Goal: Task Accomplishment & Management: Complete application form

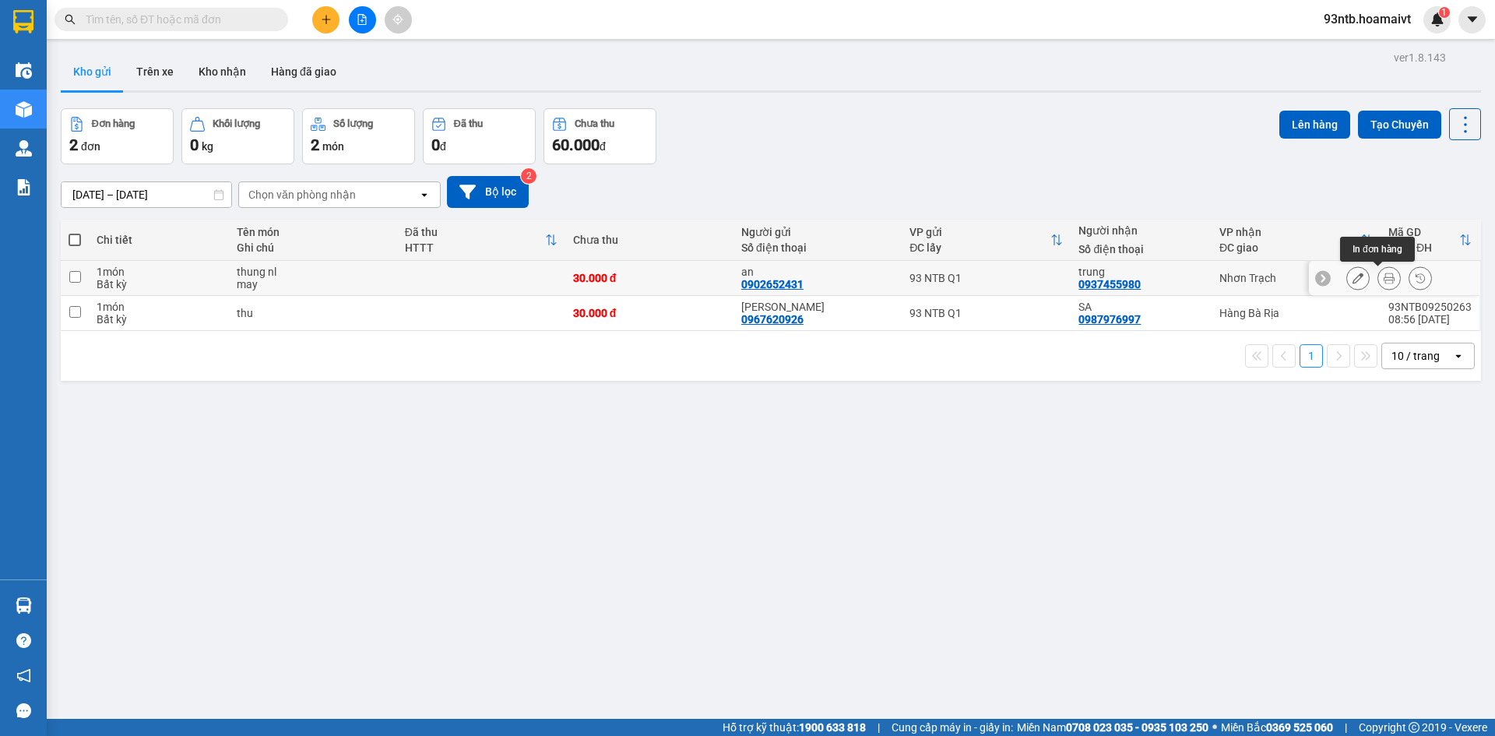
click at [1378, 281] on button at bounding box center [1389, 278] width 22 height 27
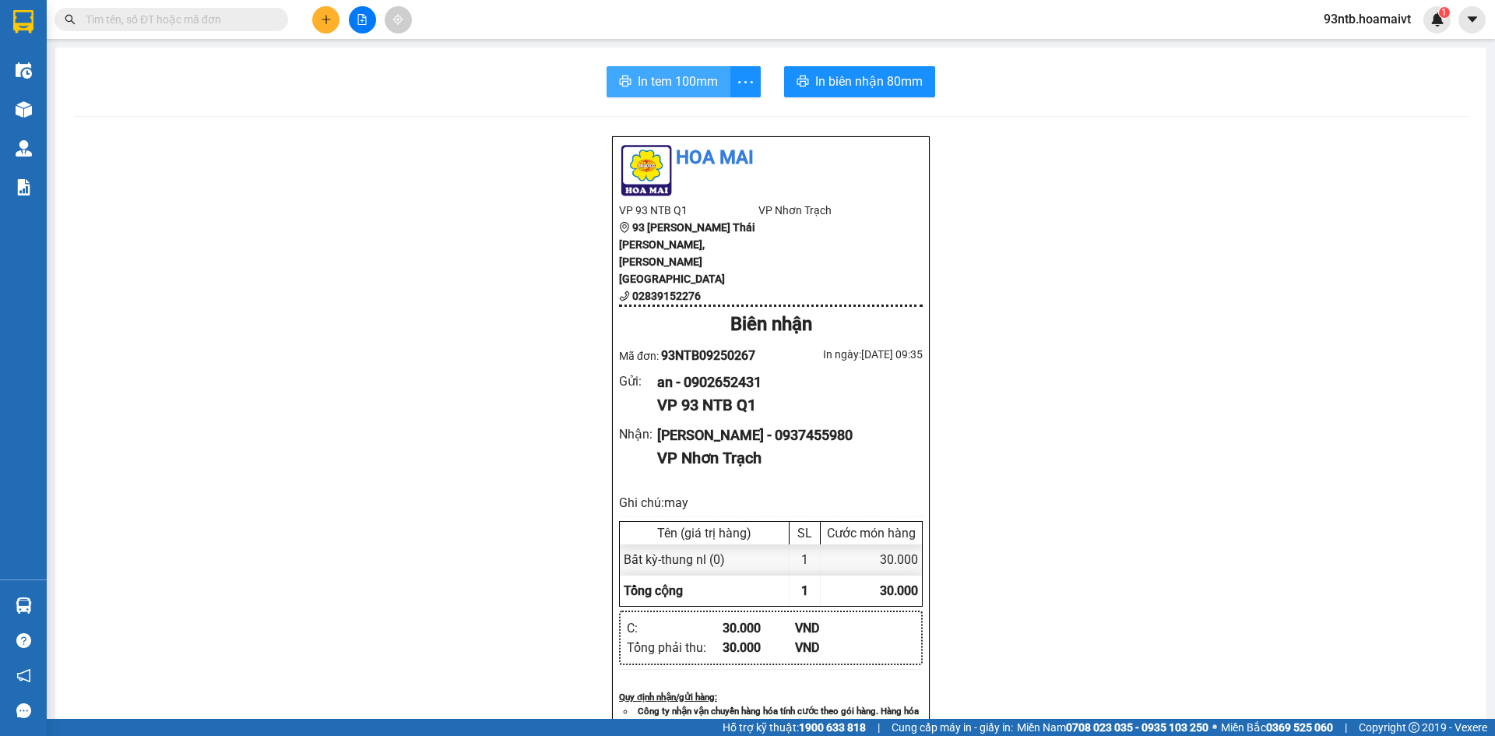
click at [674, 76] on span "In tem 100mm" at bounding box center [678, 81] width 80 height 19
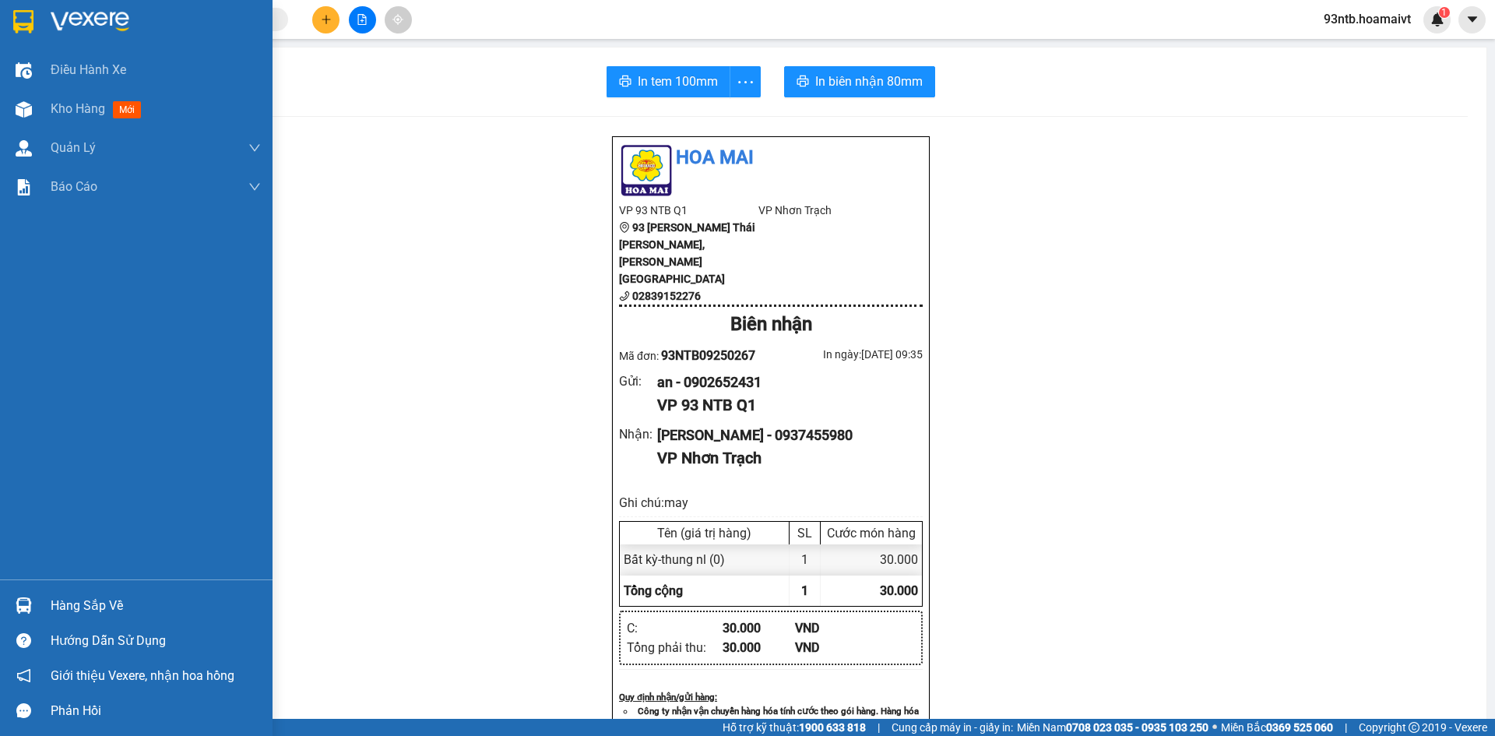
click at [29, 591] on div "Hàng sắp về" at bounding box center [136, 605] width 273 height 35
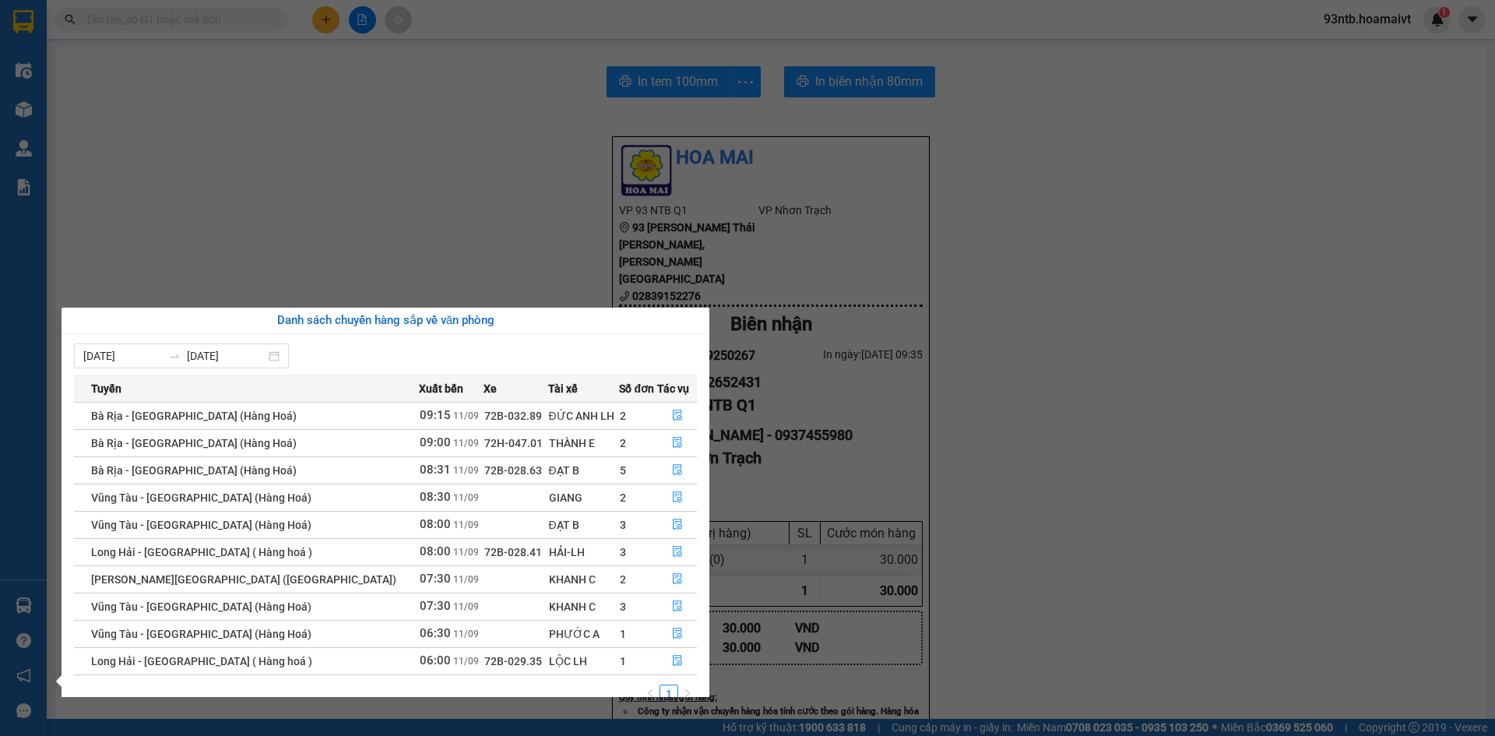
click at [416, 138] on section "Kết quả tìm kiếm ( 0 ) Bộ lọc Tìm người gửi/nhận Thuộc VP này No Data 93ntb.hoa…" at bounding box center [747, 368] width 1495 height 736
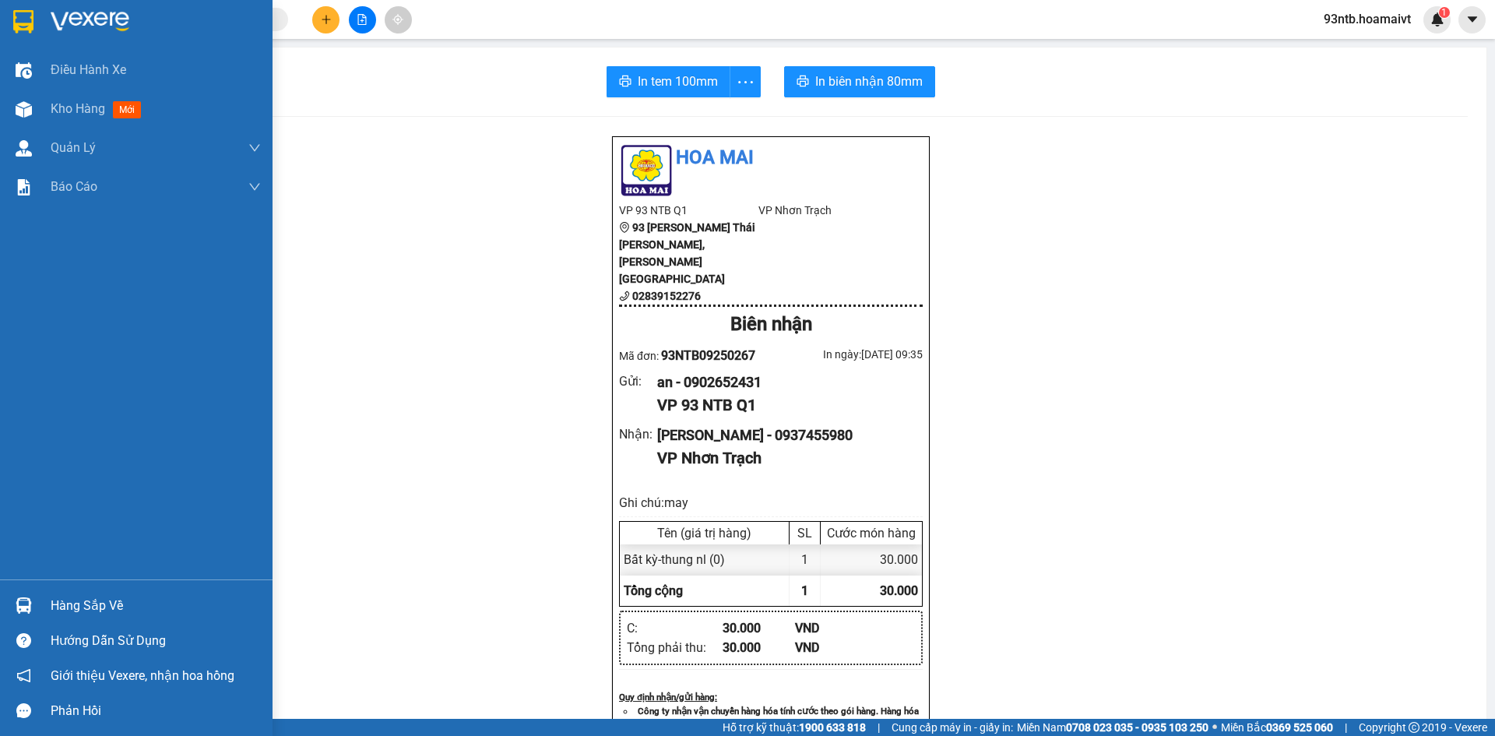
click at [5, 607] on div "Hàng sắp về" at bounding box center [136, 605] width 273 height 35
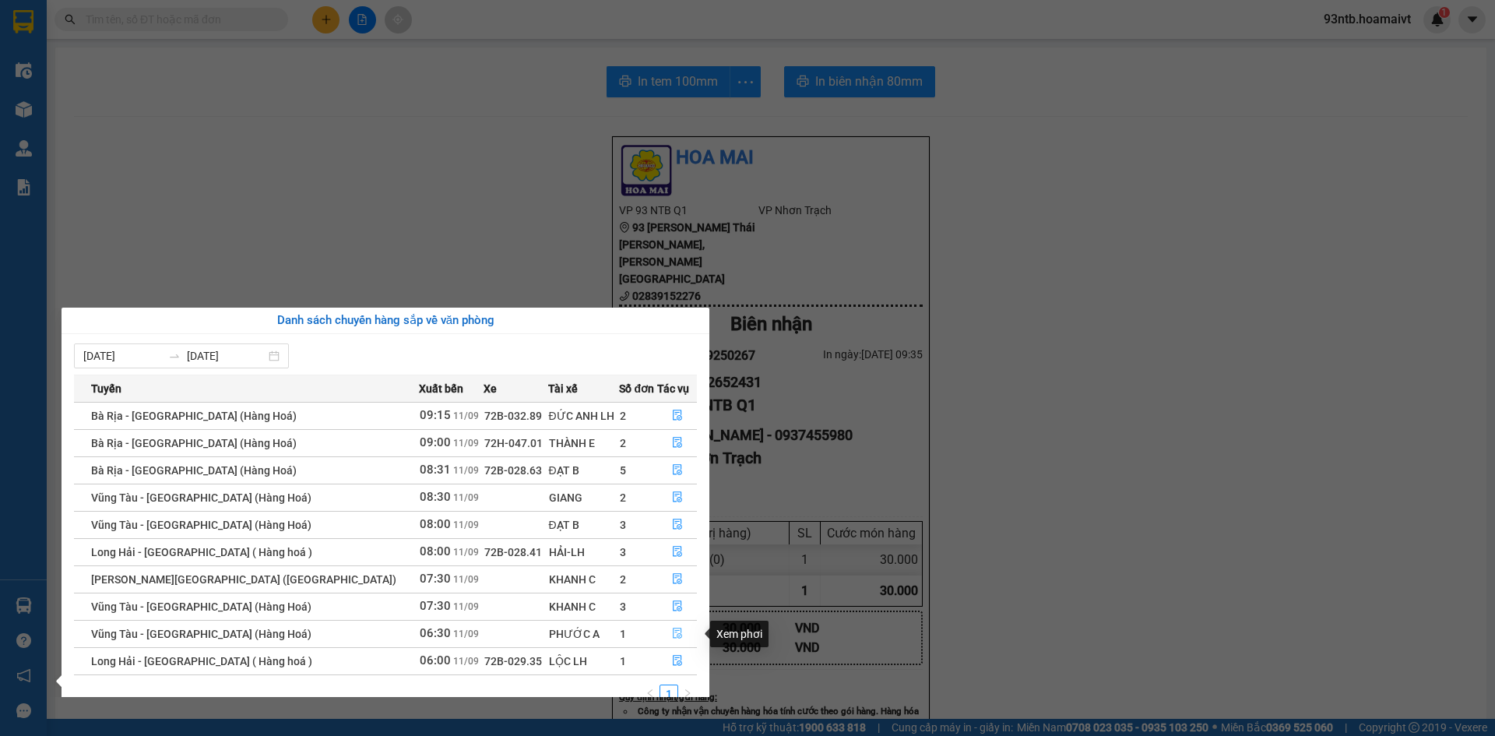
click at [663, 635] on button "button" at bounding box center [677, 633] width 38 height 25
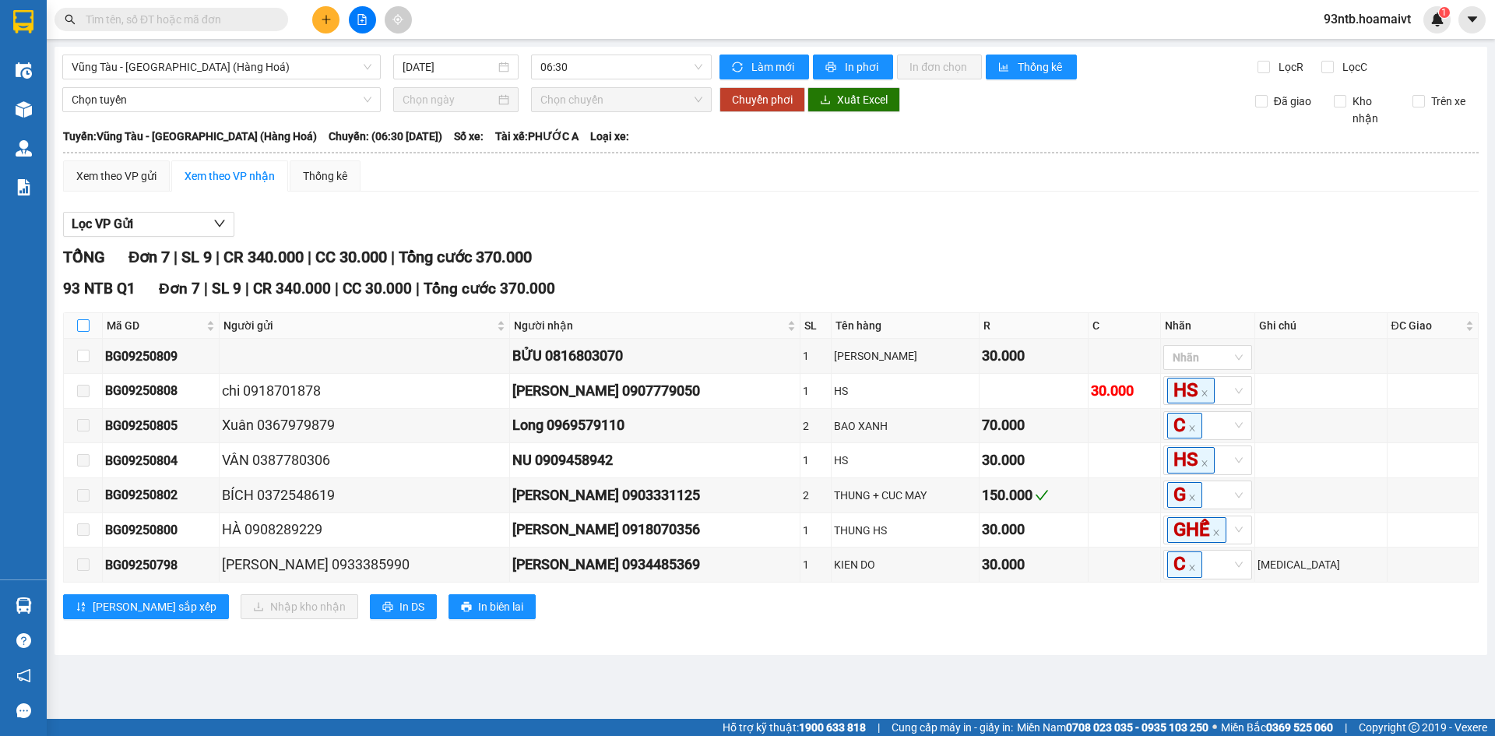
click at [82, 320] on input "checkbox" at bounding box center [83, 325] width 12 height 12
checkbox input "true"
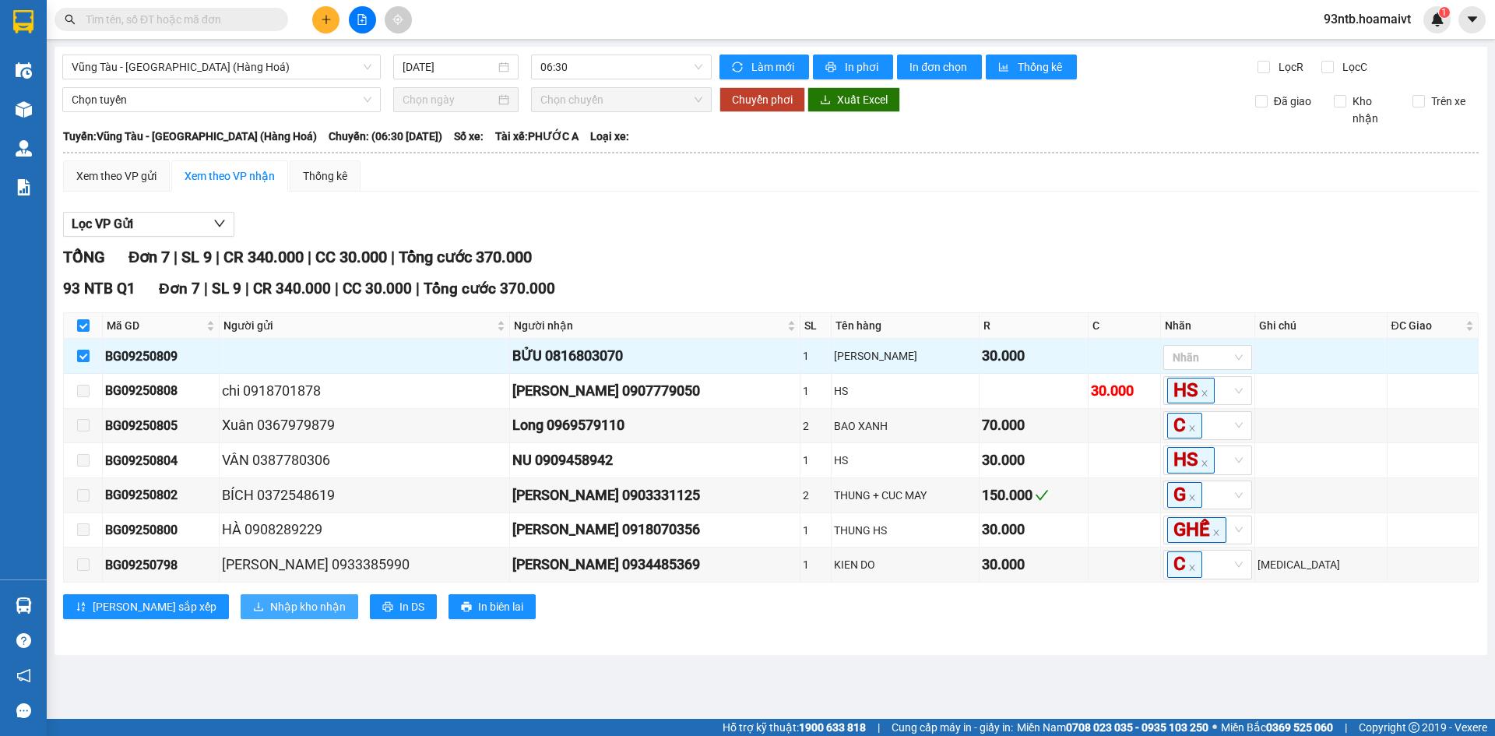
click at [270, 615] on span "Nhập kho nhận" at bounding box center [308, 606] width 76 height 17
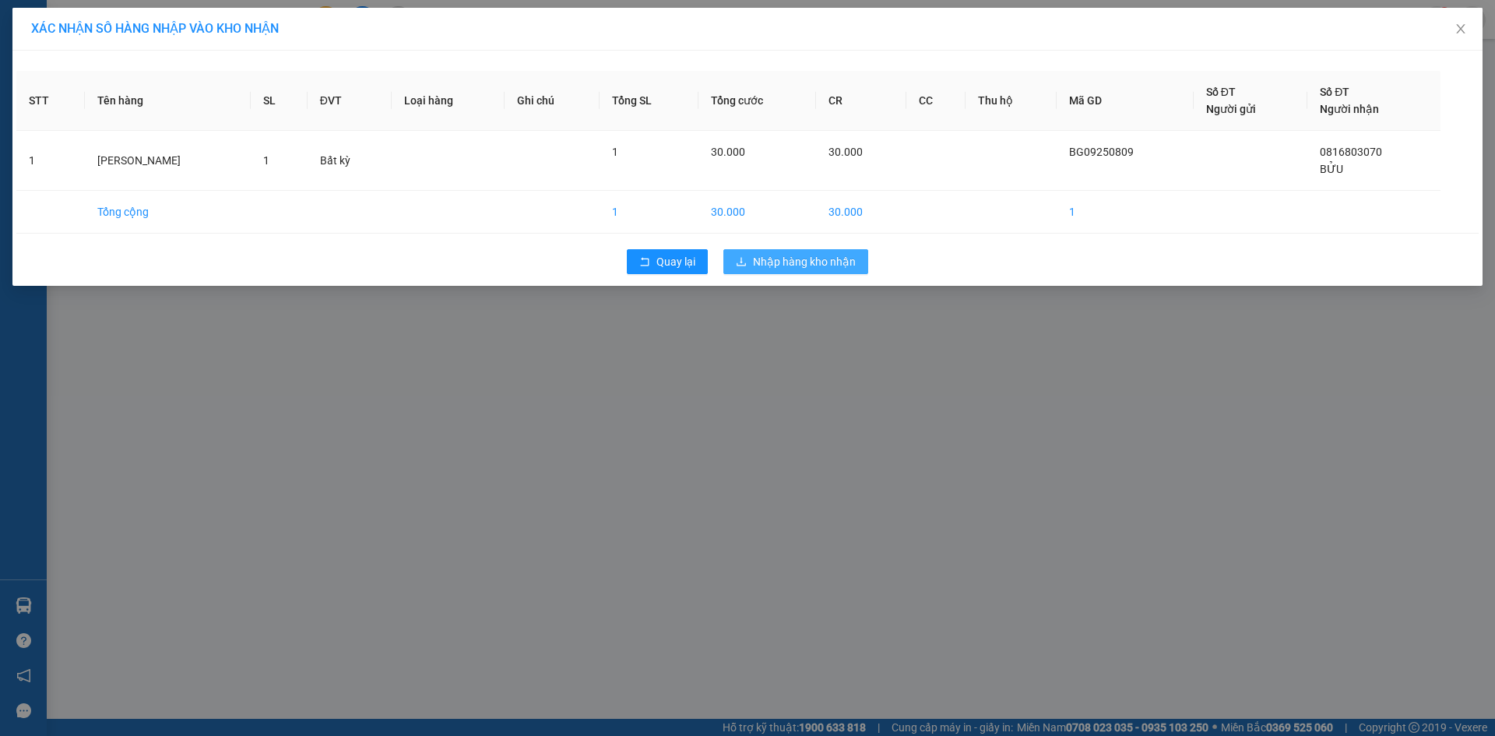
click at [801, 259] on span "Nhập hàng kho nhận" at bounding box center [804, 261] width 103 height 17
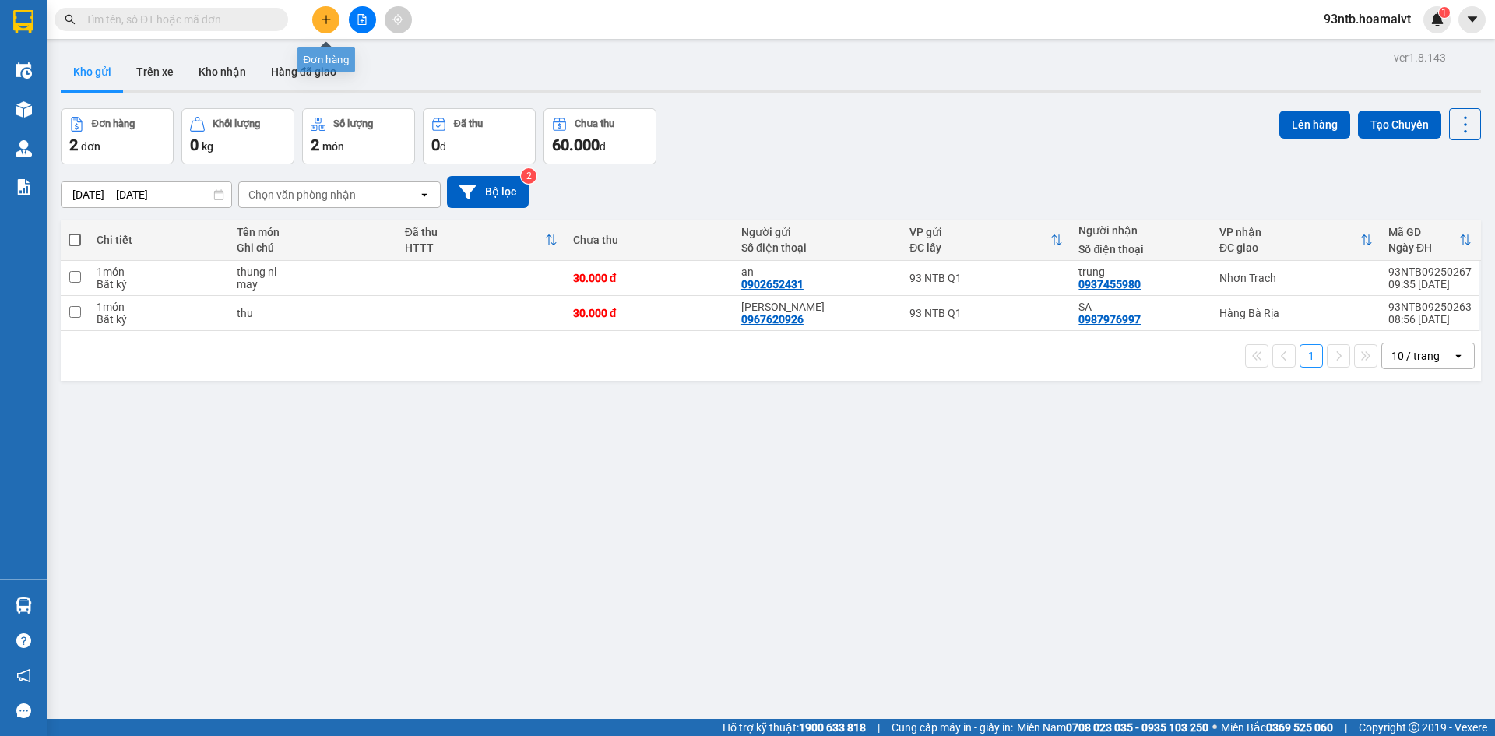
click at [330, 24] on icon "plus" at bounding box center [326, 19] width 11 height 11
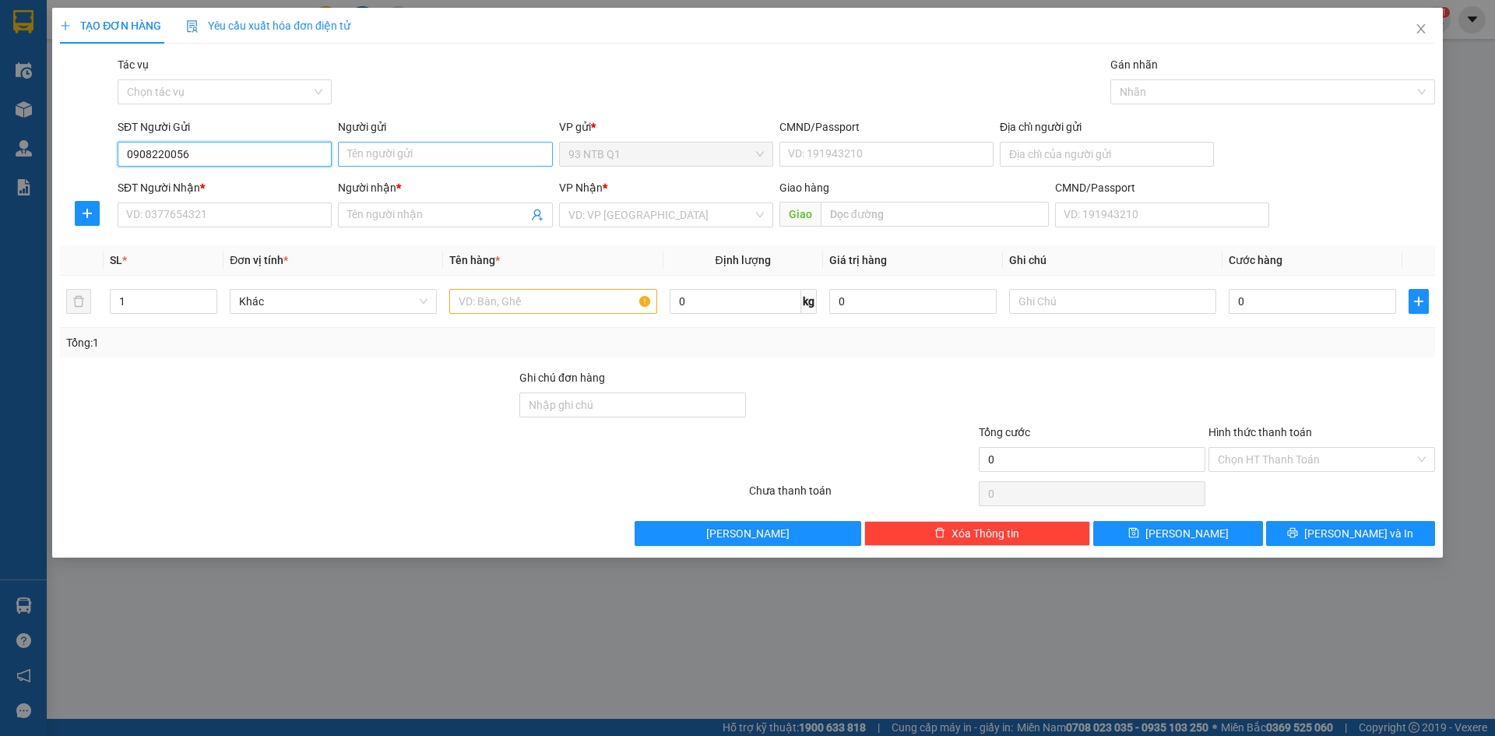
type input "0908220056"
click at [416, 151] on input "Người gửi" at bounding box center [445, 154] width 214 height 25
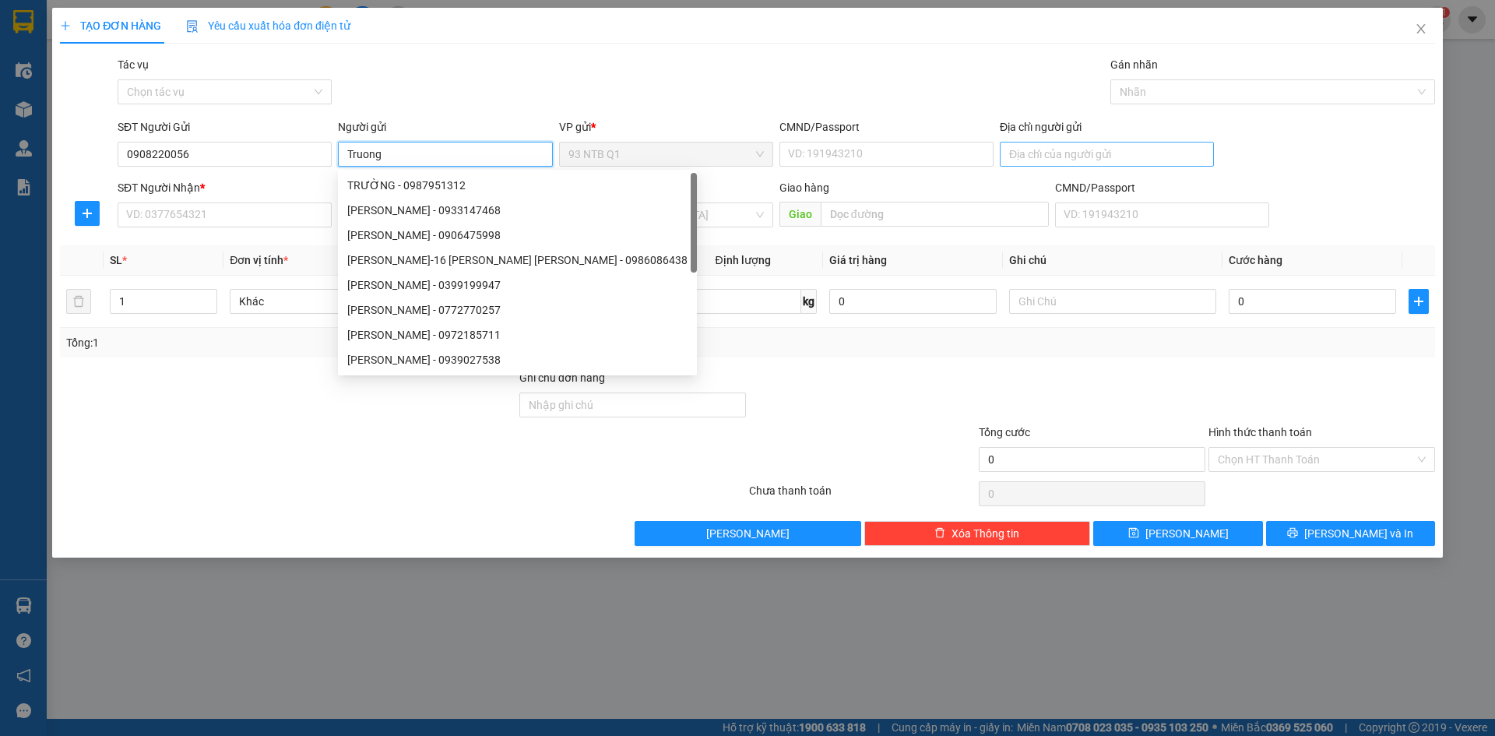
type input "Truong"
click at [1026, 157] on input "Địa chỉ người gửi" at bounding box center [1107, 154] width 214 height 25
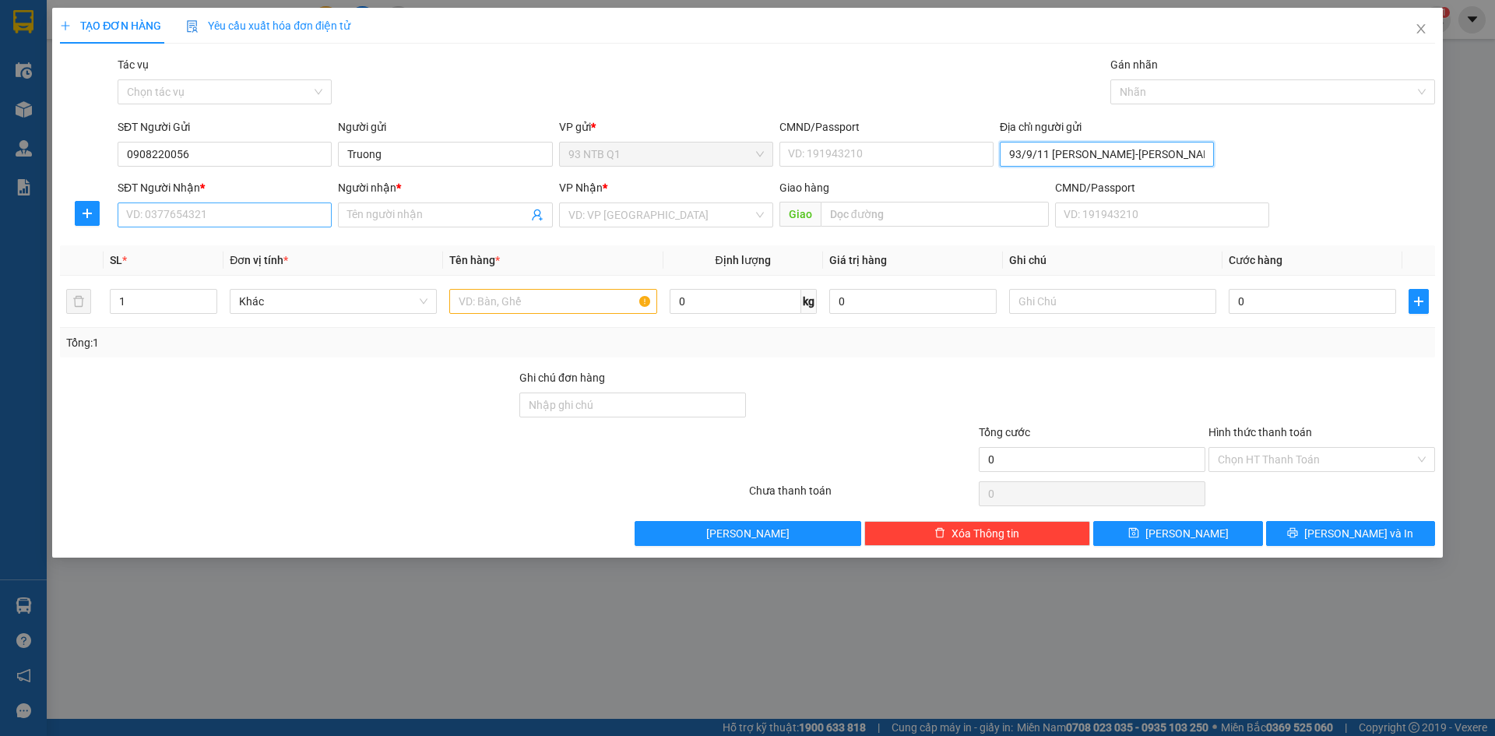
type input "93/9/11 Tan Thang-Tan Son Nhi"
click at [167, 208] on input "SĐT Người Nhận *" at bounding box center [225, 214] width 214 height 25
type input "0978077188"
click at [434, 215] on input "Người nhận *" at bounding box center [437, 214] width 180 height 17
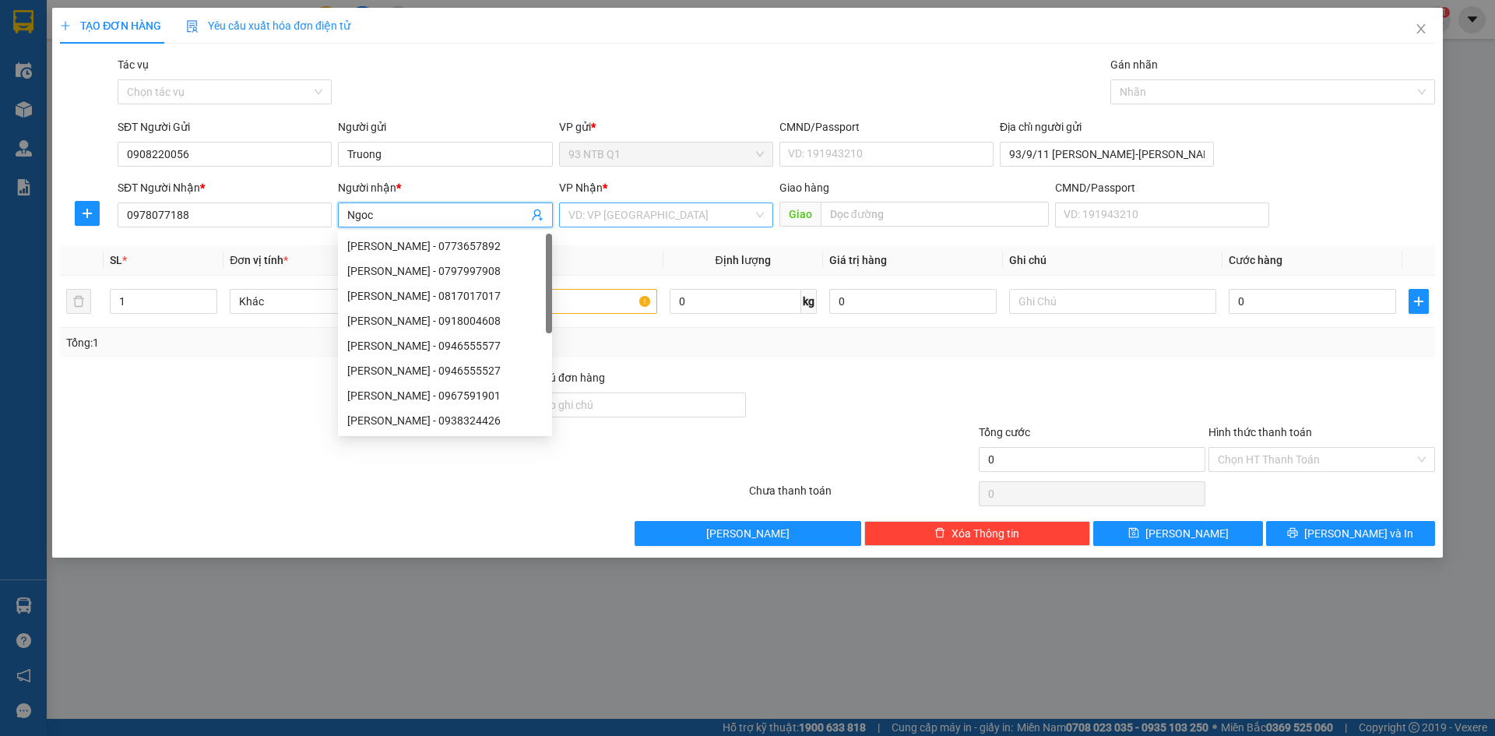
type input "Ngoc"
click at [650, 206] on input "search" at bounding box center [660, 214] width 185 height 23
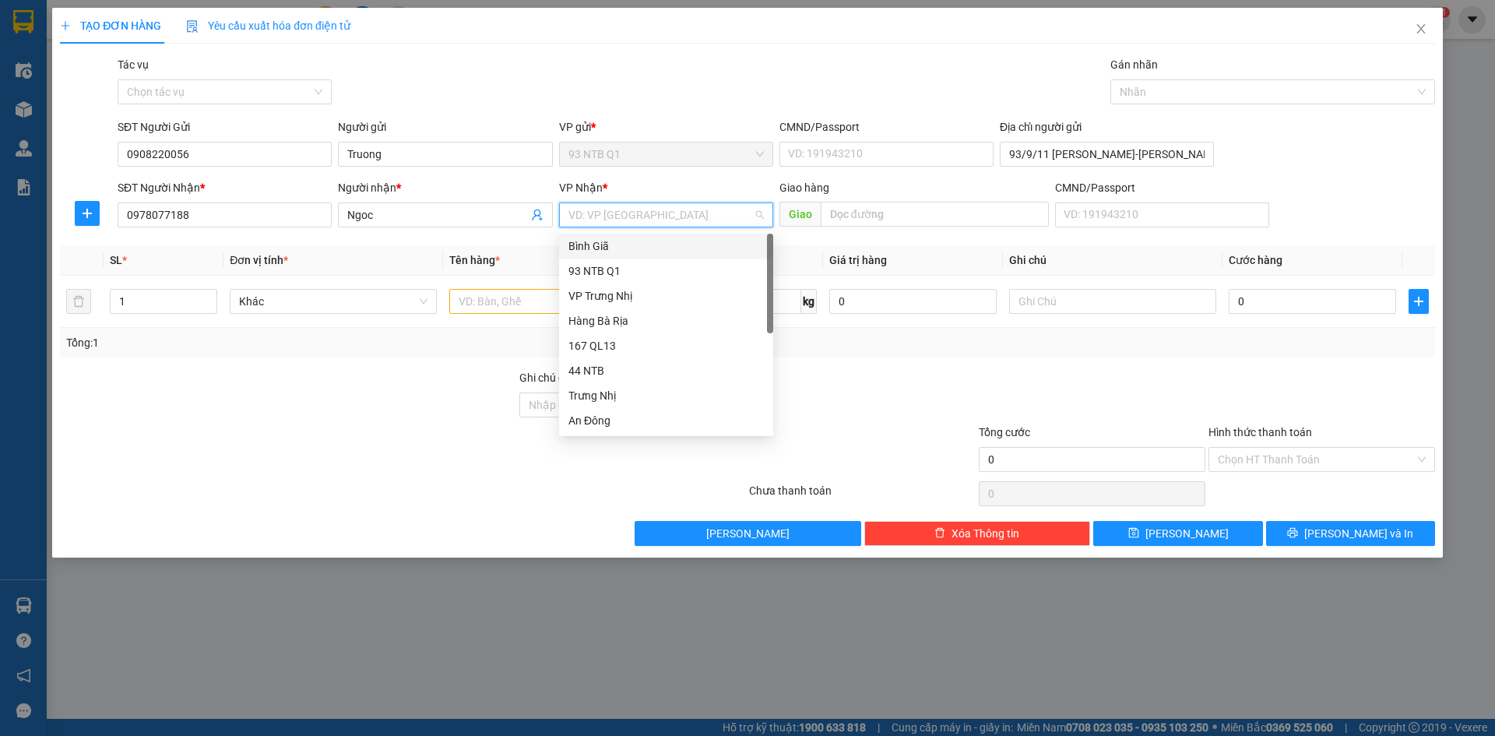
type input "b"
click at [614, 244] on div "Bình Giã" at bounding box center [665, 245] width 195 height 17
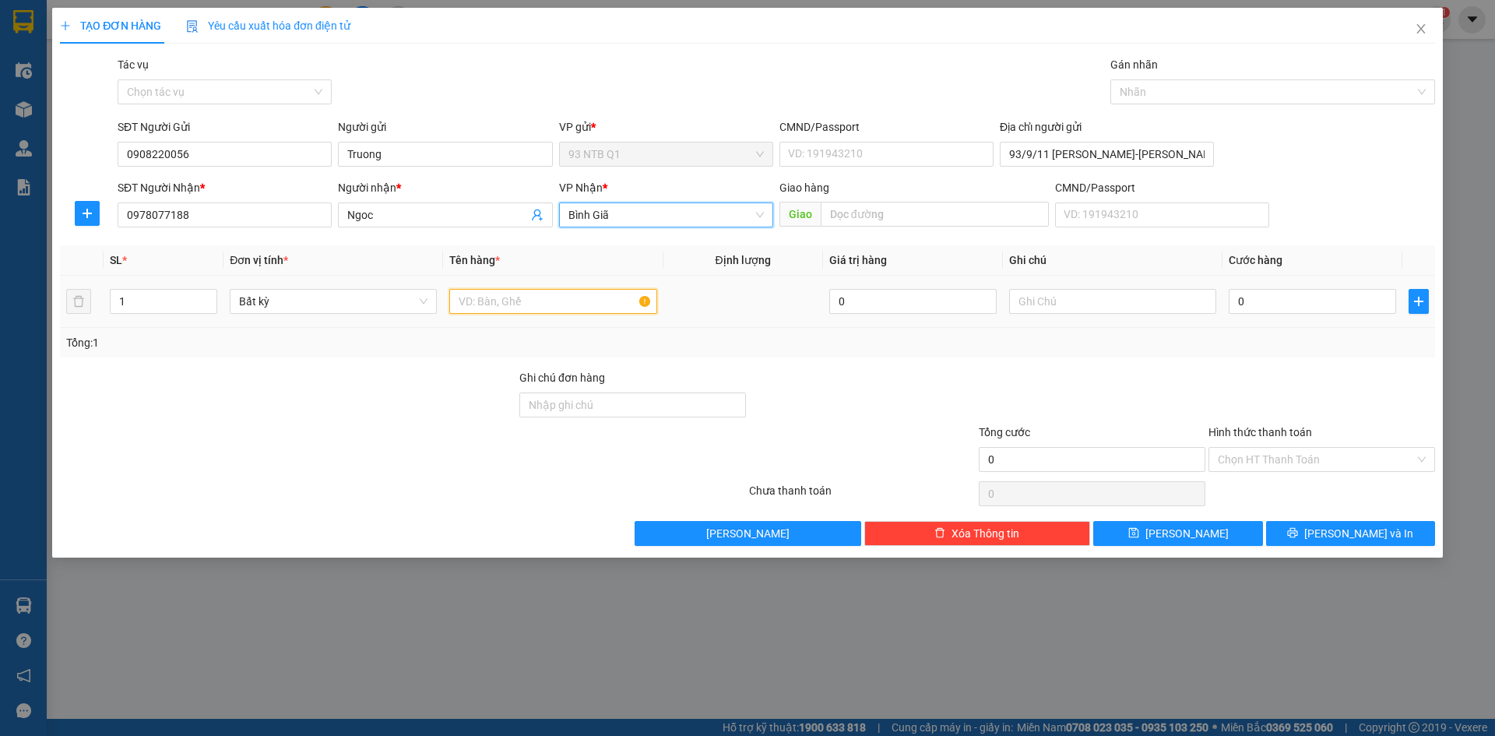
click at [520, 301] on input "text" at bounding box center [552, 301] width 207 height 25
type input "tep"
click at [1272, 296] on input "0" at bounding box center [1312, 301] width 167 height 25
type input "3"
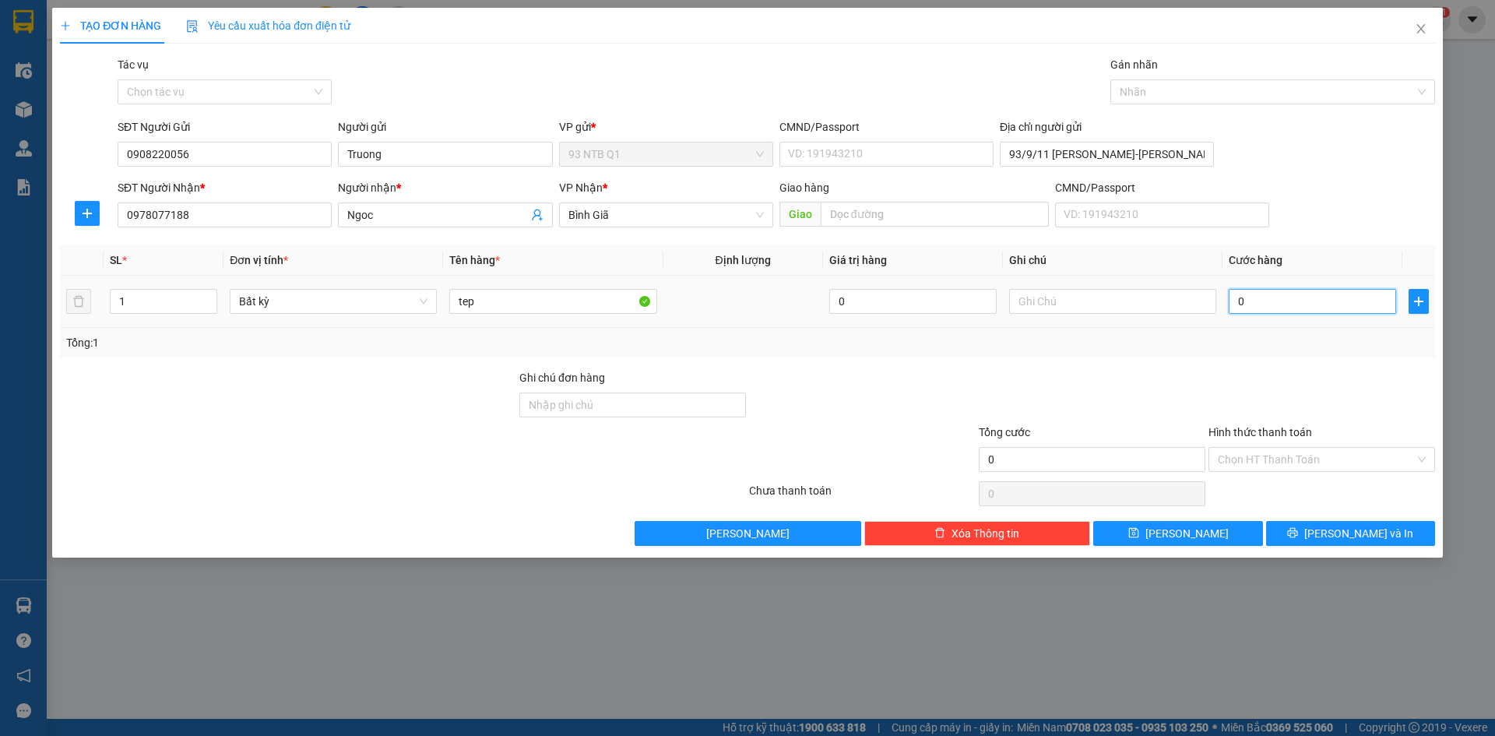
type input "3"
type input "30"
type input "30.000"
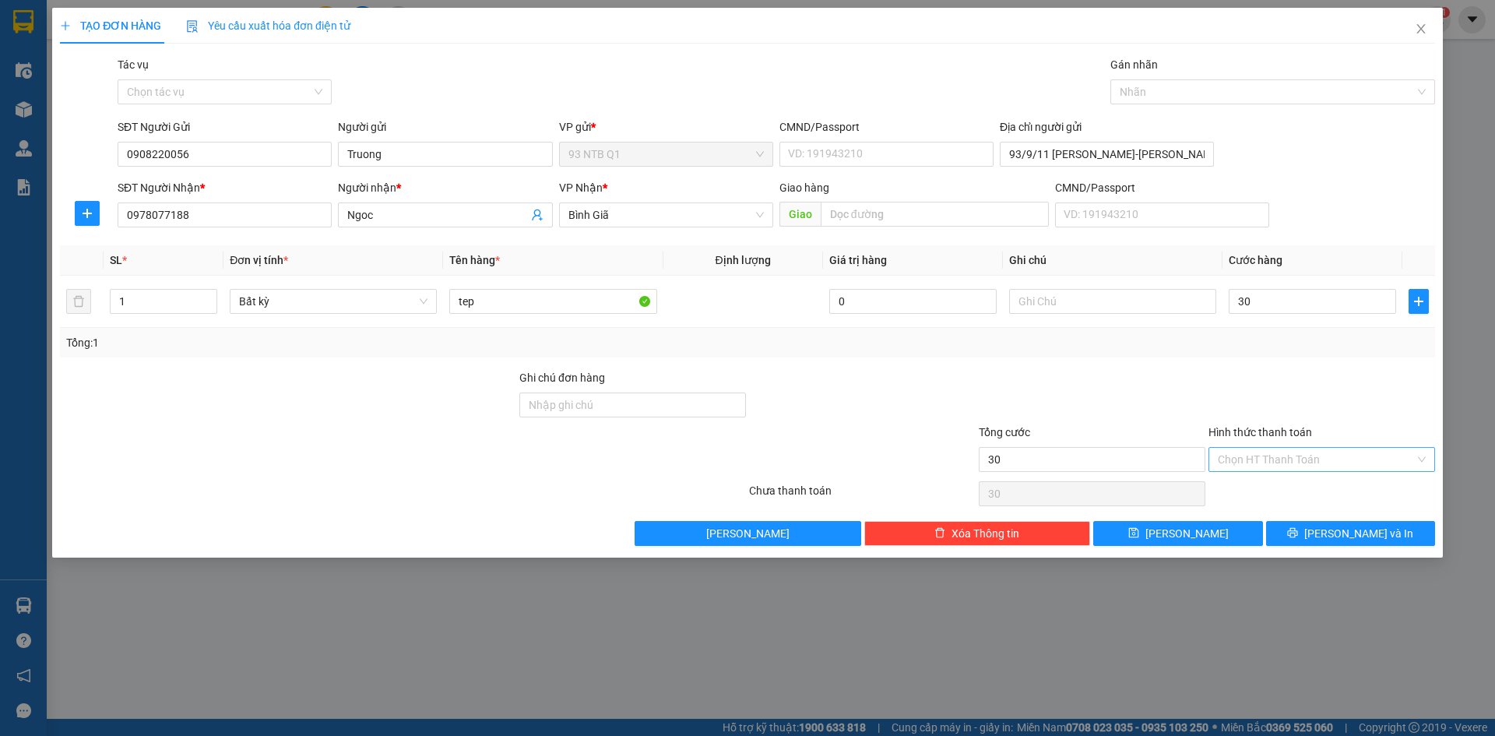
type input "30.000"
click at [1292, 451] on input "Hình thức thanh toán" at bounding box center [1316, 459] width 197 height 23
click at [1288, 491] on div "Tại văn phòng" at bounding box center [1322, 490] width 208 height 17
type input "0"
click at [1303, 536] on button "[PERSON_NAME] và In" at bounding box center [1350, 533] width 169 height 25
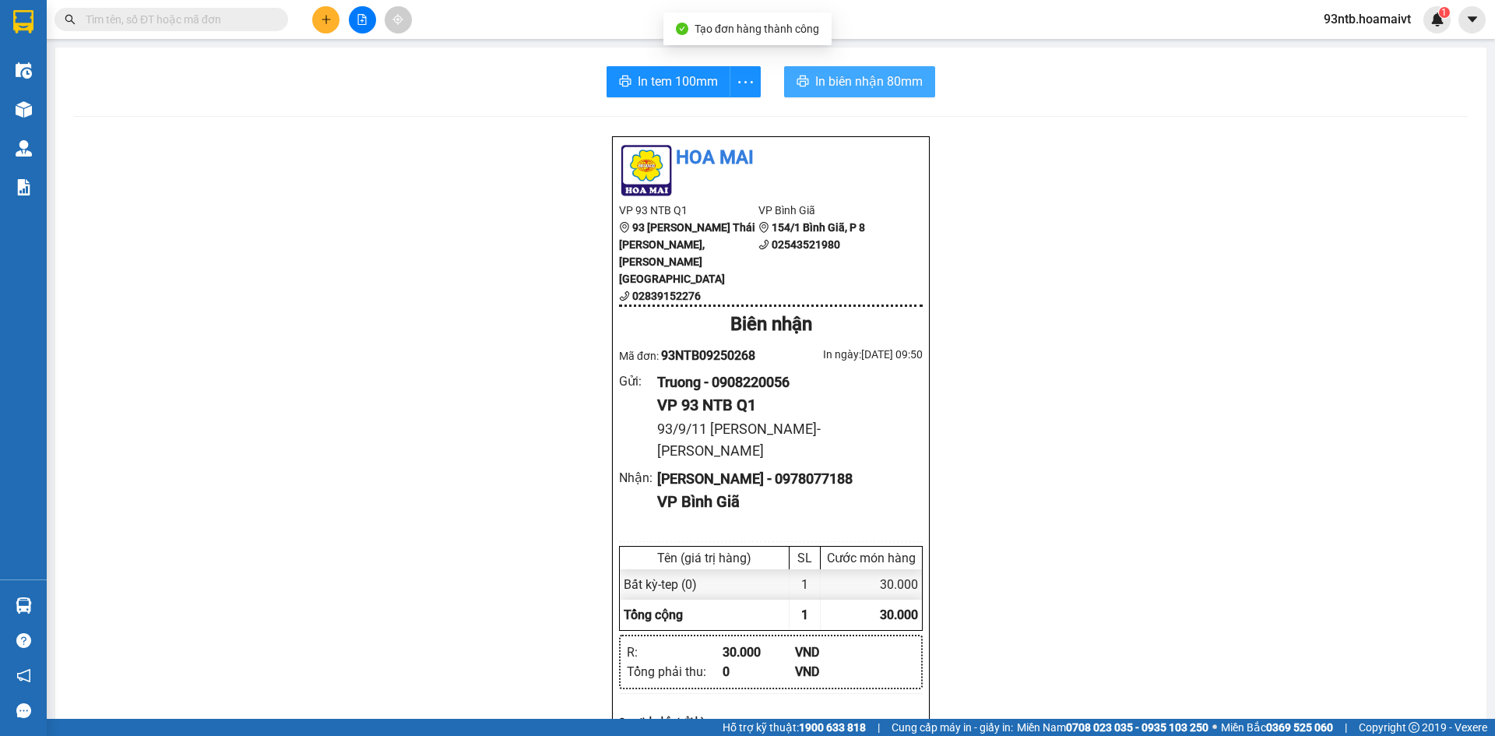
click at [821, 78] on span "In biên nhận 80mm" at bounding box center [868, 81] width 107 height 19
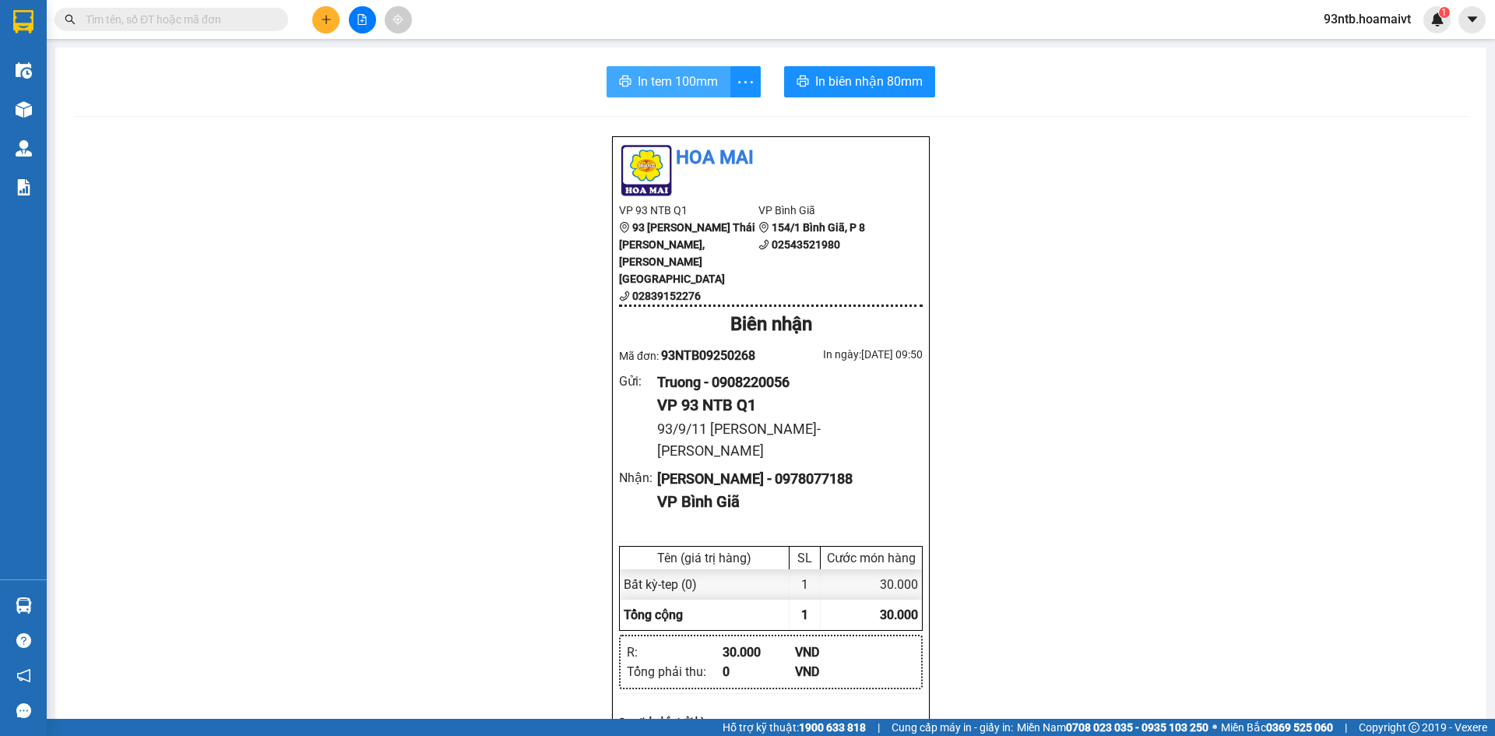
click at [663, 87] on span "In tem 100mm" at bounding box center [678, 81] width 80 height 19
click at [330, 20] on icon "plus" at bounding box center [326, 19] width 11 height 11
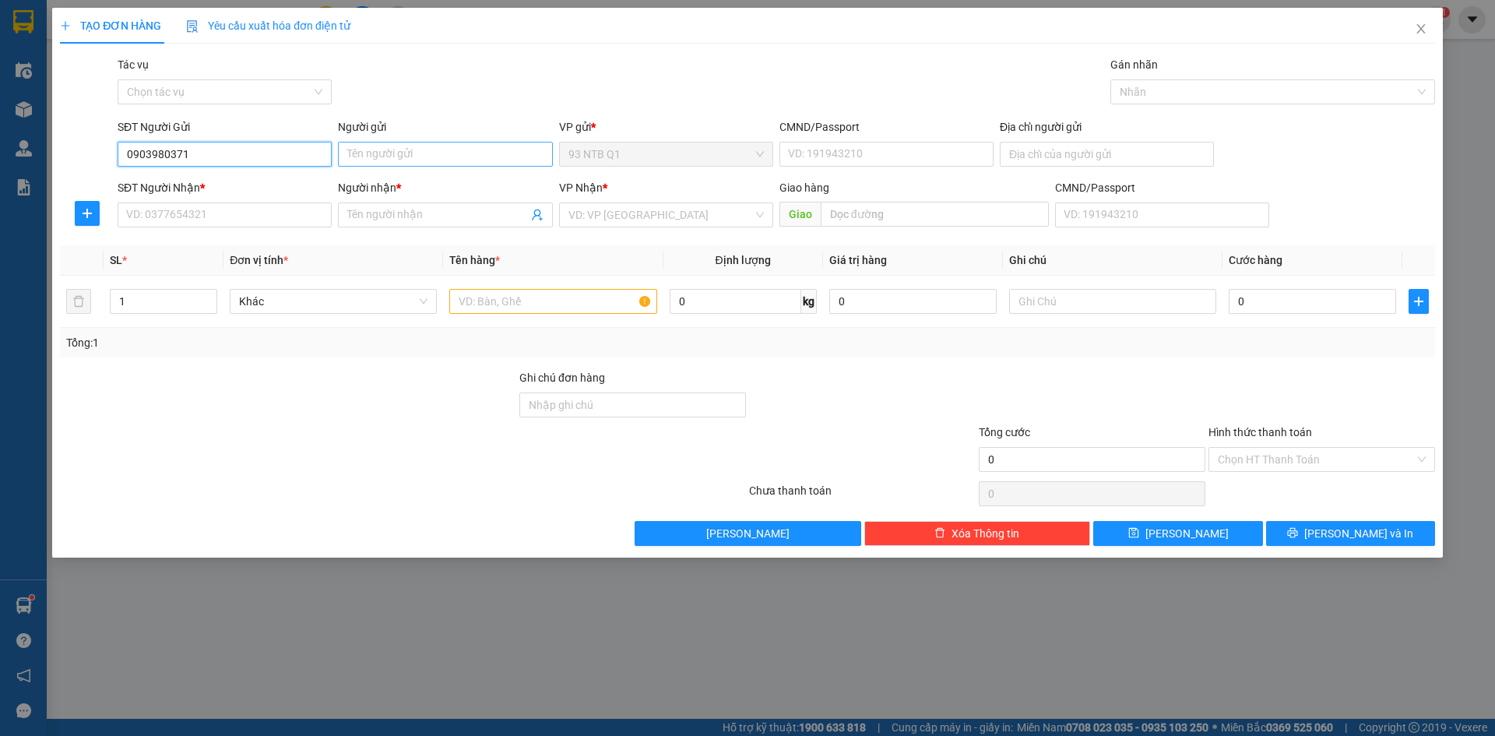
type input "0903980371"
click at [385, 159] on input "Người gửi" at bounding box center [445, 154] width 214 height 25
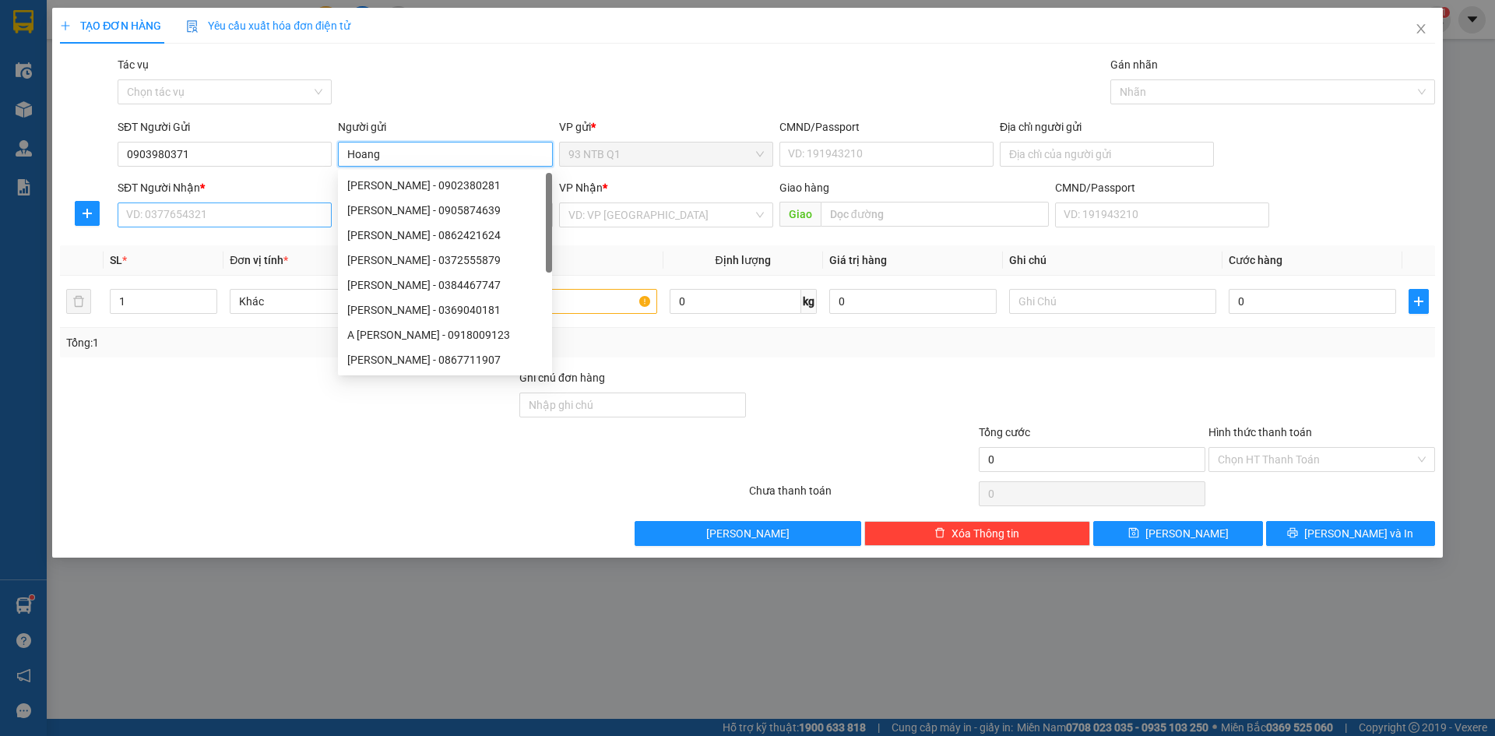
type input "Hoang"
click at [183, 218] on input "SĐT Người Nhận *" at bounding box center [225, 214] width 214 height 25
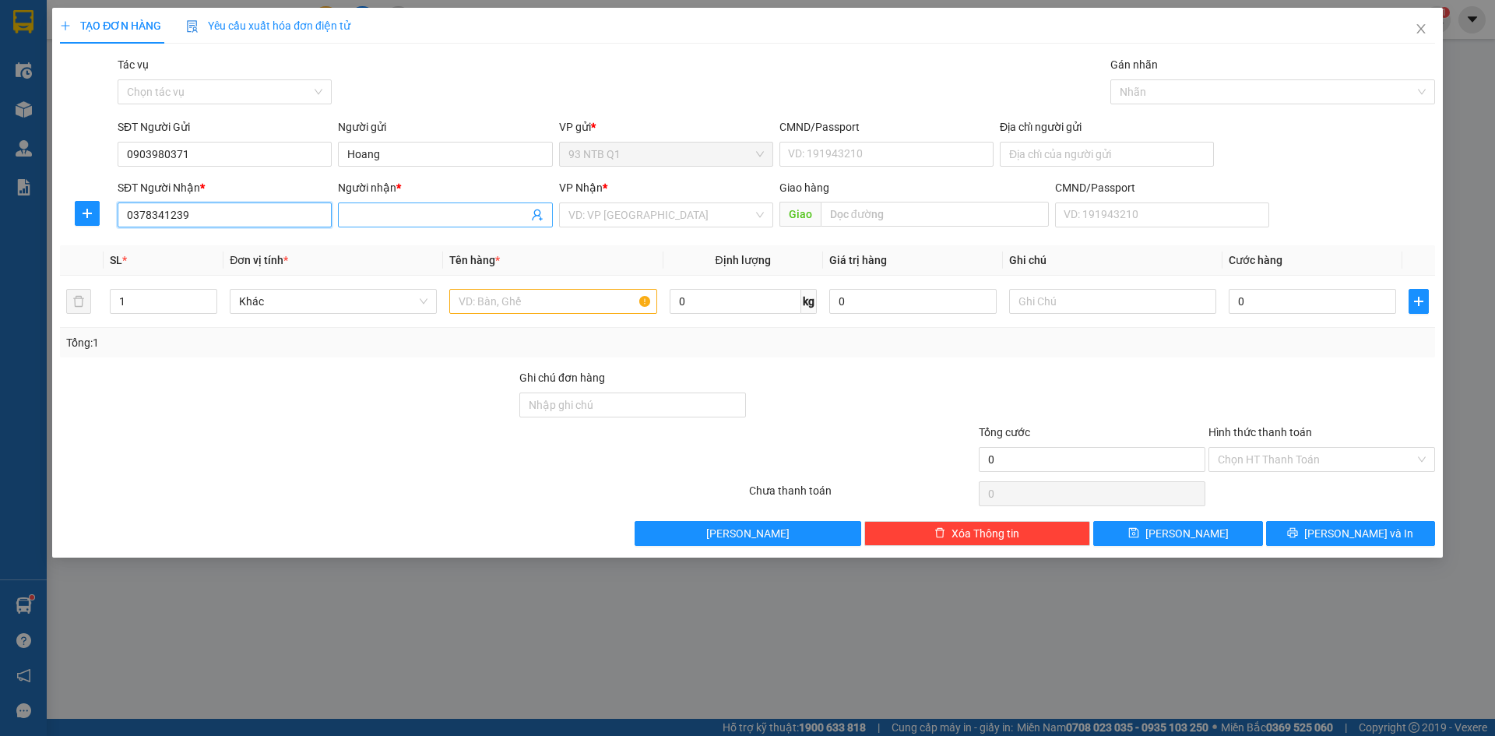
type input "0378341239"
click at [410, 217] on input "Người nhận *" at bounding box center [437, 214] width 180 height 17
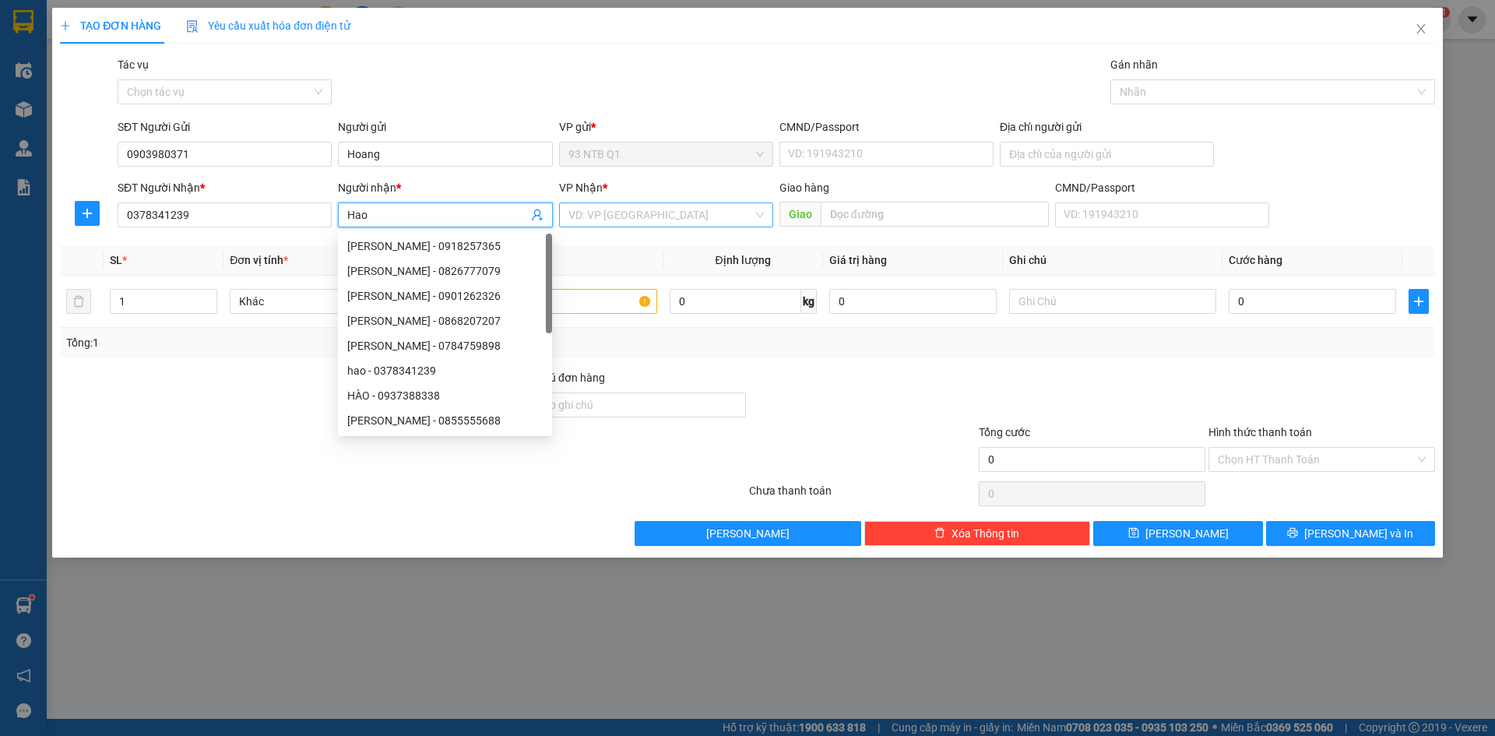
type input "Hao"
click at [682, 212] on input "search" at bounding box center [660, 214] width 185 height 23
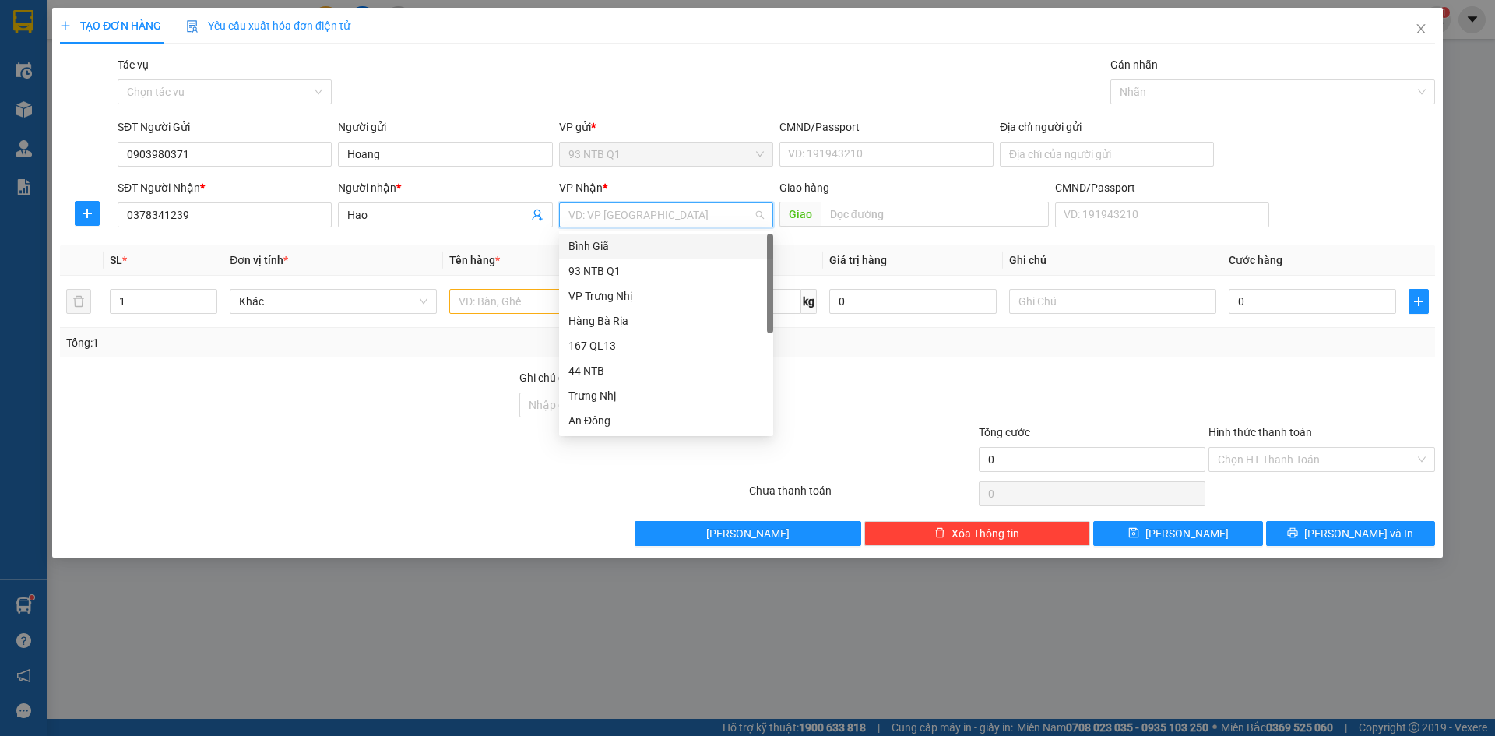
type input "b"
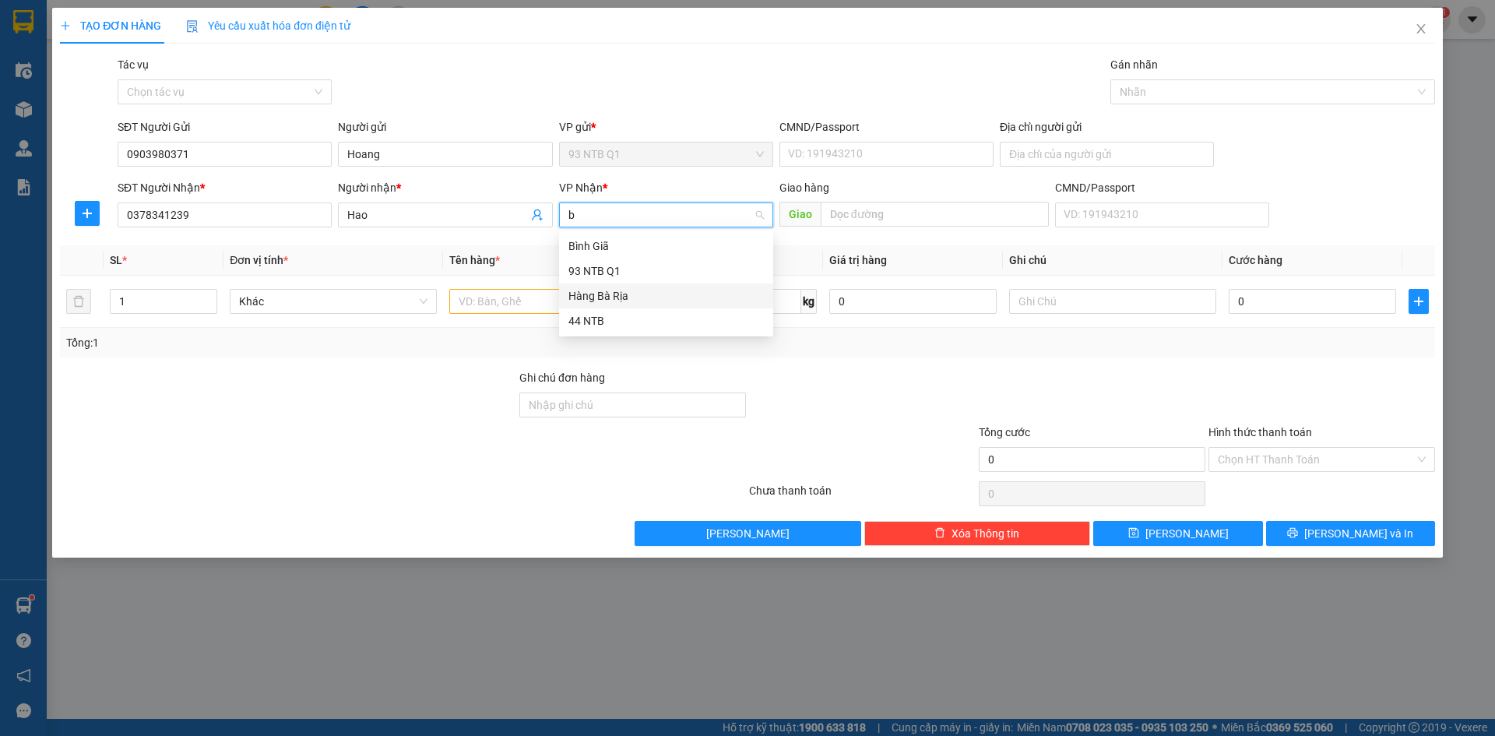
click at [625, 300] on div "Hàng Bà Rịa" at bounding box center [665, 295] width 195 height 17
click at [539, 299] on input "text" at bounding box center [552, 301] width 207 height 25
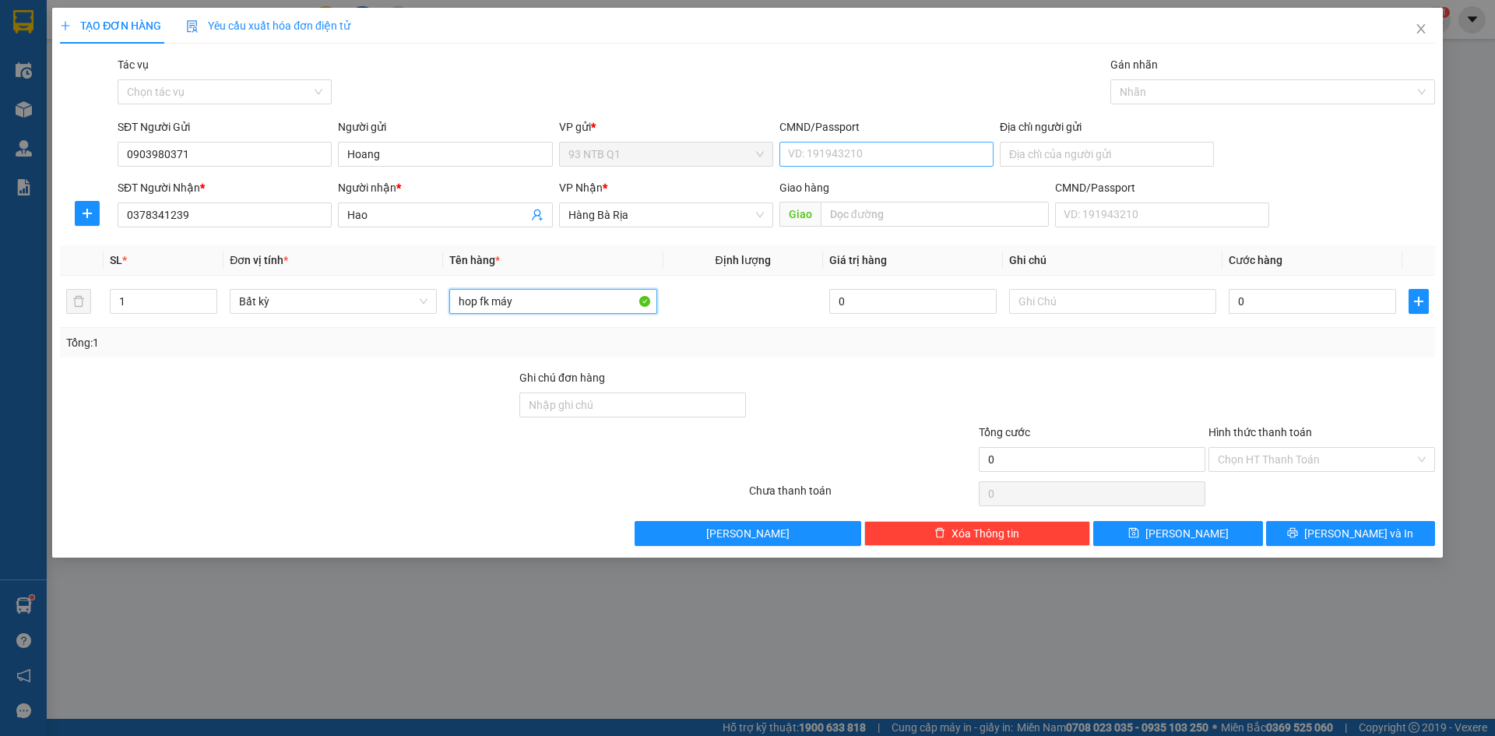
type input "hop fk máy"
click at [878, 146] on input "CMND/Passport" at bounding box center [886, 154] width 214 height 25
type input "051189003880"
click at [1252, 306] on input "0" at bounding box center [1312, 301] width 167 height 25
type input "3"
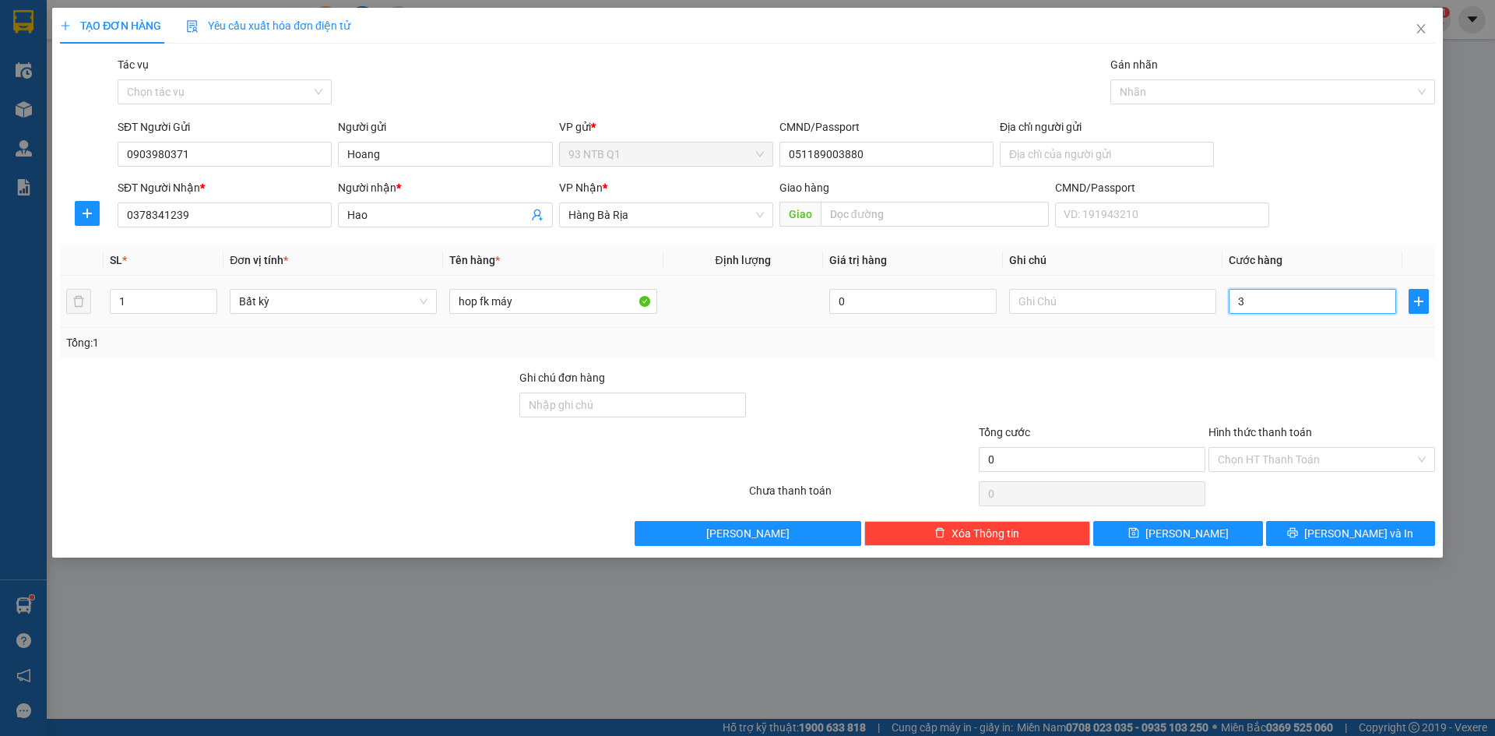
type input "3"
type input "30"
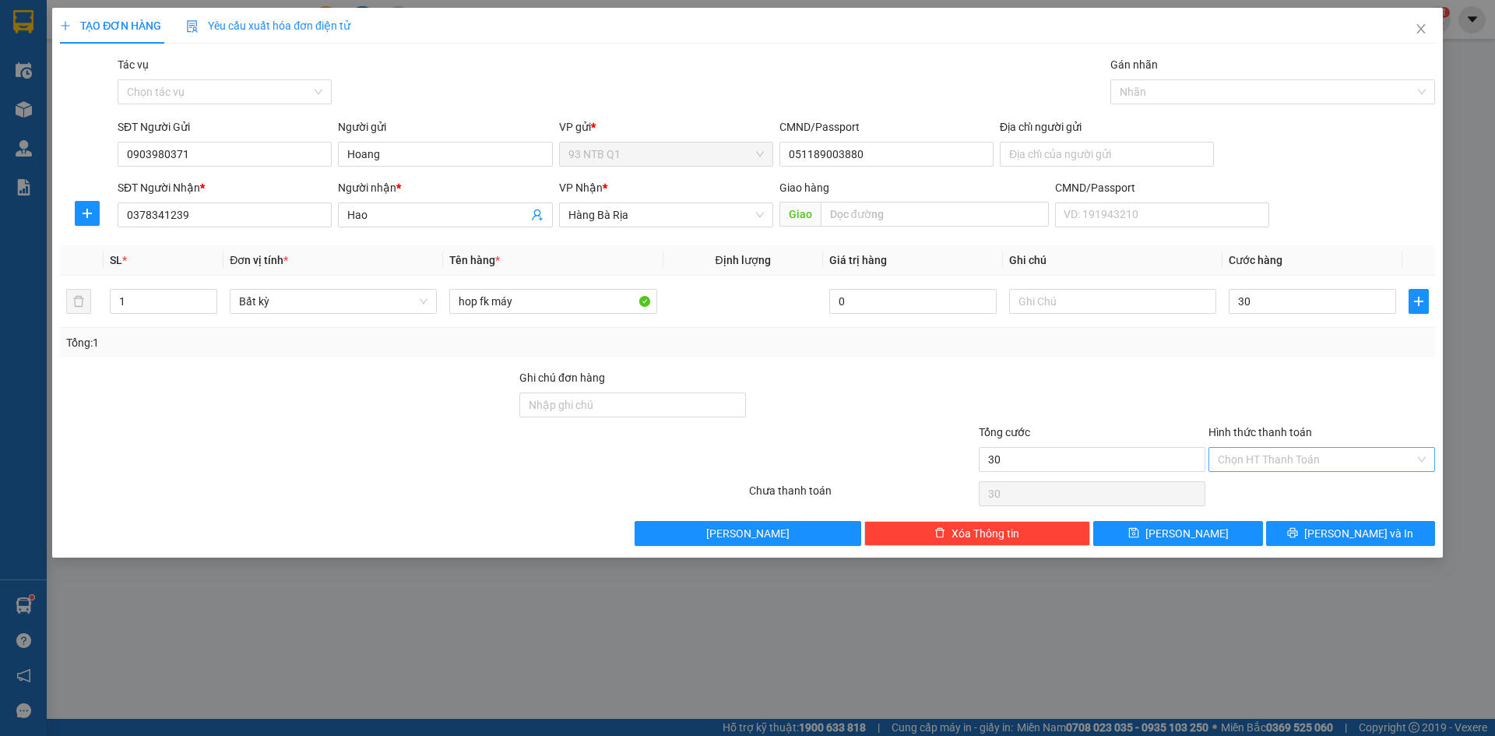
type input "30.000"
click at [1292, 459] on input "Hình thức thanh toán" at bounding box center [1316, 459] width 197 height 23
click at [1287, 486] on div "Tại văn phòng" at bounding box center [1322, 490] width 208 height 17
type input "0"
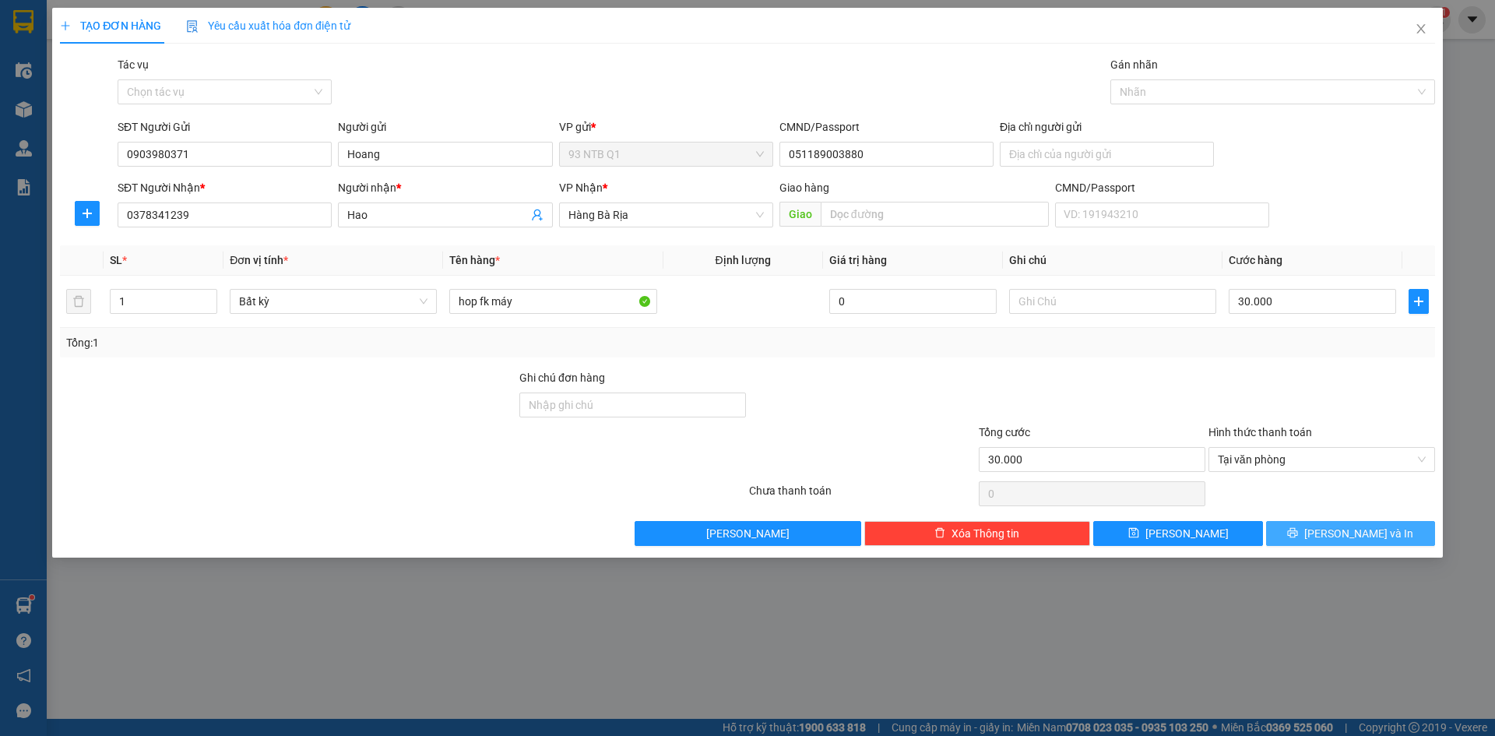
click at [1319, 529] on button "[PERSON_NAME] và In" at bounding box center [1350, 533] width 169 height 25
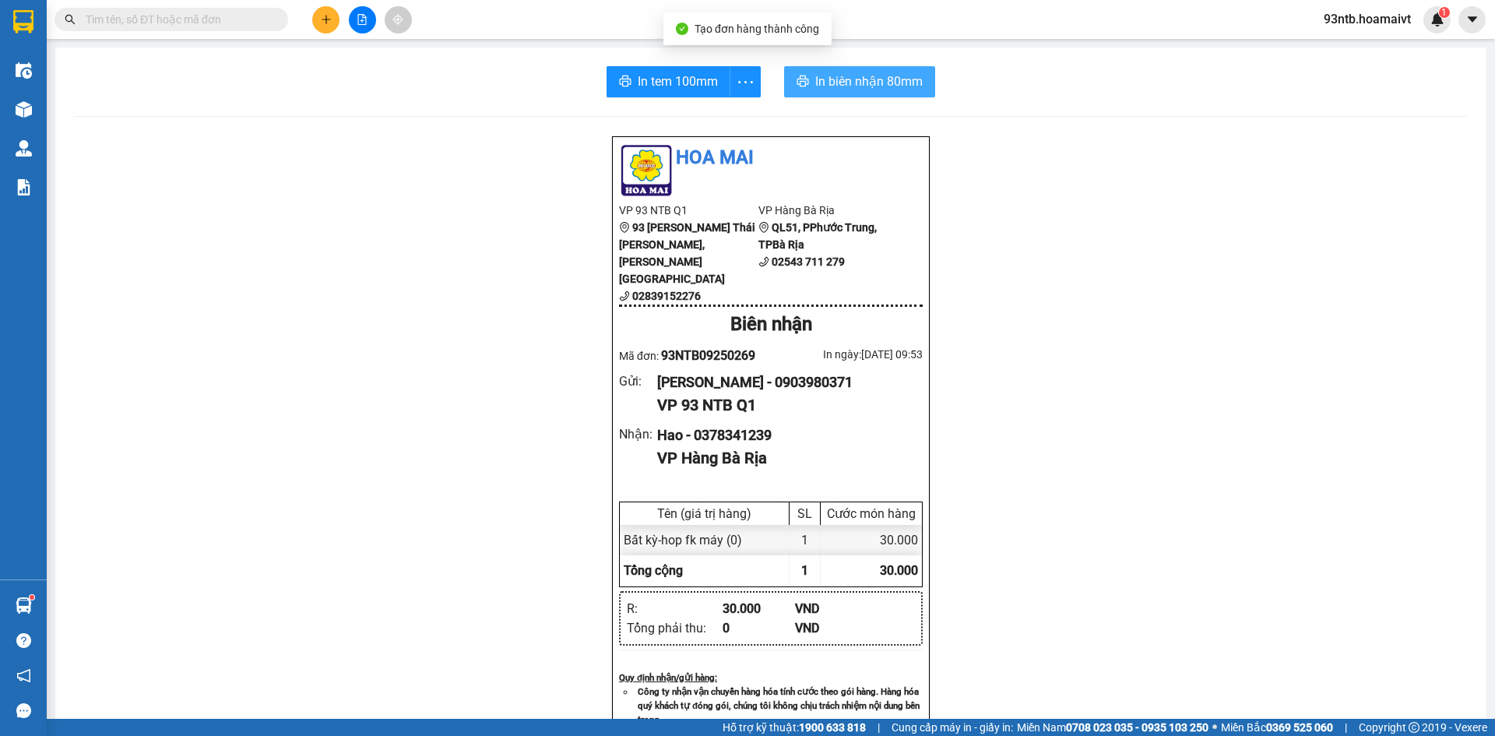
click at [869, 92] on button "In biên nhận 80mm" at bounding box center [859, 81] width 151 height 31
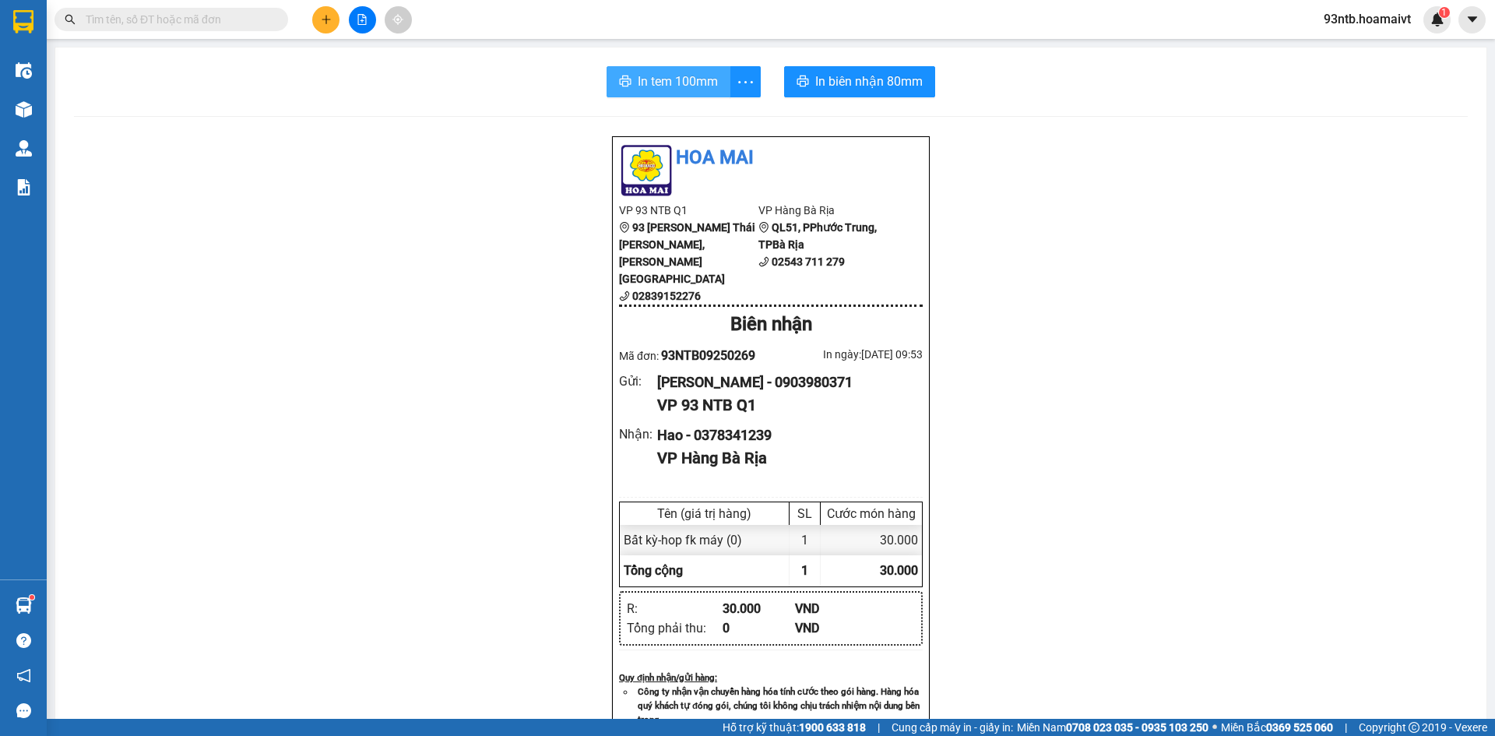
click at [663, 87] on span "In tem 100mm" at bounding box center [678, 81] width 80 height 19
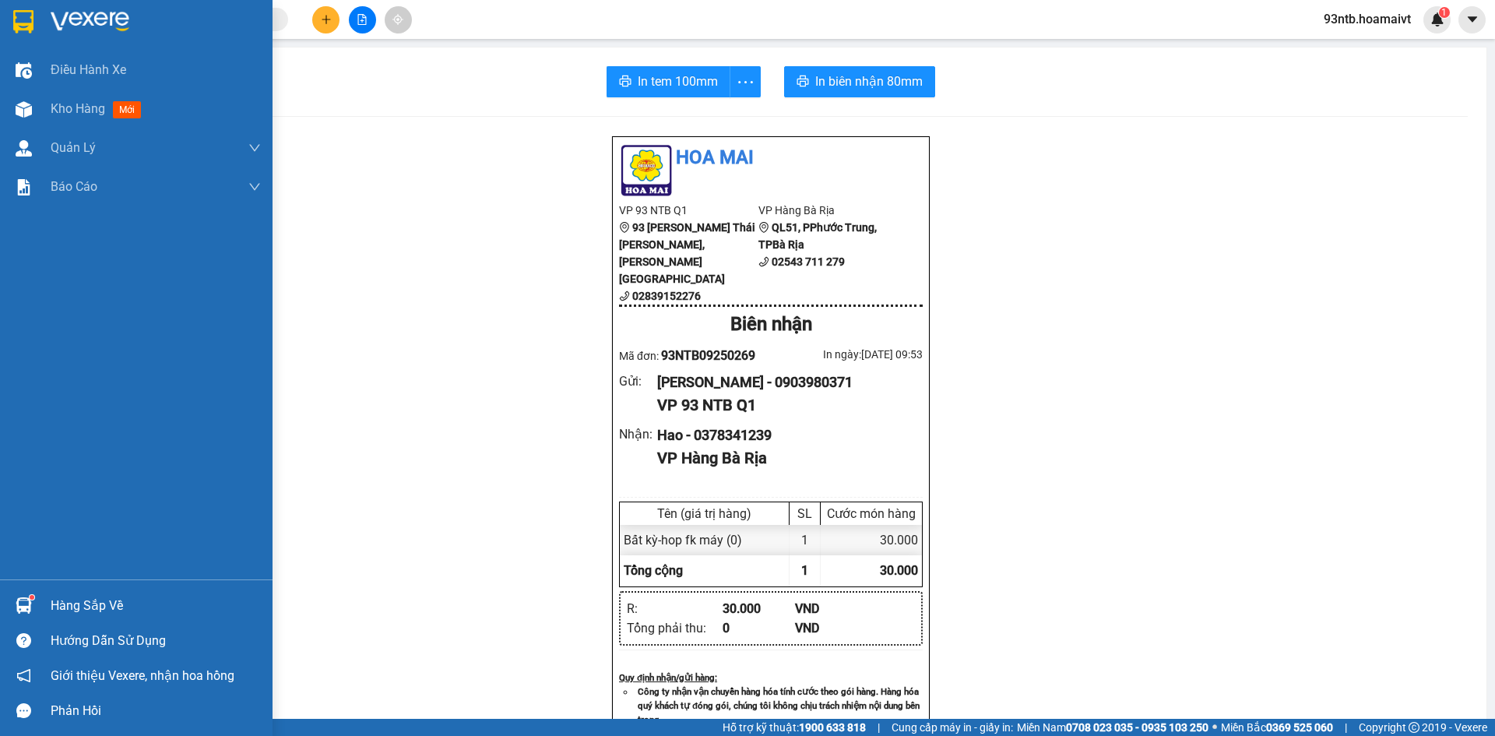
click at [62, 598] on div "Hàng sắp về" at bounding box center [156, 605] width 210 height 23
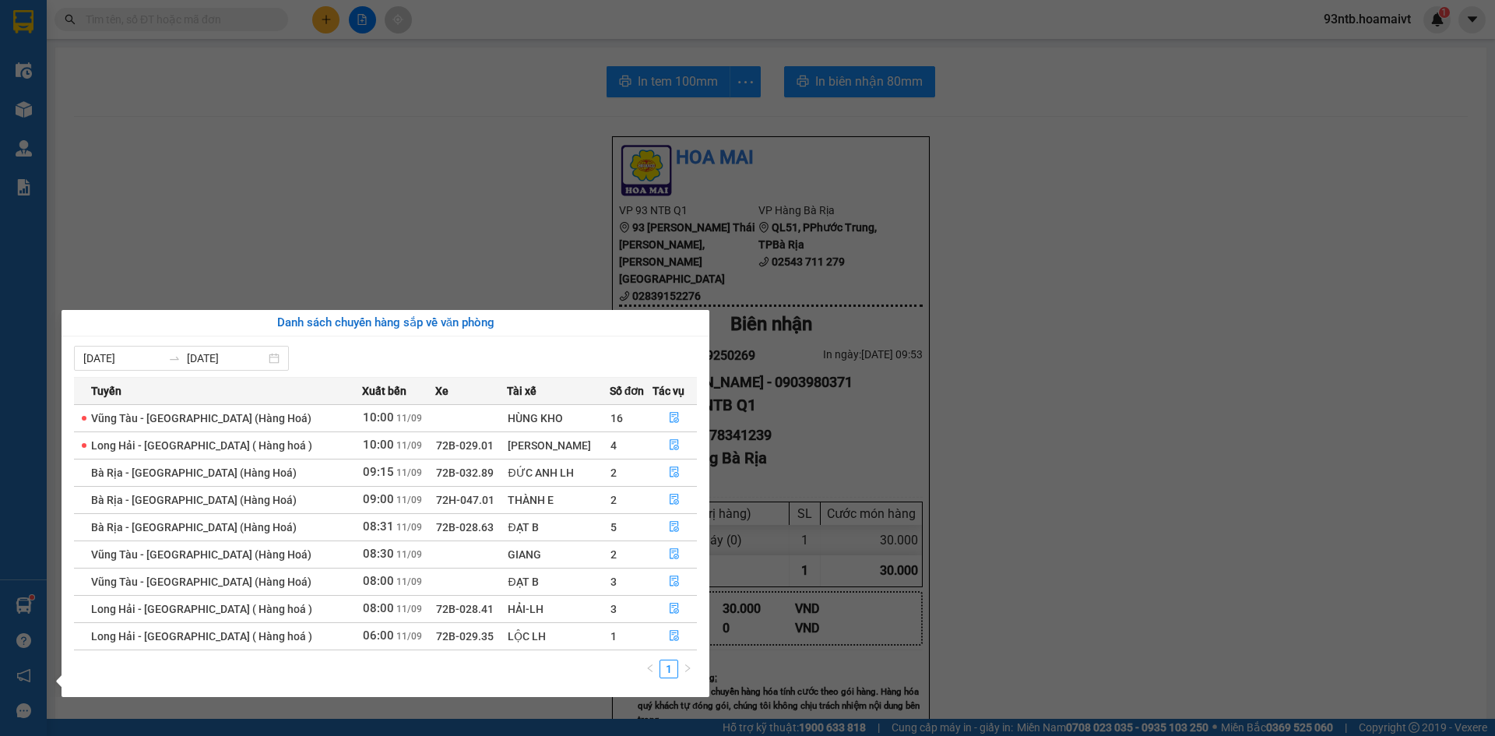
click at [322, 10] on section "Kết quả tìm kiếm ( 0 ) Bộ lọc Tìm người gửi/nhận Thuộc VP này No Data 93ntb.hoa…" at bounding box center [747, 368] width 1495 height 736
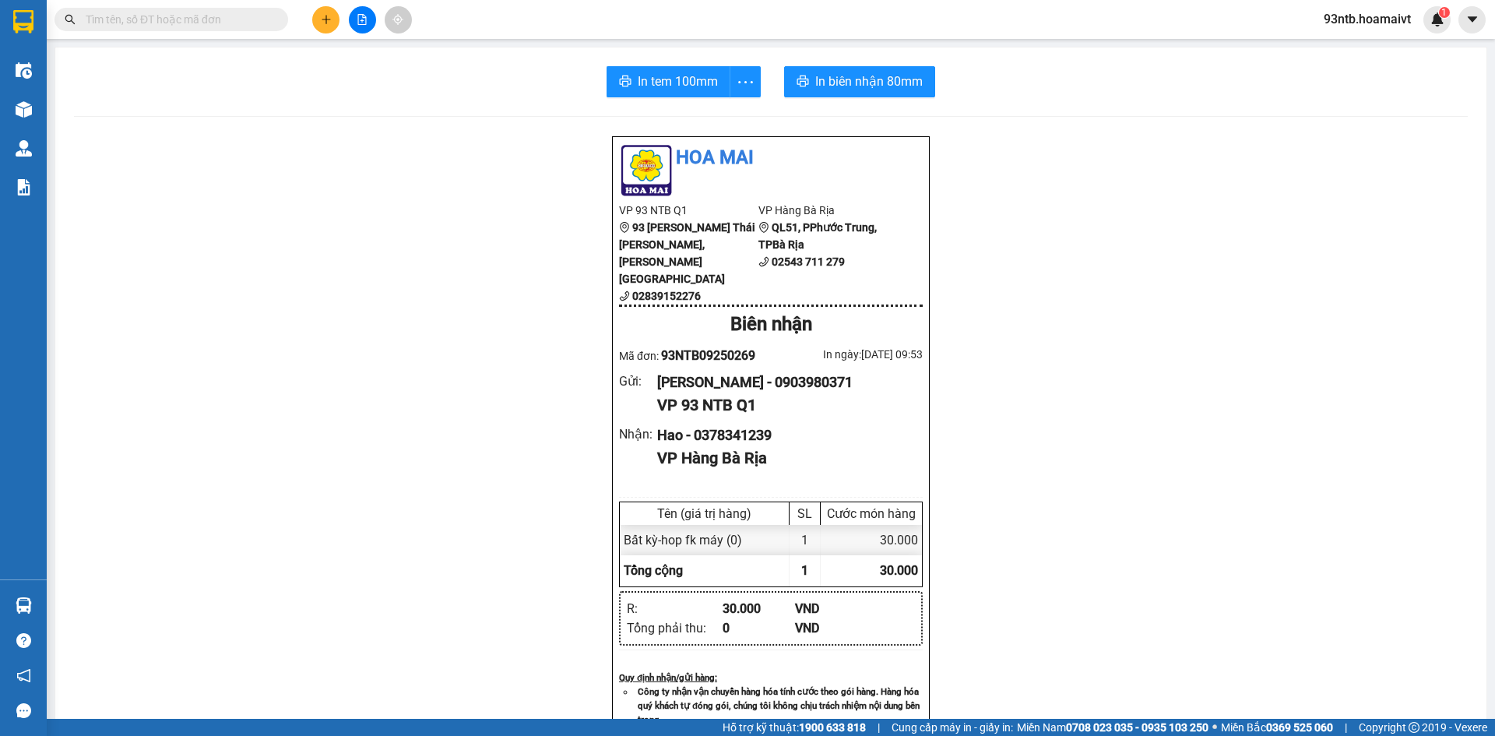
click at [322, 10] on button at bounding box center [325, 19] width 27 height 27
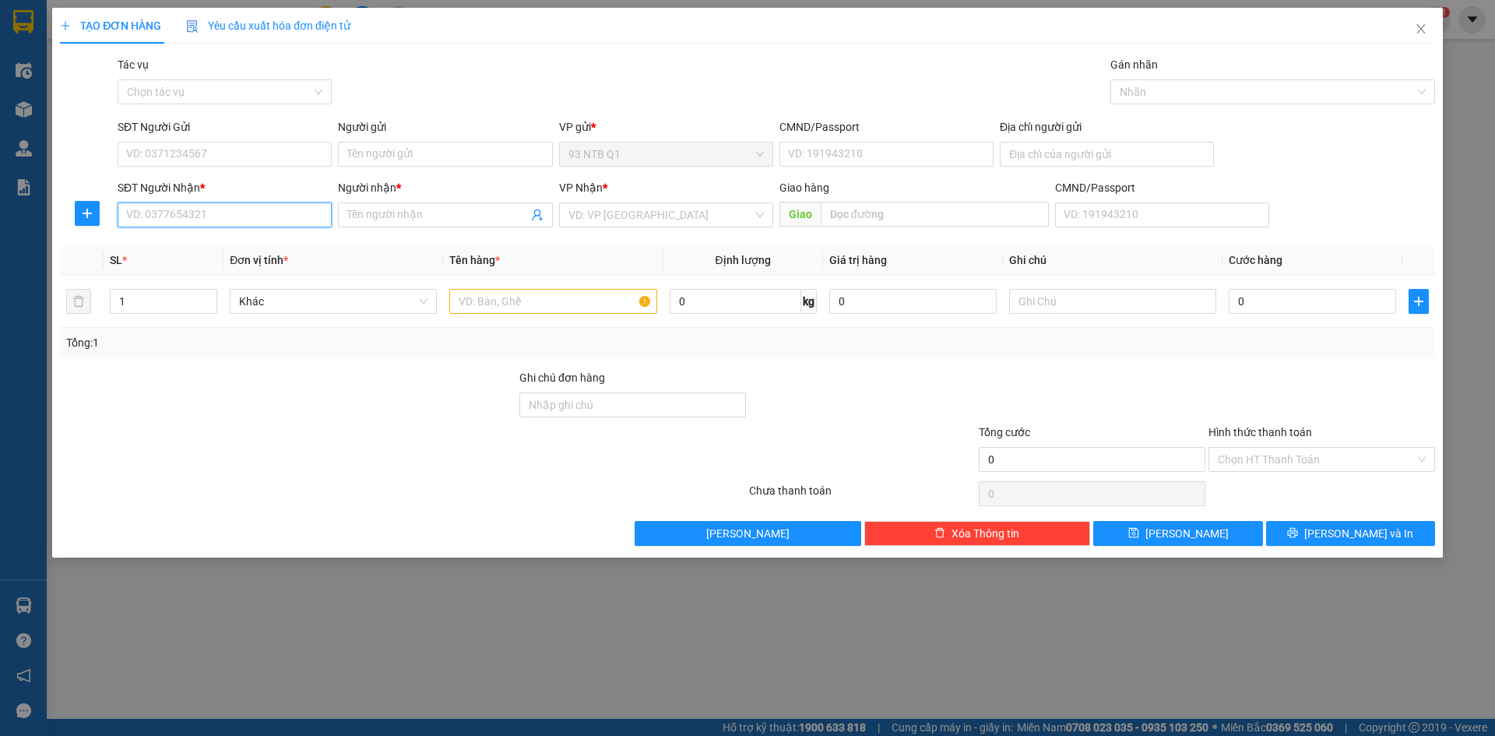
click at [286, 219] on input "SĐT Người Nhận *" at bounding box center [225, 214] width 214 height 25
type input "0942905706"
click at [374, 207] on input "Người nhận *" at bounding box center [437, 214] width 180 height 17
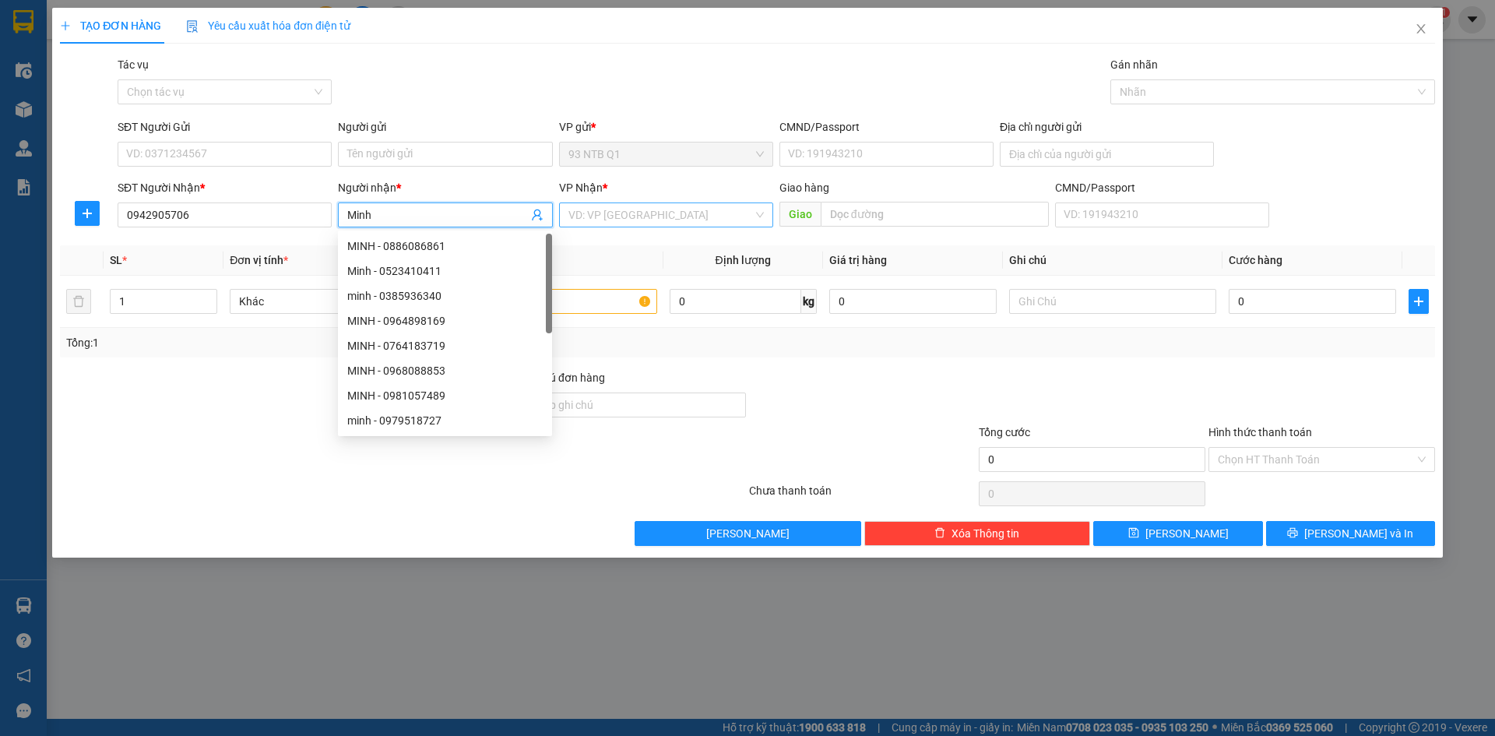
type input "Minh"
click at [598, 214] on input "search" at bounding box center [660, 214] width 185 height 23
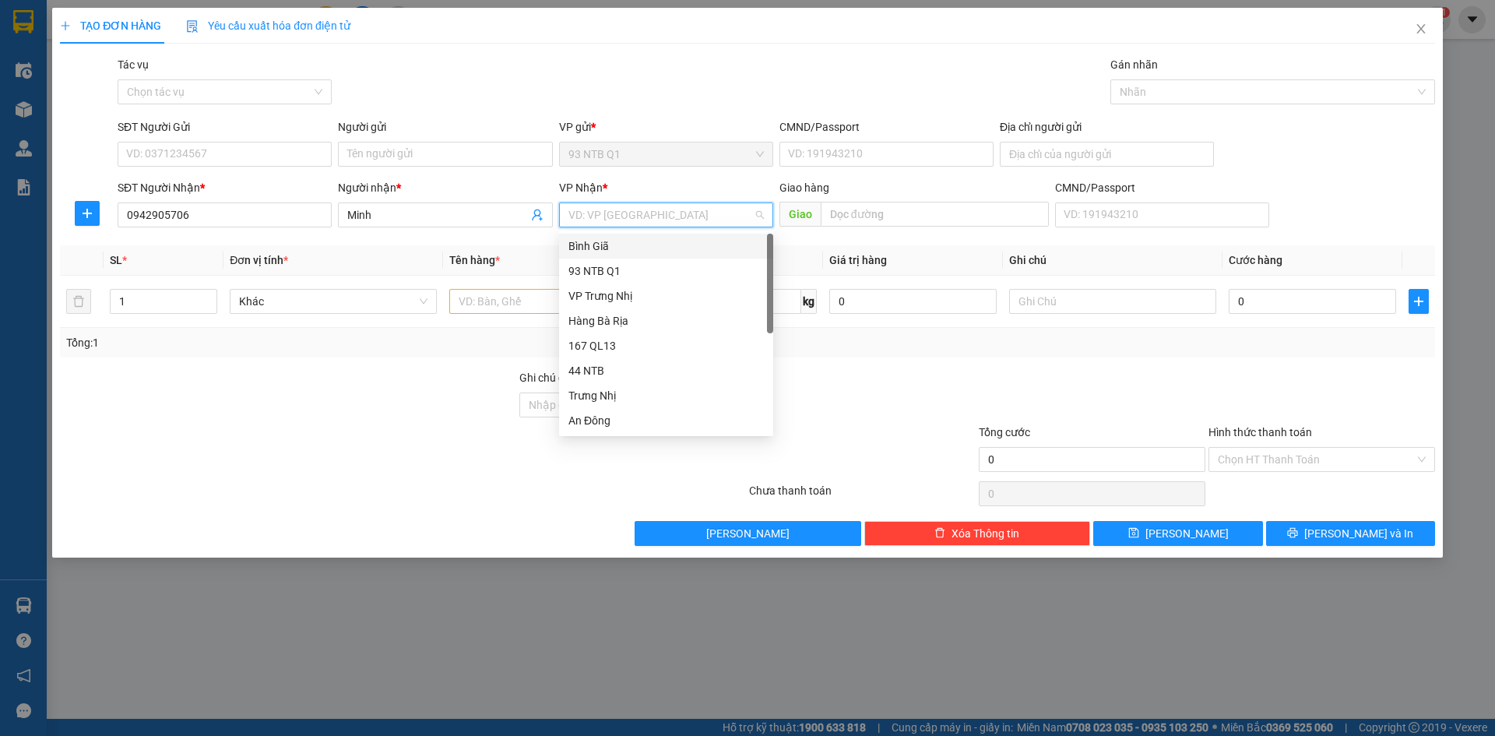
type input "b"
click at [604, 246] on div "Bình Giã" at bounding box center [665, 245] width 195 height 17
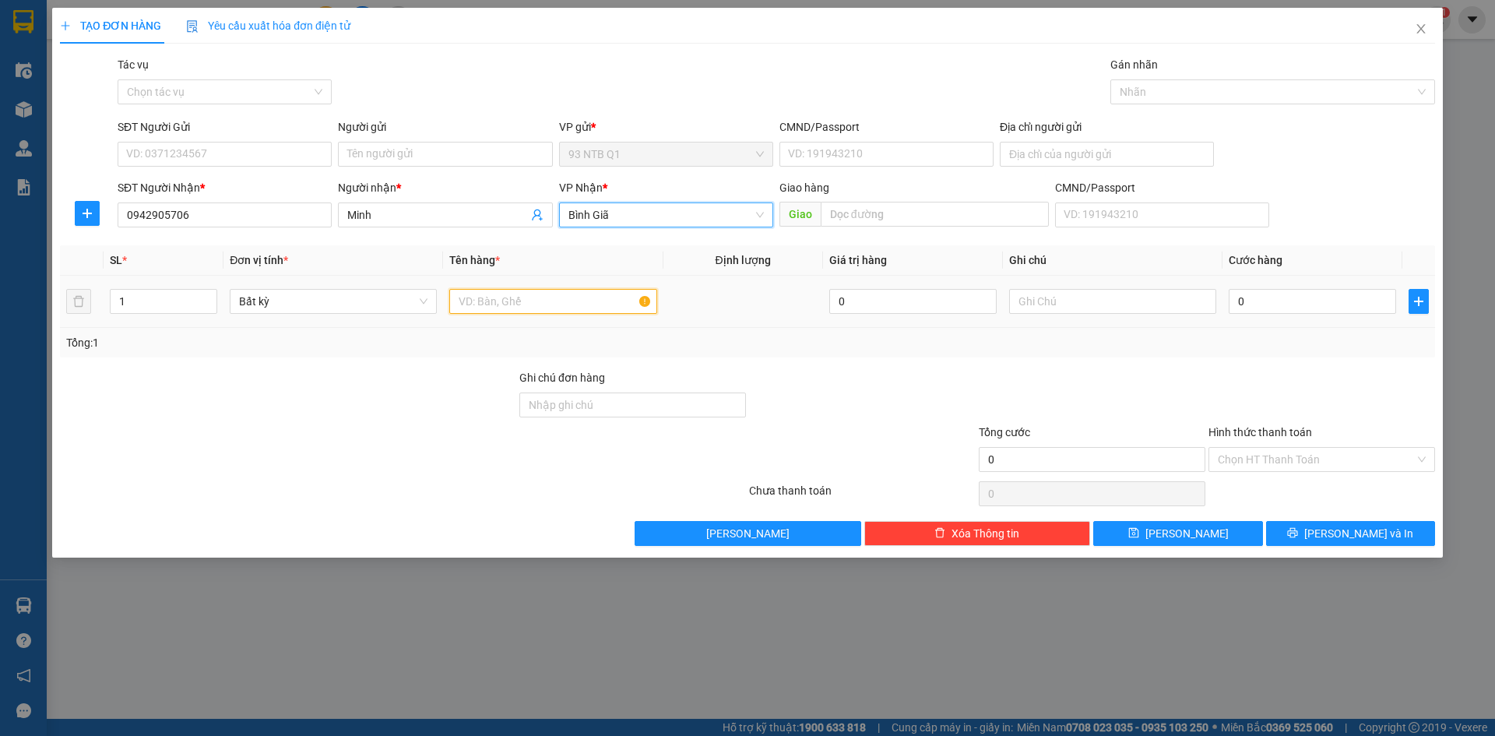
click at [516, 295] on input "text" at bounding box center [552, 301] width 207 height 25
type input "goi den"
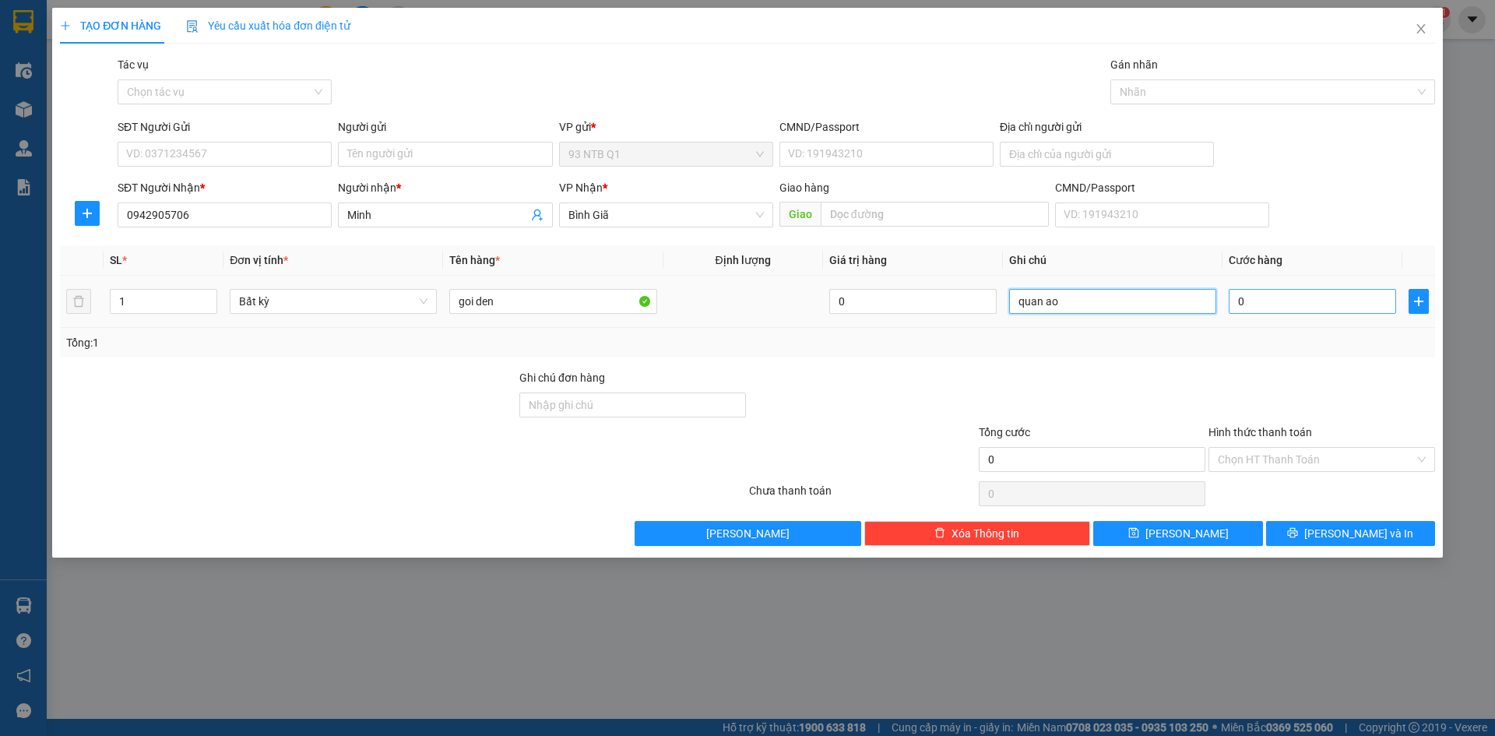
type input "quan ao"
click at [1244, 304] on input "0" at bounding box center [1312, 301] width 167 height 25
type input "3"
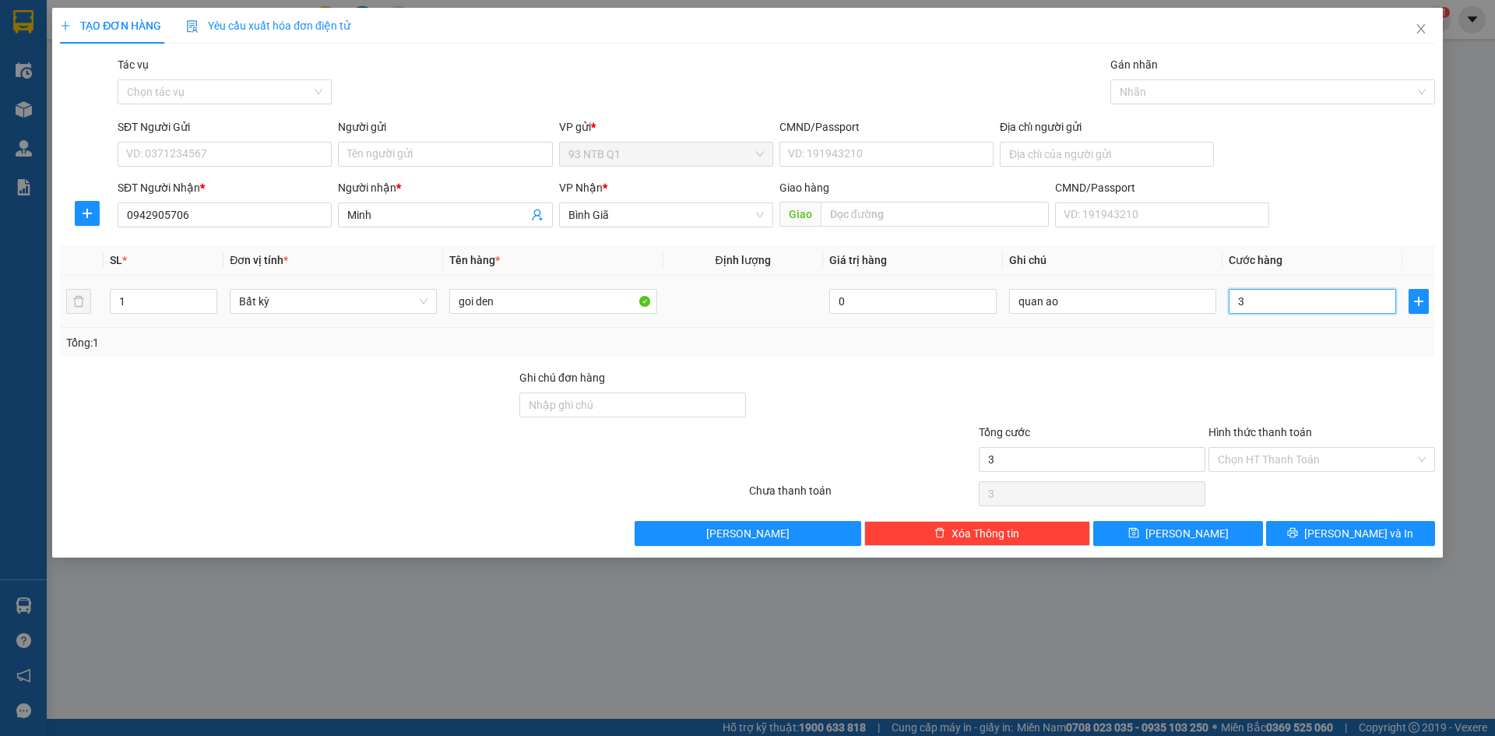
type input "30"
click at [260, 149] on input "SĐT Người Gửi" at bounding box center [225, 154] width 214 height 25
type input "30.000"
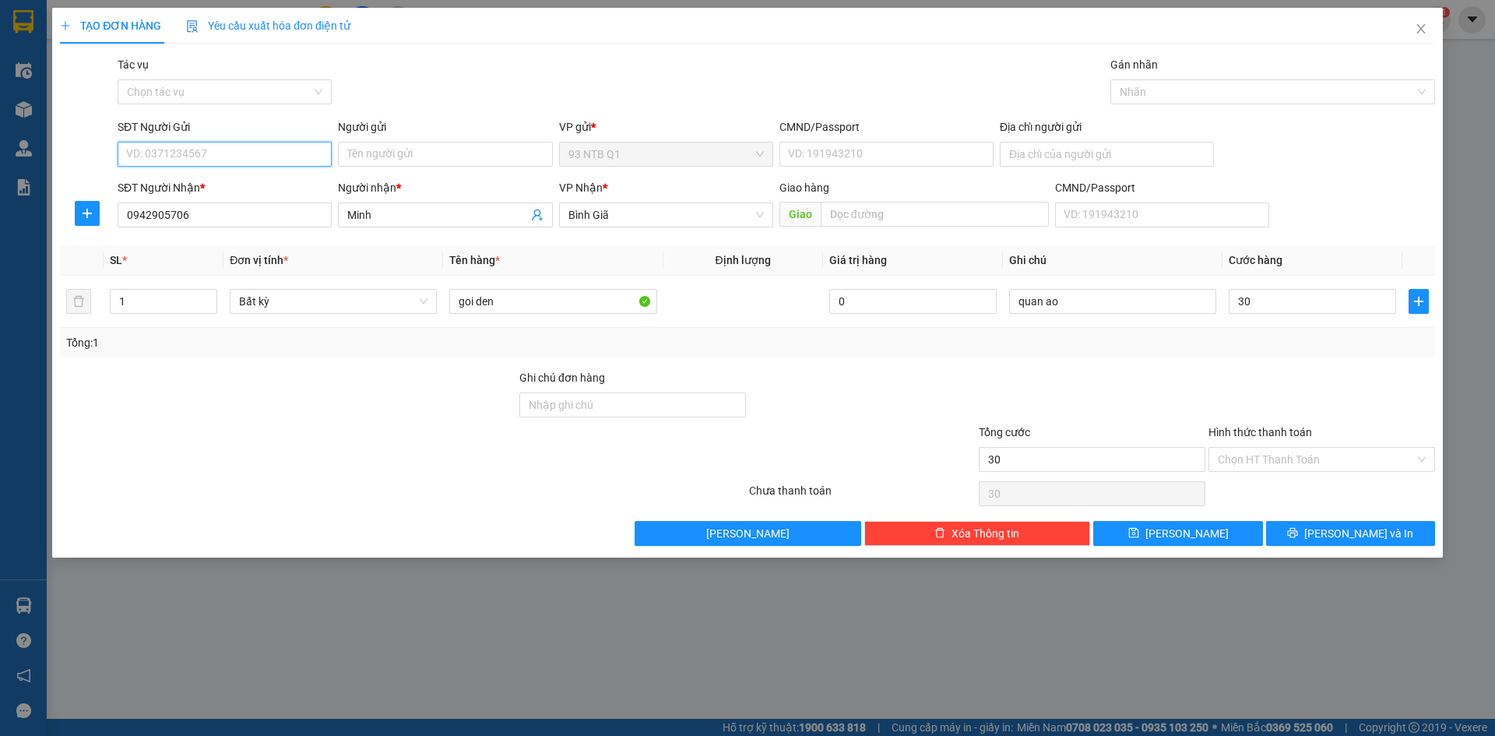
type input "30.000"
type input "0933797873"
click at [410, 146] on input "Người gửi" at bounding box center [445, 154] width 214 height 25
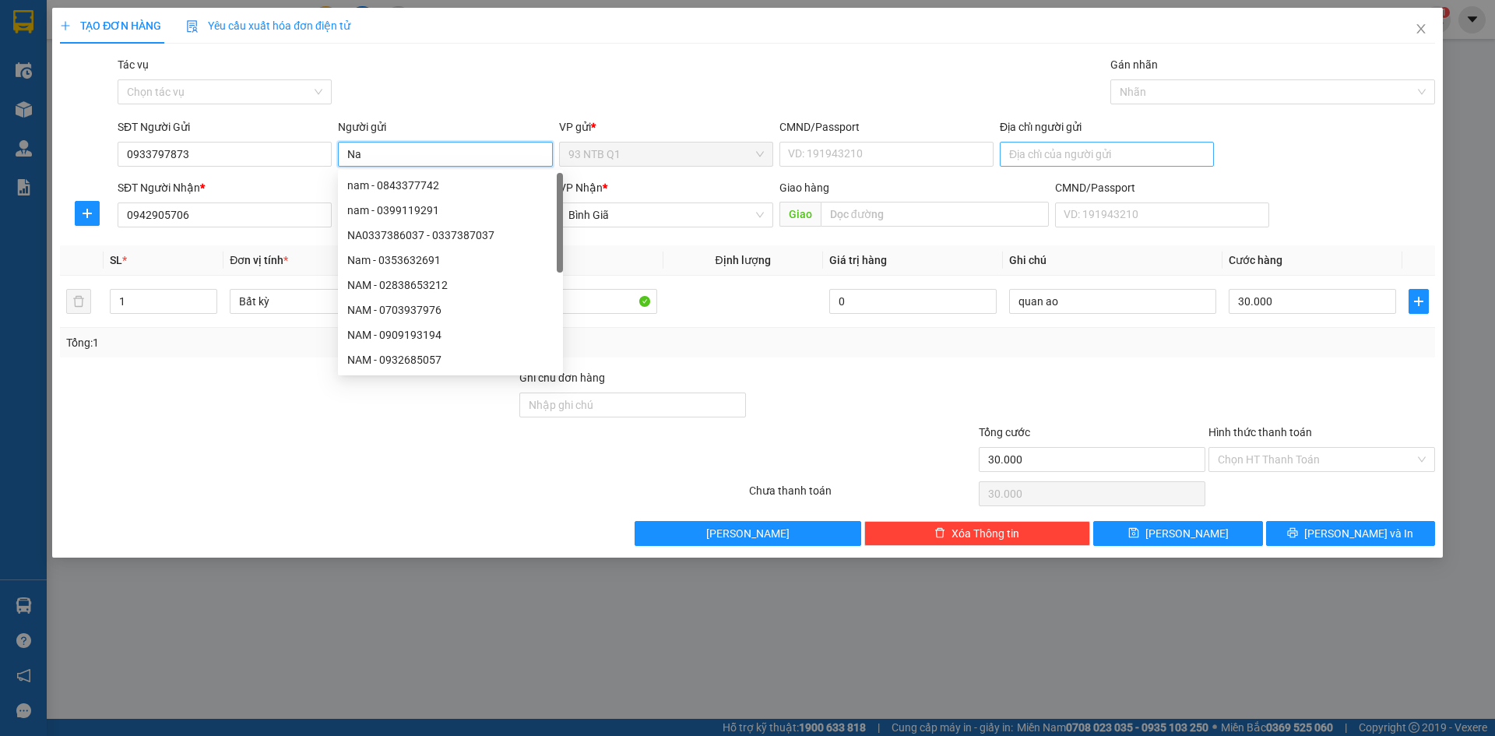
type input "Na"
click at [1117, 157] on input "Địa chỉ người gửi" at bounding box center [1107, 154] width 214 height 25
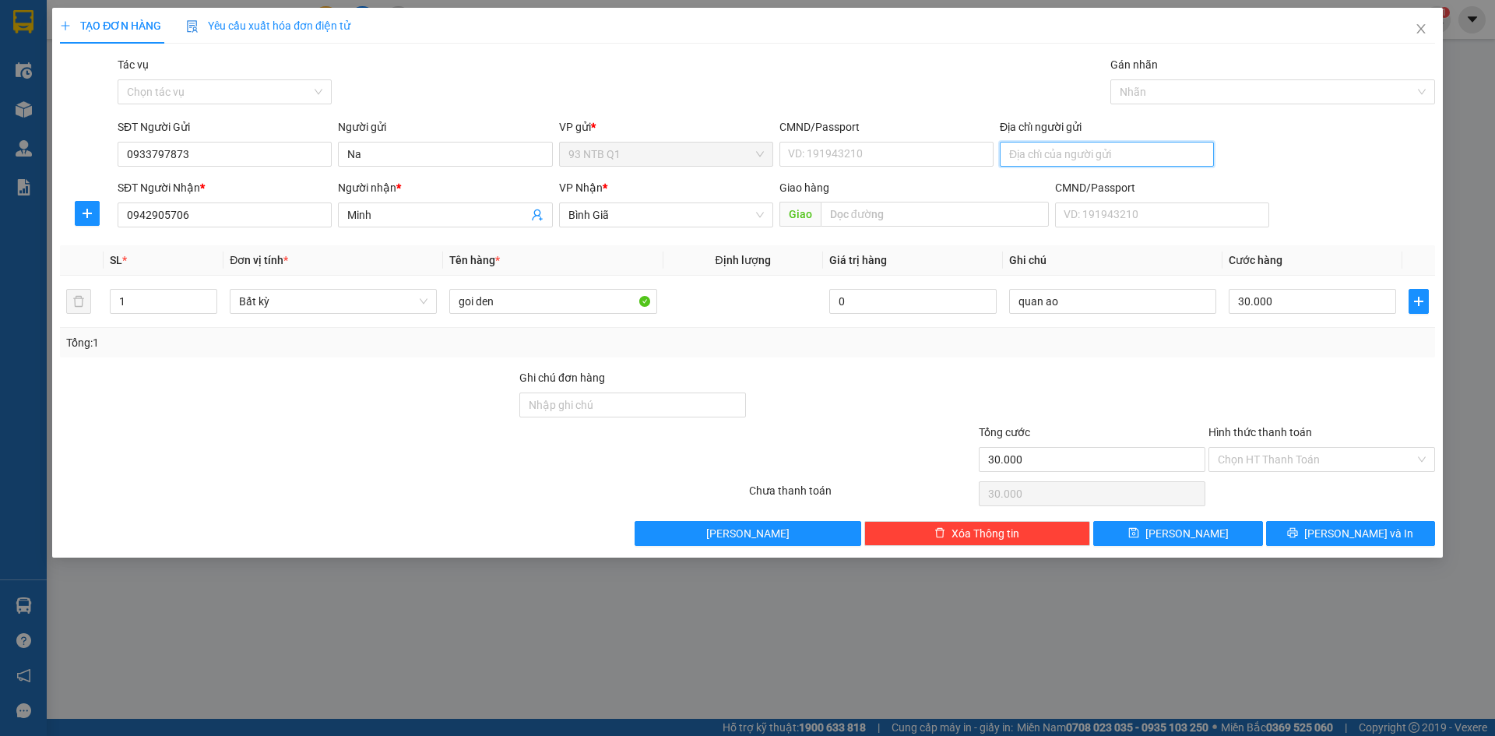
click at [1117, 157] on input "Địa chỉ người gửi" at bounding box center [1107, 154] width 214 height 25
click at [1107, 153] on input "Địa chỉ người gửi" at bounding box center [1107, 154] width 214 height 25
click at [1076, 150] on input "200 Ban Co F3 Q3" at bounding box center [1107, 154] width 214 height 25
type input "200 Ban Co F4 Q3"
click at [1310, 457] on input "Hình thức thanh toán" at bounding box center [1316, 459] width 197 height 23
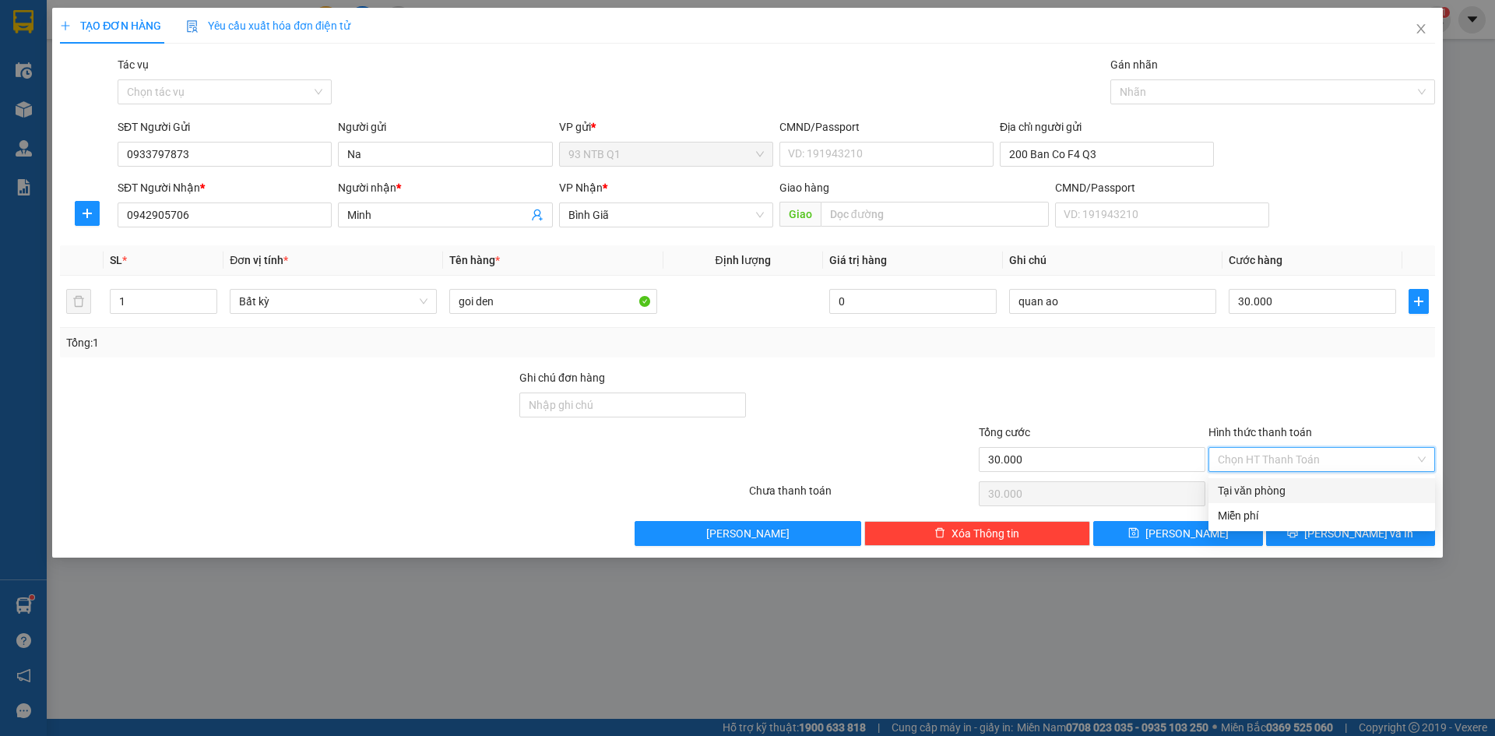
click at [1273, 484] on div "Tại văn phòng" at bounding box center [1322, 490] width 208 height 17
type input "0"
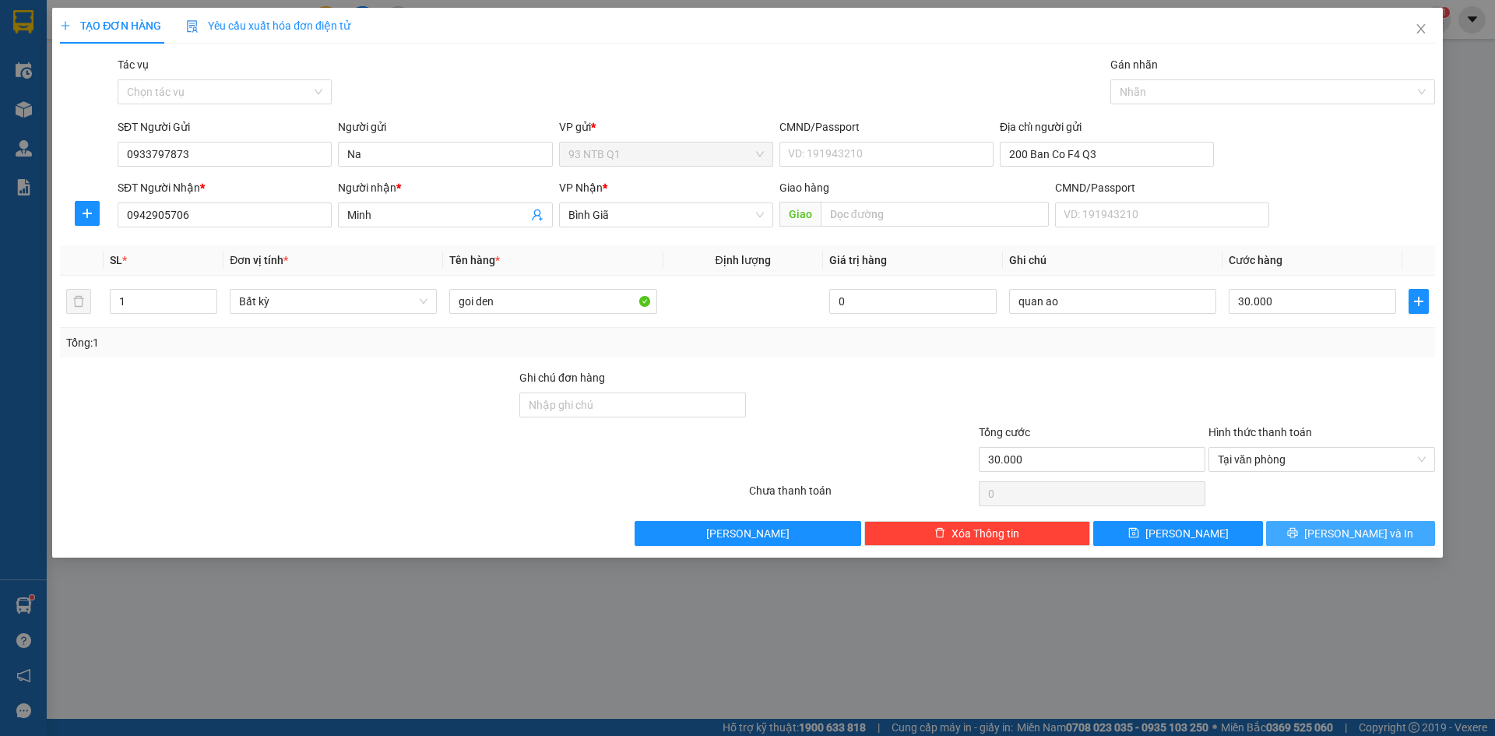
click at [1312, 530] on button "[PERSON_NAME] và In" at bounding box center [1350, 533] width 169 height 25
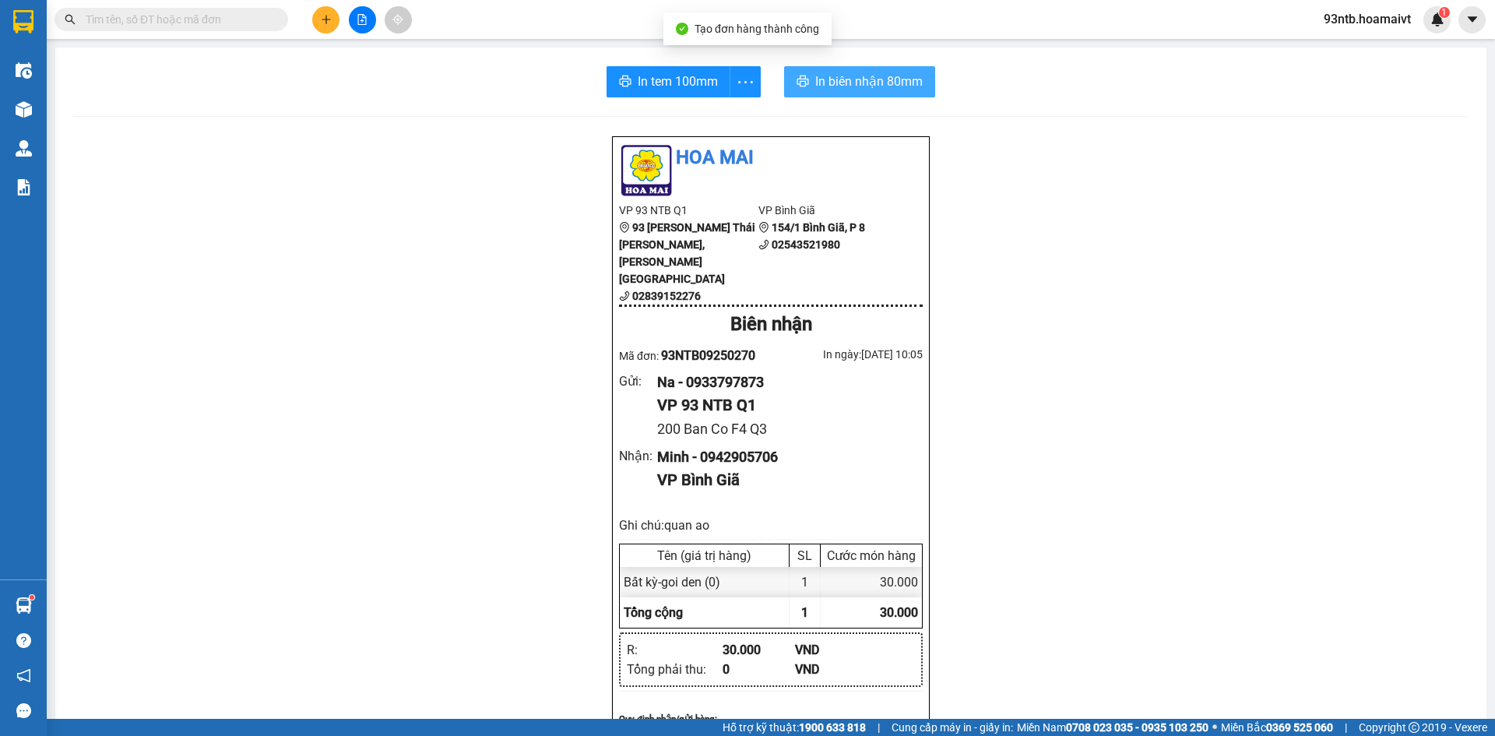
click at [833, 72] on span "In biên nhận 80mm" at bounding box center [868, 81] width 107 height 19
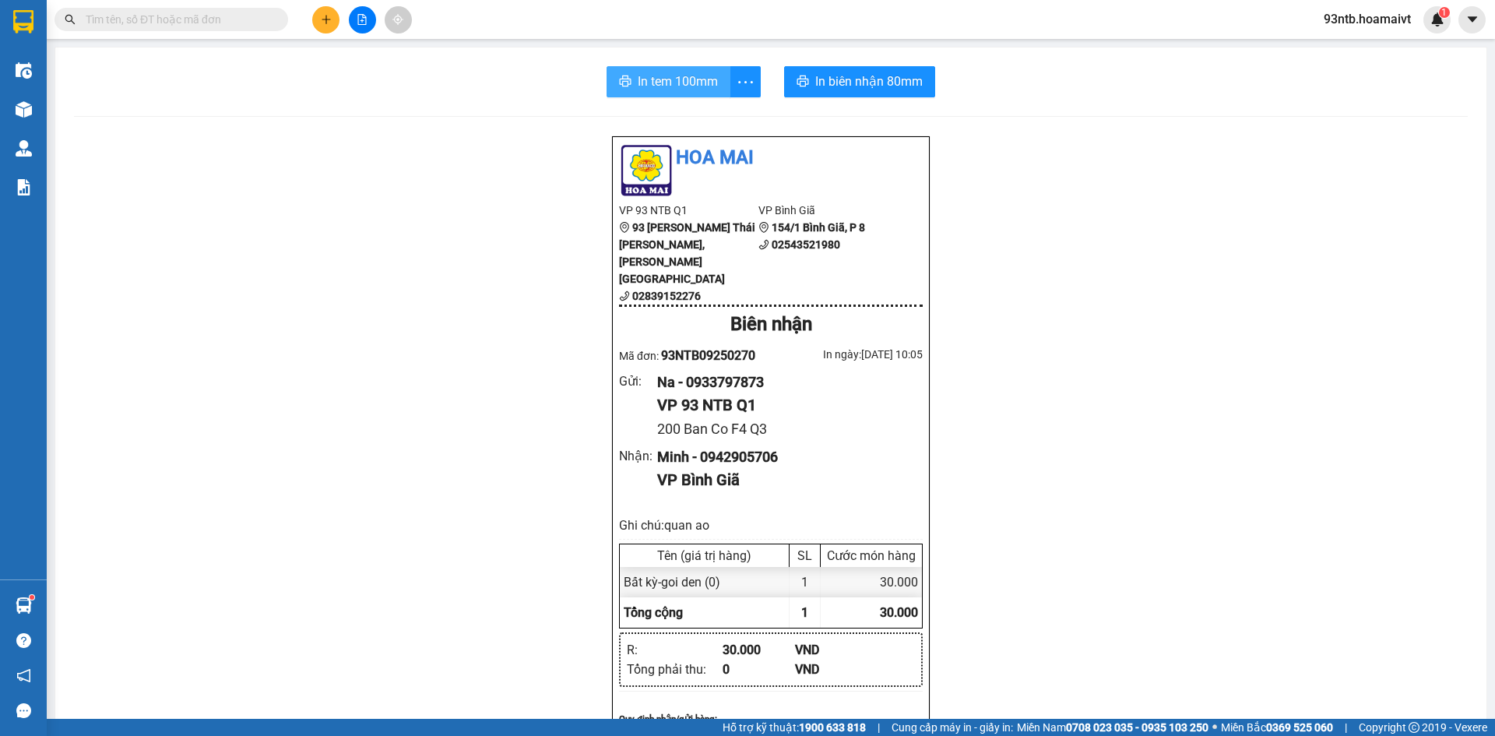
click at [674, 95] on button "In tem 100mm" at bounding box center [669, 81] width 124 height 31
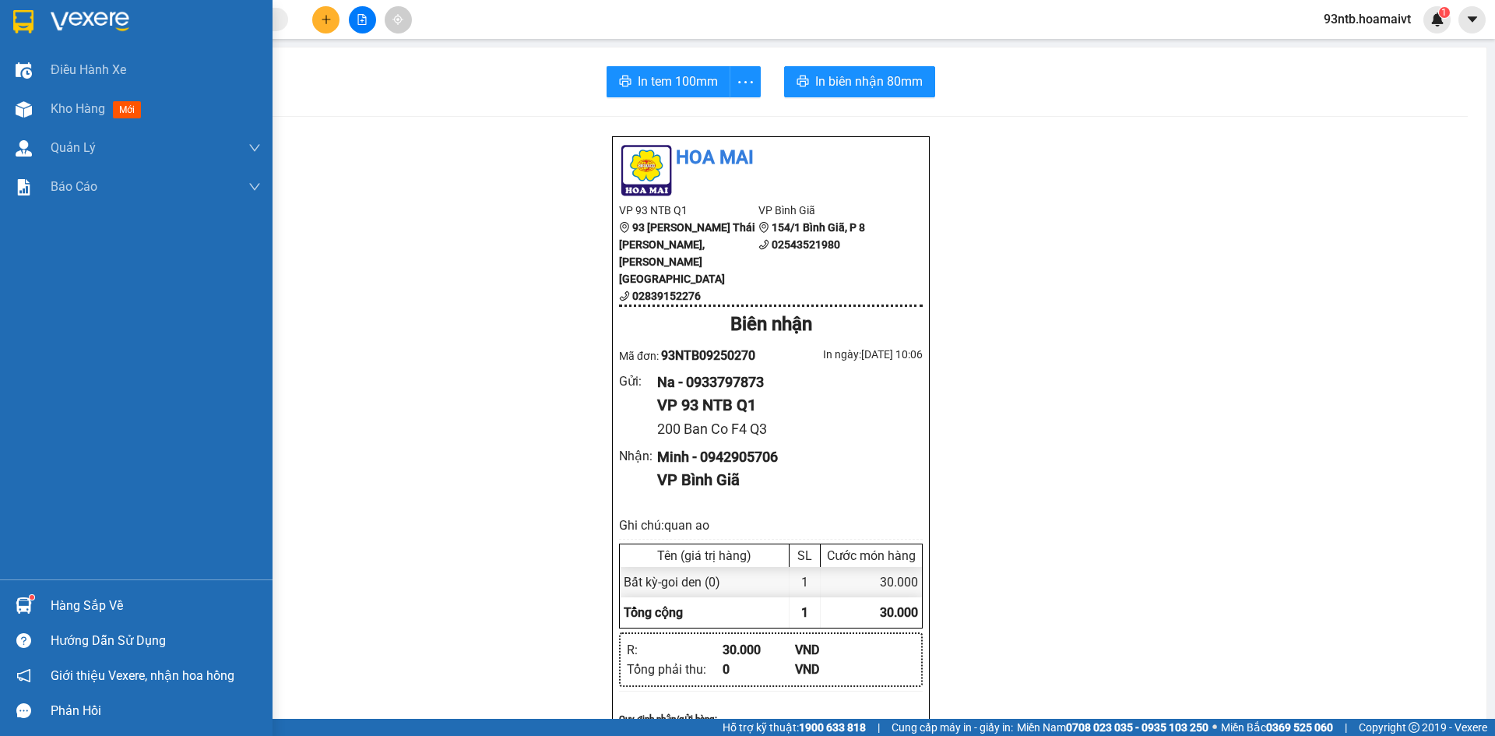
click at [33, 589] on div "Hàng sắp về" at bounding box center [136, 605] width 273 height 35
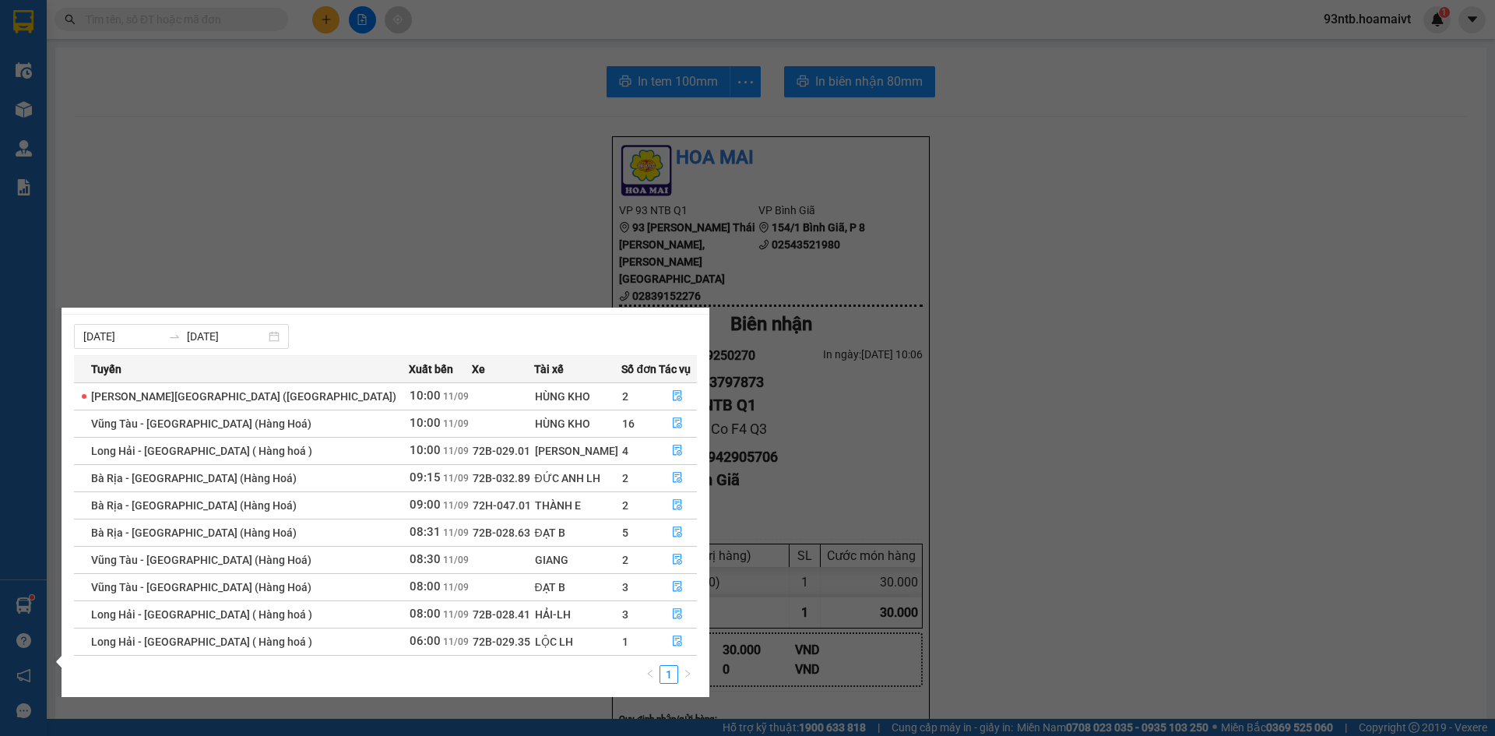
scroll to position [25, 0]
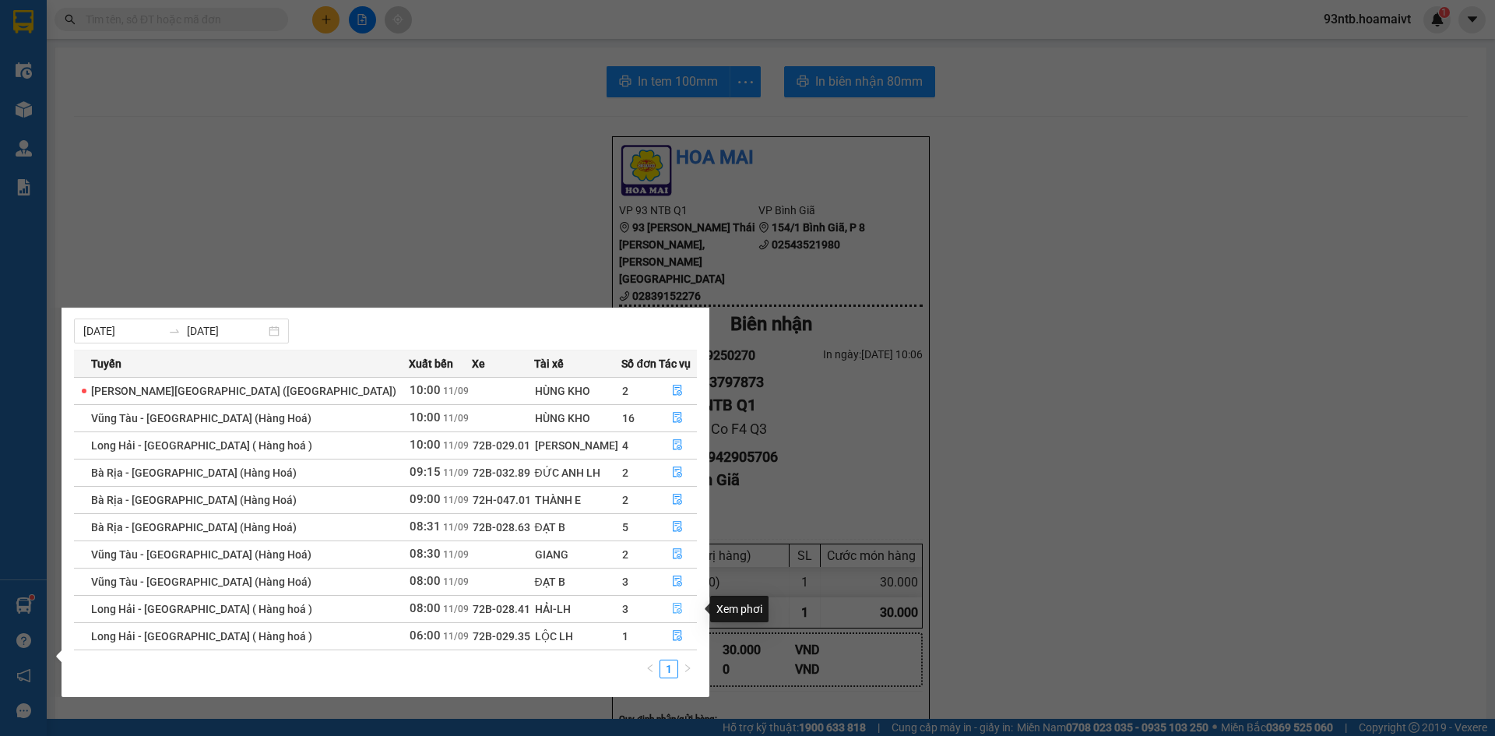
click at [672, 610] on icon "file-done" at bounding box center [677, 608] width 11 height 11
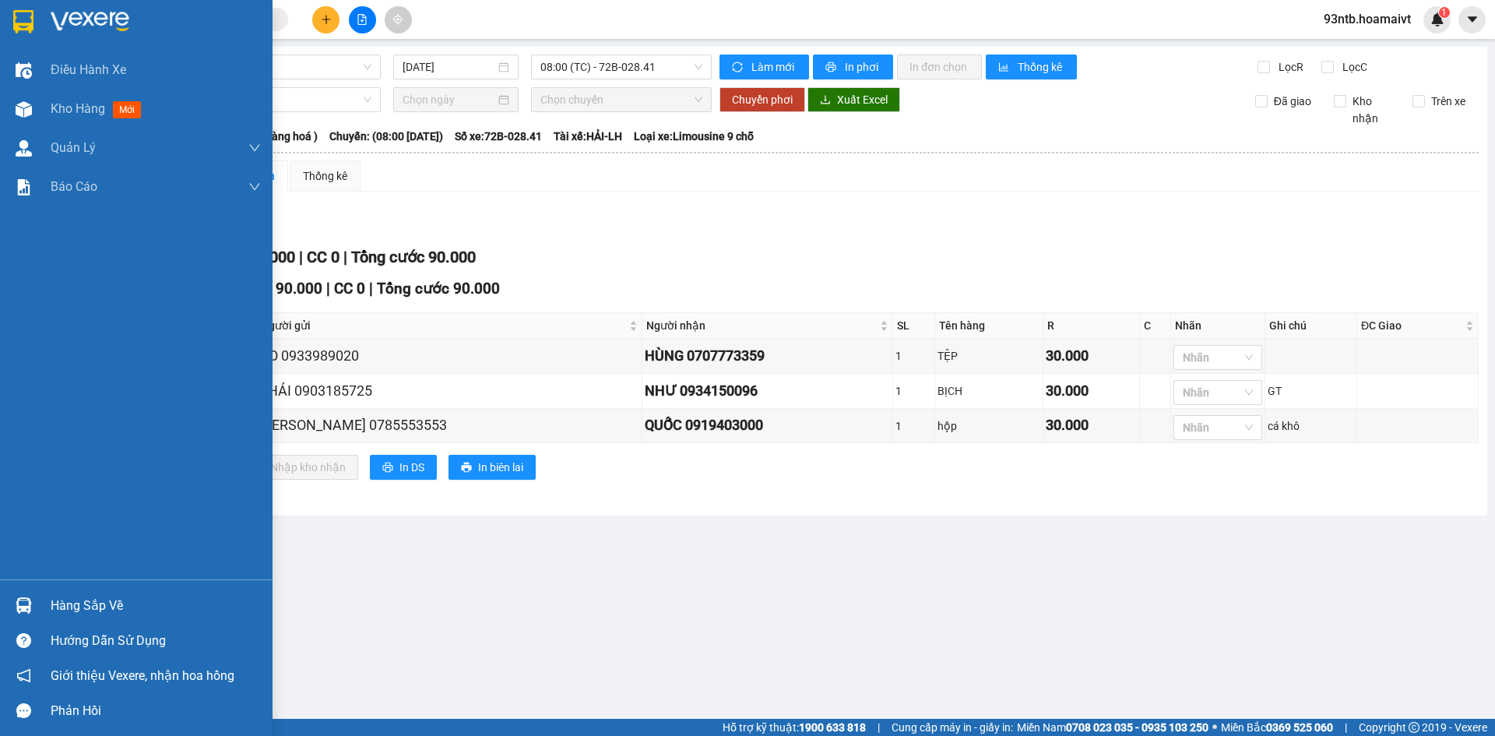
click at [34, 596] on div at bounding box center [23, 605] width 27 height 27
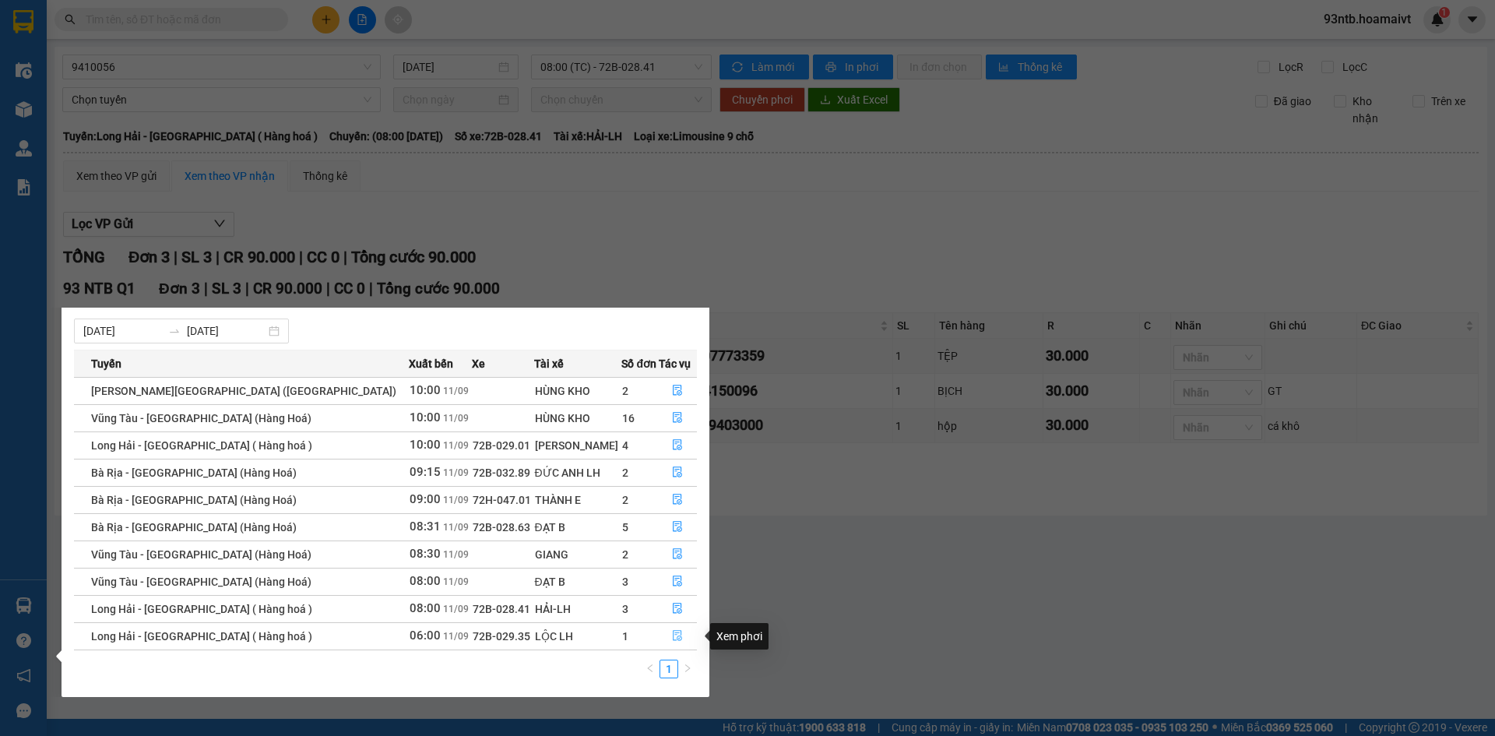
click at [672, 630] on icon "file-done" at bounding box center [677, 635] width 11 height 11
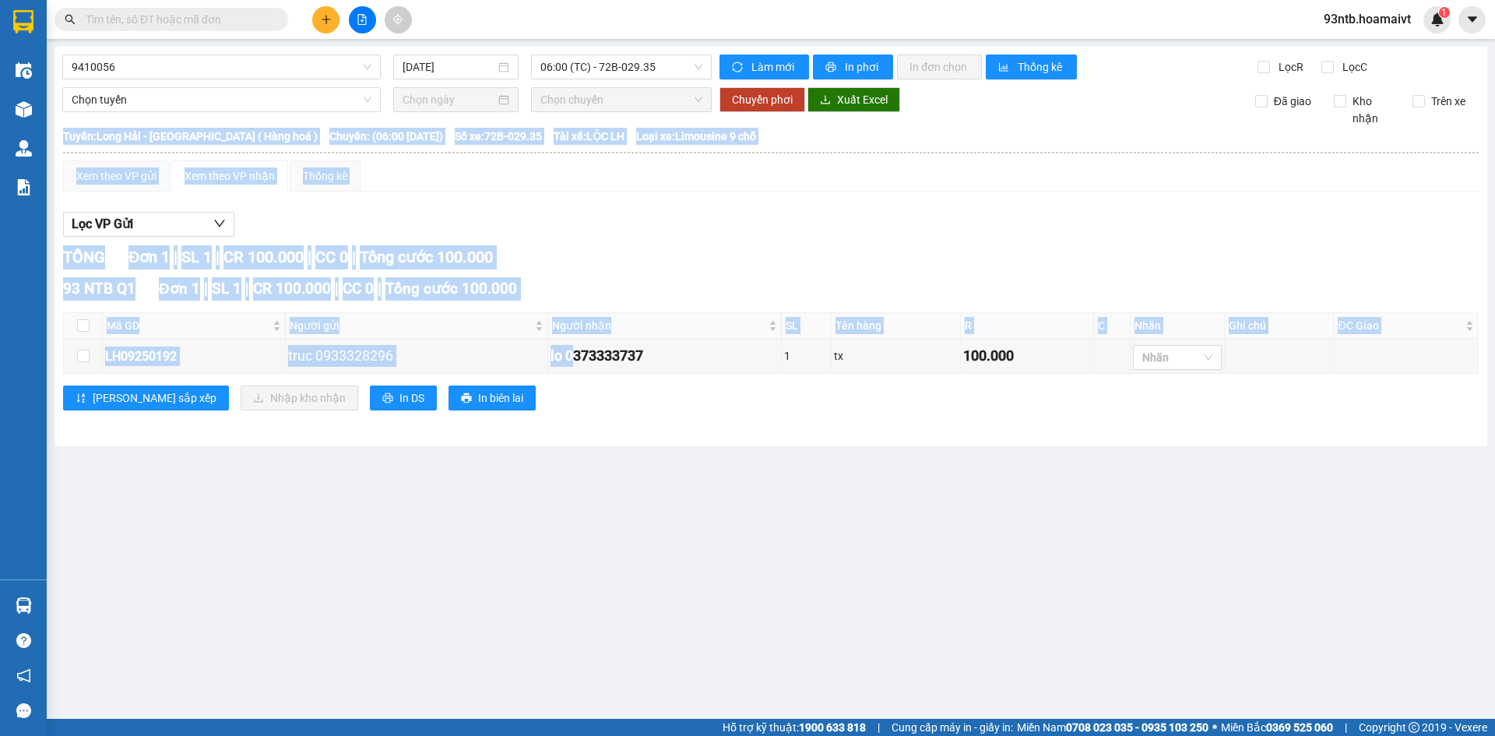
drag, startPoint x: 575, startPoint y: 361, endPoint x: 410, endPoint y: 629, distance: 314.6
click at [410, 629] on main "9410056 11/09/2025 06:00 (TC) - 72B-029.35 Làm mới In phơi In đơn chọn Thống kê…" at bounding box center [747, 359] width 1495 height 719
click at [403, 590] on main "9410056 11/09/2025 06:00 (TC) - 72B-029.35 Làm mới In phơi In đơn chọn Thống kê…" at bounding box center [747, 359] width 1495 height 719
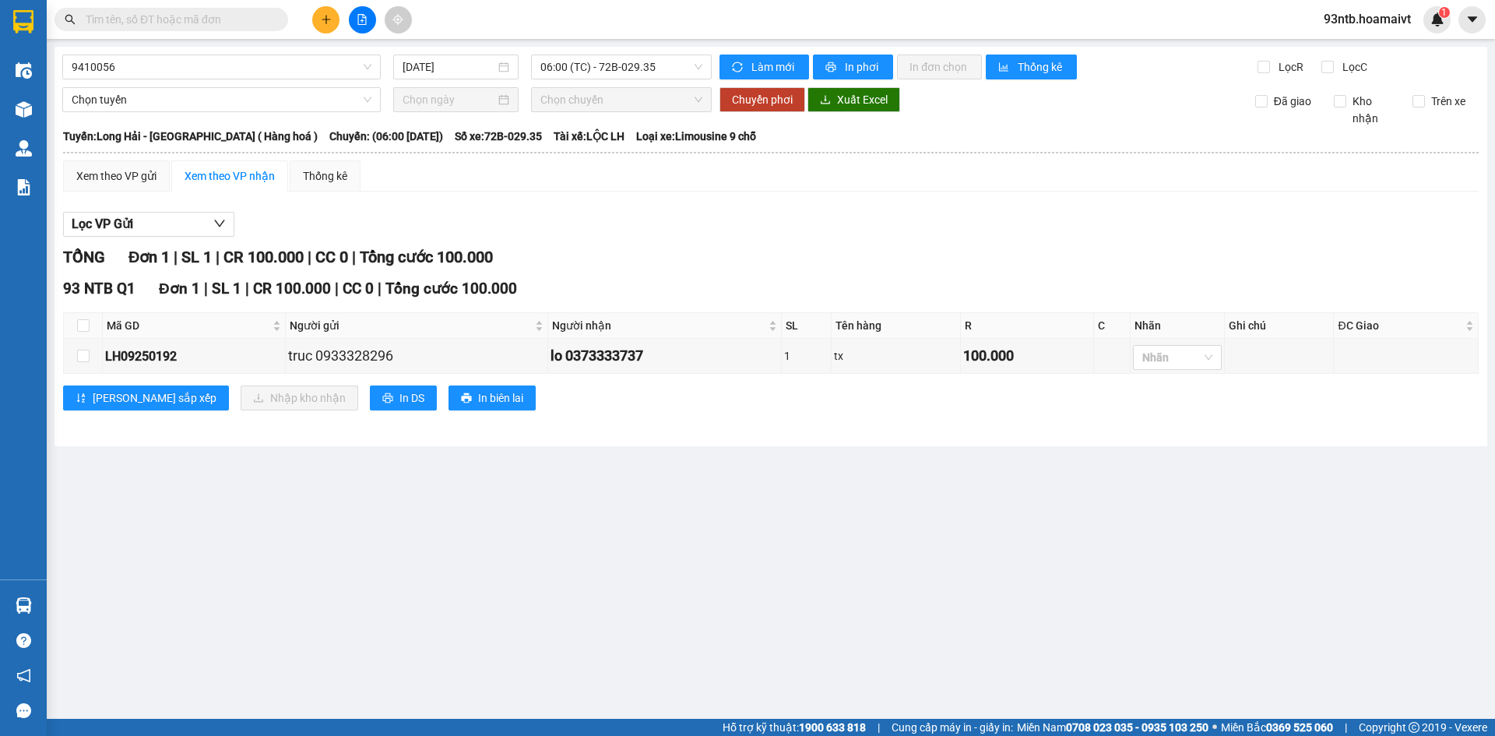
click at [391, 575] on main "9410056 11/09/2025 06:00 (TC) - 72B-029.35 Làm mới In phơi In đơn chọn Thống kê…" at bounding box center [747, 359] width 1495 height 719
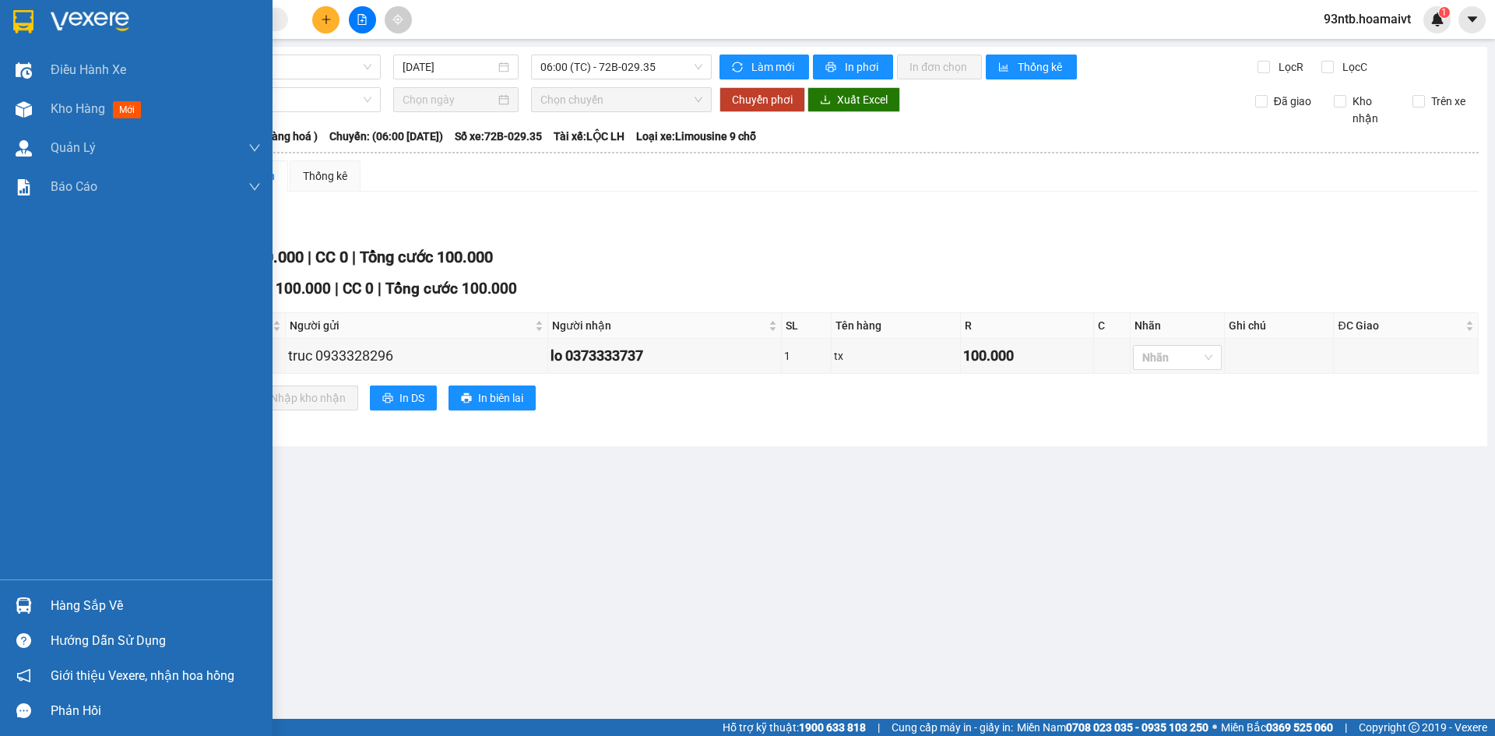
click at [76, 605] on div "Hàng sắp về" at bounding box center [156, 605] width 210 height 23
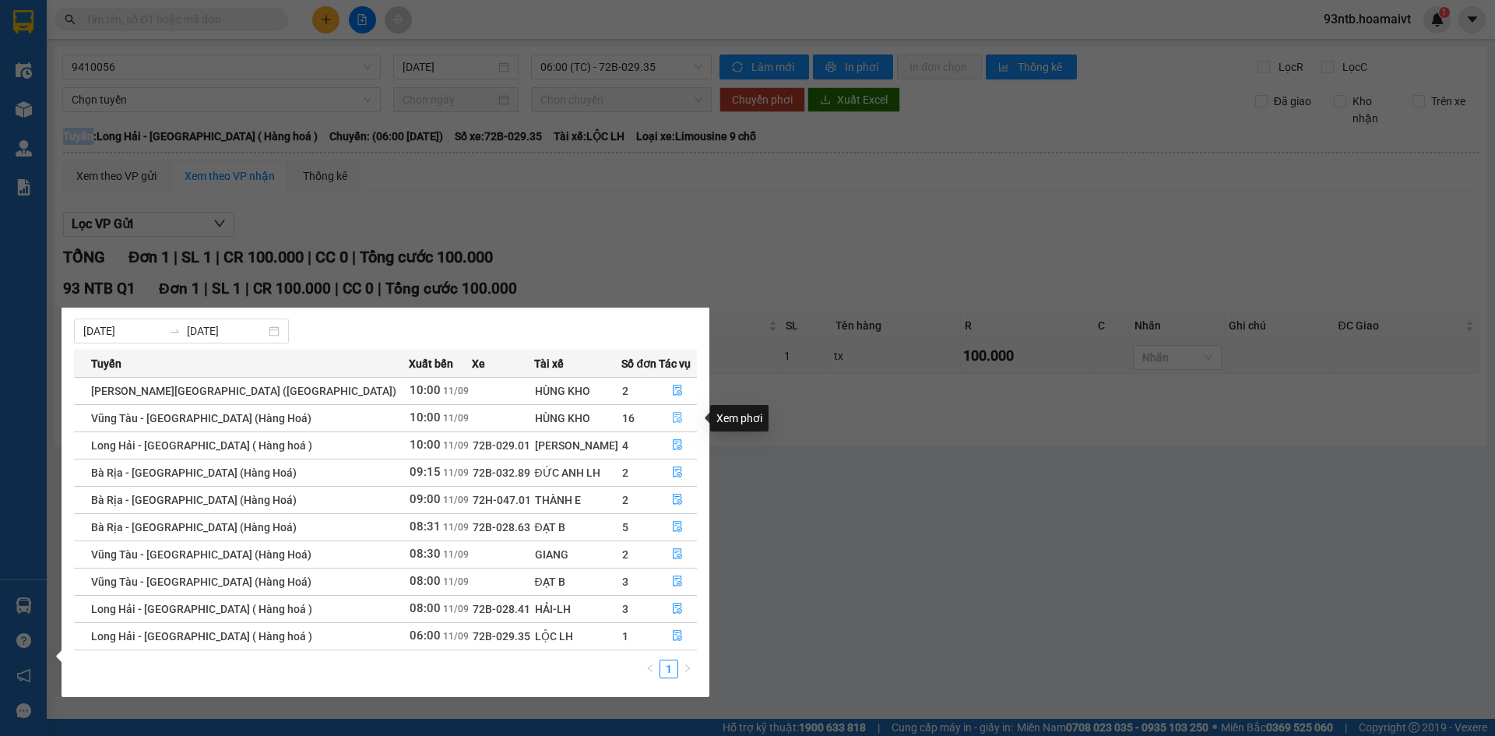
click at [672, 420] on icon "file-done" at bounding box center [677, 417] width 11 height 11
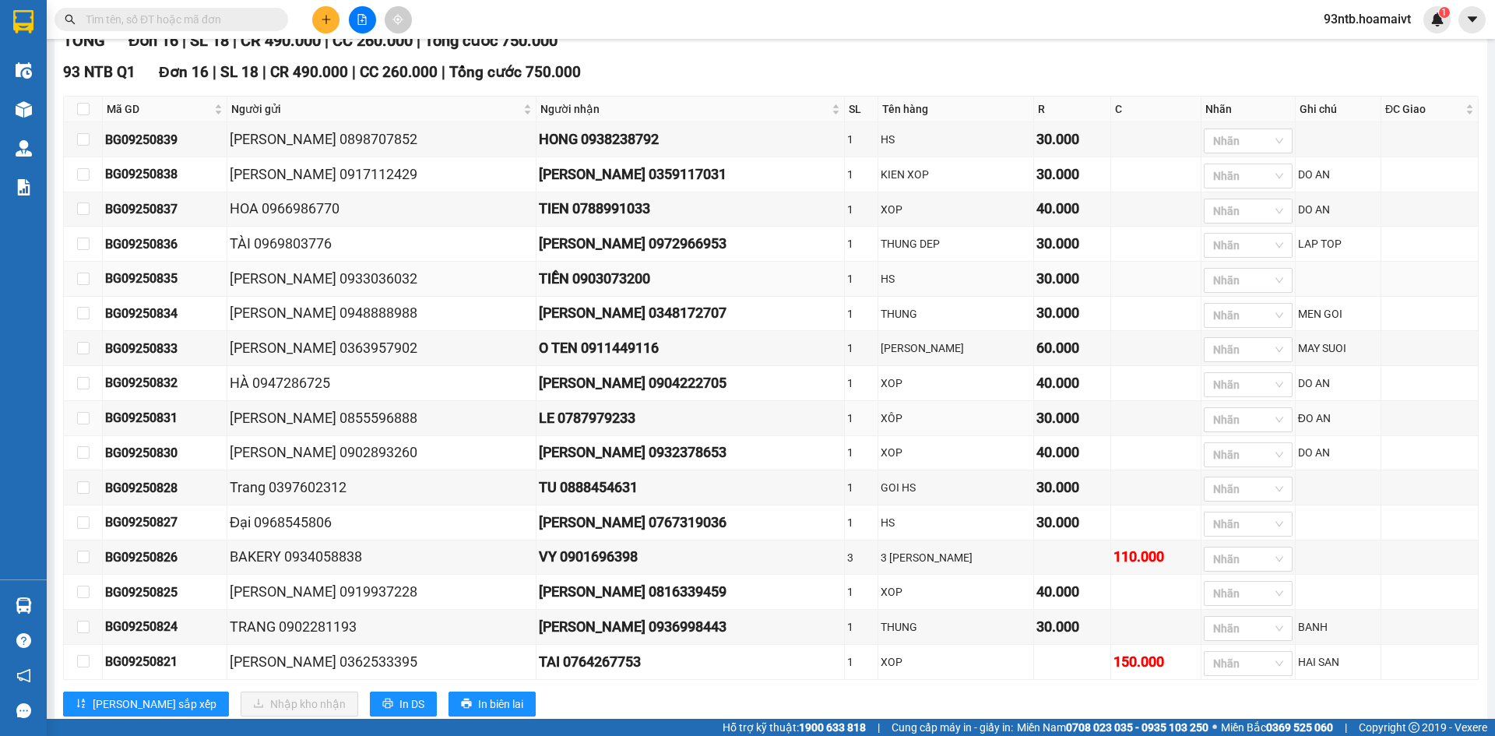
scroll to position [234, 0]
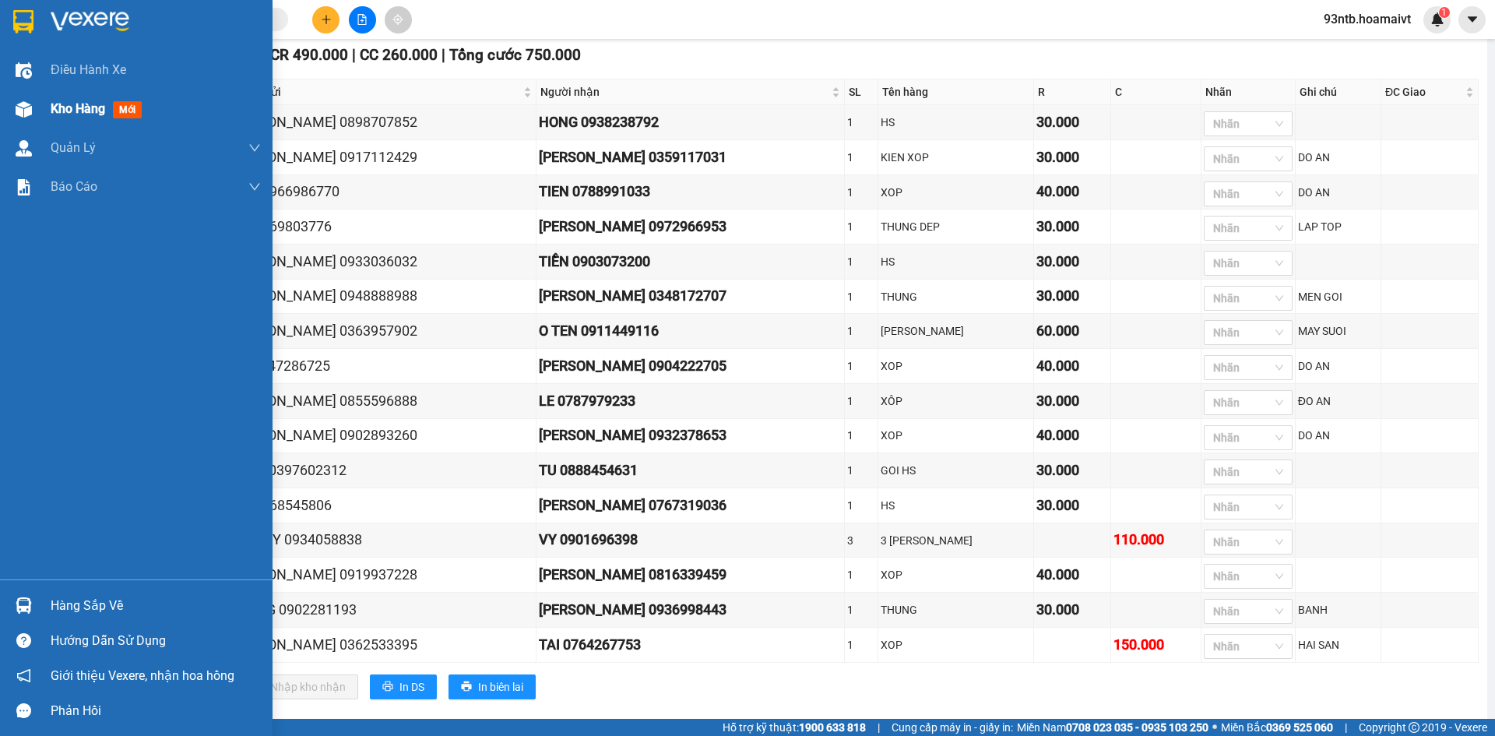
click at [78, 104] on span "Kho hàng" at bounding box center [78, 108] width 55 height 15
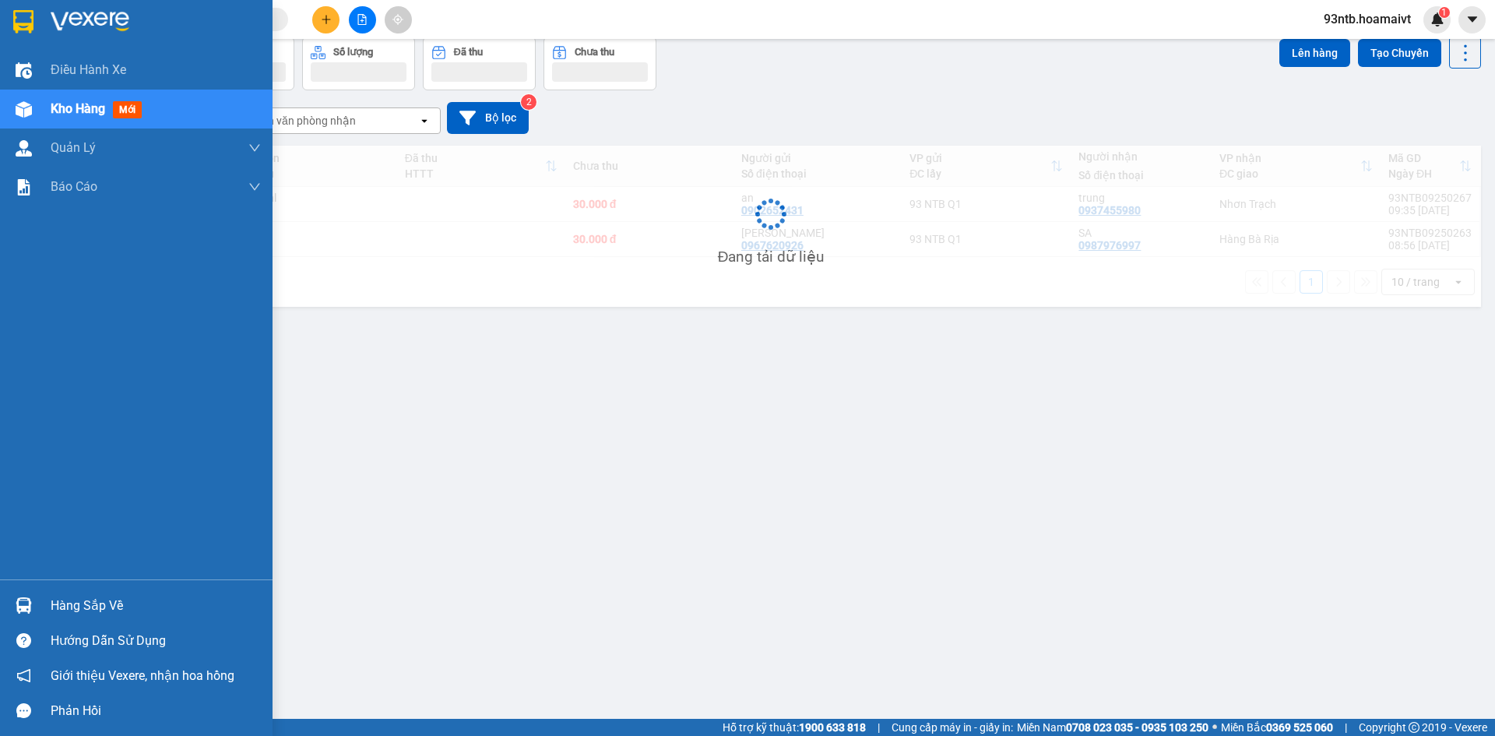
scroll to position [72, 0]
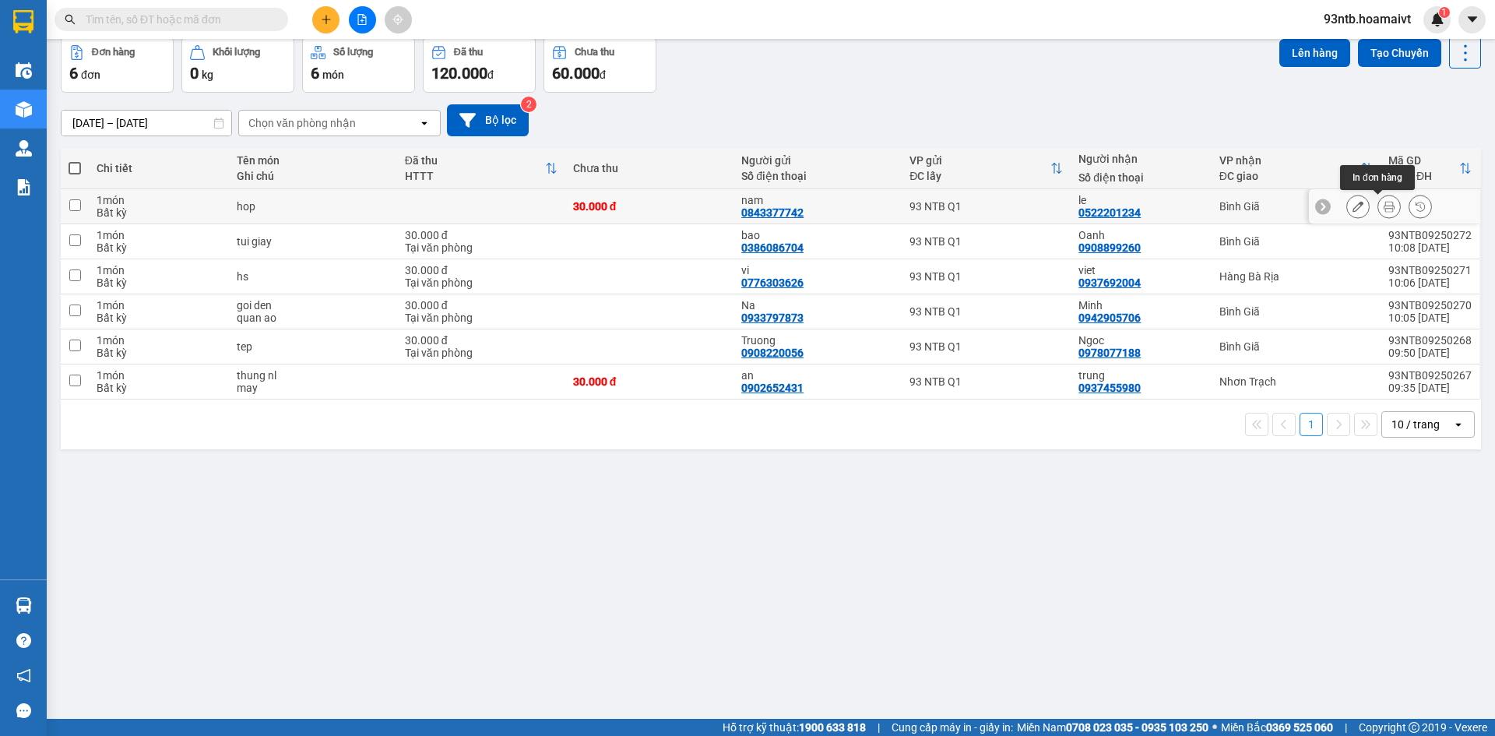
click at [1378, 201] on button at bounding box center [1389, 206] width 22 height 27
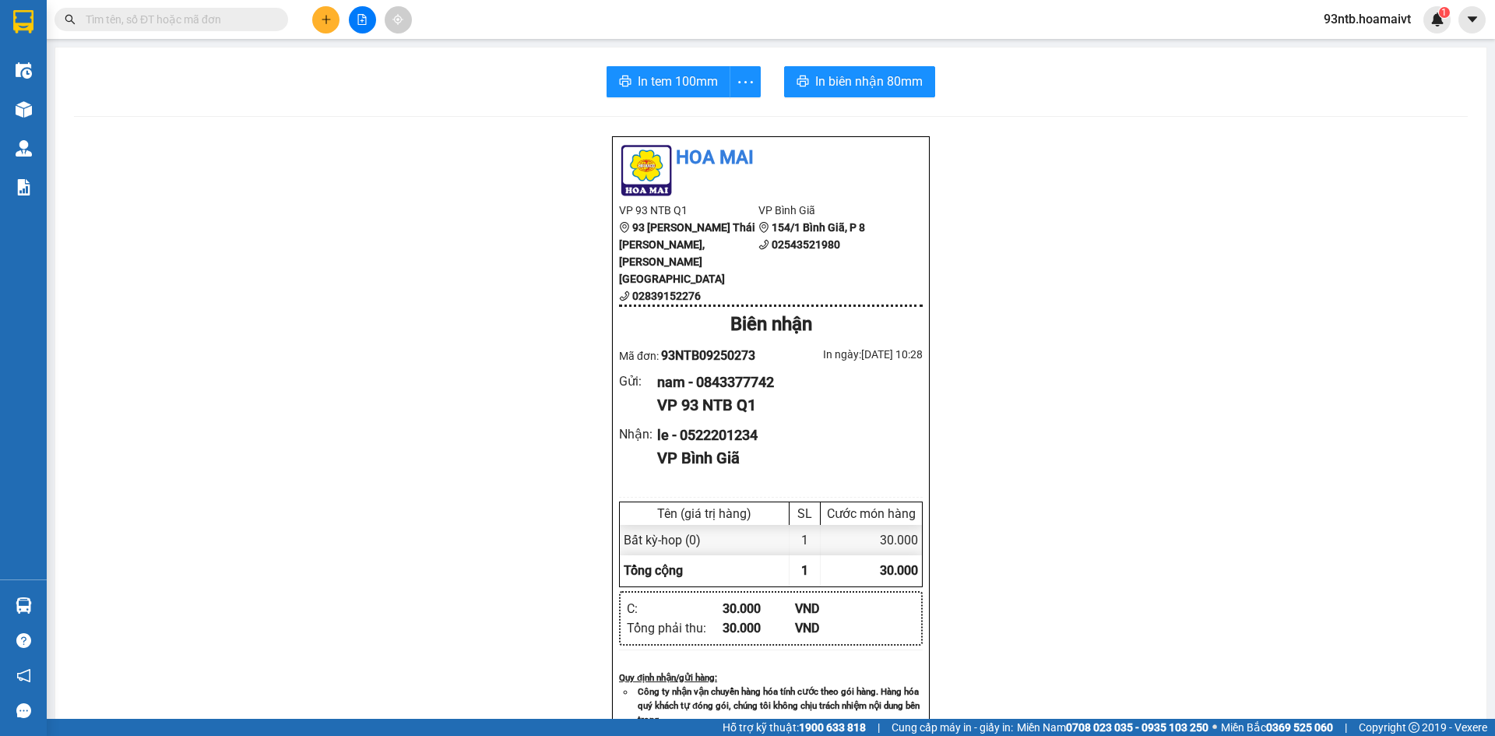
click at [653, 102] on div "In tem 100mm In biên nhận 80mm Hoa Mai VP 93 NTB Q1 93 Nguyễn Thái Bình, Quậ…" at bounding box center [770, 620] width 1431 height 1147
click at [678, 47] on div "In tem 100mm In biên nhận 80mm Hoa Mai VP 93 NTB Q1 93 Nguyễn Thái Bình, Quậ…" at bounding box center [771, 621] width 1433 height 1148
click at [679, 62] on div "In tem 100mm In biên nhận 80mm Hoa Mai VP 93 NTB Q1 93 Nguyễn Thái Bình, Quậ…" at bounding box center [770, 620] width 1431 height 1147
click at [684, 76] on span "In tem 100mm" at bounding box center [678, 81] width 80 height 19
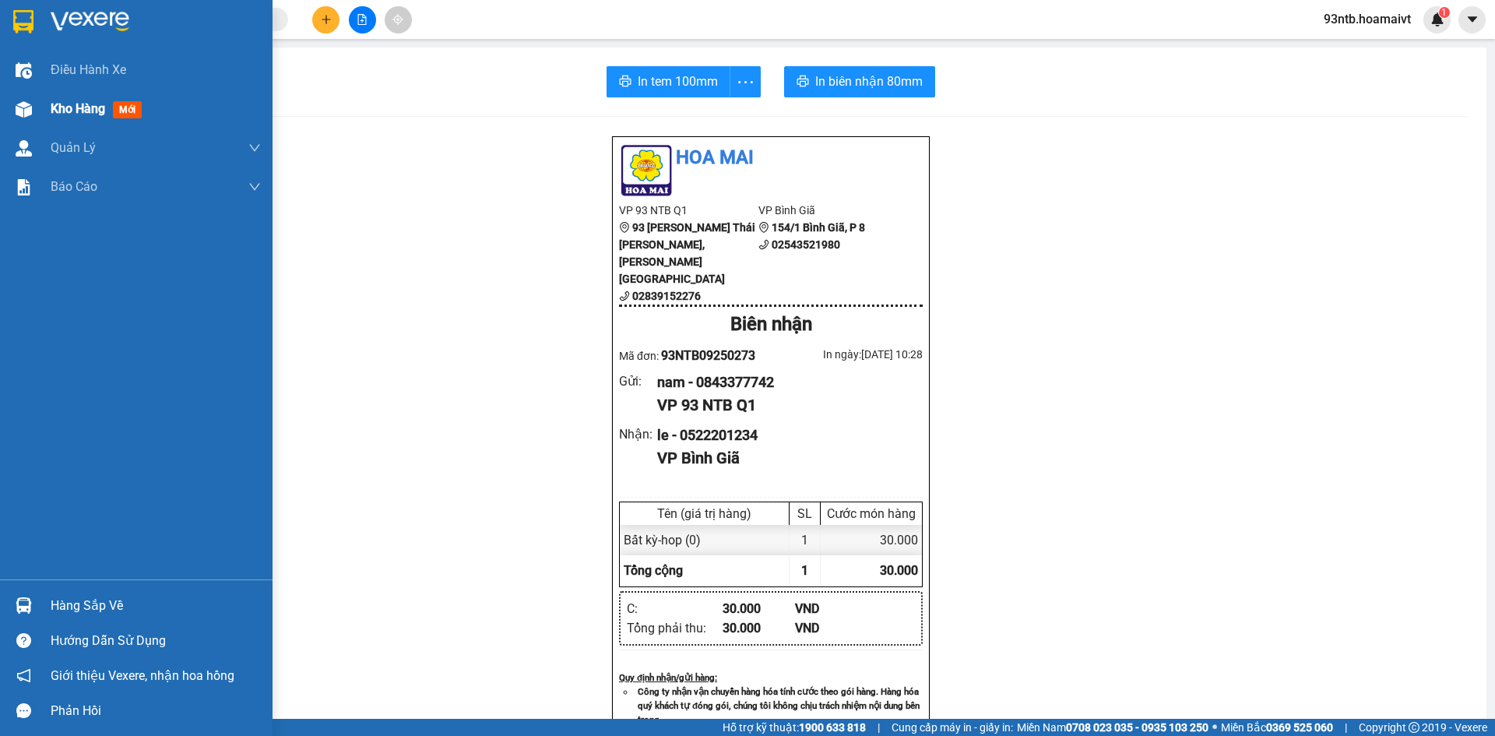
drag, startPoint x: 61, startPoint y: 91, endPoint x: 82, endPoint y: 100, distance: 22.7
click at [71, 95] on div "Kho hàng mới" at bounding box center [156, 109] width 210 height 39
click at [82, 100] on div "Kho hàng mới" at bounding box center [99, 108] width 97 height 19
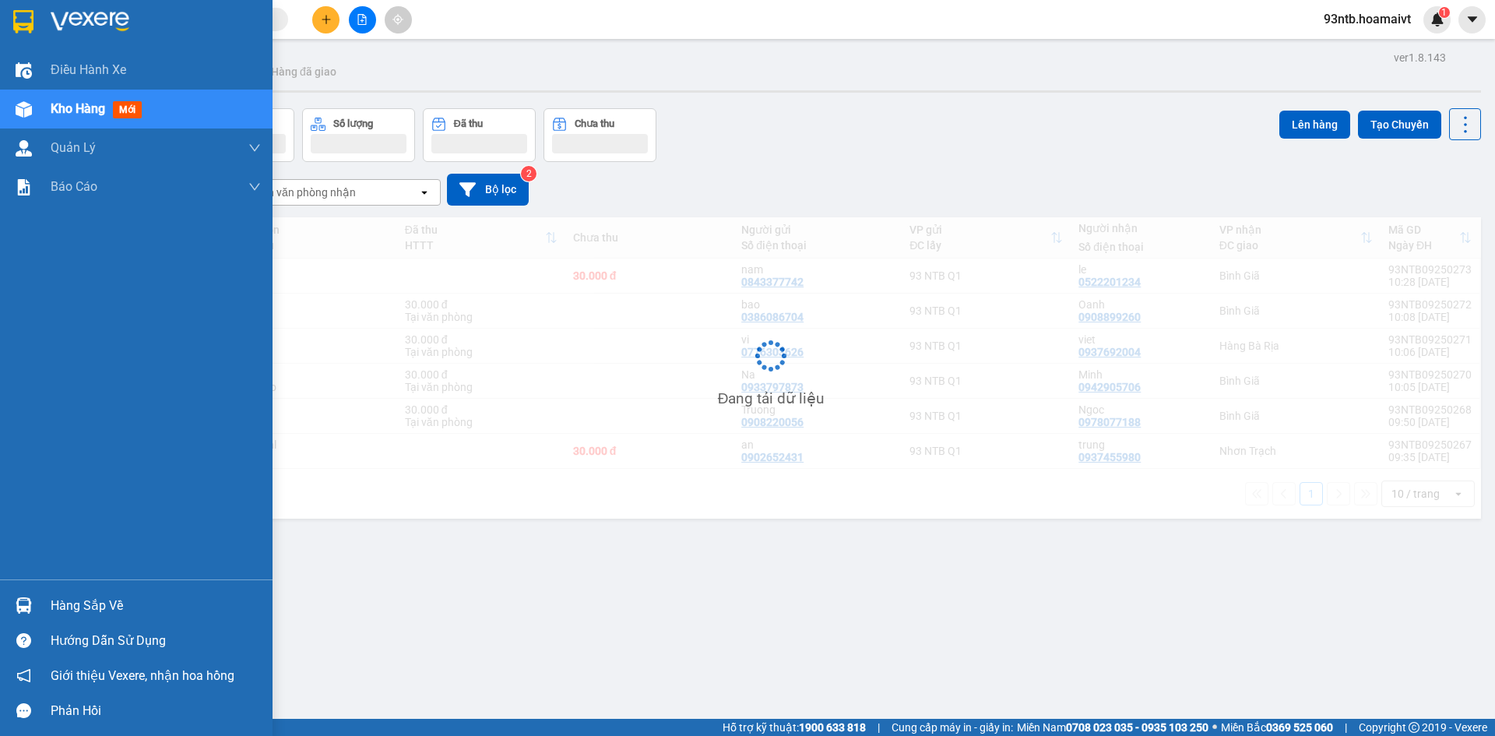
click at [82, 100] on div "Kho hàng mới" at bounding box center [99, 108] width 97 height 19
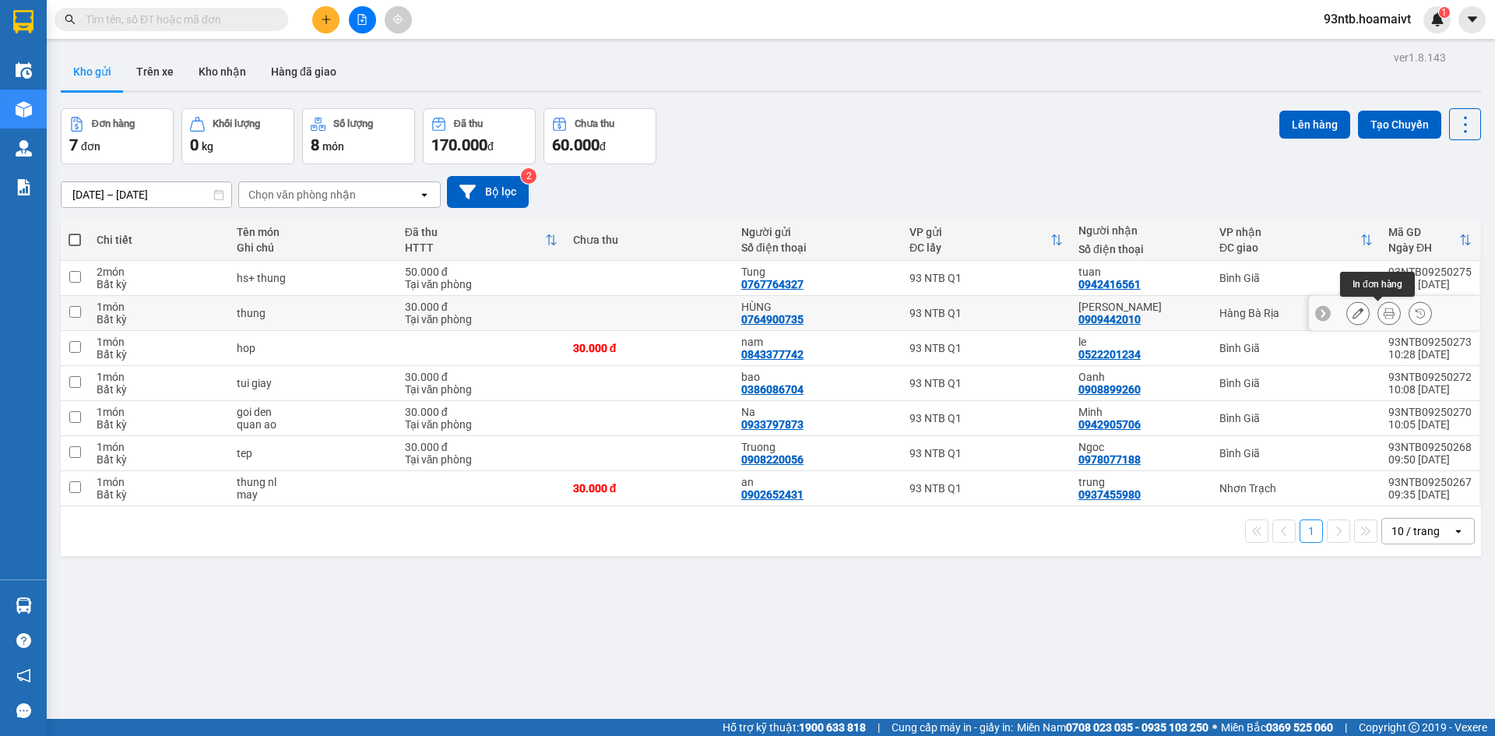
click at [1378, 316] on button at bounding box center [1389, 313] width 22 height 27
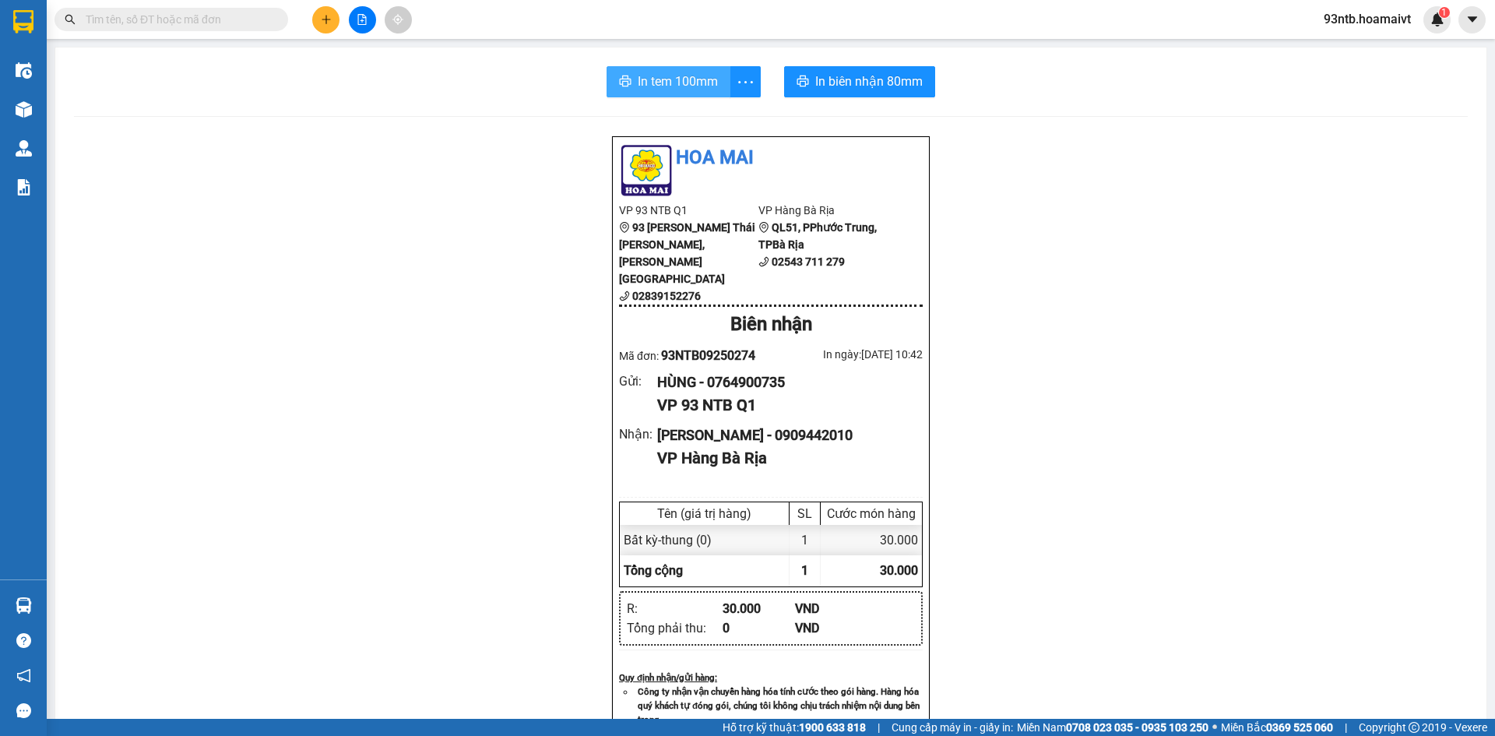
click at [677, 78] on span "In tem 100mm" at bounding box center [678, 81] width 80 height 19
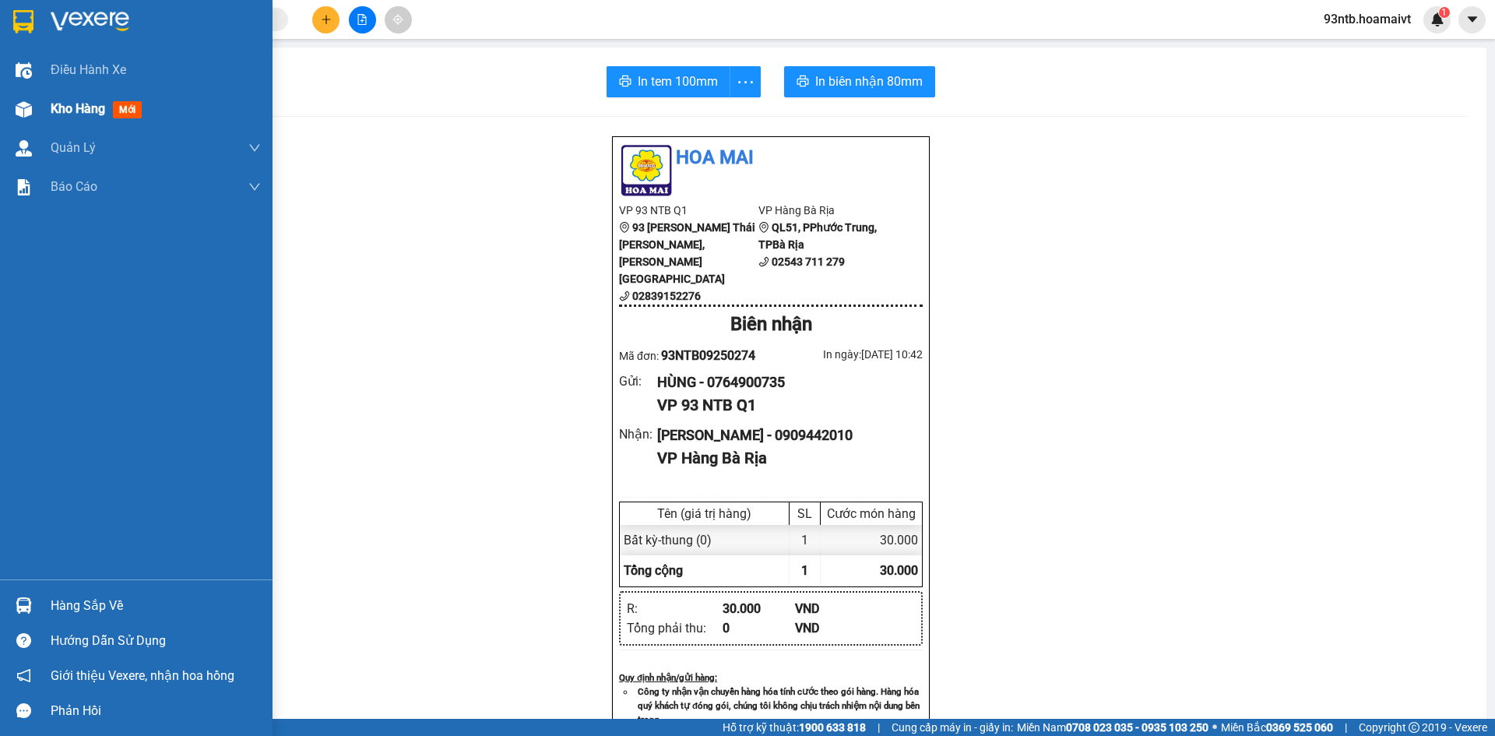
click at [50, 113] on div "Kho hàng mới" at bounding box center [136, 109] width 273 height 39
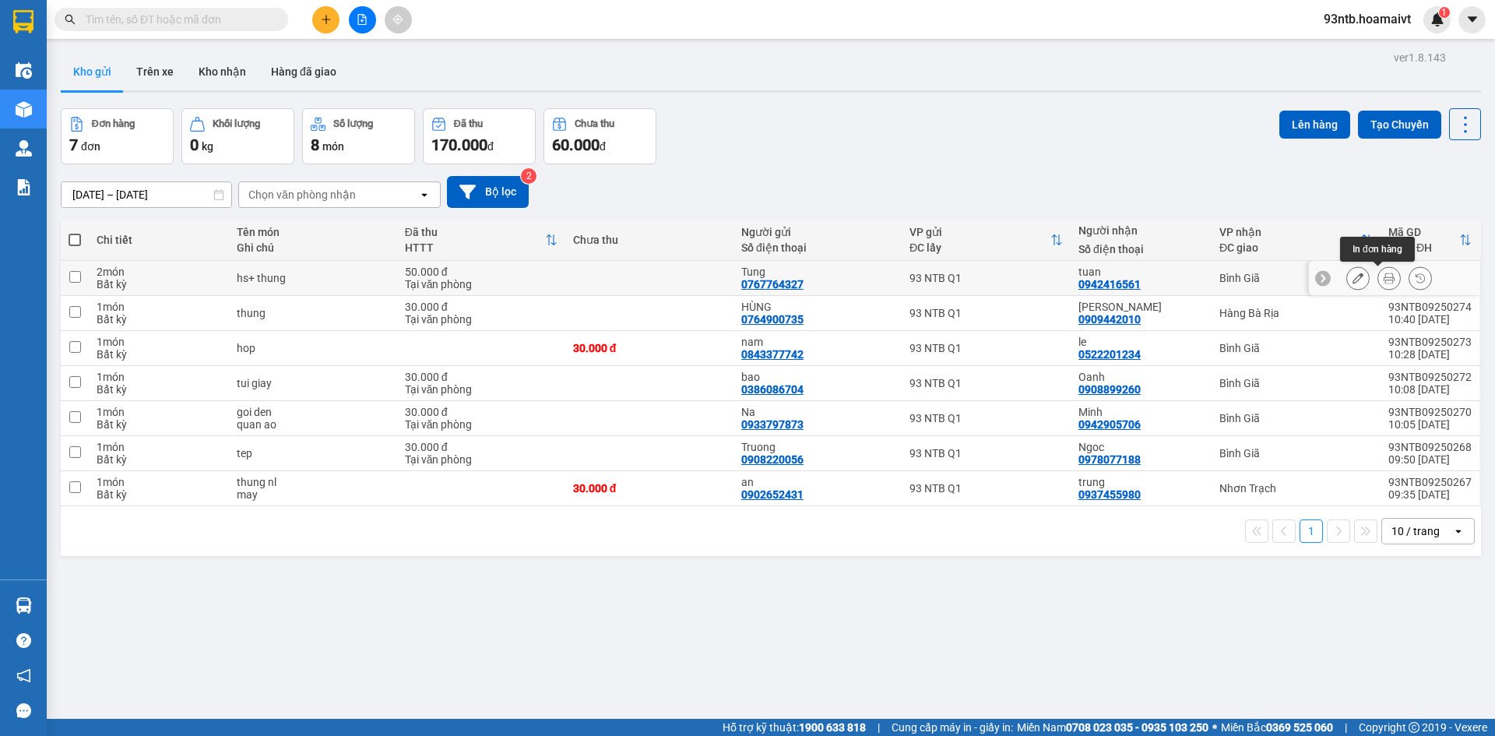
click at [1384, 282] on icon at bounding box center [1389, 278] width 11 height 11
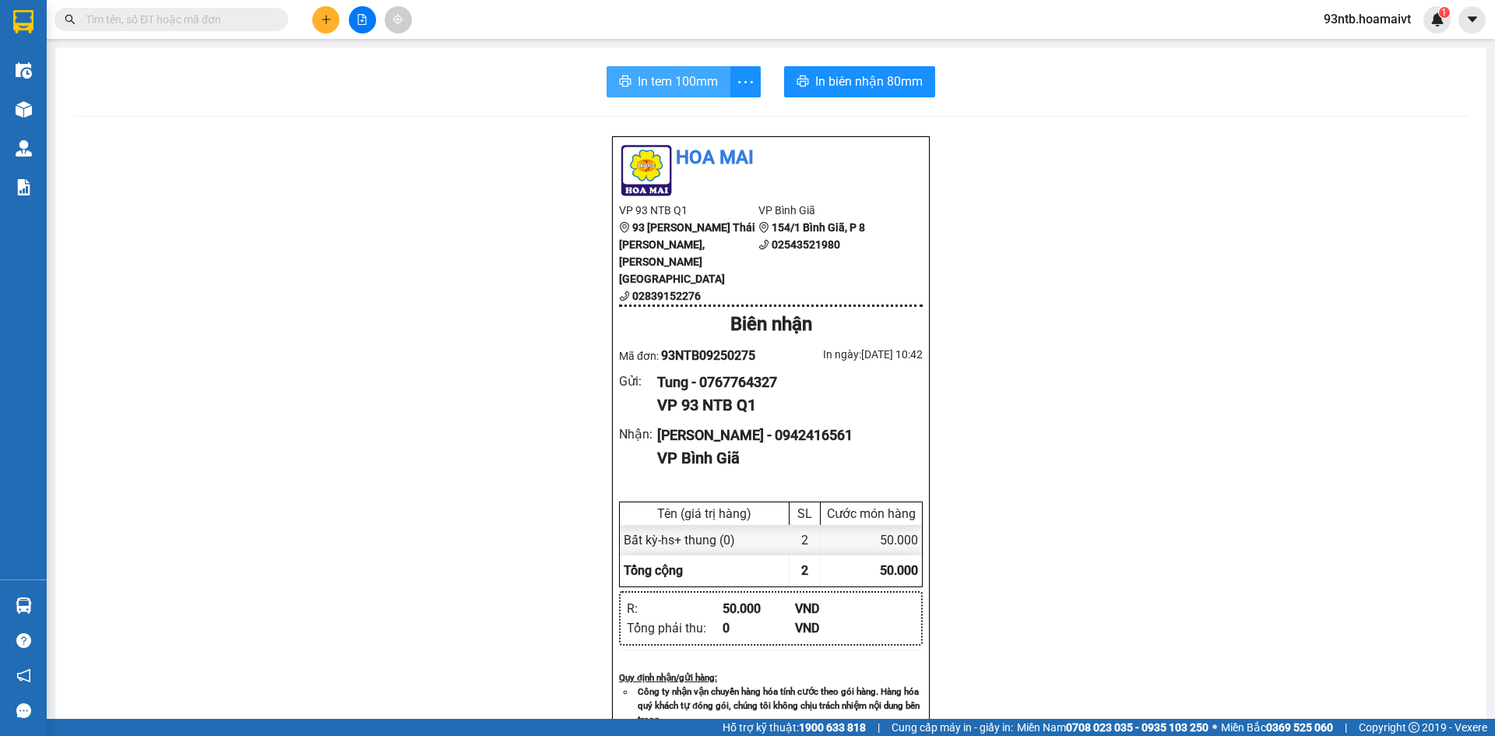
click at [638, 77] on span "In tem 100mm" at bounding box center [678, 81] width 80 height 19
click at [192, 14] on input "text" at bounding box center [178, 19] width 184 height 17
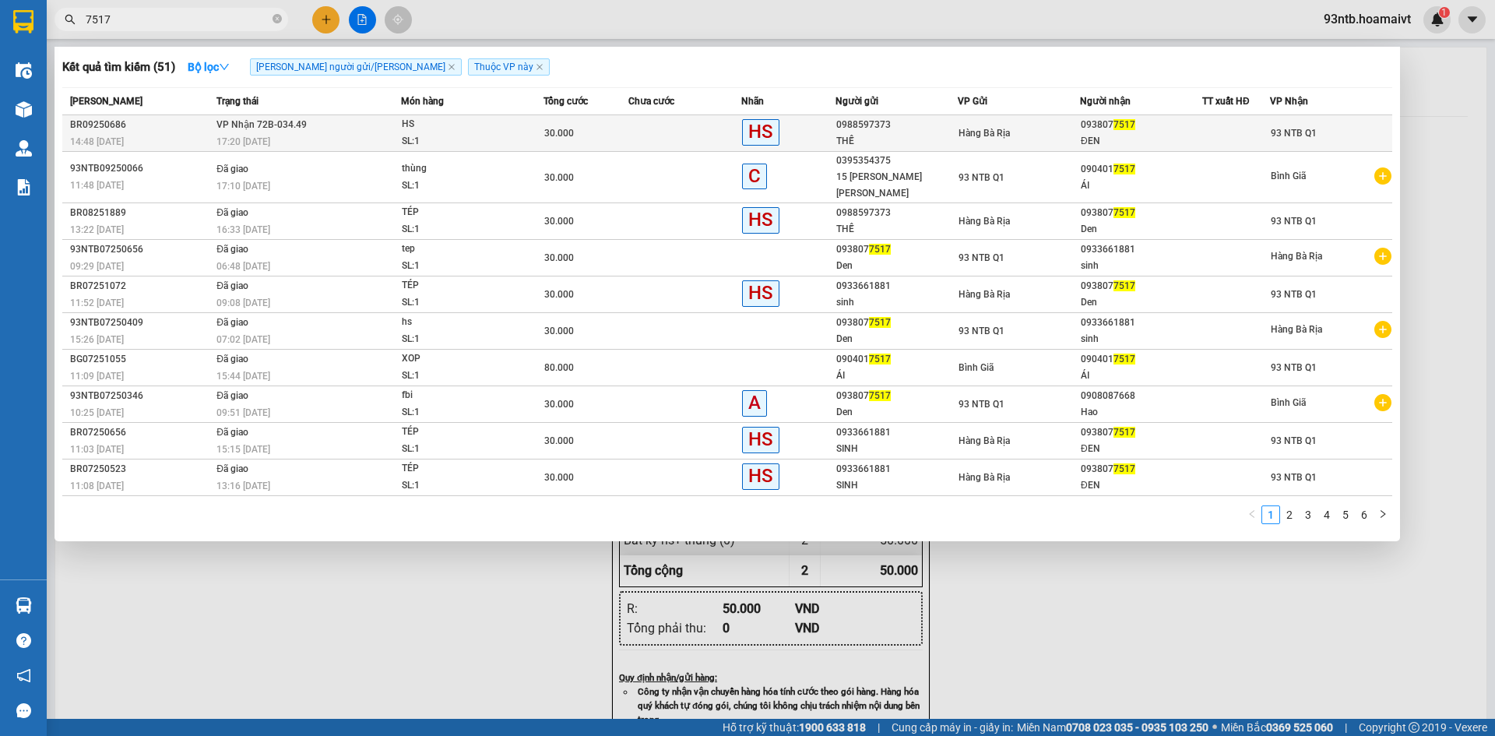
type input "7517"
click at [374, 129] on td "VP Nhận 72B-034.49 17:20 - 10/09" at bounding box center [307, 133] width 188 height 37
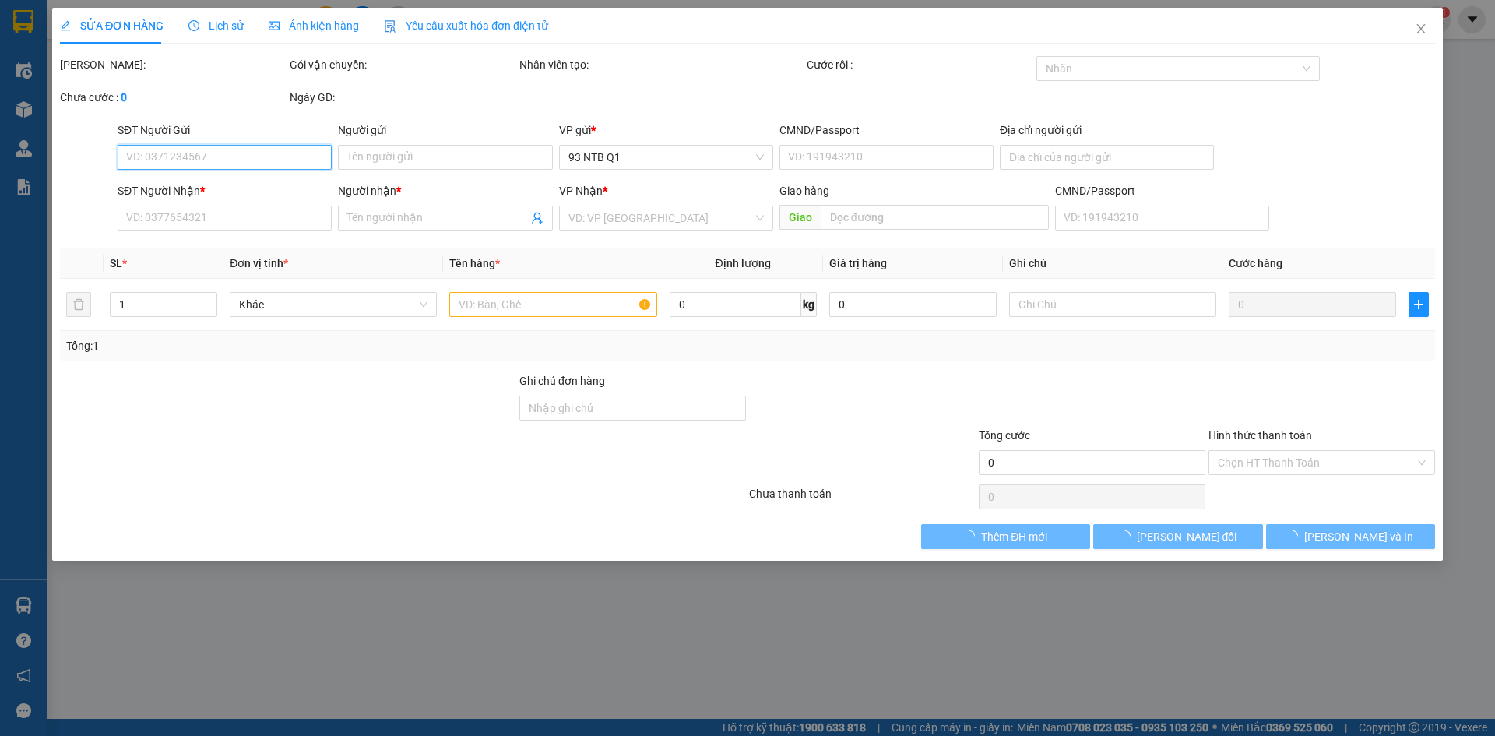
type input "0988597373"
type input "THẾ"
type input "0938077517"
type input "ĐEN"
type input "30.000"
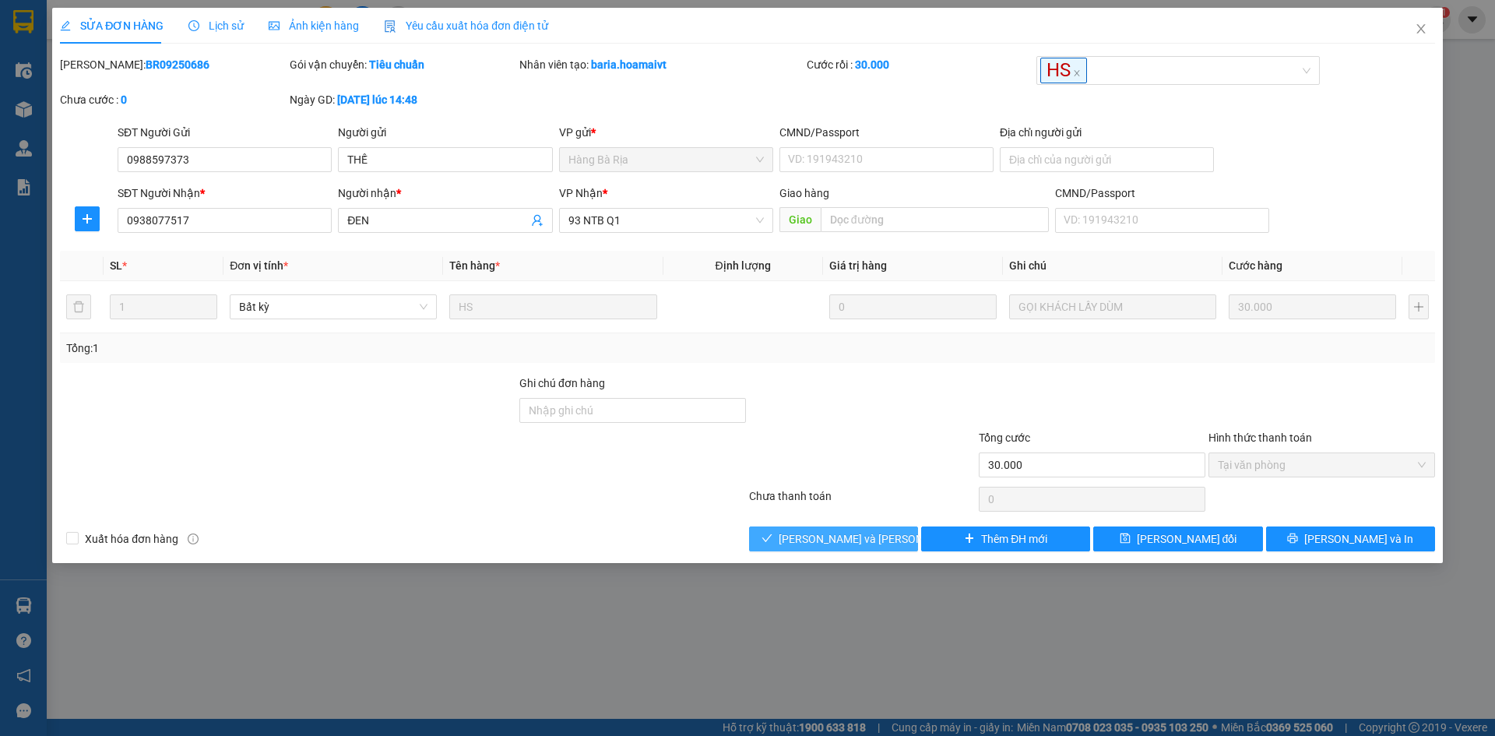
click at [856, 534] on span "[PERSON_NAME] và [PERSON_NAME] hàng" at bounding box center [884, 538] width 210 height 17
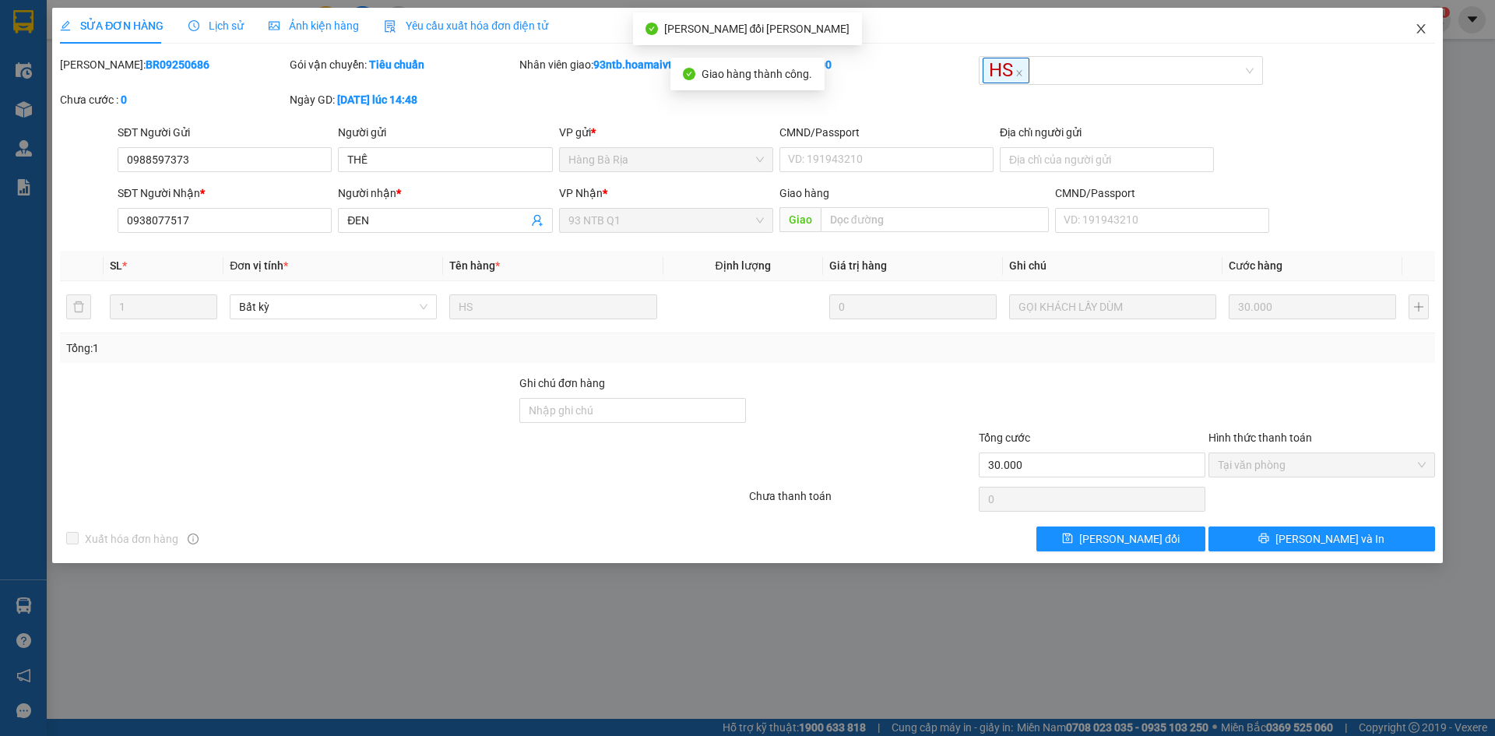
click at [1429, 37] on span "Close" at bounding box center [1421, 30] width 44 height 44
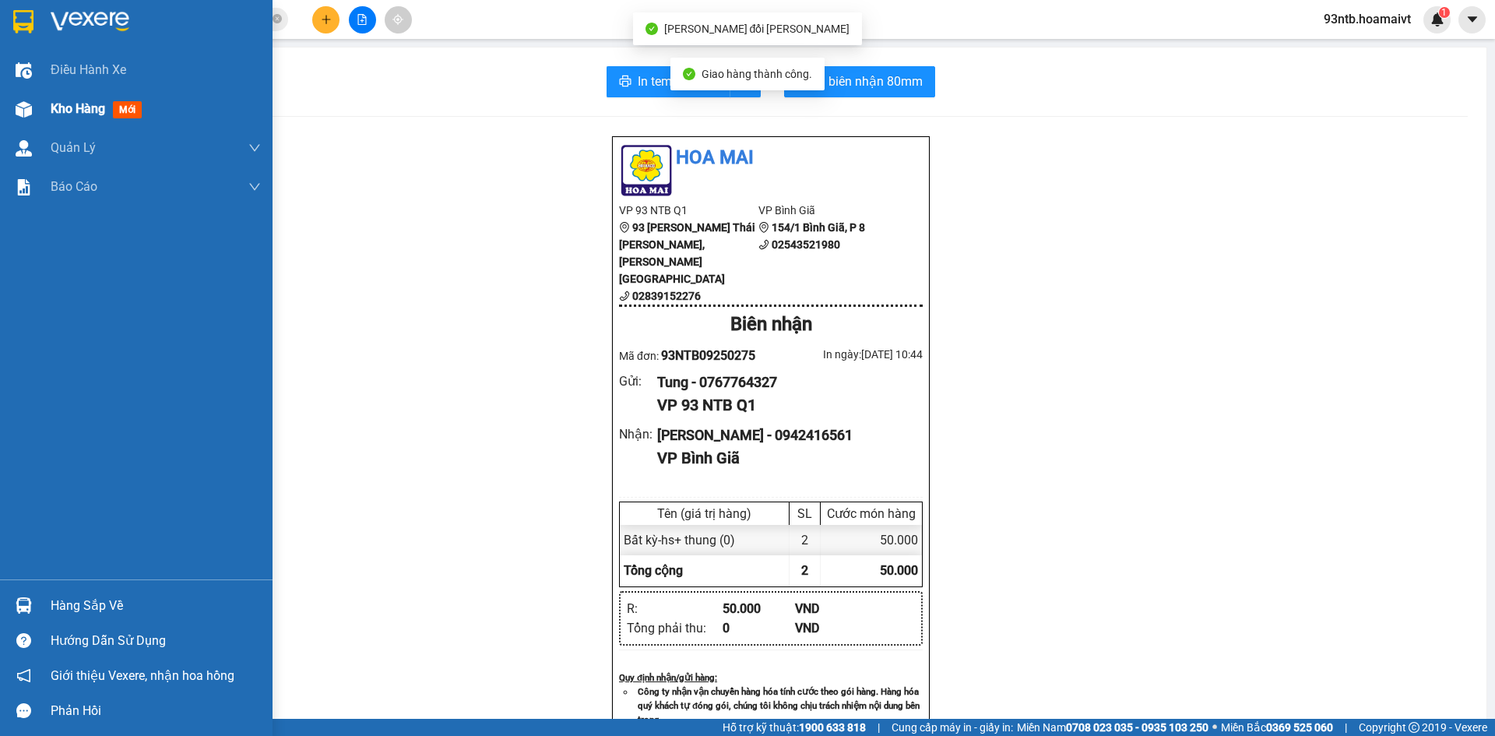
click at [68, 115] on span "Kho hàng" at bounding box center [78, 108] width 55 height 15
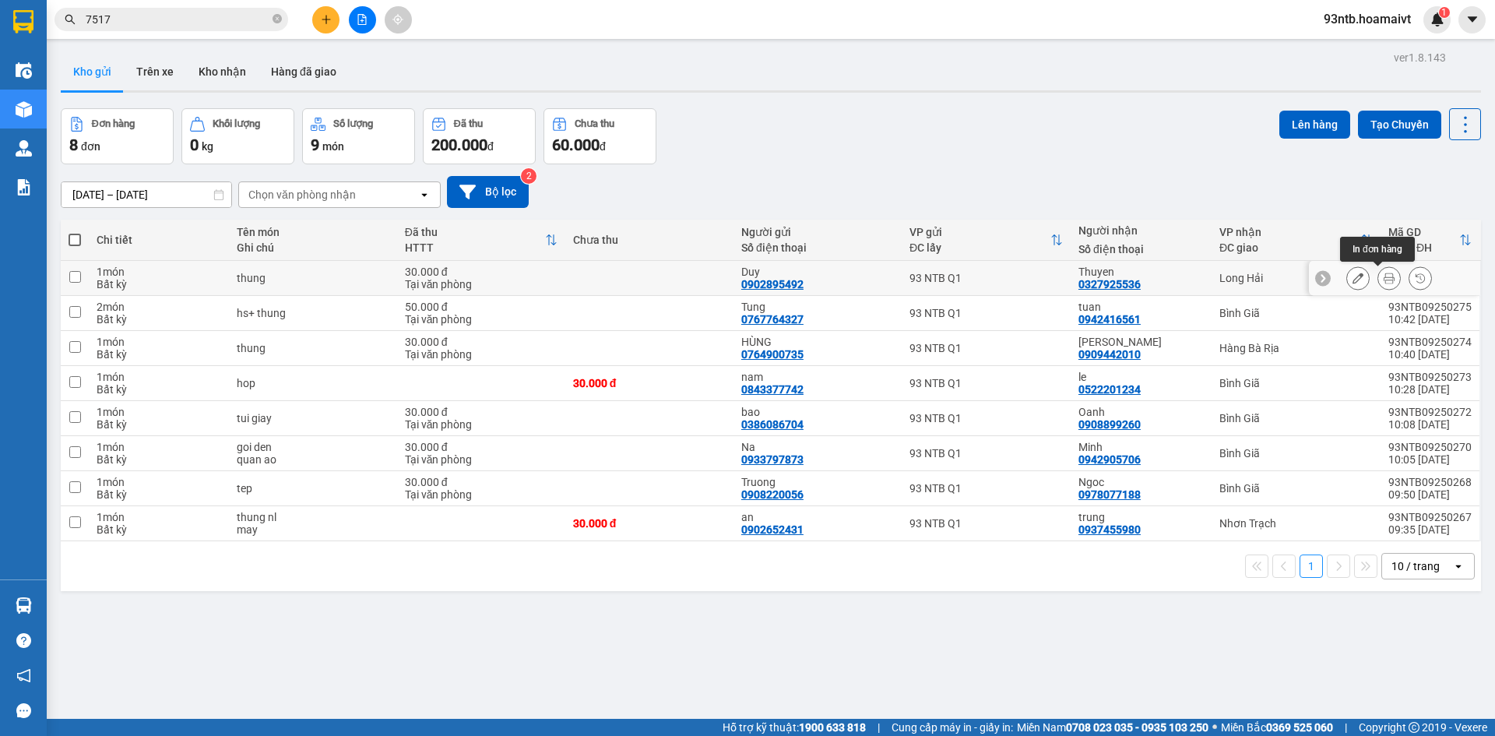
click at [1384, 280] on icon at bounding box center [1389, 278] width 11 height 11
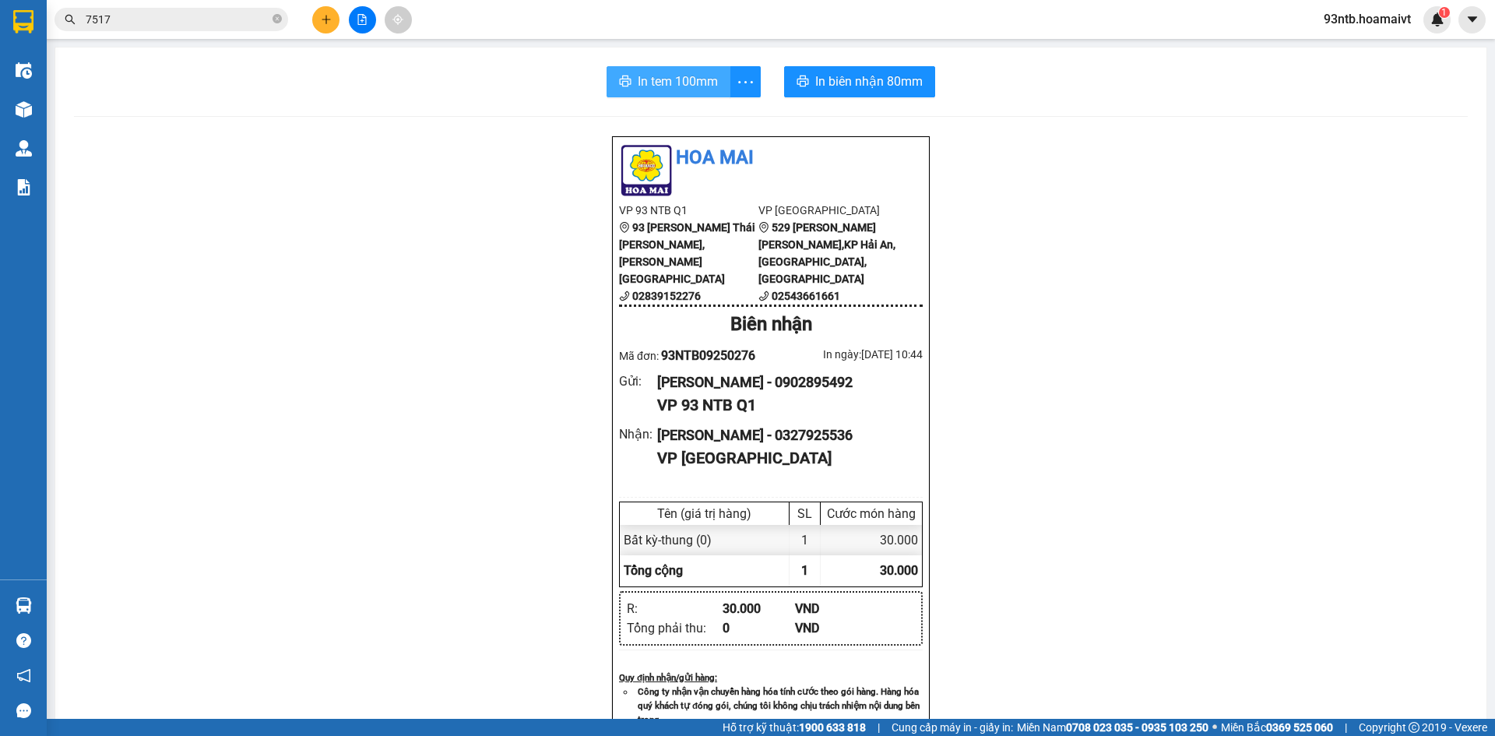
click at [665, 72] on span "In tem 100mm" at bounding box center [678, 81] width 80 height 19
drag, startPoint x: 0, startPoint y: 20, endPoint x: 308, endPoint y: 104, distance: 318.6
click at [308, 104] on div "In tem 100mm In biên nhận 80mm Hoa Mai VP 93 NTB Q1 93 Nguyễn Thái Bình, Quậ…" at bounding box center [770, 619] width 1431 height 1144
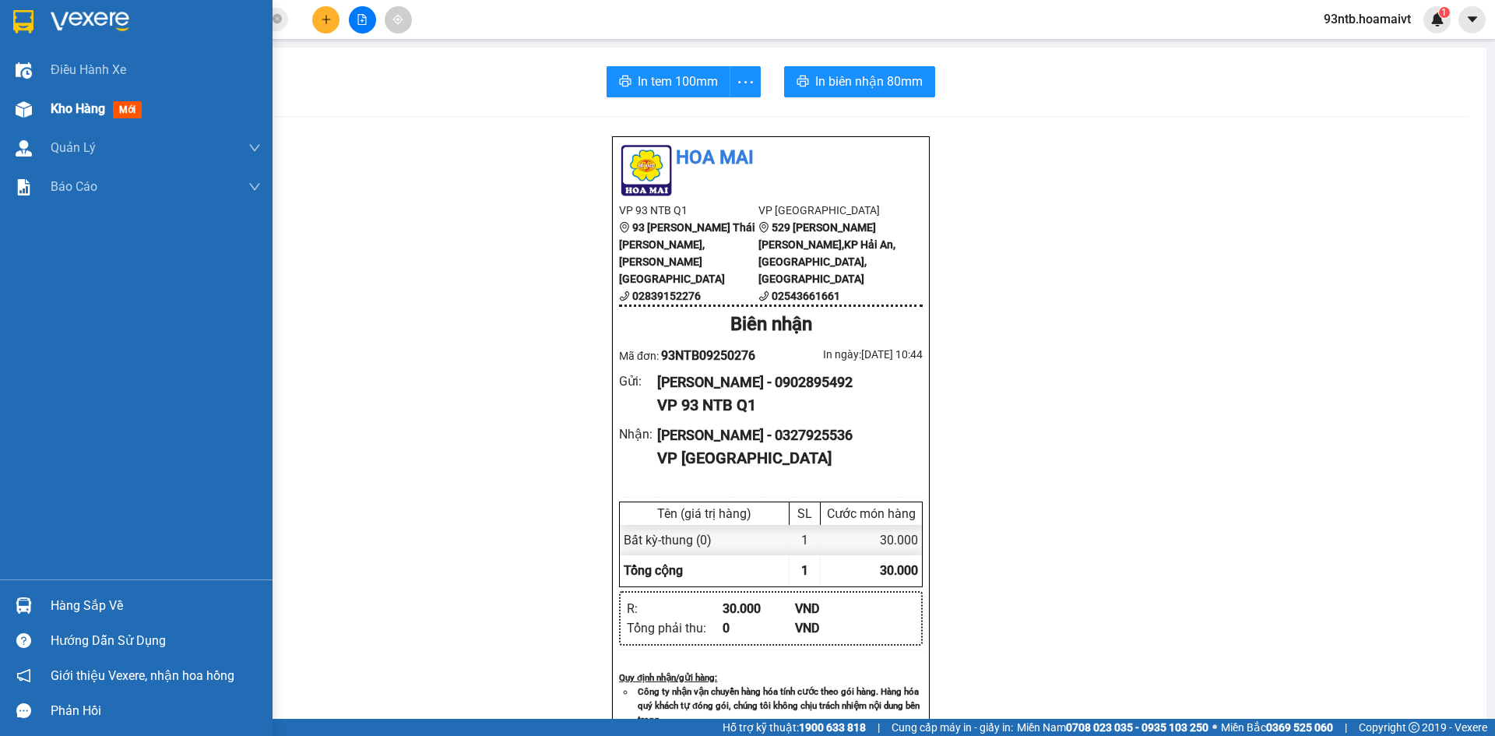
click at [78, 109] on span "Kho hàng" at bounding box center [78, 108] width 55 height 15
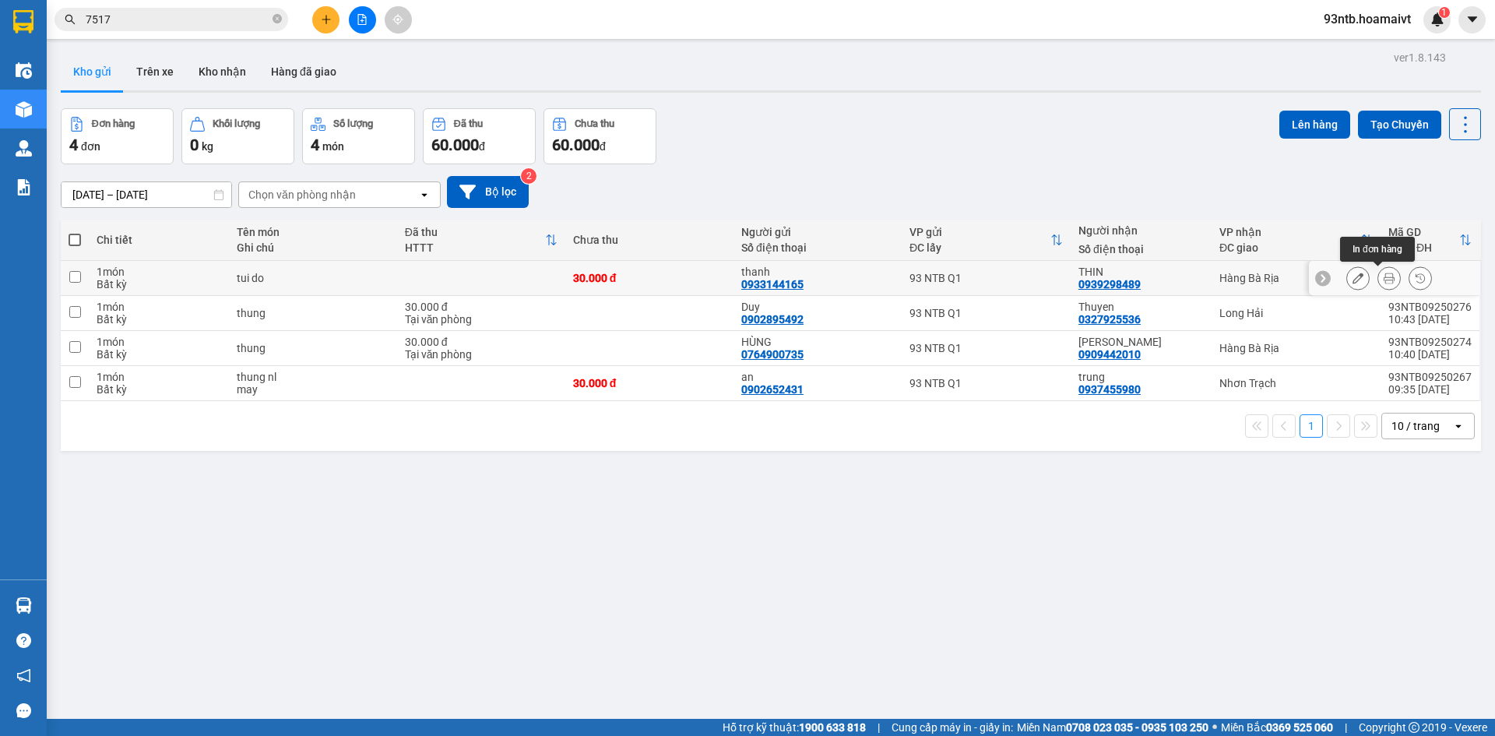
click at [1384, 278] on icon at bounding box center [1389, 278] width 11 height 11
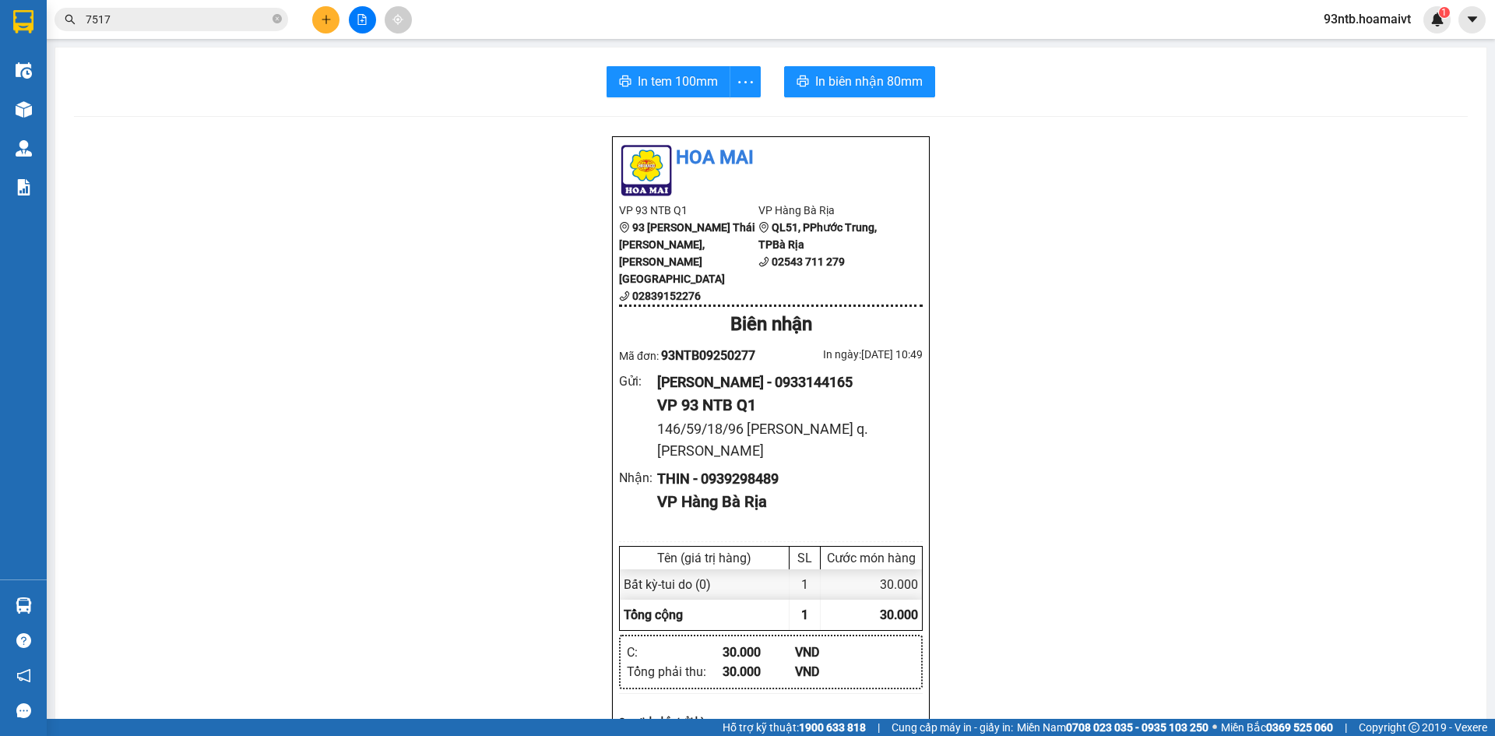
click at [647, 104] on div "In tem 100mm In biên nhận 80mm Hoa Mai VP 93 NTB Q1 93 Nguyễn Thái Bình, Quậ…" at bounding box center [770, 681] width 1431 height 1268
click at [670, 83] on span "In tem 100mm" at bounding box center [678, 81] width 80 height 19
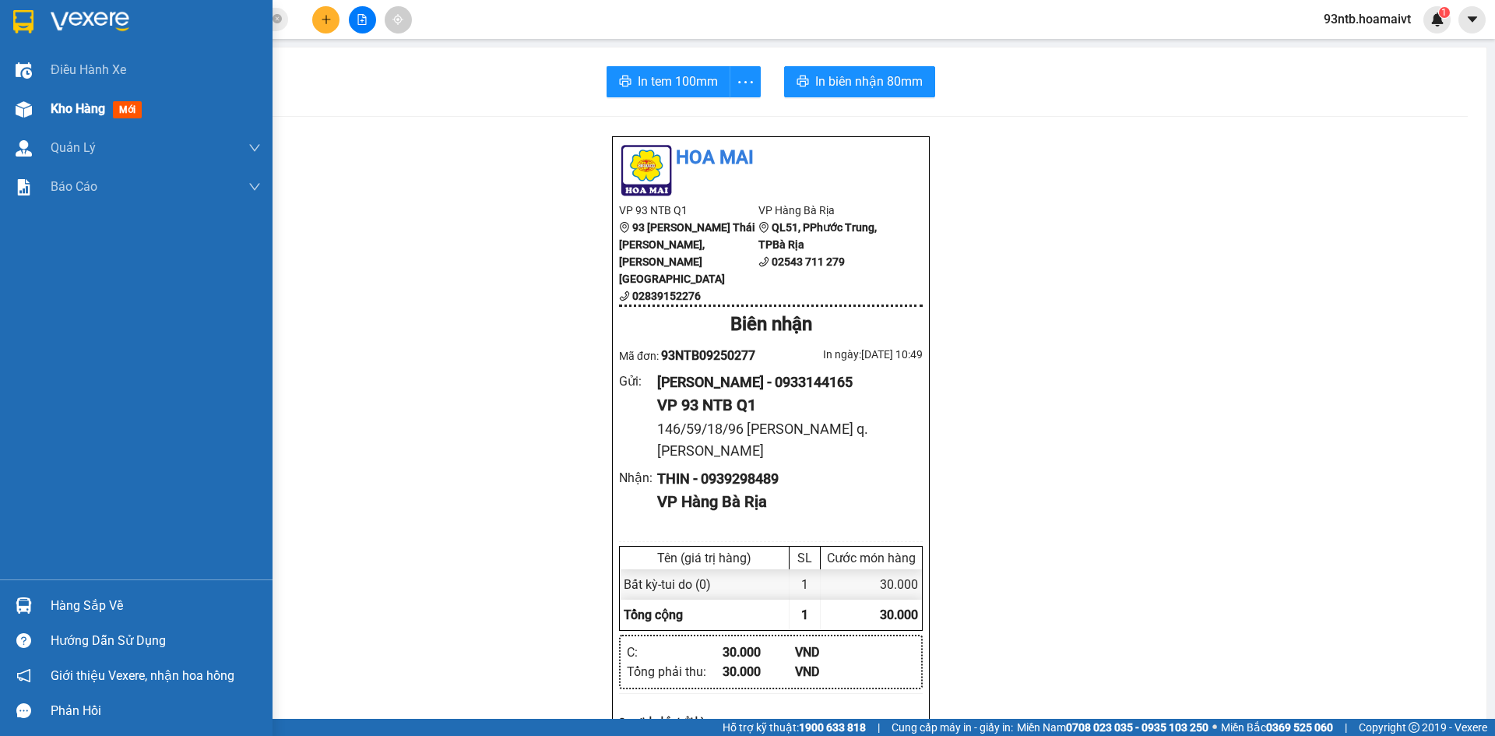
click at [57, 107] on span "Kho hàng" at bounding box center [78, 108] width 55 height 15
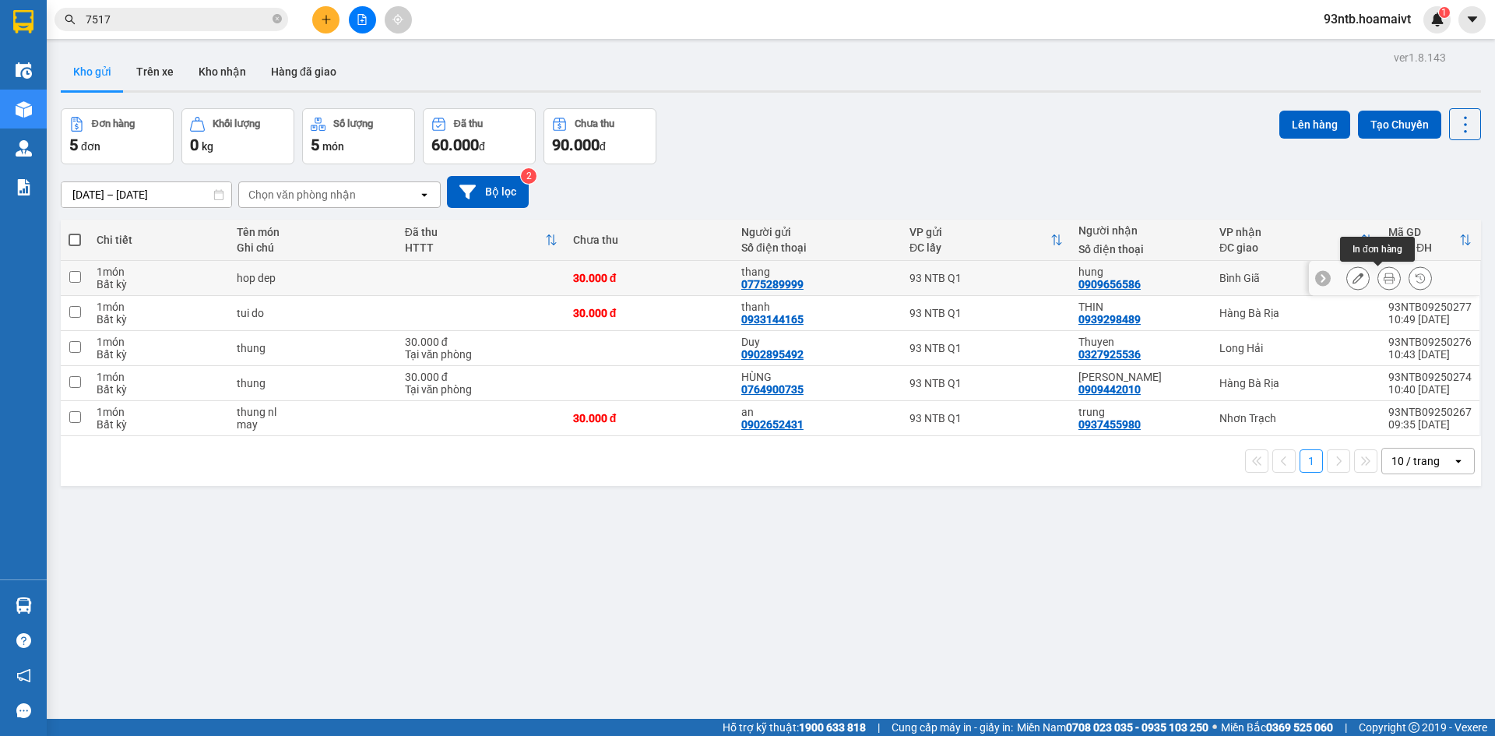
click at [1381, 286] on button at bounding box center [1389, 278] width 22 height 27
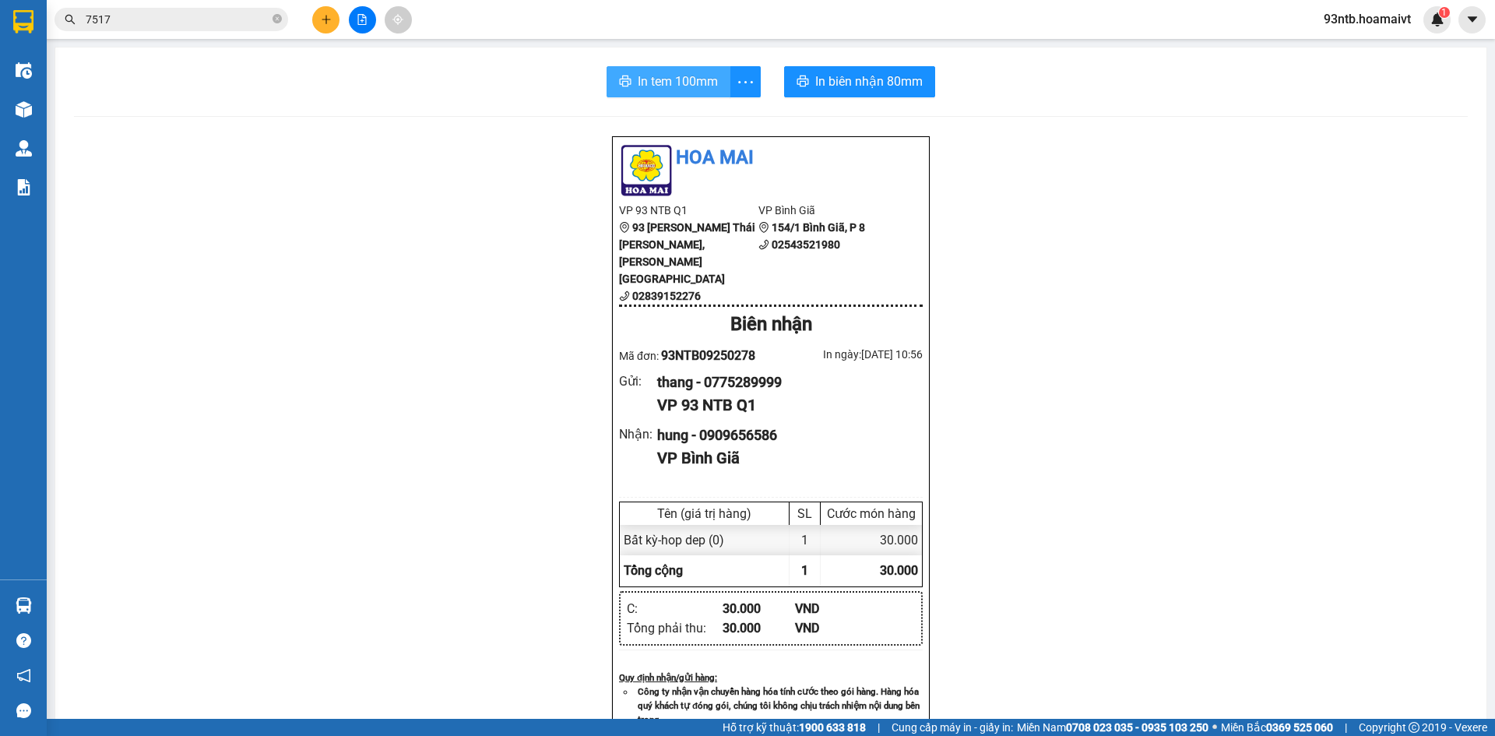
click at [718, 83] on button "In tem 100mm" at bounding box center [669, 81] width 124 height 31
click at [278, 22] on icon "close-circle" at bounding box center [277, 18] width 9 height 9
click at [153, 22] on input "text" at bounding box center [178, 19] width 184 height 17
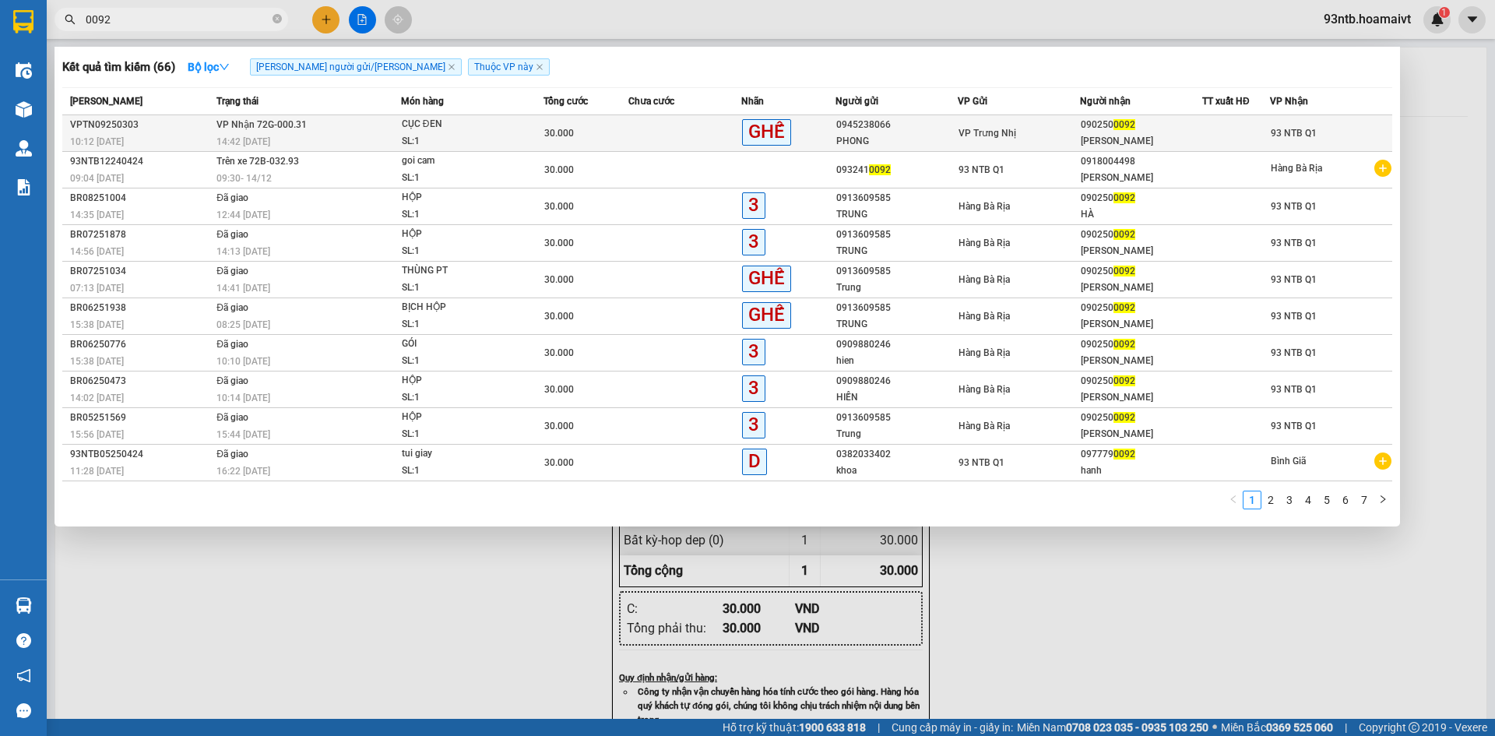
type input "0092"
click at [512, 139] on div "SL: 1" at bounding box center [460, 141] width 117 height 17
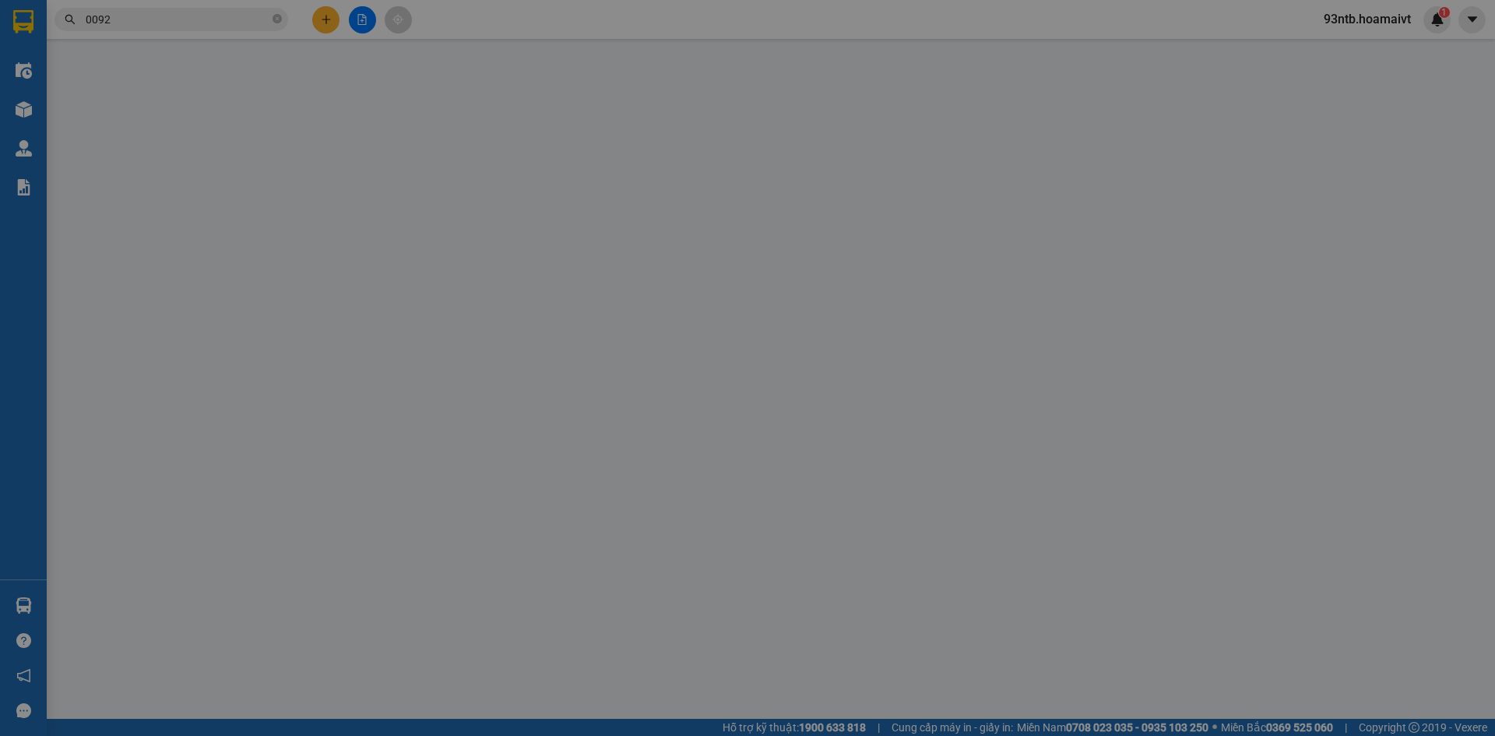
type input "0945238066"
type input "PHONG"
type input "0902500092"
type input "[PERSON_NAME]"
type input "30.000"
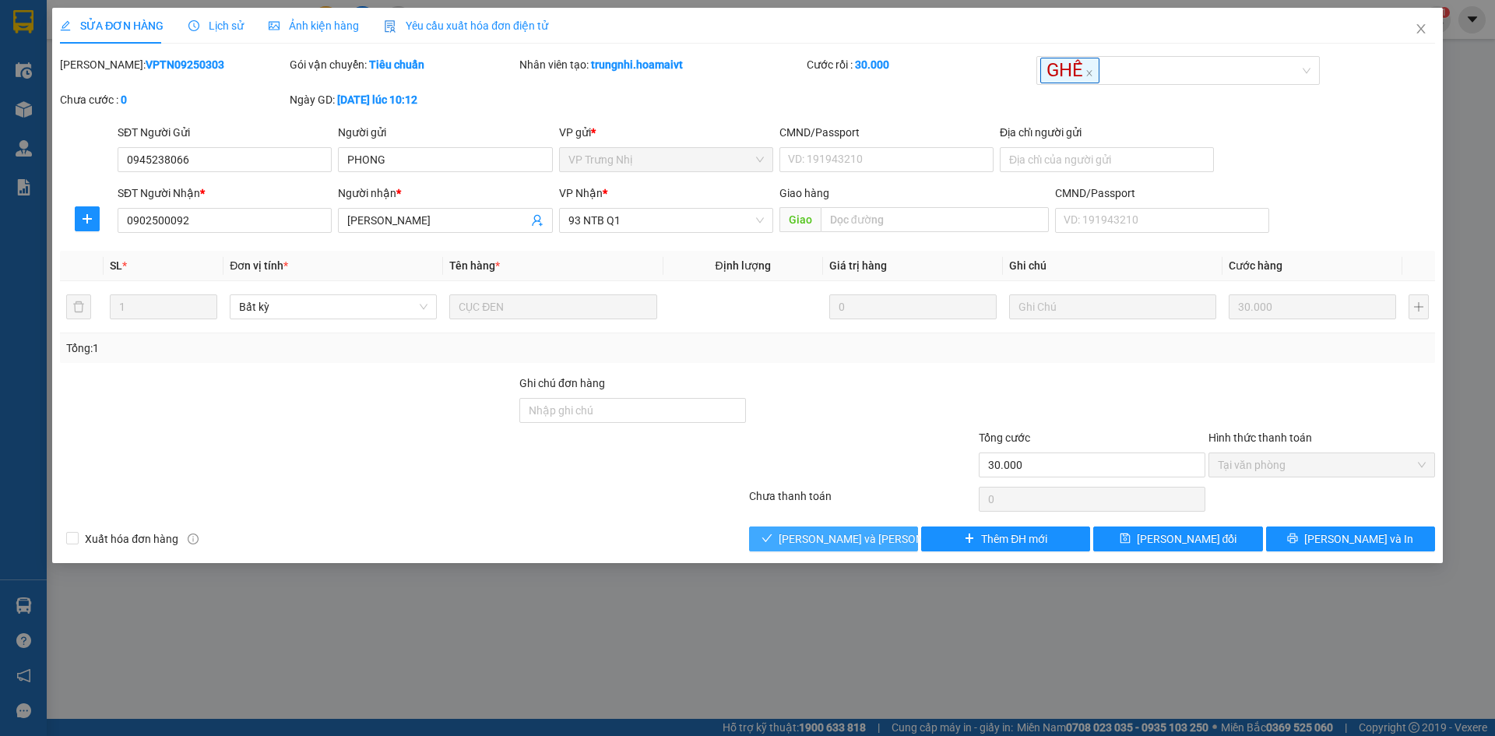
click at [842, 537] on span "[PERSON_NAME] và [PERSON_NAME] hàng" at bounding box center [884, 538] width 210 height 17
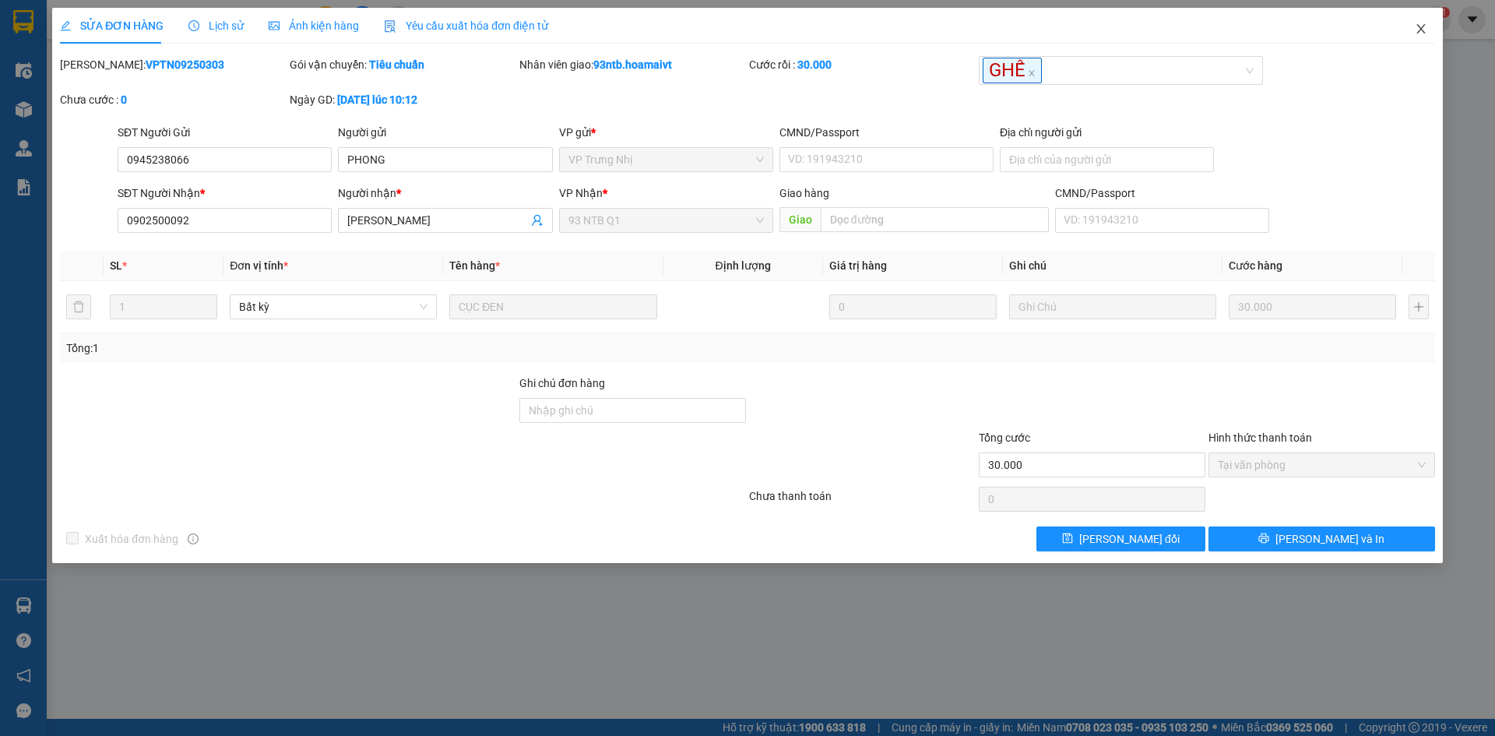
click at [1425, 38] on span "Close" at bounding box center [1421, 30] width 44 height 44
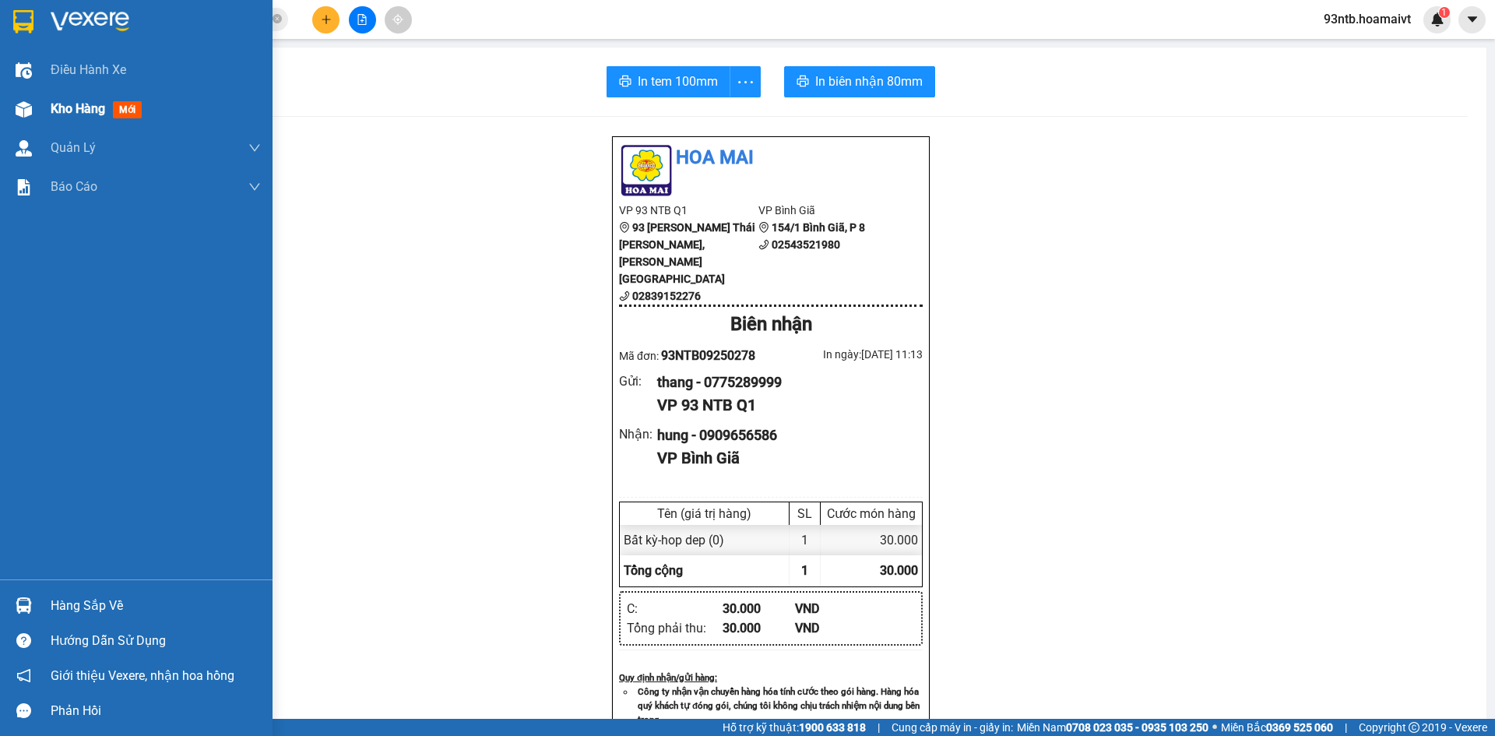
click at [99, 103] on span "Kho hàng" at bounding box center [78, 108] width 55 height 15
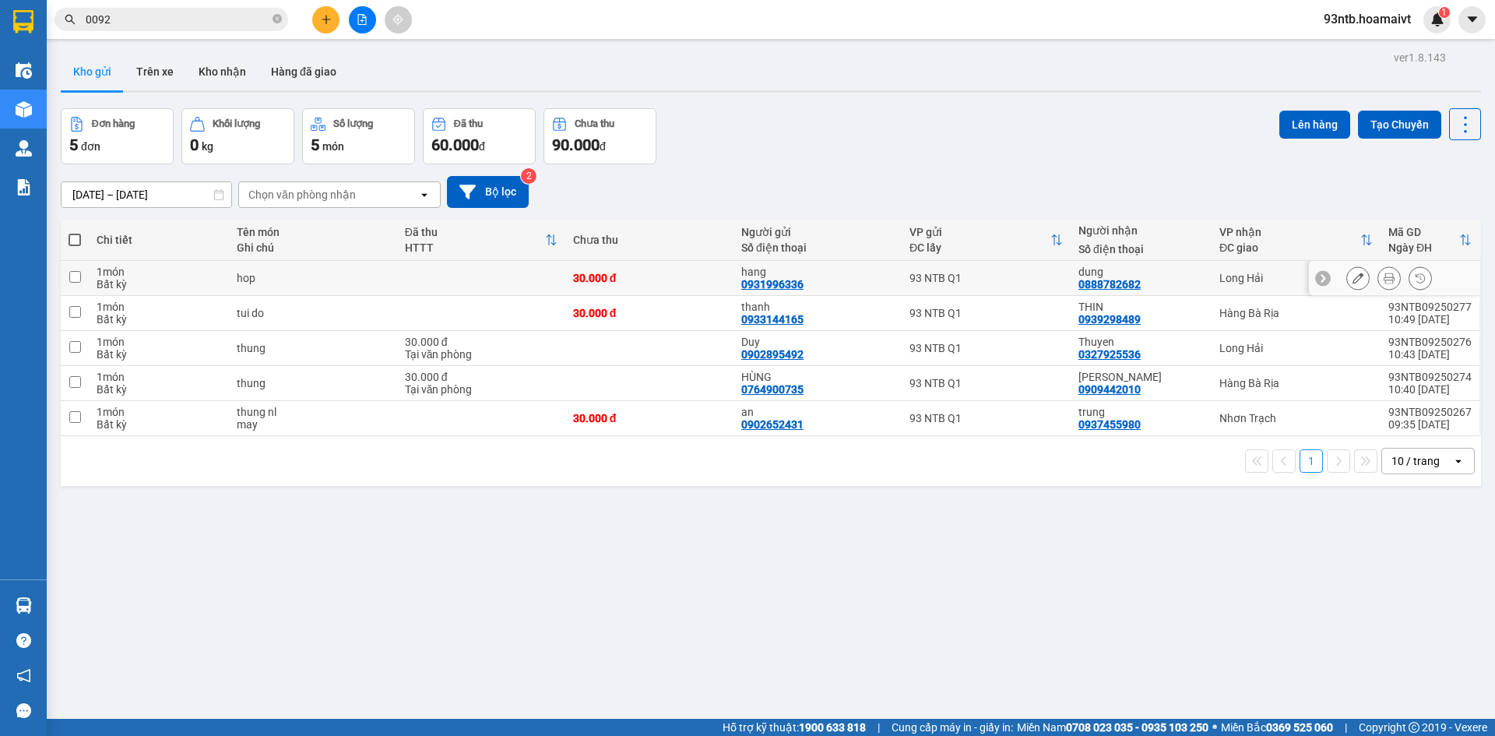
click at [1386, 276] on button at bounding box center [1389, 278] width 22 height 27
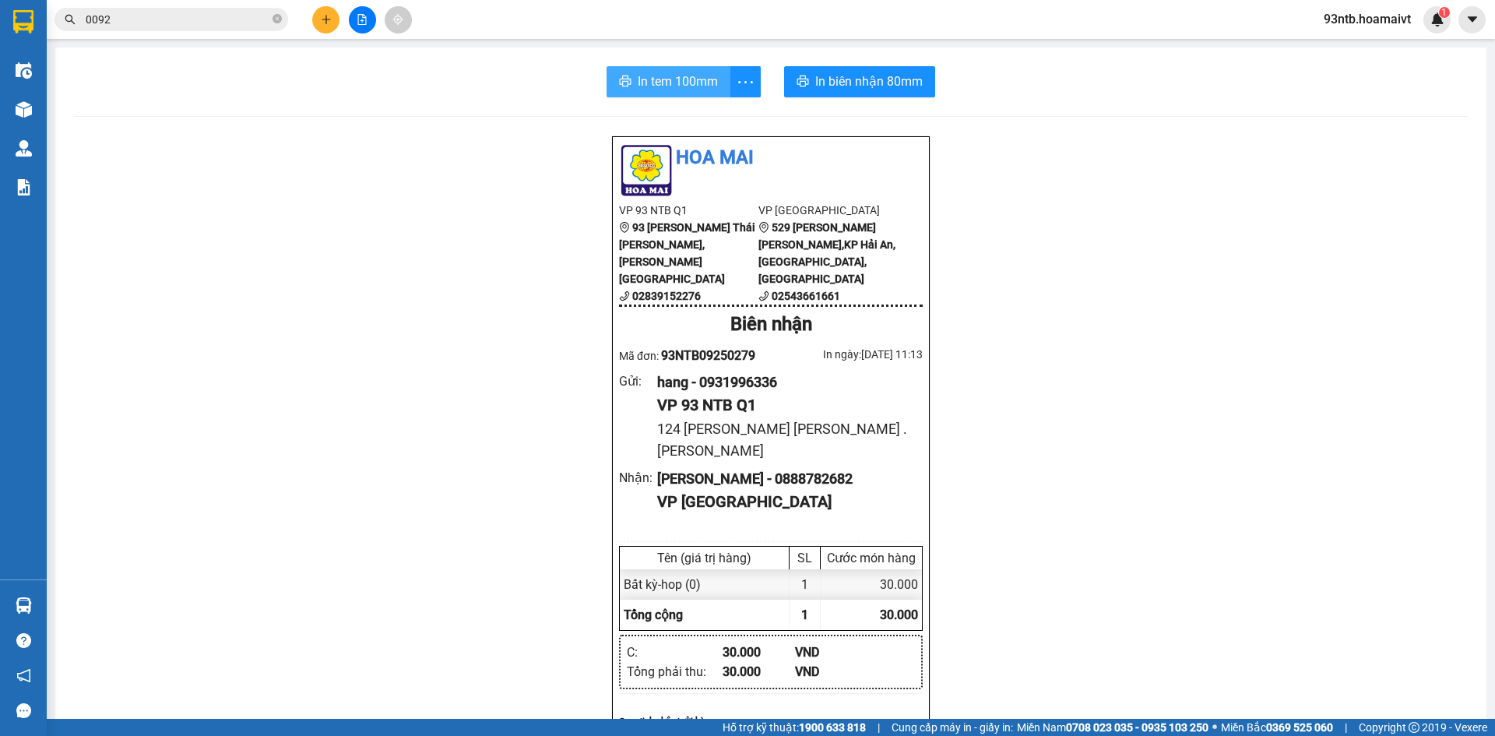
click at [661, 87] on span "In tem 100mm" at bounding box center [678, 81] width 80 height 19
click at [223, 23] on input "0092" at bounding box center [178, 19] width 184 height 17
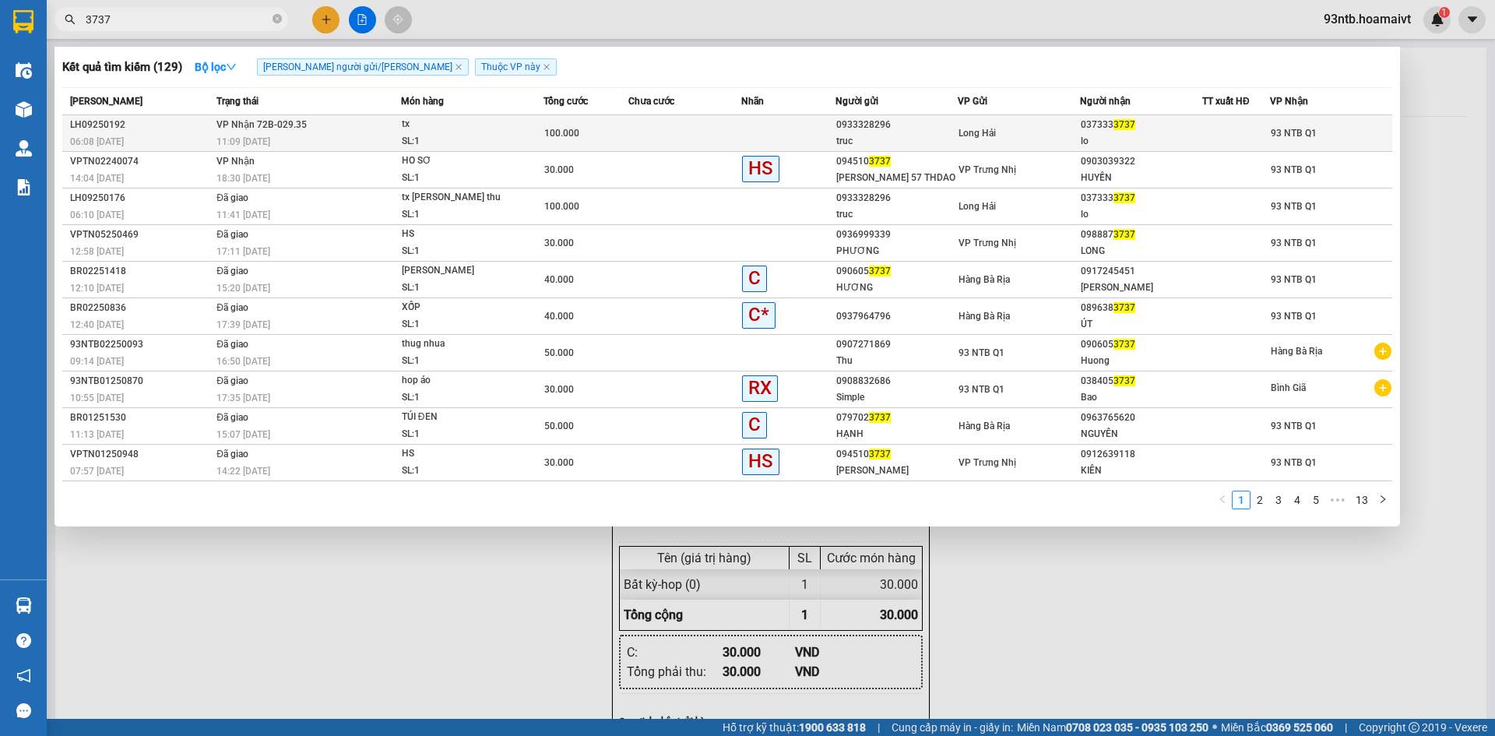
type input "3737"
click at [417, 122] on div "tx" at bounding box center [460, 124] width 117 height 17
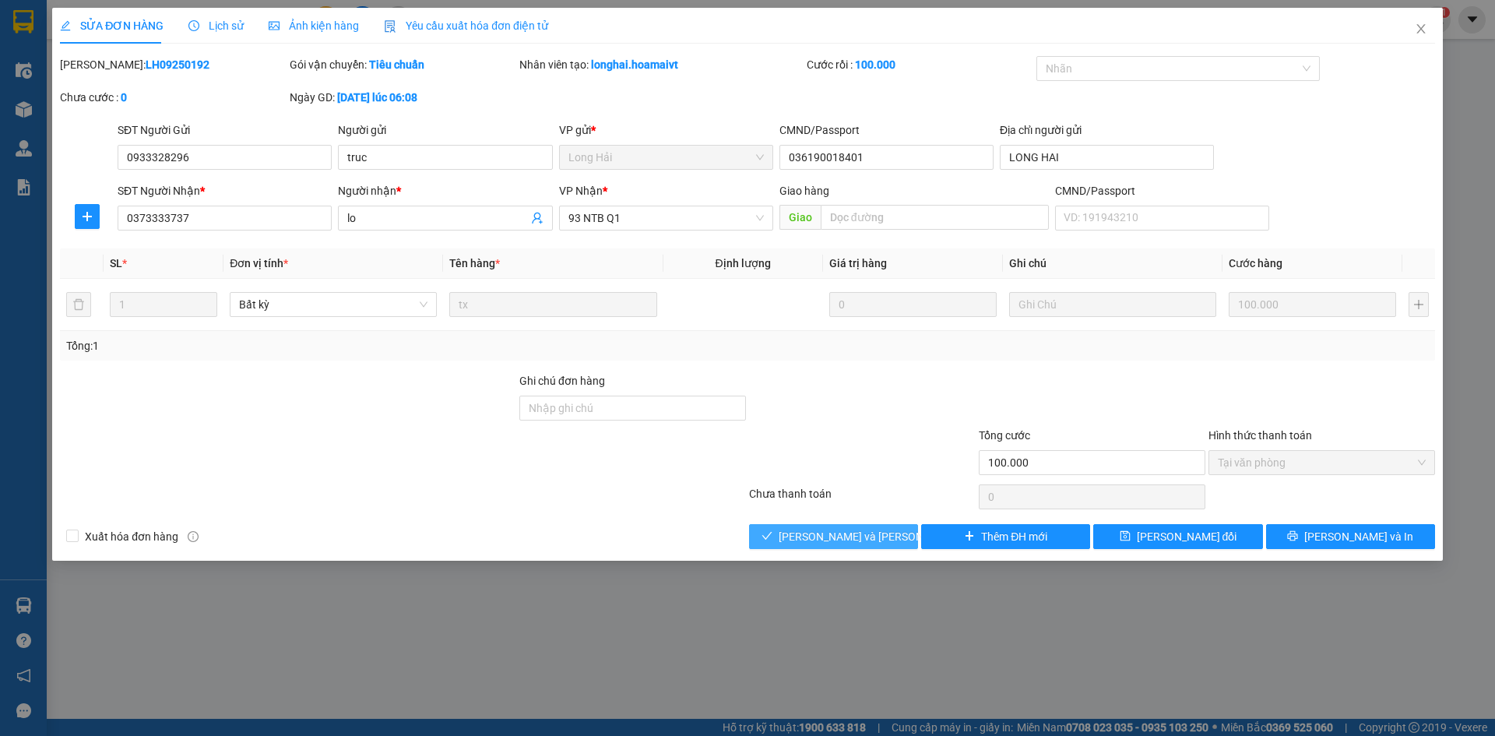
click at [828, 541] on span "[PERSON_NAME] và [PERSON_NAME] hàng" at bounding box center [884, 536] width 210 height 17
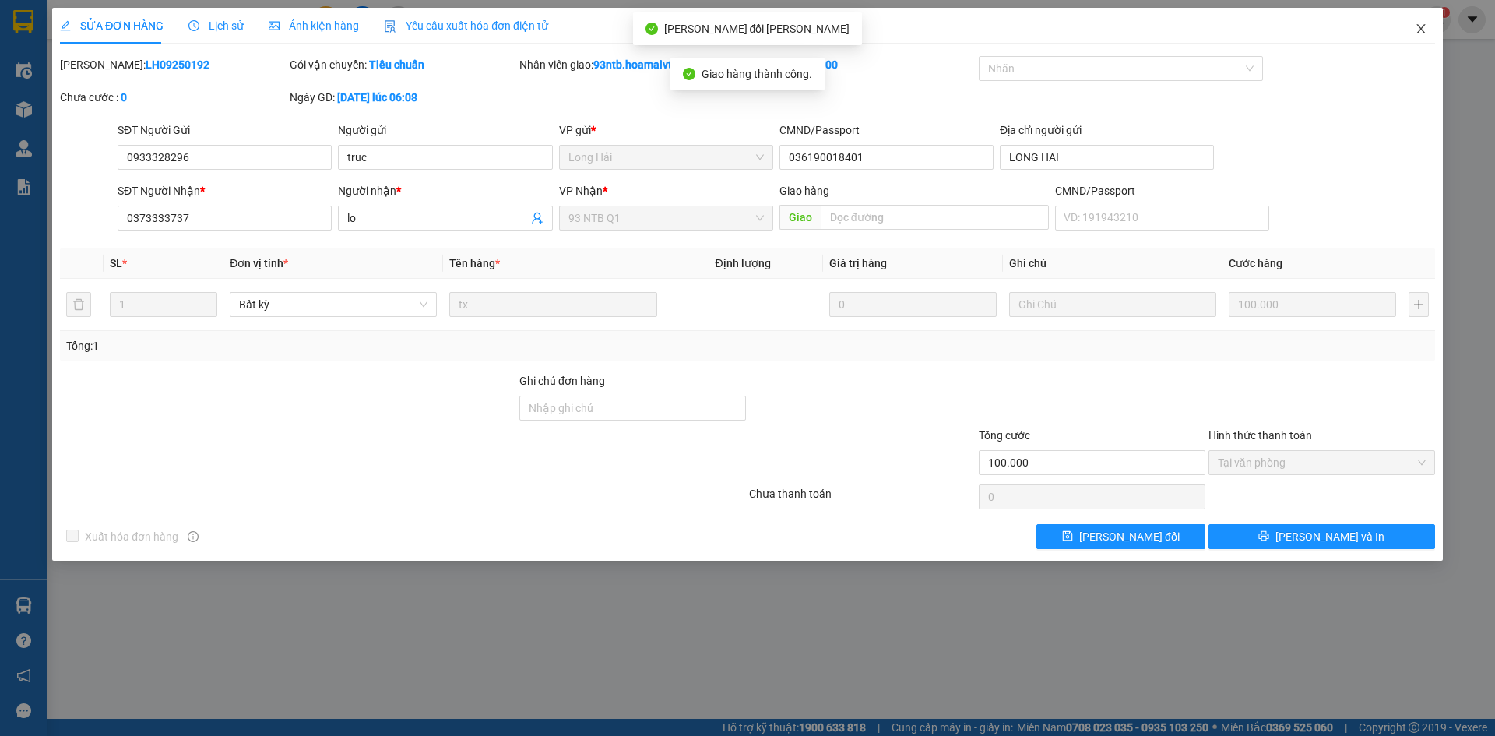
click at [1423, 28] on icon "close" at bounding box center [1421, 29] width 12 height 12
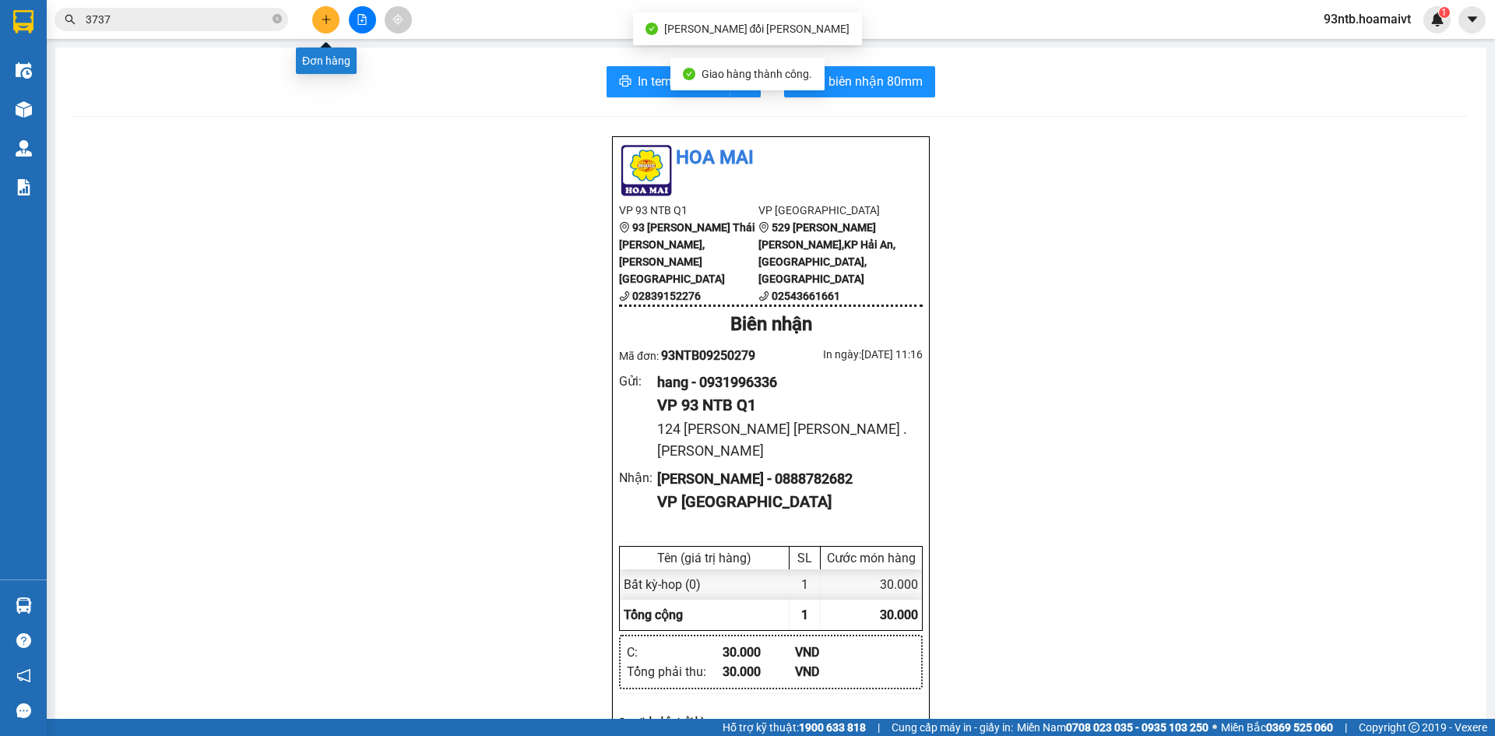
click at [322, 17] on icon "plus" at bounding box center [326, 19] width 11 height 11
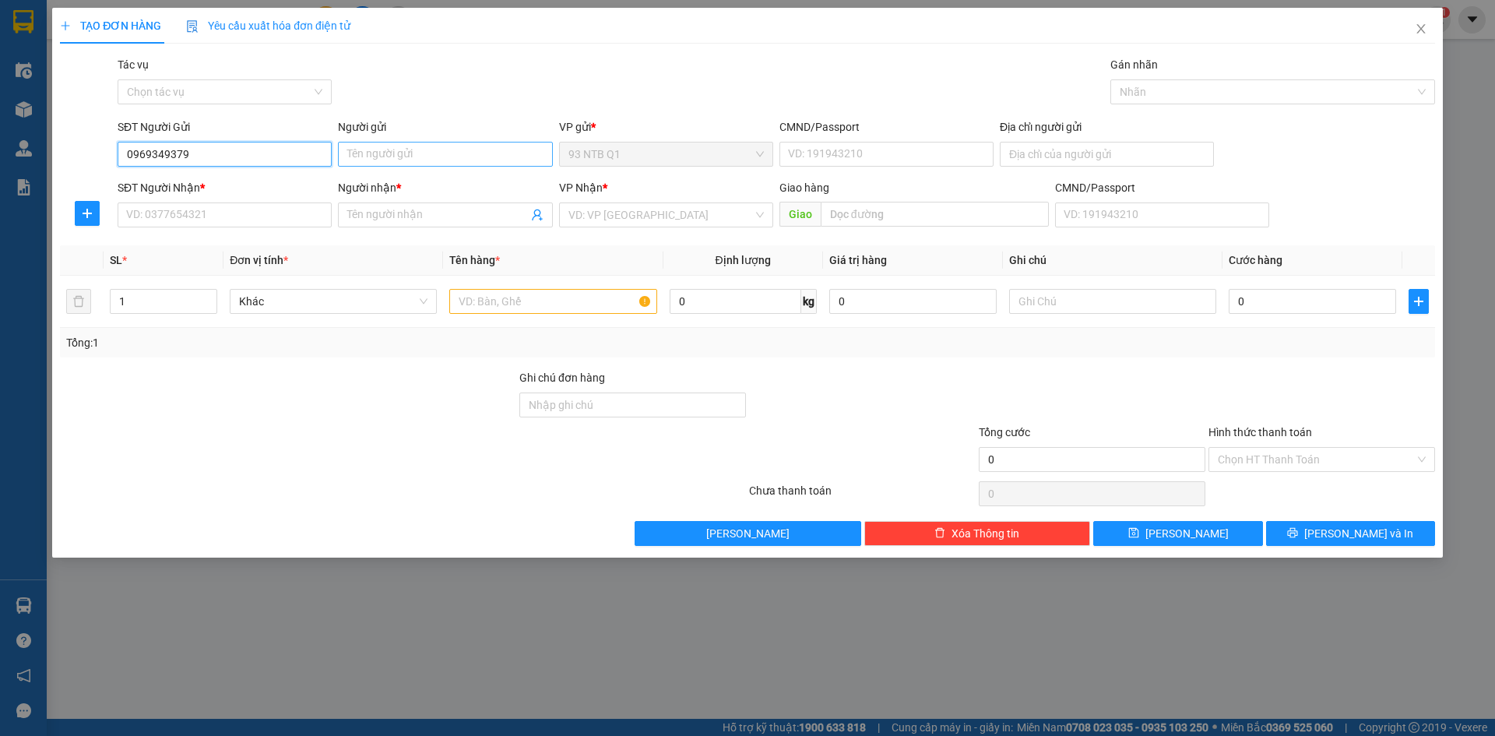
type input "0969349379"
click at [397, 146] on input "Người gửi" at bounding box center [445, 154] width 214 height 25
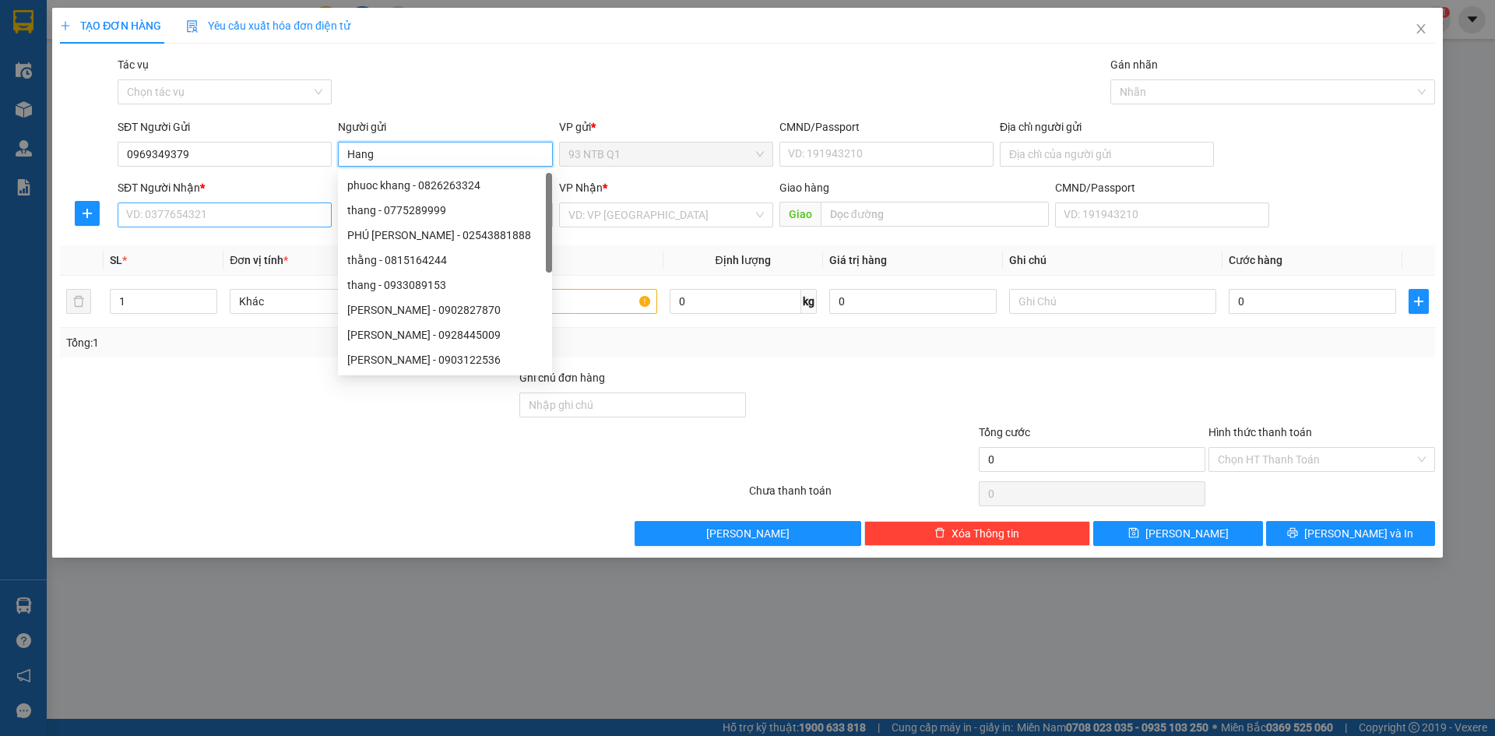
type input "Hang"
click at [195, 222] on input "SĐT Người Nhận *" at bounding box center [225, 214] width 214 height 25
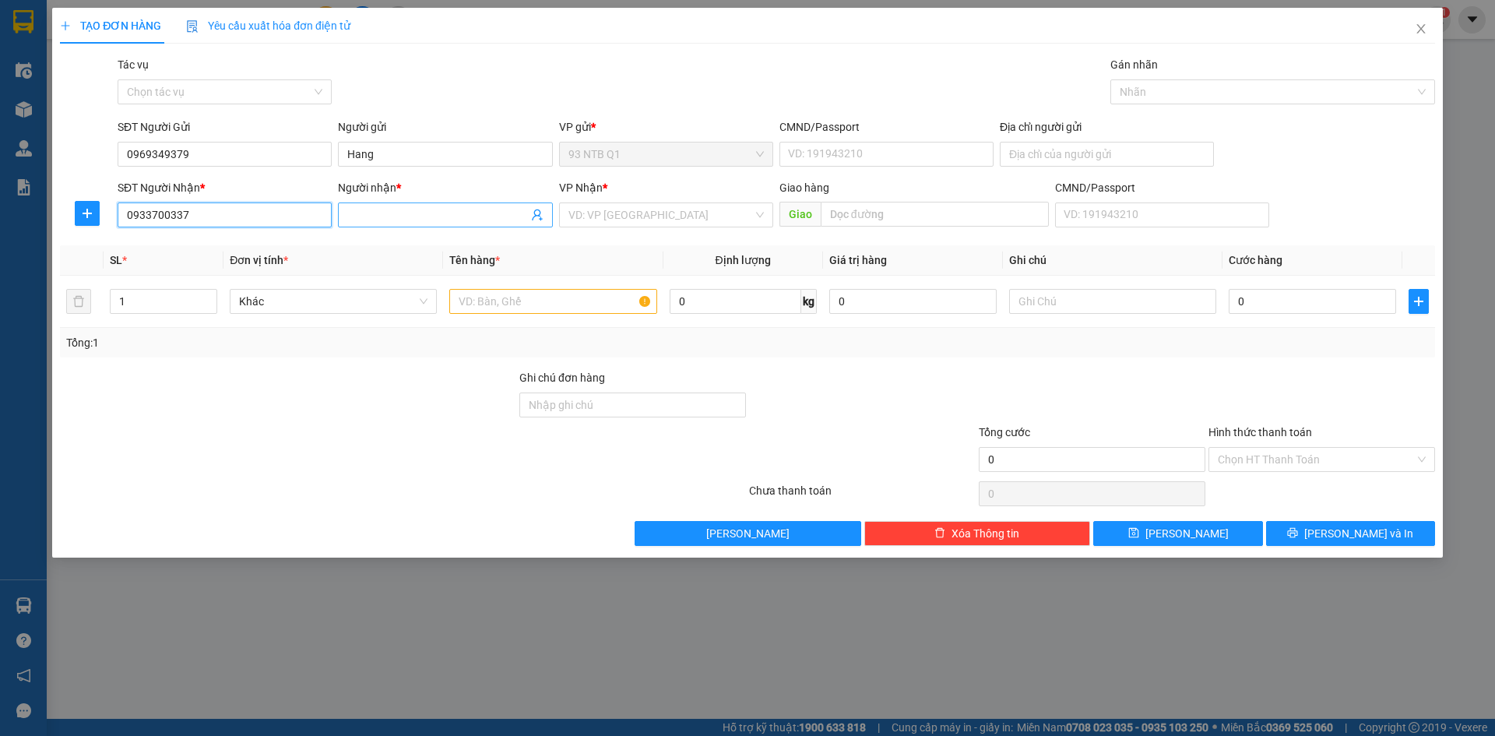
type input "0933700337"
click at [382, 210] on input "Người nhận *" at bounding box center [437, 214] width 180 height 17
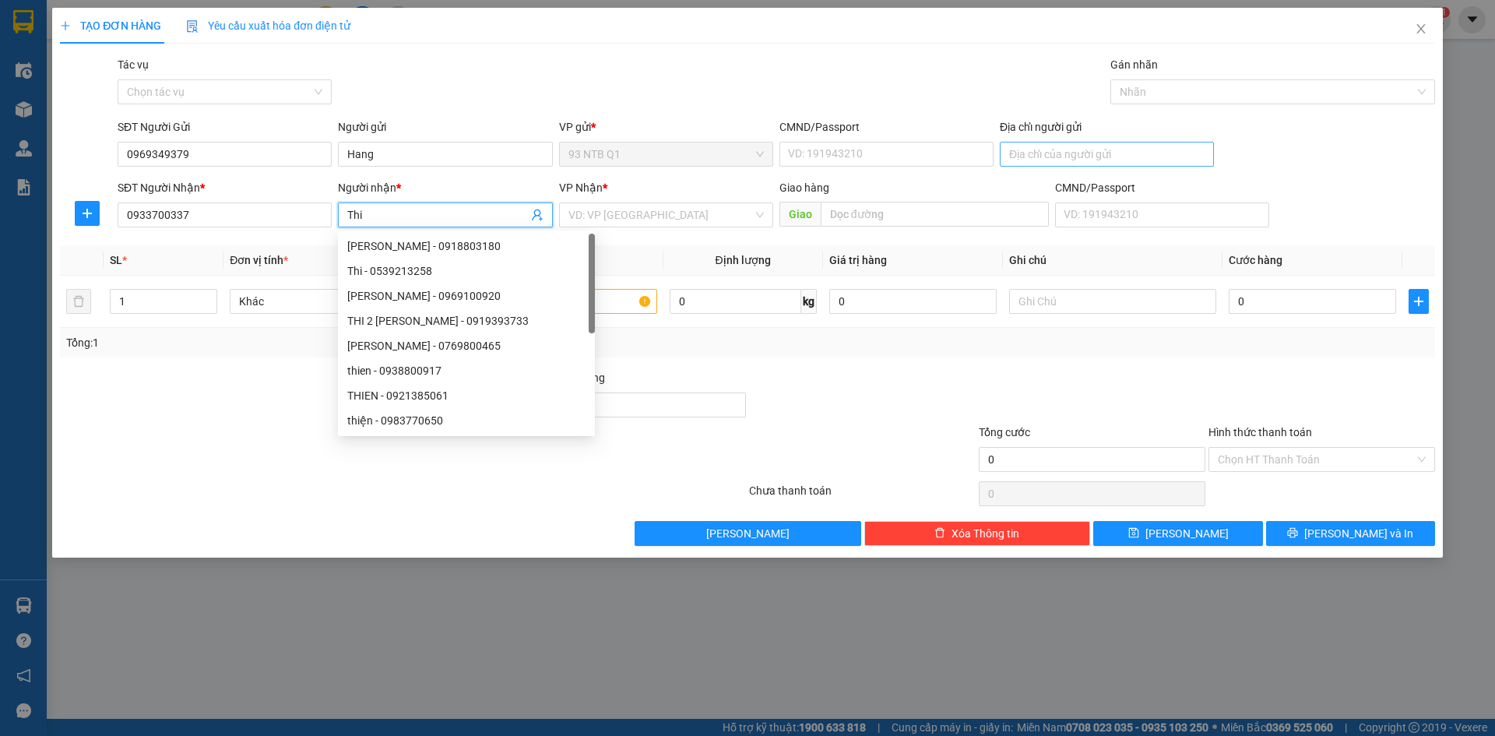
type input "Thi"
click at [1078, 148] on input "Địa chỉ người gửi" at bounding box center [1107, 154] width 214 height 25
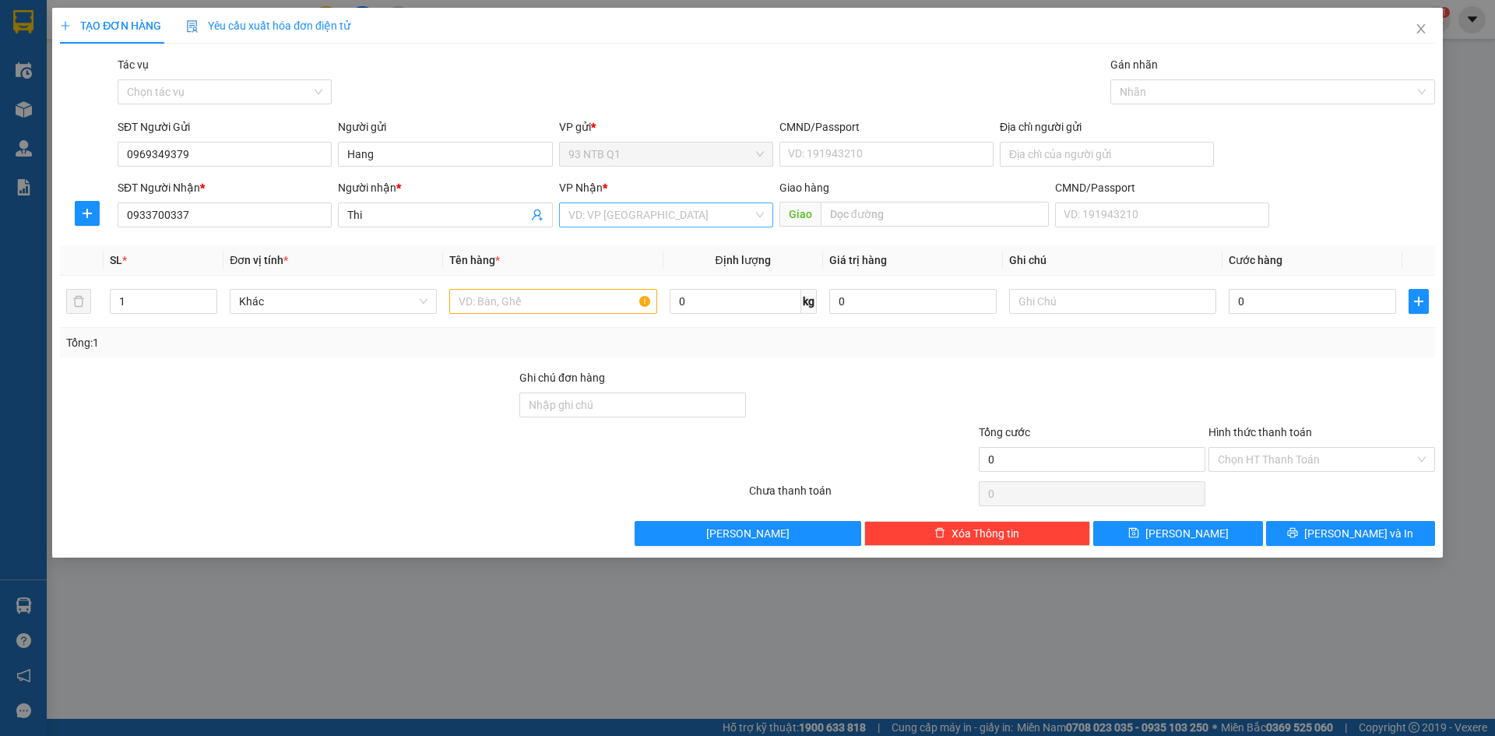
click at [692, 219] on input "search" at bounding box center [660, 214] width 185 height 23
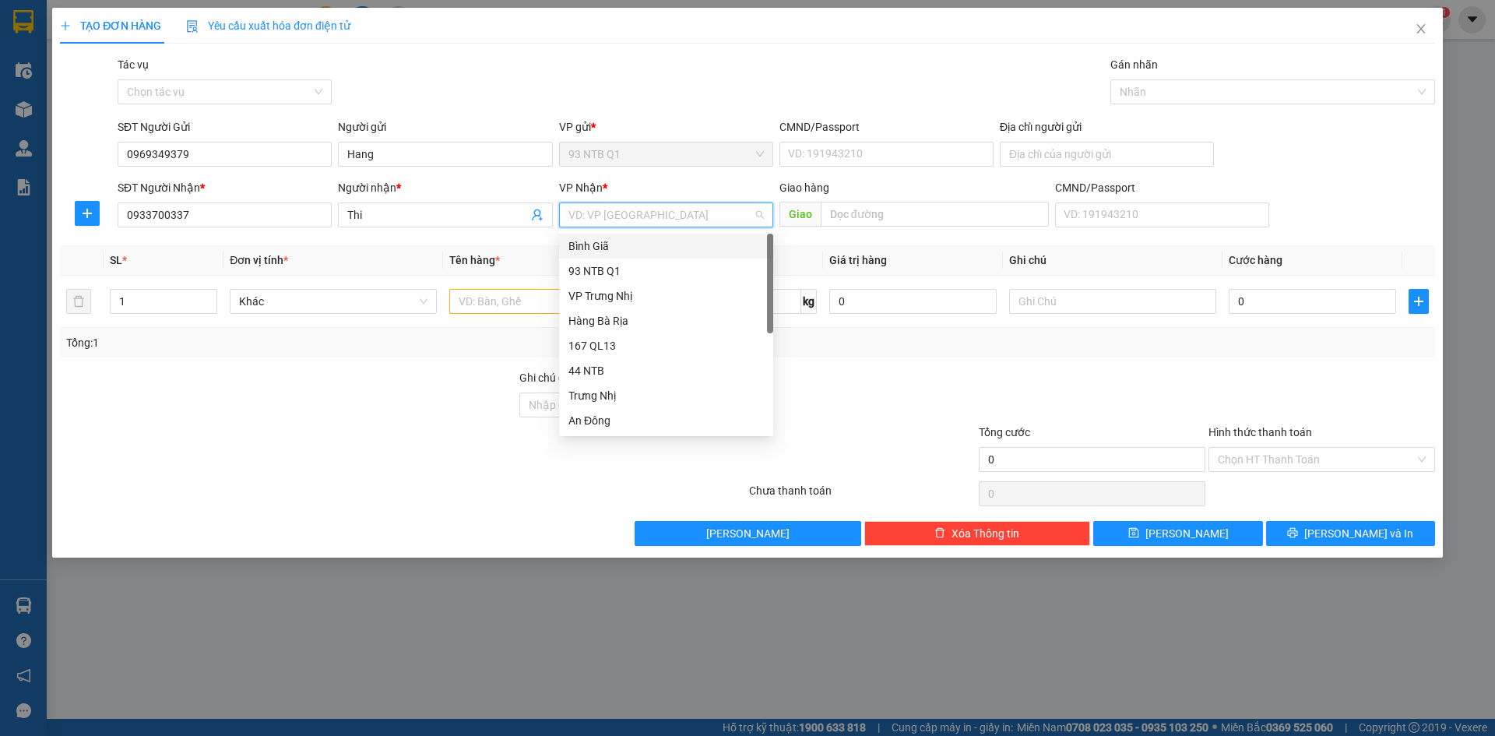
type input "b"
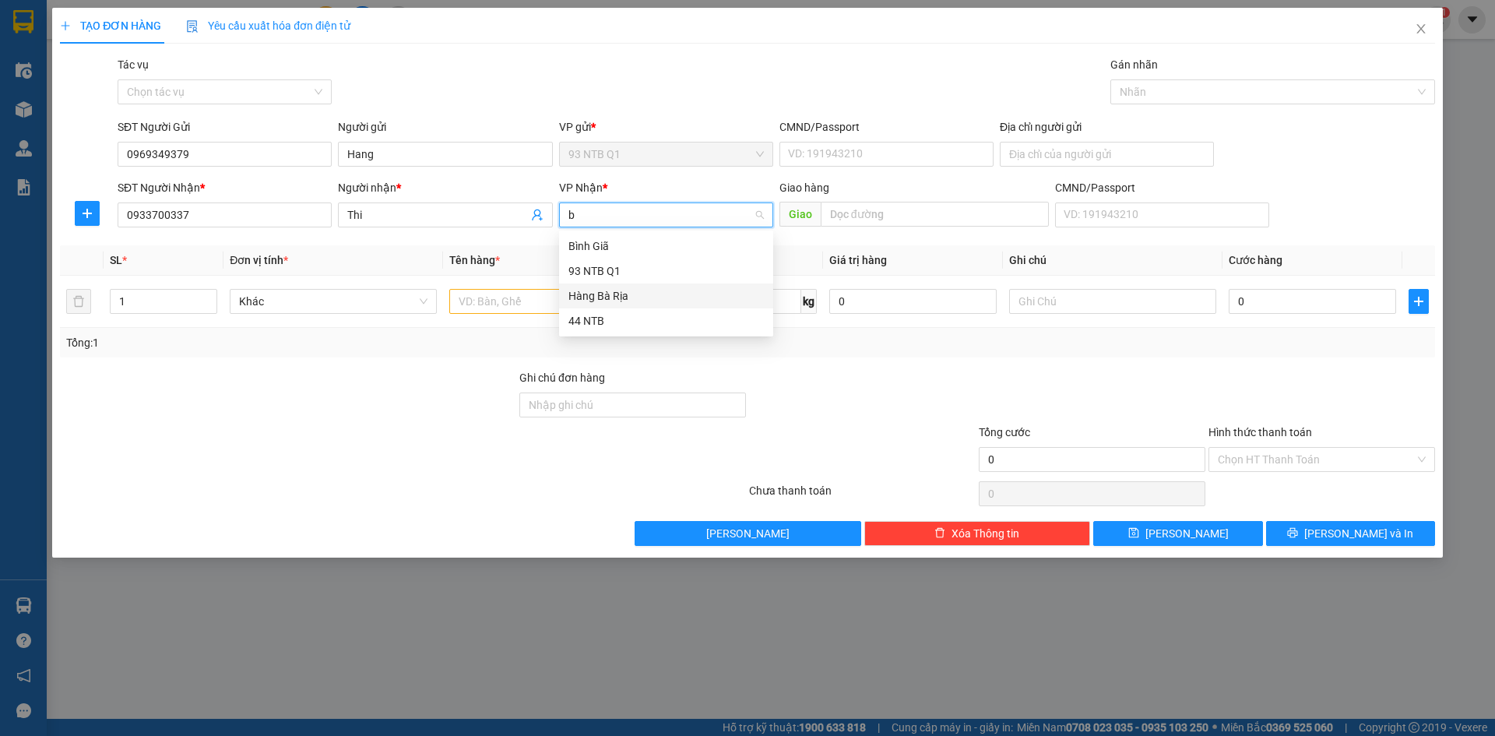
click at [635, 291] on div "Hàng Bà Rịa" at bounding box center [665, 295] width 195 height 17
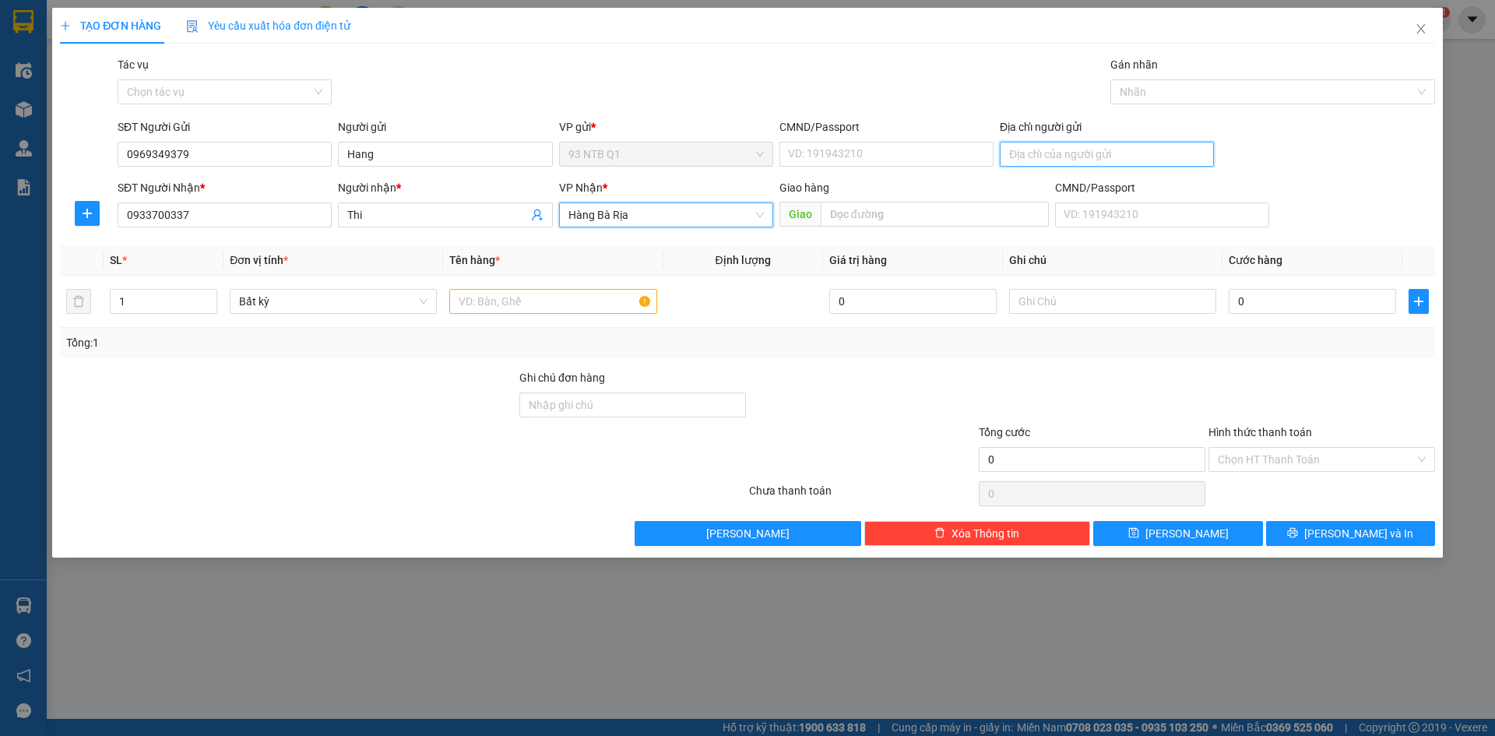
click at [1093, 154] on input "Địa chỉ người gửi" at bounding box center [1107, 154] width 214 height 25
click at [524, 308] on input "text" at bounding box center [552, 301] width 207 height 25
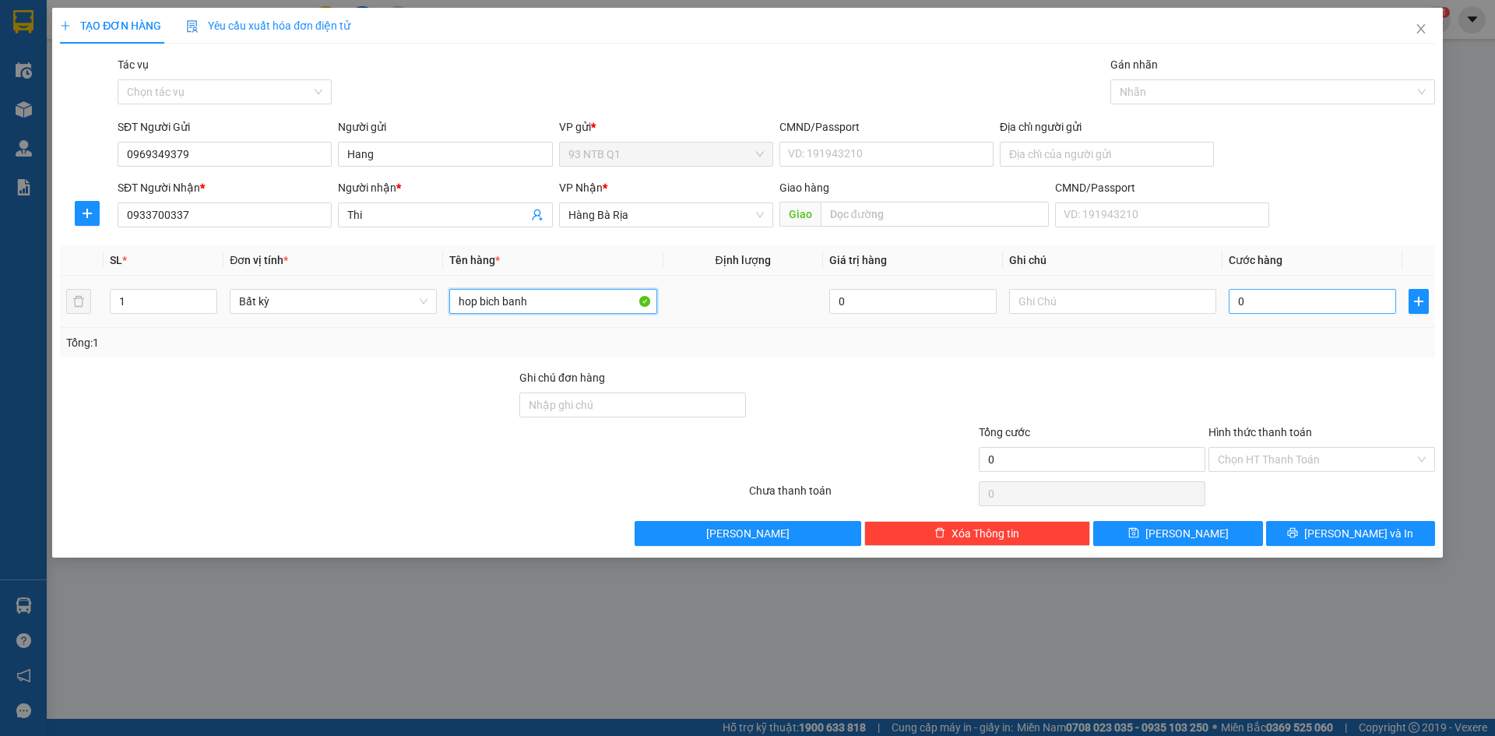
type input "hop bich banh"
click at [1245, 300] on input "0" at bounding box center [1312, 301] width 167 height 25
type input "3"
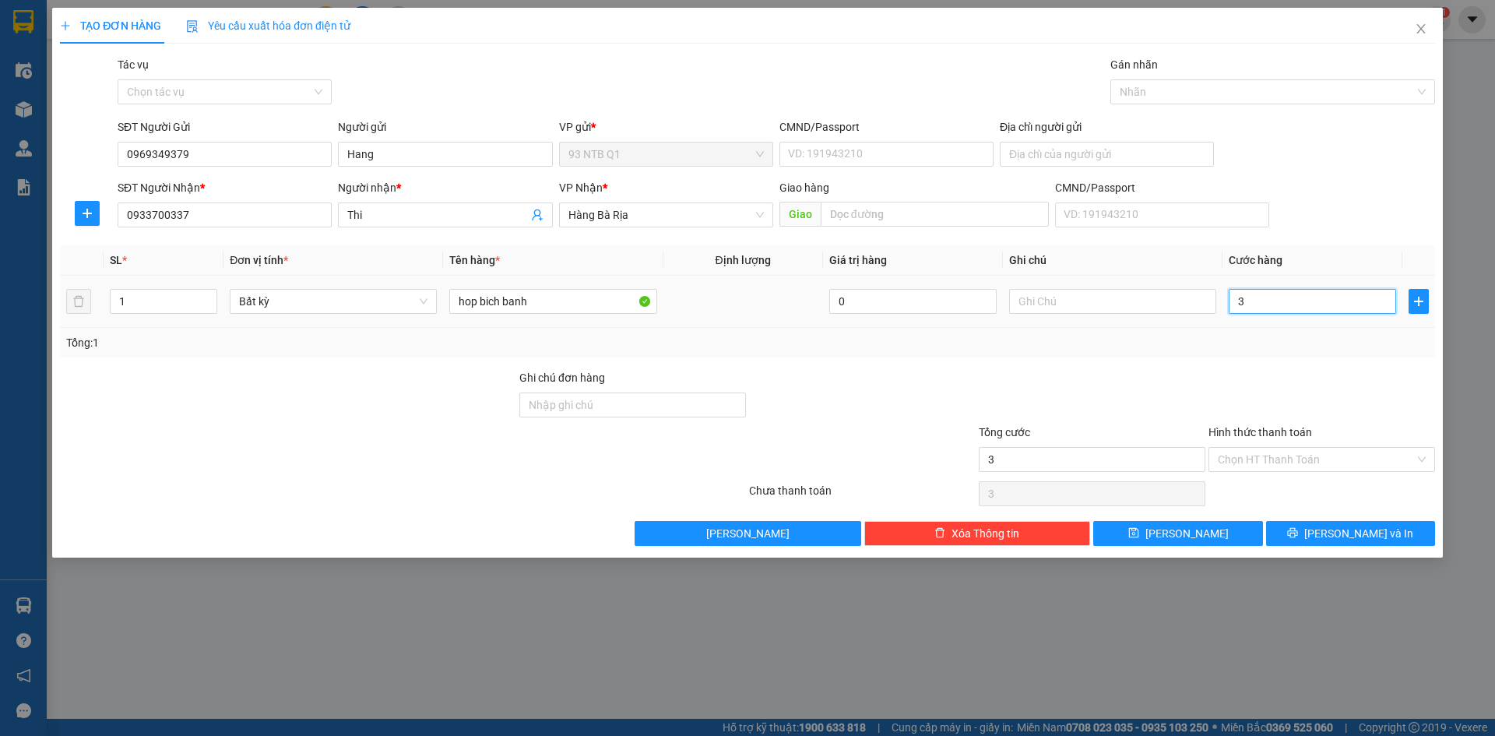
type input "30"
type input "30.000"
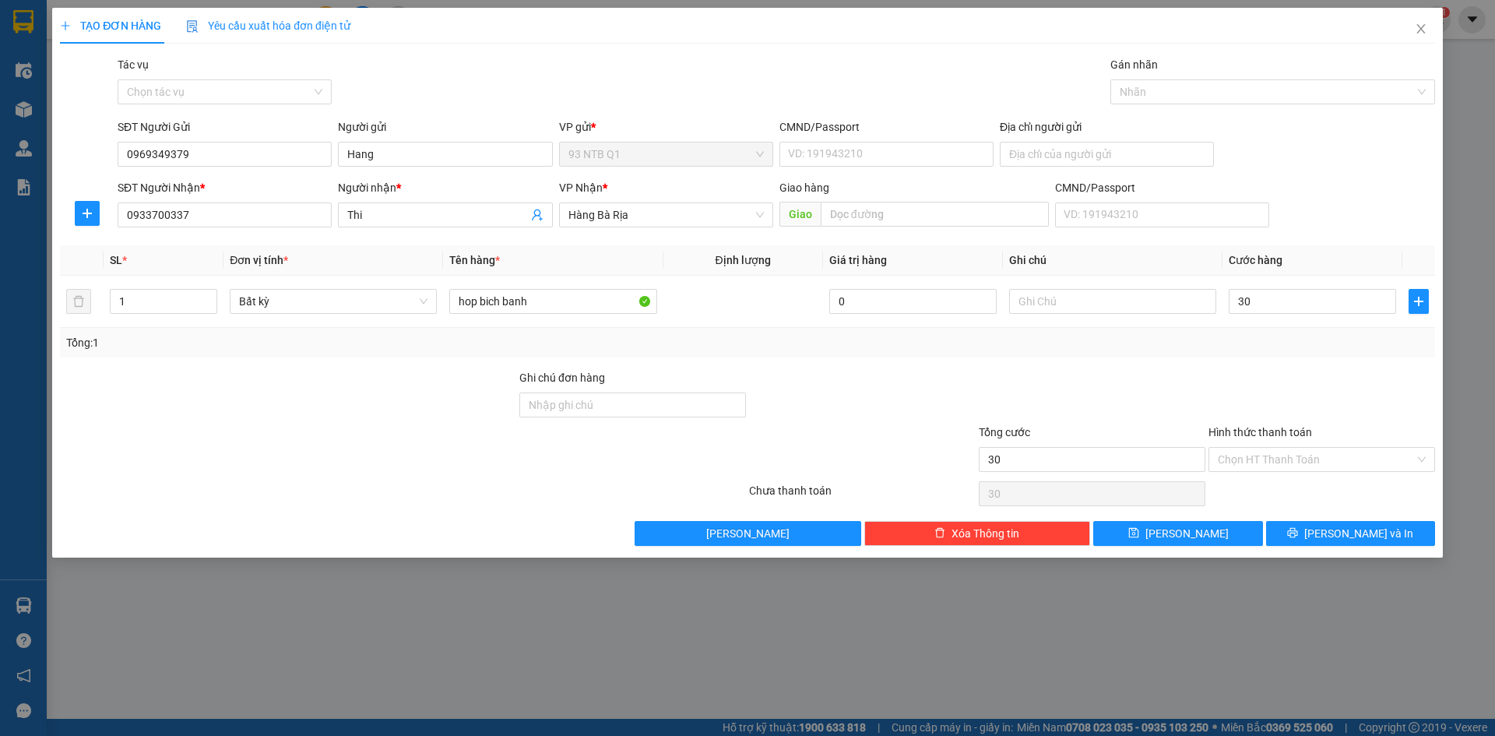
type input "30.000"
click at [1074, 151] on input "Địa chỉ người gửi" at bounding box center [1107, 154] width 214 height 25
click at [869, 142] on input "CMND/Passport" at bounding box center [886, 154] width 214 height 25
click at [232, 398] on div at bounding box center [287, 396] width 459 height 55
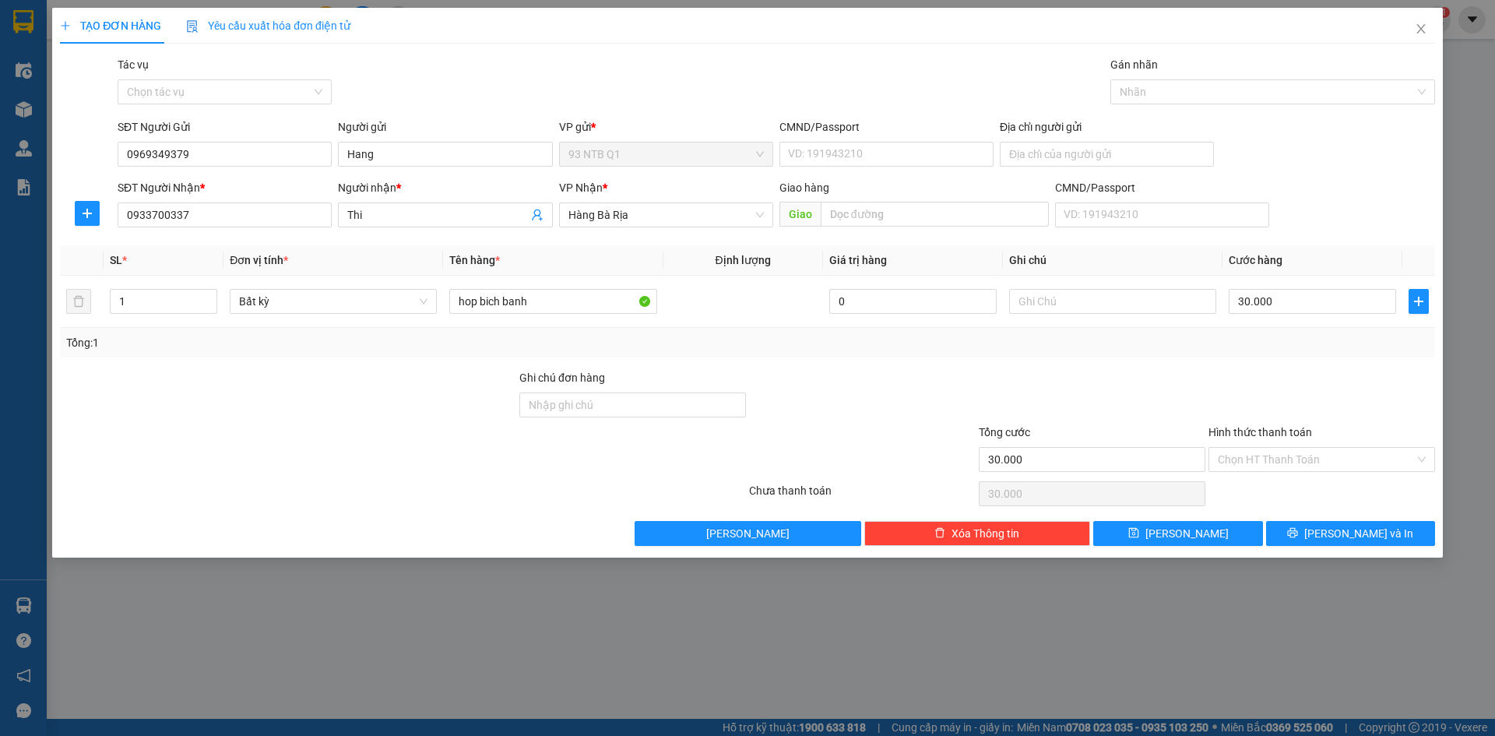
click at [232, 398] on div at bounding box center [287, 396] width 459 height 55
click at [811, 146] on input "CMND/Passport" at bounding box center [886, 154] width 214 height 25
type input "079093006489"
click at [1298, 454] on input "Hình thức thanh toán" at bounding box center [1316, 459] width 197 height 23
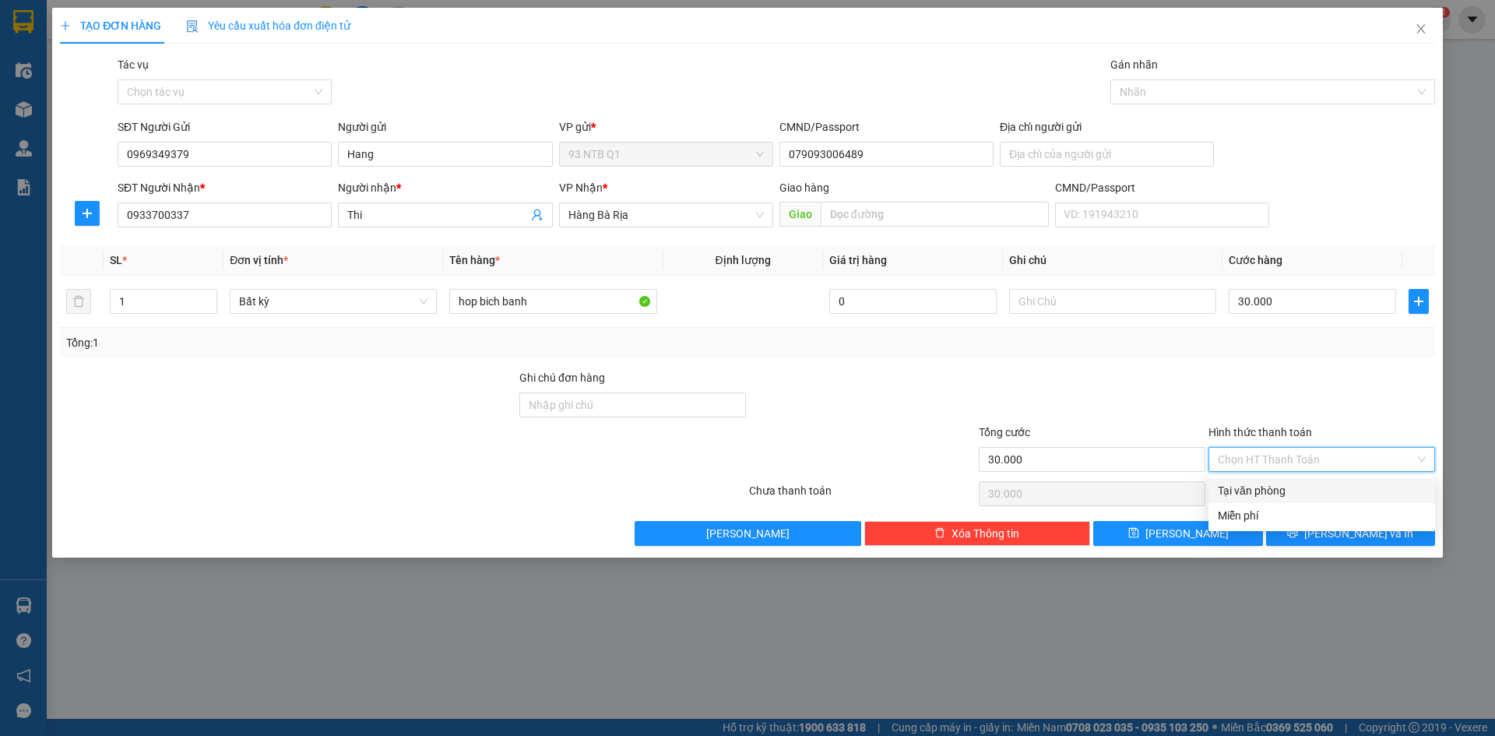
click at [1247, 486] on div "Tại văn phòng" at bounding box center [1322, 490] width 208 height 17
click at [1369, 541] on span "[PERSON_NAME] và In" at bounding box center [1358, 533] width 109 height 17
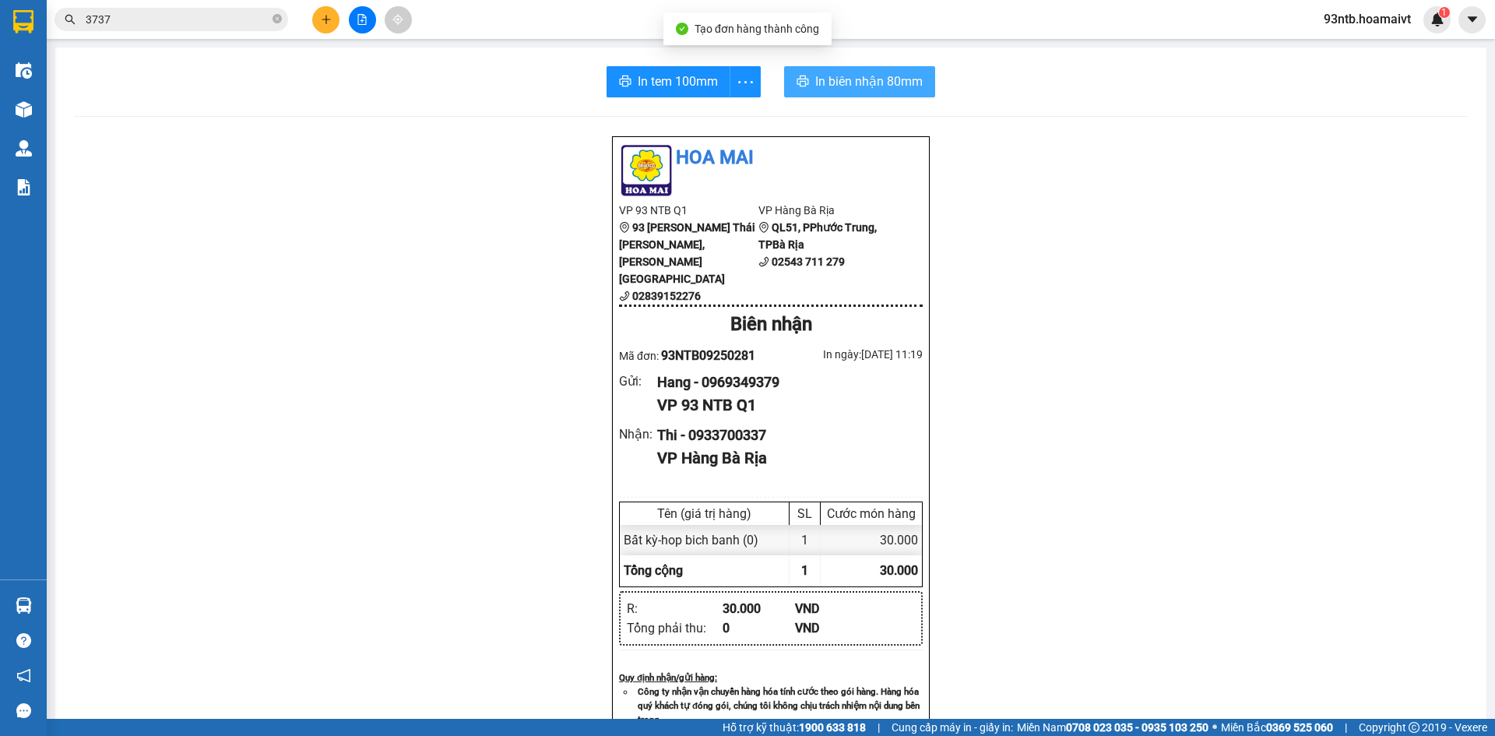
click at [845, 72] on span "In biên nhận 80mm" at bounding box center [868, 81] width 107 height 19
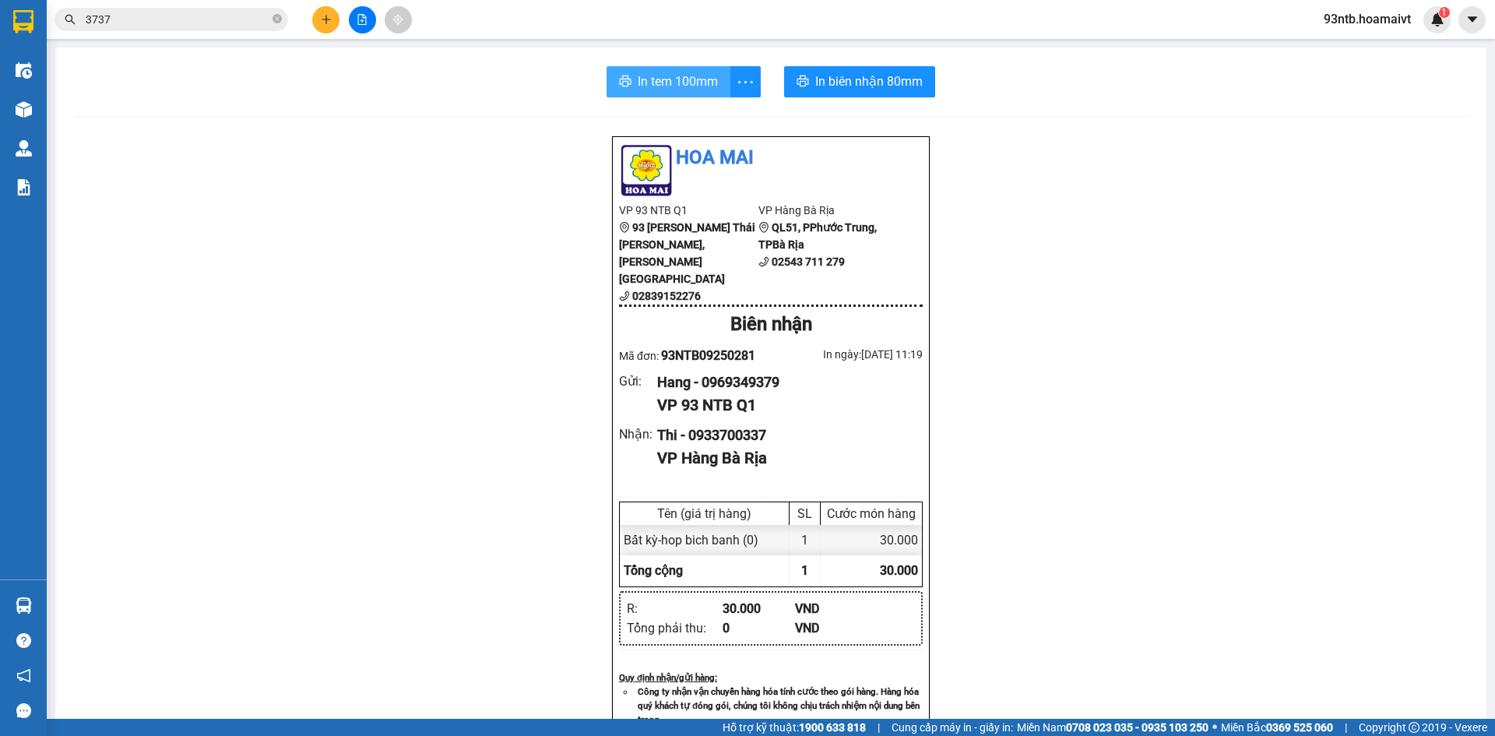
click at [638, 74] on span "In tem 100mm" at bounding box center [678, 81] width 80 height 19
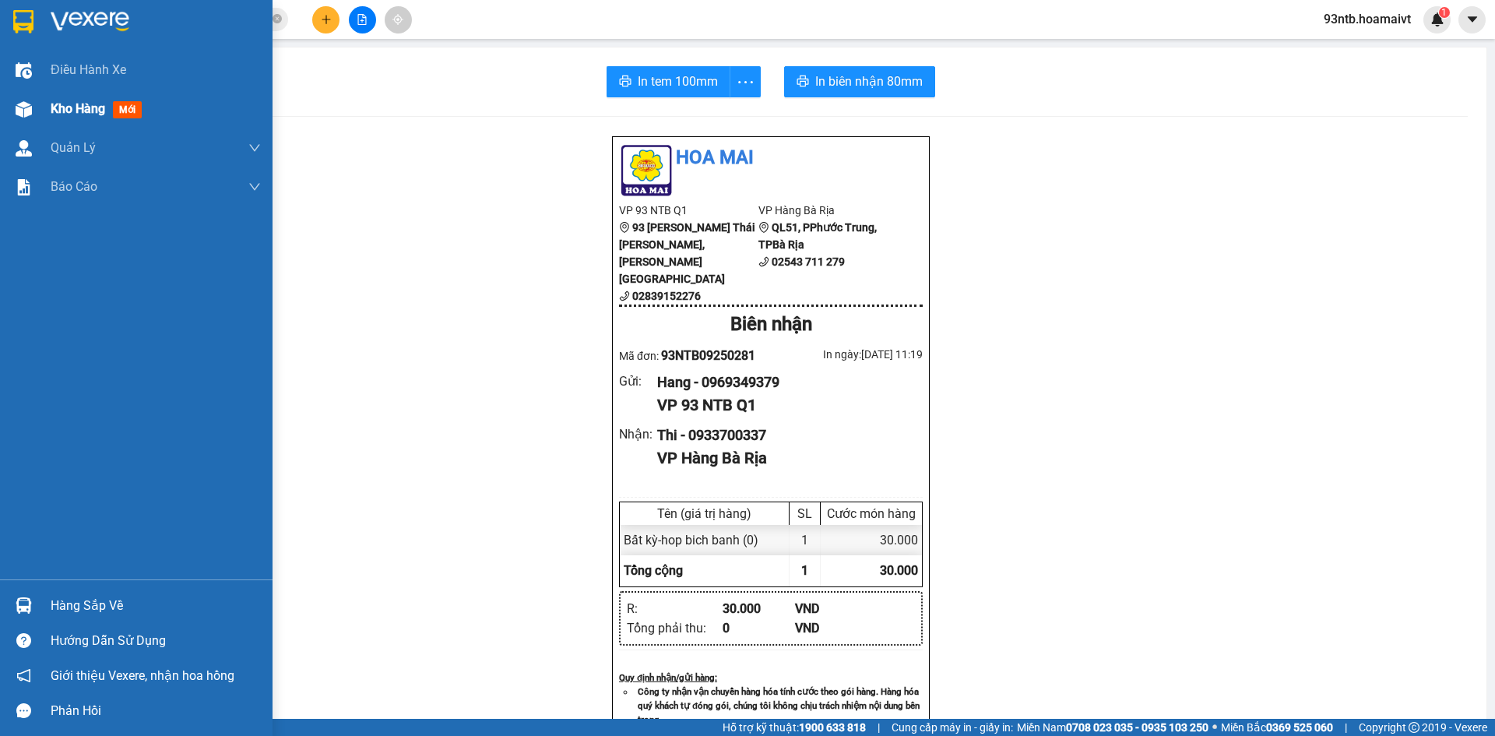
click at [75, 105] on span "Kho hàng" at bounding box center [78, 108] width 55 height 15
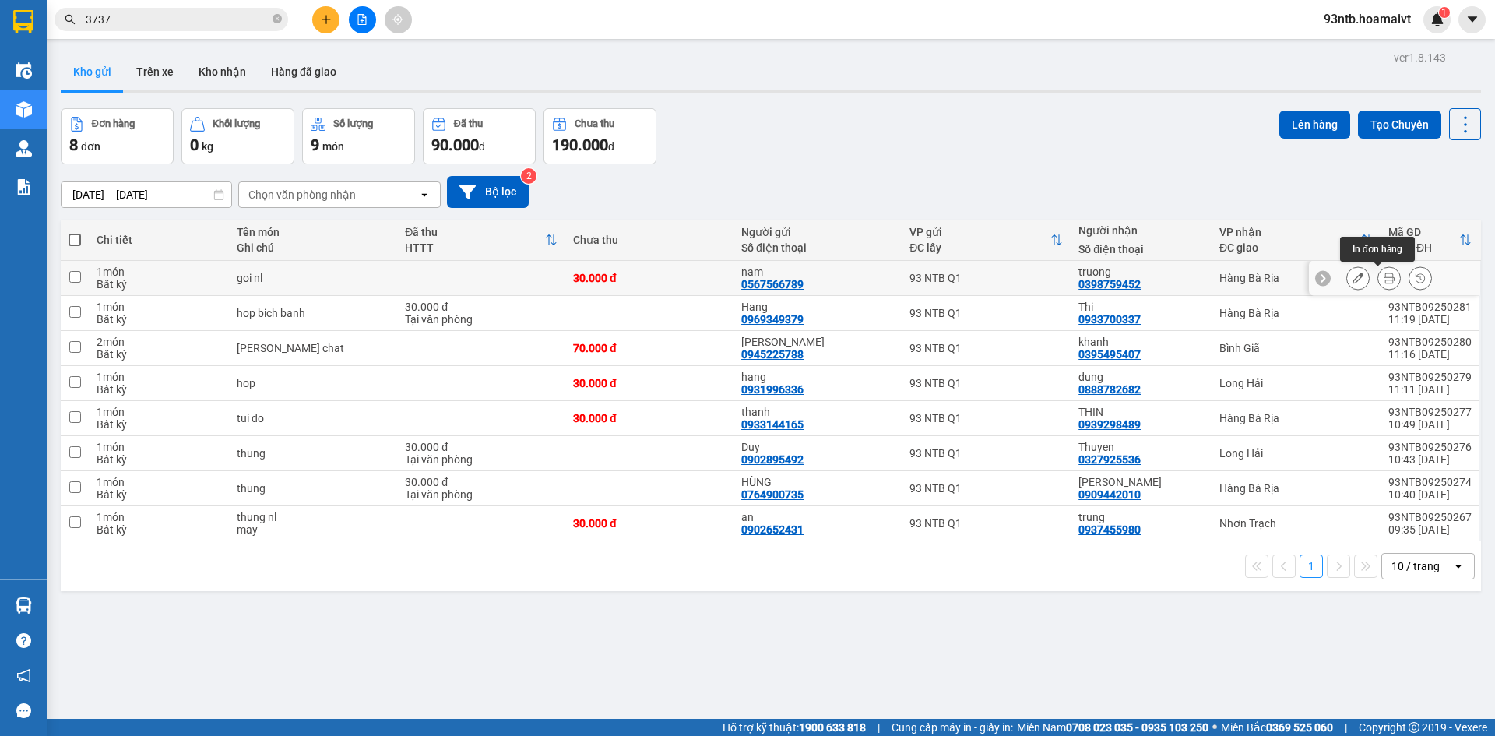
click at [1384, 280] on icon at bounding box center [1389, 278] width 11 height 11
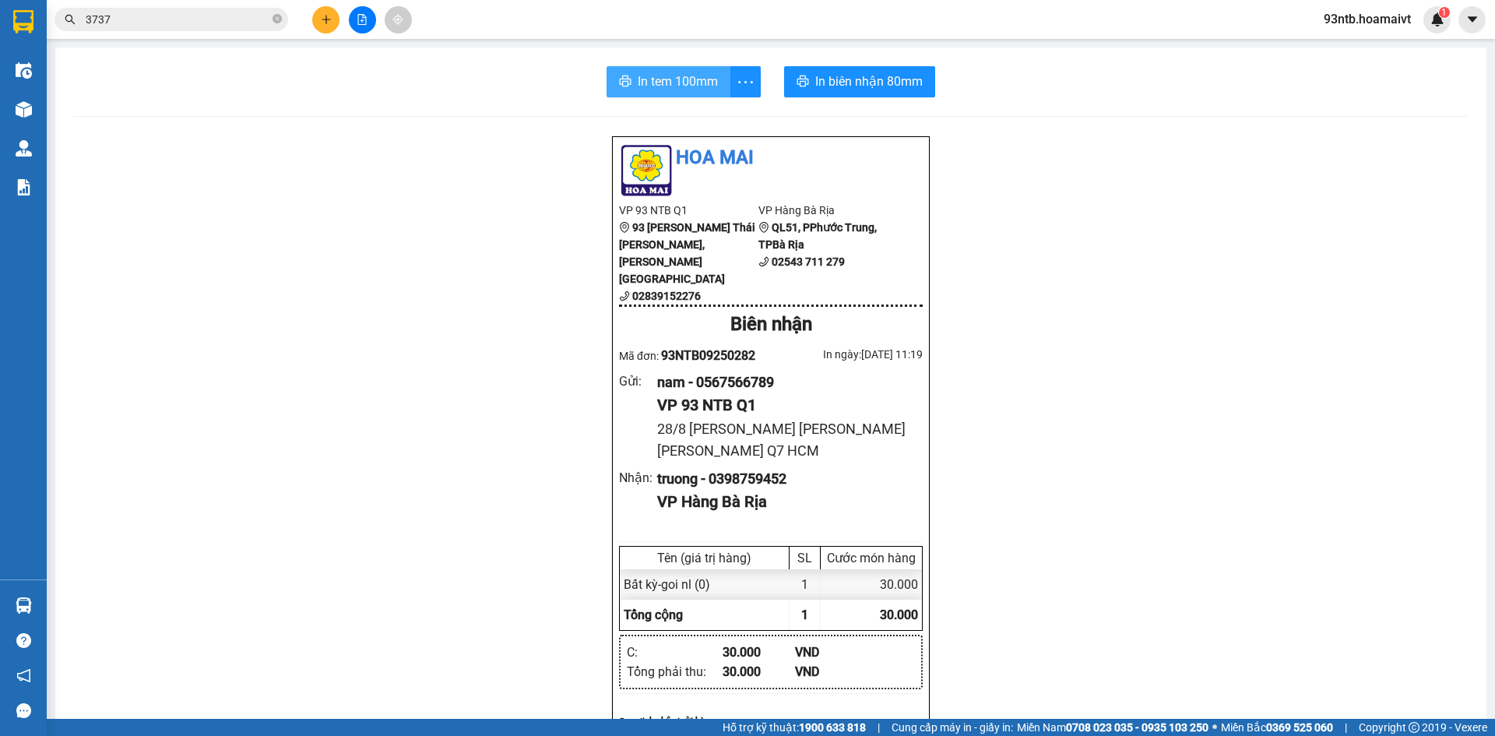
click at [640, 76] on span "In tem 100mm" at bounding box center [678, 81] width 80 height 19
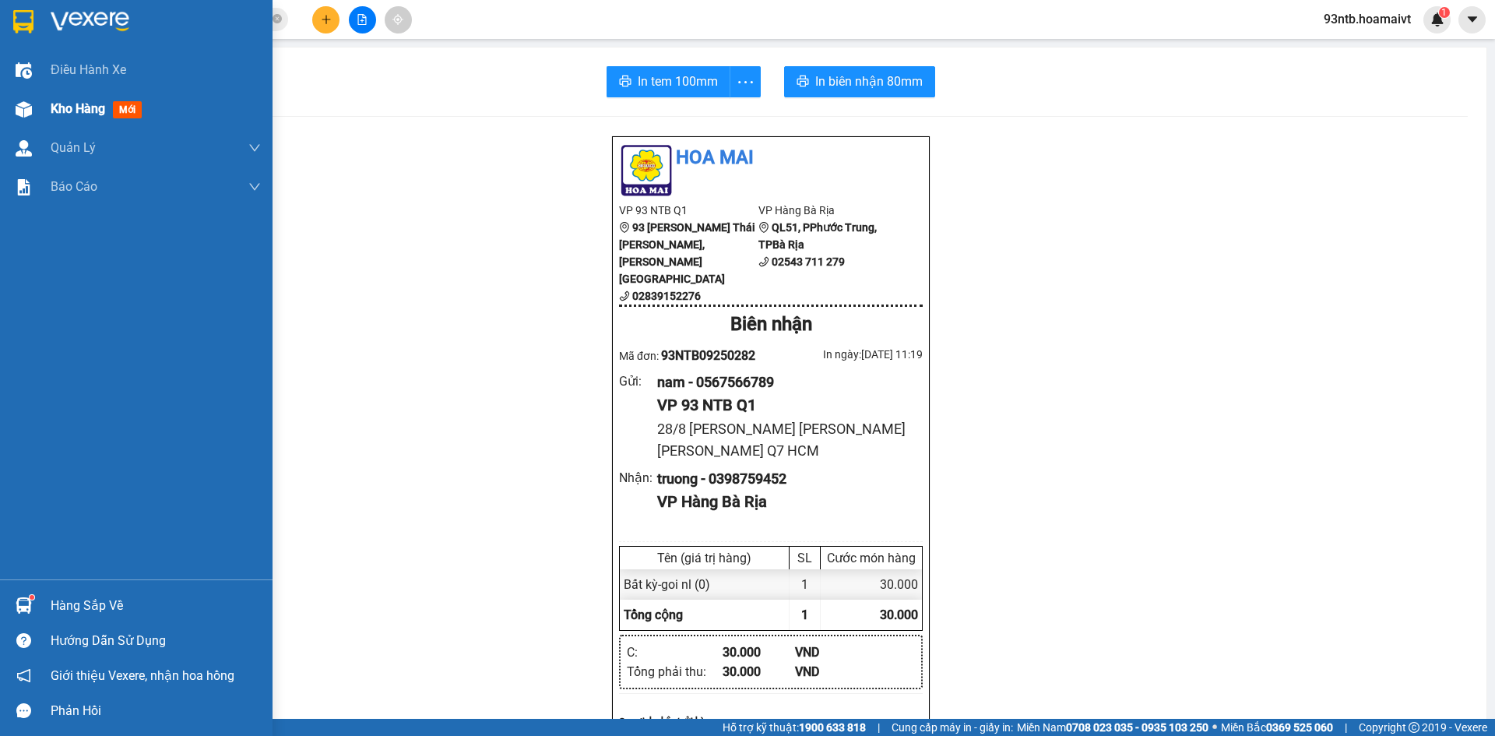
click at [72, 107] on span "Kho hàng" at bounding box center [78, 108] width 55 height 15
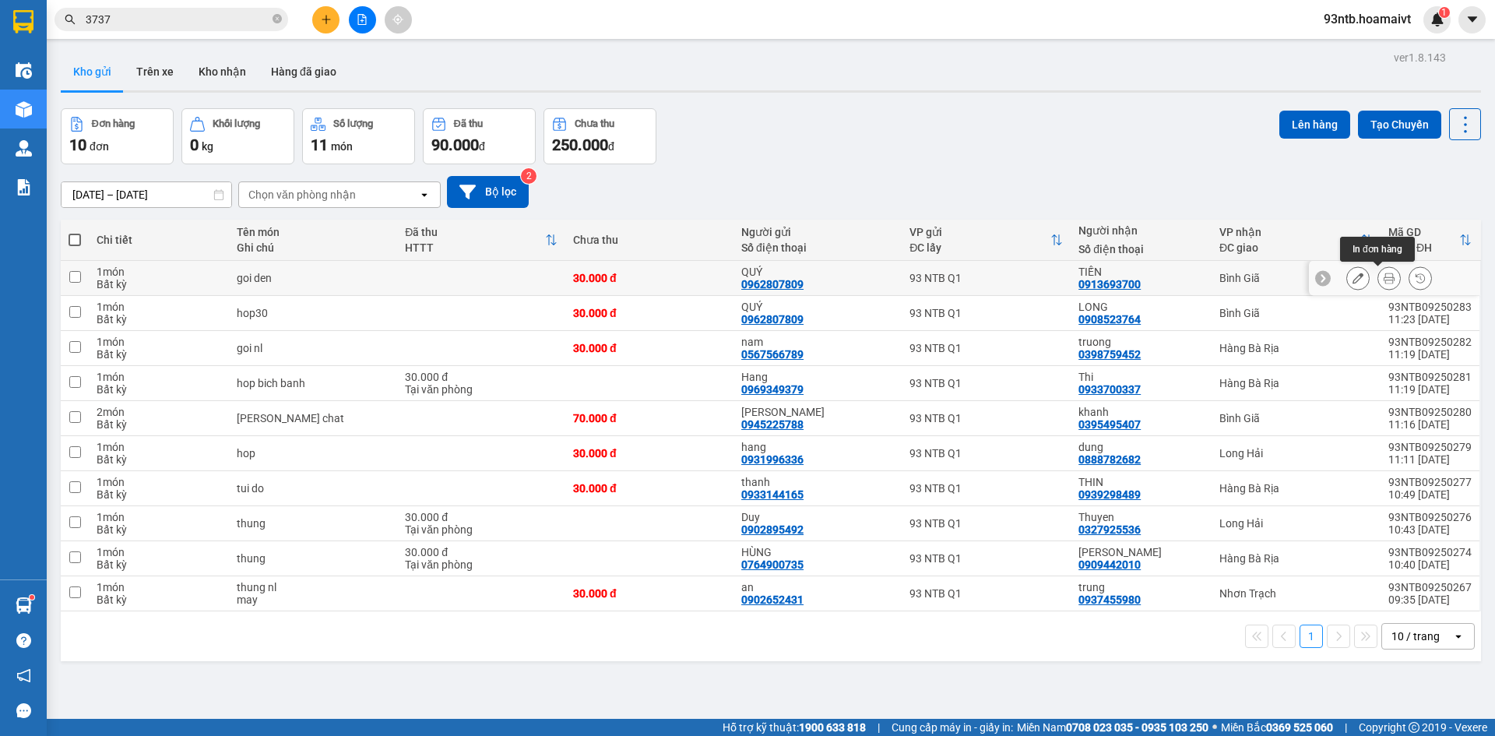
click at [1384, 277] on icon at bounding box center [1389, 278] width 11 height 11
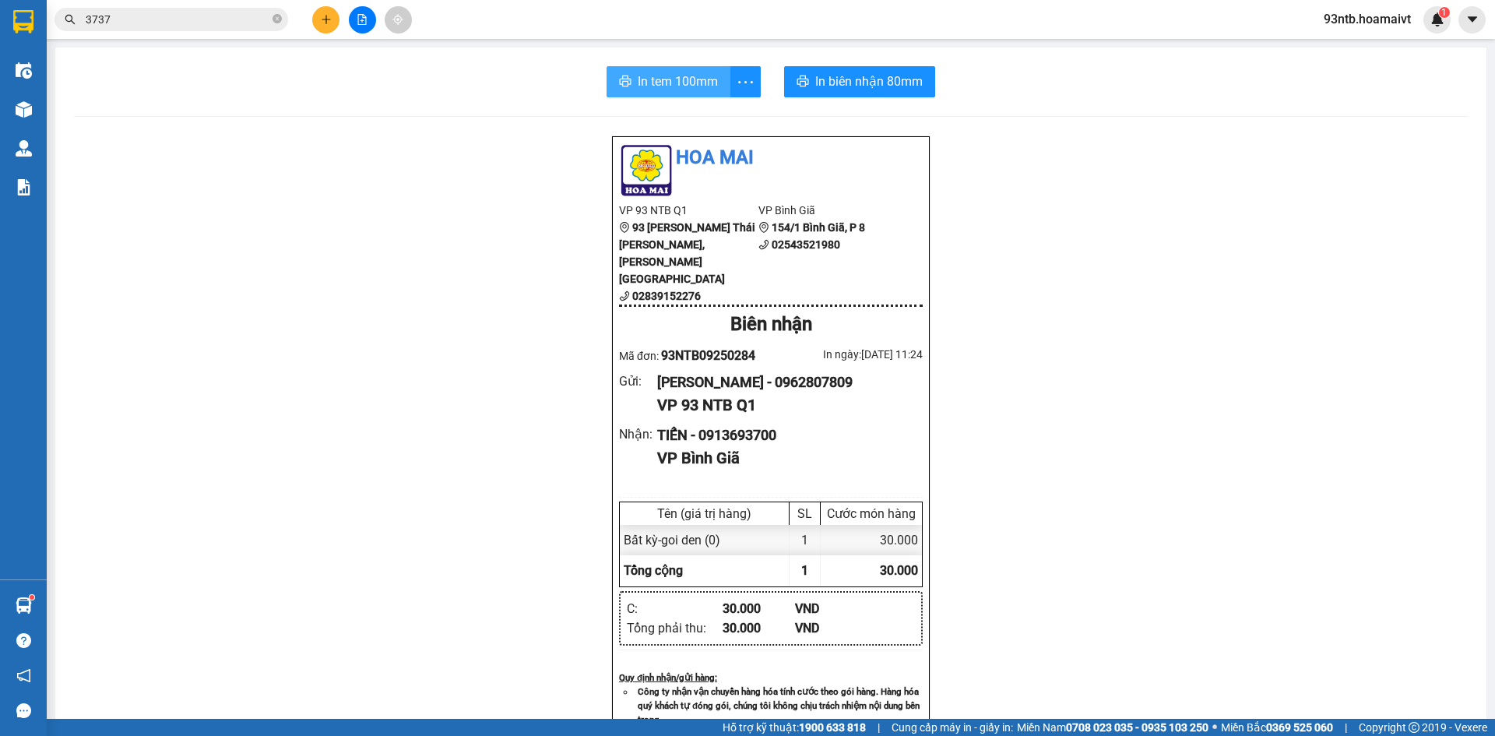
click at [667, 72] on span "In tem 100mm" at bounding box center [678, 81] width 80 height 19
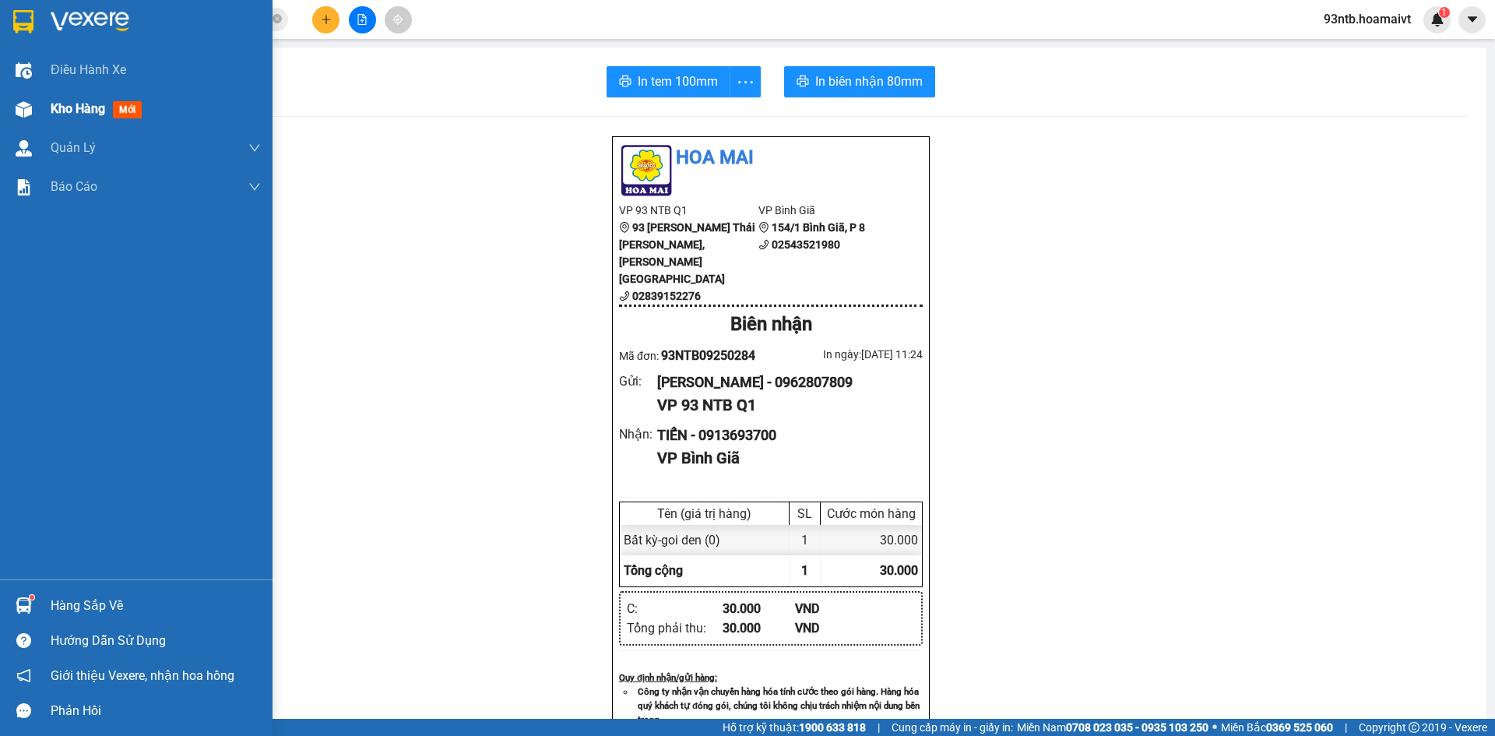
click at [40, 107] on div "Kho hàng mới" at bounding box center [136, 109] width 273 height 39
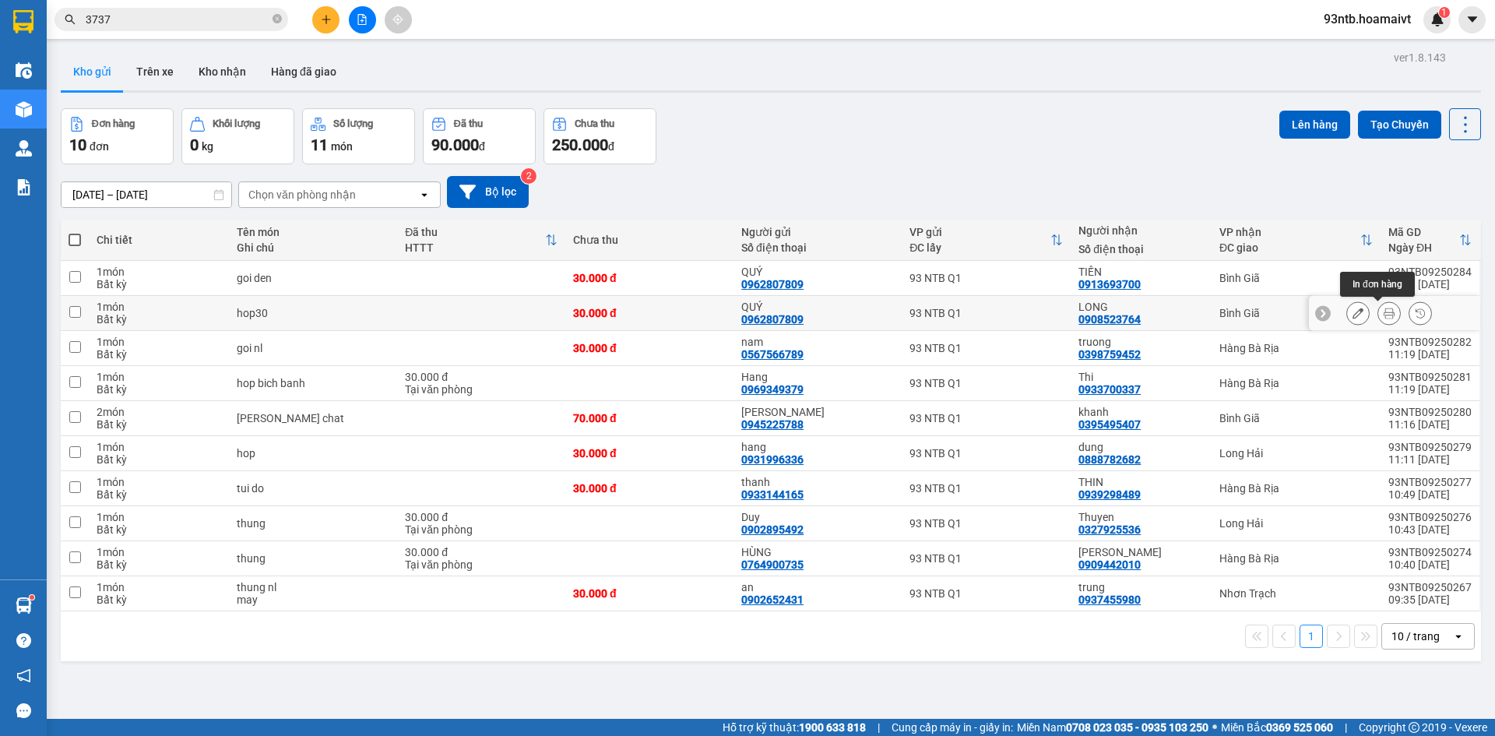
click at [1383, 318] on button at bounding box center [1389, 313] width 22 height 27
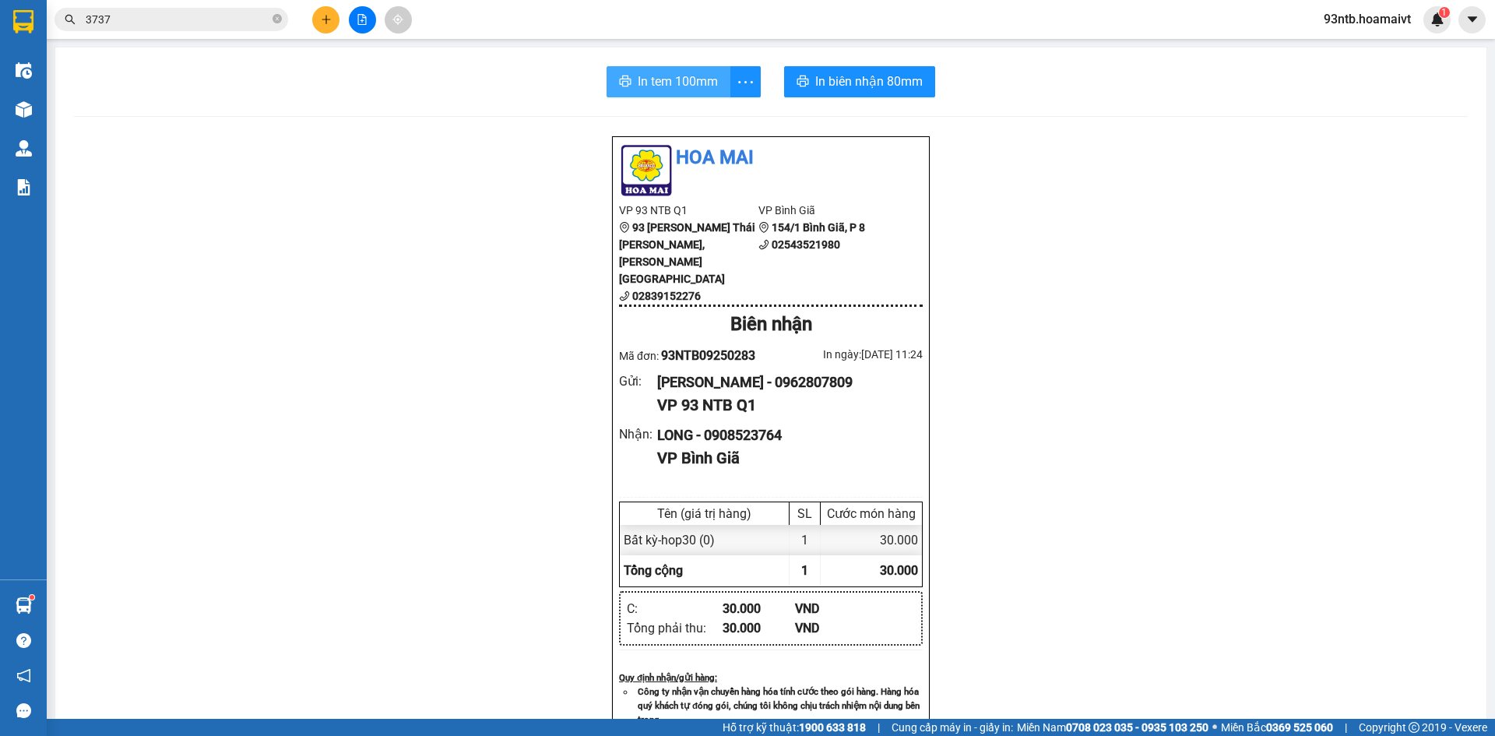
click at [655, 76] on span "In tem 100mm" at bounding box center [678, 81] width 80 height 19
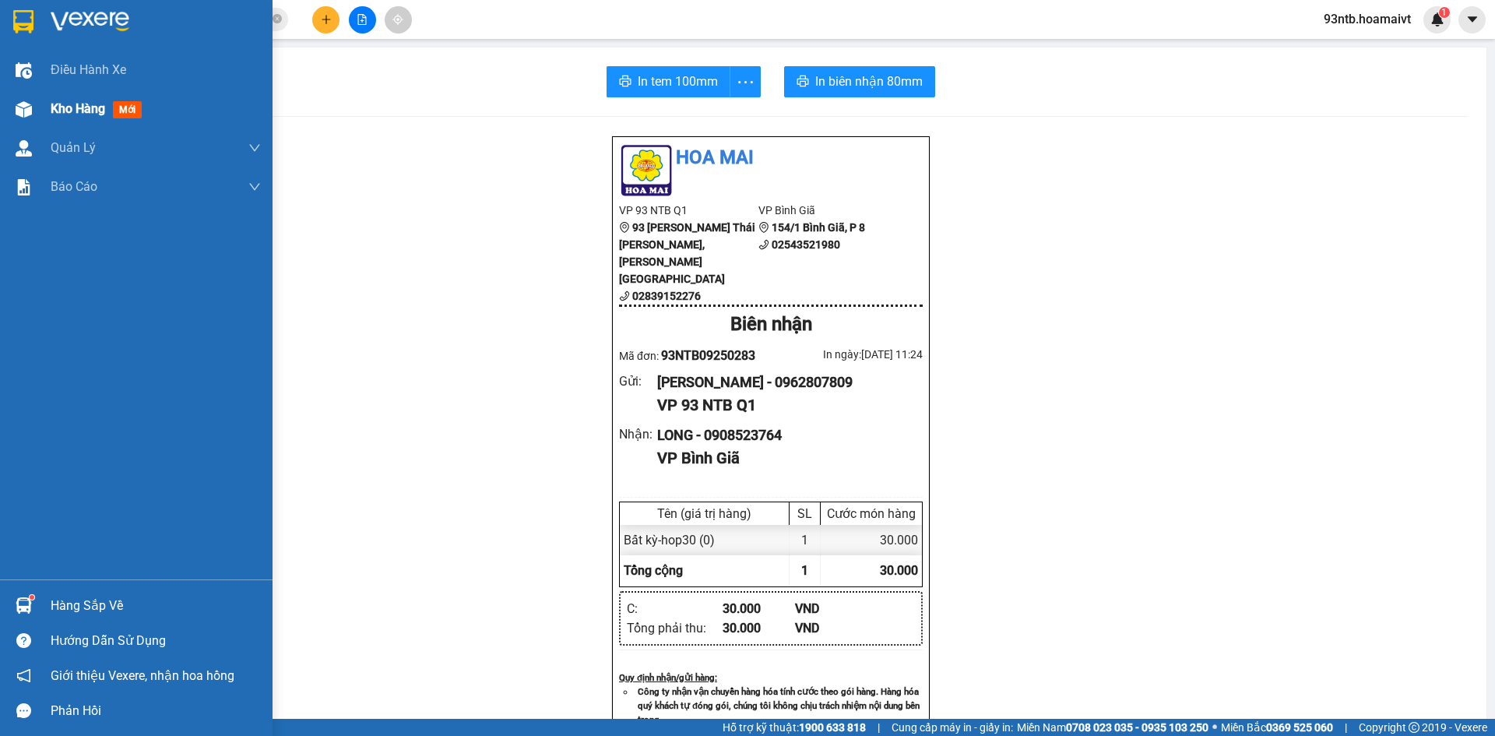
click at [52, 116] on span "Kho hàng" at bounding box center [78, 108] width 55 height 15
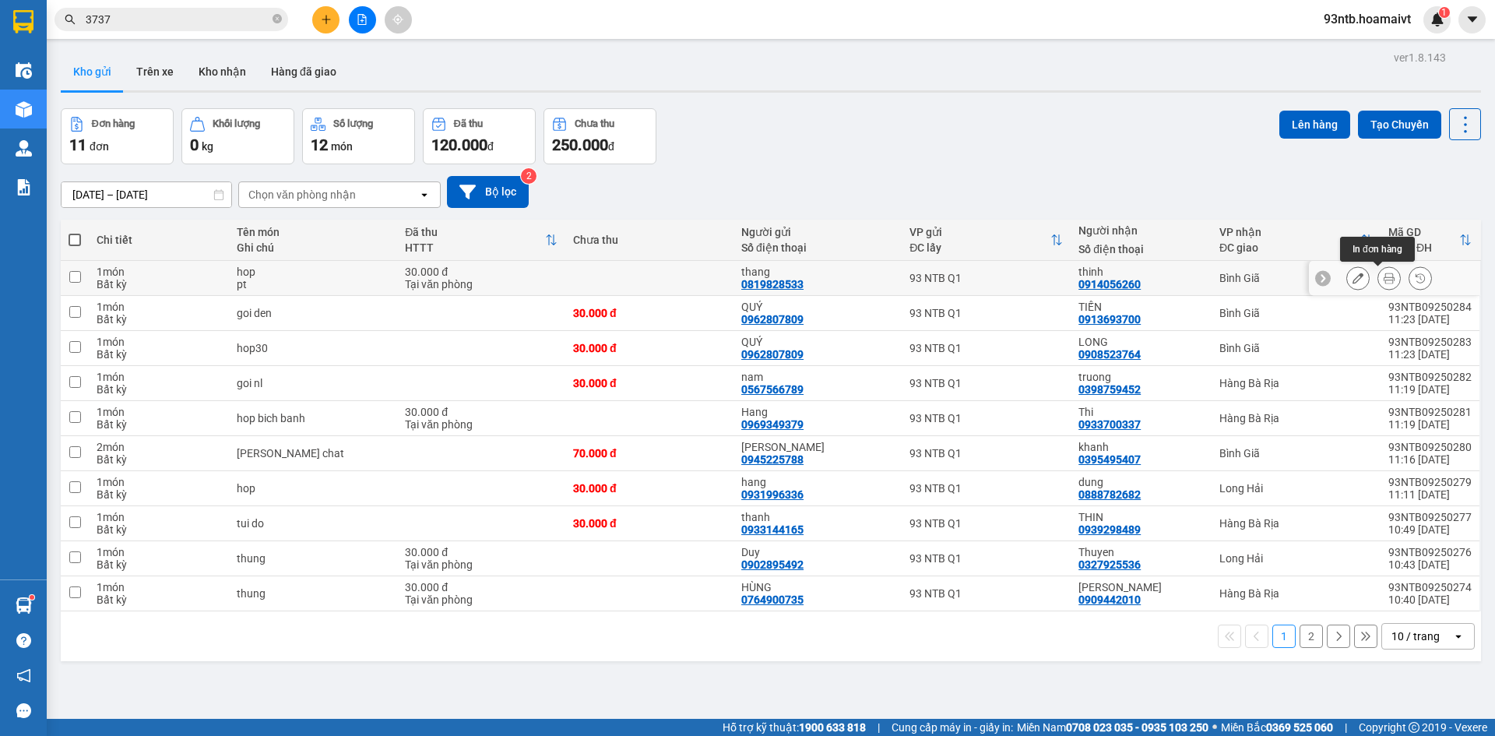
click at [1384, 276] on icon at bounding box center [1389, 278] width 11 height 11
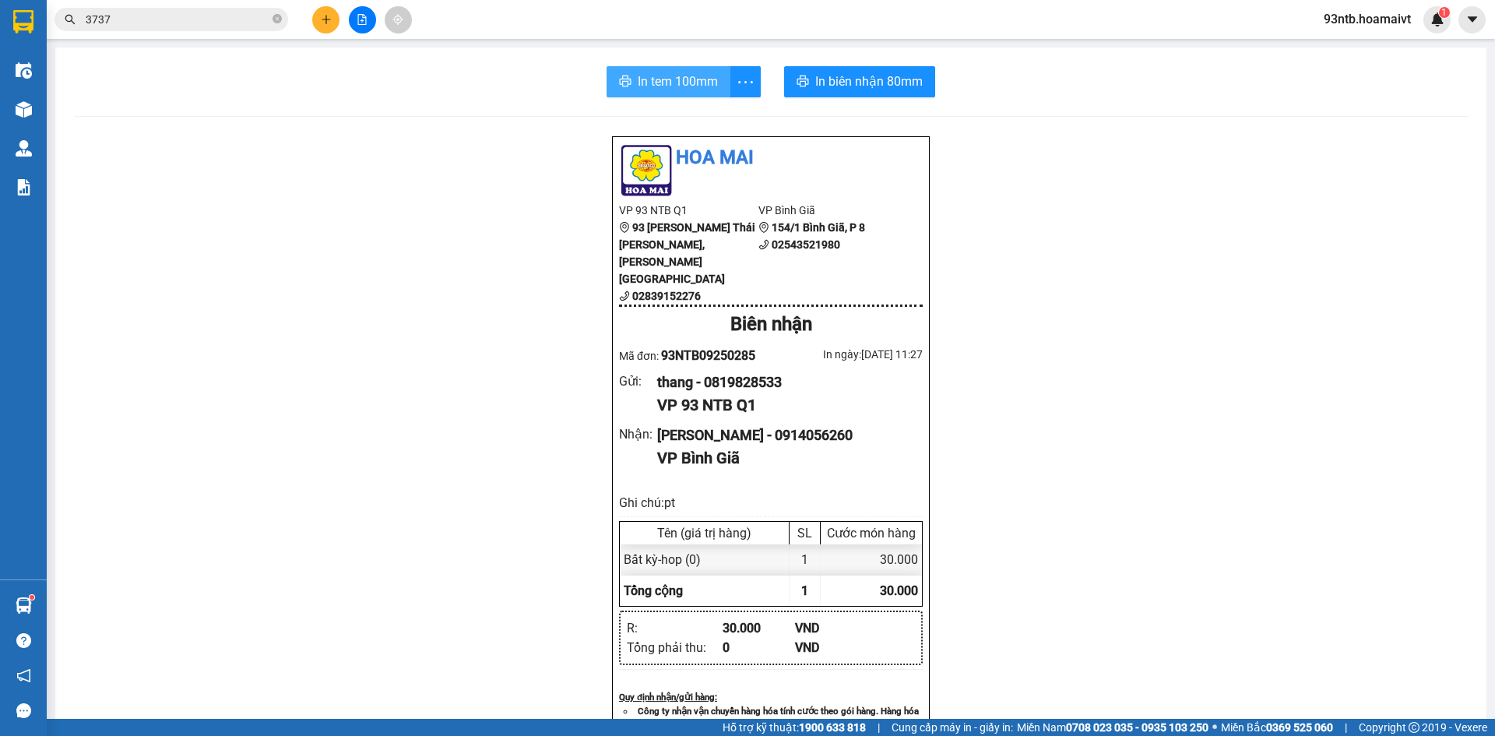
click at [687, 77] on span "In tem 100mm" at bounding box center [678, 81] width 80 height 19
click at [328, 26] on button at bounding box center [325, 19] width 27 height 27
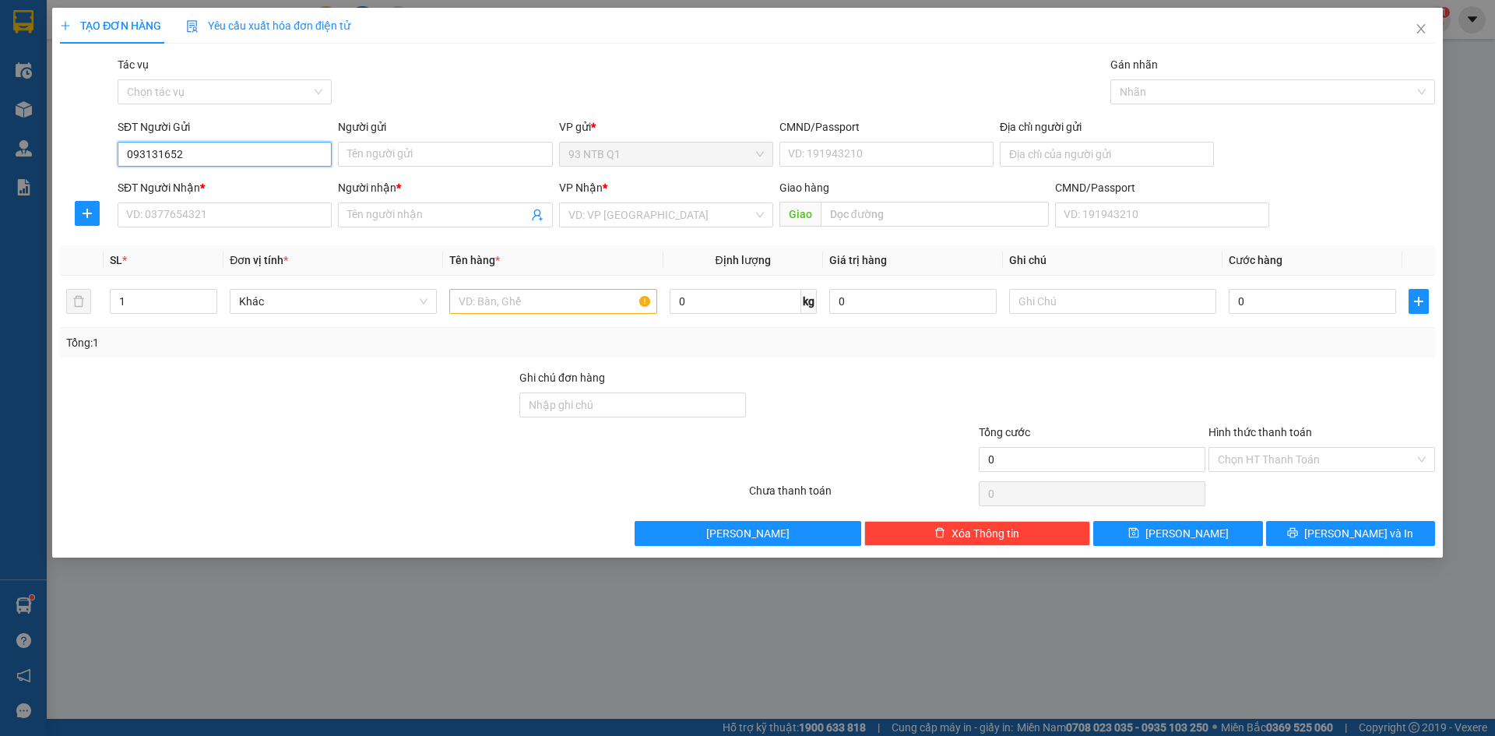
type input "0931316526"
click at [276, 179] on div "0931316526 - Nam" at bounding box center [224, 185] width 195 height 17
type input "Nam"
type input "087201000124"
type input "0855699899"
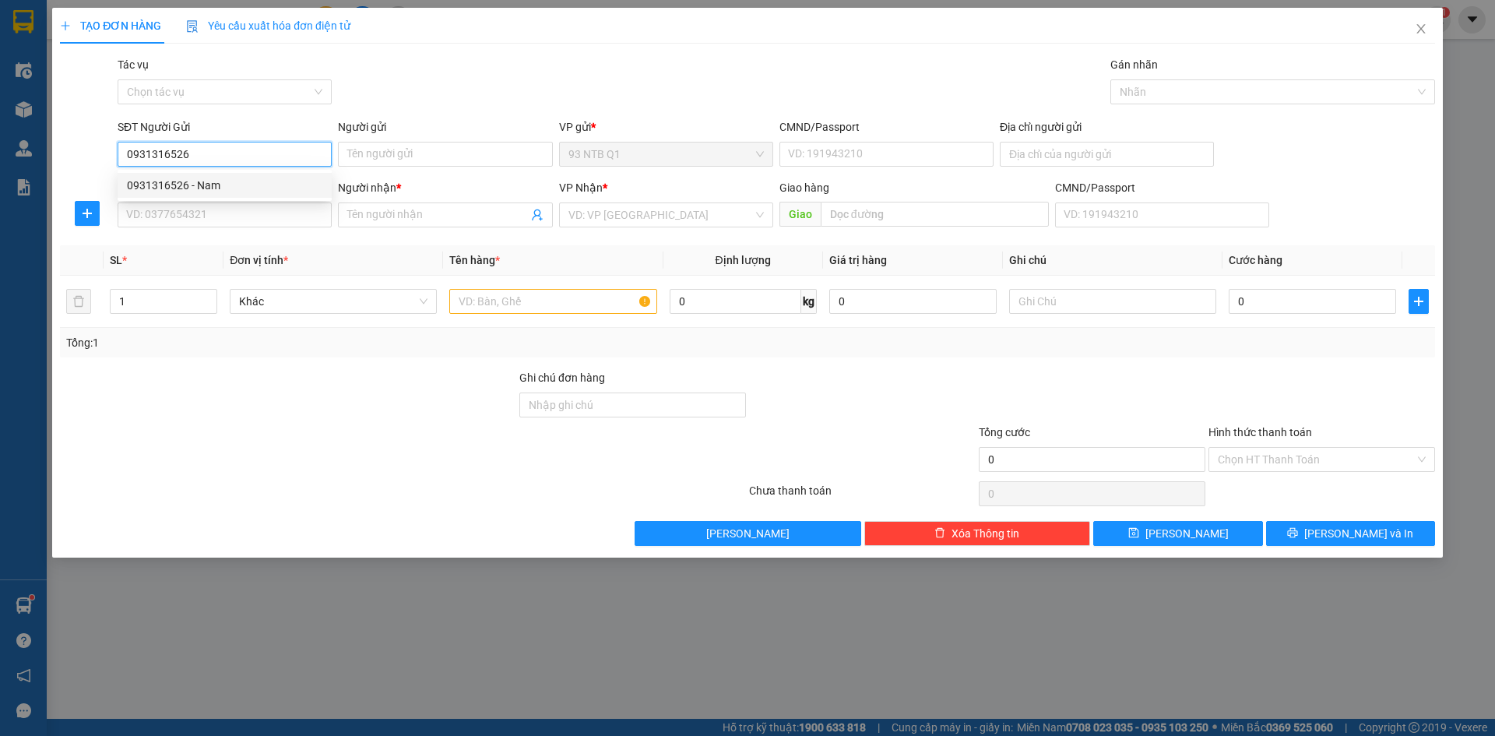
type input "Phuong"
type input "0931316526"
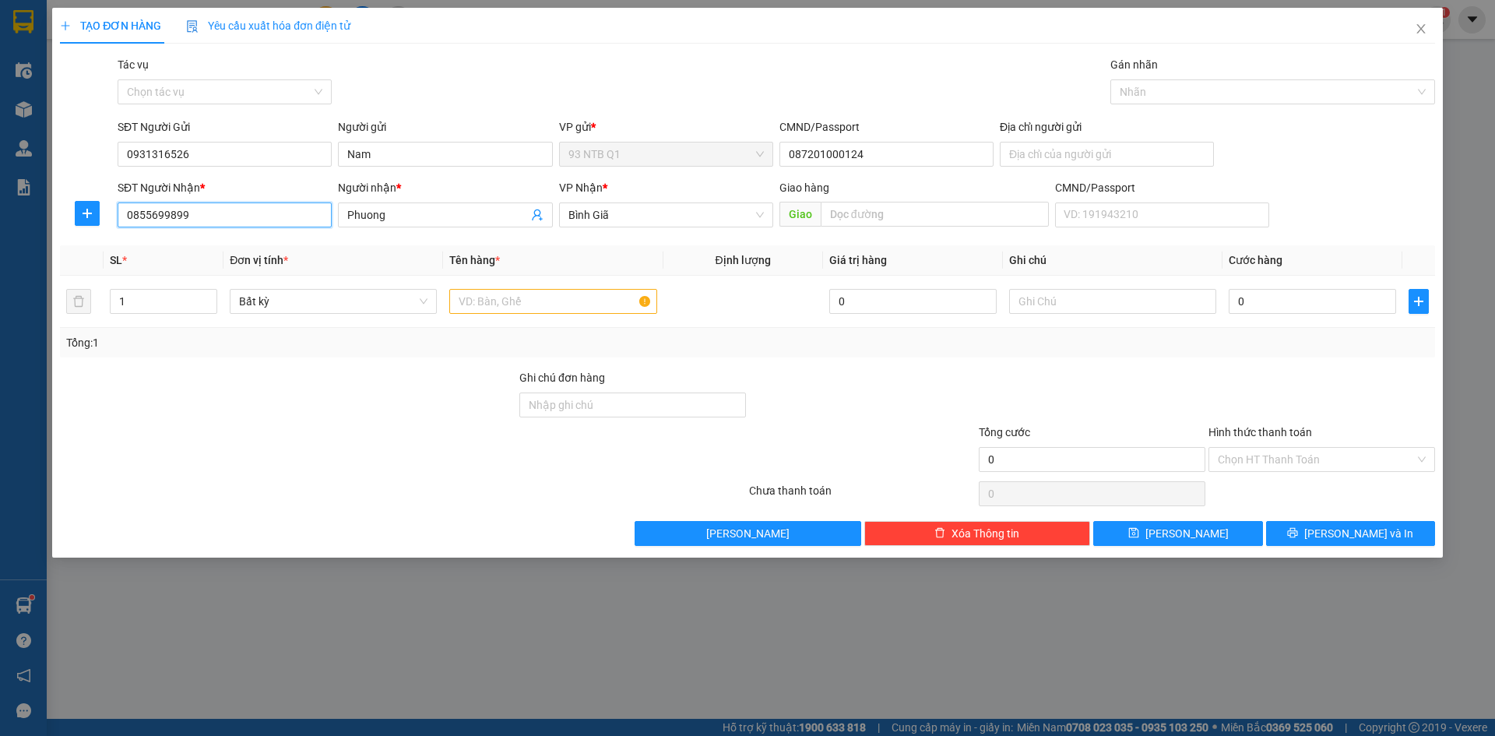
click at [213, 220] on input "0855699899" at bounding box center [225, 214] width 214 height 25
type input "0913175880"
click at [432, 221] on input "Phuong" at bounding box center [437, 214] width 180 height 17
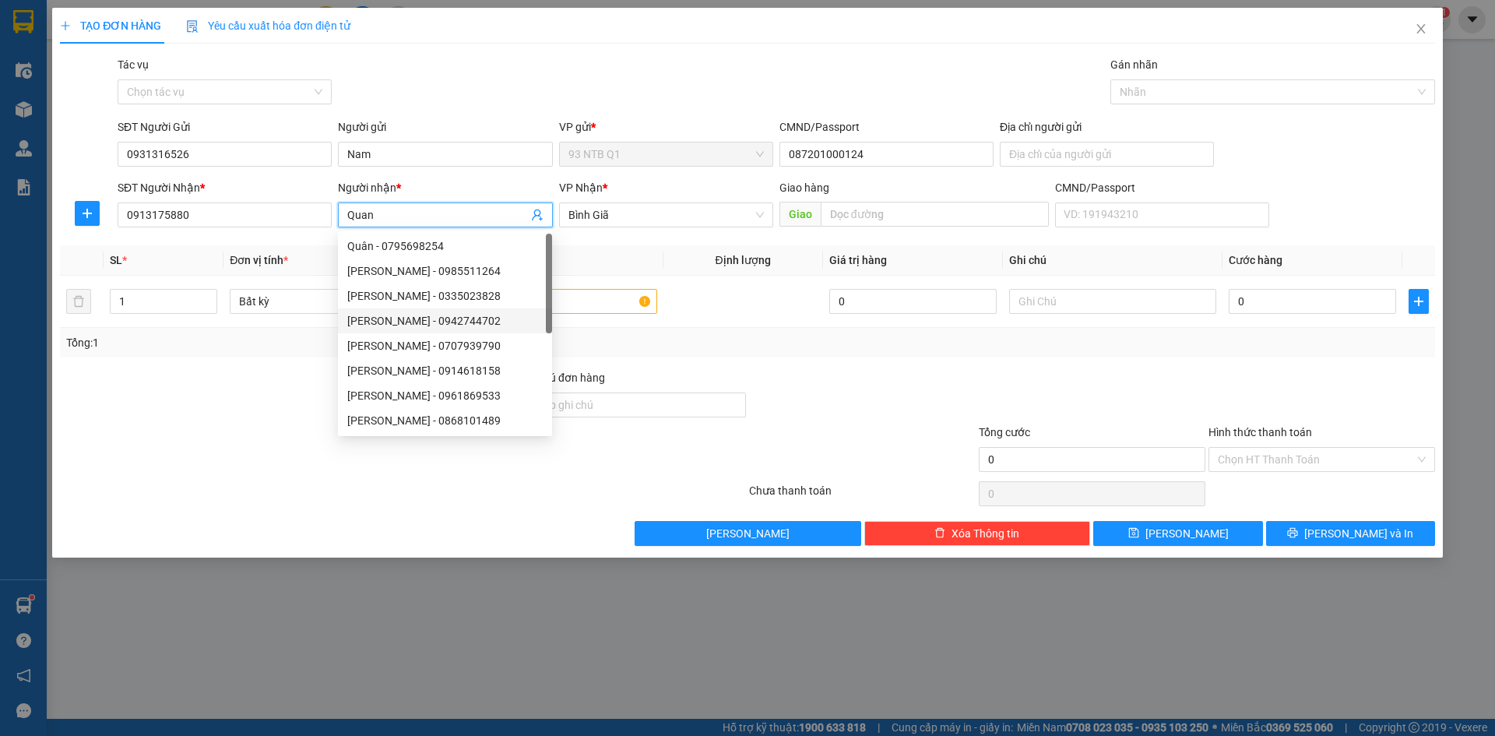
type input "Quan"
click at [171, 418] on div at bounding box center [287, 396] width 459 height 55
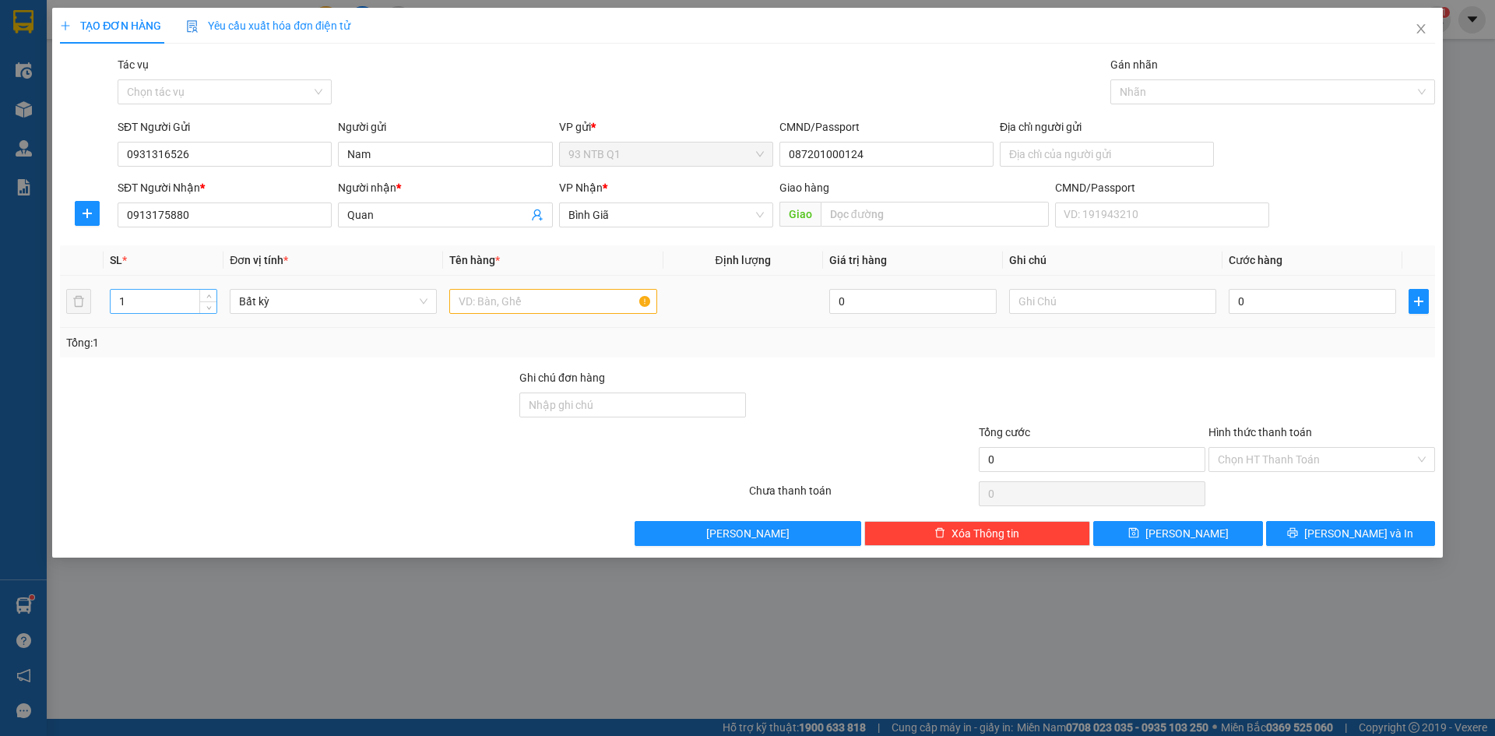
click at [146, 301] on input "1" at bounding box center [164, 301] width 106 height 23
type input "2"
click at [519, 294] on input "text" at bounding box center [552, 301] width 207 height 25
type input "thug"
type input "binh"
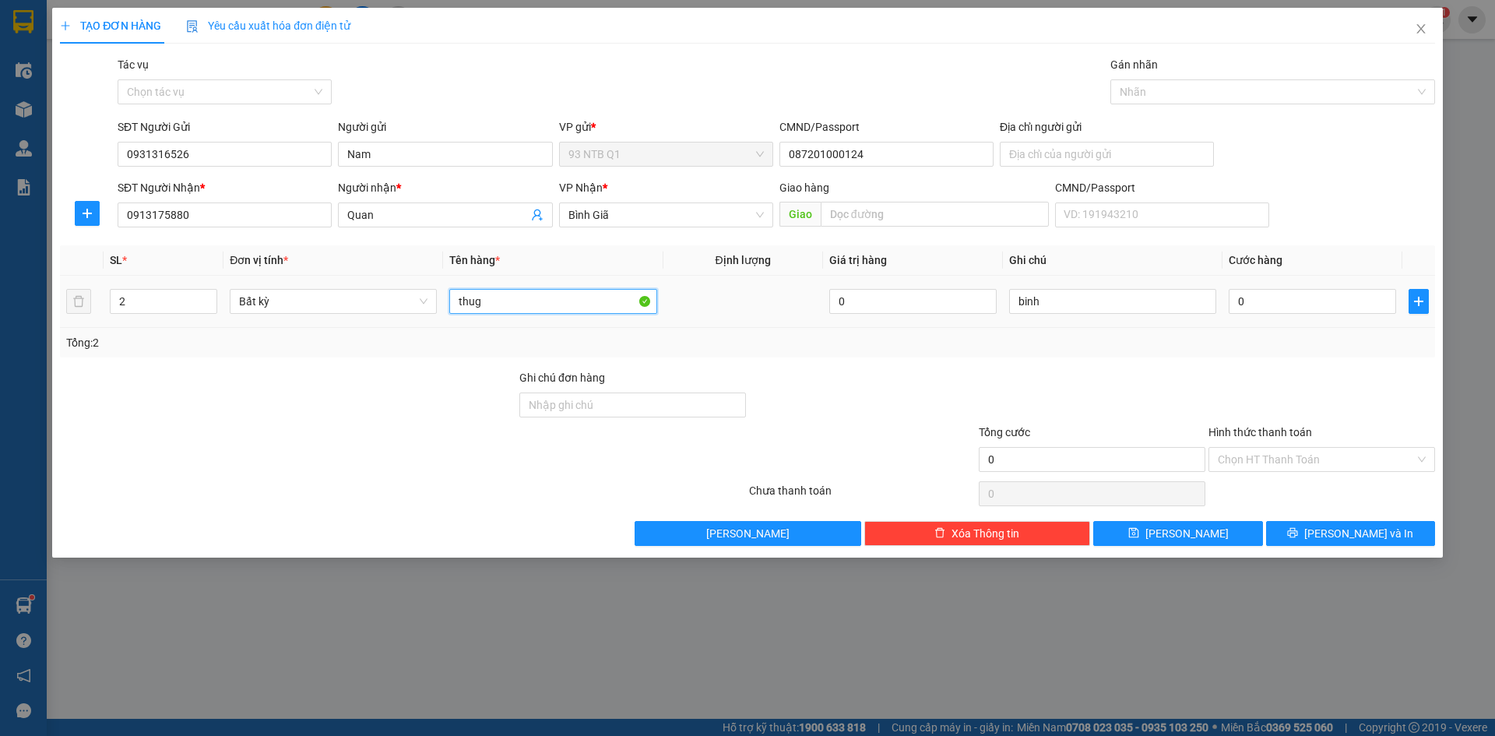
click at [519, 294] on input "thug" at bounding box center [552, 301] width 207 height 25
type input "thug binh cuu hoa"
click at [1073, 312] on input "binh" at bounding box center [1112, 301] width 207 height 25
type input "tan noi R50"
click at [1247, 301] on input "0" at bounding box center [1312, 301] width 167 height 25
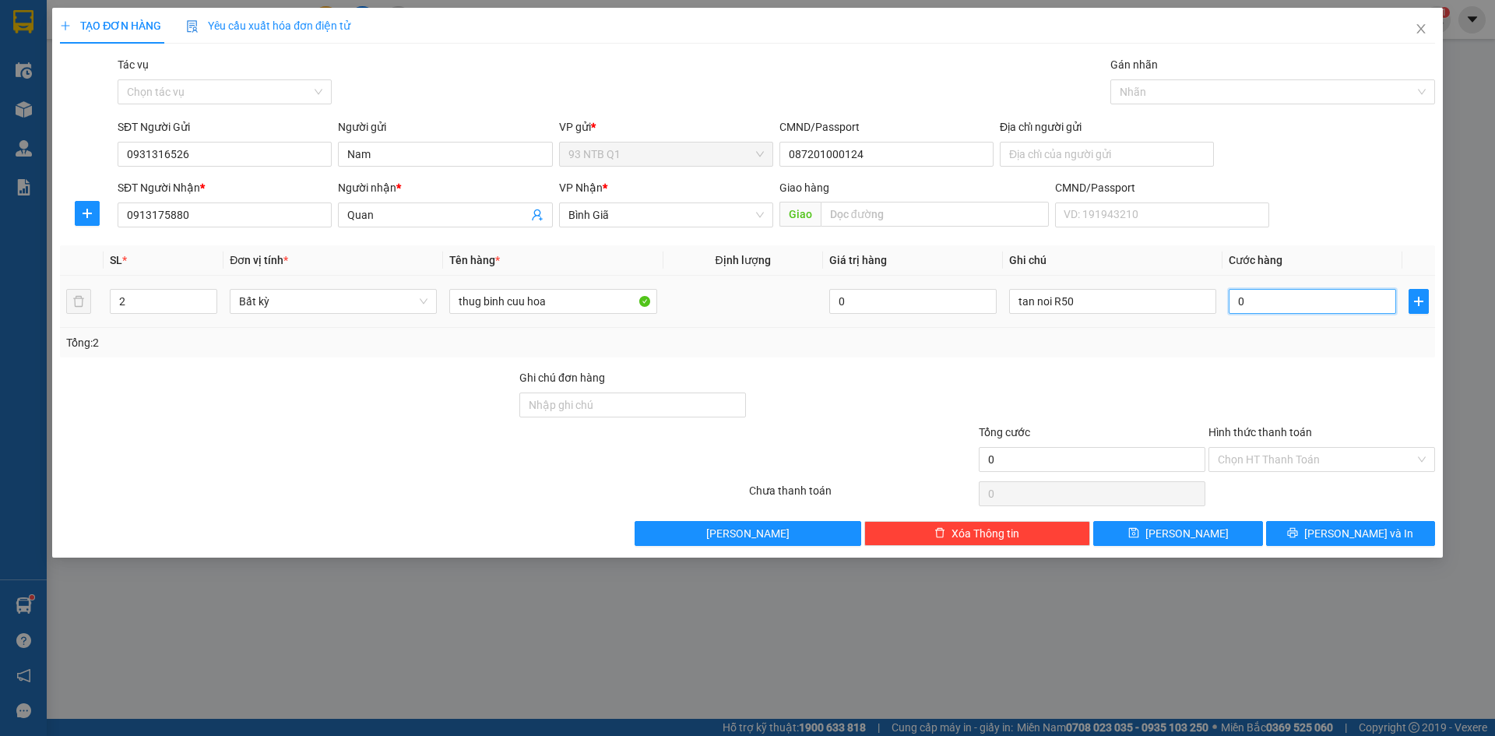
type input "8"
type input "80"
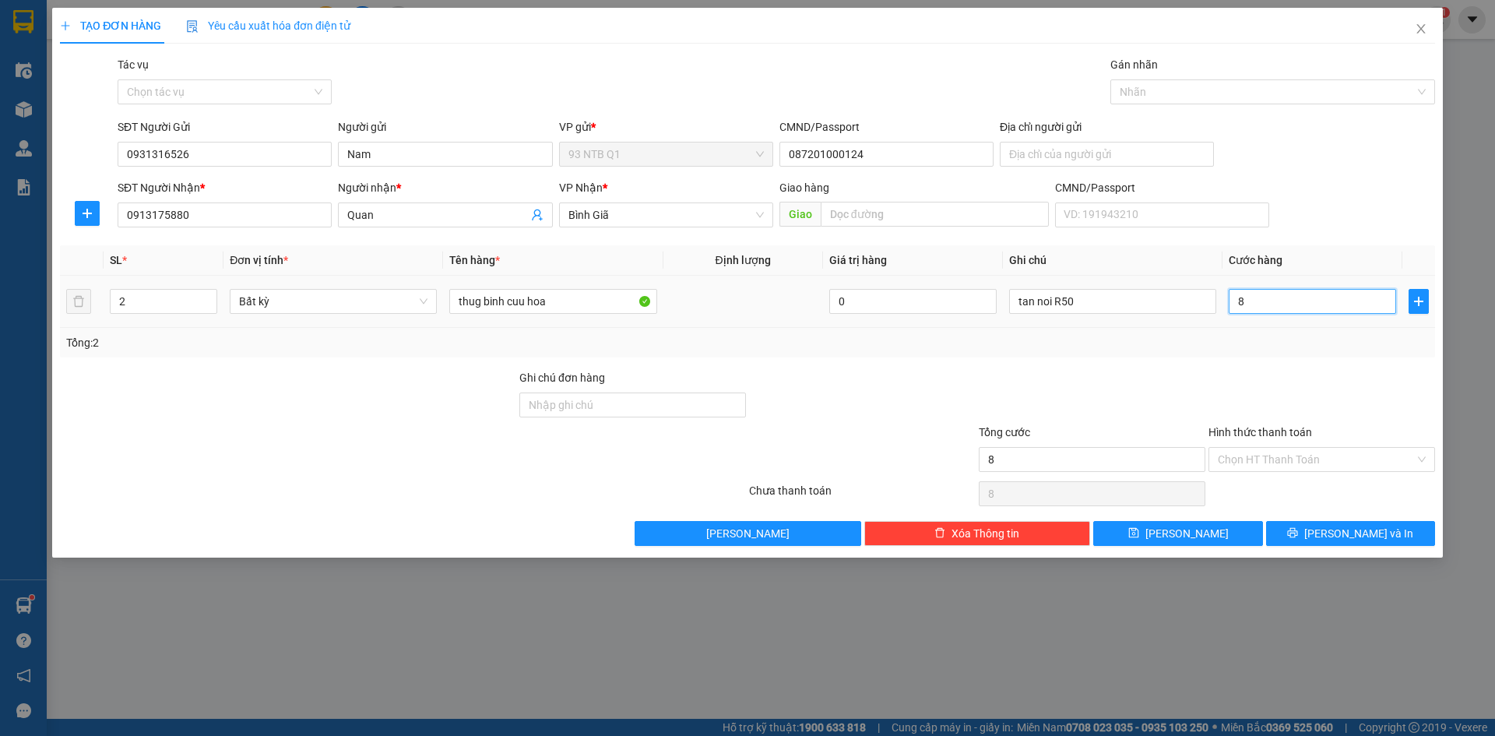
type input "80"
type input "80.000"
click at [1265, 456] on input "Hình thức thanh toán" at bounding box center [1316, 459] width 197 height 23
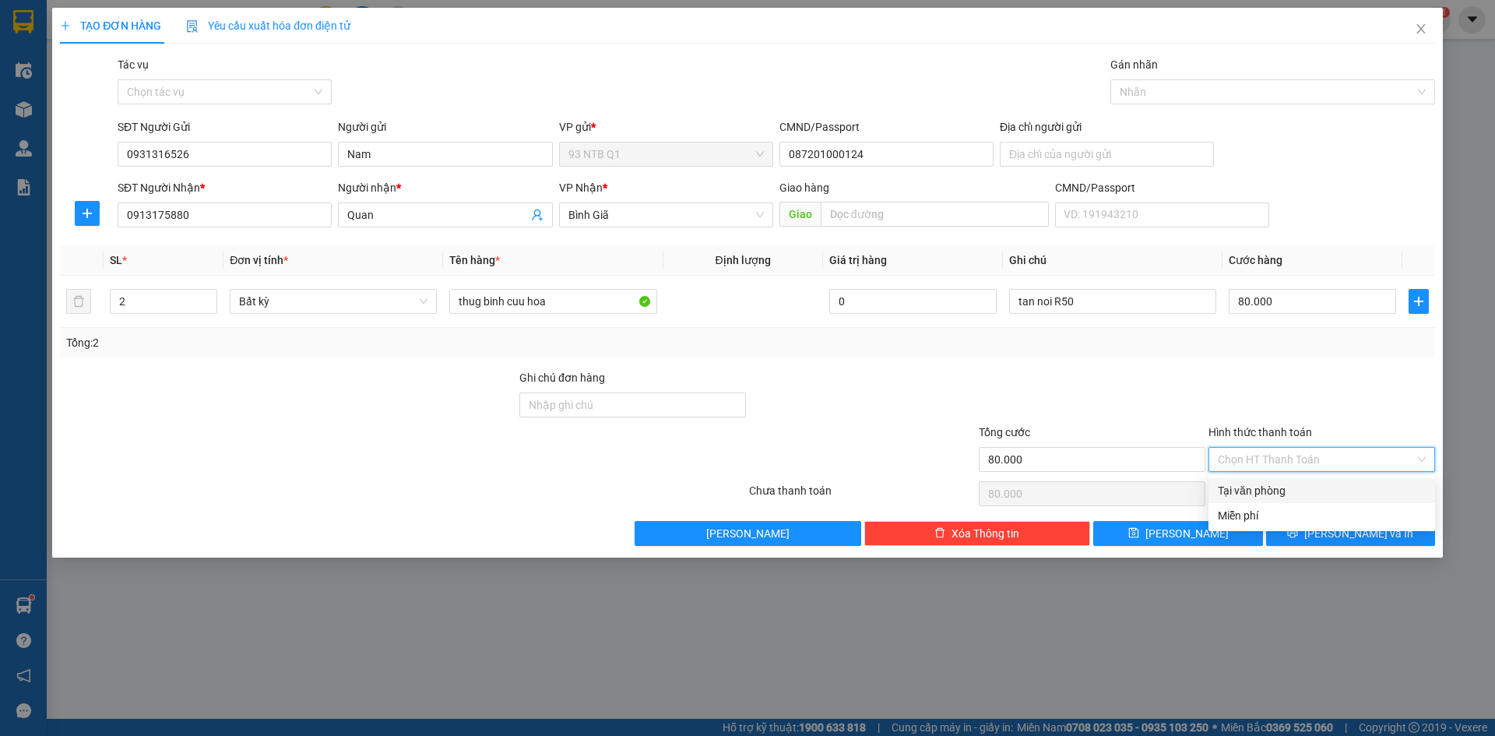
click at [1266, 484] on div "Tại văn phòng" at bounding box center [1322, 490] width 208 height 17
click at [1298, 535] on icon "printer" at bounding box center [1292, 532] width 11 height 11
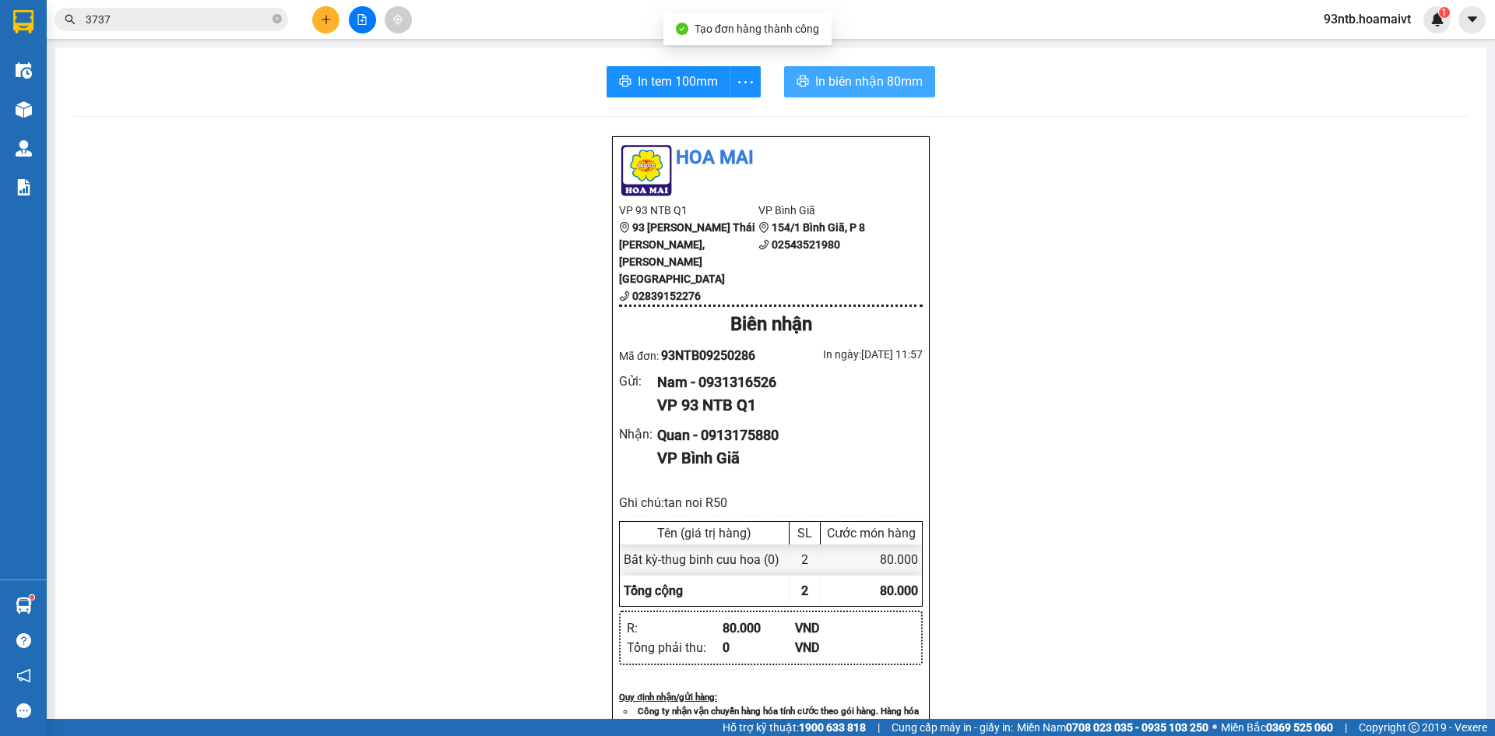
click at [811, 67] on button "In biên nhận 80mm" at bounding box center [859, 81] width 151 height 31
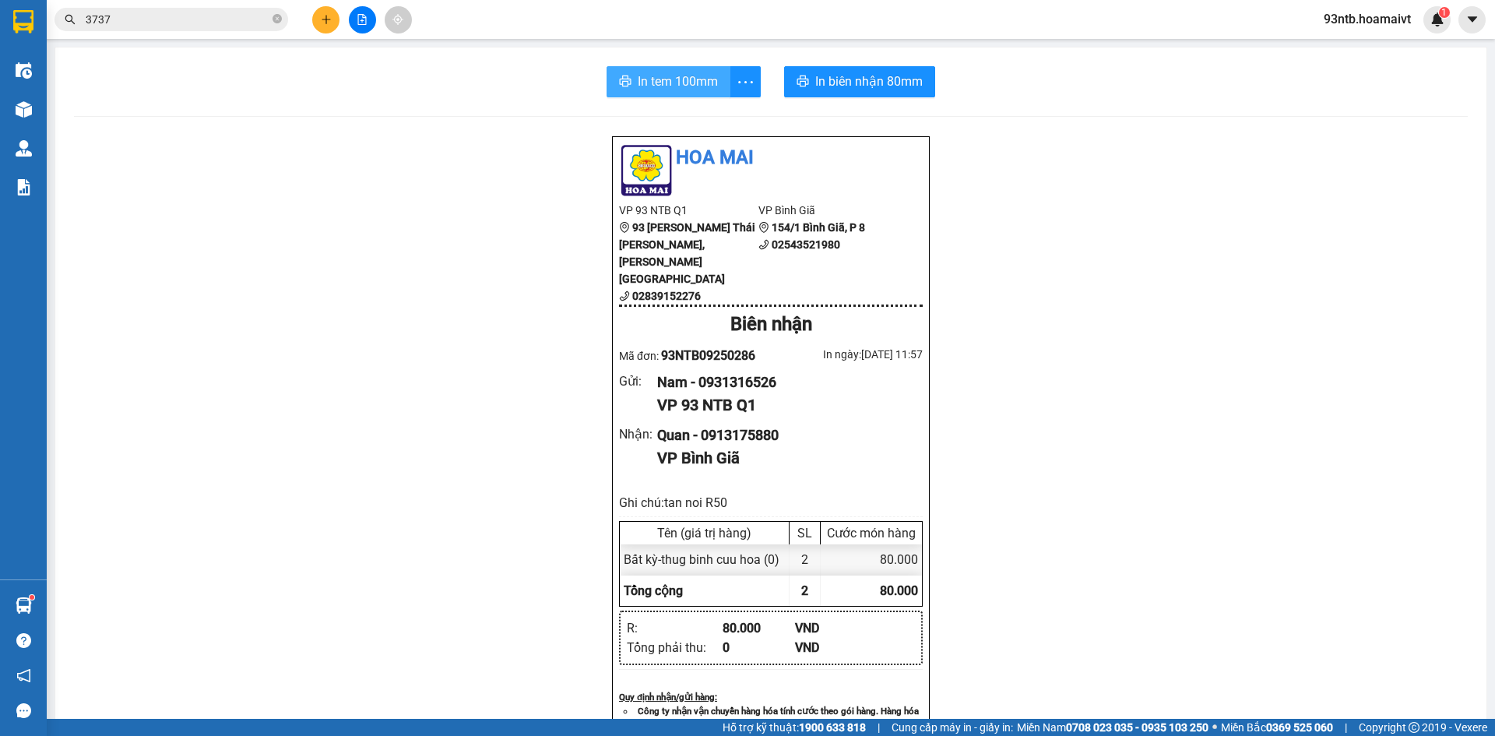
click at [638, 80] on span "In tem 100mm" at bounding box center [678, 81] width 80 height 19
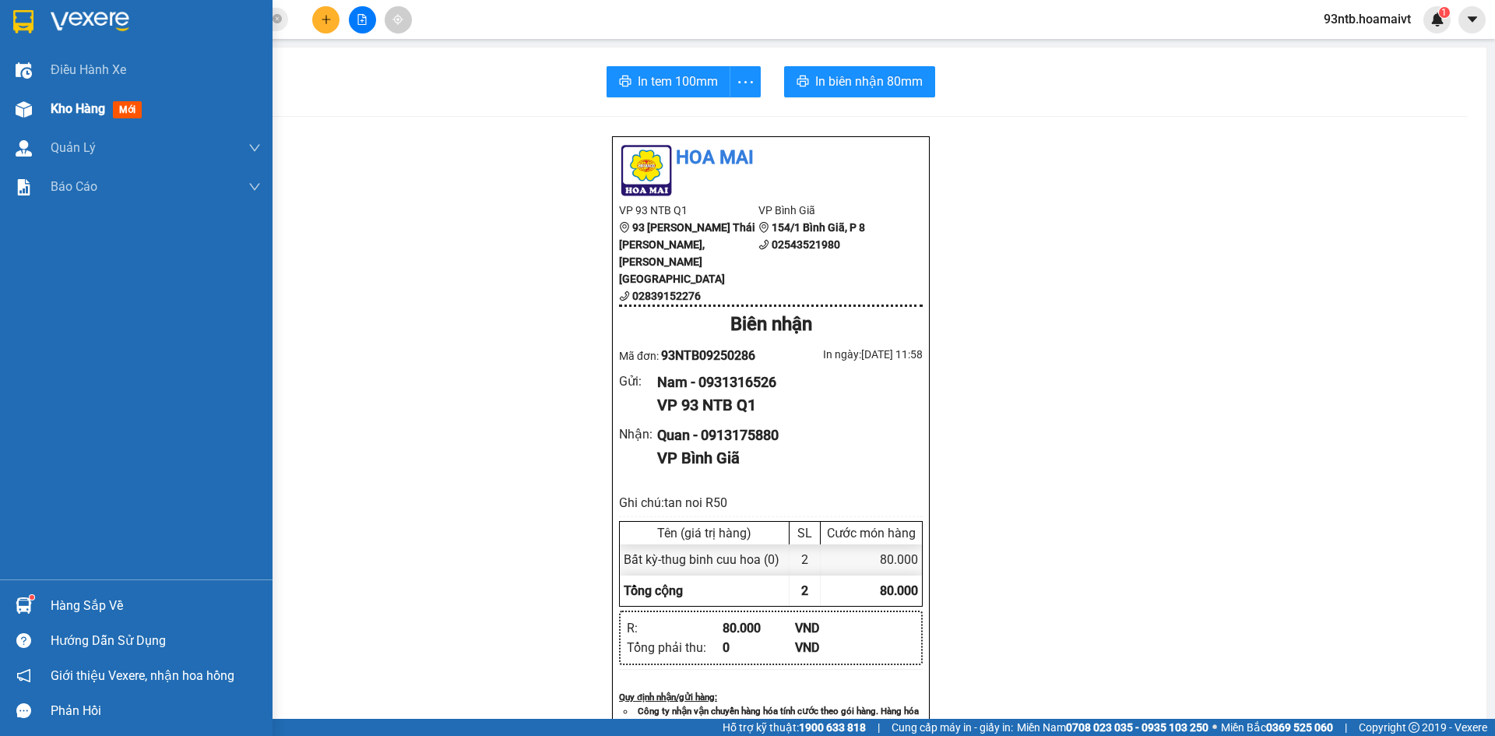
click at [103, 99] on div "Kho hàng mới" at bounding box center [99, 108] width 97 height 19
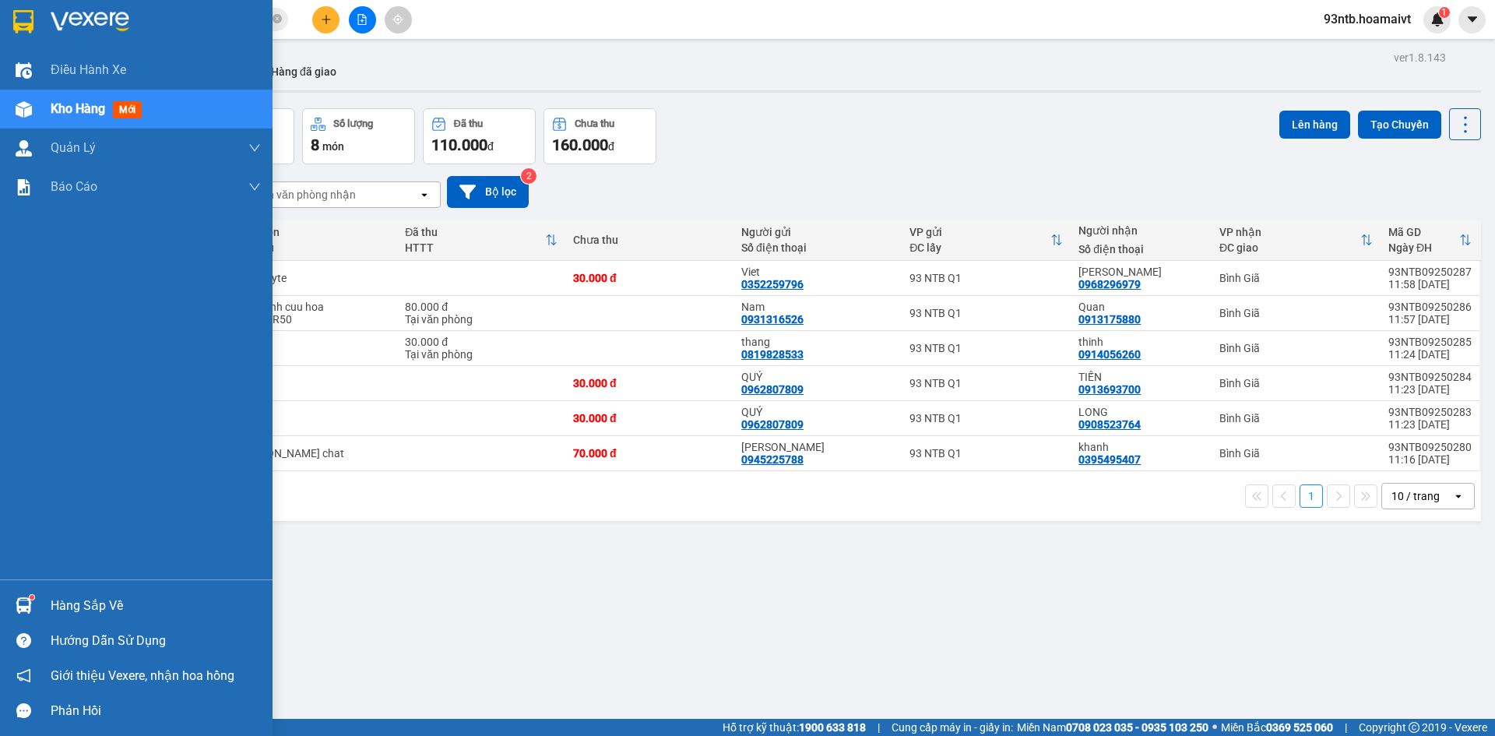
click at [21, 603] on img at bounding box center [24, 605] width 16 height 16
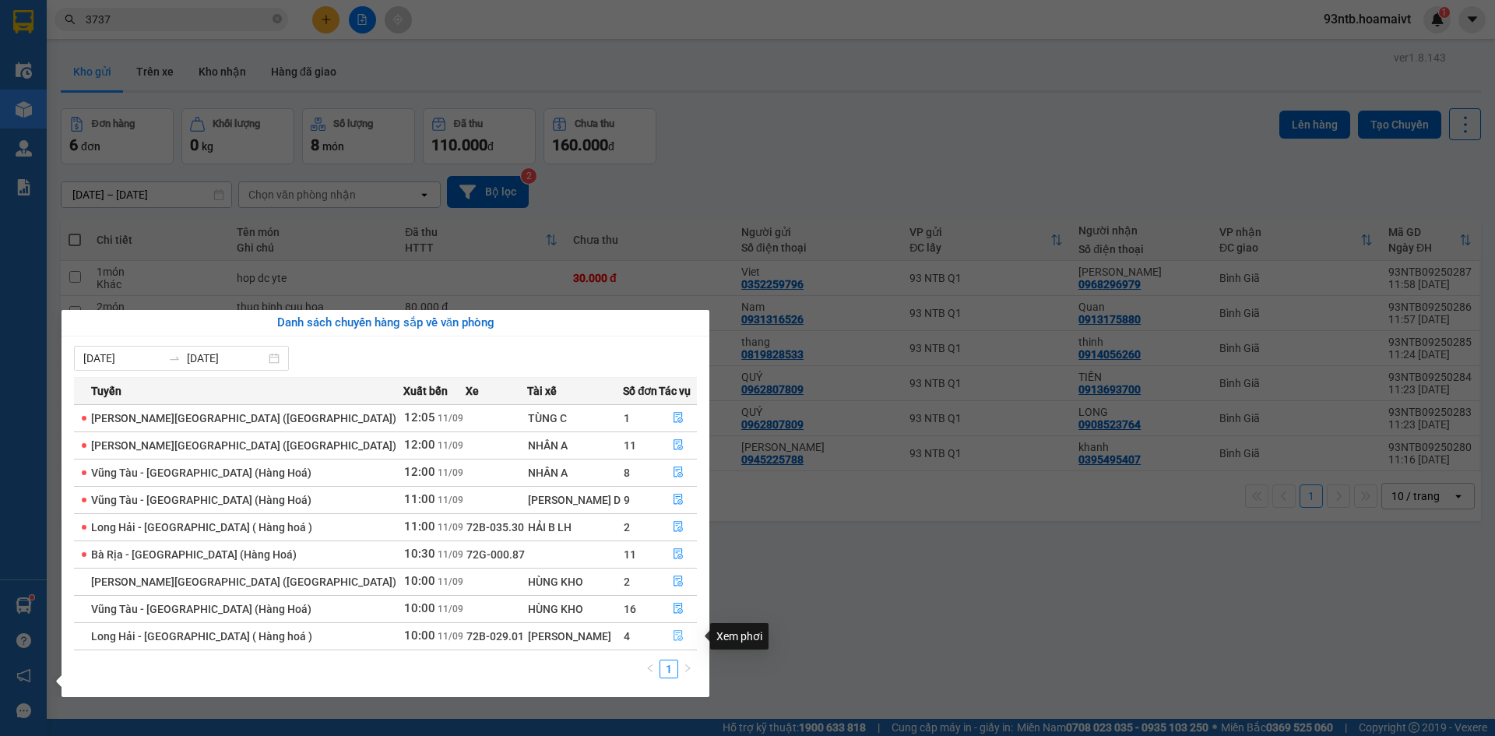
click at [674, 635] on icon "file-done" at bounding box center [678, 636] width 9 height 11
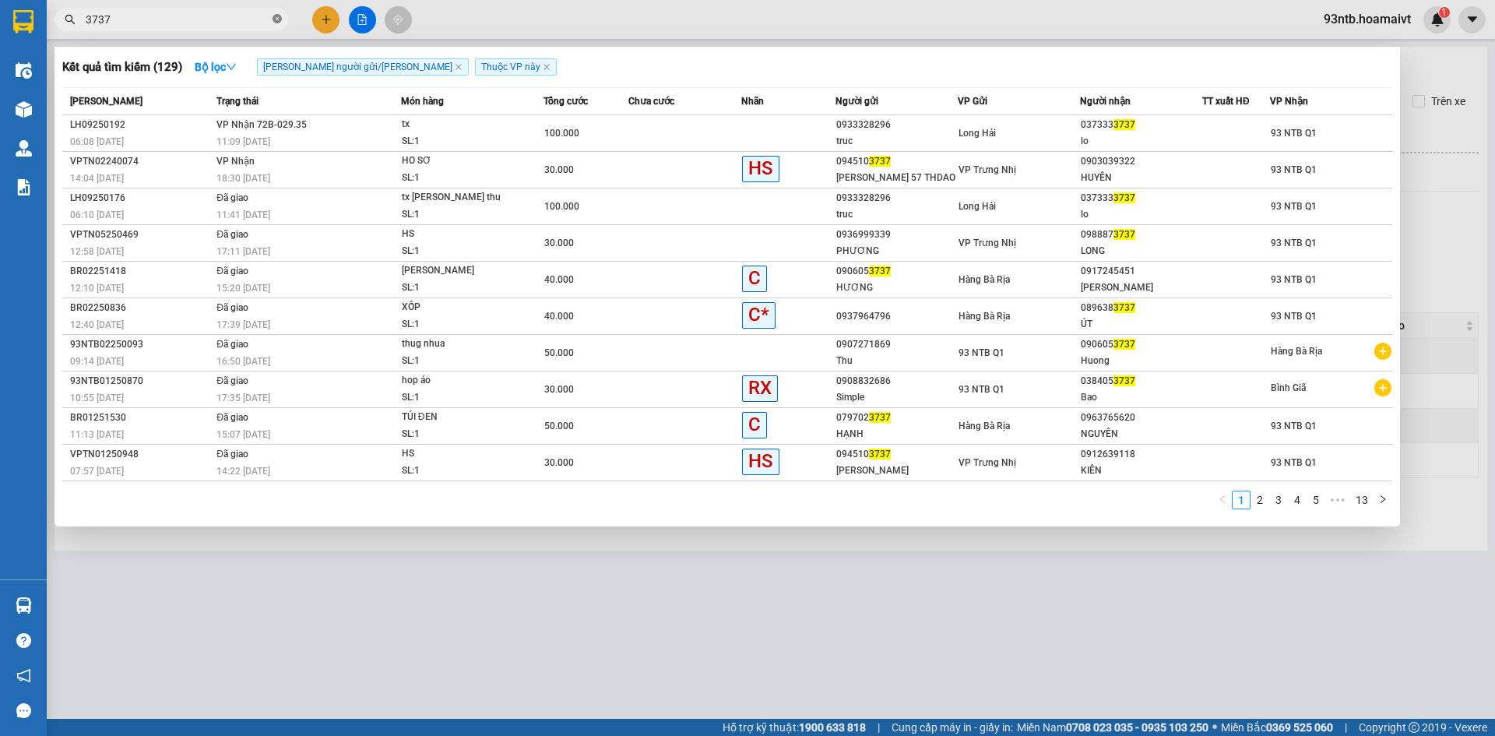
click at [277, 18] on icon "close-circle" at bounding box center [277, 18] width 9 height 9
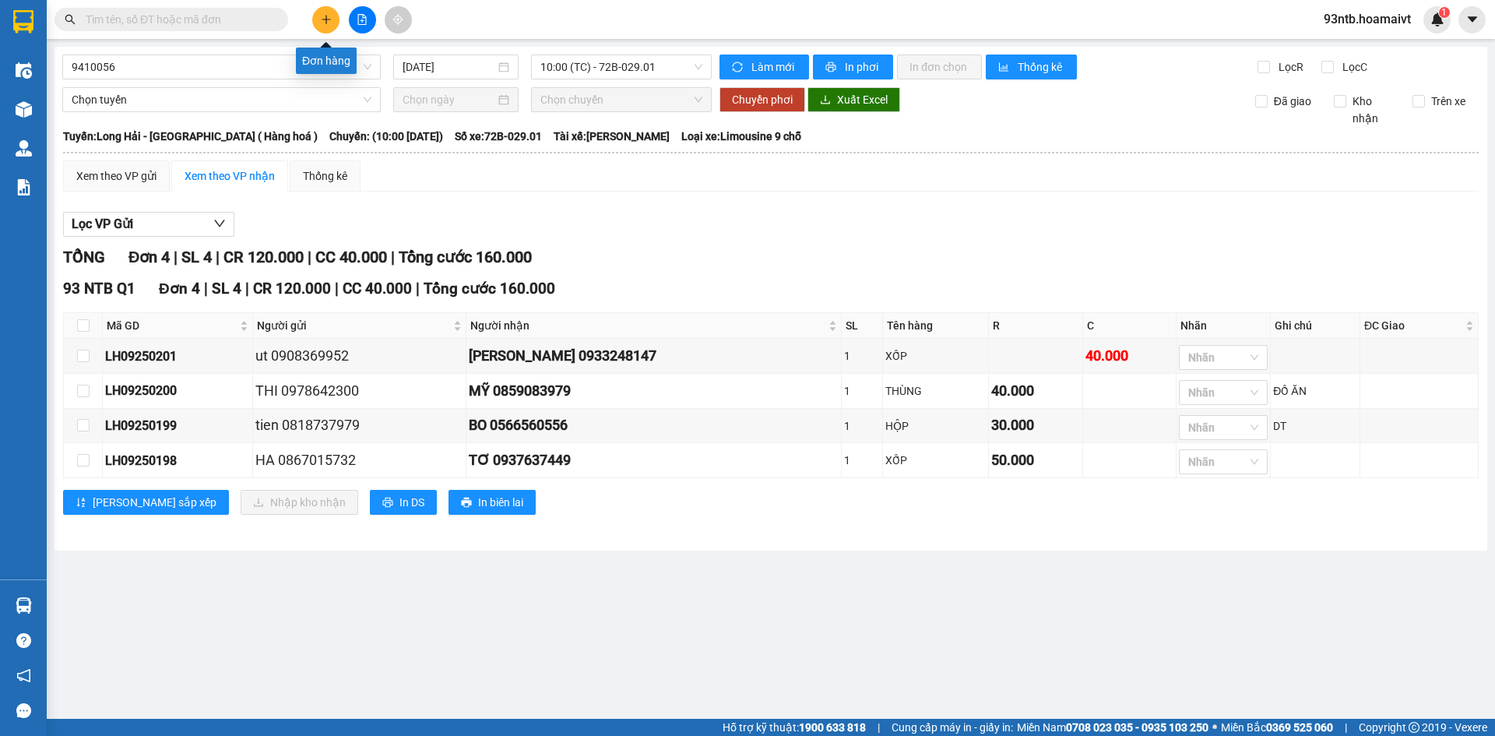
click at [332, 18] on button at bounding box center [325, 19] width 27 height 27
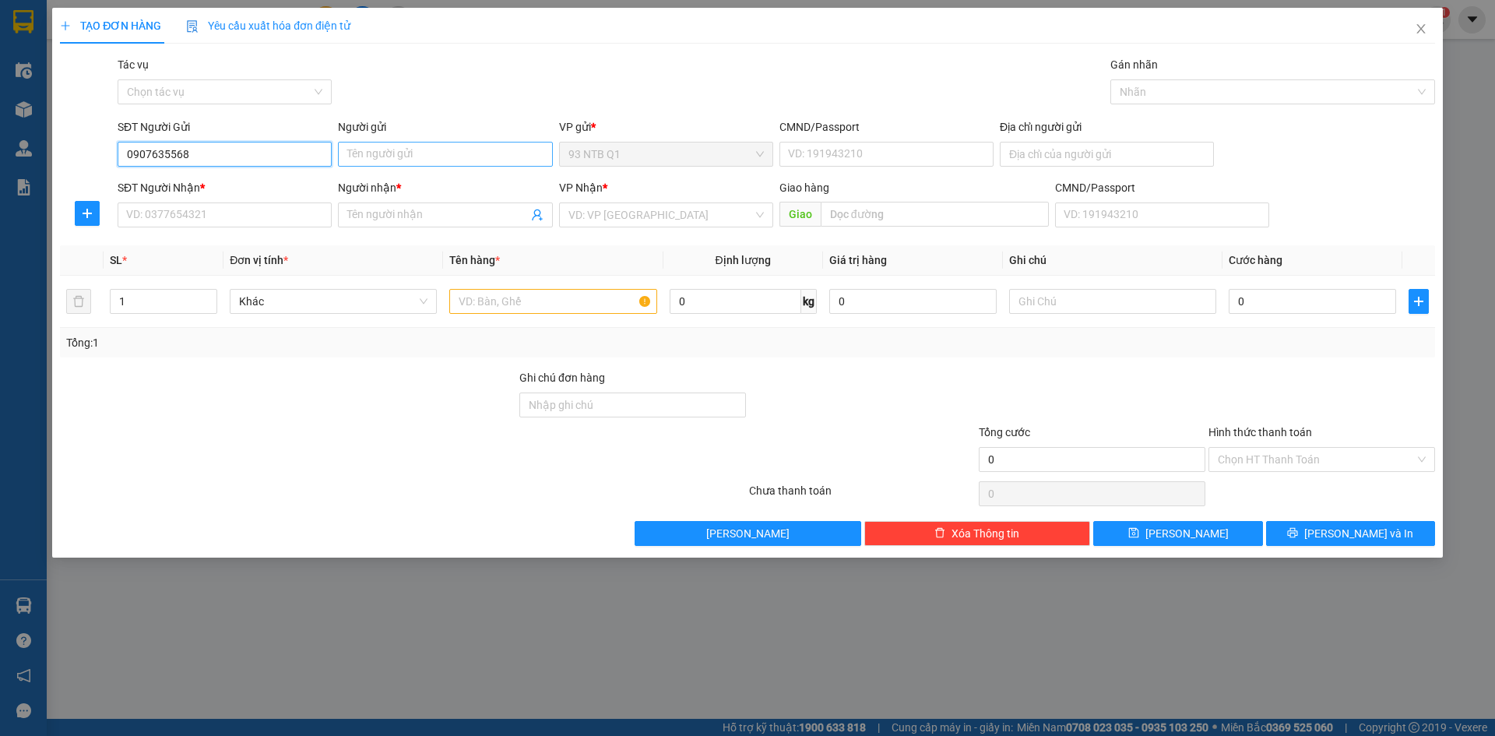
type input "0907635568"
click at [351, 151] on input "Người gửi" at bounding box center [445, 154] width 214 height 25
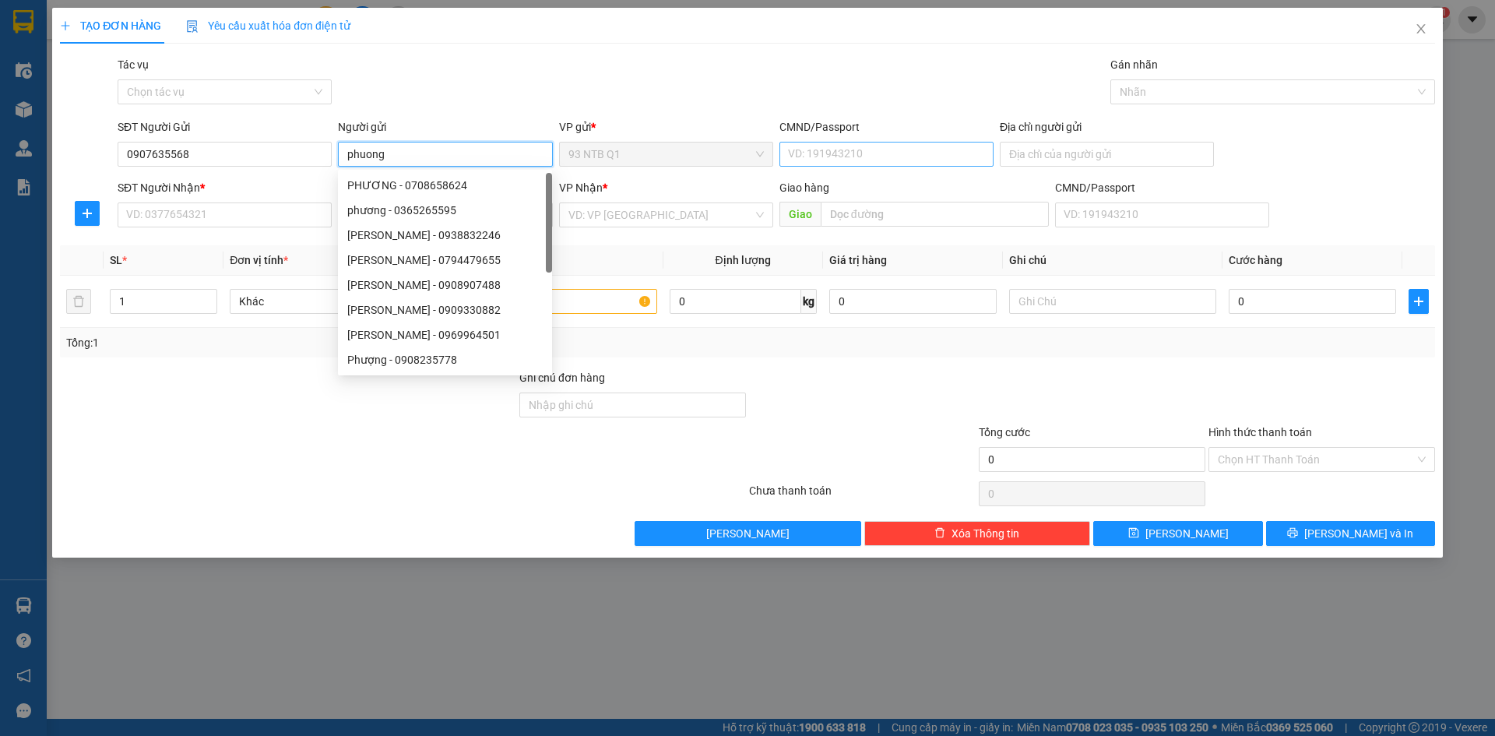
type input "phuong"
click at [842, 162] on input "CMND/Passport" at bounding box center [886, 154] width 214 height 25
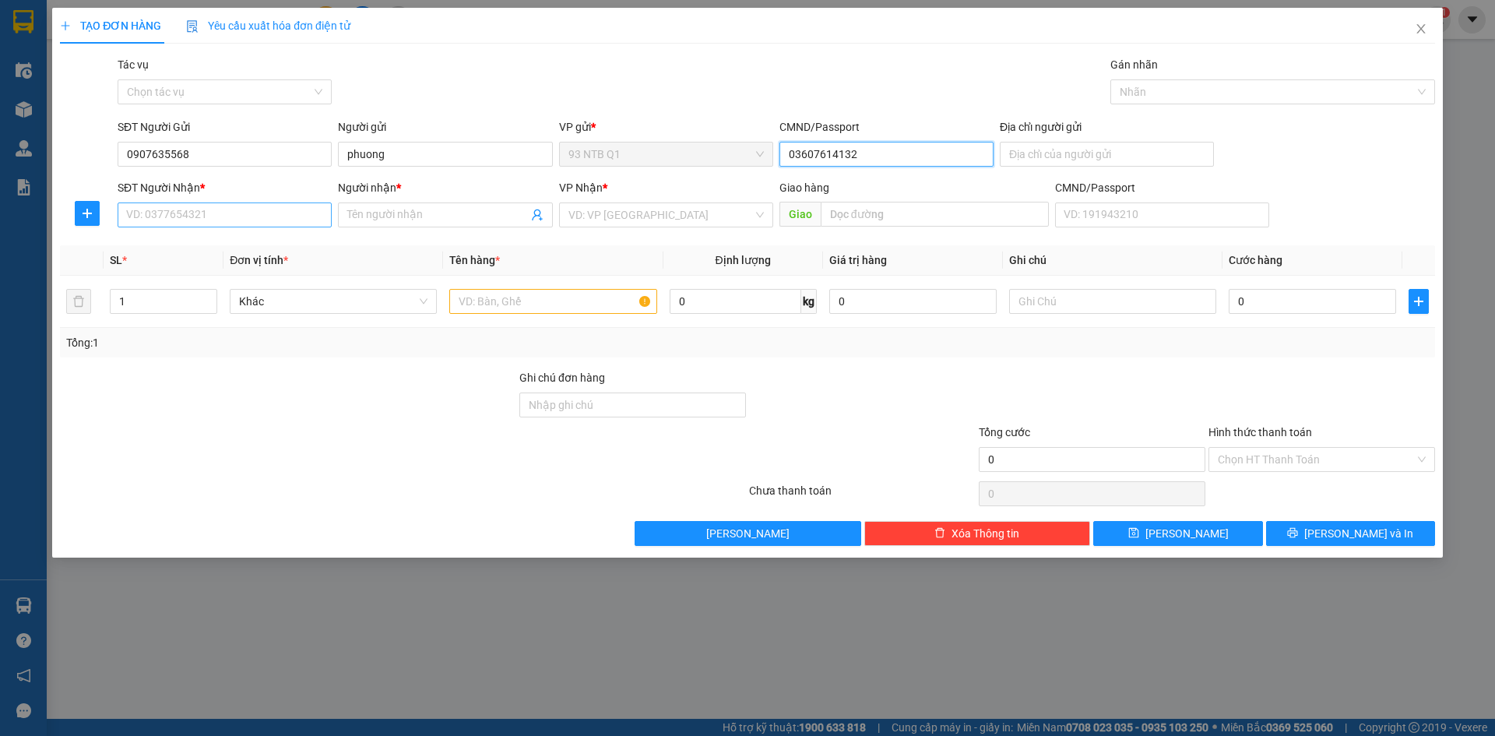
type input "03607614132"
click at [181, 206] on input "SĐT Người Nhận *" at bounding box center [225, 214] width 214 height 25
type input "0886780089"
click at [406, 214] on input "Người nhận *" at bounding box center [437, 214] width 180 height 17
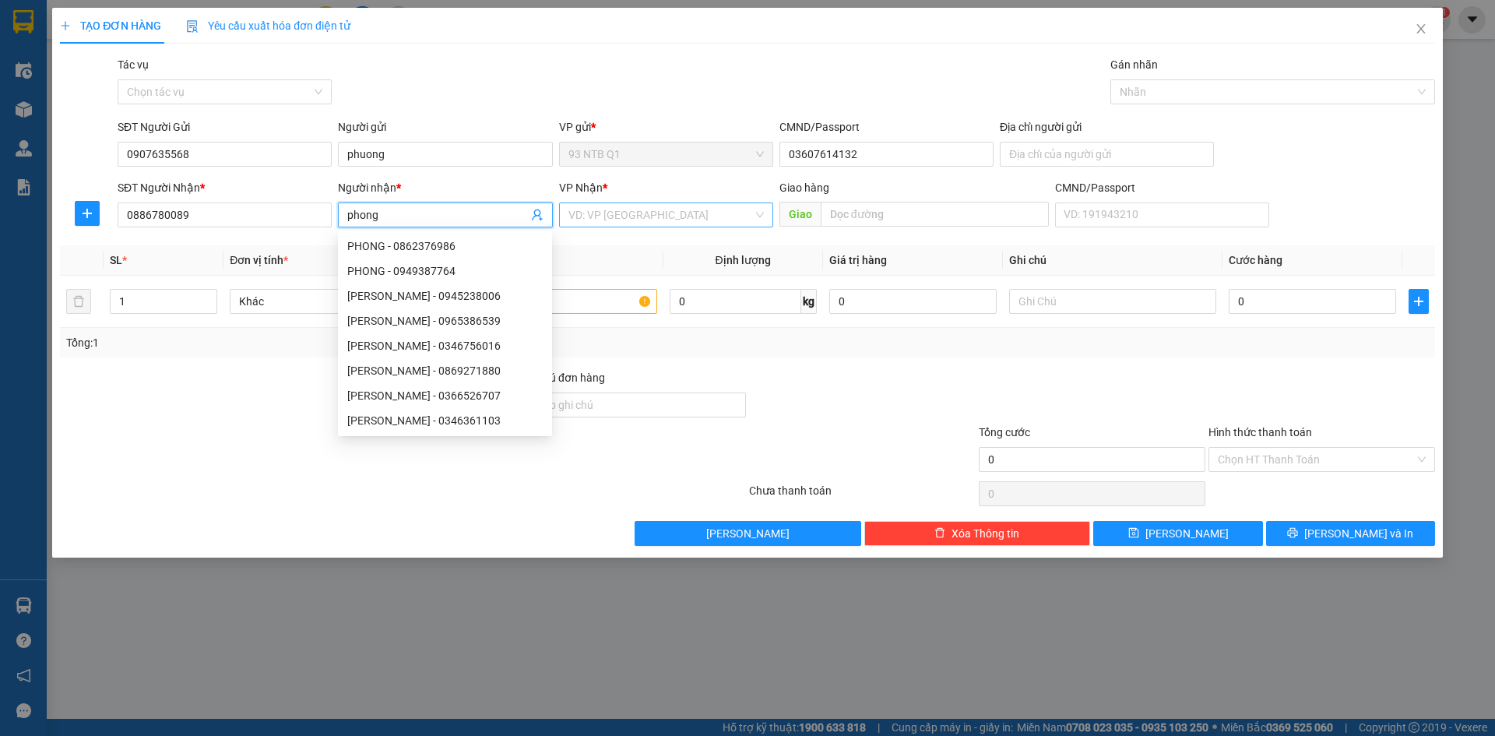
type input "phong"
click at [621, 208] on input "search" at bounding box center [660, 214] width 185 height 23
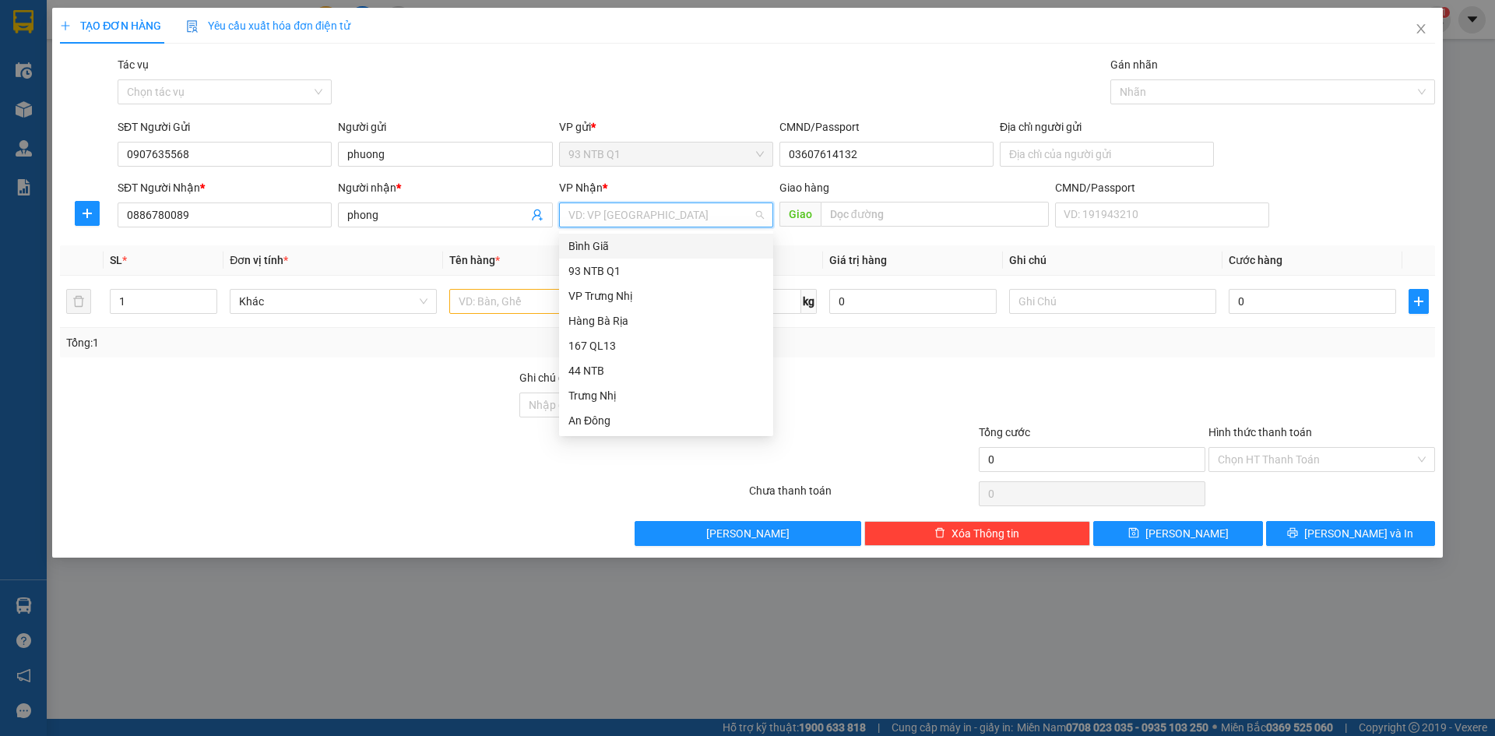
click at [635, 242] on div "Bình Giã" at bounding box center [665, 245] width 195 height 17
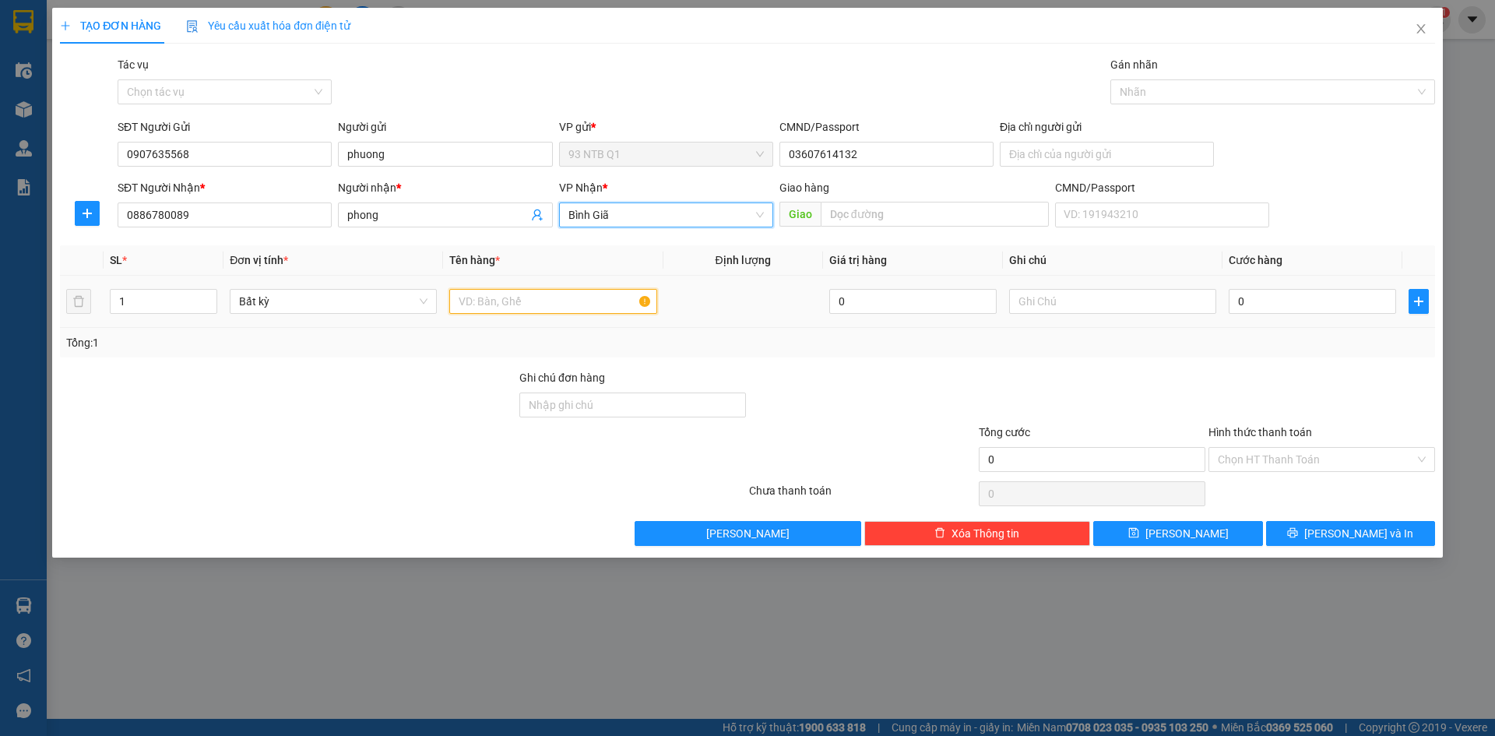
click at [484, 301] on input "text" at bounding box center [552, 301] width 207 height 25
type input "goi vang thuoc"
click at [1269, 301] on input "0" at bounding box center [1312, 301] width 167 height 25
type input "3"
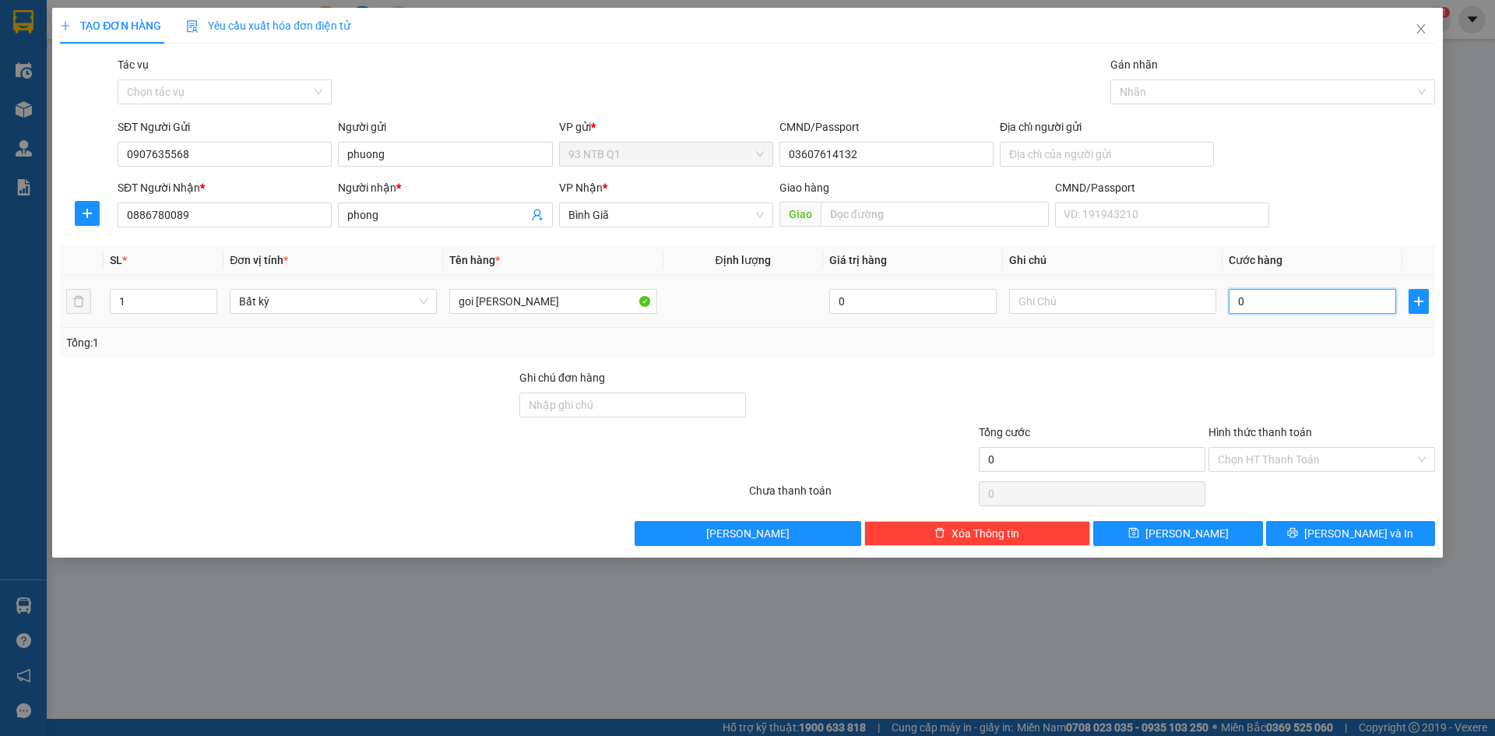
type input "3"
type input "30"
click at [1277, 457] on input "Hình thức thanh toán" at bounding box center [1316, 459] width 197 height 23
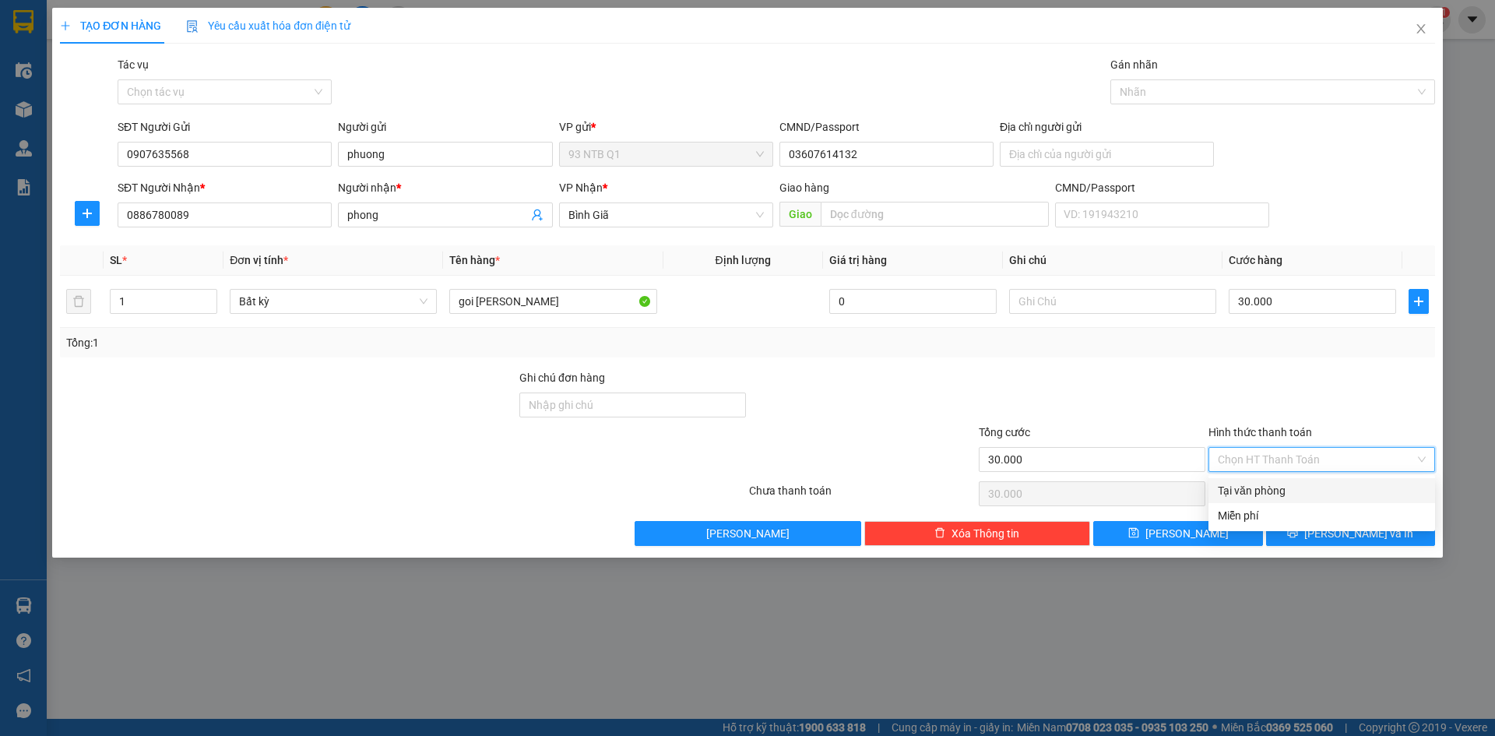
click at [1272, 489] on div "Tại văn phòng" at bounding box center [1322, 490] width 208 height 17
click at [1308, 528] on button "[PERSON_NAME] và In" at bounding box center [1350, 533] width 169 height 25
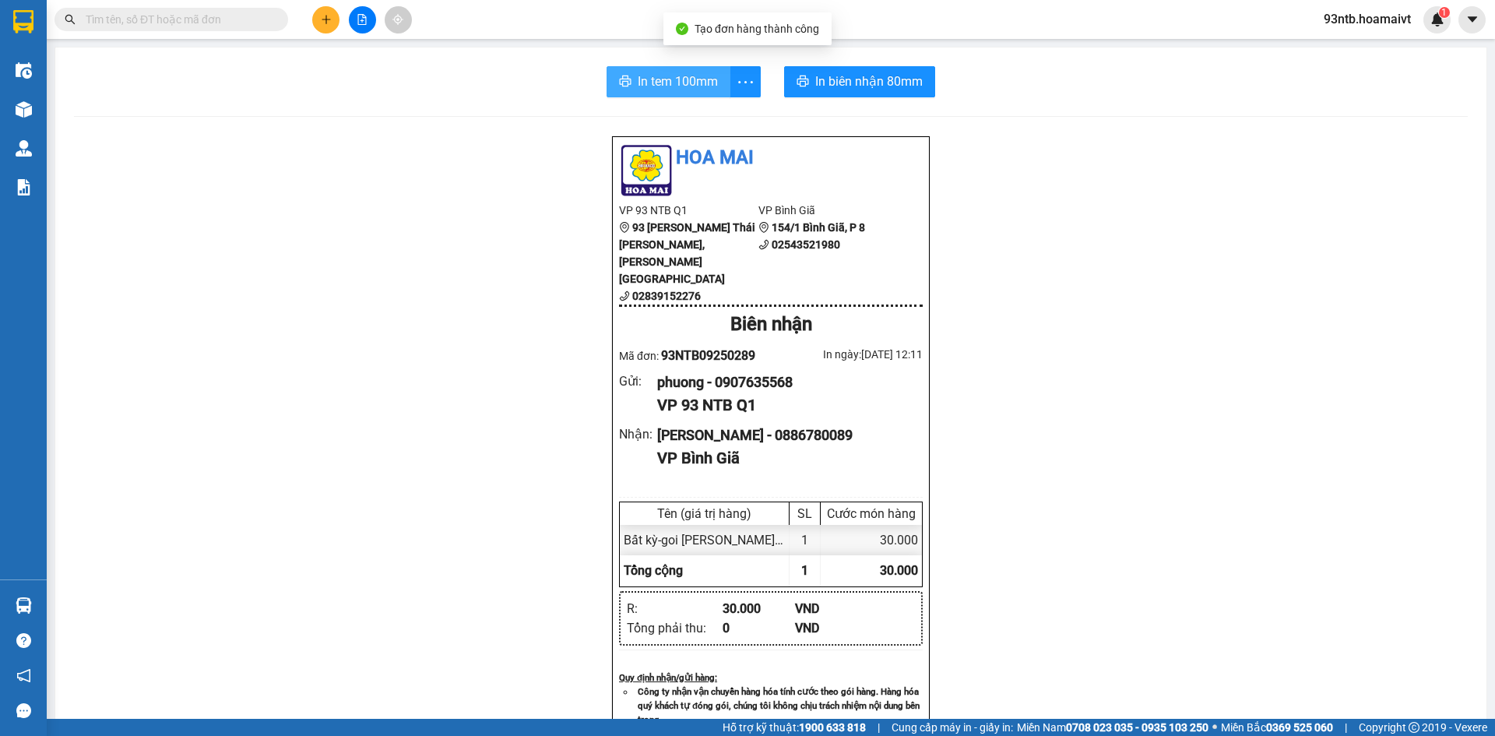
click at [664, 77] on span "In tem 100mm" at bounding box center [678, 81] width 80 height 19
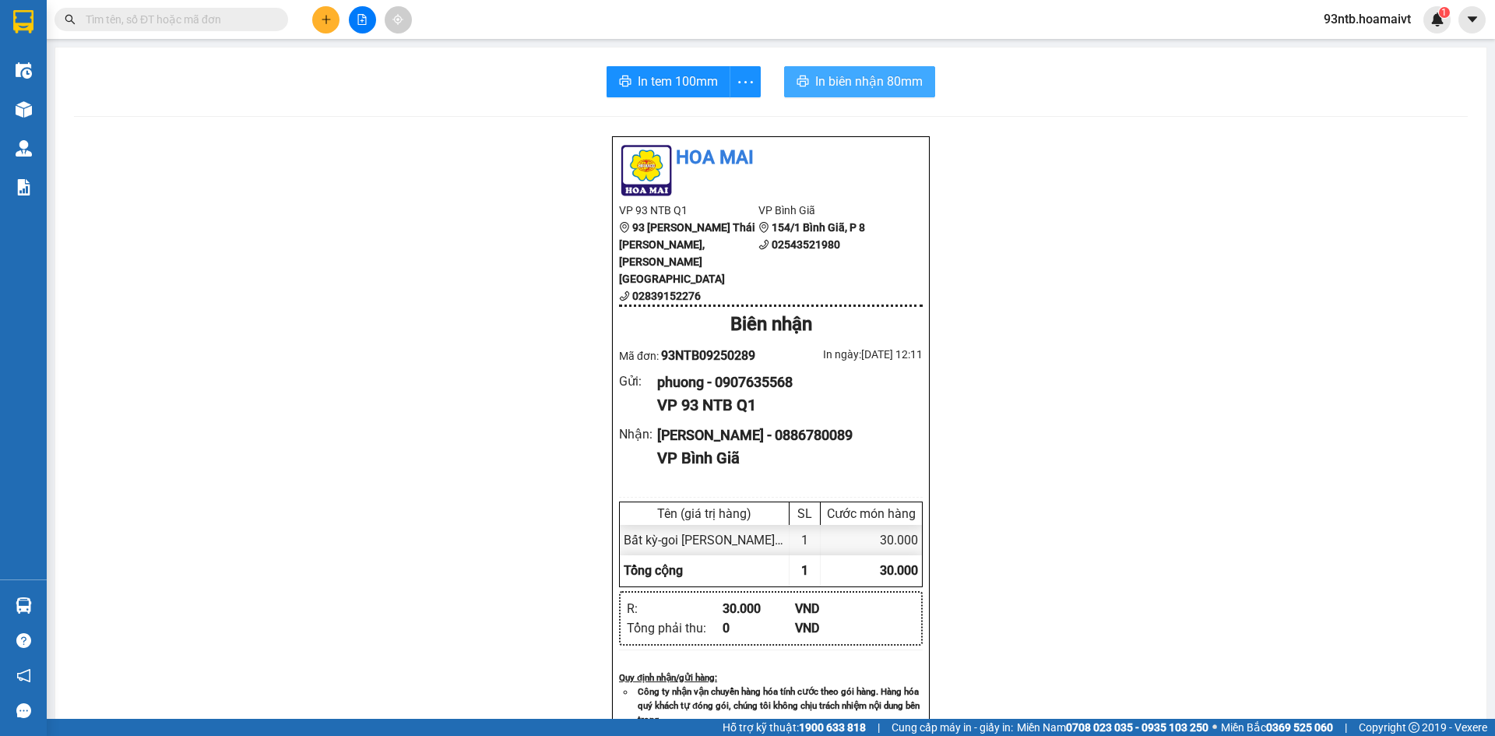
click at [861, 80] on span "In biên nhận 80mm" at bounding box center [868, 81] width 107 height 19
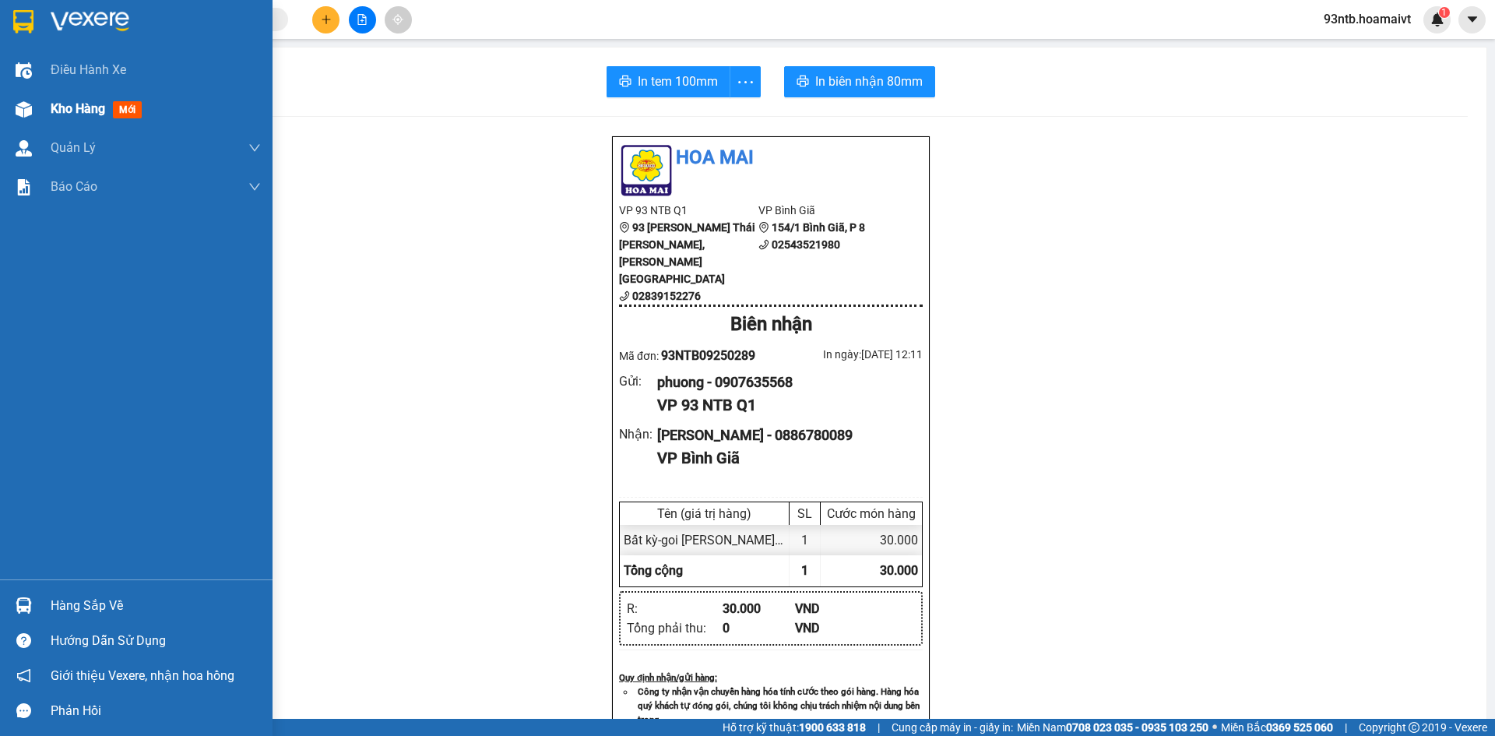
click at [24, 107] on img at bounding box center [24, 109] width 16 height 16
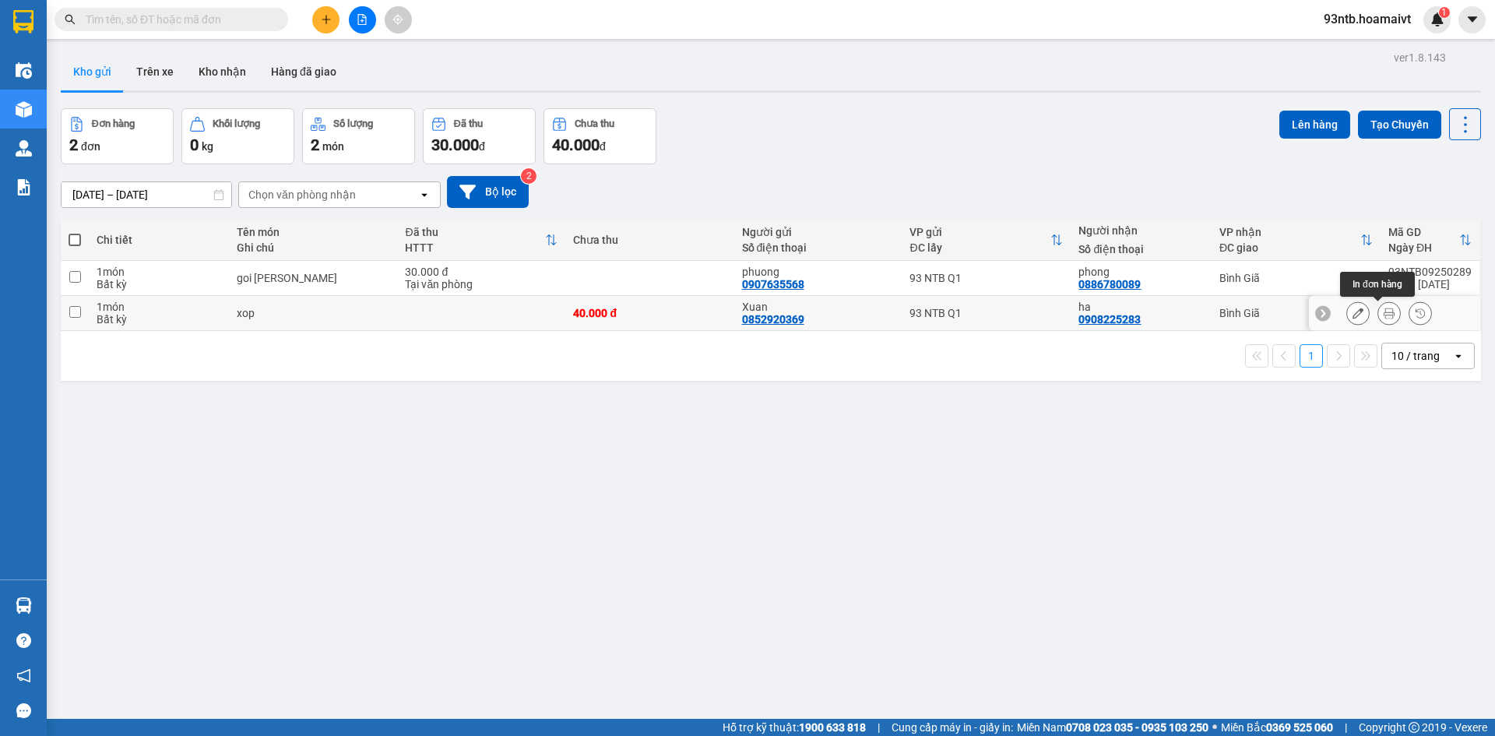
click at [1384, 312] on icon at bounding box center [1389, 313] width 11 height 11
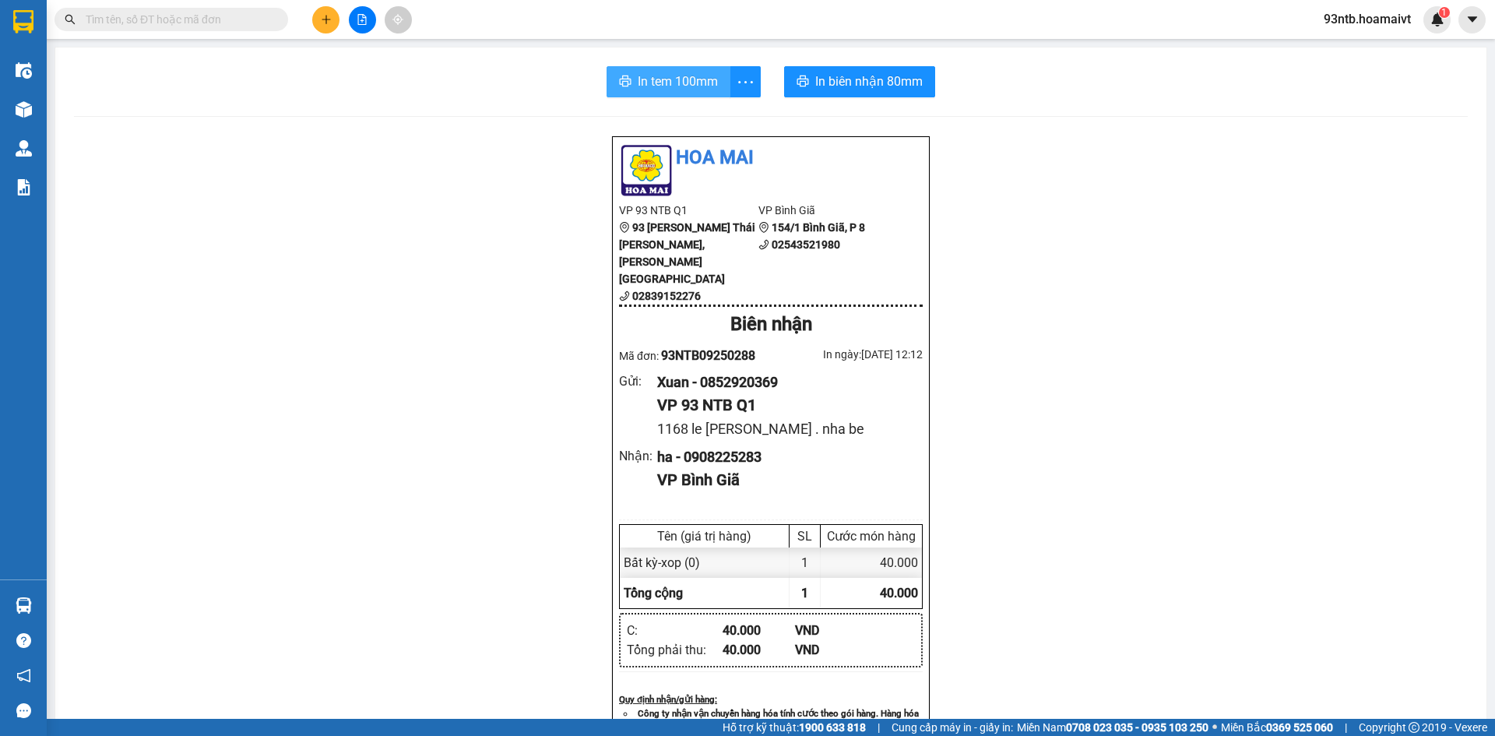
click at [665, 75] on span "In tem 100mm" at bounding box center [678, 81] width 80 height 19
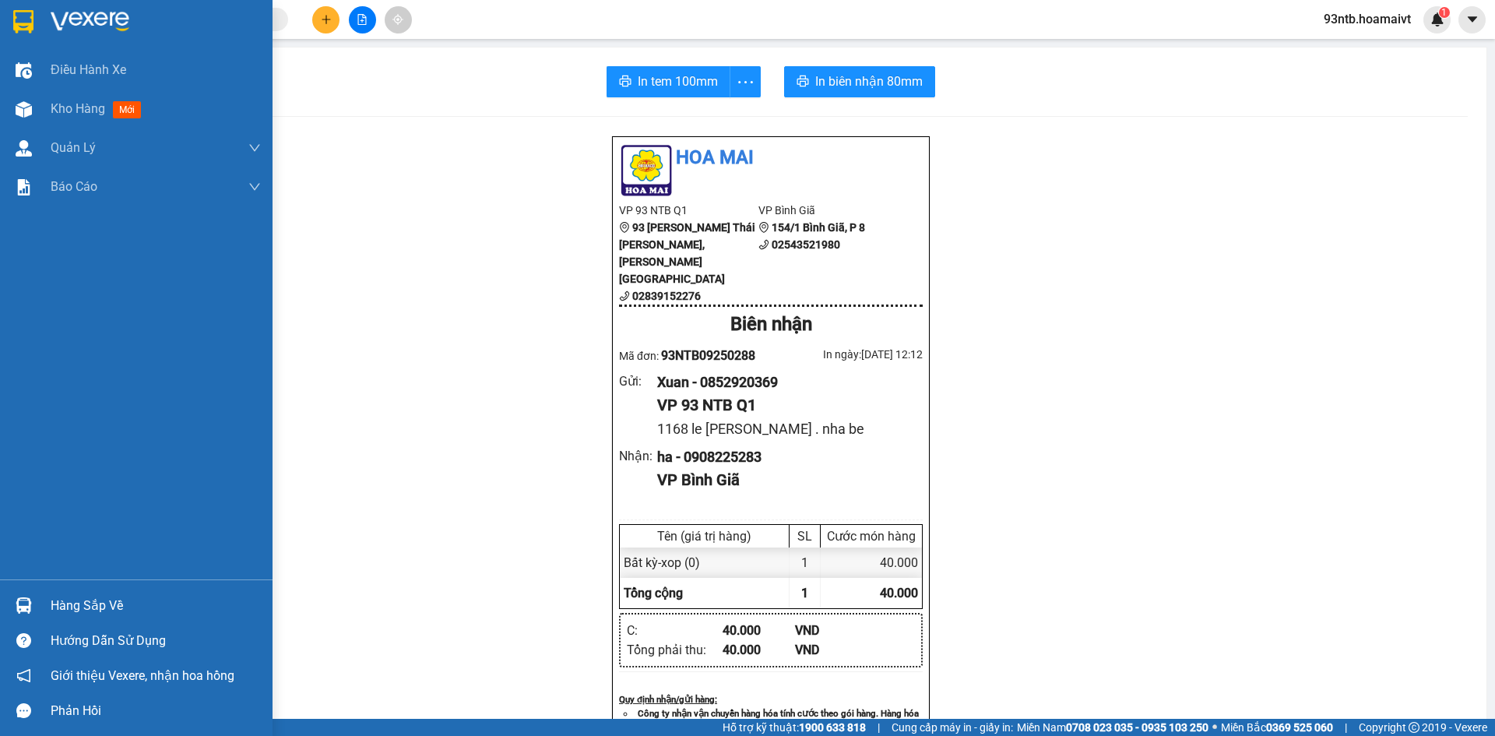
click at [22, 604] on img at bounding box center [24, 605] width 16 height 16
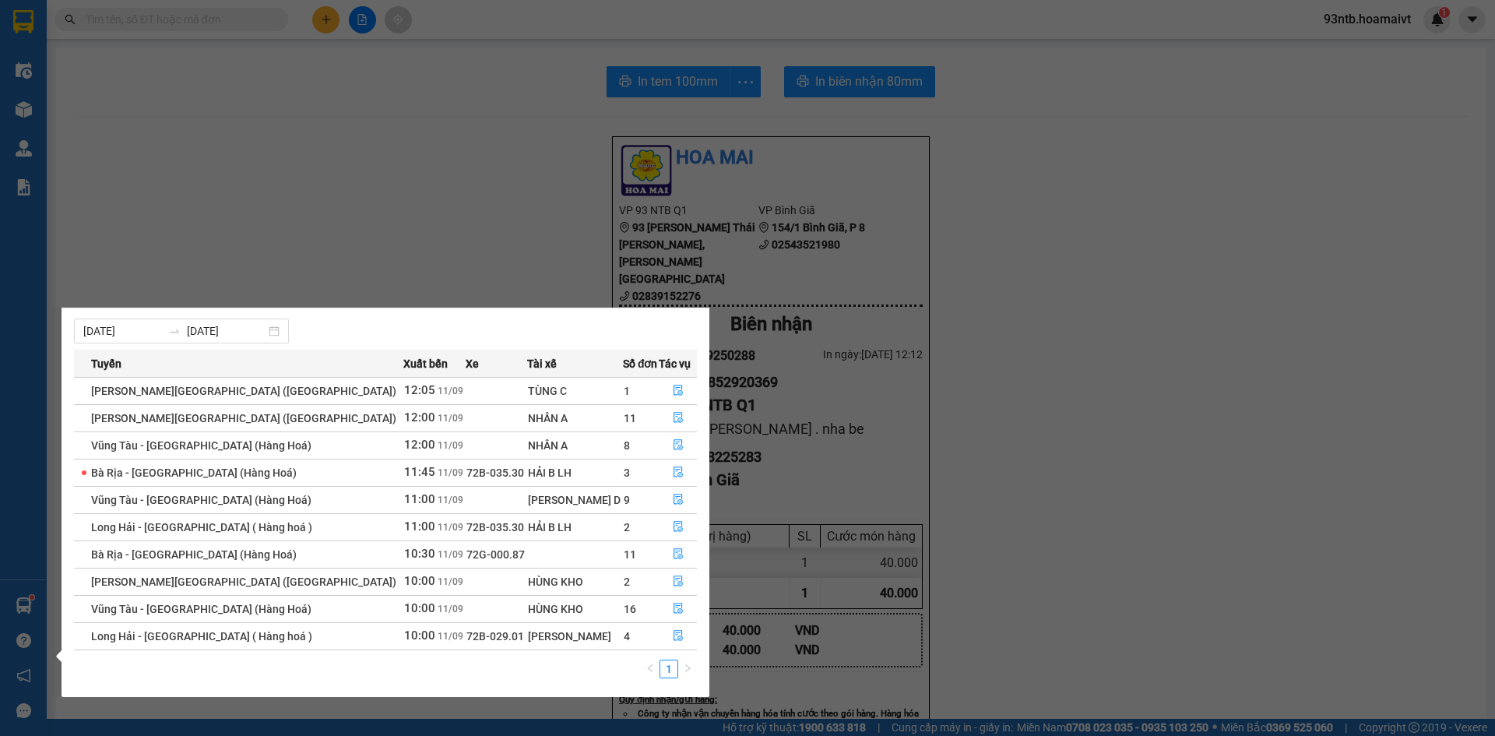
click at [406, 205] on section "Kết quả tìm kiếm ( 129 ) Bộ lọc Tìm người gửi/nhận Thuộc VP này Mã ĐH Trạng thá…" at bounding box center [747, 368] width 1495 height 736
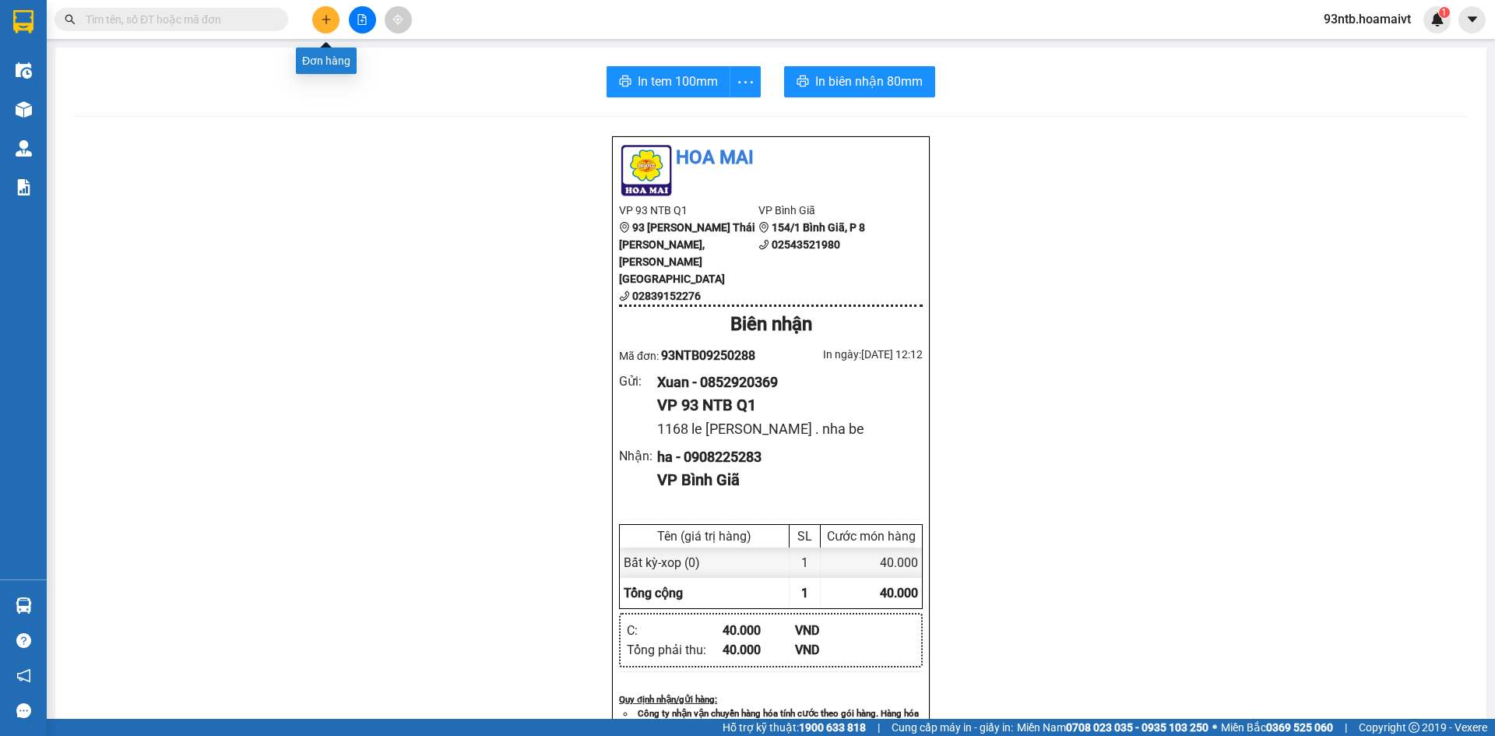
click at [328, 17] on icon "plus" at bounding box center [326, 19] width 11 height 11
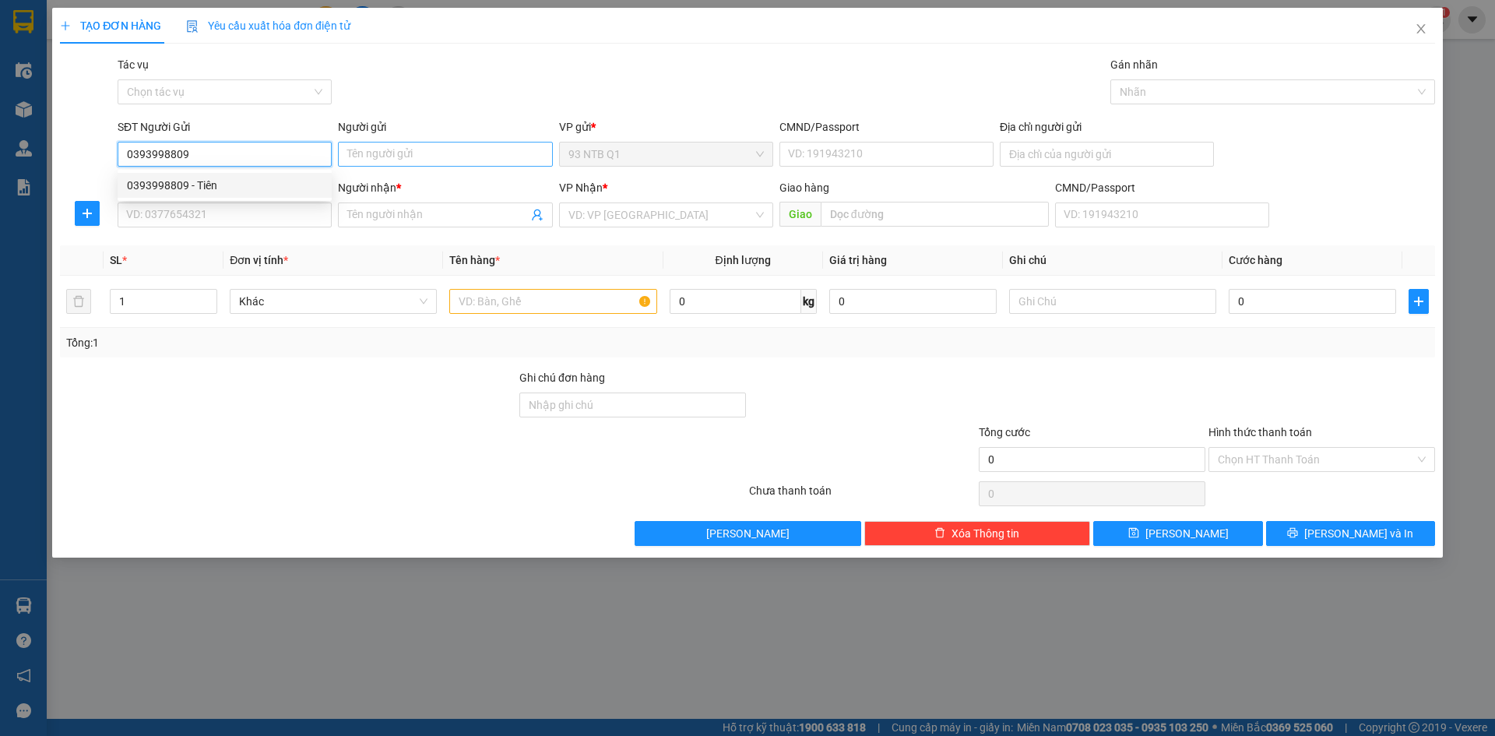
type input "0393998809"
click at [385, 157] on input "Người gửi" at bounding box center [445, 154] width 214 height 25
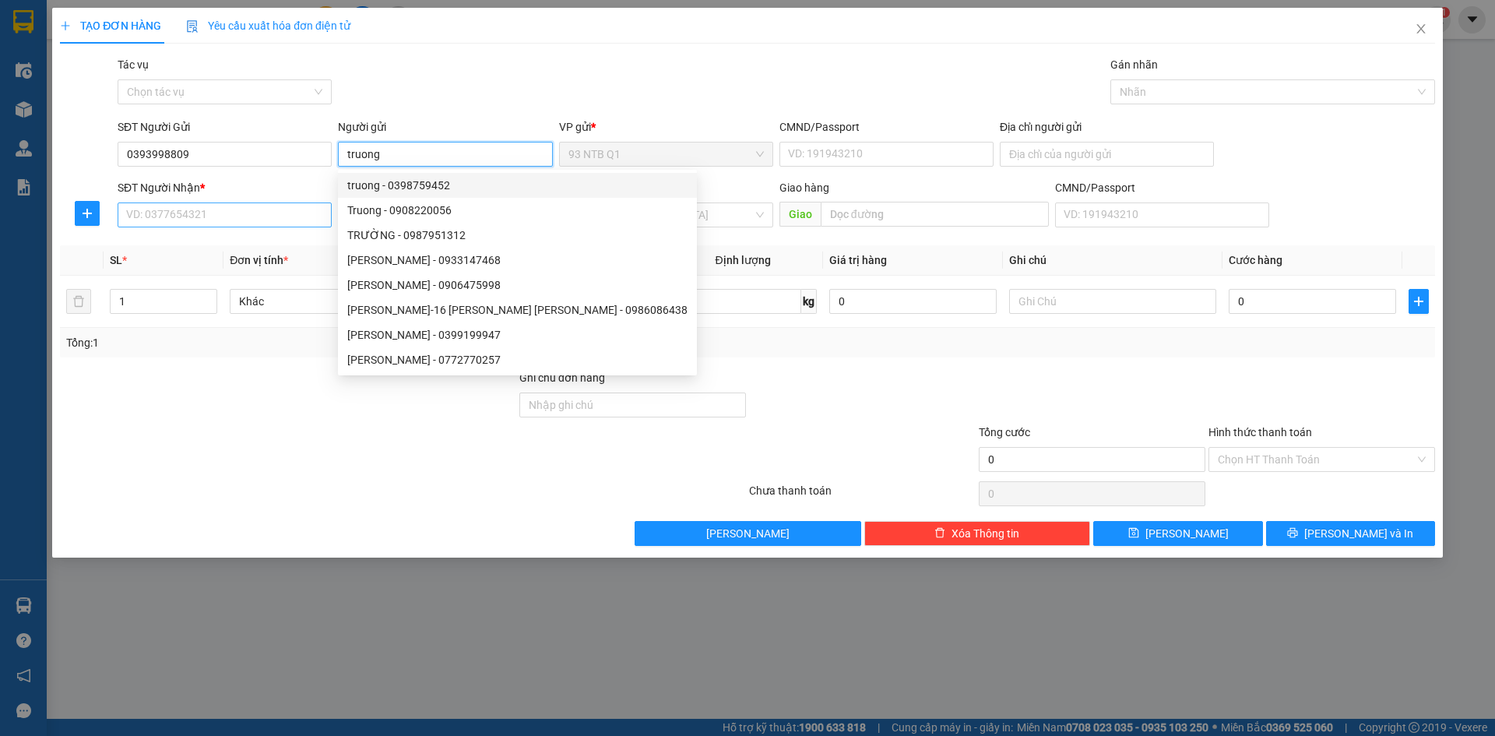
type input "truong"
click at [151, 216] on input "SĐT Người Nhận *" at bounding box center [225, 214] width 214 height 25
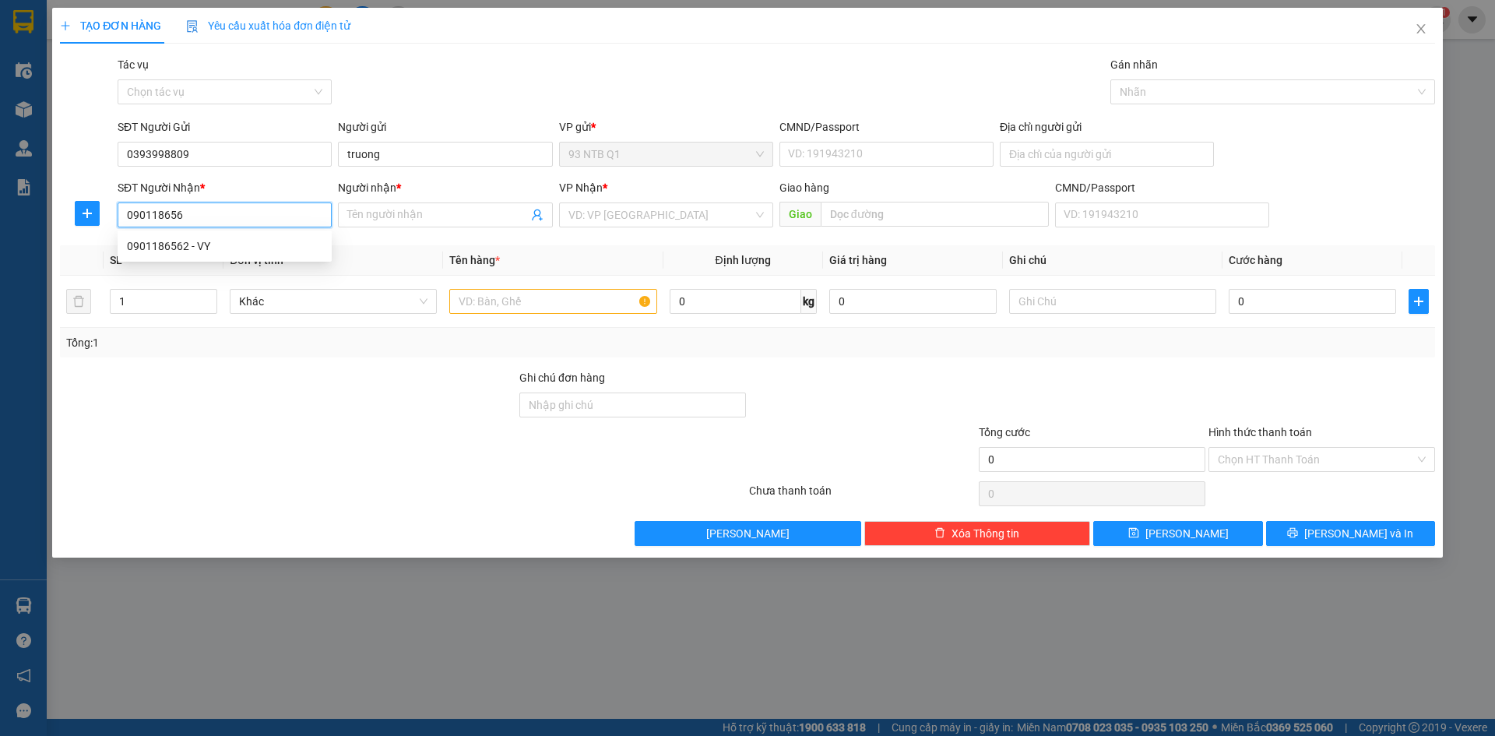
type input "0901186562"
click at [212, 243] on div "0901186562 - VY" at bounding box center [224, 245] width 195 height 17
type input "4 Phan Khiem Ich Tan Phong Q.7"
type input "VY"
type input "0901186562"
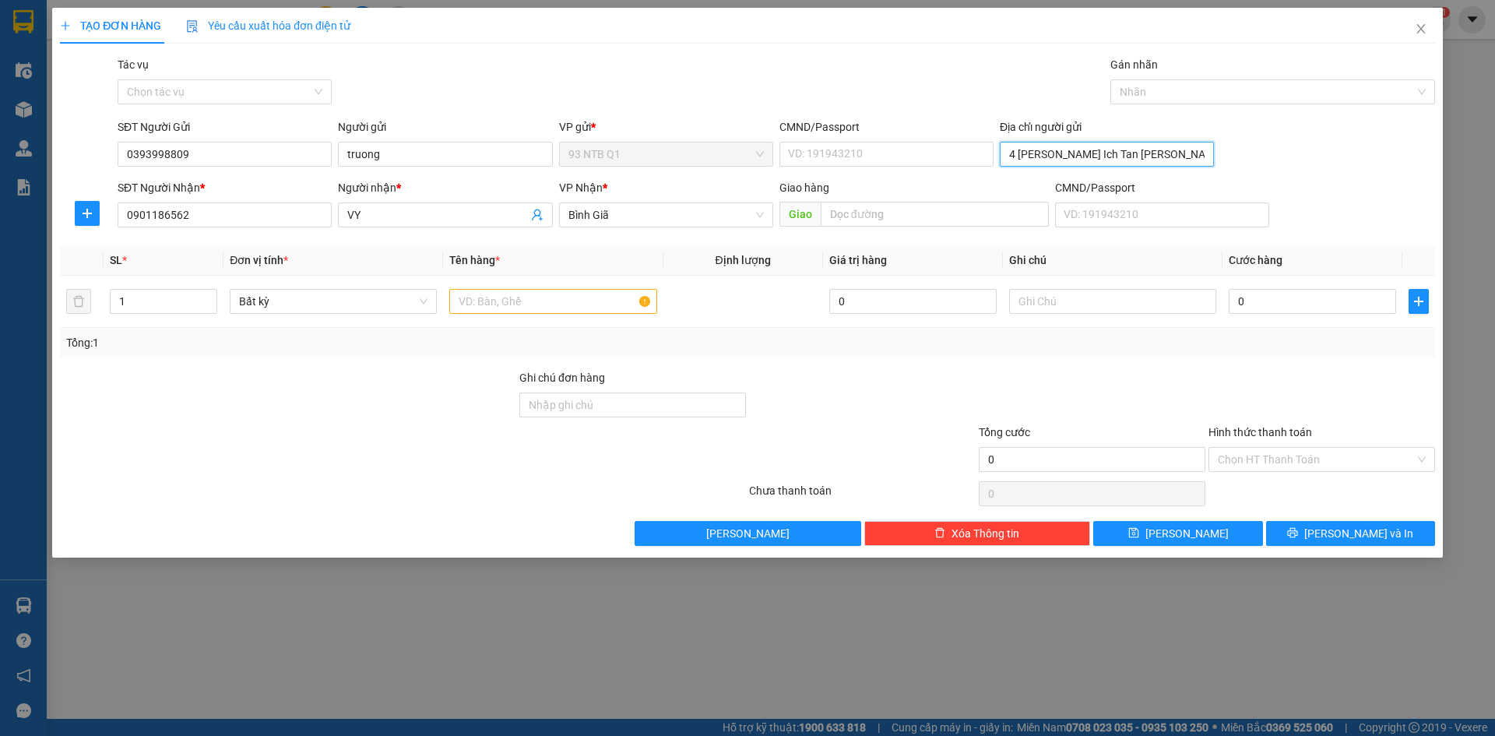
click at [1018, 151] on input "4 Phan Khiem Ich Tan Phong Q.7" at bounding box center [1107, 154] width 214 height 25
click at [959, 156] on input "CMND/Passport" at bounding box center [886, 154] width 214 height 25
click at [125, 297] on input "1" at bounding box center [164, 301] width 106 height 23
type input "2"
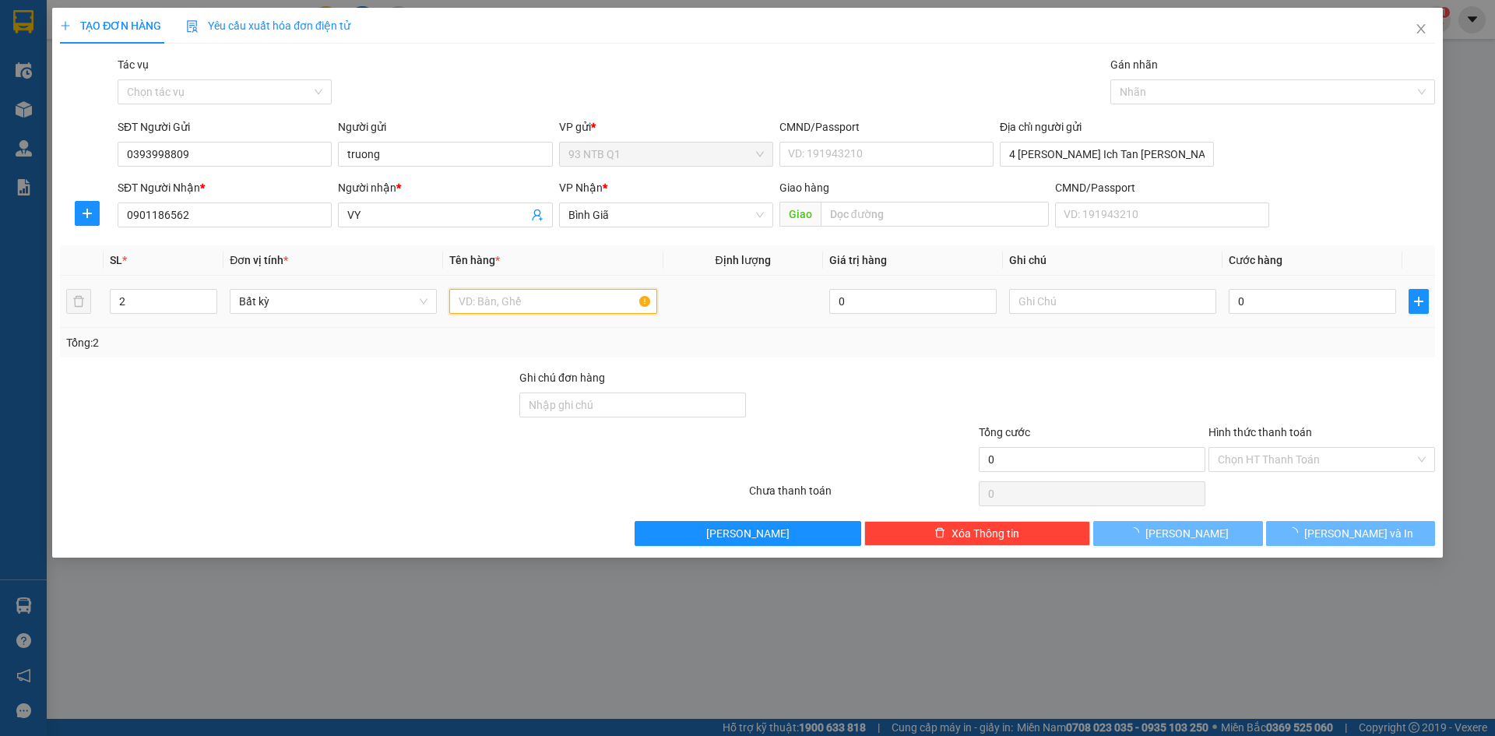
click at [480, 300] on input "text" at bounding box center [552, 301] width 207 height 25
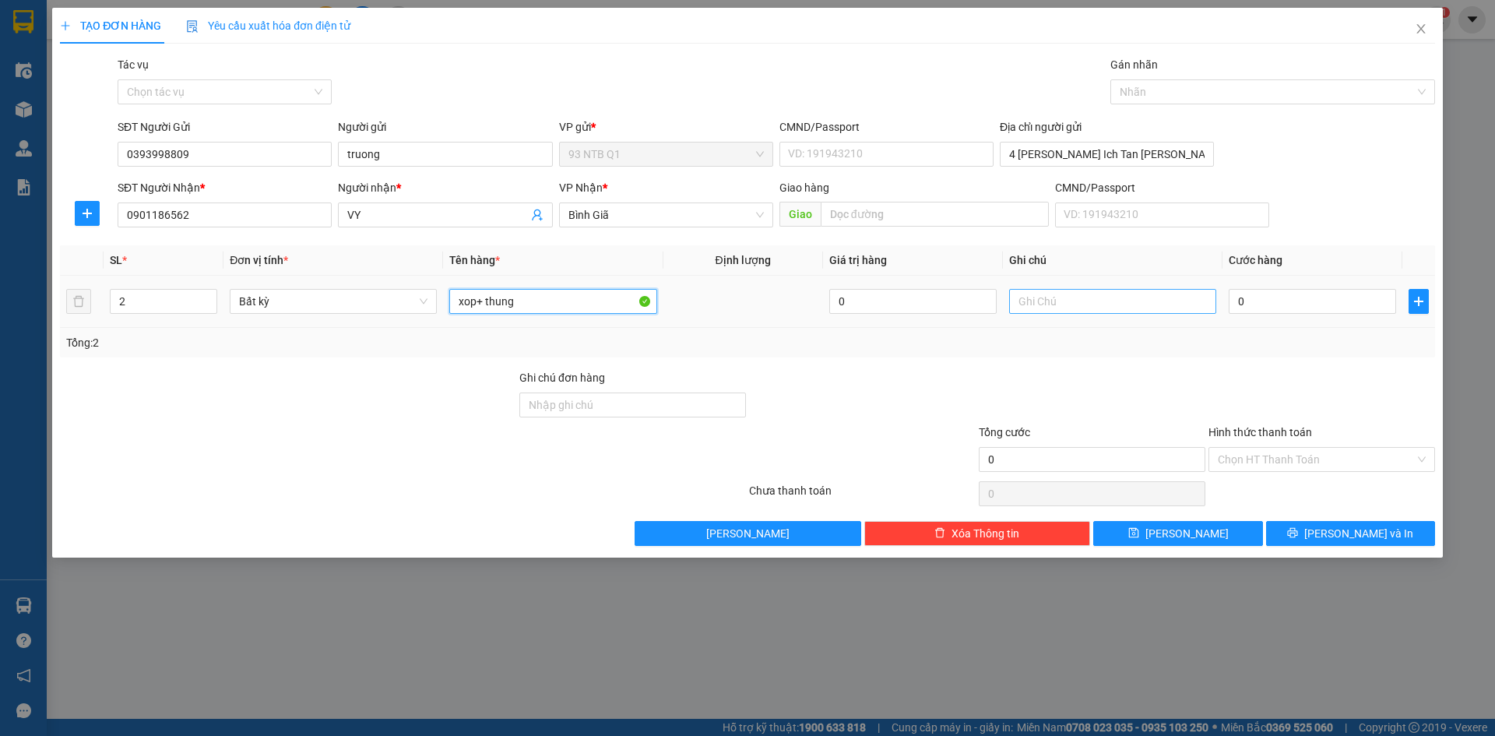
type input "xop+ thung"
click at [1028, 299] on input "text" at bounding box center [1112, 301] width 207 height 25
type input "do an"
click at [1260, 300] on input "0" at bounding box center [1312, 301] width 167 height 25
type input "6"
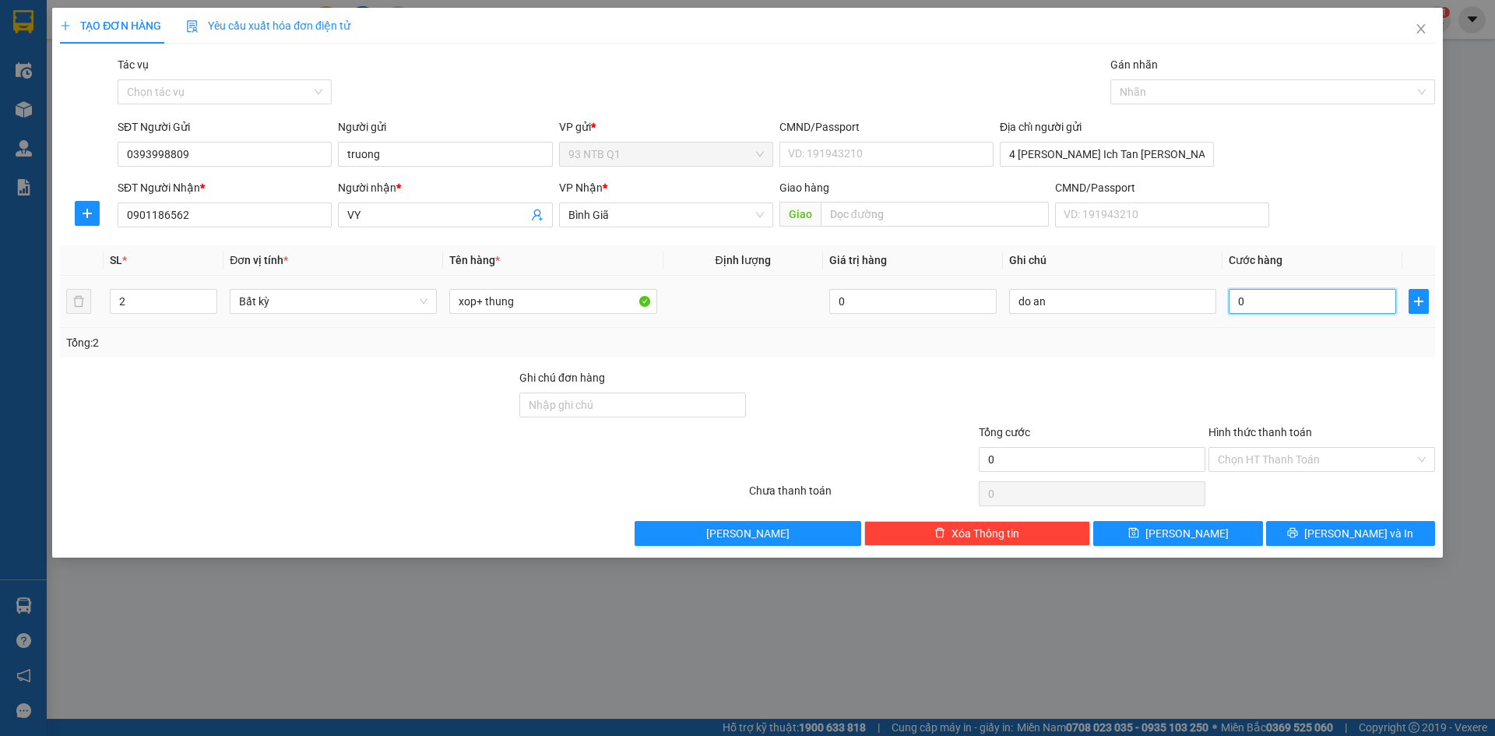
type input "6"
type input "60"
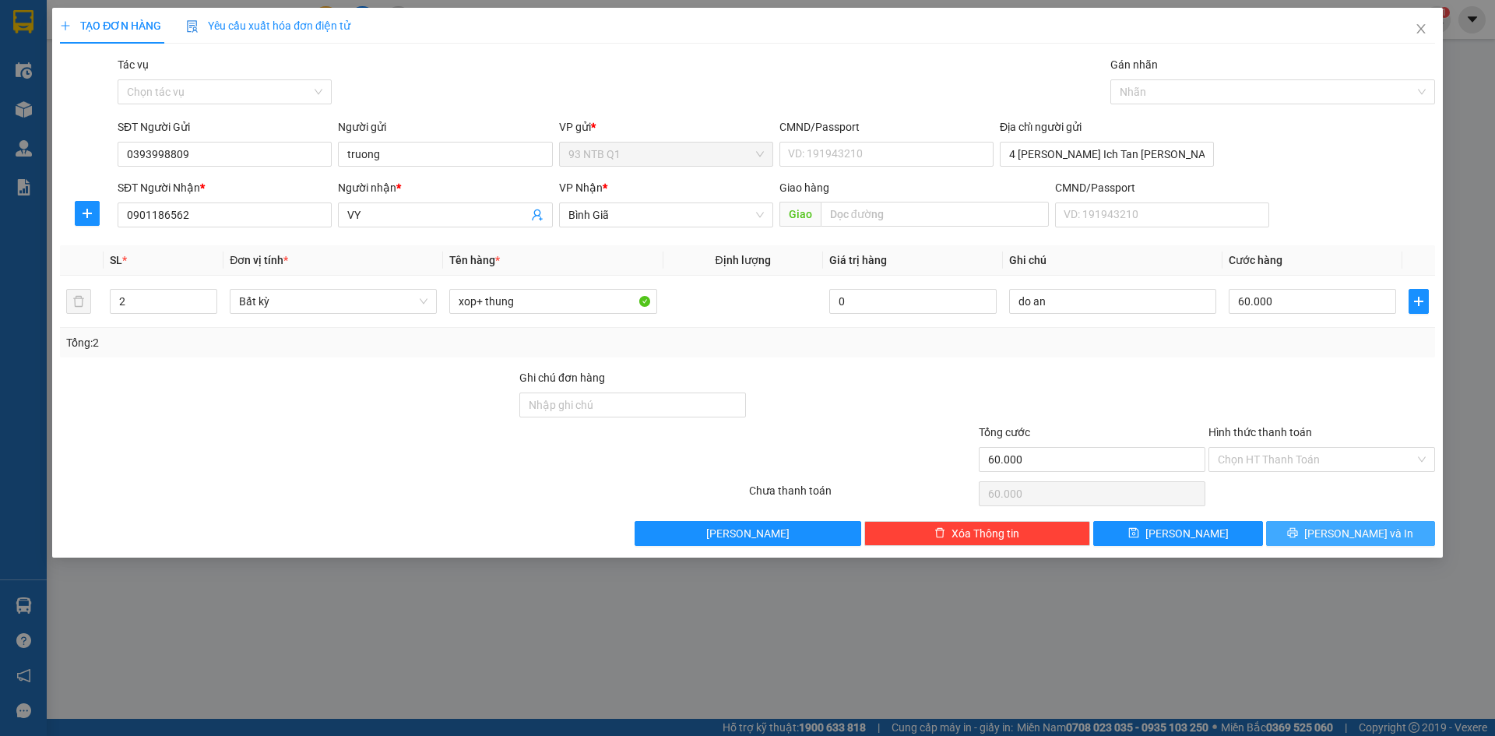
click at [1307, 533] on button "[PERSON_NAME] và In" at bounding box center [1350, 533] width 169 height 25
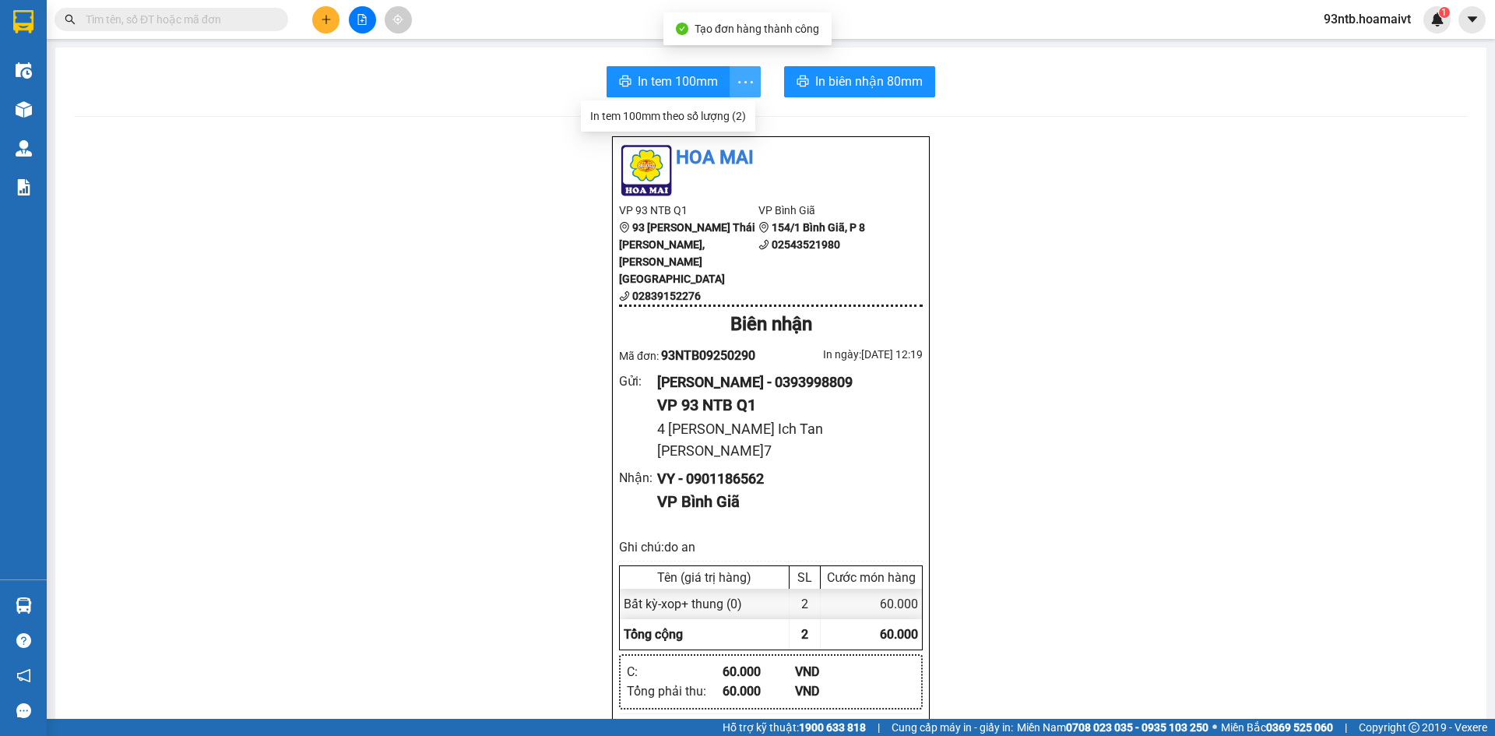
click at [743, 80] on icon "more" at bounding box center [745, 81] width 19 height 19
click at [740, 115] on div "In tem 100mm theo số lượng (2)" at bounding box center [668, 115] width 156 height 17
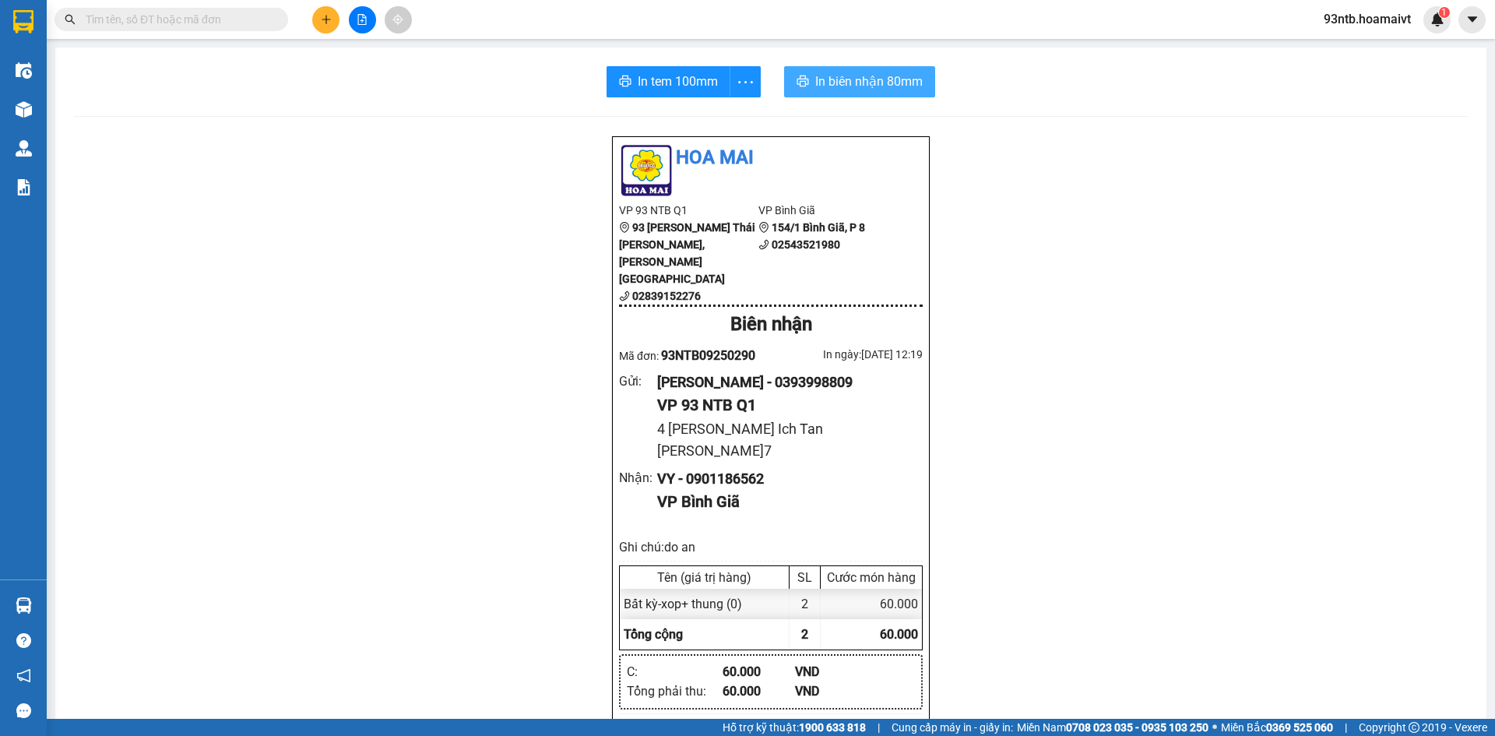
click at [836, 84] on span "In biên nhận 80mm" at bounding box center [868, 81] width 107 height 19
click at [325, 15] on icon "plus" at bounding box center [326, 19] width 11 height 11
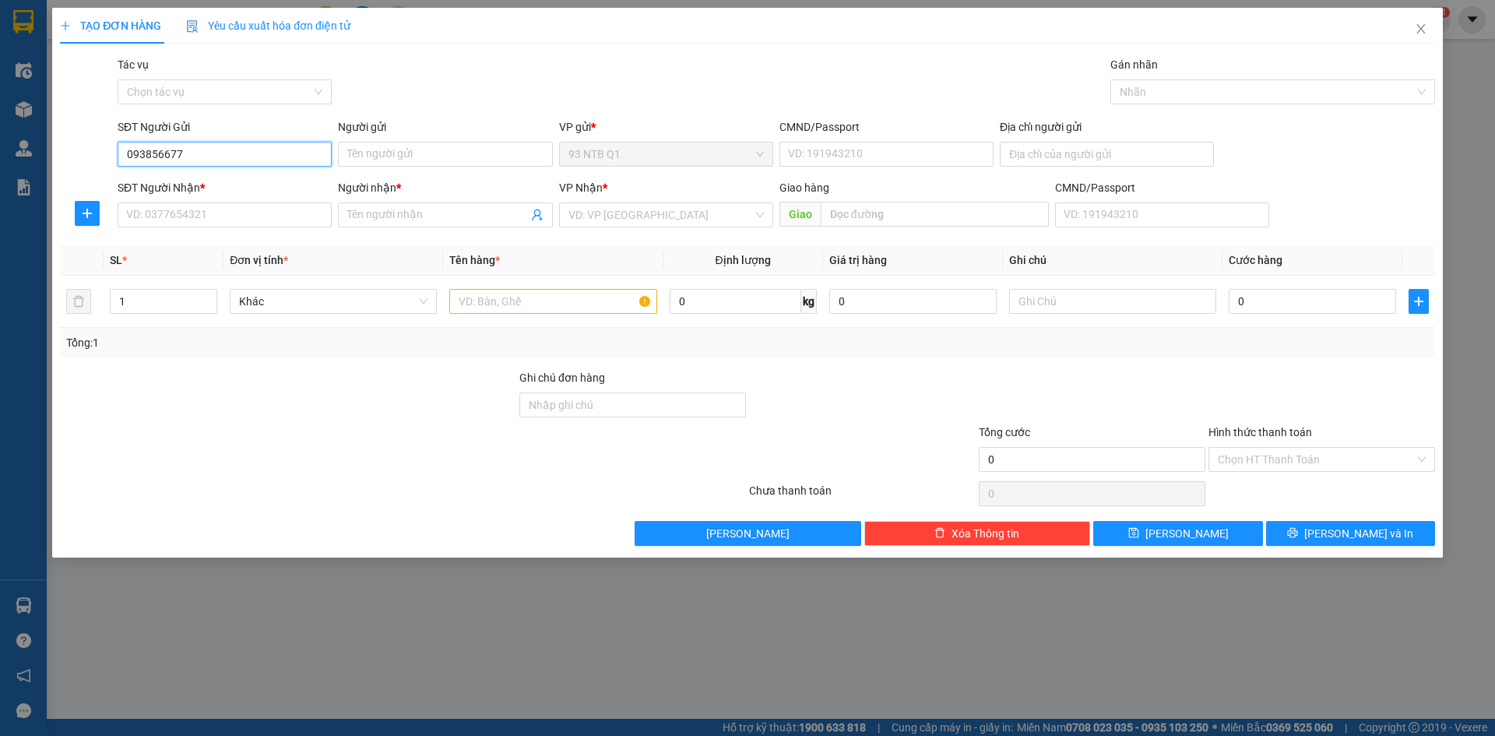
type input "0938566777"
click at [238, 179] on div "0938566777 - GIANG" at bounding box center [224, 185] width 195 height 17
type input "GIANG"
type input "t1 thao dien Q2"
type input "0902444900"
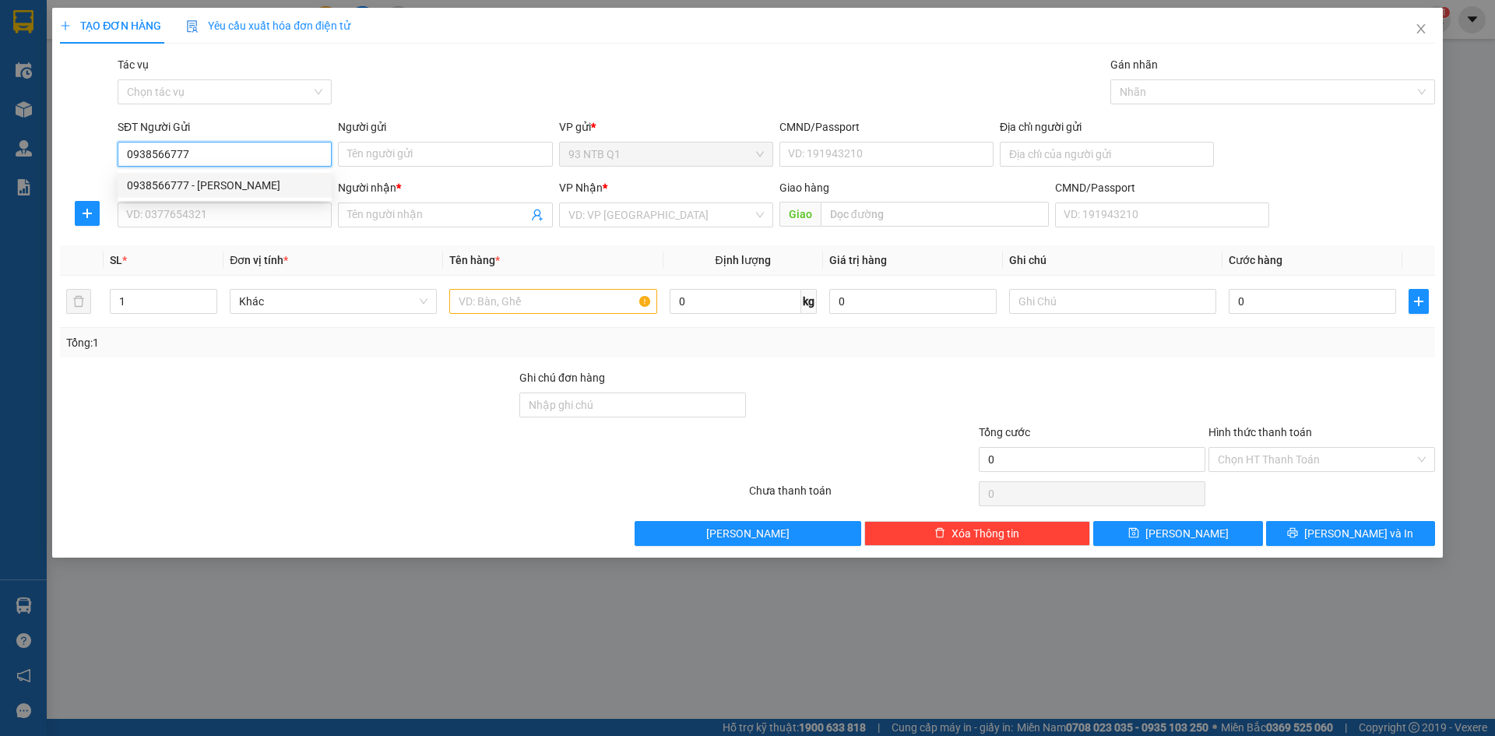
type input "Lương"
type input "0938566777"
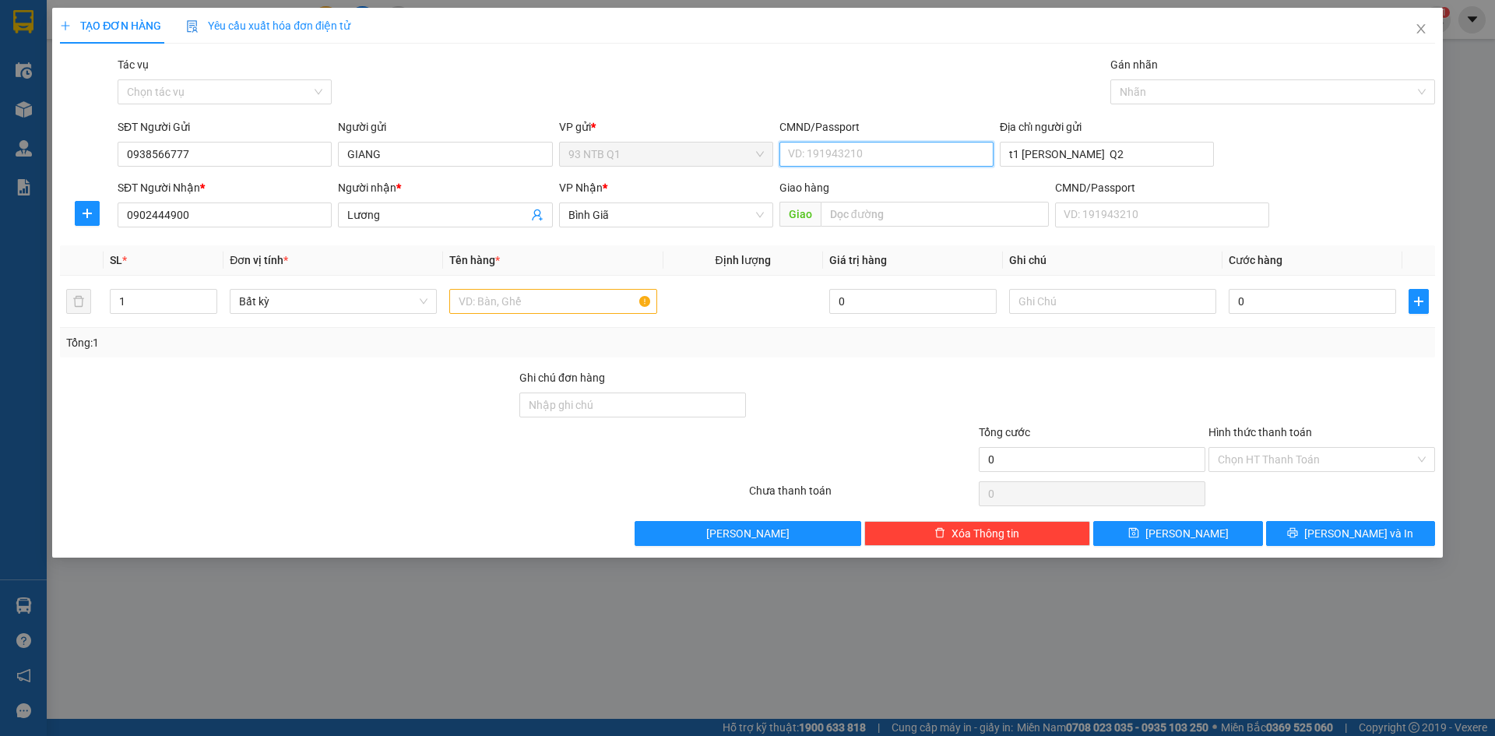
click at [811, 151] on input "CMND/Passport" at bounding box center [886, 154] width 214 height 25
type input "001074040799"
click at [474, 301] on input "text" at bounding box center [552, 301] width 207 height 25
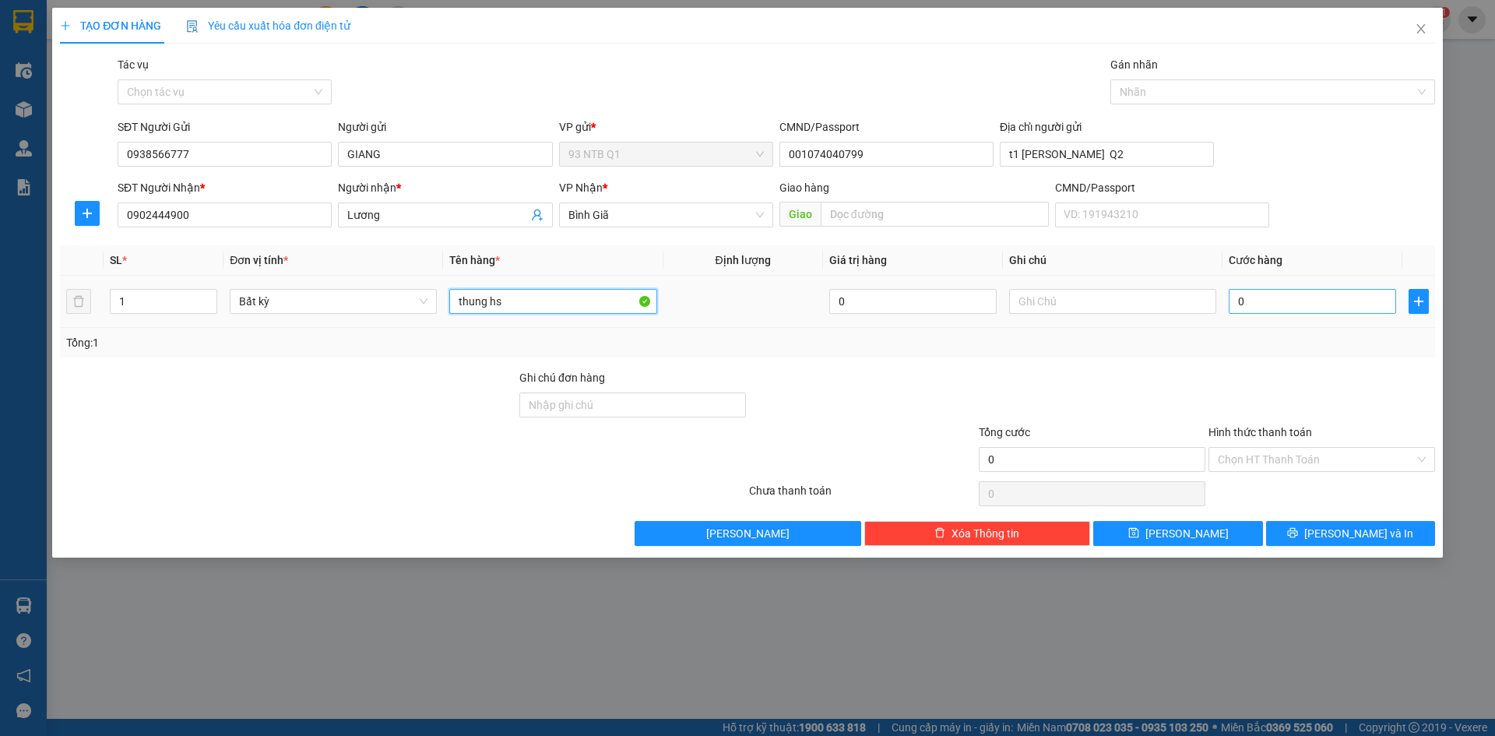
type input "thung hs"
click at [1261, 301] on input "0" at bounding box center [1312, 301] width 167 height 25
type input "3"
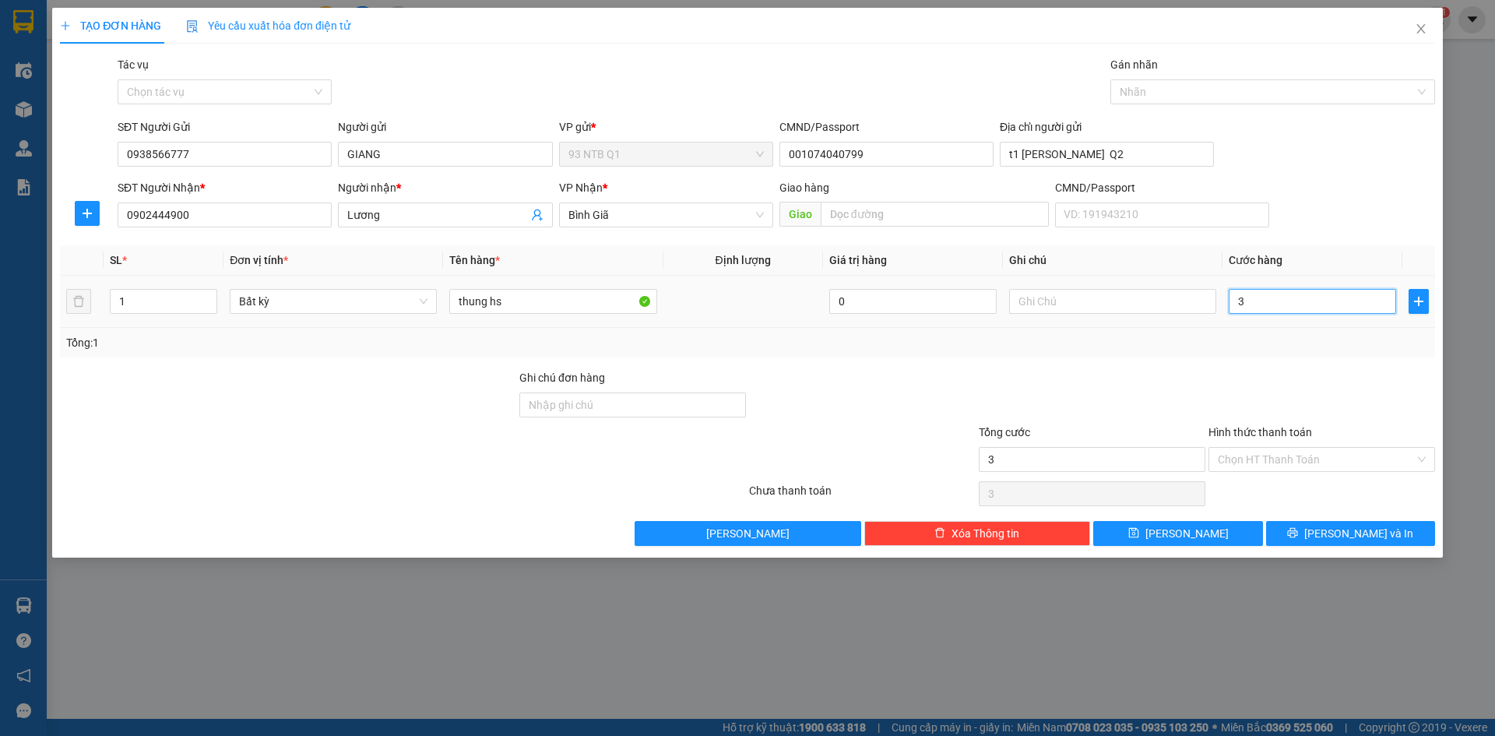
type input "30"
click at [1283, 452] on input "Hình thức thanh toán" at bounding box center [1316, 459] width 197 height 23
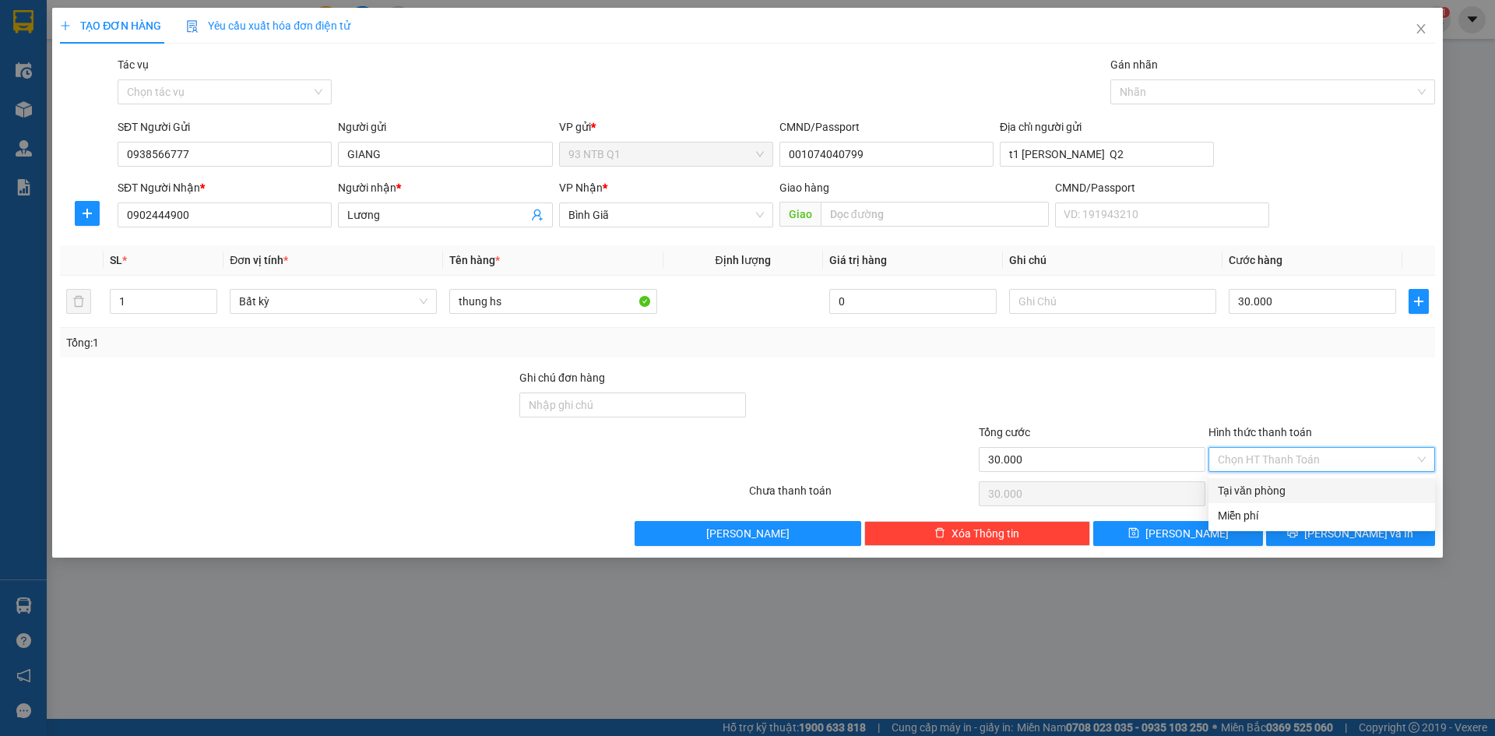
click at [1278, 486] on div "Tại văn phòng" at bounding box center [1322, 490] width 208 height 17
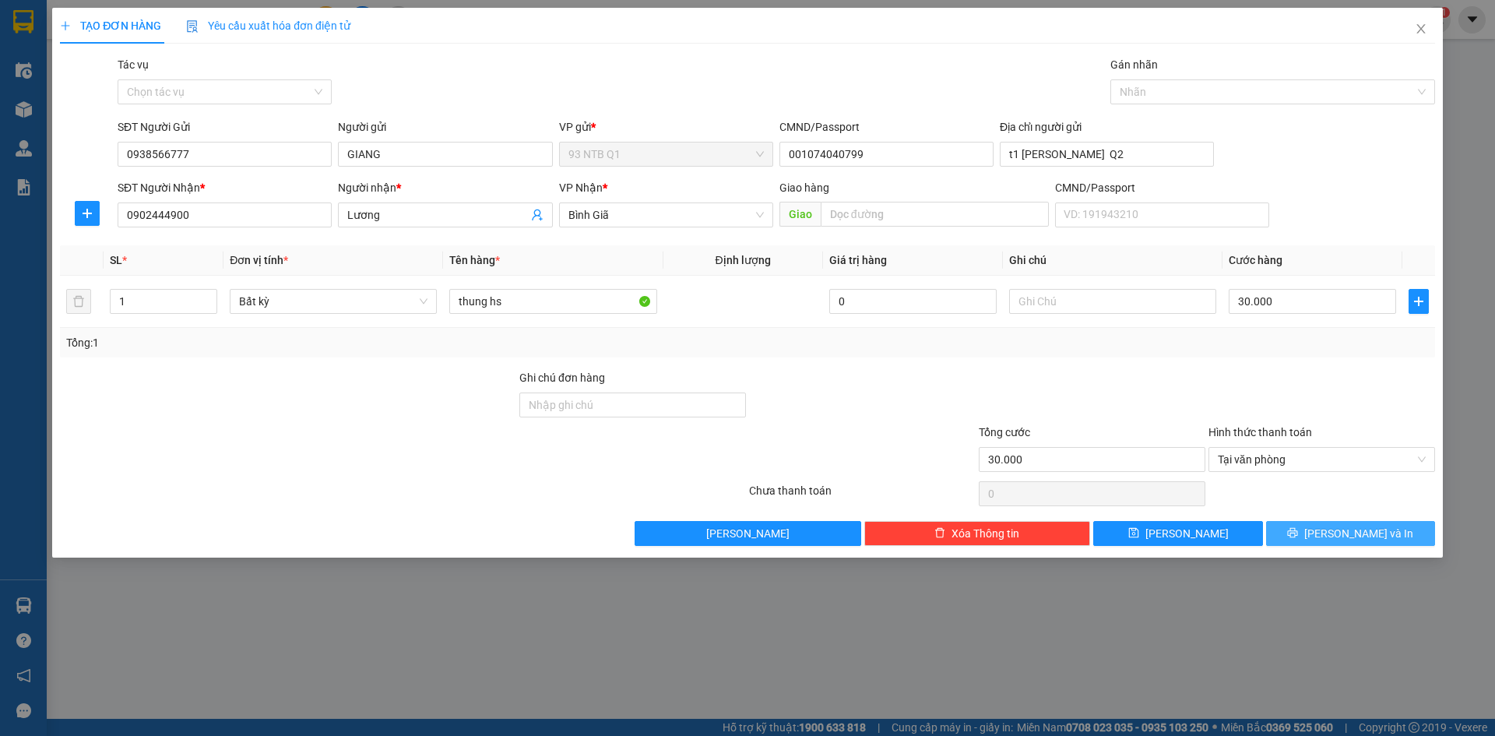
click at [1298, 530] on button "[PERSON_NAME] và In" at bounding box center [1350, 533] width 169 height 25
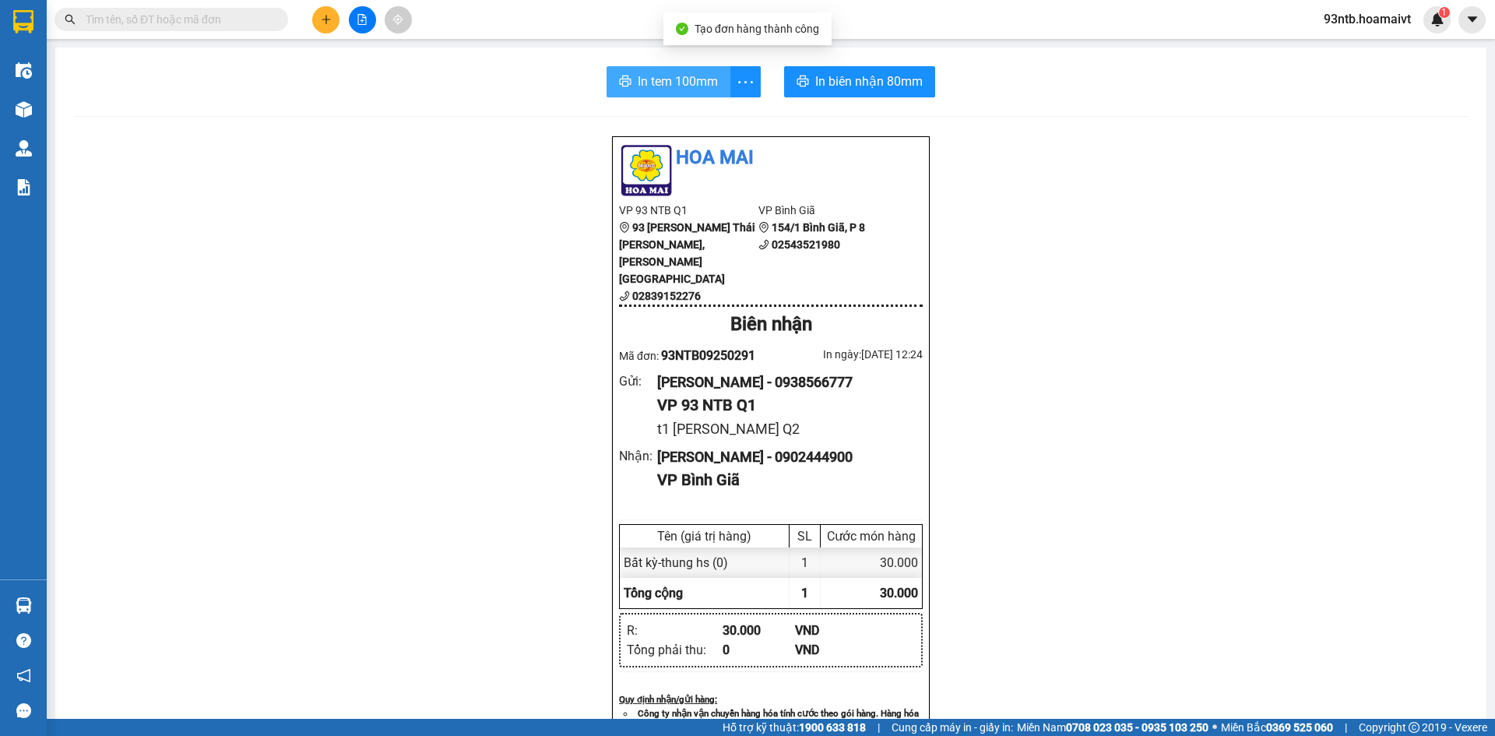
click at [693, 79] on span "In tem 100mm" at bounding box center [678, 81] width 80 height 19
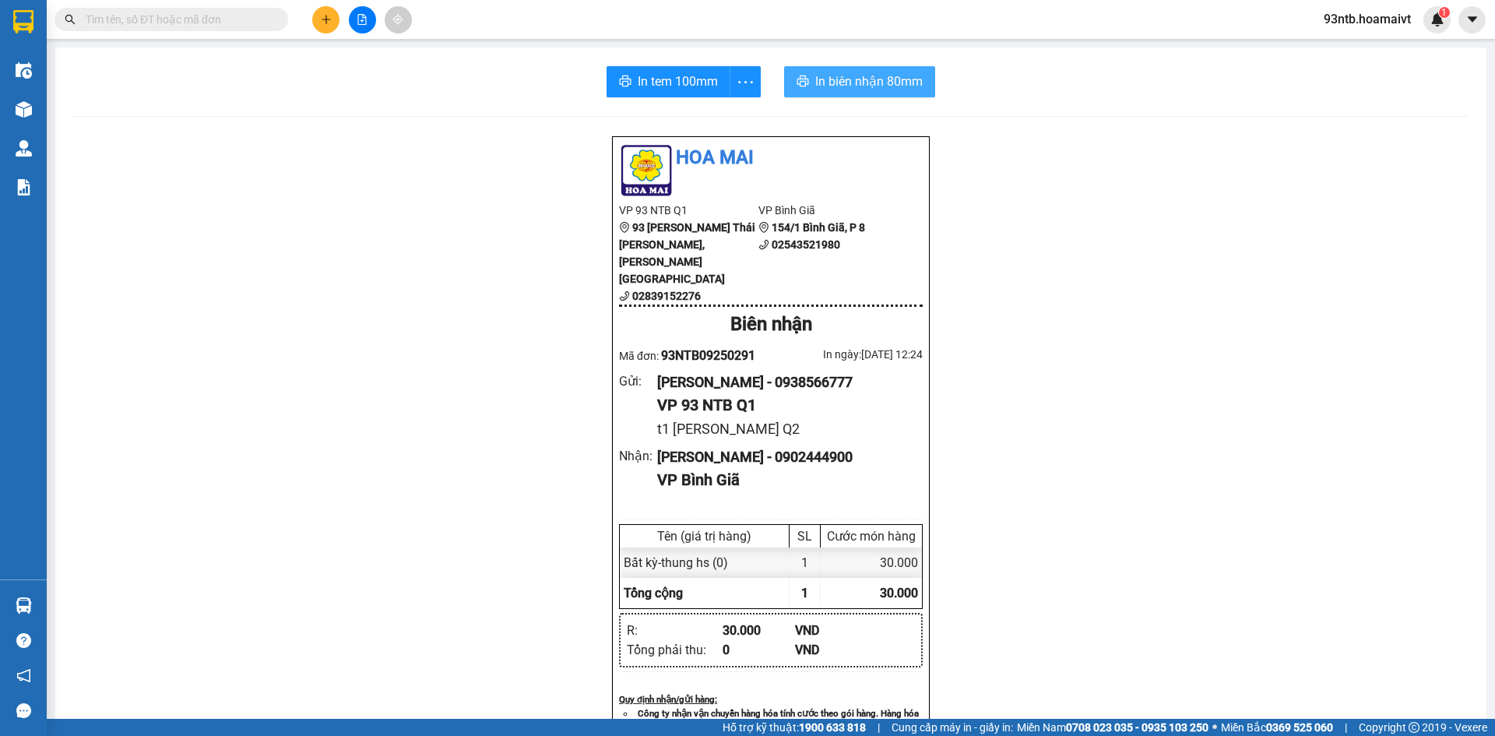
click at [853, 81] on span "In biên nhận 80mm" at bounding box center [868, 81] width 107 height 19
click at [655, 77] on span "In tem 100mm" at bounding box center [678, 81] width 80 height 19
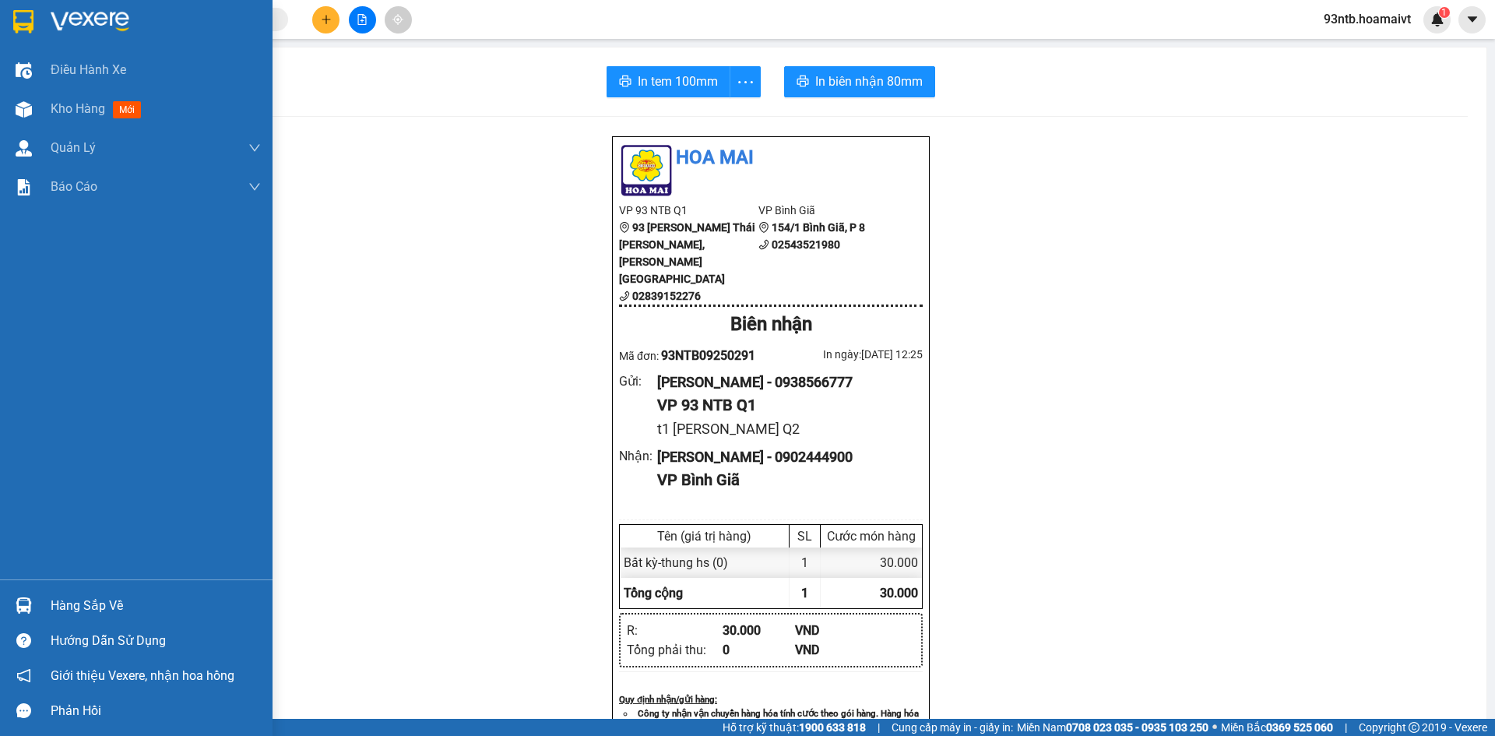
click at [26, 604] on img at bounding box center [24, 605] width 16 height 16
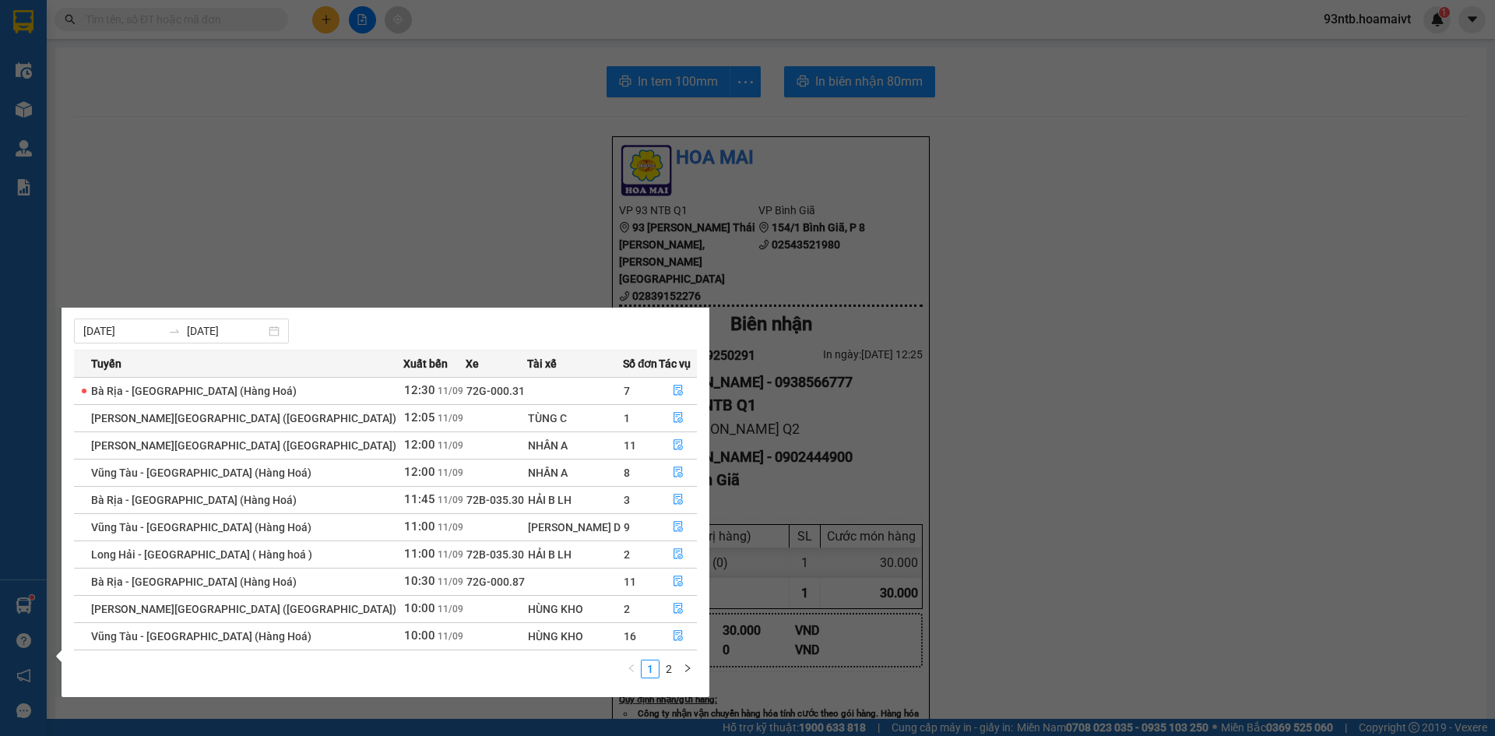
click at [389, 164] on section "Kết quả tìm kiếm ( 129 ) Bộ lọc Tìm người gửi/nhận Thuộc VP này Mã ĐH Trạng thá…" at bounding box center [747, 368] width 1495 height 736
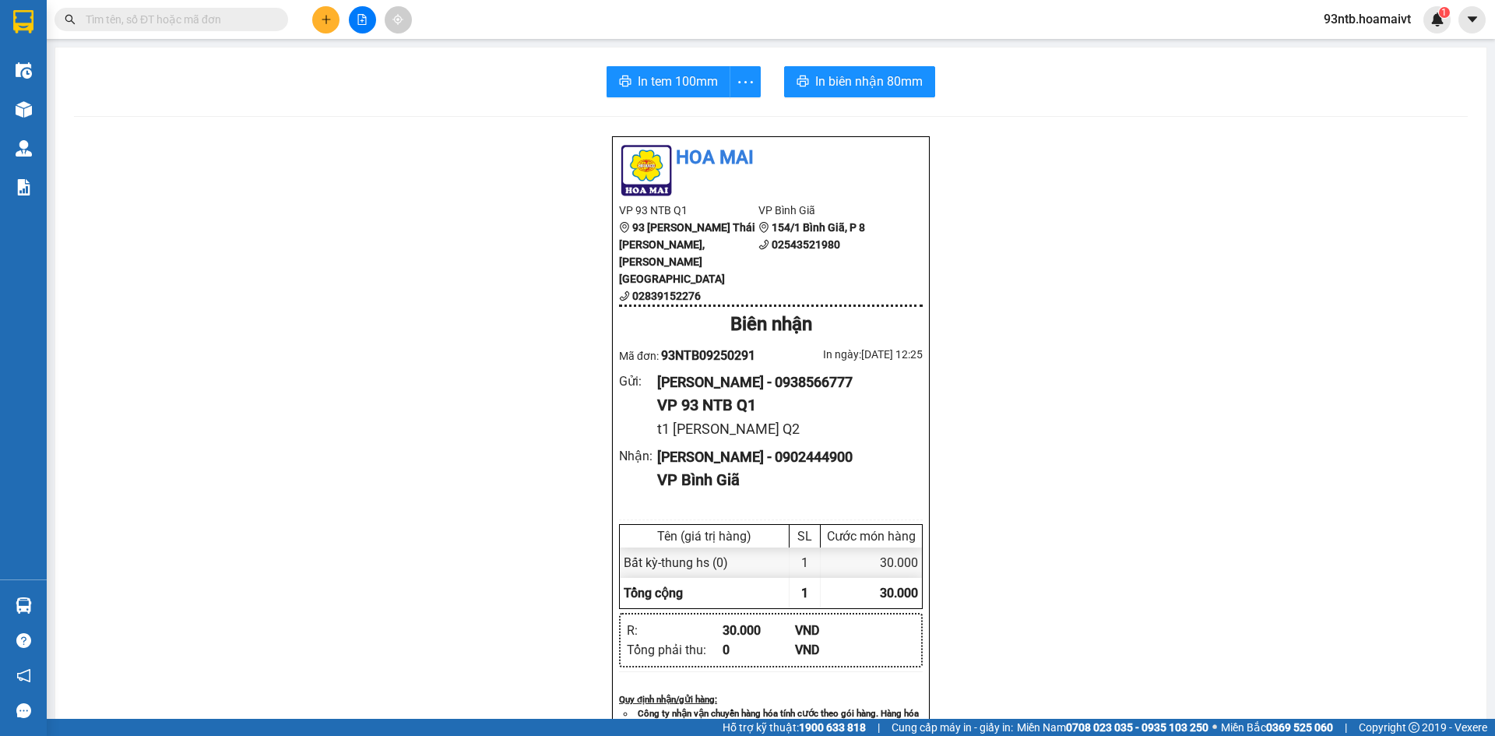
click at [159, 22] on input "text" at bounding box center [178, 19] width 184 height 17
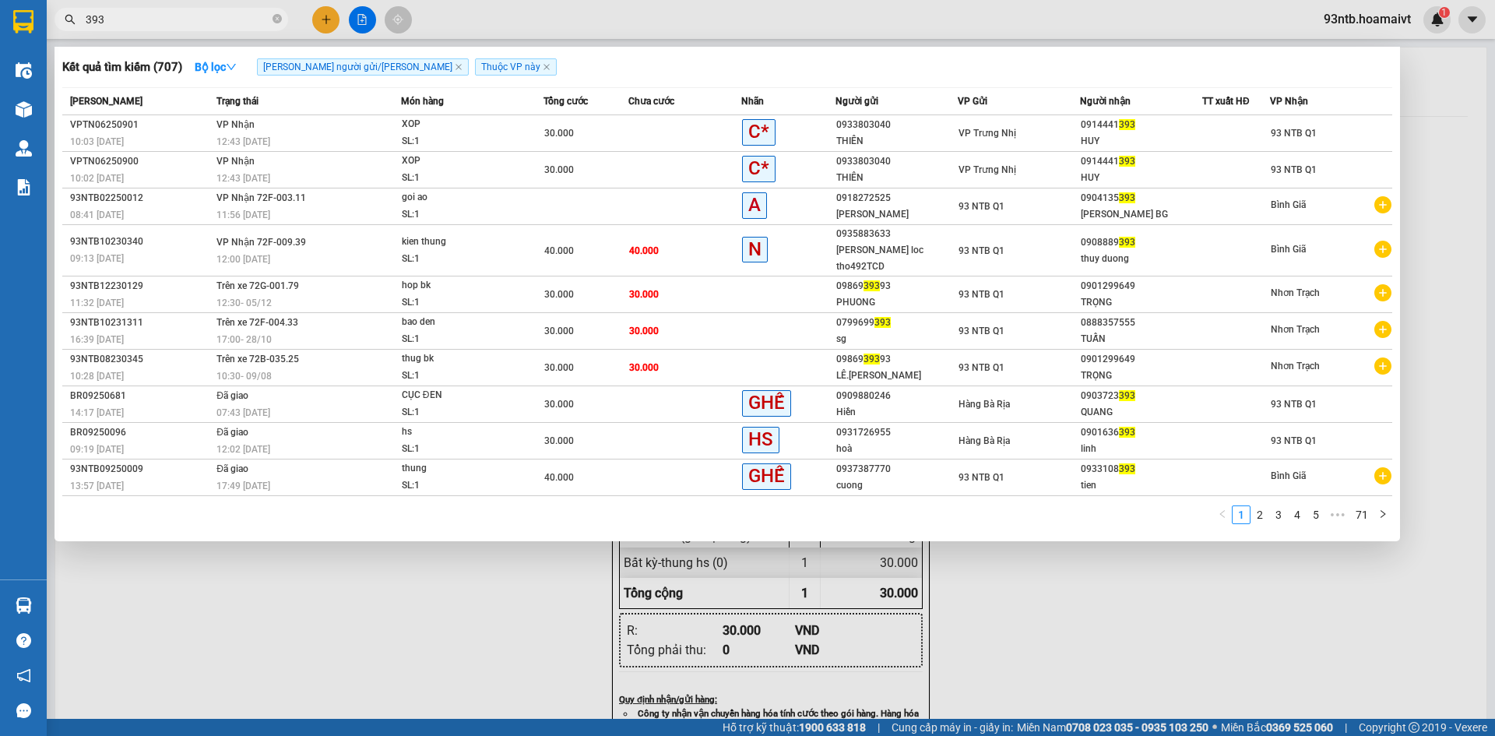
type input "393"
click at [276, 16] on icon "close-circle" at bounding box center [277, 18] width 9 height 9
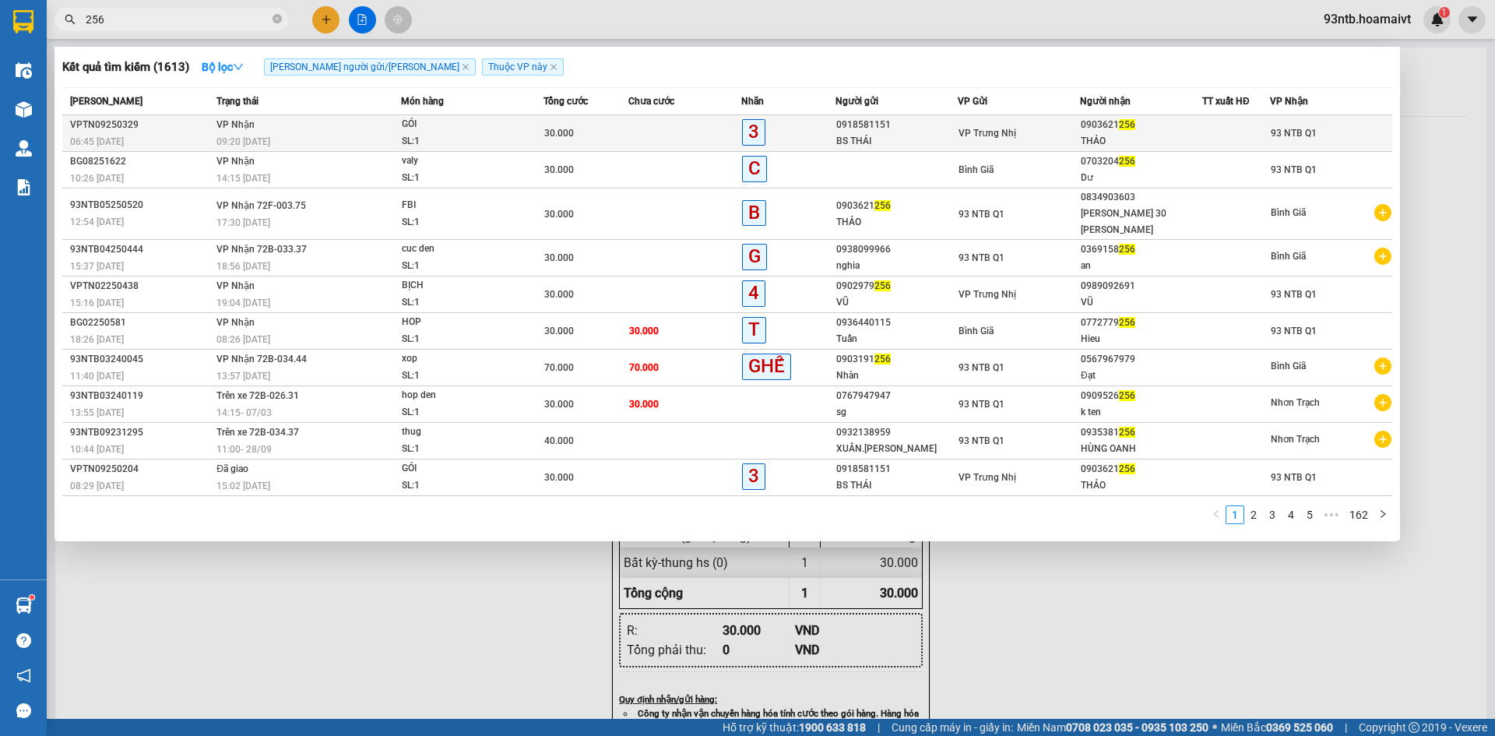
type input "256"
click at [660, 130] on td at bounding box center [684, 133] width 113 height 37
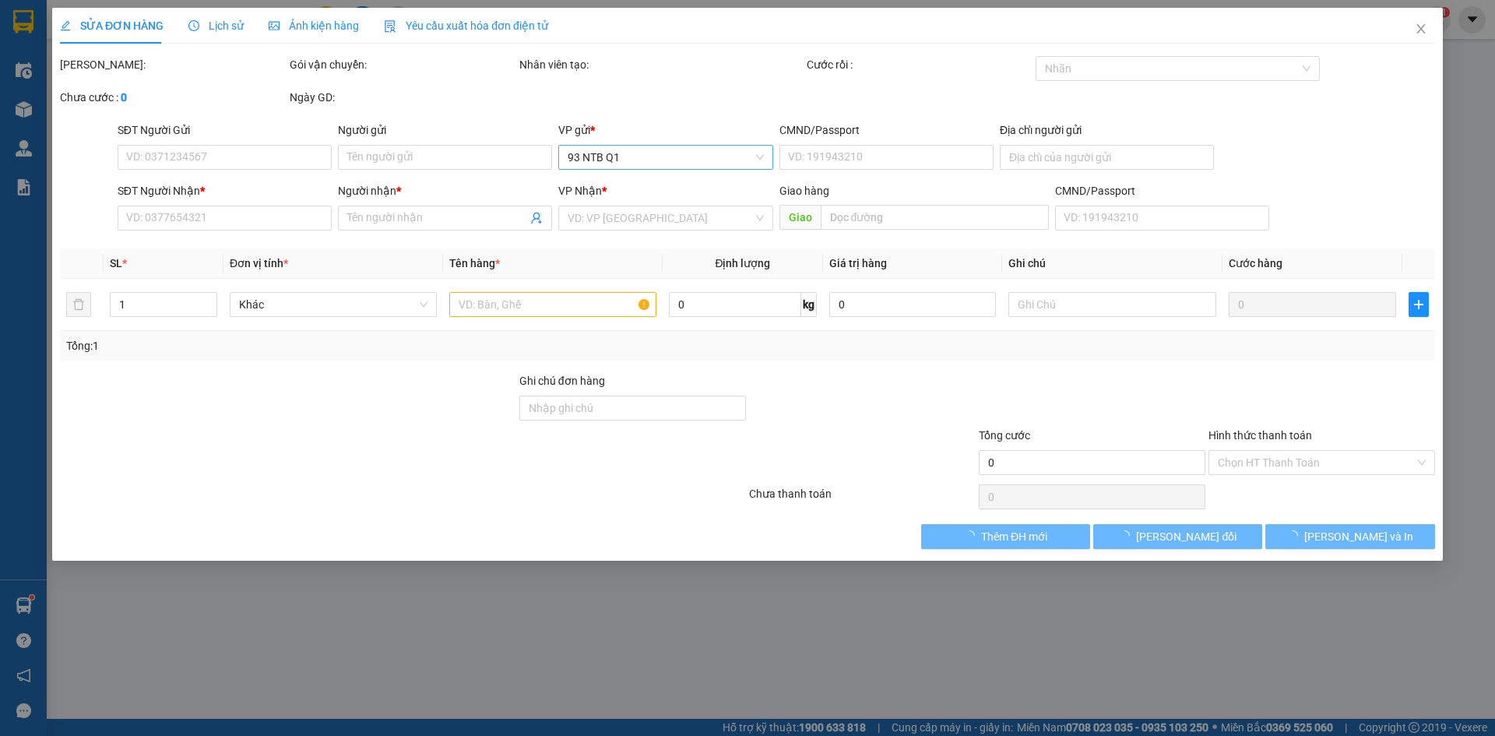
type input "0918581151"
type input "BS THÁI"
type input "0903621256"
type input "THẢO"
type input "30.000"
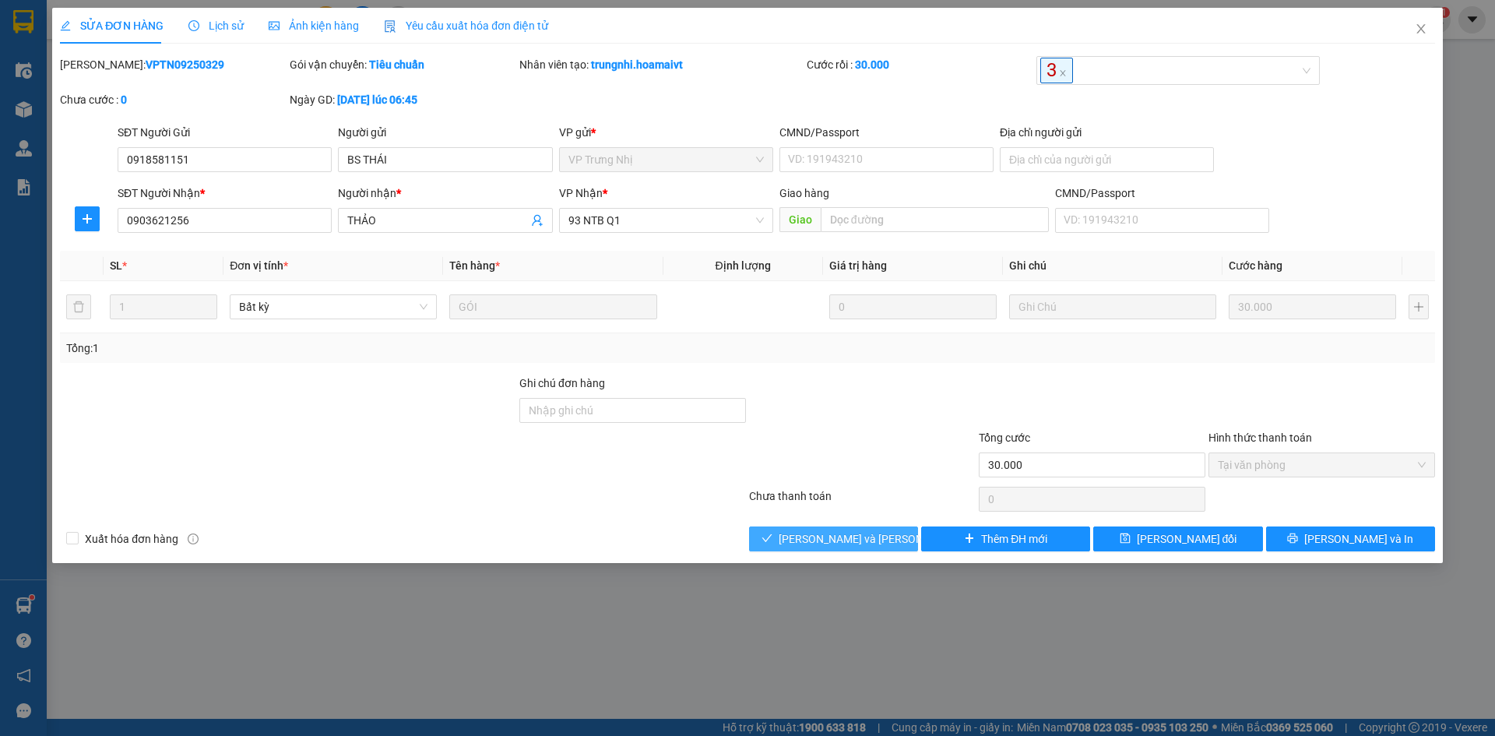
click at [810, 539] on span "[PERSON_NAME] và [PERSON_NAME] hàng" at bounding box center [884, 538] width 210 height 17
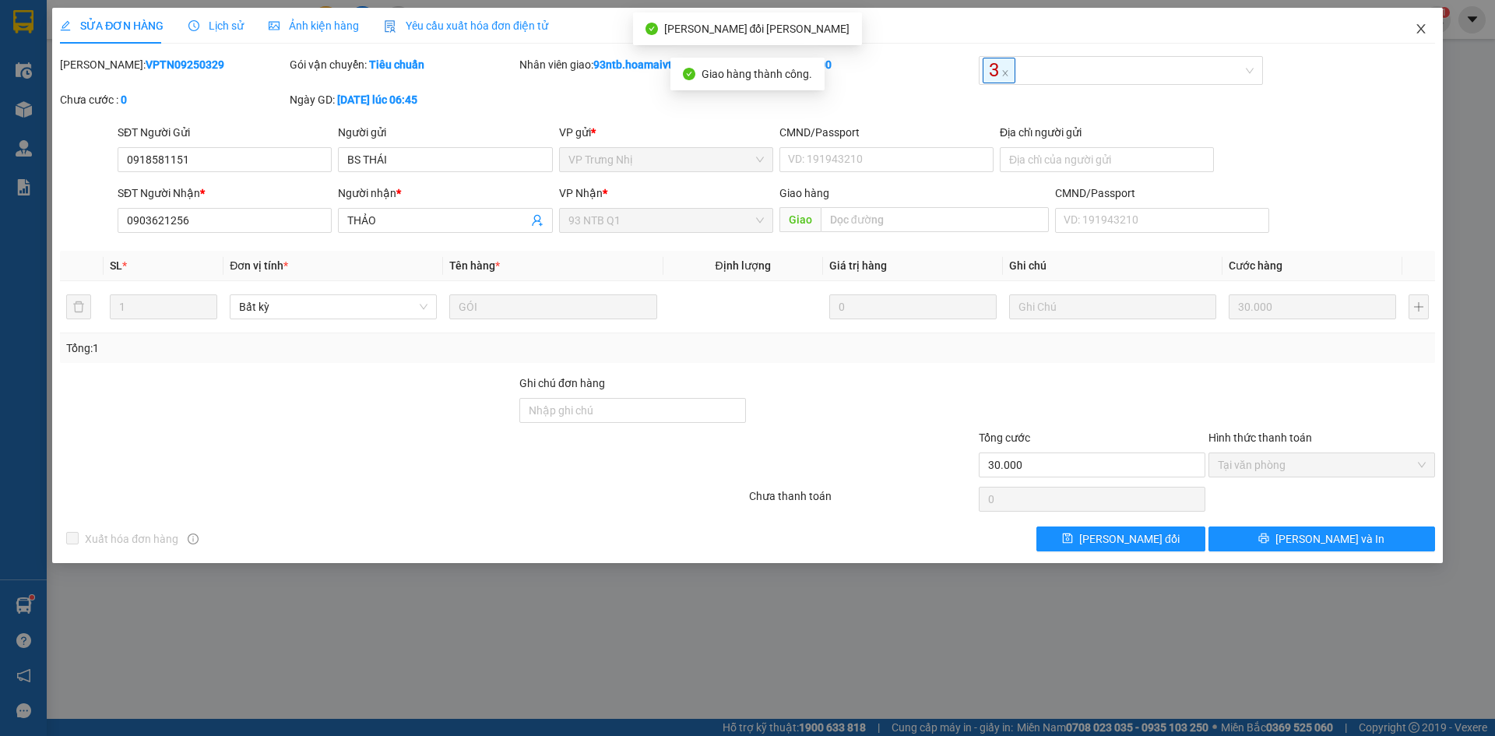
click at [1419, 22] on span "Close" at bounding box center [1421, 30] width 44 height 44
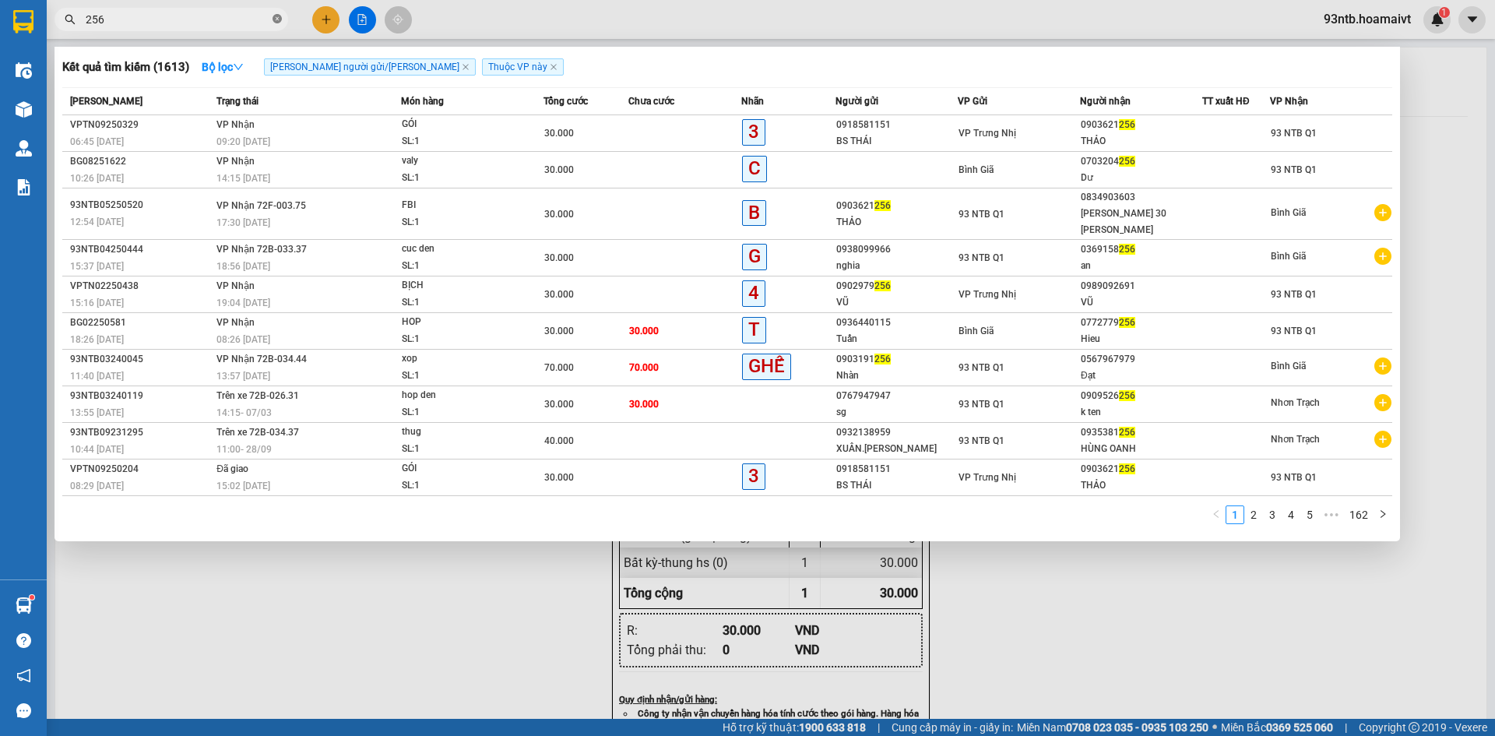
click at [276, 20] on icon "close-circle" at bounding box center [277, 18] width 9 height 9
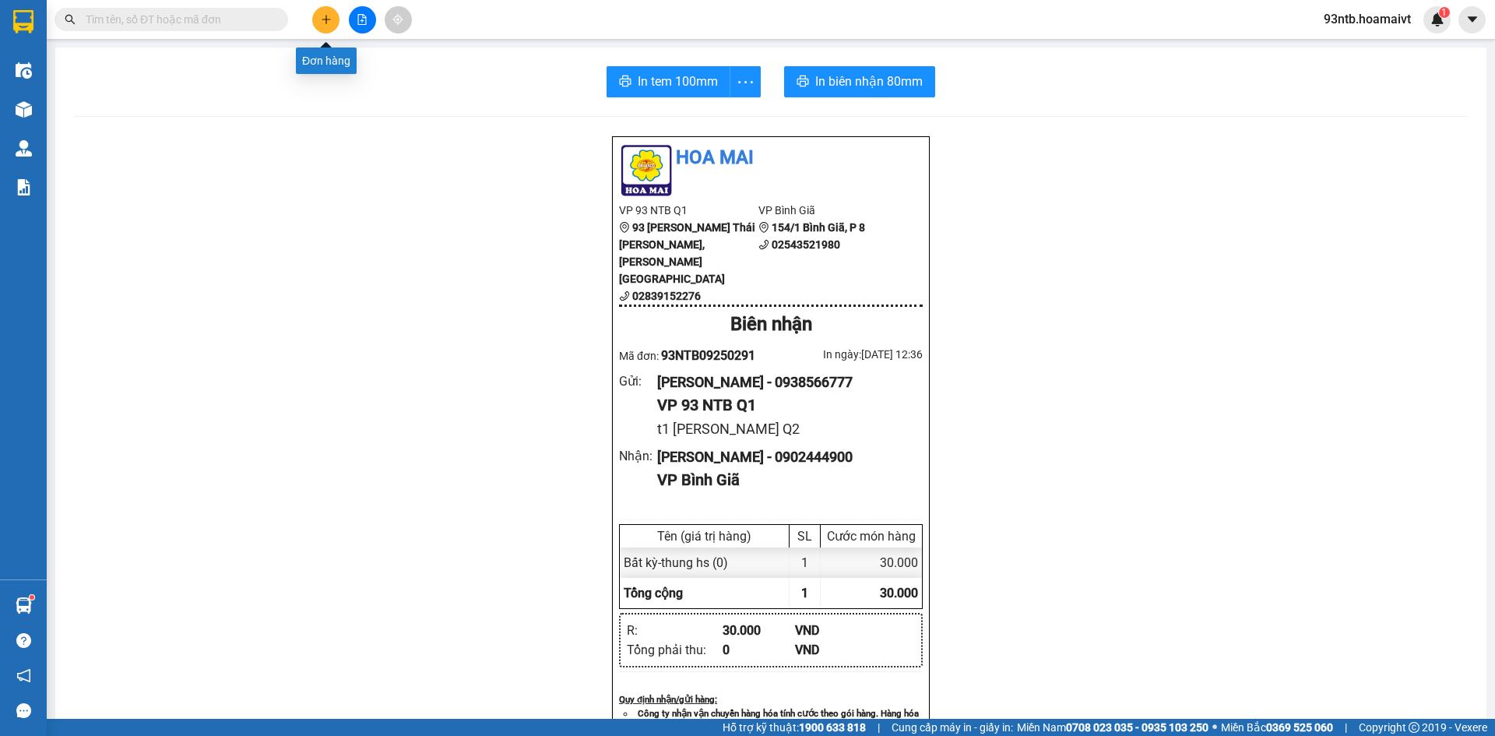
click at [327, 19] on icon "plus" at bounding box center [326, 19] width 11 height 11
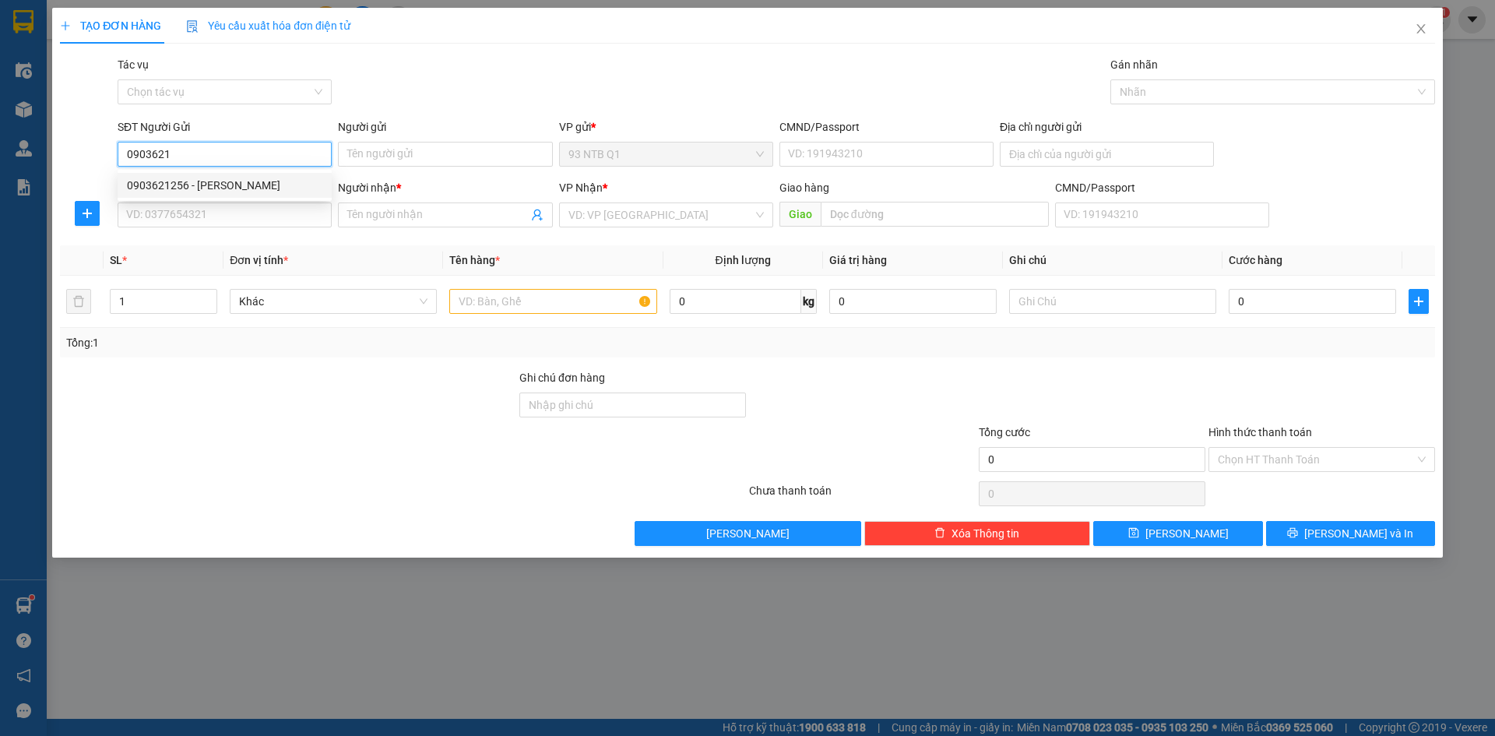
click at [237, 178] on div "0903621256 - THẢO" at bounding box center [224, 185] width 195 height 17
type input "0903621256"
type input "THẢO"
type input "227 Duong 9A Khu Trung Son-Binh Hung-Binh Chanh"
type input "0834903603"
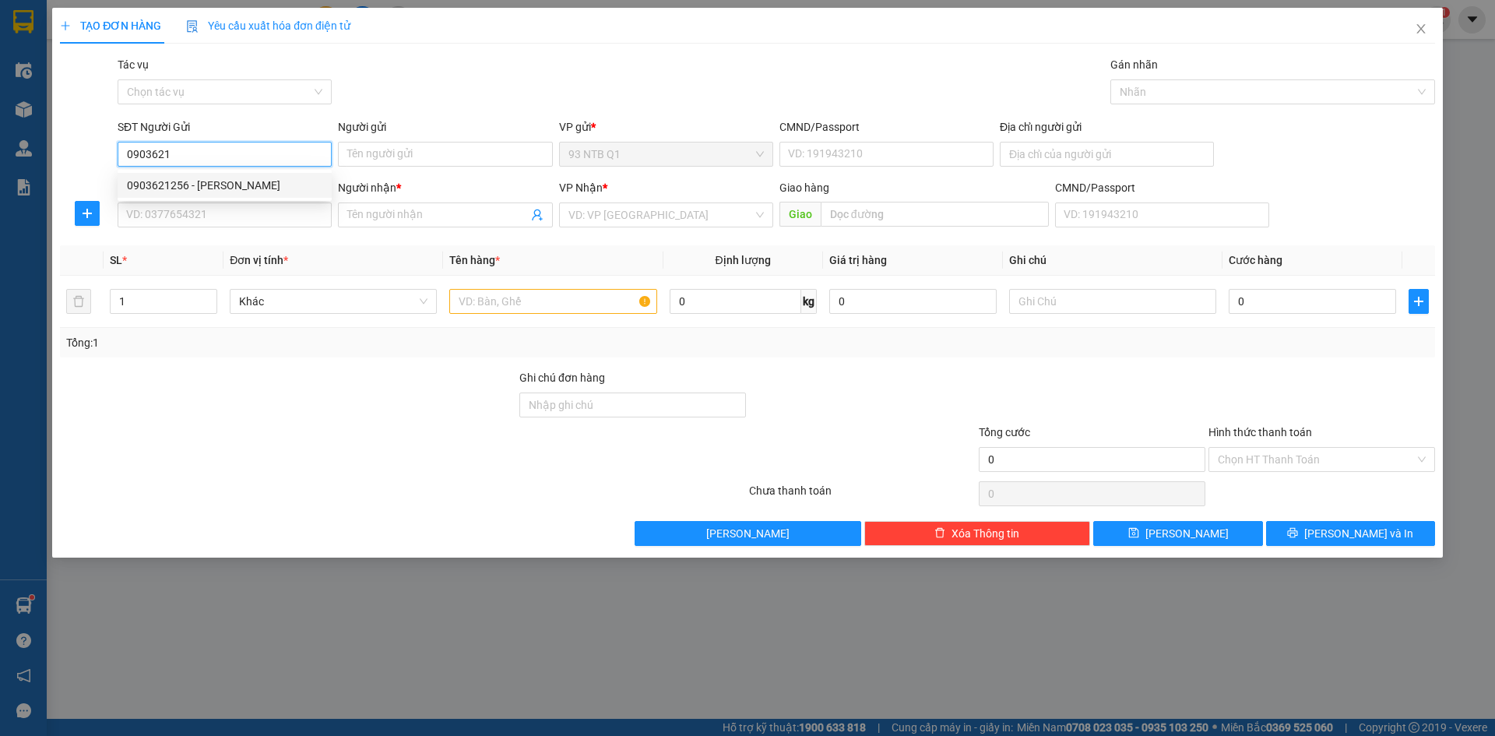
type input "HIỀN"
type input "0903621256"
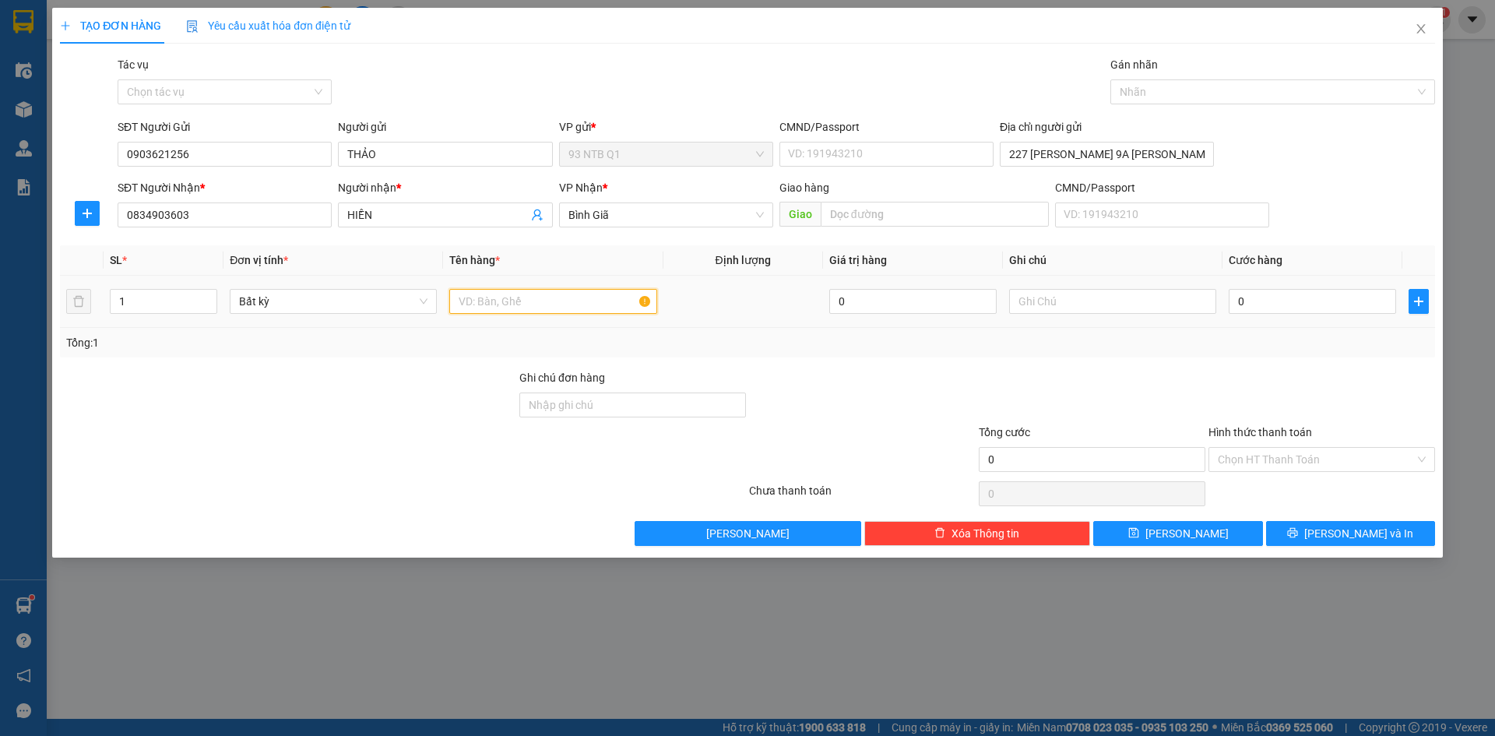
click at [491, 297] on input "text" at bounding box center [552, 301] width 207 height 25
type input "hop"
click at [1277, 305] on input "0" at bounding box center [1312, 301] width 167 height 25
click at [1284, 454] on input "Hình thức thanh toán" at bounding box center [1316, 459] width 197 height 23
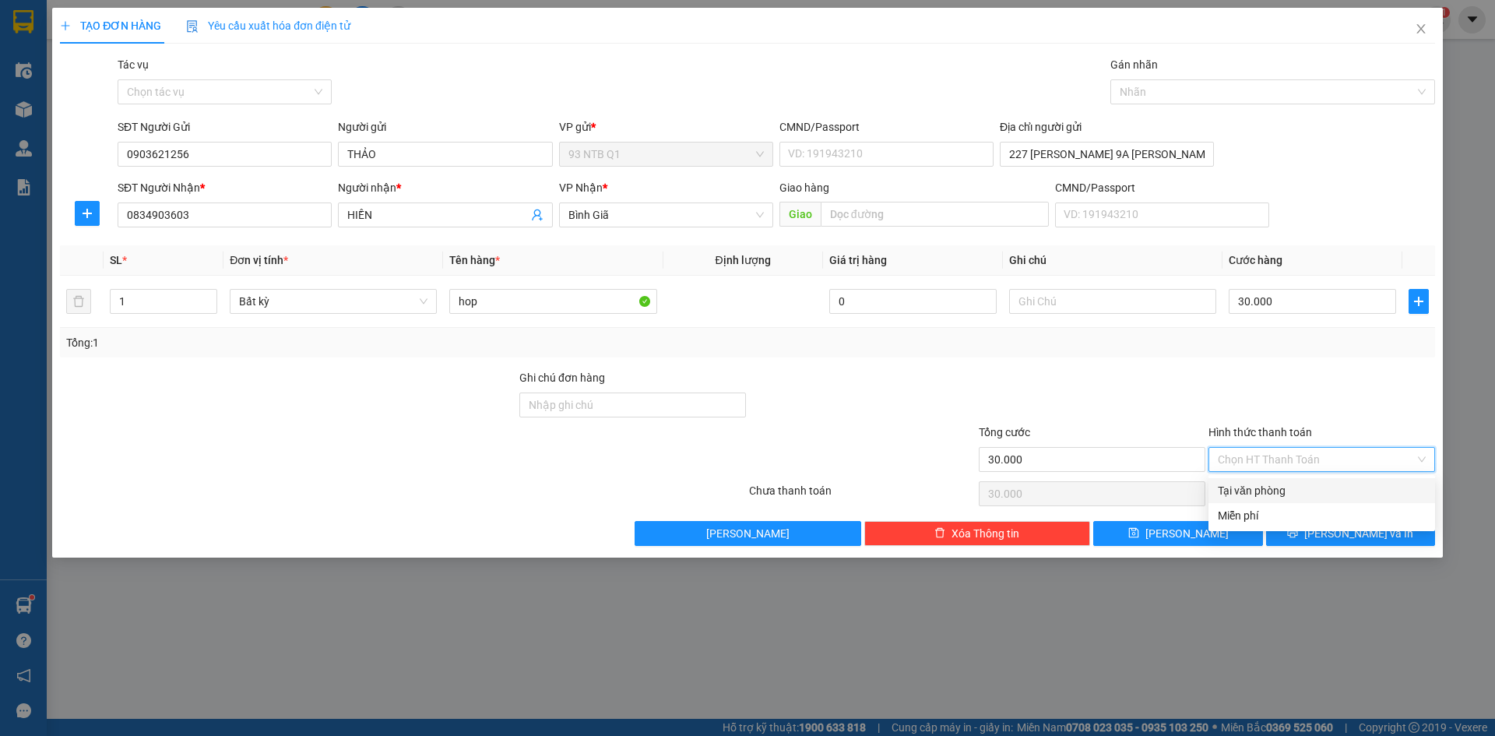
click at [1283, 484] on div "Tại văn phòng" at bounding box center [1322, 490] width 208 height 17
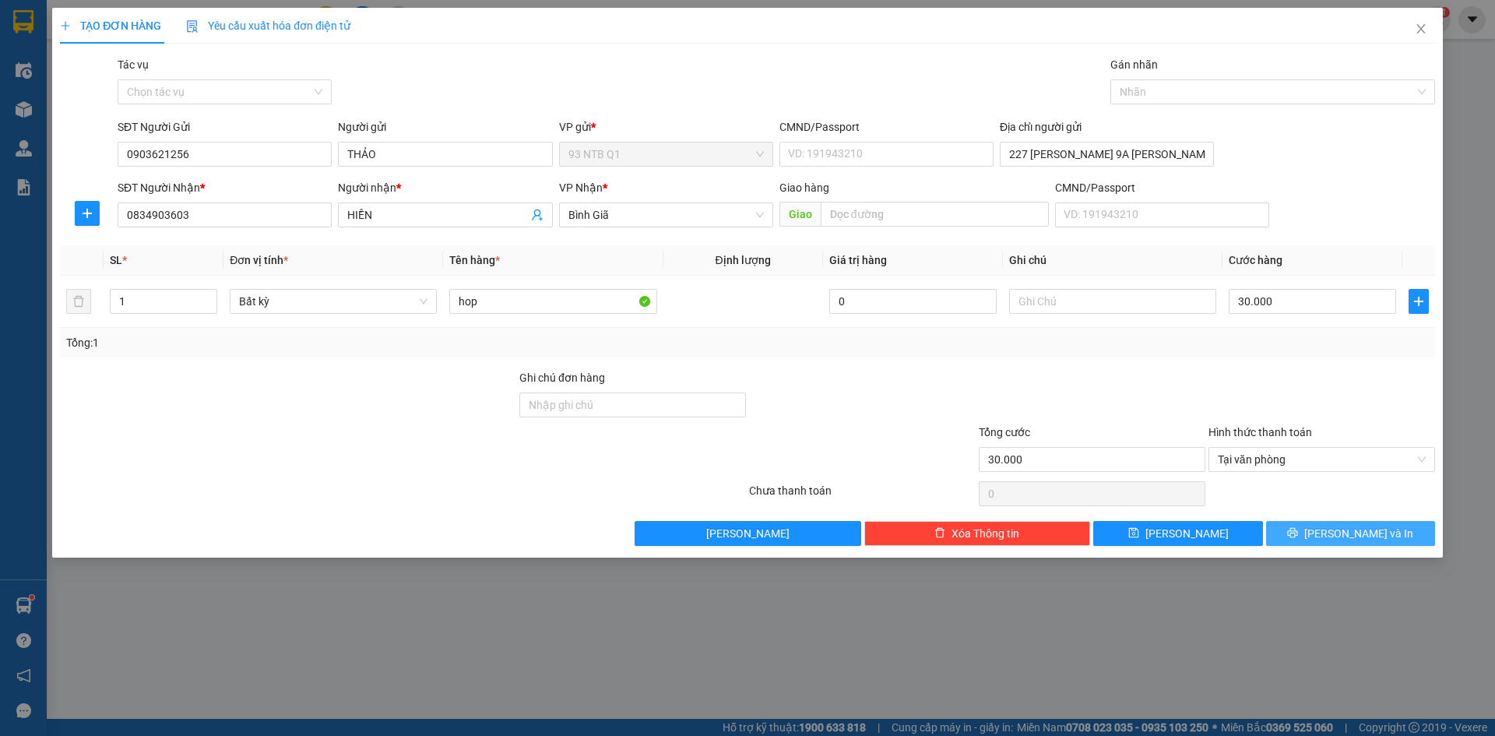
click at [1313, 534] on button "[PERSON_NAME] và In" at bounding box center [1350, 533] width 169 height 25
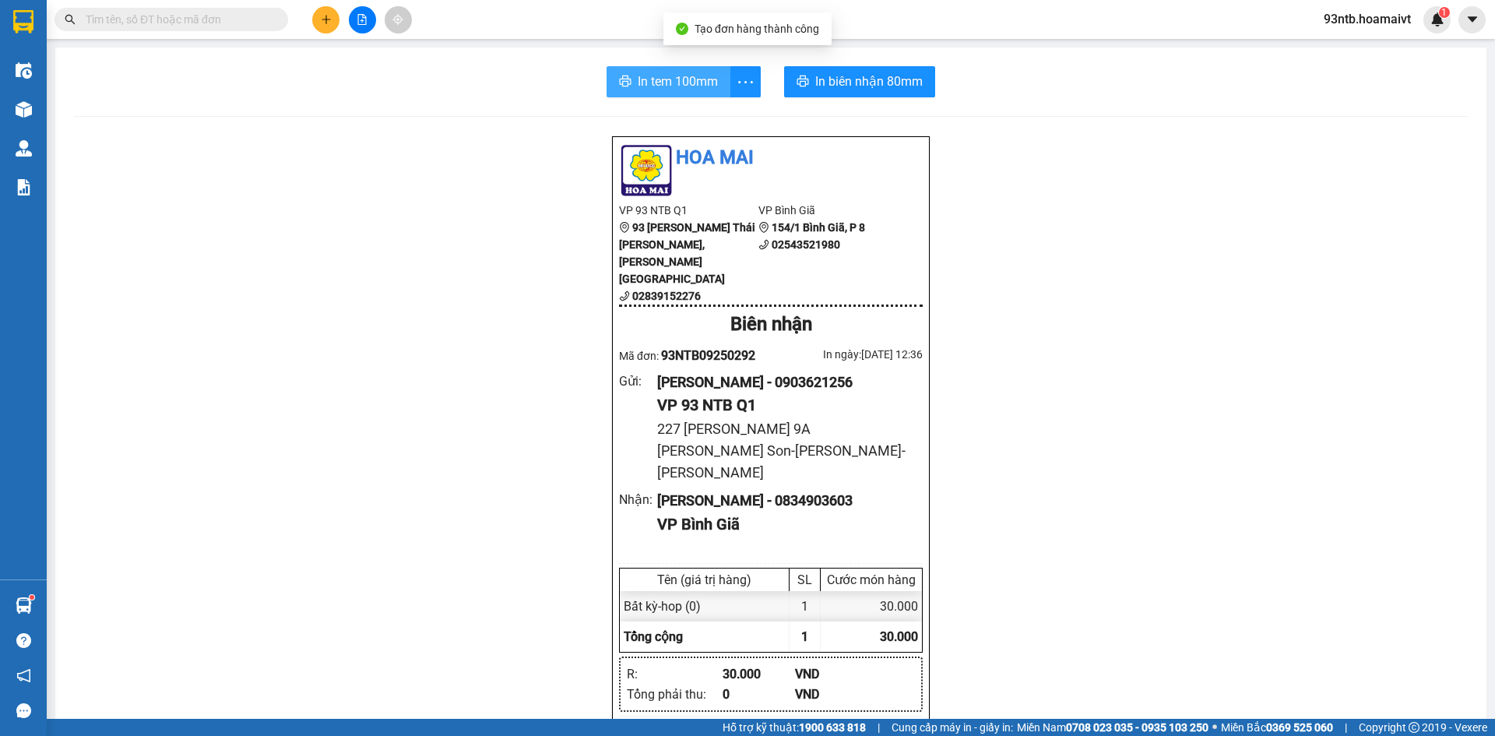
click at [683, 78] on span "In tem 100mm" at bounding box center [678, 81] width 80 height 19
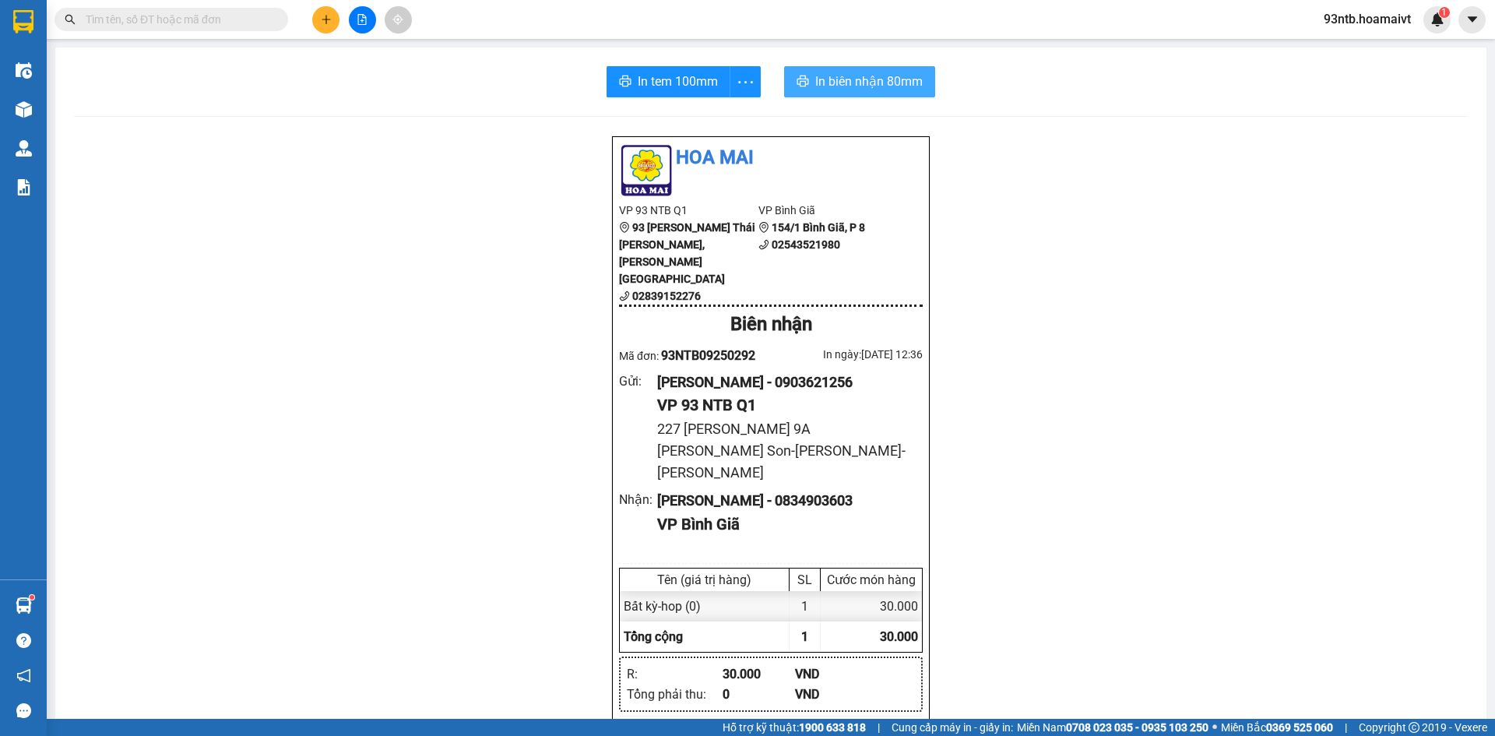
click at [863, 76] on span "In biên nhận 80mm" at bounding box center [868, 81] width 107 height 19
click at [166, 19] on input "text" at bounding box center [178, 19] width 184 height 17
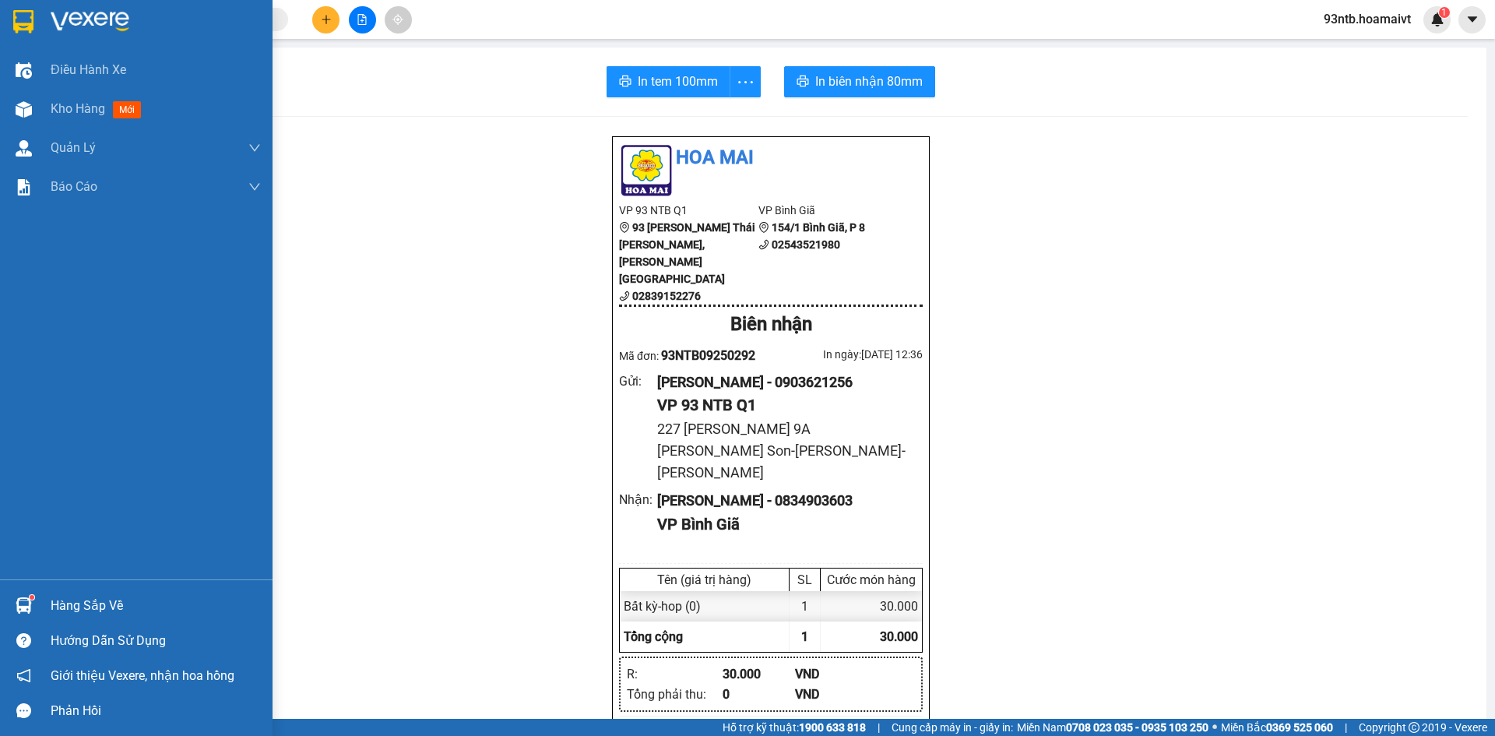
click at [21, 602] on img at bounding box center [24, 605] width 16 height 16
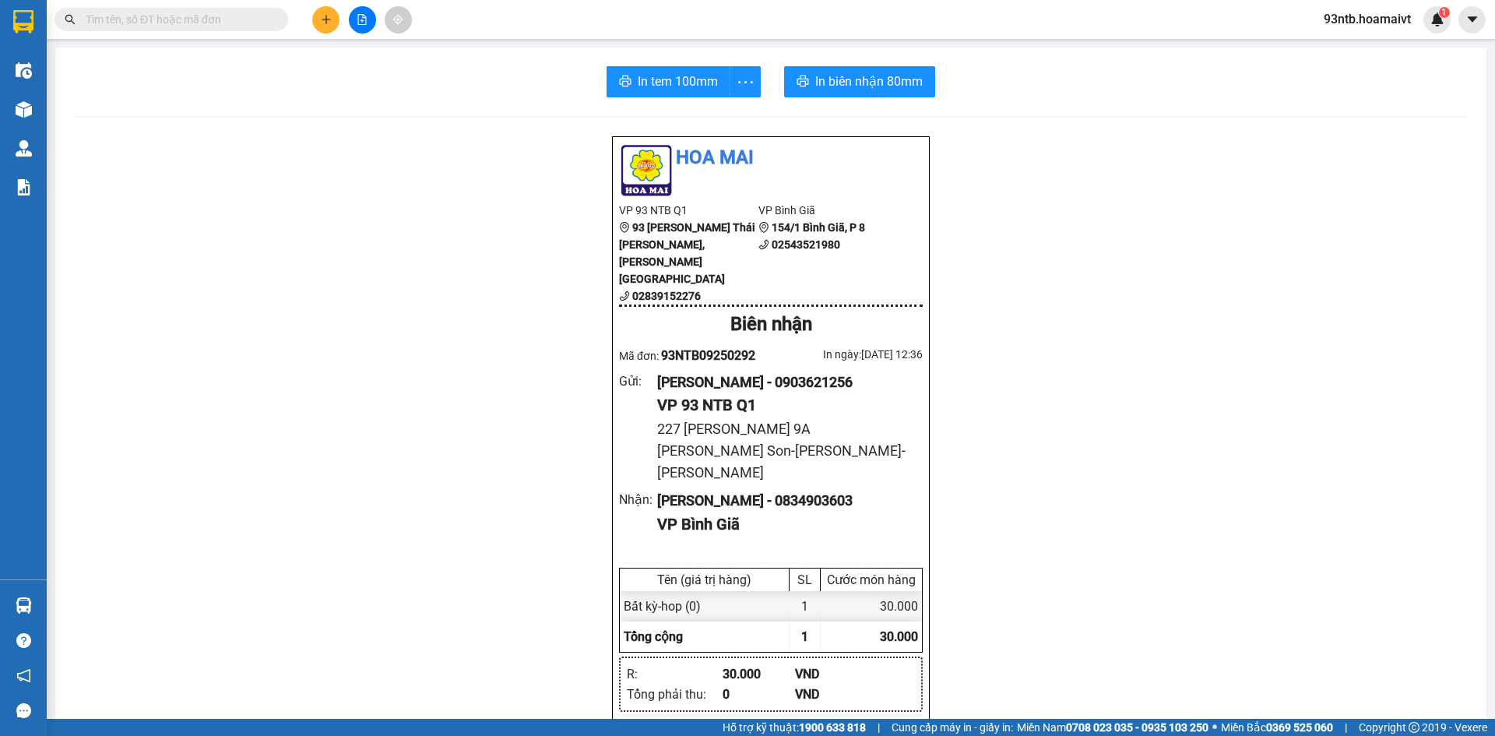
click at [403, 178] on section "Kết quả tìm kiếm ( 1613 ) Bộ lọc Tìm người gửi/nhận Thuộc VP này Mã ĐH Trạng th…" at bounding box center [747, 368] width 1495 height 736
click at [133, 19] on input "text" at bounding box center [178, 19] width 184 height 17
click at [215, 15] on input "text" at bounding box center [178, 19] width 184 height 17
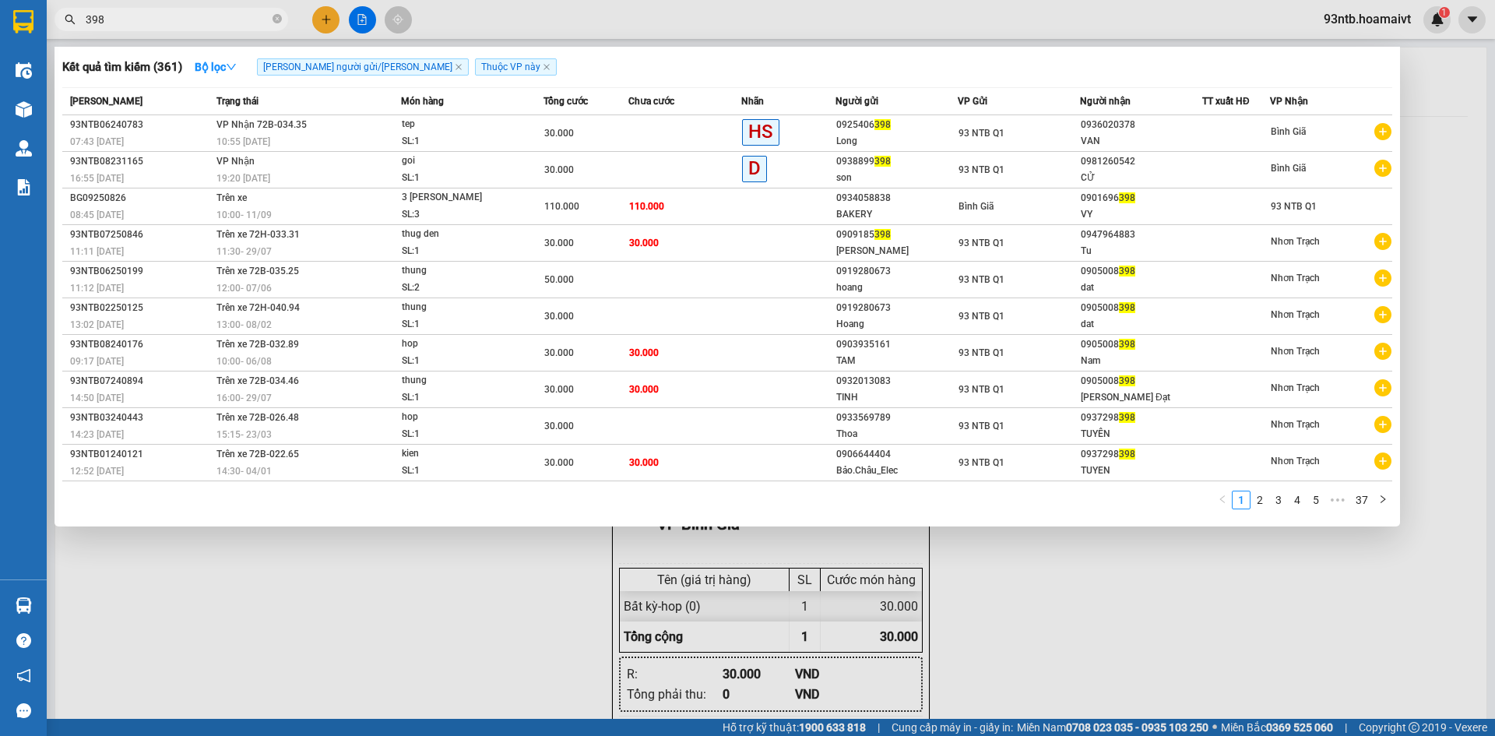
type input "398"
click at [326, 18] on div at bounding box center [747, 368] width 1495 height 736
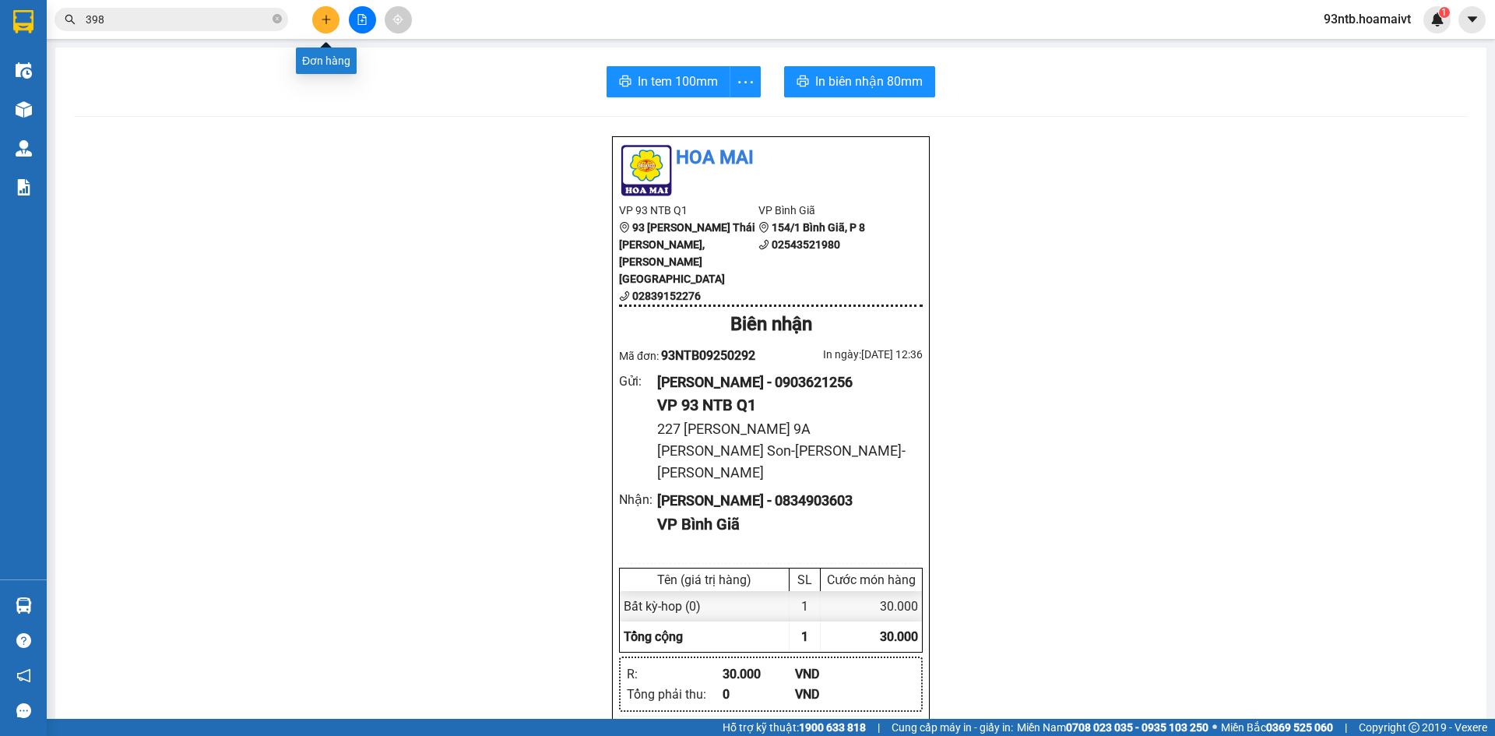
click at [326, 16] on icon "plus" at bounding box center [325, 19] width 1 height 9
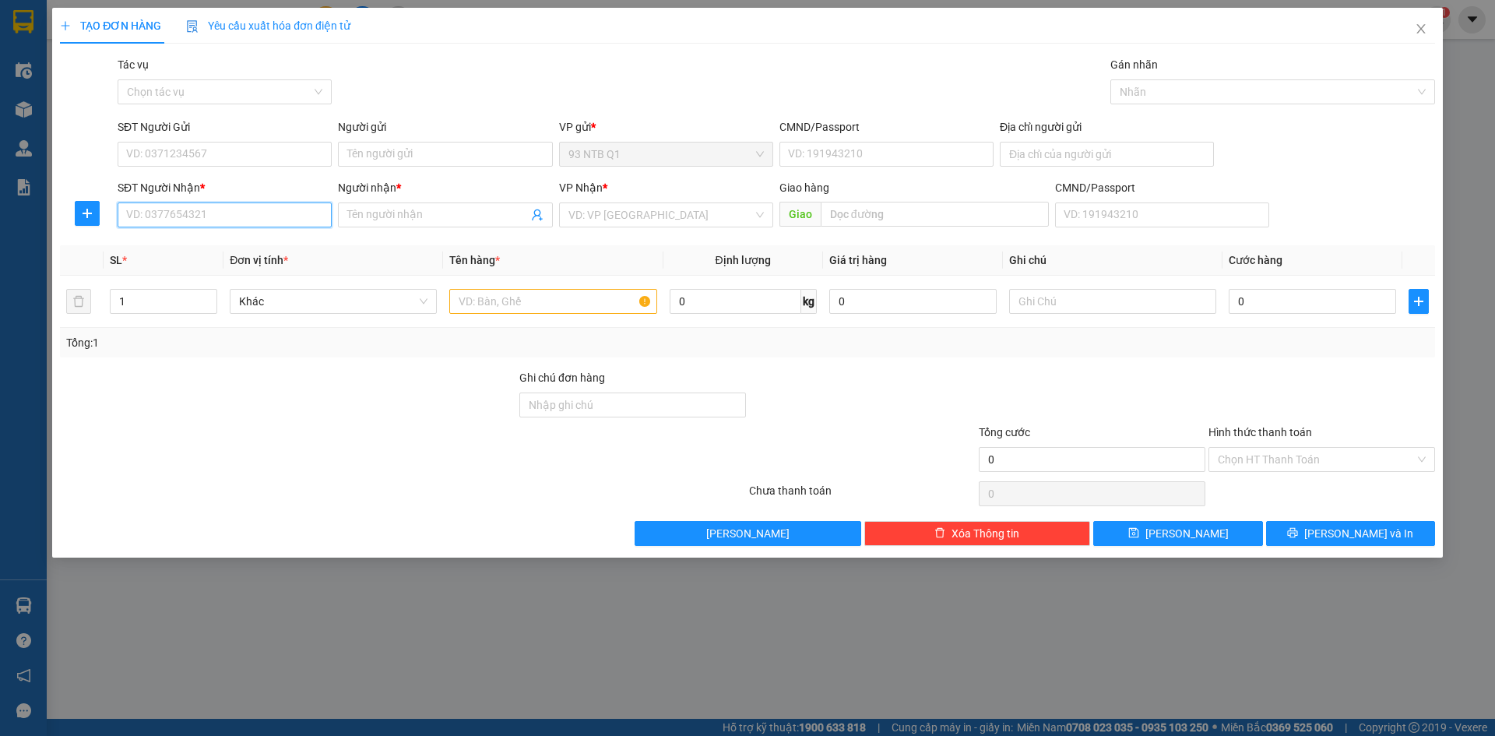
click at [235, 214] on input "SĐT Người Nhận *" at bounding box center [225, 214] width 214 height 25
click at [235, 214] on input "0931185418" at bounding box center [225, 214] width 214 height 25
type input "0931185418"
click at [209, 159] on input "SĐT Người Gửi" at bounding box center [225, 154] width 214 height 25
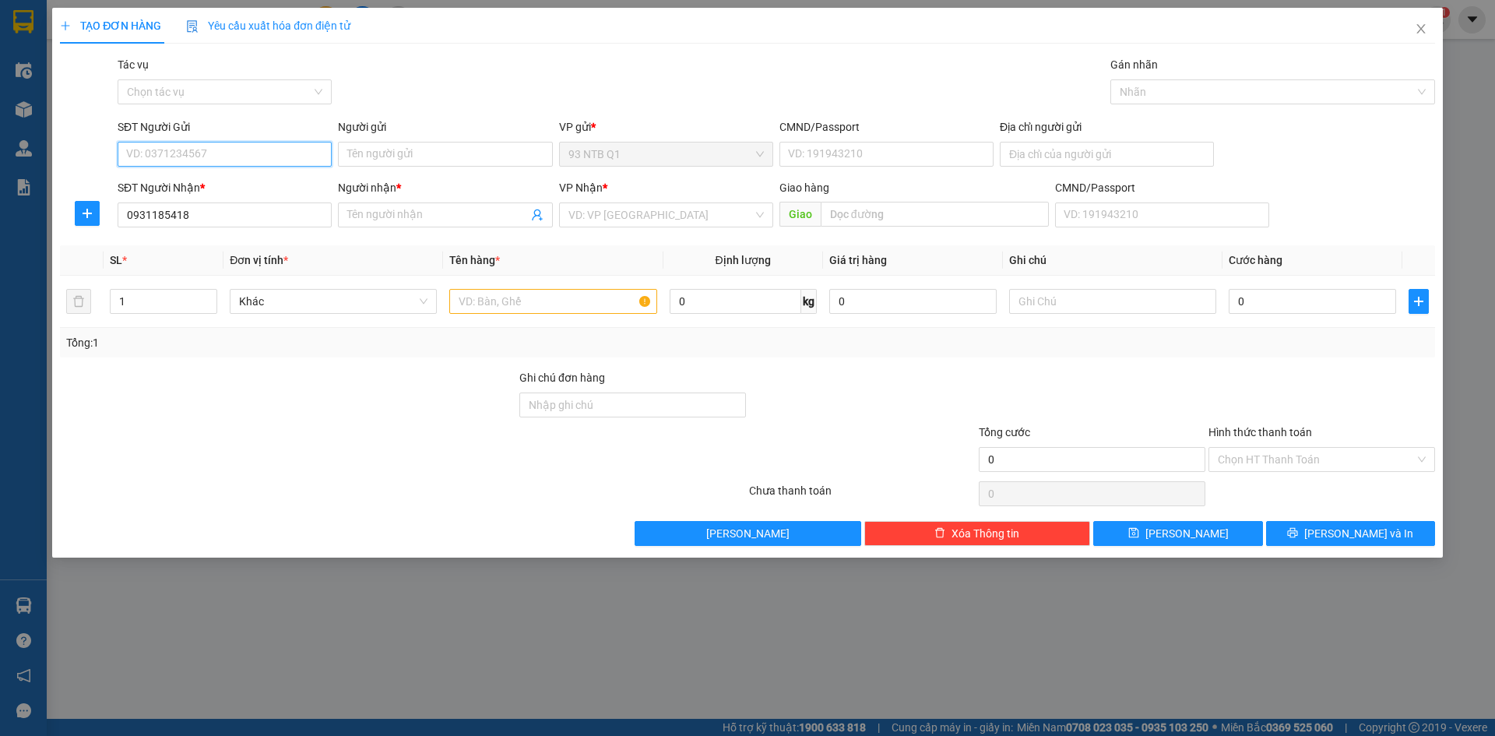
paste input "0931185418"
type input "0931185418"
click at [379, 156] on input "Người gửi" at bounding box center [445, 154] width 214 height 25
type input "MK shop"
click at [208, 208] on input "0931185418" at bounding box center [225, 214] width 214 height 25
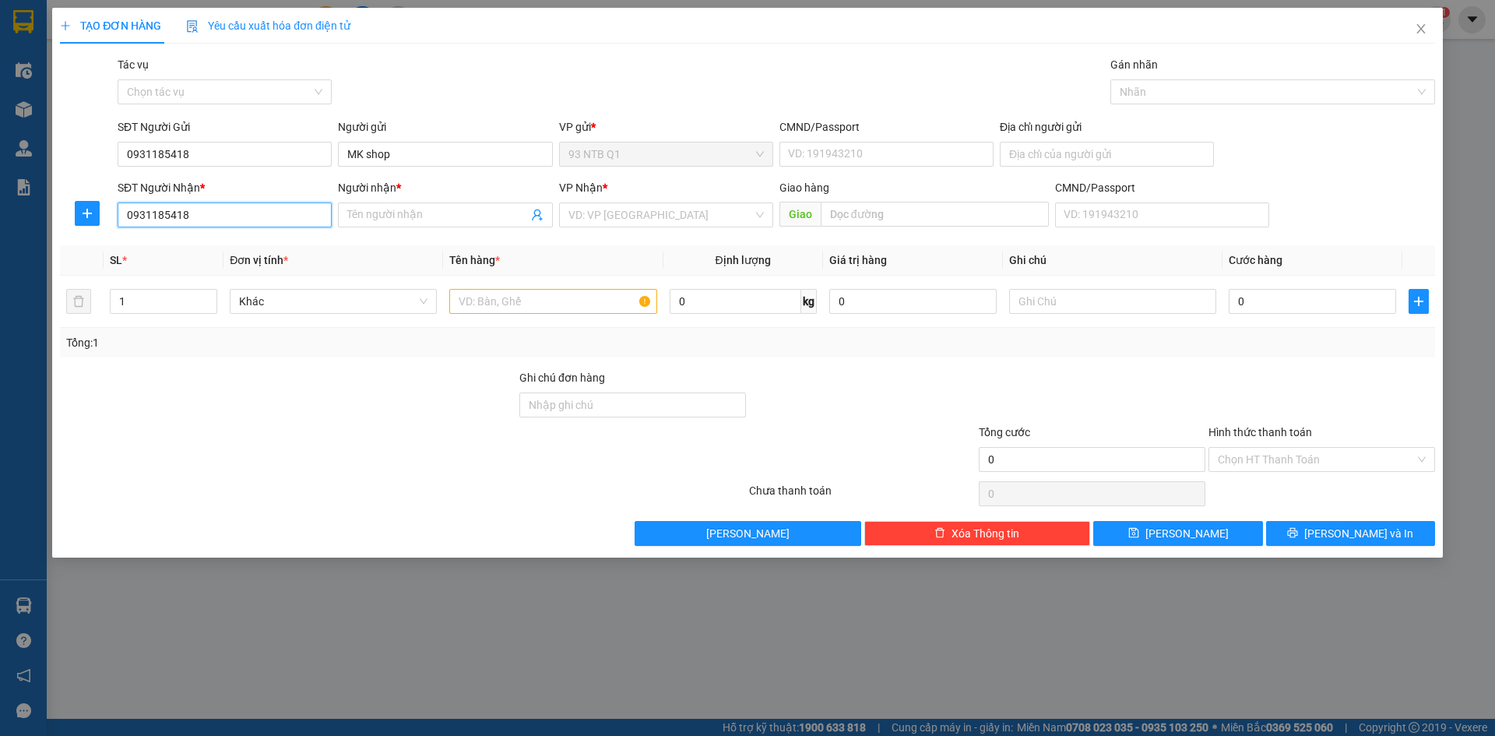
click at [208, 208] on input "0931185418" at bounding box center [225, 214] width 214 height 25
type input "0792727700"
click at [422, 216] on input "Người nhận *" at bounding box center [437, 214] width 180 height 17
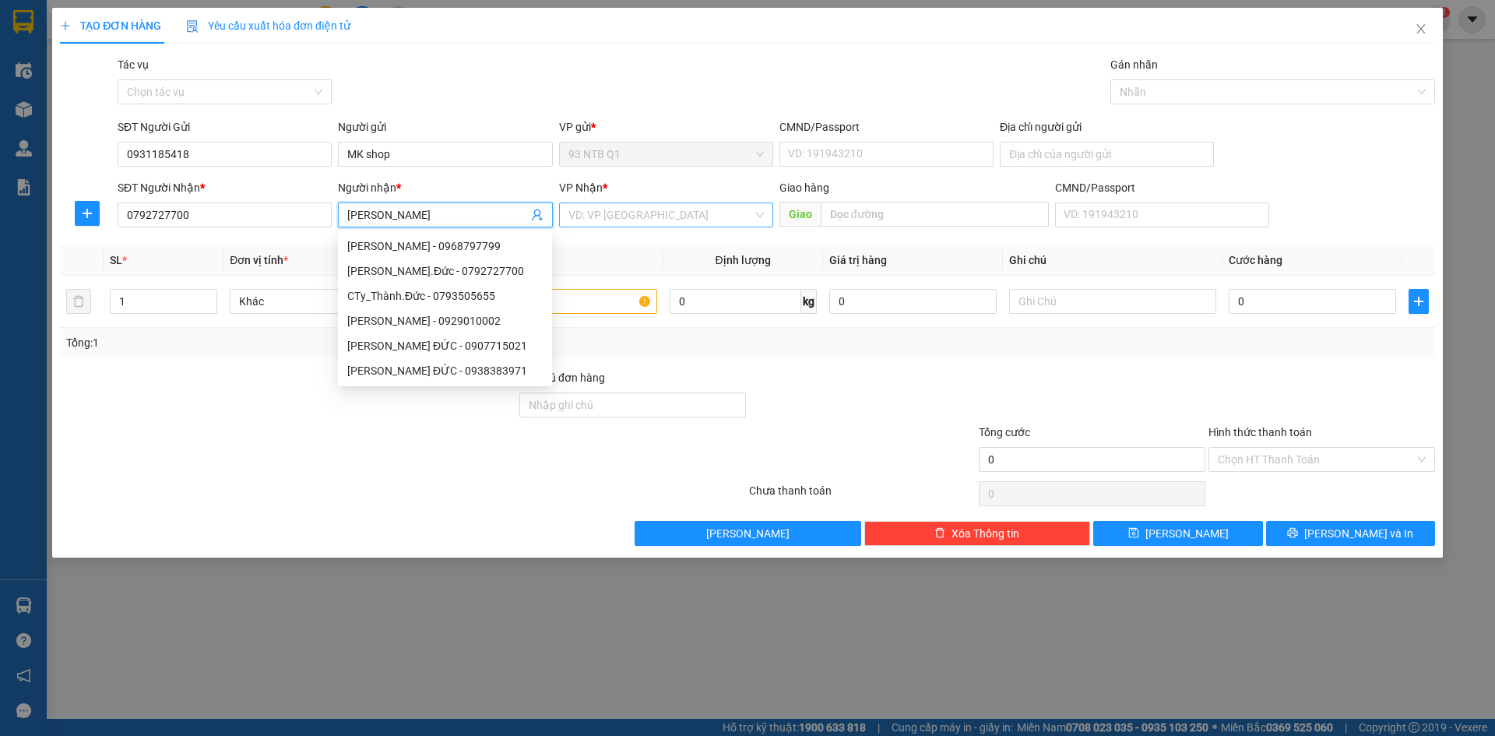
type input "Thanh Duc"
click at [621, 219] on input "search" at bounding box center [660, 214] width 185 height 23
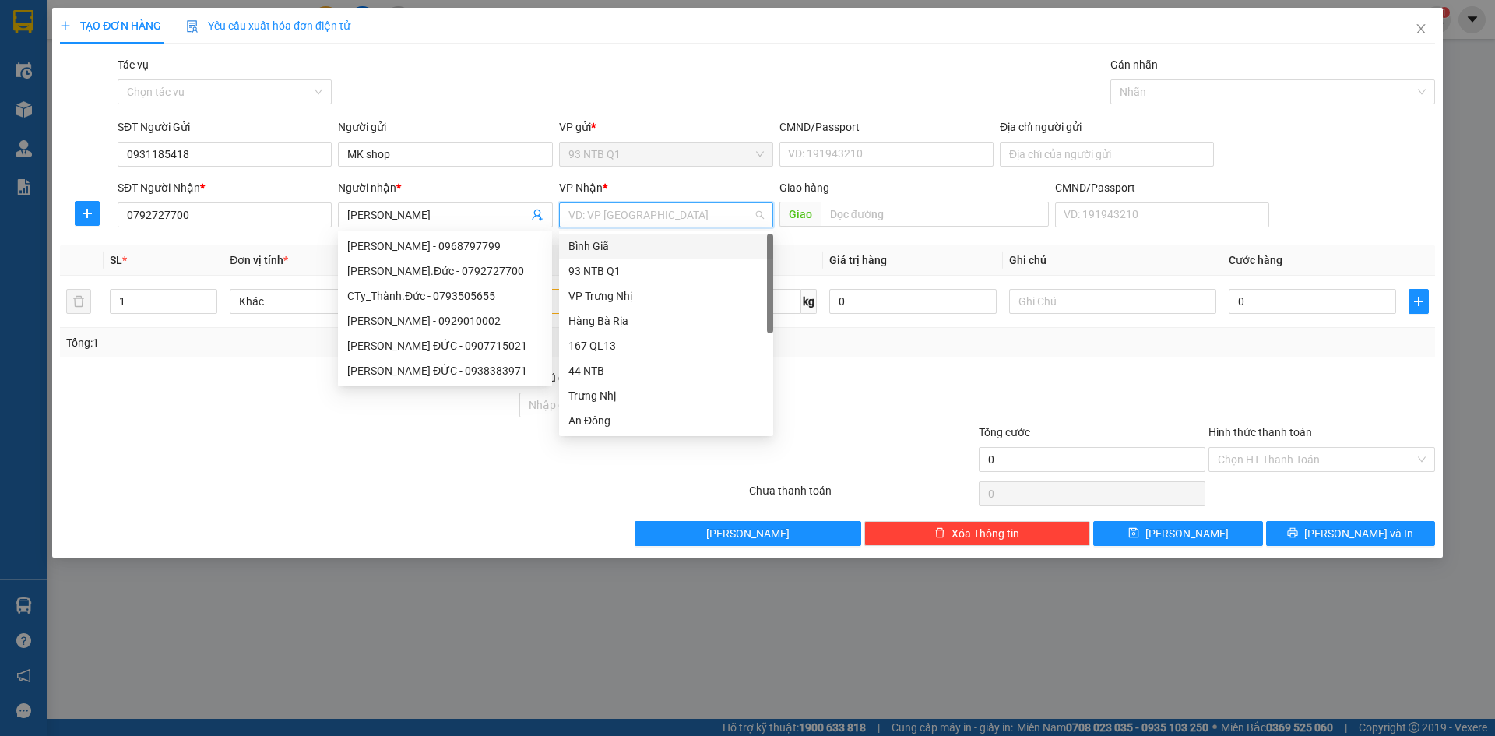
type input "b"
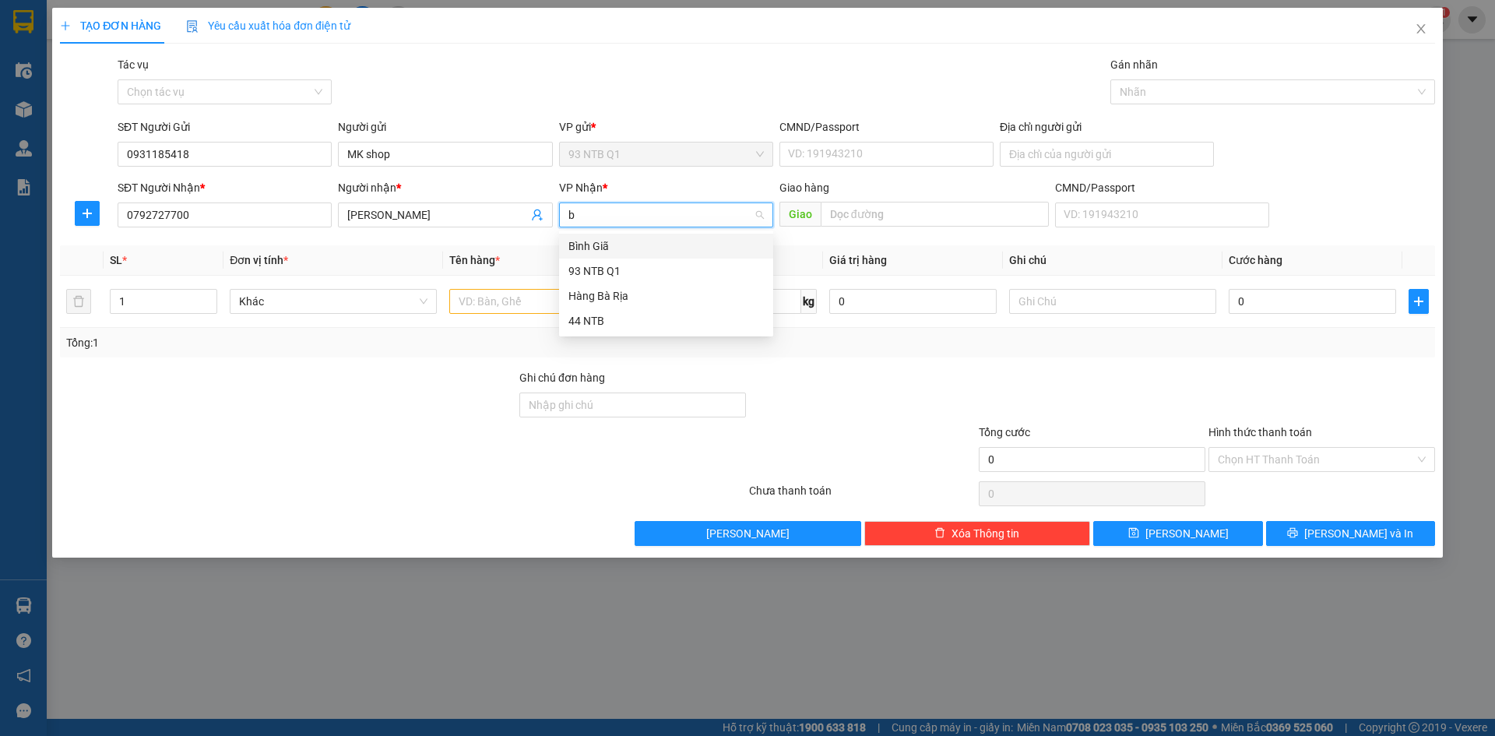
click at [635, 248] on div "Bình Giã" at bounding box center [665, 245] width 195 height 17
click at [515, 302] on input "text" at bounding box center [552, 301] width 207 height 25
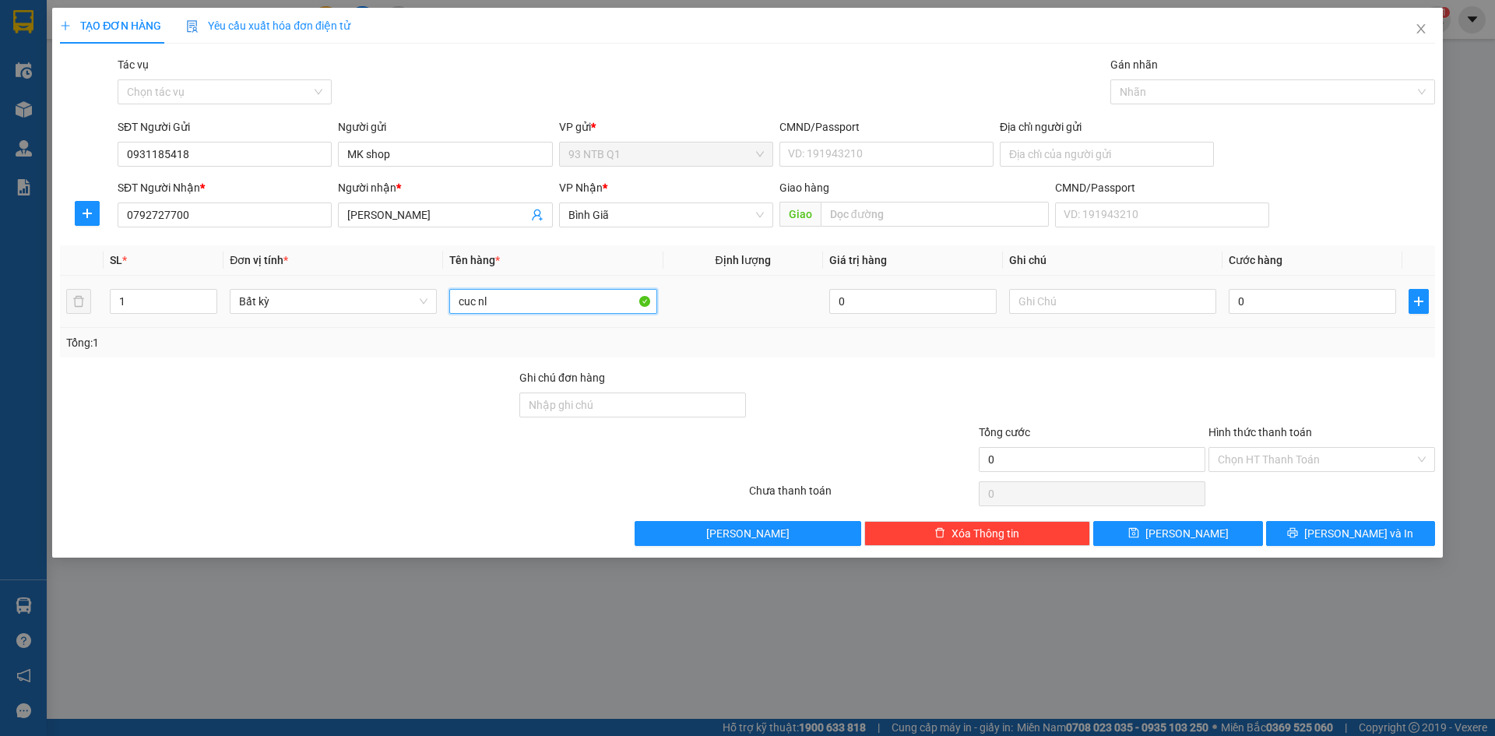
type input "cuc nl"
type input "vot"
click at [1025, 147] on input "Địa chỉ người gửi" at bounding box center [1107, 154] width 214 height 25
type input "48/82/11 Dang Nhu Lam-Nha Be"
click at [1268, 302] on input "0" at bounding box center [1312, 301] width 167 height 25
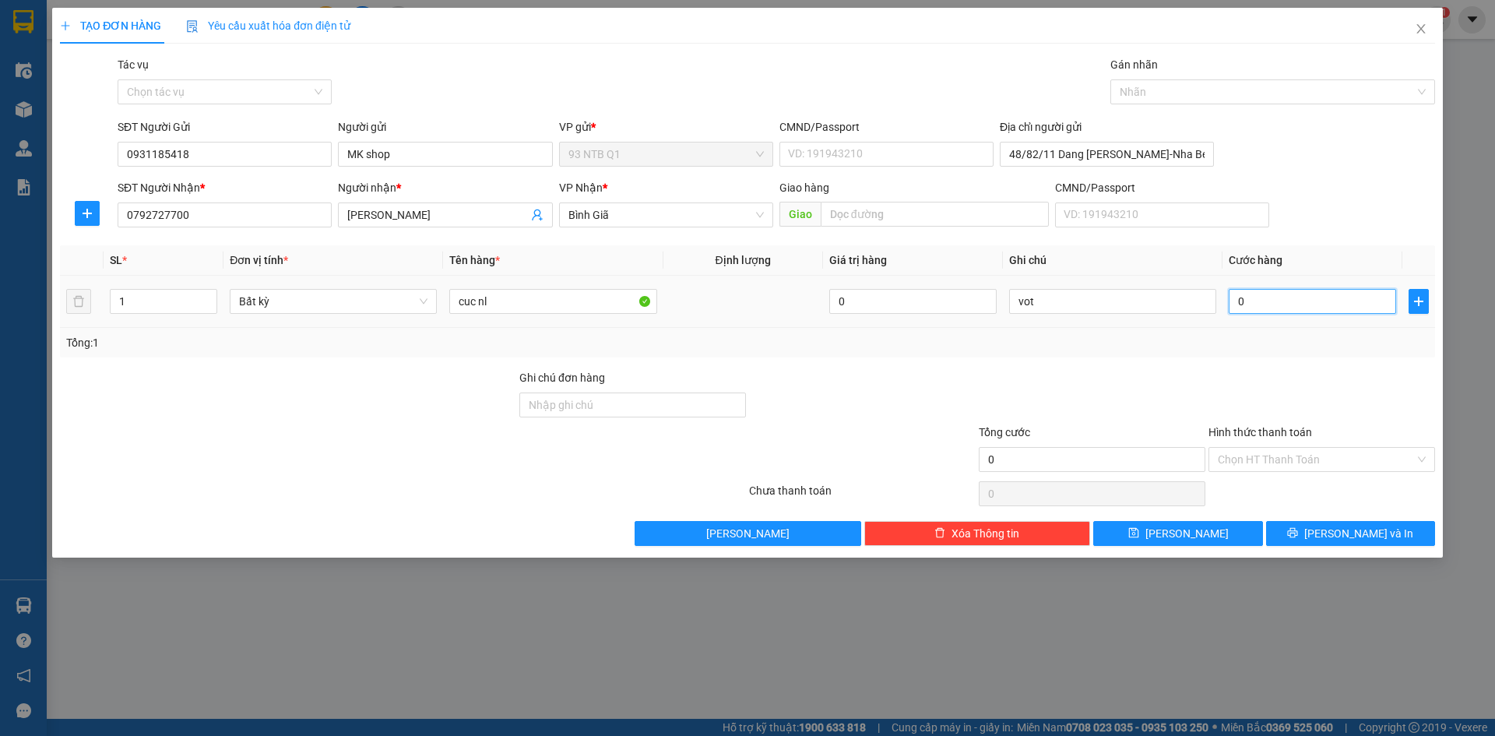
type input "3"
type input "30"
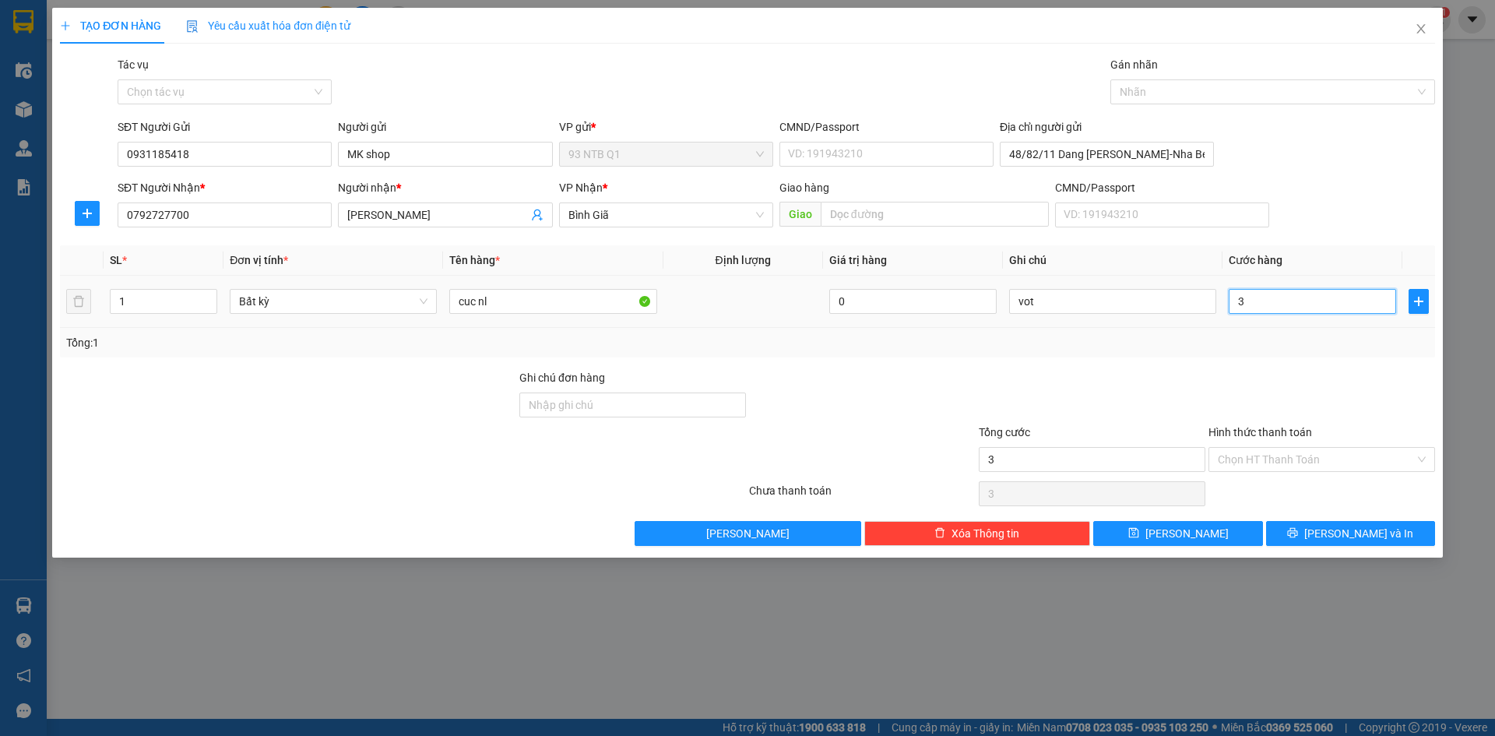
type input "30"
click at [1298, 530] on icon "printer" at bounding box center [1292, 532] width 11 height 11
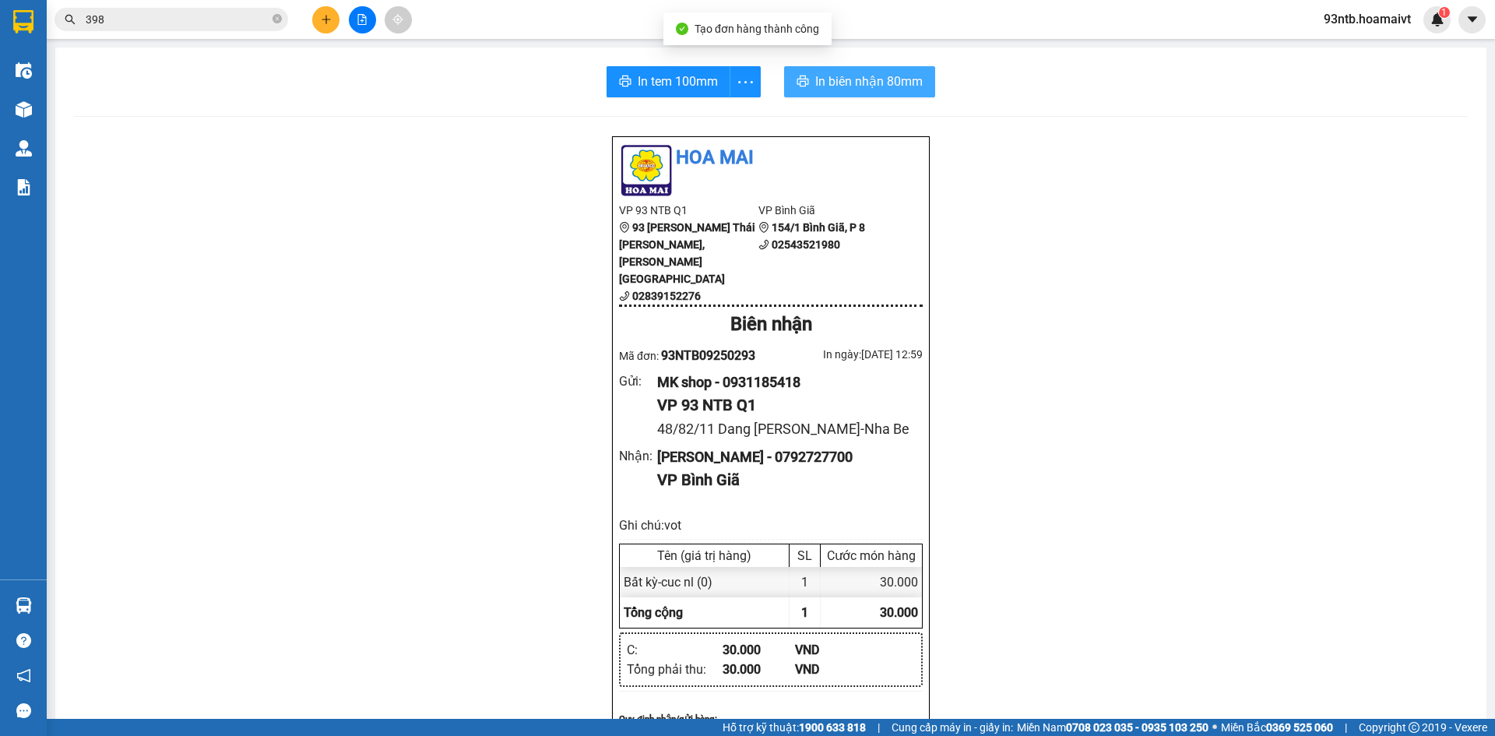
click at [842, 80] on span "In biên nhận 80mm" at bounding box center [868, 81] width 107 height 19
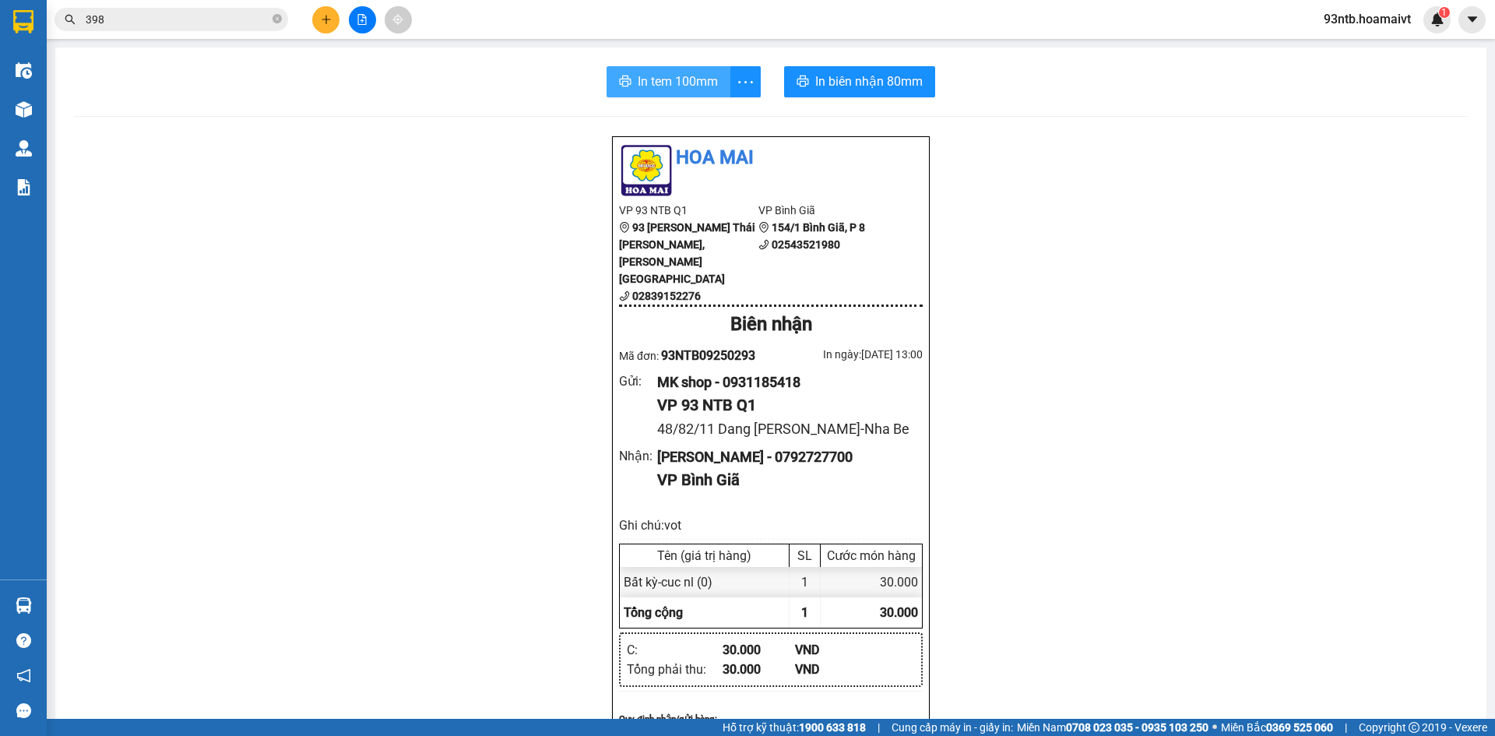
click at [689, 80] on span "In tem 100mm" at bounding box center [678, 81] width 80 height 19
click at [176, 22] on input "398" at bounding box center [178, 19] width 184 height 17
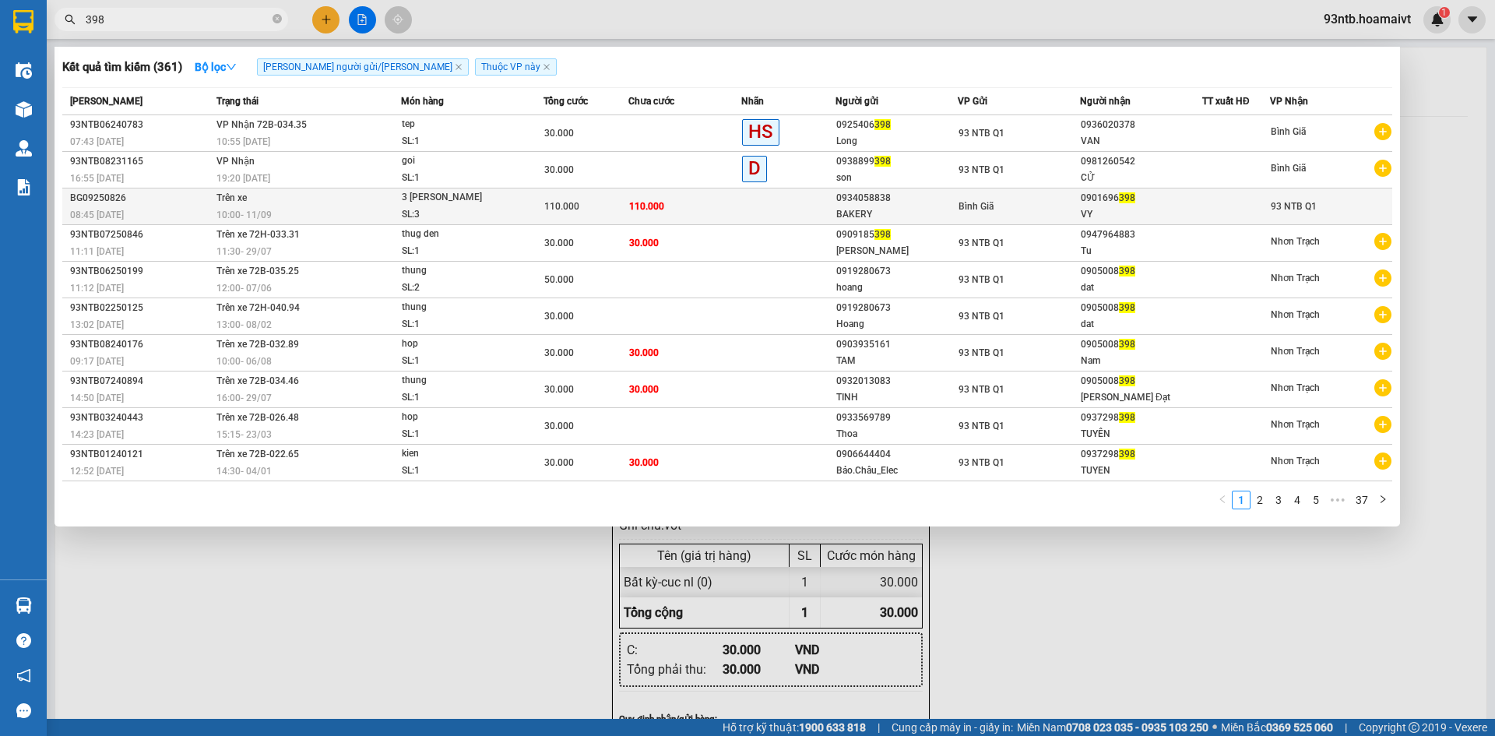
click at [807, 211] on td at bounding box center [788, 206] width 94 height 37
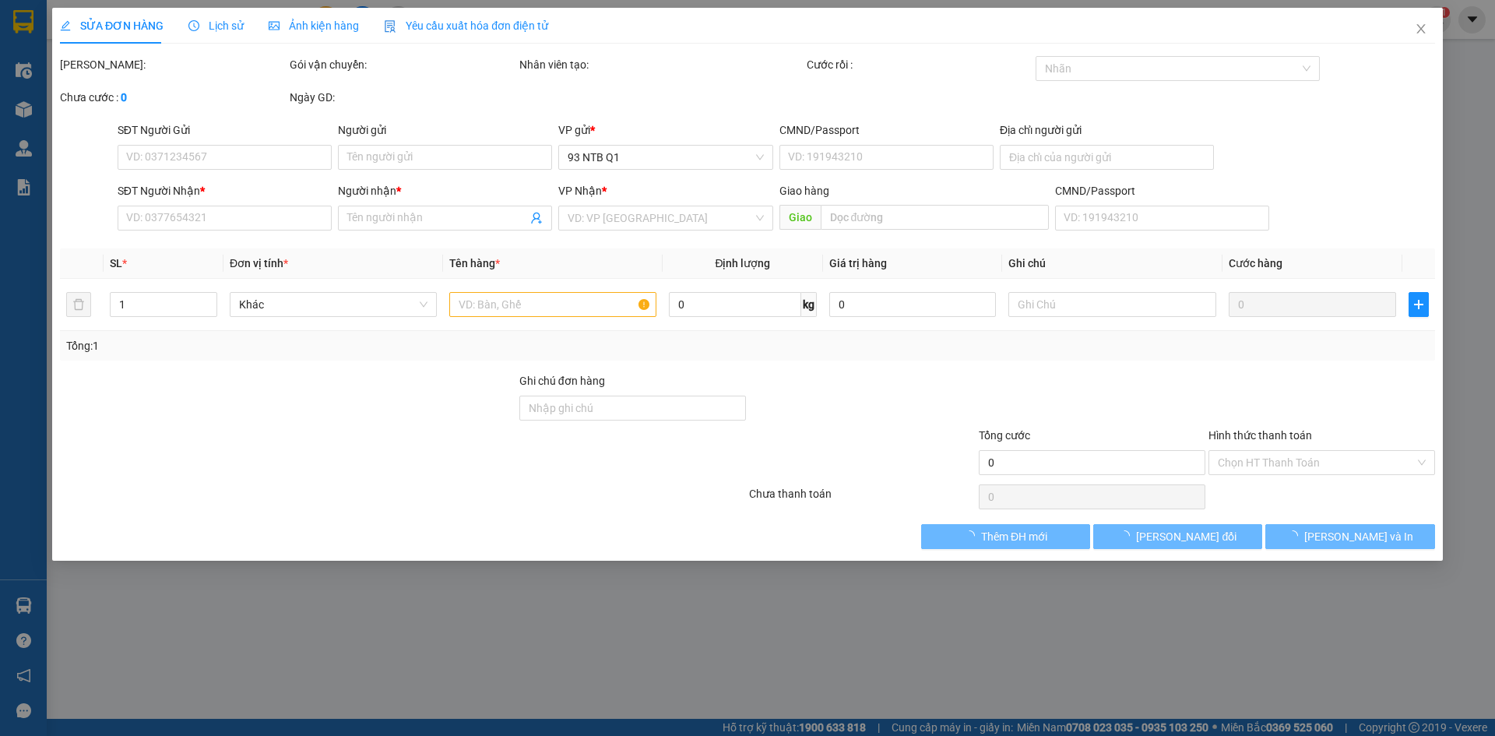
type input "0934058838"
type input "BAKERY"
type input "0901696398"
type input "VY"
type input "110.000"
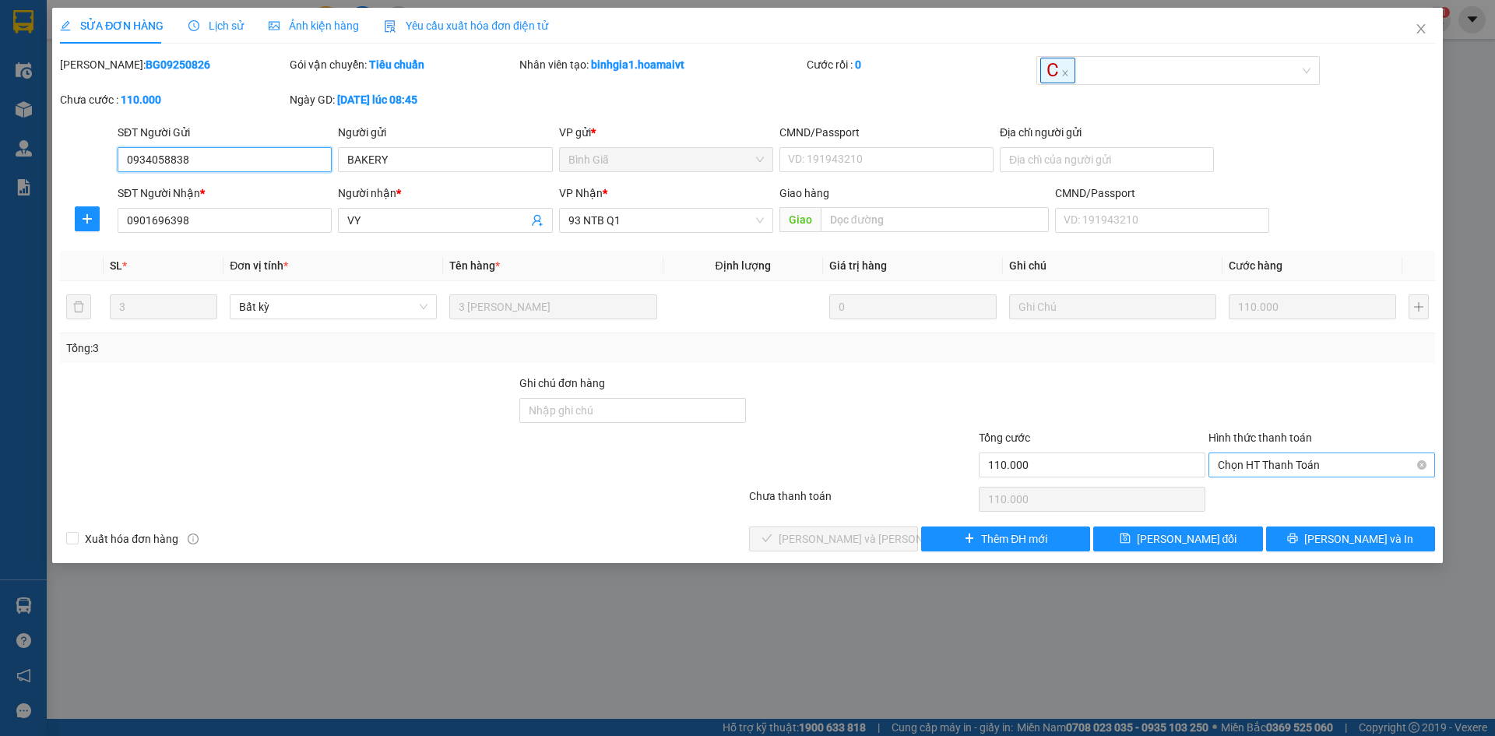
click at [1252, 463] on span "Chọn HT Thanh Toán" at bounding box center [1322, 464] width 208 height 23
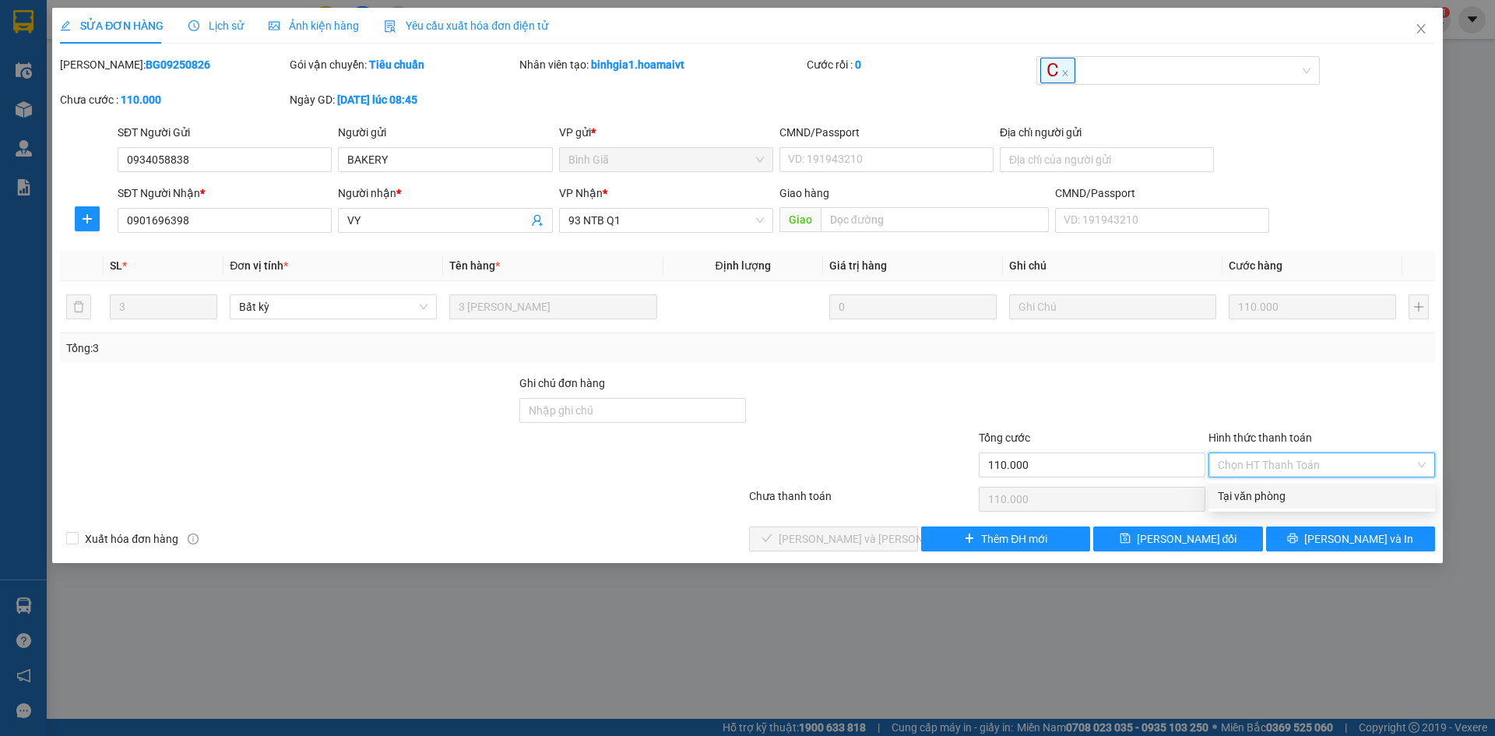
click at [1255, 494] on div "Tại văn phòng" at bounding box center [1322, 495] width 208 height 17
type input "0"
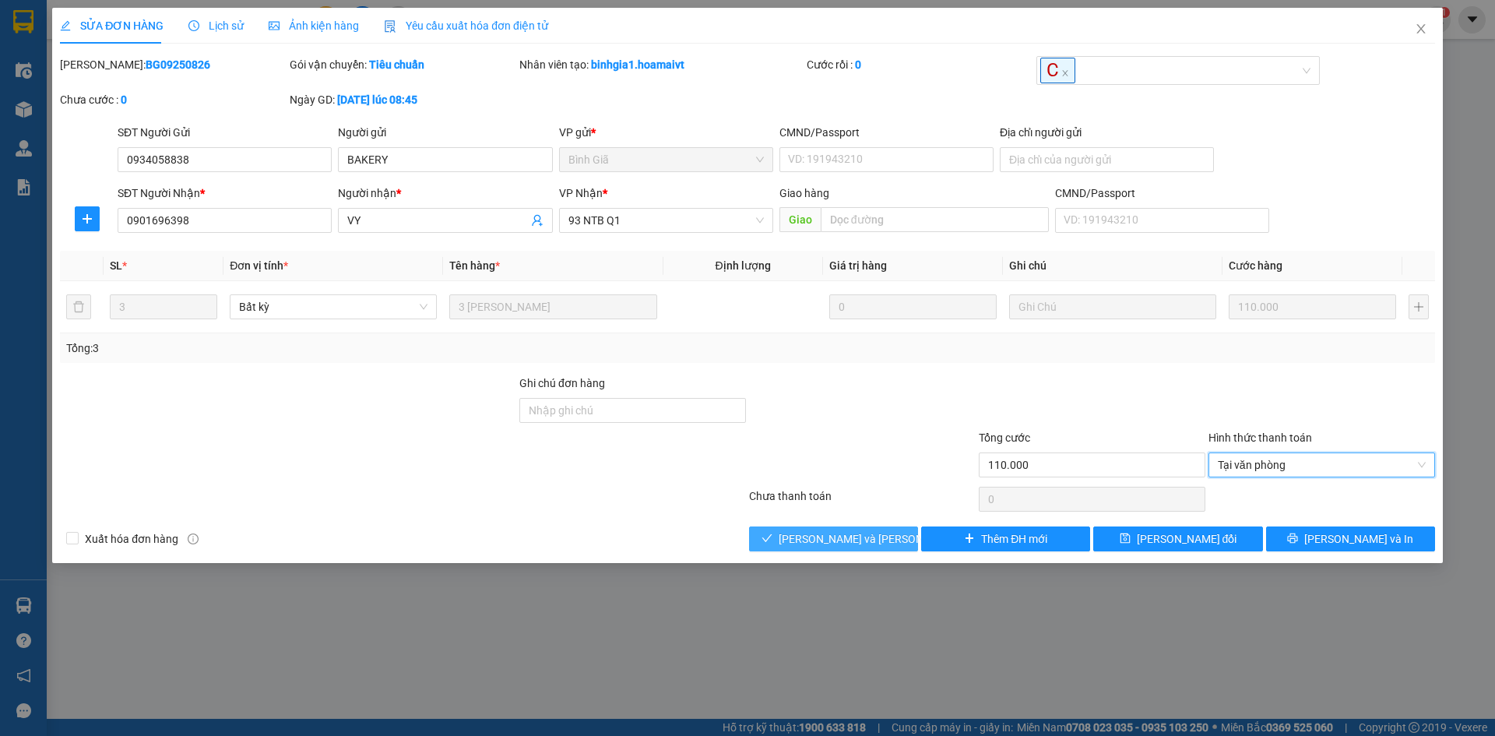
click at [864, 542] on span "[PERSON_NAME] và [PERSON_NAME] hàng" at bounding box center [884, 538] width 210 height 17
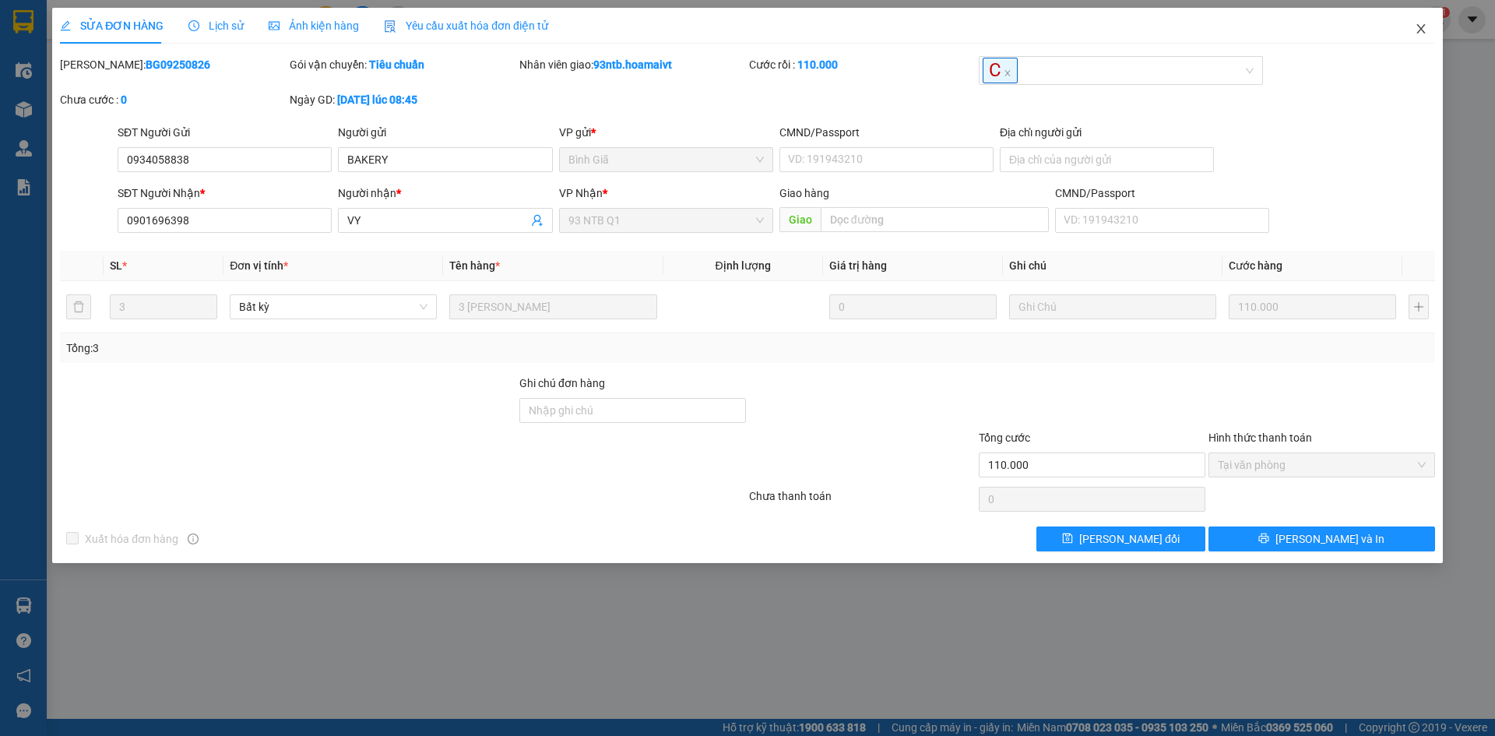
click at [1423, 26] on icon "close" at bounding box center [1421, 29] width 12 height 12
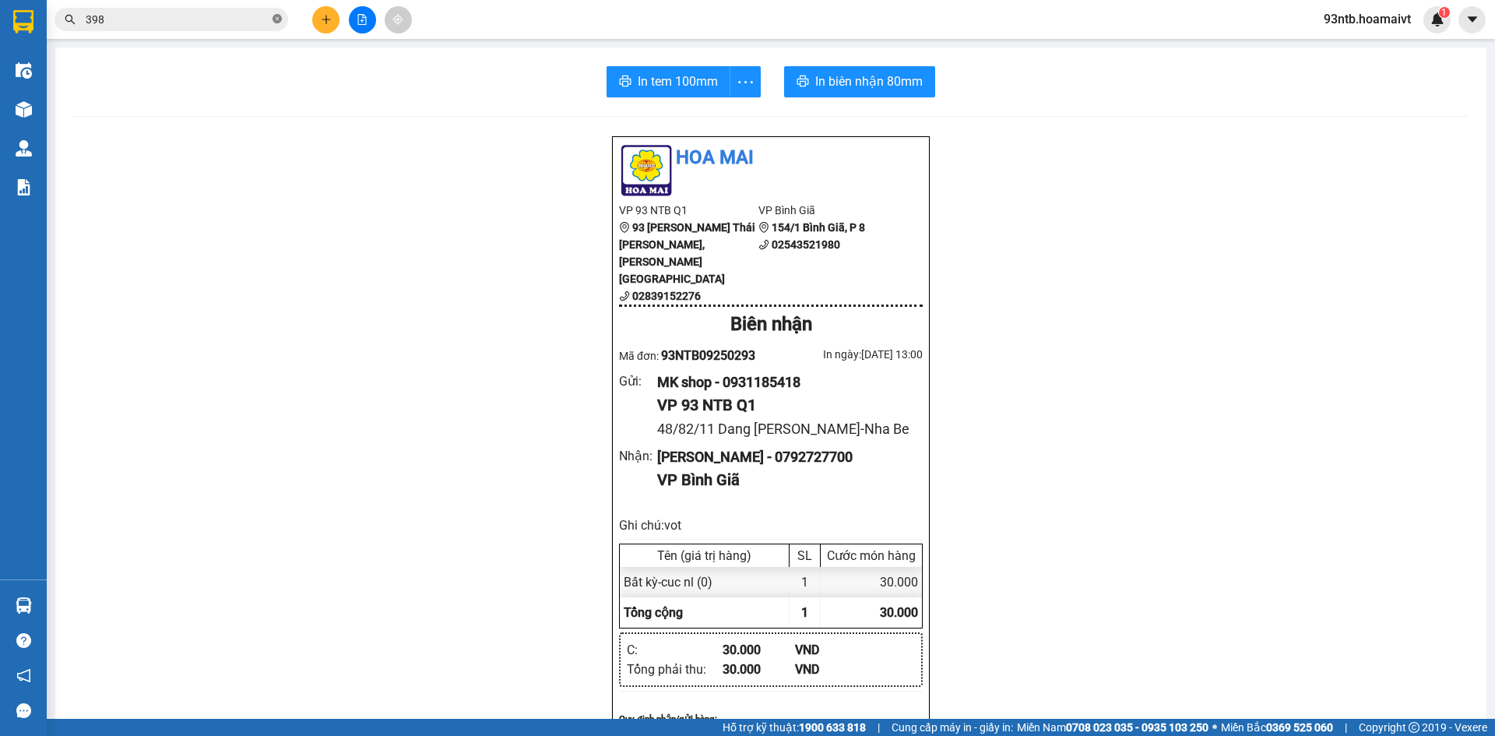
click at [278, 16] on icon "close-circle" at bounding box center [277, 18] width 9 height 9
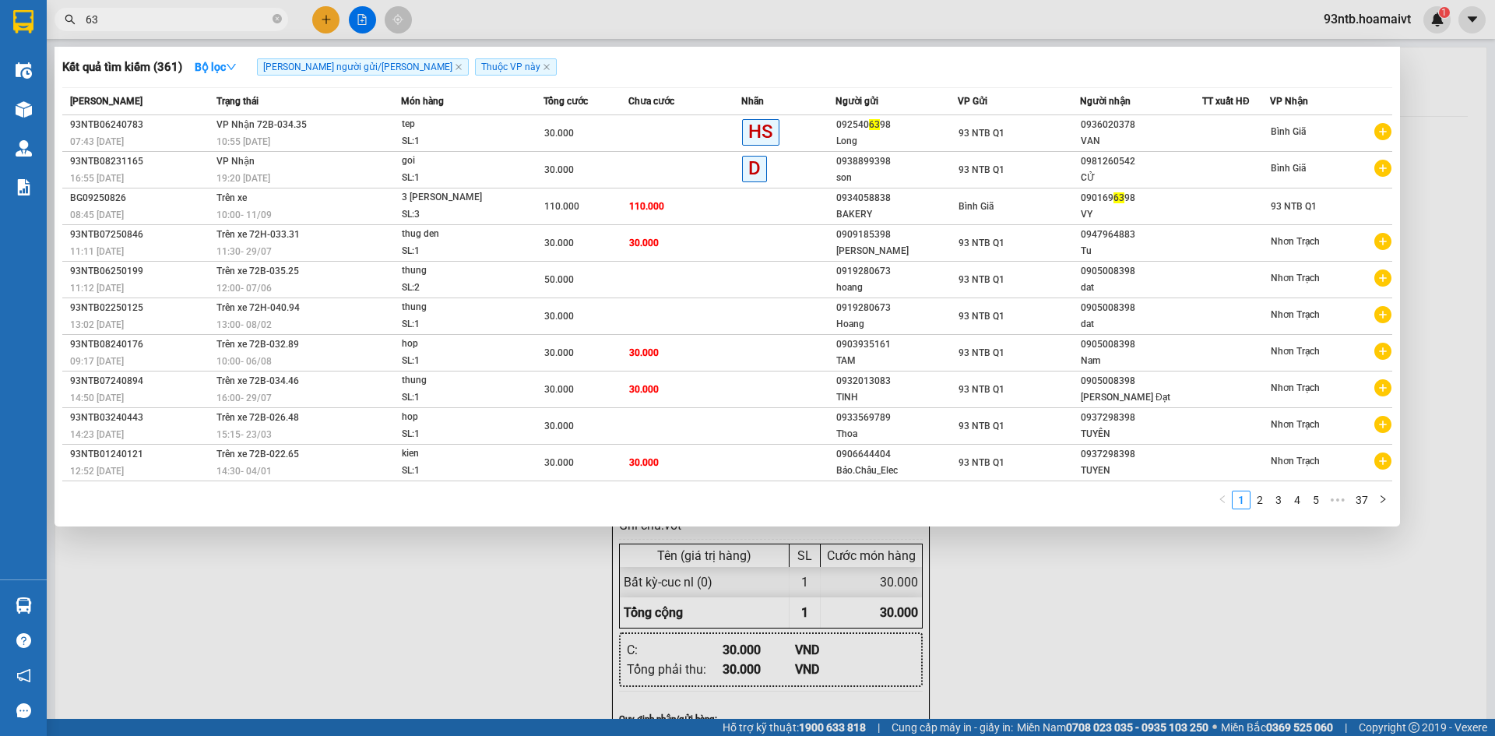
type input "631"
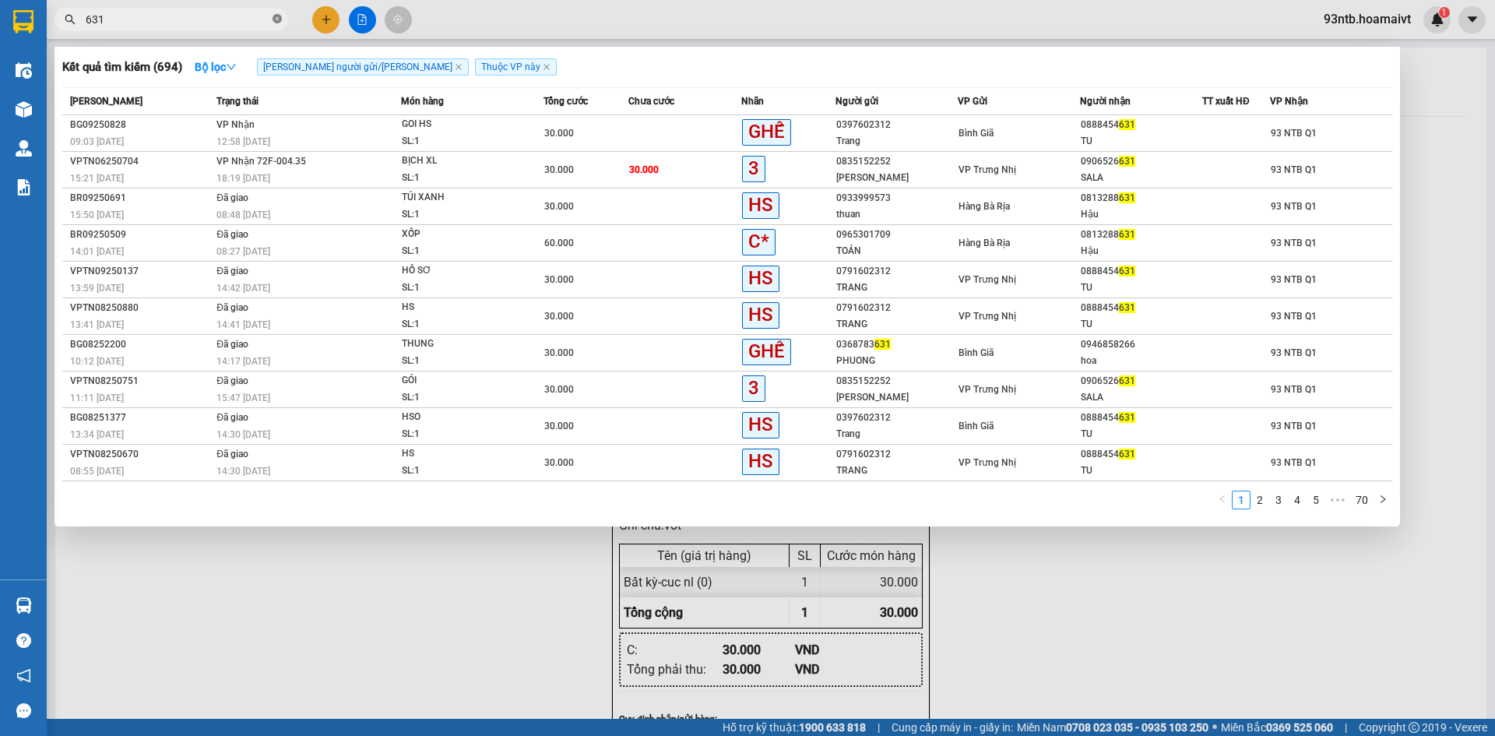
click at [276, 19] on icon "close-circle" at bounding box center [277, 18] width 9 height 9
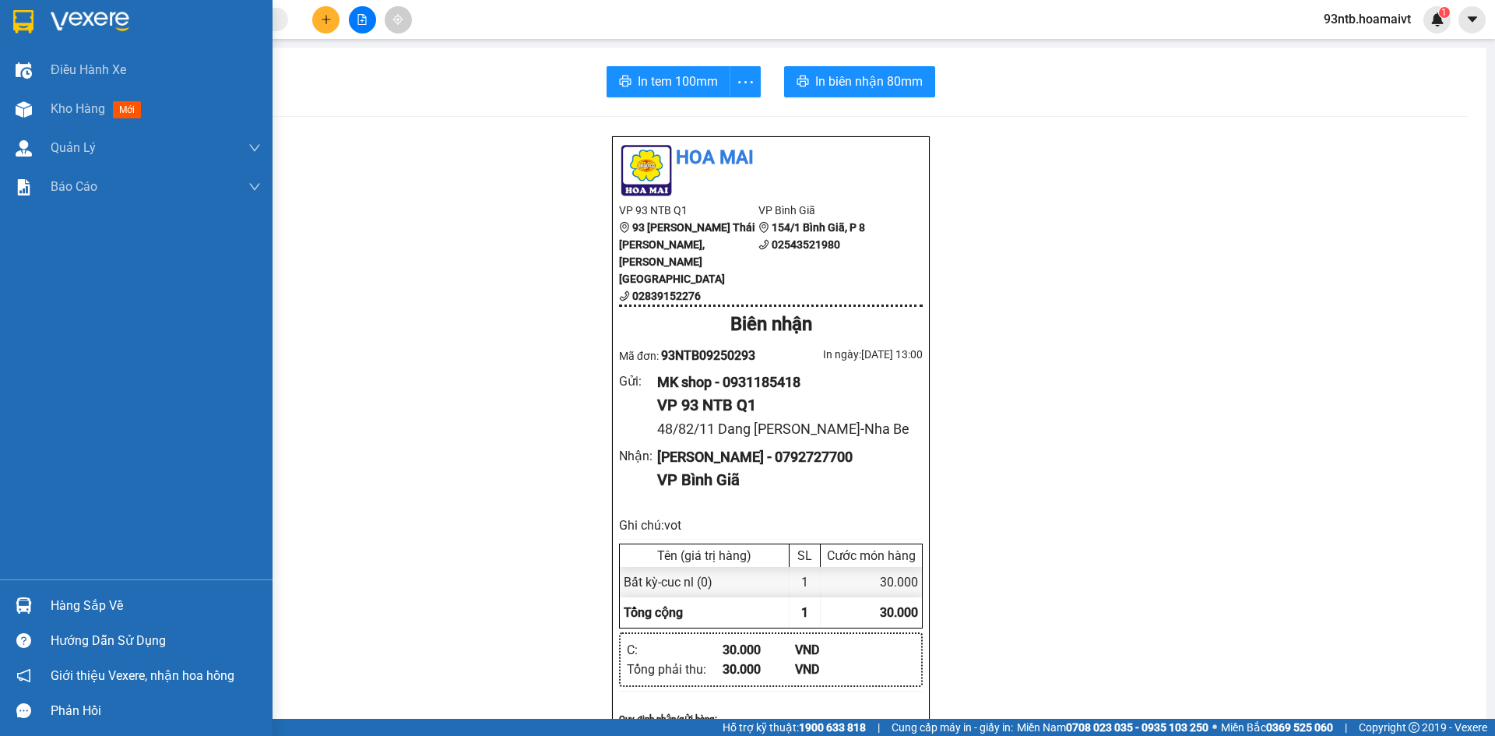
click at [23, 603] on img at bounding box center [24, 605] width 16 height 16
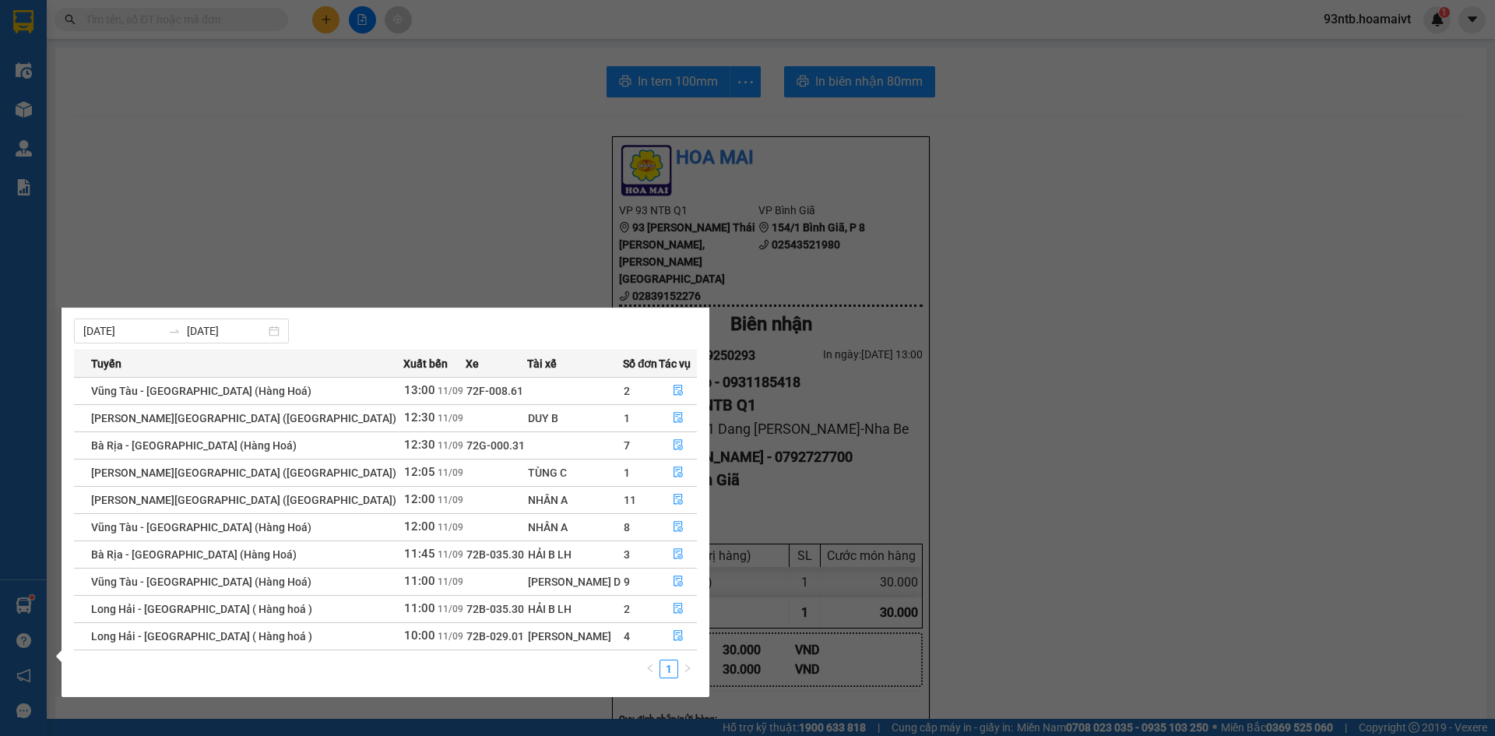
click at [417, 213] on section "Kết quả [PERSON_NAME] ( 694 ) Bộ lọc [PERSON_NAME] người gửi/[PERSON_NAME] [PER…" at bounding box center [747, 368] width 1495 height 736
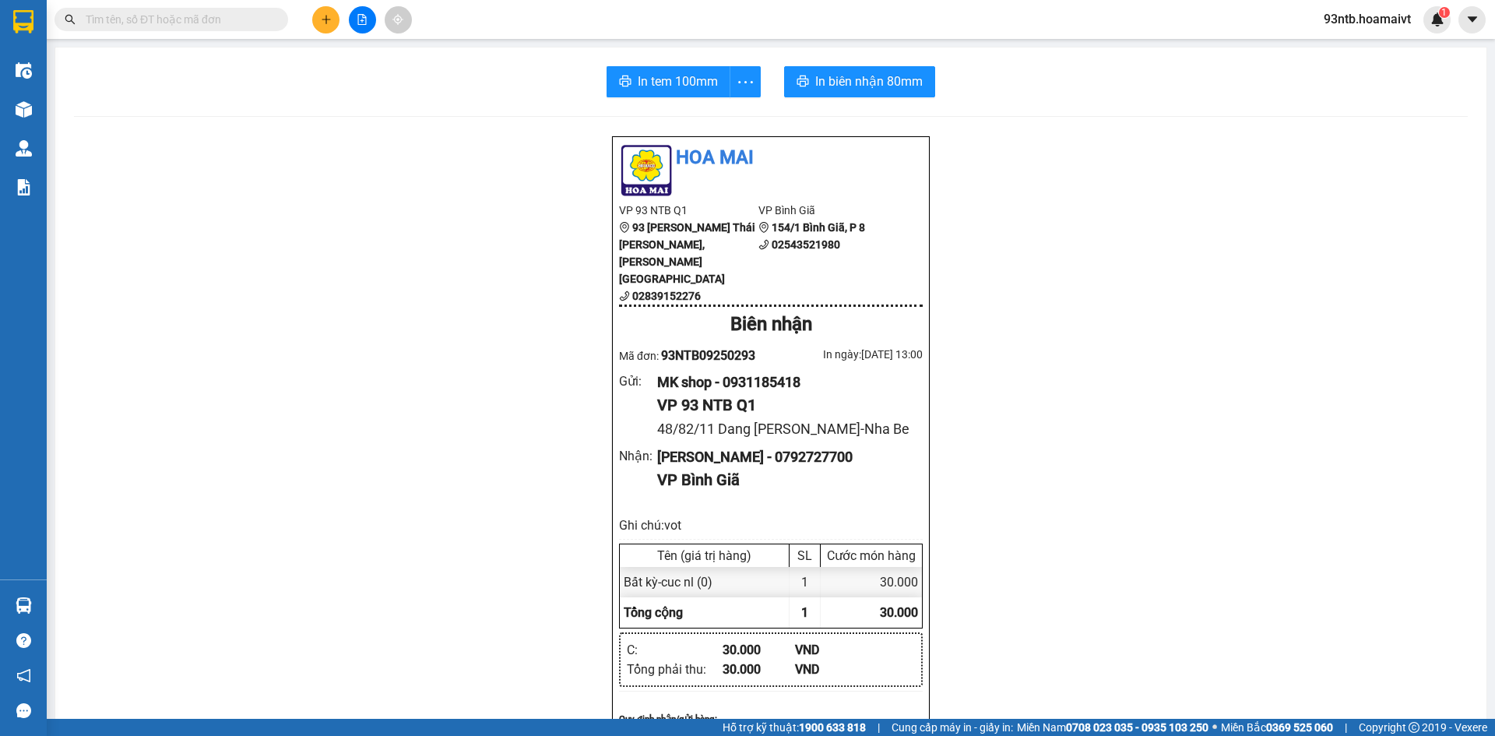
click at [123, 19] on input "text" at bounding box center [178, 19] width 184 height 17
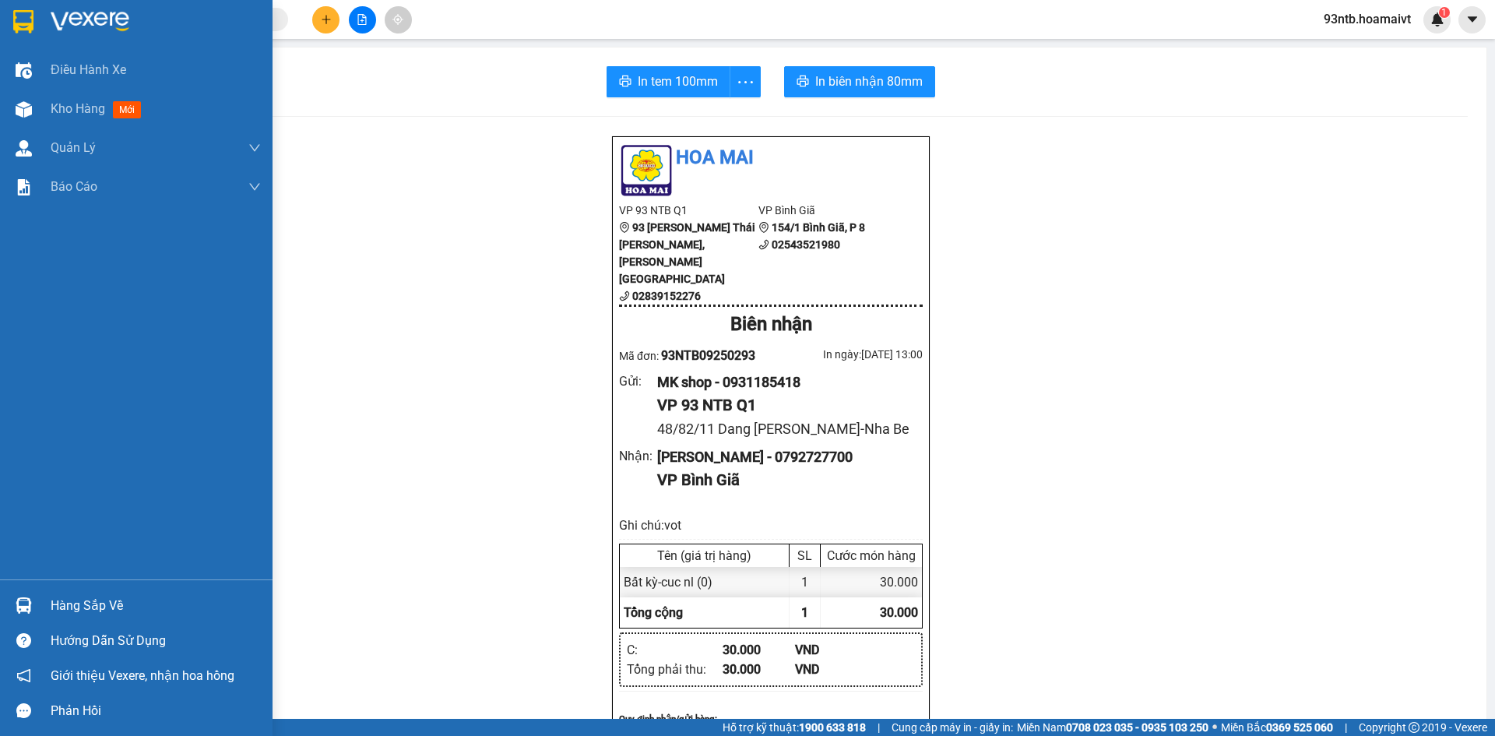
click at [19, 604] on img at bounding box center [24, 605] width 16 height 16
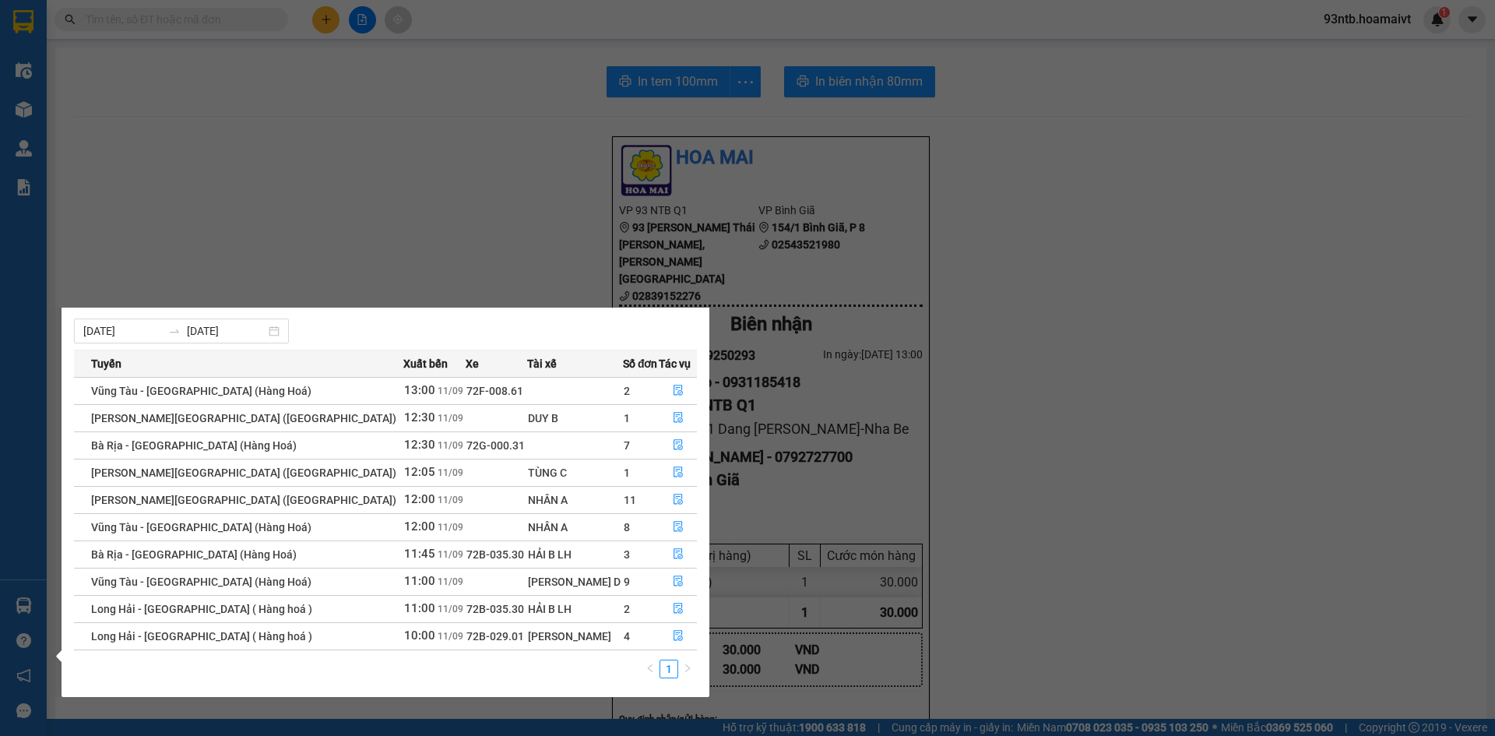
click at [407, 215] on section "Kết quả [PERSON_NAME] ( 694 ) Bộ lọc [PERSON_NAME] người gửi/[PERSON_NAME] [PER…" at bounding box center [747, 368] width 1495 height 736
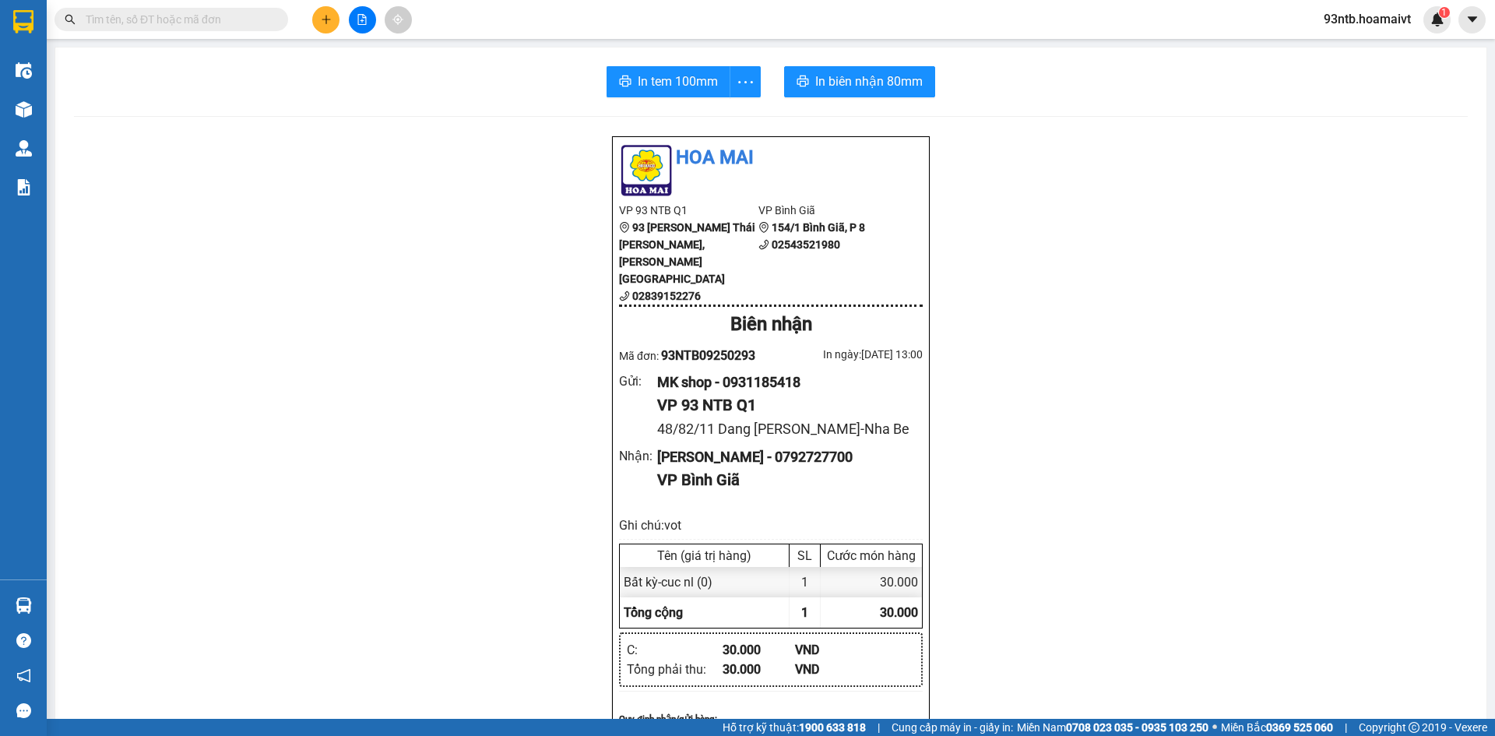
click at [121, 16] on input "text" at bounding box center [178, 19] width 184 height 17
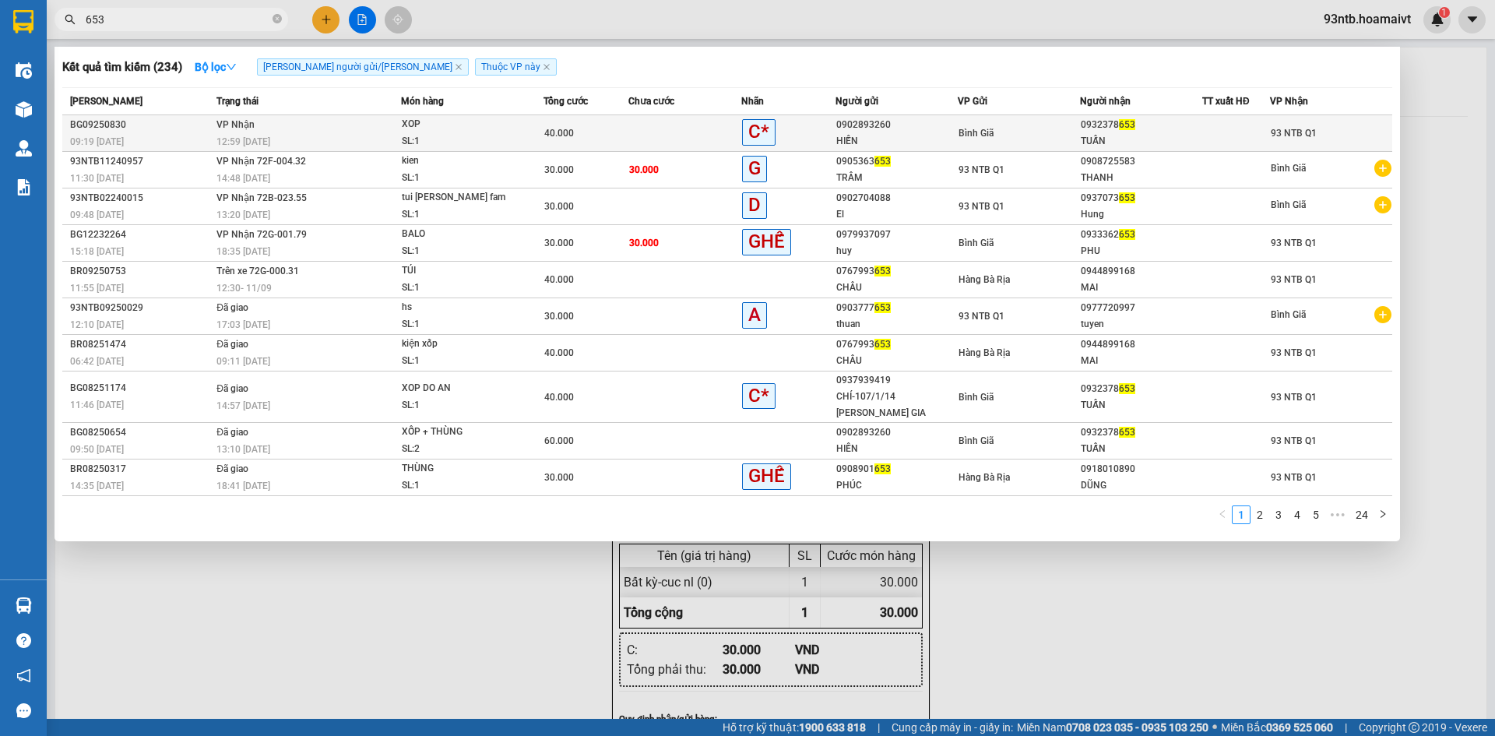
type input "653"
click at [637, 123] on td at bounding box center [684, 133] width 113 height 37
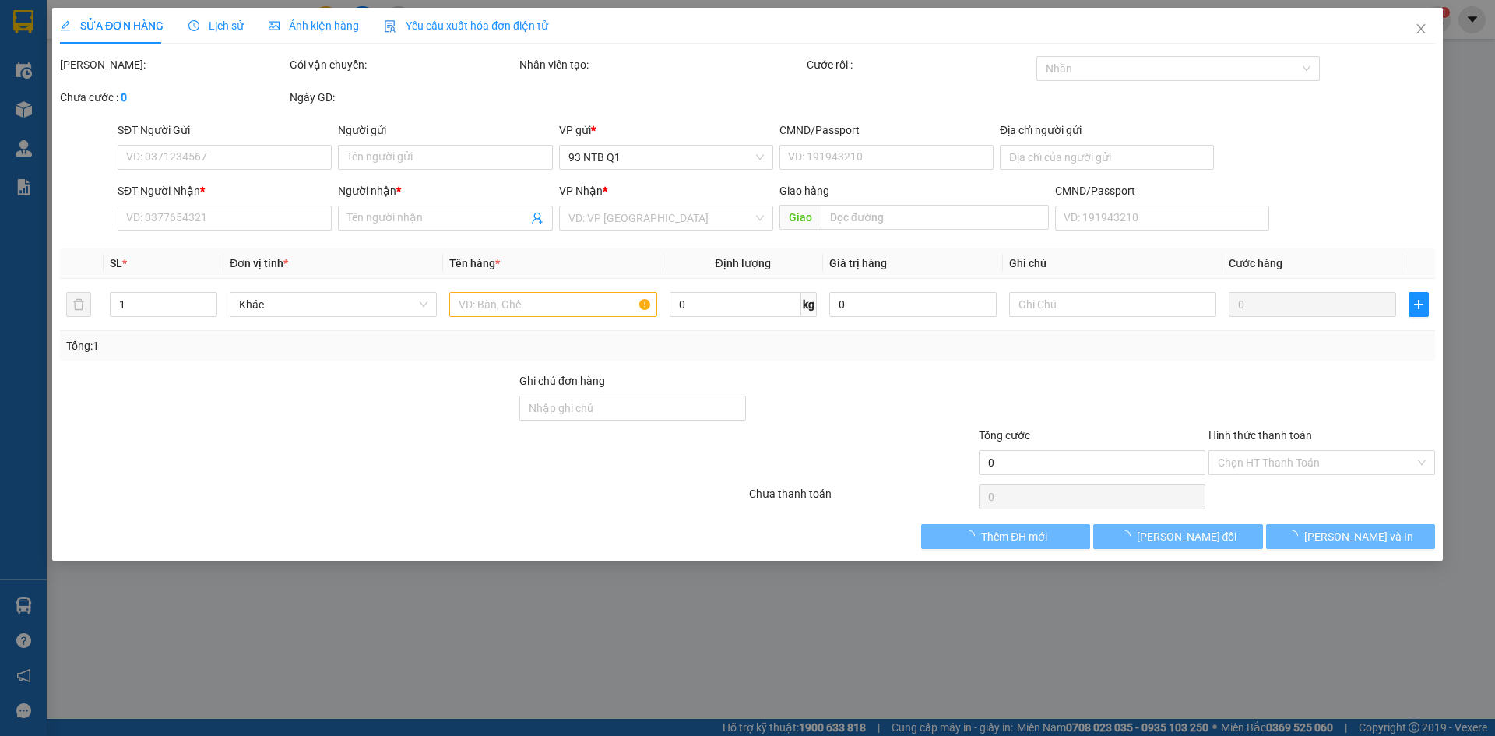
type input "0902893260"
type input "HIỀN"
type input "0932378653"
type input "TUẤN"
type input "40.000"
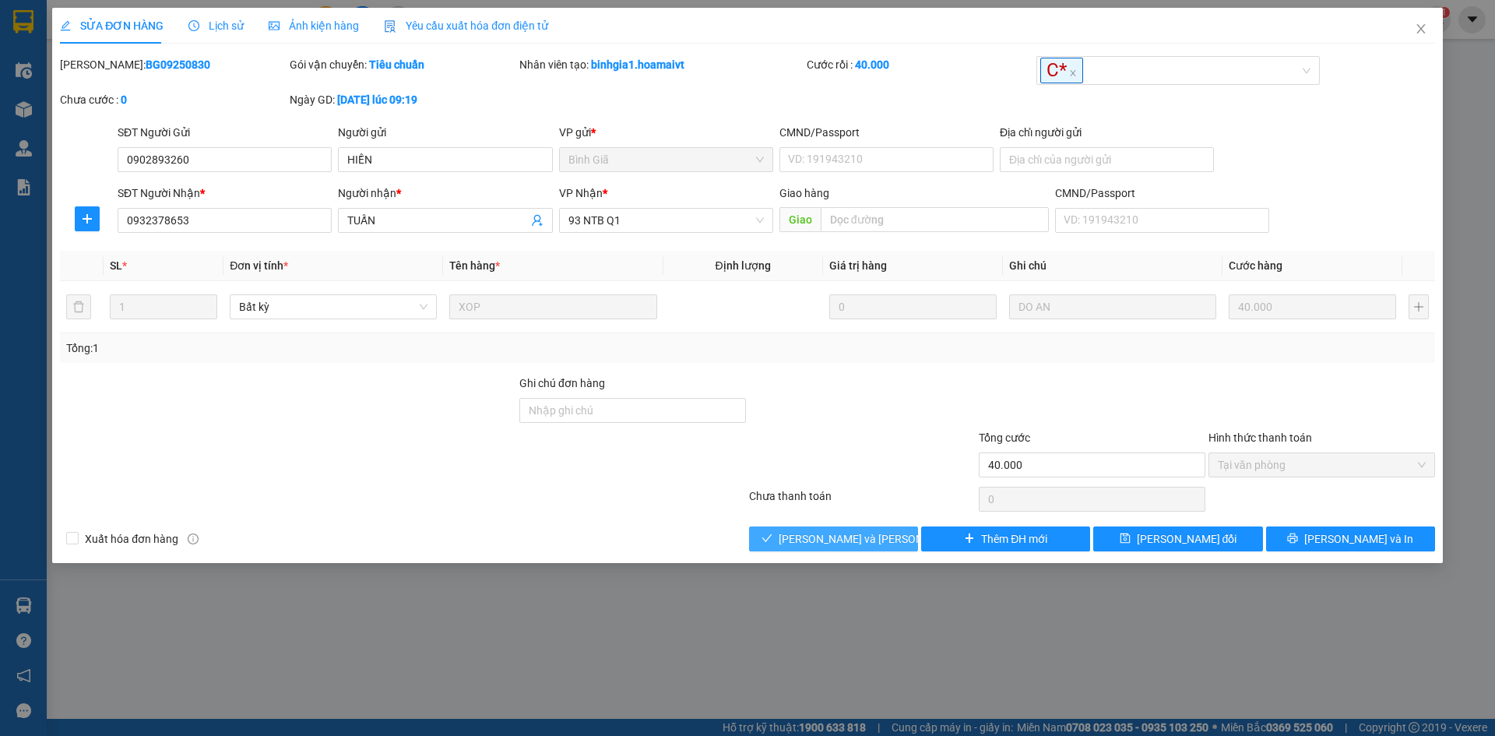
click at [782, 541] on button "[PERSON_NAME] và [PERSON_NAME] hàng" at bounding box center [833, 538] width 169 height 25
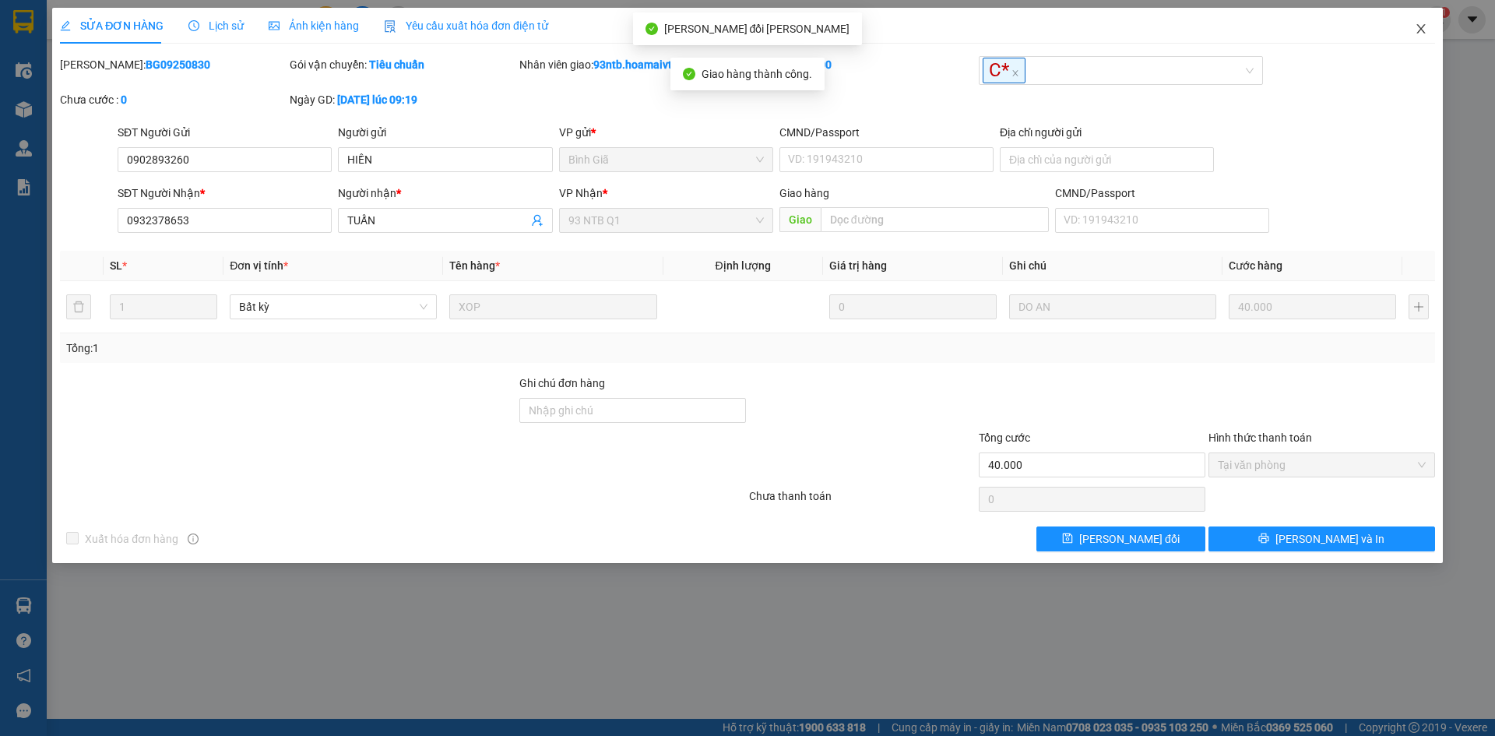
click at [1421, 28] on icon "close" at bounding box center [1421, 29] width 12 height 12
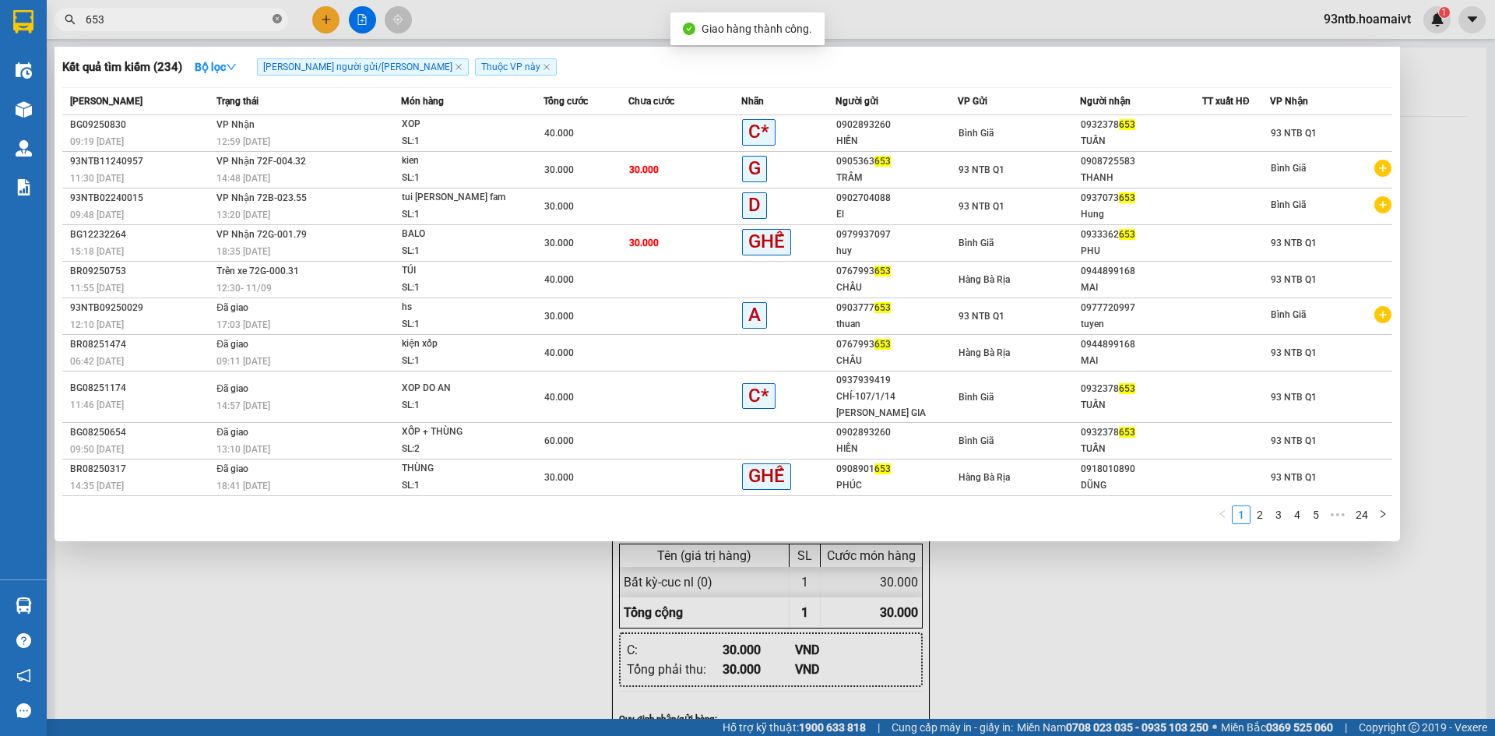
click at [276, 16] on icon "close-circle" at bounding box center [277, 18] width 9 height 9
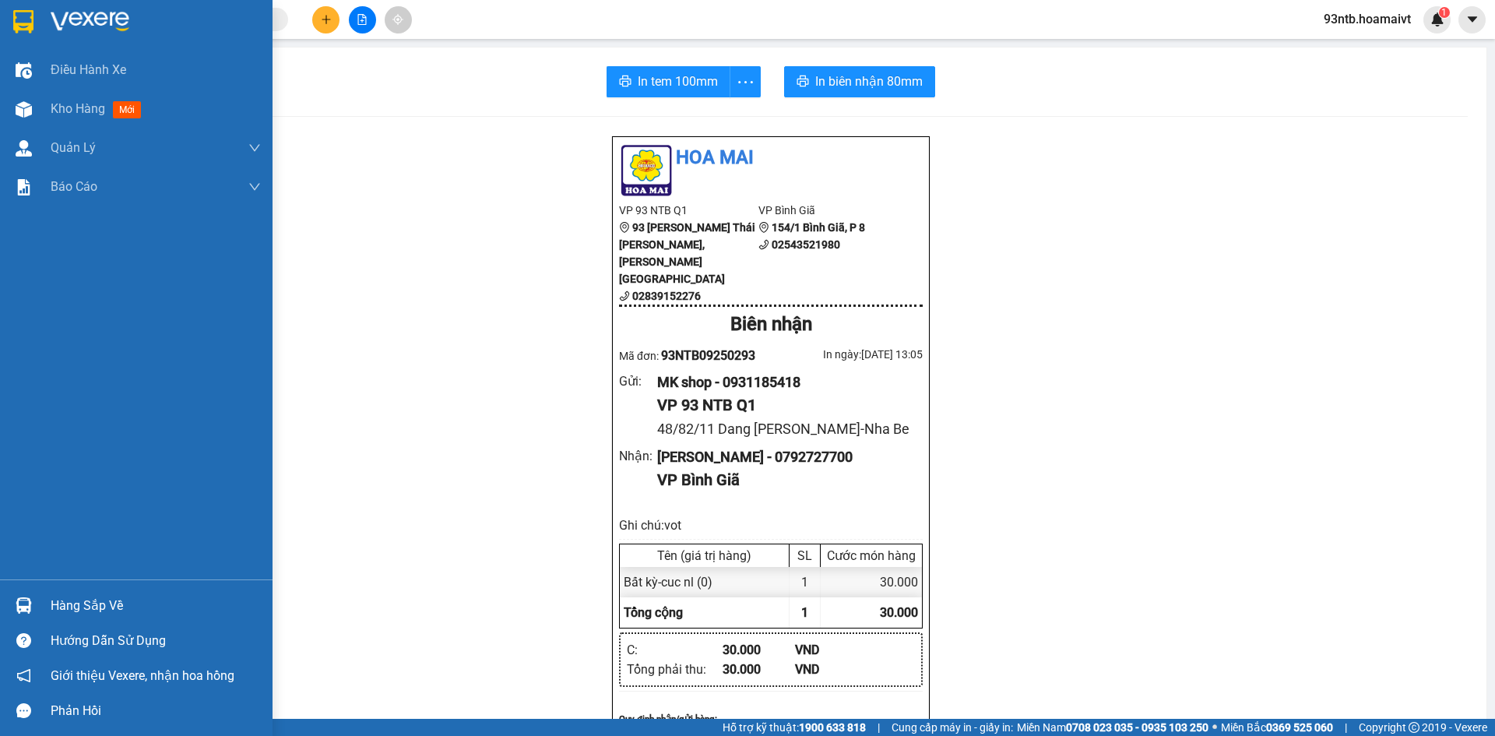
click at [23, 600] on img at bounding box center [24, 605] width 16 height 16
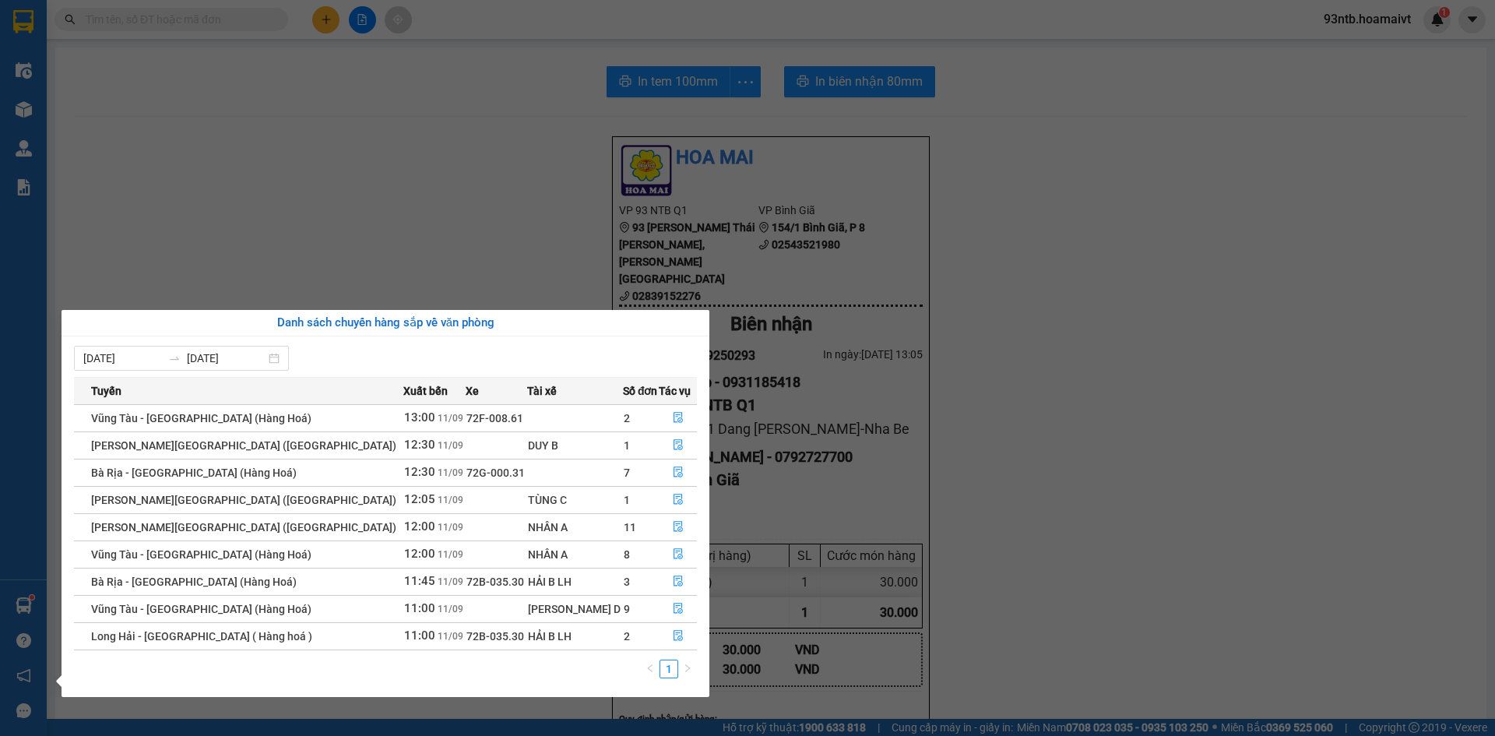
click at [336, 149] on section "Kết quả tìm kiếm ( 234 ) Bộ lọc Tìm người gửi/nhận Thuộc VP này Mã ĐH Trạng thá…" at bounding box center [747, 368] width 1495 height 736
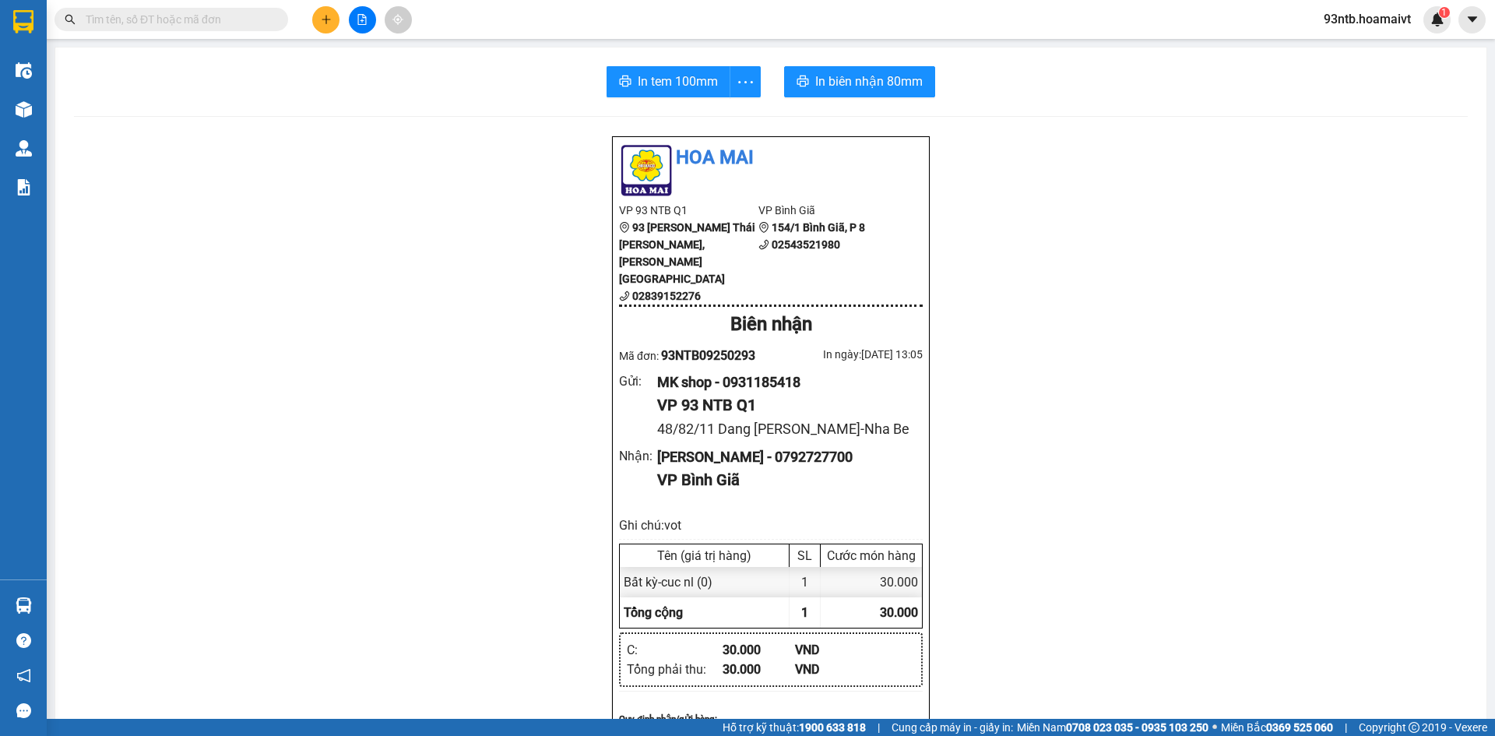
click at [120, 23] on input "text" at bounding box center [178, 19] width 184 height 17
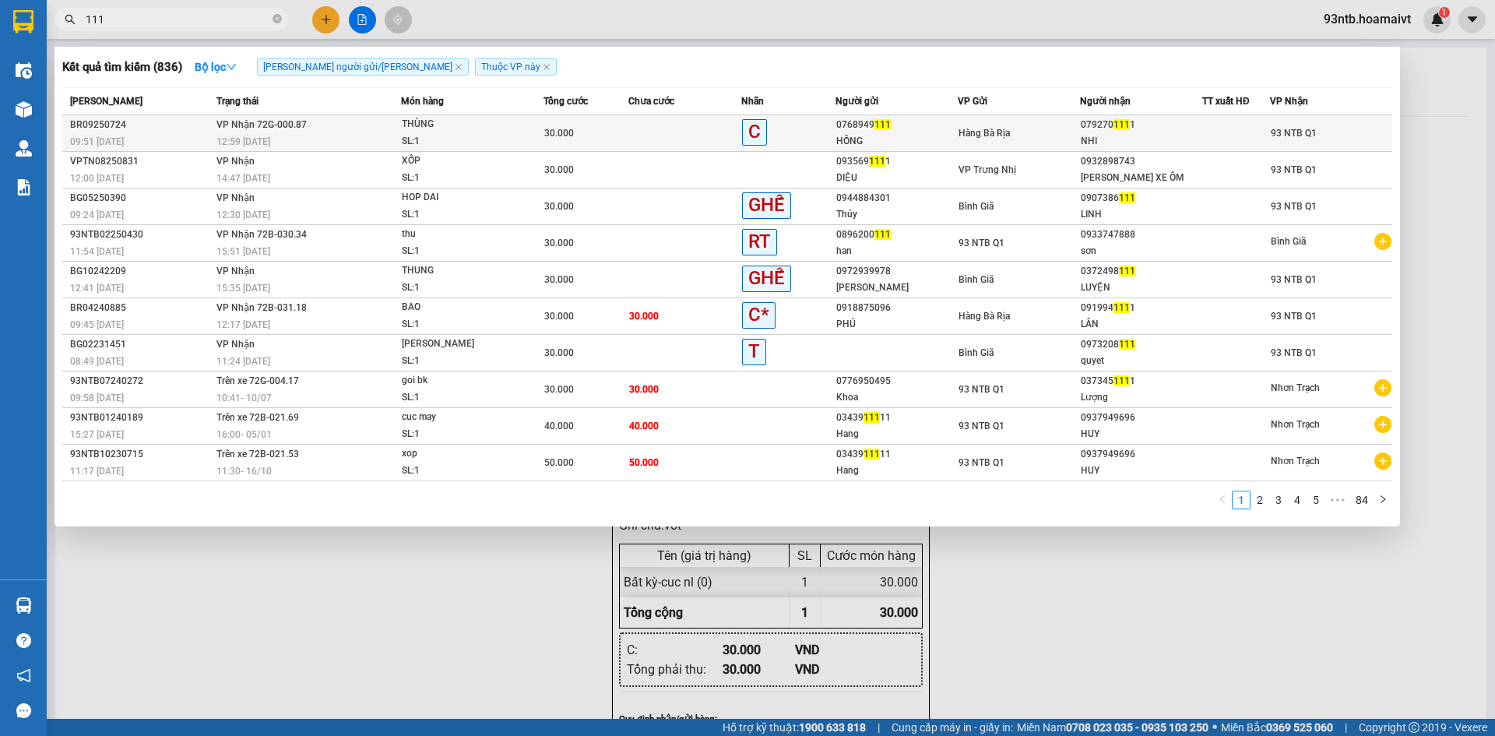
type input "111"
click at [634, 130] on td at bounding box center [684, 133] width 113 height 37
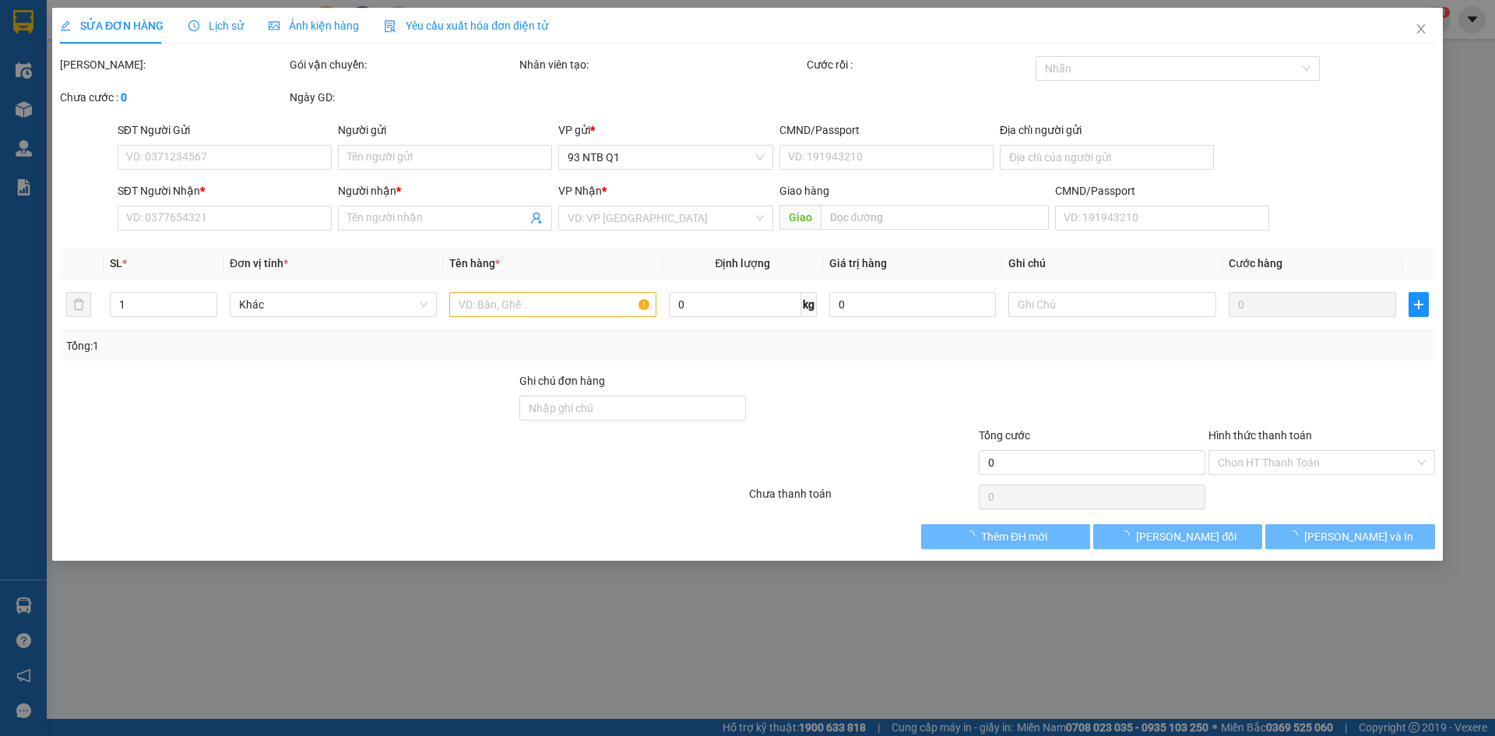
type input "0768949111"
type input "HỒNG"
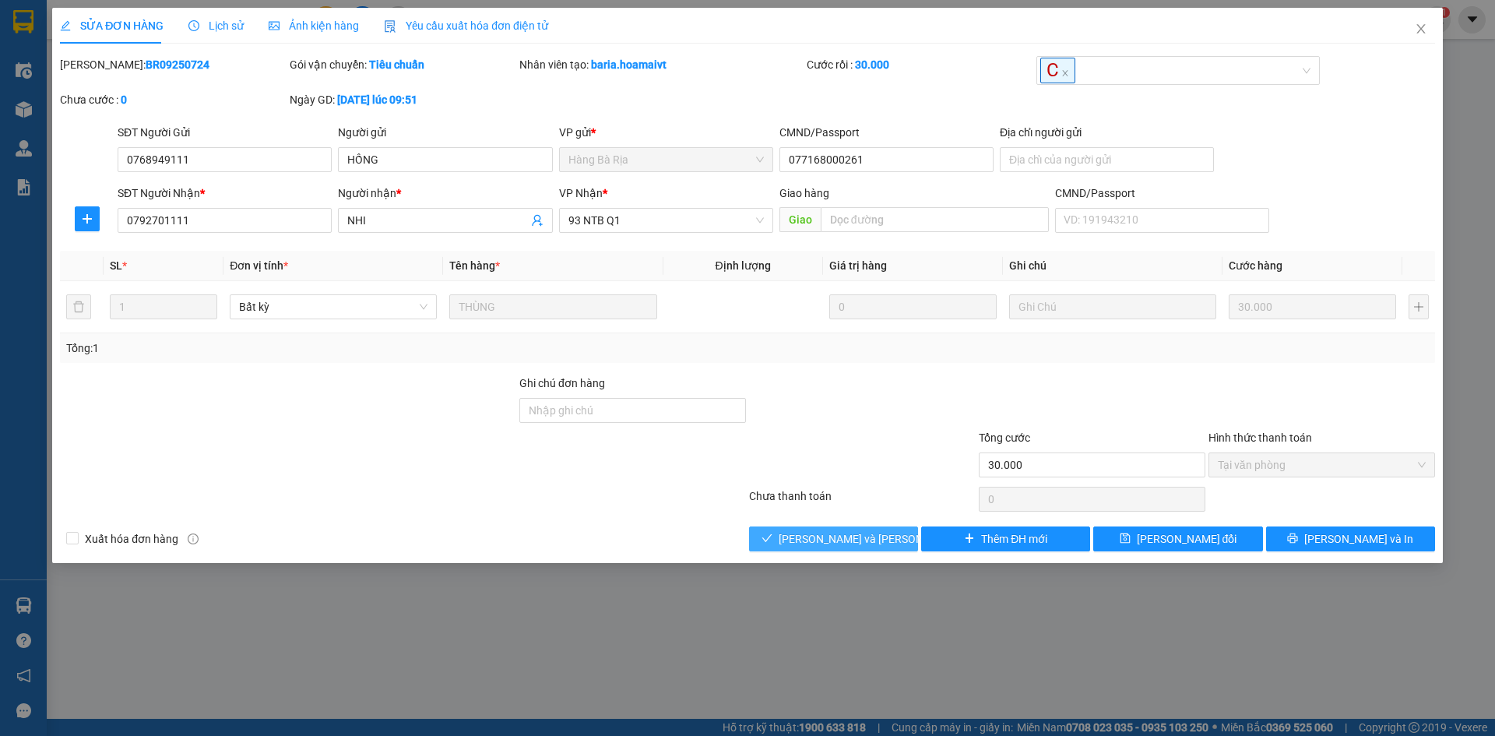
click at [820, 536] on span "[PERSON_NAME] và [PERSON_NAME] hàng" at bounding box center [884, 538] width 210 height 17
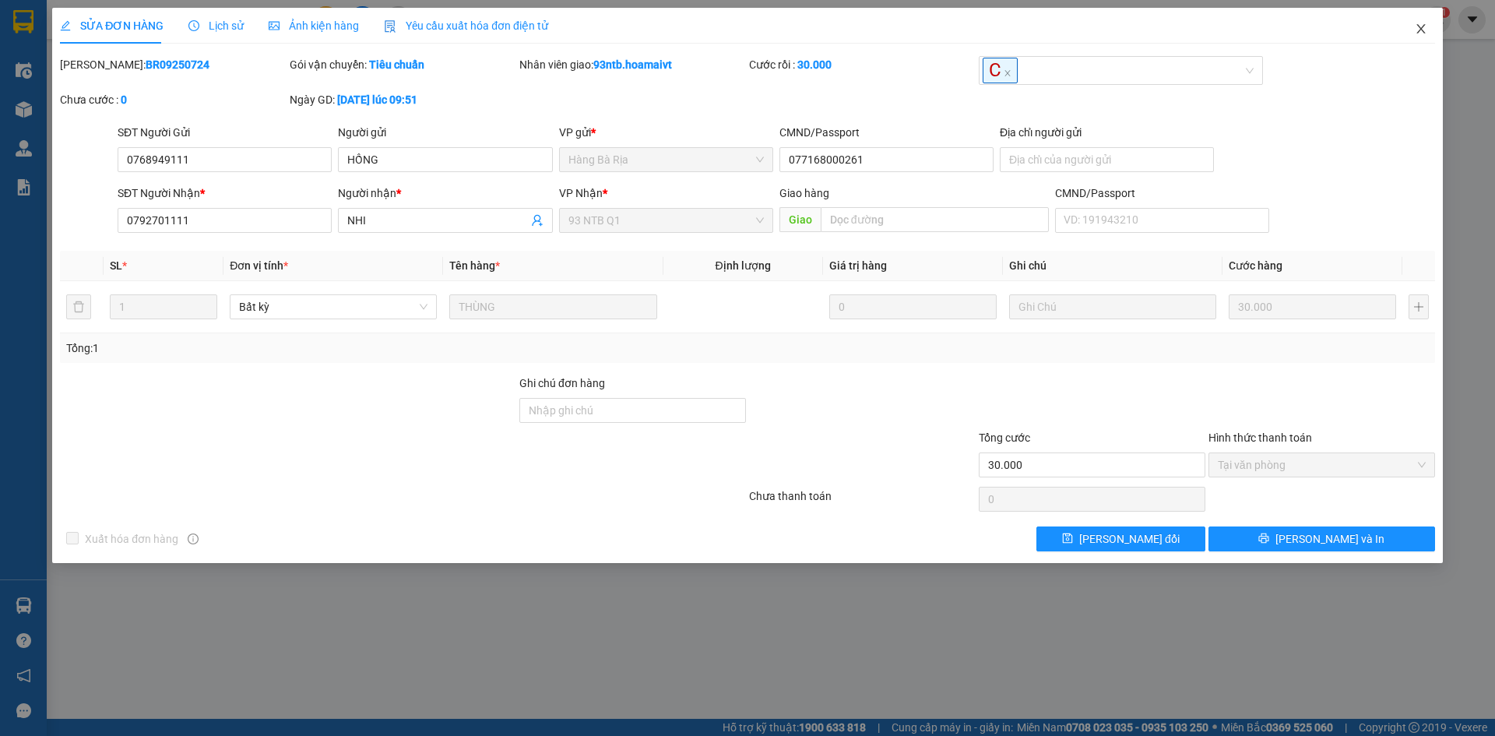
click at [1421, 31] on icon "close" at bounding box center [1421, 29] width 12 height 12
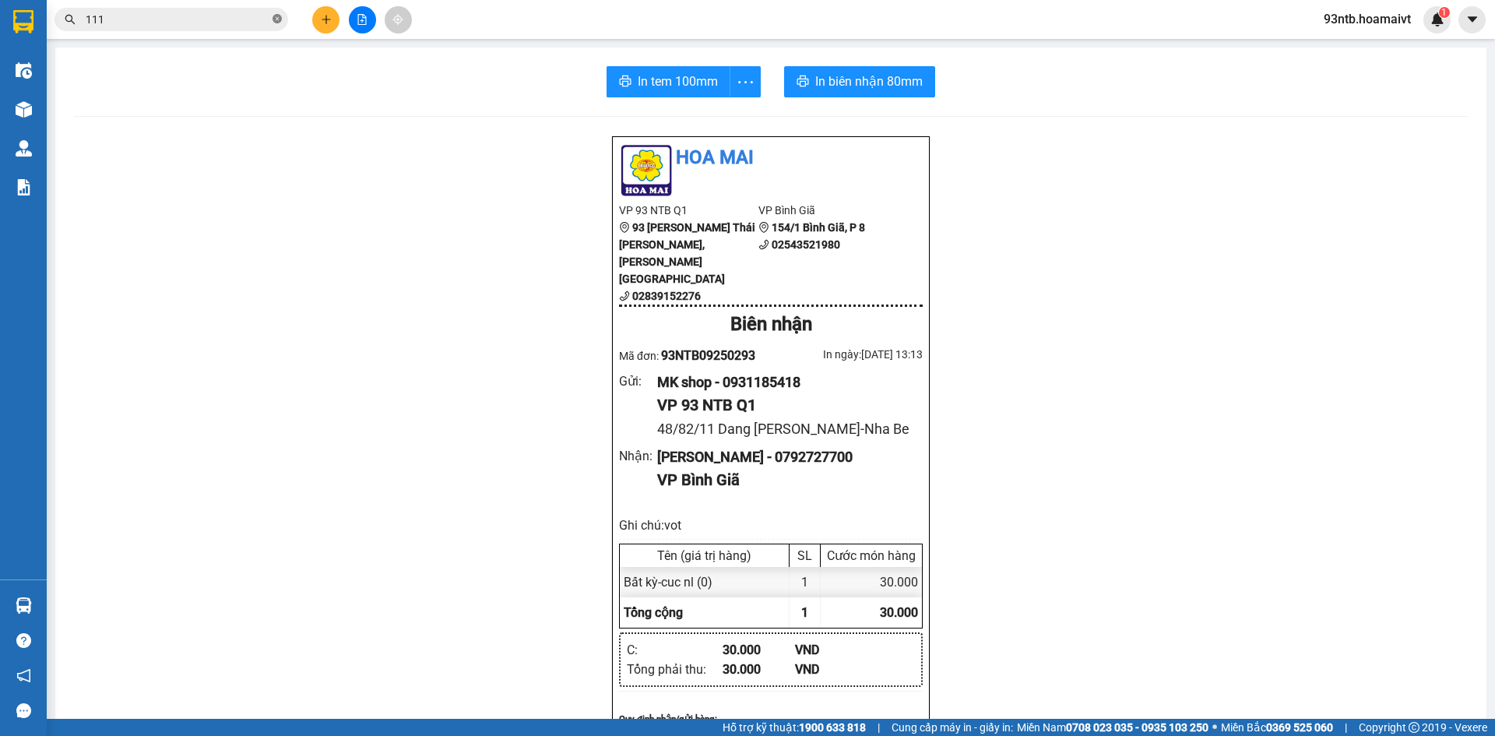
click at [276, 21] on icon "close-circle" at bounding box center [277, 18] width 9 height 9
click at [331, 25] on button at bounding box center [325, 19] width 27 height 27
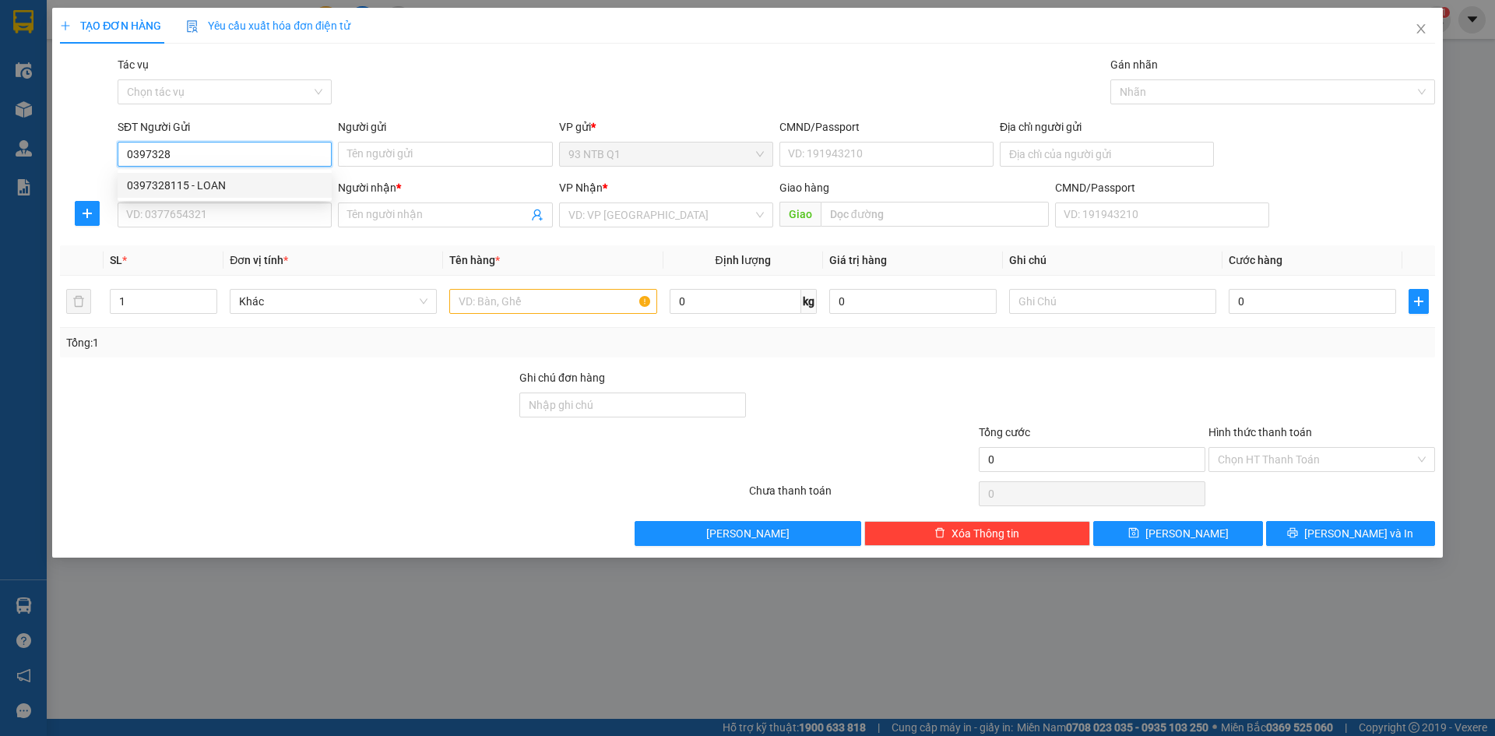
click at [246, 183] on div "0397328115 - LOAN" at bounding box center [224, 185] width 195 height 17
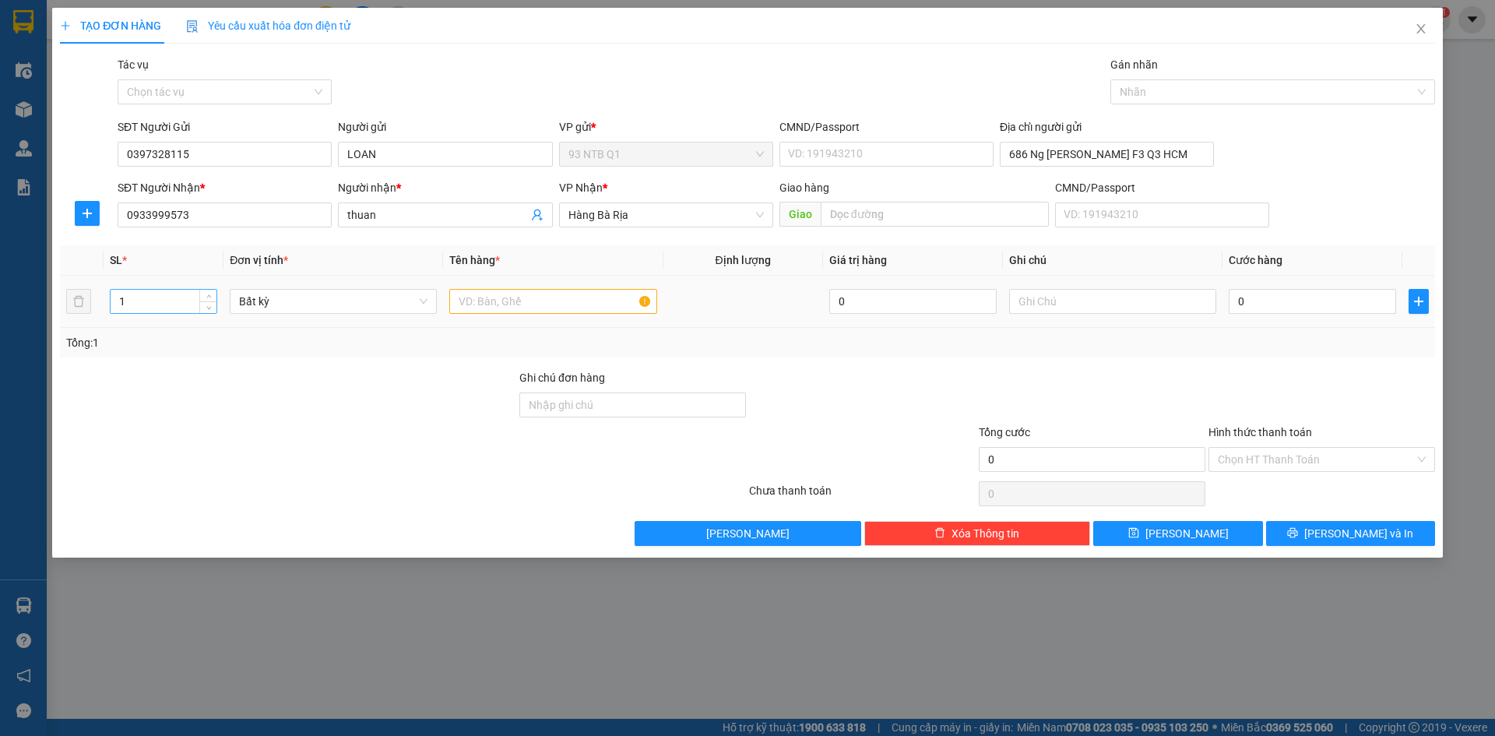
click at [121, 299] on input "1" at bounding box center [164, 301] width 106 height 23
click at [483, 304] on input "text" at bounding box center [552, 301] width 207 height 25
click at [1270, 301] on input "0" at bounding box center [1312, 301] width 167 height 25
click at [1286, 456] on input "Hình thức thanh toán" at bounding box center [1316, 459] width 197 height 23
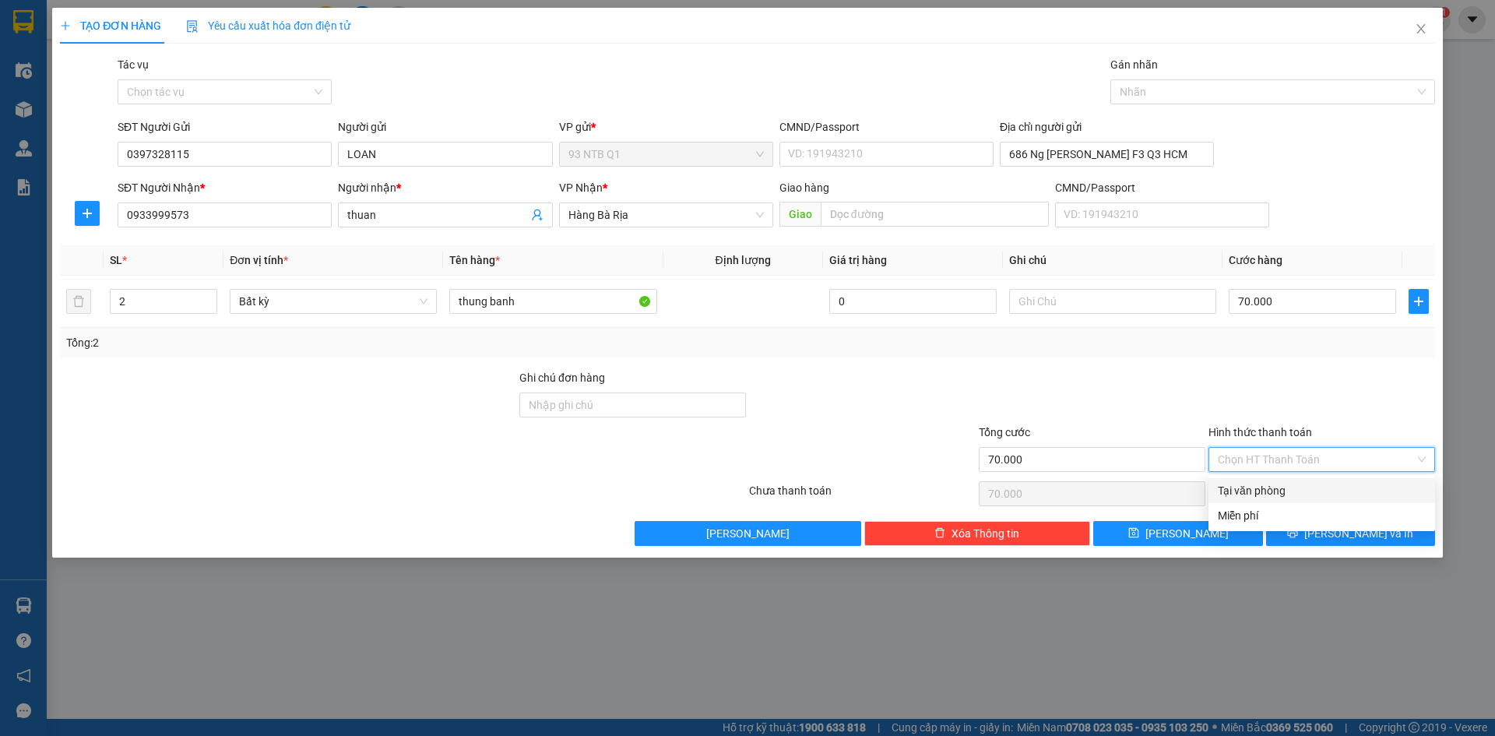
click at [1286, 494] on div "Tại văn phòng" at bounding box center [1322, 490] width 208 height 17
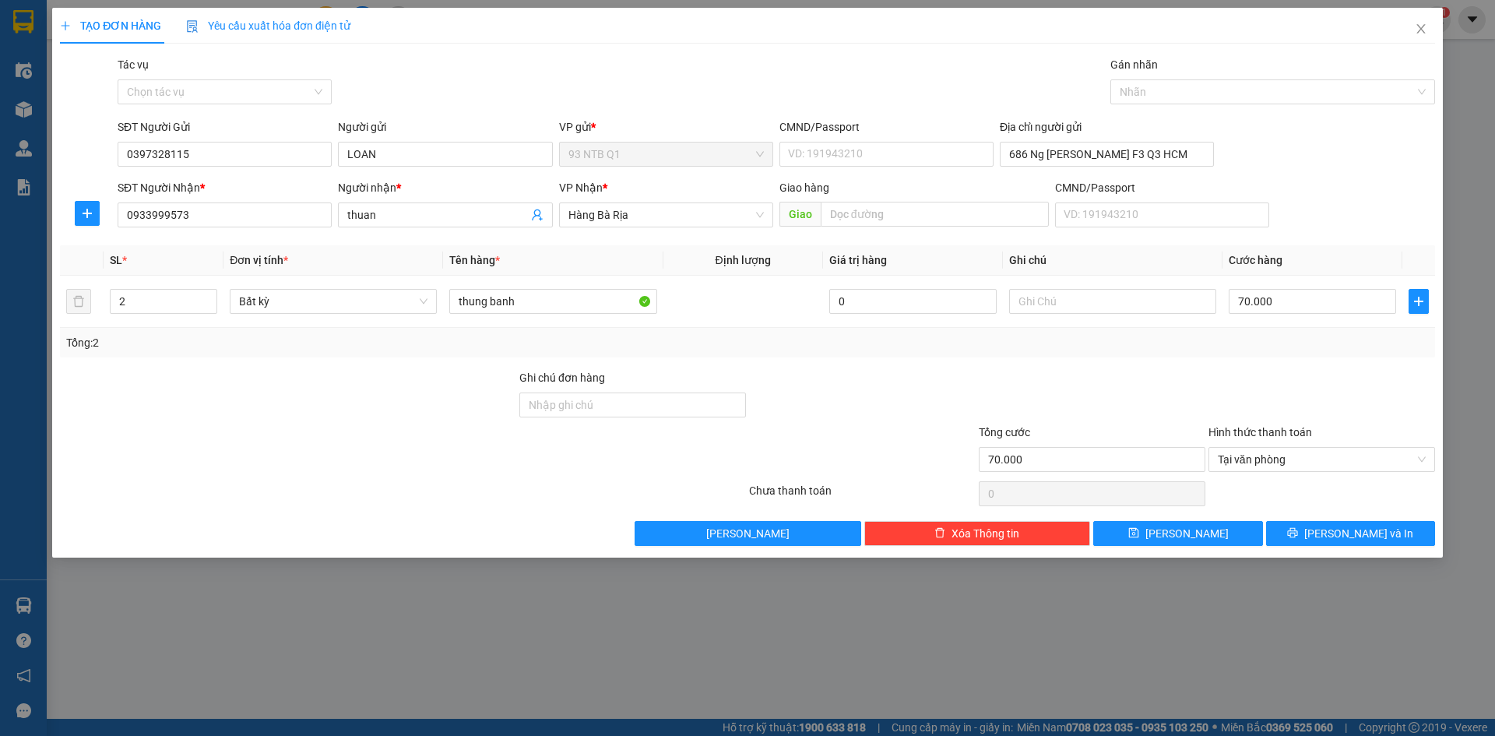
click at [1139, 373] on div at bounding box center [1092, 396] width 230 height 55
click at [1291, 299] on input "70.000" at bounding box center [1312, 301] width 167 height 25
click at [1303, 533] on button "[PERSON_NAME] và In" at bounding box center [1350, 533] width 169 height 25
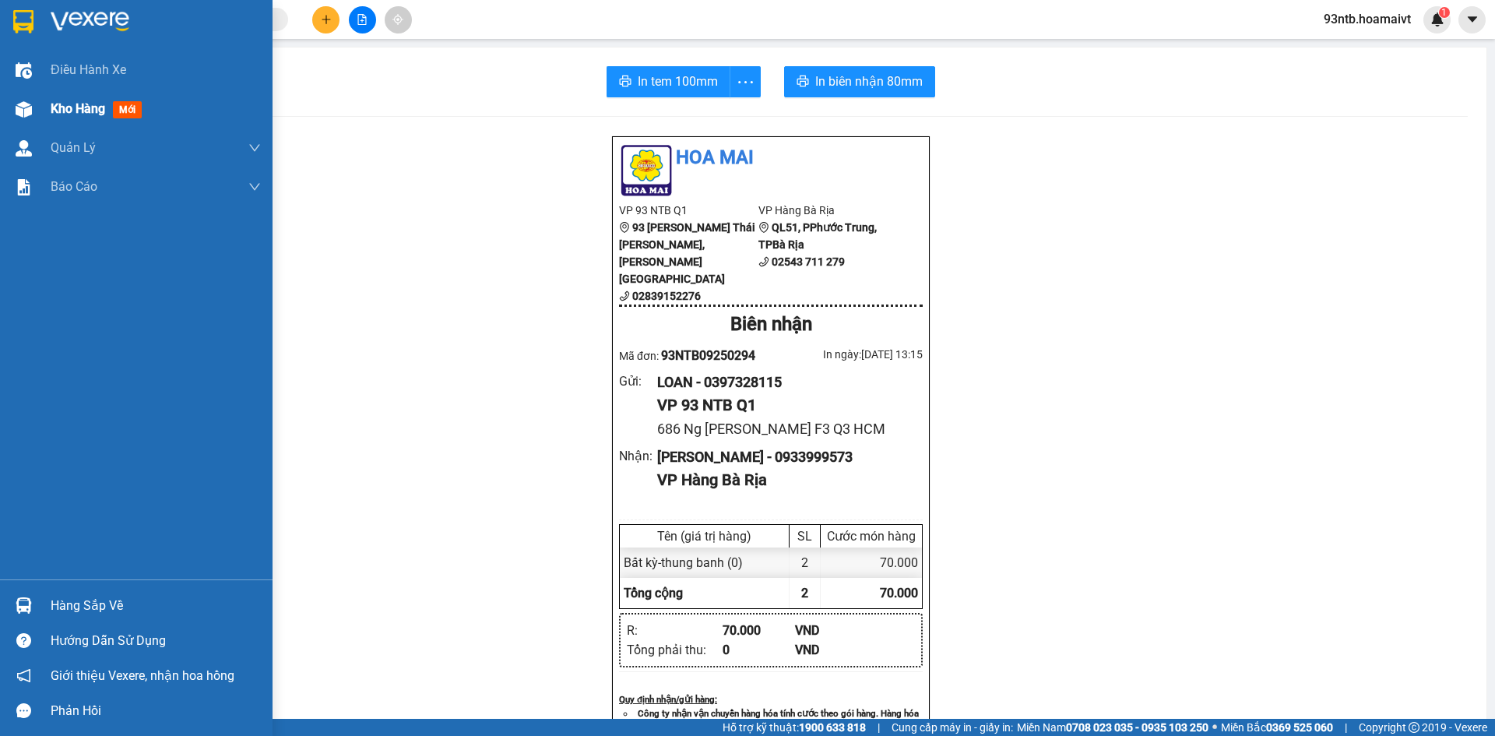
click at [23, 110] on img at bounding box center [24, 109] width 16 height 16
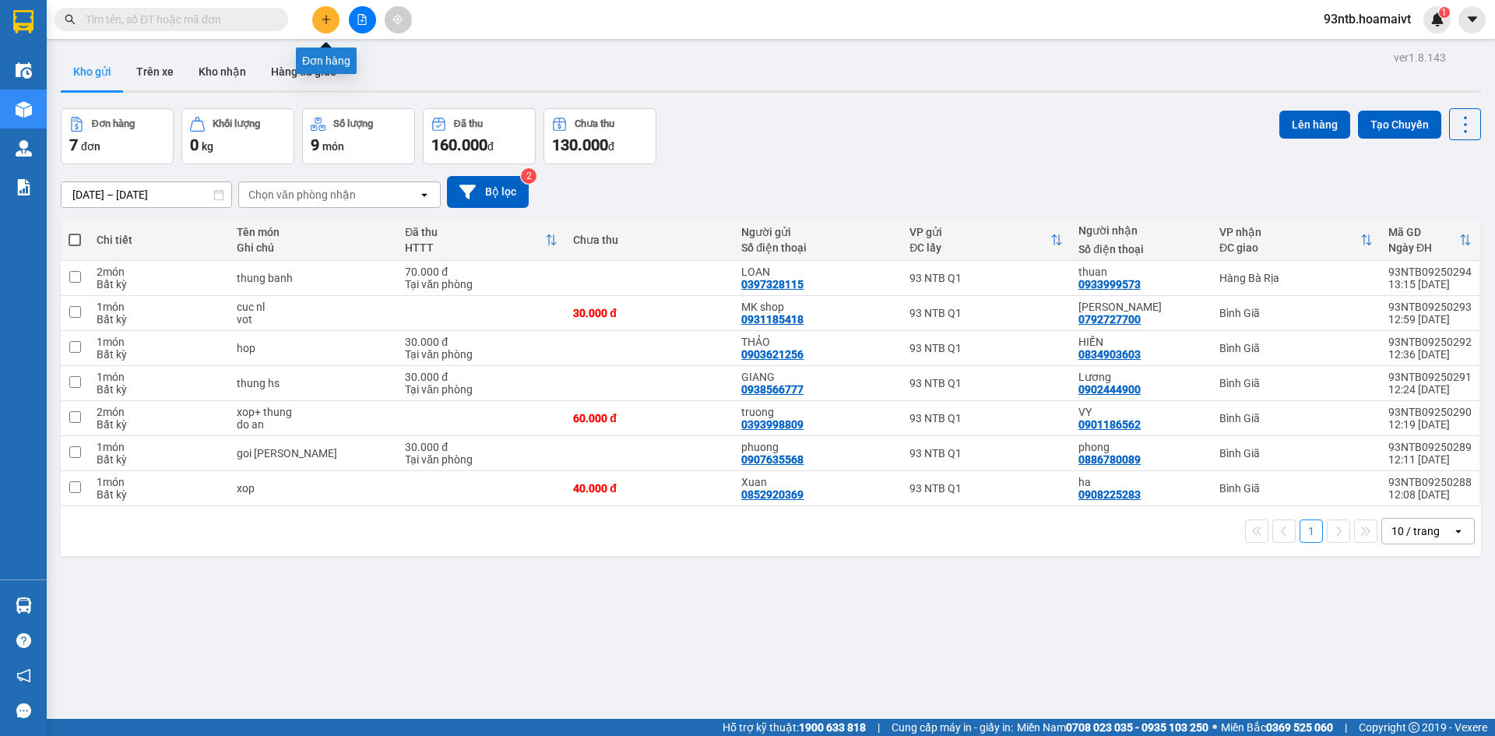
click at [325, 21] on icon "plus" at bounding box center [326, 19] width 11 height 11
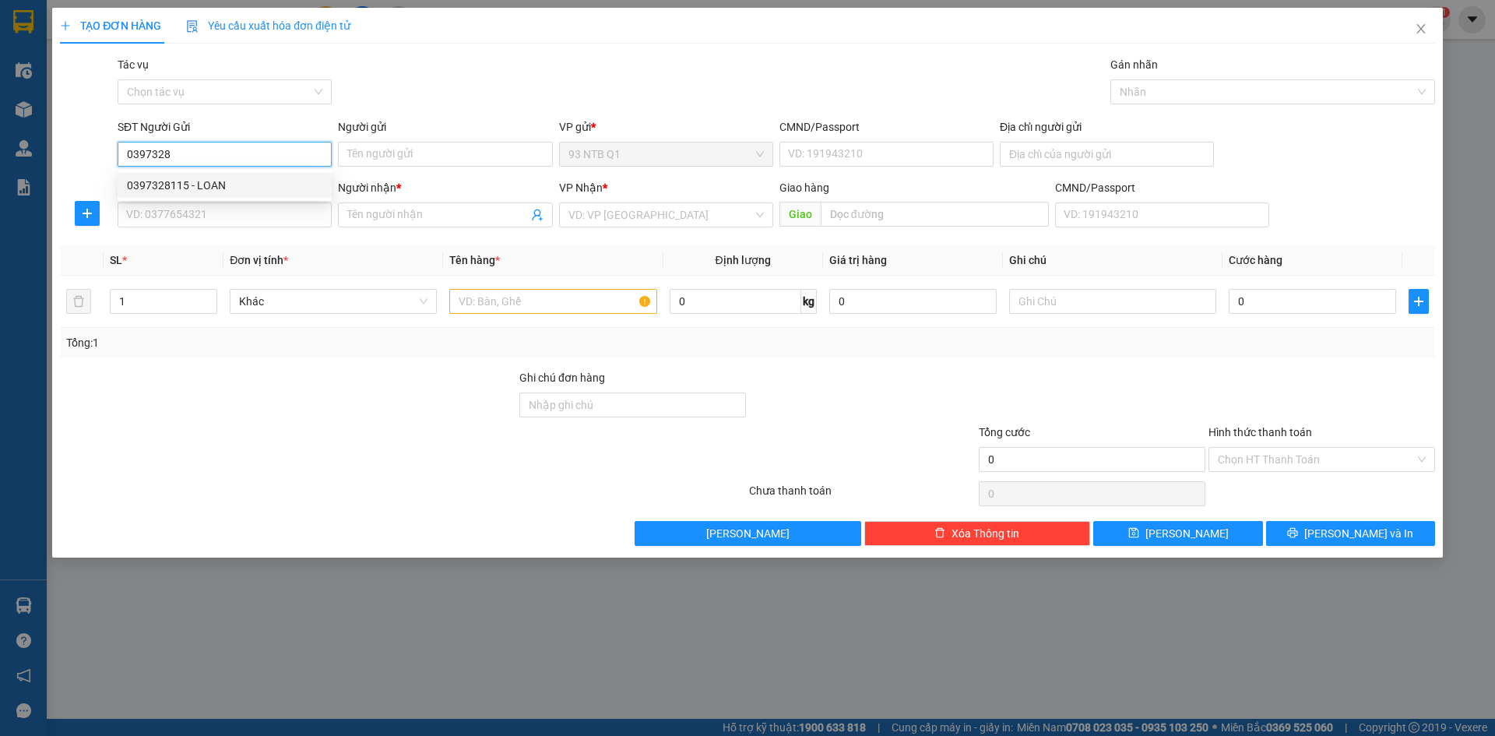
click at [243, 186] on div "0397328115 - LOAN" at bounding box center [224, 185] width 195 height 17
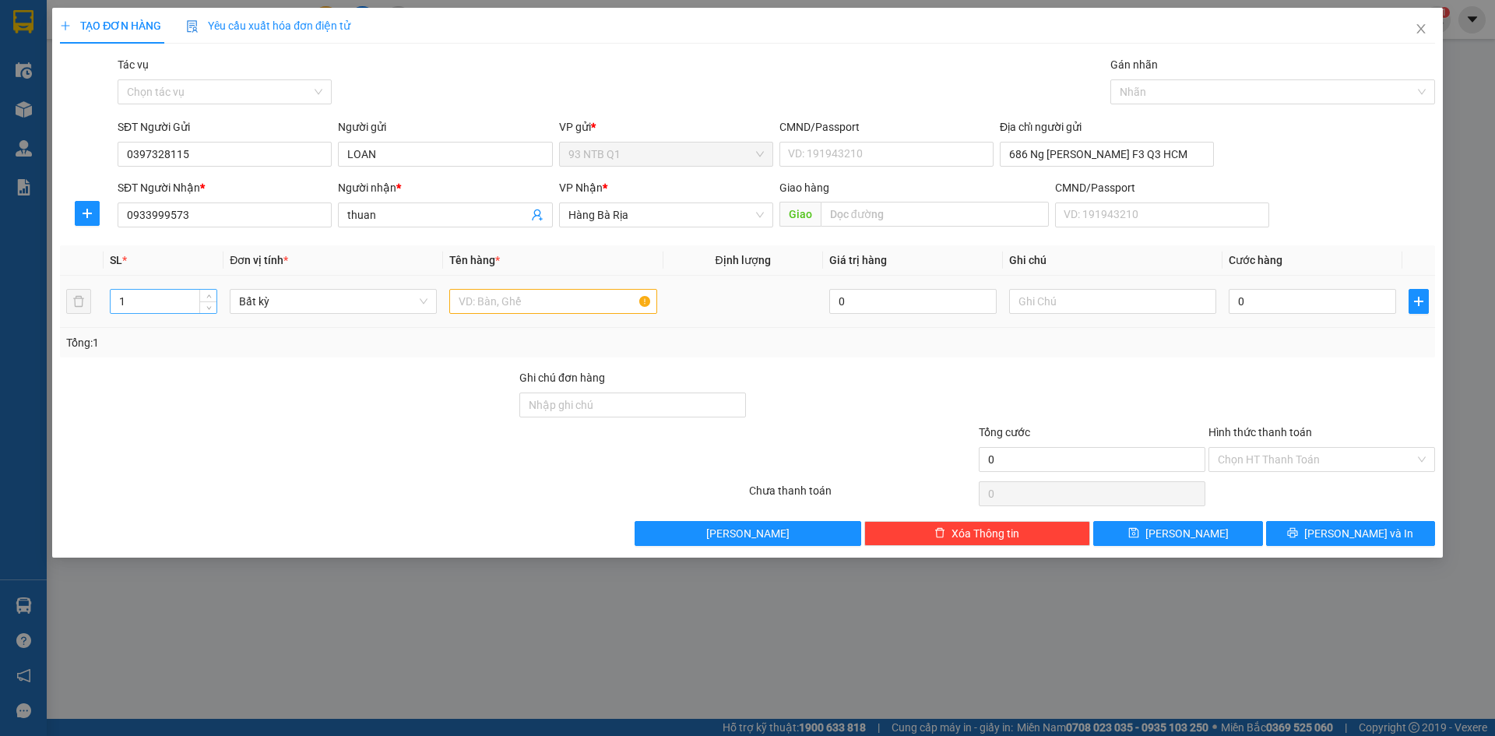
click at [124, 301] on input "1" at bounding box center [164, 301] width 106 height 23
click at [486, 301] on input "text" at bounding box center [552, 301] width 207 height 25
click at [1260, 297] on input "0" at bounding box center [1312, 301] width 167 height 25
click at [1312, 527] on button "[PERSON_NAME] và In" at bounding box center [1350, 533] width 169 height 25
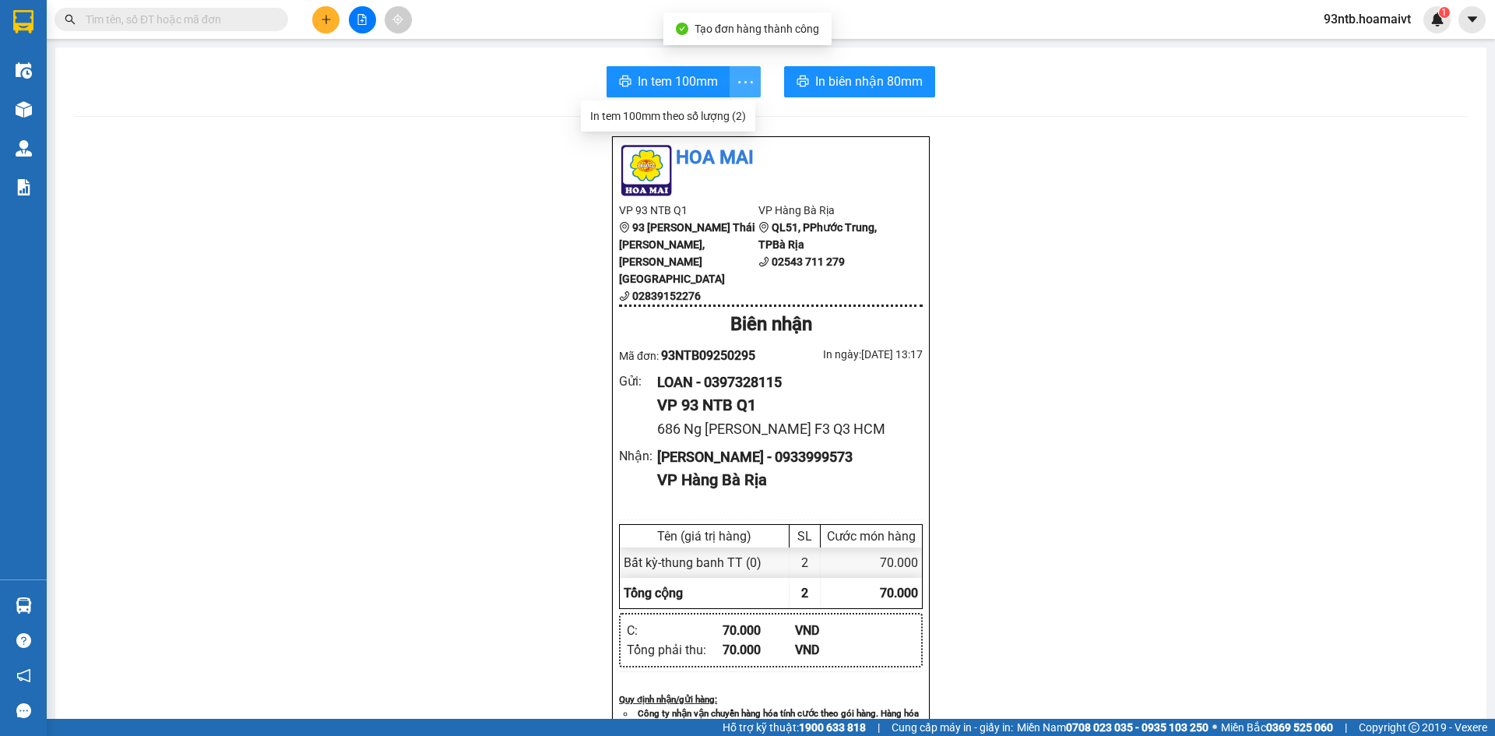
click at [736, 78] on icon "more" at bounding box center [745, 81] width 19 height 19
click at [739, 113] on div "In tem 100mm theo số lượng (2)" at bounding box center [668, 115] width 156 height 17
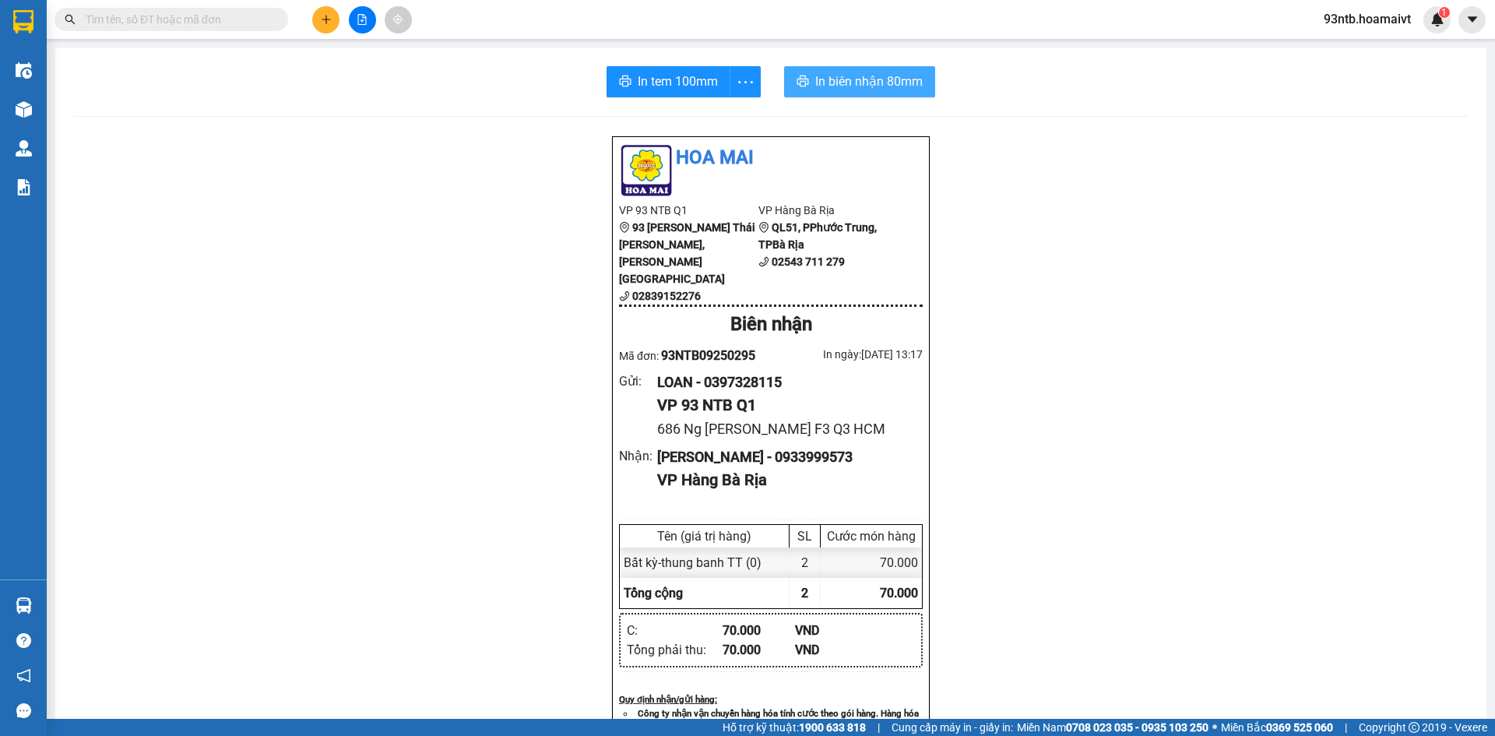
click at [813, 71] on button "In biên nhận 80mm" at bounding box center [859, 81] width 151 height 31
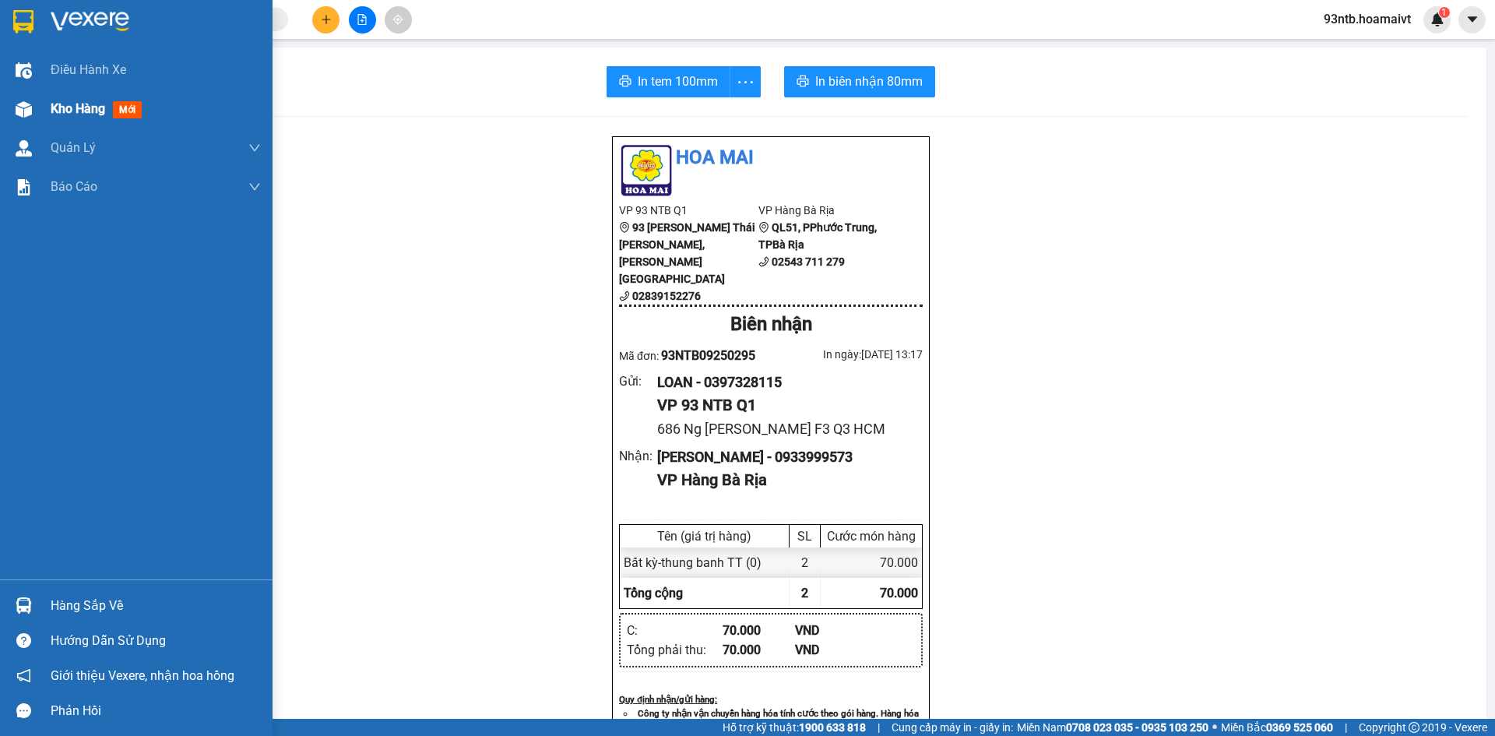
click at [25, 111] on img at bounding box center [24, 109] width 16 height 16
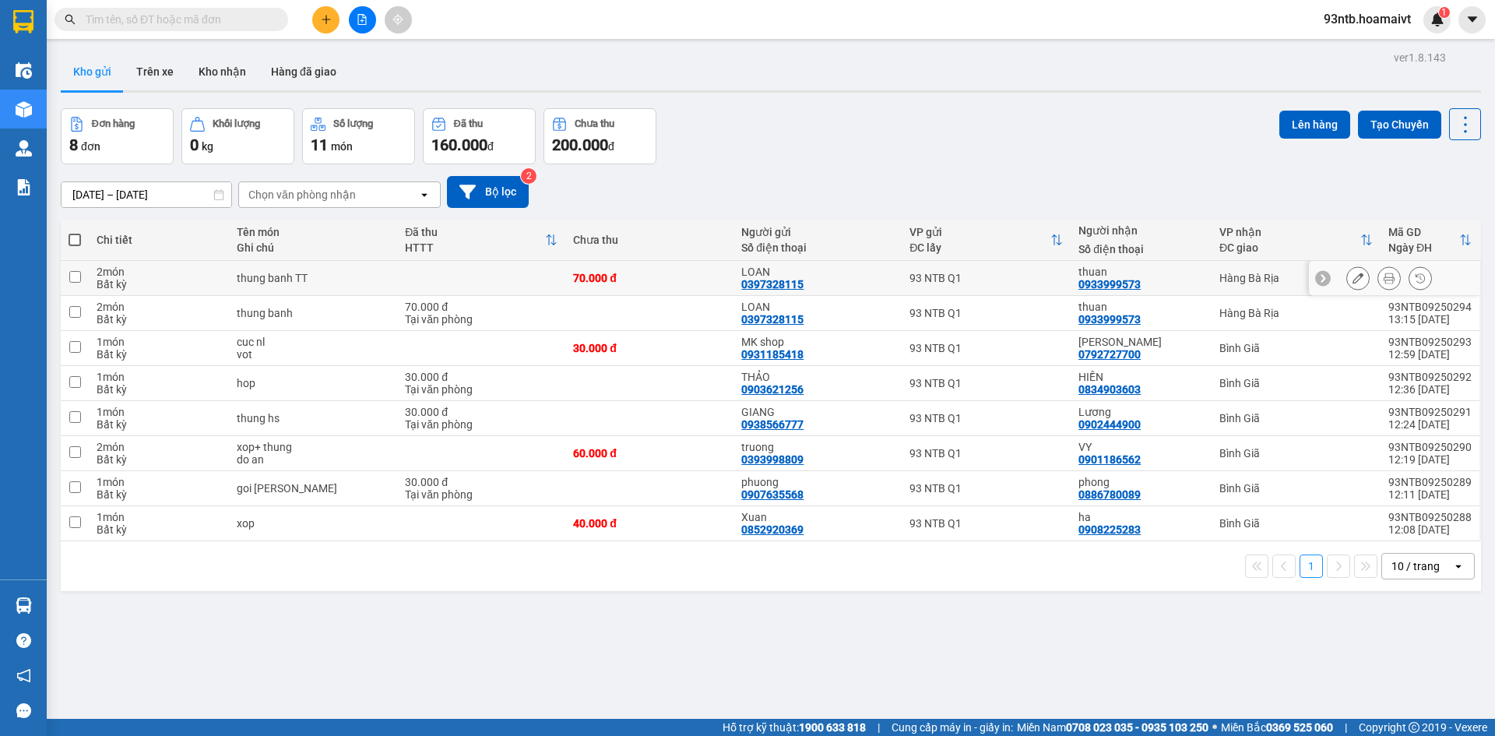
click at [75, 275] on input "checkbox" at bounding box center [75, 277] width 12 height 12
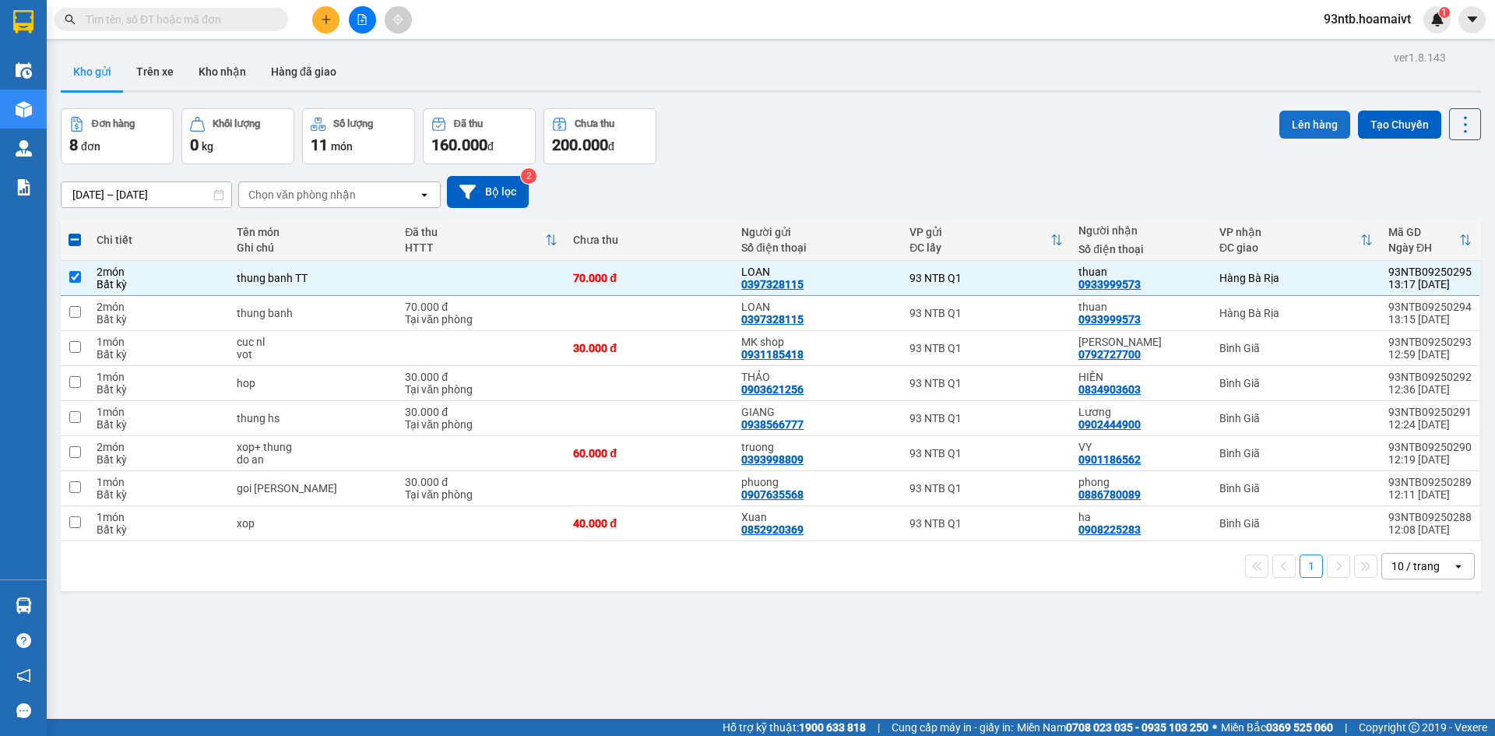
click at [1308, 116] on button "Lên hàng" at bounding box center [1314, 125] width 71 height 28
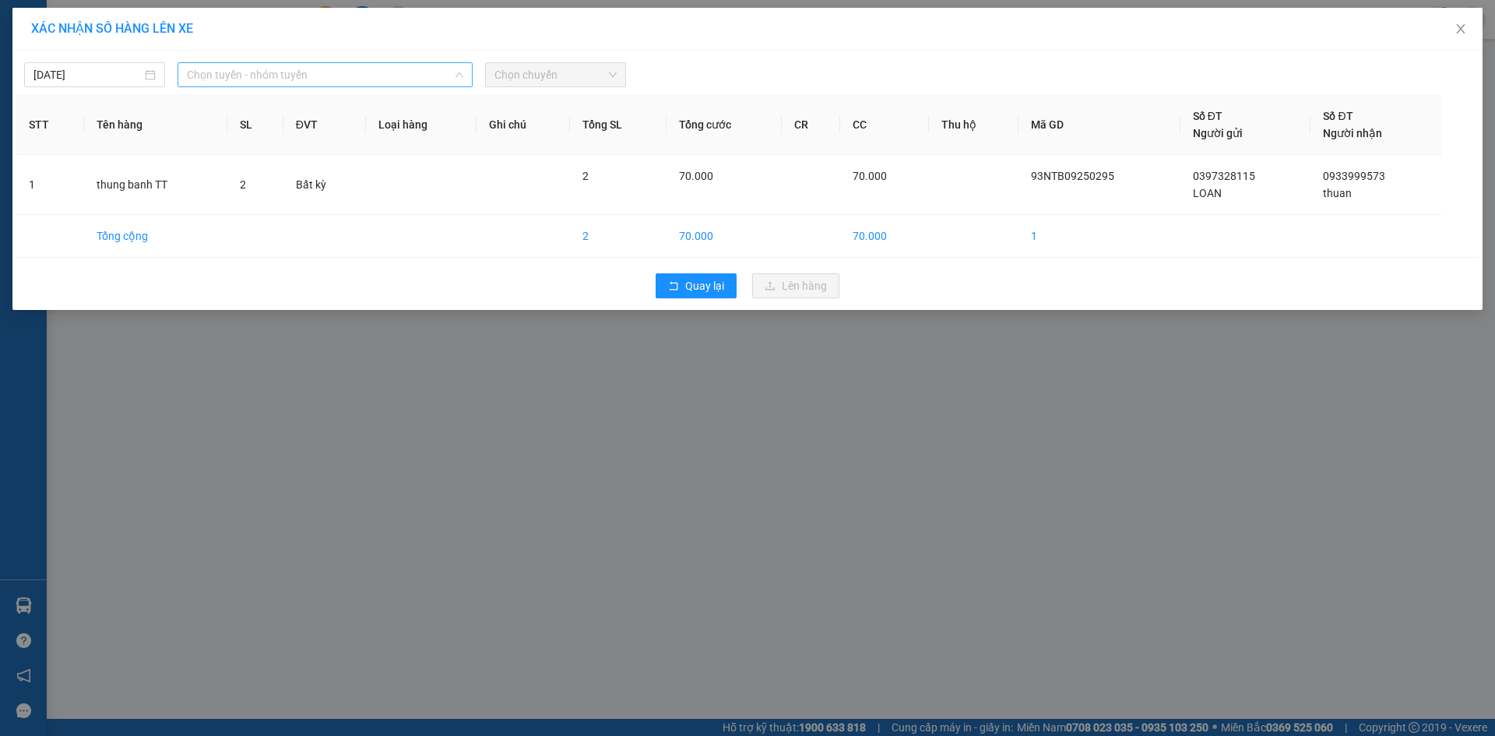
click at [255, 75] on span "Chọn tuyến - nhóm tuyến" at bounding box center [325, 74] width 276 height 23
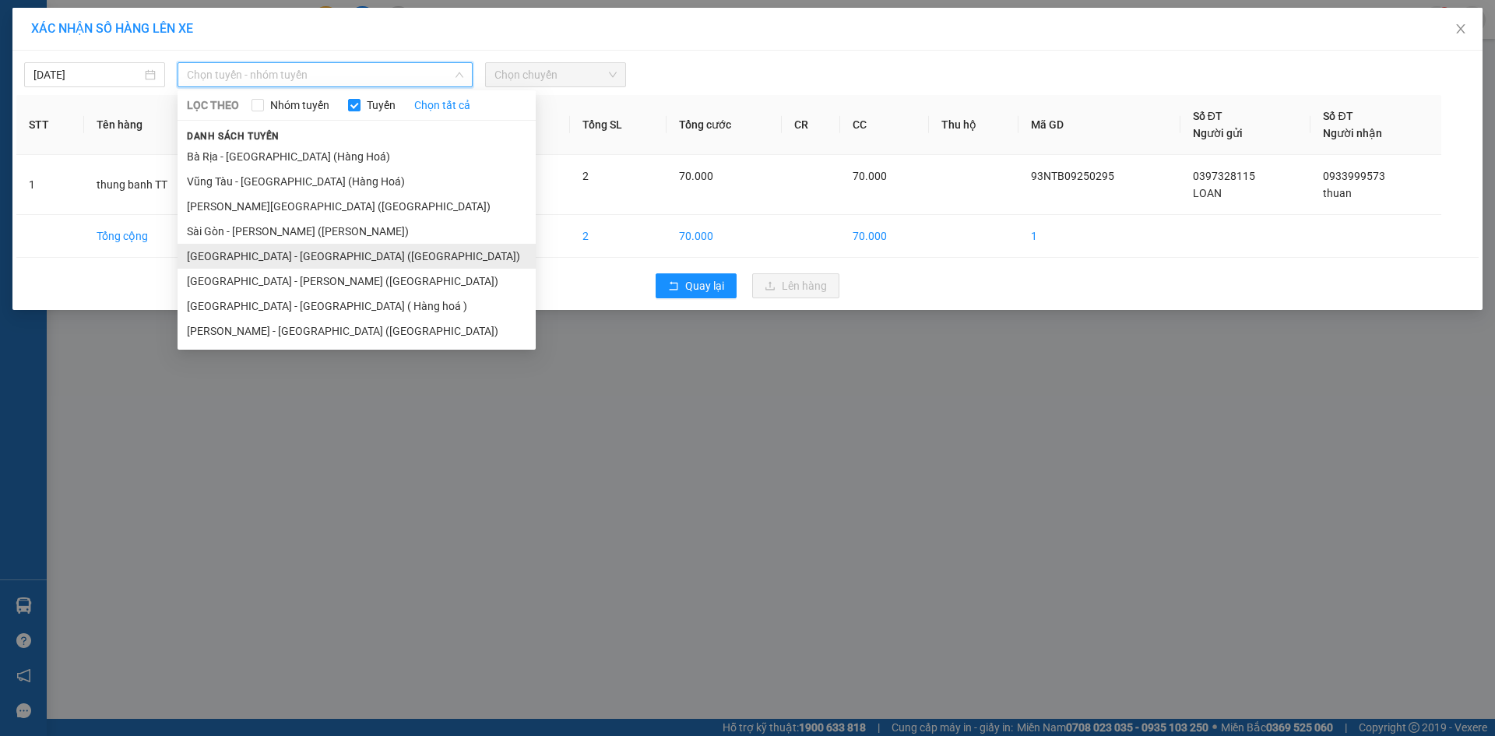
click at [246, 252] on li "[GEOGRAPHIC_DATA] - [GEOGRAPHIC_DATA] ([GEOGRAPHIC_DATA])" at bounding box center [357, 256] width 358 height 25
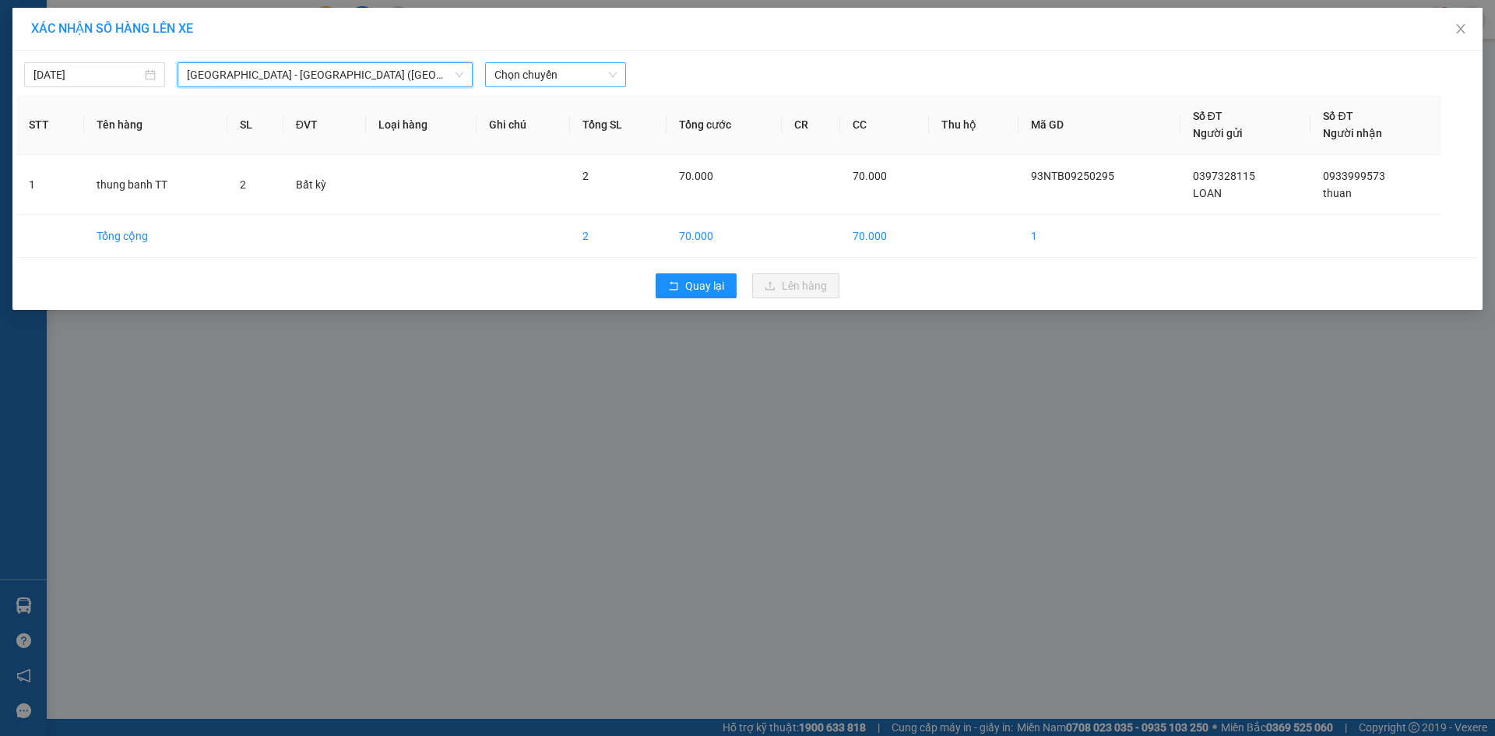
click at [555, 72] on span "Chọn chuyến" at bounding box center [555, 74] width 122 height 23
click at [701, 282] on span "Quay lại" at bounding box center [704, 285] width 39 height 17
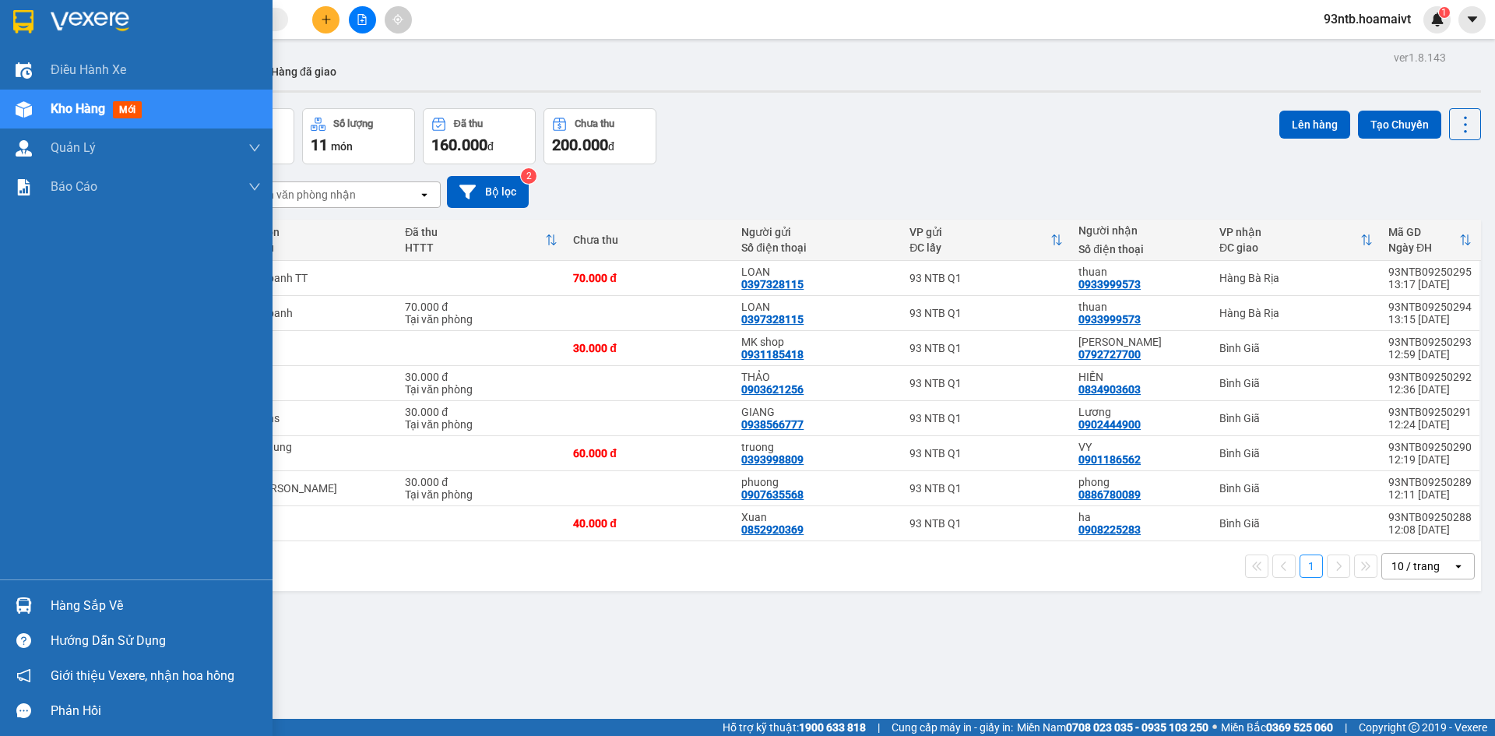
click at [23, 607] on img at bounding box center [24, 605] width 16 height 16
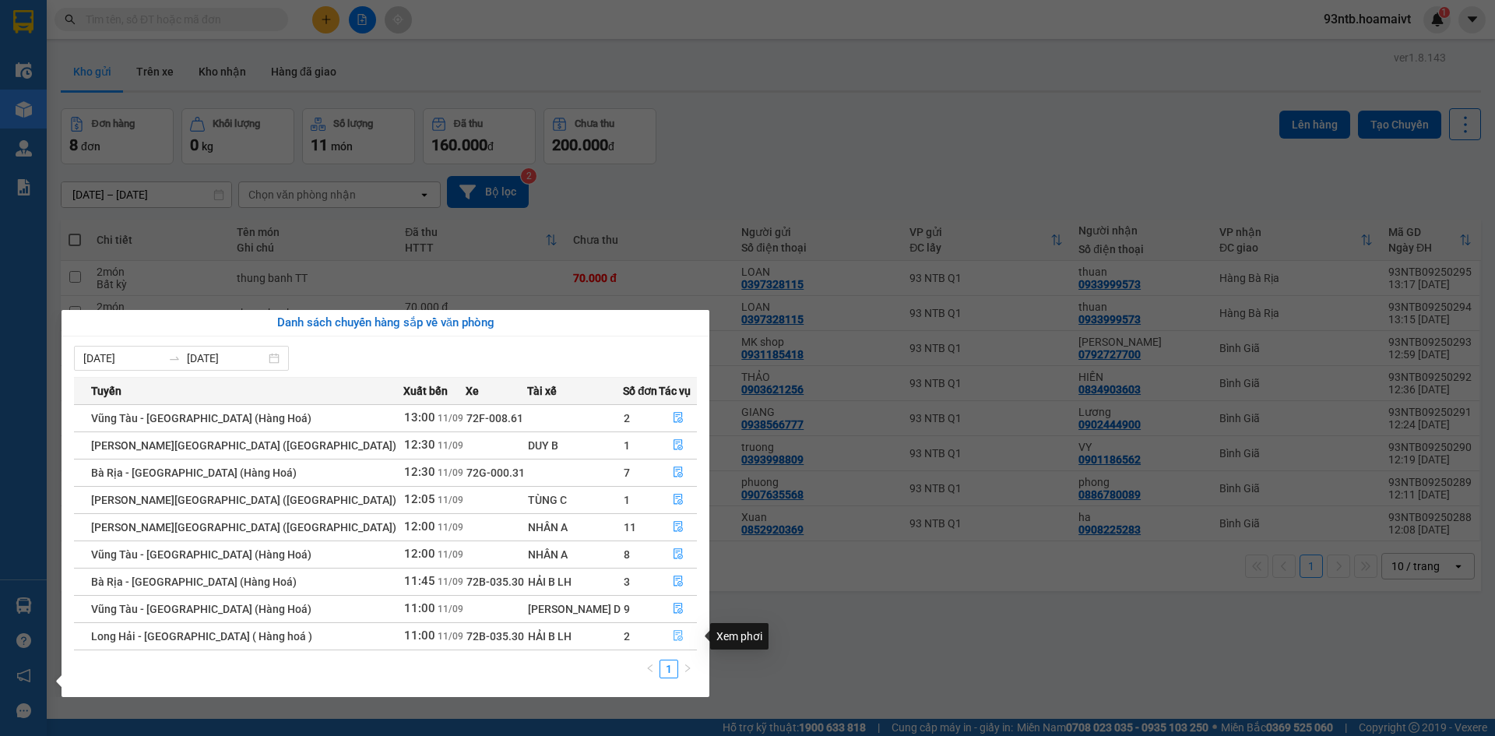
click at [673, 633] on icon "file-done" at bounding box center [678, 635] width 11 height 11
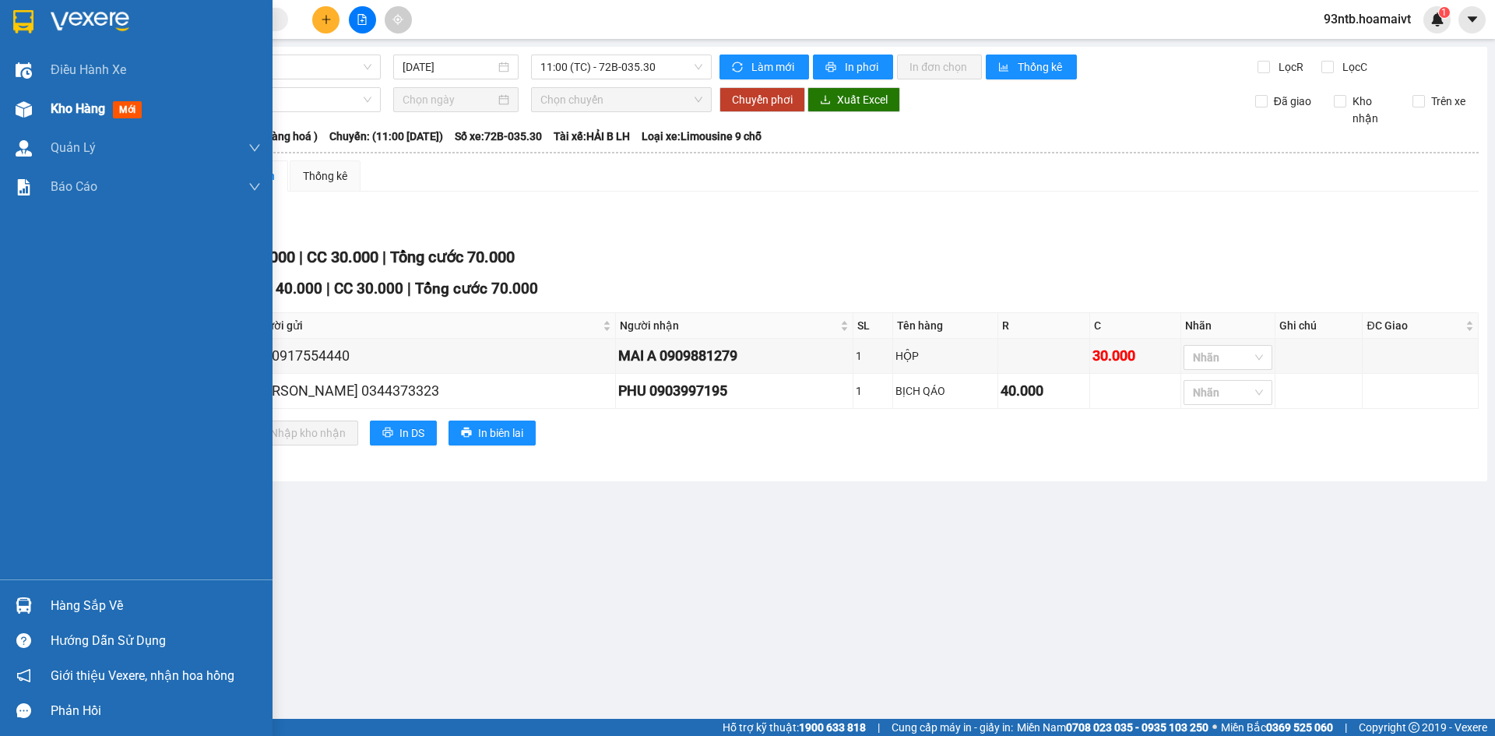
click at [23, 107] on img at bounding box center [24, 109] width 16 height 16
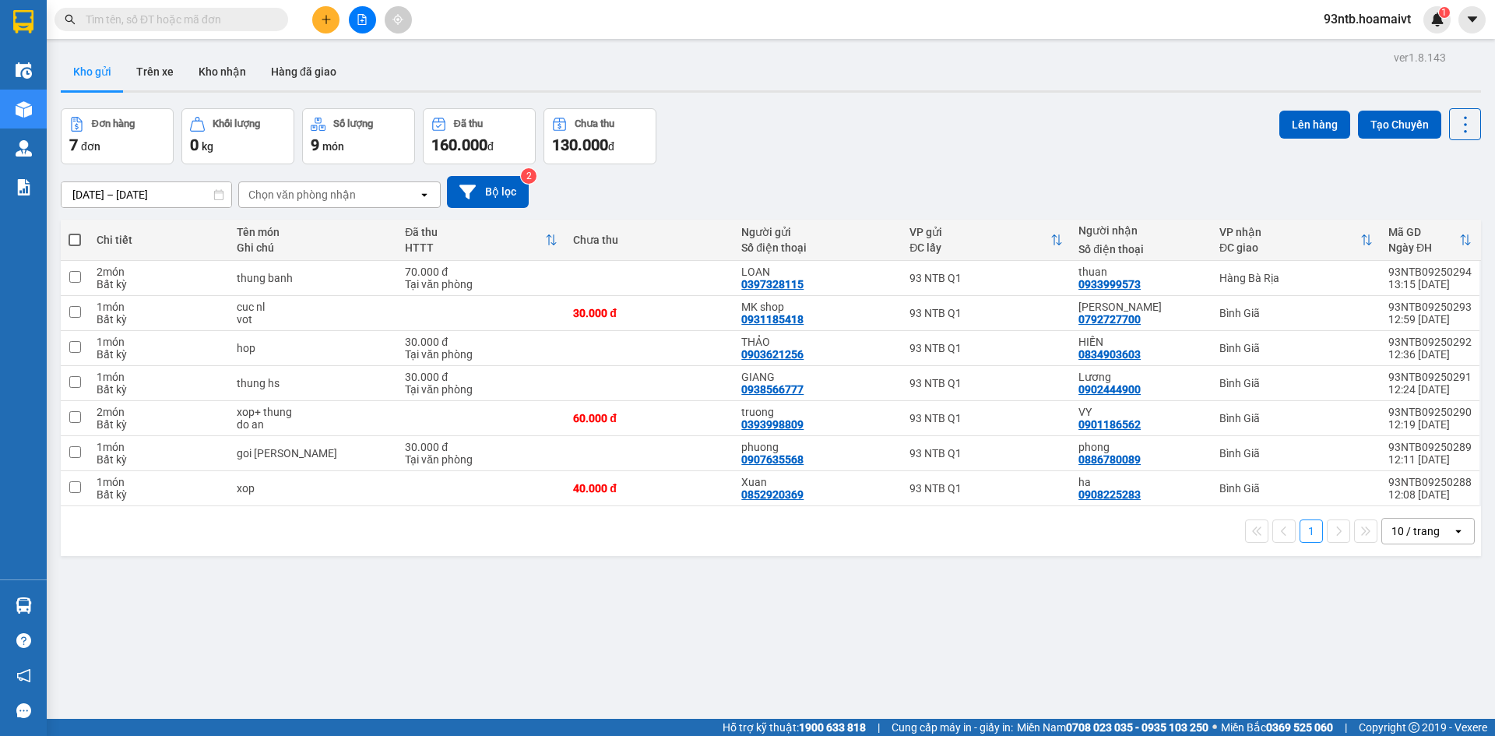
click at [195, 19] on input "text" at bounding box center [178, 19] width 184 height 17
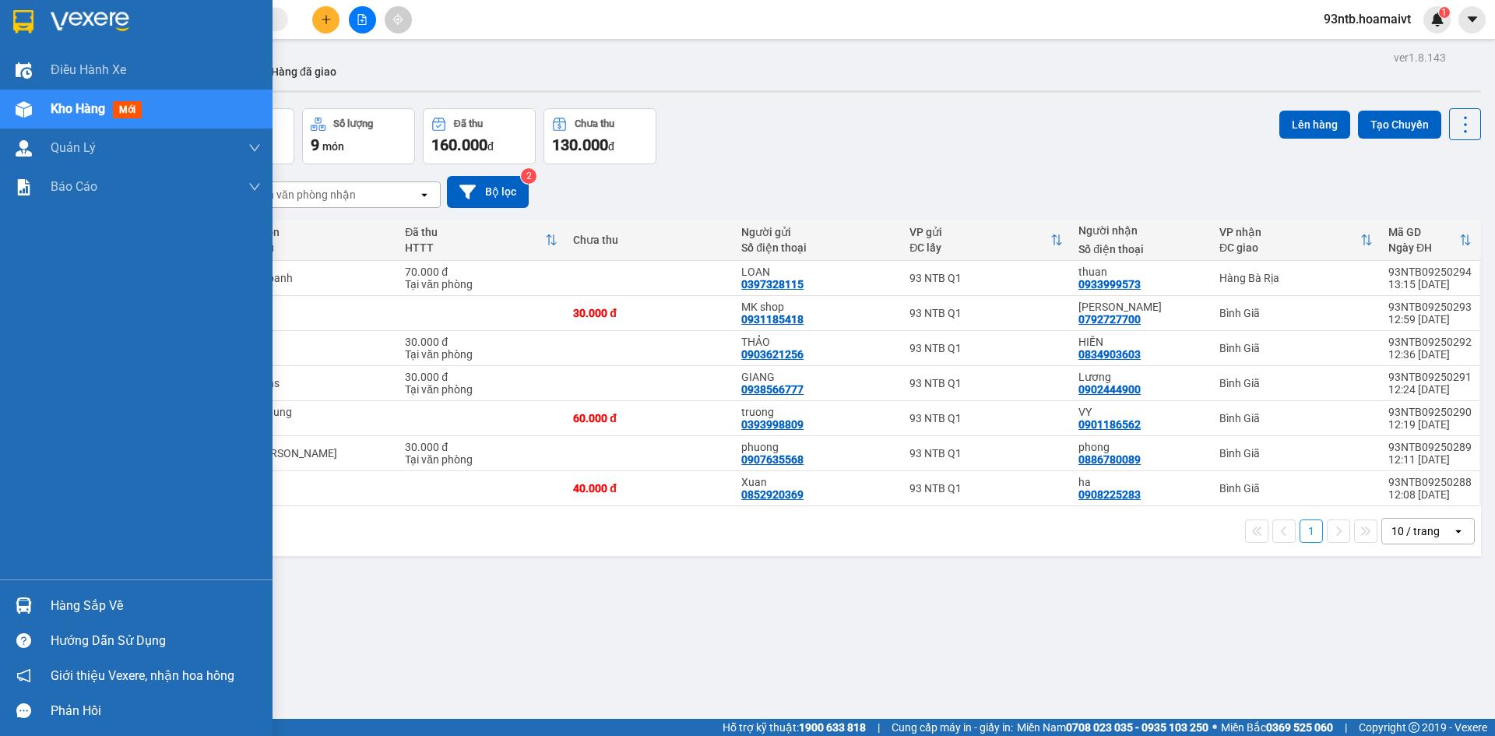
click at [22, 605] on img at bounding box center [24, 605] width 16 height 16
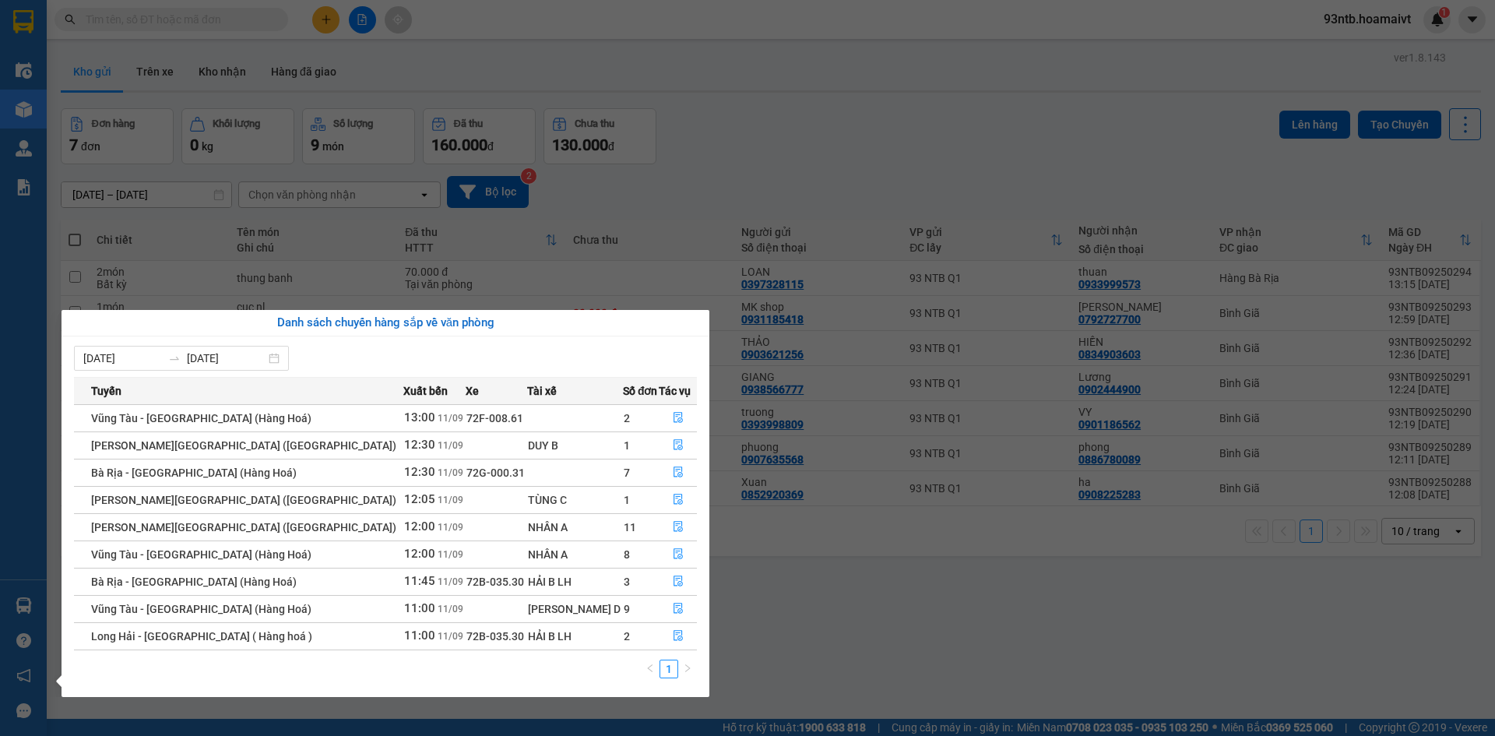
click at [786, 130] on section "Kết quả tìm kiếm ( 836 ) Bộ lọc Tìm người gửi/nhận Thuộc VP này Mã ĐH Trạng thá…" at bounding box center [747, 368] width 1495 height 736
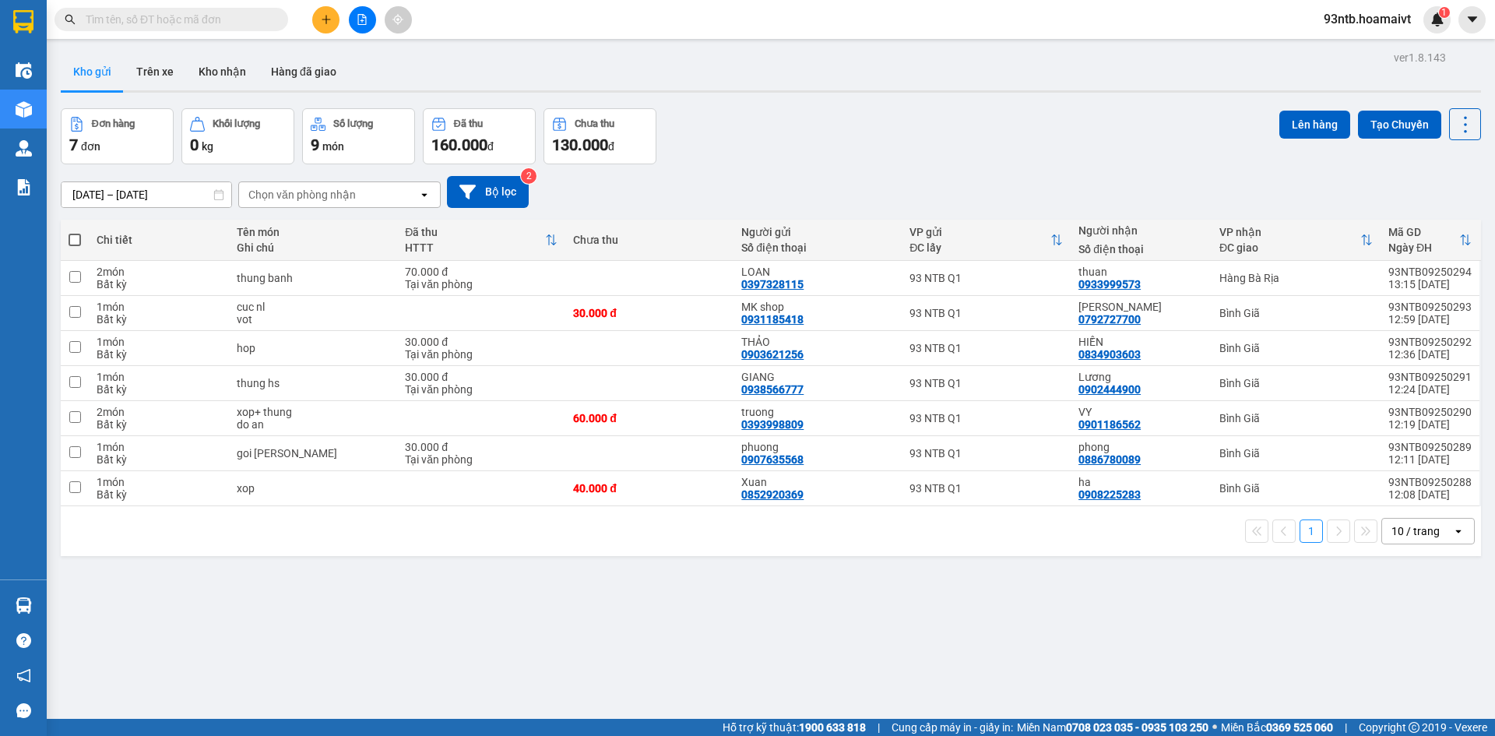
click at [154, 16] on input "text" at bounding box center [178, 19] width 184 height 17
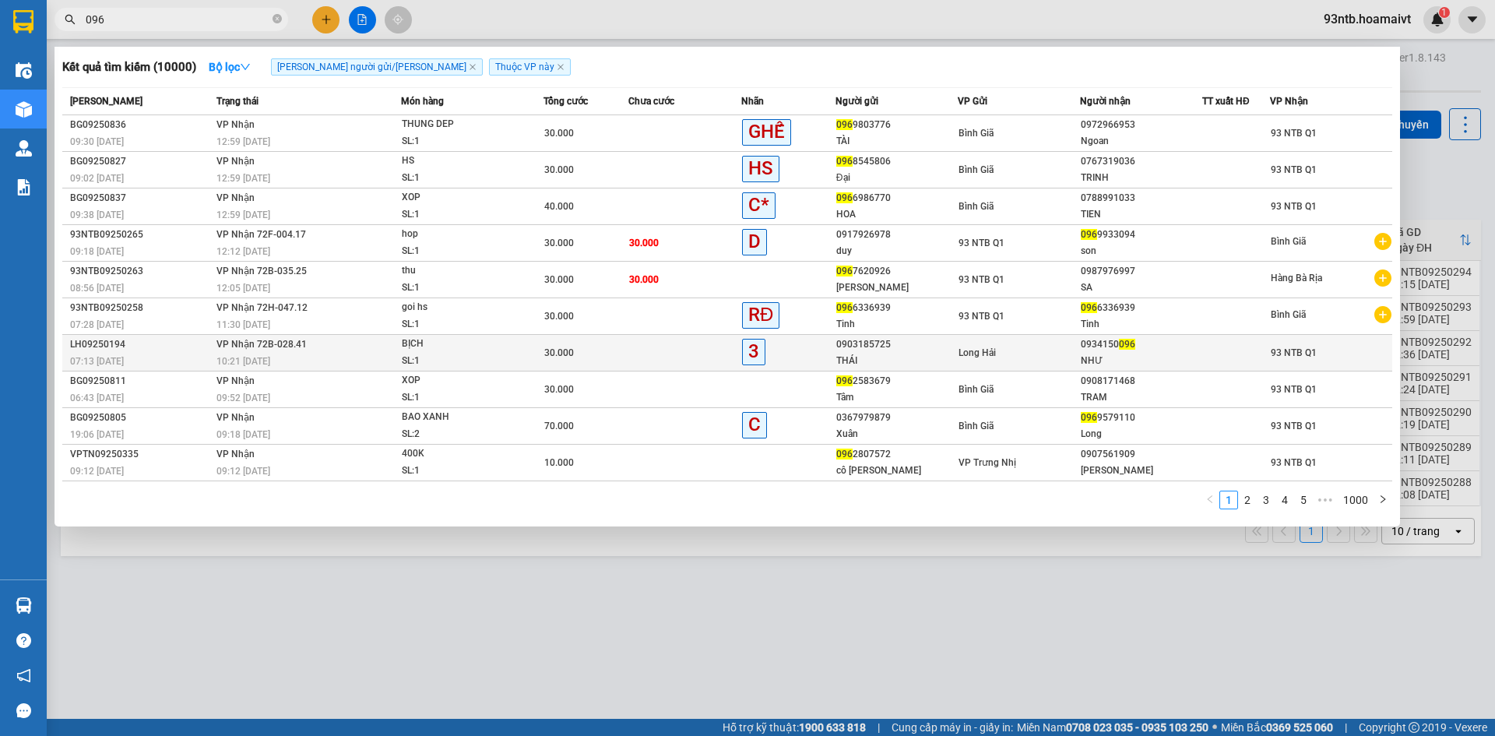
click at [675, 350] on td at bounding box center [684, 353] width 113 height 37
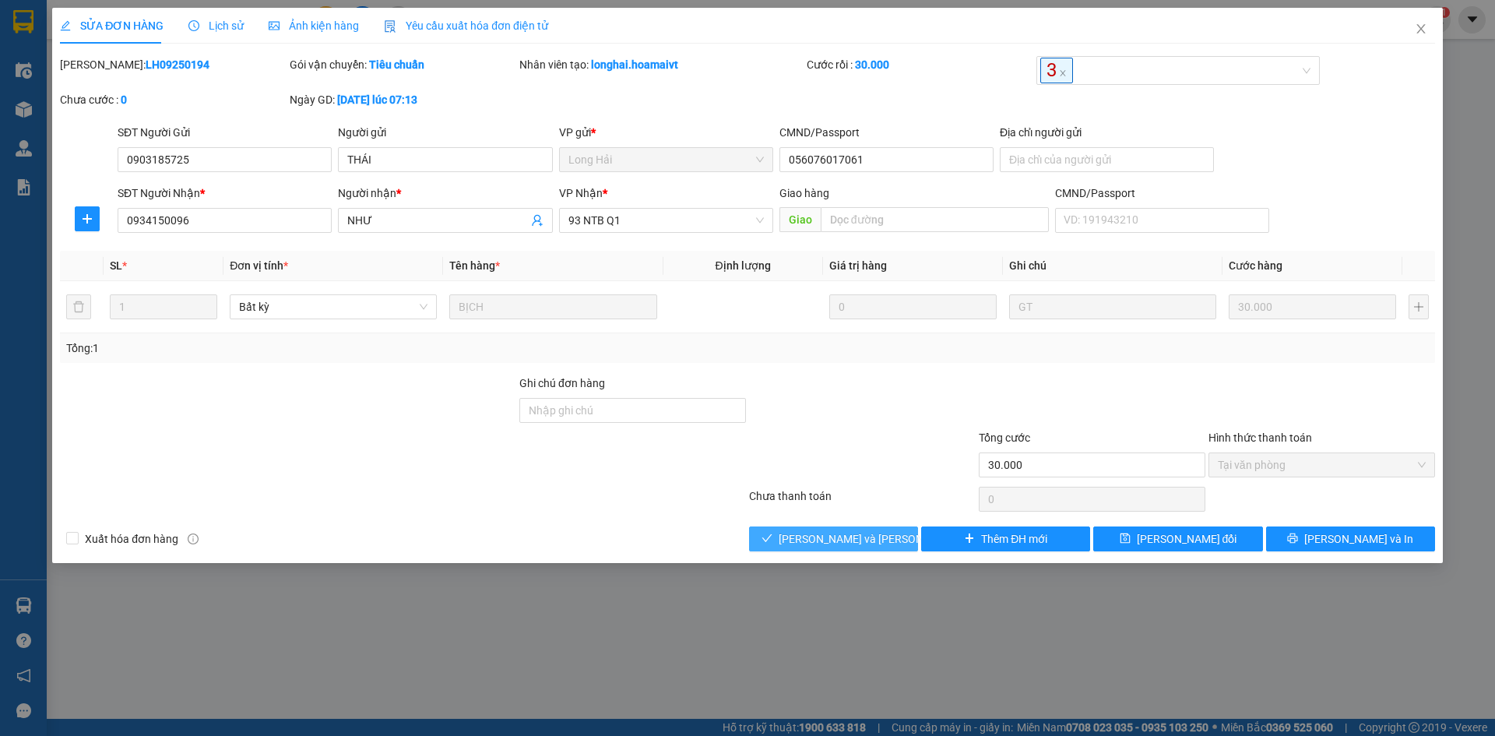
click at [810, 539] on span "[PERSON_NAME] và [PERSON_NAME] hàng" at bounding box center [884, 538] width 210 height 17
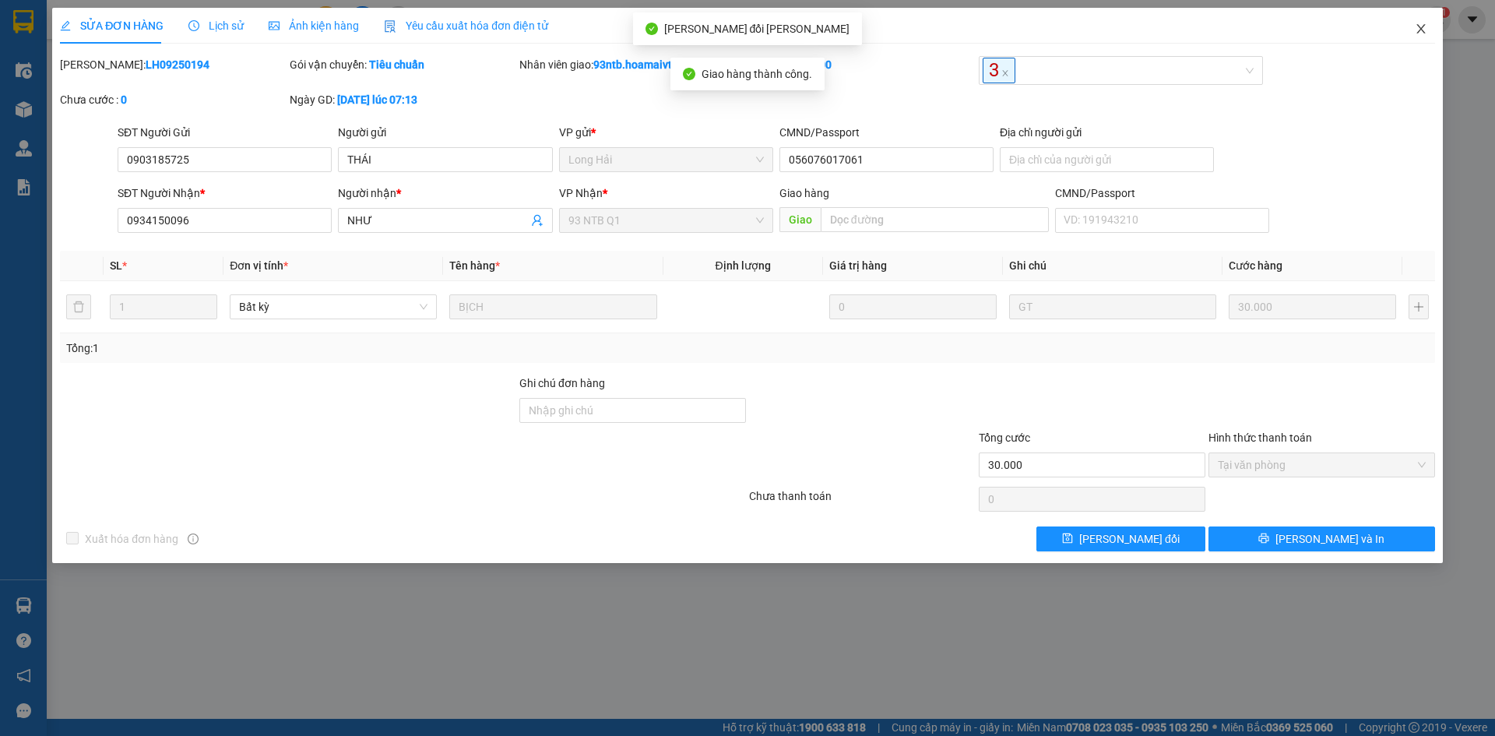
click at [1422, 23] on span "Close" at bounding box center [1421, 30] width 44 height 44
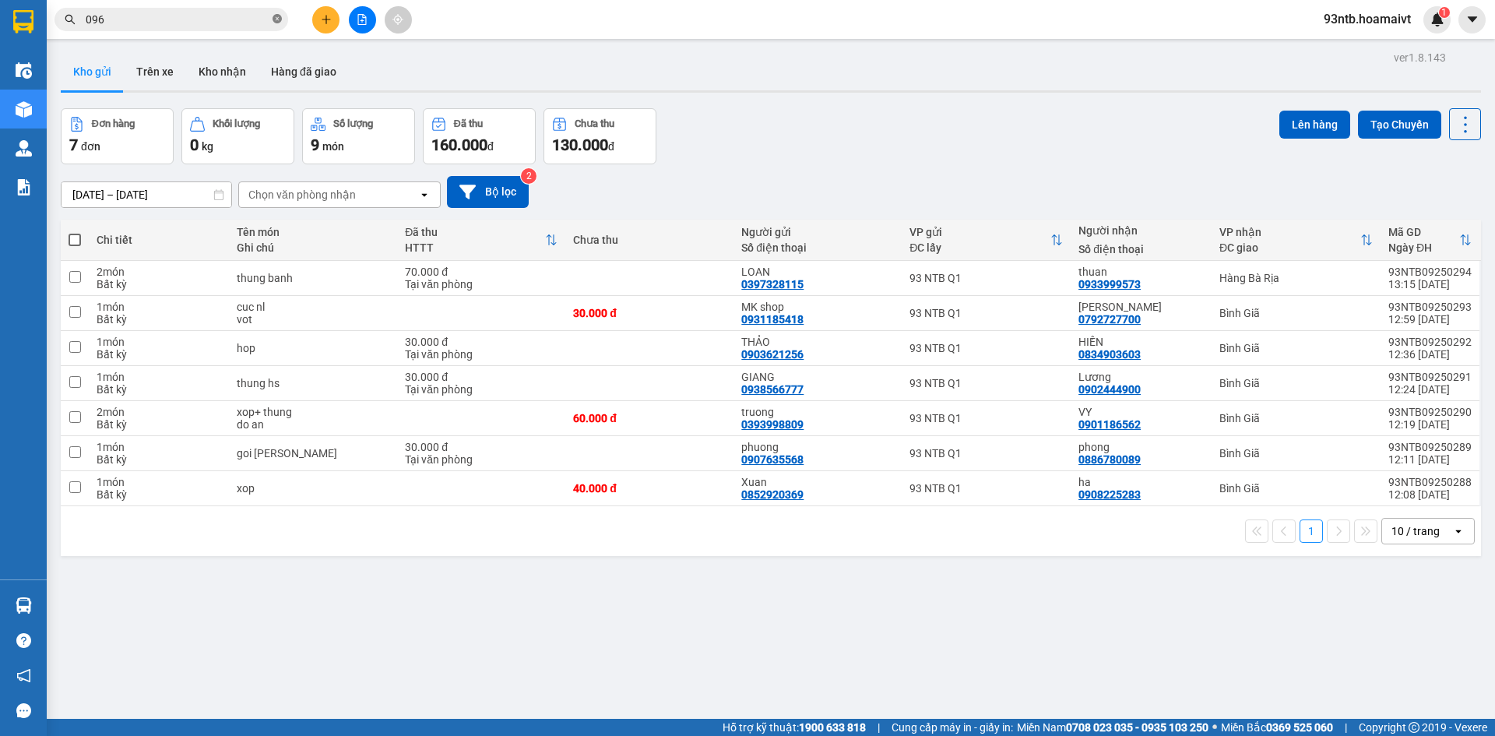
click at [277, 19] on icon "close-circle" at bounding box center [277, 18] width 9 height 9
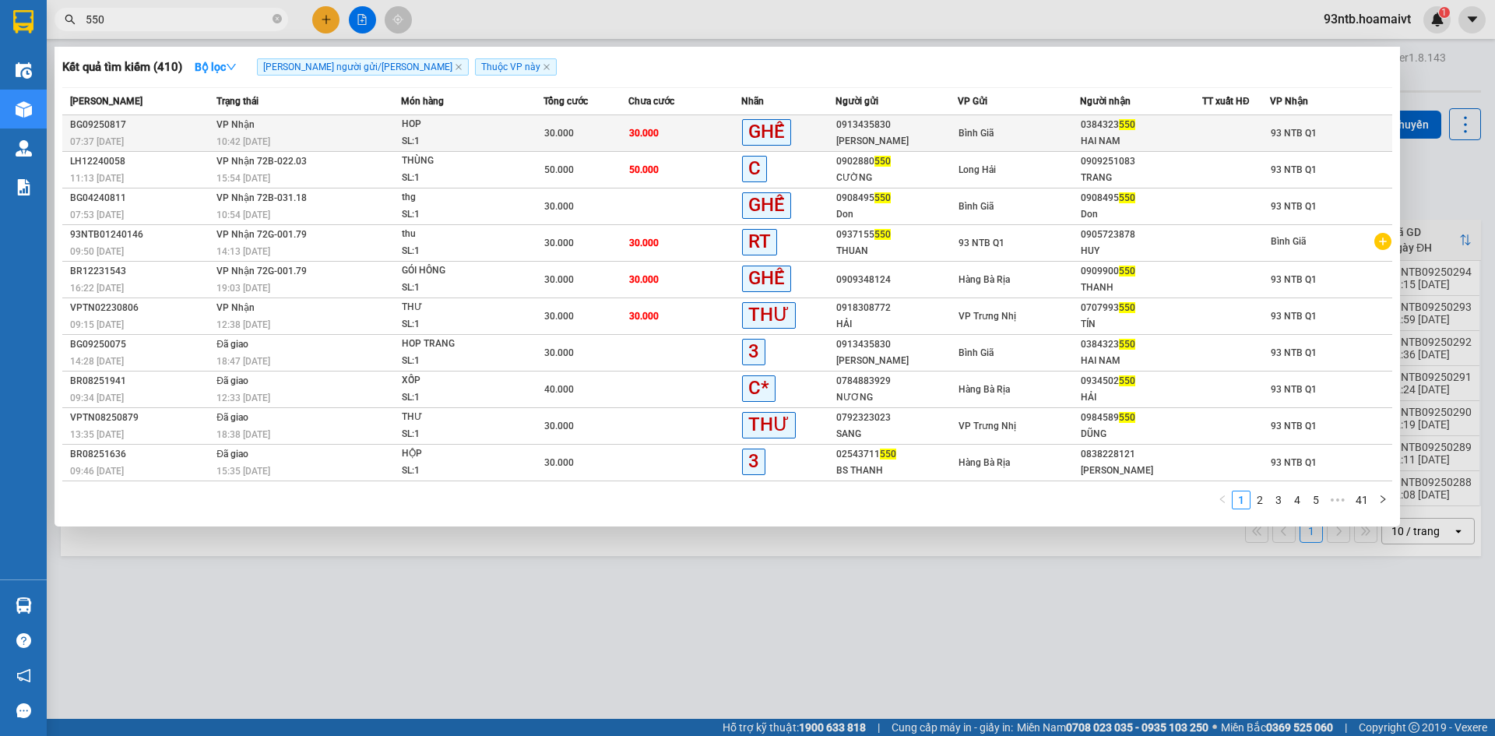
click at [683, 133] on td "30.000" at bounding box center [684, 133] width 113 height 37
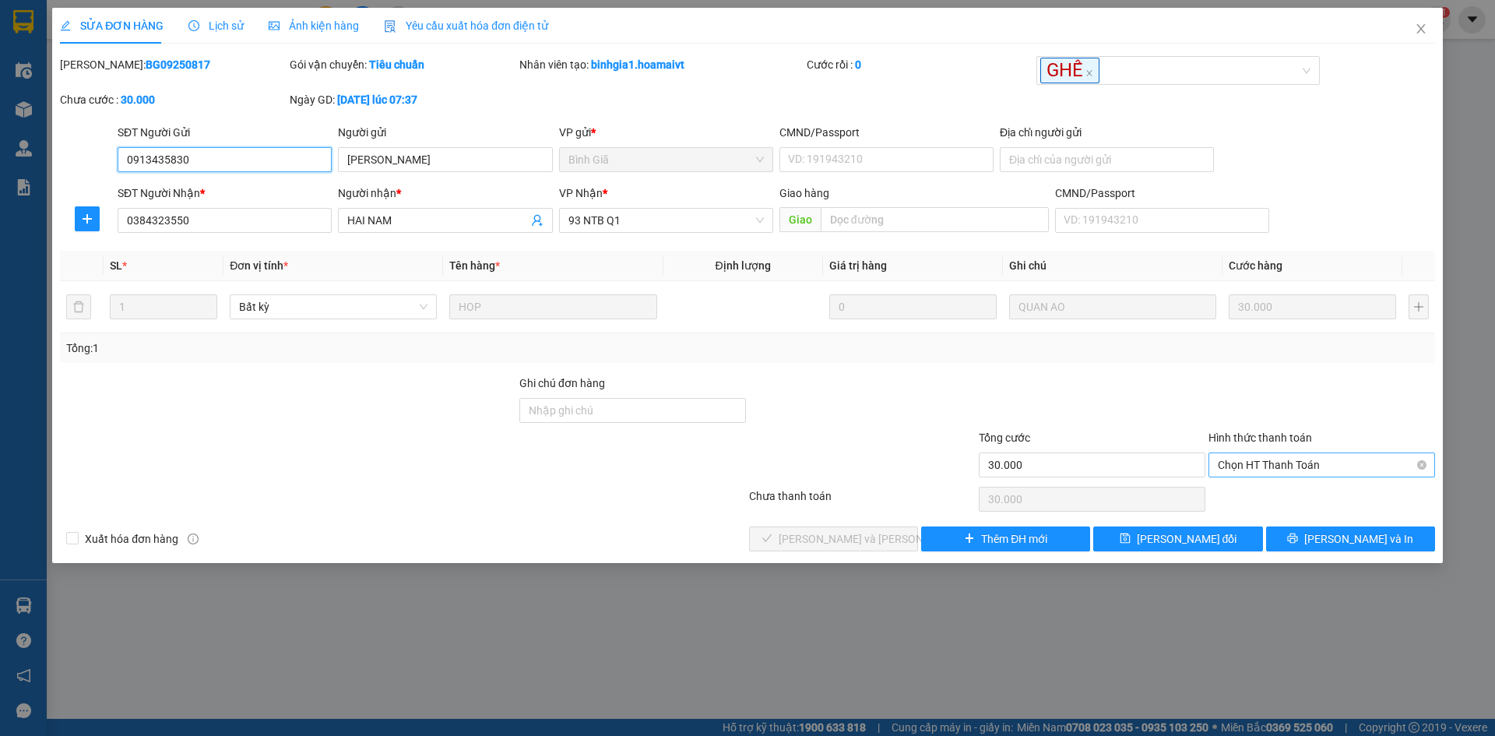
click at [1264, 460] on span "Chọn HT Thanh Toán" at bounding box center [1322, 464] width 208 height 23
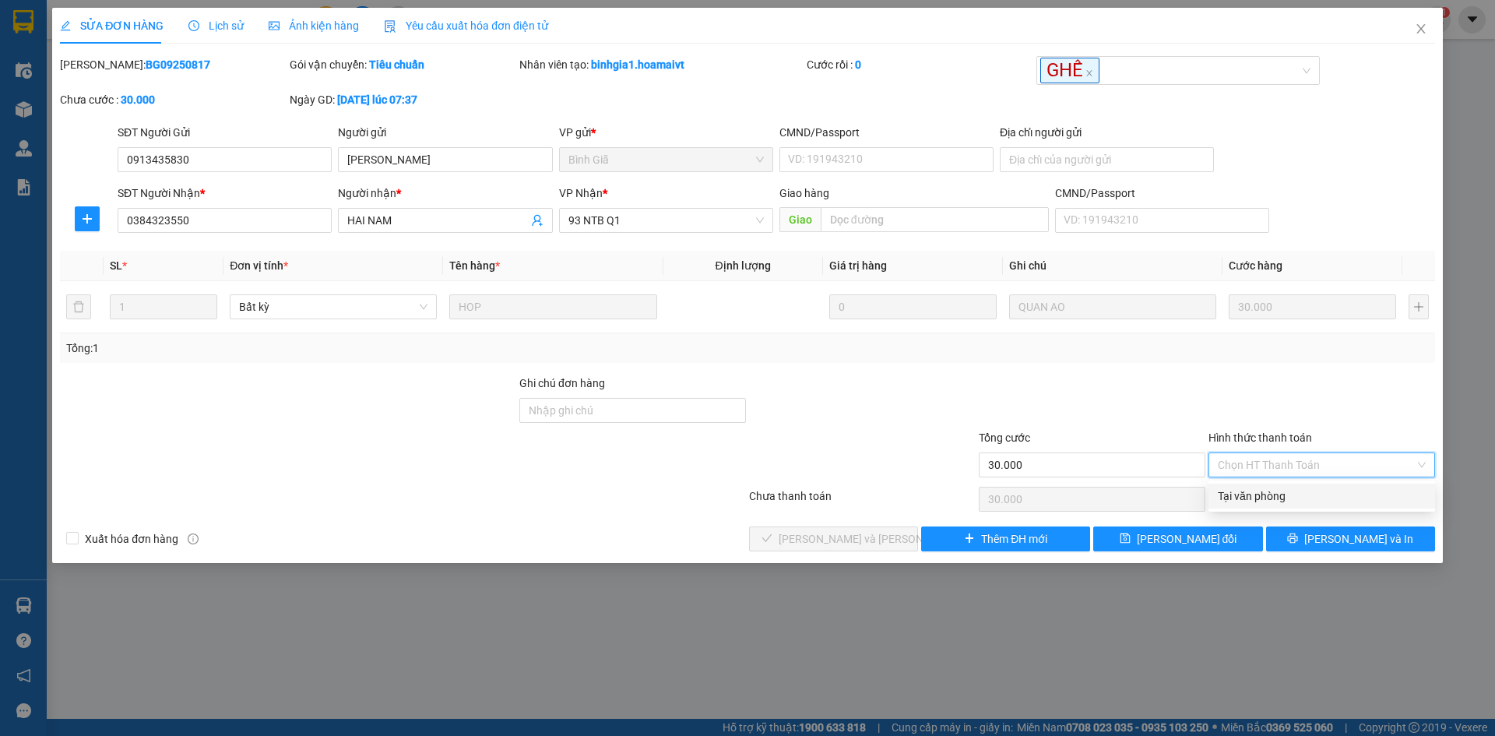
click at [1265, 493] on div "Tại văn phòng" at bounding box center [1322, 495] width 208 height 17
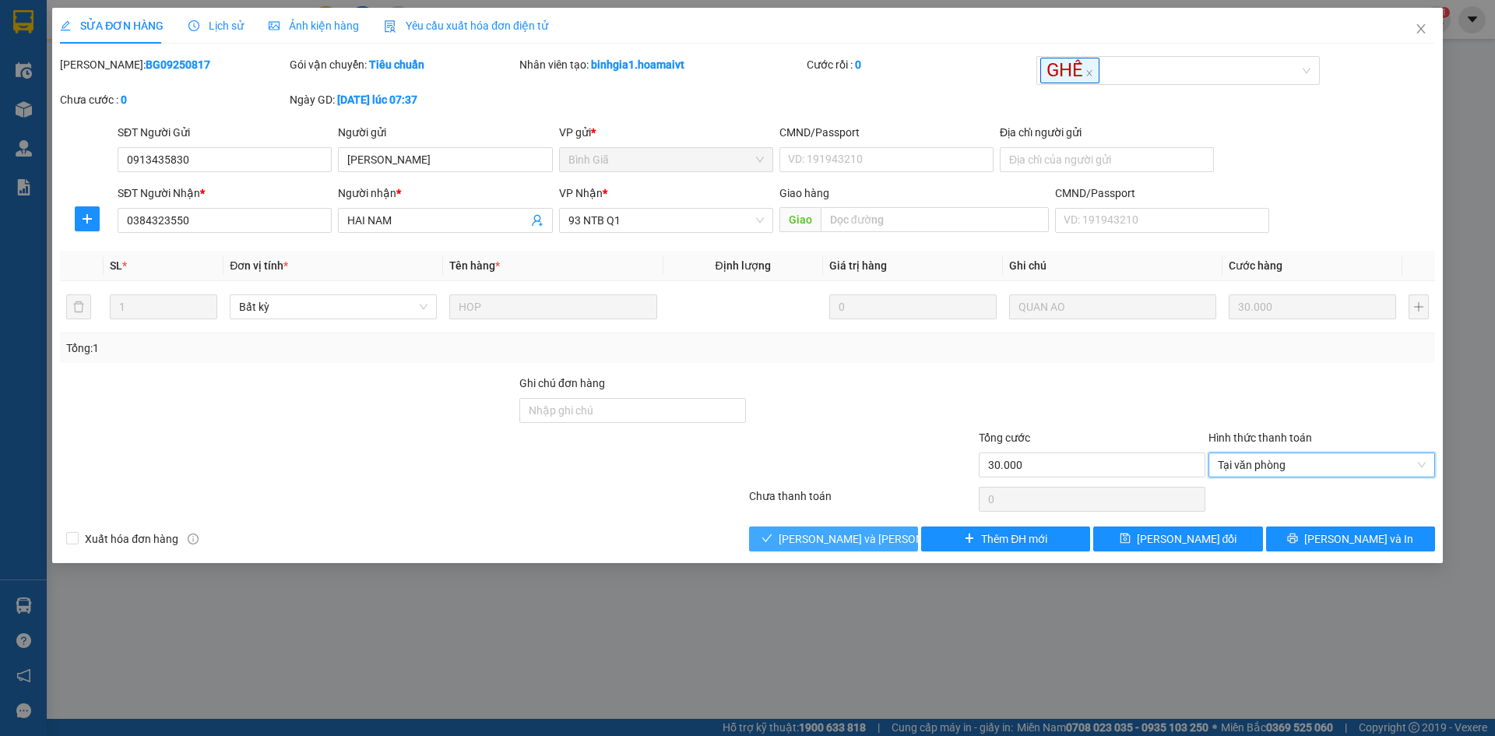
click at [797, 535] on button "[PERSON_NAME] và [PERSON_NAME] hàng" at bounding box center [833, 538] width 169 height 25
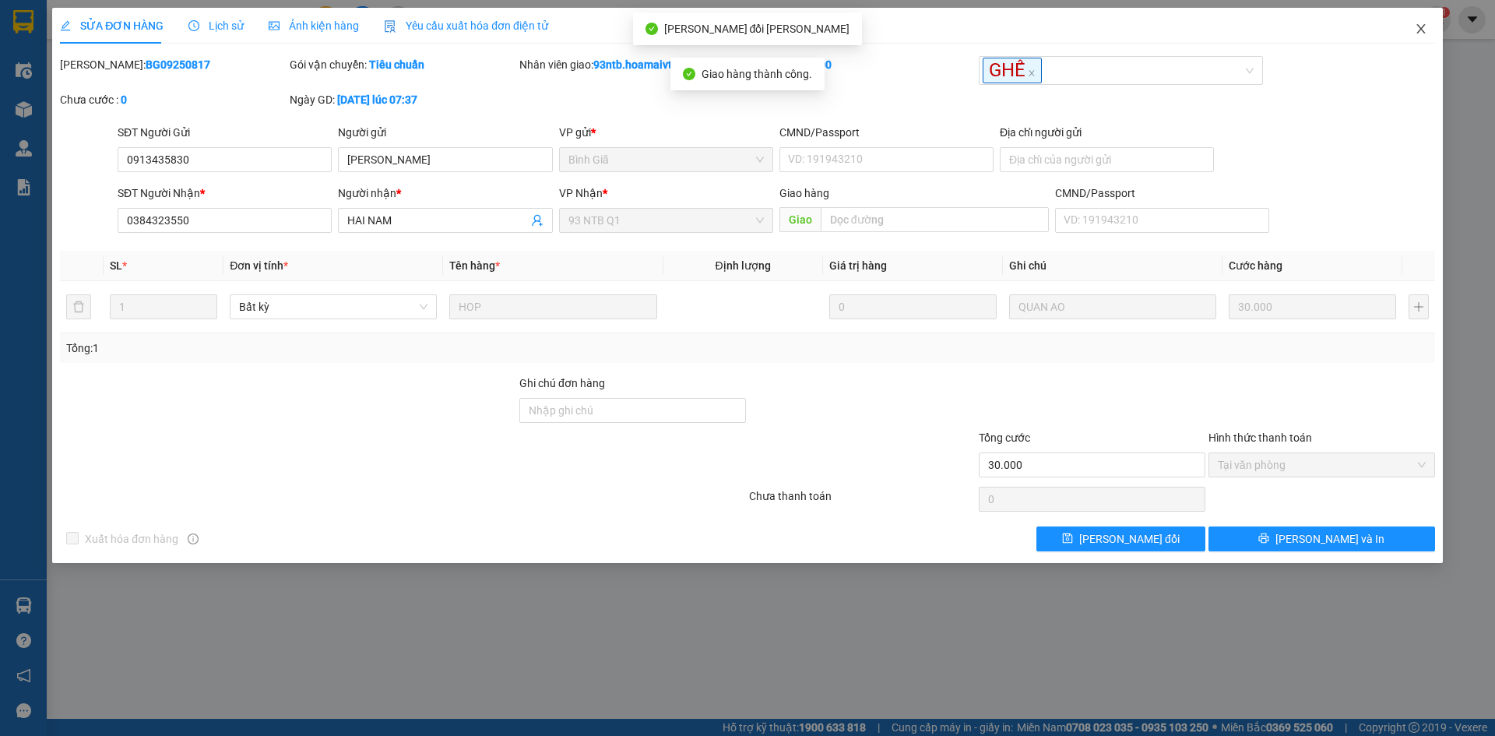
click at [1421, 24] on icon "close" at bounding box center [1421, 29] width 12 height 12
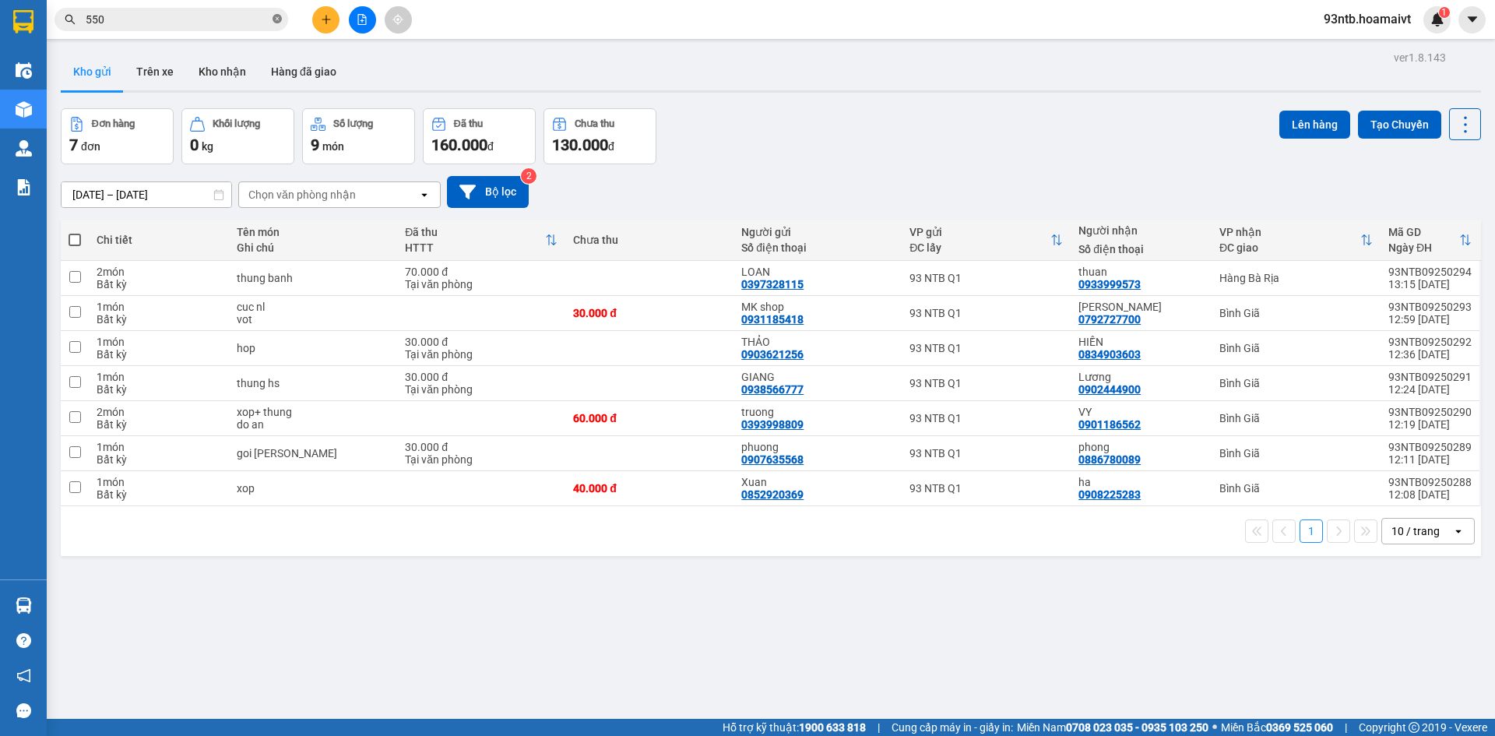
click at [279, 17] on icon "close-circle" at bounding box center [277, 18] width 9 height 9
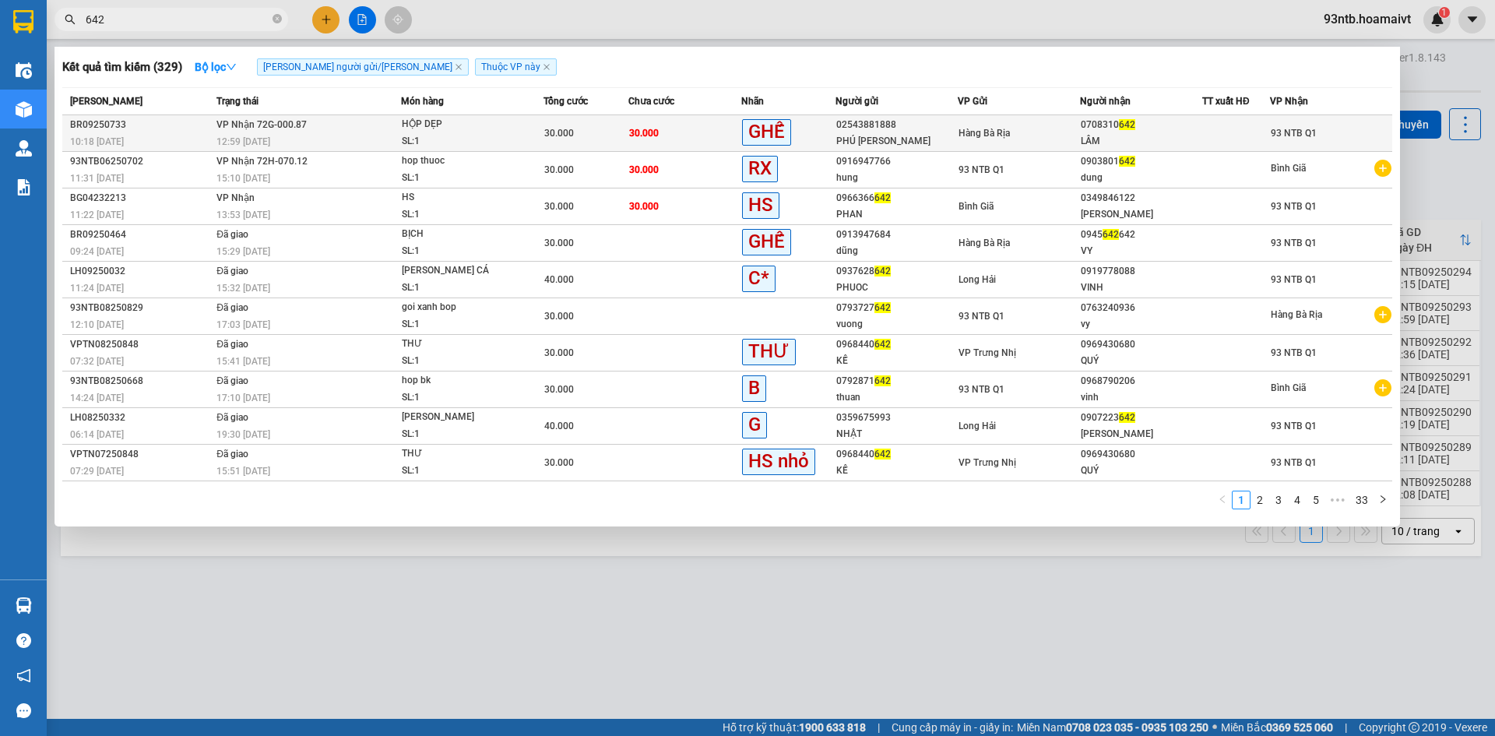
click at [700, 137] on td "30.000" at bounding box center [684, 133] width 113 height 37
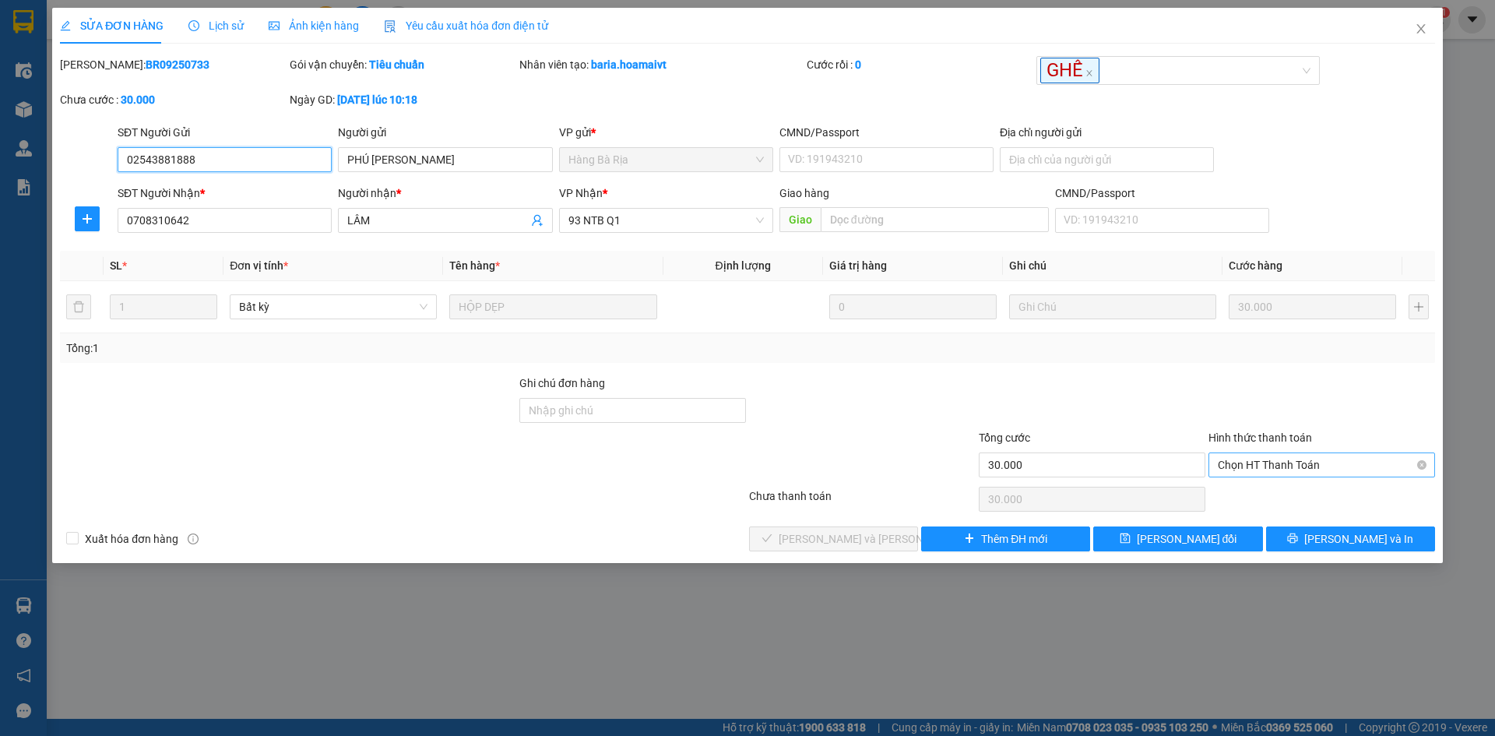
click at [1275, 456] on span "Chọn HT Thanh Toán" at bounding box center [1322, 464] width 208 height 23
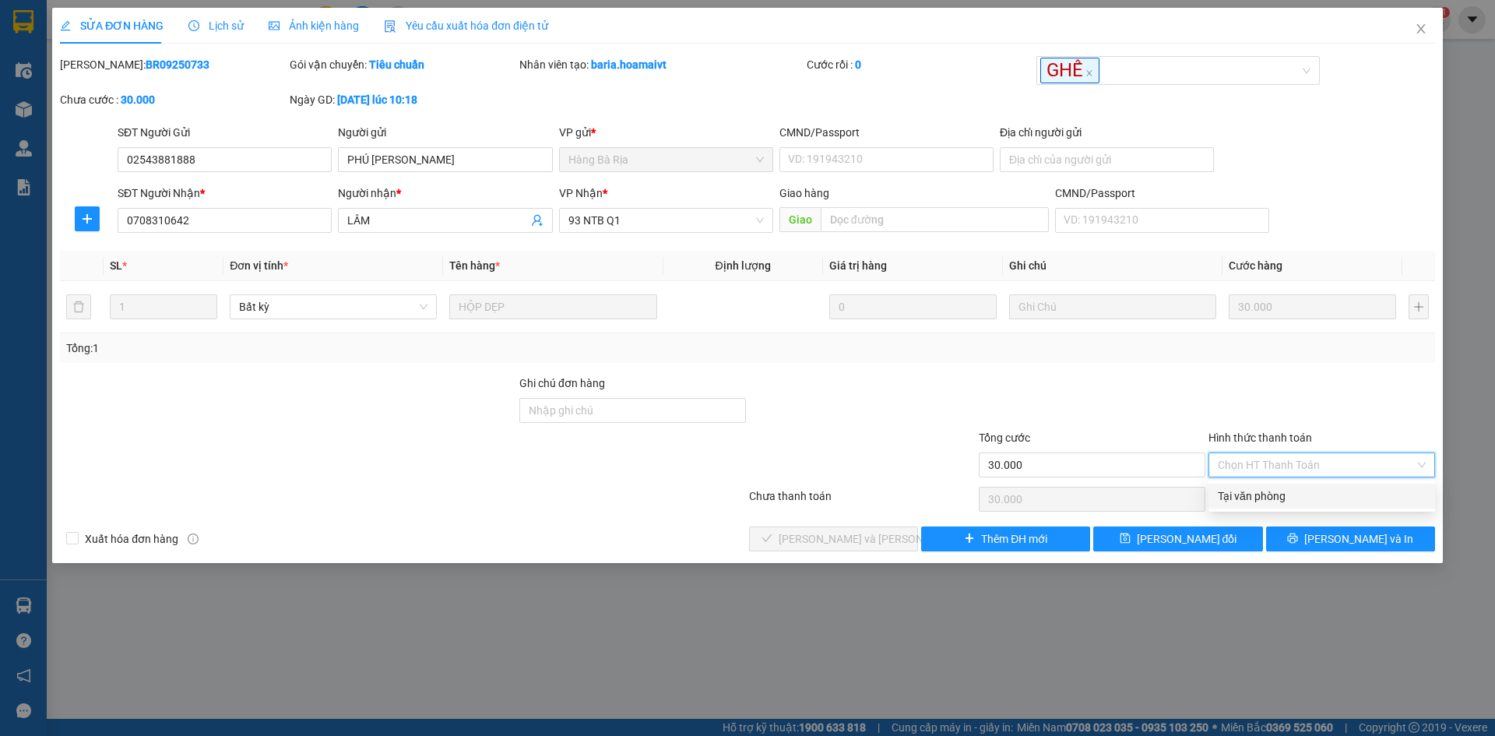
click at [1264, 492] on div "Tại văn phòng" at bounding box center [1322, 495] width 208 height 17
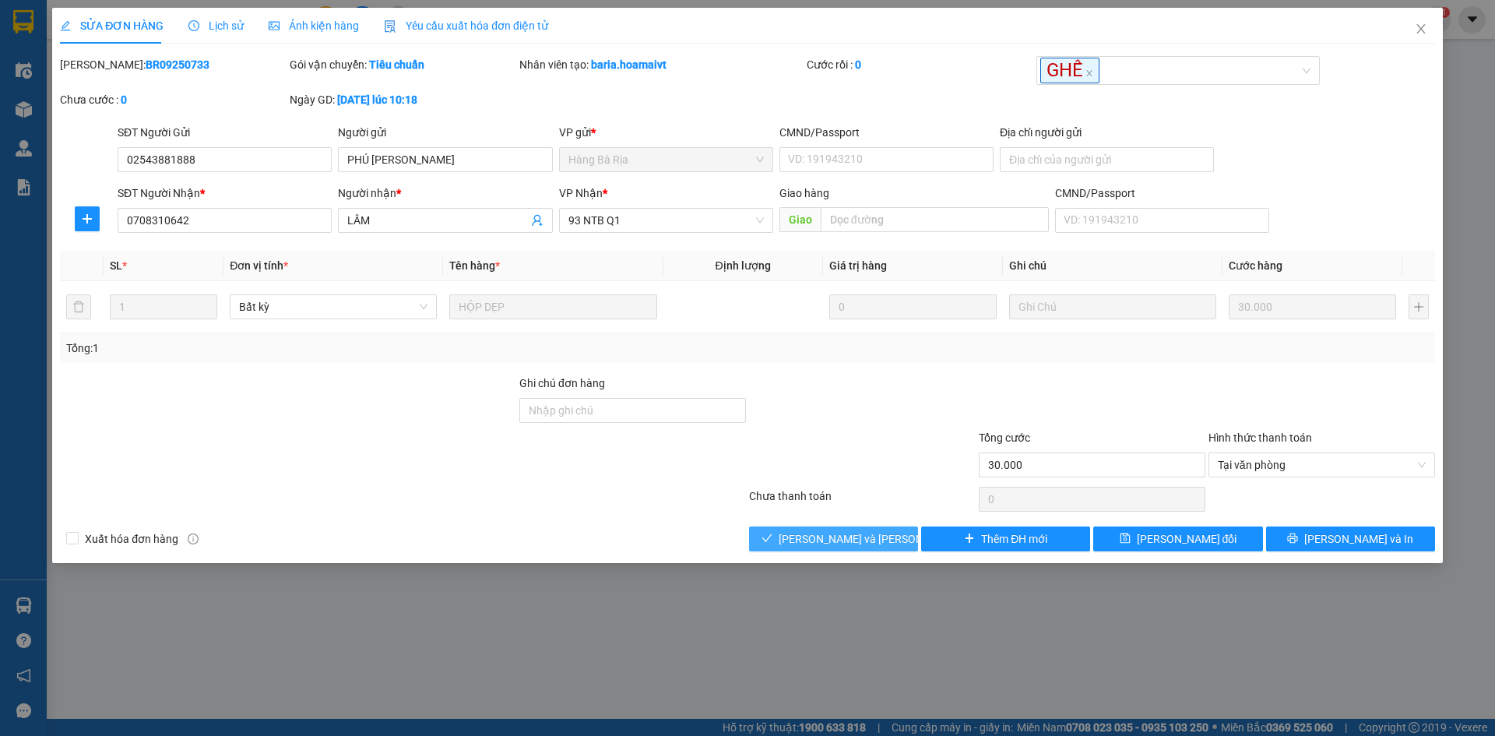
click at [803, 535] on span "[PERSON_NAME] và [PERSON_NAME] hàng" at bounding box center [884, 538] width 210 height 17
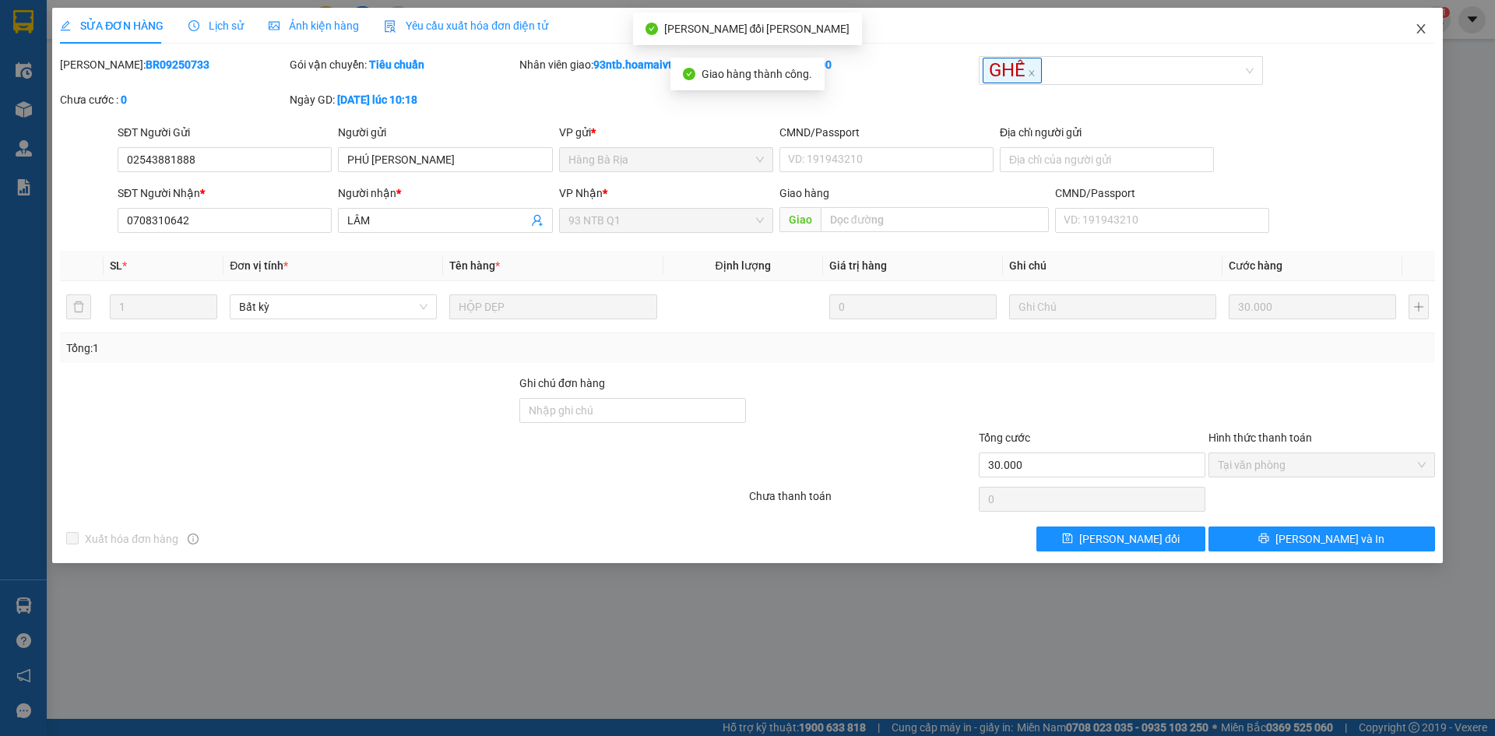
click at [1422, 24] on icon "close" at bounding box center [1421, 29] width 12 height 12
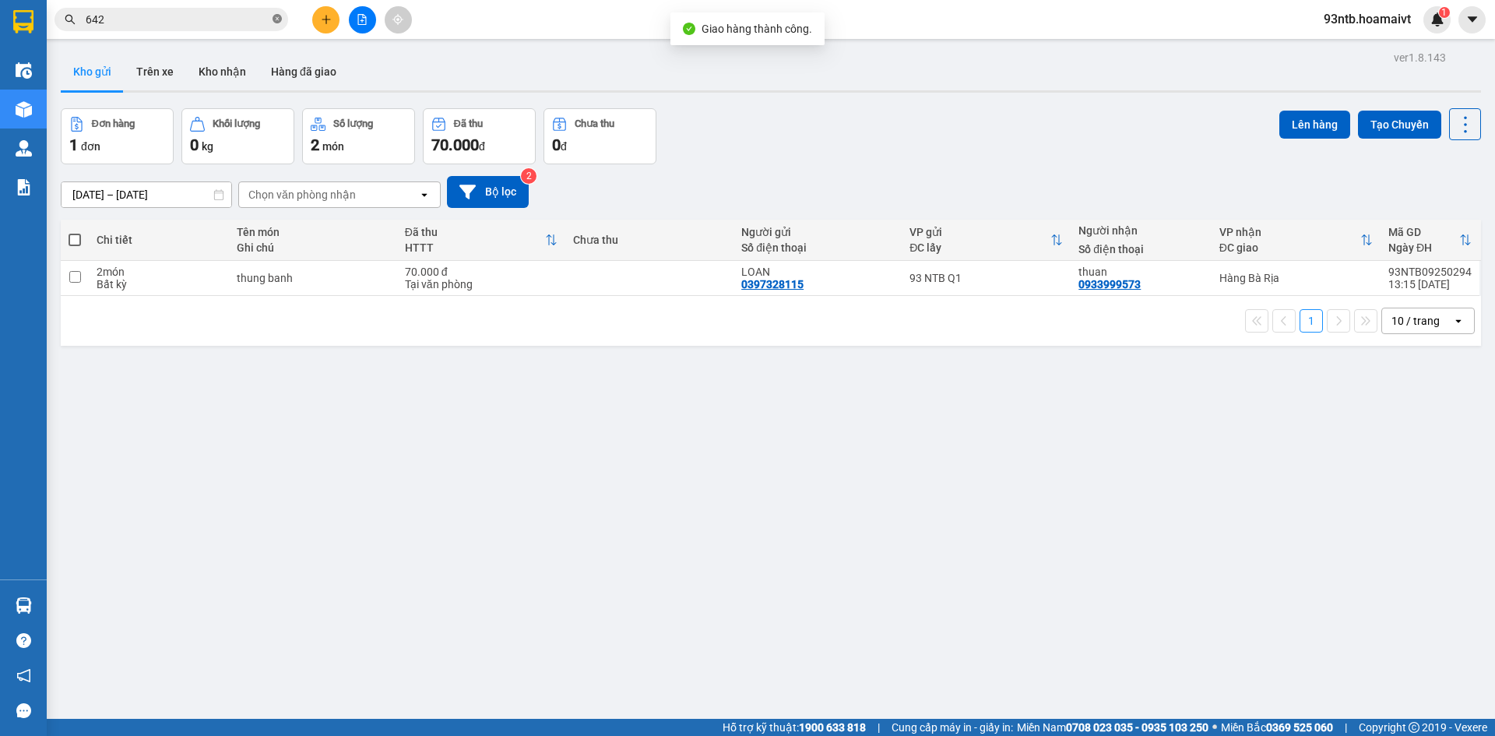
click at [279, 17] on icon "close-circle" at bounding box center [277, 18] width 9 height 9
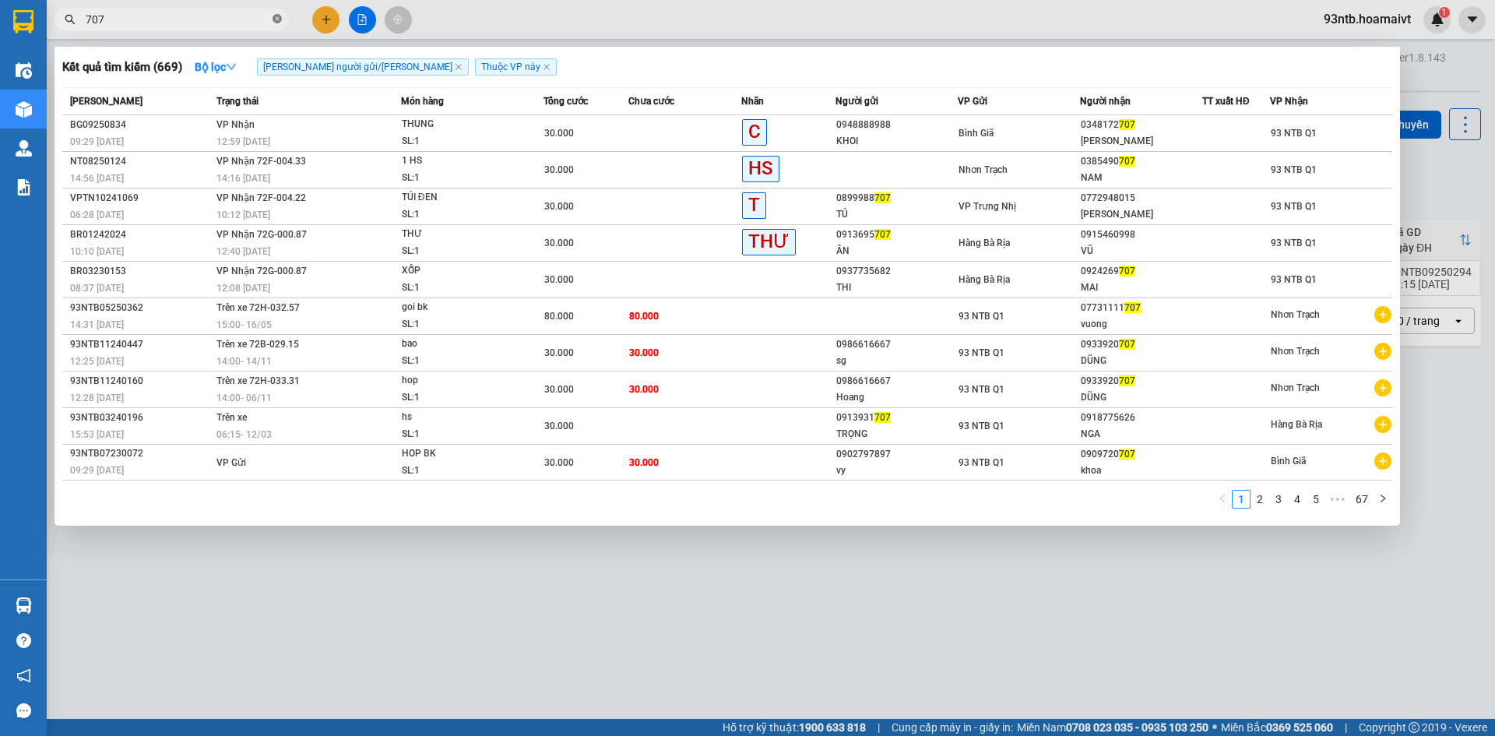
click at [276, 19] on icon "close-circle" at bounding box center [277, 18] width 9 height 9
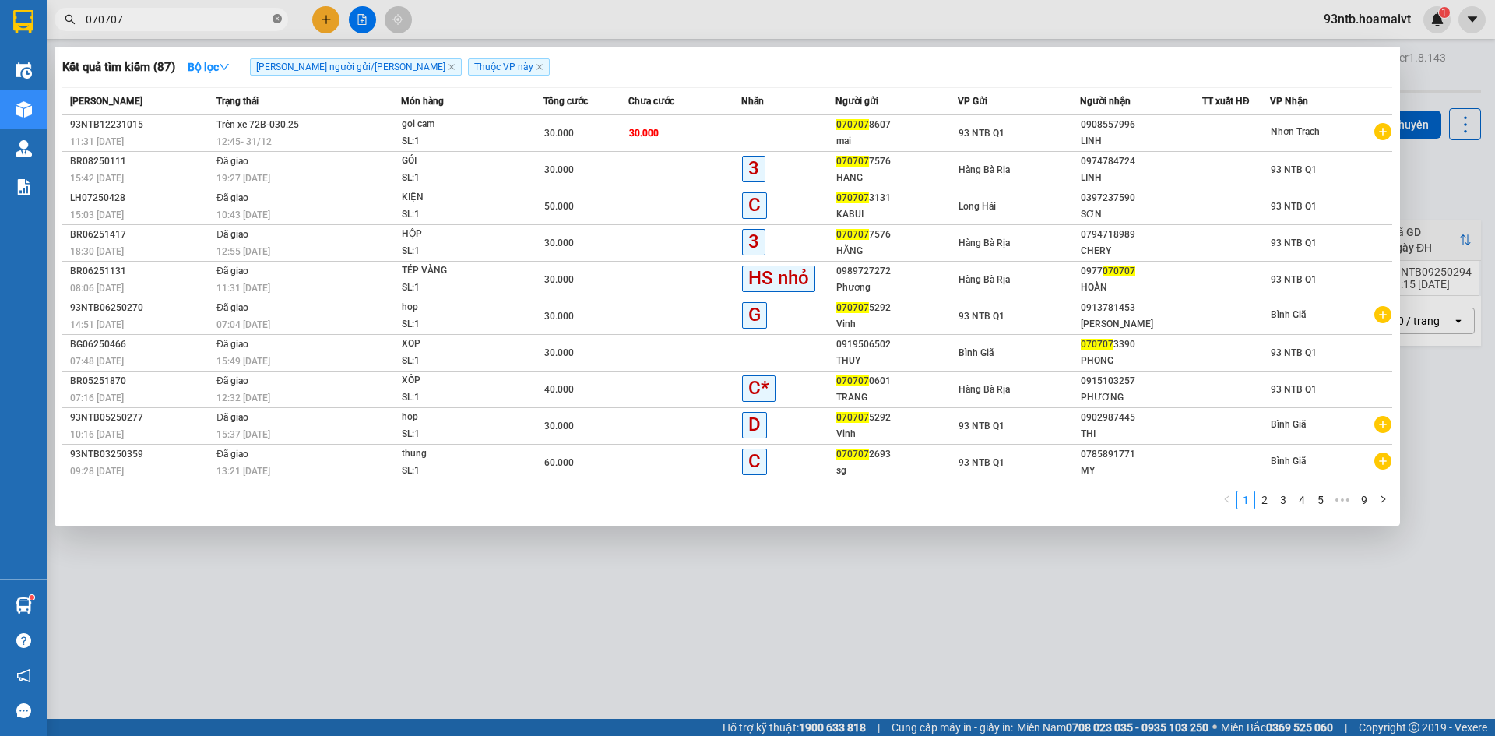
click at [276, 16] on icon "close-circle" at bounding box center [277, 18] width 9 height 9
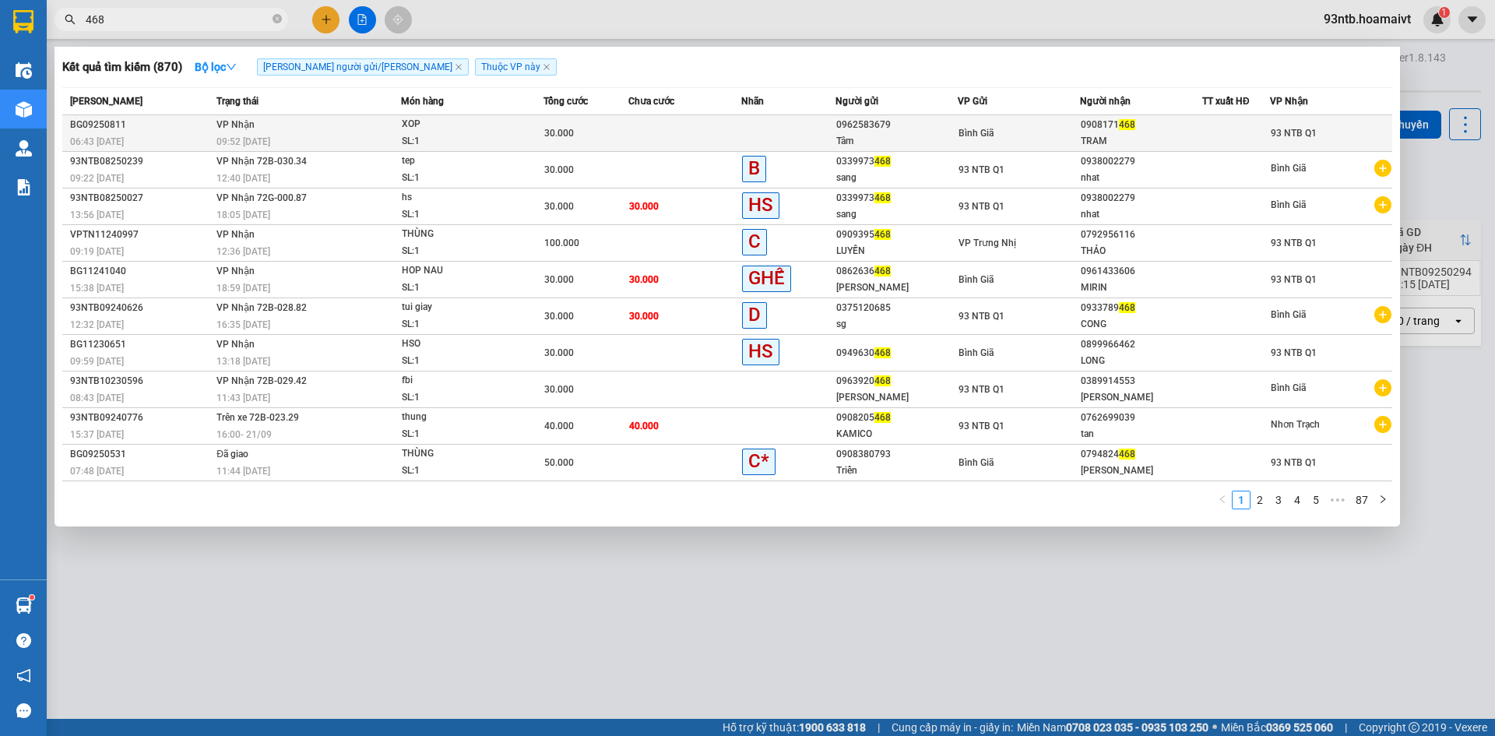
click at [660, 133] on td at bounding box center [684, 133] width 113 height 37
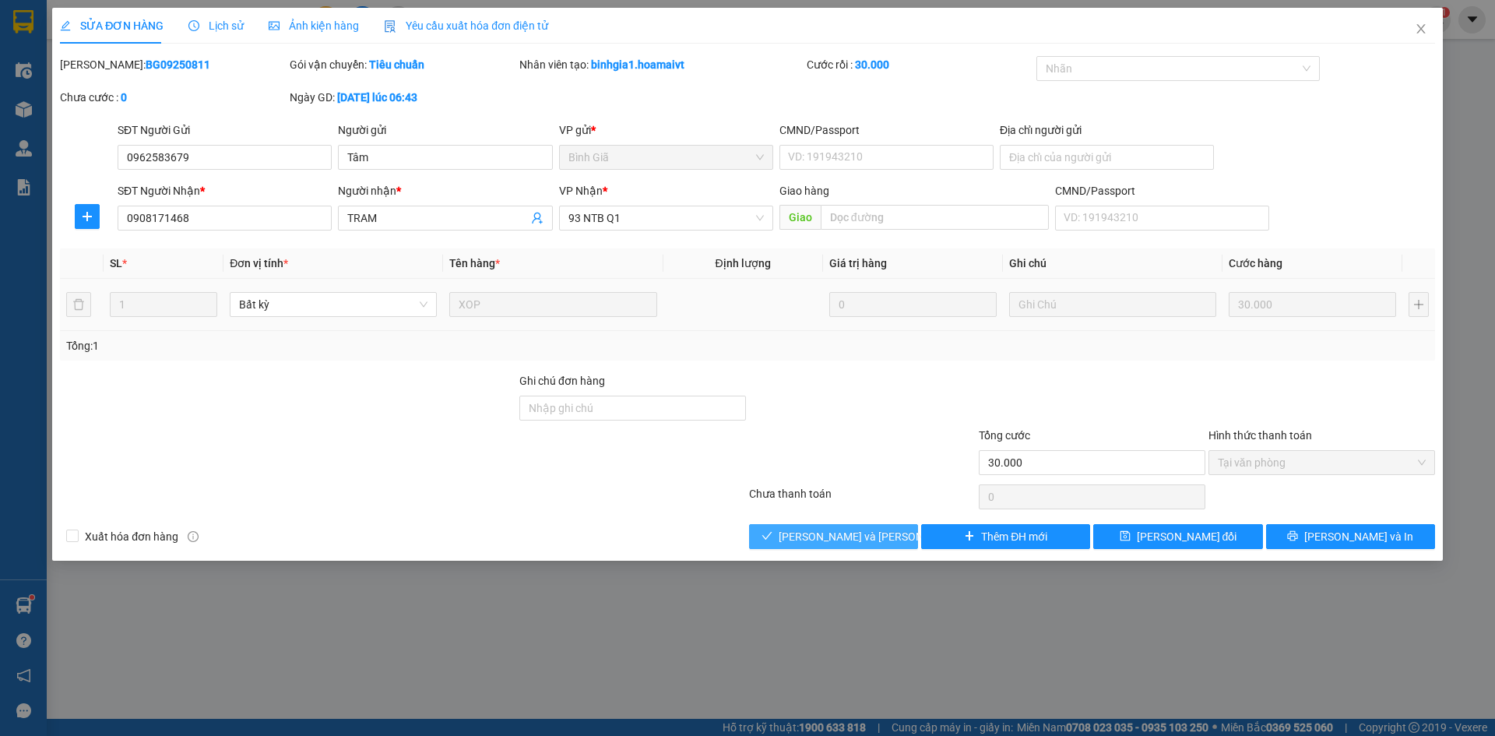
click at [812, 538] on span "[PERSON_NAME] và [PERSON_NAME] hàng" at bounding box center [884, 536] width 210 height 17
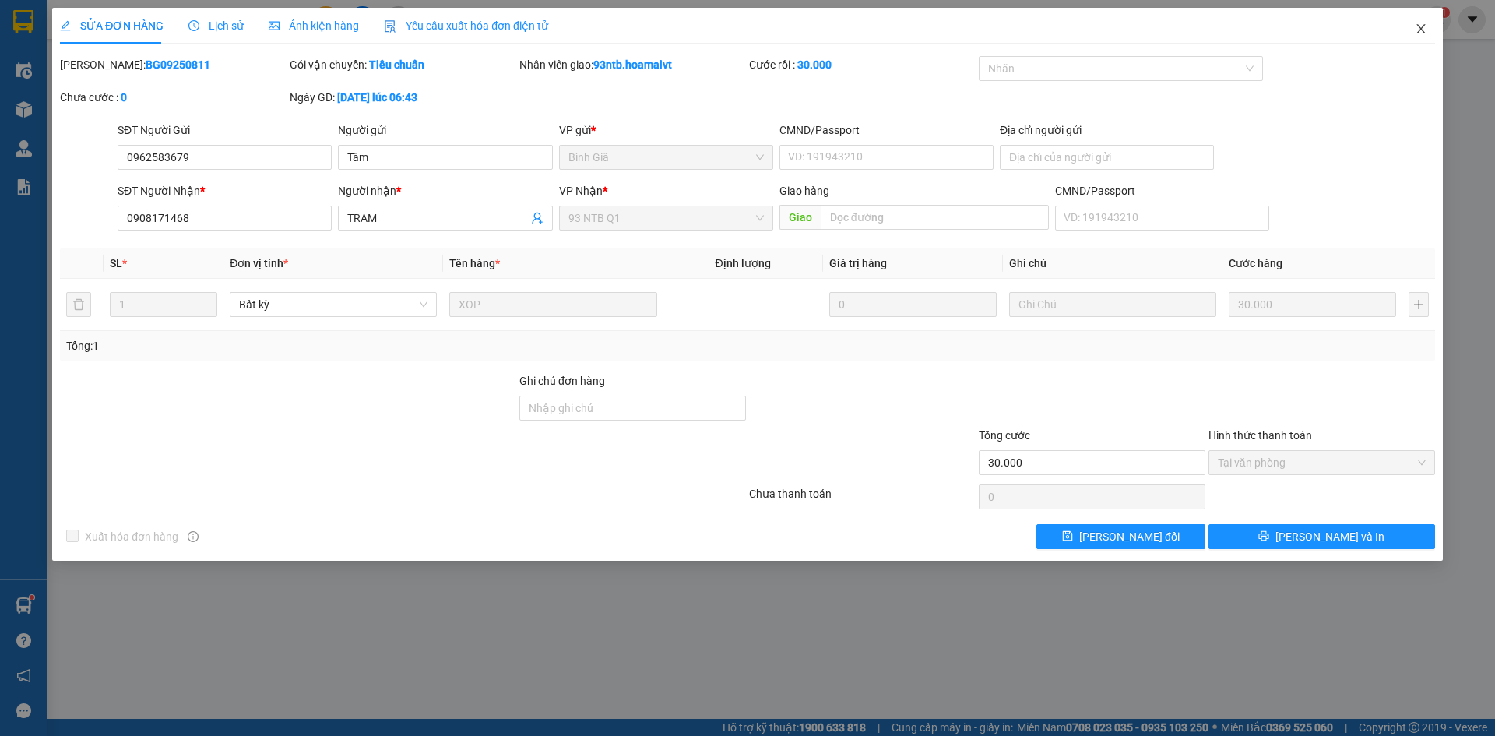
click at [1422, 24] on icon "close" at bounding box center [1421, 29] width 12 height 12
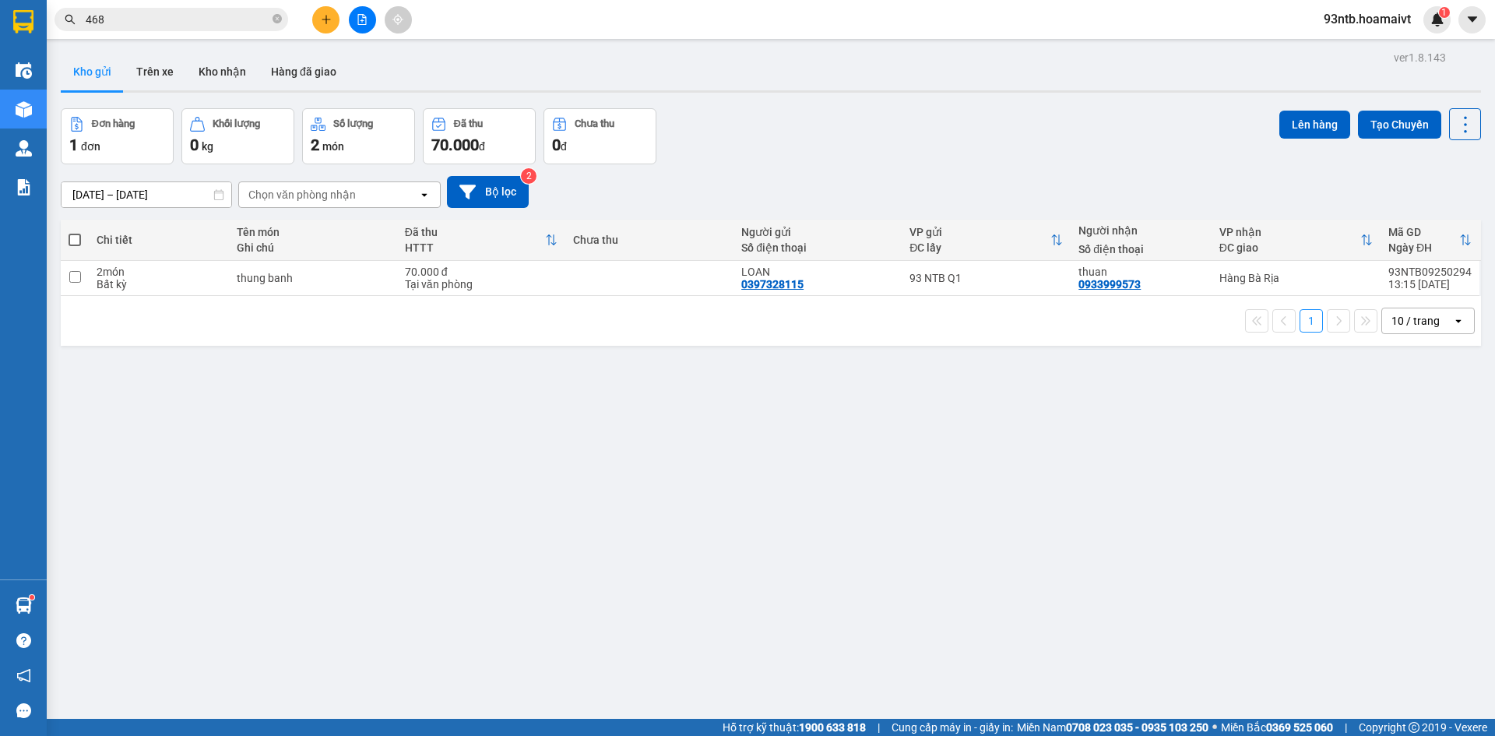
click at [204, 20] on input "468" at bounding box center [178, 19] width 184 height 17
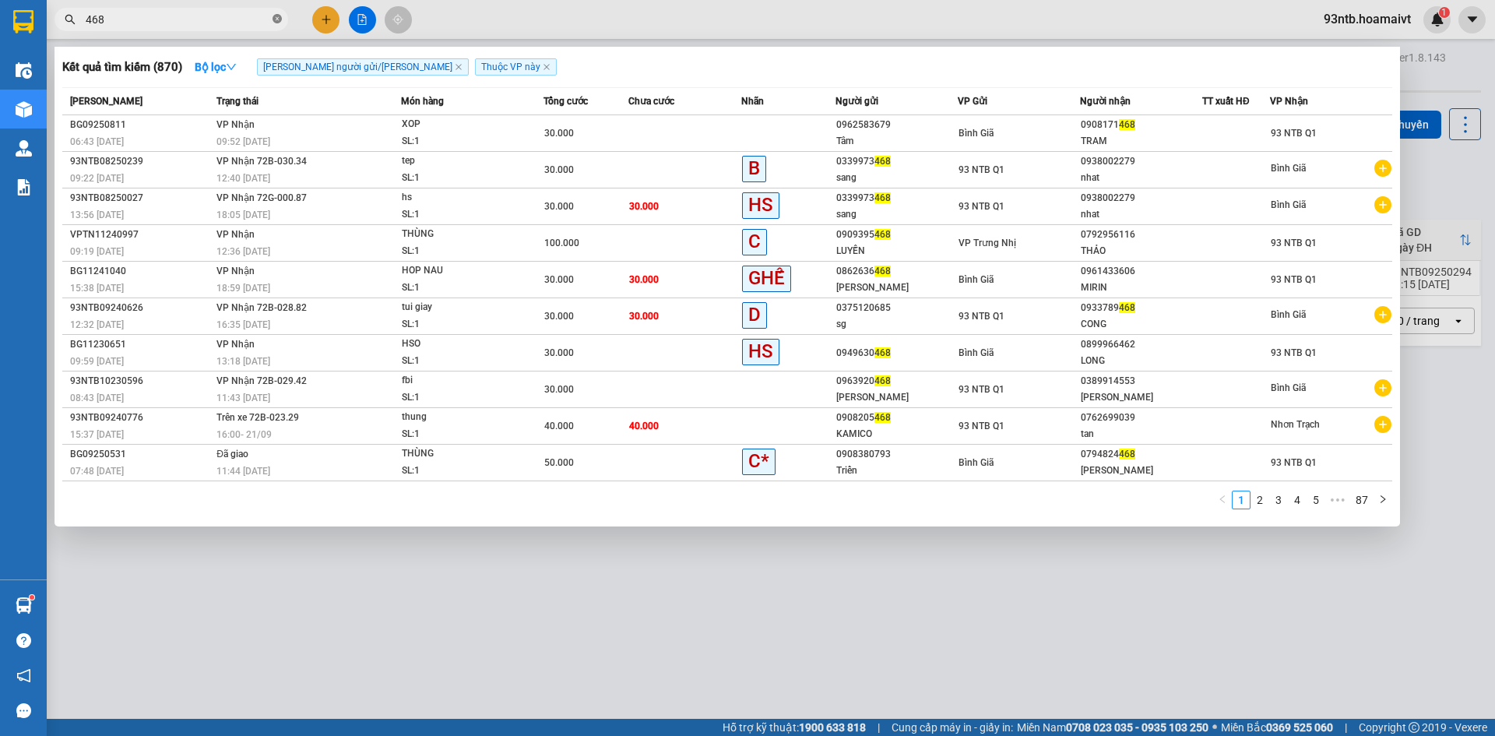
click at [274, 16] on icon "close-circle" at bounding box center [277, 18] width 9 height 9
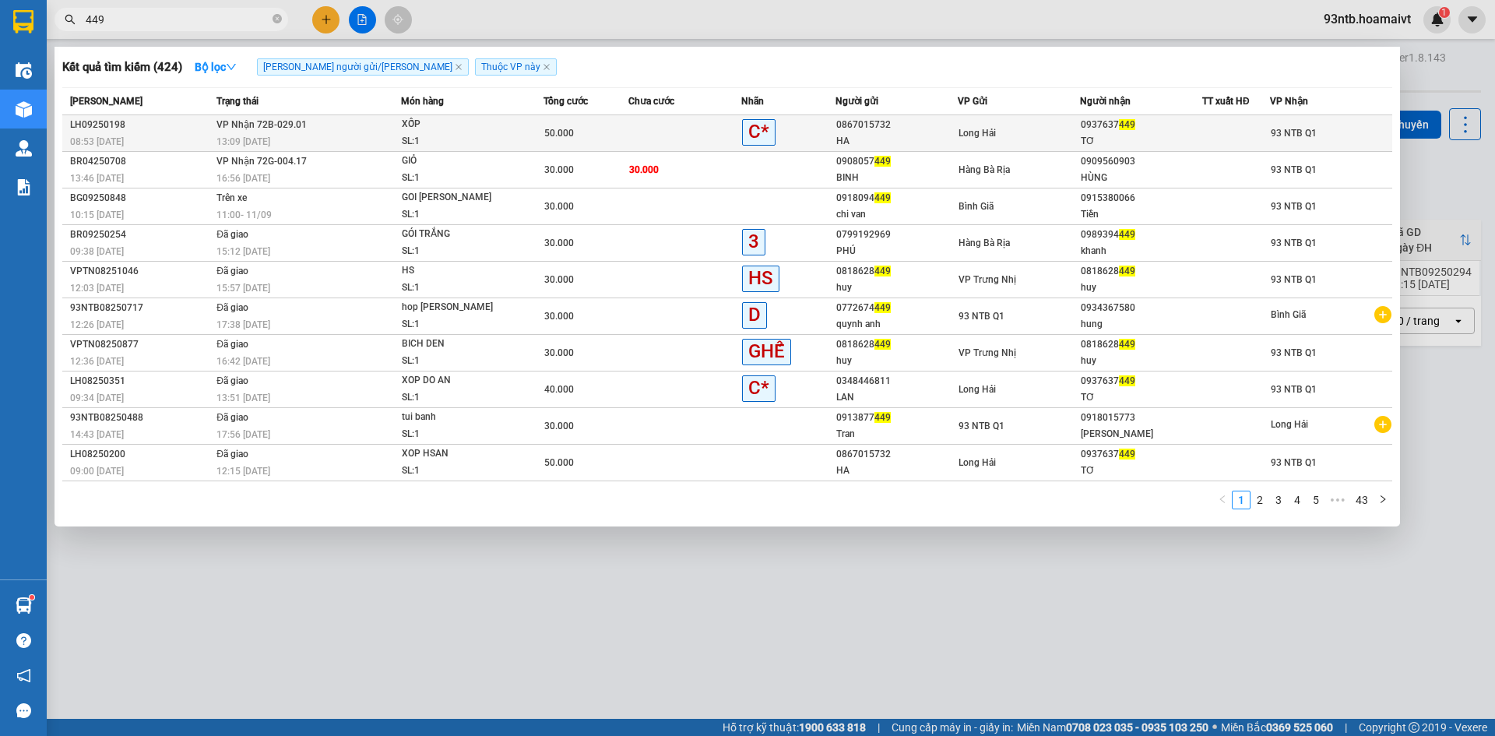
type input "449"
click at [655, 131] on td at bounding box center [684, 133] width 113 height 37
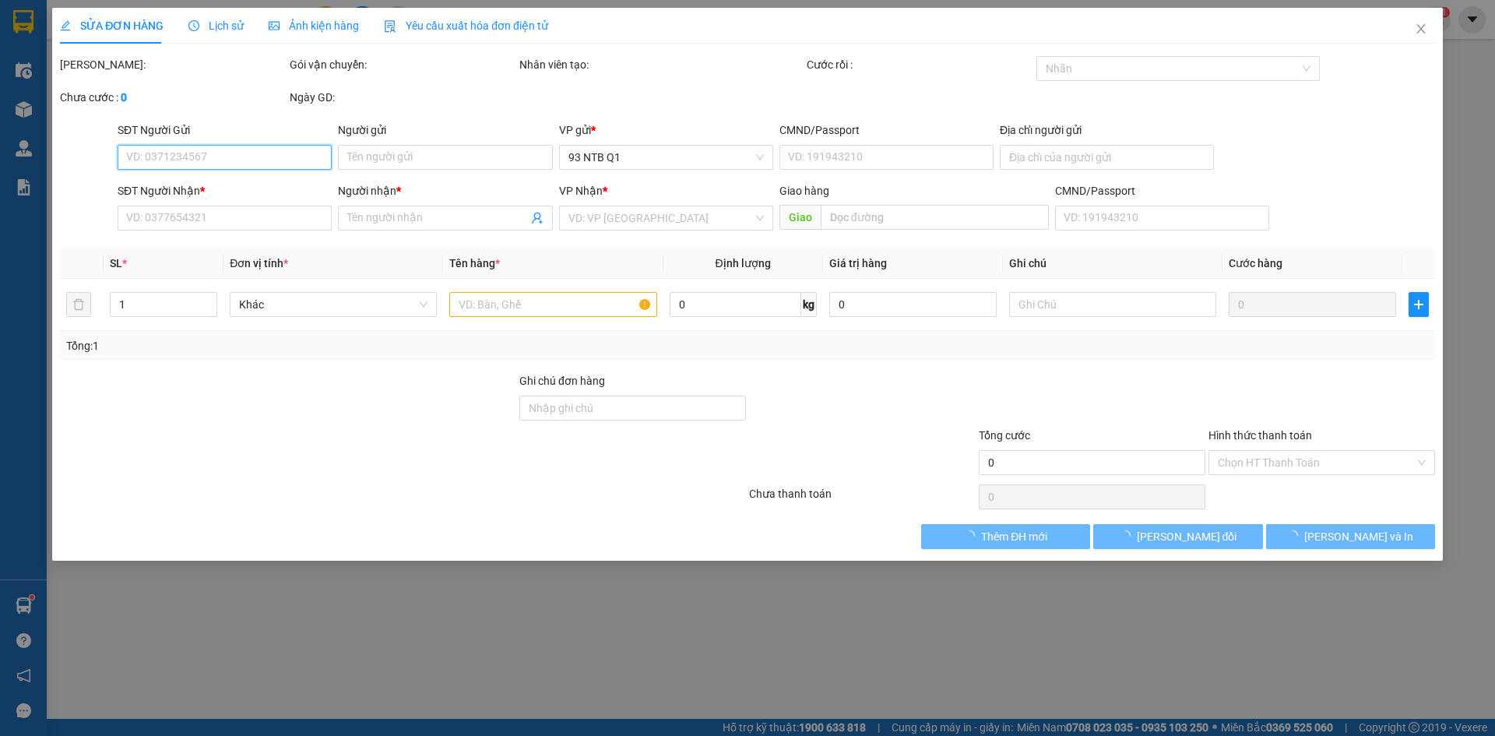
type input "0867015732"
type input "HA"
type input "060060001598"
type input "HAI HA 2 LH"
type input "0937637449"
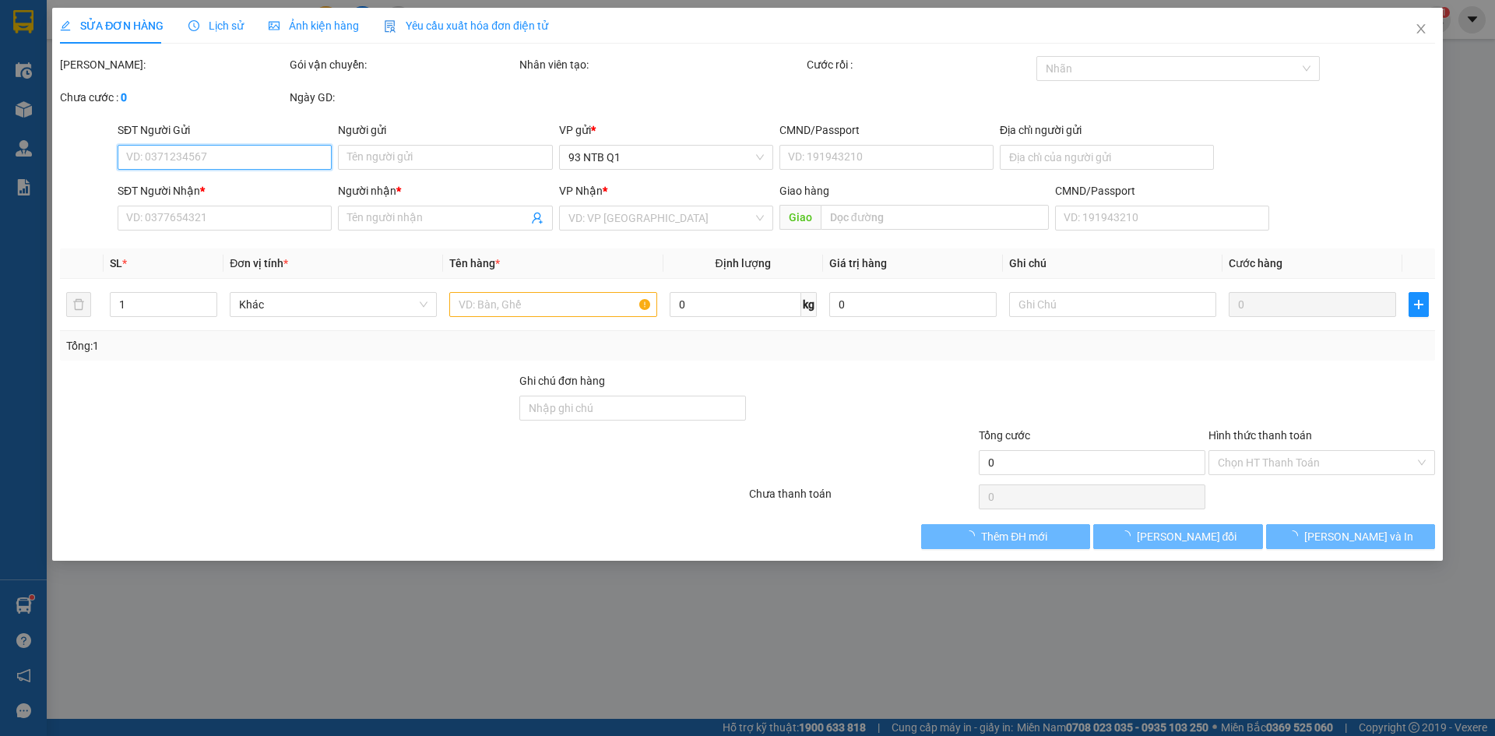
type input "TƠ"
type input "50.000"
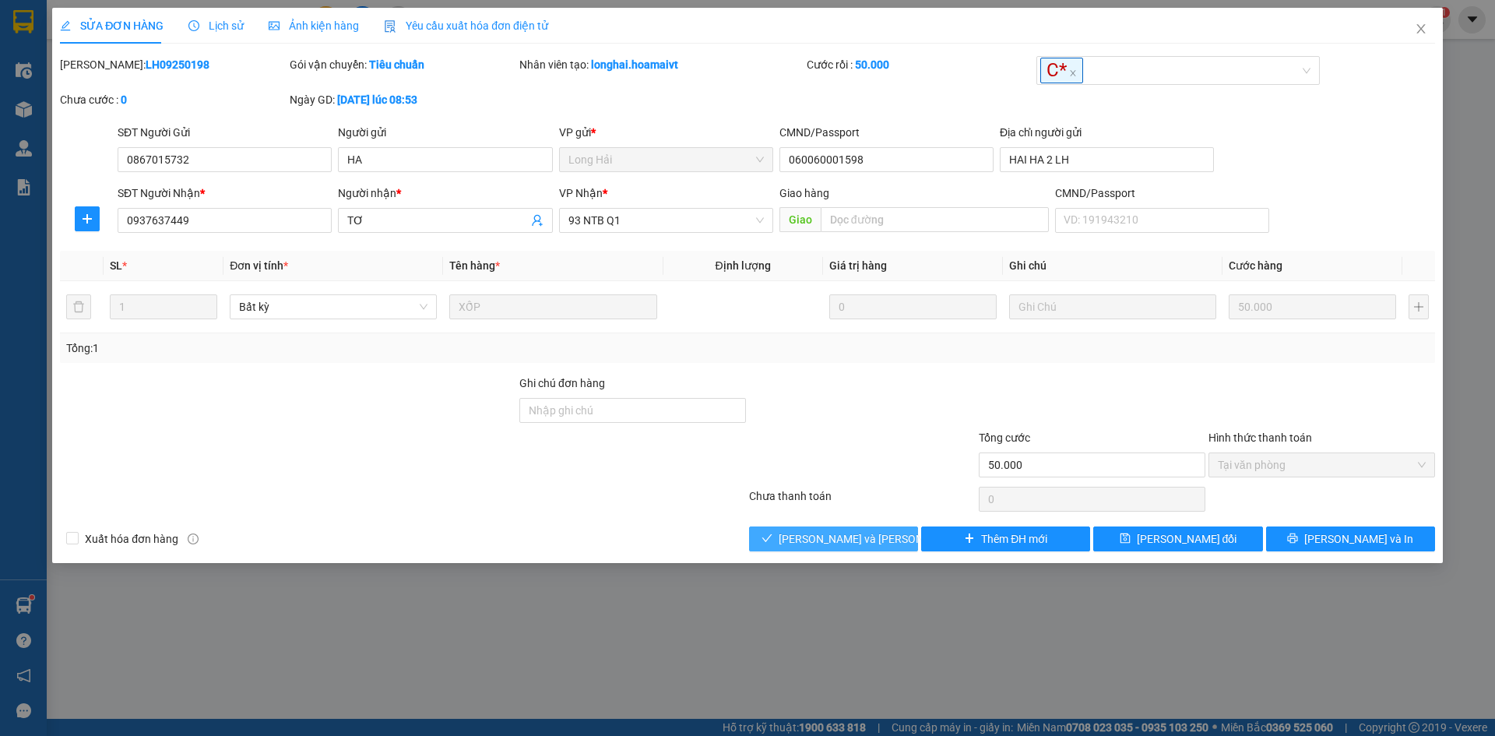
click at [811, 536] on span "[PERSON_NAME] và [PERSON_NAME] hàng" at bounding box center [884, 538] width 210 height 17
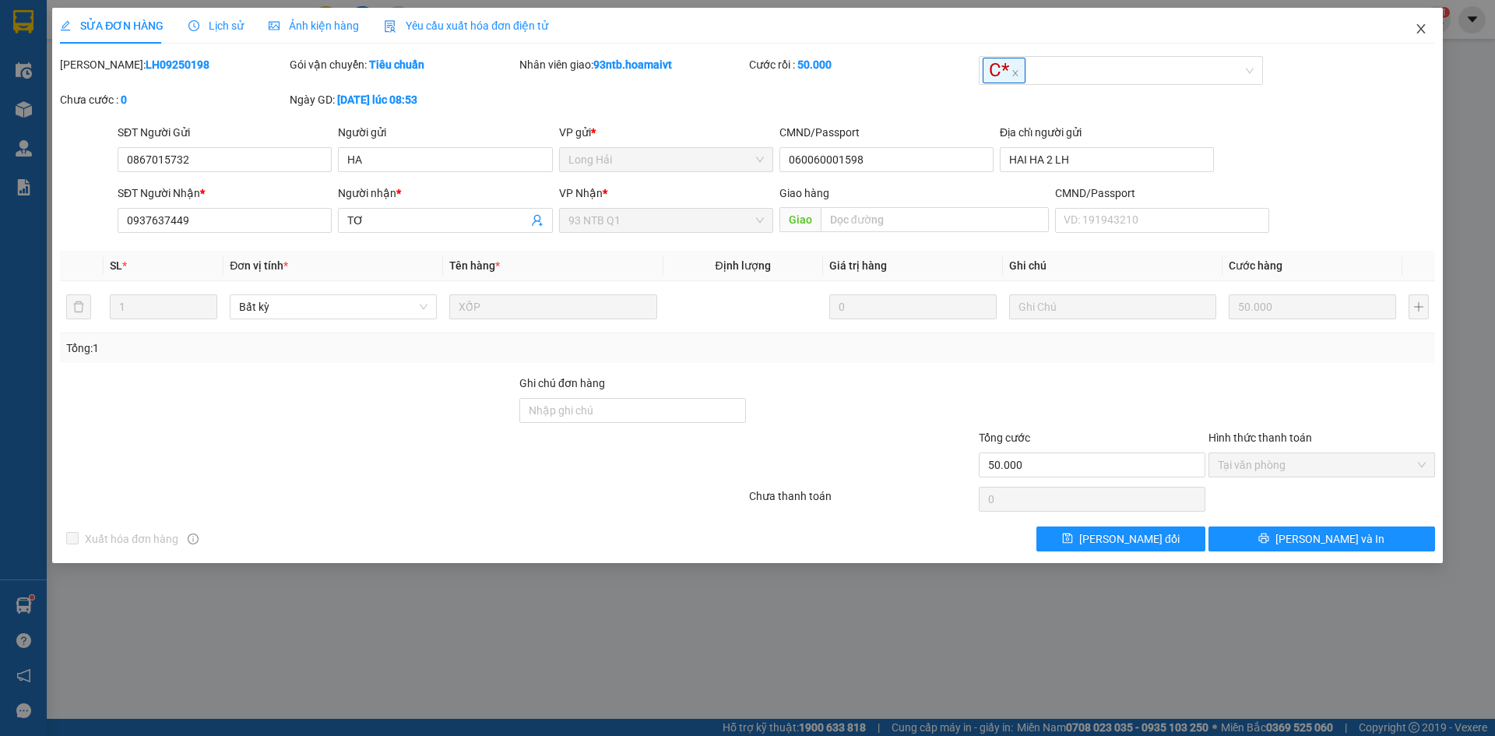
click at [1421, 25] on icon "close" at bounding box center [1421, 29] width 12 height 12
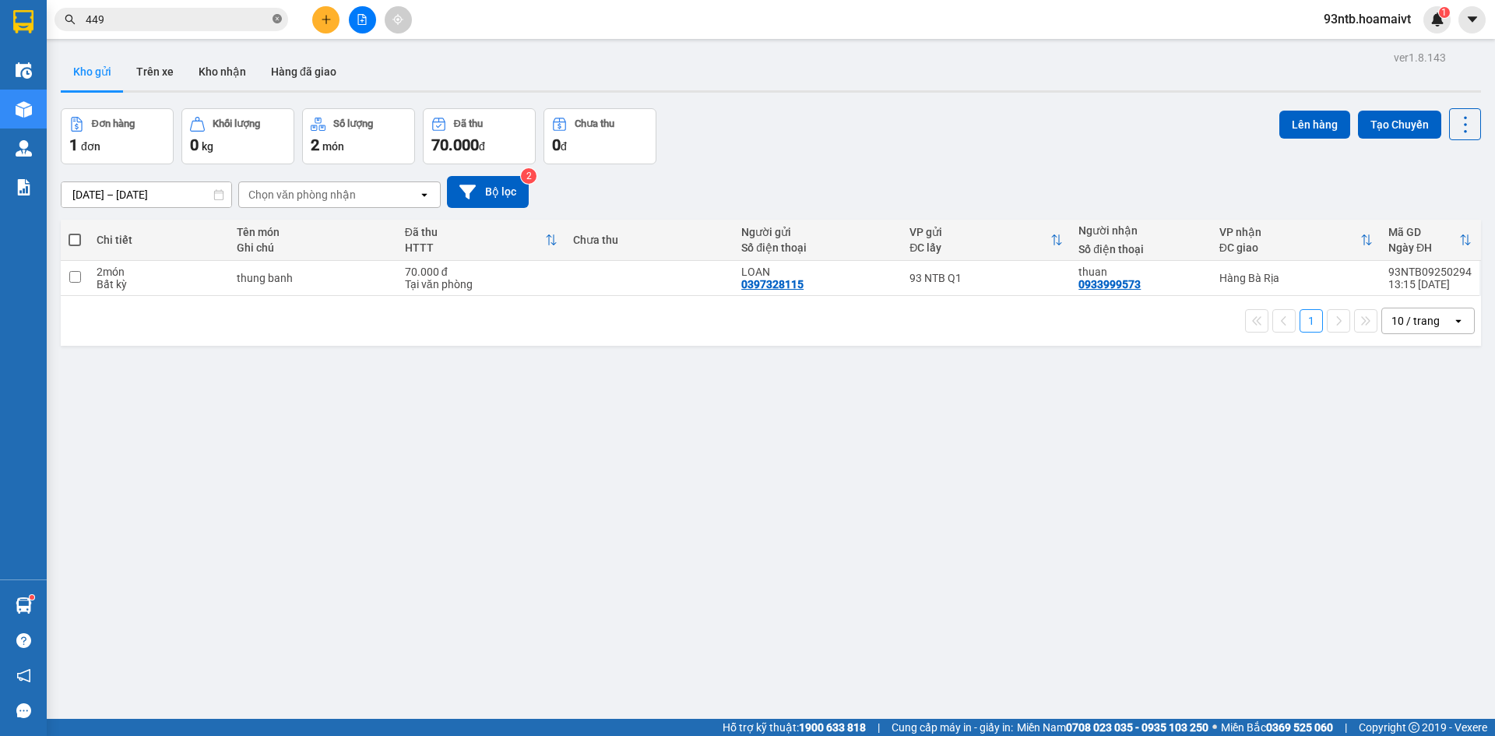
click at [275, 16] on icon "close-circle" at bounding box center [277, 18] width 9 height 9
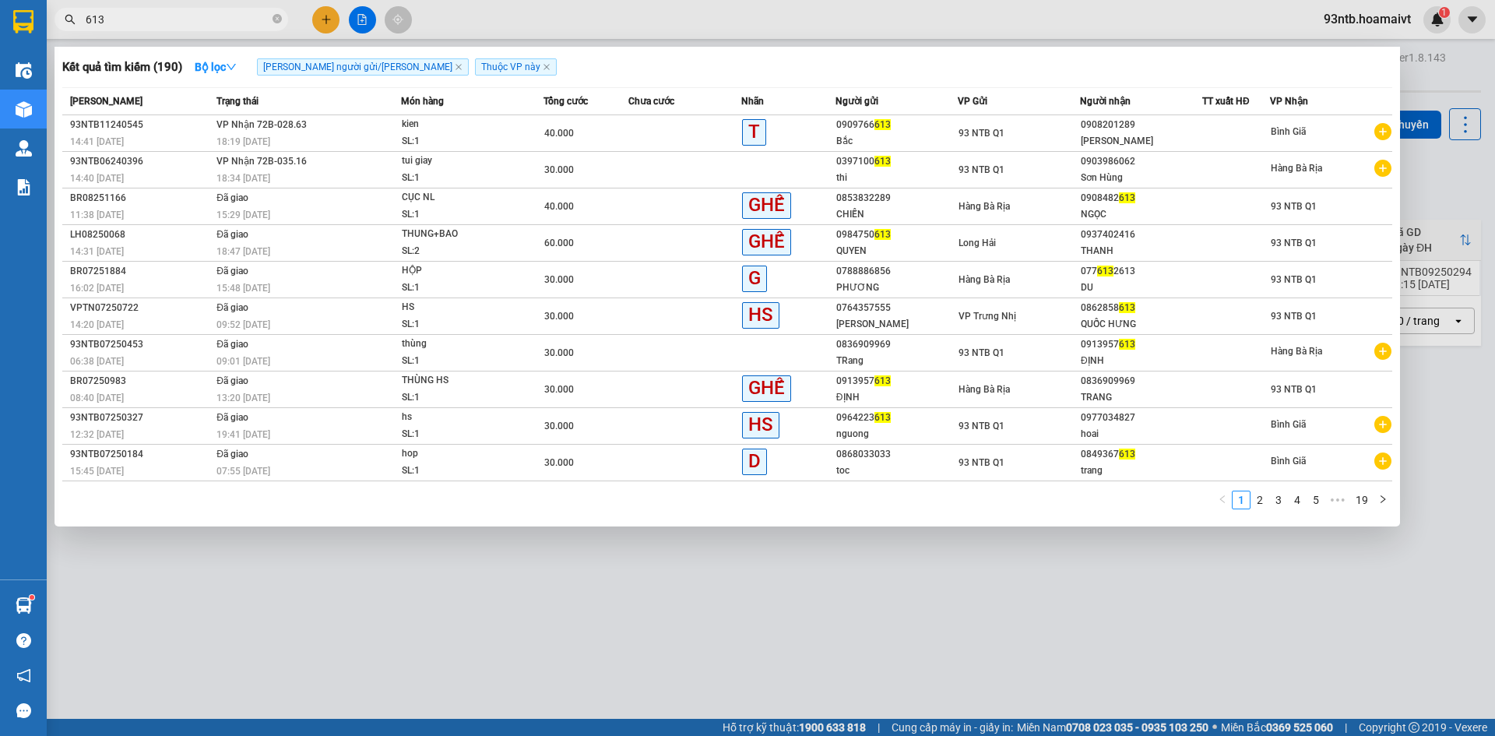
type input "613"
click at [278, 18] on icon "close-circle" at bounding box center [277, 18] width 9 height 9
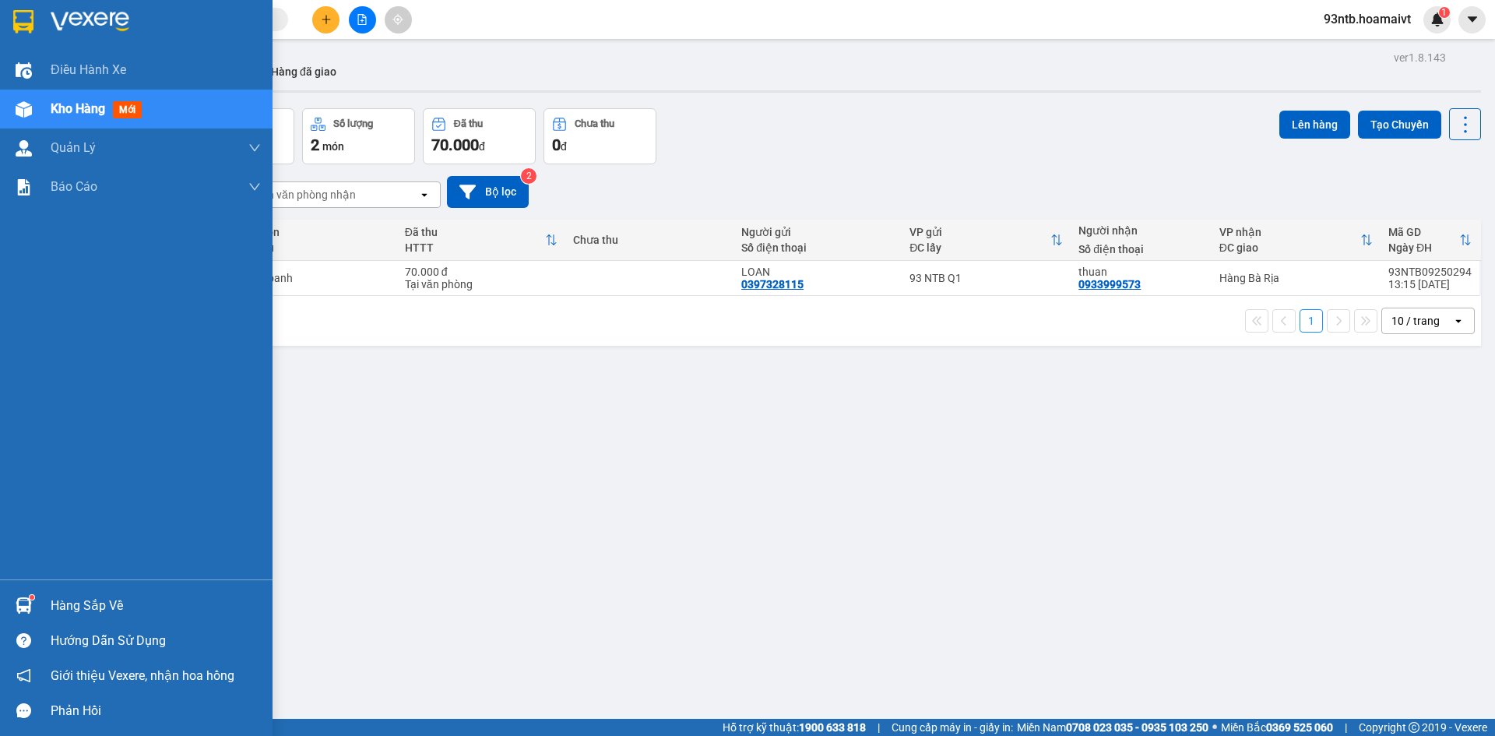
click at [19, 603] on img at bounding box center [24, 605] width 16 height 16
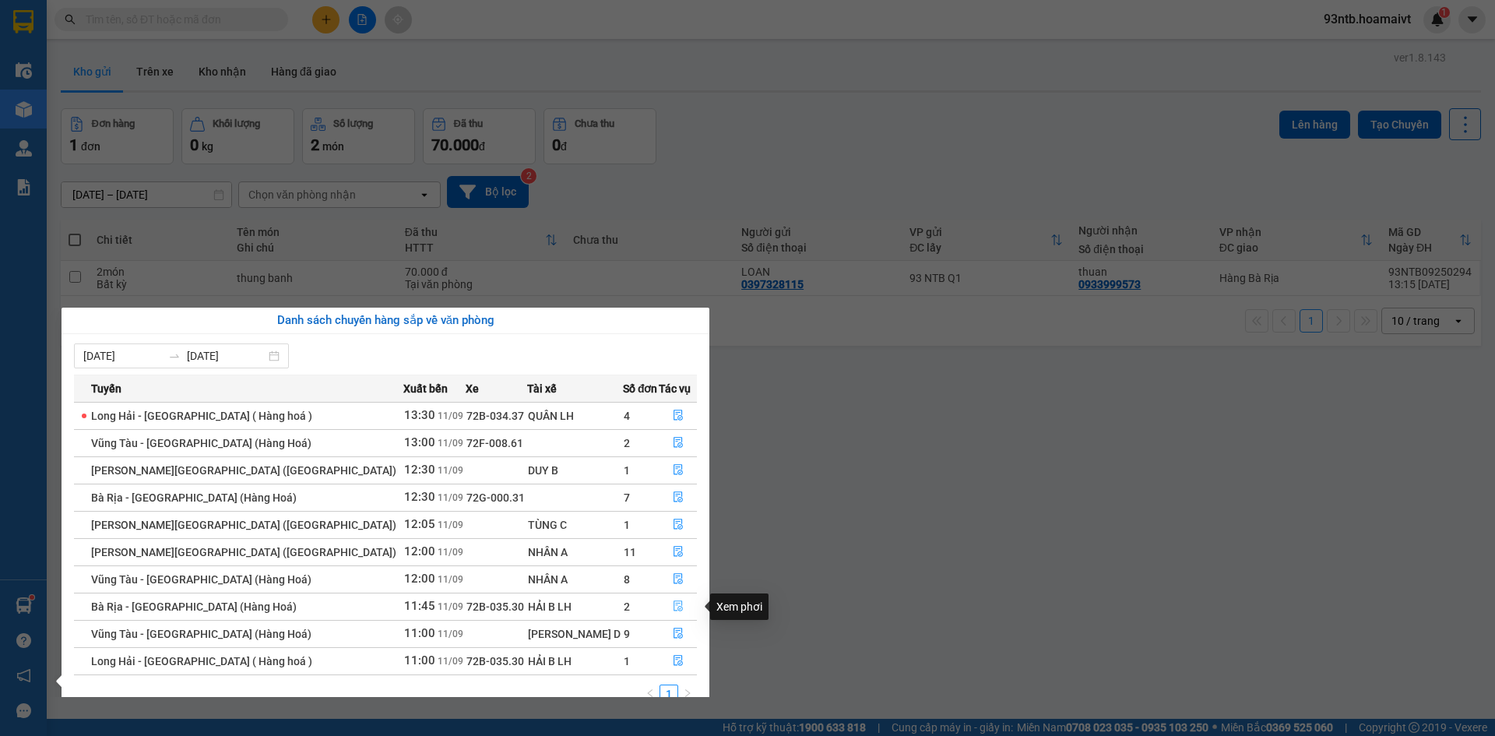
click at [673, 602] on icon "file-done" at bounding box center [678, 605] width 11 height 11
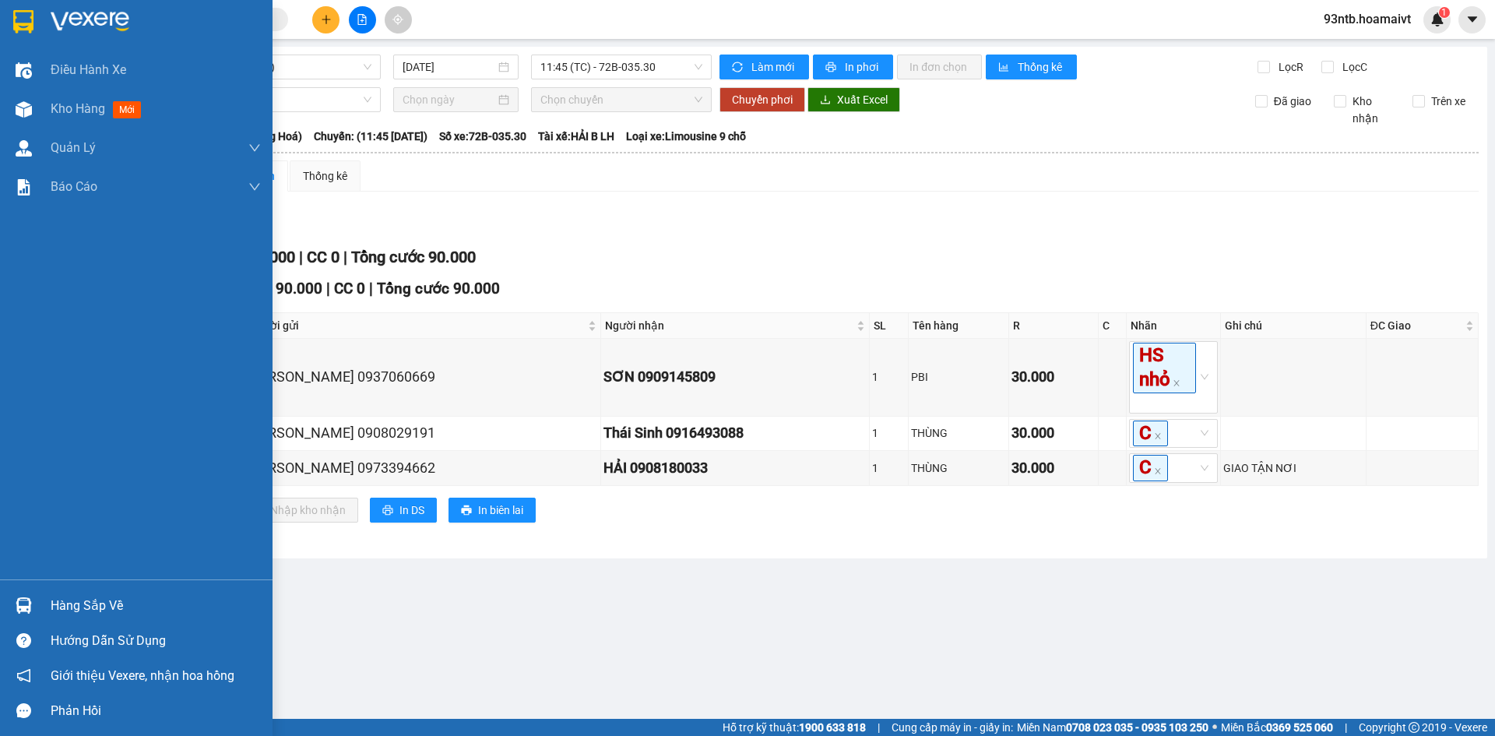
click at [23, 601] on img at bounding box center [24, 605] width 16 height 16
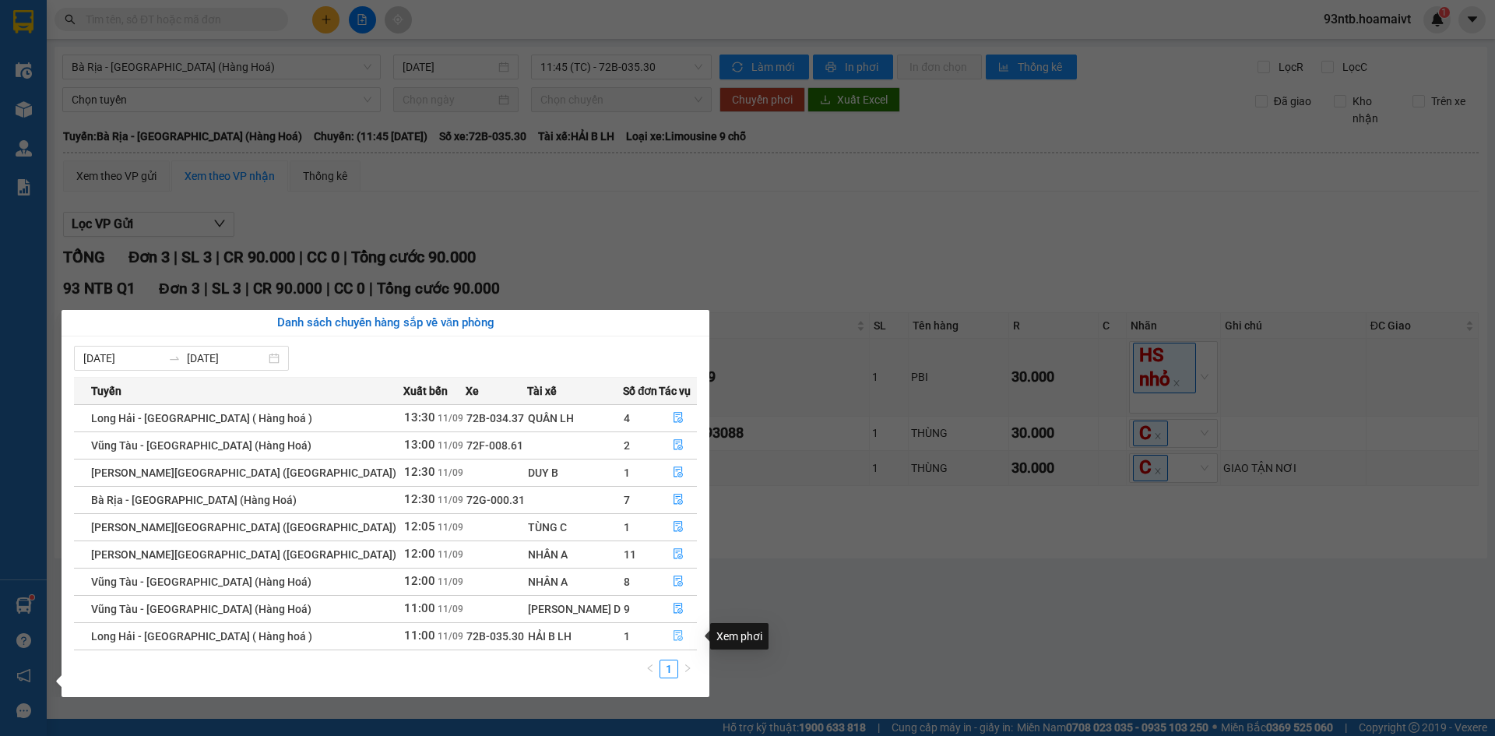
click at [673, 635] on icon "file-done" at bounding box center [678, 635] width 11 height 11
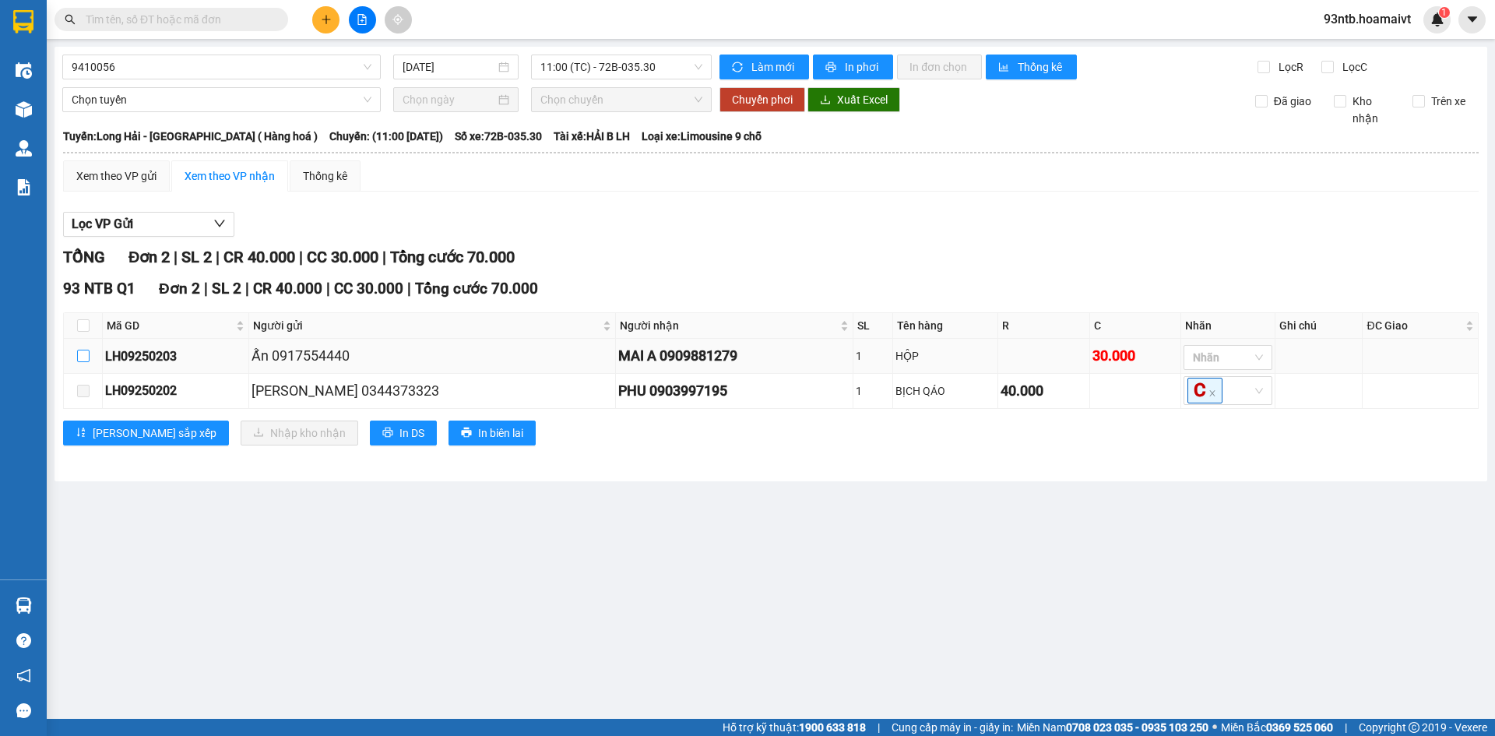
click at [80, 355] on input "checkbox" at bounding box center [83, 356] width 12 height 12
checkbox input "true"
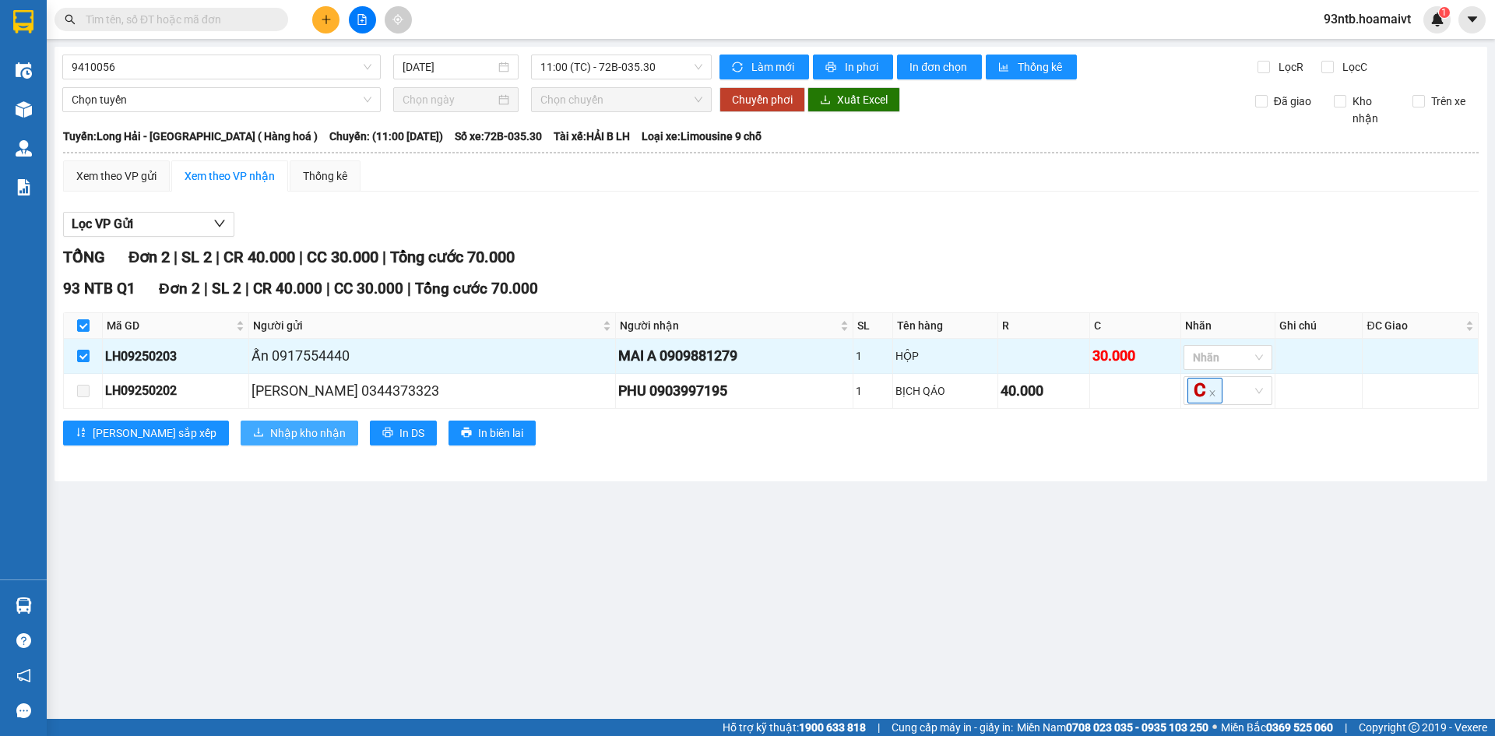
click at [270, 432] on span "Nhập kho nhận" at bounding box center [308, 432] width 76 height 17
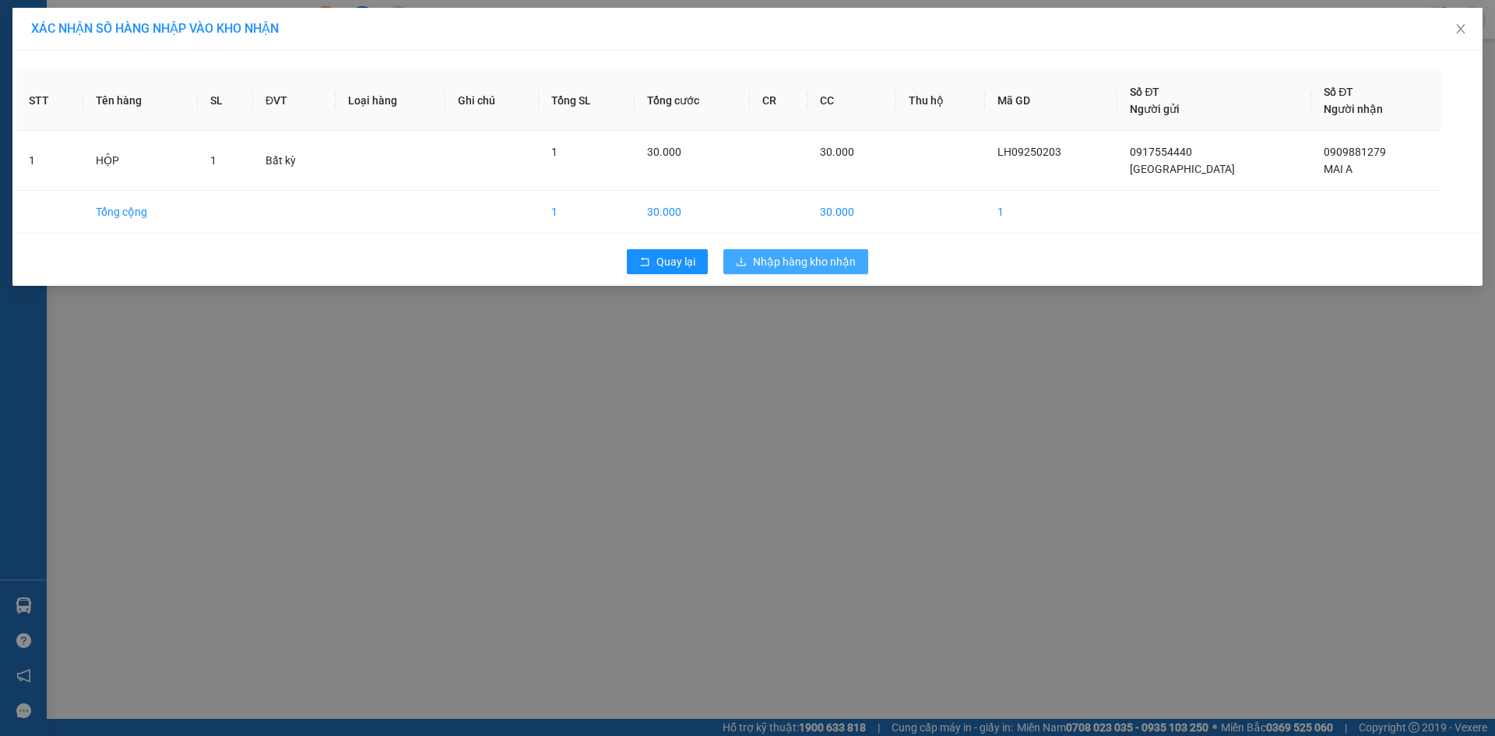
click at [781, 260] on span "Nhập hàng kho nhận" at bounding box center [804, 261] width 103 height 17
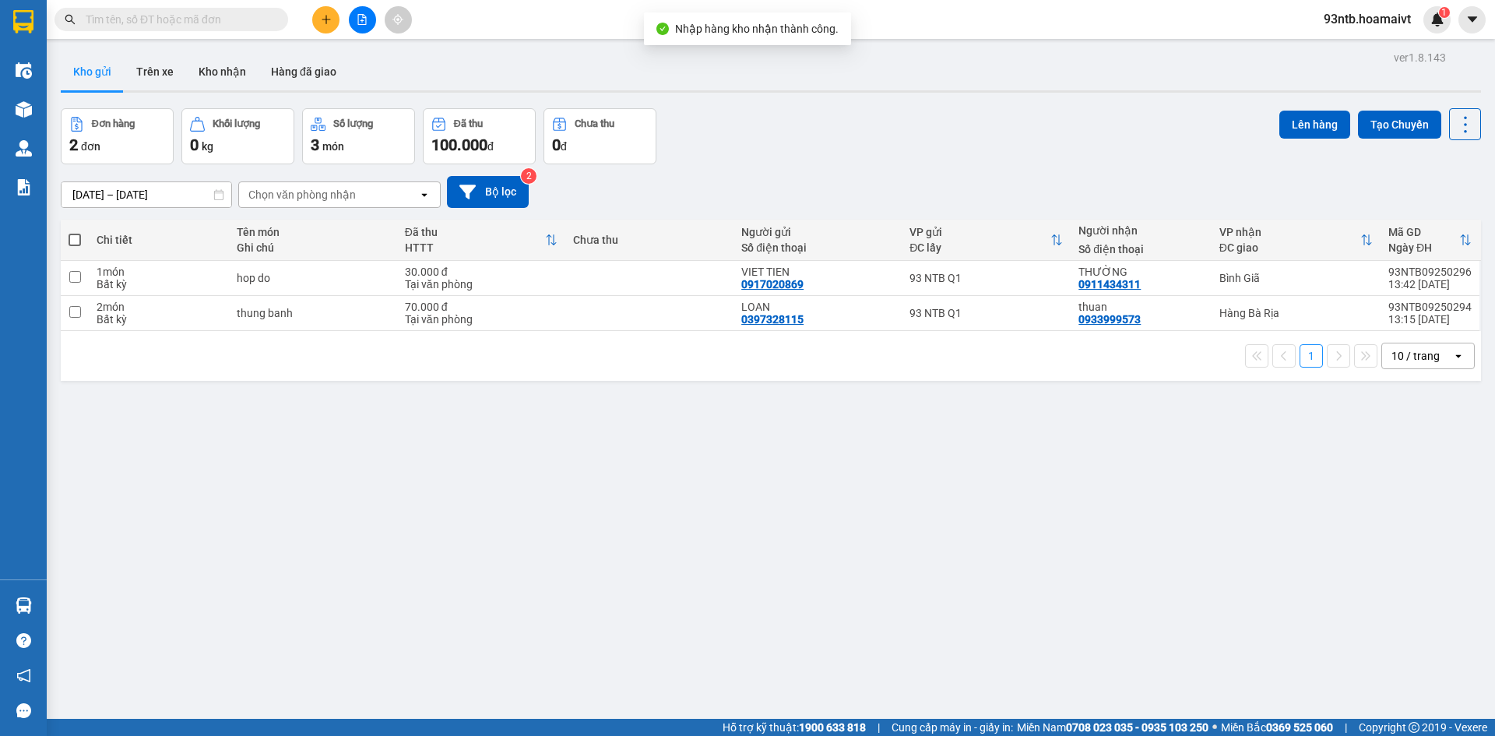
click at [196, 23] on input "text" at bounding box center [178, 19] width 184 height 17
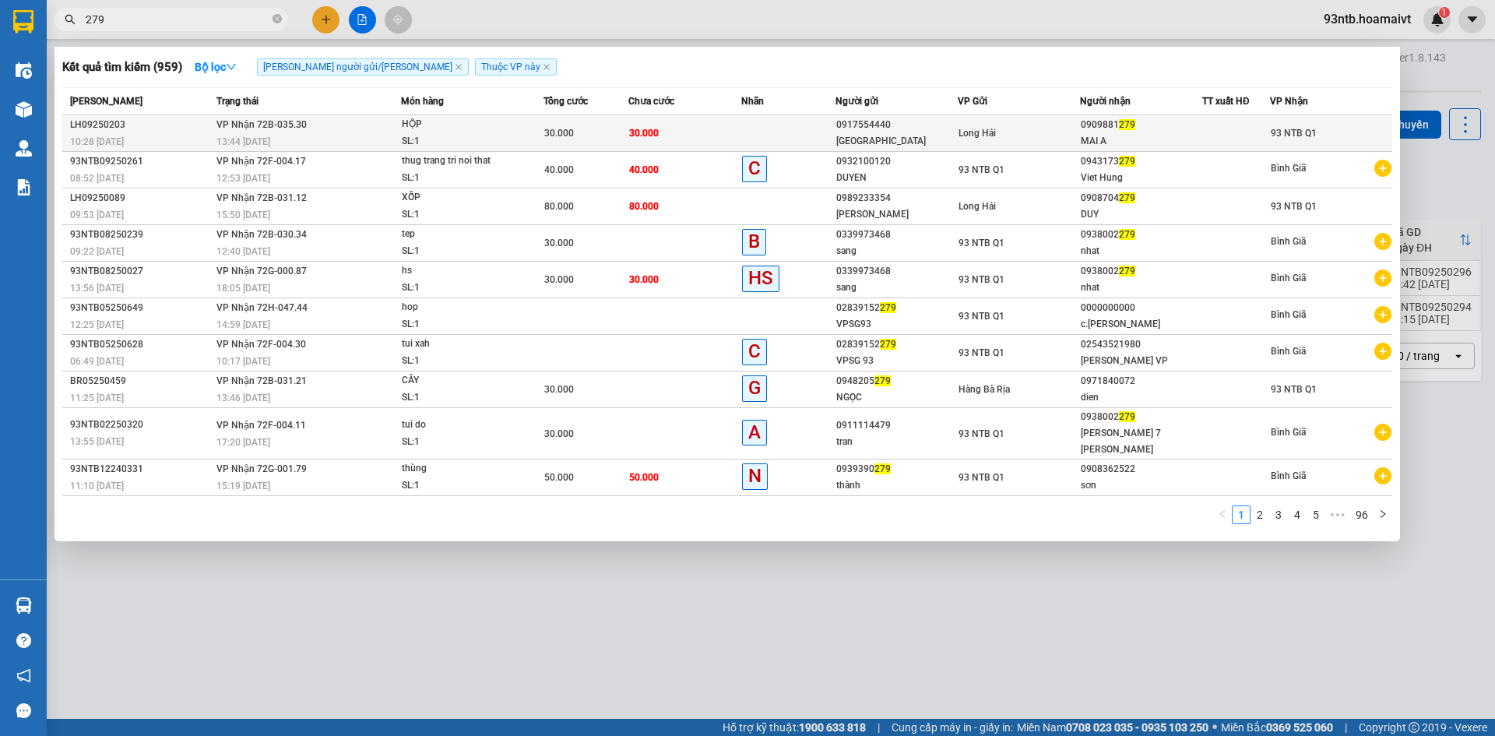
type input "279"
click at [737, 126] on td "30.000" at bounding box center [684, 133] width 113 height 37
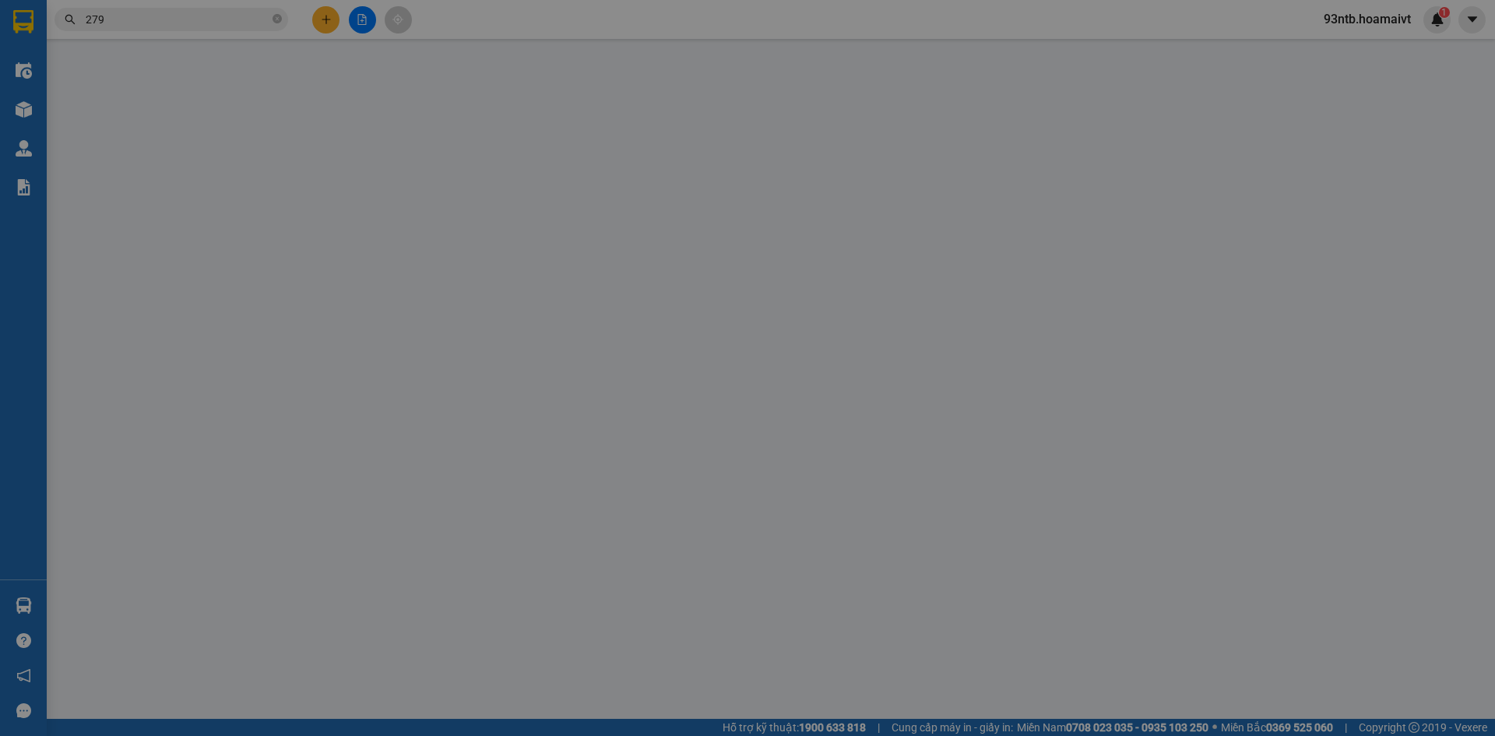
type input "0917554440"
type input "[GEOGRAPHIC_DATA]"
type input "079075035710"
type input "744 NT [PERSON_NAME]"
type input "0909881279"
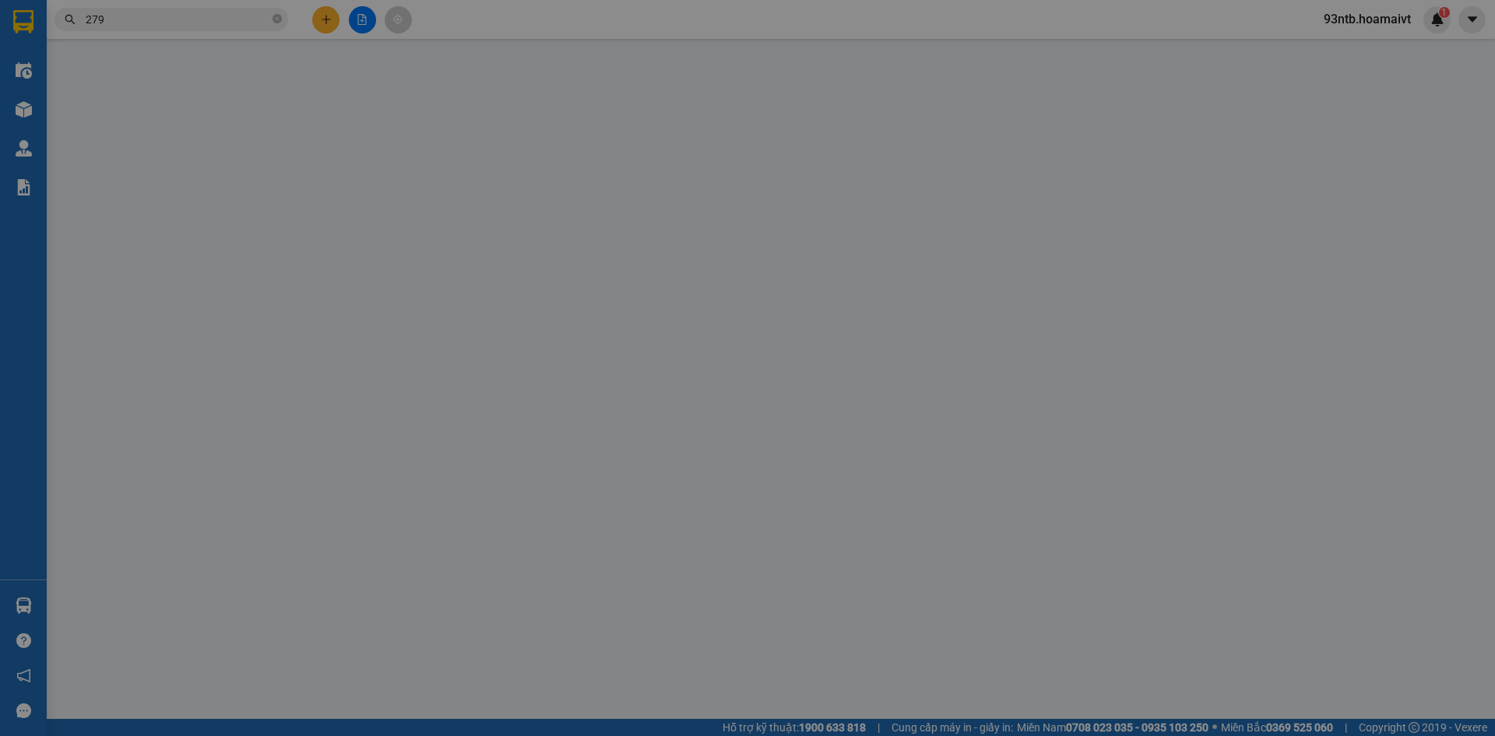
type input "MAI A"
type input "30.000"
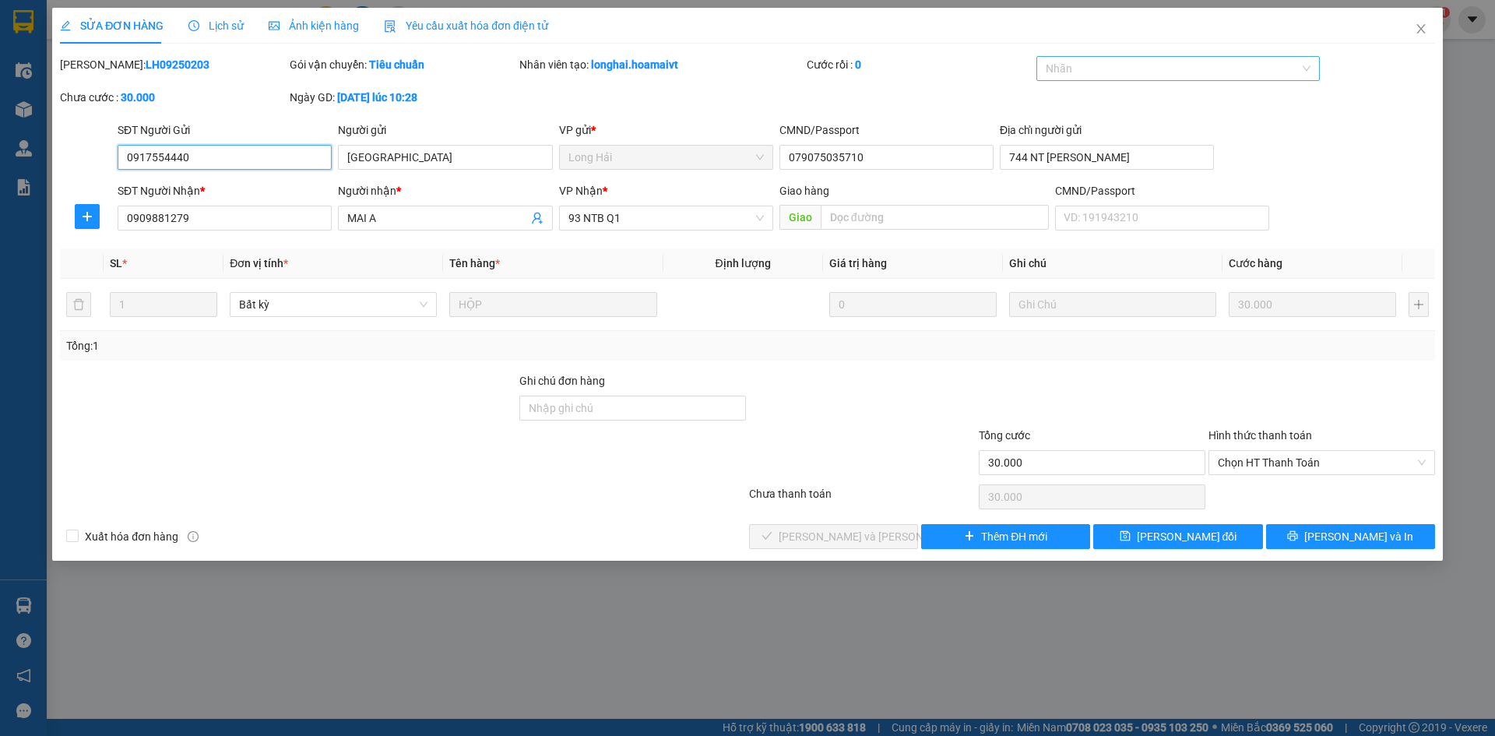
click at [1099, 70] on div at bounding box center [1170, 68] width 261 height 19
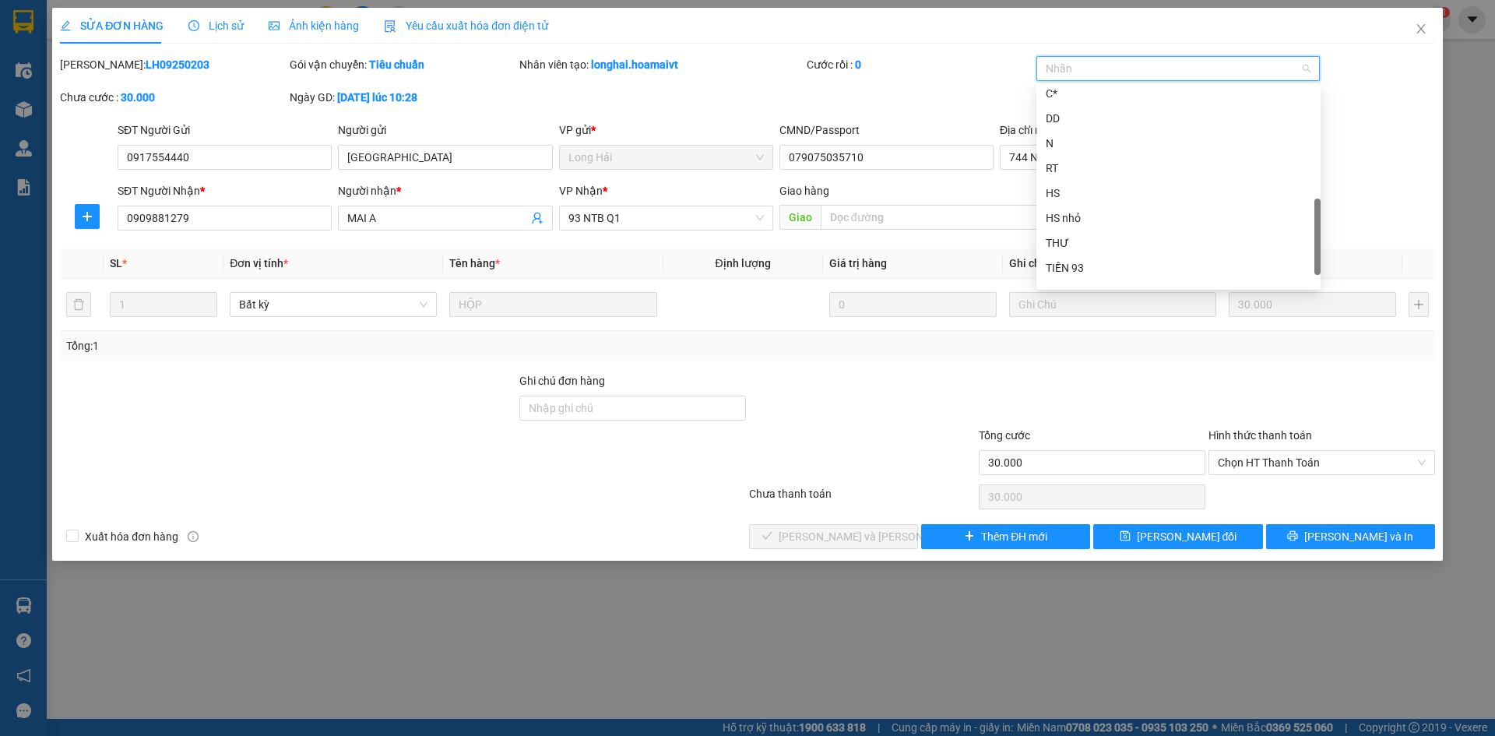
scroll to position [448, 0]
click at [1098, 273] on div "GHẾ" at bounding box center [1179, 274] width 266 height 17
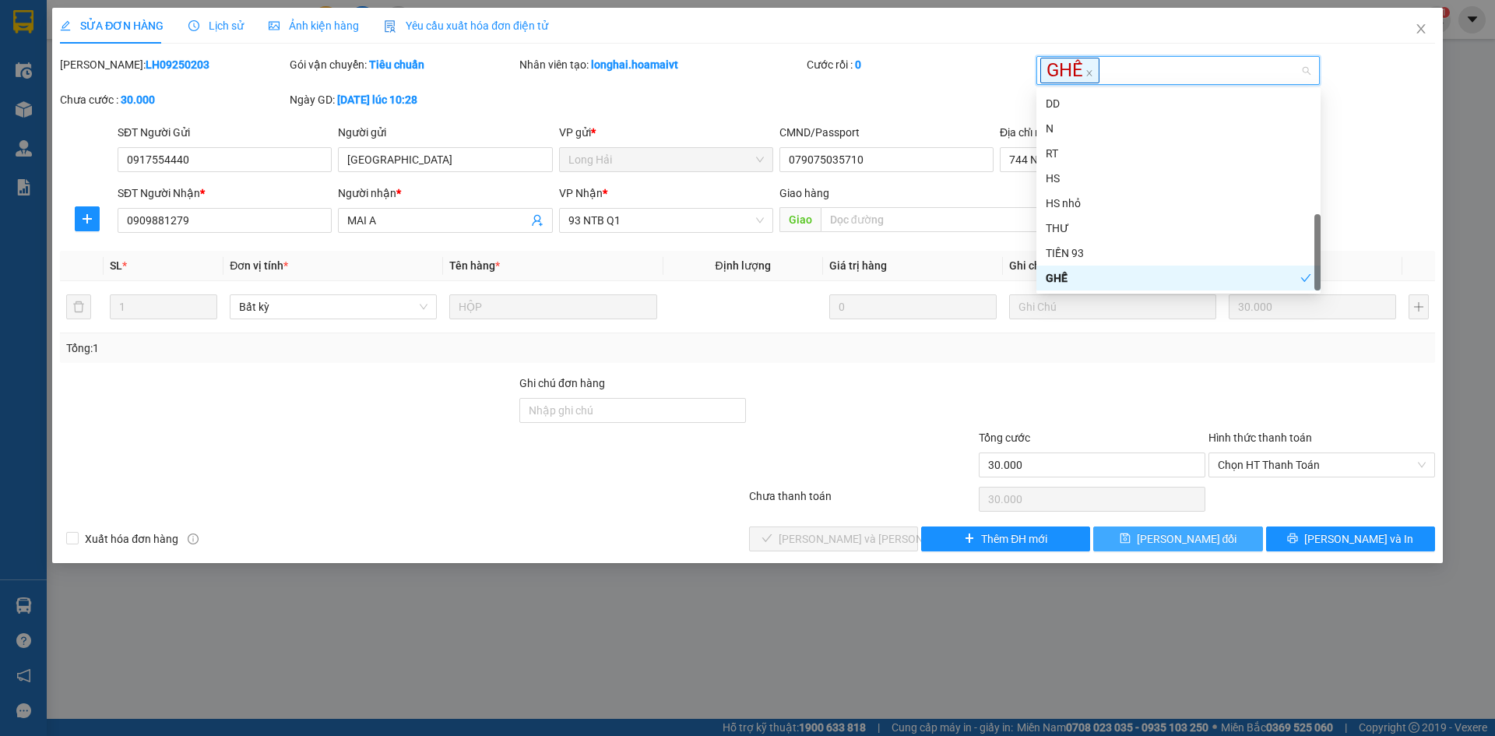
click at [1131, 536] on button "[PERSON_NAME] đổi" at bounding box center [1177, 538] width 169 height 25
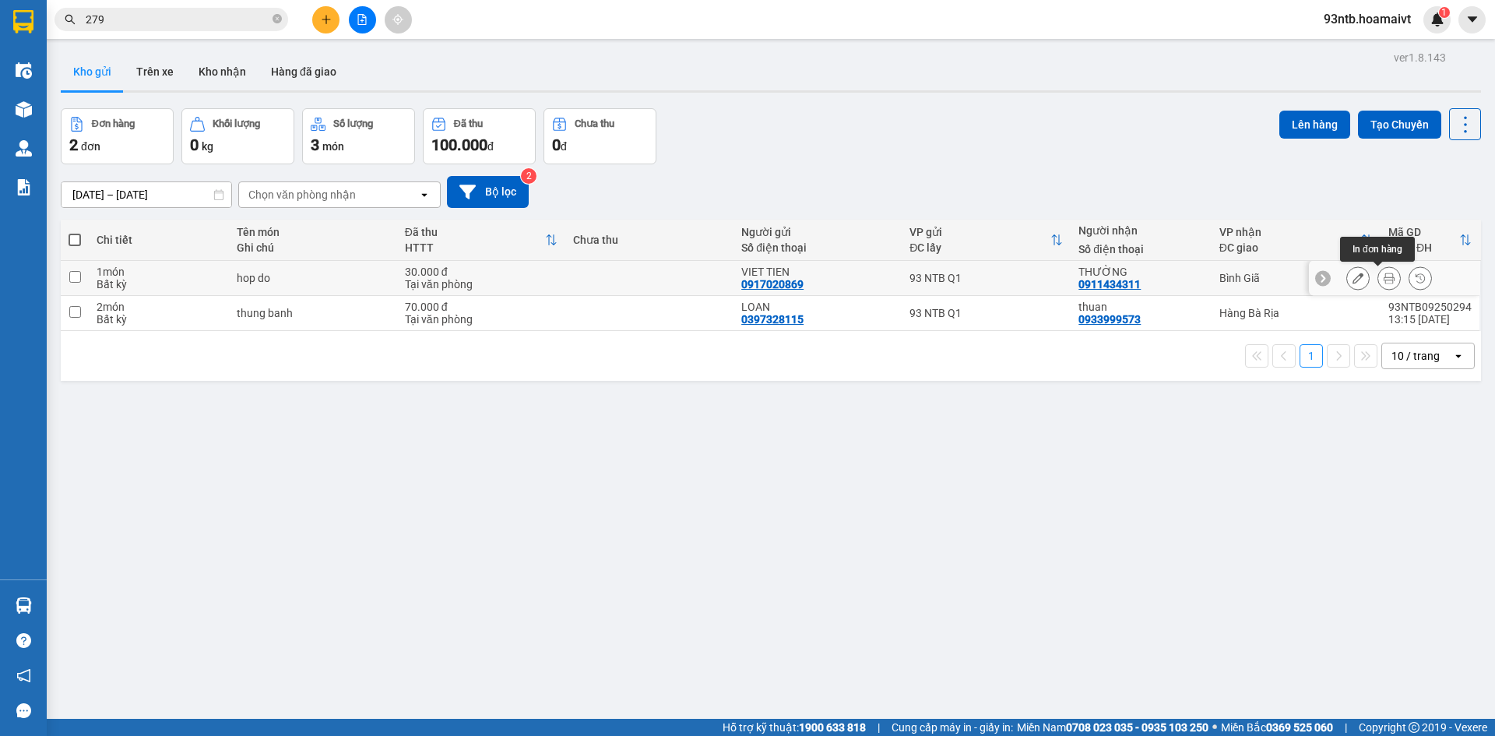
click at [1384, 273] on icon at bounding box center [1389, 278] width 11 height 11
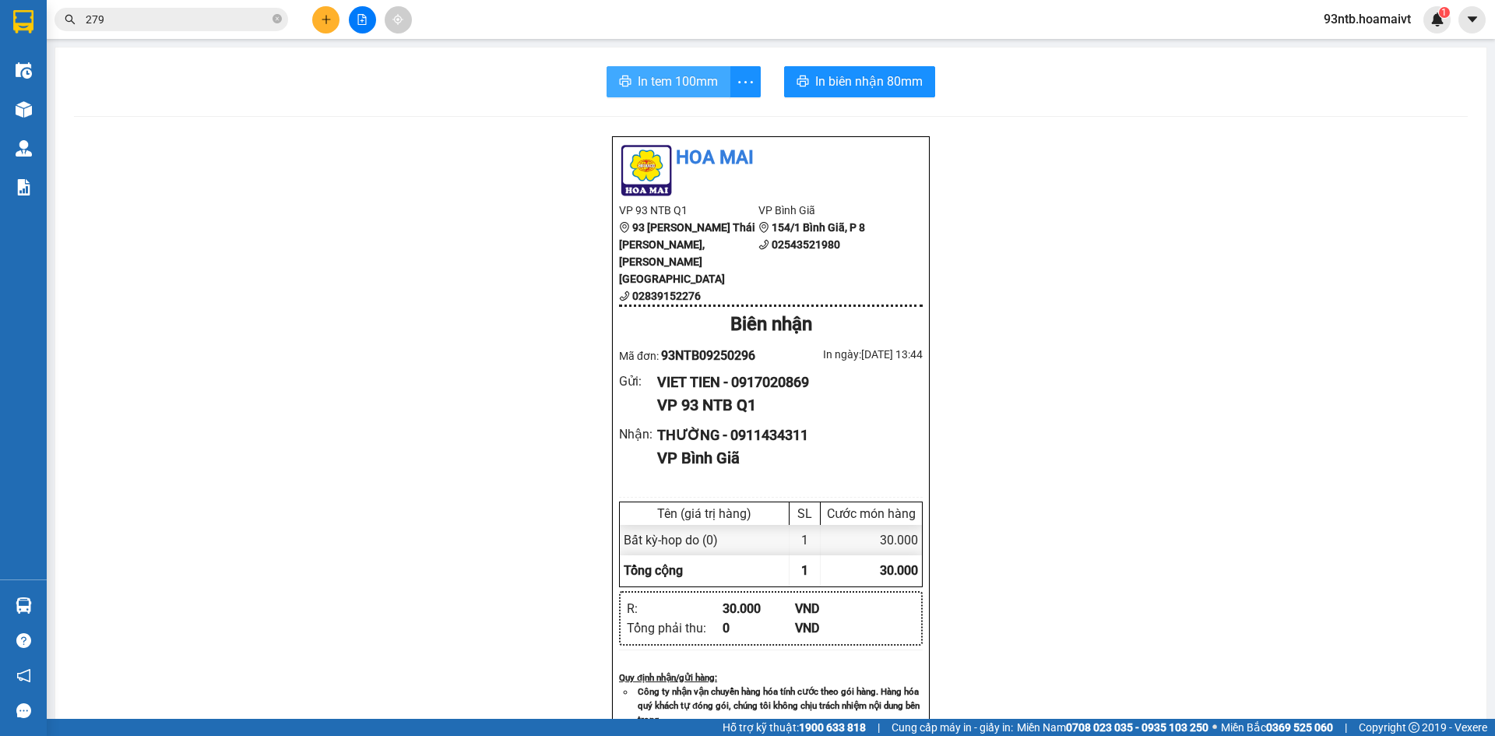
click at [646, 76] on span "In tem 100mm" at bounding box center [678, 81] width 80 height 19
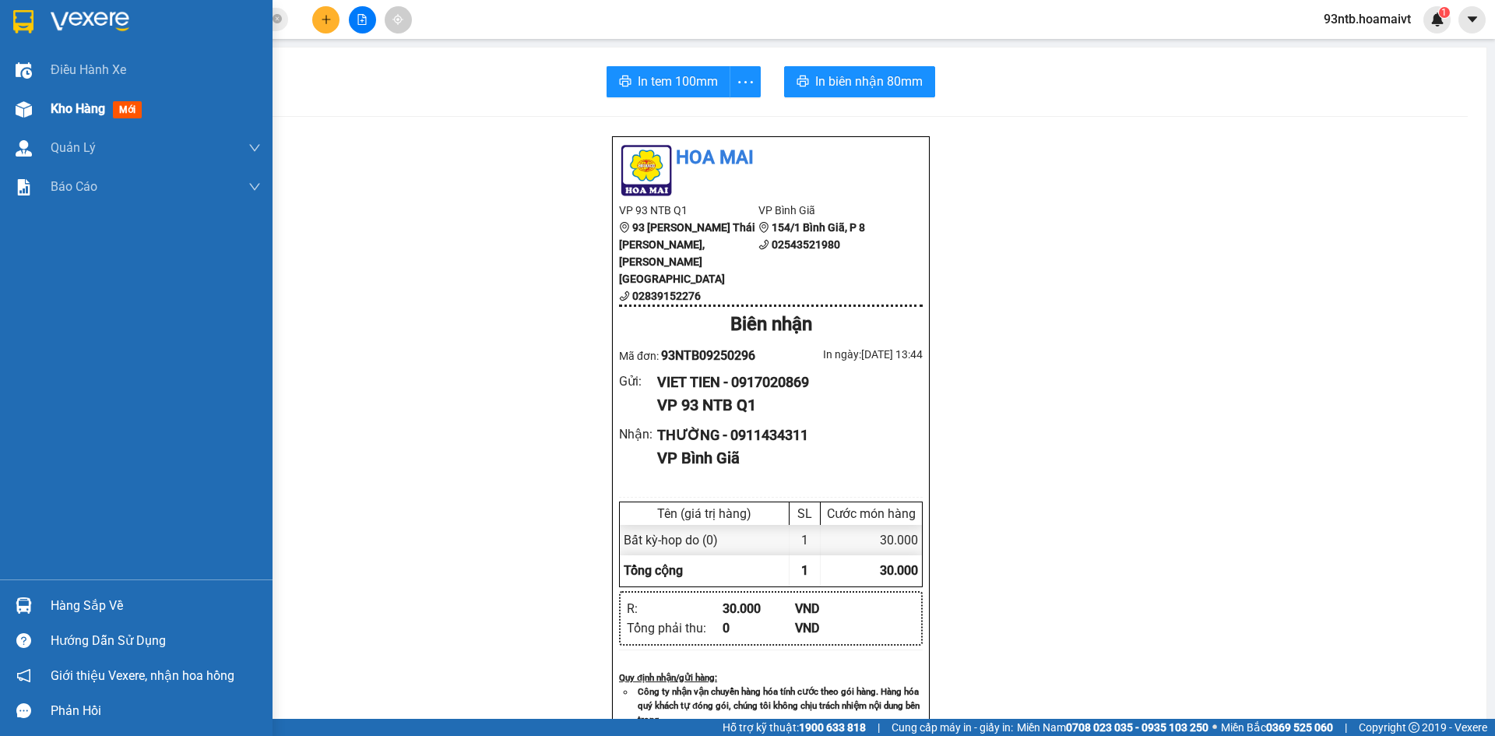
click at [24, 107] on img at bounding box center [24, 109] width 16 height 16
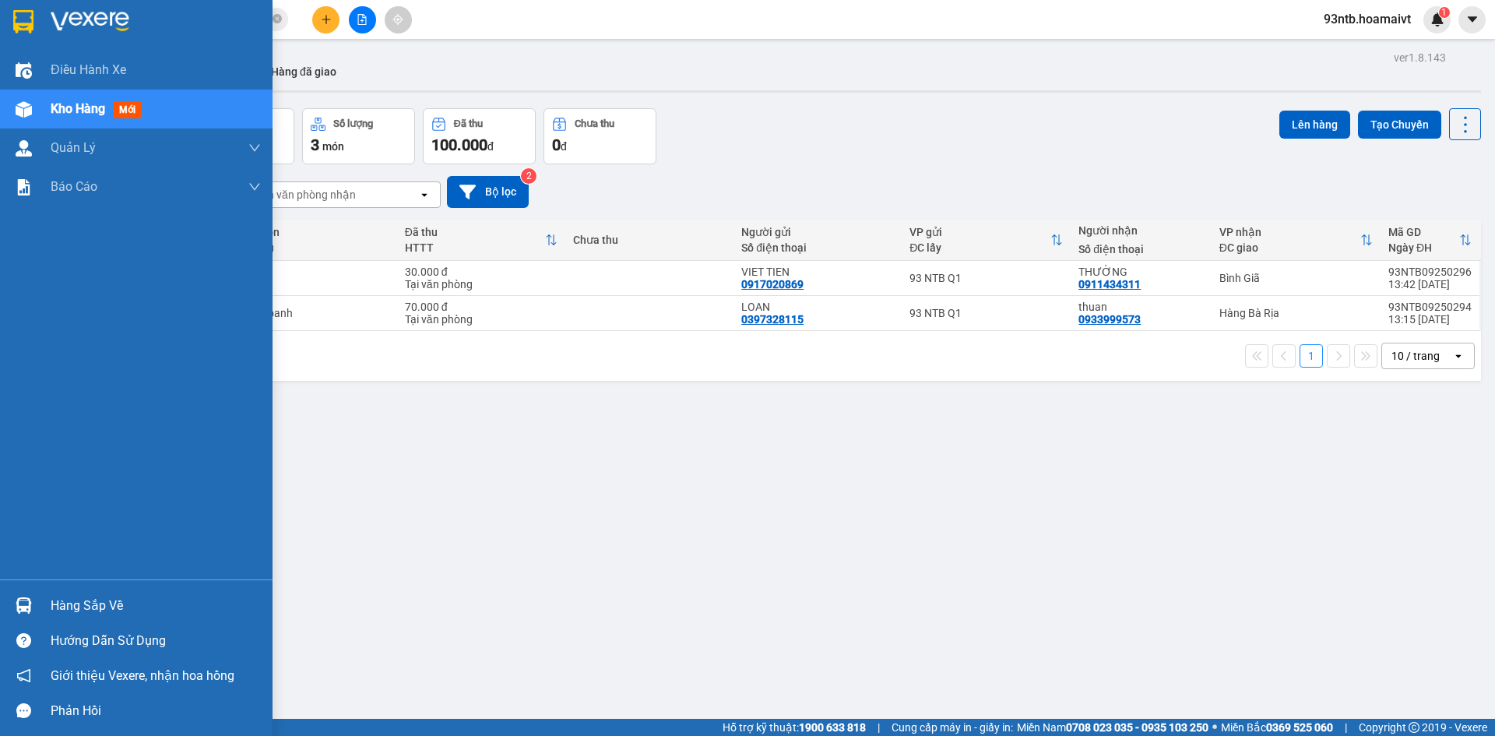
click at [21, 603] on img at bounding box center [24, 605] width 16 height 16
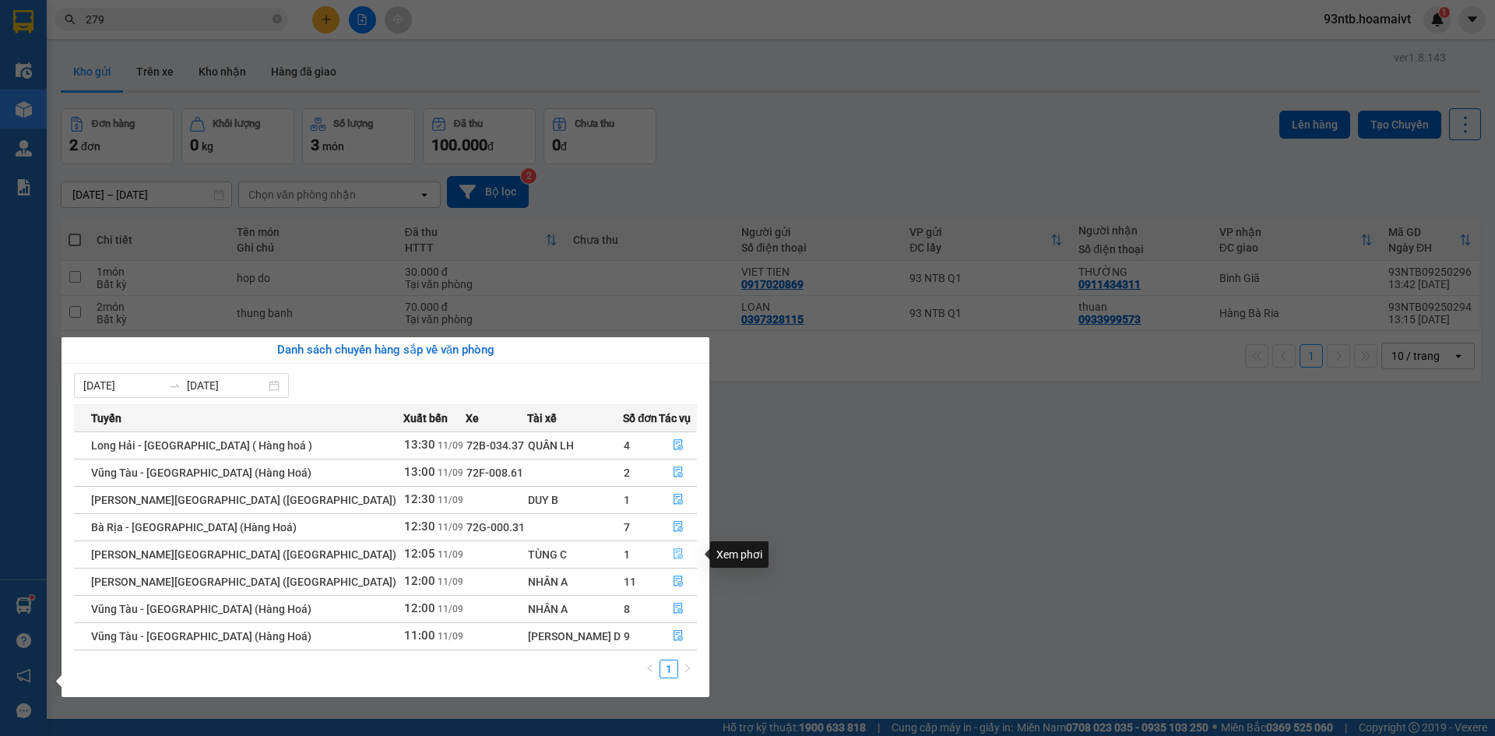
click at [673, 551] on icon "file-done" at bounding box center [678, 553] width 11 height 11
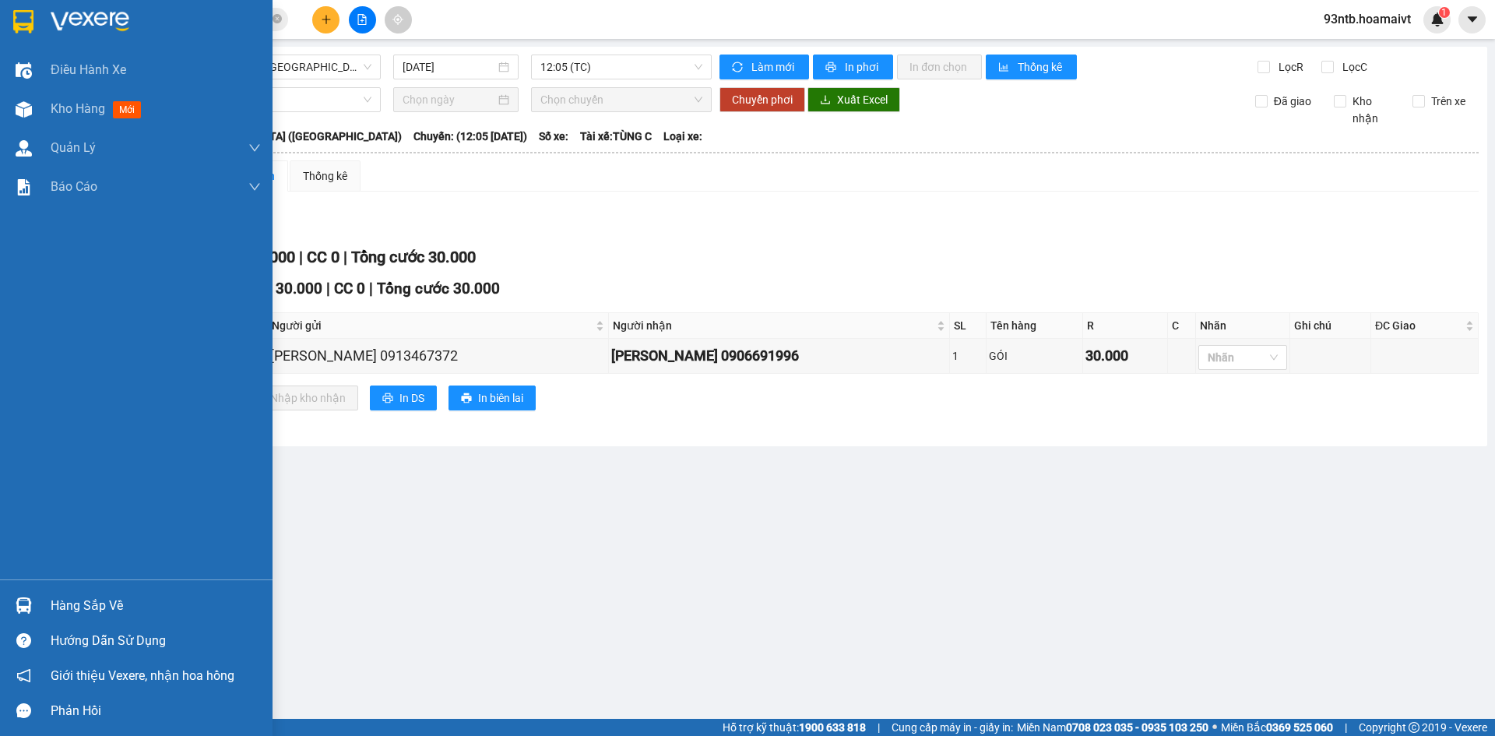
click at [23, 603] on img at bounding box center [24, 605] width 16 height 16
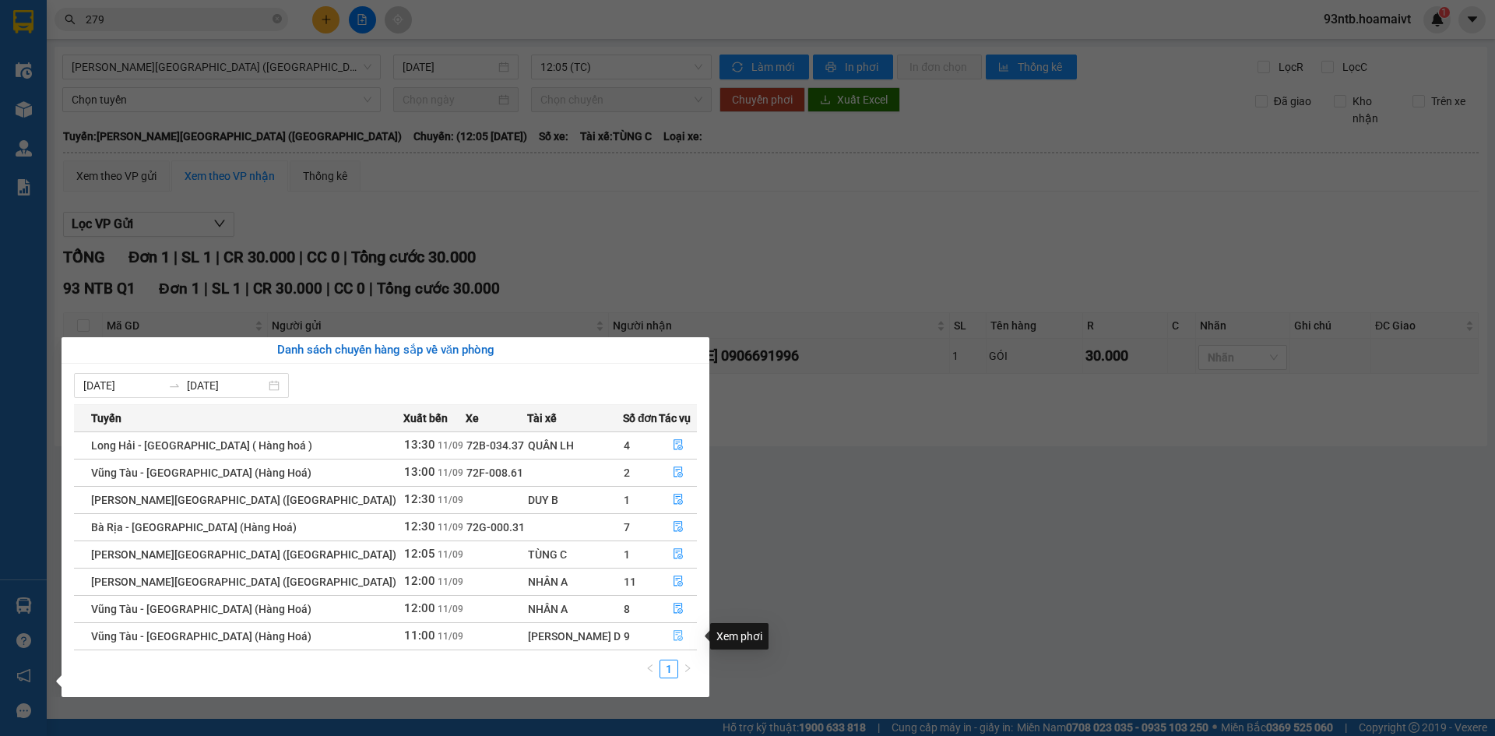
click at [674, 635] on icon "file-done" at bounding box center [678, 636] width 9 height 11
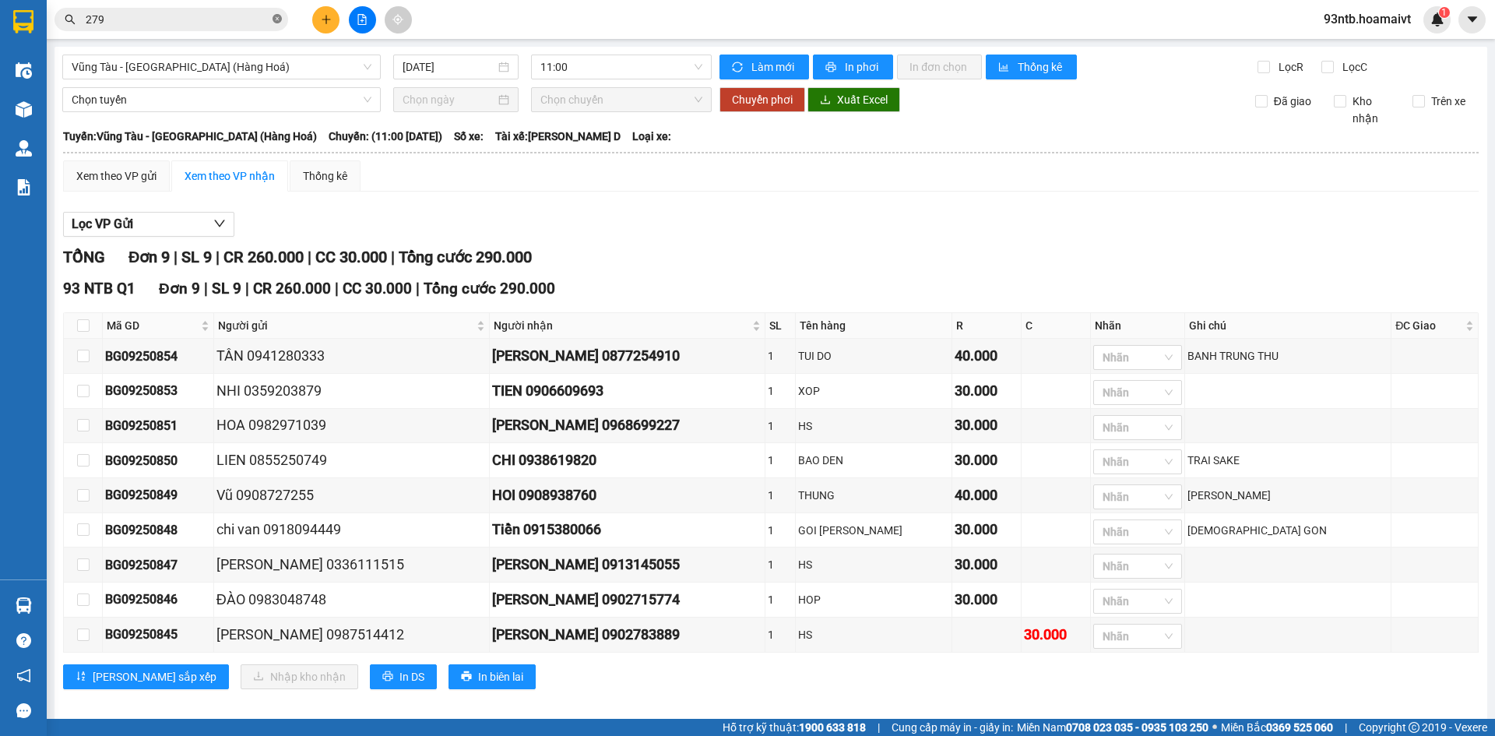
click at [275, 18] on icon "close-circle" at bounding box center [277, 18] width 9 height 9
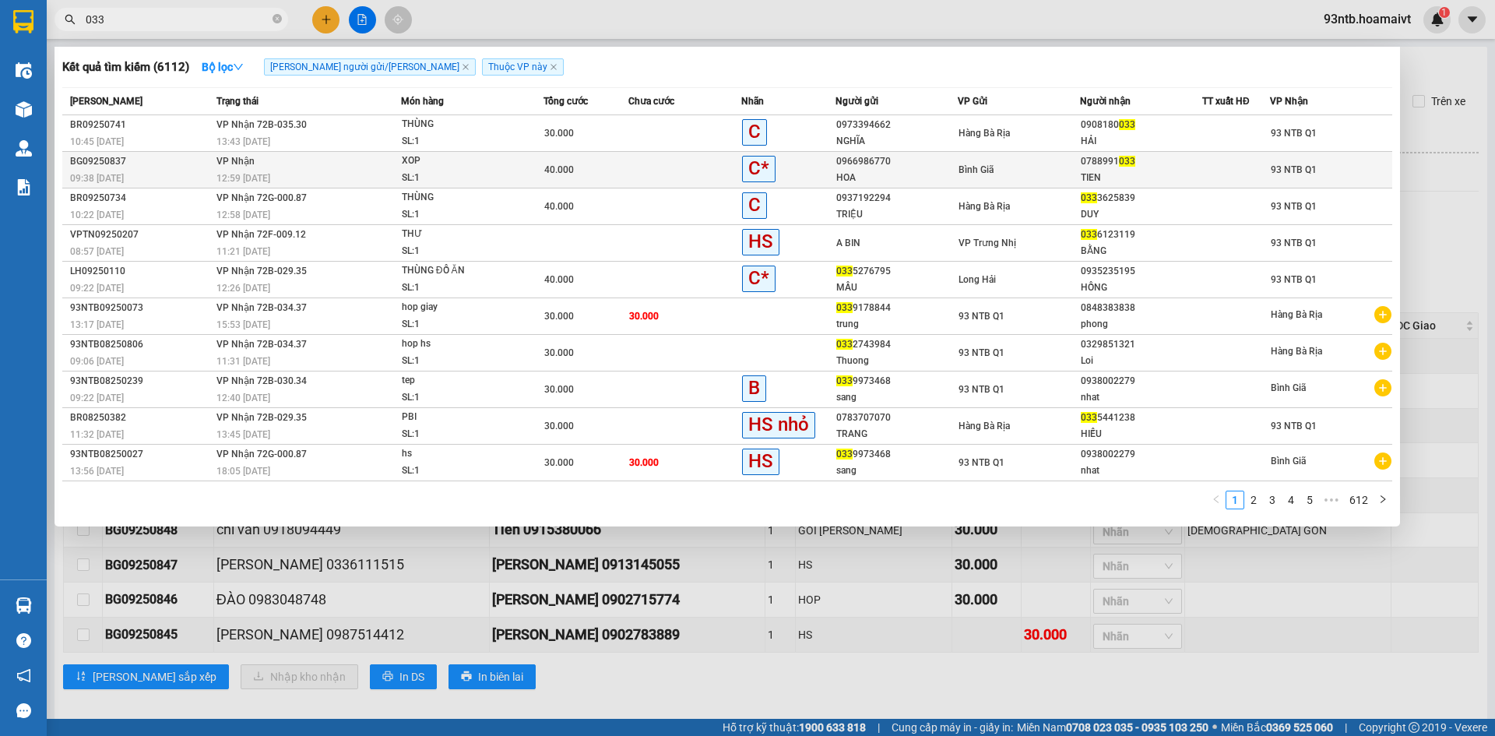
type input "033"
click at [665, 169] on td at bounding box center [684, 170] width 113 height 37
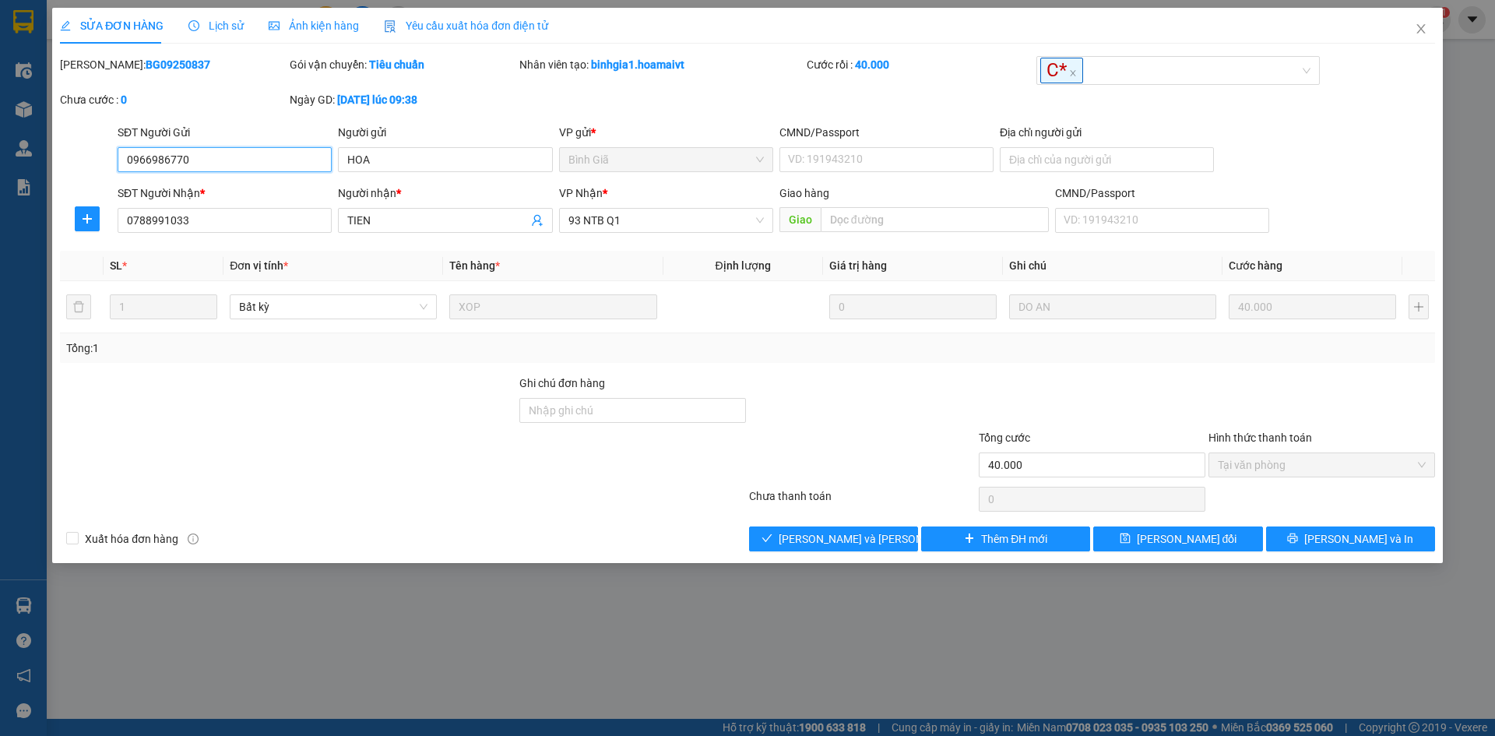
type input "0966986770"
type input "HOA"
type input "0788991033"
type input "TIEN"
type input "40.000"
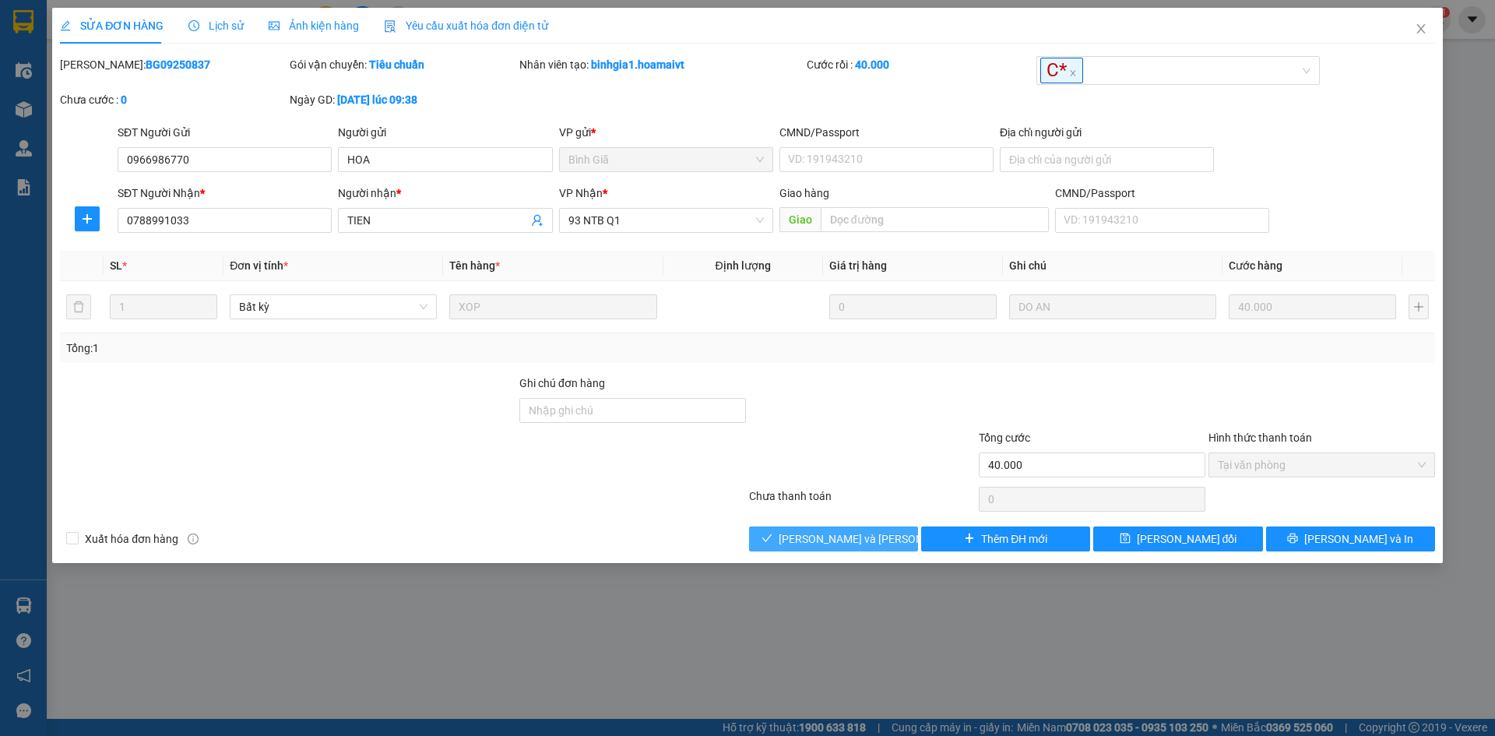
click at [804, 538] on span "[PERSON_NAME] và [PERSON_NAME] hàng" at bounding box center [884, 538] width 210 height 17
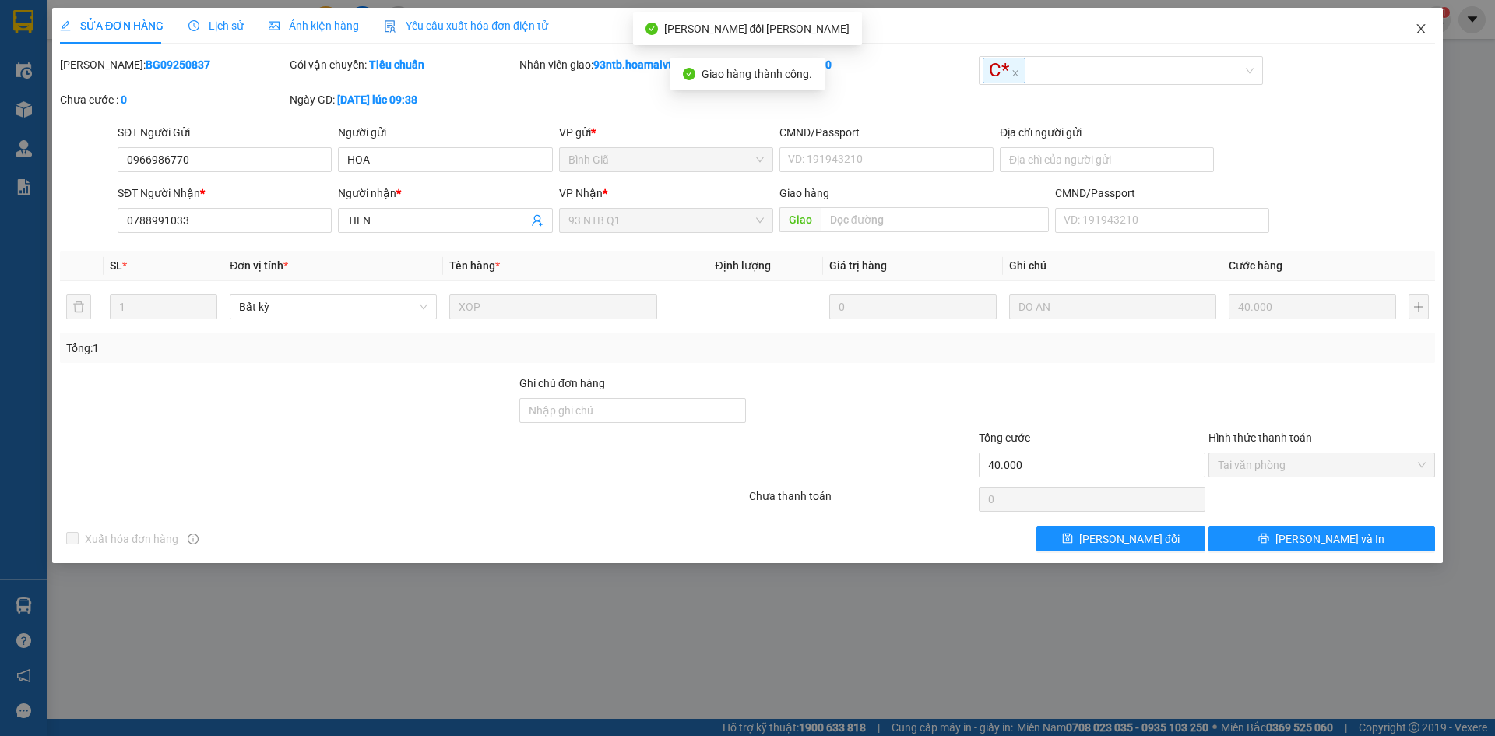
click at [1424, 25] on icon "close" at bounding box center [1421, 29] width 12 height 12
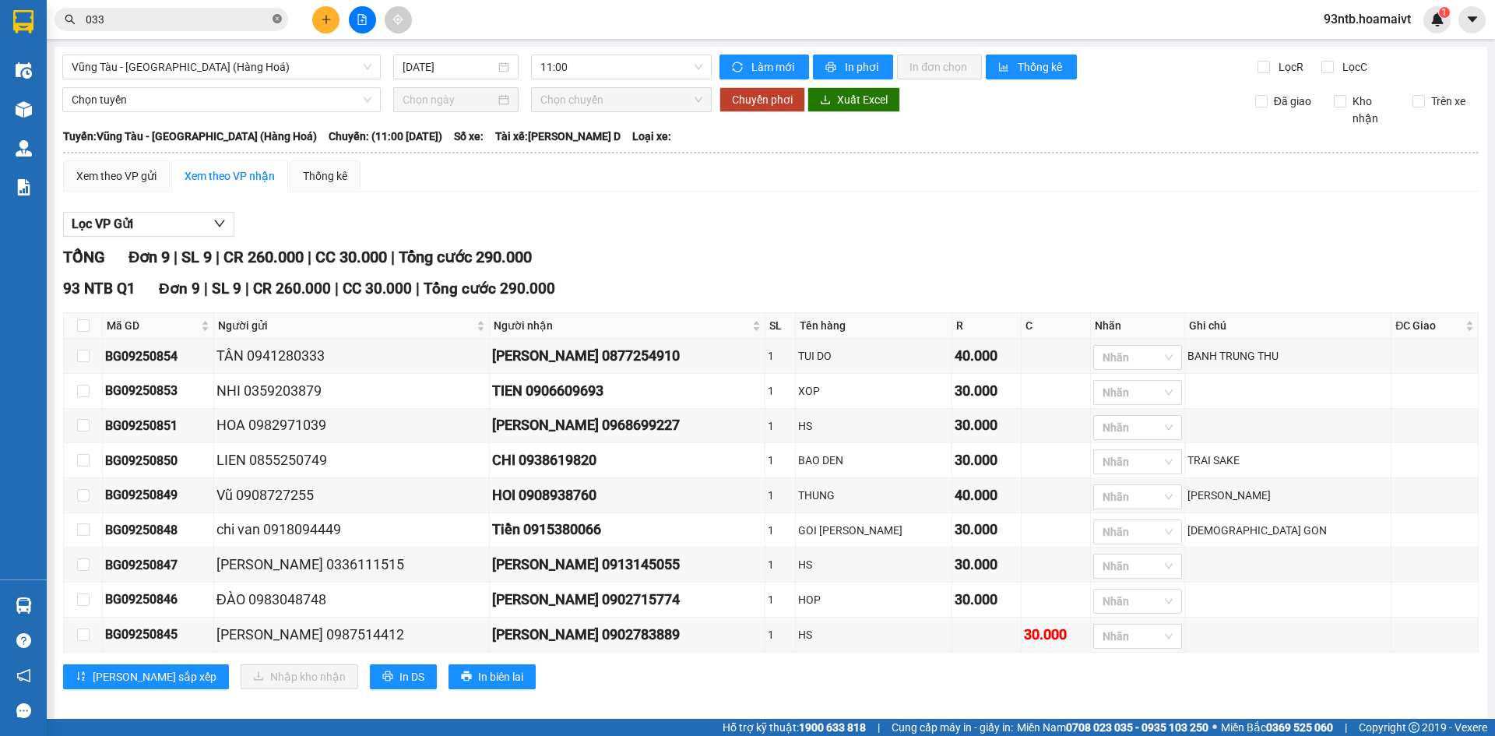
click at [280, 17] on icon "close-circle" at bounding box center [277, 18] width 9 height 9
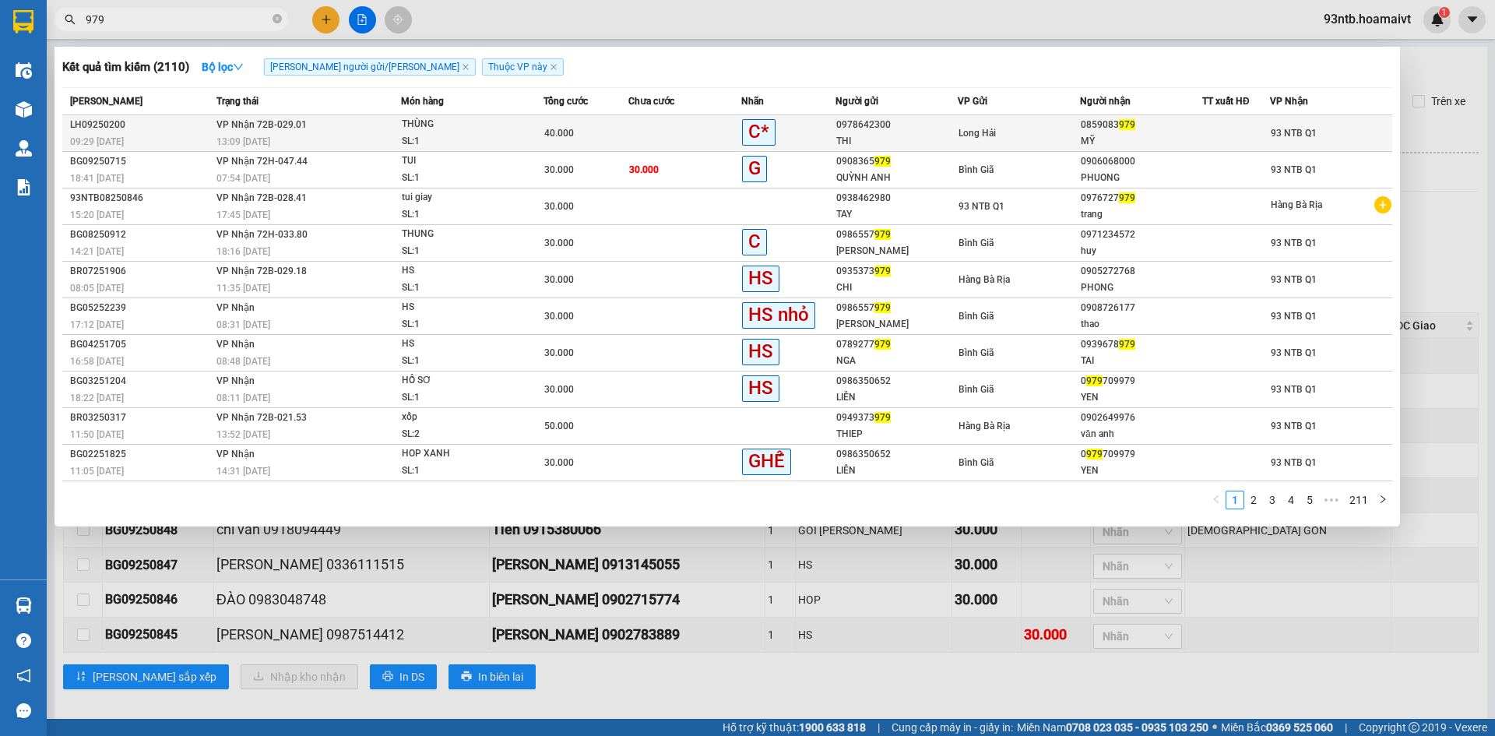
type input "979"
click at [639, 131] on td at bounding box center [684, 133] width 113 height 37
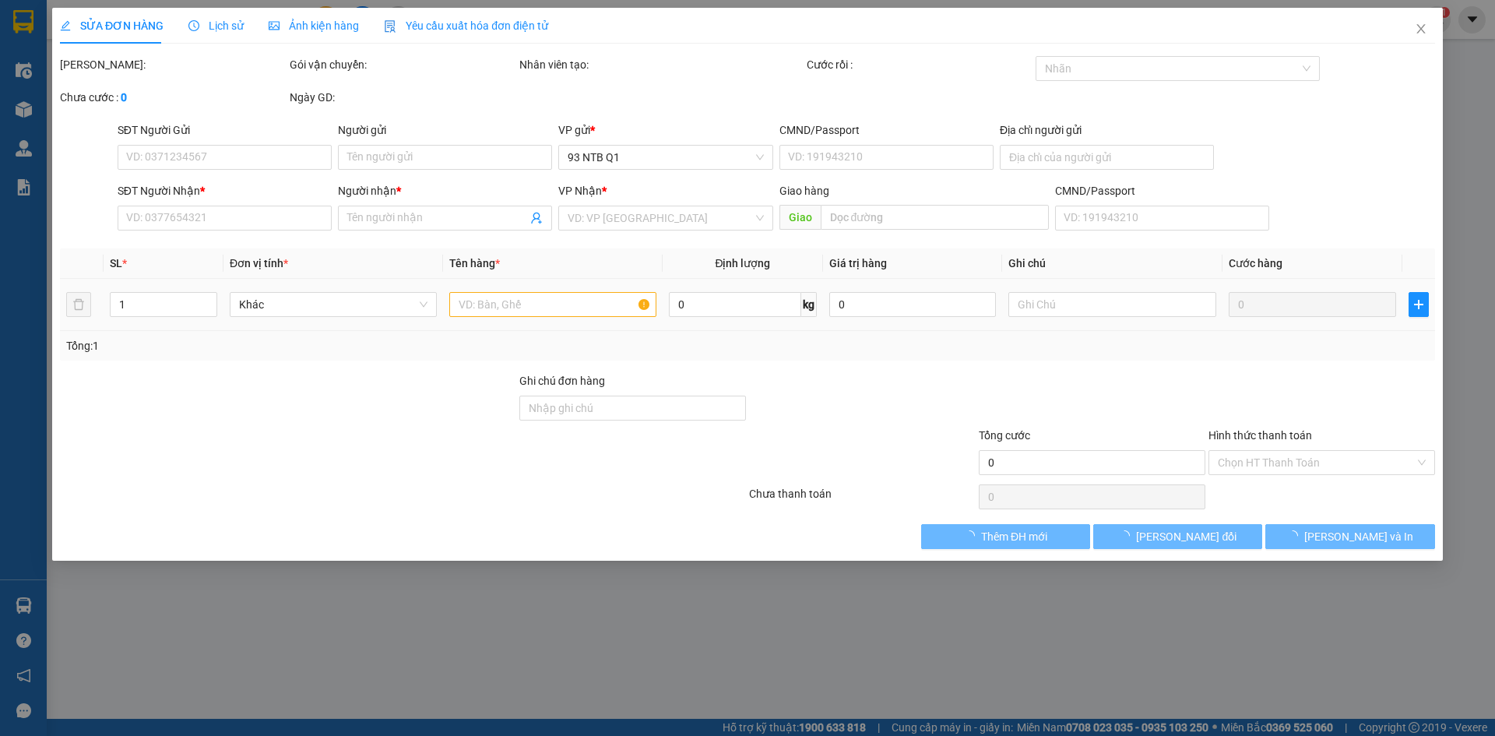
type input "0978642300"
type input "THI"
type input "077309005650"
type input "0859083979"
type input "MỸ"
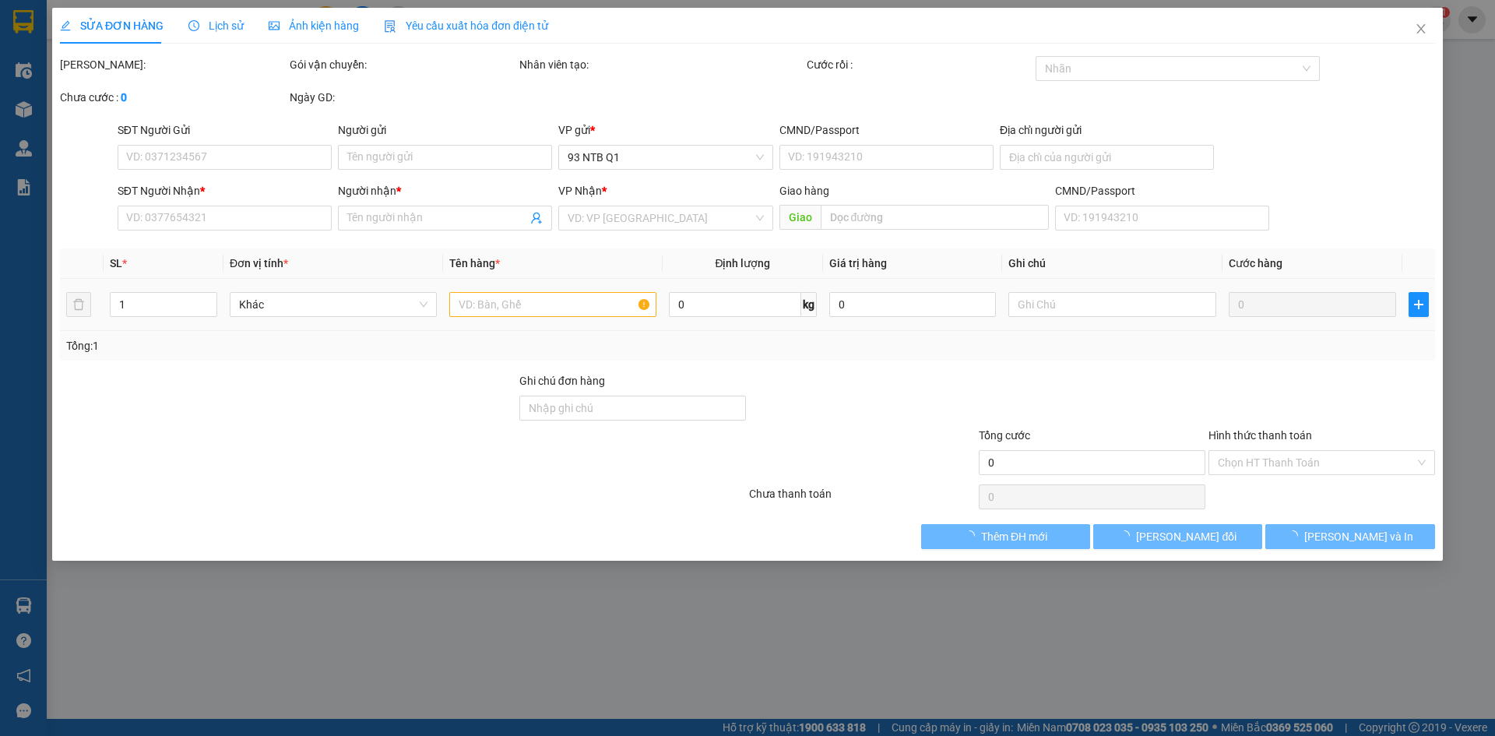
type input "40.000"
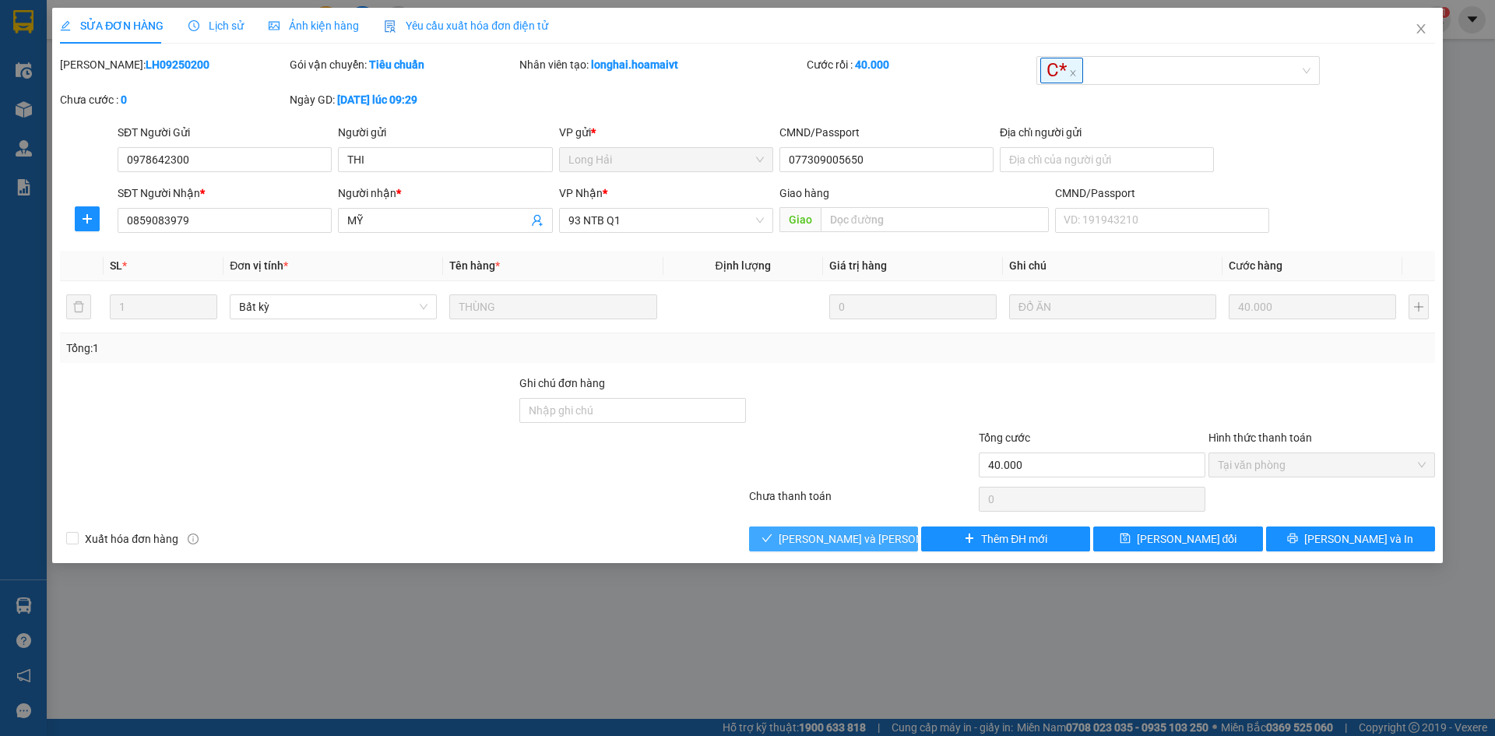
click at [813, 535] on span "[PERSON_NAME] và [PERSON_NAME] hàng" at bounding box center [884, 538] width 210 height 17
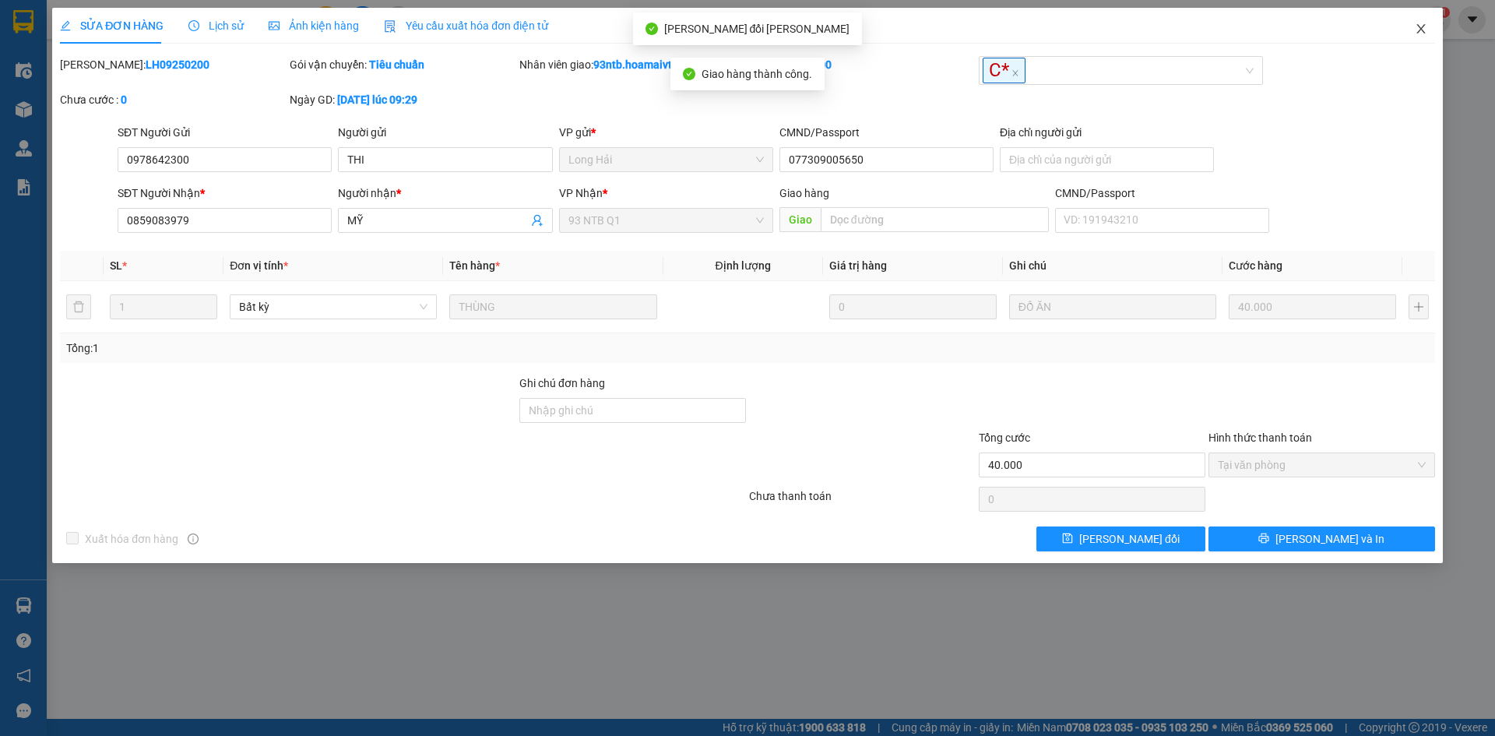
click at [1423, 27] on icon "close" at bounding box center [1420, 28] width 9 height 9
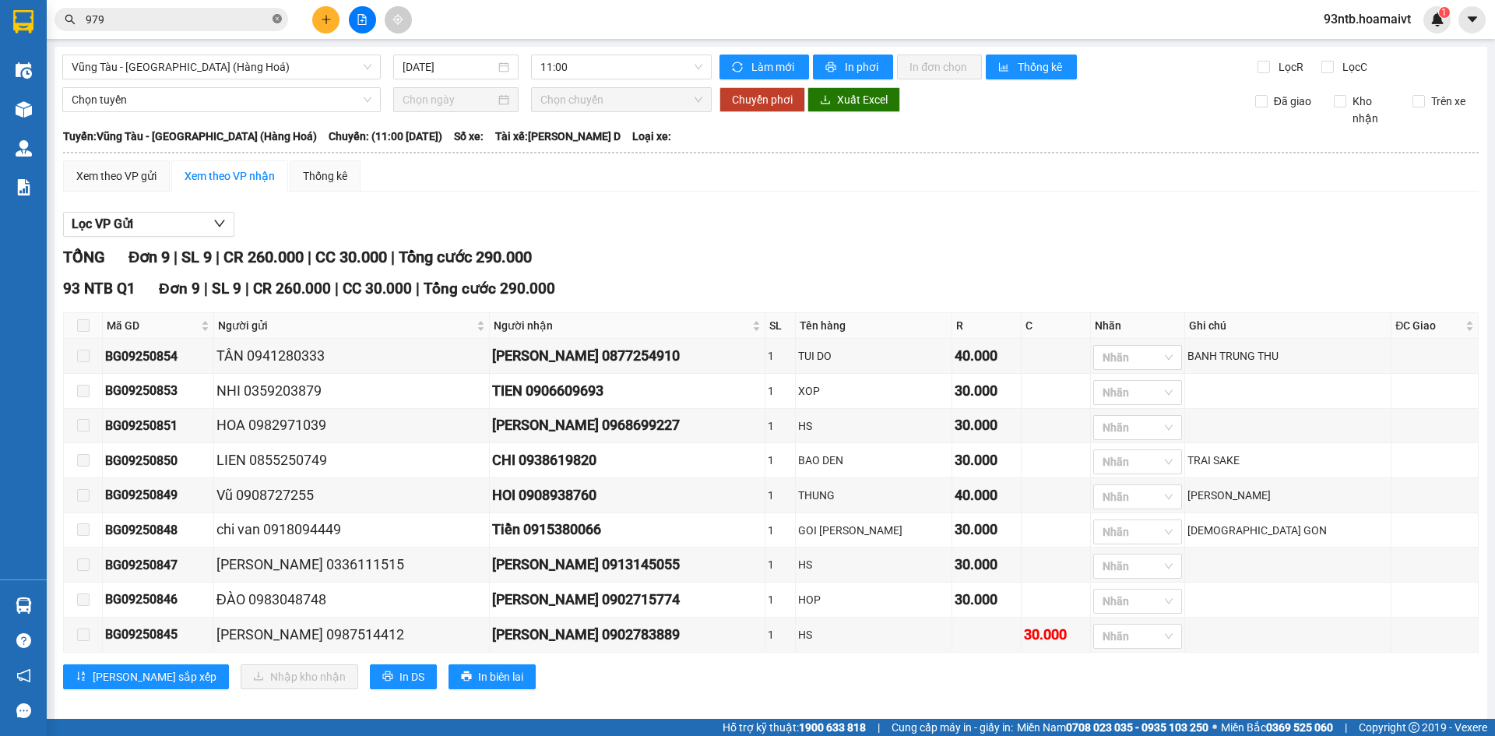
click at [280, 18] on icon "close-circle" at bounding box center [277, 18] width 9 height 9
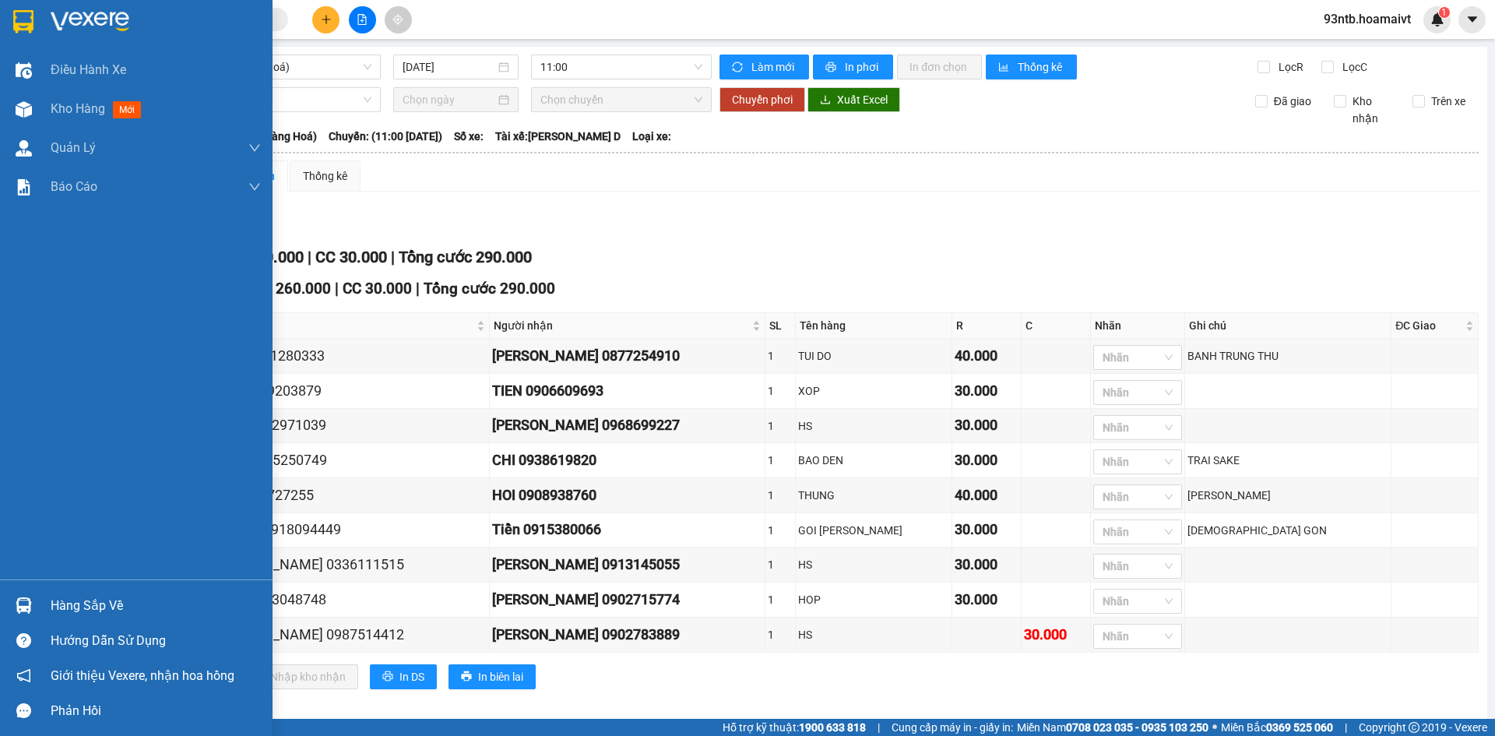
click at [20, 602] on img at bounding box center [24, 605] width 16 height 16
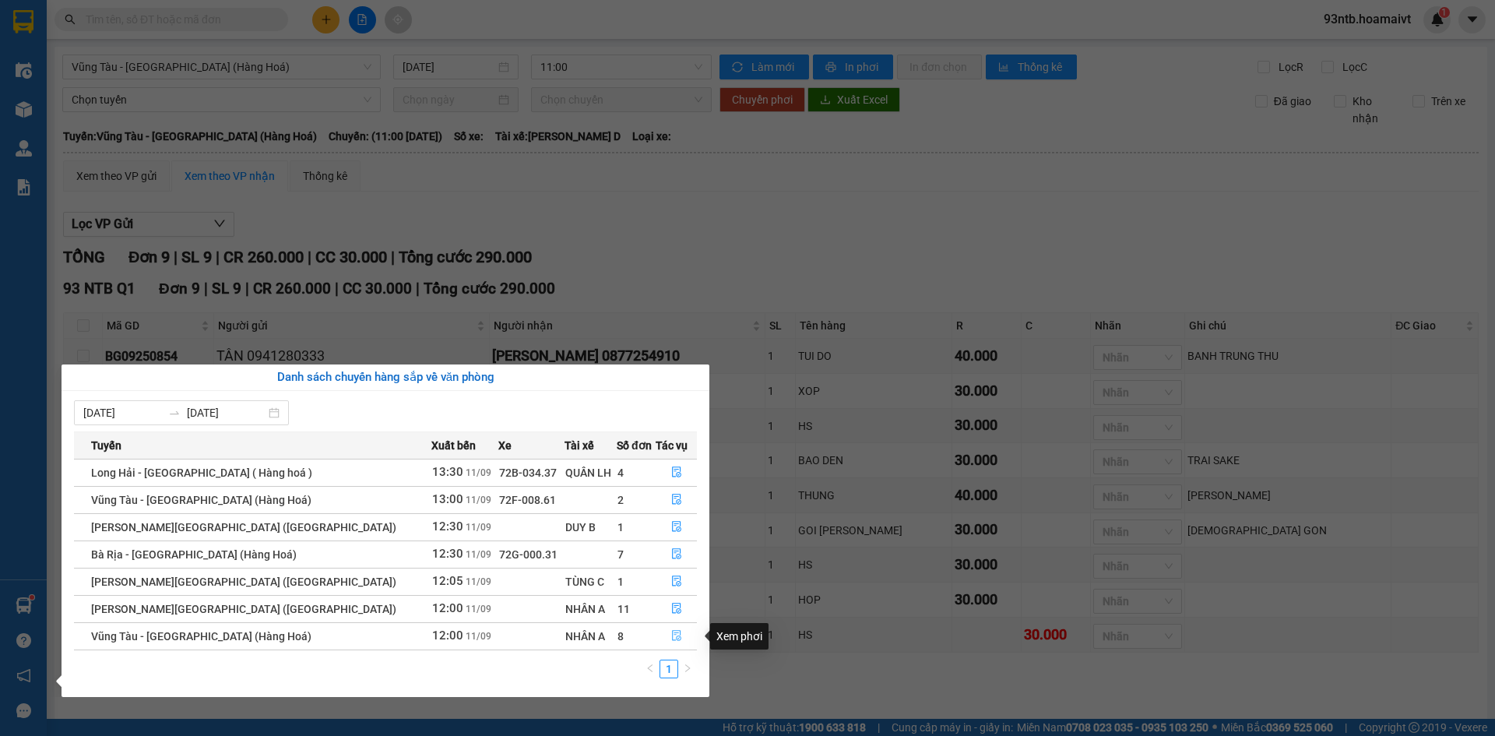
click at [672, 635] on icon "file-done" at bounding box center [676, 636] width 9 height 11
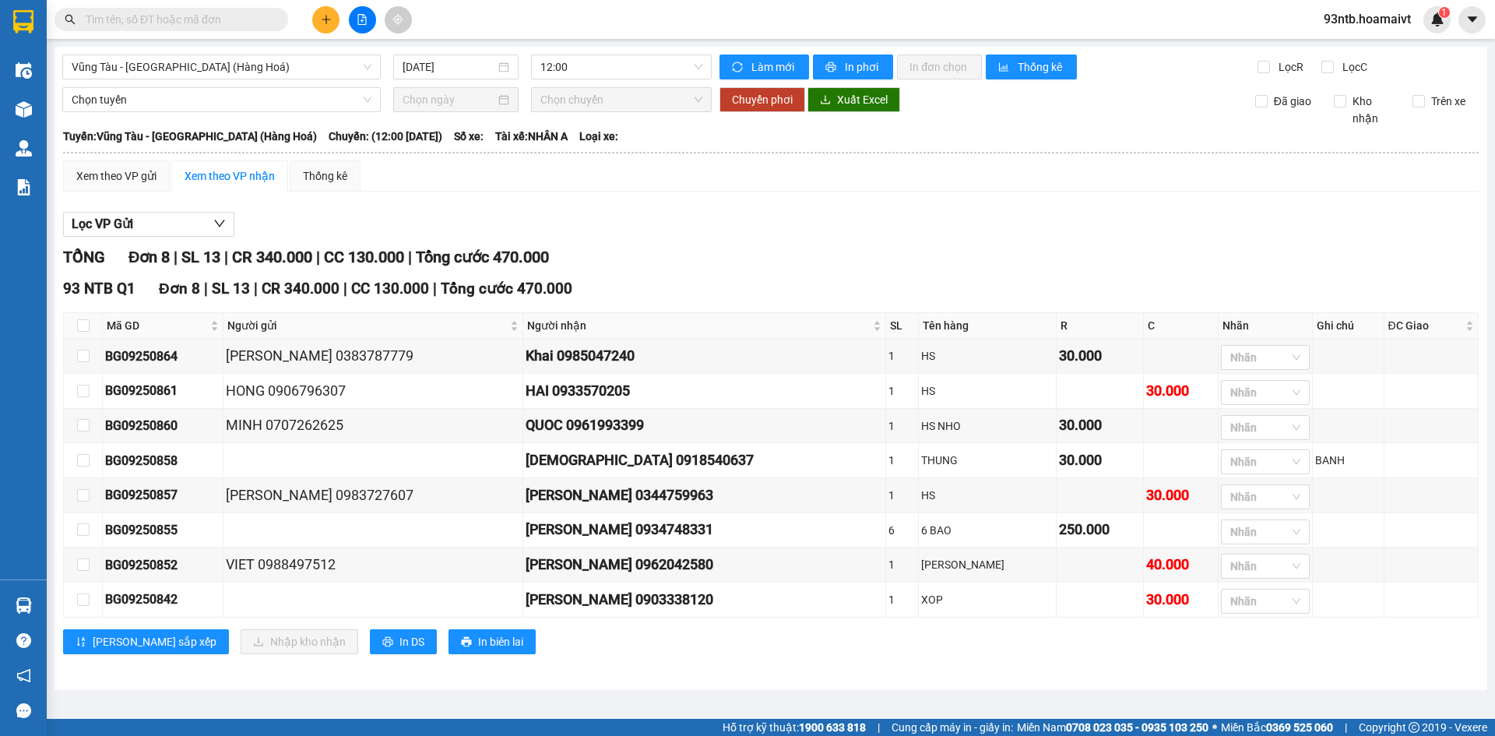
click at [143, 18] on input "text" at bounding box center [178, 19] width 184 height 17
click at [332, 19] on button at bounding box center [325, 19] width 27 height 27
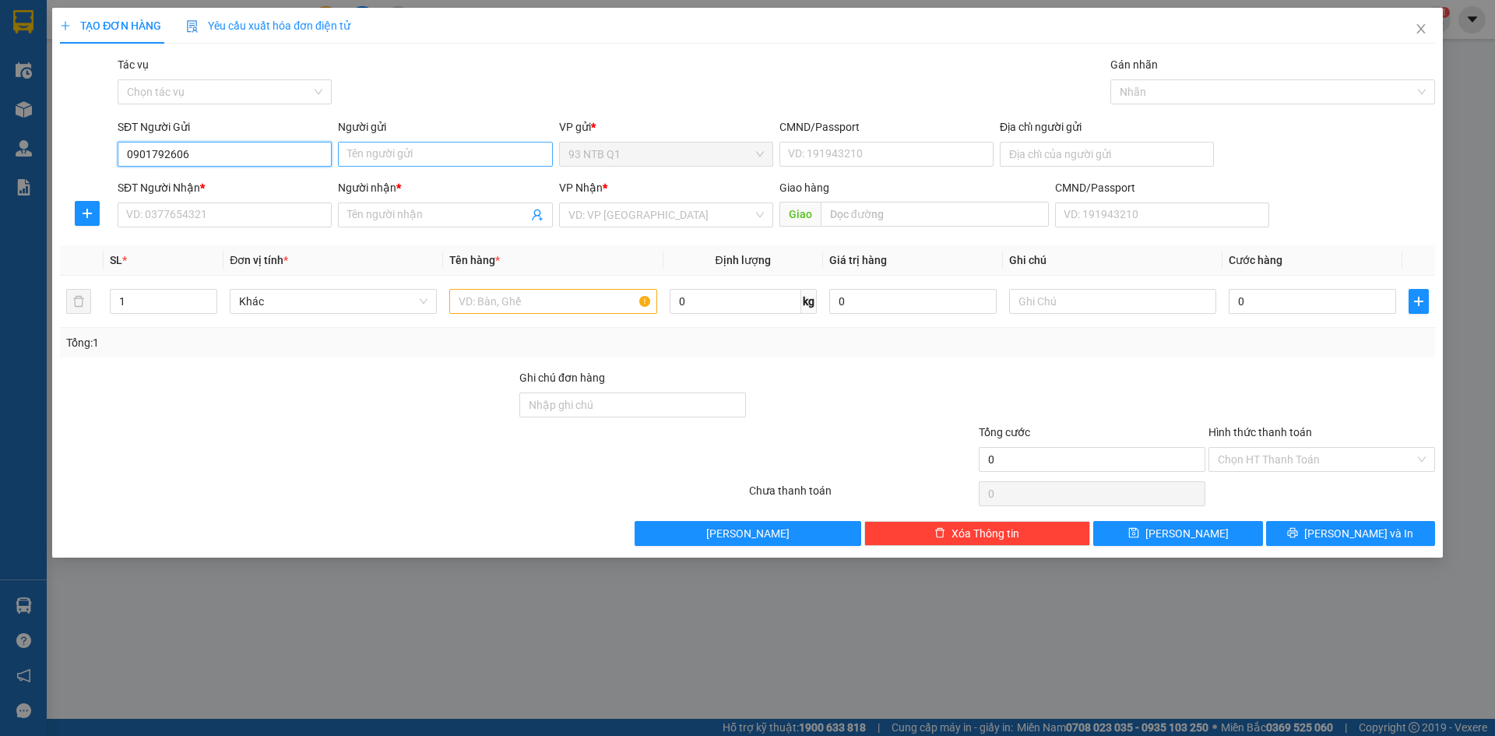
type input "0901792606"
click at [385, 157] on input "Người gửi" at bounding box center [445, 154] width 214 height 25
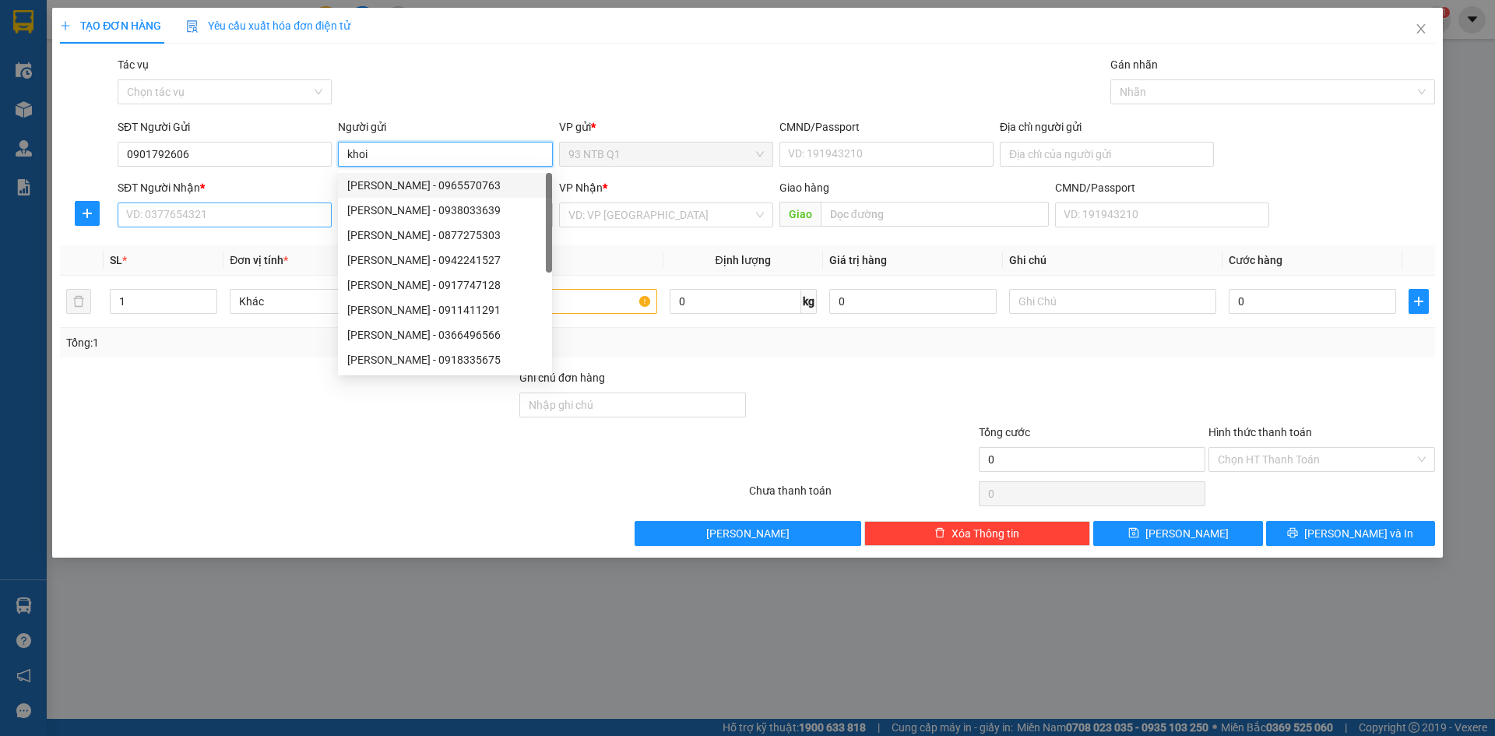
type input "khoi"
click at [199, 214] on input "SĐT Người Nhận *" at bounding box center [225, 214] width 214 height 25
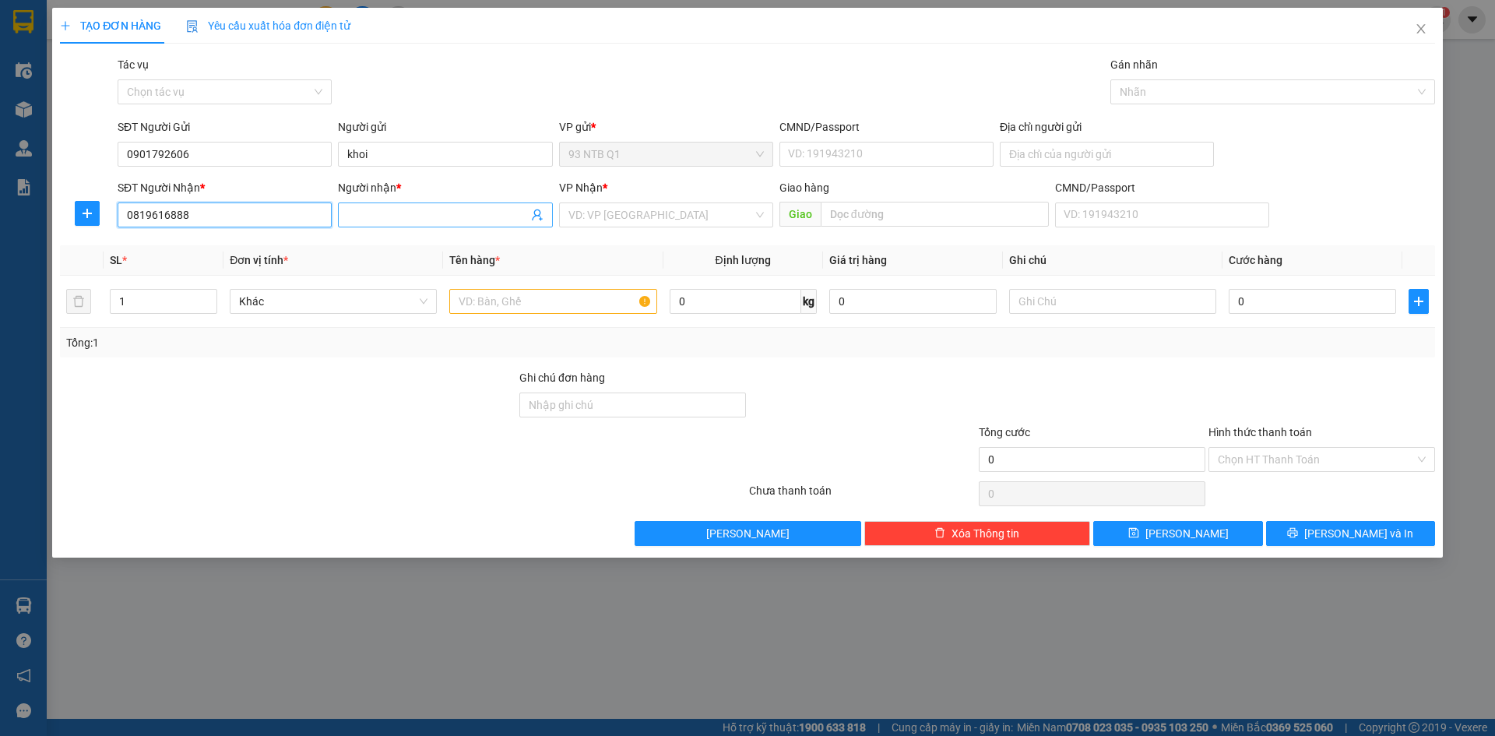
type input "0819616888"
click at [391, 209] on input "Người nhận *" at bounding box center [437, 214] width 180 height 17
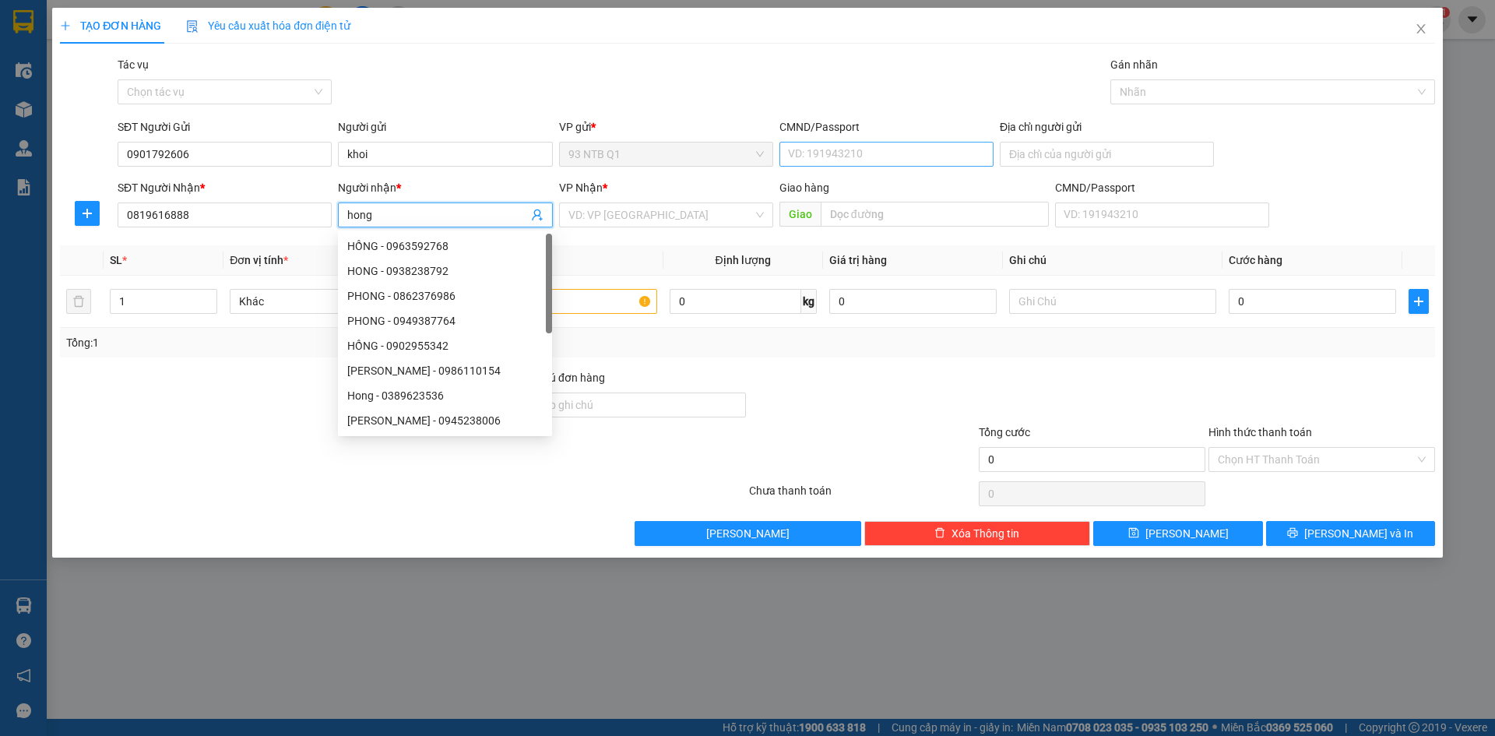
type input "hong"
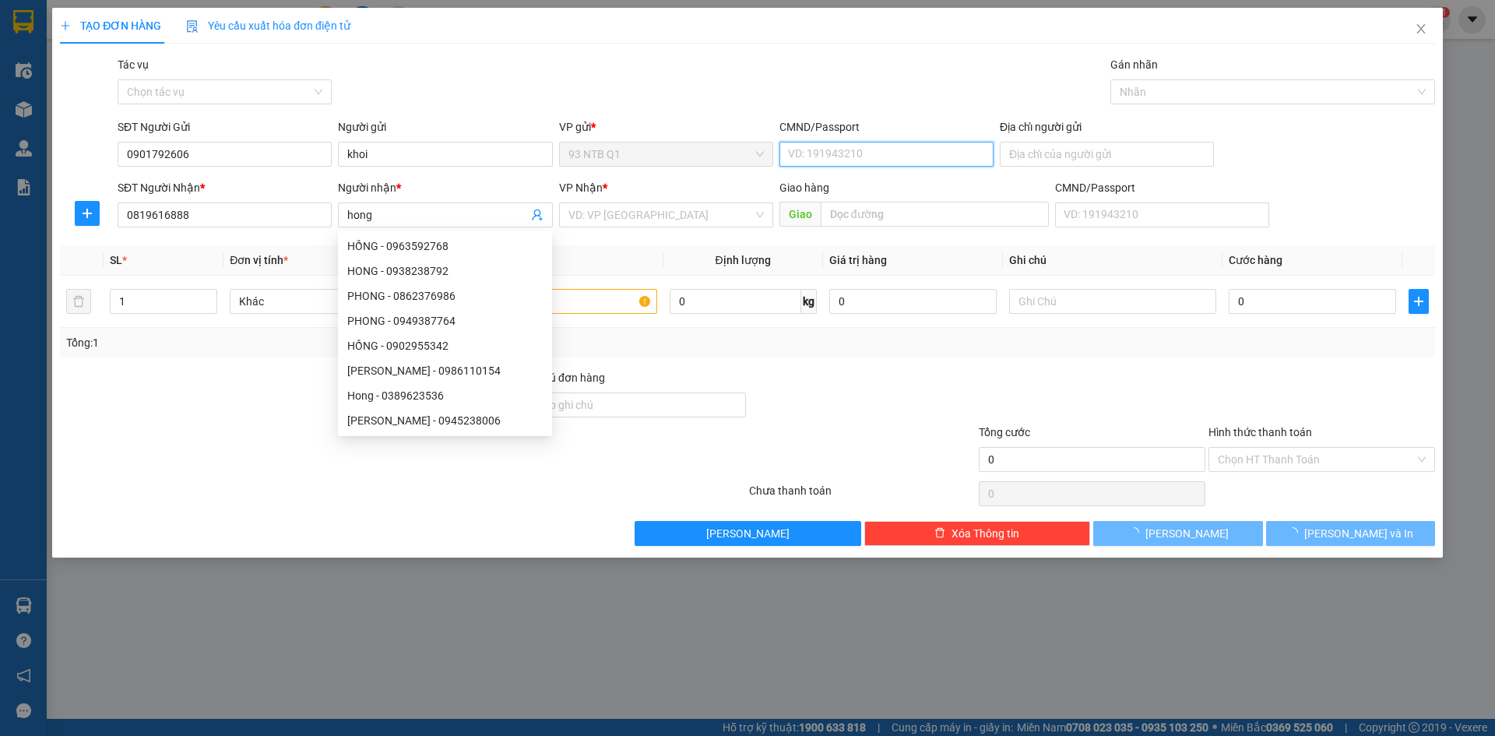
click at [835, 152] on input "CMND/Passport" at bounding box center [886, 154] width 214 height 25
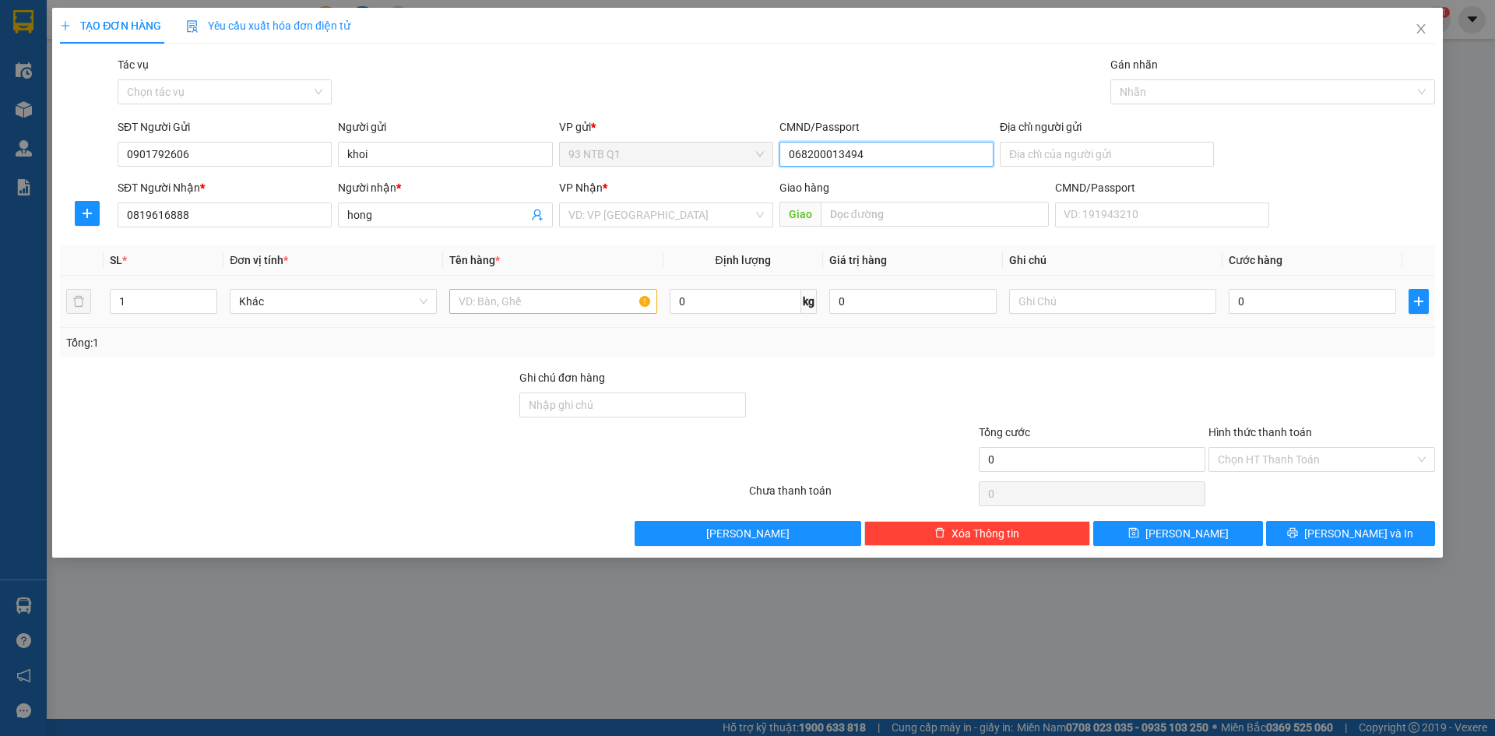
type input "068200013494"
click at [469, 301] on input "text" at bounding box center [552, 301] width 207 height 25
click at [649, 215] on input "search" at bounding box center [660, 214] width 185 height 23
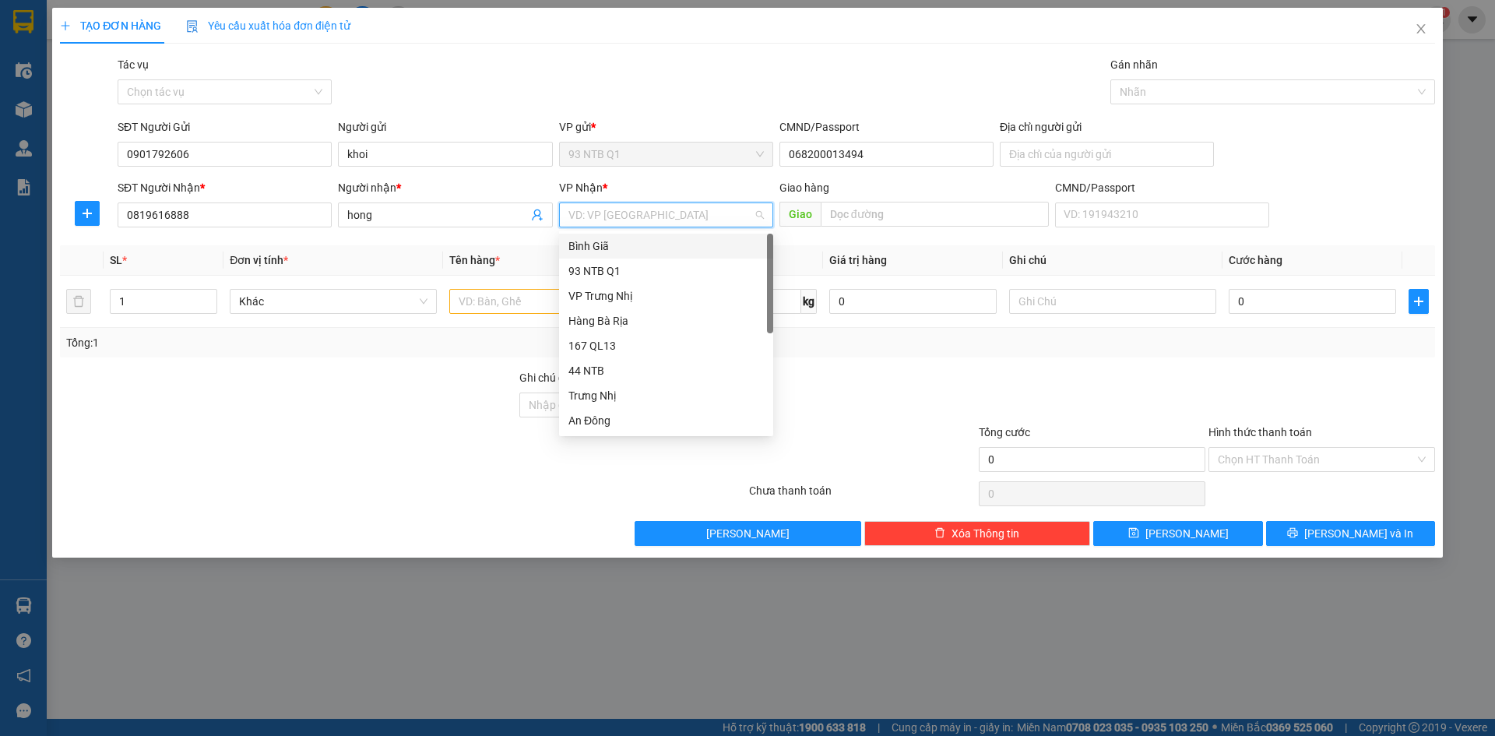
click at [631, 244] on div "Bình Giã" at bounding box center [665, 245] width 195 height 17
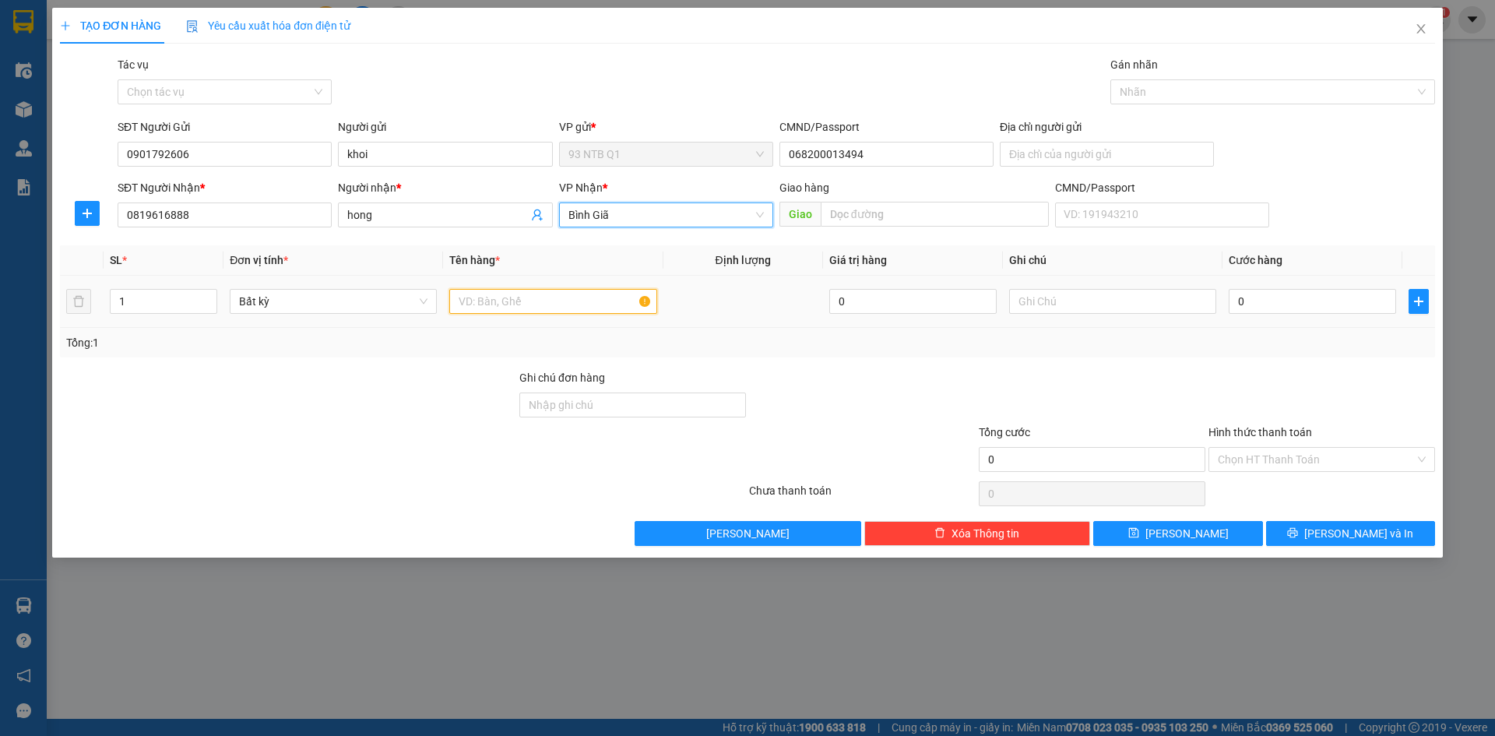
click at [501, 302] on input "text" at bounding box center [552, 301] width 207 height 25
type input "tep hs"
click at [1037, 302] on input "text" at bounding box center [1112, 301] width 207 height 25
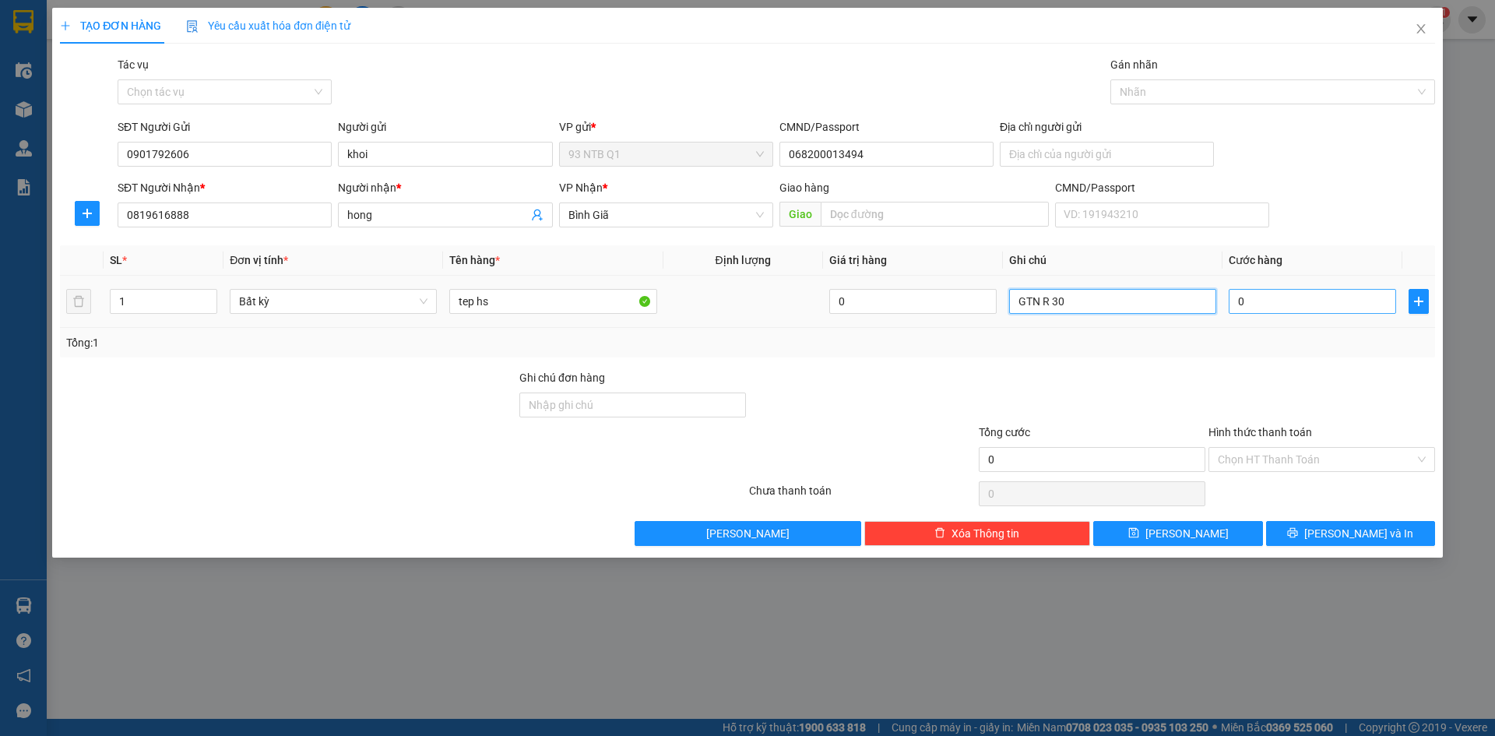
type input "GTN R 30"
click at [1270, 303] on input "0" at bounding box center [1312, 301] width 167 height 25
type input "3"
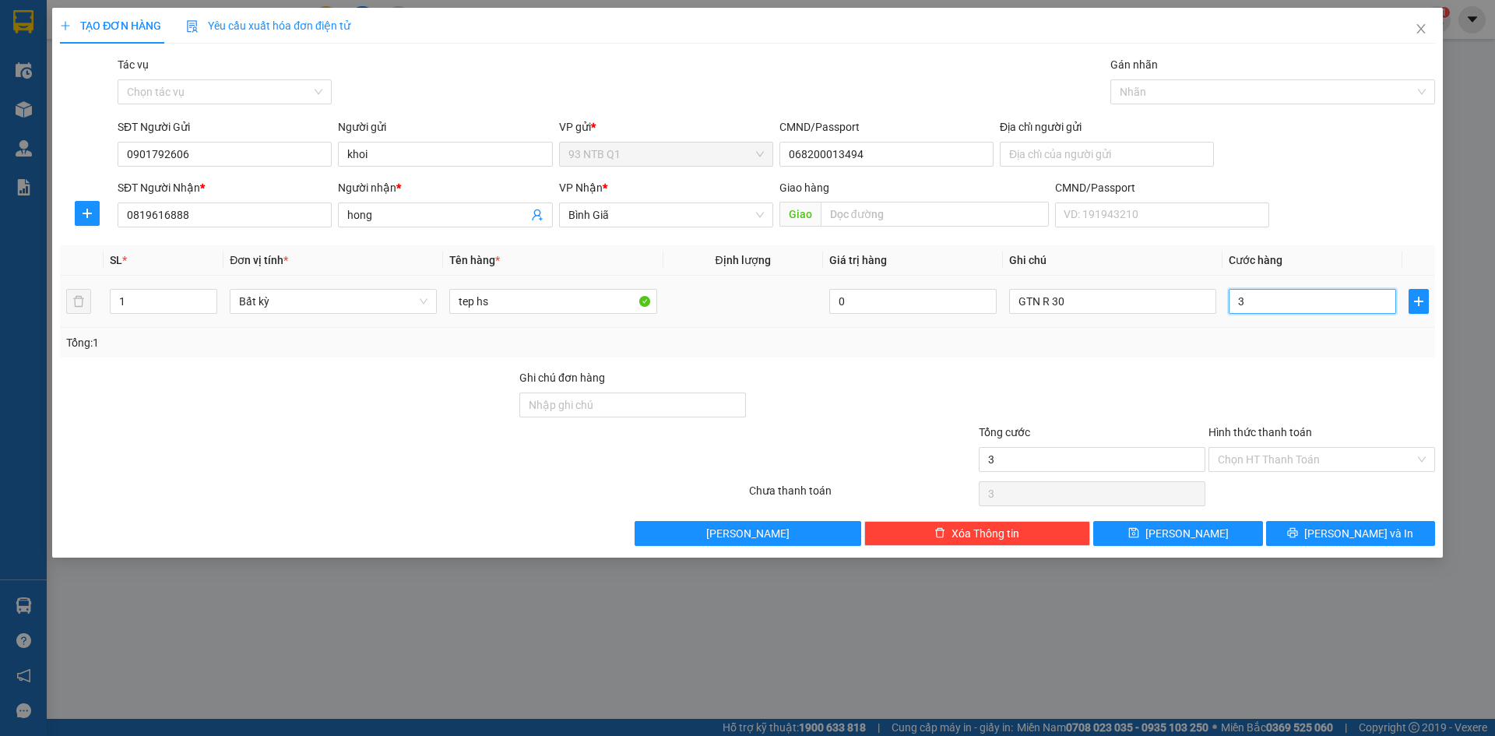
type input "30"
type input "30.000"
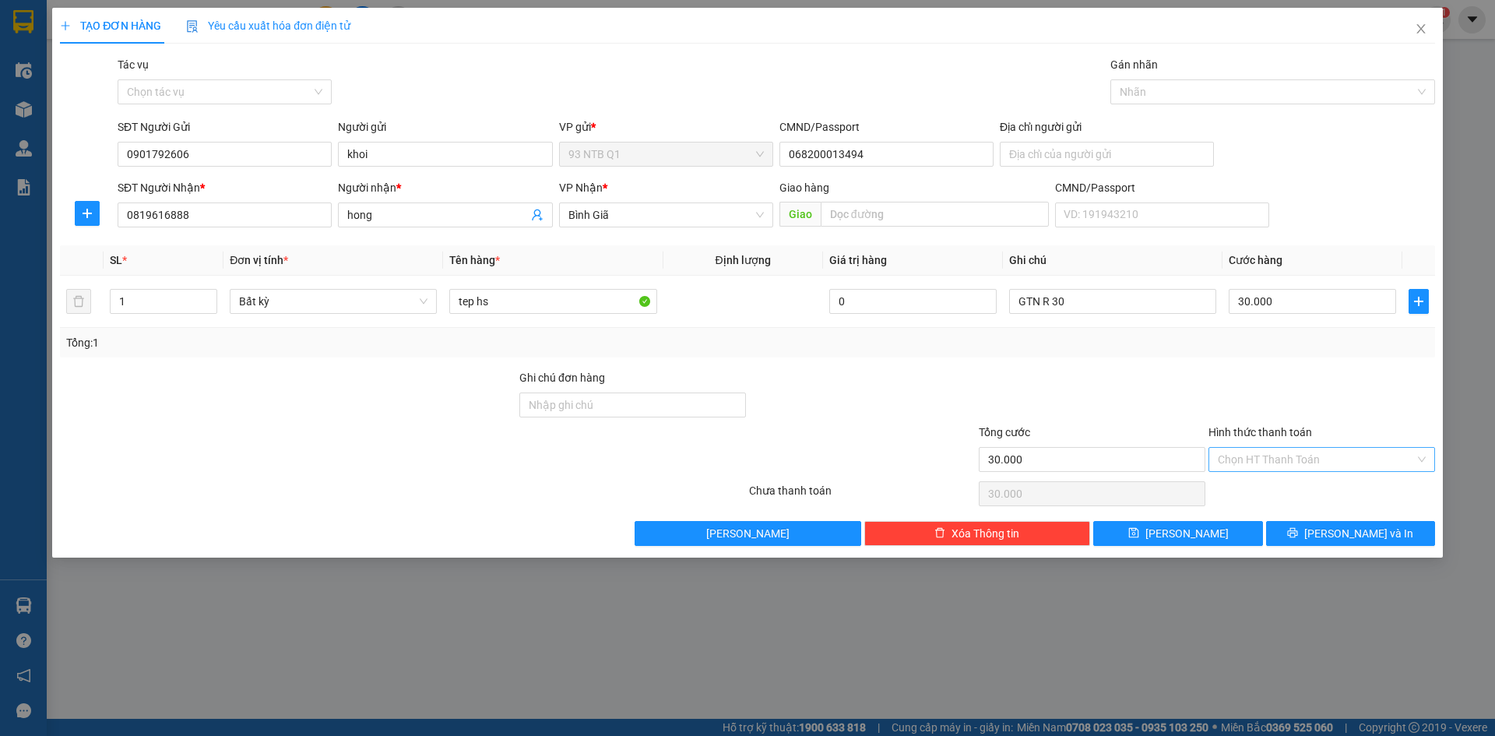
click at [1276, 455] on input "Hình thức thanh toán" at bounding box center [1316, 459] width 197 height 23
click at [1280, 491] on div "Tại văn phòng" at bounding box center [1322, 490] width 208 height 17
type input "0"
click at [1305, 529] on button "[PERSON_NAME] và In" at bounding box center [1350, 533] width 169 height 25
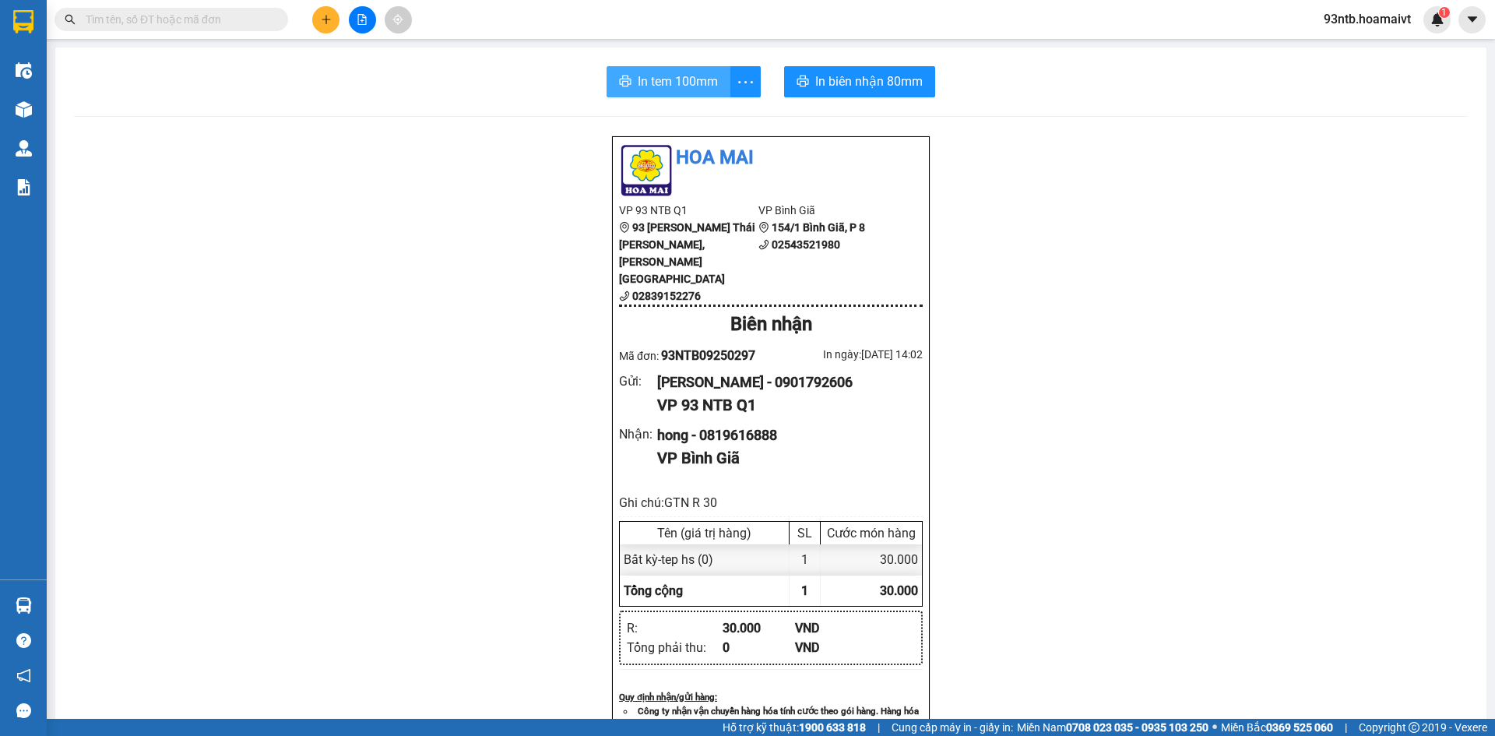
click at [687, 76] on span "In tem 100mm" at bounding box center [678, 81] width 80 height 19
click at [834, 72] on span "In biên nhận 80mm" at bounding box center [868, 81] width 107 height 19
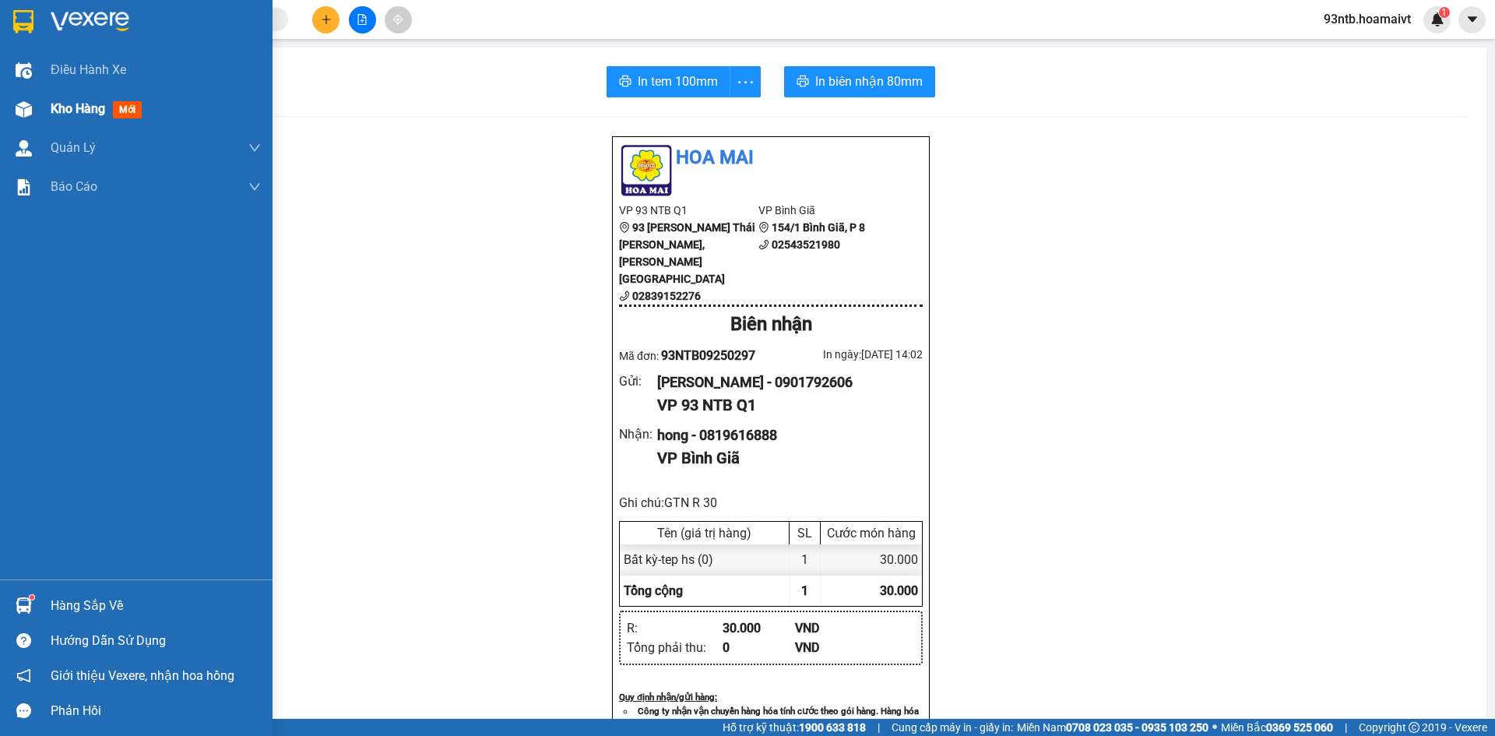
click at [27, 112] on img at bounding box center [24, 109] width 16 height 16
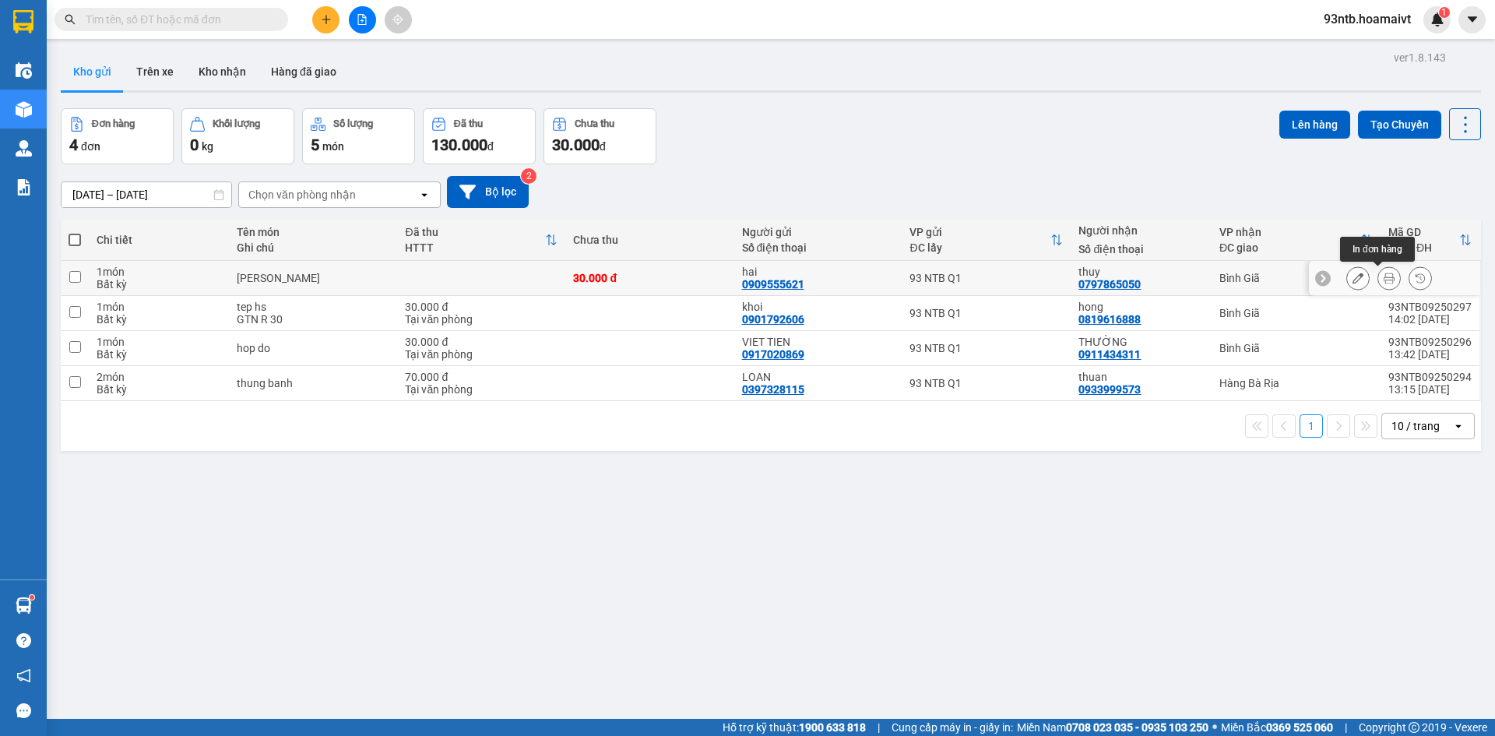
click at [1384, 282] on icon at bounding box center [1389, 278] width 11 height 11
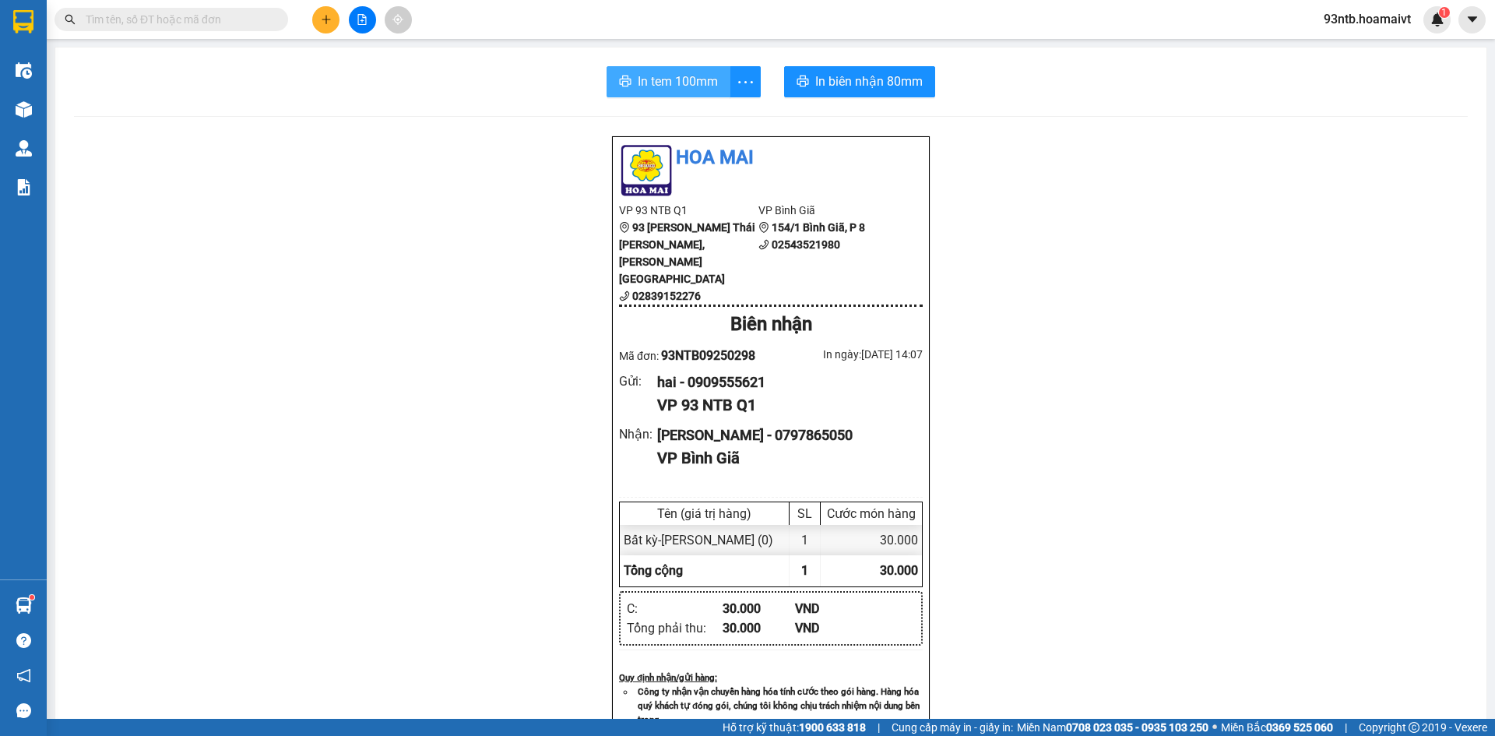
click at [638, 74] on span "In tem 100mm" at bounding box center [678, 81] width 80 height 19
click at [202, 19] on input "text" at bounding box center [178, 19] width 184 height 17
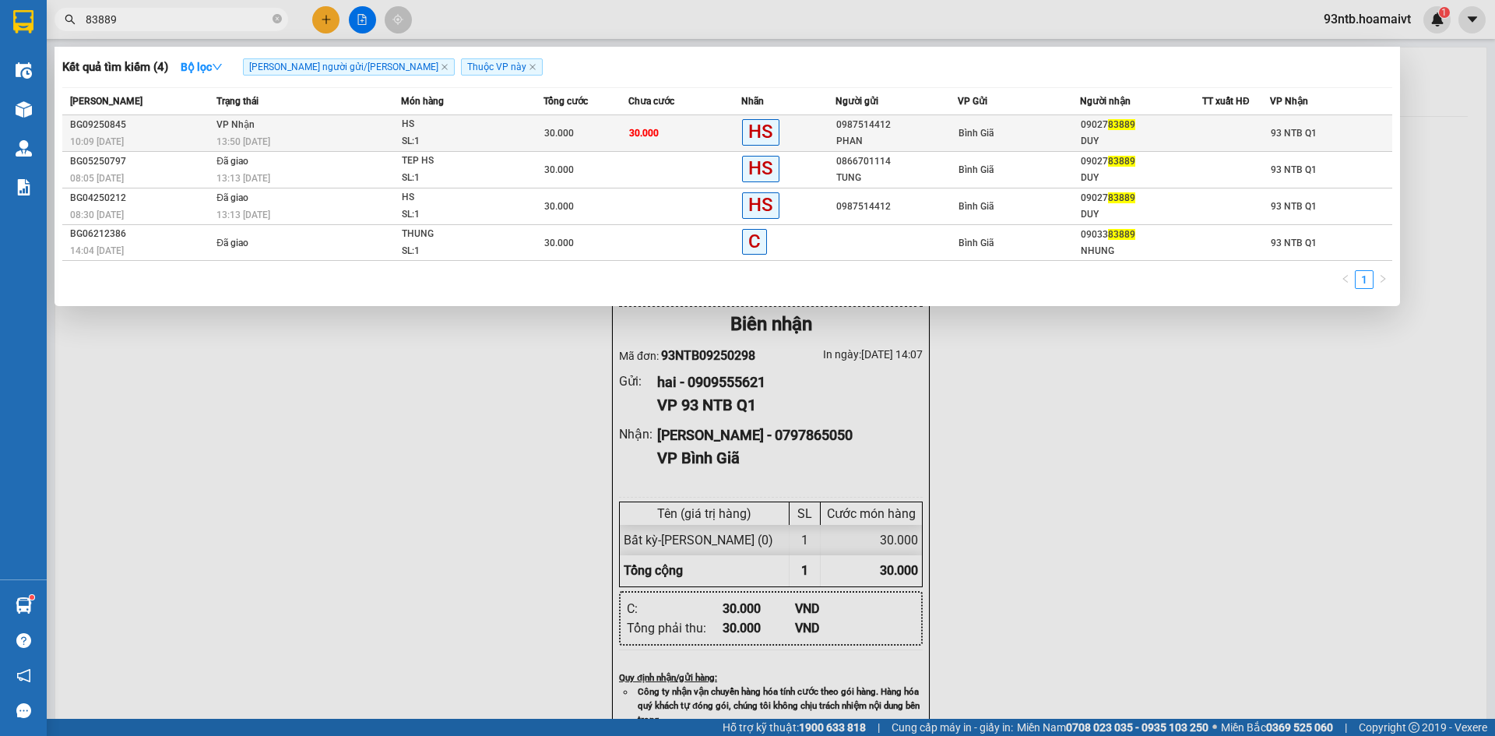
type input "83889"
click at [376, 132] on td "[PERSON_NAME] 13:50 [DATE]" at bounding box center [307, 133] width 188 height 37
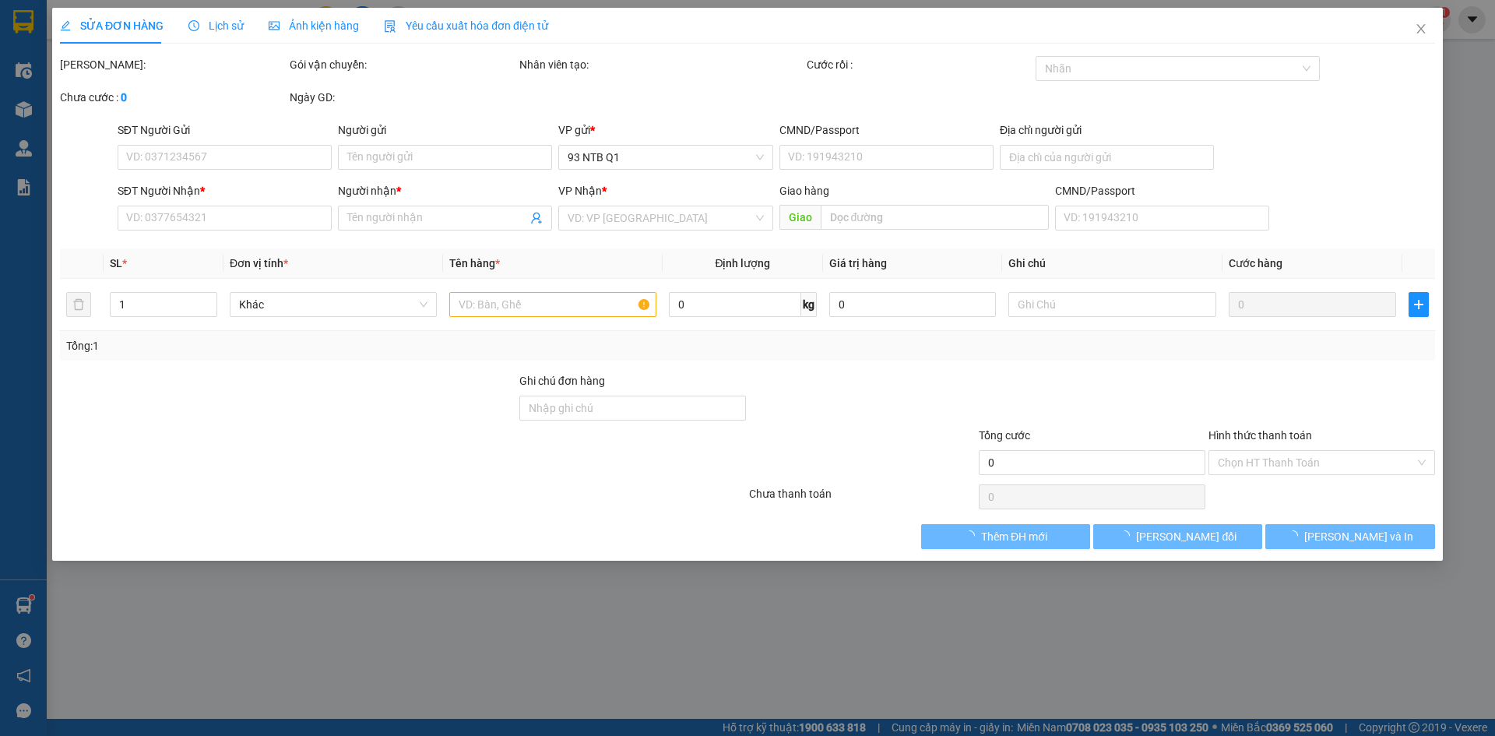
type input "0987514412"
type input "PHAN"
type input "0902783889"
type input "DUY"
type input "30.000"
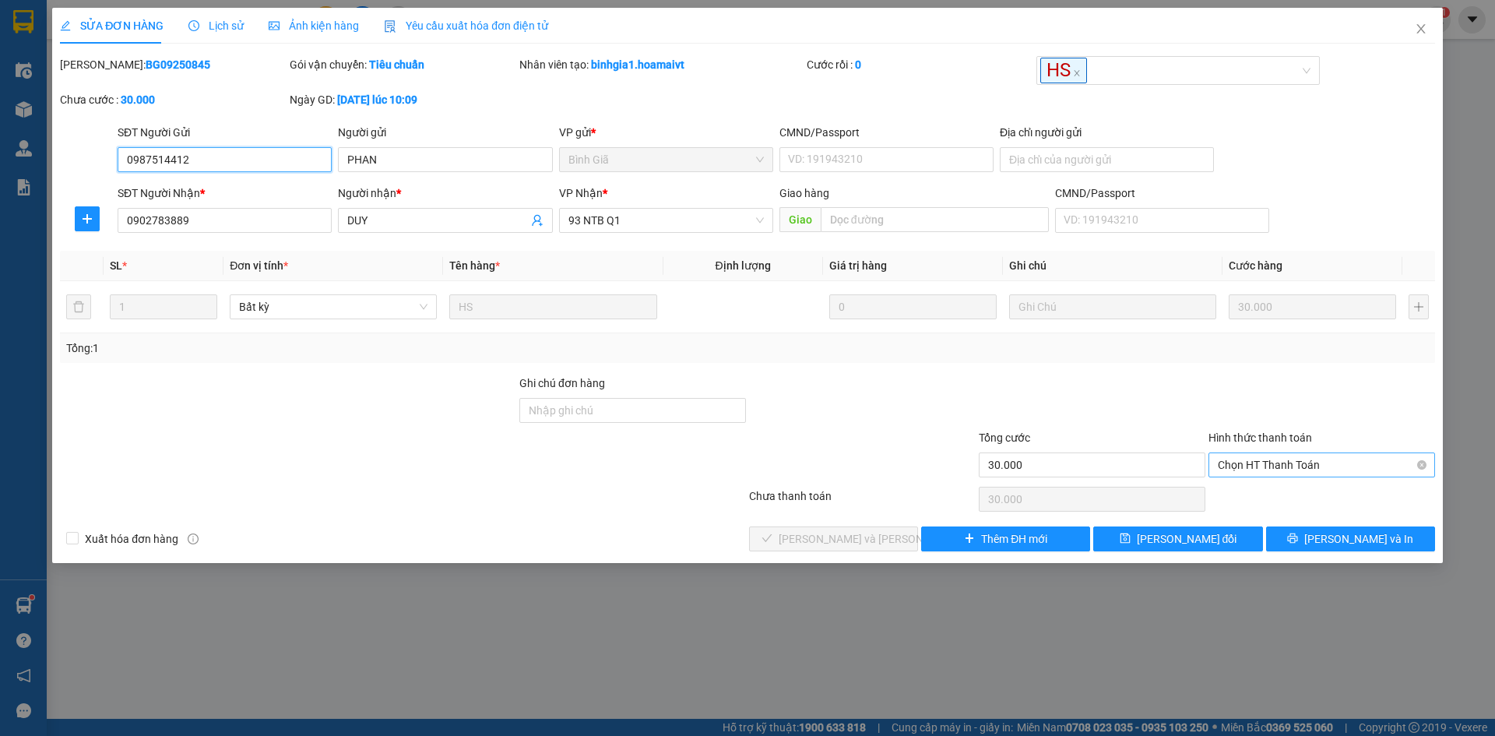
click at [1248, 459] on span "Chọn HT Thanh Toán" at bounding box center [1322, 464] width 208 height 23
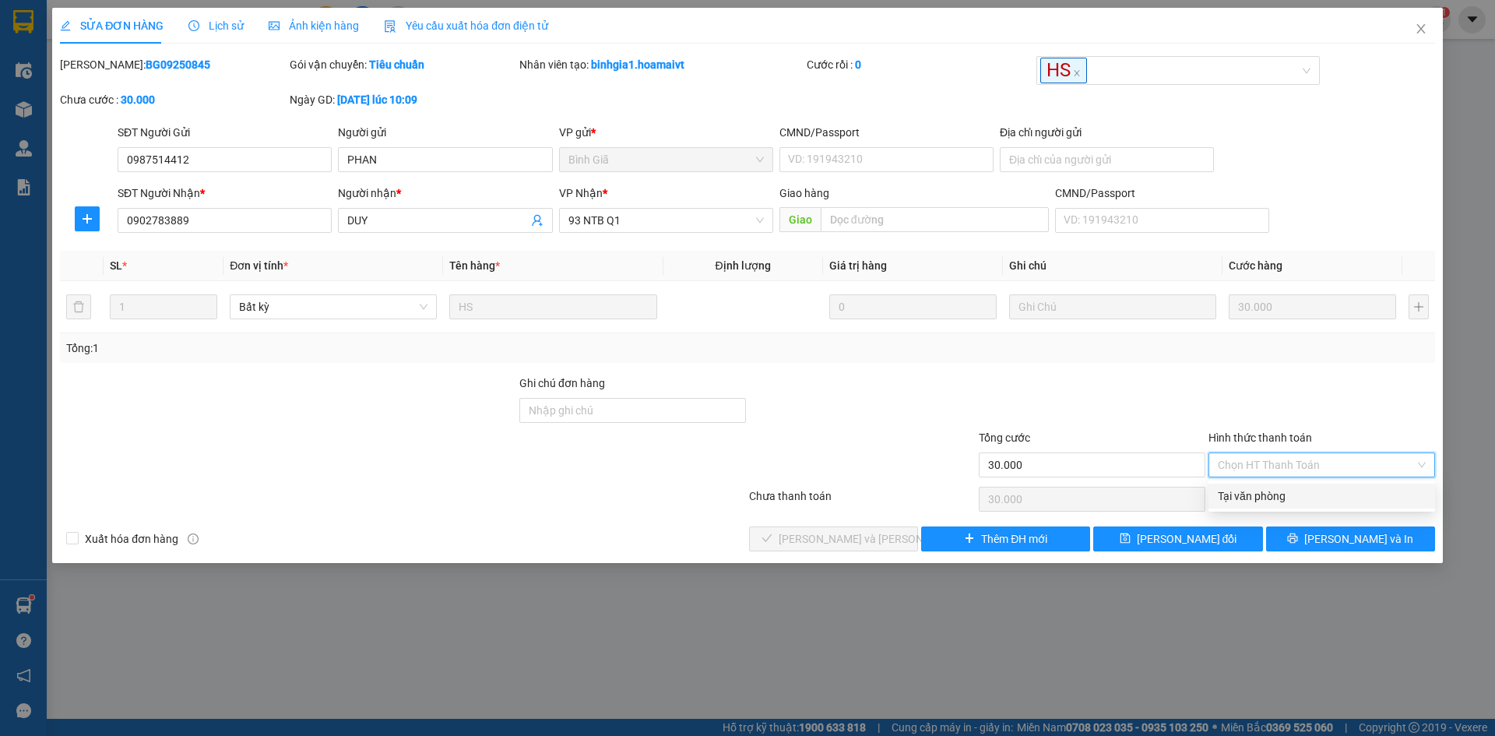
click at [1254, 499] on div "Tại văn phòng" at bounding box center [1322, 495] width 208 height 17
type input "0"
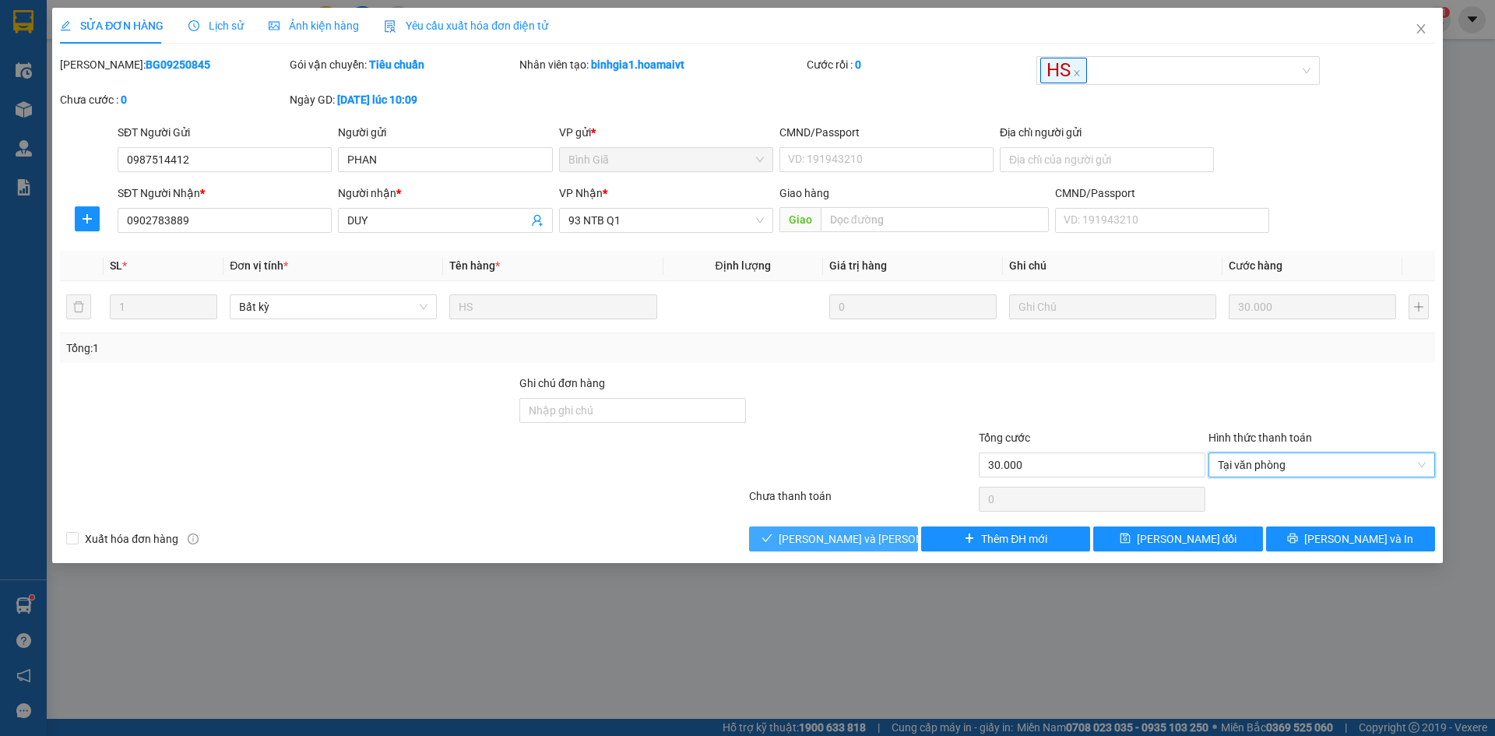
click at [892, 532] on button "[PERSON_NAME] và [PERSON_NAME] hàng" at bounding box center [833, 538] width 169 height 25
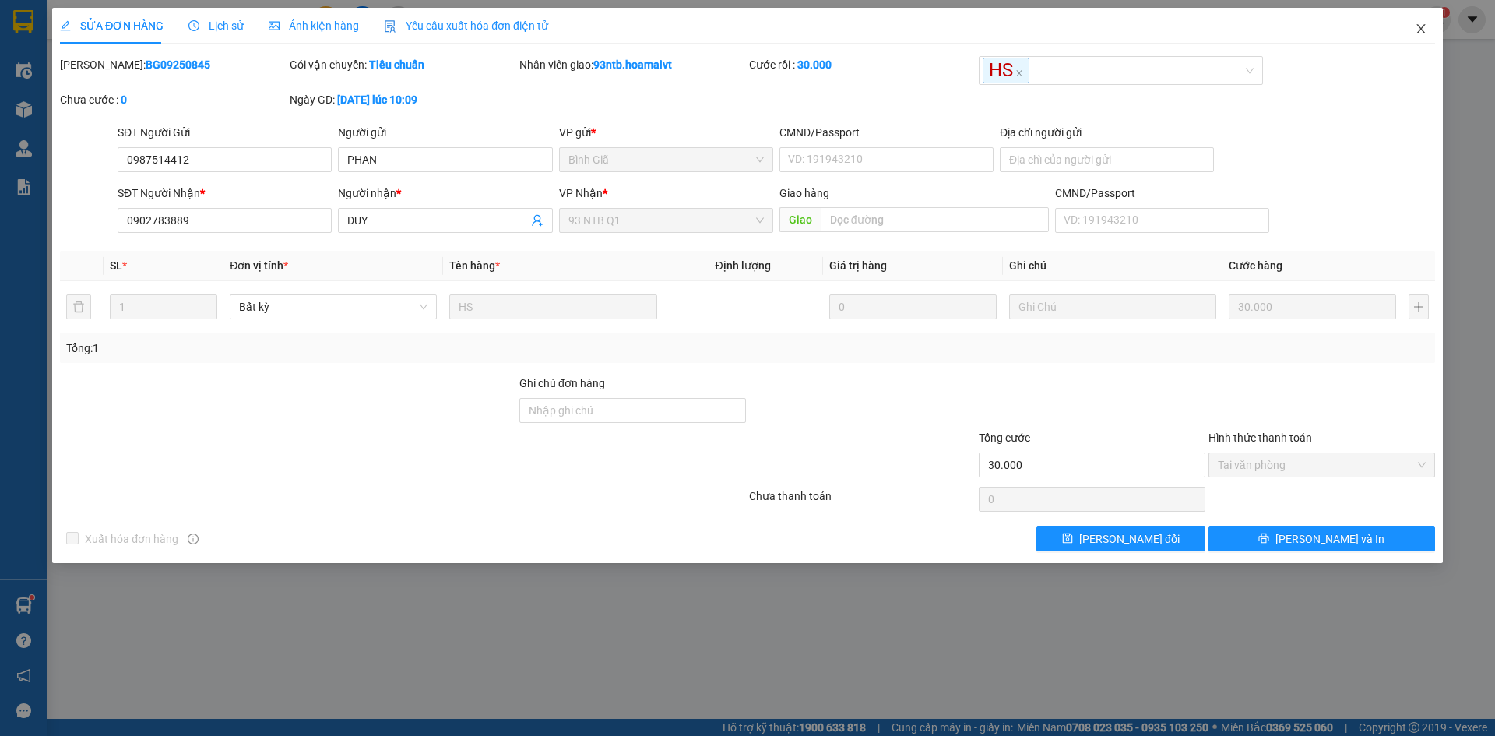
click at [1421, 39] on span "Close" at bounding box center [1421, 30] width 44 height 44
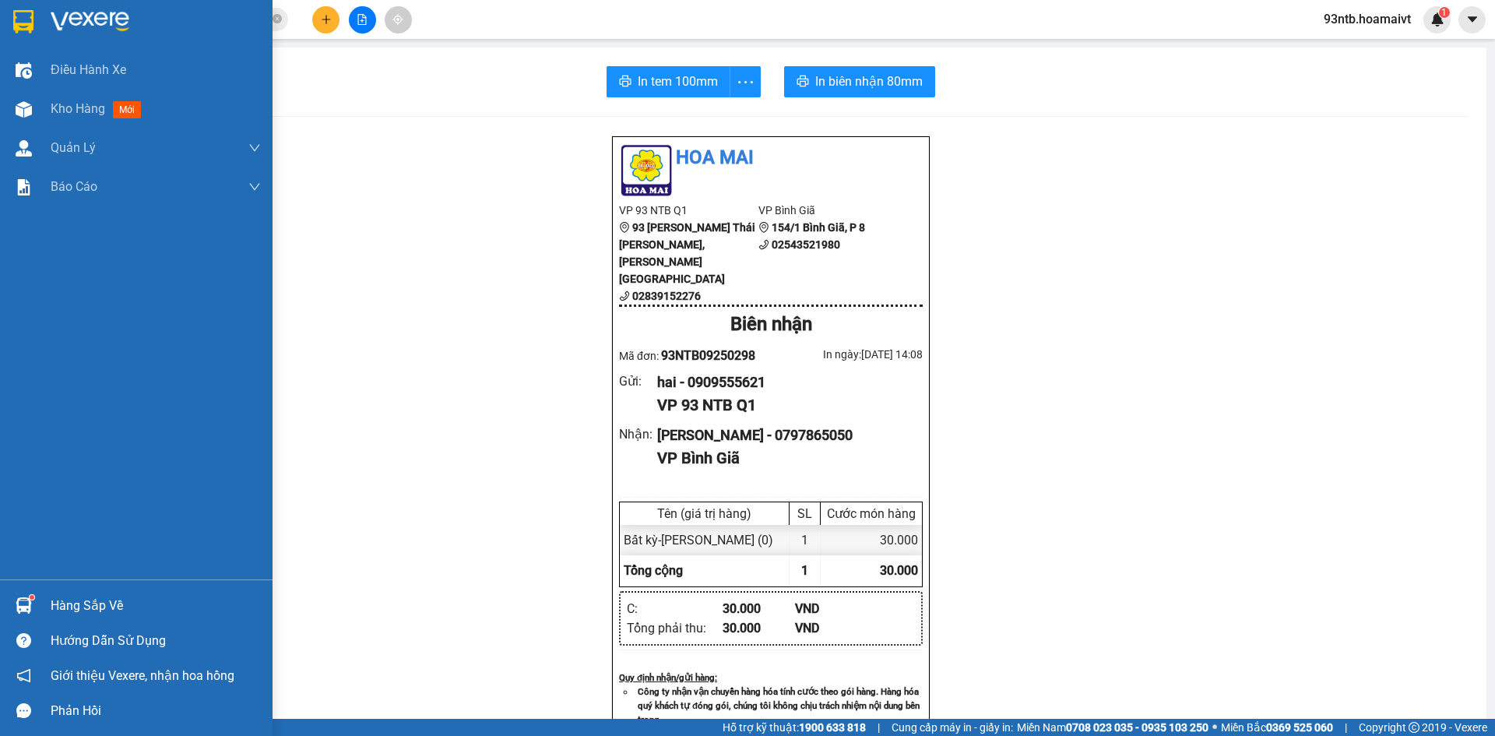
click at [47, 595] on div "Hàng sắp về" at bounding box center [136, 605] width 273 height 35
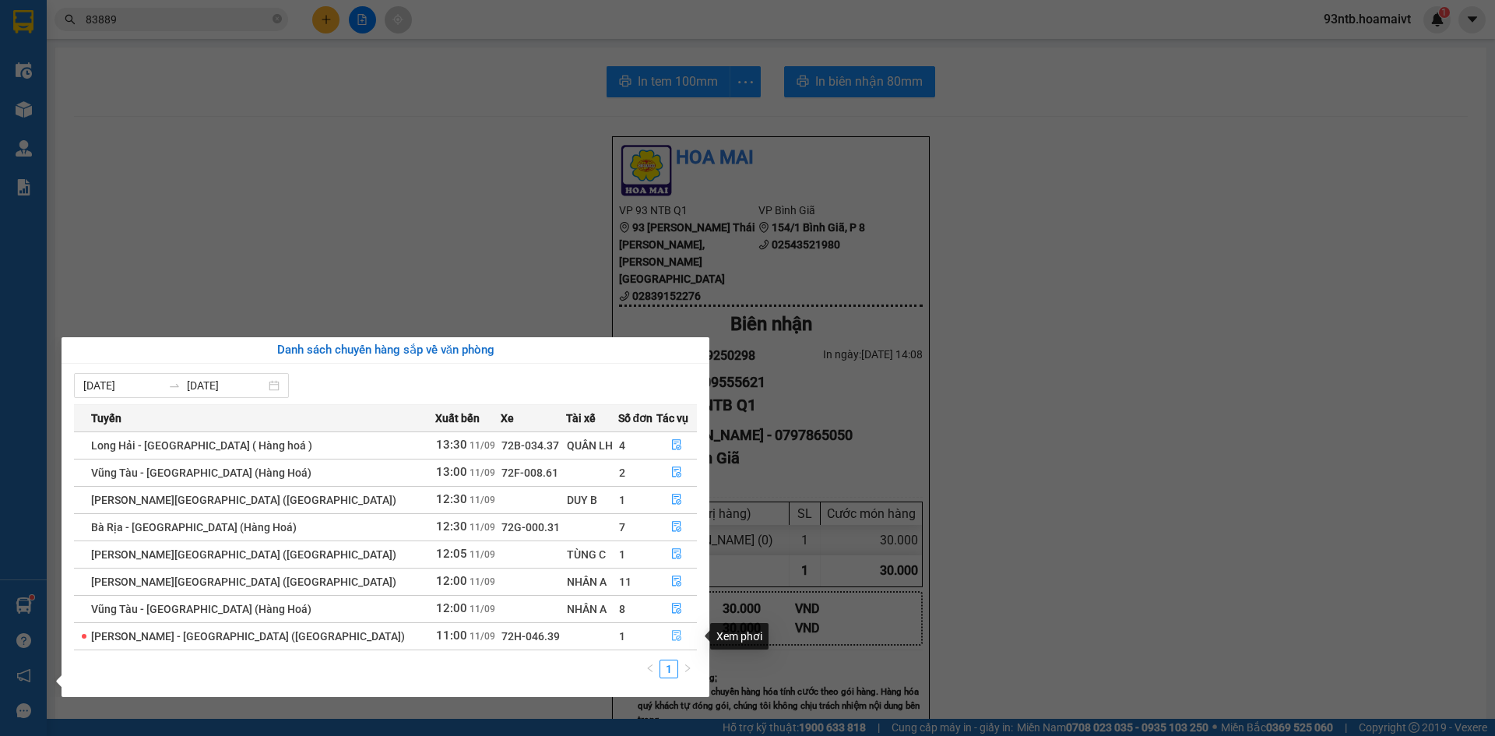
click at [663, 639] on button "button" at bounding box center [676, 636] width 39 height 25
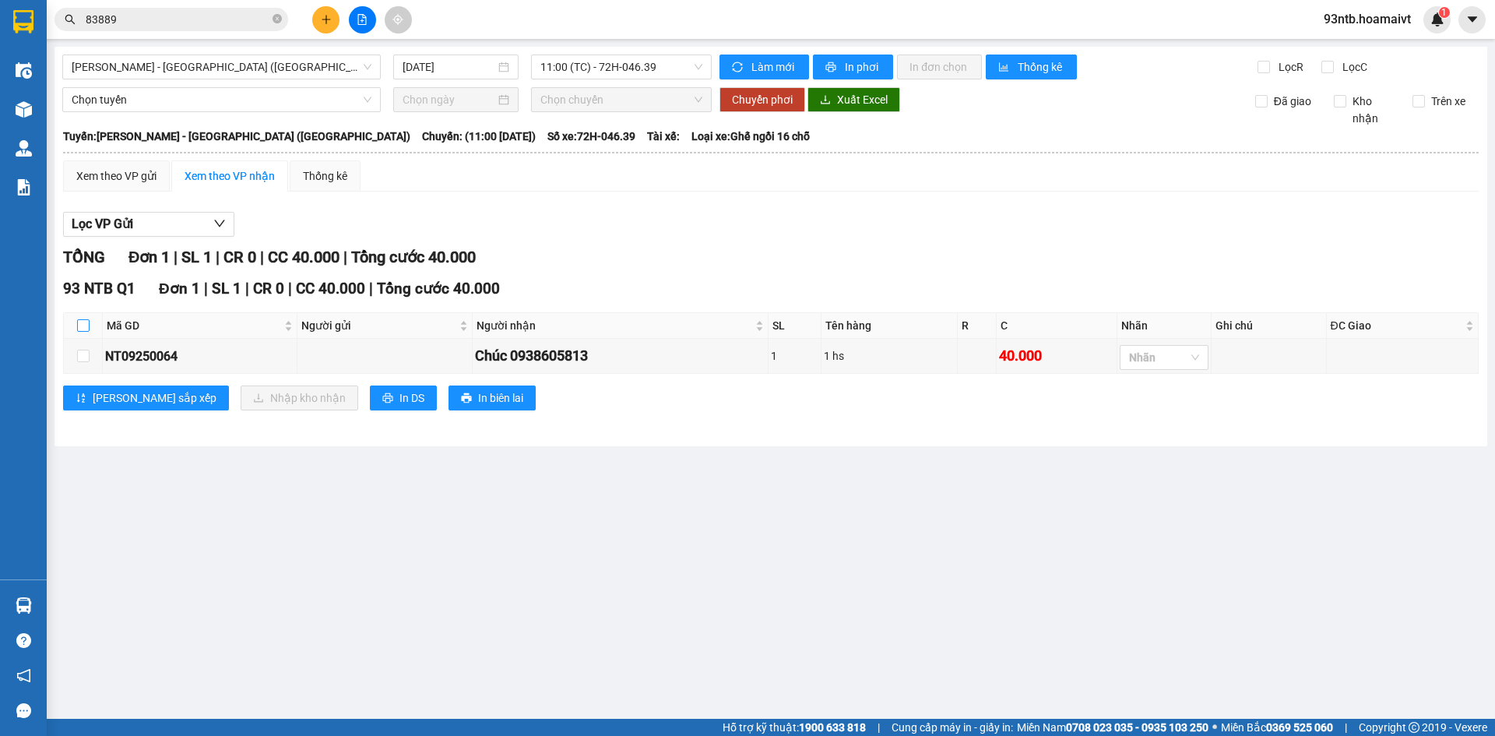
click at [85, 329] on input "checkbox" at bounding box center [83, 325] width 12 height 12
checkbox input "true"
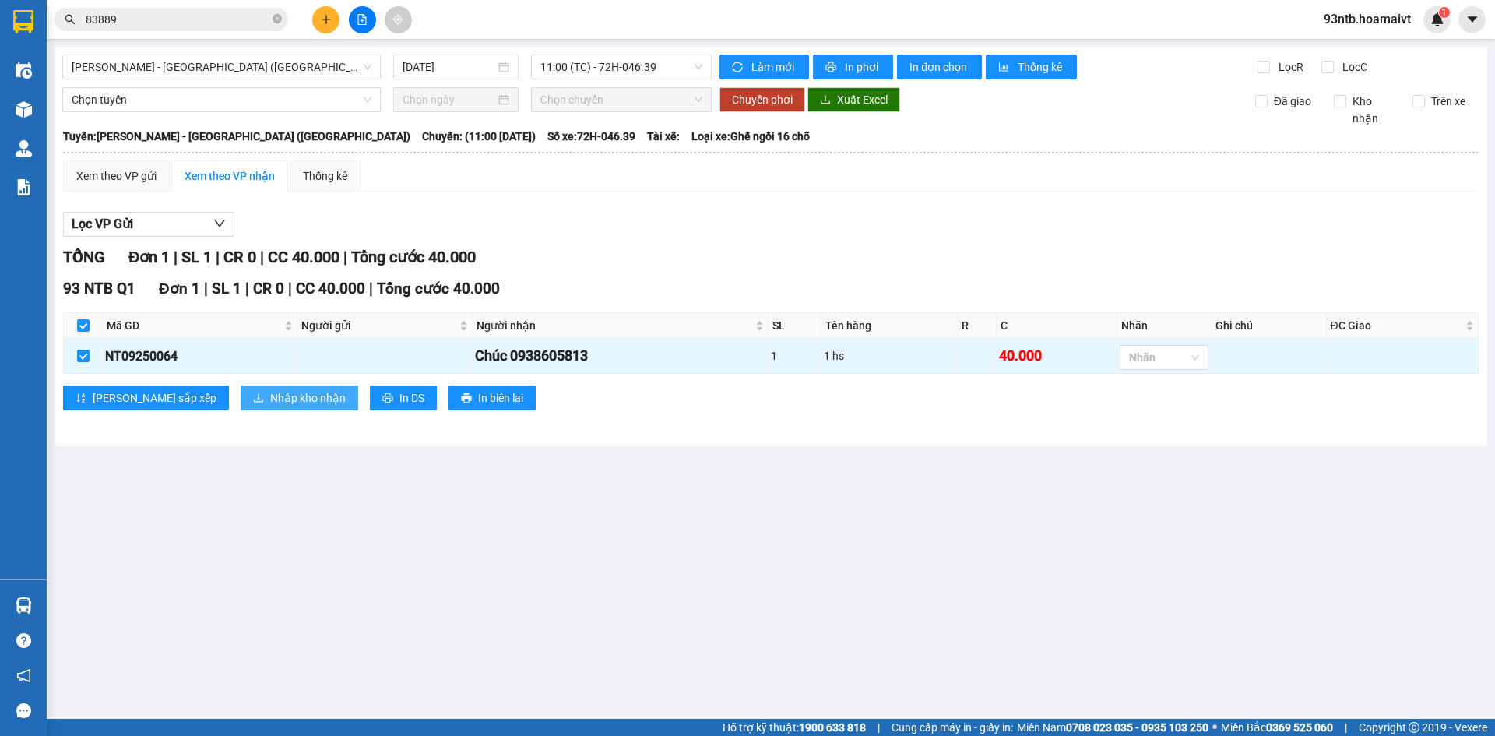
click at [270, 403] on span "Nhập kho nhận" at bounding box center [308, 397] width 76 height 17
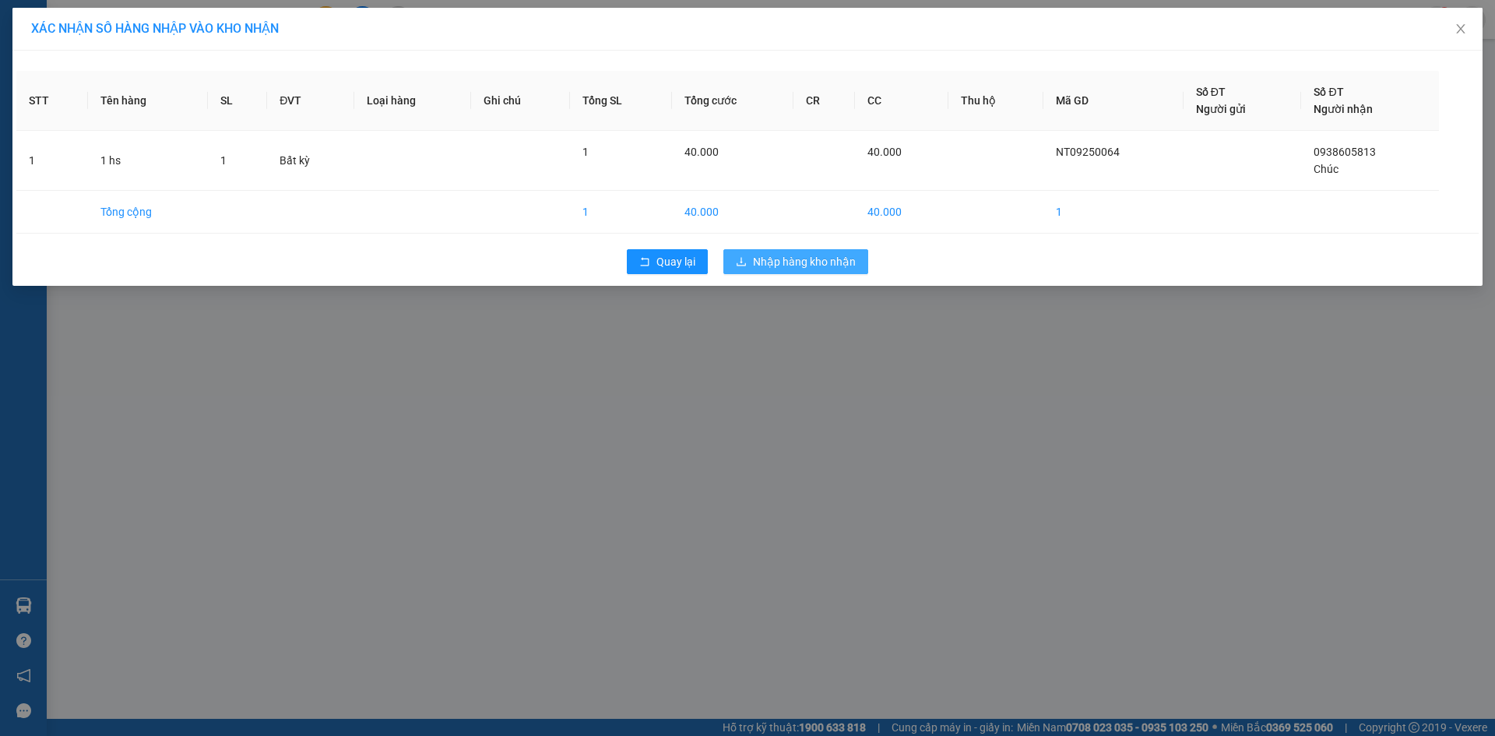
click at [846, 261] on span "Nhập hàng kho nhận" at bounding box center [804, 261] width 103 height 17
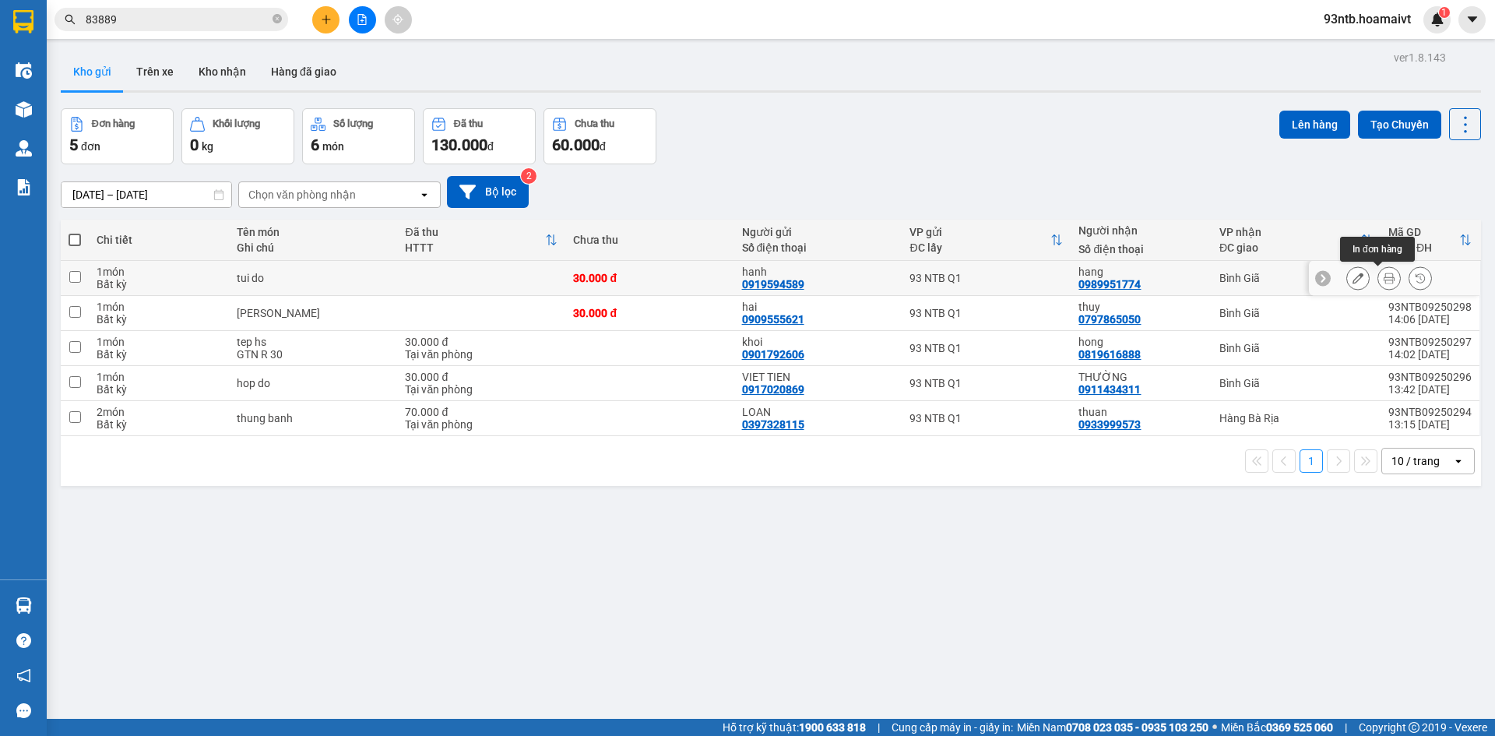
click at [1384, 274] on icon at bounding box center [1389, 278] width 11 height 11
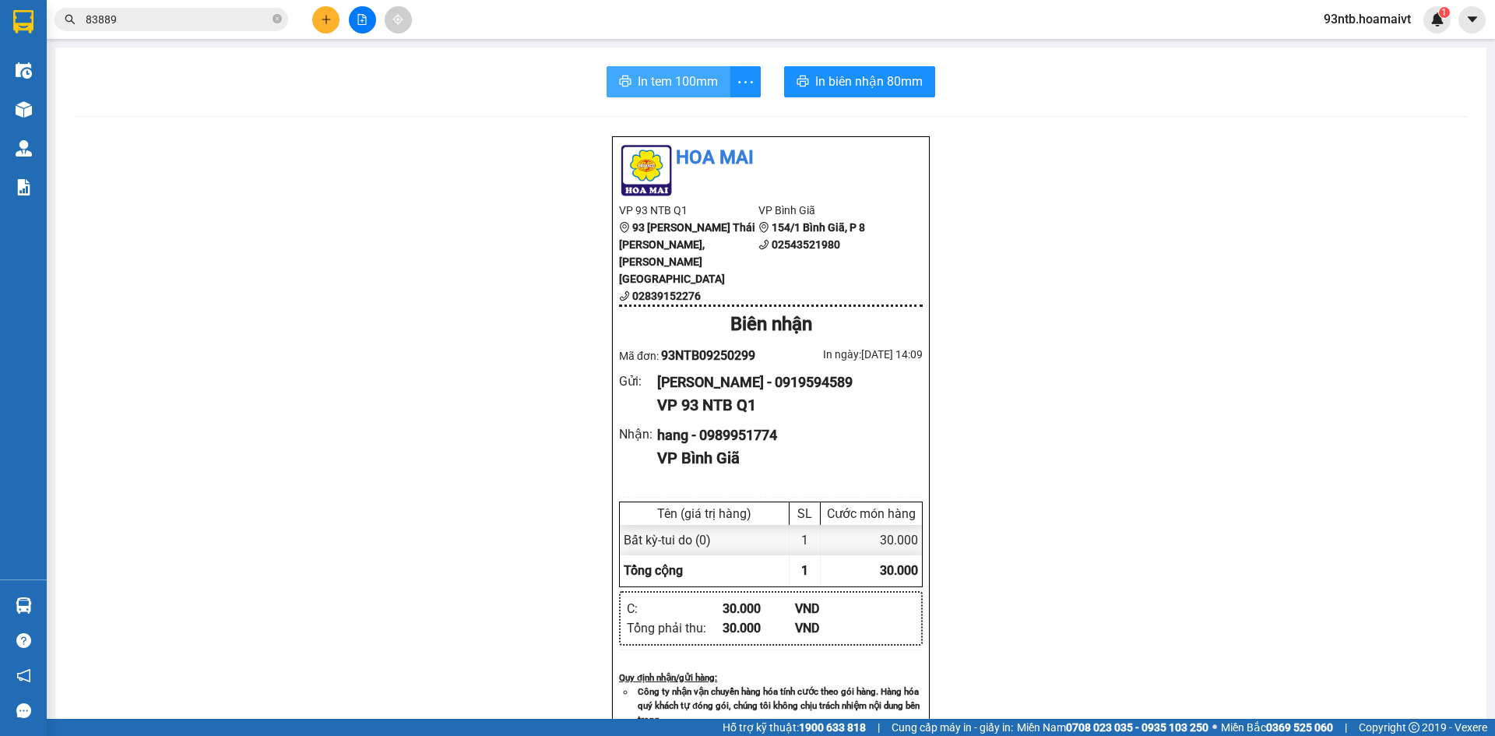
click at [692, 76] on span "In tem 100mm" at bounding box center [678, 81] width 80 height 19
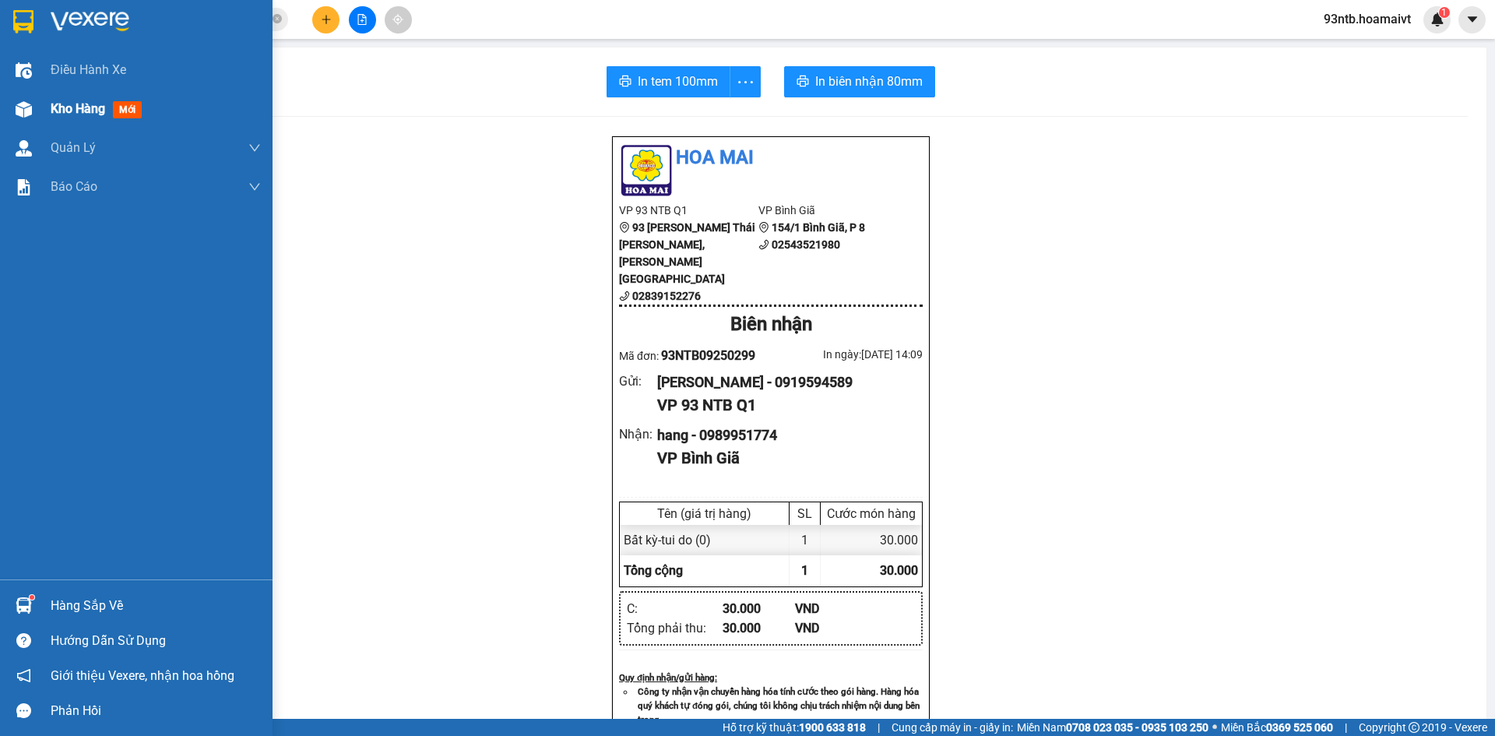
click at [58, 119] on div "Kho hàng mới" at bounding box center [156, 109] width 210 height 39
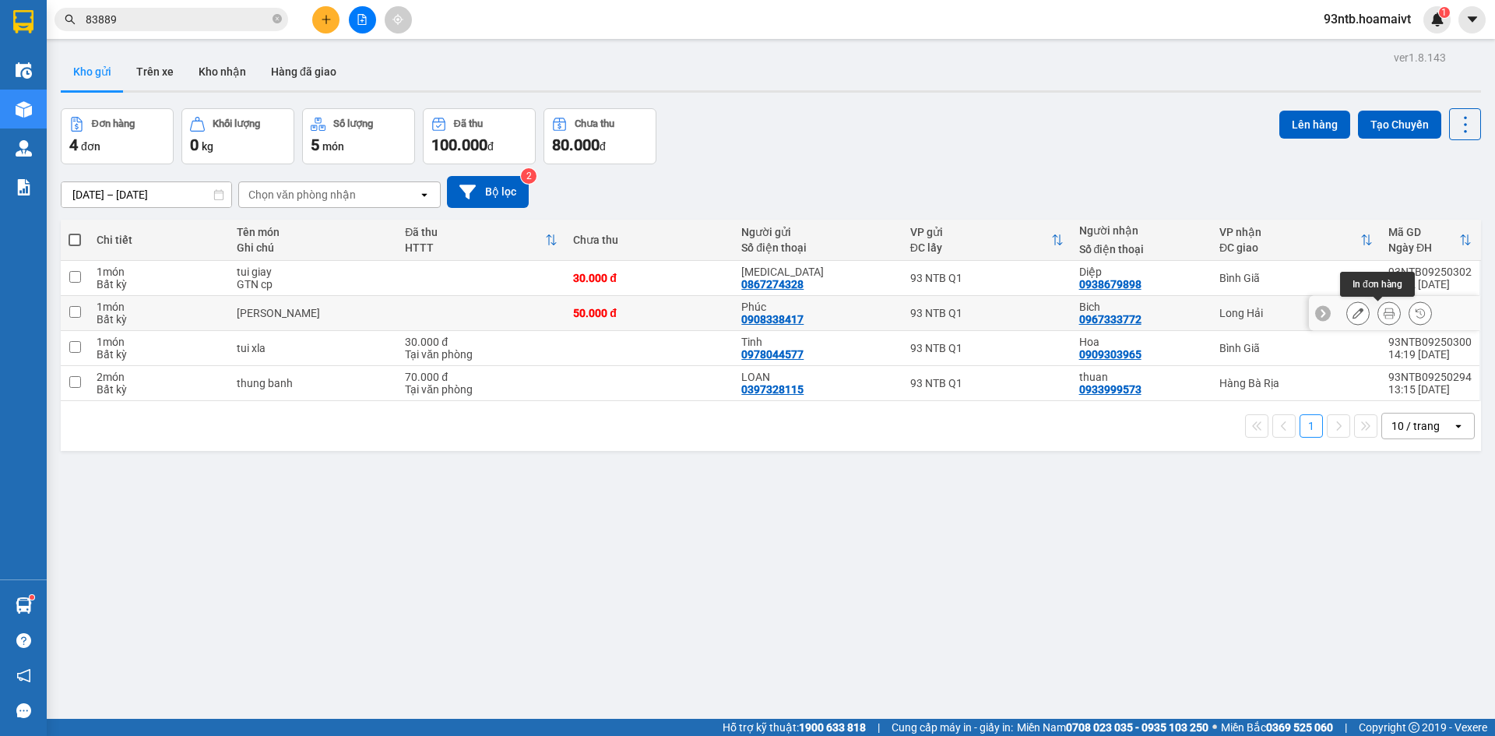
click at [1384, 315] on icon at bounding box center [1389, 313] width 11 height 11
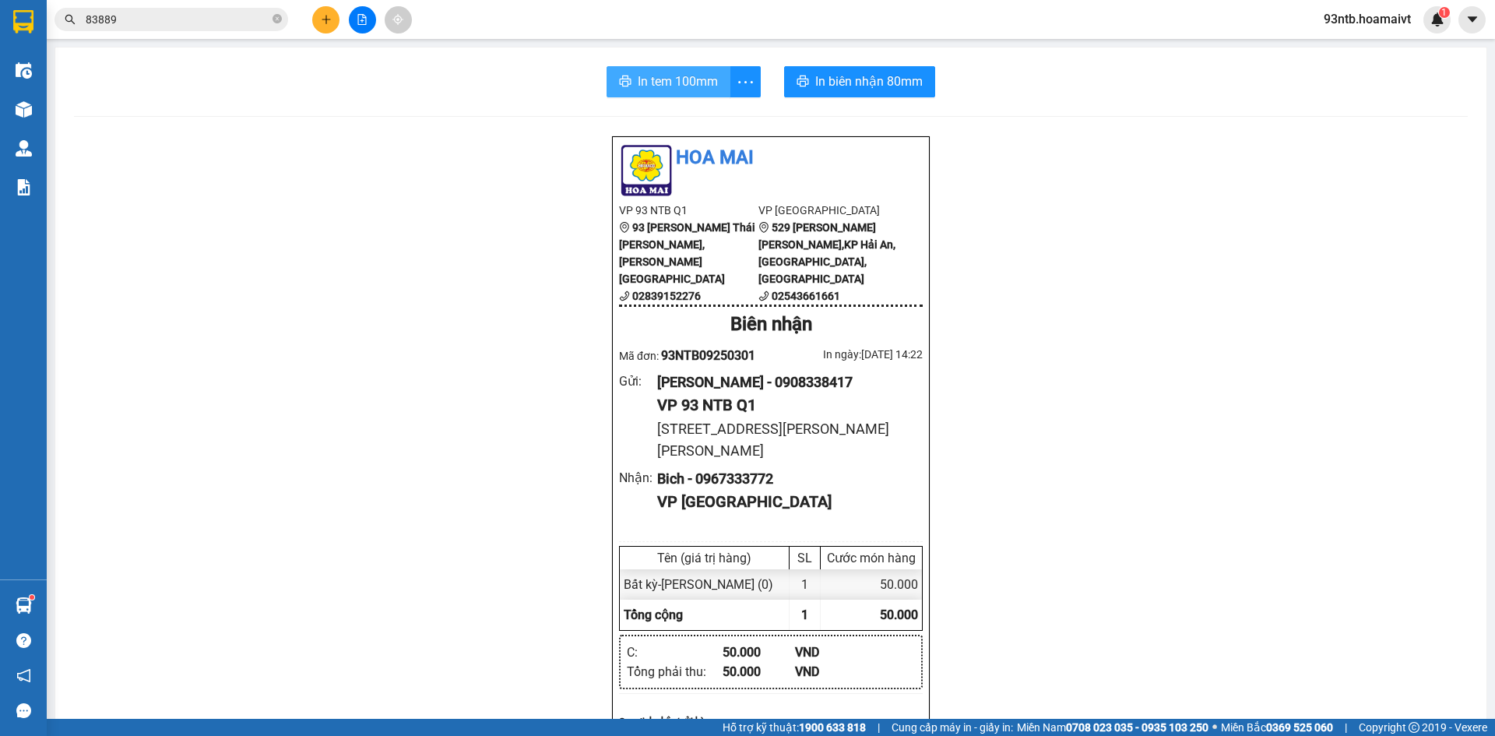
click at [671, 70] on button "In tem 100mm" at bounding box center [669, 81] width 124 height 31
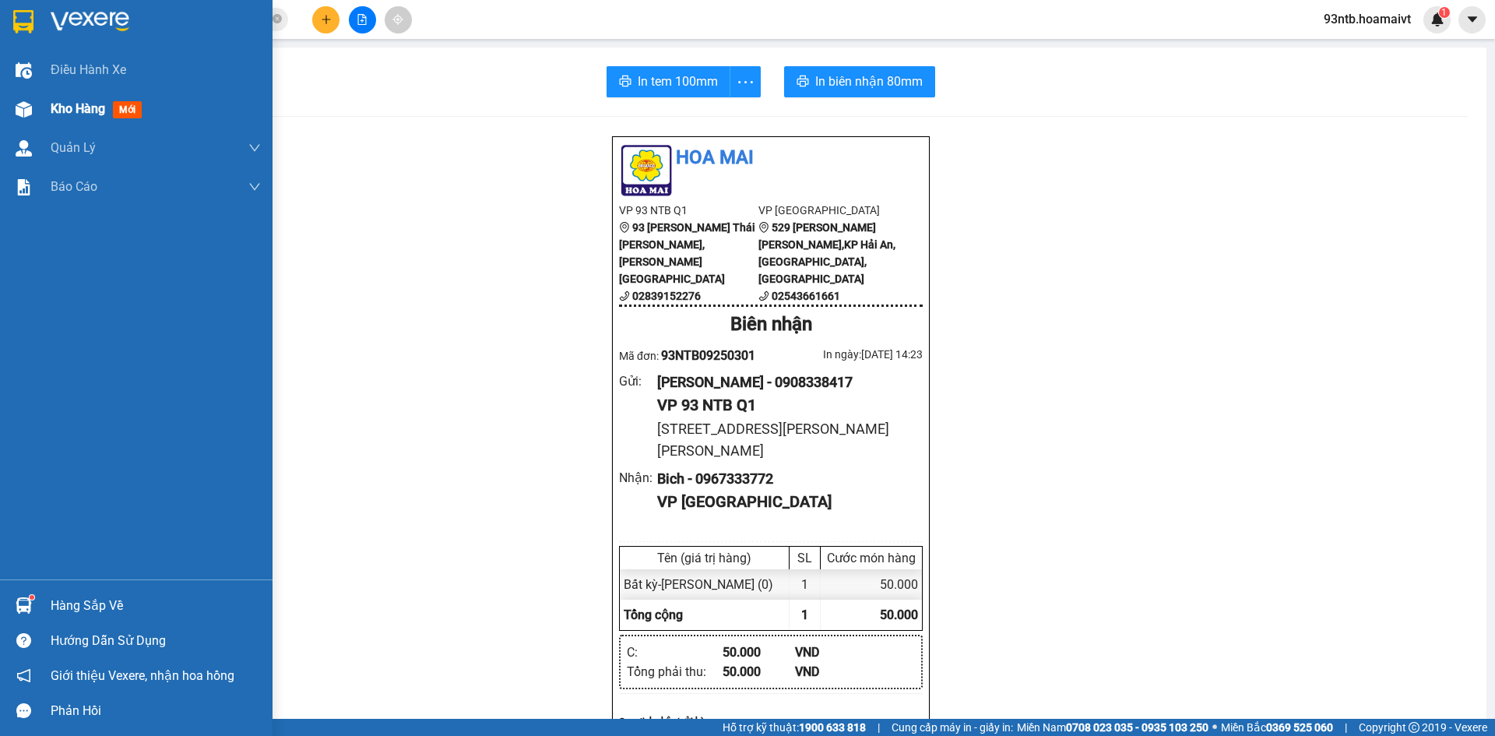
click at [69, 96] on div "Kho hàng mới" at bounding box center [156, 109] width 210 height 39
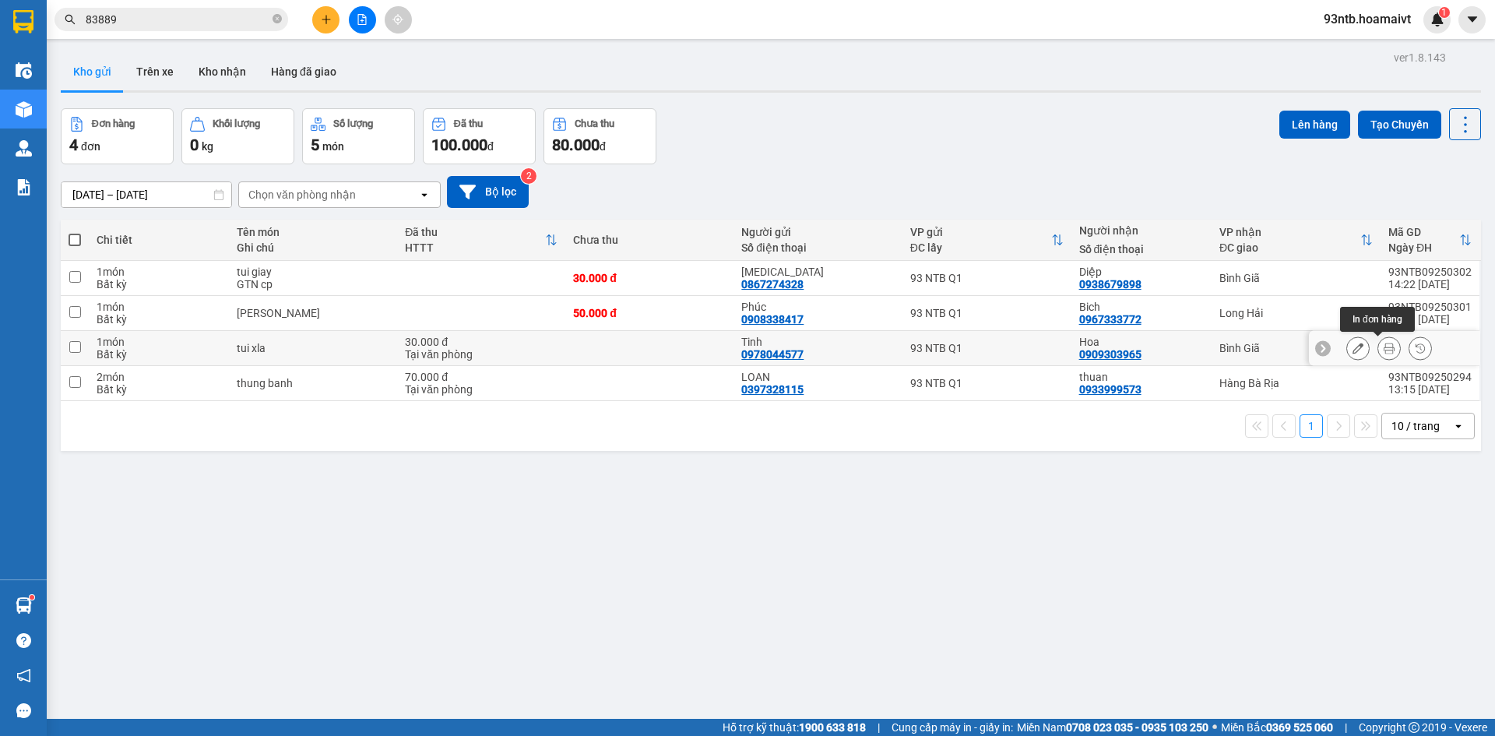
click at [1386, 350] on button at bounding box center [1389, 348] width 22 height 27
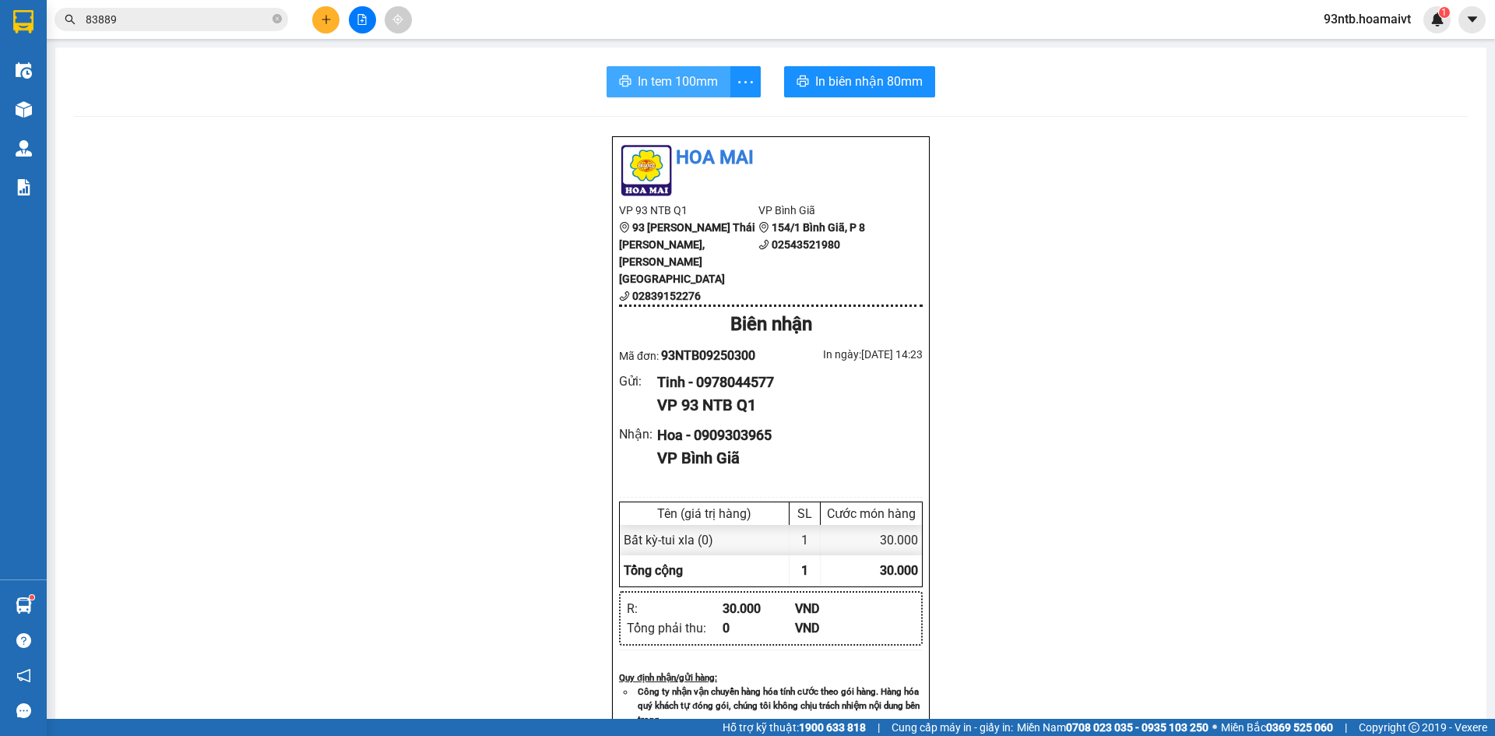
click at [648, 88] on span "In tem 100mm" at bounding box center [678, 81] width 80 height 19
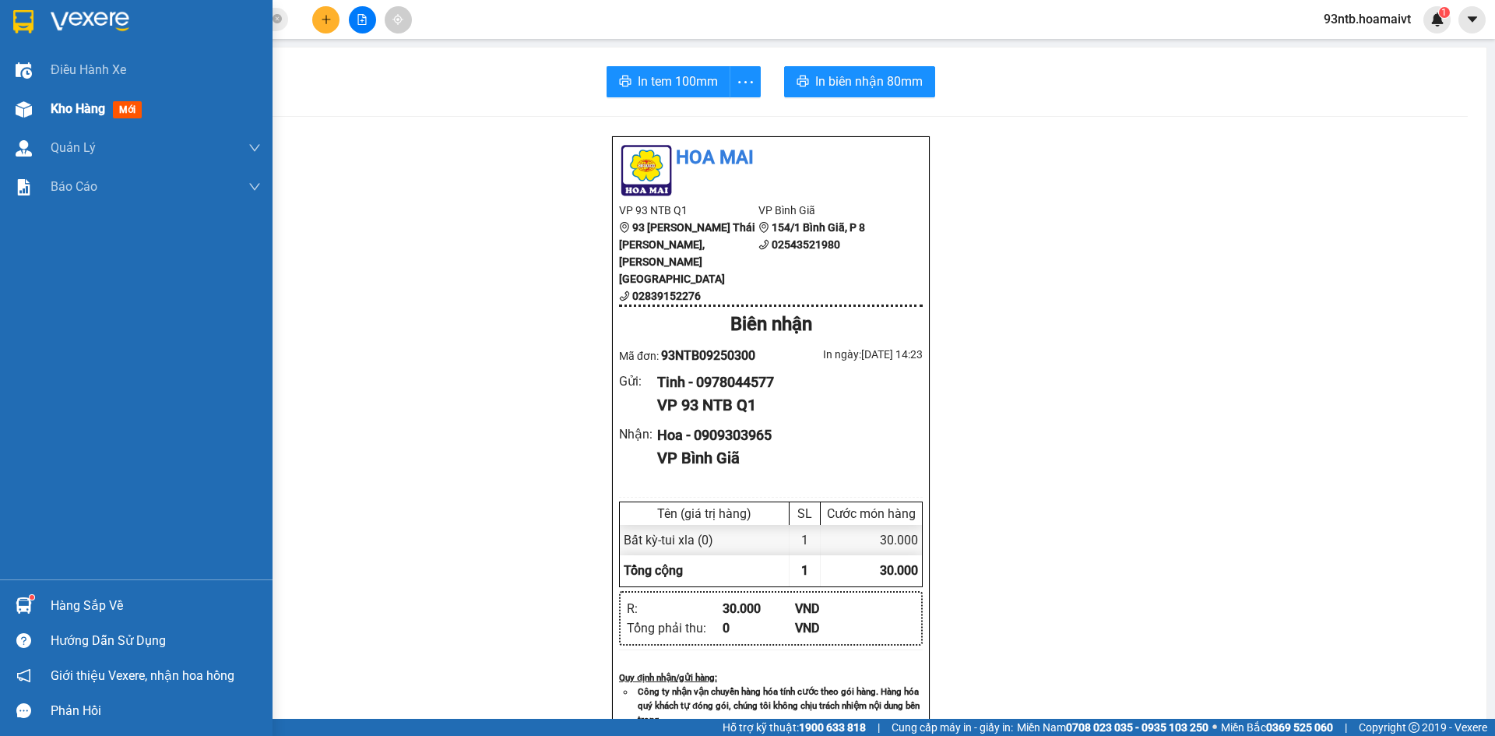
click at [63, 115] on span "Kho hàng" at bounding box center [78, 108] width 55 height 15
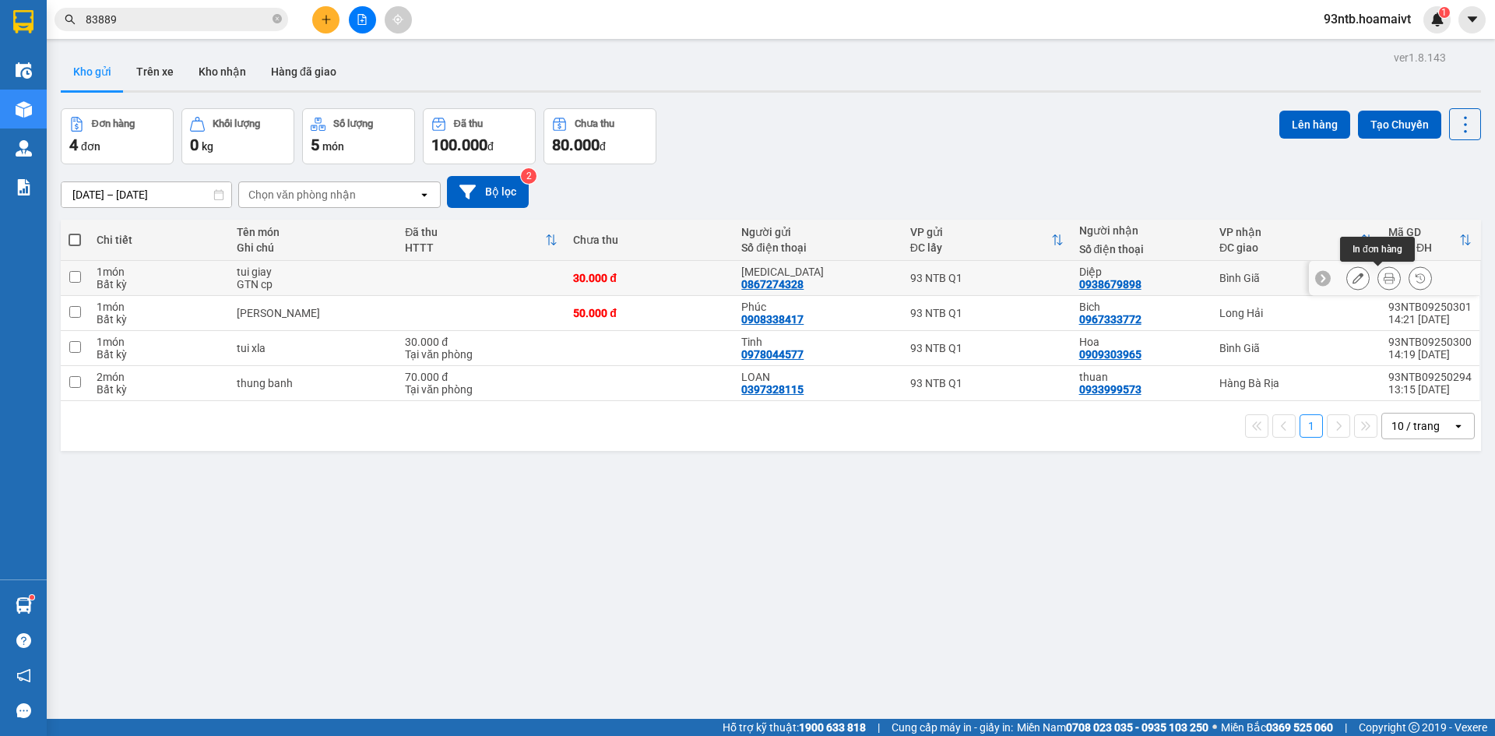
click at [1384, 279] on icon at bounding box center [1389, 278] width 11 height 11
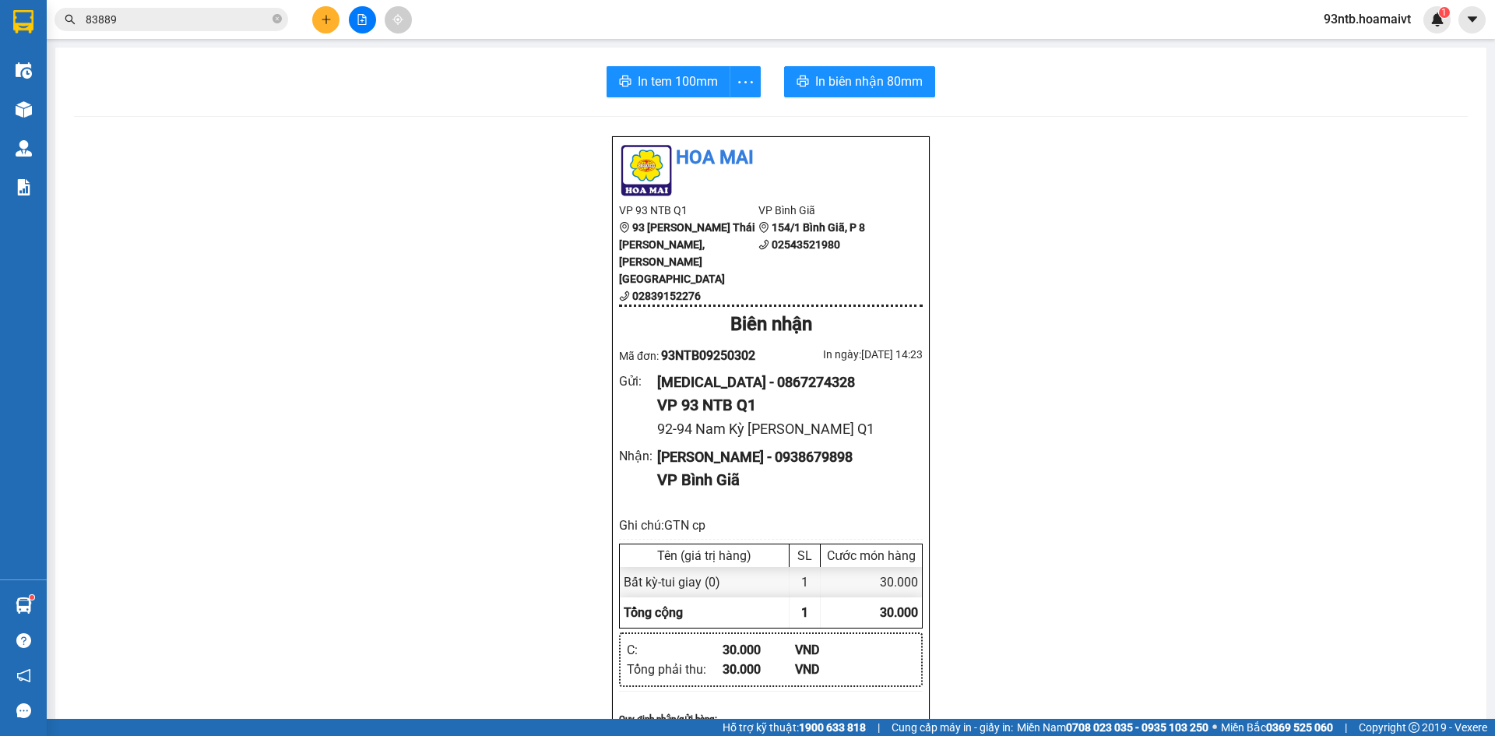
click at [699, 100] on div "In tem 100mm In [PERSON_NAME] 80mm [PERSON_NAME] VP 93 NTB Q1 93 [PERSON_NAME] …" at bounding box center [770, 677] width 1431 height 1260
click at [684, 91] on span "In tem 100mm" at bounding box center [678, 81] width 80 height 19
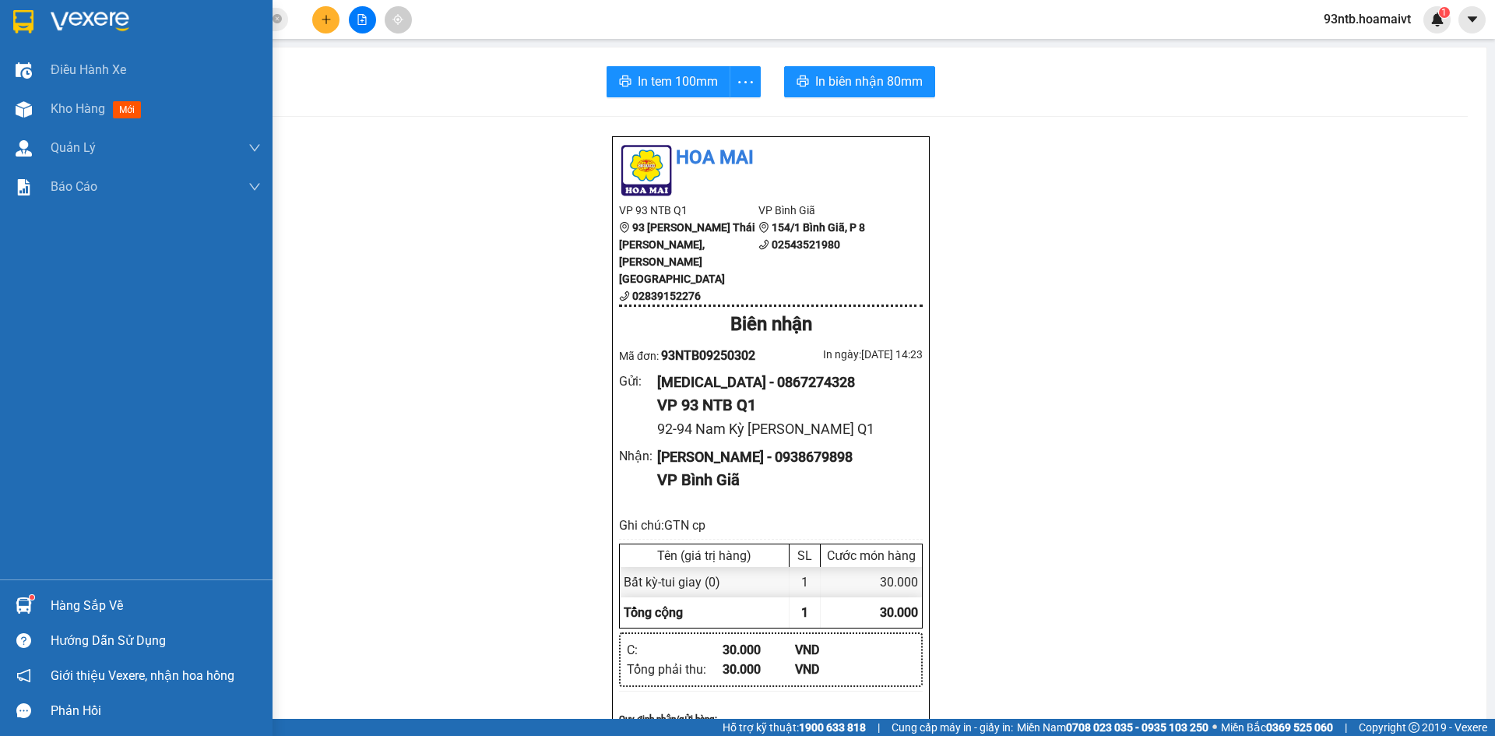
click at [49, 604] on div "Hàng sắp về" at bounding box center [136, 605] width 273 height 35
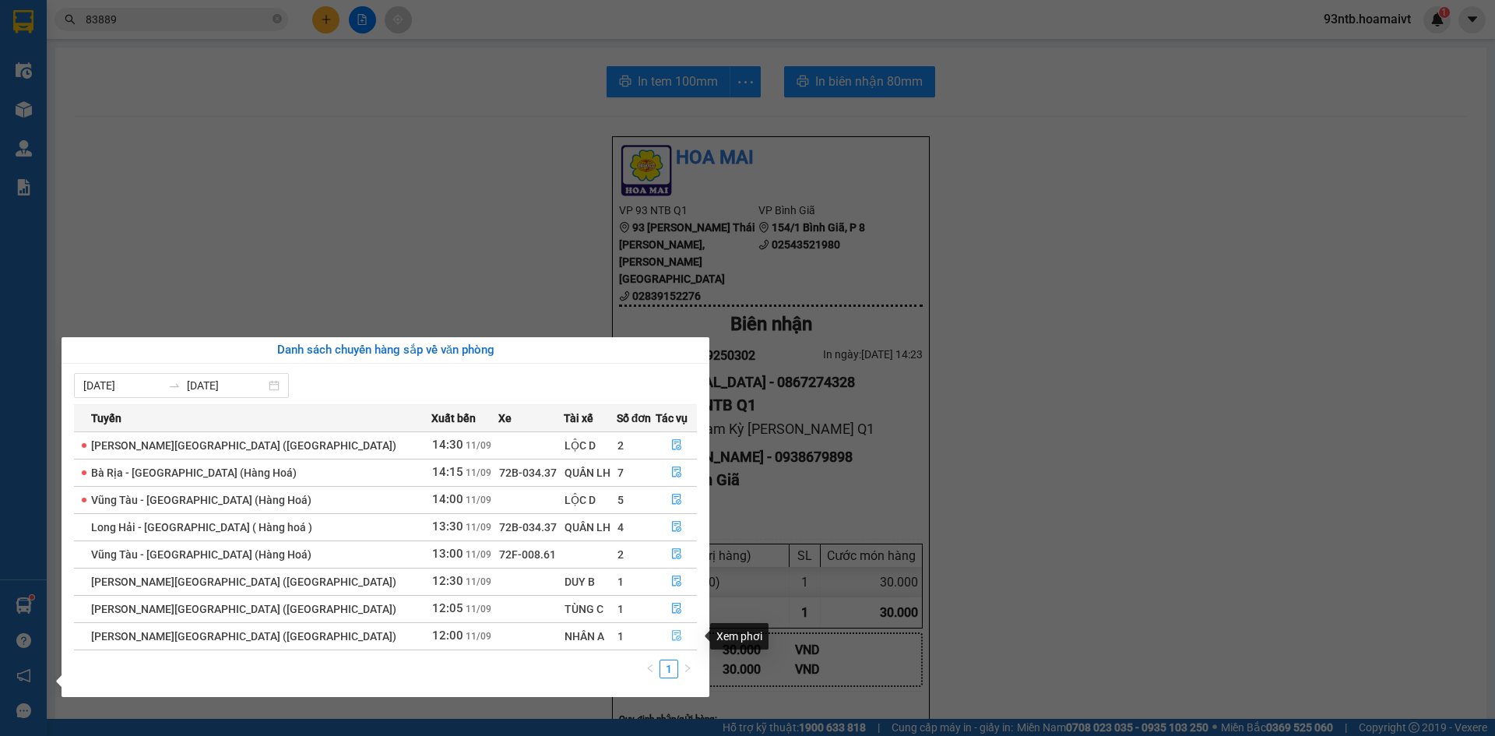
click at [672, 635] on icon "file-done" at bounding box center [676, 636] width 9 height 11
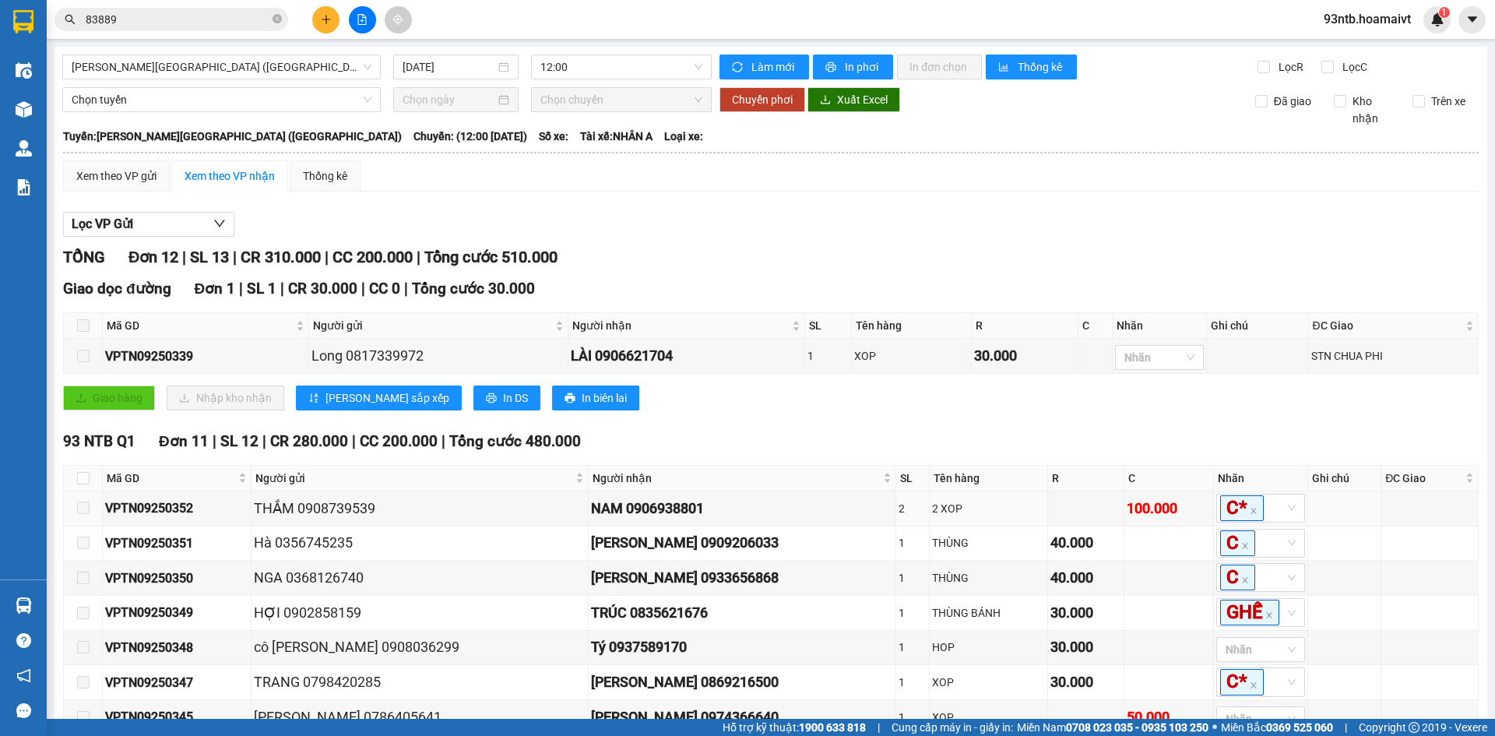
click at [83, 324] on span at bounding box center [83, 325] width 12 height 12
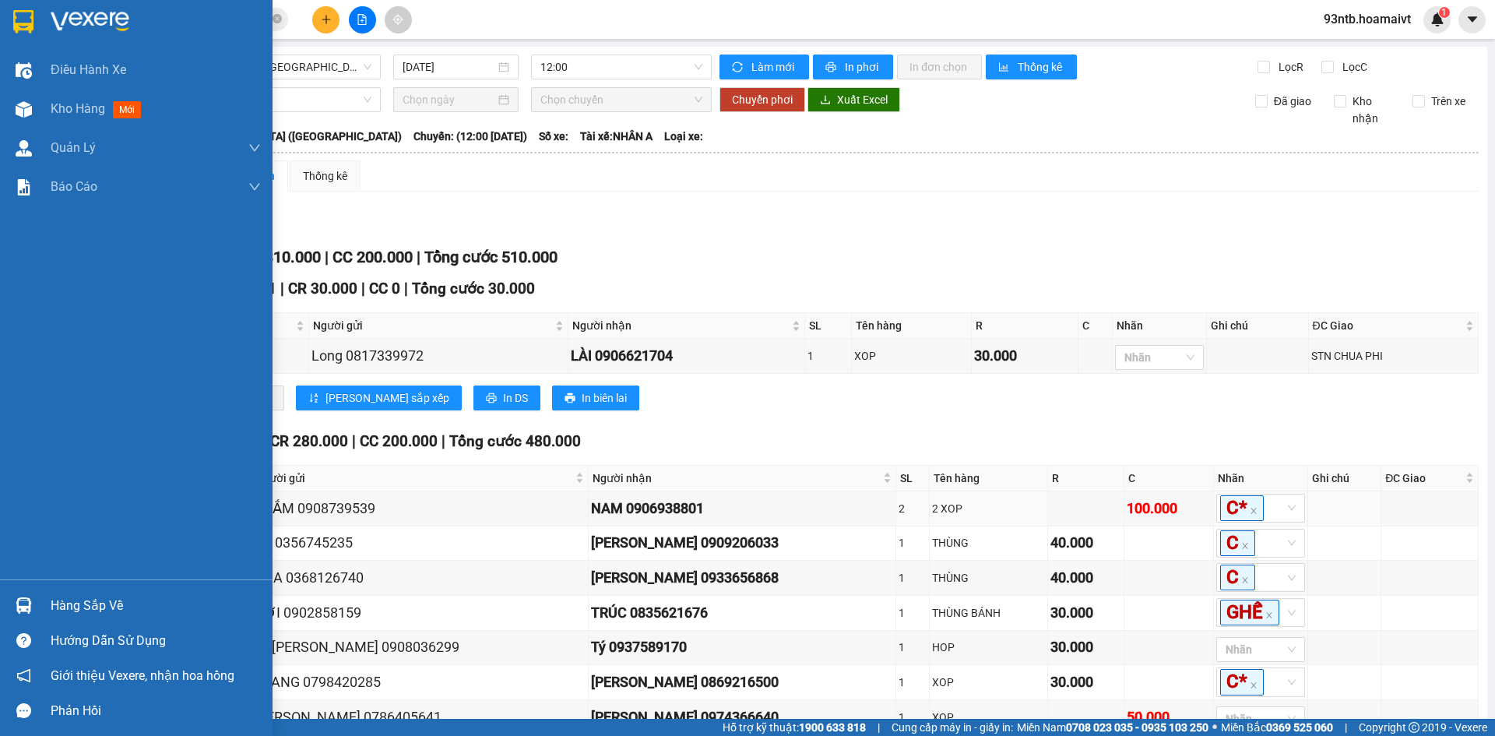
click at [31, 607] on img at bounding box center [24, 605] width 16 height 16
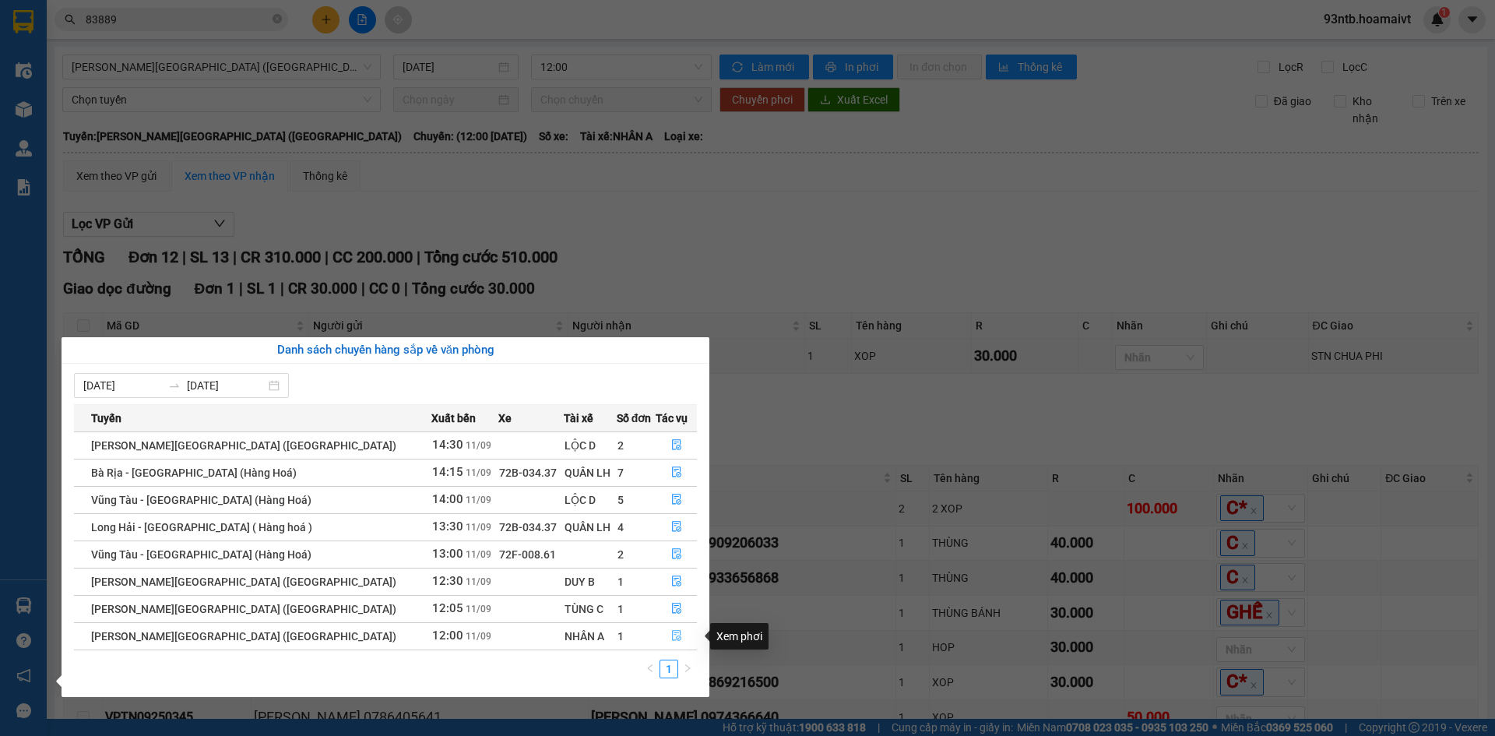
click at [672, 635] on icon "file-done" at bounding box center [676, 636] width 9 height 11
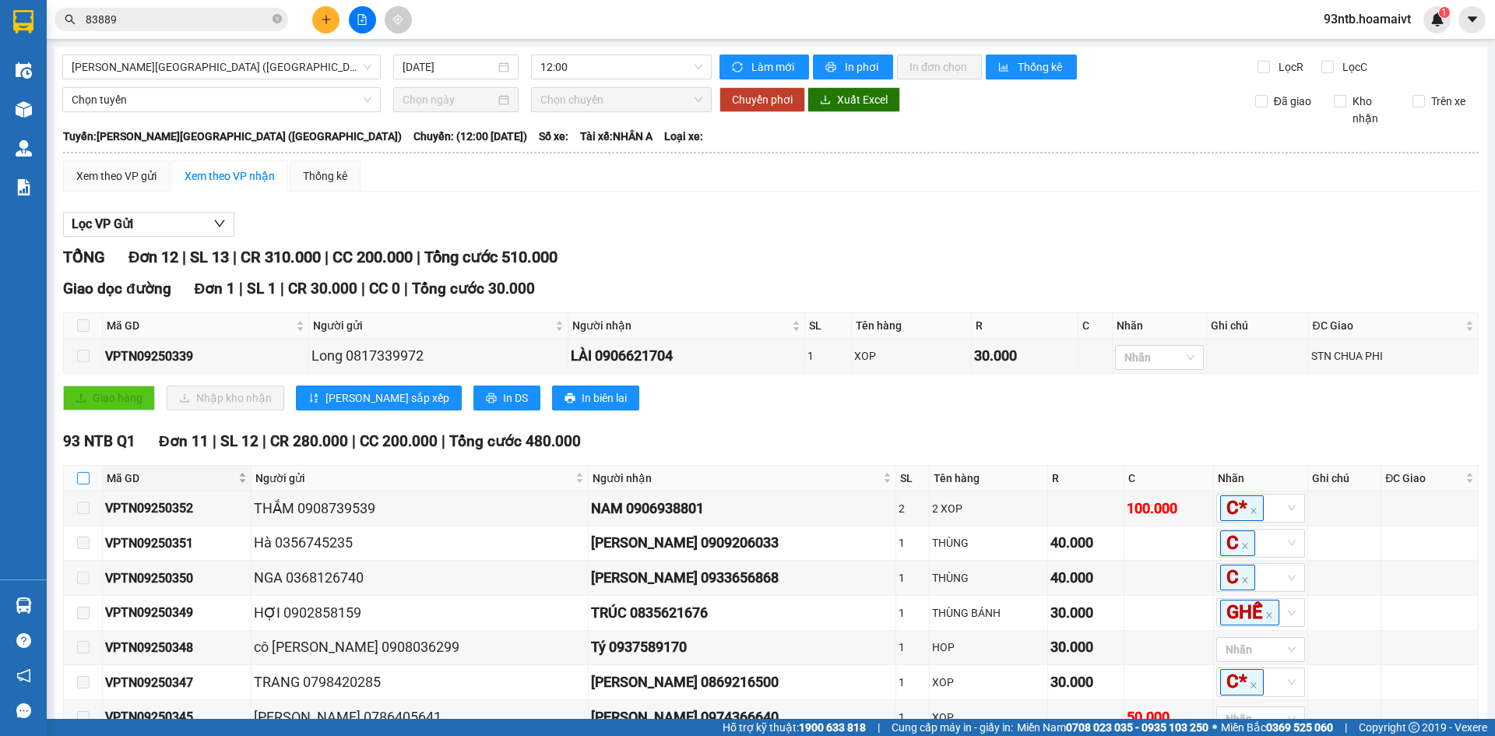
drag, startPoint x: 87, startPoint y: 472, endPoint x: 118, endPoint y: 482, distance: 32.0
click at [89, 472] on input "checkbox" at bounding box center [83, 478] width 12 height 12
checkbox input "true"
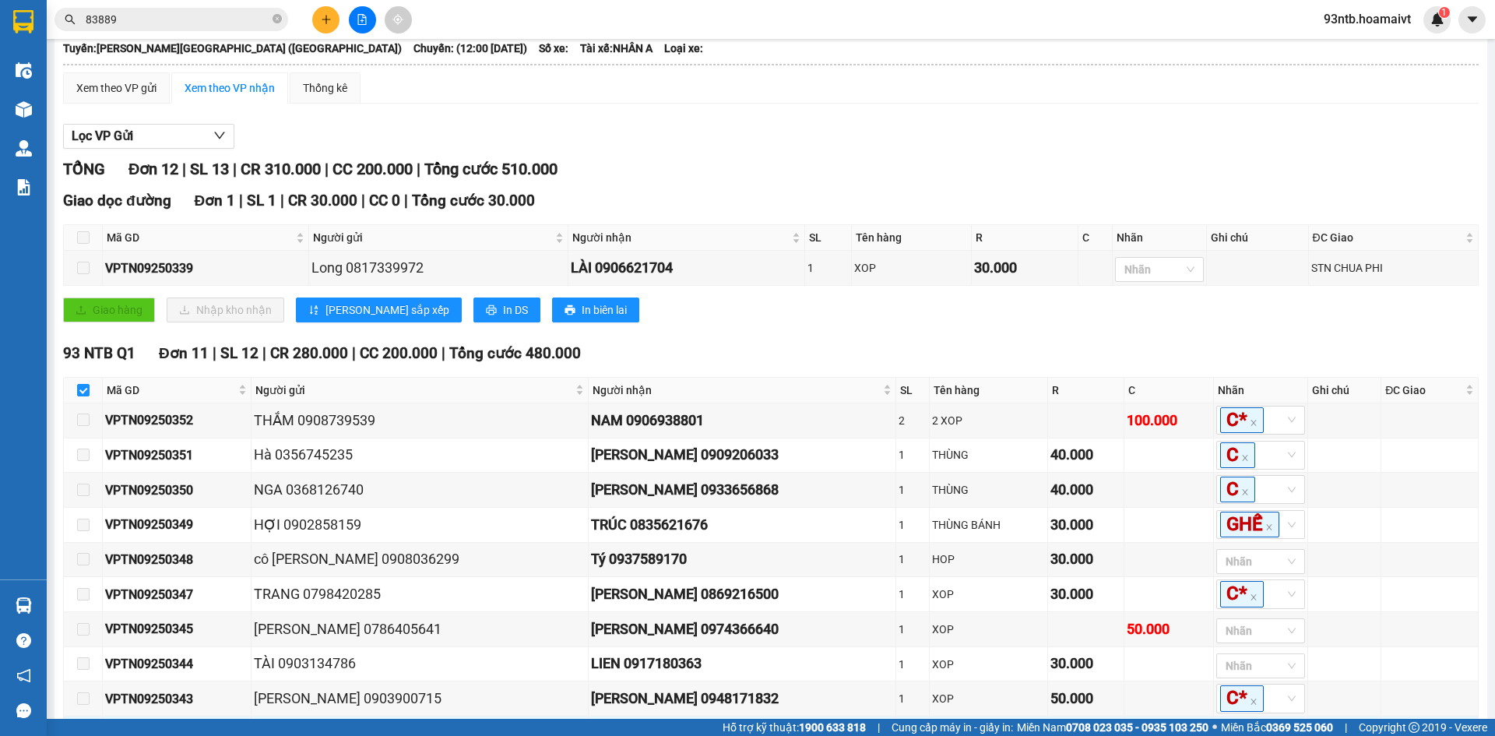
scroll to position [234, 0]
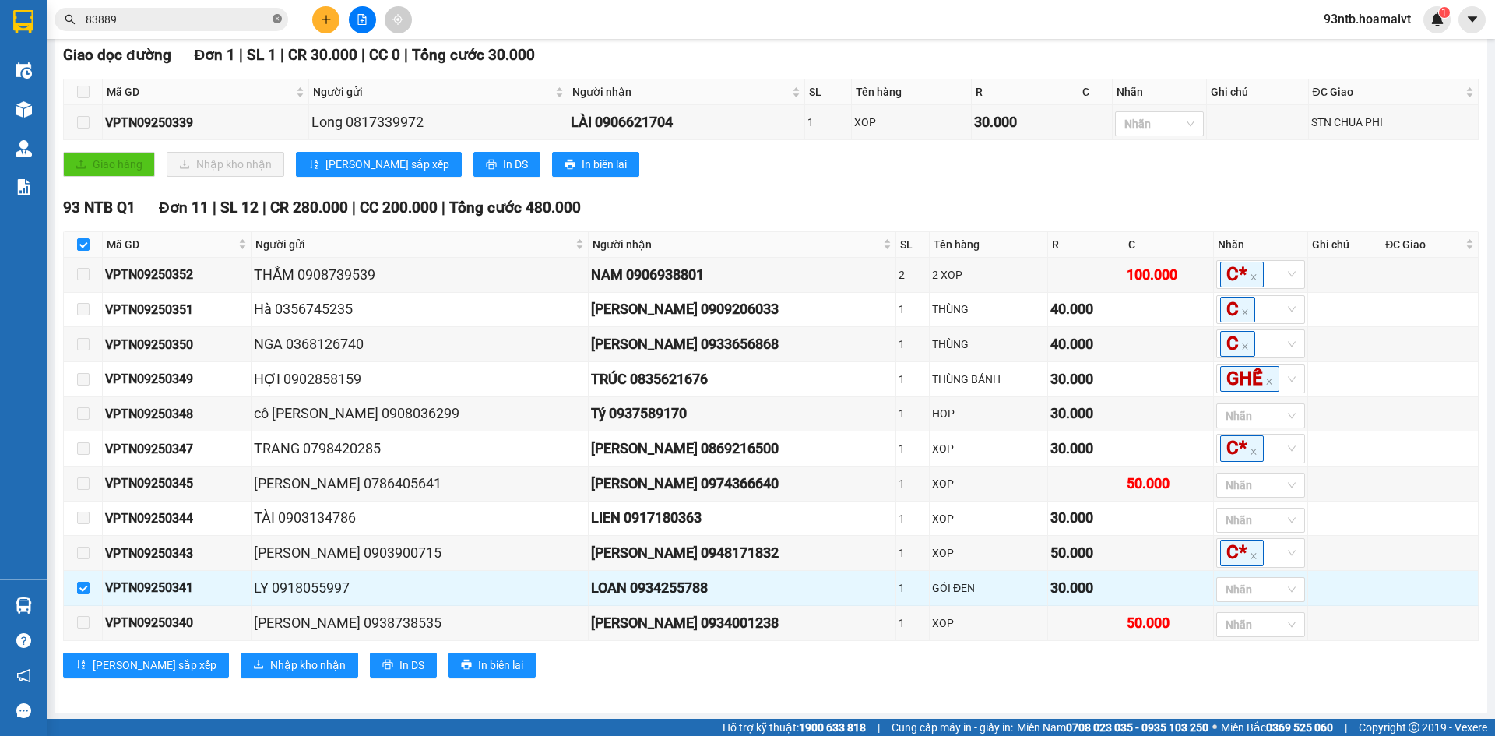
click at [275, 17] on icon "close-circle" at bounding box center [277, 18] width 9 height 9
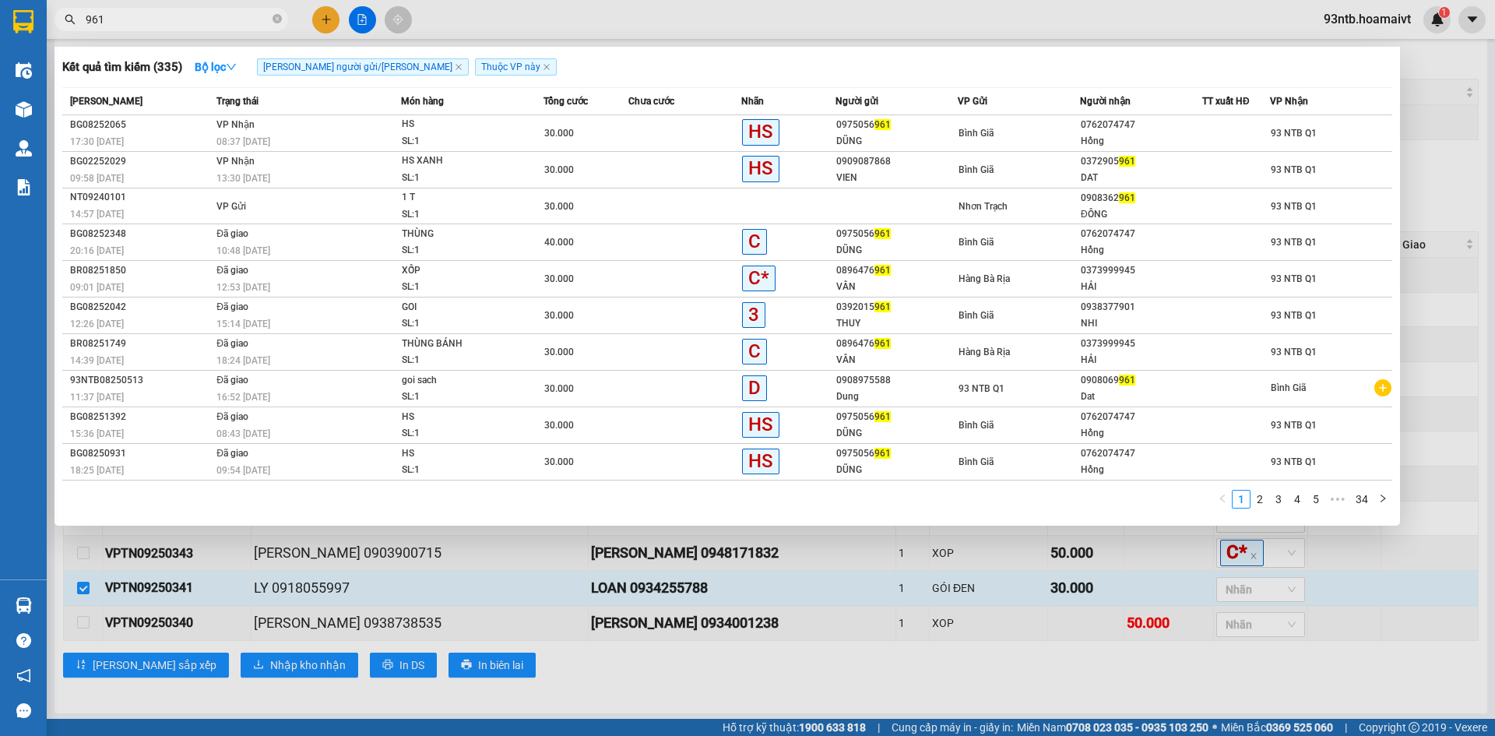
type input "961"
click at [274, 16] on icon "close-circle" at bounding box center [277, 18] width 9 height 9
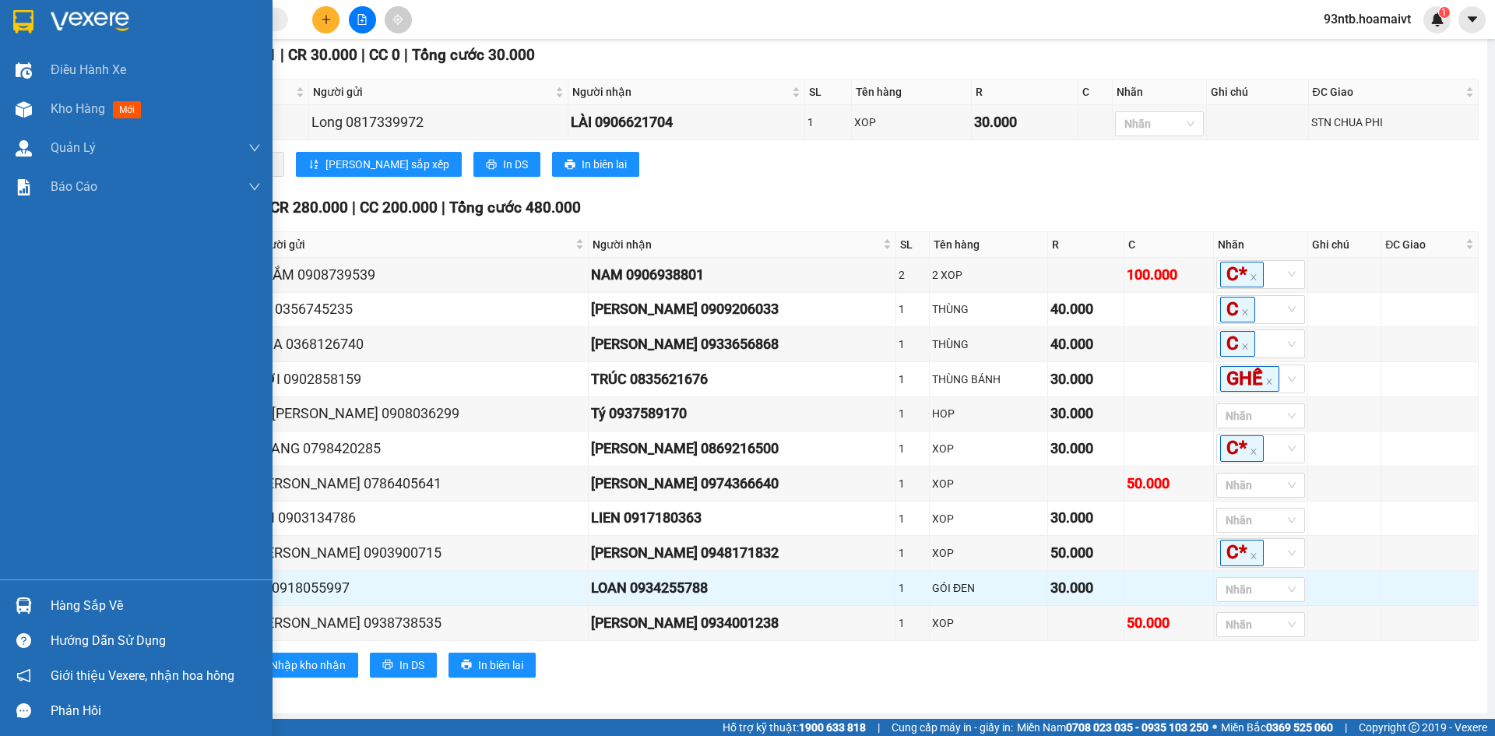
click at [23, 606] on img at bounding box center [24, 605] width 16 height 16
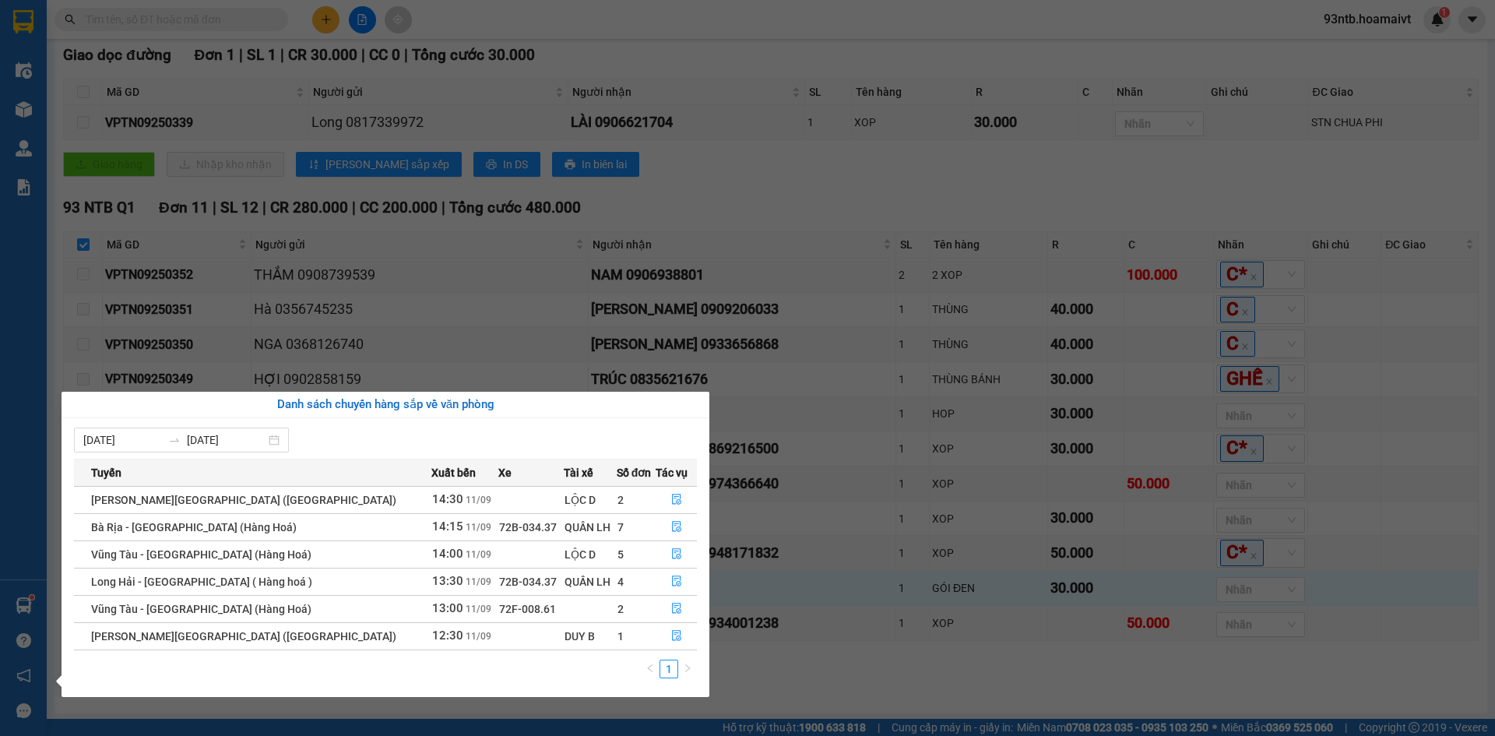
click at [730, 187] on section "Kết quả [PERSON_NAME] ( 335 ) Bộ lọc [PERSON_NAME] người gửi/[PERSON_NAME] [PER…" at bounding box center [747, 368] width 1495 height 736
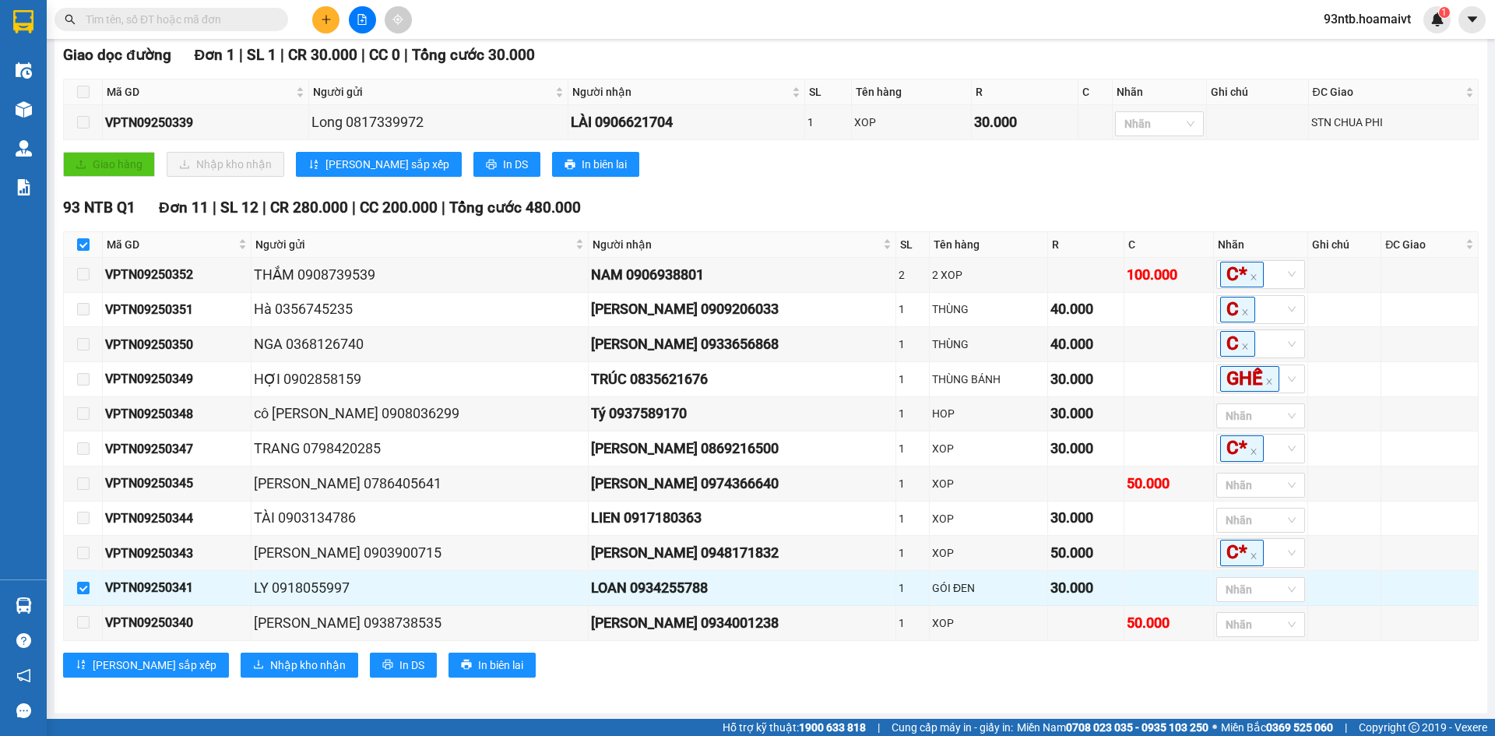
click at [136, 18] on input "text" at bounding box center [178, 19] width 184 height 17
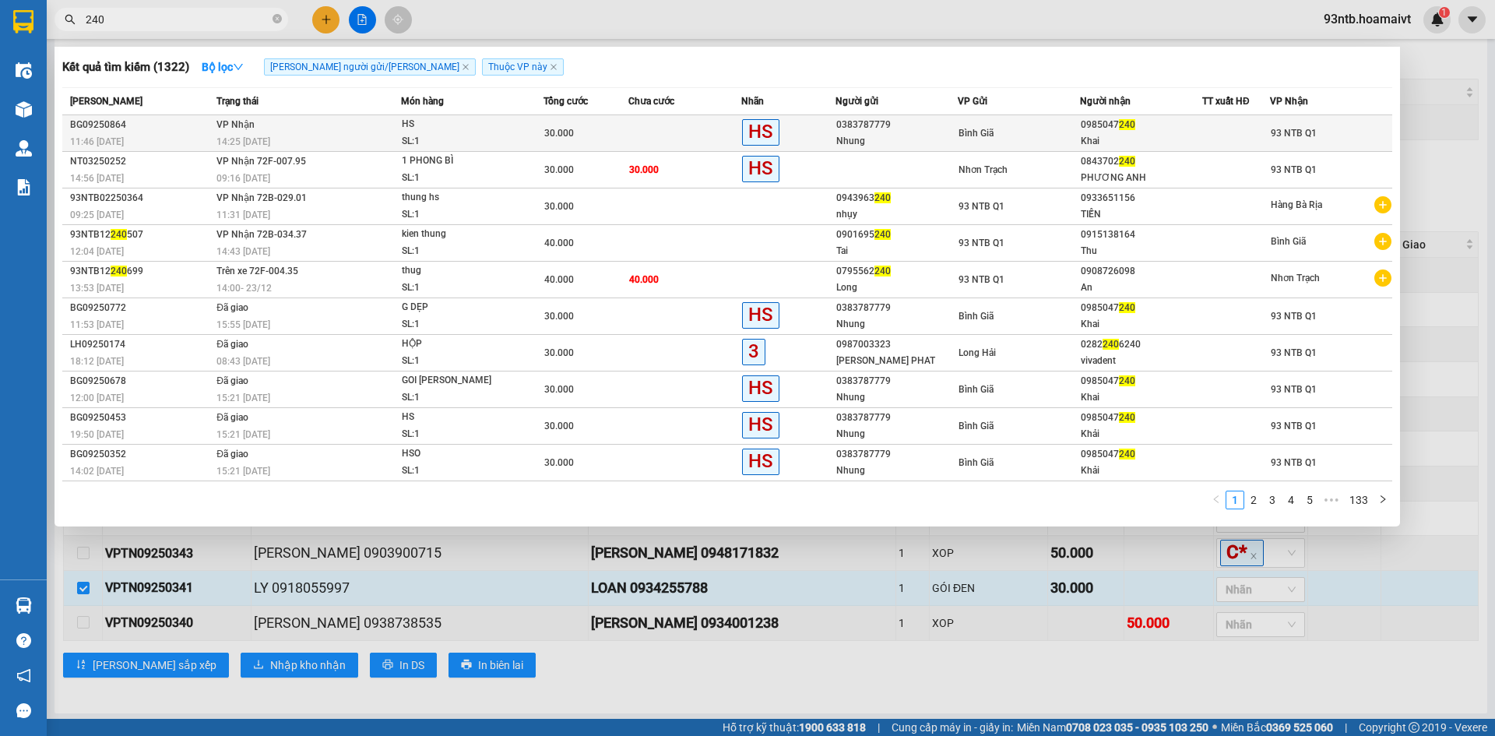
type input "240"
click at [670, 131] on td at bounding box center [684, 133] width 113 height 37
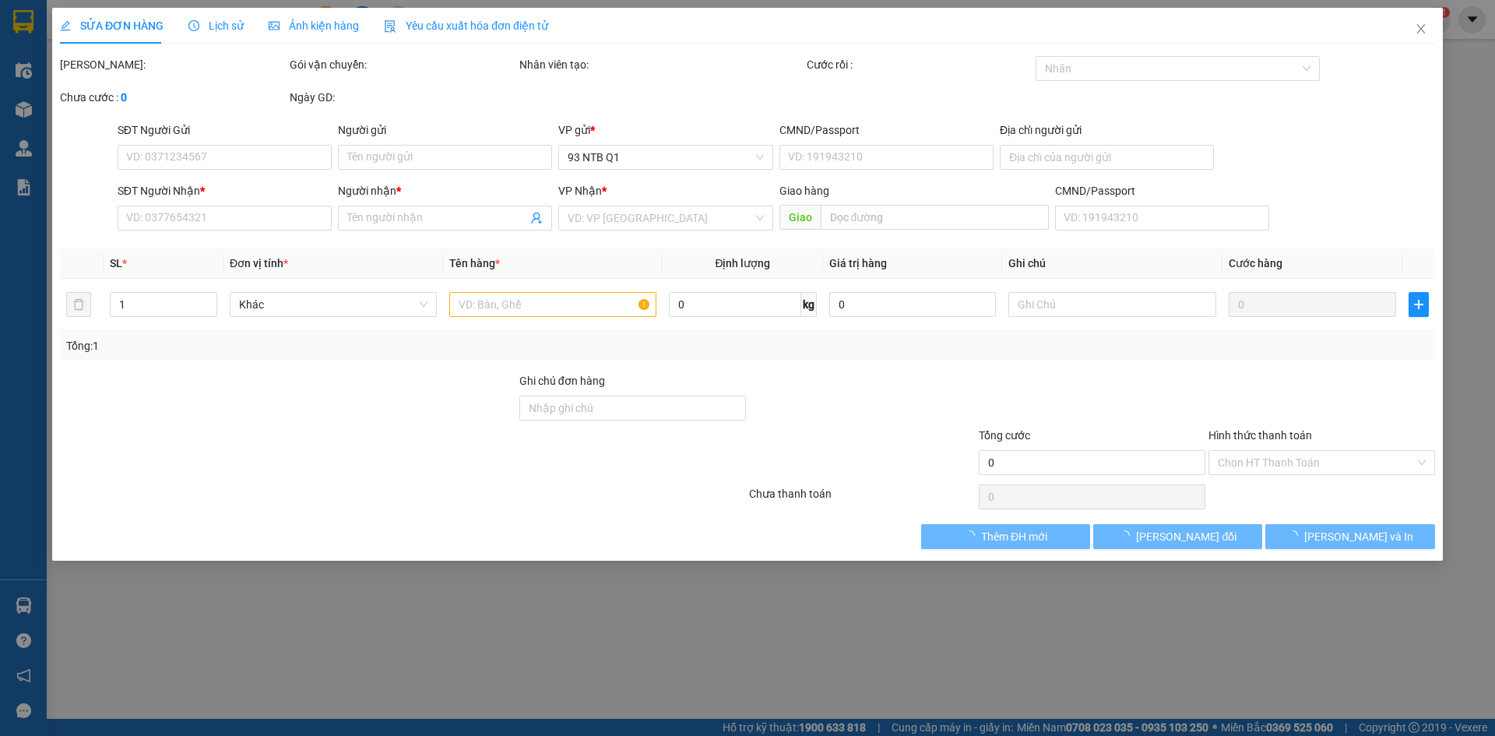
type input "0383787779"
type input "Nhung"
type input "0985047240"
type input "Khai"
type input "30.000"
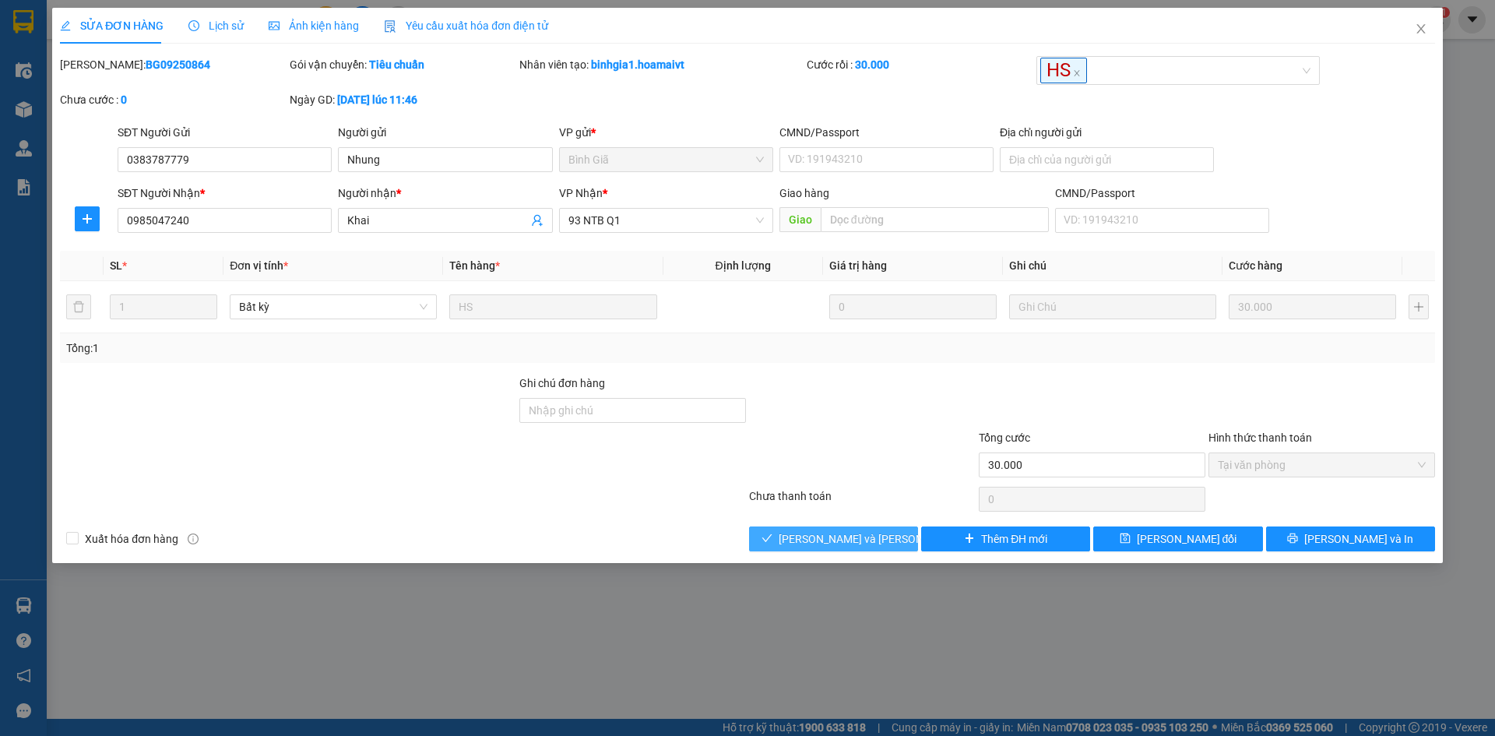
click at [820, 536] on span "[PERSON_NAME] và [PERSON_NAME] hàng" at bounding box center [884, 538] width 210 height 17
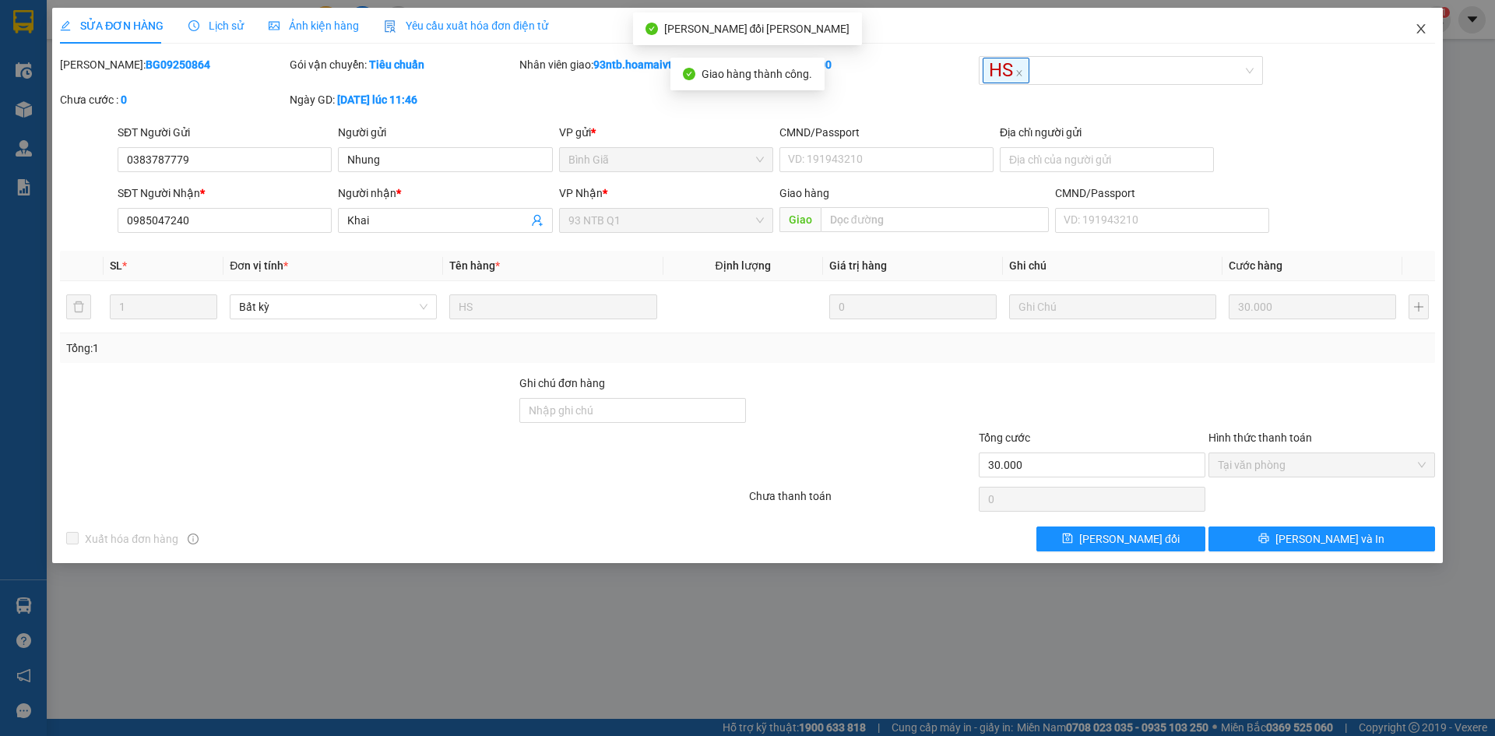
click at [1422, 25] on icon "close" at bounding box center [1421, 29] width 12 height 12
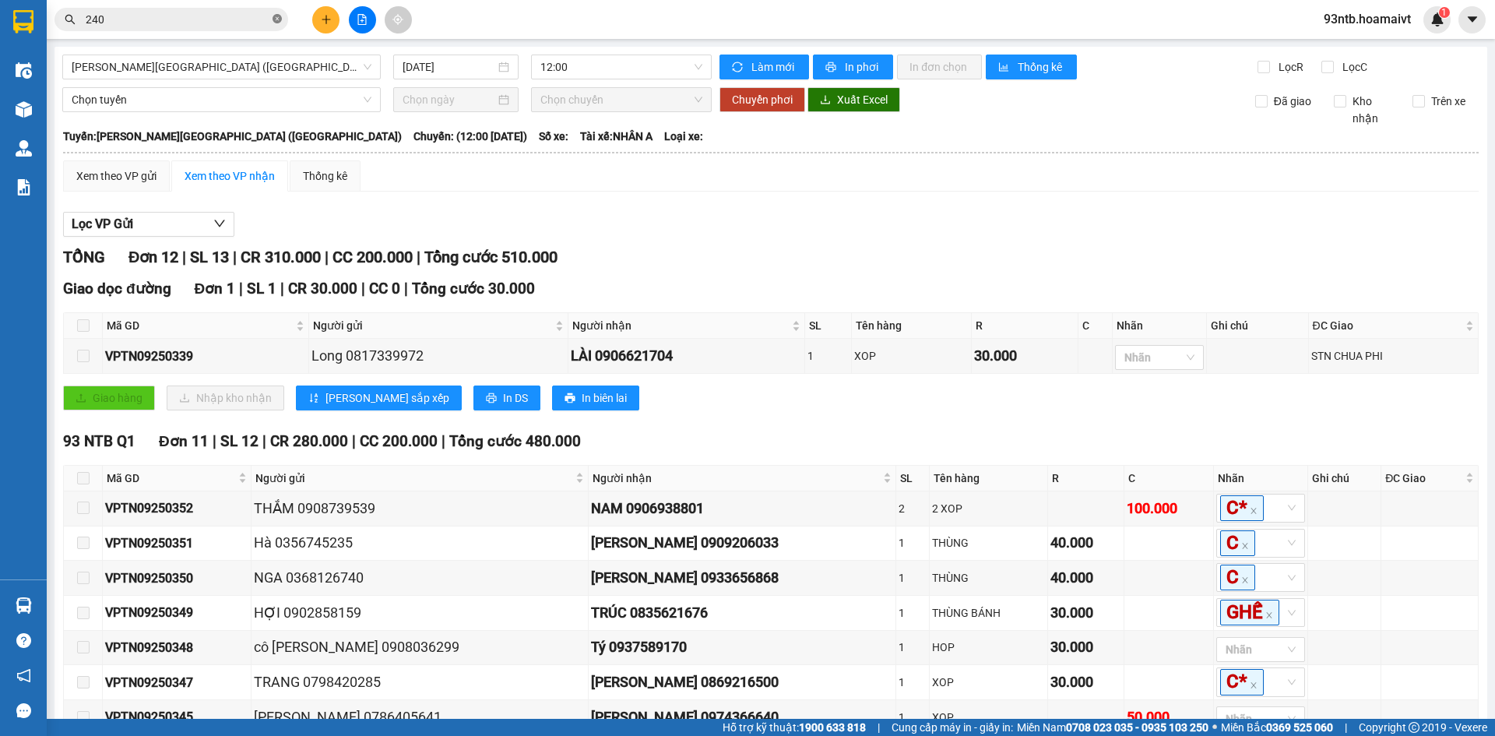
click at [280, 16] on icon "close-circle" at bounding box center [277, 18] width 9 height 9
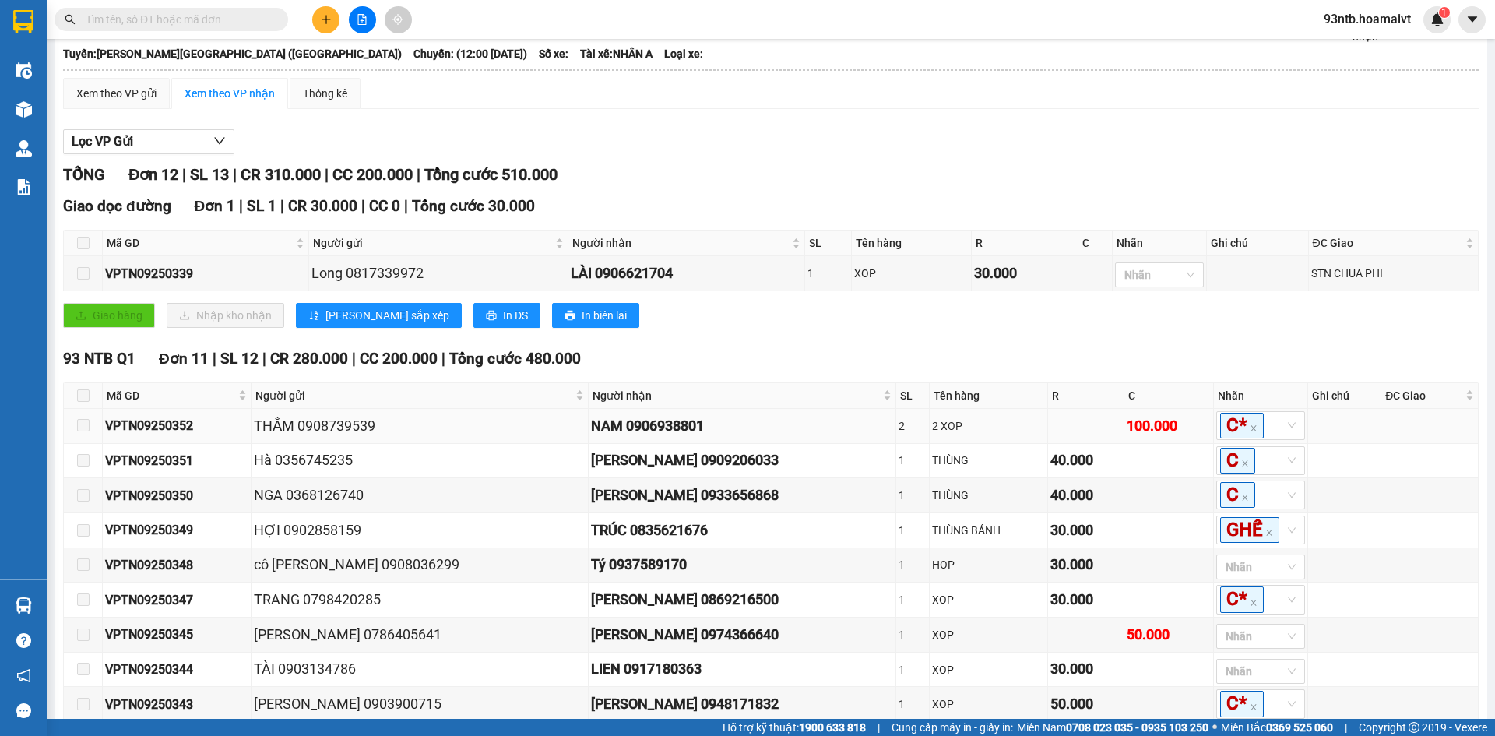
scroll to position [78, 0]
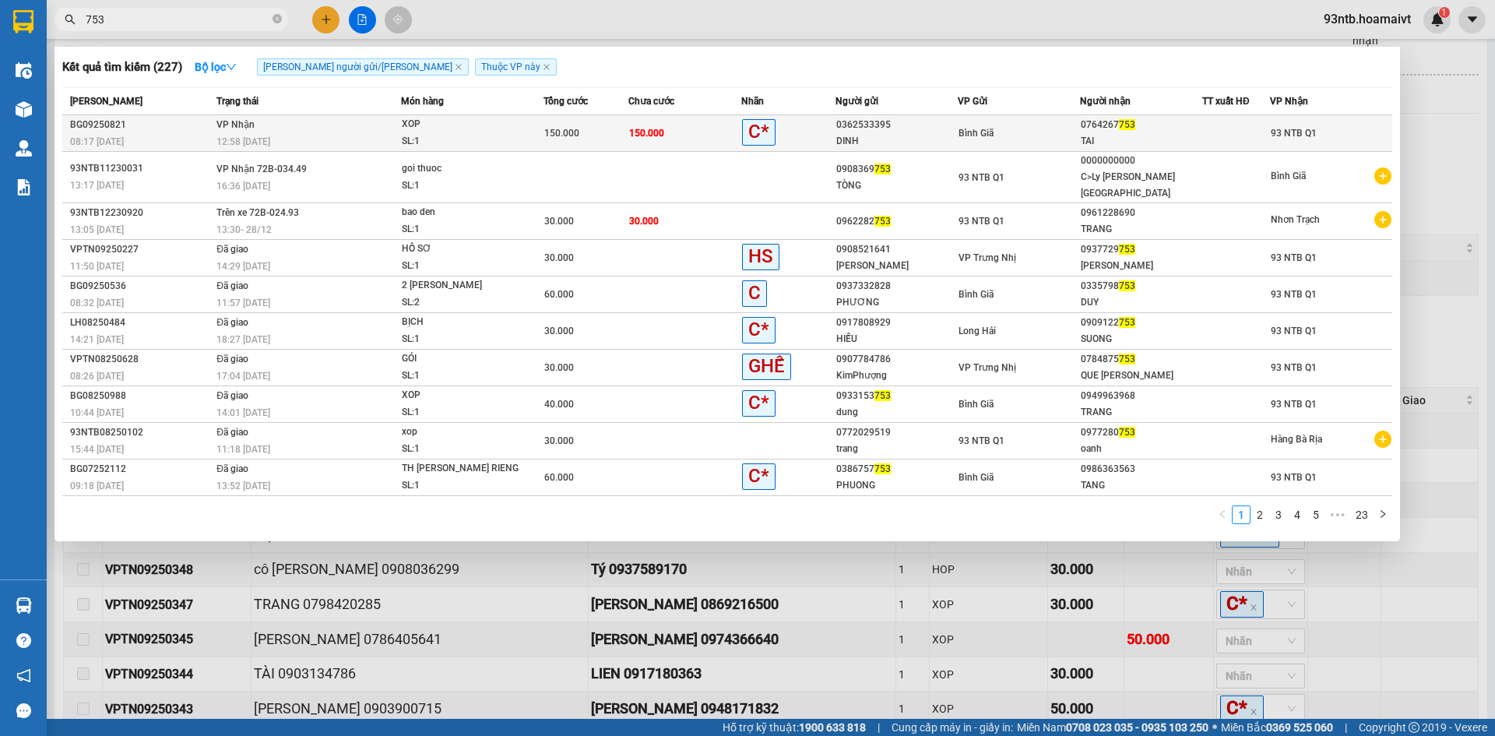
type input "753"
click at [703, 128] on td "150.000" at bounding box center [684, 133] width 113 height 37
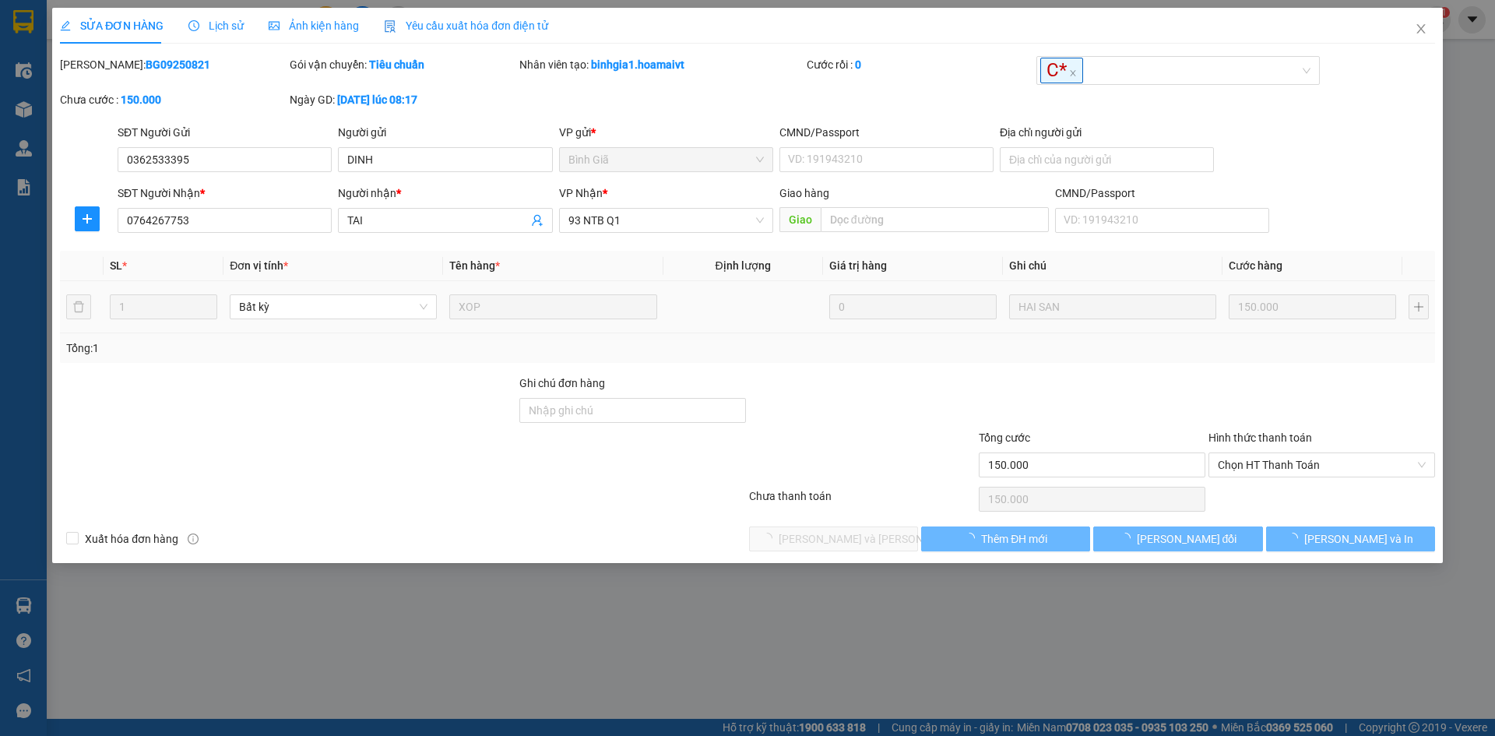
type input "0362533395"
type input "DINH"
type input "0764267753"
type input "TAI"
type input "150.000"
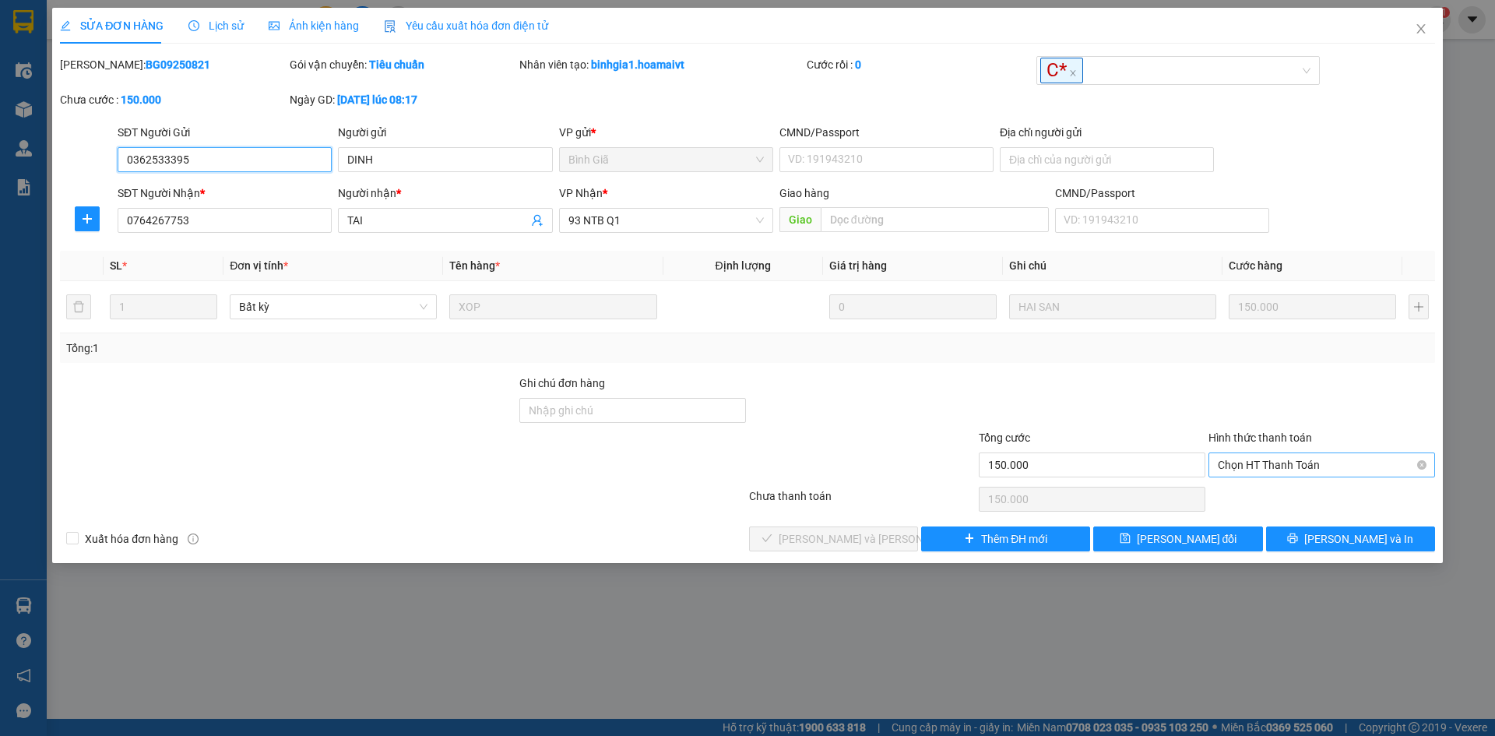
click at [1286, 459] on span "Chọn HT Thanh Toán" at bounding box center [1322, 464] width 208 height 23
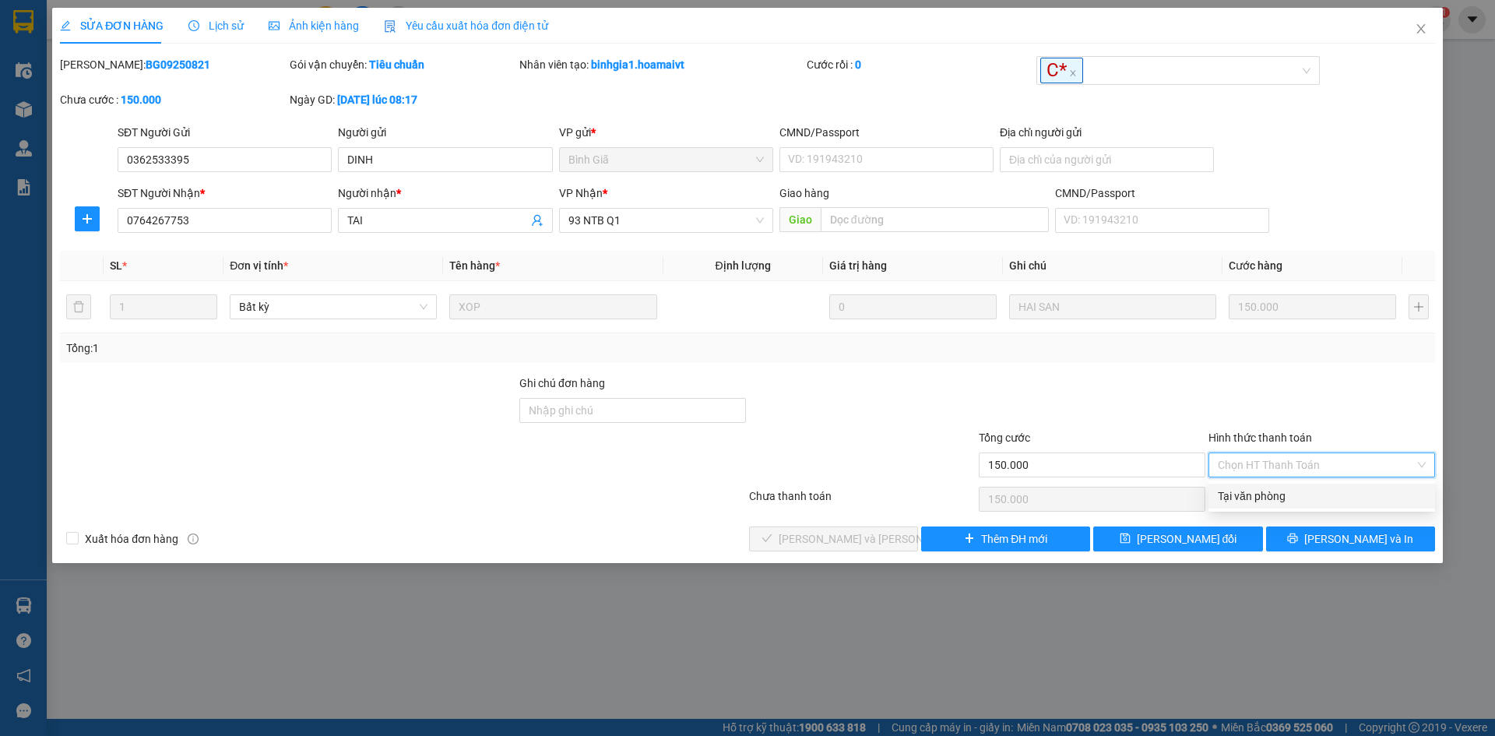
click at [1272, 494] on div "Tại văn phòng" at bounding box center [1322, 495] width 208 height 17
type input "0"
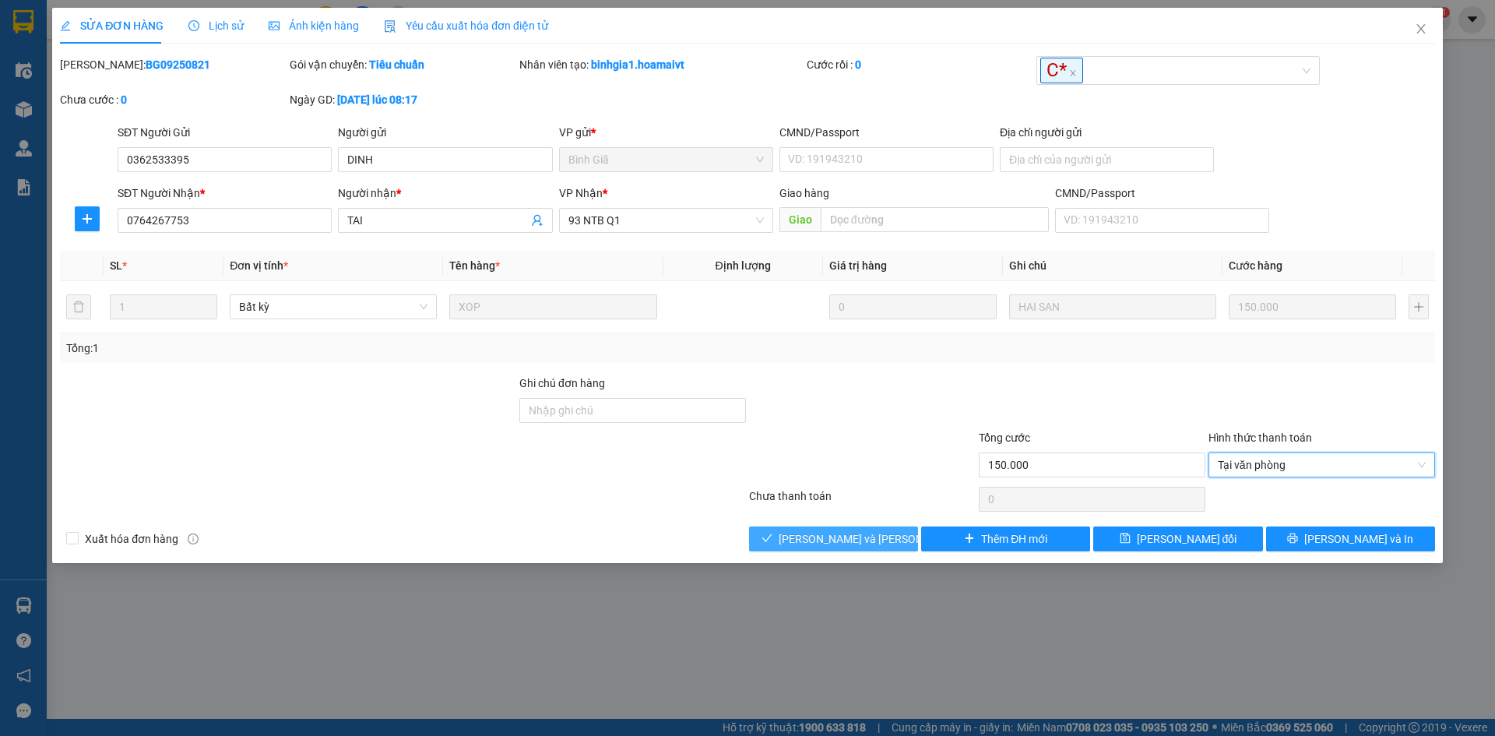
click at [811, 532] on span "[PERSON_NAME] và [PERSON_NAME] hàng" at bounding box center [884, 538] width 210 height 17
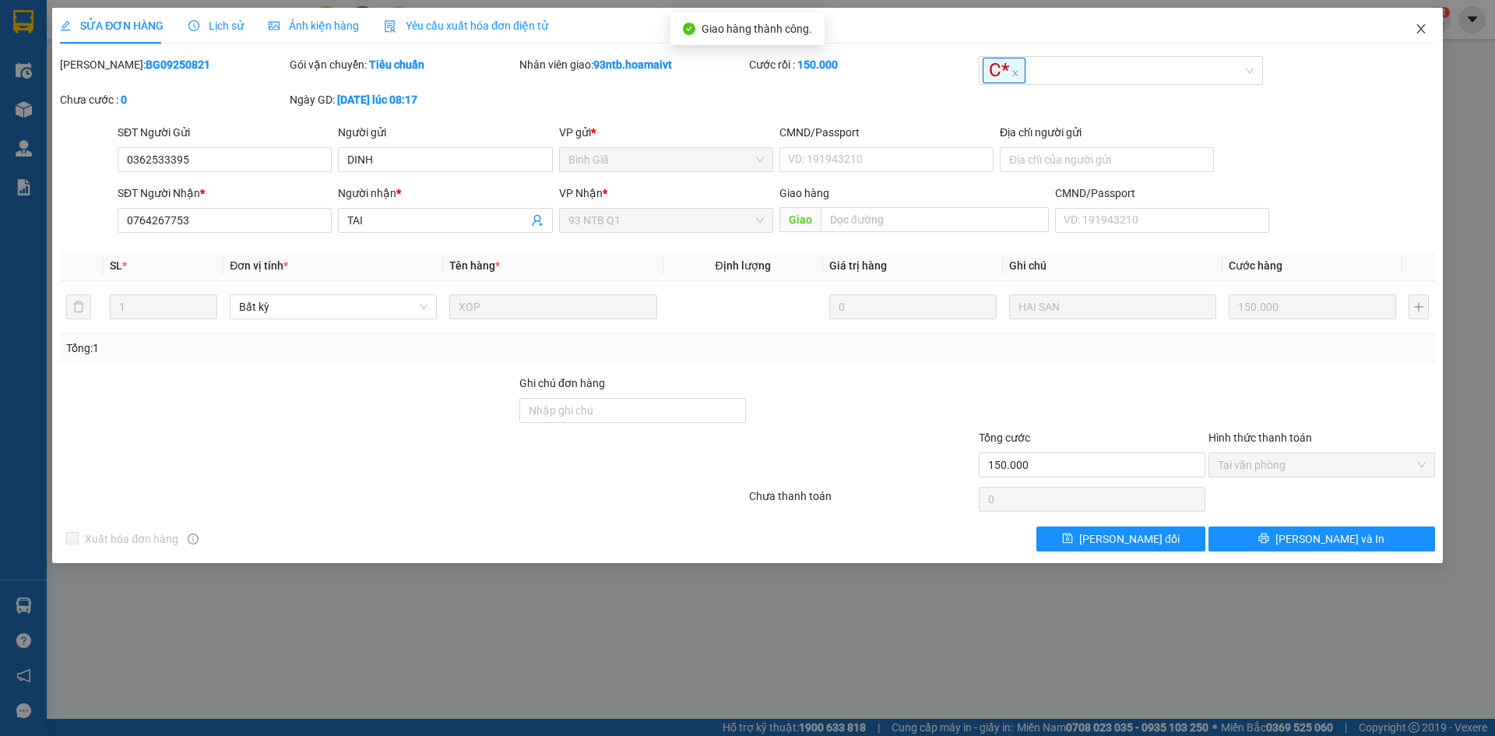
click at [1421, 24] on icon "close" at bounding box center [1421, 29] width 12 height 12
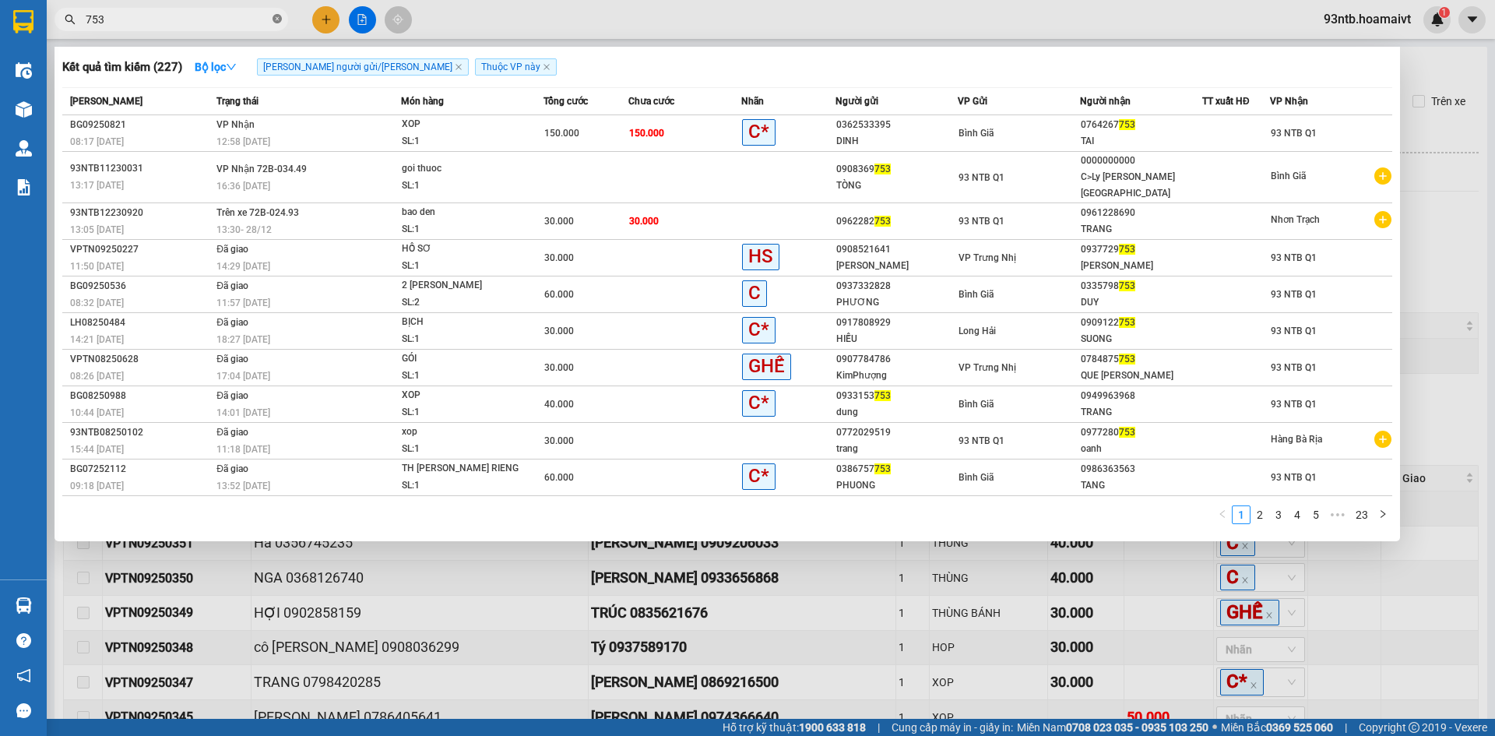
click at [278, 19] on icon "close-circle" at bounding box center [277, 18] width 9 height 9
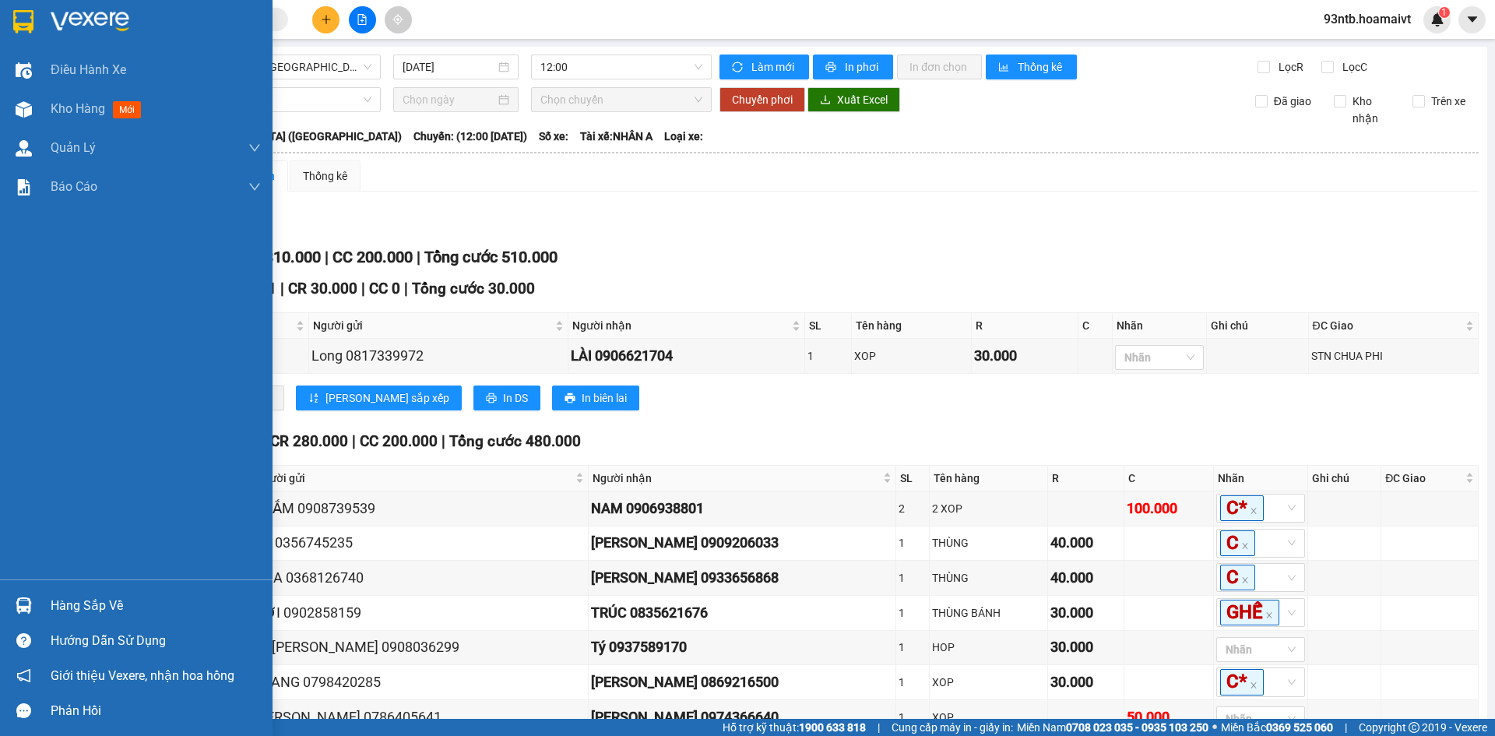
click at [23, 606] on img at bounding box center [24, 605] width 16 height 16
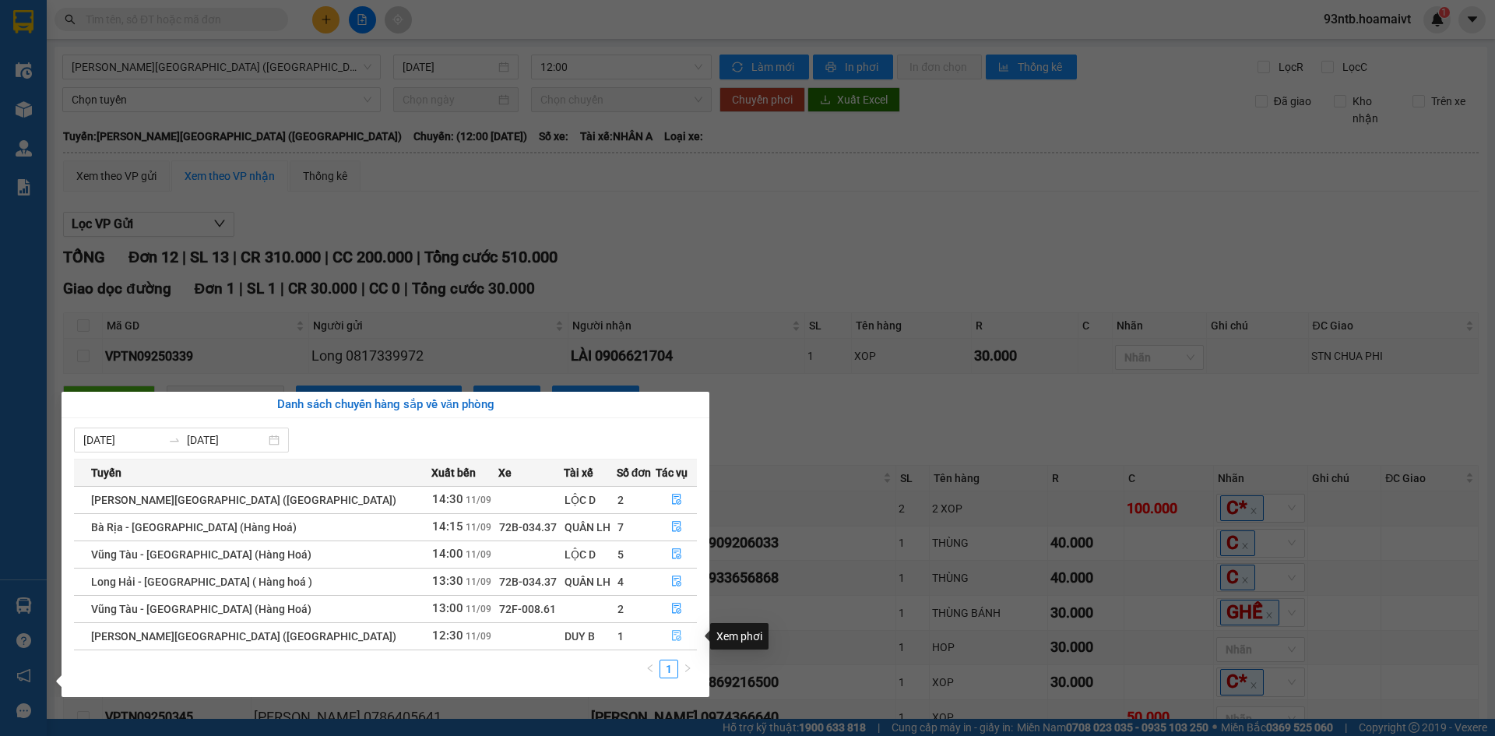
click at [671, 632] on icon "file-done" at bounding box center [676, 635] width 11 height 11
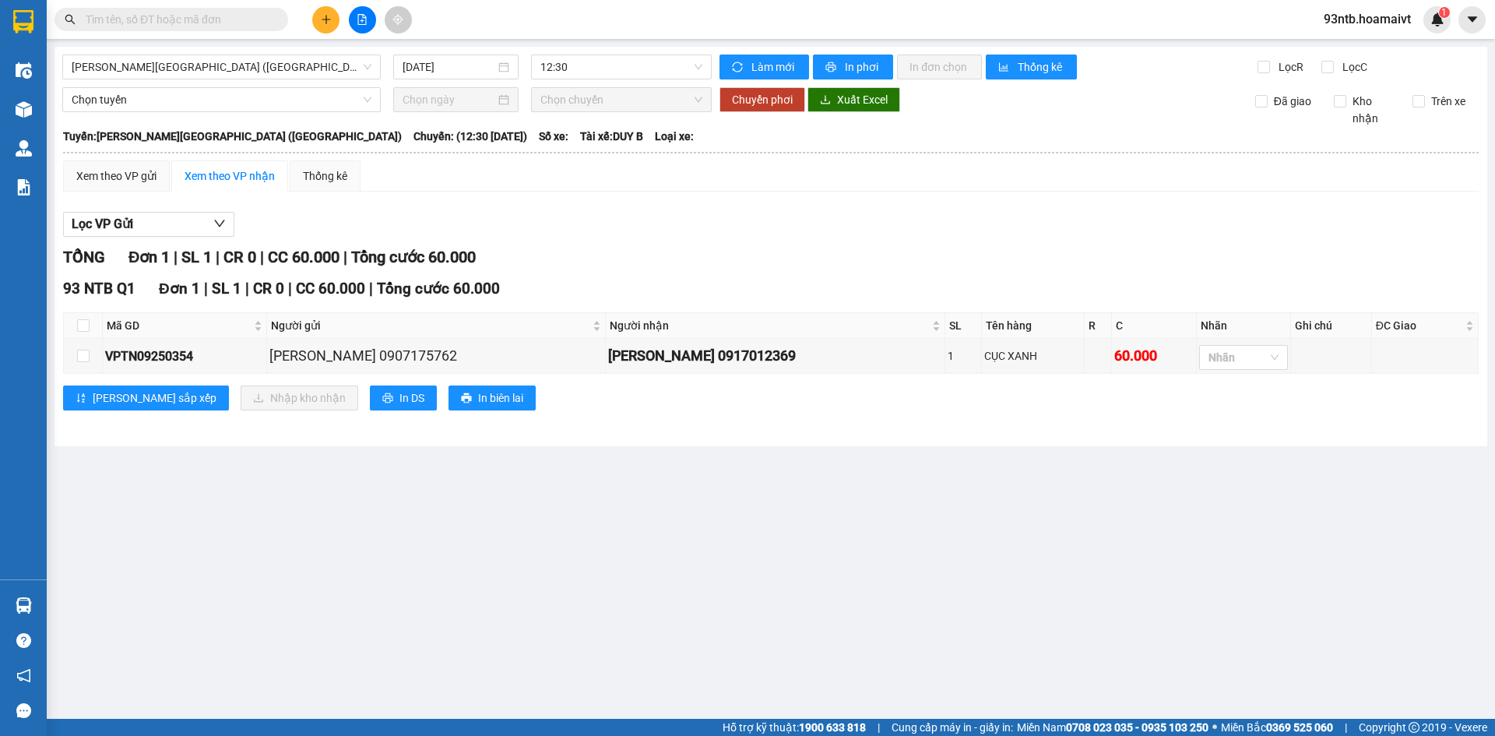
click at [128, 20] on input "text" at bounding box center [178, 19] width 184 height 17
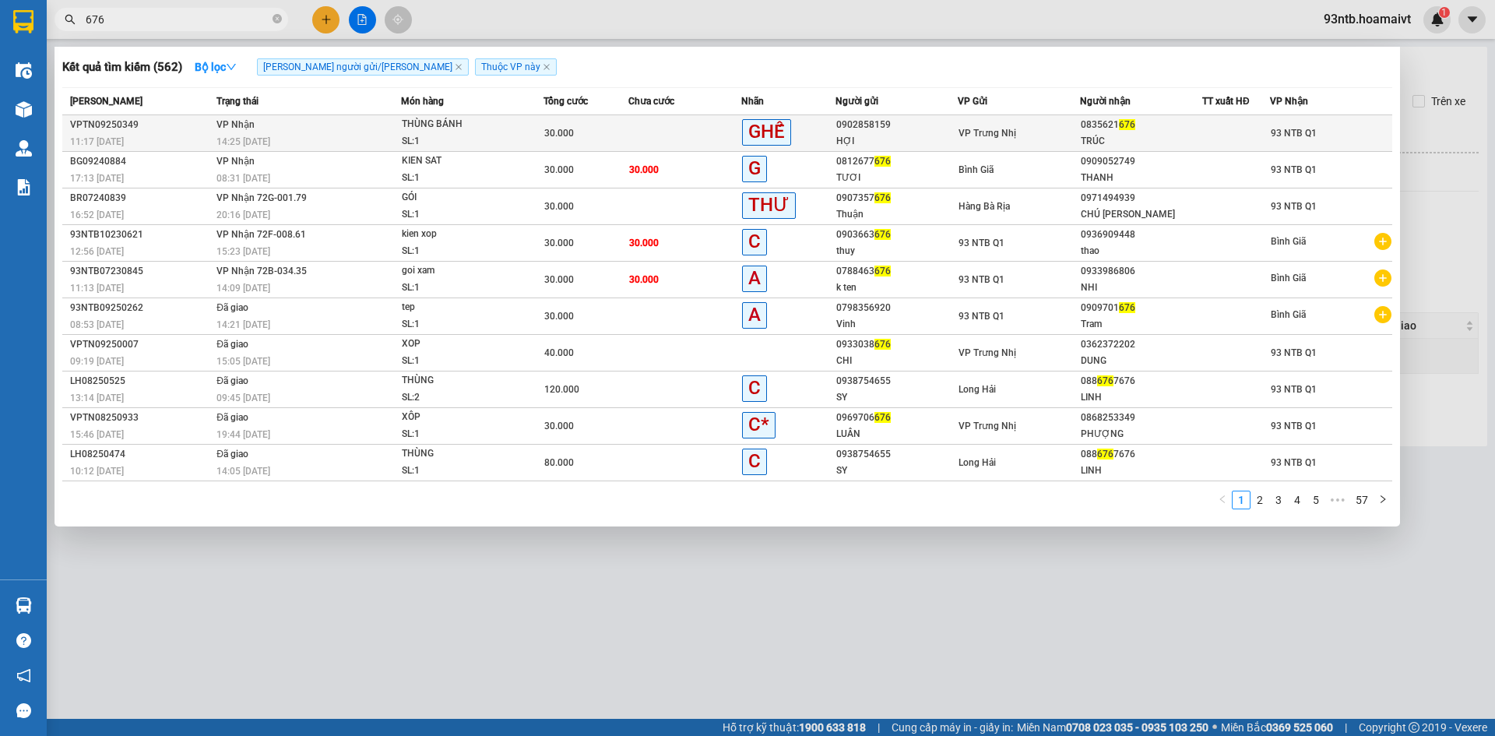
type input "676"
click at [649, 128] on td at bounding box center [684, 133] width 113 height 37
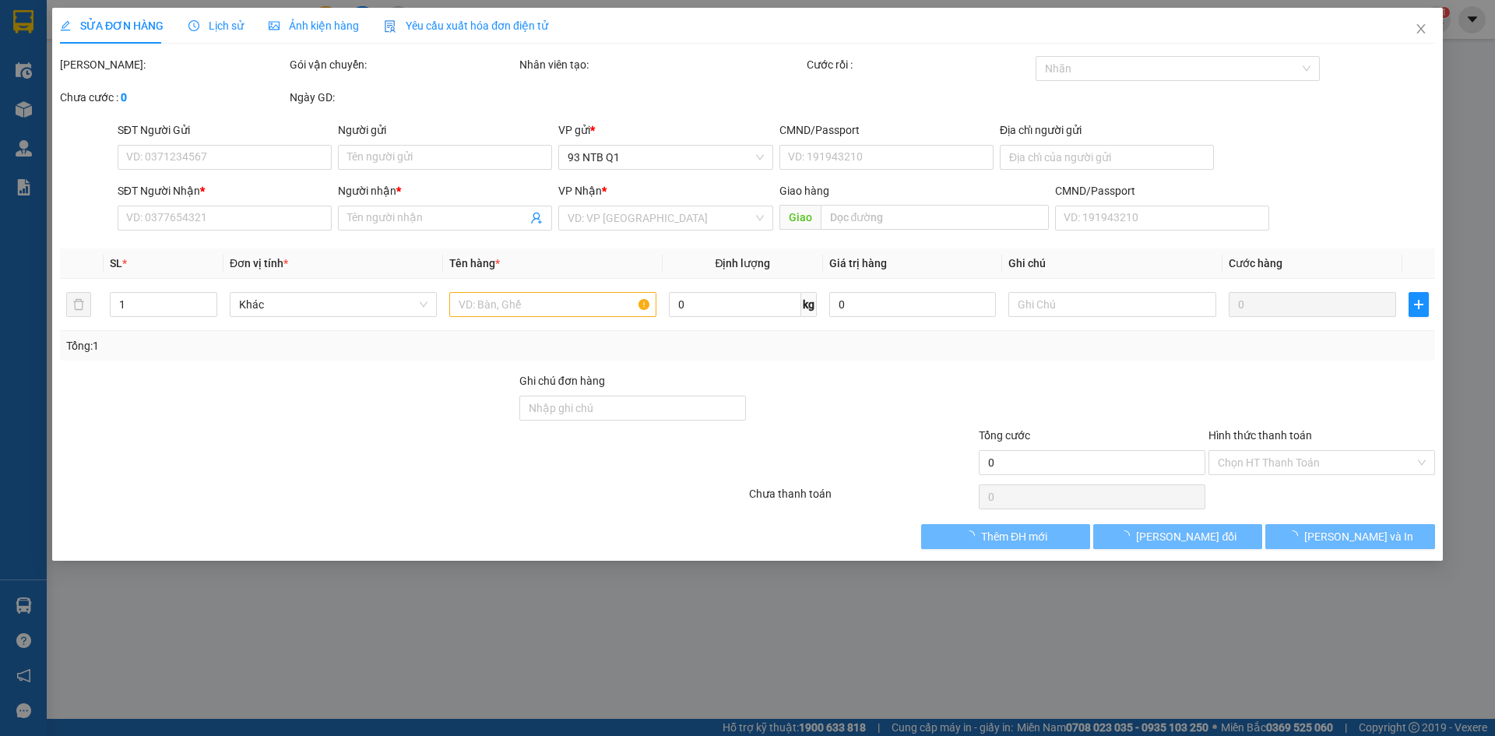
type input "0902858159"
type input "HỢI"
type input "0835621676"
type input "TRÚC"
type input "30.000"
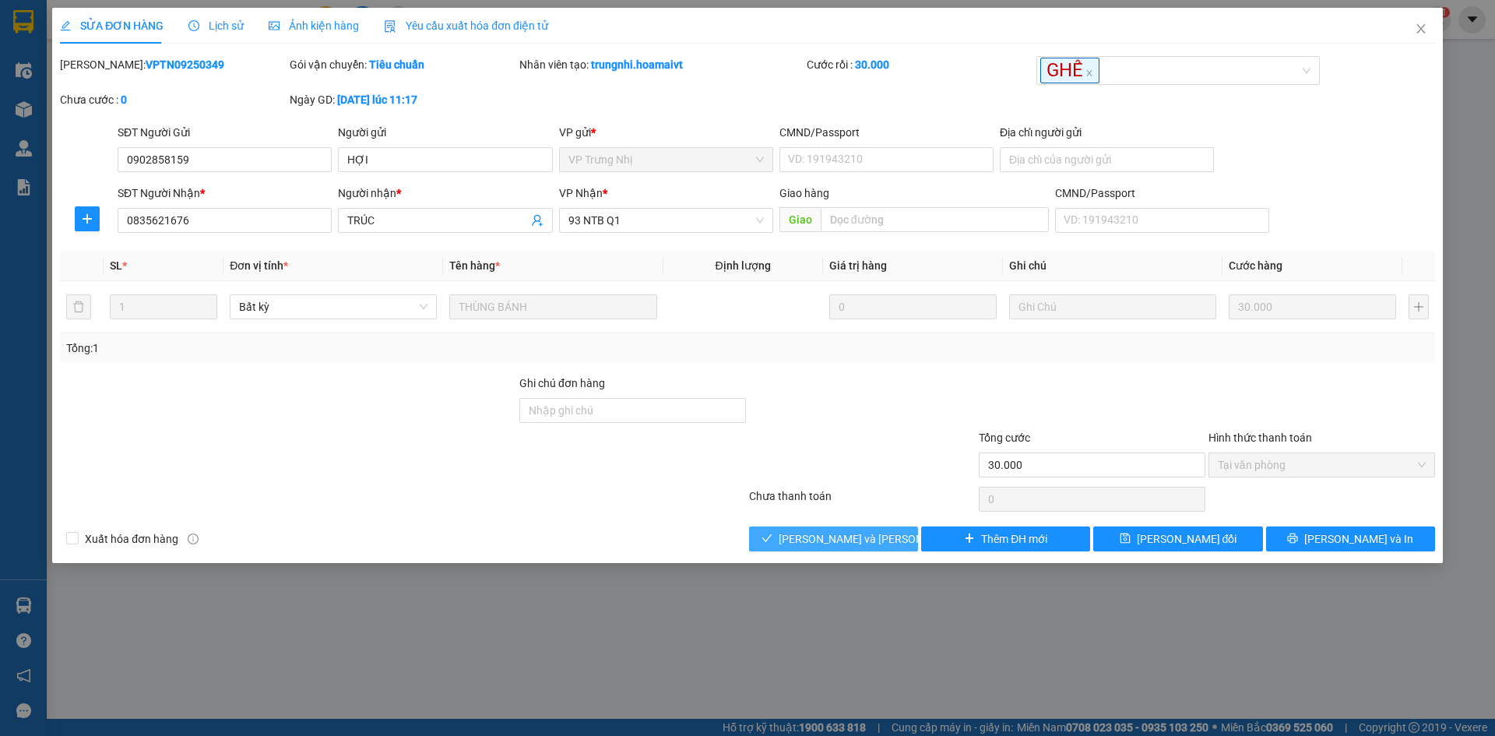
click at [814, 534] on span "[PERSON_NAME] và [PERSON_NAME] hàng" at bounding box center [884, 538] width 210 height 17
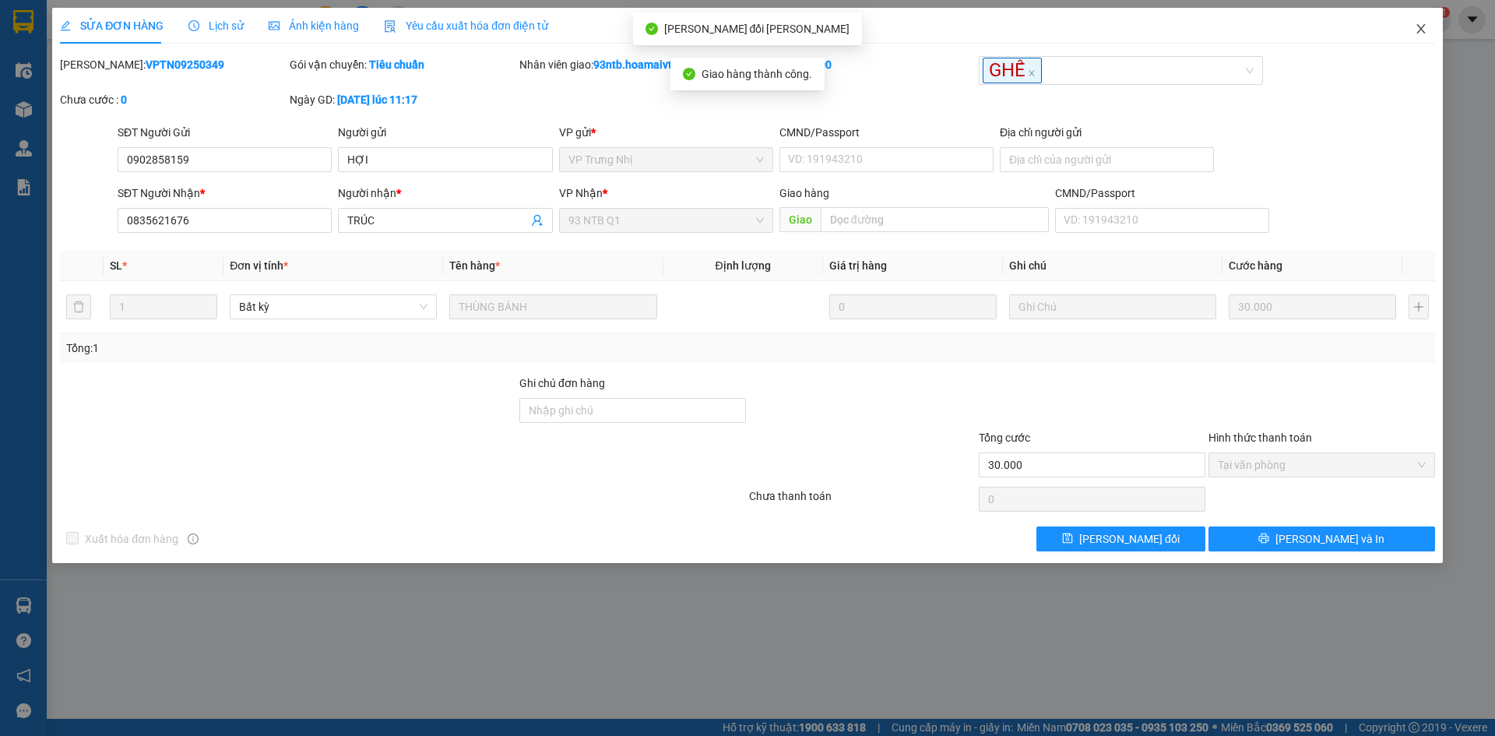
click at [1421, 26] on icon "close" at bounding box center [1421, 29] width 12 height 12
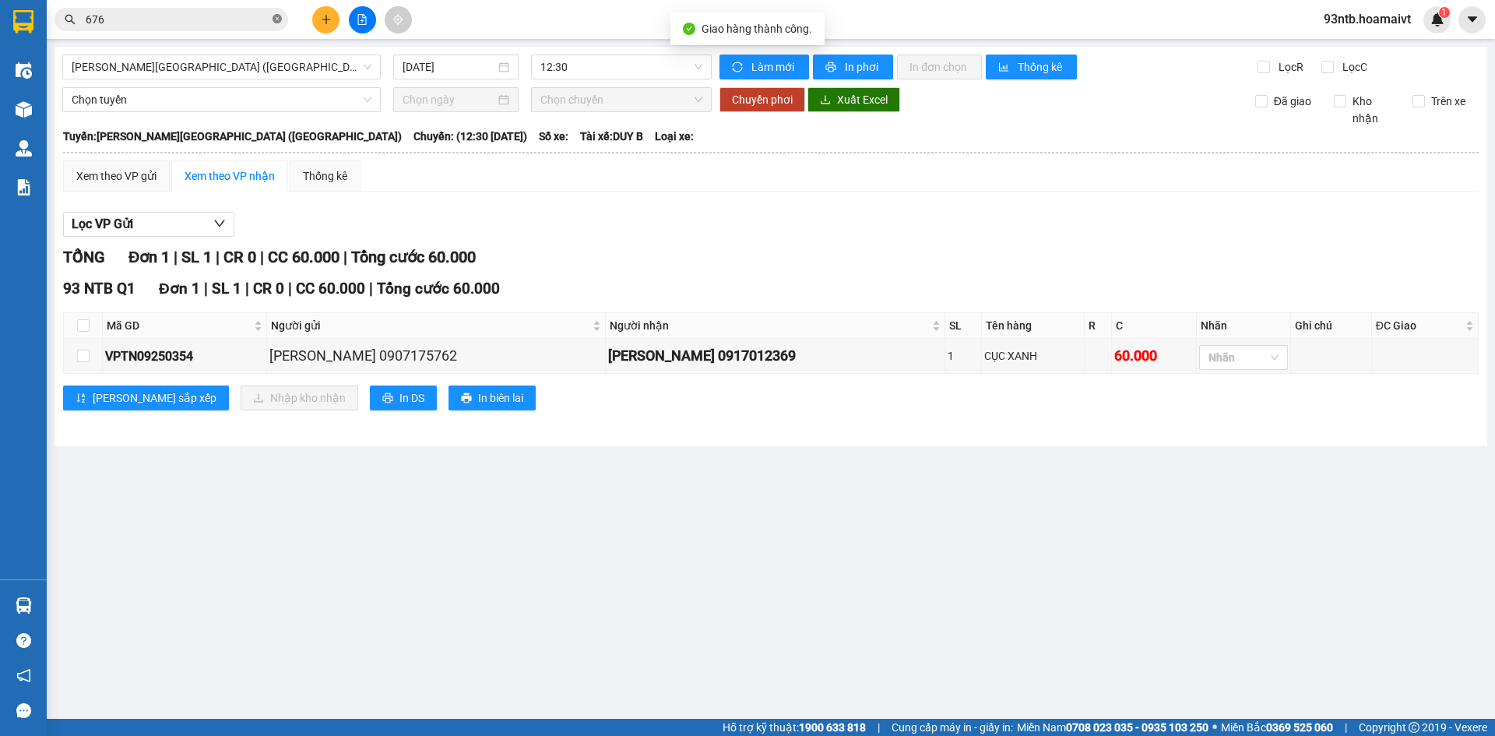
click at [280, 17] on icon "close-circle" at bounding box center [277, 18] width 9 height 9
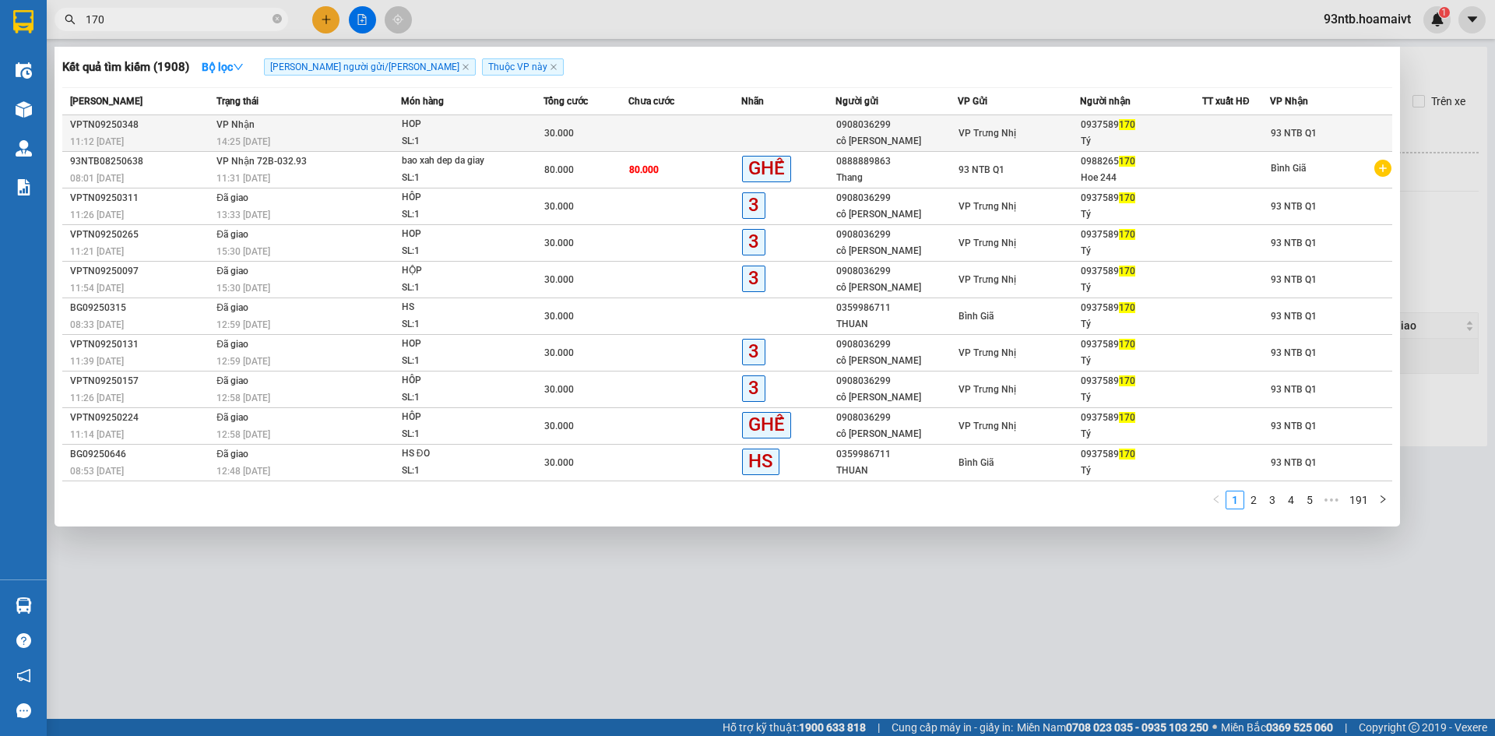
type input "170"
click at [665, 135] on td at bounding box center [684, 133] width 113 height 37
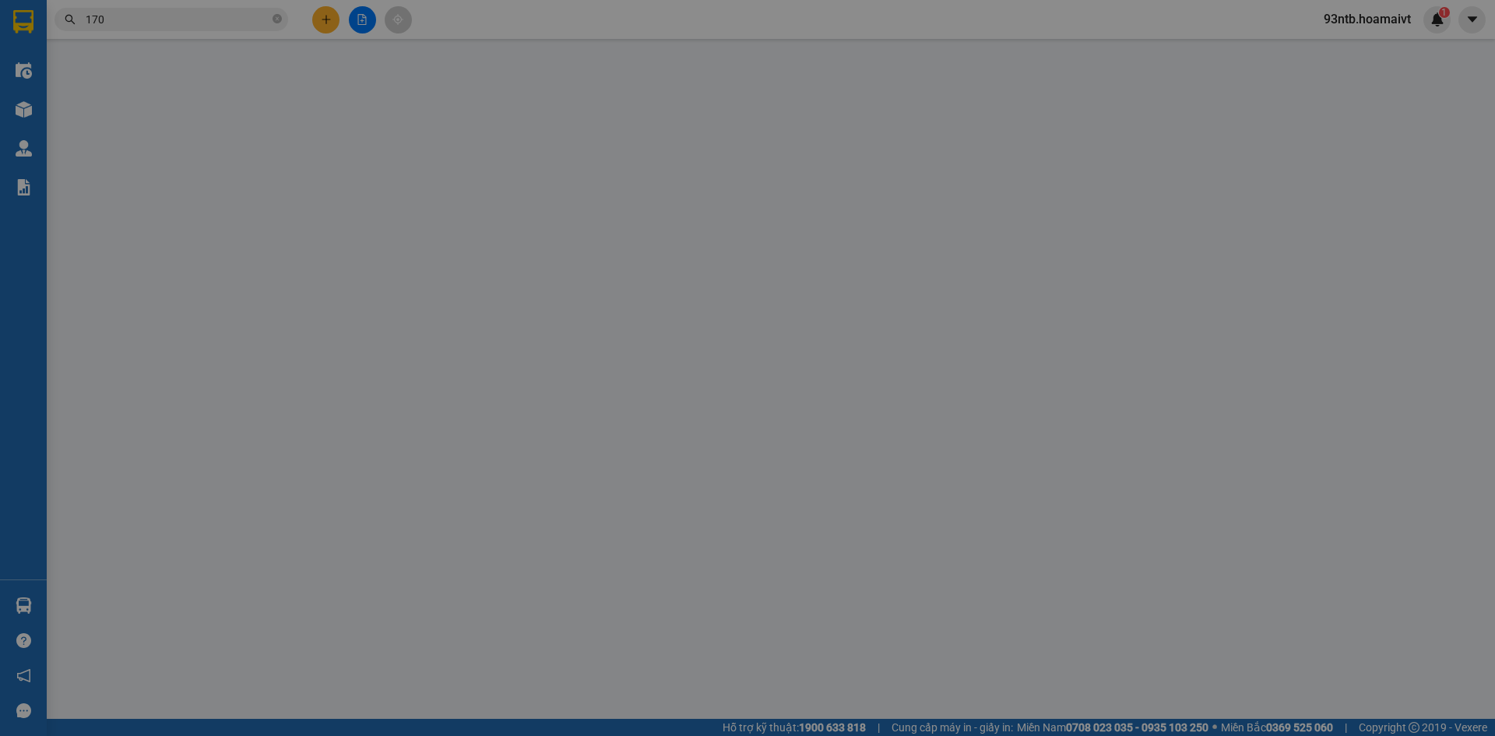
type input "0908036299"
type input "cô [PERSON_NAME]"
type input "0937589170"
type input "Tý"
type input "30.000"
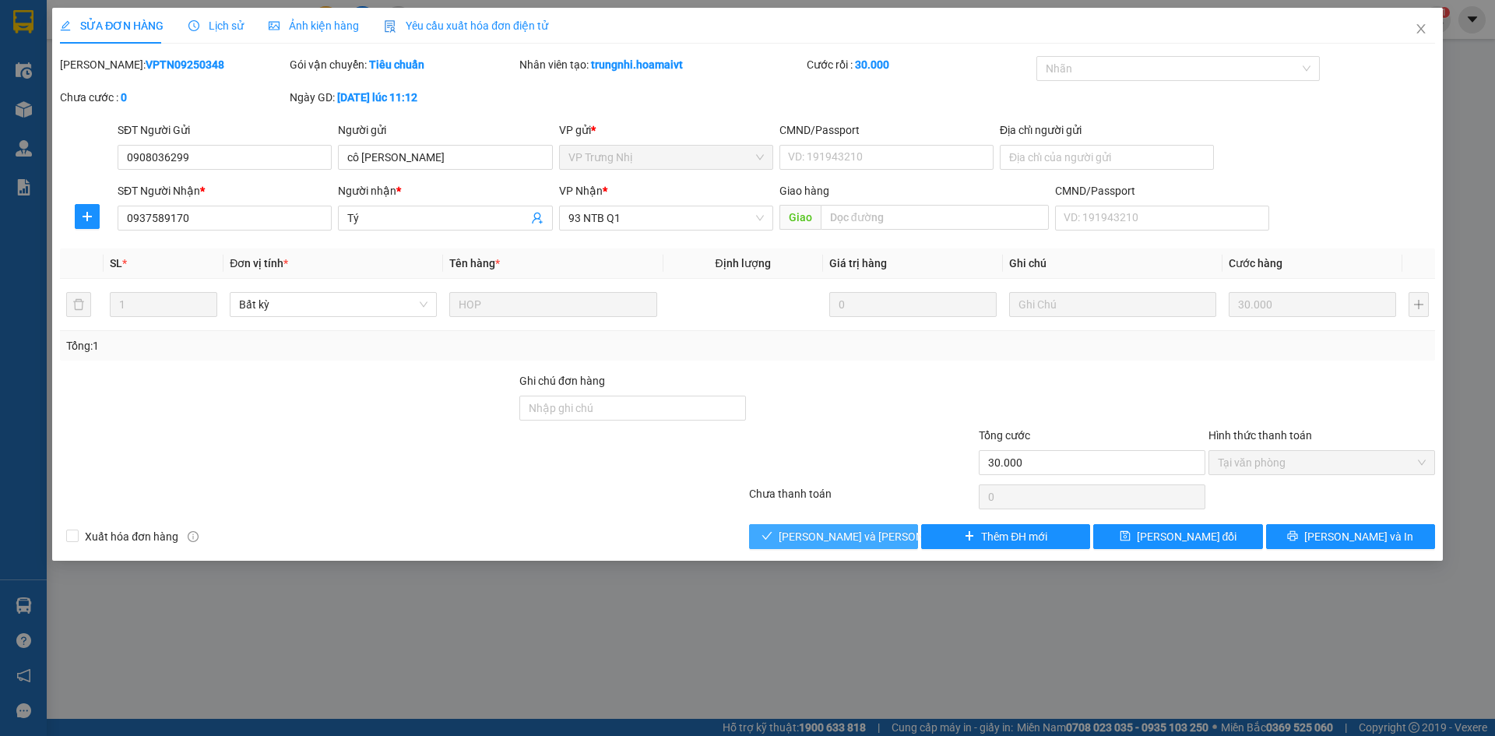
click at [800, 533] on span "[PERSON_NAME] và [PERSON_NAME] hàng" at bounding box center [884, 536] width 210 height 17
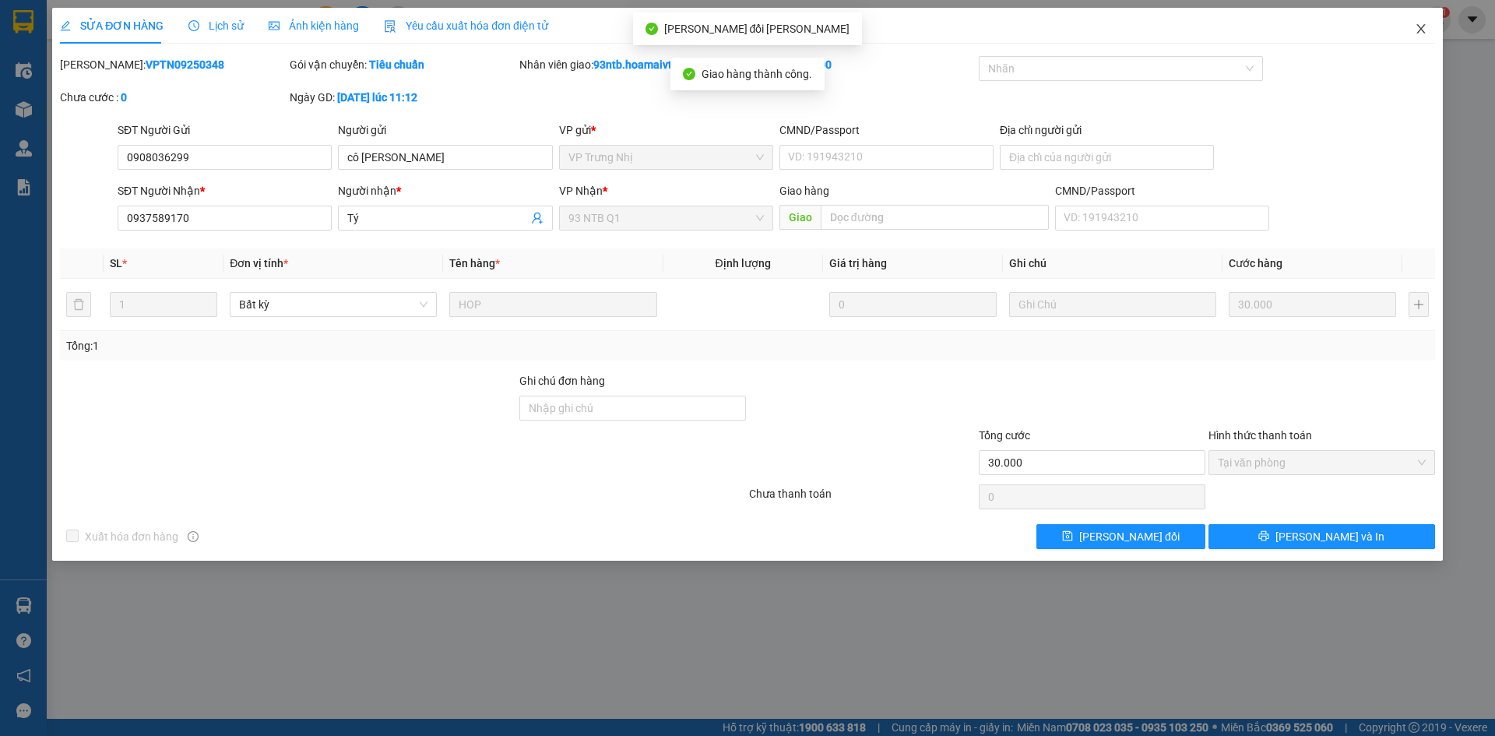
click at [1423, 25] on icon "close" at bounding box center [1421, 29] width 12 height 12
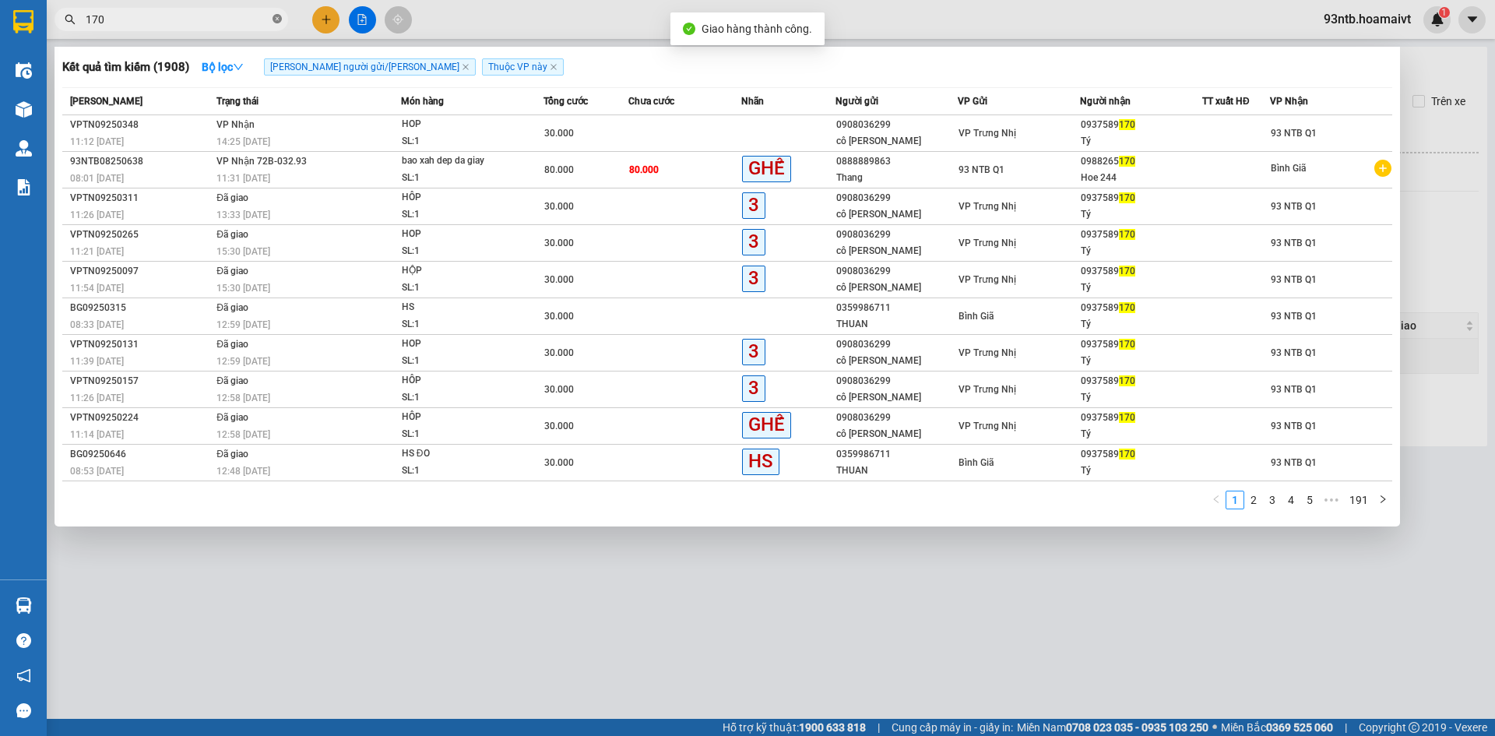
click at [274, 17] on icon "close-circle" at bounding box center [277, 18] width 9 height 9
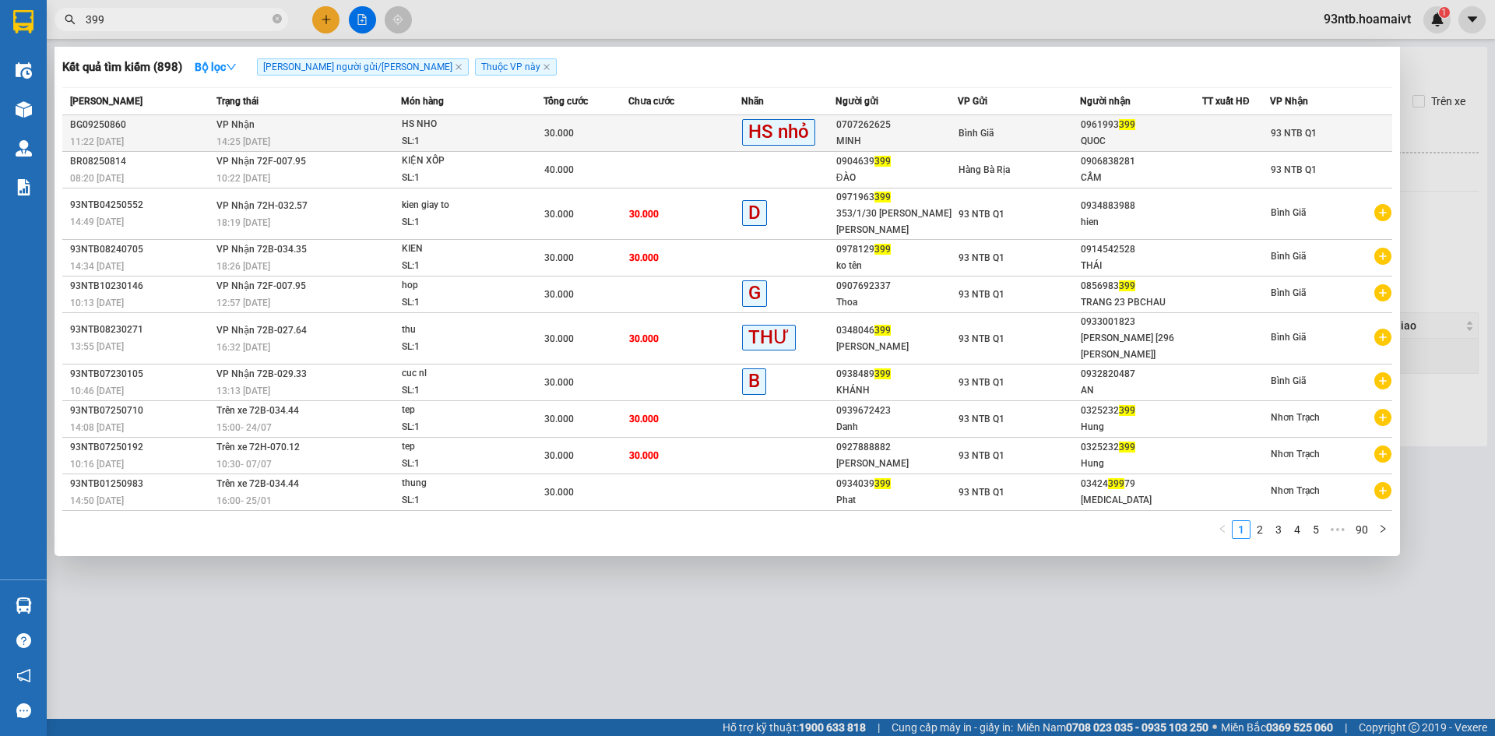
type input "399"
click at [645, 130] on td at bounding box center [684, 133] width 113 height 37
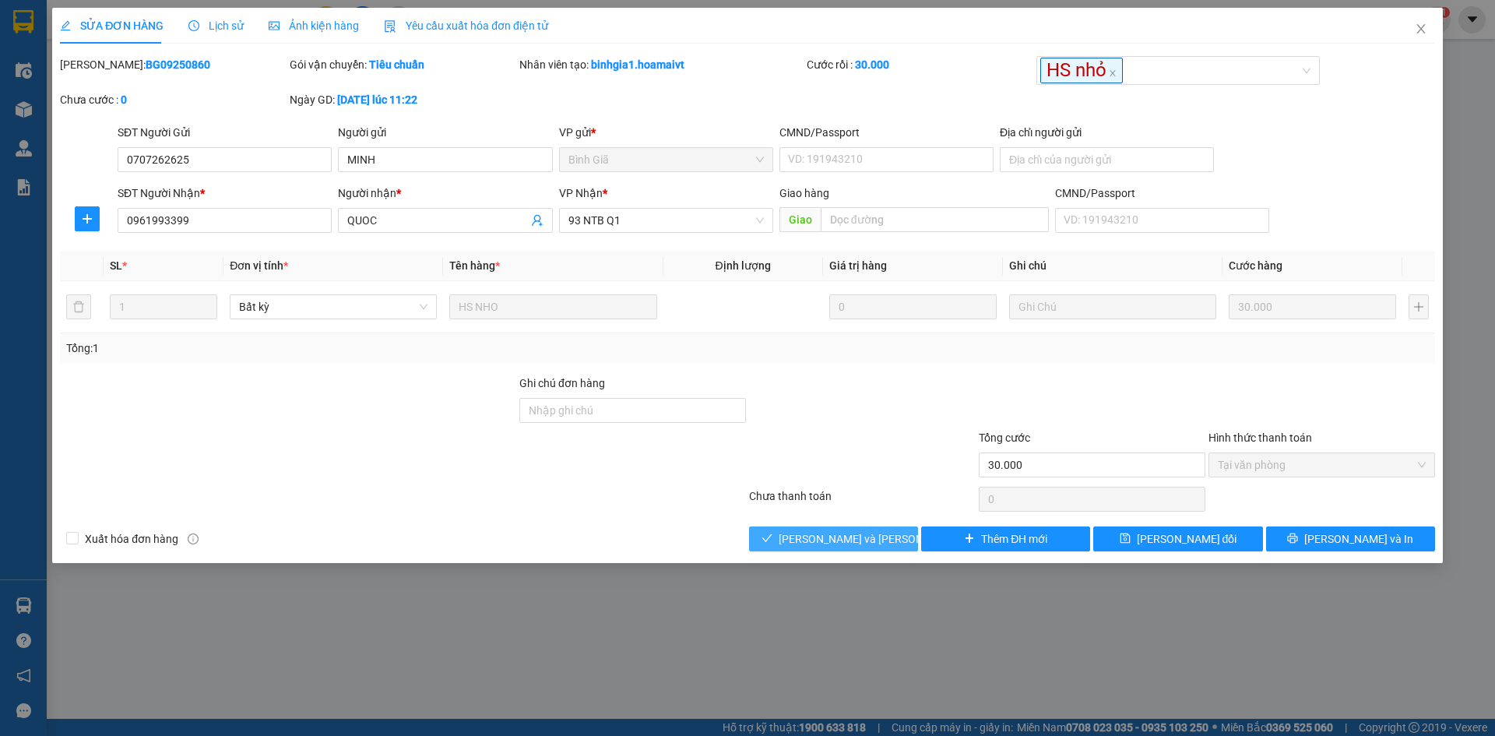
click at [795, 536] on button "[PERSON_NAME] và [PERSON_NAME] hàng" at bounding box center [833, 538] width 169 height 25
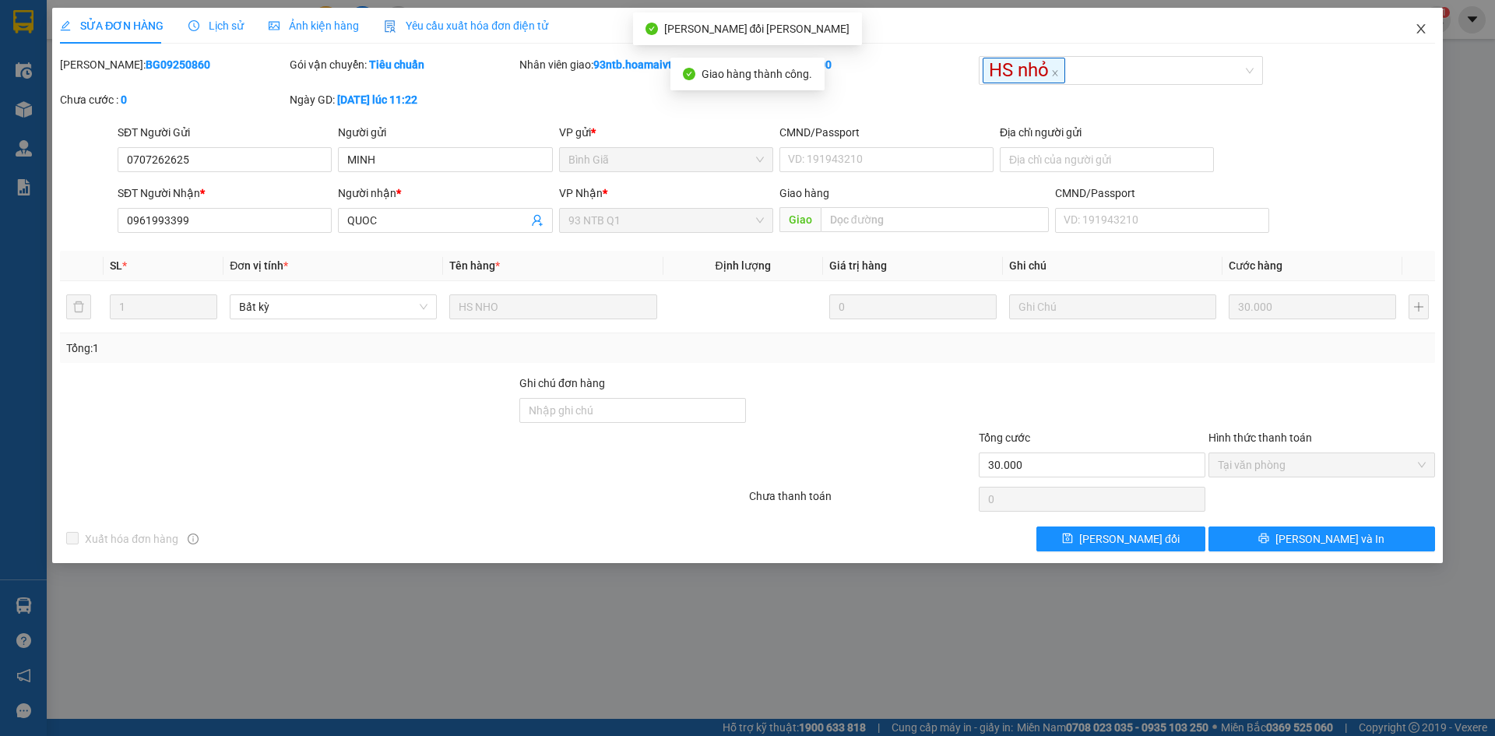
click at [1420, 29] on icon "close" at bounding box center [1420, 28] width 9 height 9
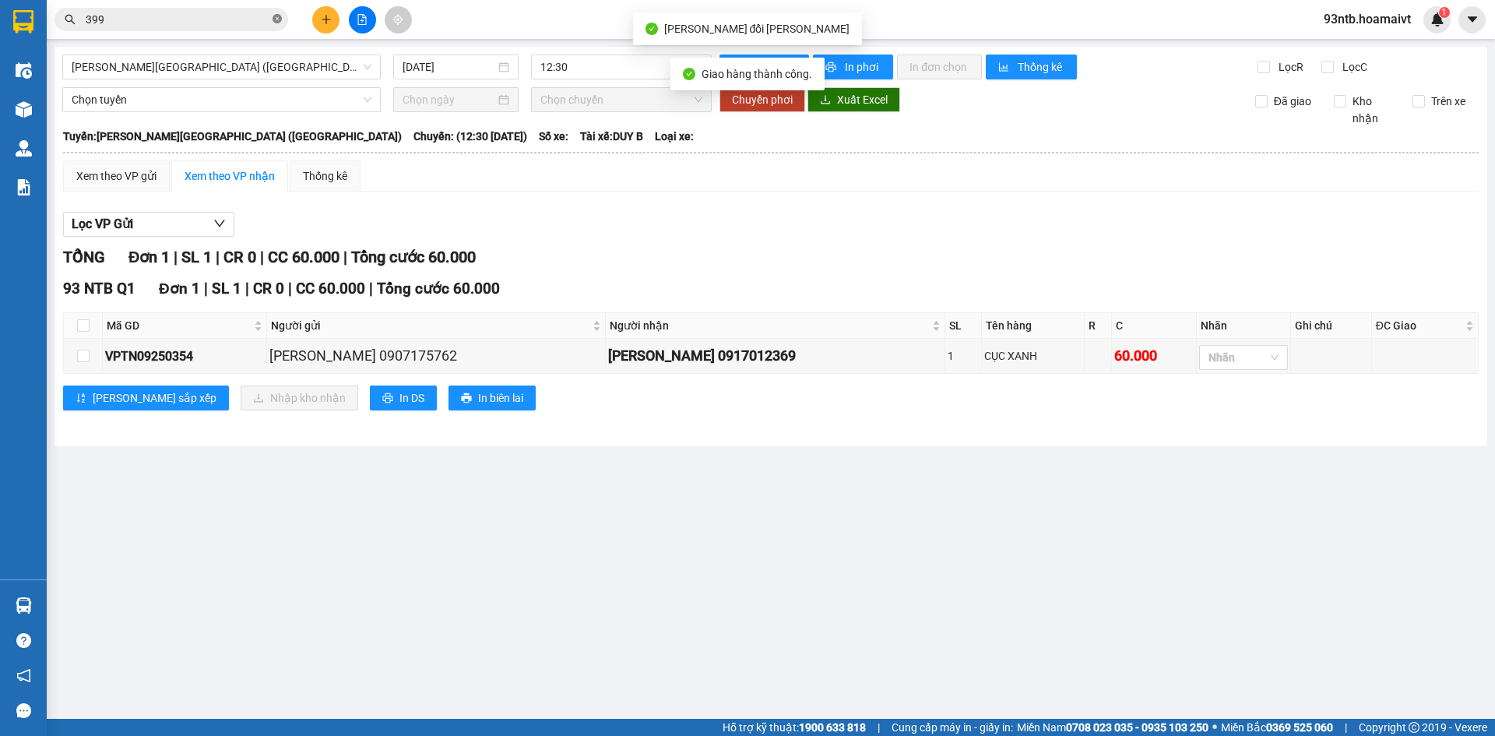
click at [280, 16] on icon "close-circle" at bounding box center [277, 18] width 9 height 9
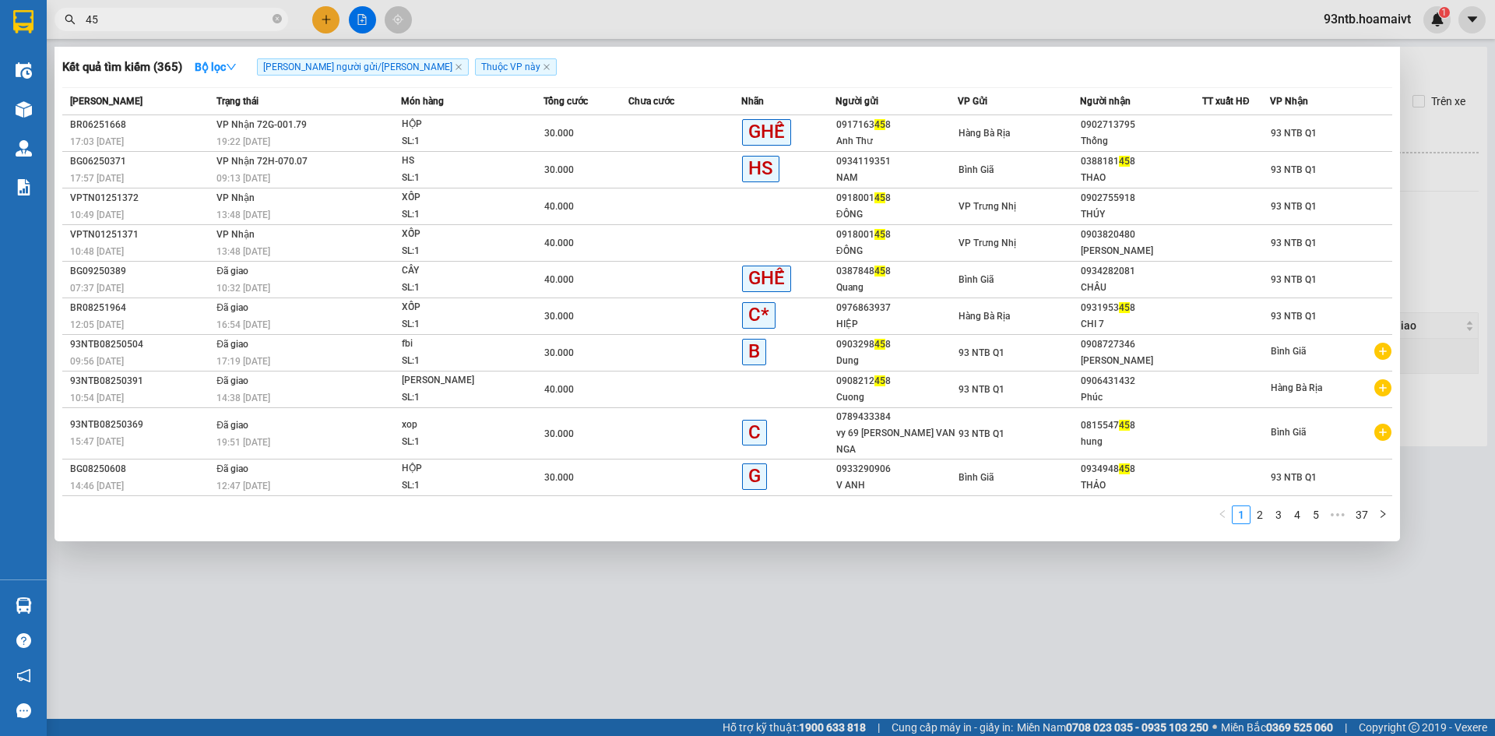
type input "4"
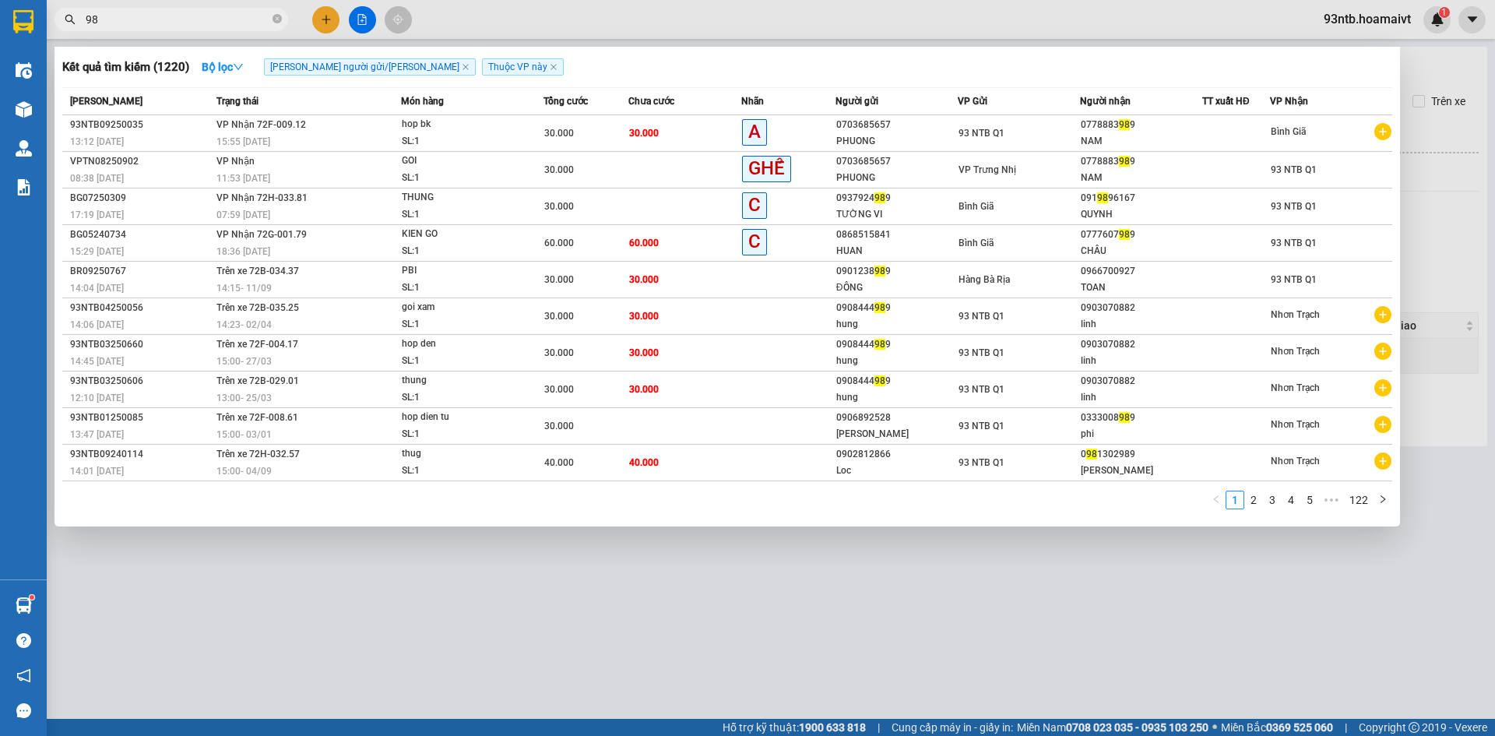
type input "9"
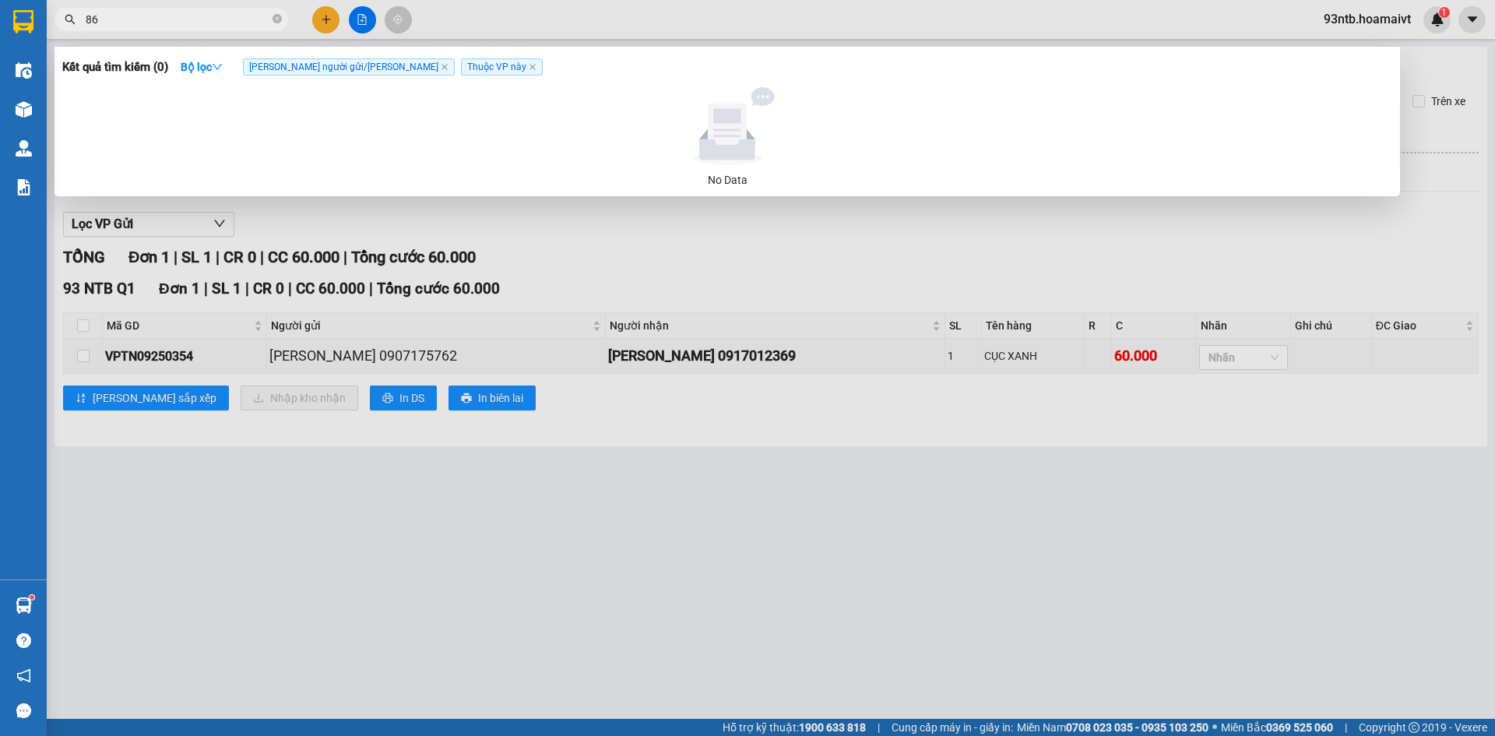
type input "8"
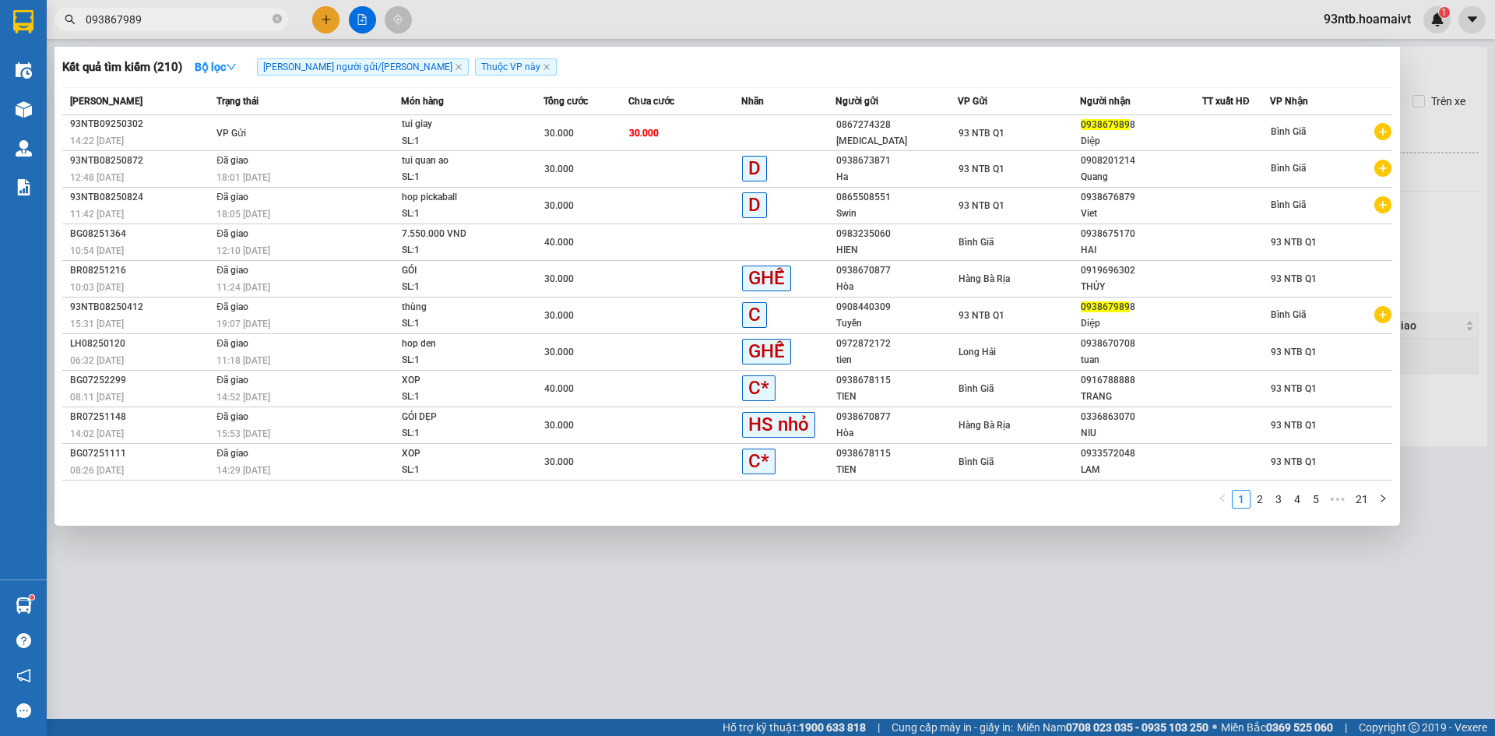
type input "0938679898"
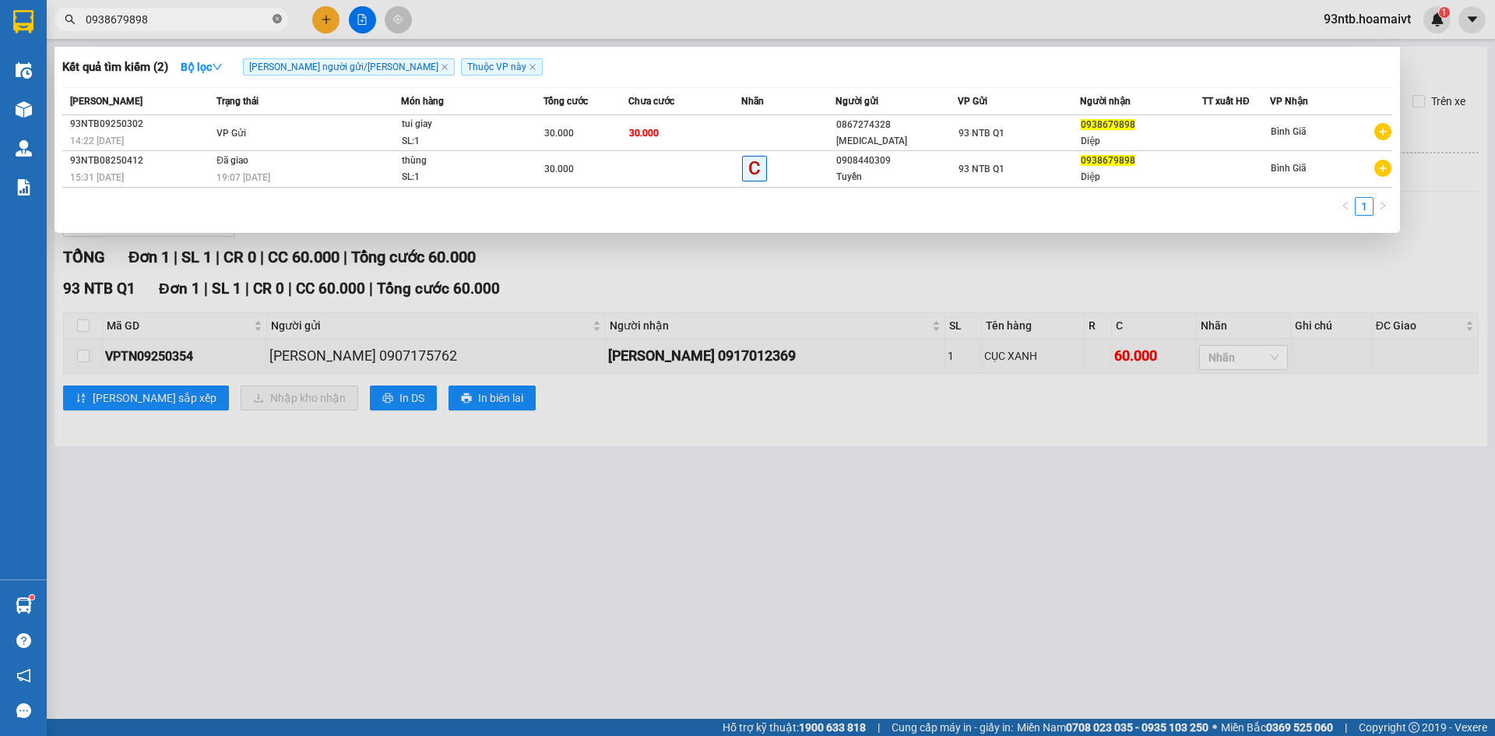
click at [277, 18] on icon "close-circle" at bounding box center [277, 18] width 9 height 9
type input "399"
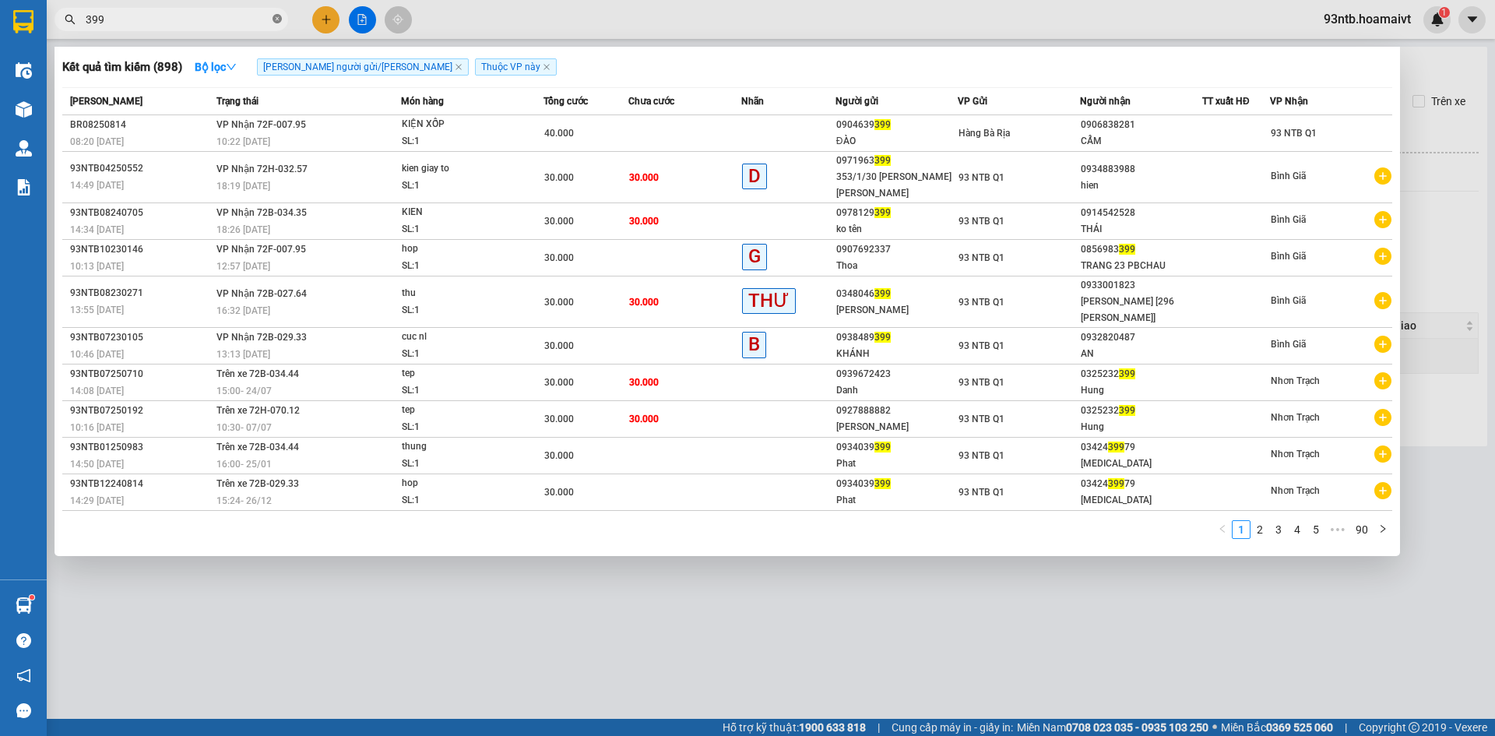
click at [276, 19] on icon "close-circle" at bounding box center [277, 18] width 9 height 9
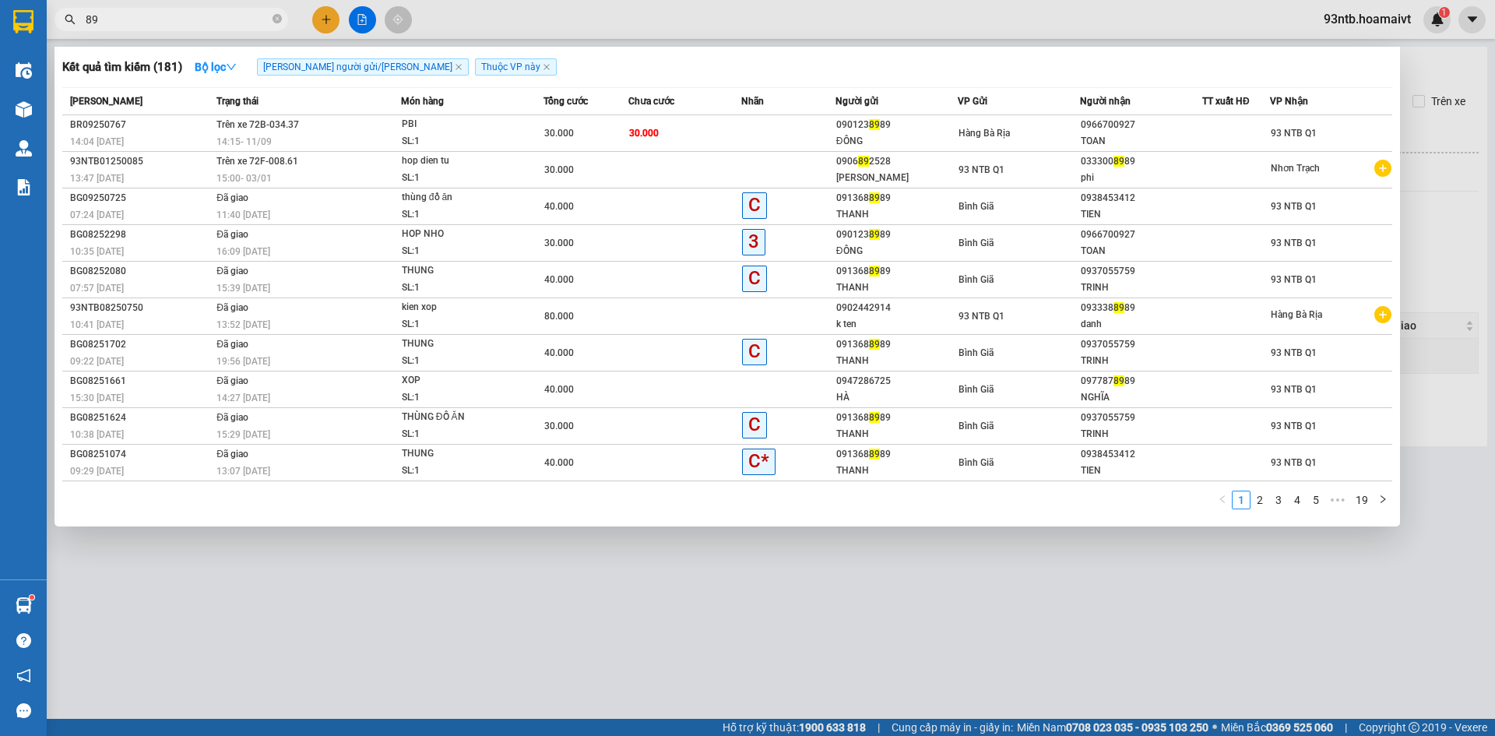
type input "8"
type input "9898"
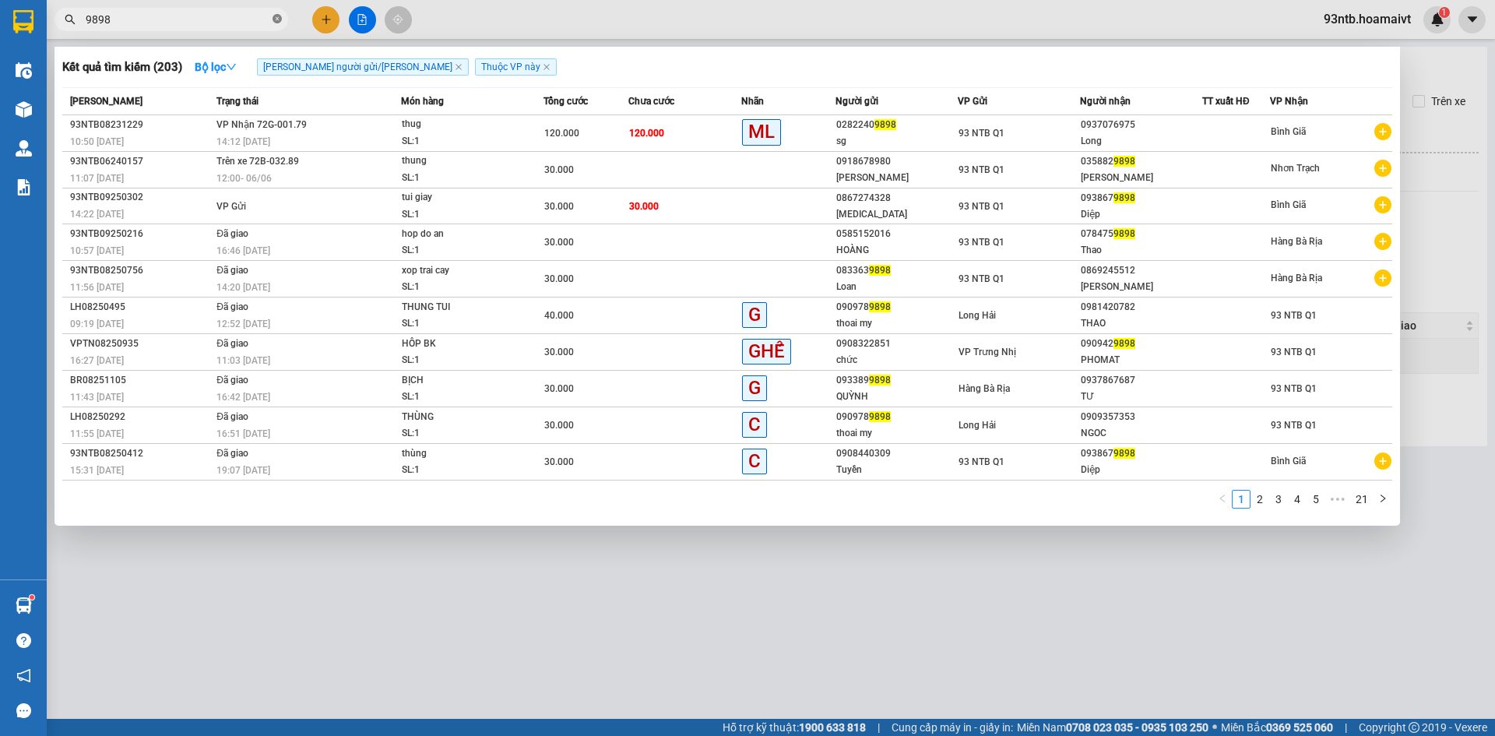
click at [278, 16] on icon "close-circle" at bounding box center [277, 18] width 9 height 9
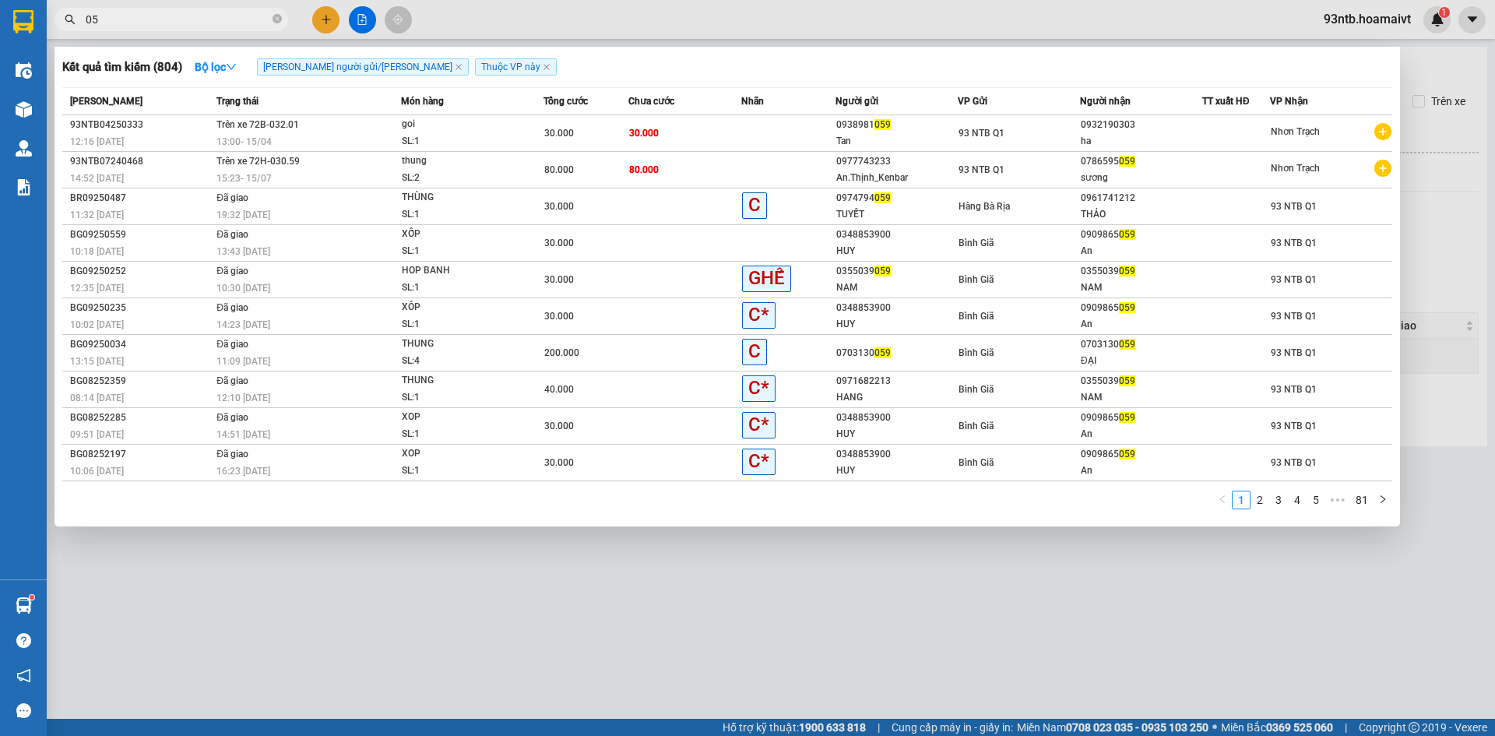
type input "0"
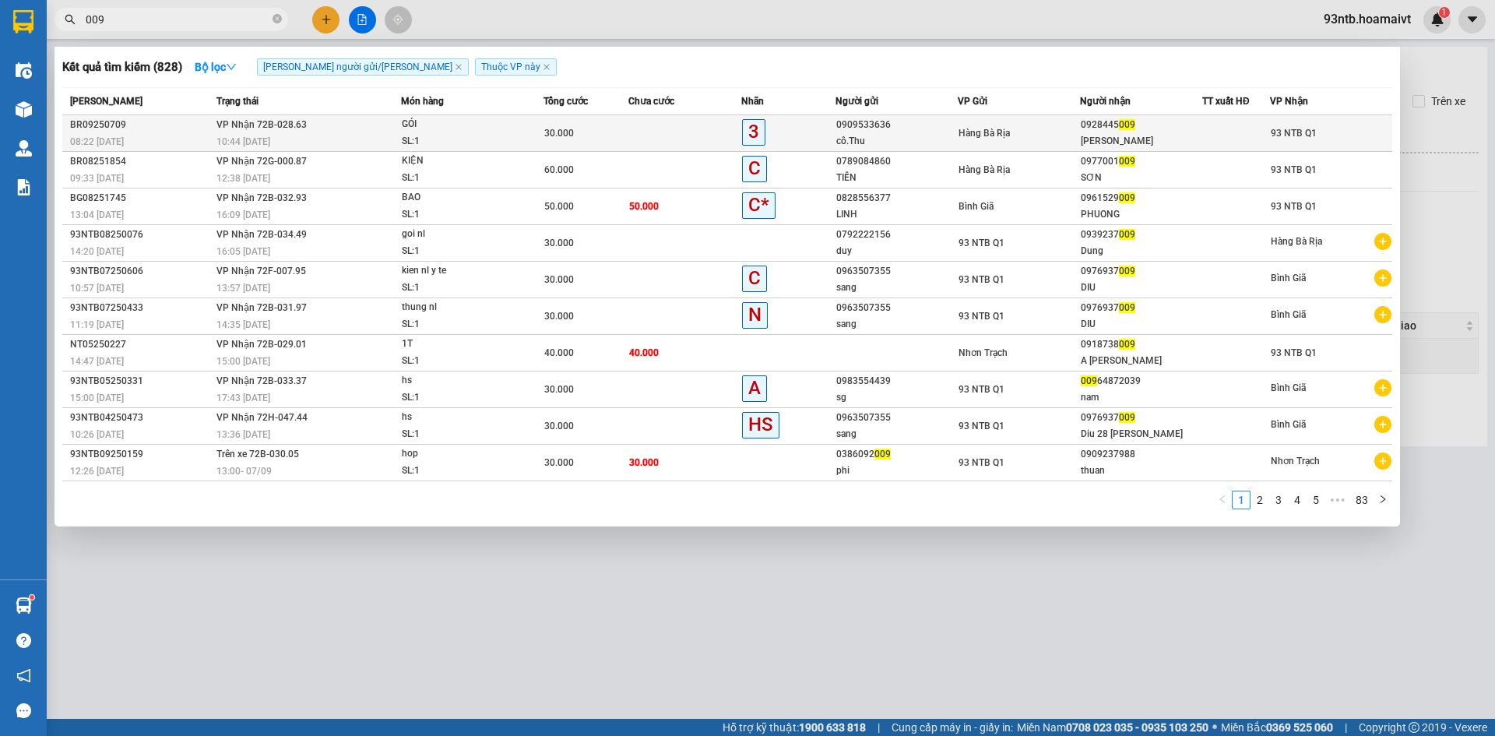
type input "009"
click at [660, 131] on td at bounding box center [684, 133] width 113 height 37
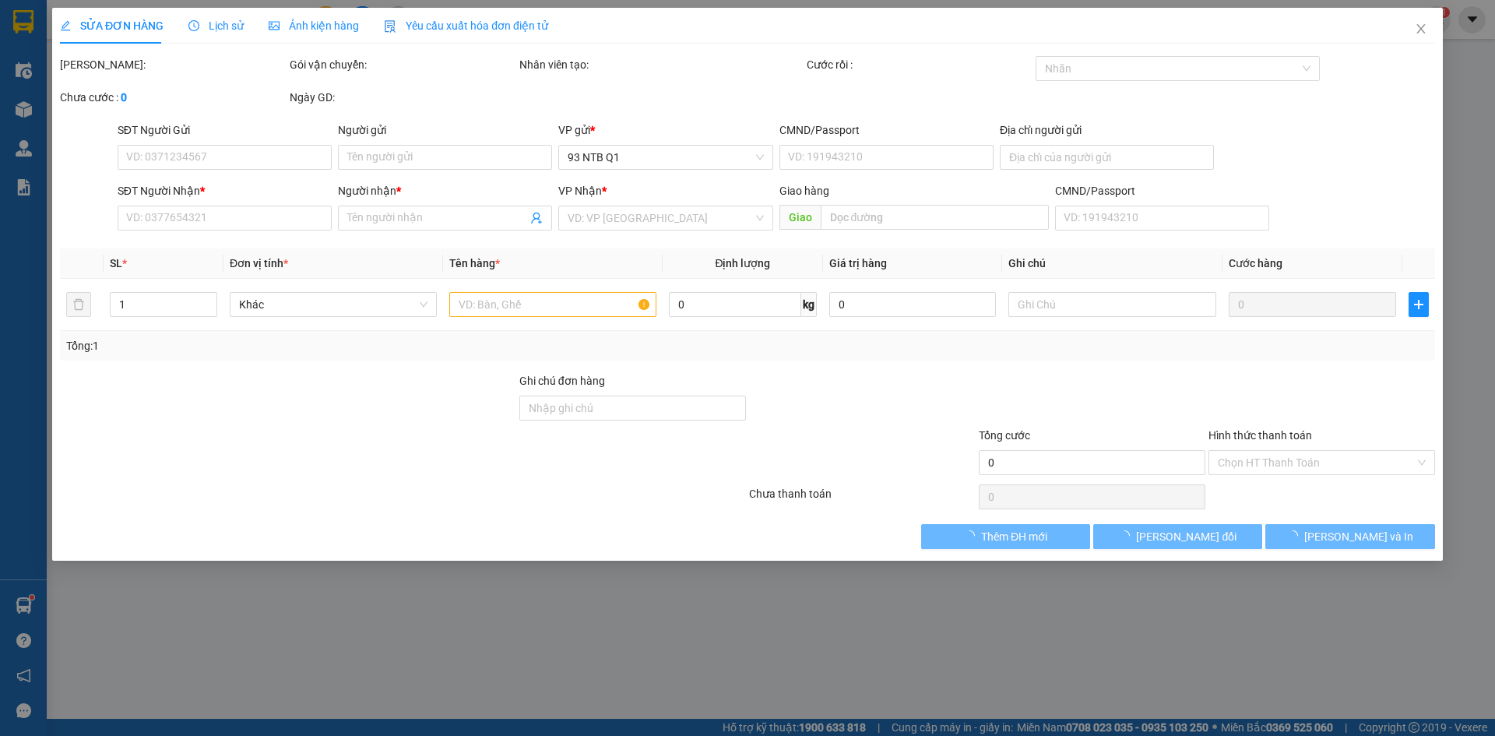
type input "0909533636"
type input "cô.Thu"
type input "0928445009"
type input "[PERSON_NAME]"
type input "30.000"
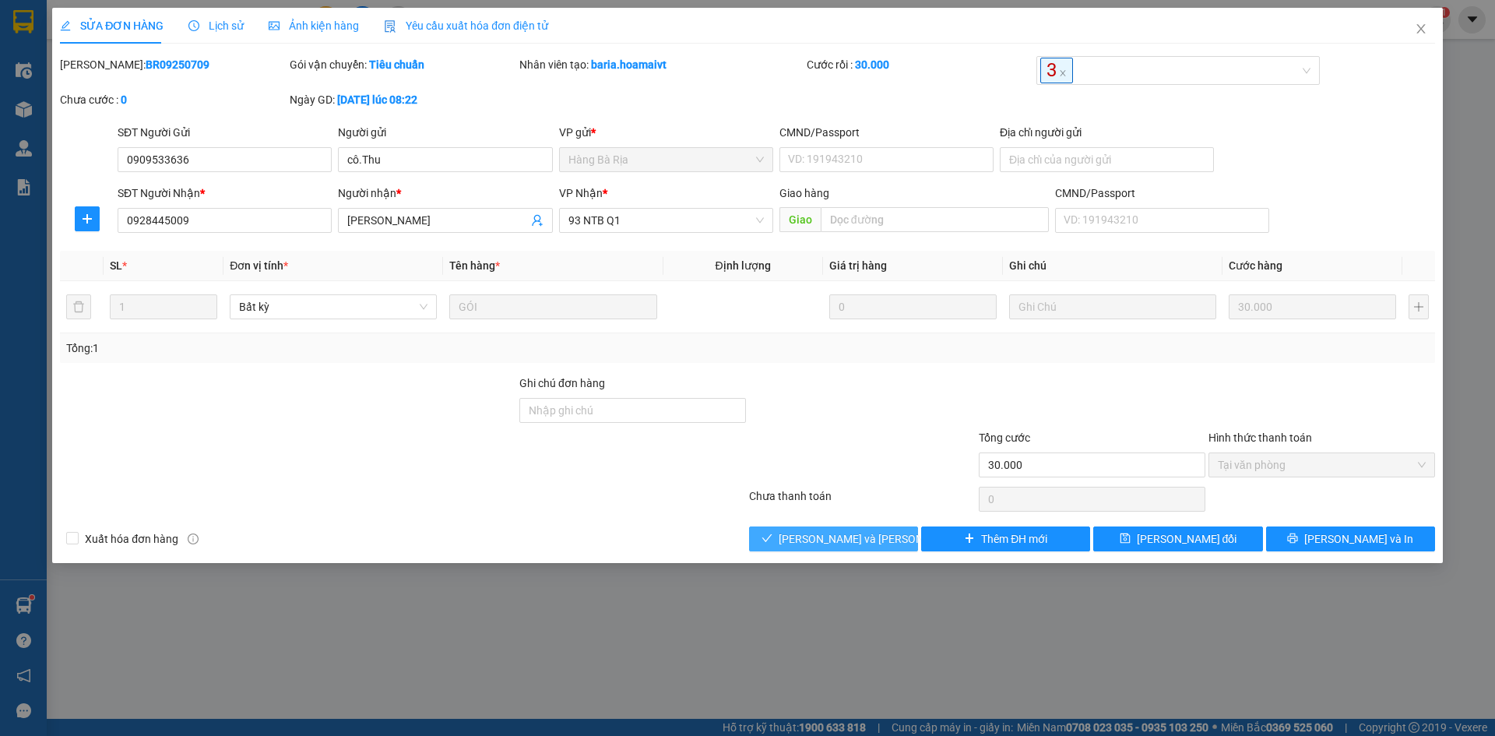
click at [818, 542] on span "[PERSON_NAME] và [PERSON_NAME] hàng" at bounding box center [884, 538] width 210 height 17
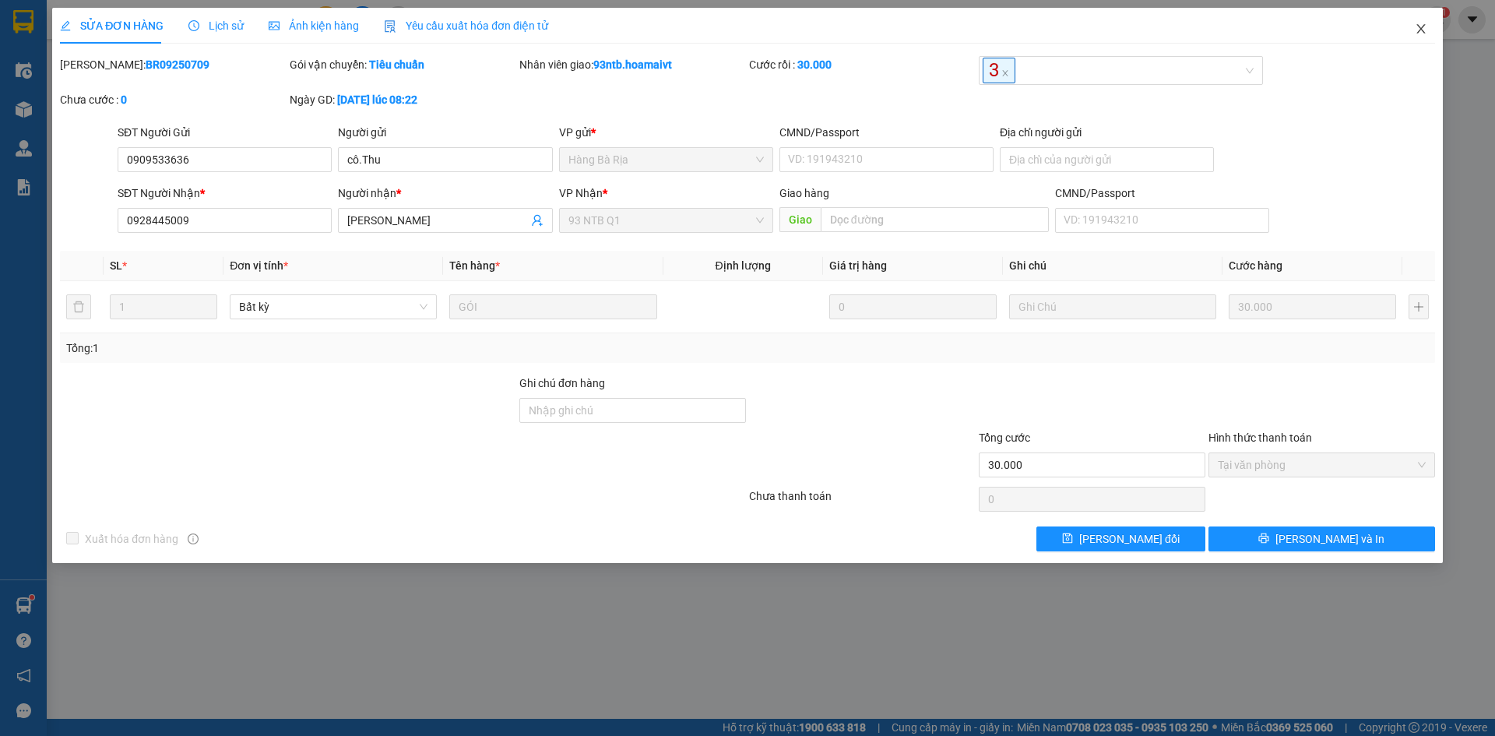
click at [1422, 24] on icon "close" at bounding box center [1421, 29] width 12 height 12
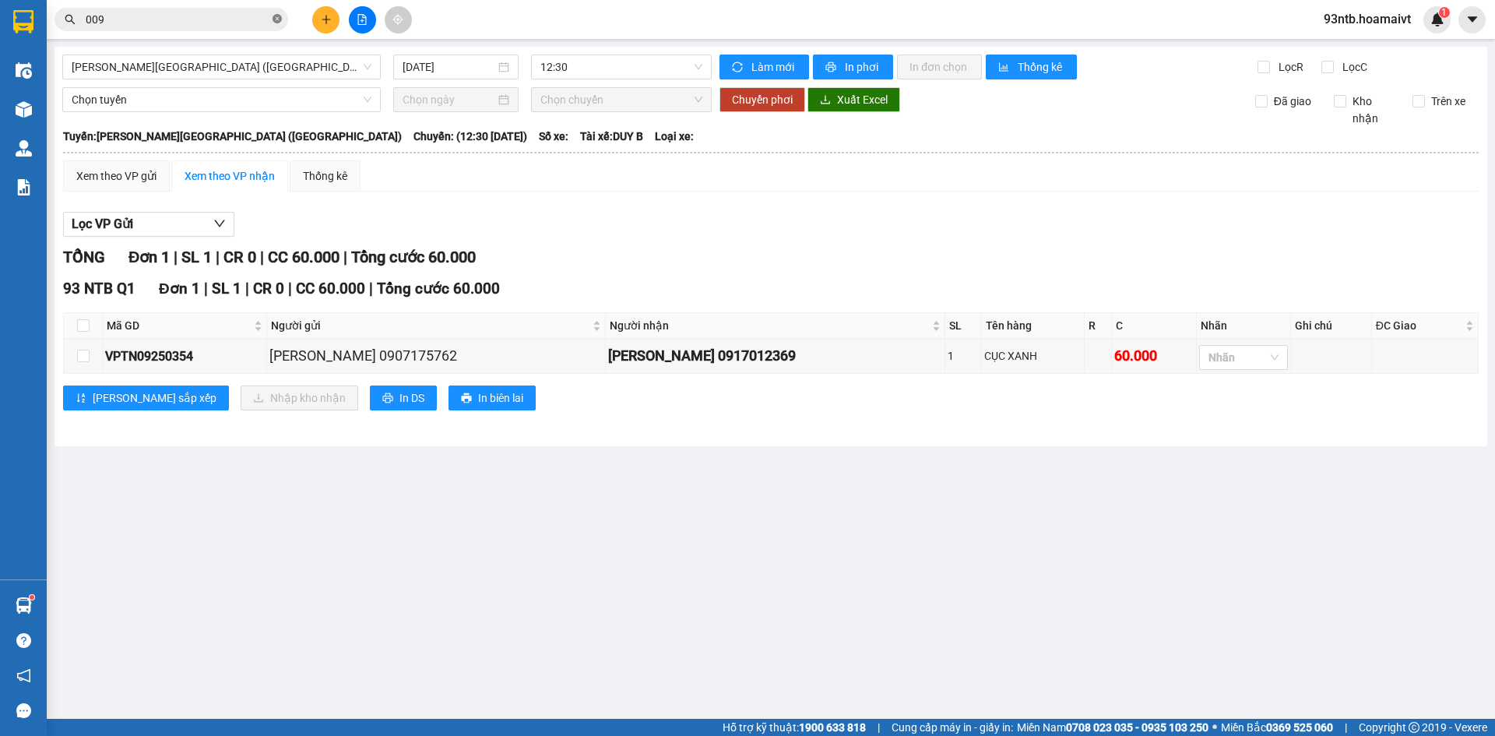
click at [276, 16] on icon "close-circle" at bounding box center [277, 18] width 9 height 9
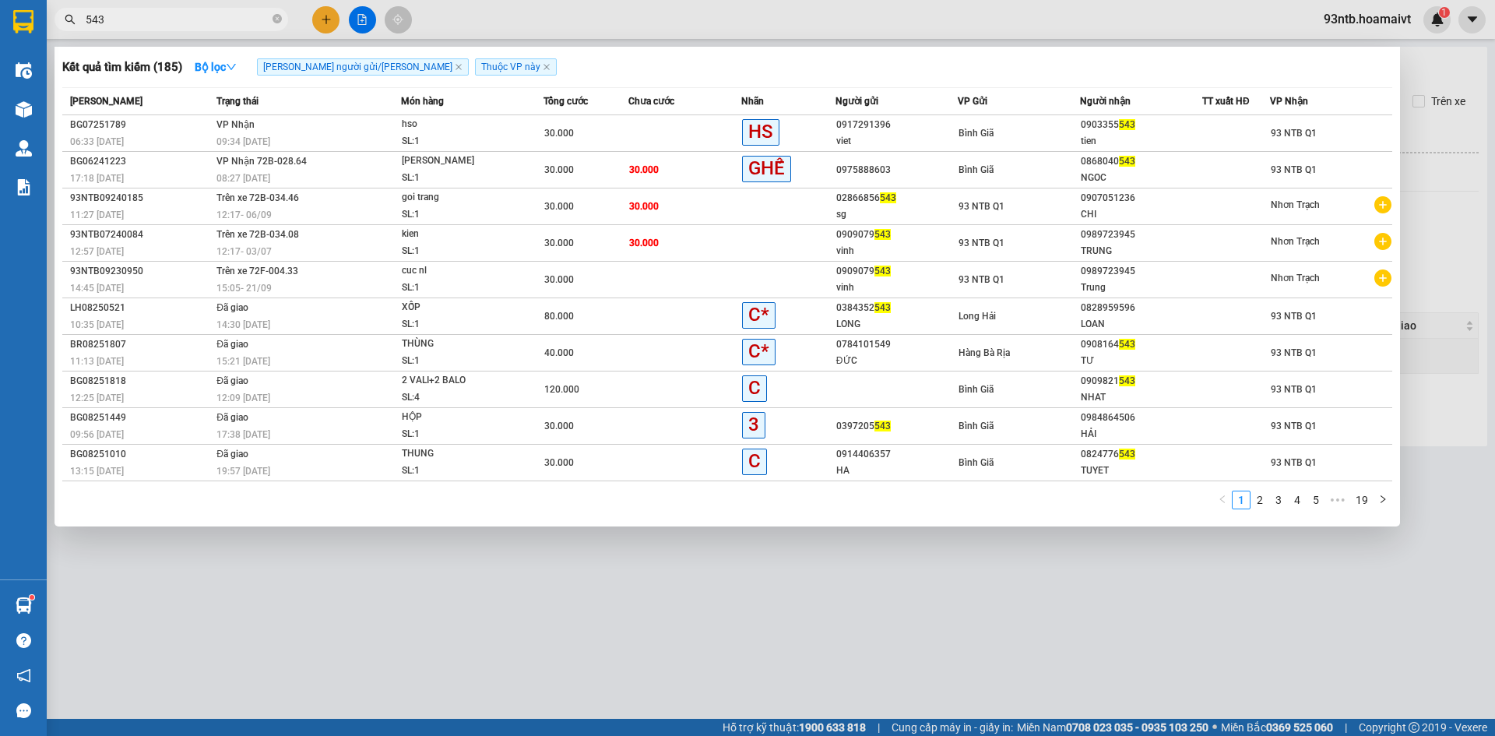
type input "543"
click at [275, 16] on icon "close-circle" at bounding box center [277, 18] width 9 height 9
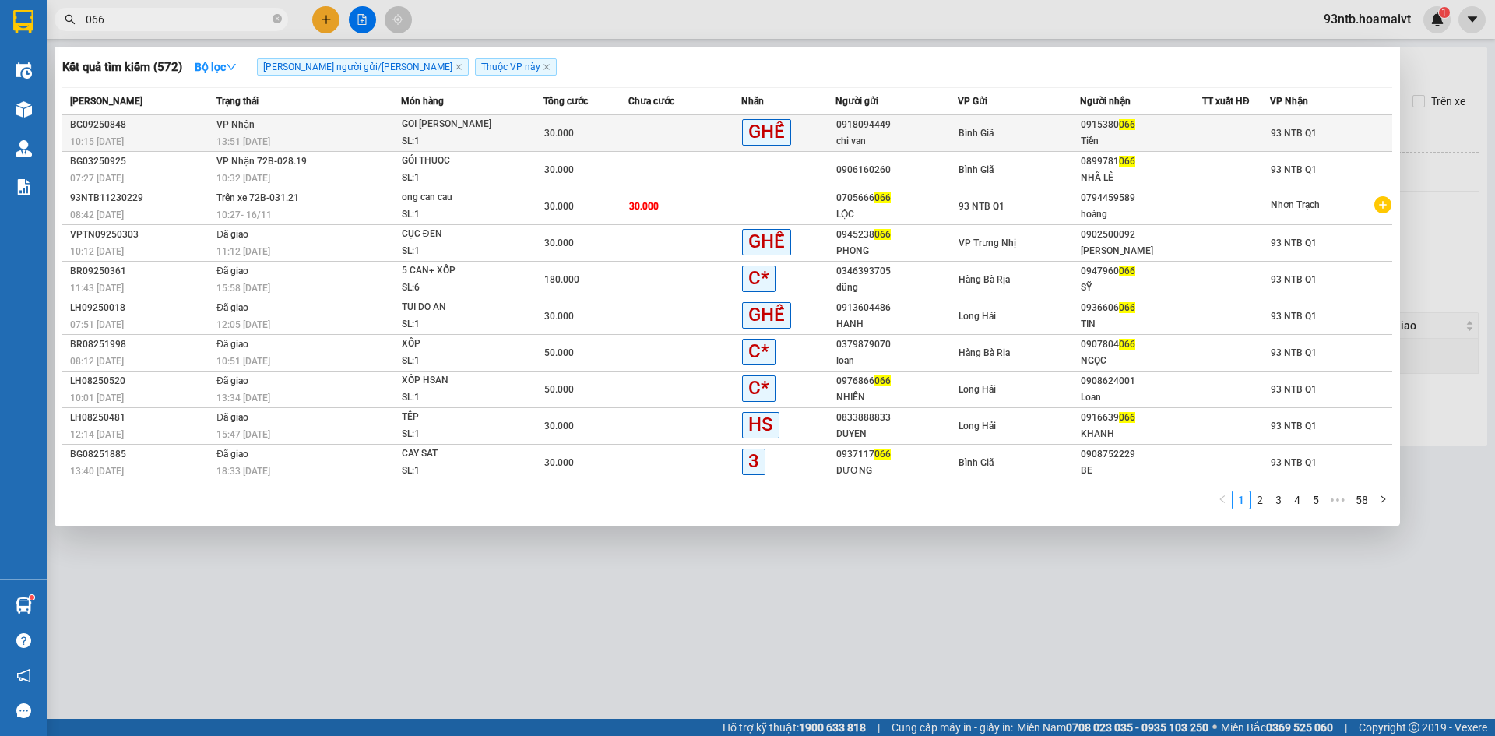
type input "066"
click at [631, 128] on td at bounding box center [684, 133] width 113 height 37
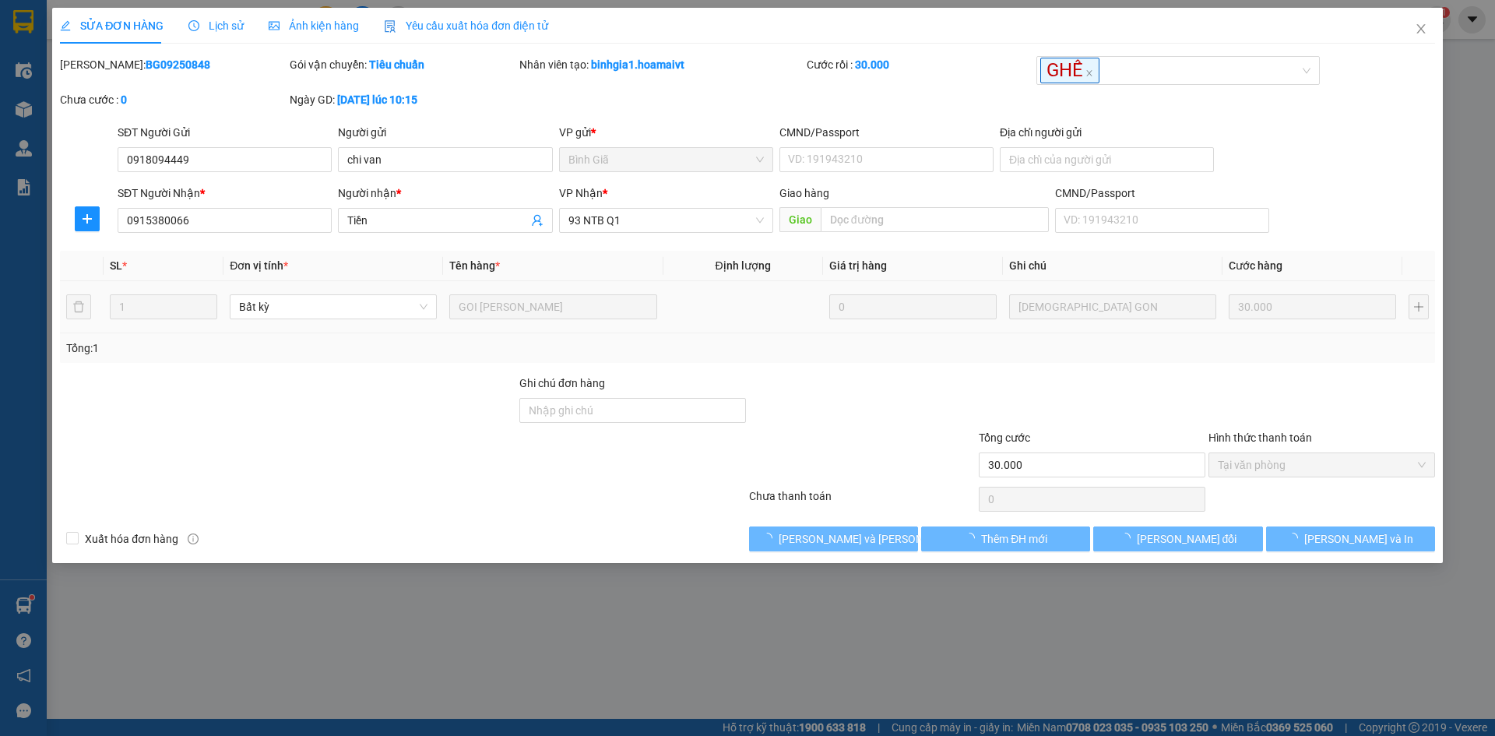
type input "0918094449"
type input "chi van"
type input "0915380066"
type input "Tiền"
type input "30.000"
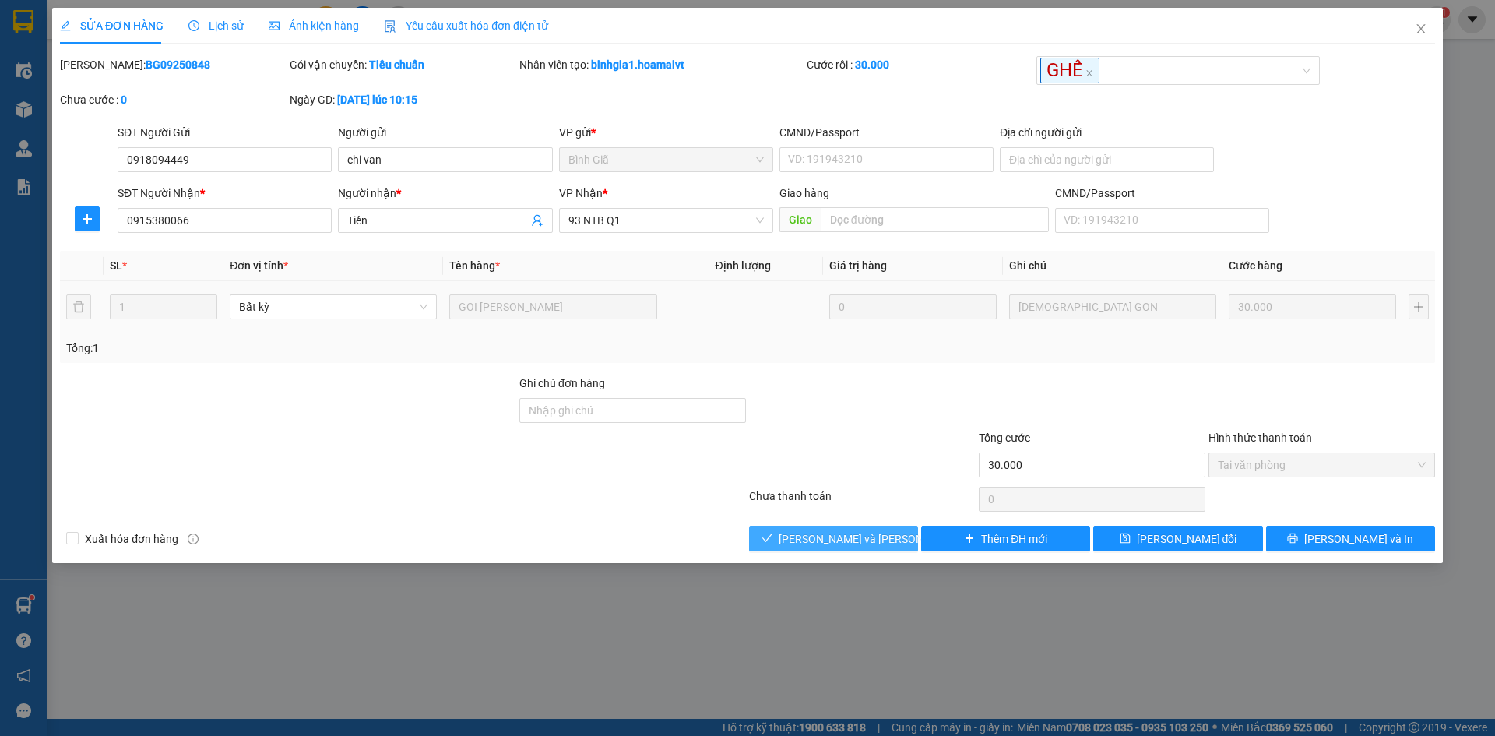
click at [772, 541] on icon "check" at bounding box center [767, 538] width 11 height 11
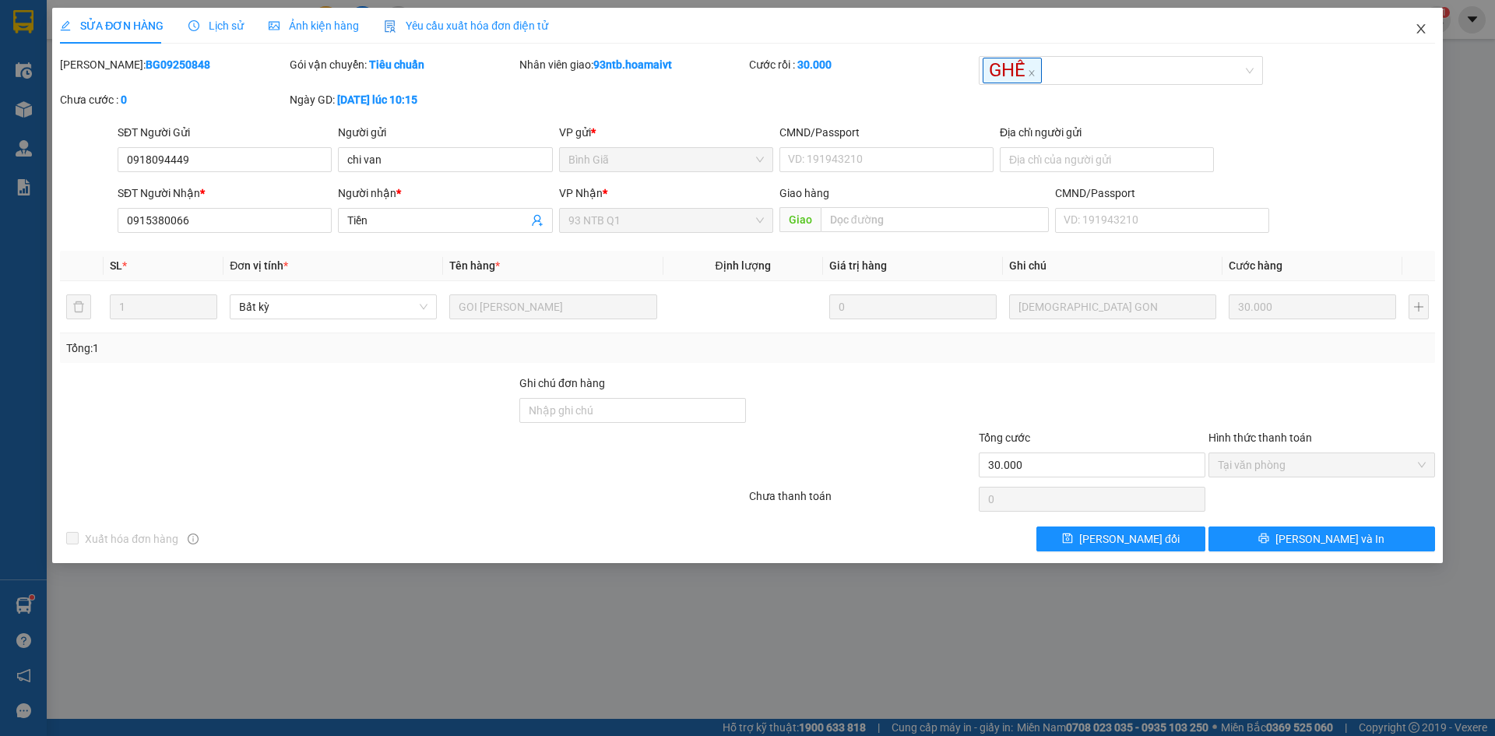
click at [1420, 27] on icon "close" at bounding box center [1421, 29] width 12 height 12
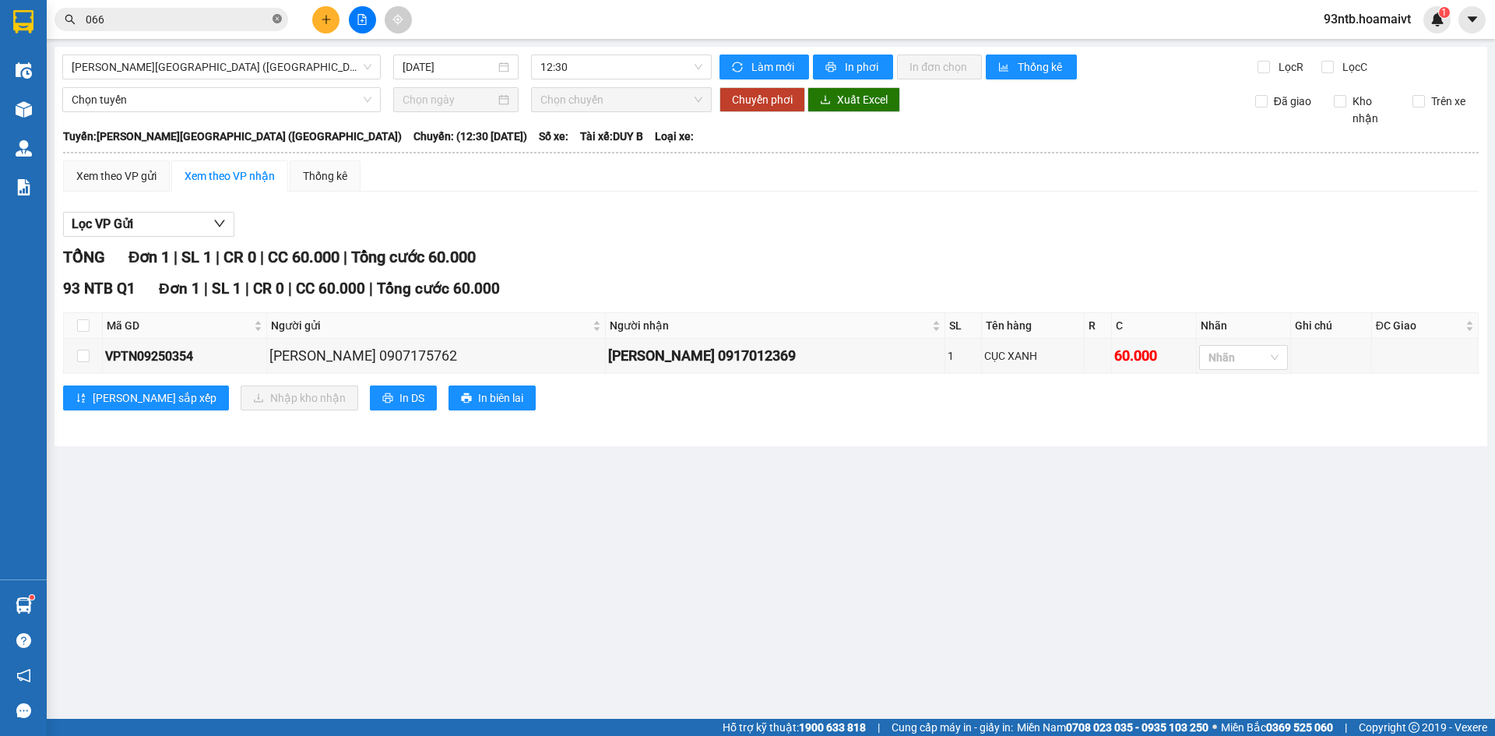
click at [277, 19] on icon "close-circle" at bounding box center [277, 18] width 9 height 9
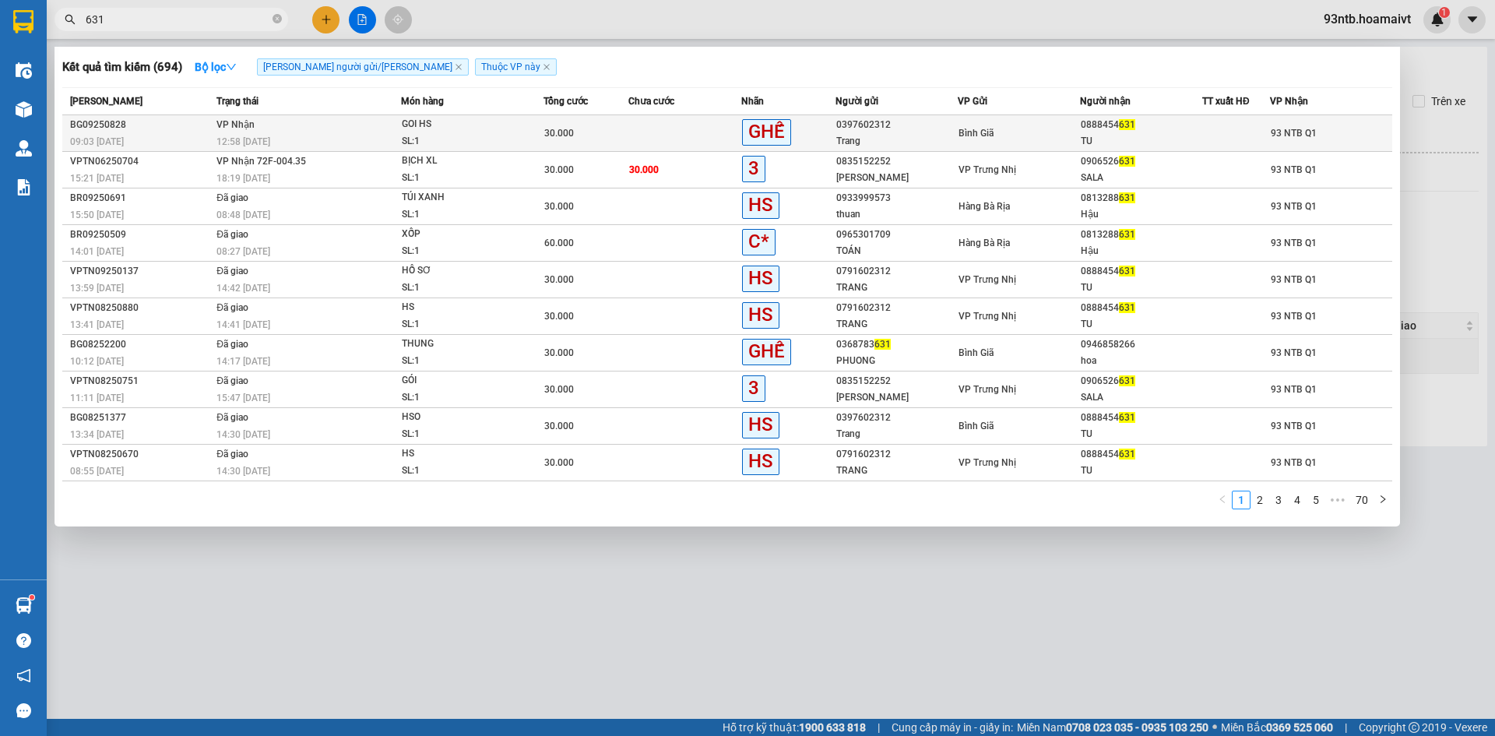
type input "631"
click at [671, 127] on td at bounding box center [684, 133] width 113 height 37
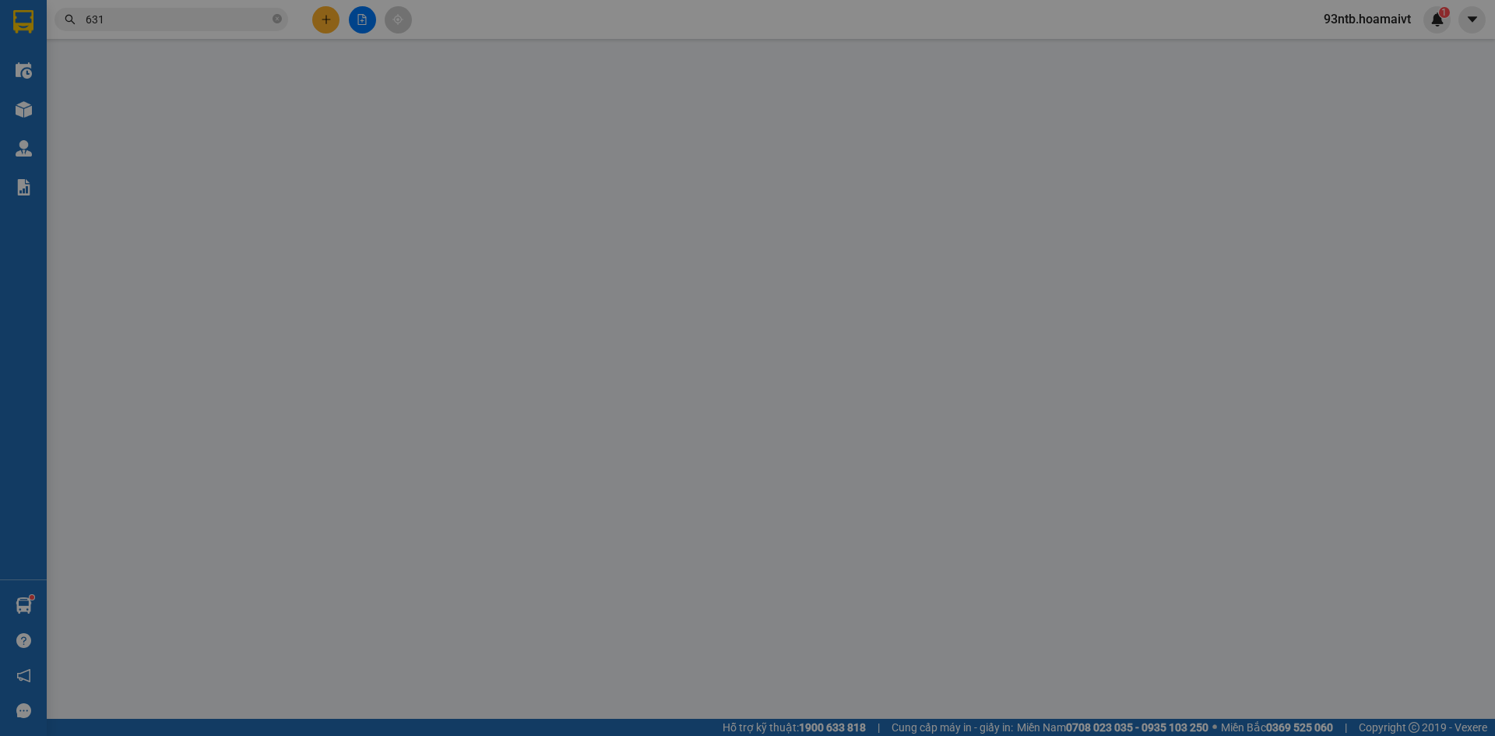
type input "0397602312"
type input "Trang"
type input "0888454631"
type input "TU"
type input "30.000"
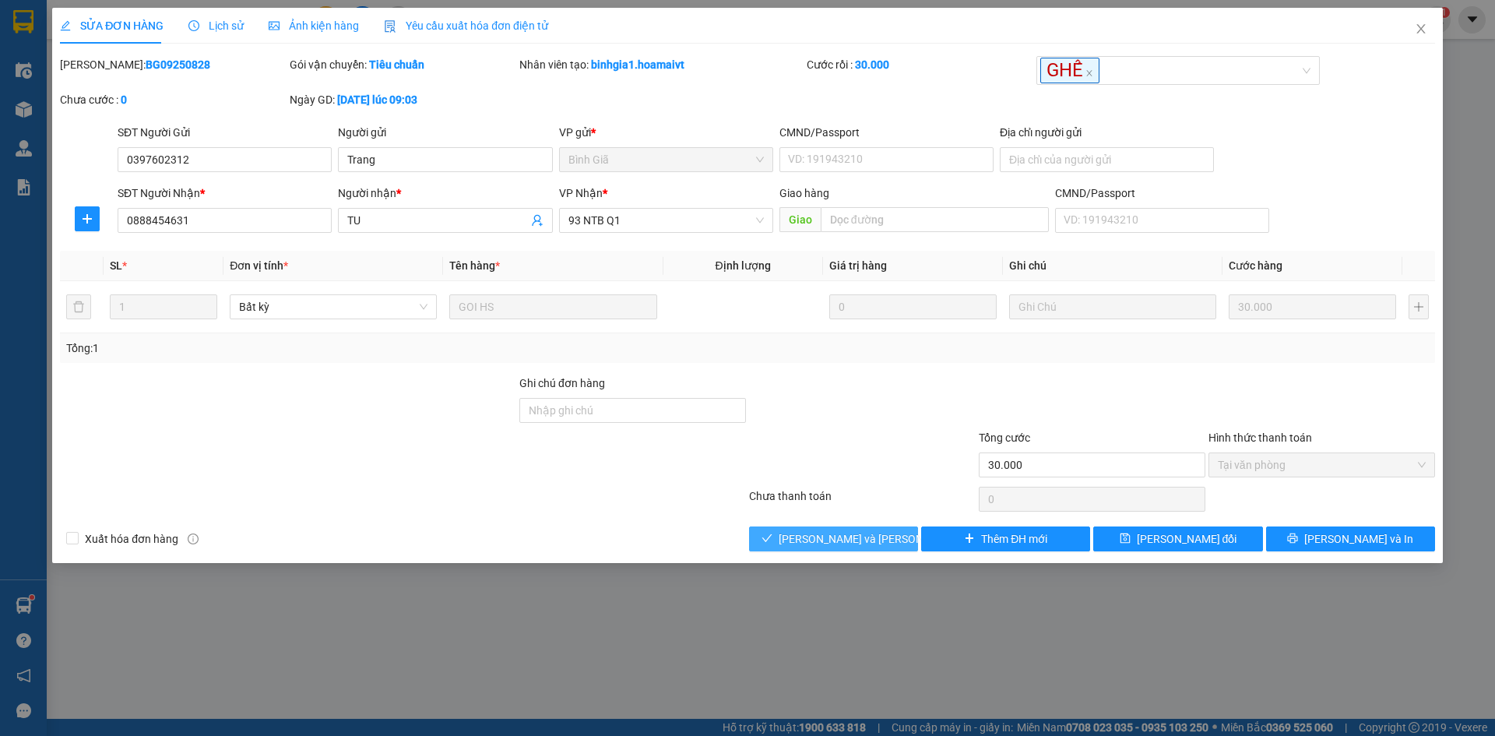
click at [810, 531] on span "[PERSON_NAME] và [PERSON_NAME] hàng" at bounding box center [884, 538] width 210 height 17
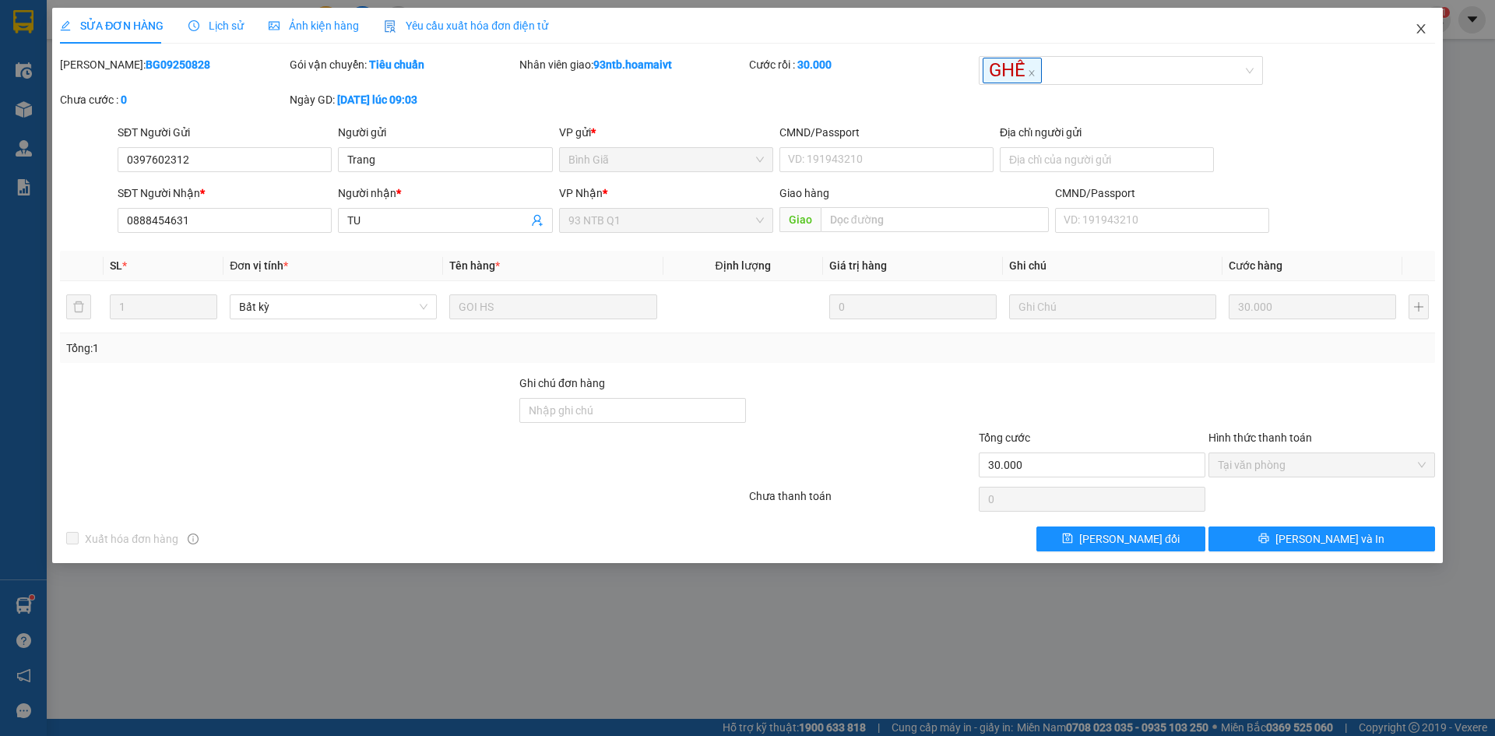
click at [1419, 25] on icon "close" at bounding box center [1421, 29] width 12 height 12
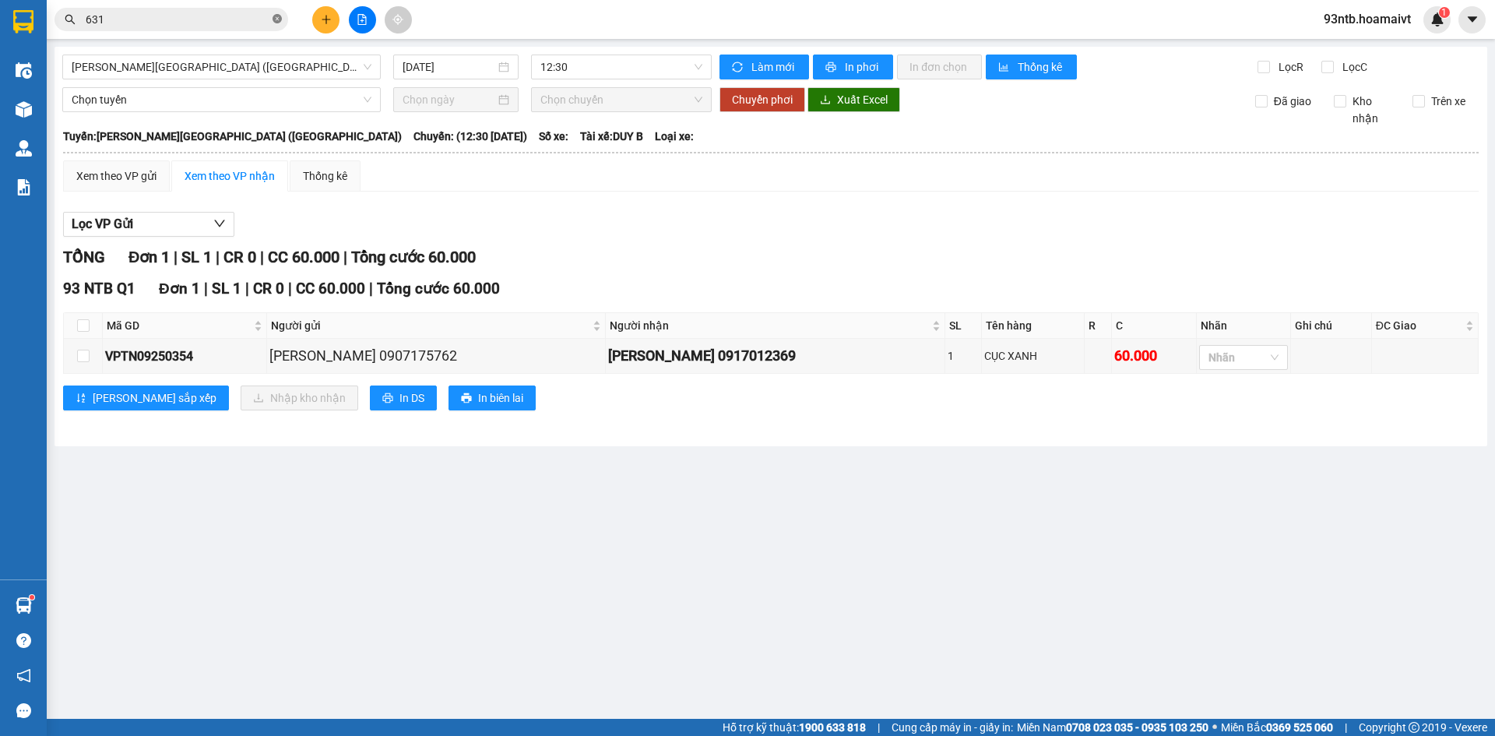
click at [276, 17] on icon "close-circle" at bounding box center [277, 18] width 9 height 9
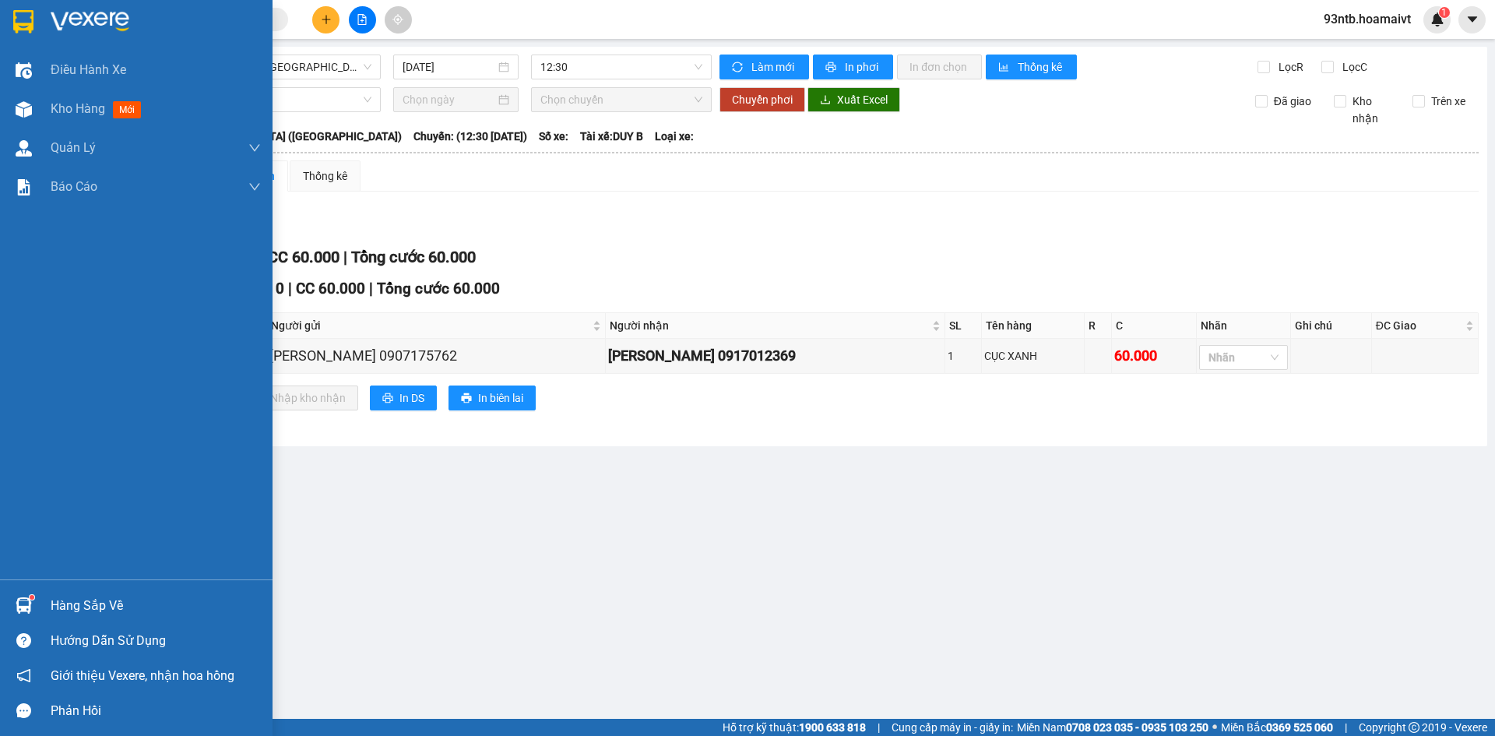
click at [24, 602] on img at bounding box center [24, 605] width 16 height 16
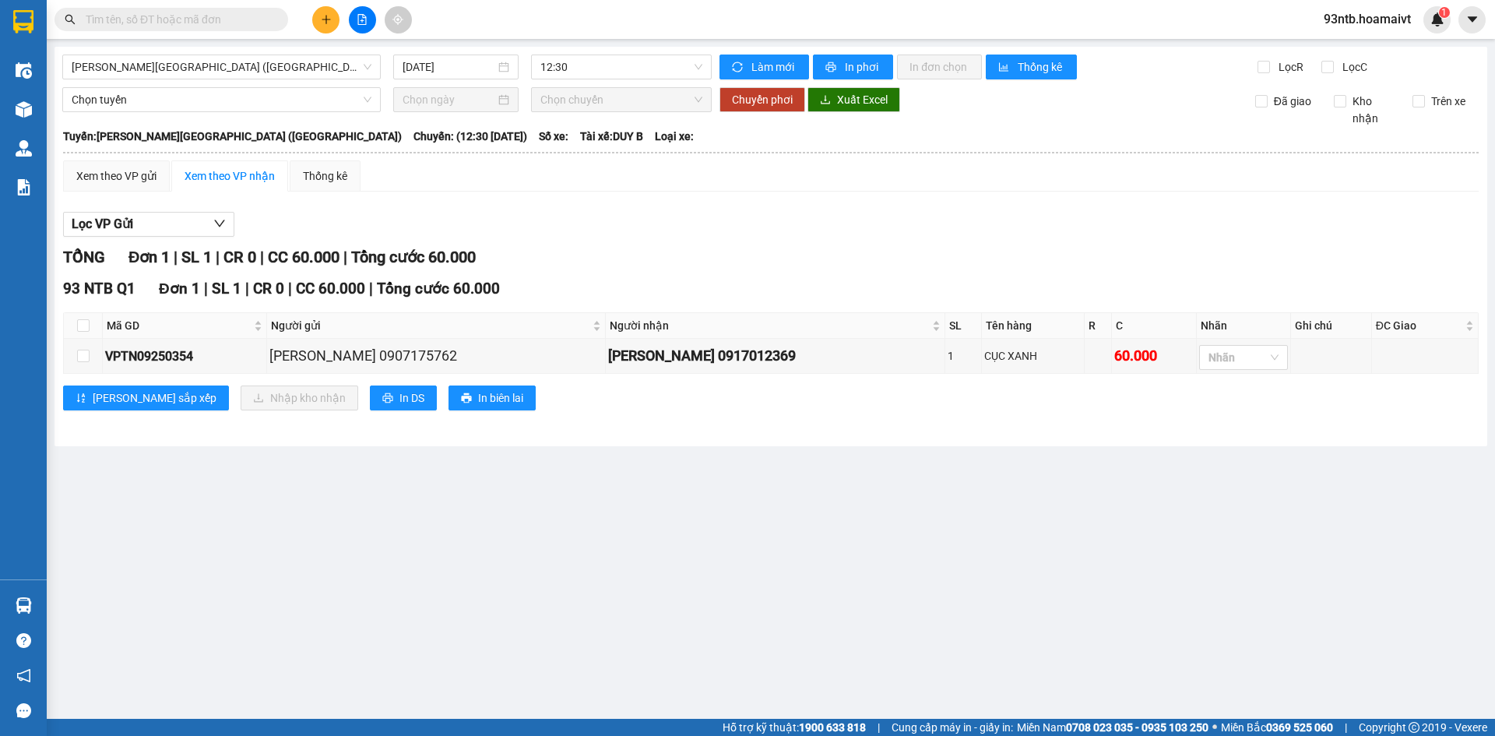
click at [676, 214] on section "Kết quả [PERSON_NAME] ( 694 ) Bộ lọc [PERSON_NAME] người gửi/[PERSON_NAME] [PER…" at bounding box center [747, 368] width 1495 height 736
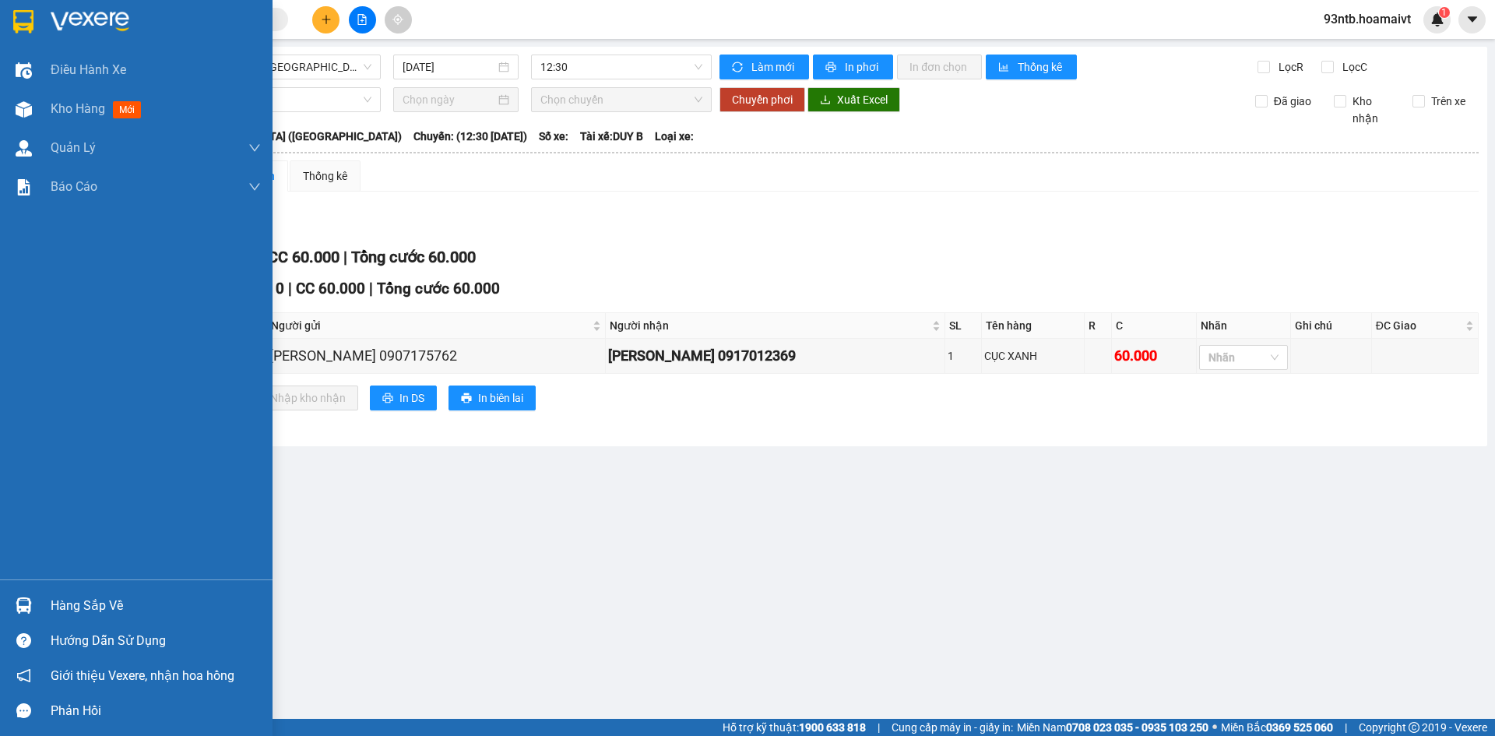
click at [22, 604] on img at bounding box center [24, 605] width 16 height 16
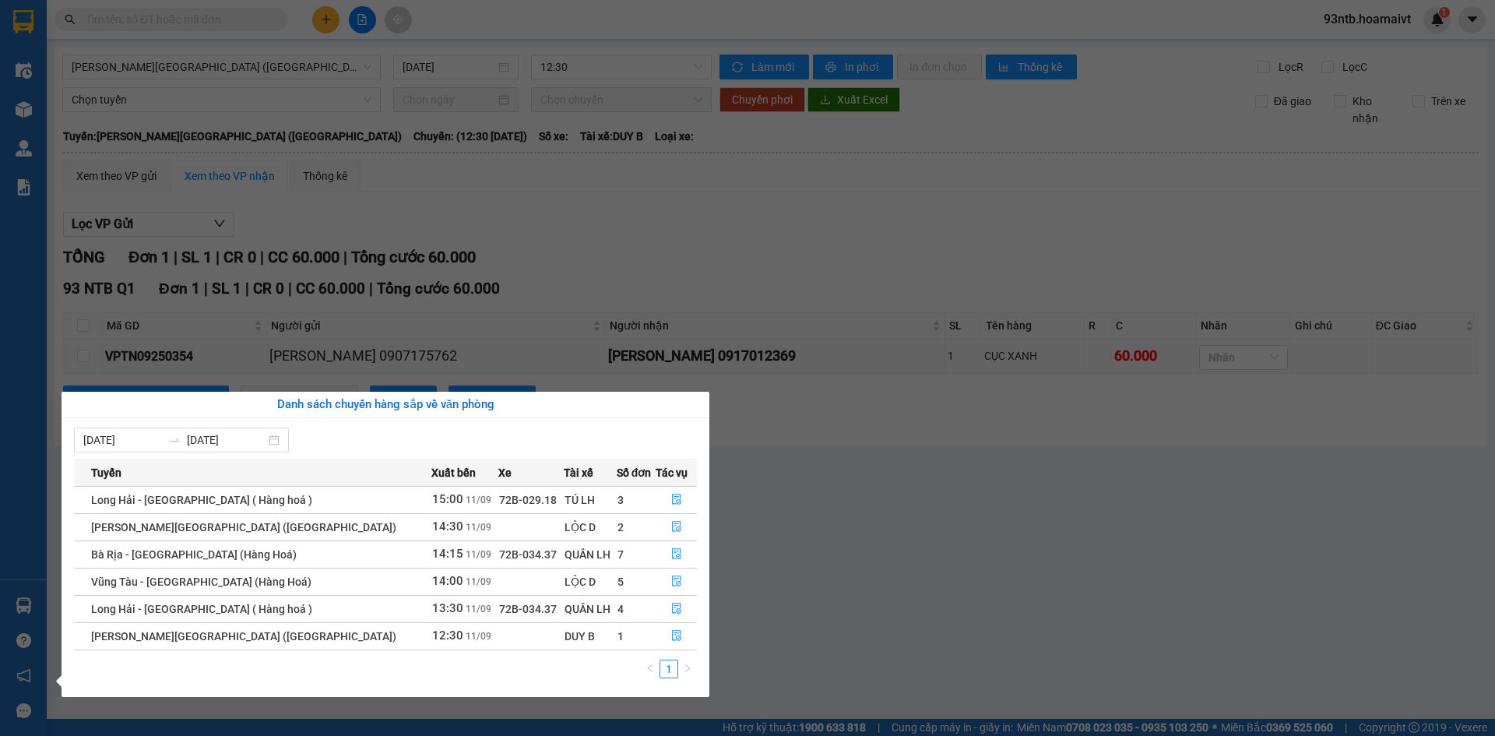
click at [624, 232] on section "Kết quả [PERSON_NAME] ( 694 ) Bộ lọc [PERSON_NAME] người gửi/[PERSON_NAME] [PER…" at bounding box center [747, 368] width 1495 height 736
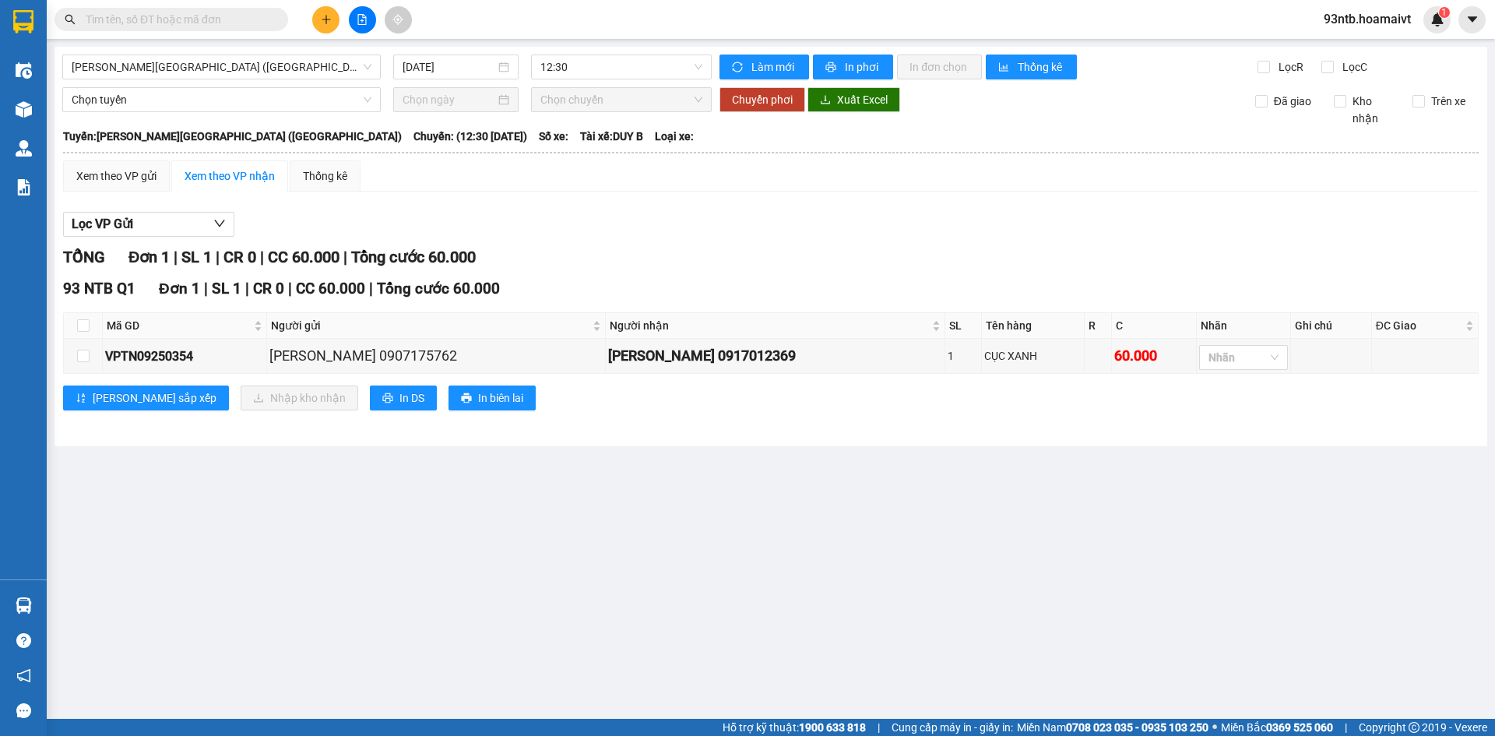
click at [158, 19] on input "text" at bounding box center [178, 19] width 184 height 17
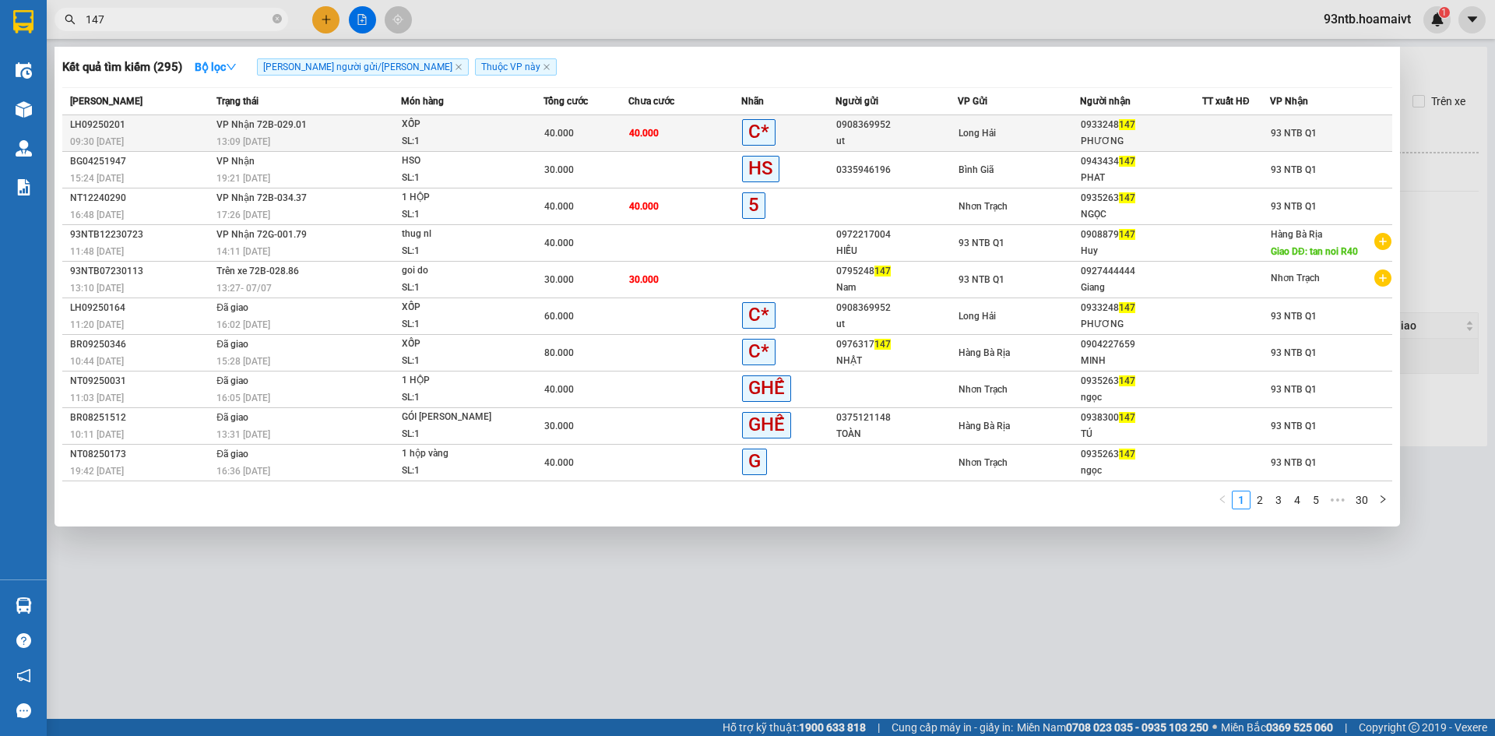
type input "147"
click at [688, 127] on td "40.000" at bounding box center [684, 133] width 113 height 37
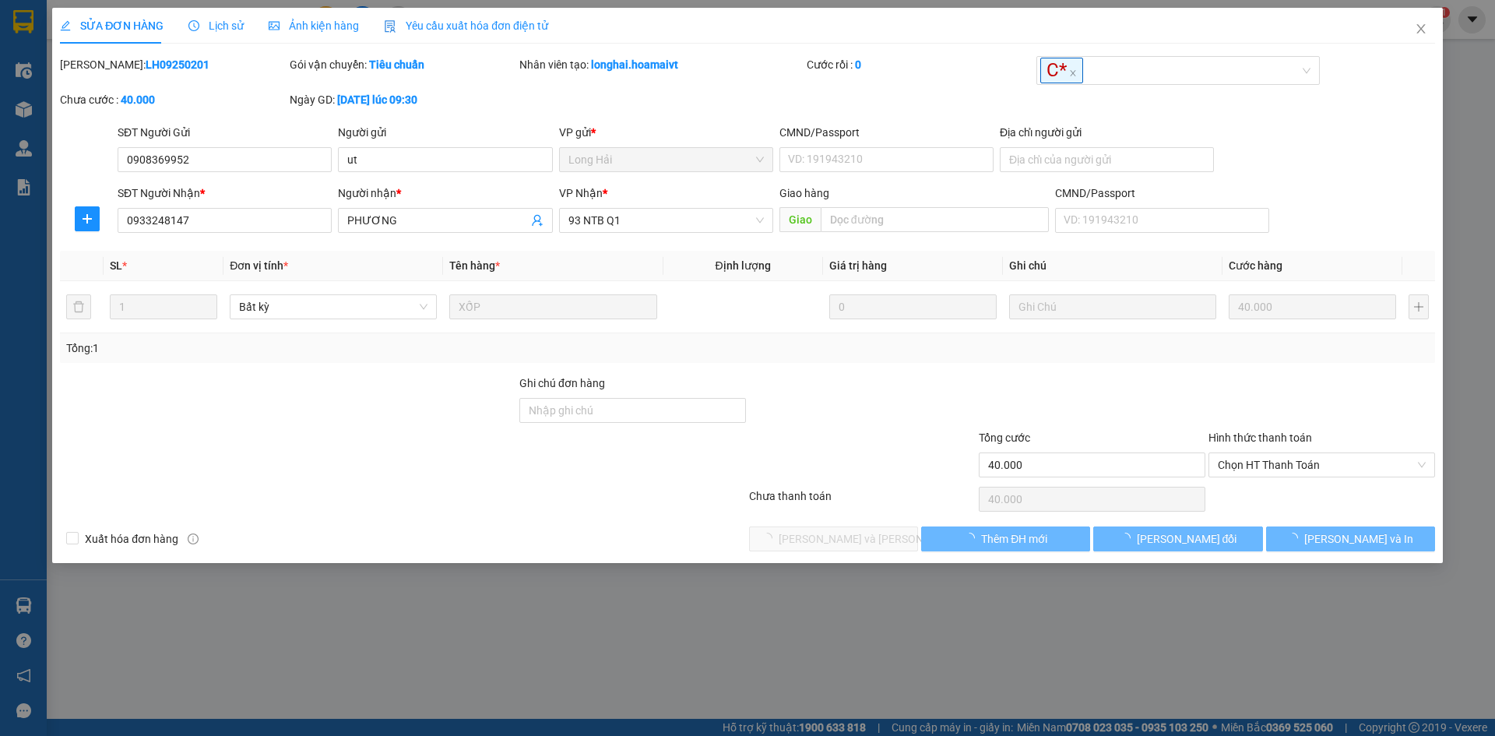
type input "0908369952"
type input "ut"
type input "0933248147"
type input "PHƯƠNG"
type input "40.000"
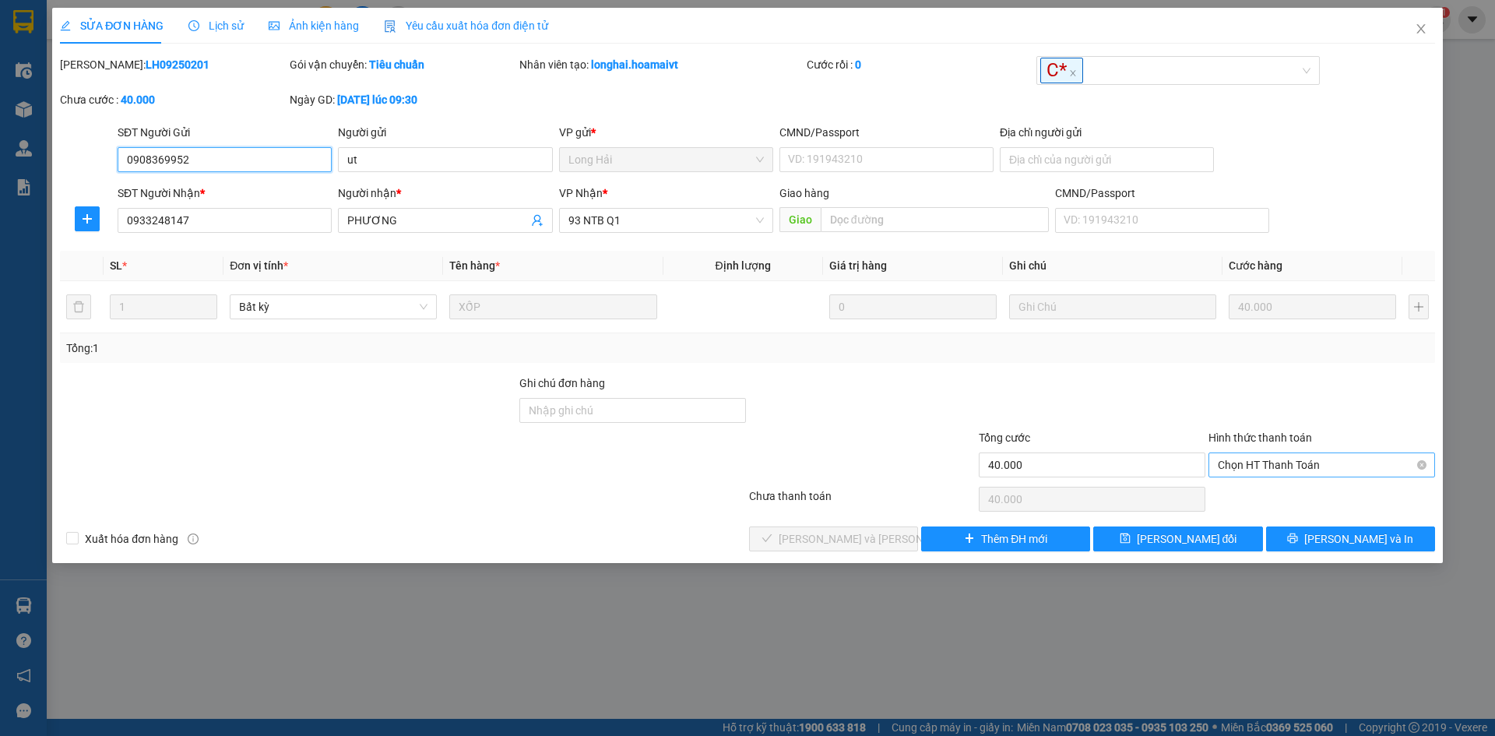
click at [1289, 461] on span "Chọn HT Thanh Toán" at bounding box center [1322, 464] width 208 height 23
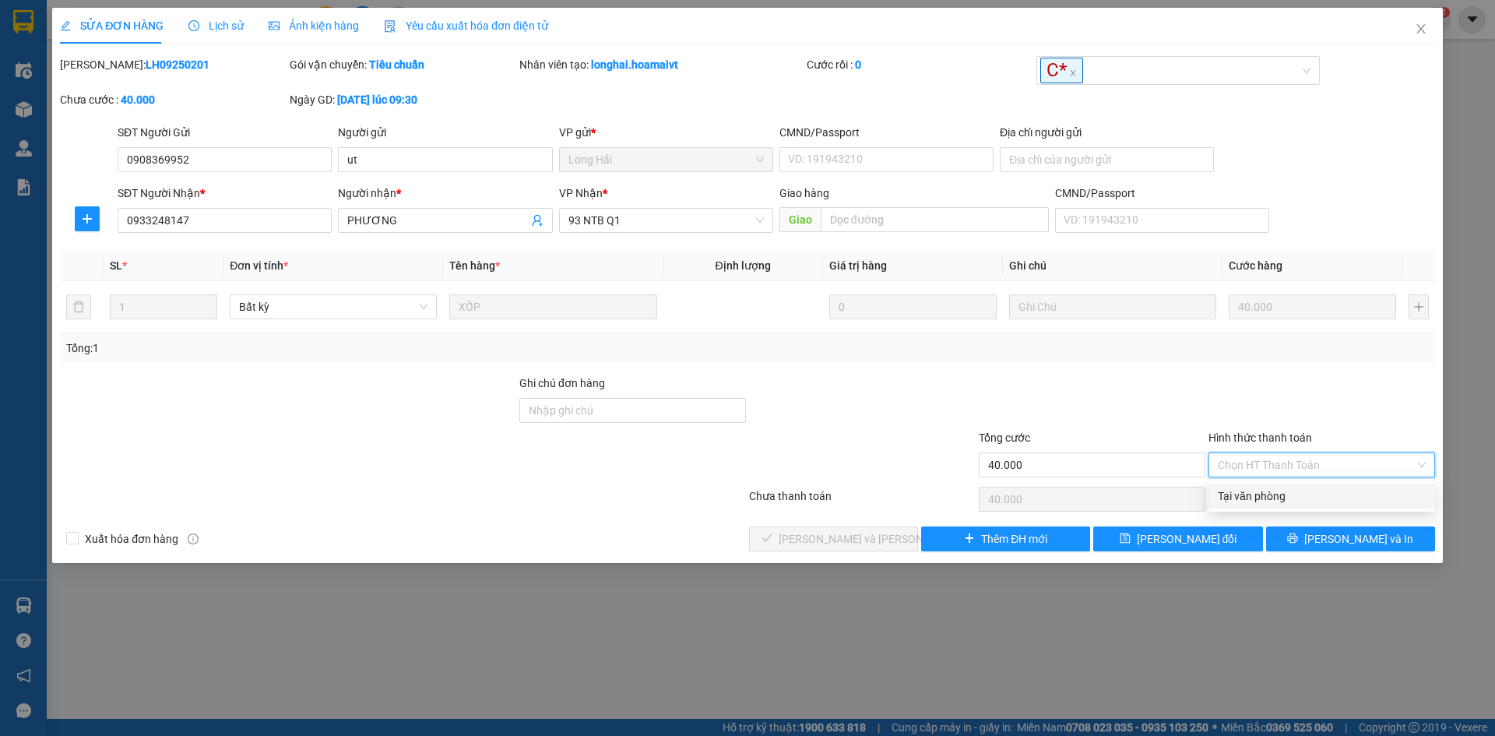
click at [1282, 487] on div "Tại văn phòng" at bounding box center [1322, 495] width 208 height 17
type input "0"
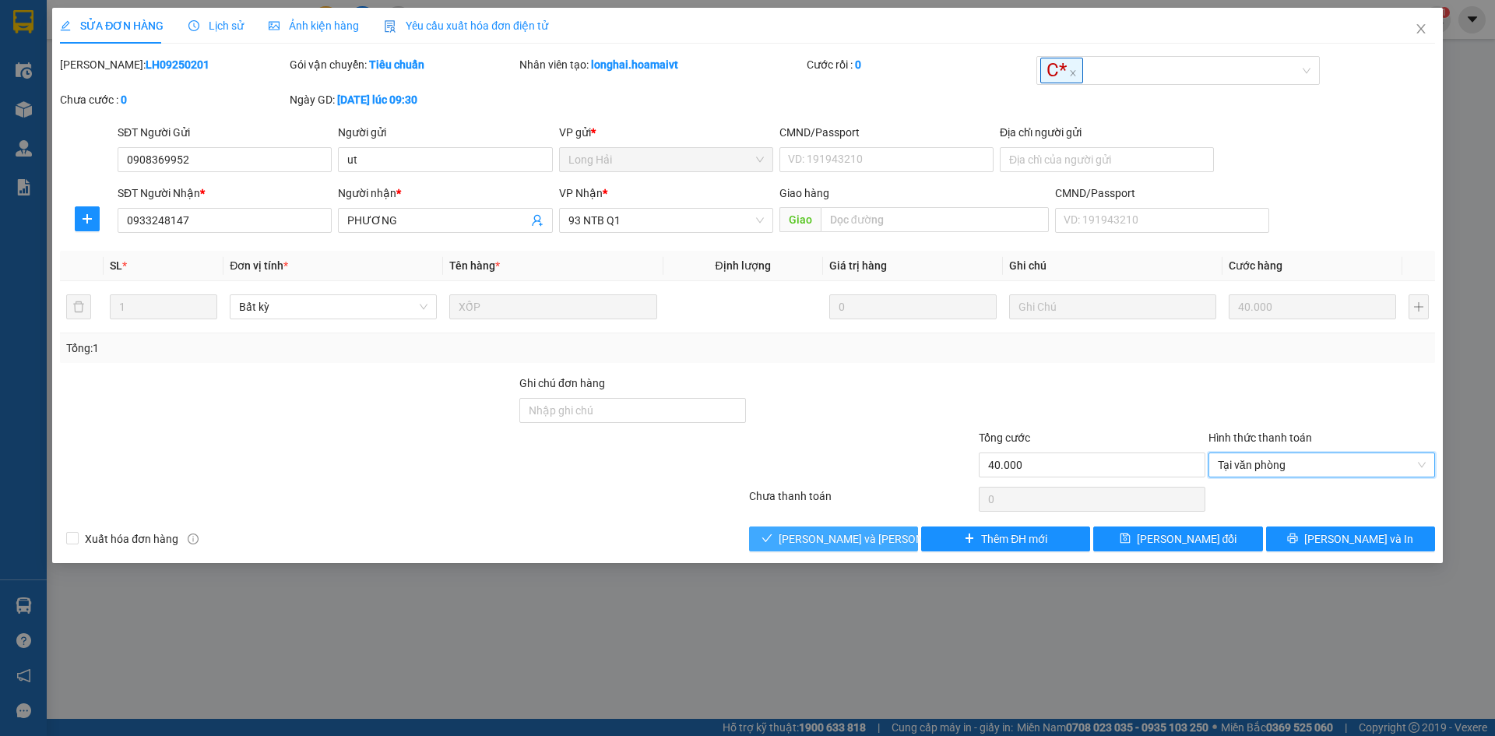
click at [772, 534] on icon "check" at bounding box center [767, 538] width 11 height 11
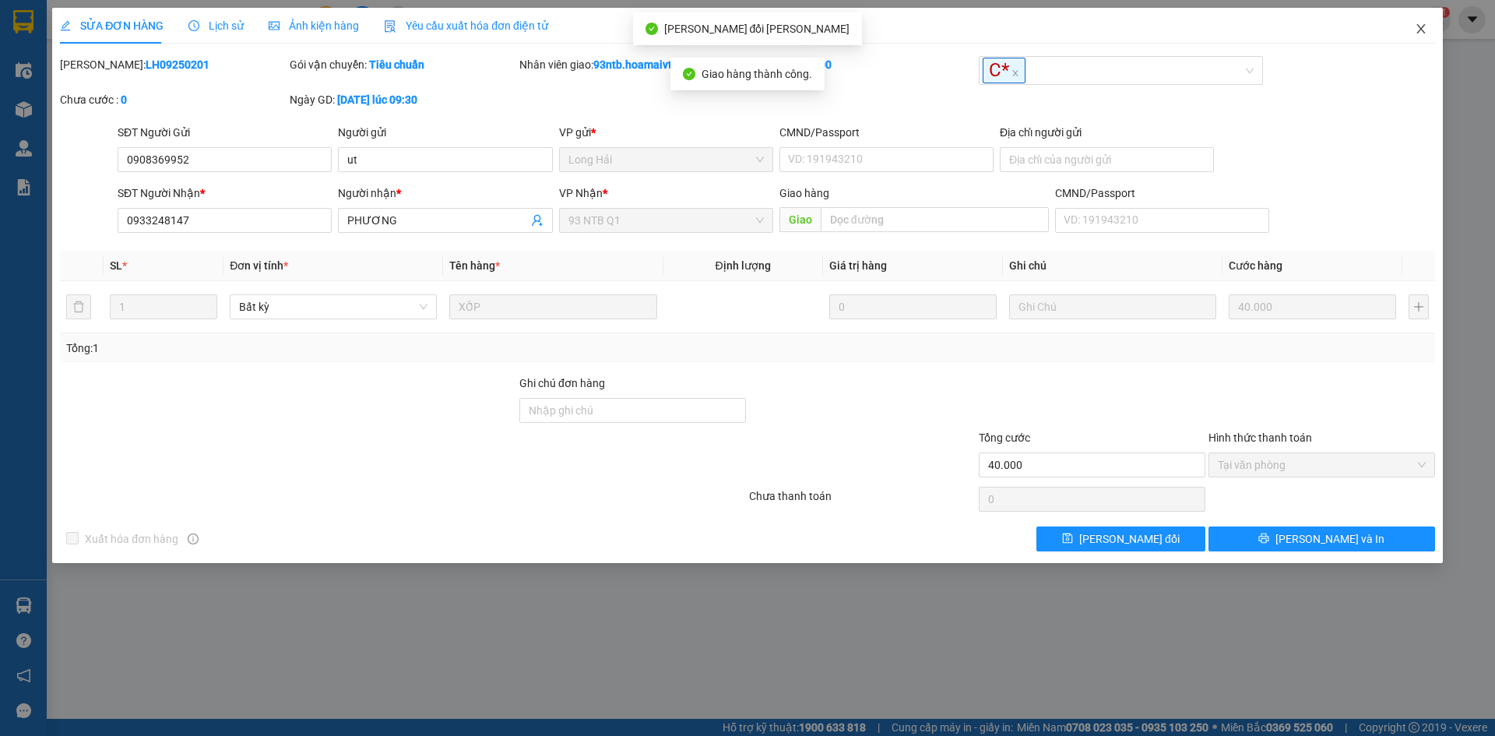
click at [1423, 26] on icon "close" at bounding box center [1421, 29] width 12 height 12
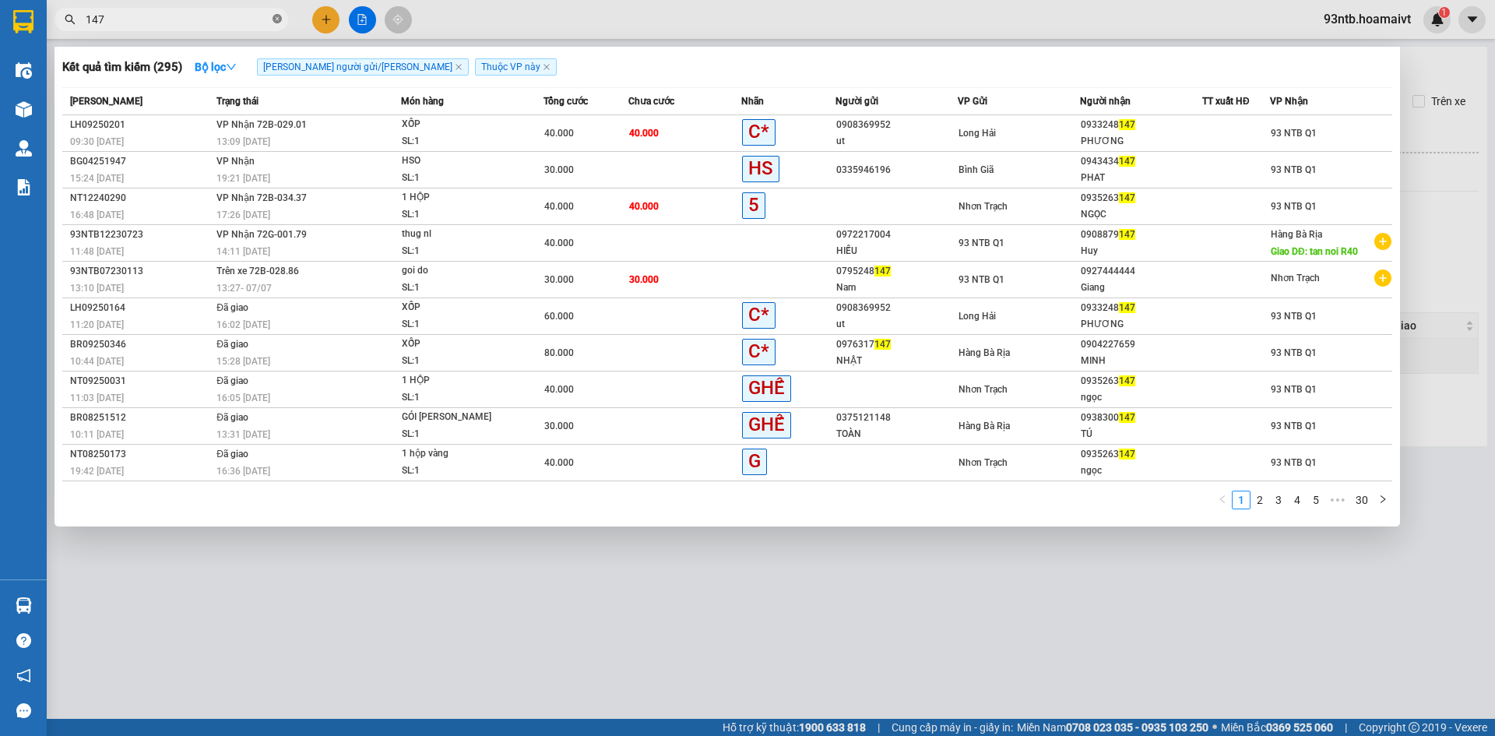
click at [276, 18] on icon "close-circle" at bounding box center [277, 18] width 9 height 9
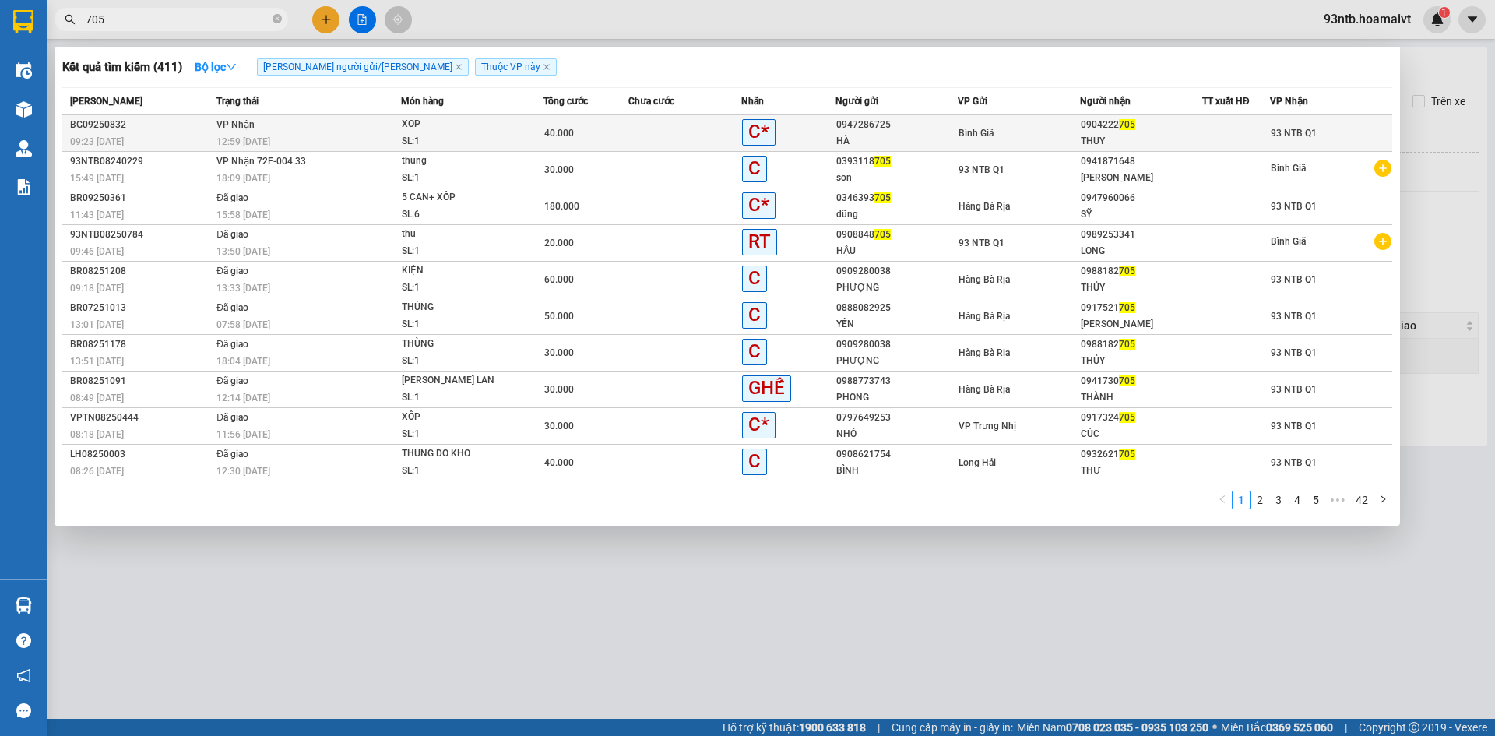
type input "705"
click at [660, 130] on td at bounding box center [684, 133] width 113 height 37
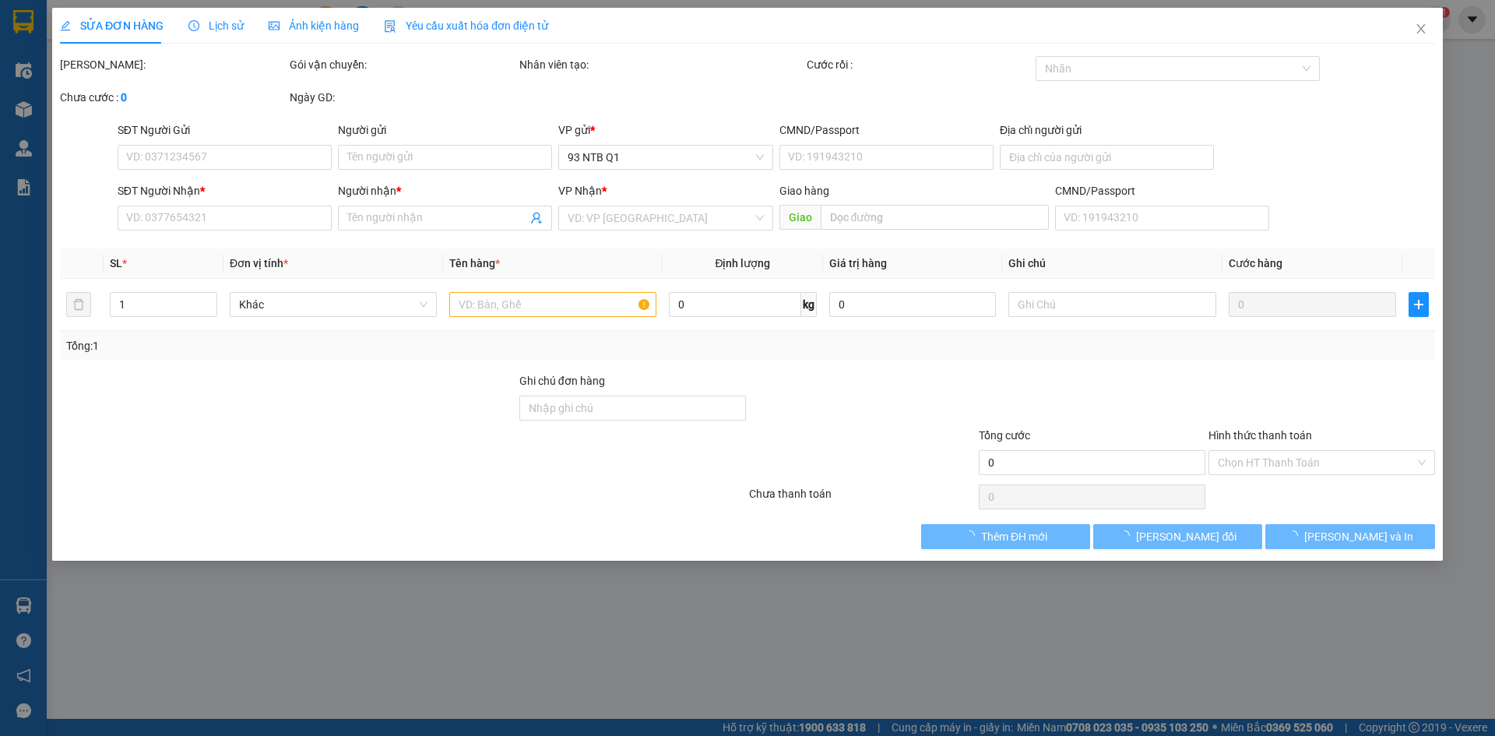
type input "0947286725"
type input "HÀ"
type input "0904222705"
type input "THUY"
type input "40.000"
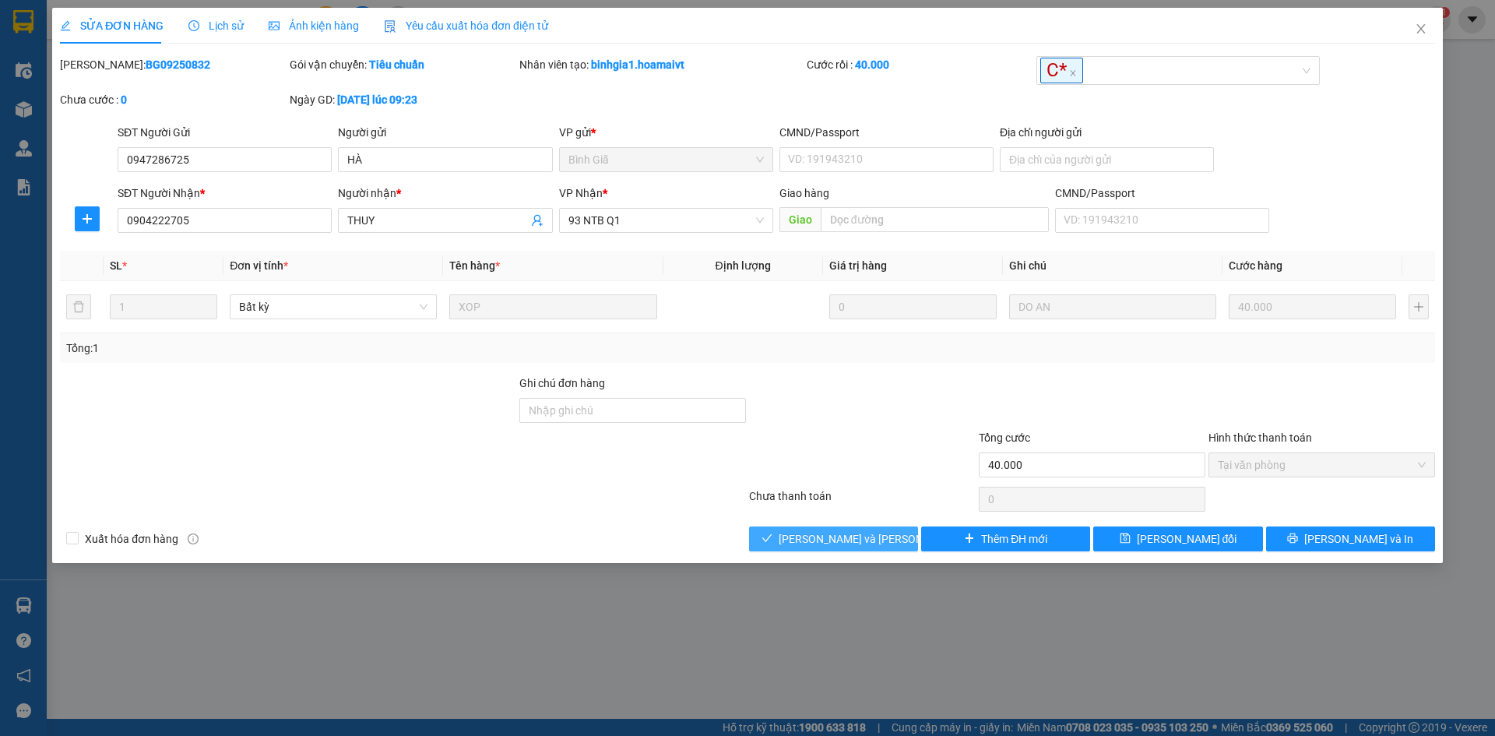
click at [818, 531] on span "[PERSON_NAME] và [PERSON_NAME] hàng" at bounding box center [884, 538] width 210 height 17
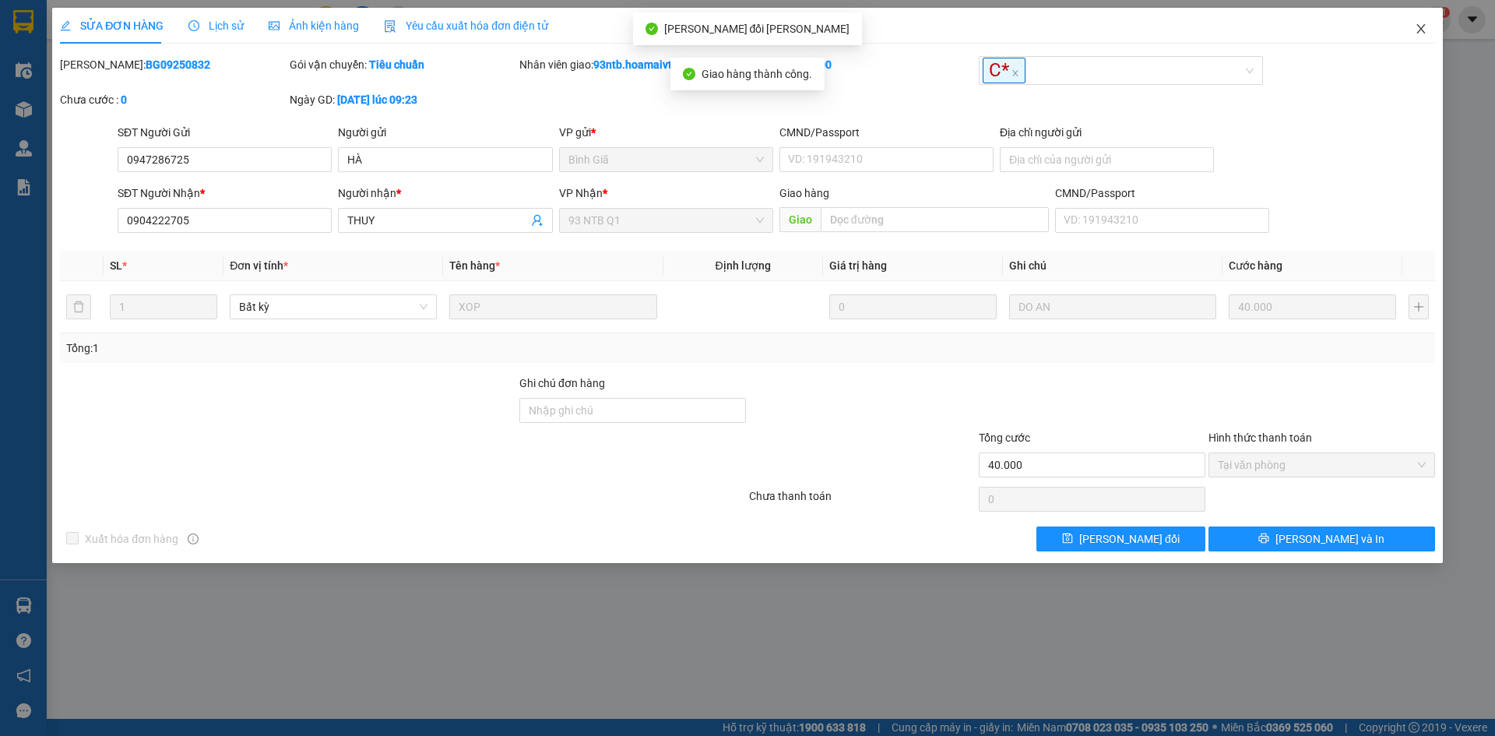
click at [1420, 24] on icon "close" at bounding box center [1421, 29] width 12 height 12
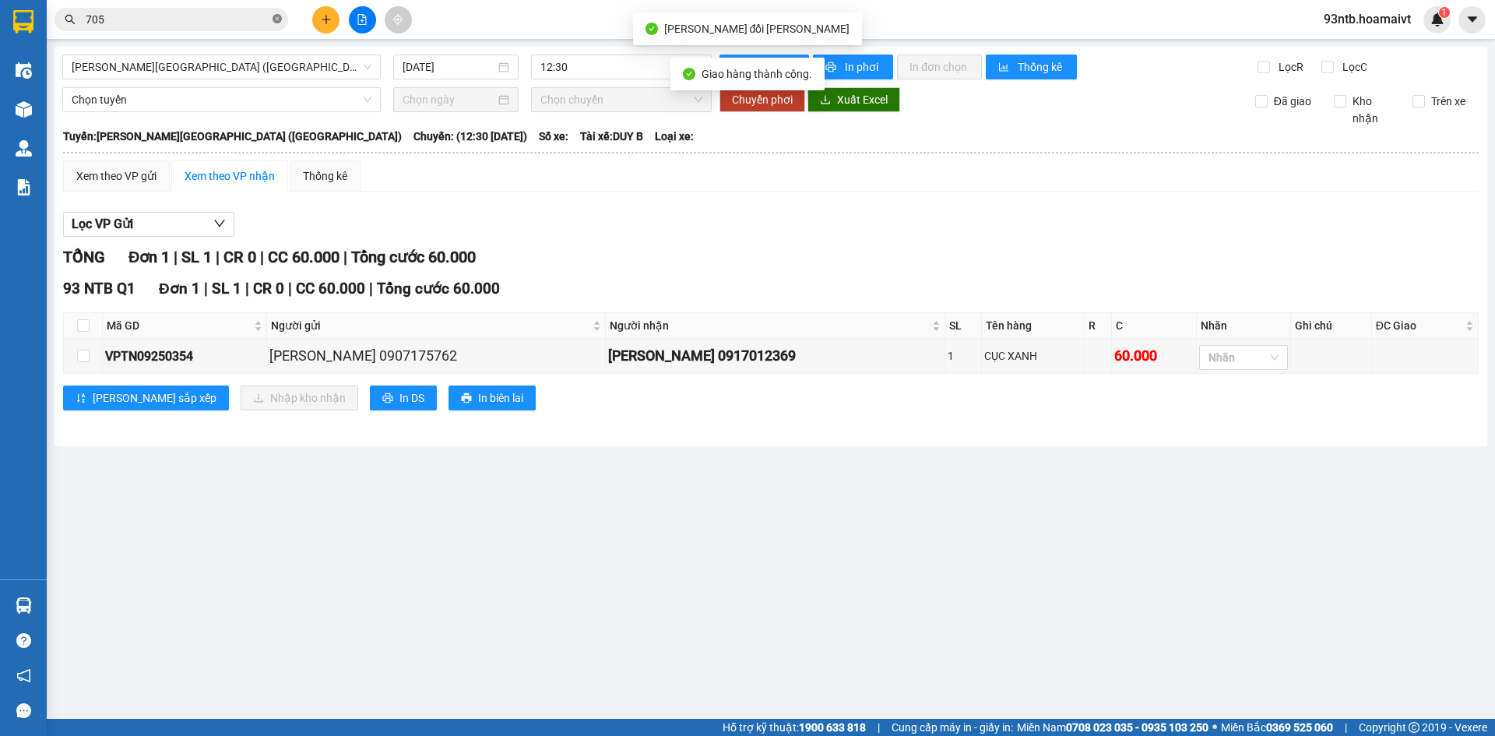
click at [278, 19] on icon "close-circle" at bounding box center [277, 18] width 9 height 9
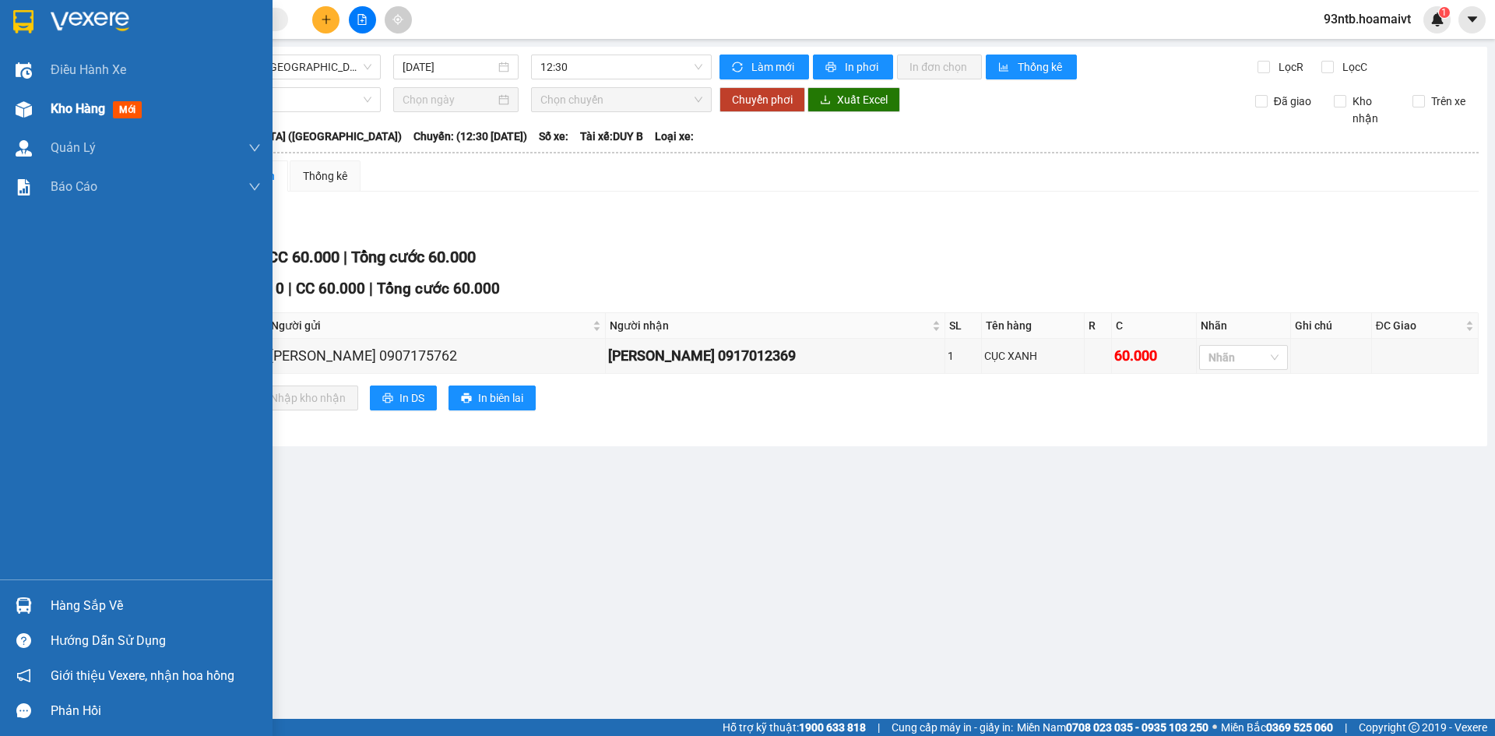
click at [23, 112] on img at bounding box center [24, 109] width 16 height 16
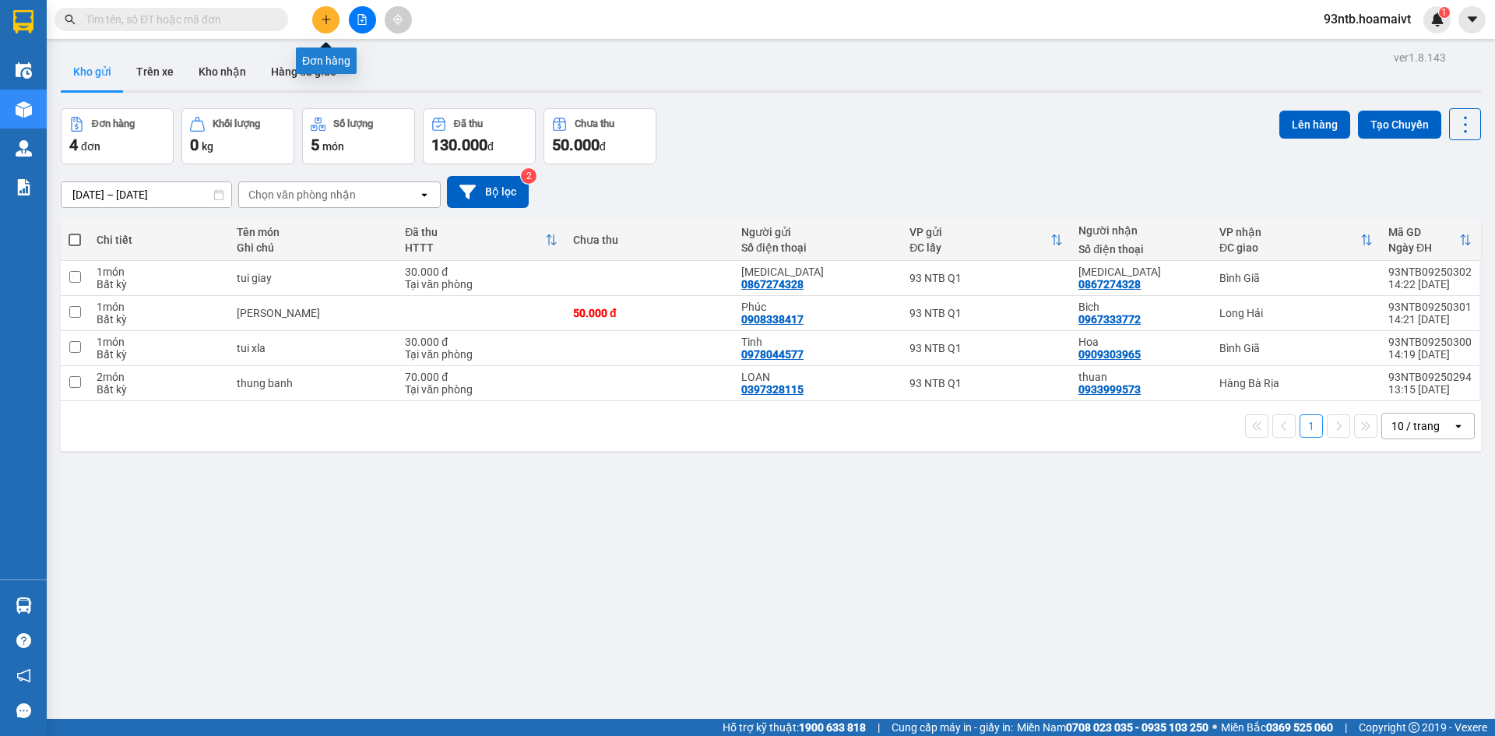
click at [325, 22] on icon "plus" at bounding box center [326, 19] width 11 height 11
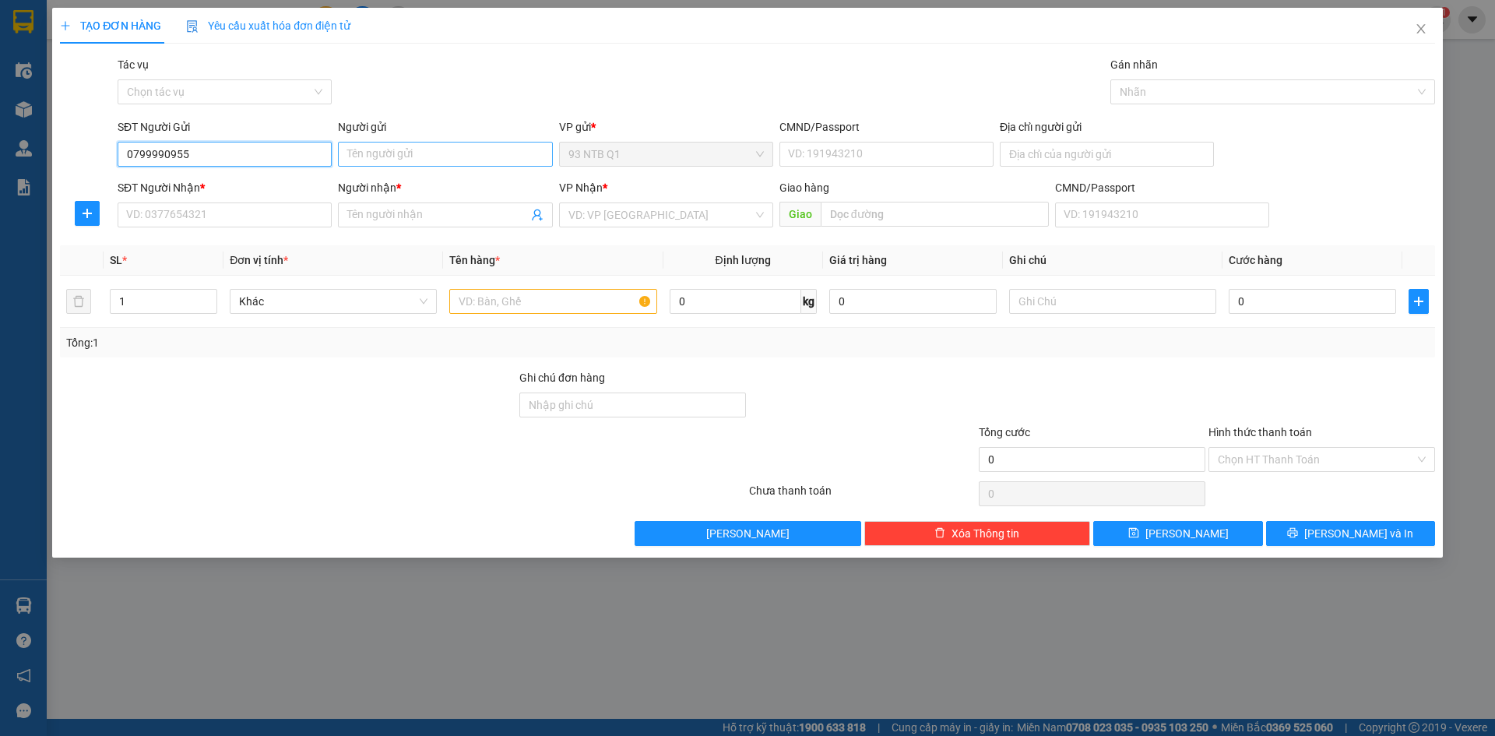
type input "0799990955"
click at [396, 155] on input "Người gửi" at bounding box center [445, 154] width 214 height 25
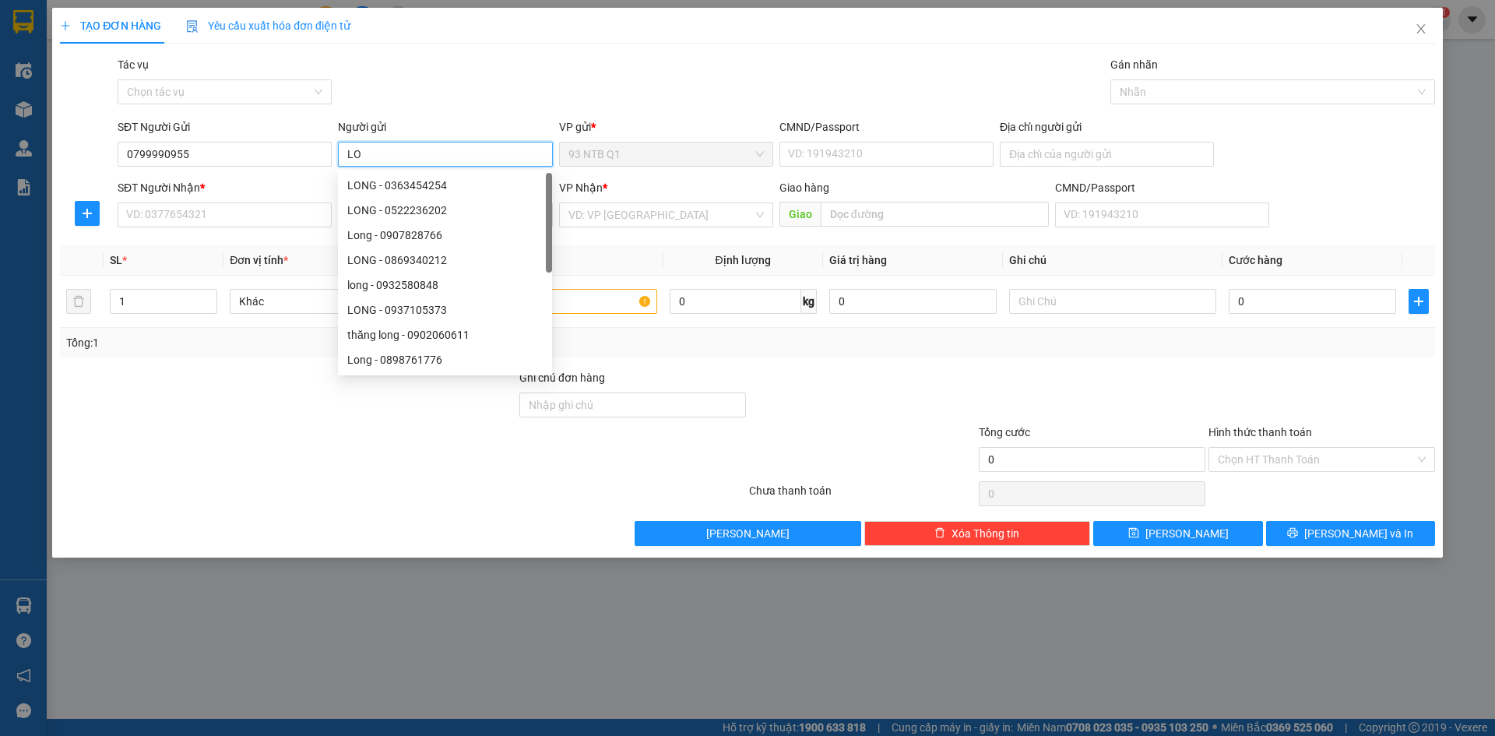
type input "L"
type input "long"
click at [188, 226] on input "SĐT Người Nhận *" at bounding box center [225, 214] width 214 height 25
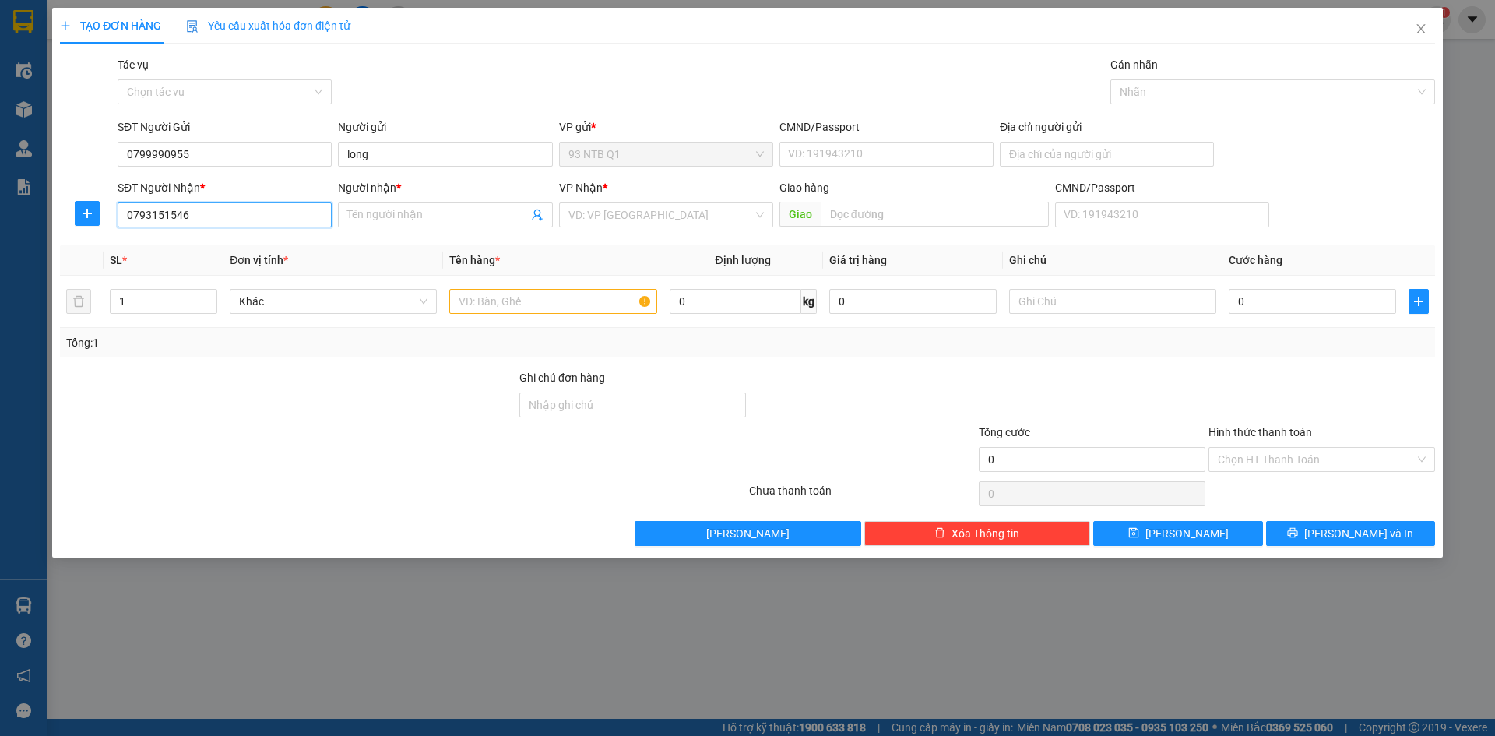
click at [157, 215] on input "0793151546" at bounding box center [225, 214] width 214 height 25
type input "0793451546"
click at [231, 245] on div "0793451546 - tien" at bounding box center [224, 245] width 195 height 17
type input "tien"
type input "0793451546"
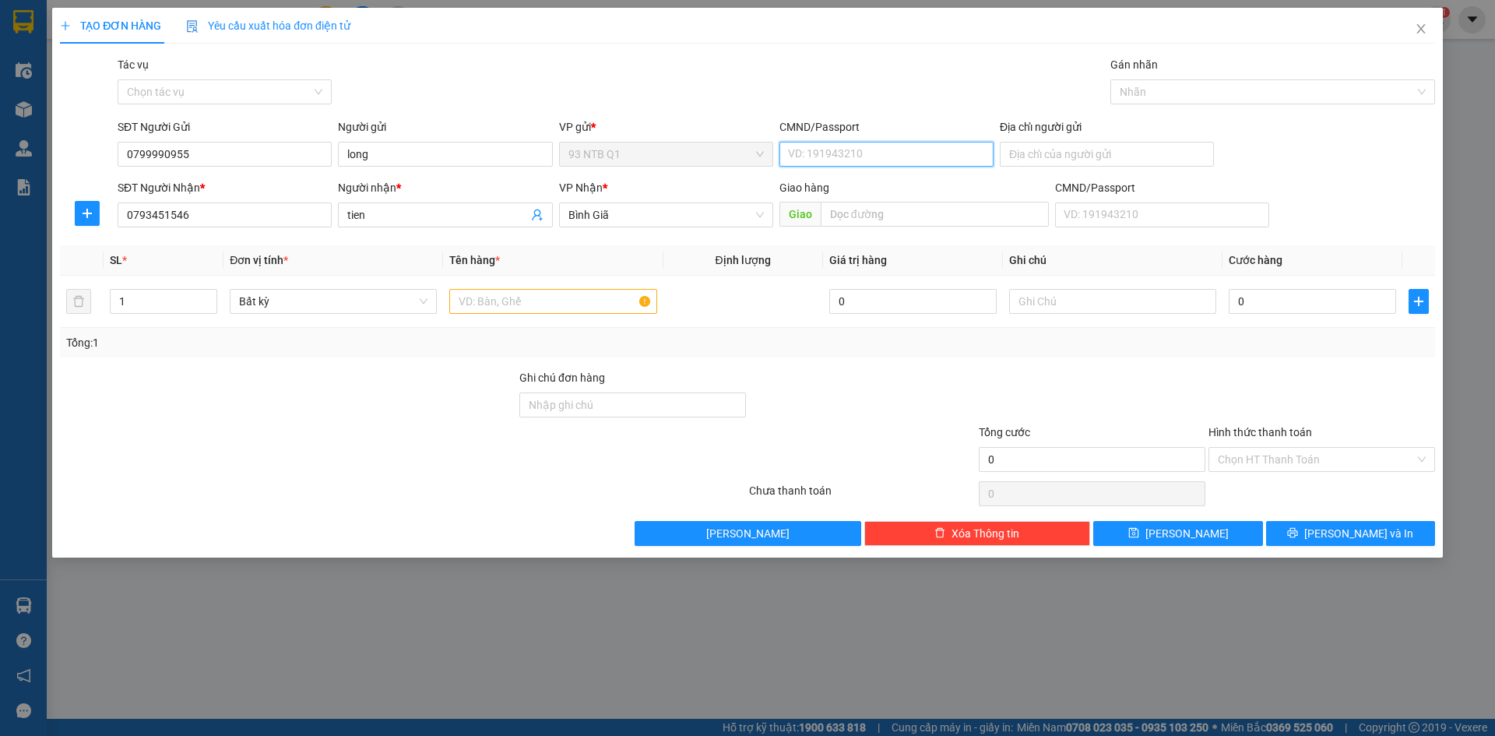
click at [811, 149] on input "CMND/Passport" at bounding box center [886, 154] width 214 height 25
type input "056202000599"
click at [494, 300] on input "text" at bounding box center [552, 301] width 207 height 25
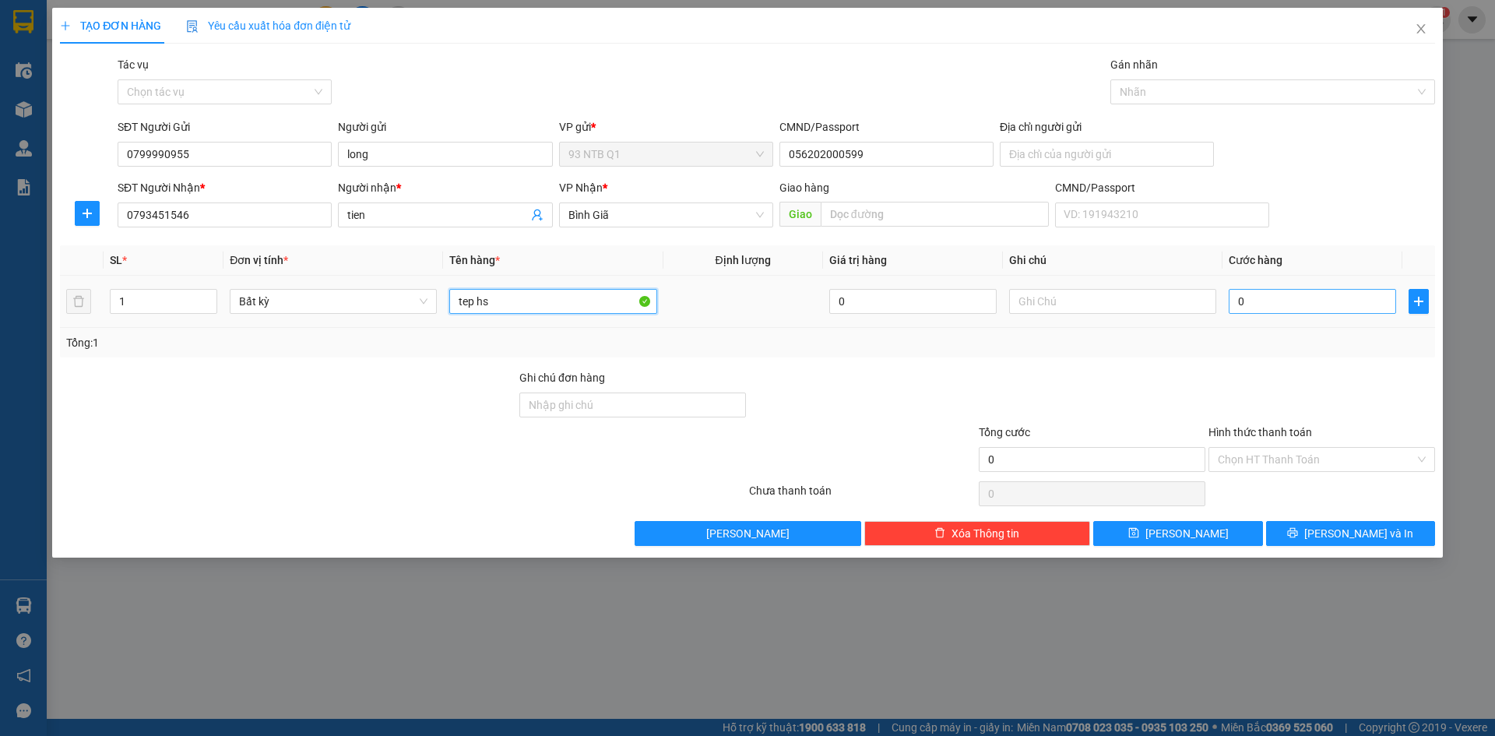
type input "tep hs"
click at [1260, 301] on input "0" at bounding box center [1312, 301] width 167 height 25
type input "3"
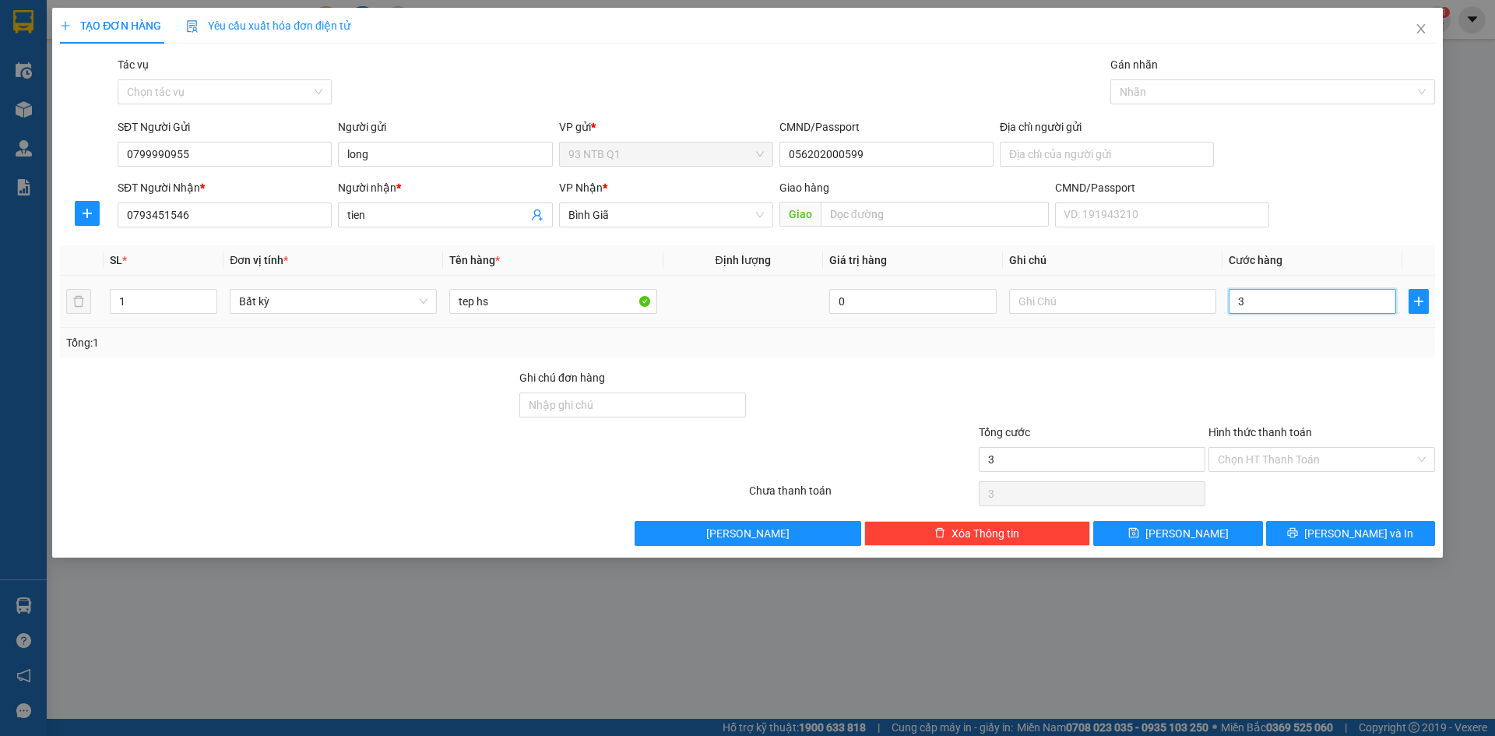
type input "30"
click at [1281, 456] on input "Hình thức thanh toán" at bounding box center [1316, 459] width 197 height 23
type input "30.000"
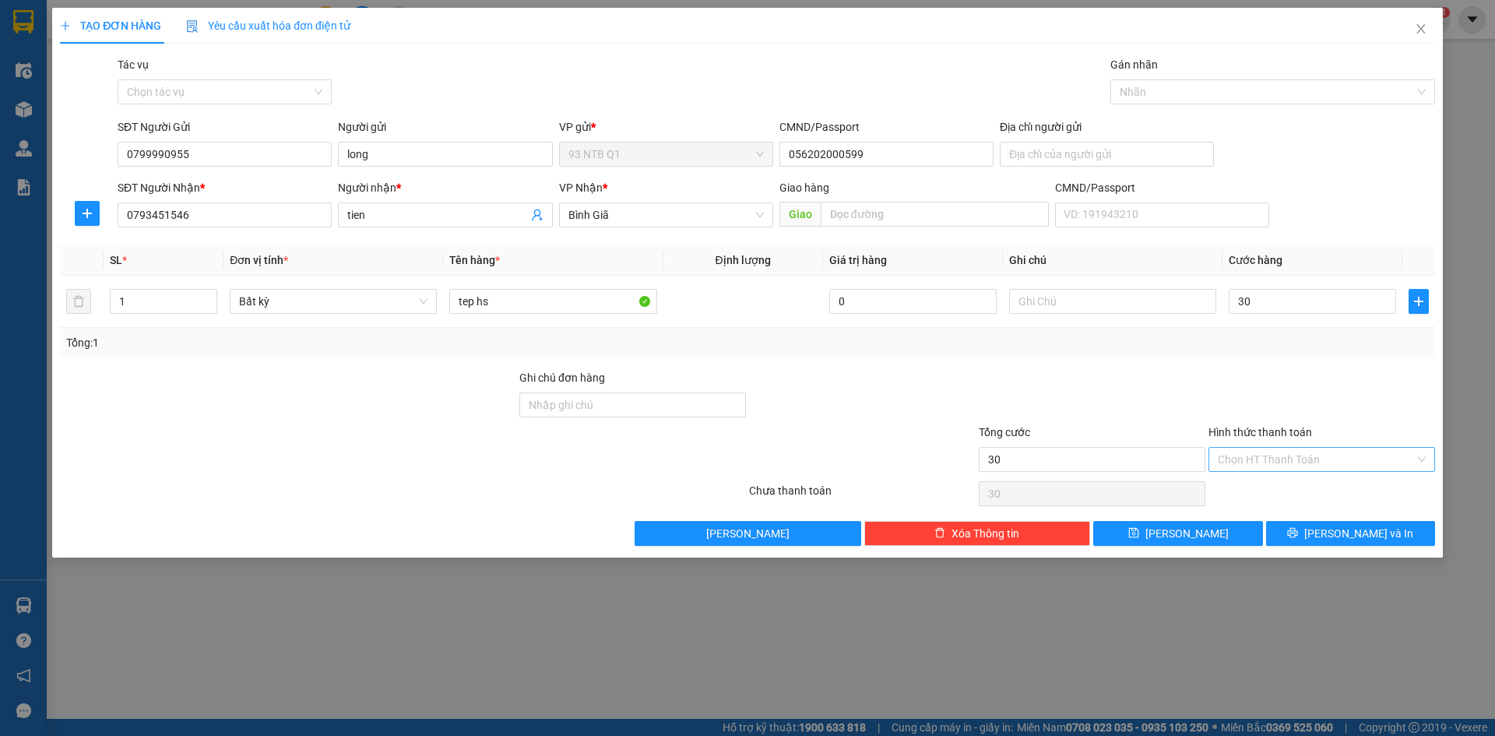
type input "30.000"
click at [1286, 491] on div "Tại văn phòng" at bounding box center [1322, 490] width 208 height 17
type input "0"
click at [1296, 531] on button "[PERSON_NAME] và In" at bounding box center [1350, 533] width 169 height 25
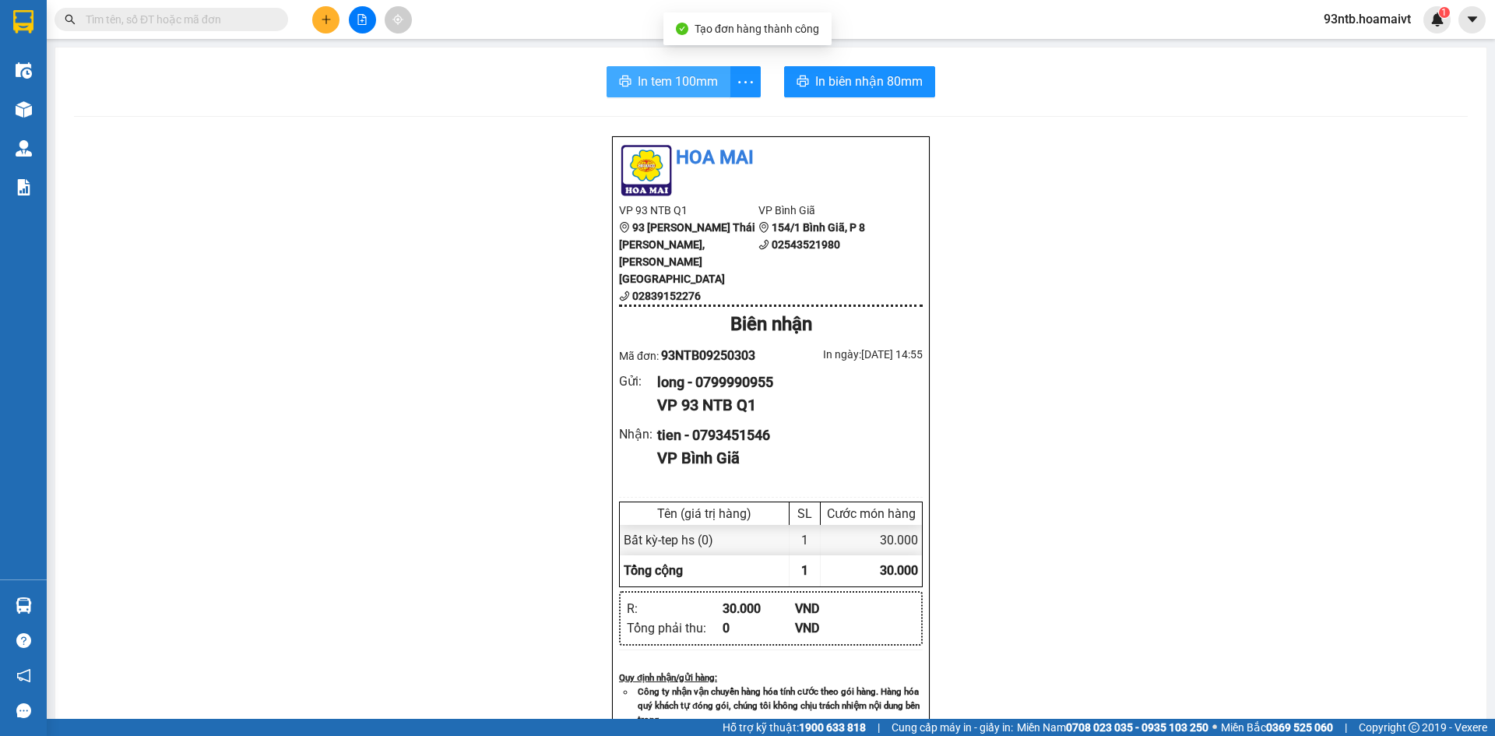
click at [666, 76] on span "In tem 100mm" at bounding box center [678, 81] width 80 height 19
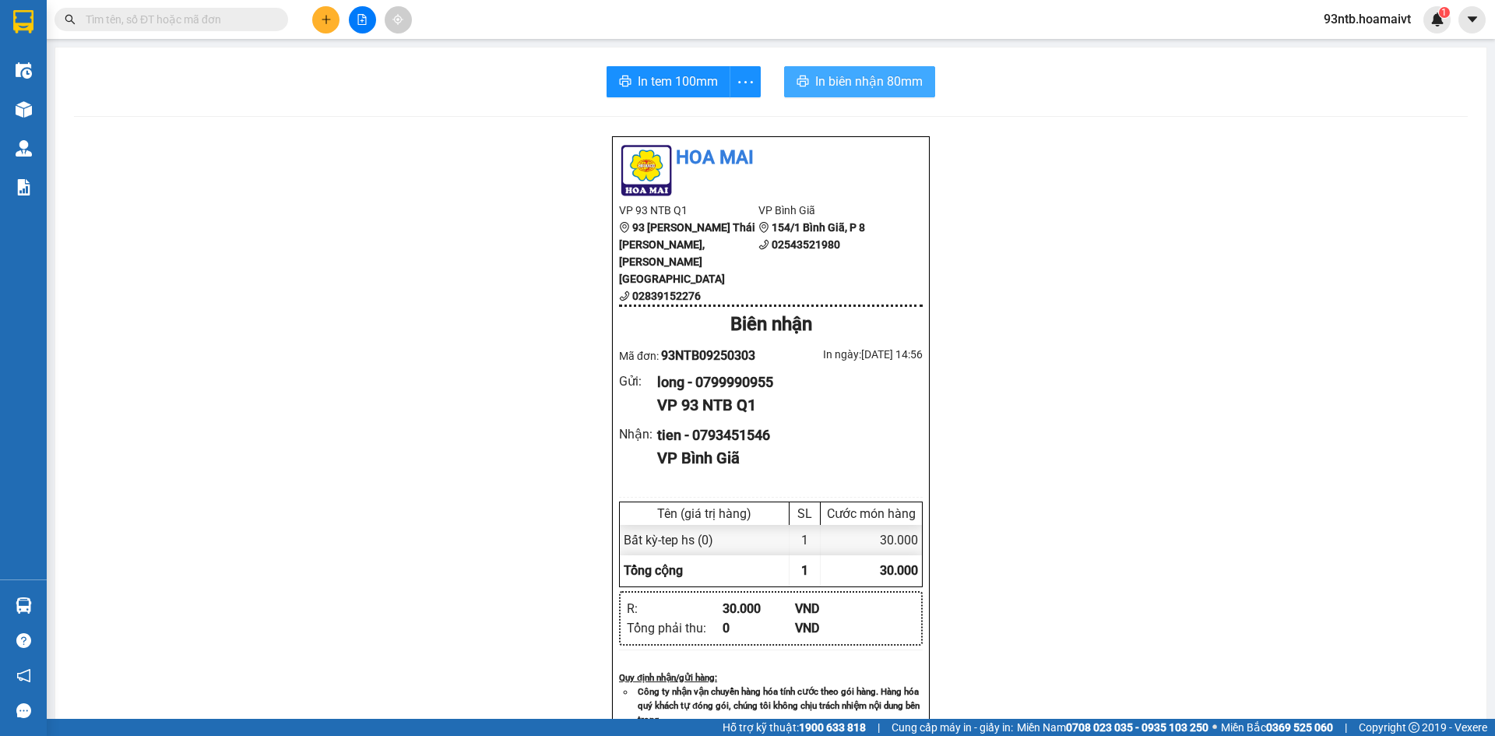
click at [855, 77] on span "In biên nhận 80mm" at bounding box center [868, 81] width 107 height 19
click at [205, 22] on input "text" at bounding box center [178, 19] width 184 height 17
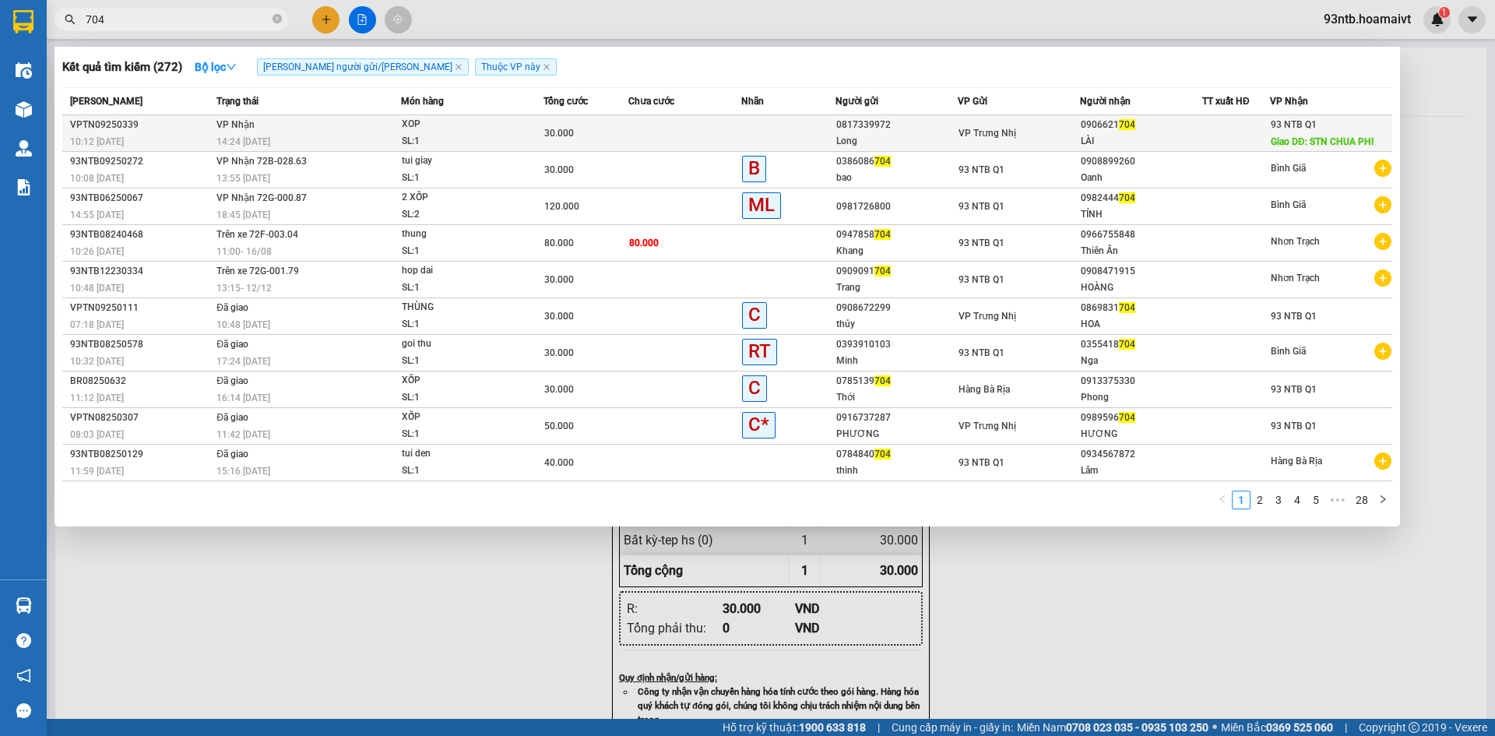
type input "704"
click at [682, 135] on td at bounding box center [684, 133] width 113 height 37
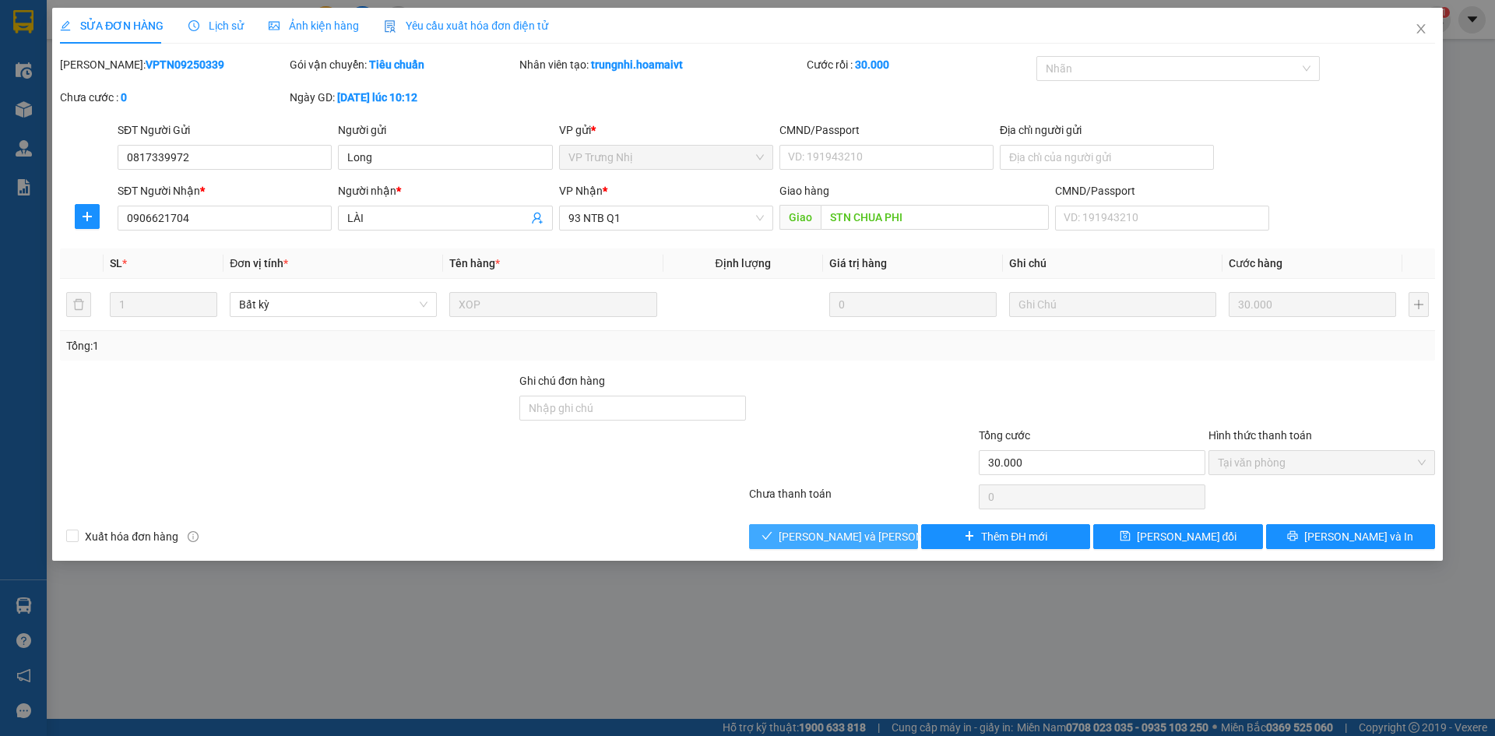
click at [811, 528] on span "[PERSON_NAME] và [PERSON_NAME] hàng" at bounding box center [884, 536] width 210 height 17
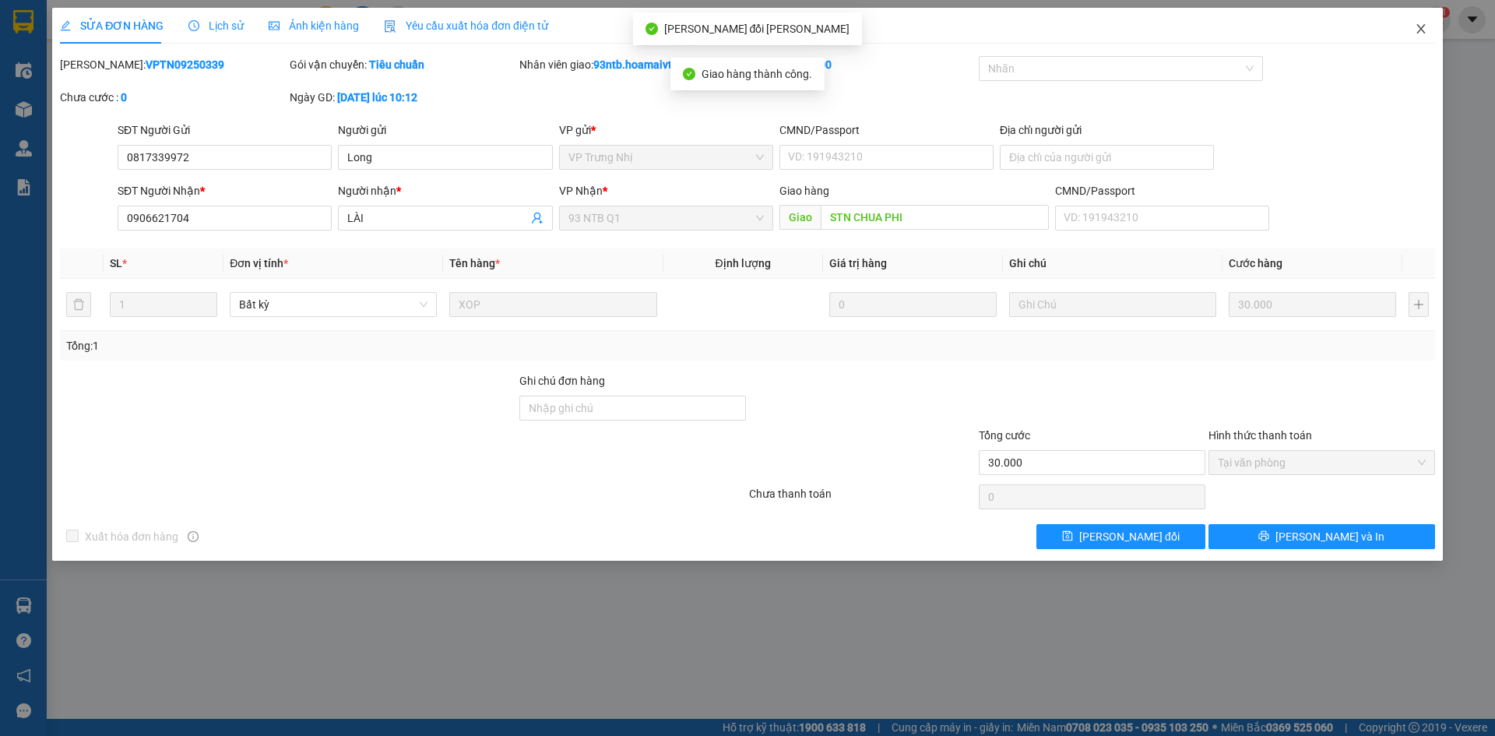
click at [1423, 27] on icon "close" at bounding box center [1420, 28] width 9 height 9
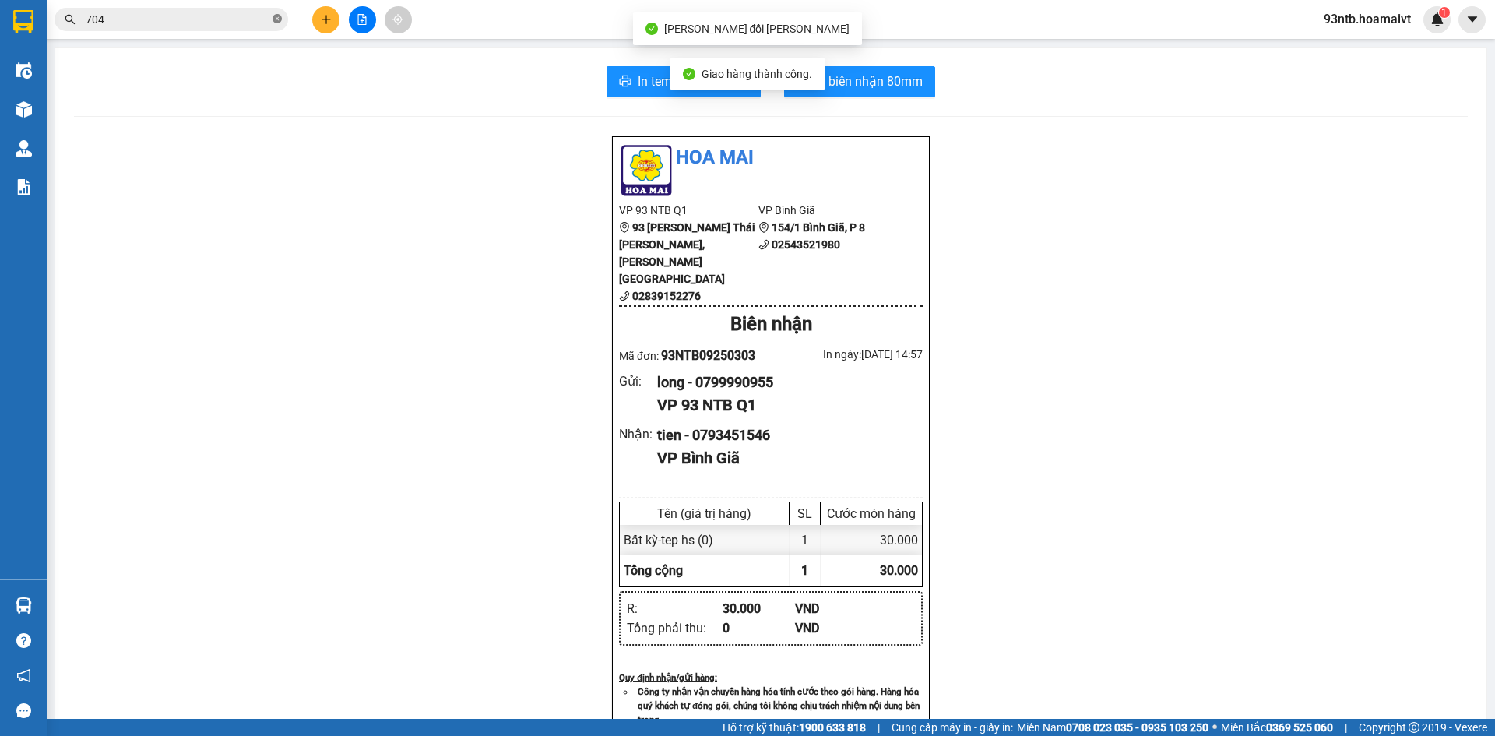
click at [276, 16] on icon "close-circle" at bounding box center [277, 18] width 9 height 9
type input "2"
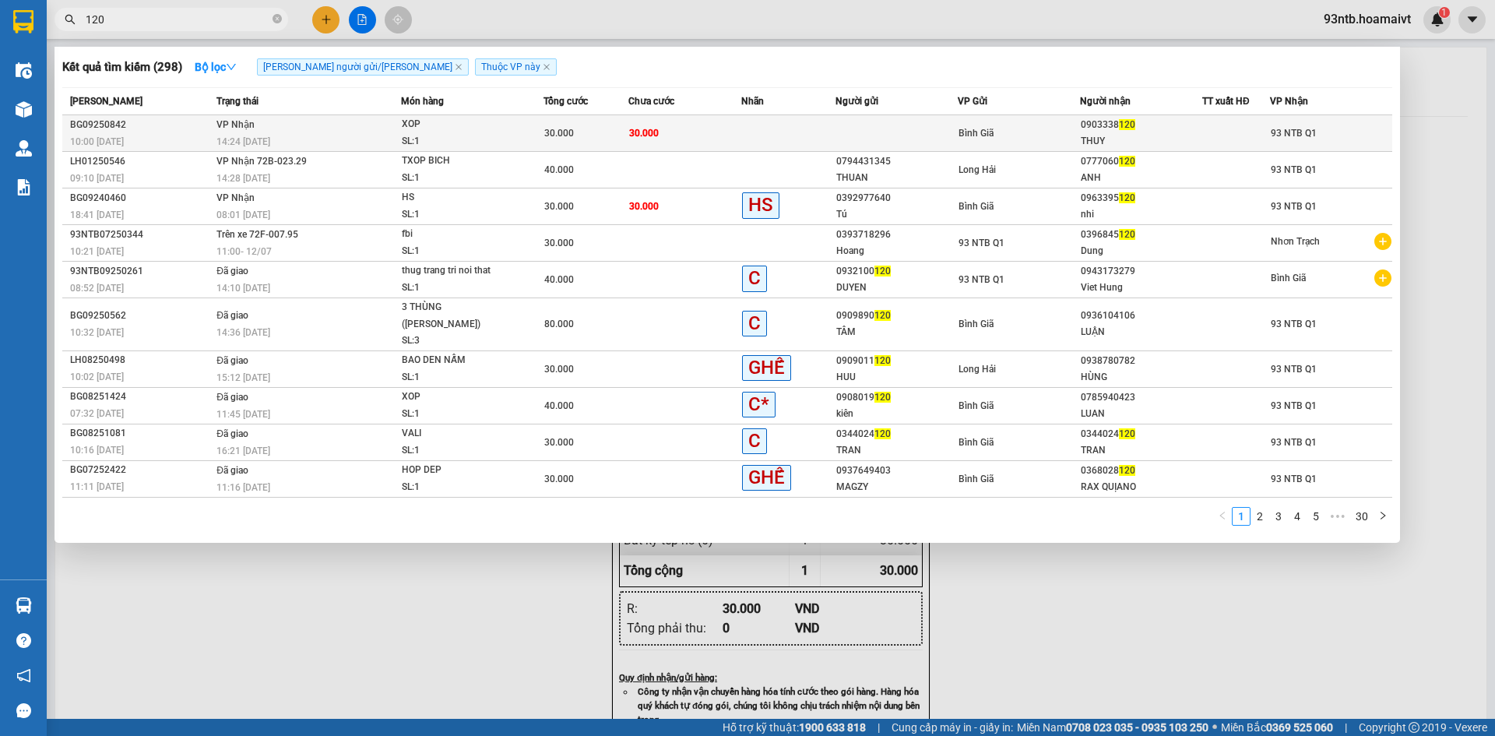
type input "120"
click at [719, 126] on td "30.000" at bounding box center [684, 133] width 113 height 37
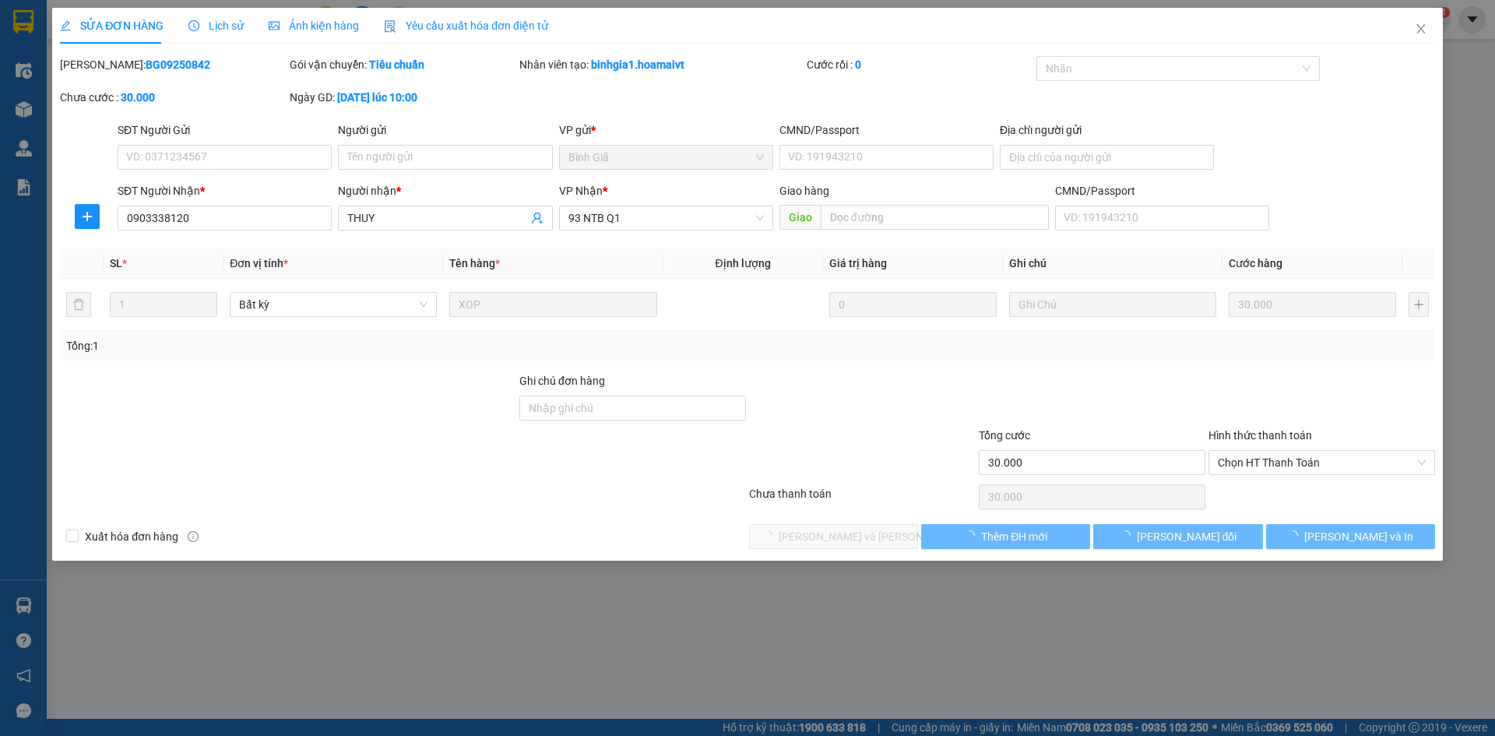
type input "0903338120"
type input "THUY"
type input "30.000"
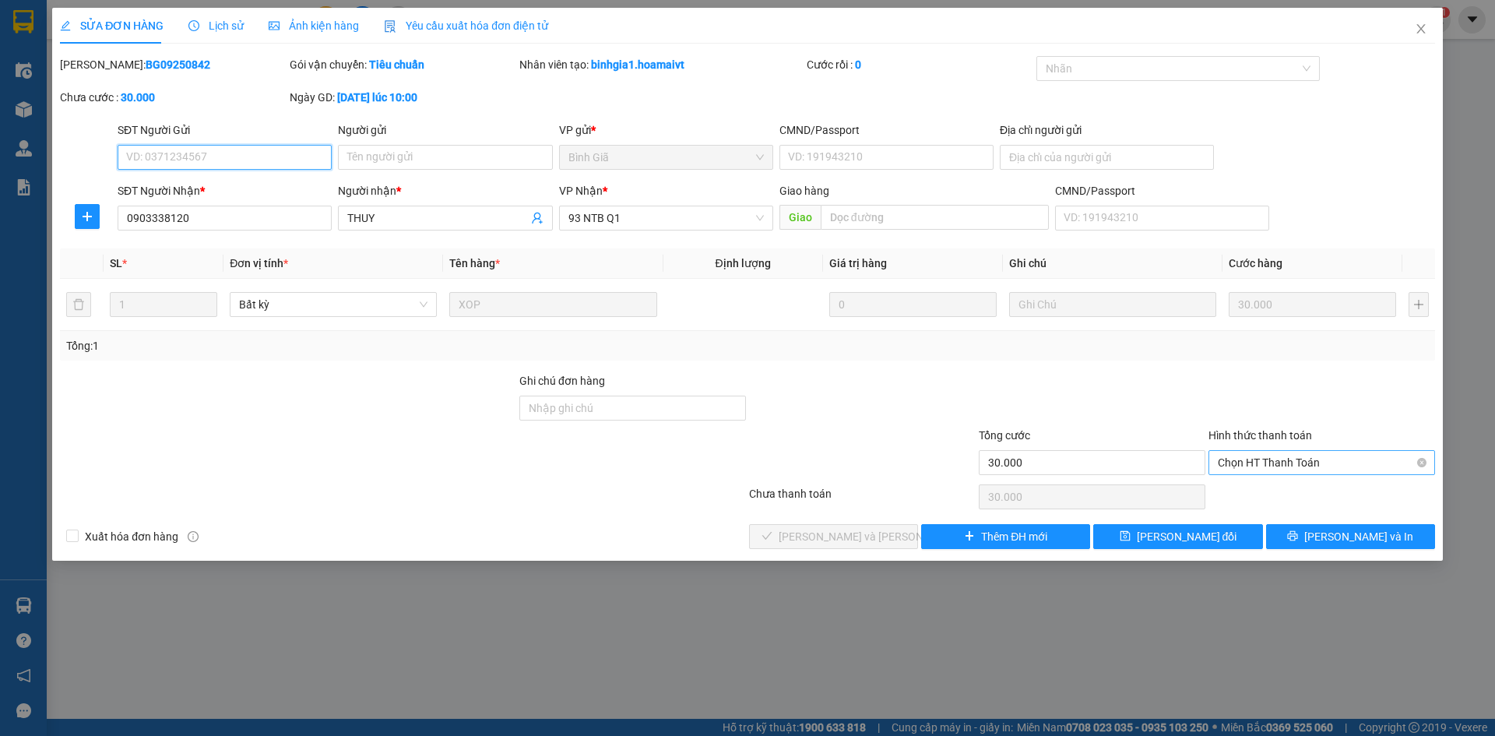
click at [1299, 454] on span "Chọn HT Thanh Toán" at bounding box center [1322, 462] width 208 height 23
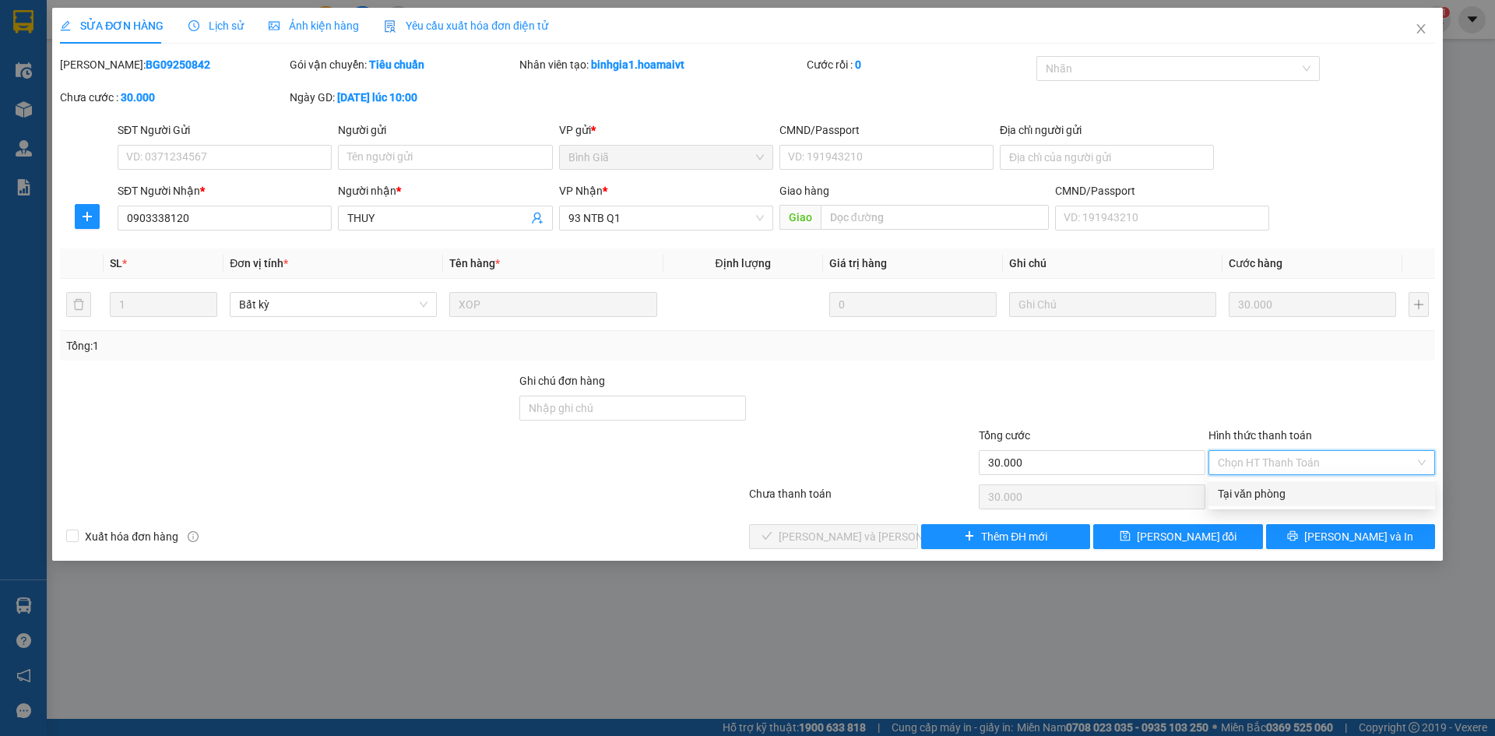
click at [1277, 488] on div "Tại văn phòng" at bounding box center [1322, 493] width 208 height 17
type input "0"
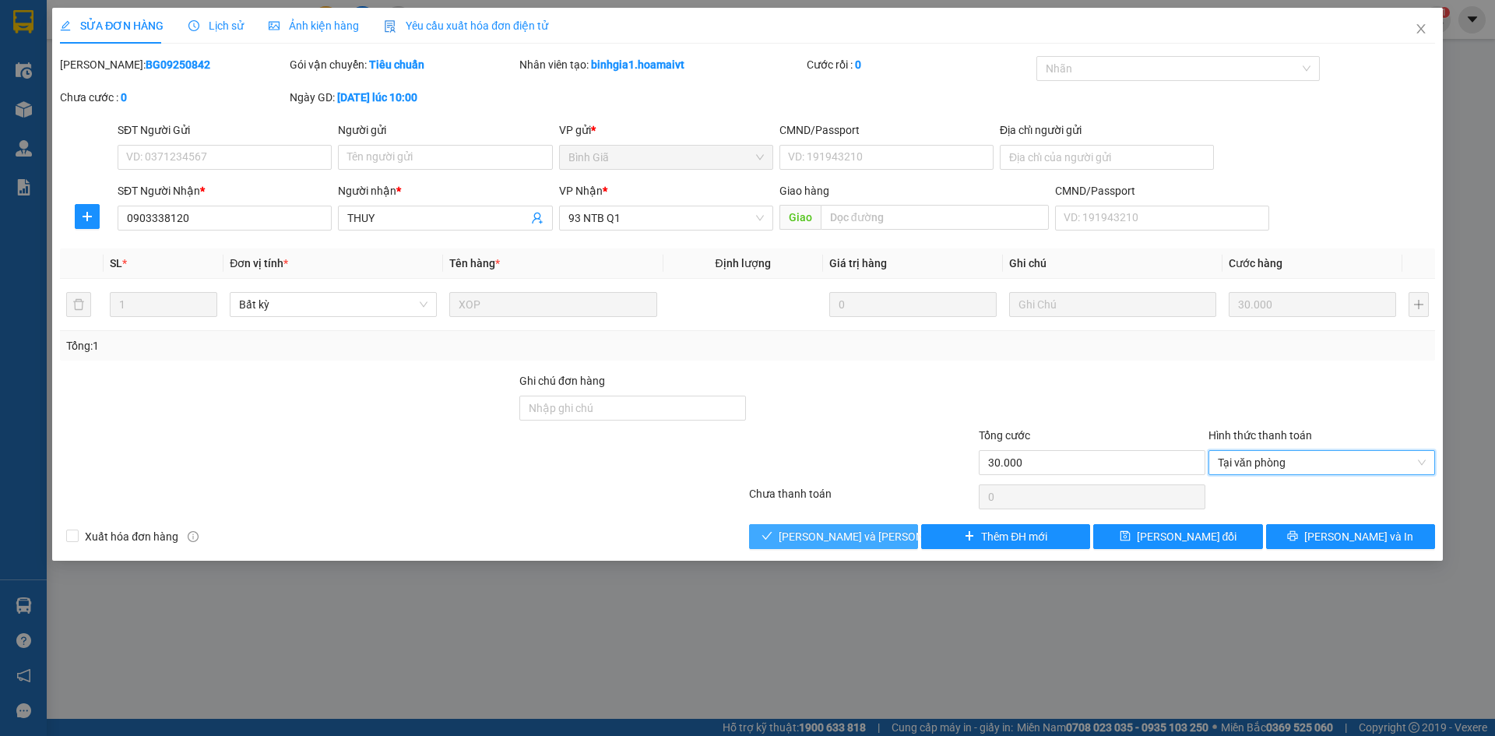
click at [797, 526] on button "[PERSON_NAME] và [PERSON_NAME] hàng" at bounding box center [833, 536] width 169 height 25
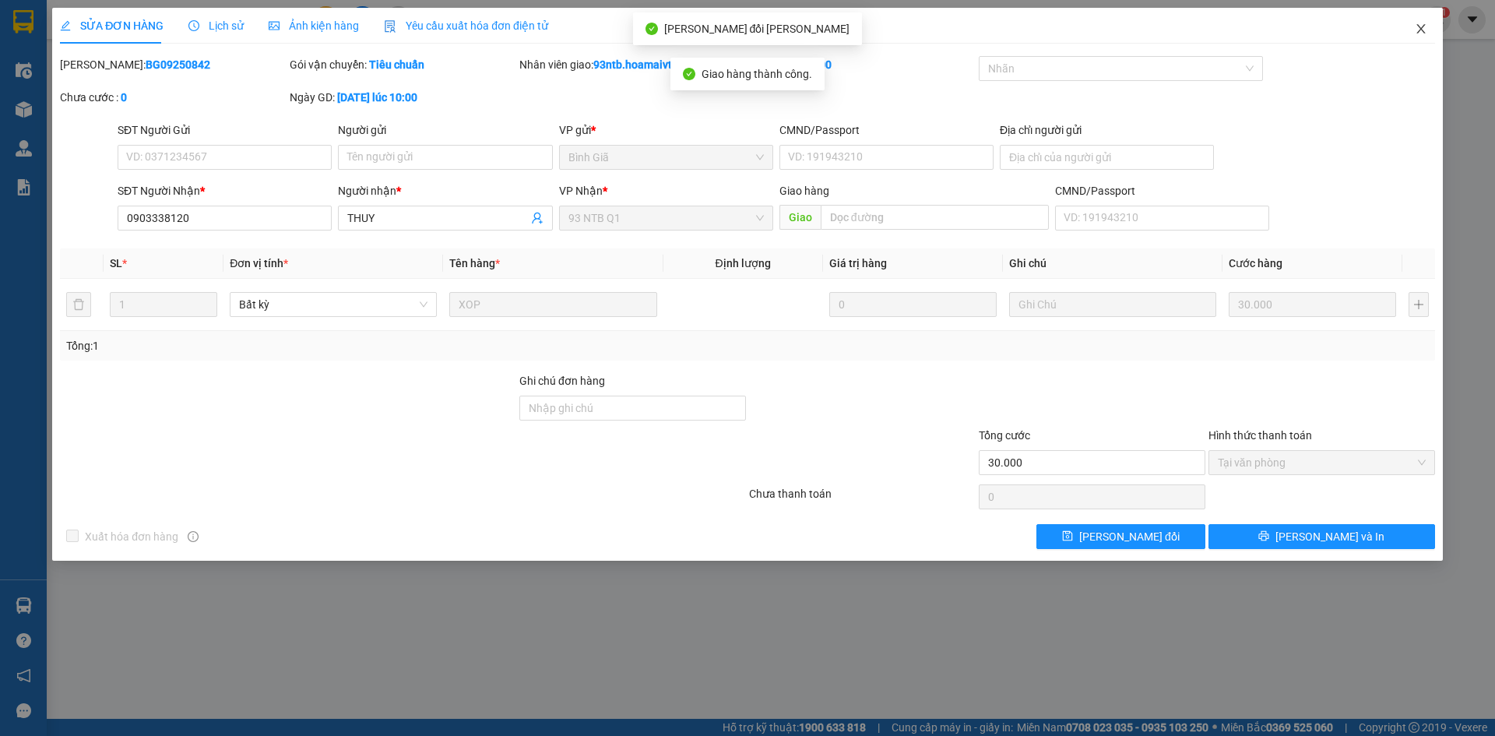
click at [1421, 28] on icon "close" at bounding box center [1421, 29] width 12 height 12
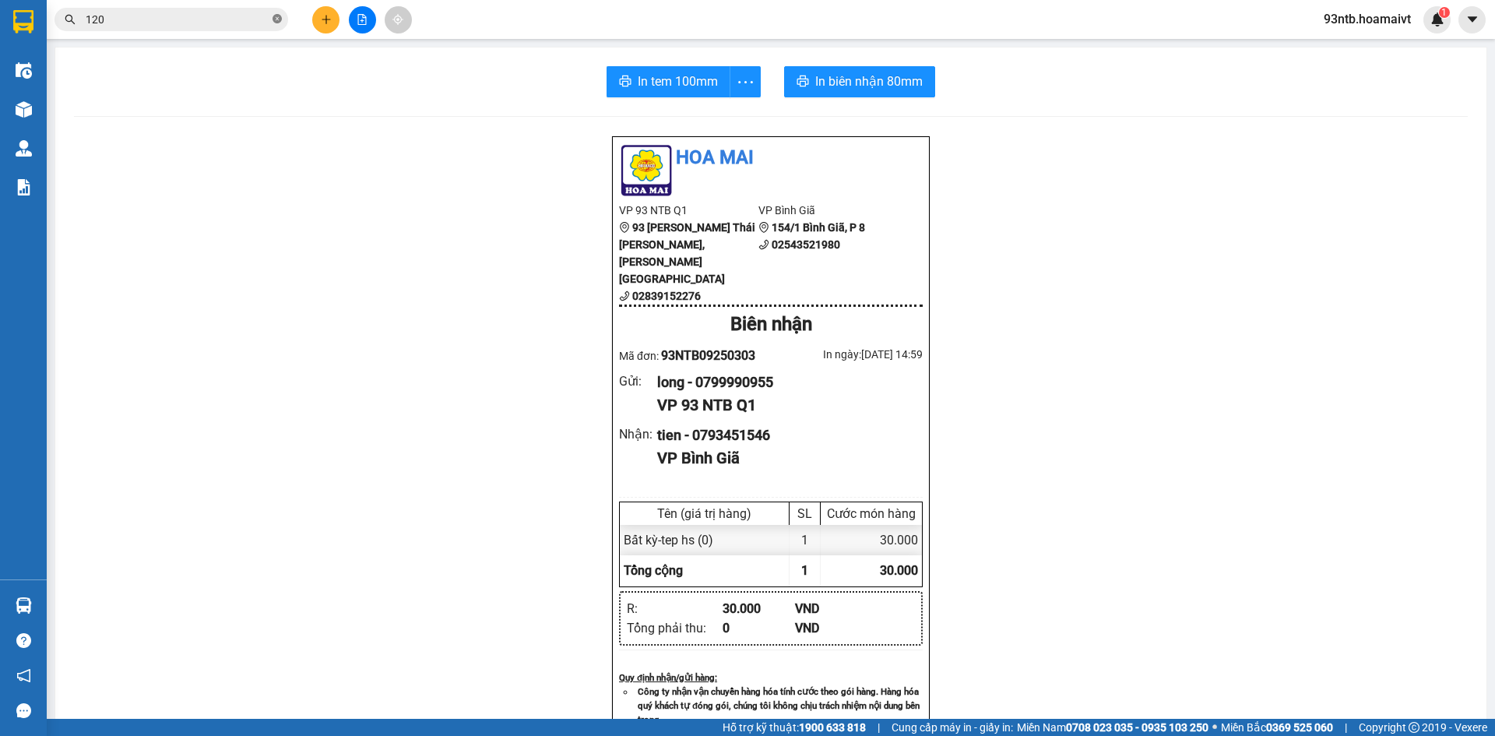
click at [279, 16] on icon "close-circle" at bounding box center [277, 18] width 9 height 9
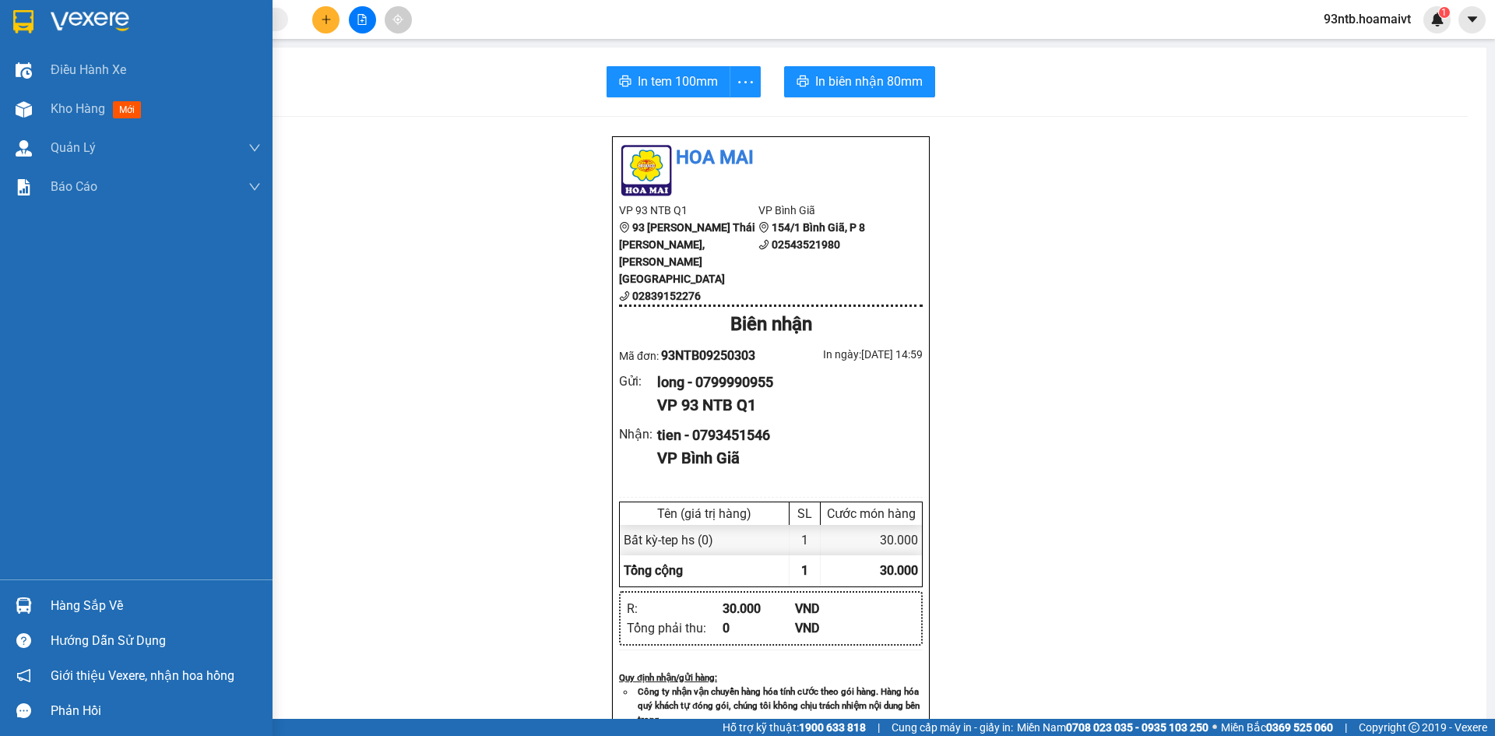
click at [23, 604] on img at bounding box center [24, 605] width 16 height 16
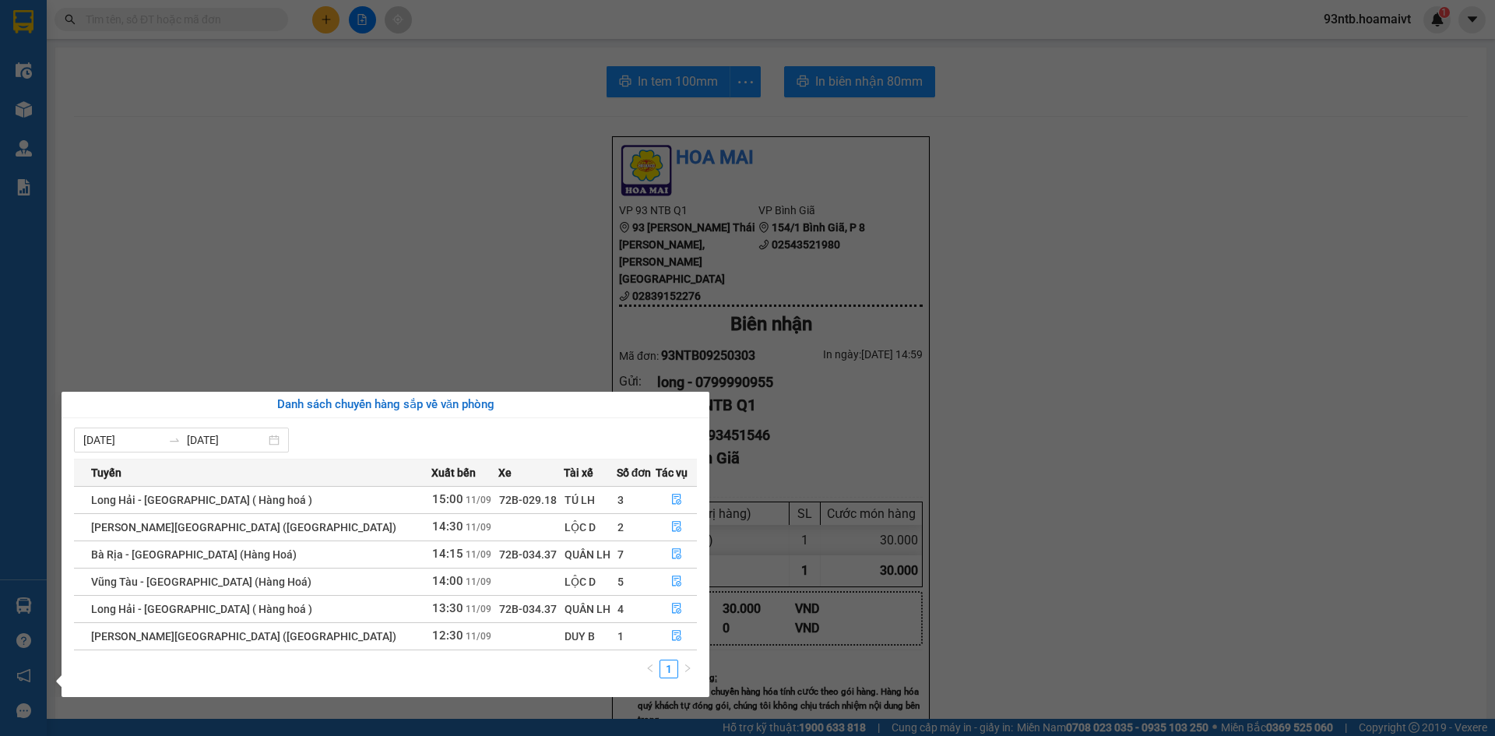
click at [402, 224] on section "Kết quả [PERSON_NAME] ( 298 ) Bộ lọc [PERSON_NAME] người gửi/[PERSON_NAME] [PER…" at bounding box center [747, 368] width 1495 height 736
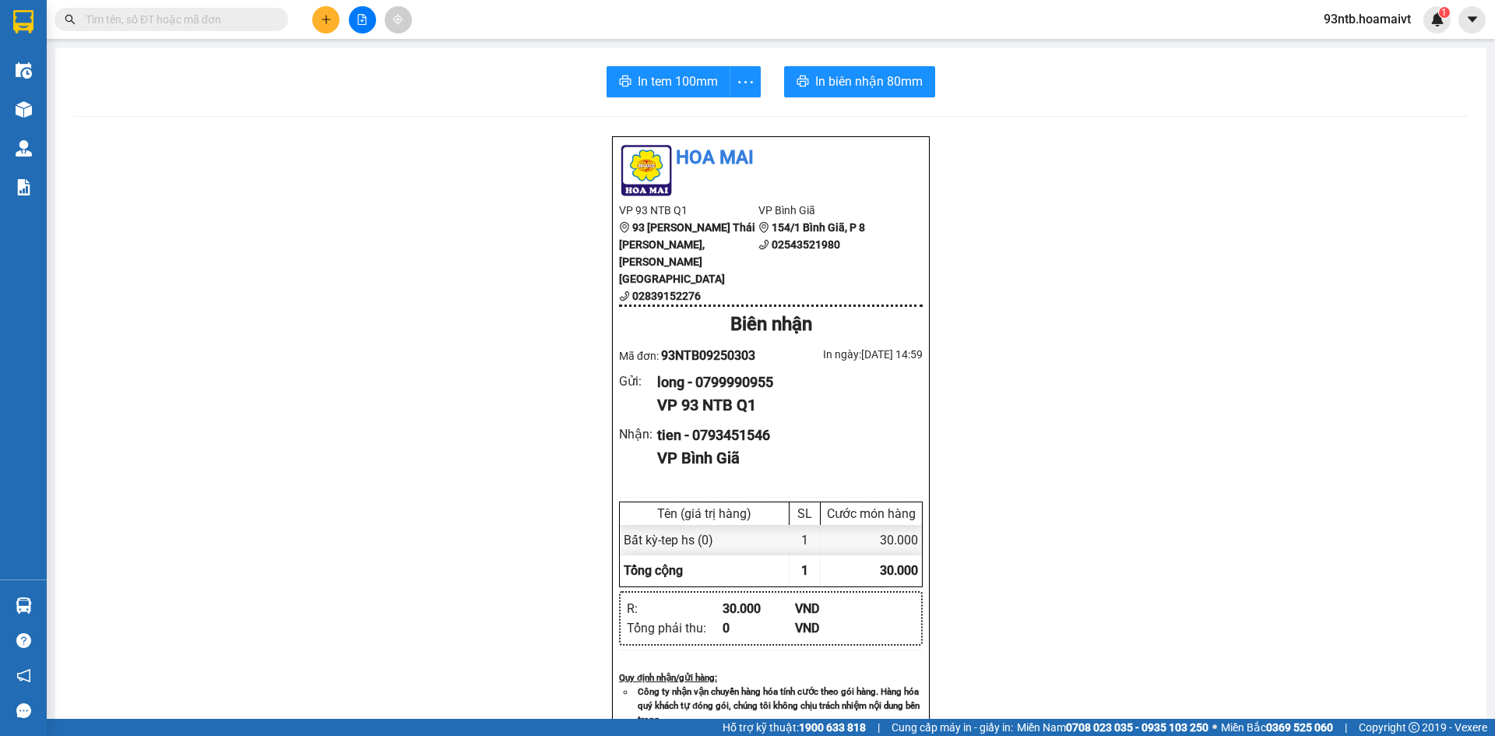
click at [113, 16] on input "text" at bounding box center [178, 19] width 184 height 17
type input "580"
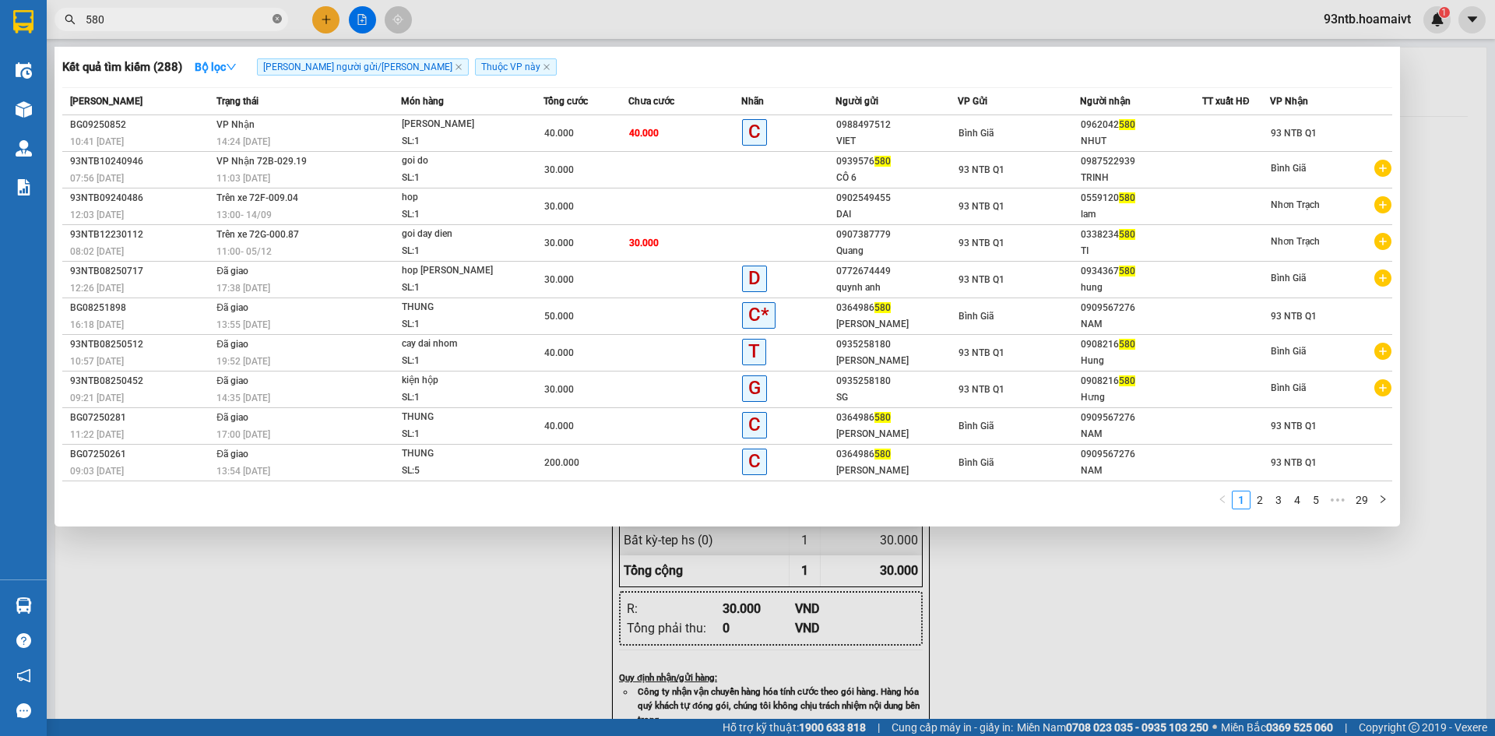
click at [276, 19] on icon "close-circle" at bounding box center [277, 18] width 9 height 9
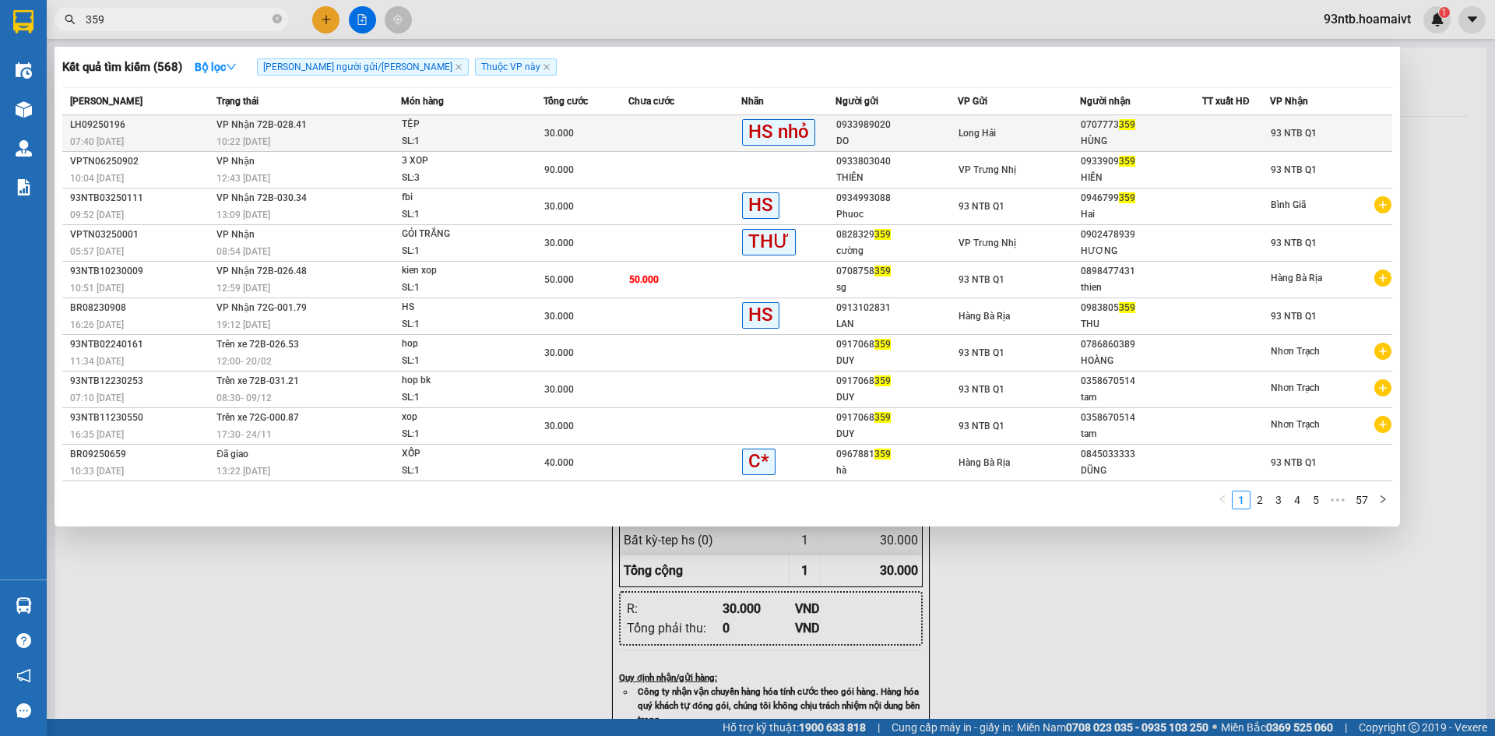
type input "359"
click at [649, 129] on td at bounding box center [684, 133] width 113 height 37
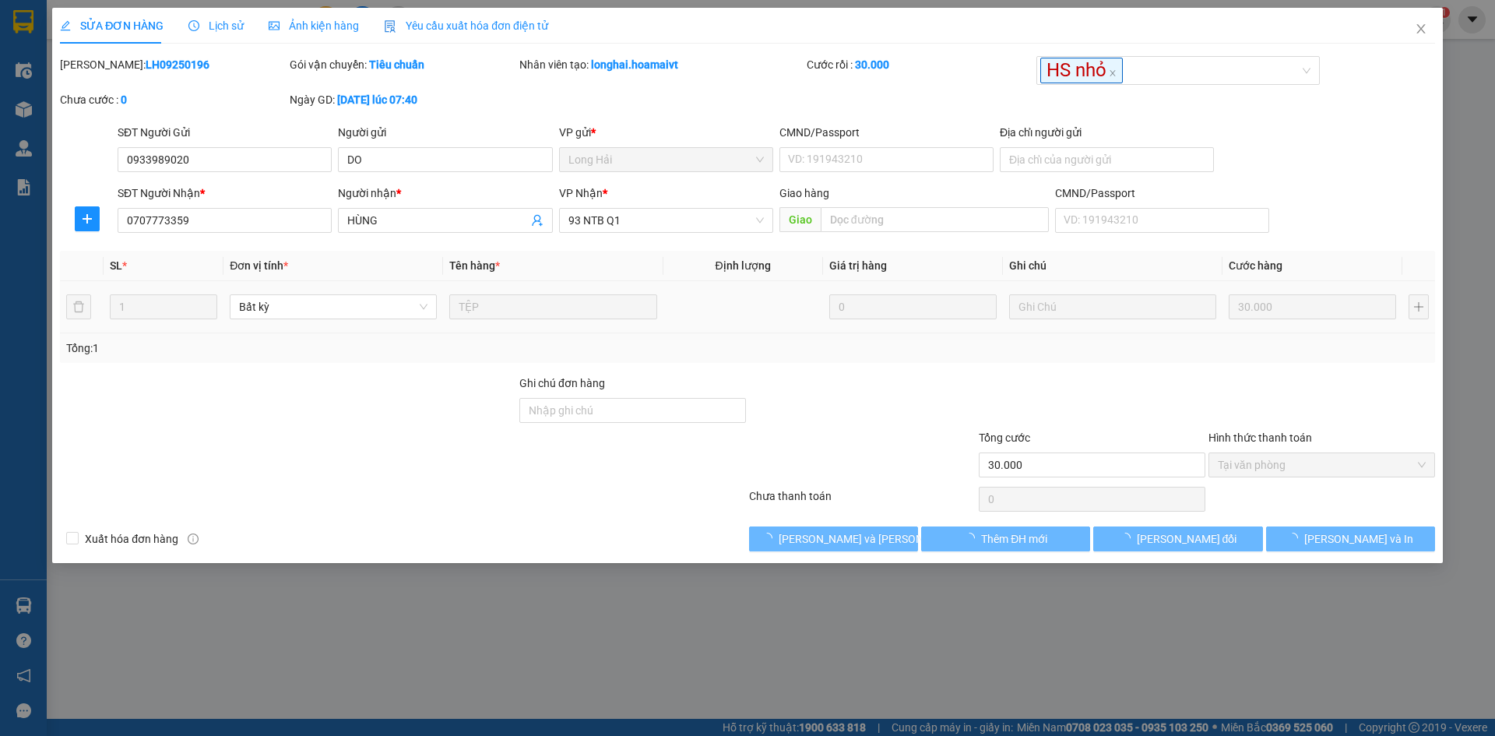
type input "0933989020"
type input "DO"
type input "0707773359"
type input "HÙNG"
type input "30.000"
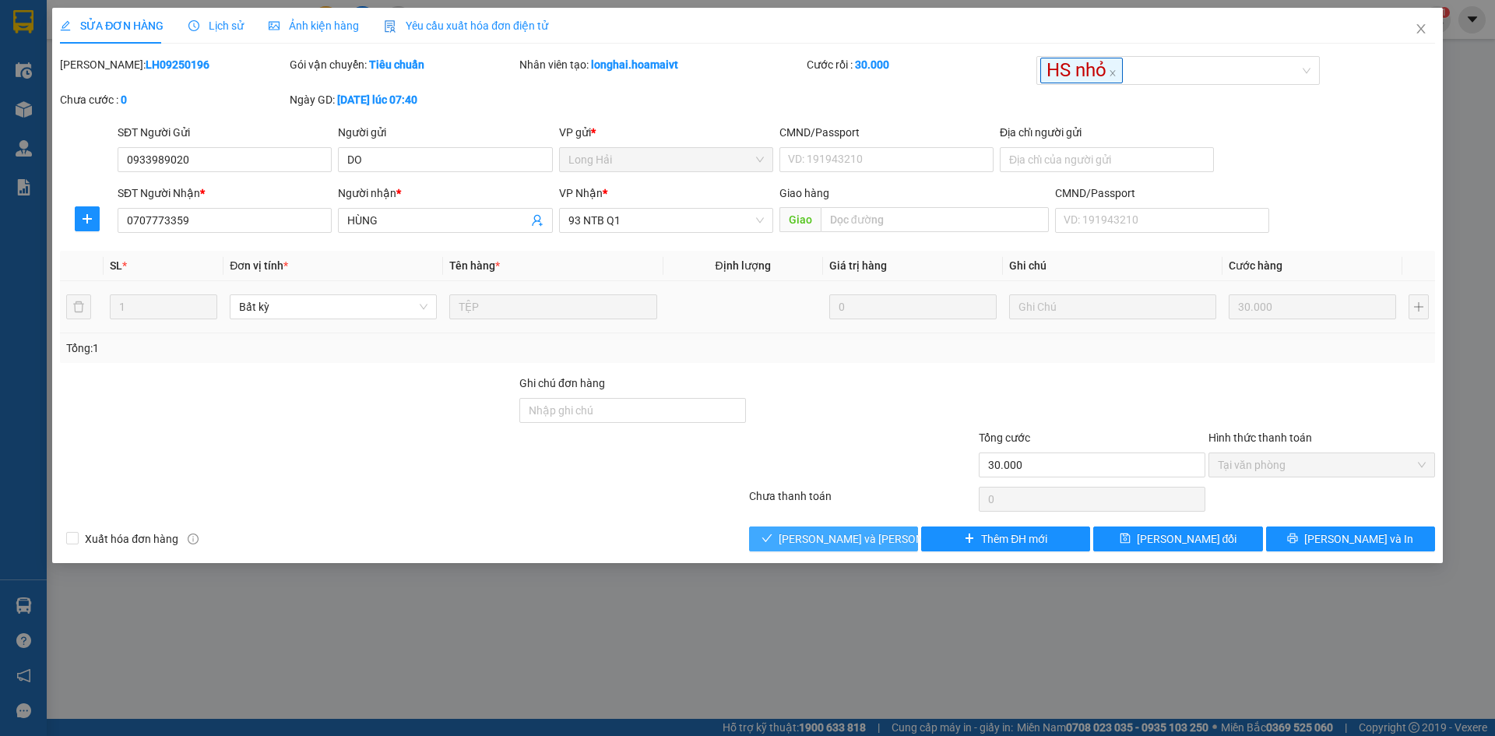
click at [820, 543] on span "[PERSON_NAME] và [PERSON_NAME] hàng" at bounding box center [884, 538] width 210 height 17
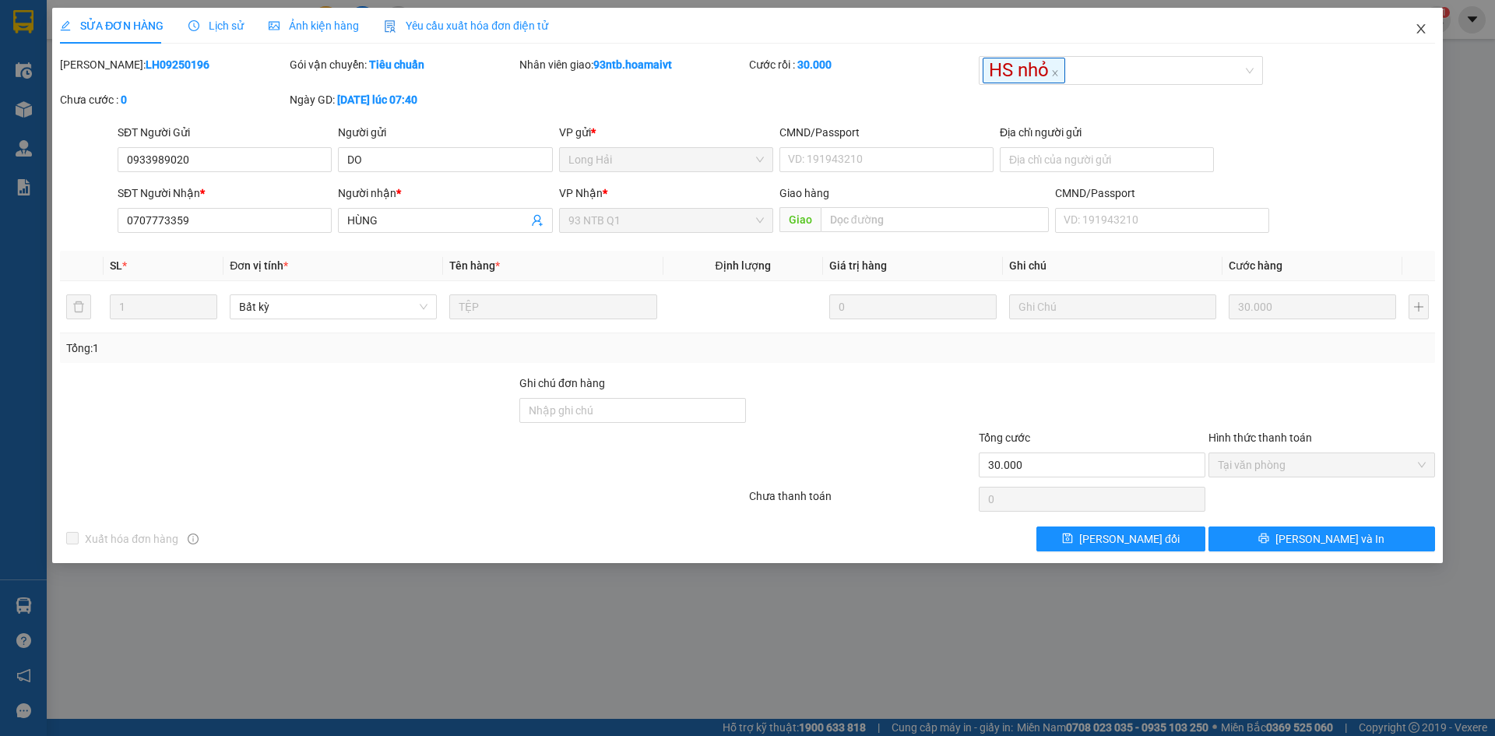
click at [1421, 26] on icon "close" at bounding box center [1421, 29] width 12 height 12
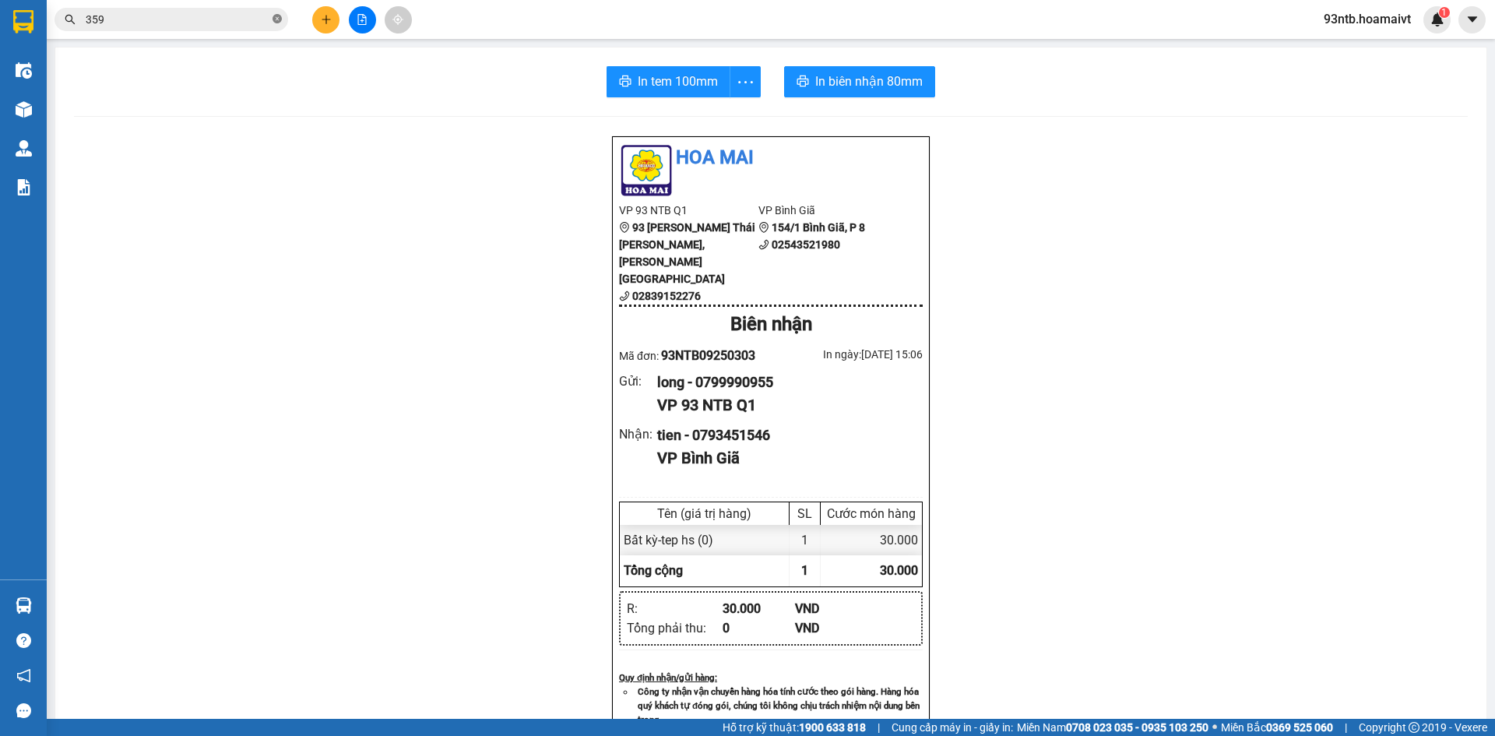
click at [277, 19] on icon "close-circle" at bounding box center [277, 18] width 9 height 9
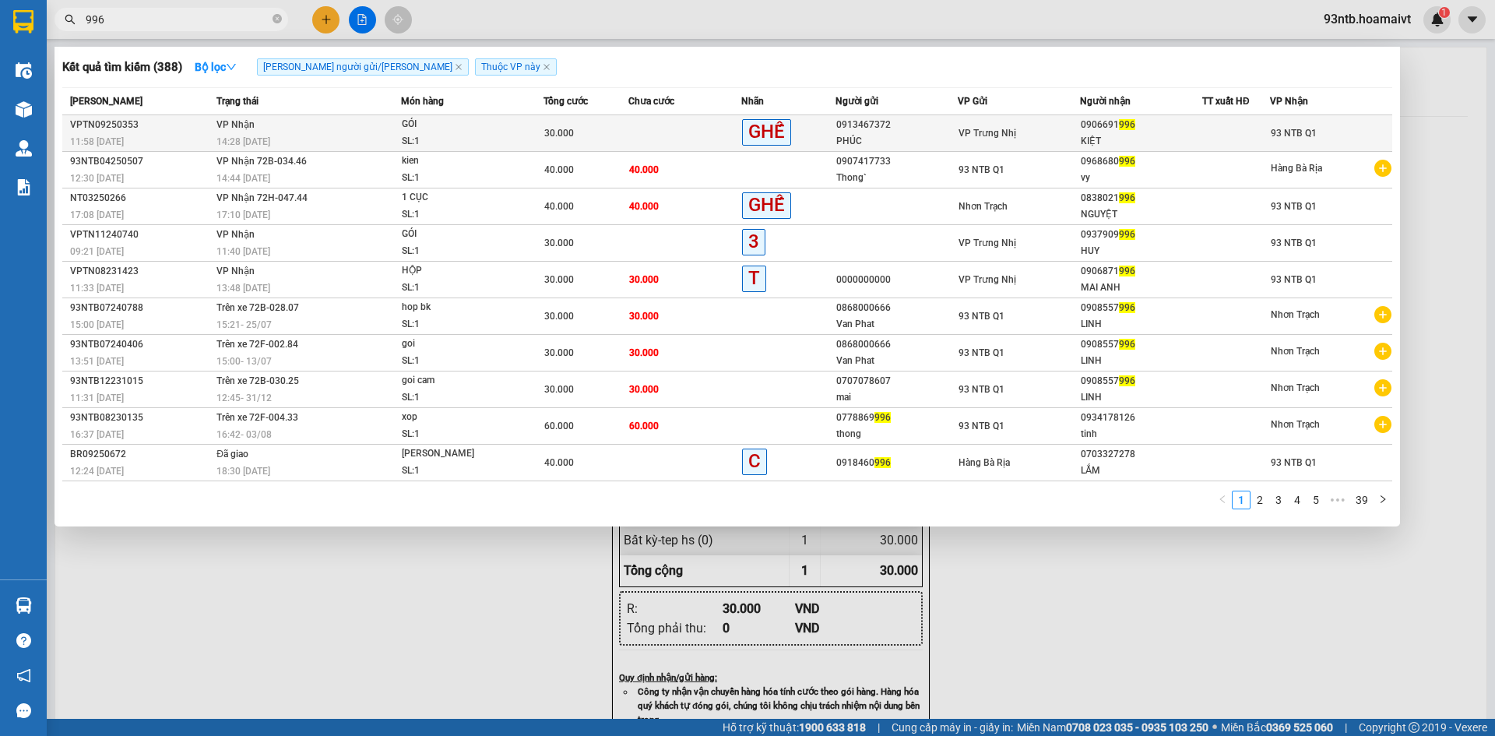
type input "996"
click at [623, 126] on div "30.000" at bounding box center [585, 133] width 83 height 17
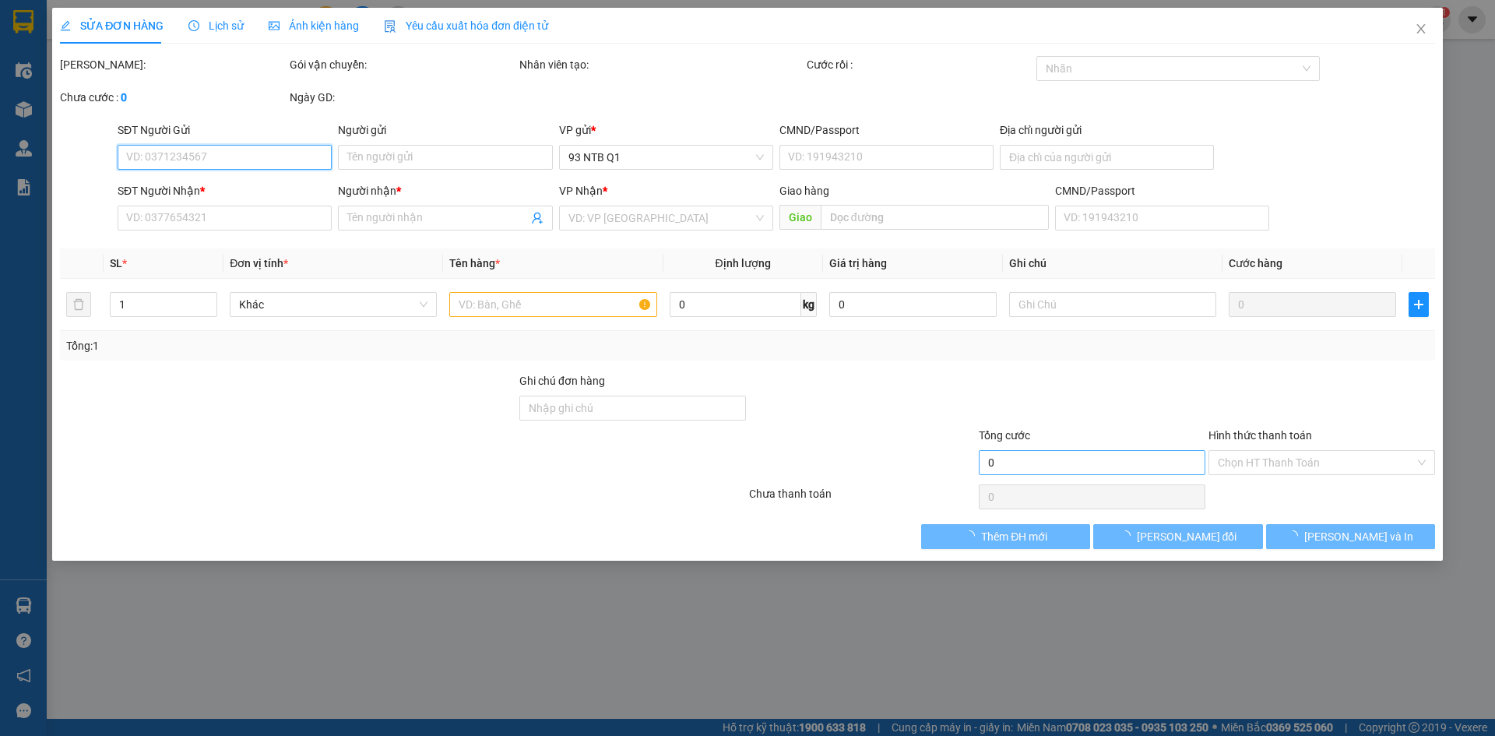
type input "0913467372"
type input "PHÚC"
type input "0906691996"
type input "KIỆT"
type input "30.000"
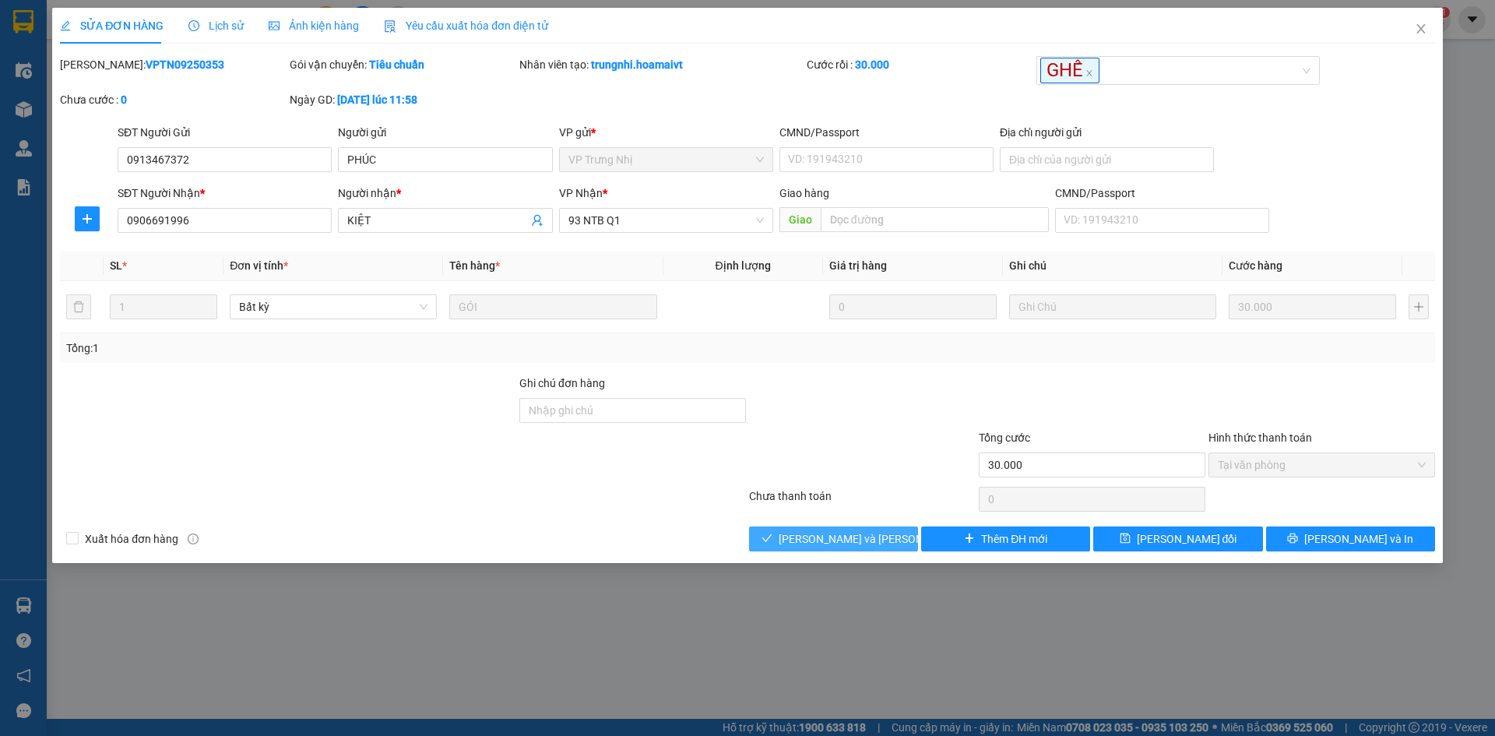
click at [807, 541] on span "[PERSON_NAME] và [PERSON_NAME] hàng" at bounding box center [884, 538] width 210 height 17
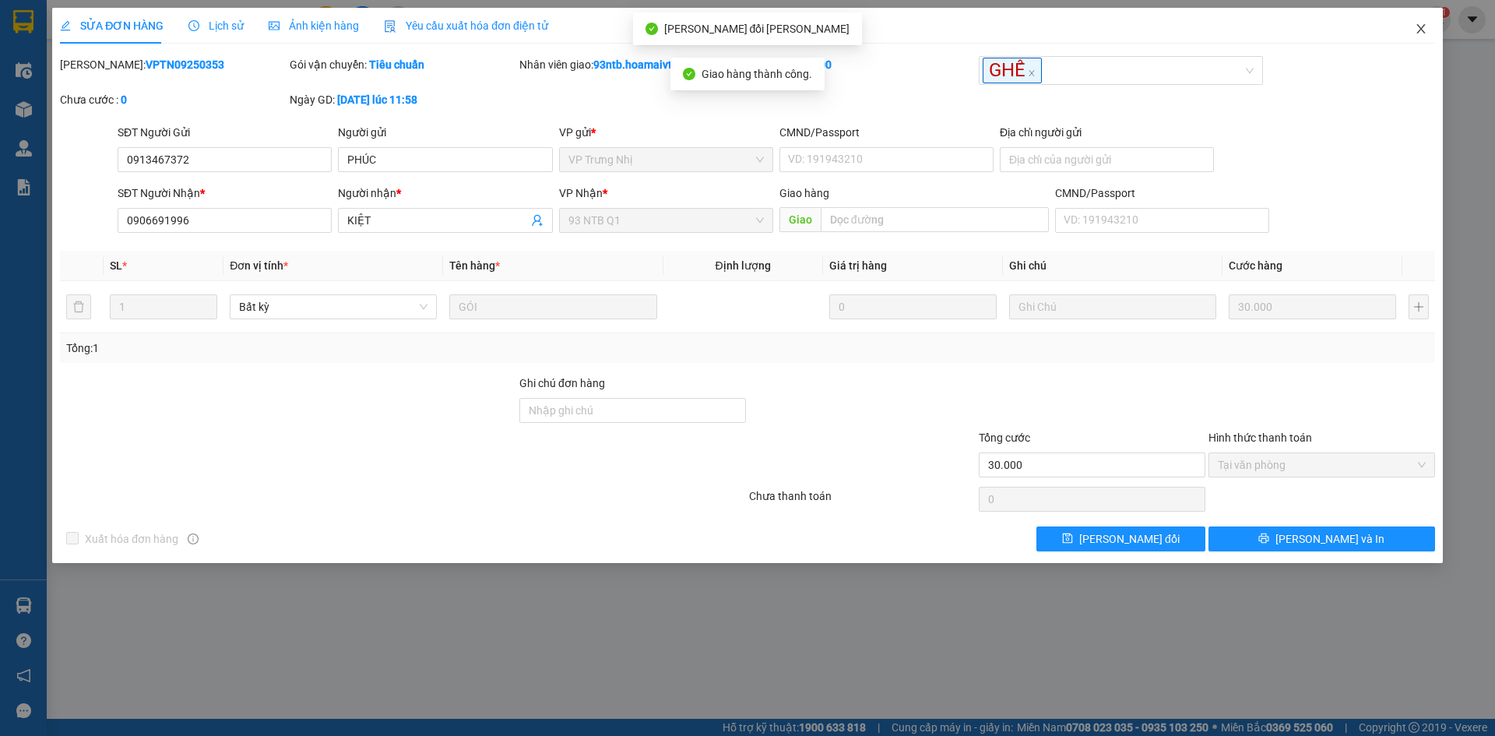
click at [1420, 23] on icon "close" at bounding box center [1421, 29] width 12 height 12
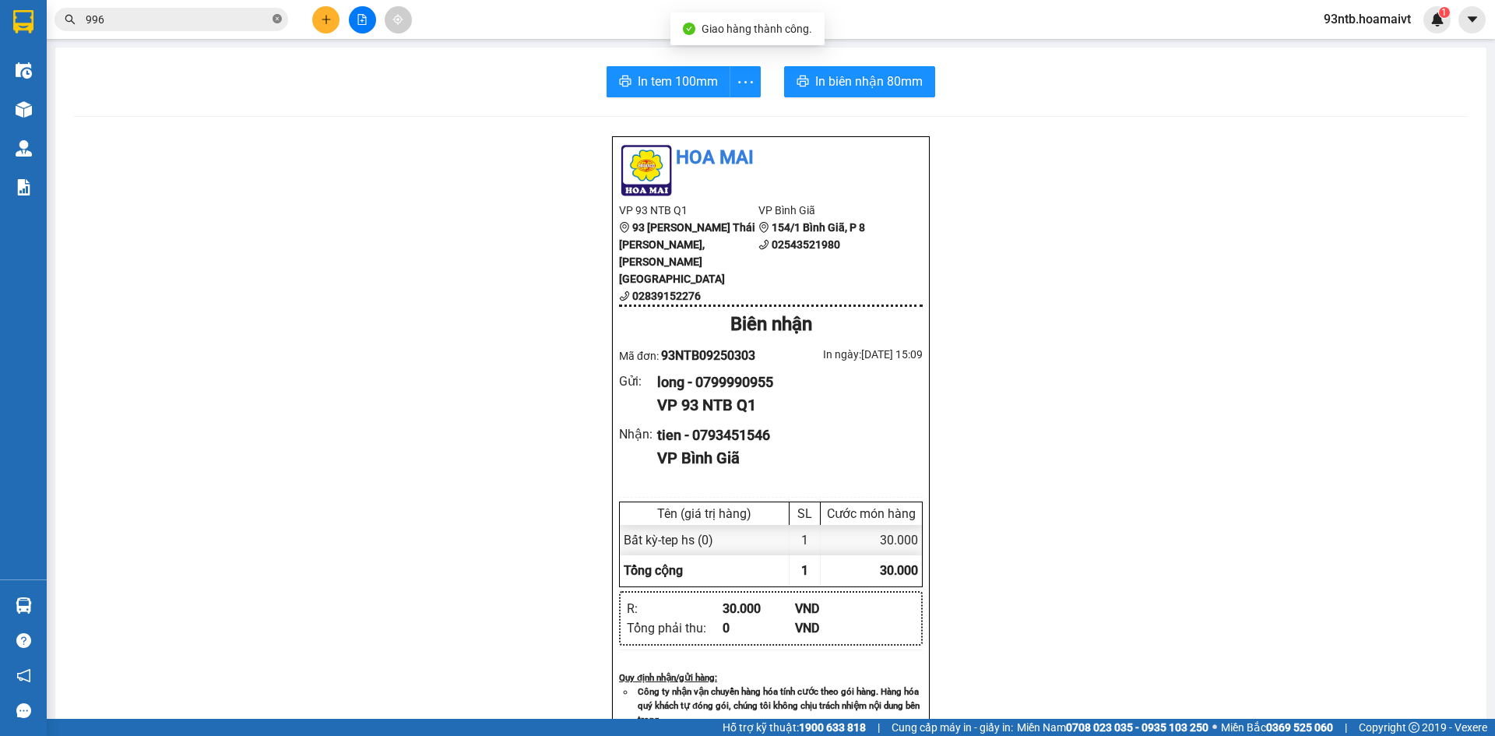
click at [276, 17] on icon "close-circle" at bounding box center [277, 18] width 9 height 9
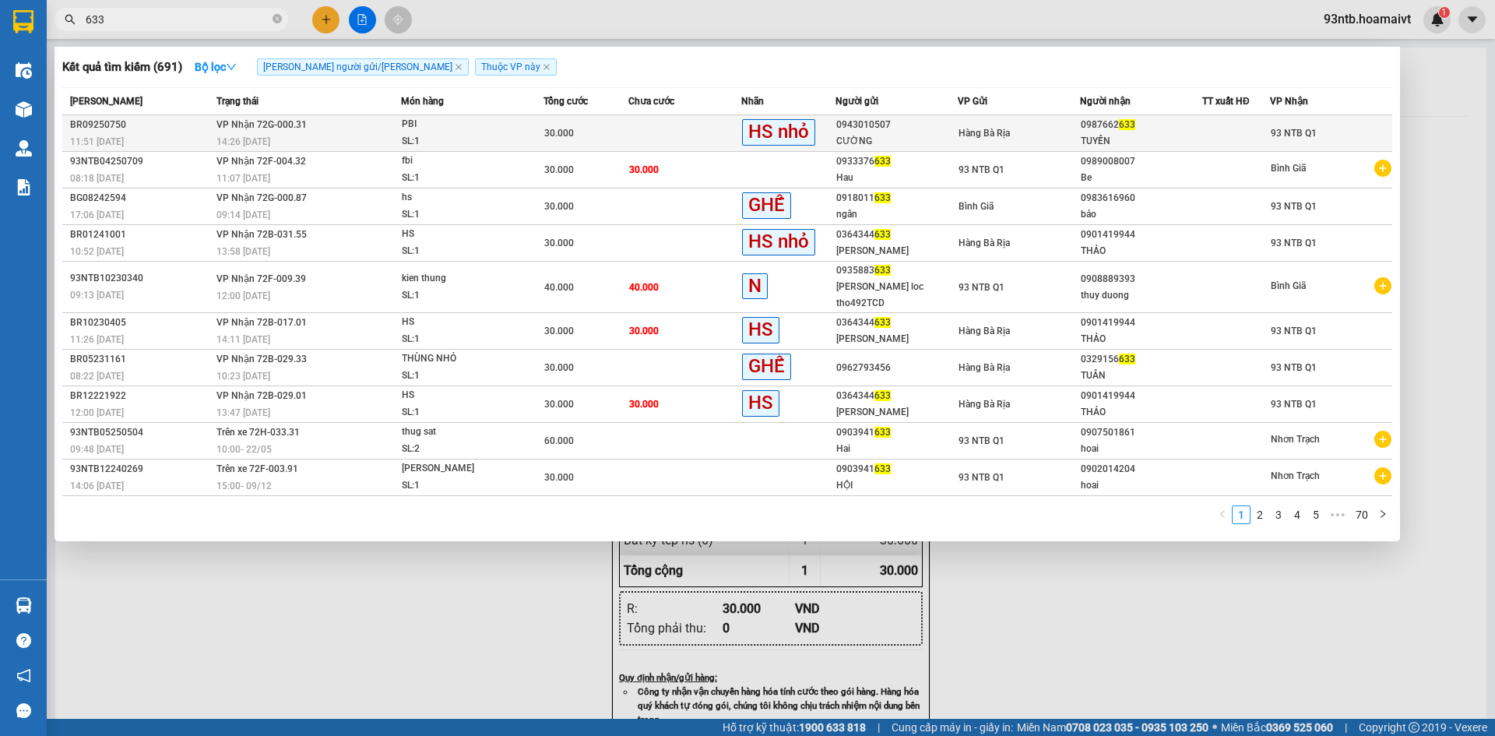
type input "633"
click at [687, 129] on td at bounding box center [684, 133] width 113 height 37
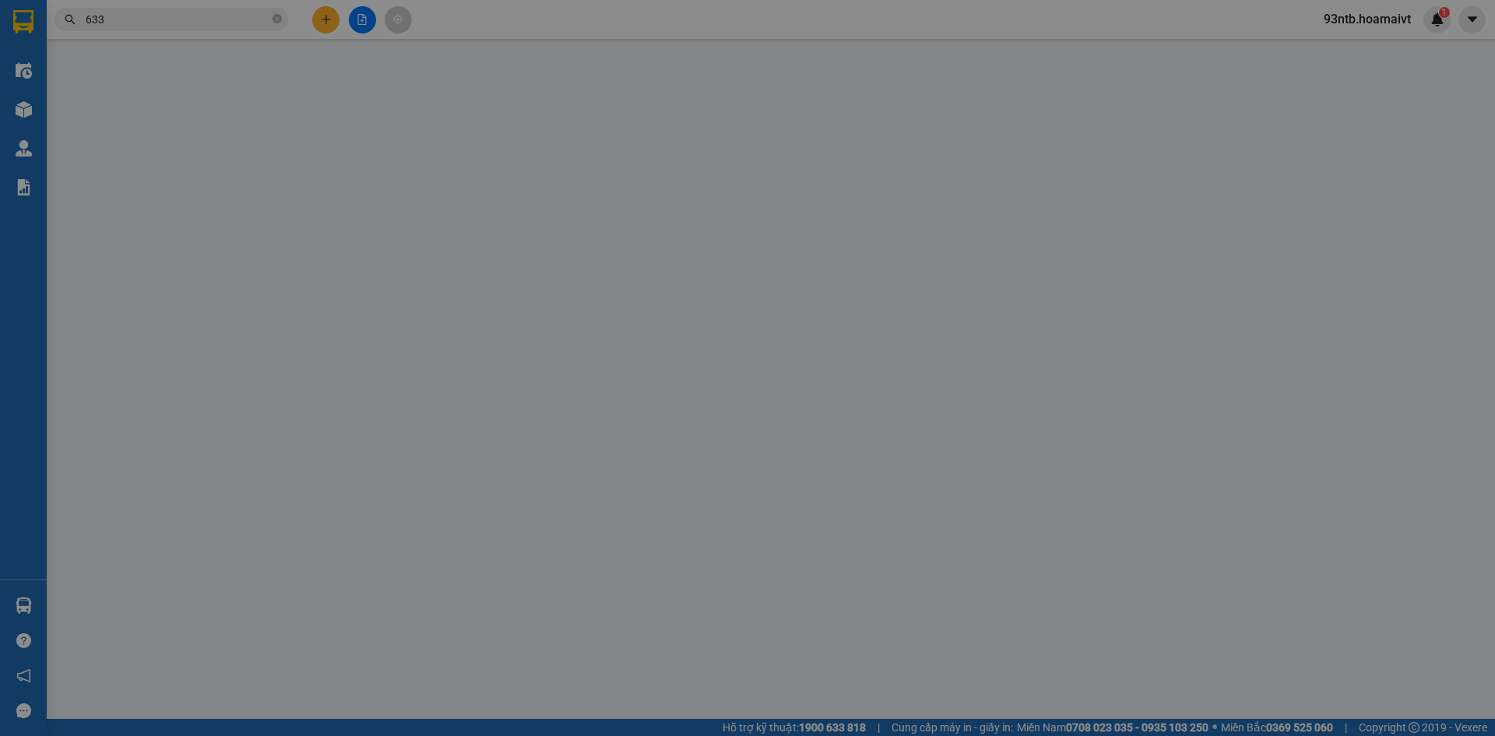
type input "0943010507"
type input "CƯỜNG"
type input "066091000165"
type input "0987662633"
type input "TUYẾN"
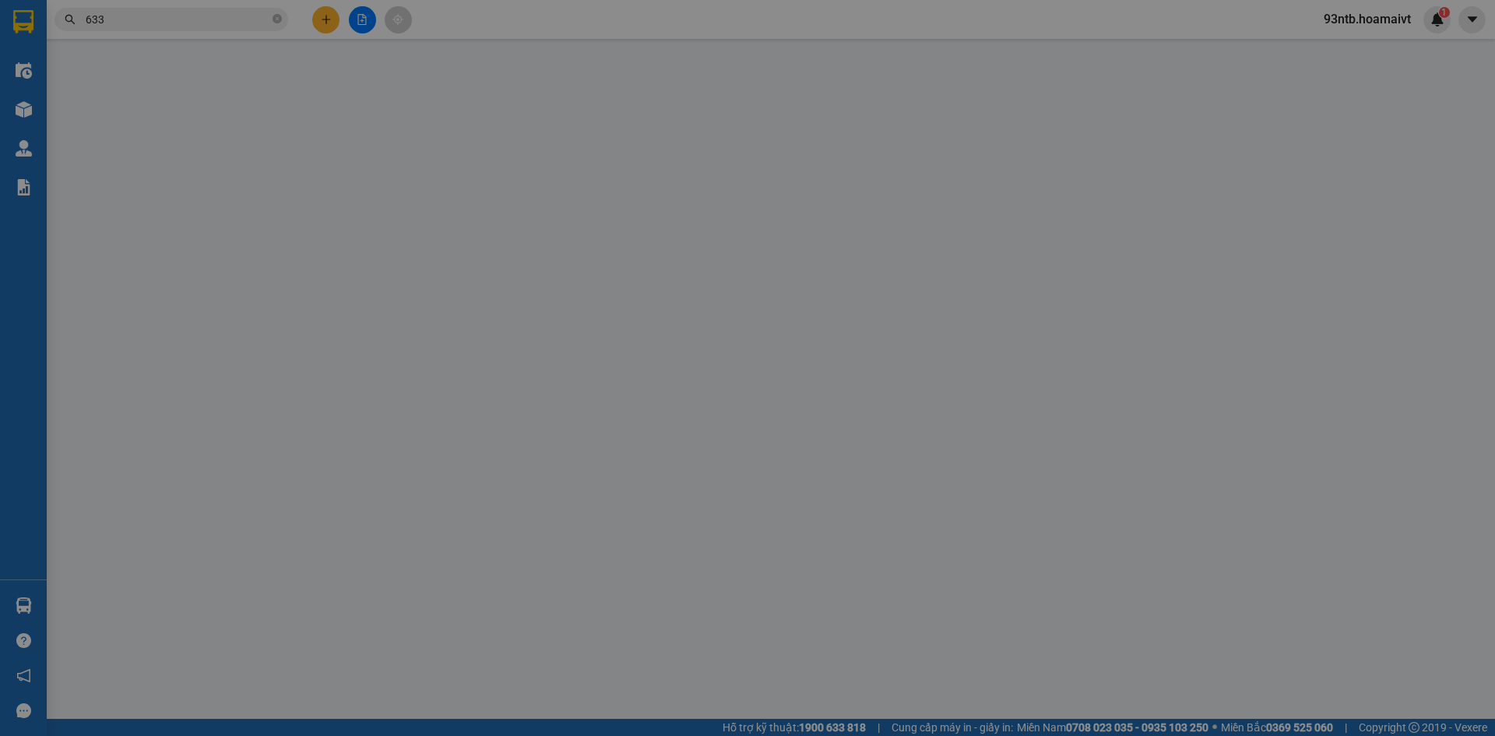
type input "30.000"
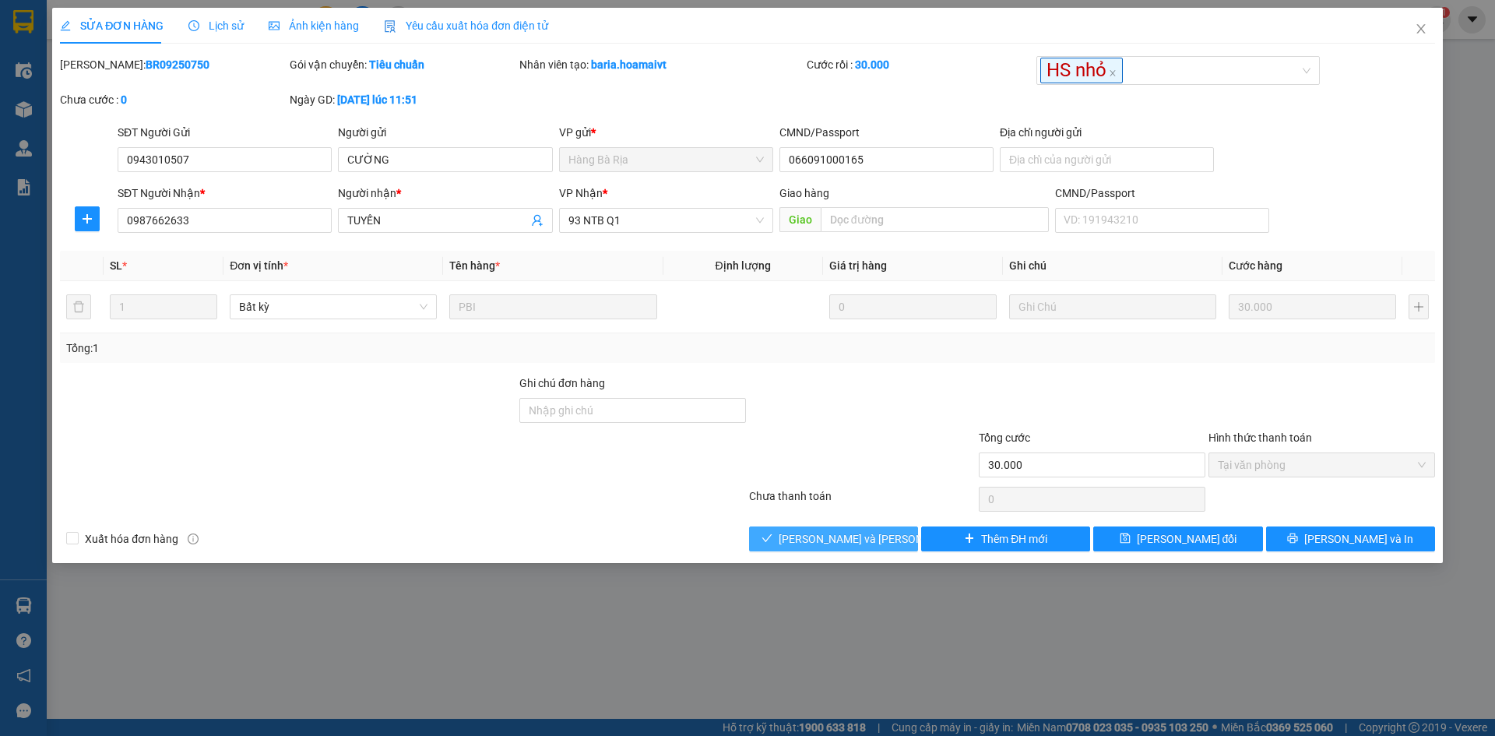
click at [813, 535] on span "[PERSON_NAME] và [PERSON_NAME] hàng" at bounding box center [884, 538] width 210 height 17
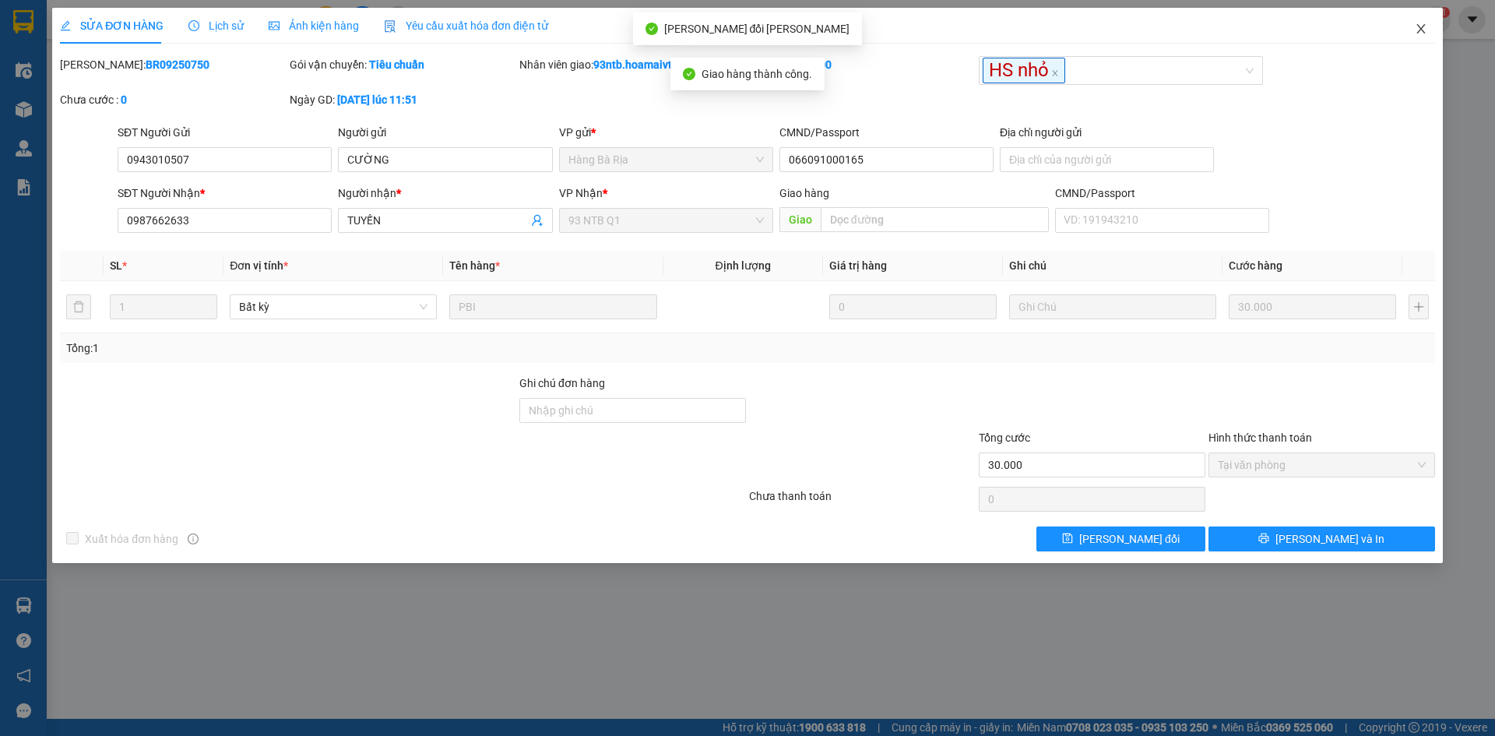
drag, startPoint x: 1419, startPoint y: 26, endPoint x: 1391, endPoint y: 44, distance: 33.5
click at [1419, 26] on icon "close" at bounding box center [1421, 29] width 12 height 12
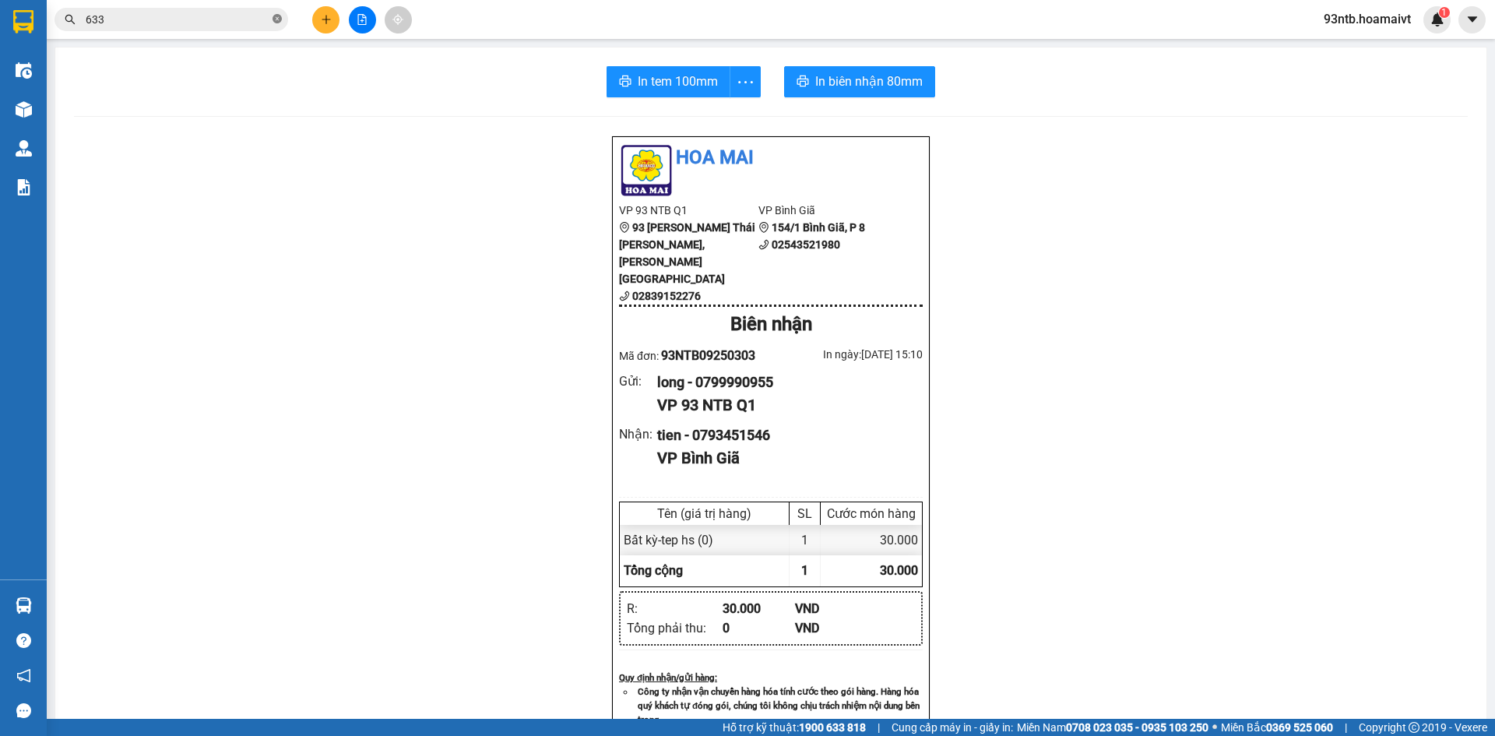
click at [276, 17] on icon "close-circle" at bounding box center [277, 18] width 9 height 9
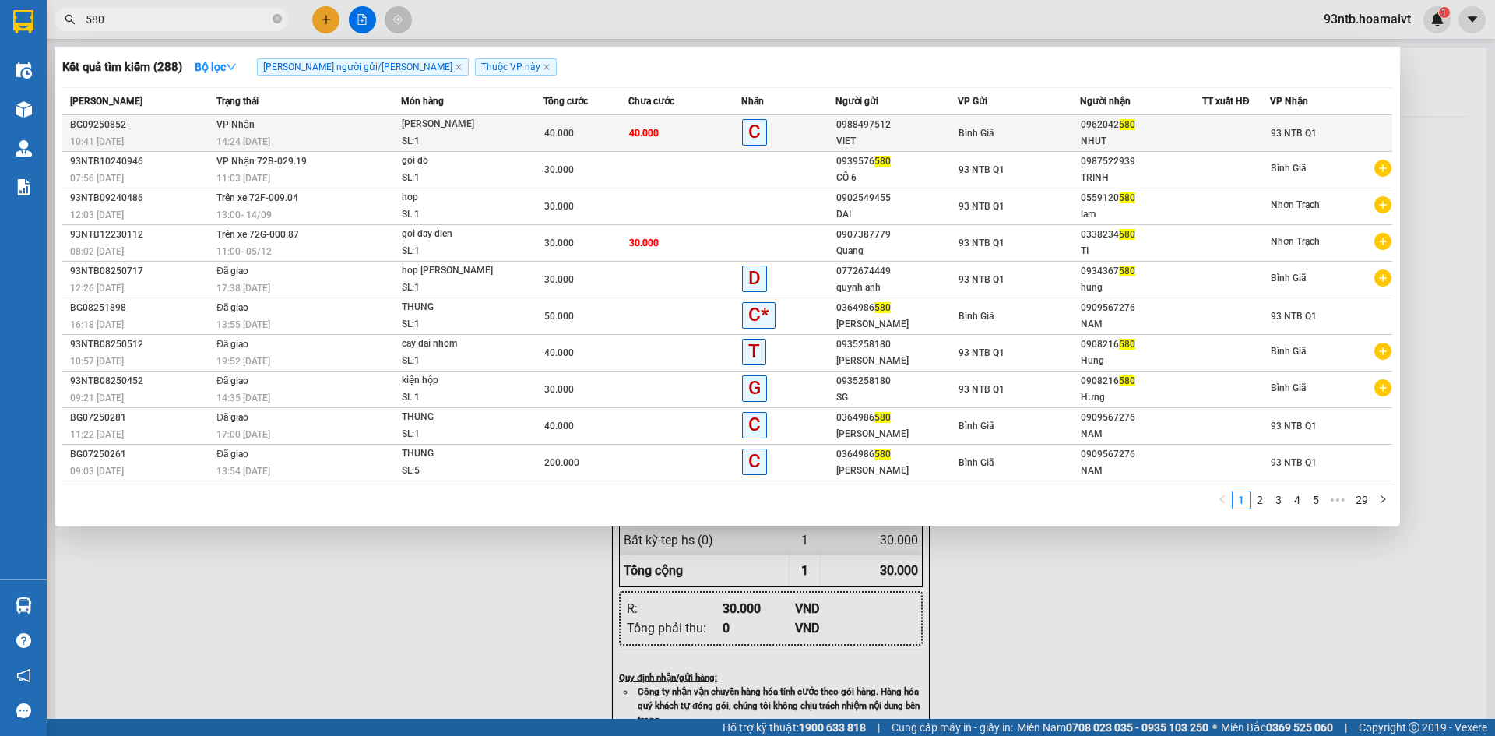
type input "580"
click at [694, 130] on td "40.000" at bounding box center [684, 133] width 113 height 37
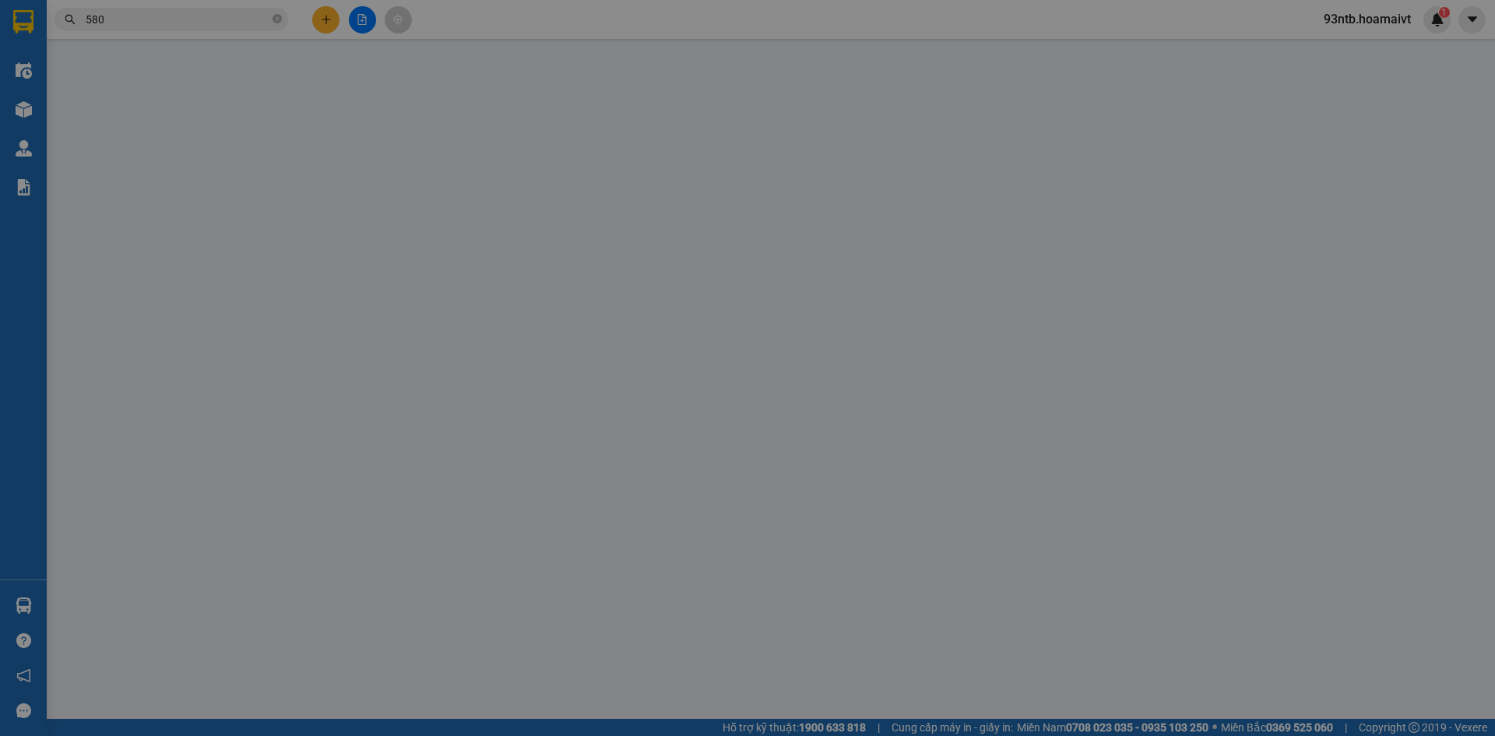
type input "0988497512"
type input "VIET"
type input "0962042580"
type input "NHUT"
type input "40.000"
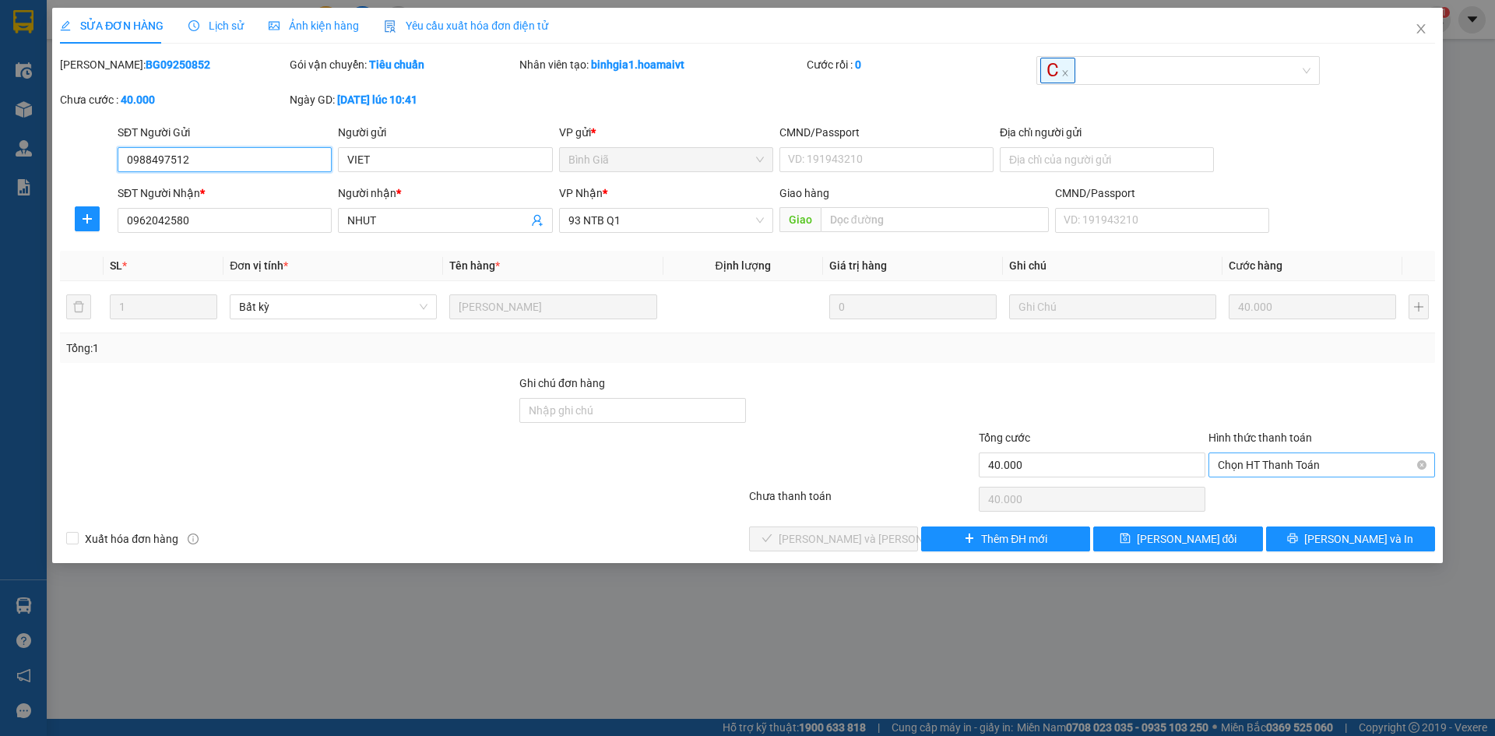
click at [1312, 461] on span "Chọn HT Thanh Toán" at bounding box center [1322, 464] width 208 height 23
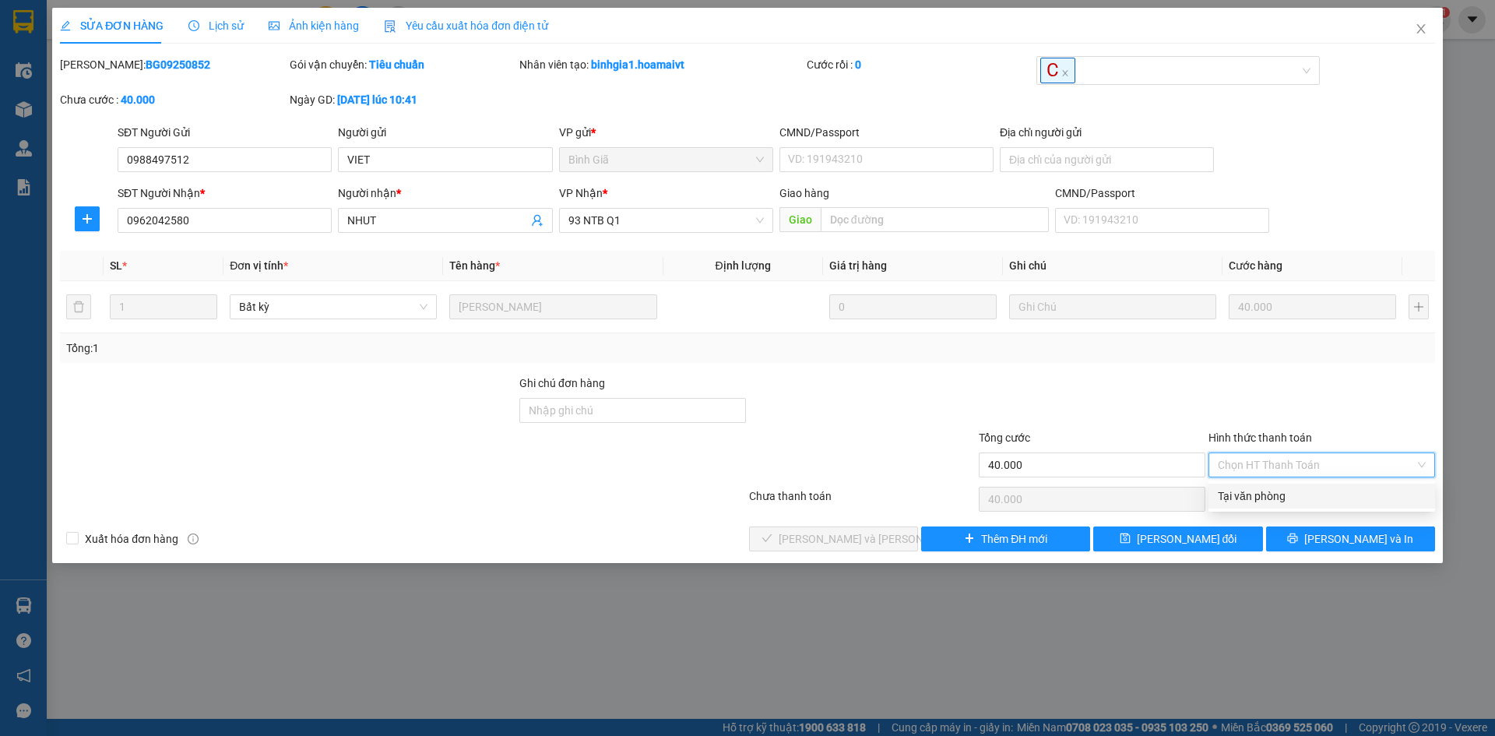
click at [1279, 490] on div "Tại văn phòng" at bounding box center [1322, 495] width 208 height 17
type input "0"
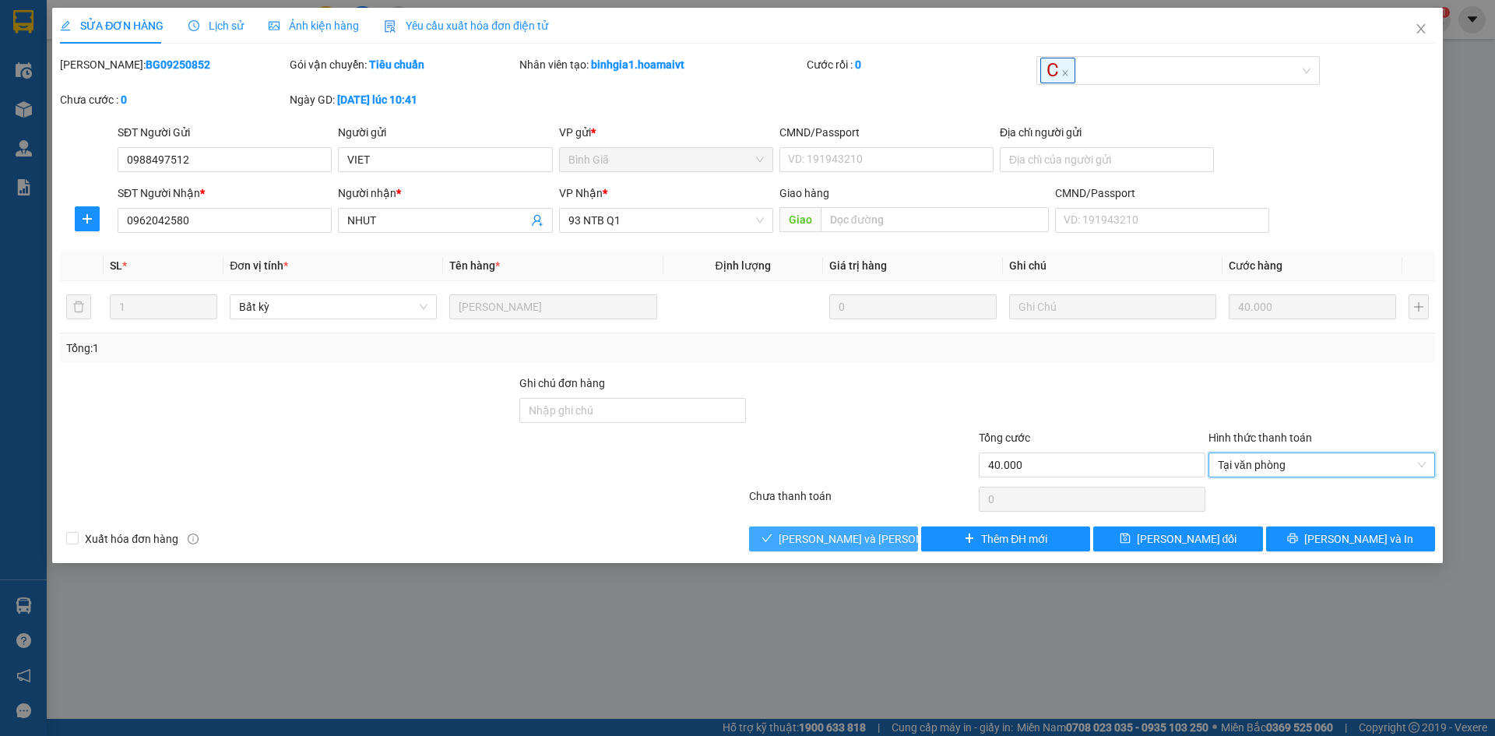
click at [818, 533] on span "[PERSON_NAME] và [PERSON_NAME] hàng" at bounding box center [884, 538] width 210 height 17
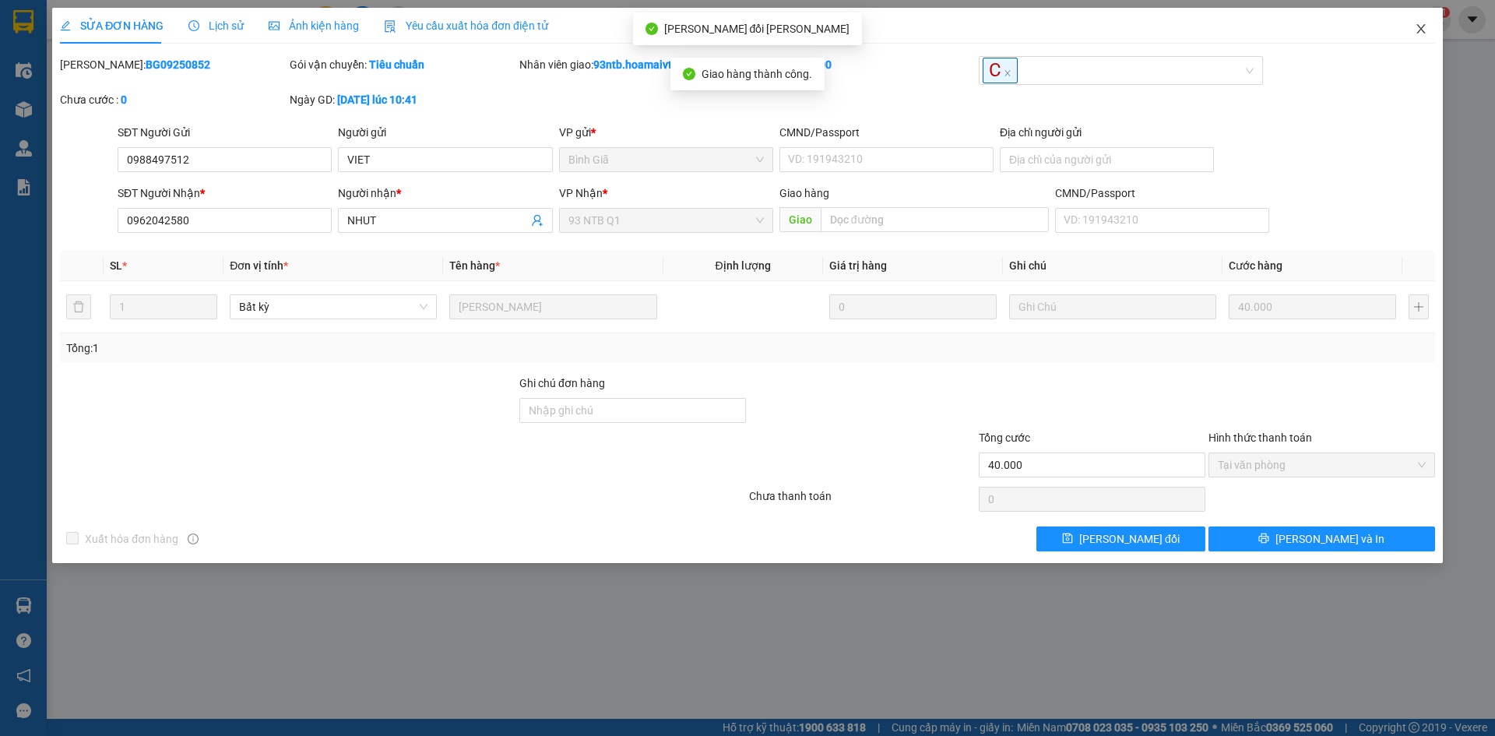
click at [1422, 26] on icon "close" at bounding box center [1421, 29] width 12 height 12
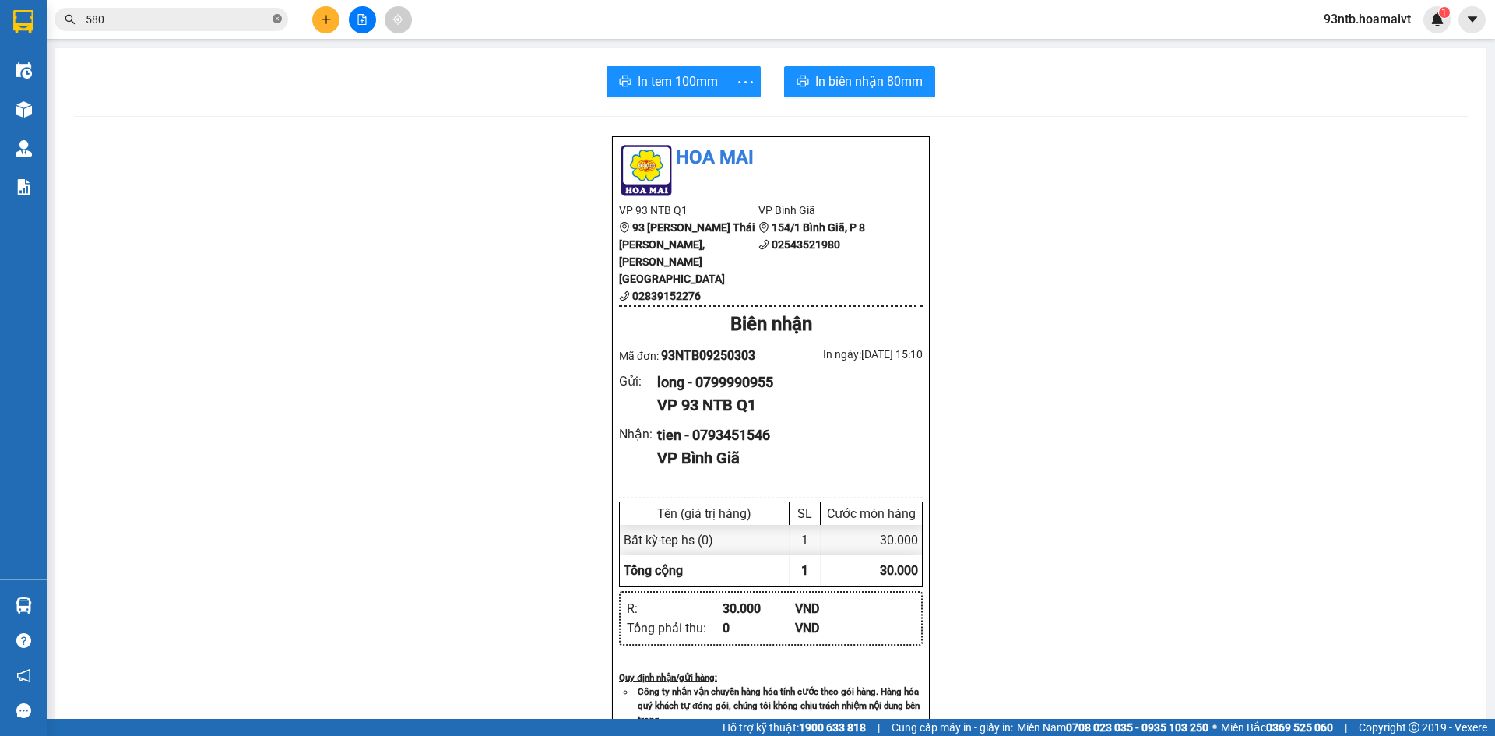
click at [279, 18] on icon "close-circle" at bounding box center [277, 18] width 9 height 9
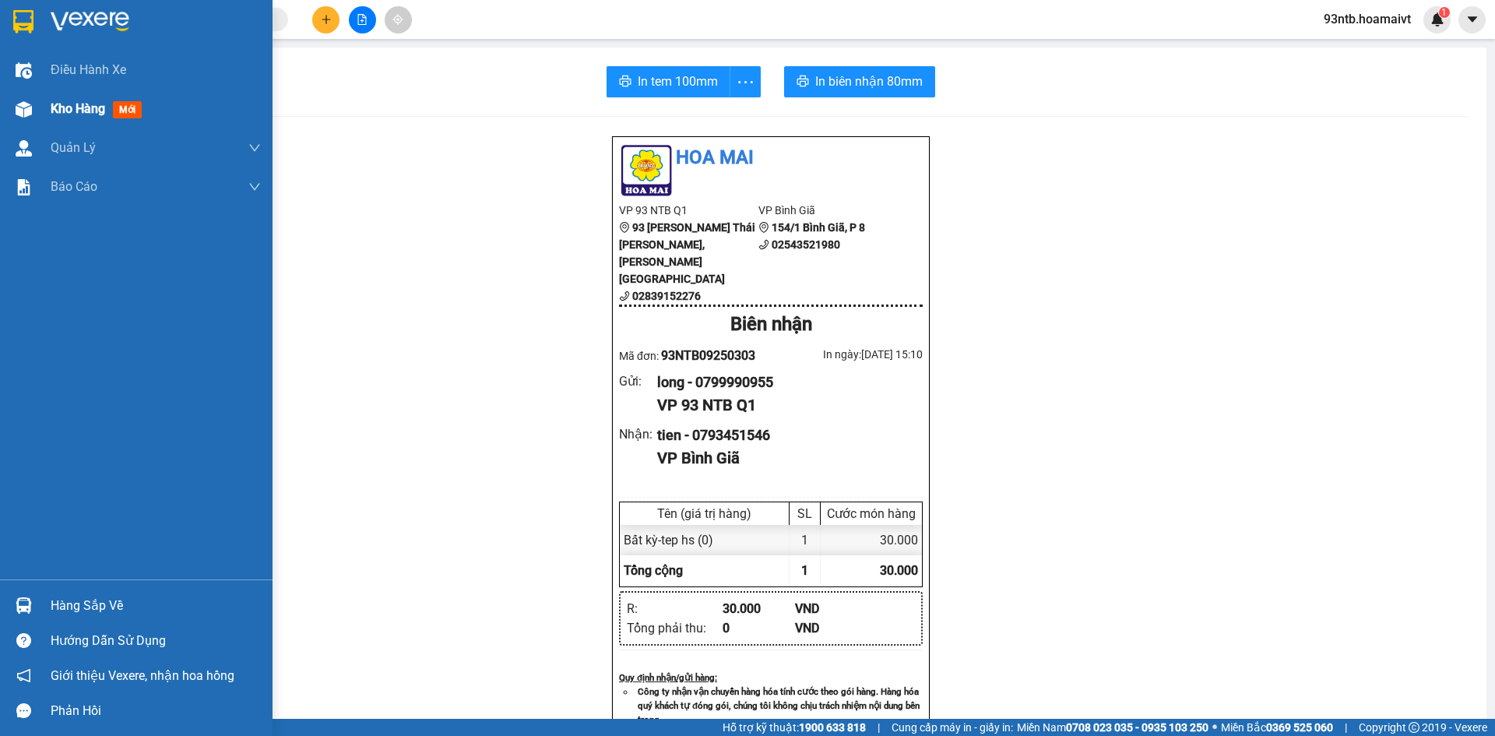
click at [19, 104] on img at bounding box center [24, 109] width 16 height 16
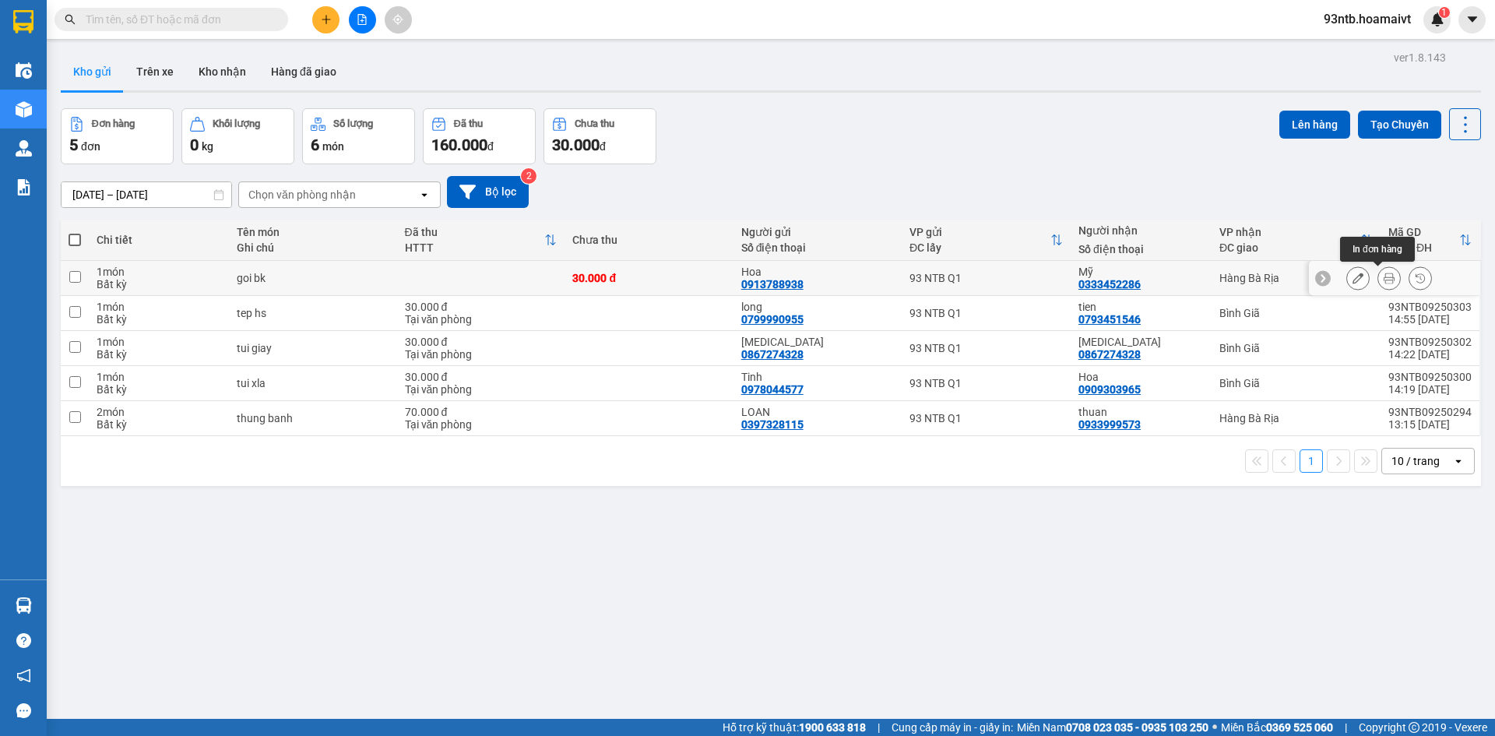
click at [1384, 275] on icon at bounding box center [1389, 278] width 11 height 11
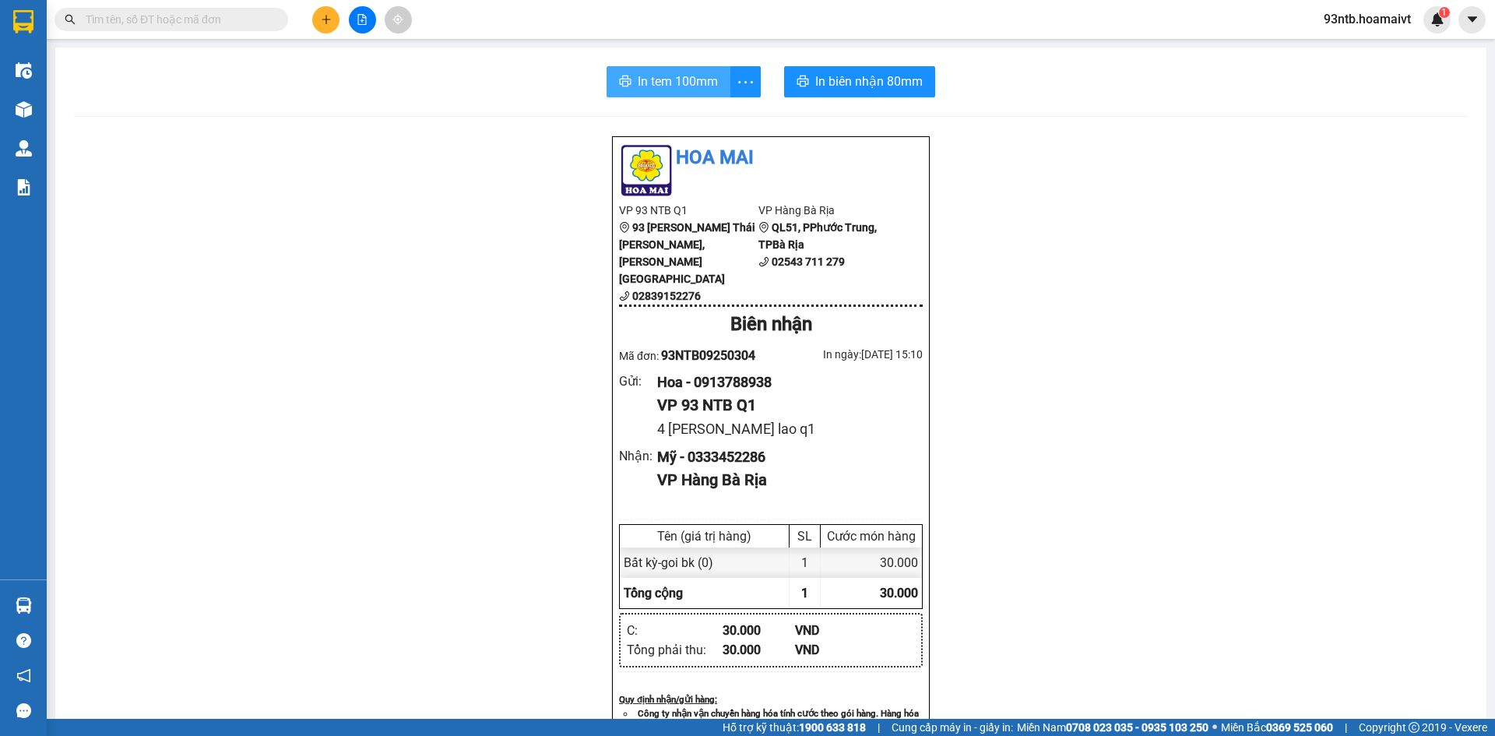
click at [644, 72] on span "In tem 100mm" at bounding box center [678, 81] width 80 height 19
click at [137, 23] on input "text" at bounding box center [178, 19] width 184 height 17
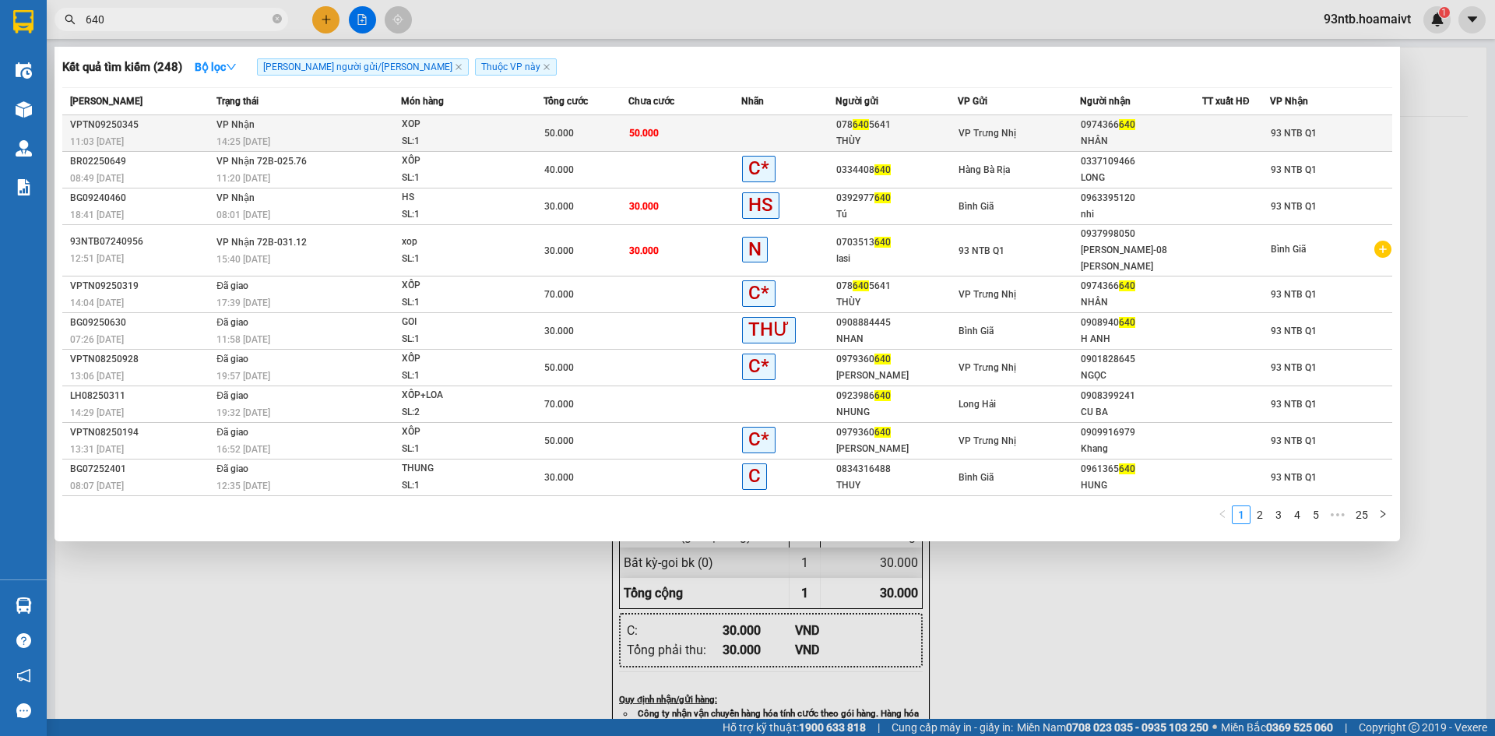
type input "640"
click at [712, 128] on td "50.000" at bounding box center [684, 133] width 113 height 37
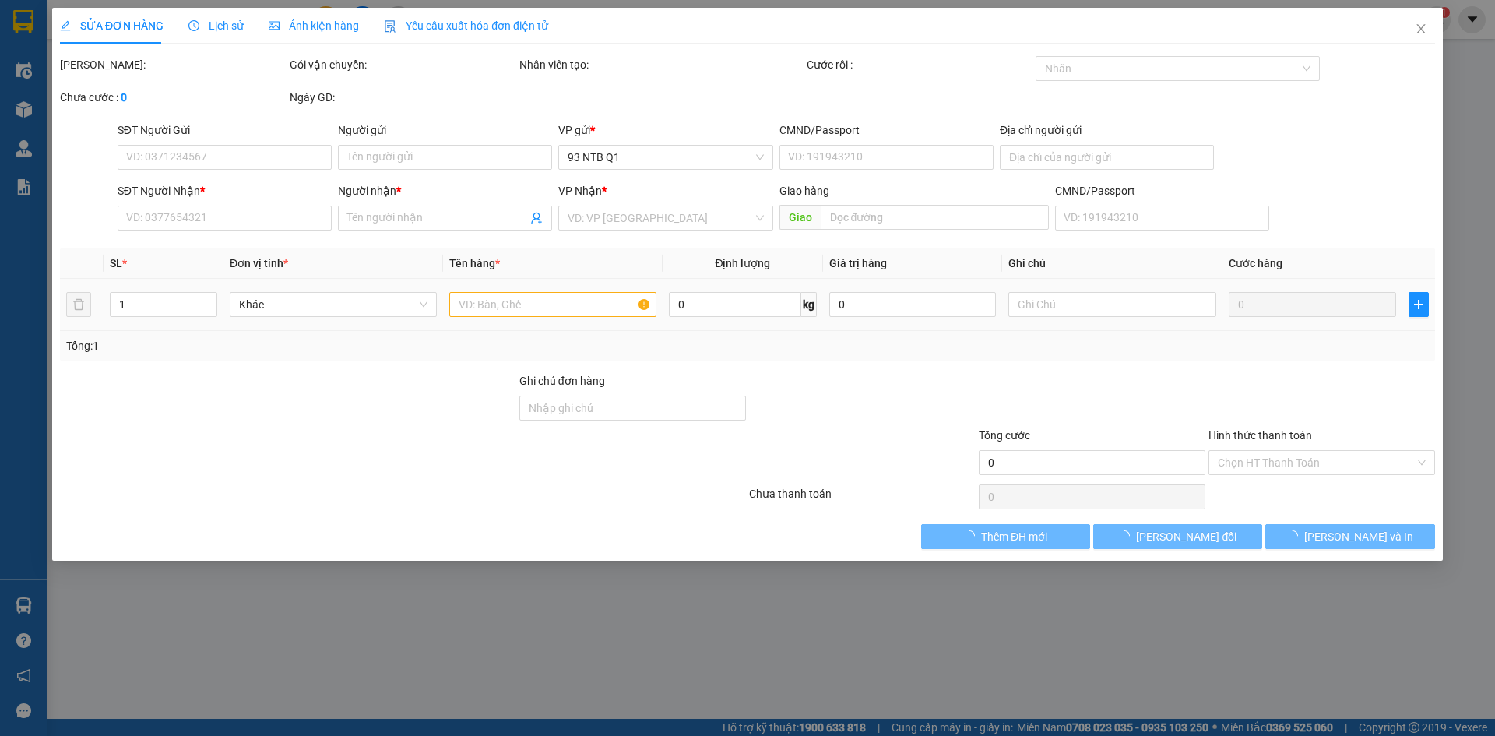
type input "0786405641"
type input "THÙY"
type input "0974366640"
type input "NHÂN"
type input "50.000"
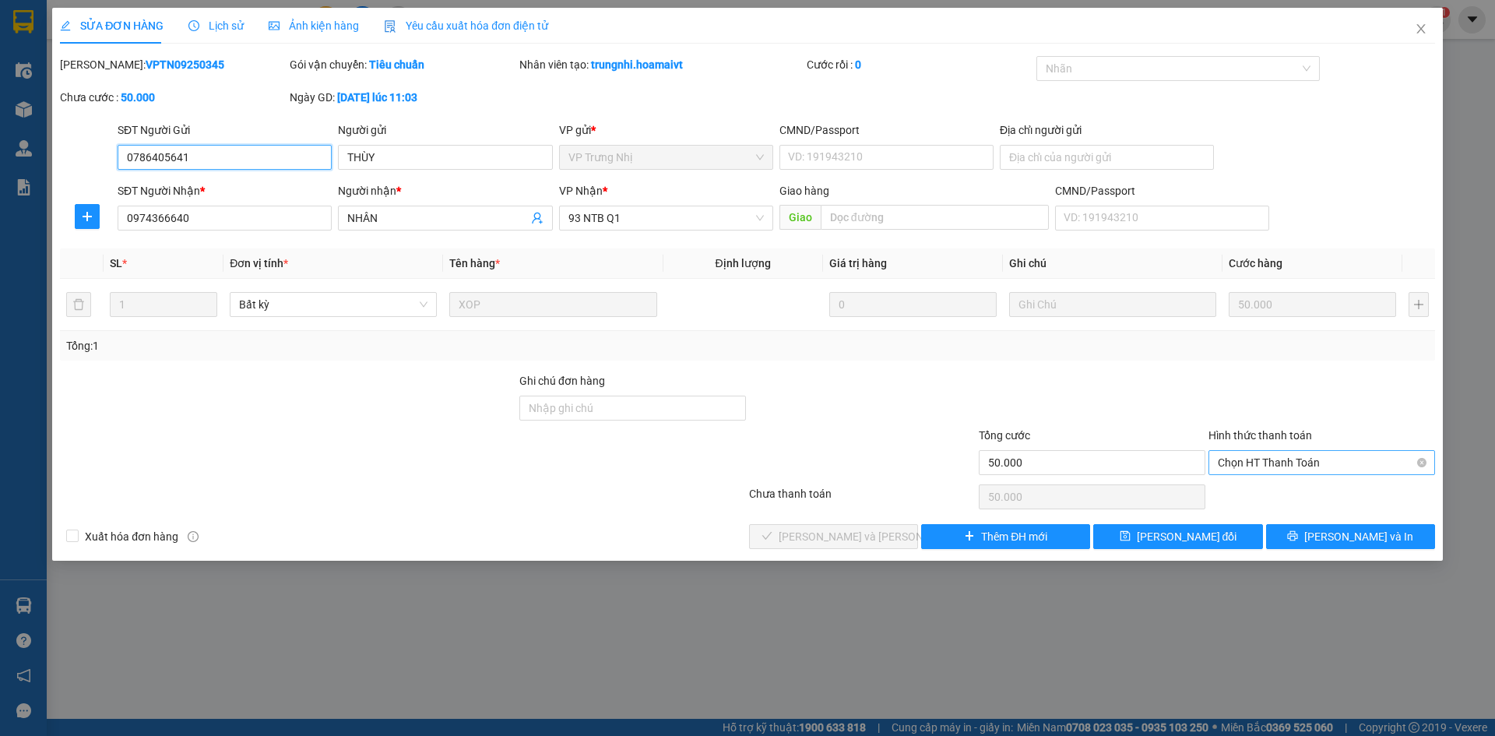
click at [1256, 460] on span "Chọn HT Thanh Toán" at bounding box center [1322, 462] width 208 height 23
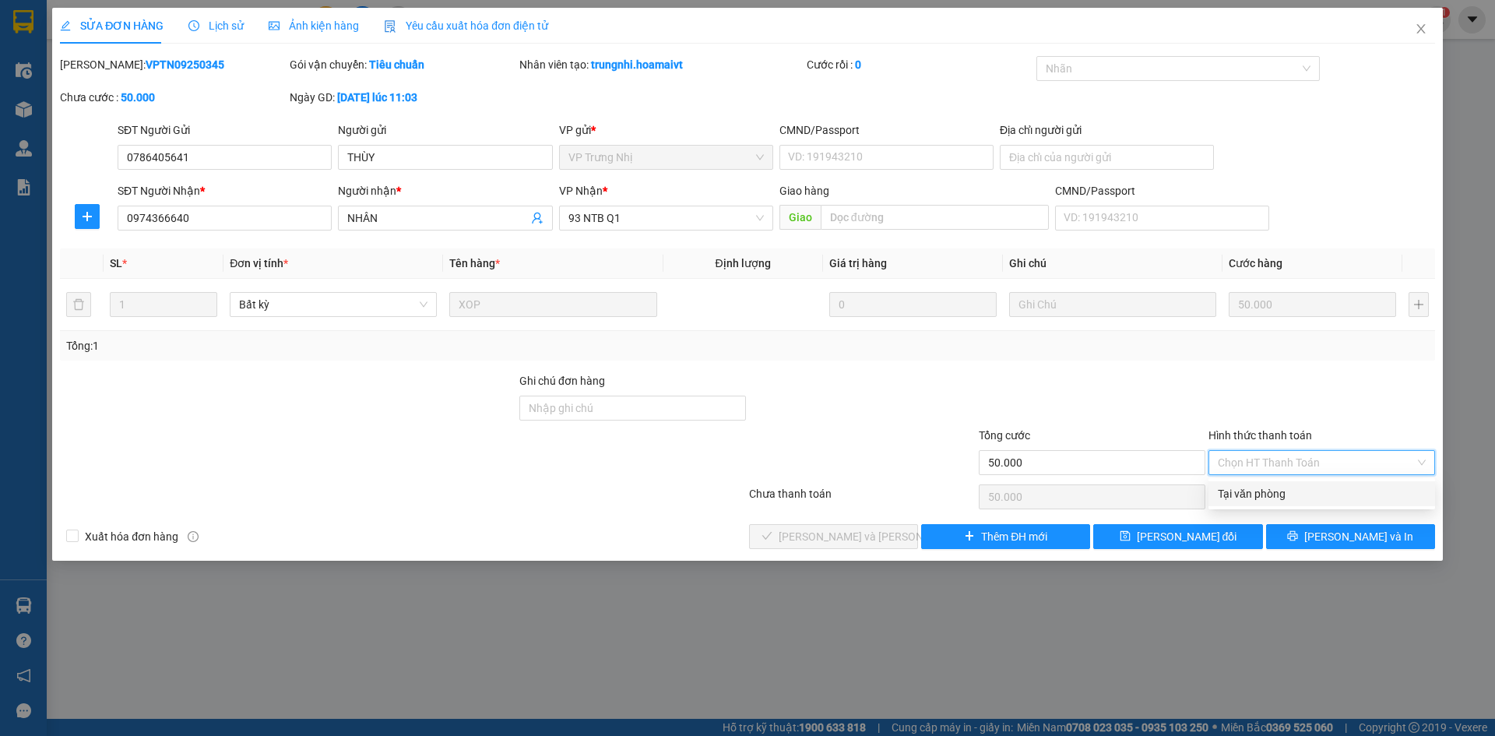
click at [1254, 488] on div "Tại văn phòng" at bounding box center [1322, 493] width 208 height 17
type input "0"
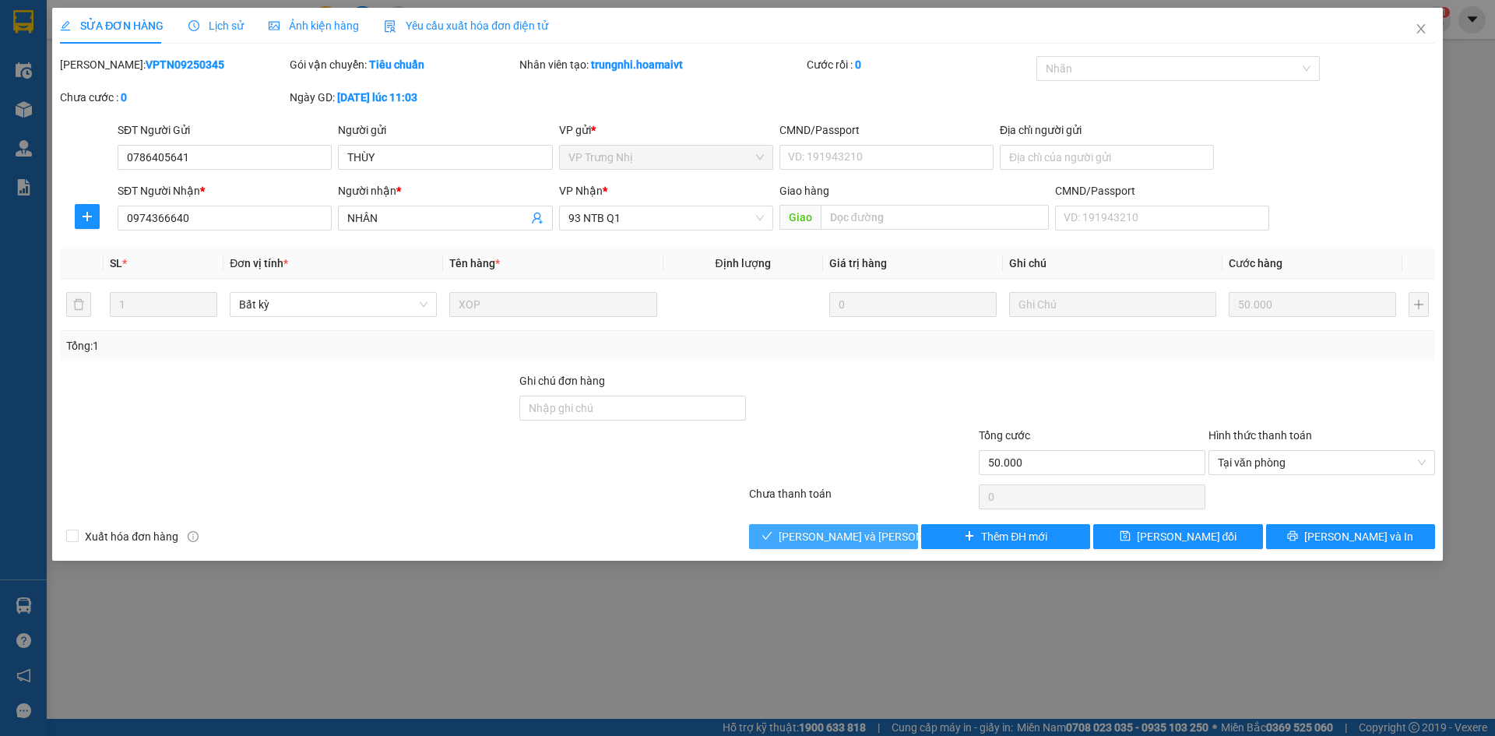
click at [800, 534] on span "[PERSON_NAME] và [PERSON_NAME] hàng" at bounding box center [884, 536] width 210 height 17
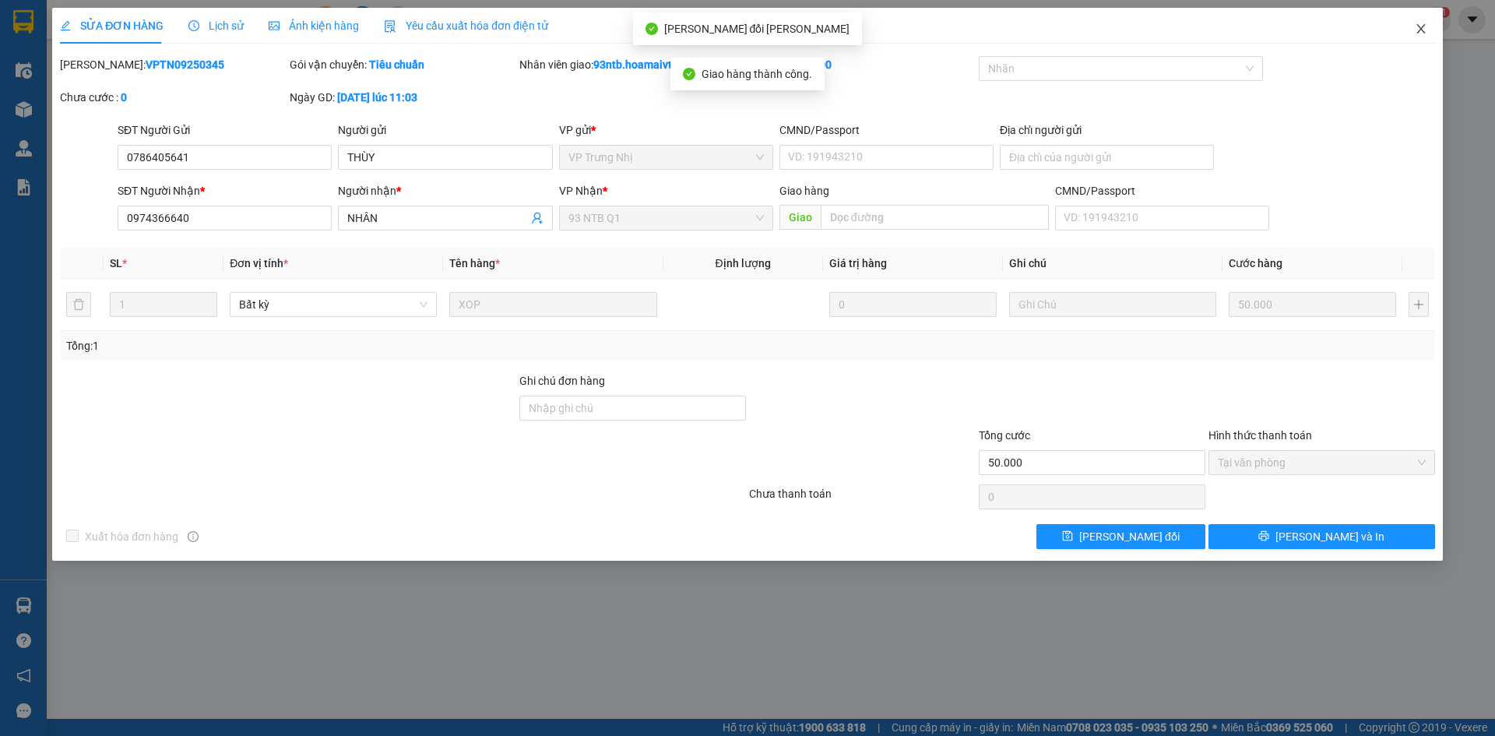
click at [1421, 26] on icon "close" at bounding box center [1421, 29] width 12 height 12
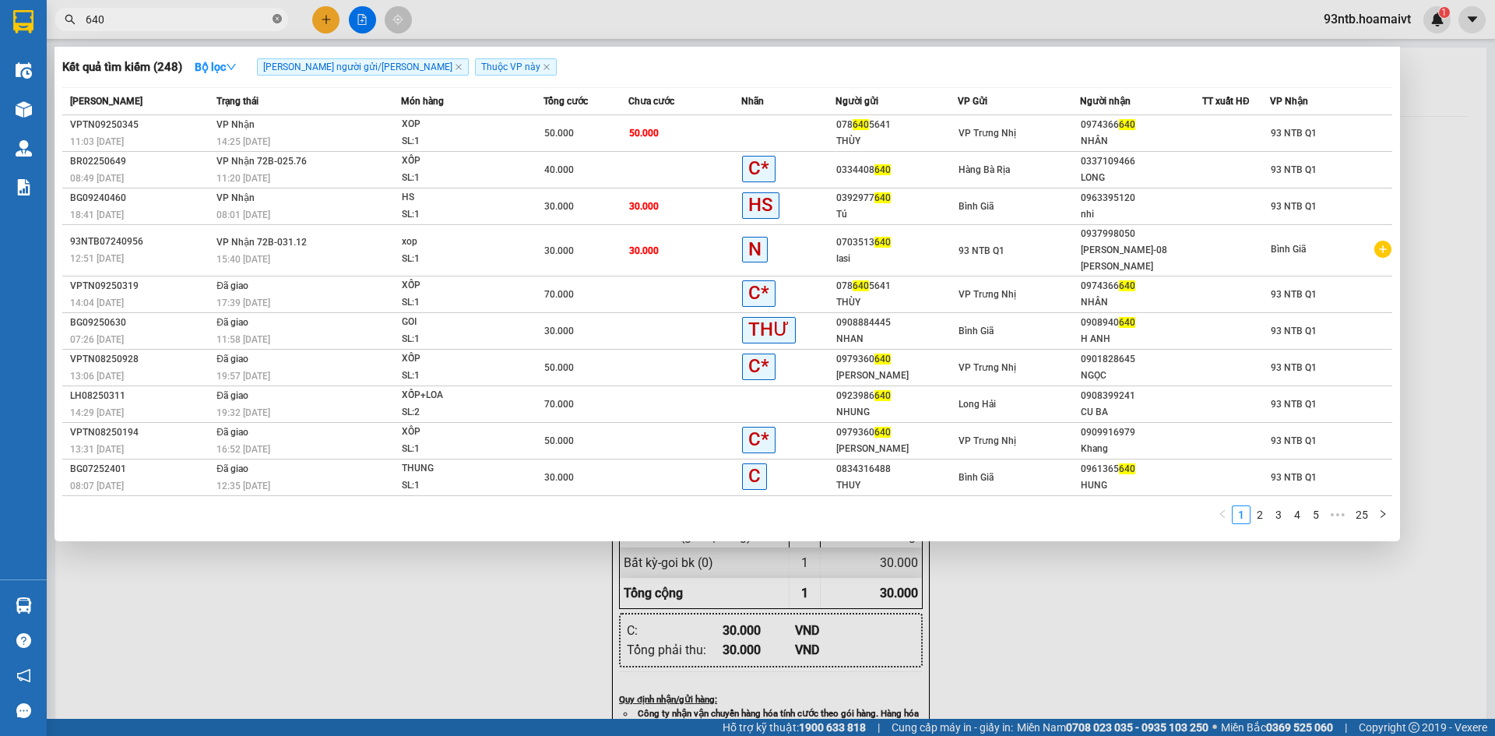
click at [276, 19] on icon "close-circle" at bounding box center [277, 18] width 9 height 9
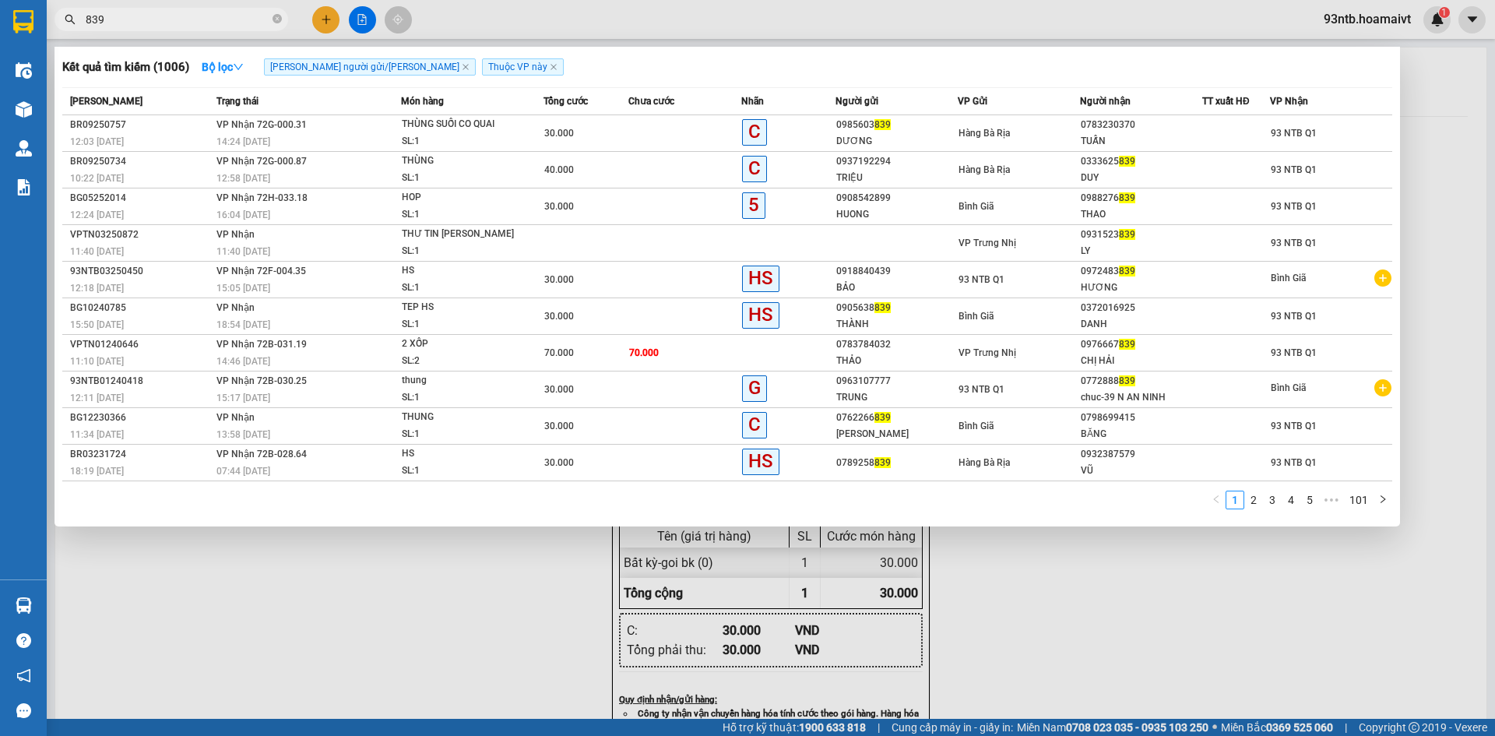
type input "839"
click at [280, 17] on icon "close-circle" at bounding box center [277, 18] width 9 height 9
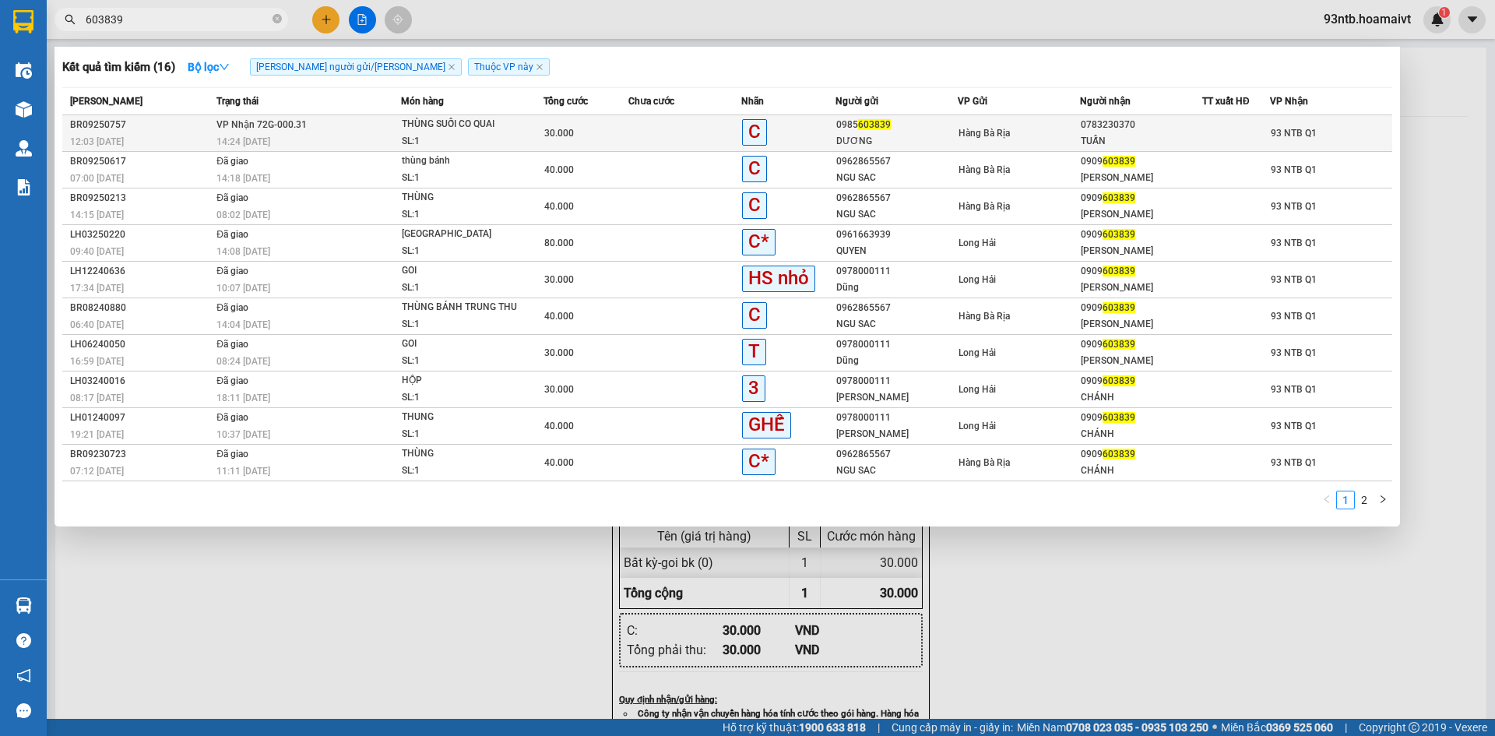
type input "603839"
click at [633, 128] on td at bounding box center [684, 133] width 113 height 37
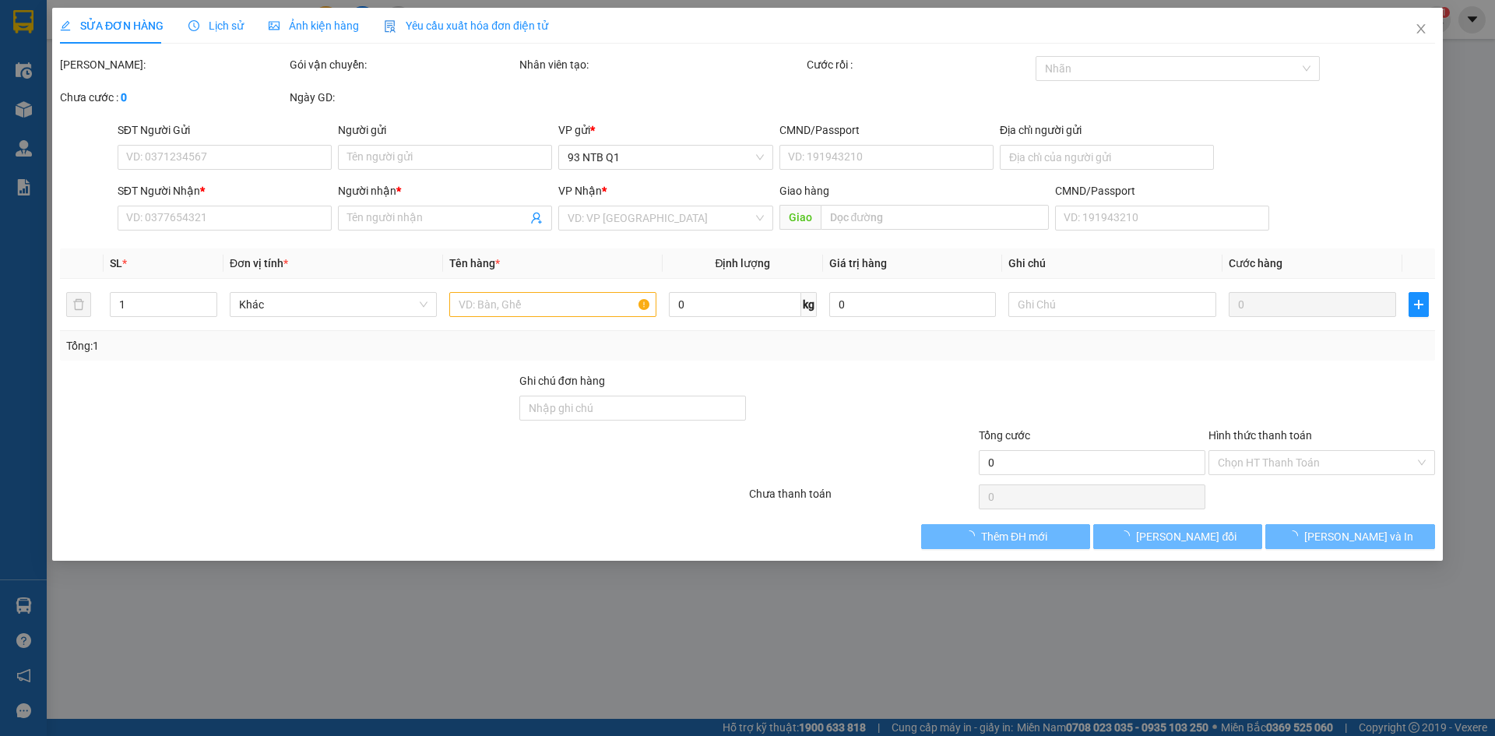
type input "0985603839"
type input "DƯƠNG"
type input "0783230370"
type input "TUẤN"
type input "30.000"
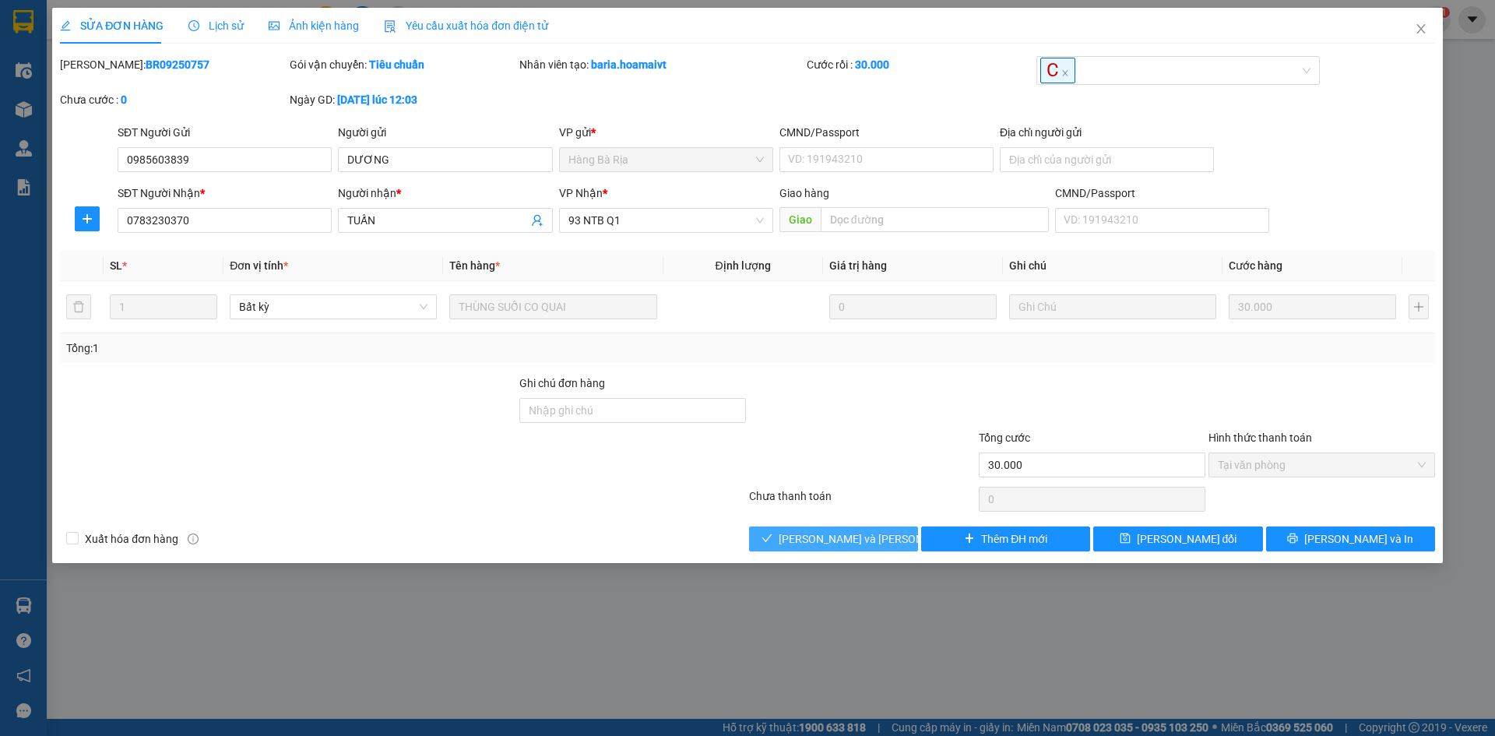
click at [811, 536] on span "[PERSON_NAME] và [PERSON_NAME] hàng" at bounding box center [884, 538] width 210 height 17
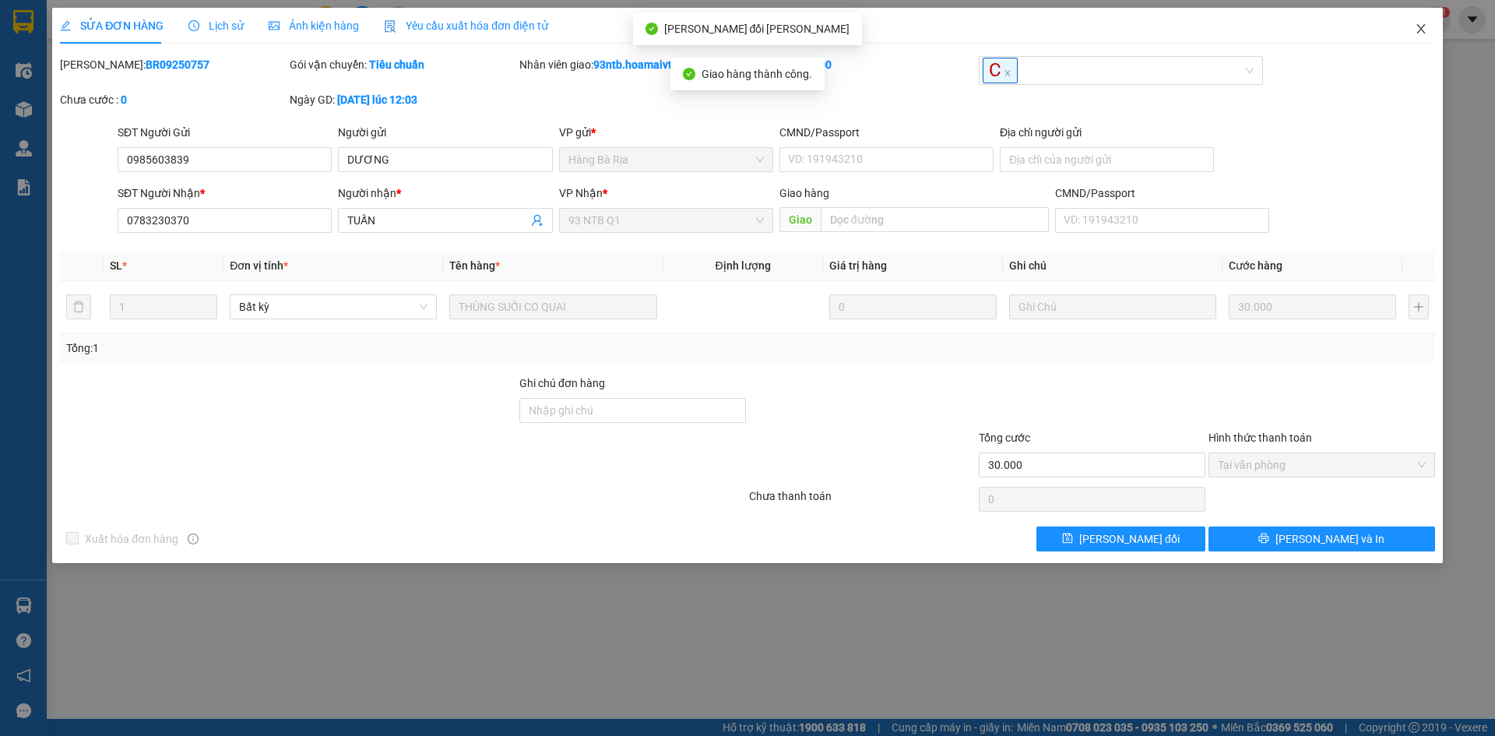
click at [1423, 28] on icon "close" at bounding box center [1420, 28] width 9 height 9
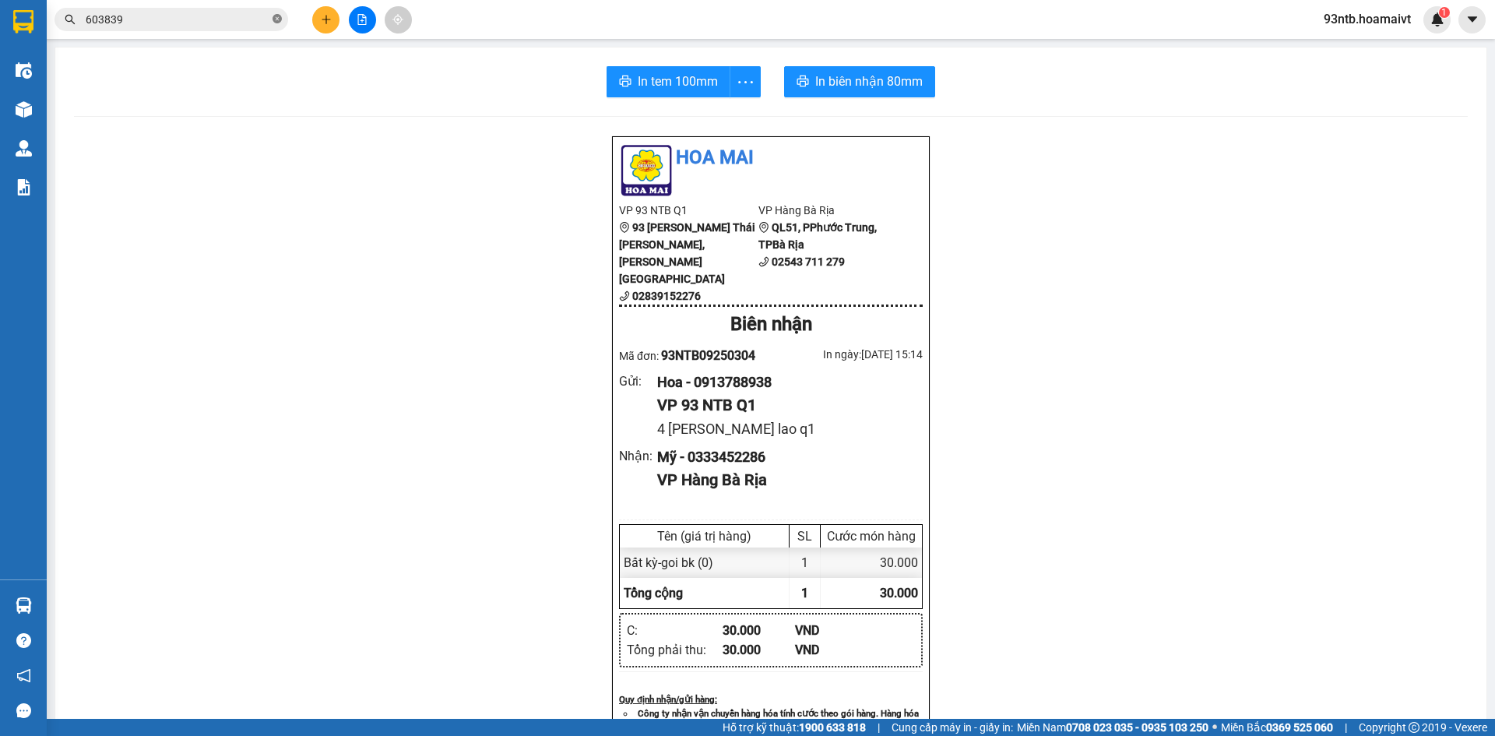
click at [278, 16] on icon "close-circle" at bounding box center [277, 18] width 9 height 9
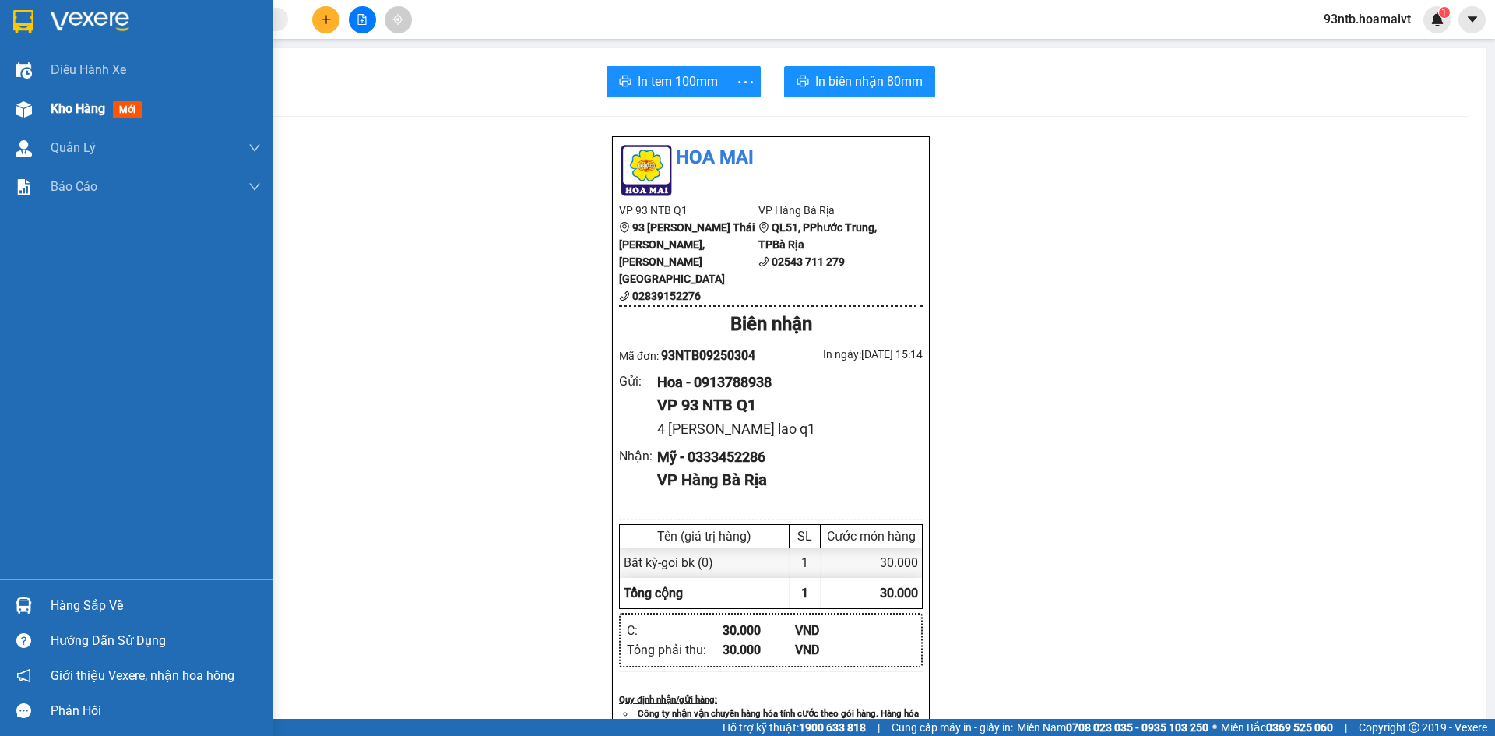
click at [20, 111] on img at bounding box center [24, 109] width 16 height 16
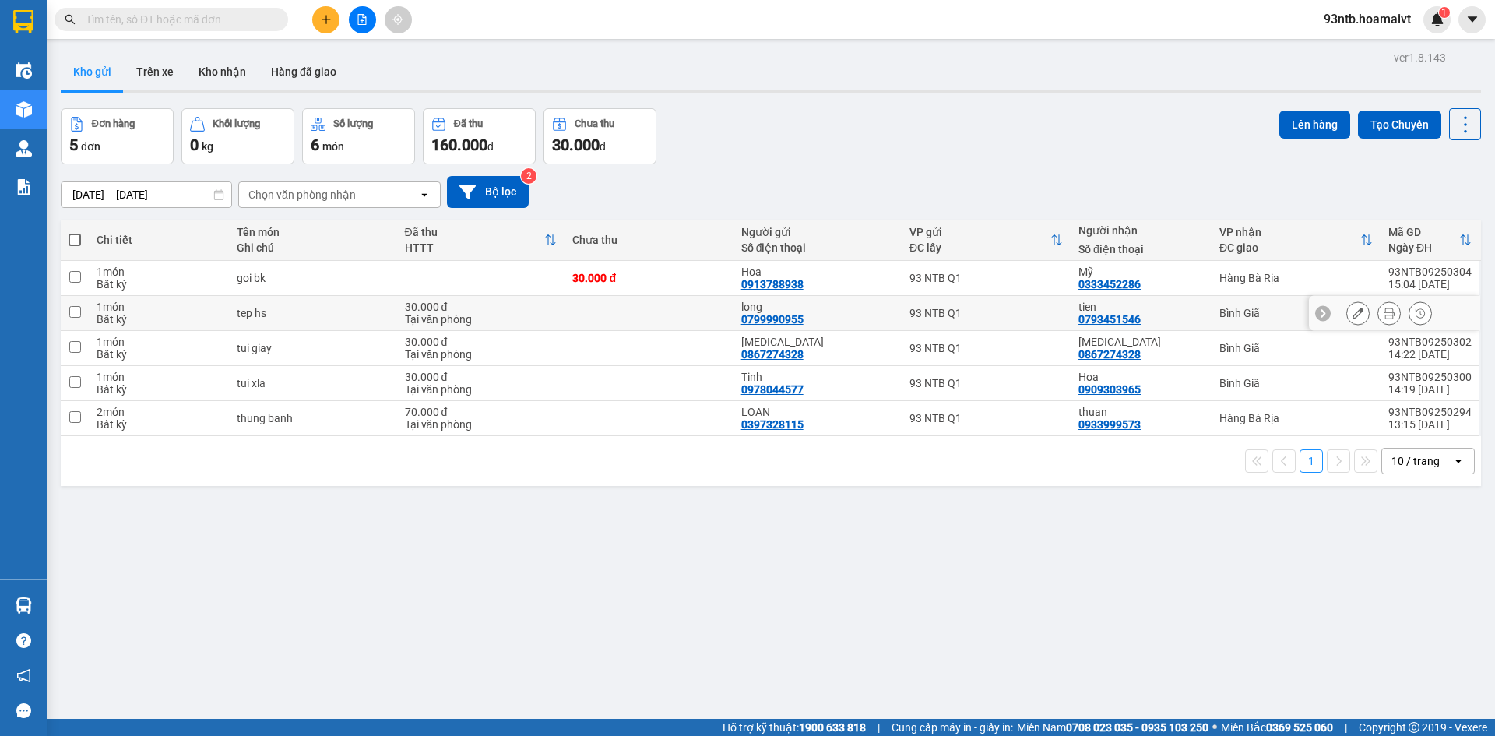
click at [75, 311] on input "checkbox" at bounding box center [75, 312] width 12 height 12
checkbox input "true"
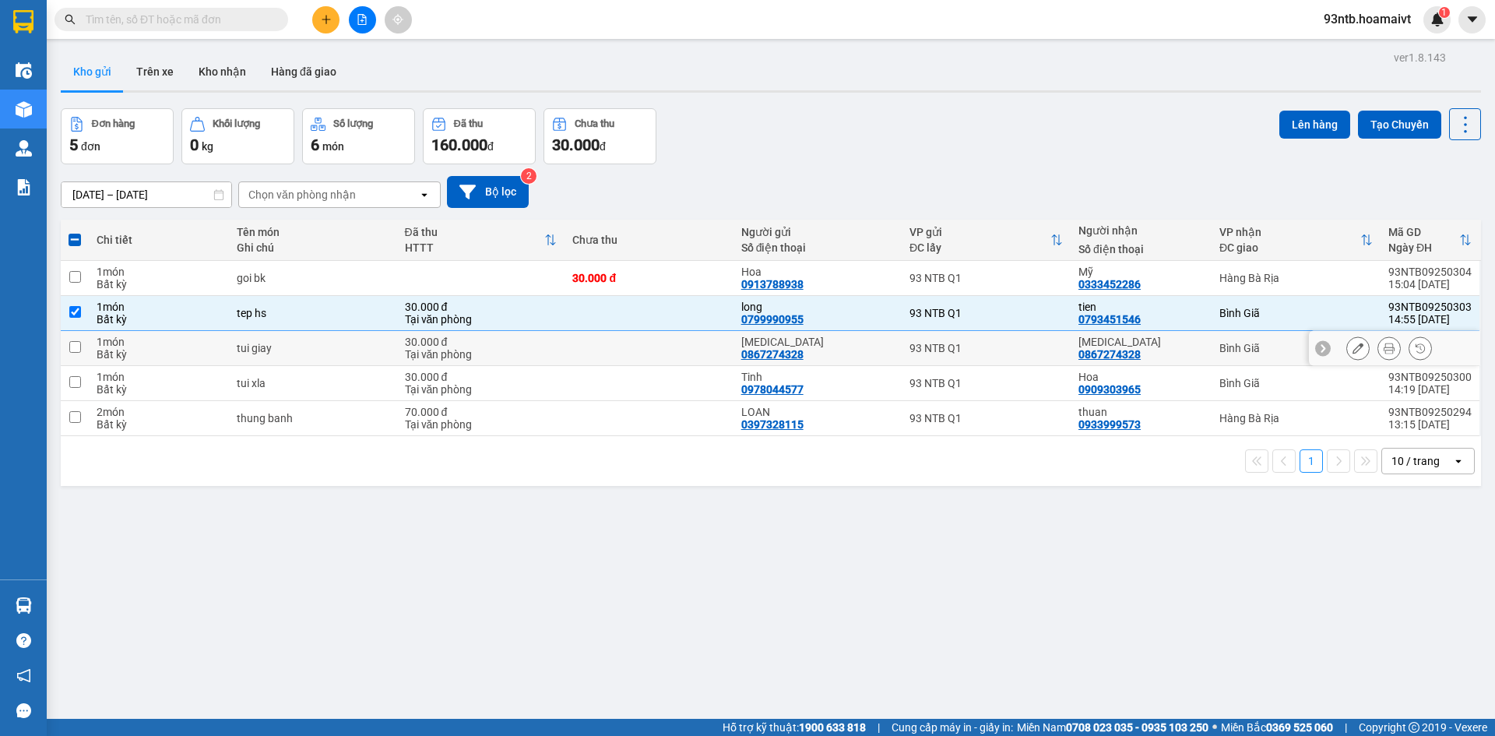
click at [80, 346] on input "checkbox" at bounding box center [75, 347] width 12 height 12
checkbox input "true"
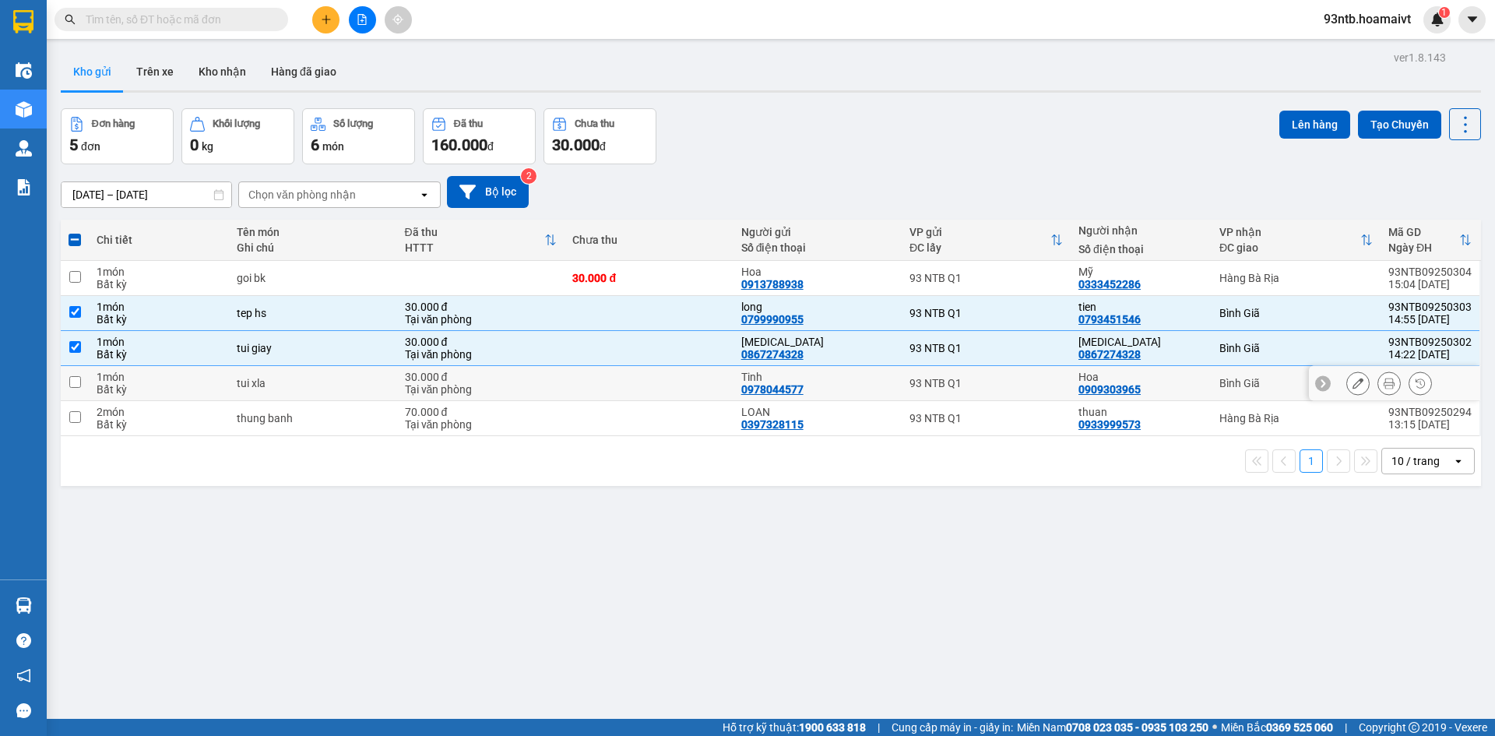
click at [79, 380] on input "checkbox" at bounding box center [75, 382] width 12 height 12
checkbox input "true"
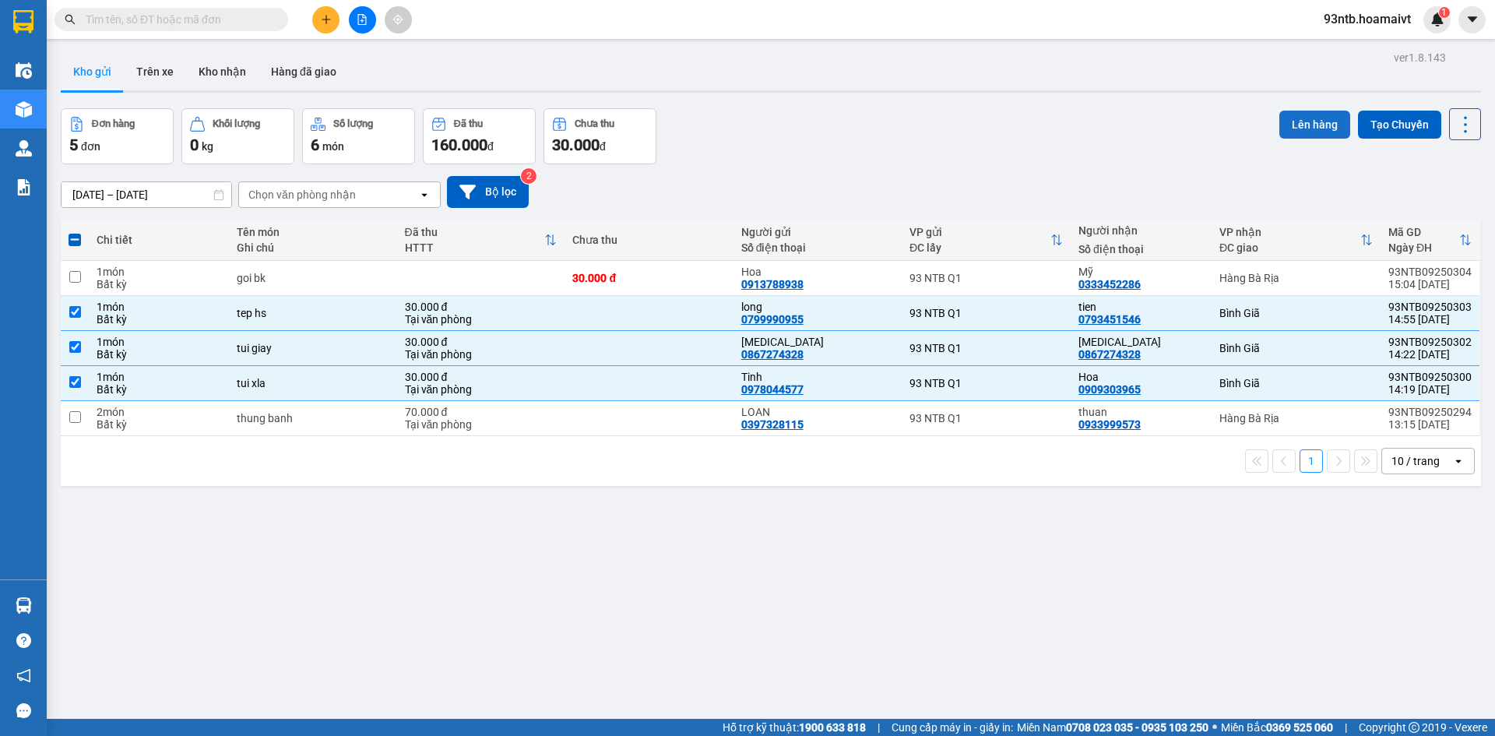
click at [1313, 122] on button "Lên hàng" at bounding box center [1314, 125] width 71 height 28
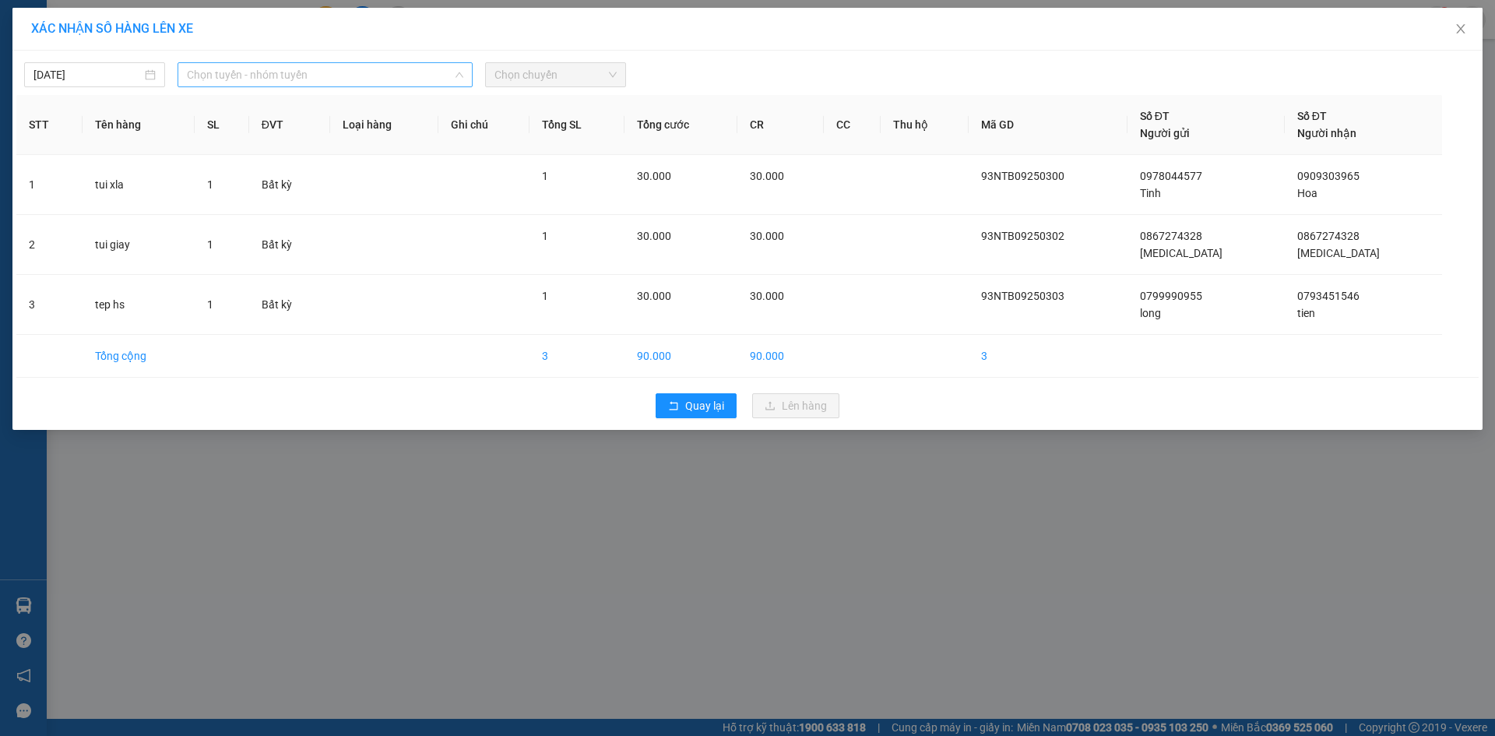
click at [286, 73] on span "Chọn tuyến - nhóm tuyến" at bounding box center [325, 74] width 276 height 23
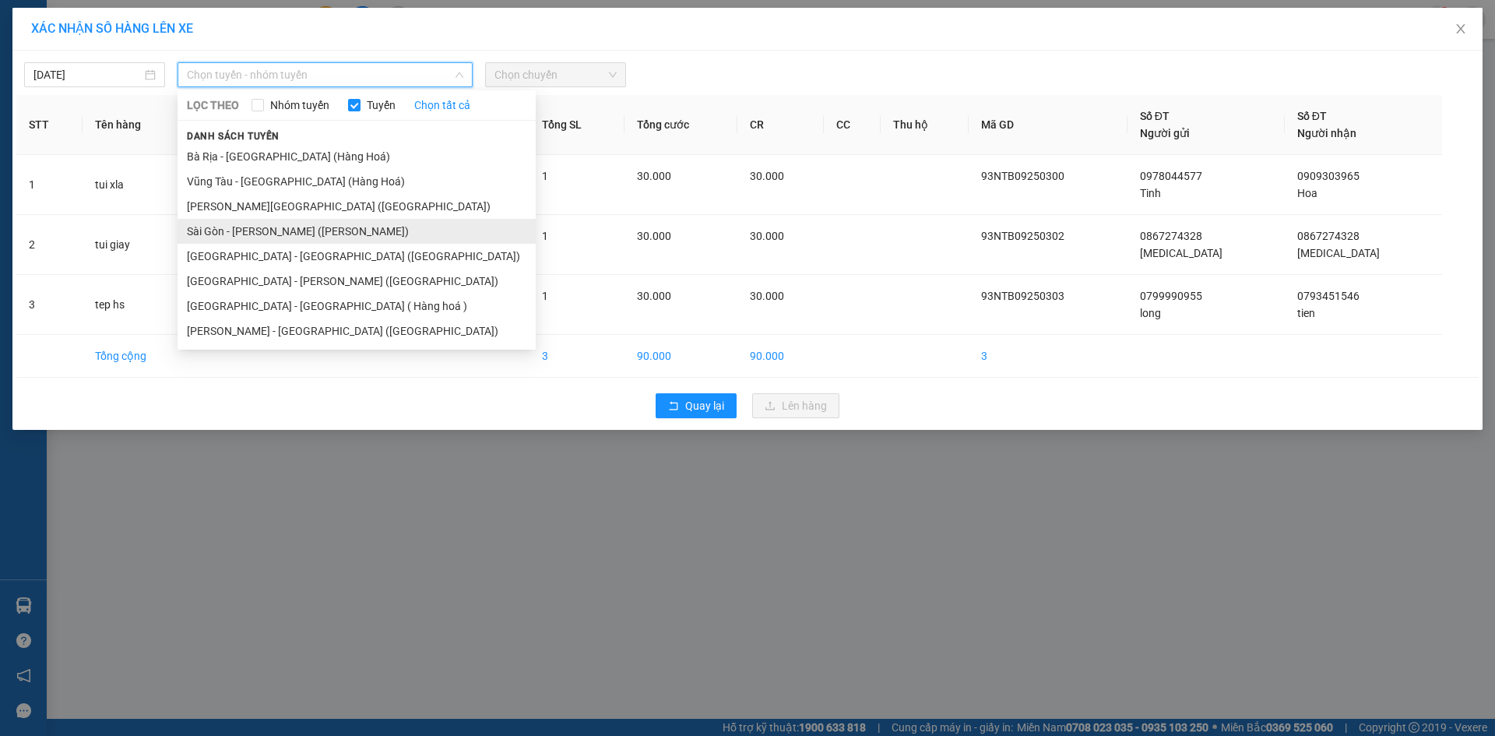
click at [248, 227] on li "Sài Gòn - [PERSON_NAME] ([PERSON_NAME])" at bounding box center [357, 231] width 358 height 25
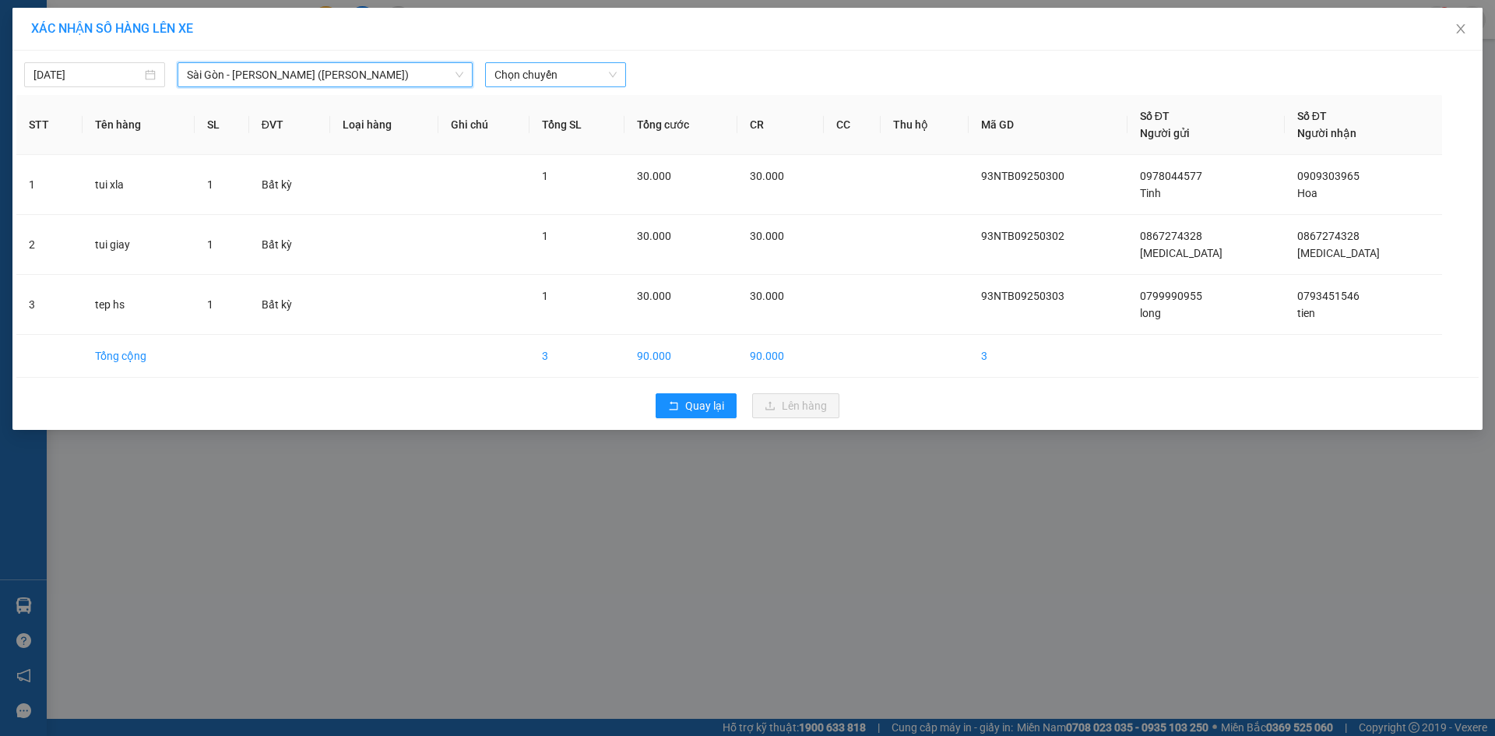
click at [563, 71] on span "Chọn chuyến" at bounding box center [555, 74] width 122 height 23
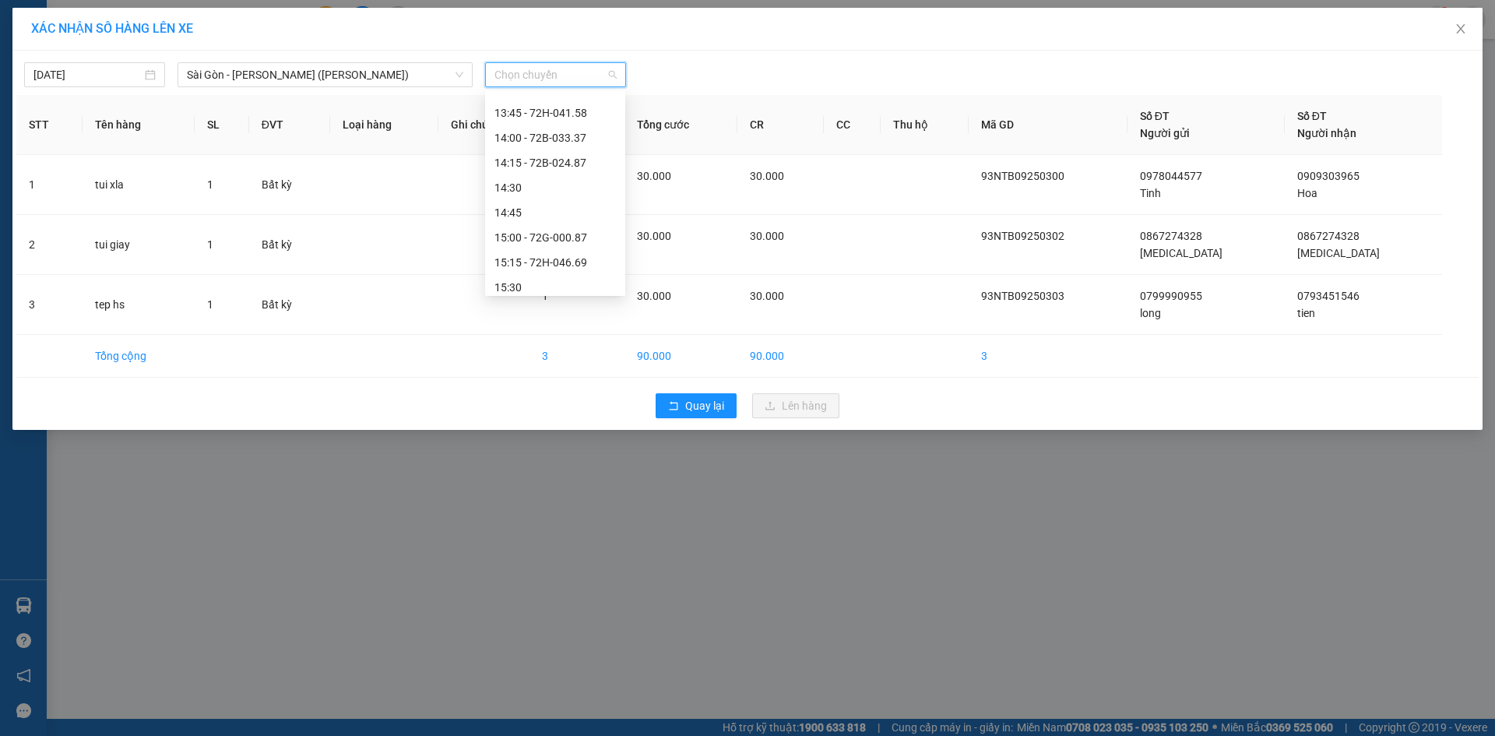
scroll to position [1012, 0]
click at [547, 269] on div "15:30" at bounding box center [554, 264] width 121 height 17
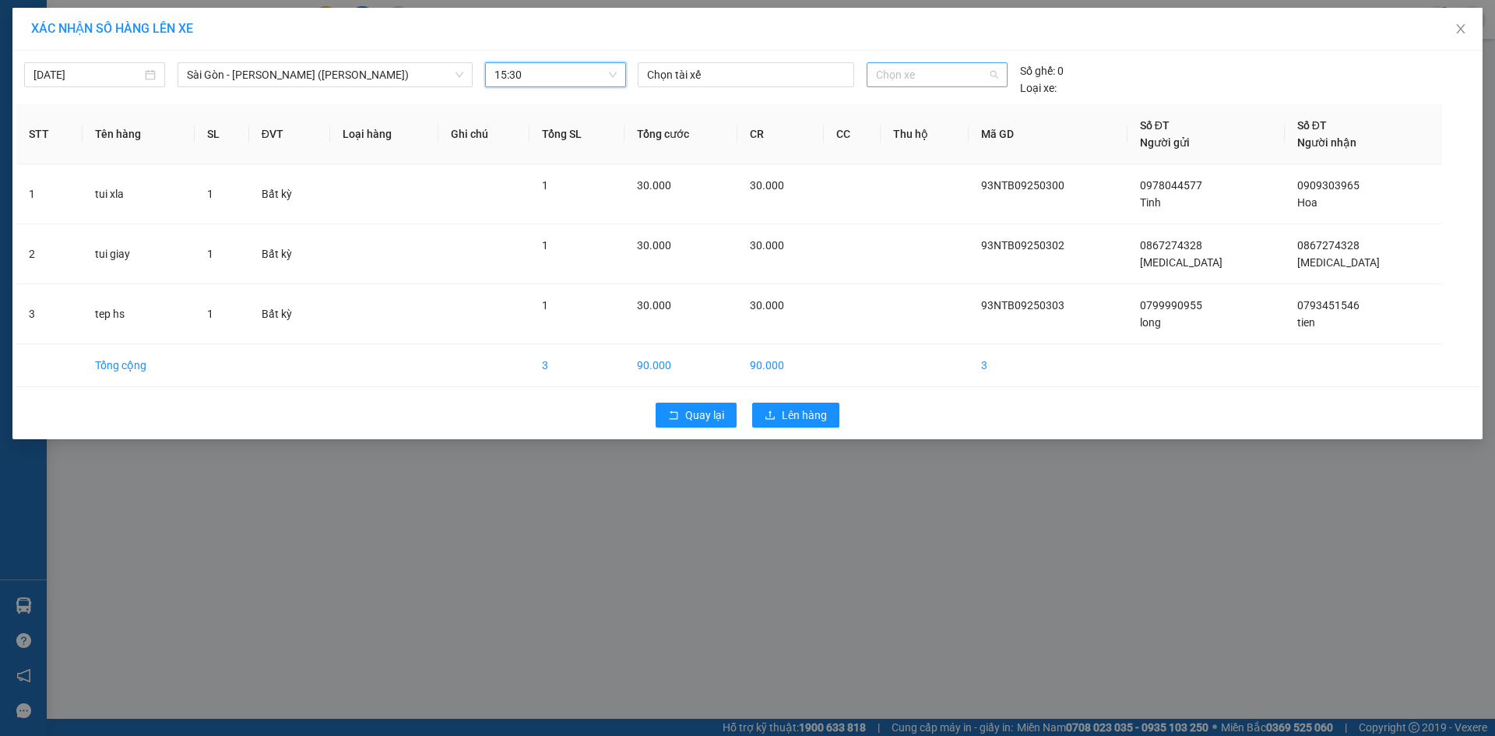
click at [932, 66] on span "Chọn xe" at bounding box center [936, 74] width 121 height 23
type input "861"
click at [682, 410] on button "Quay lại" at bounding box center [696, 415] width 81 height 25
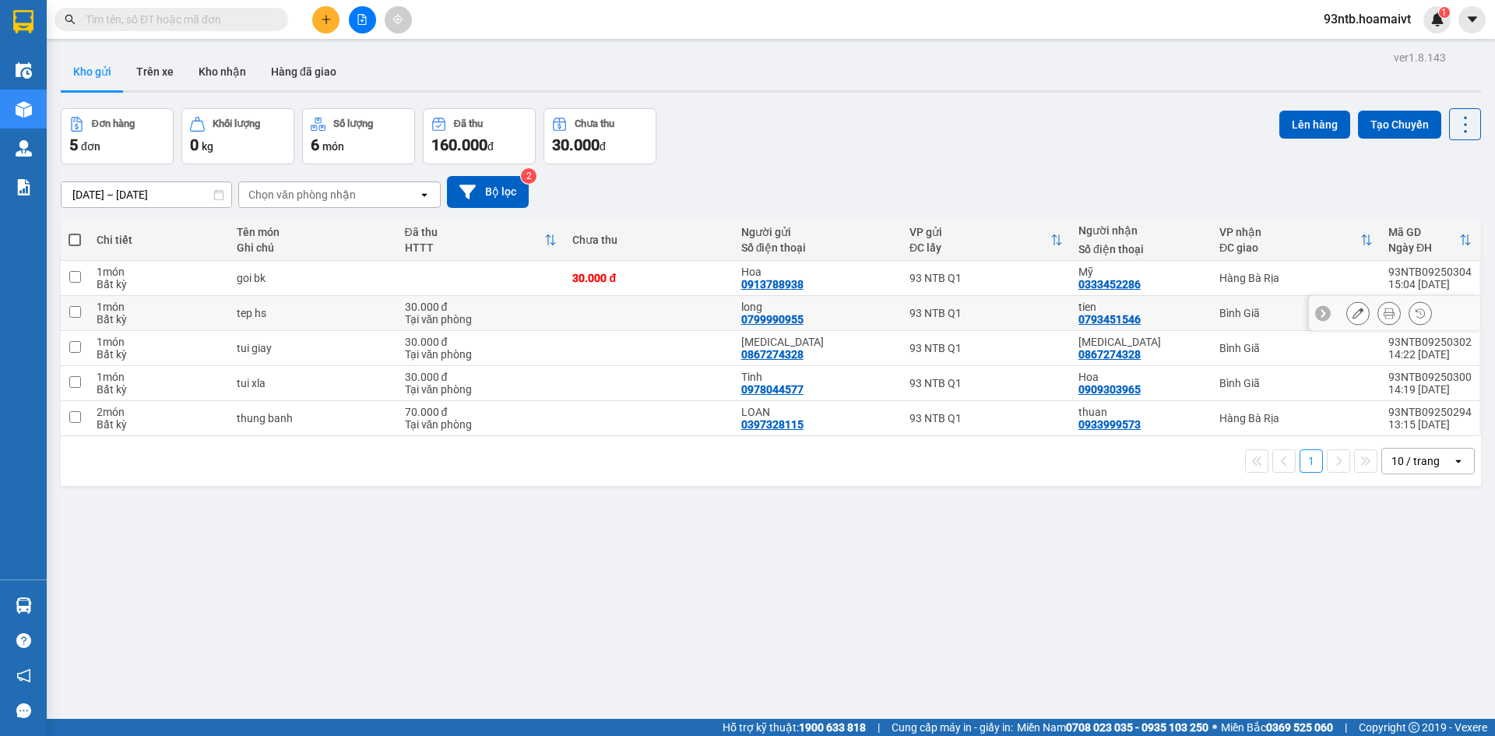
click at [72, 310] on input "checkbox" at bounding box center [75, 312] width 12 height 12
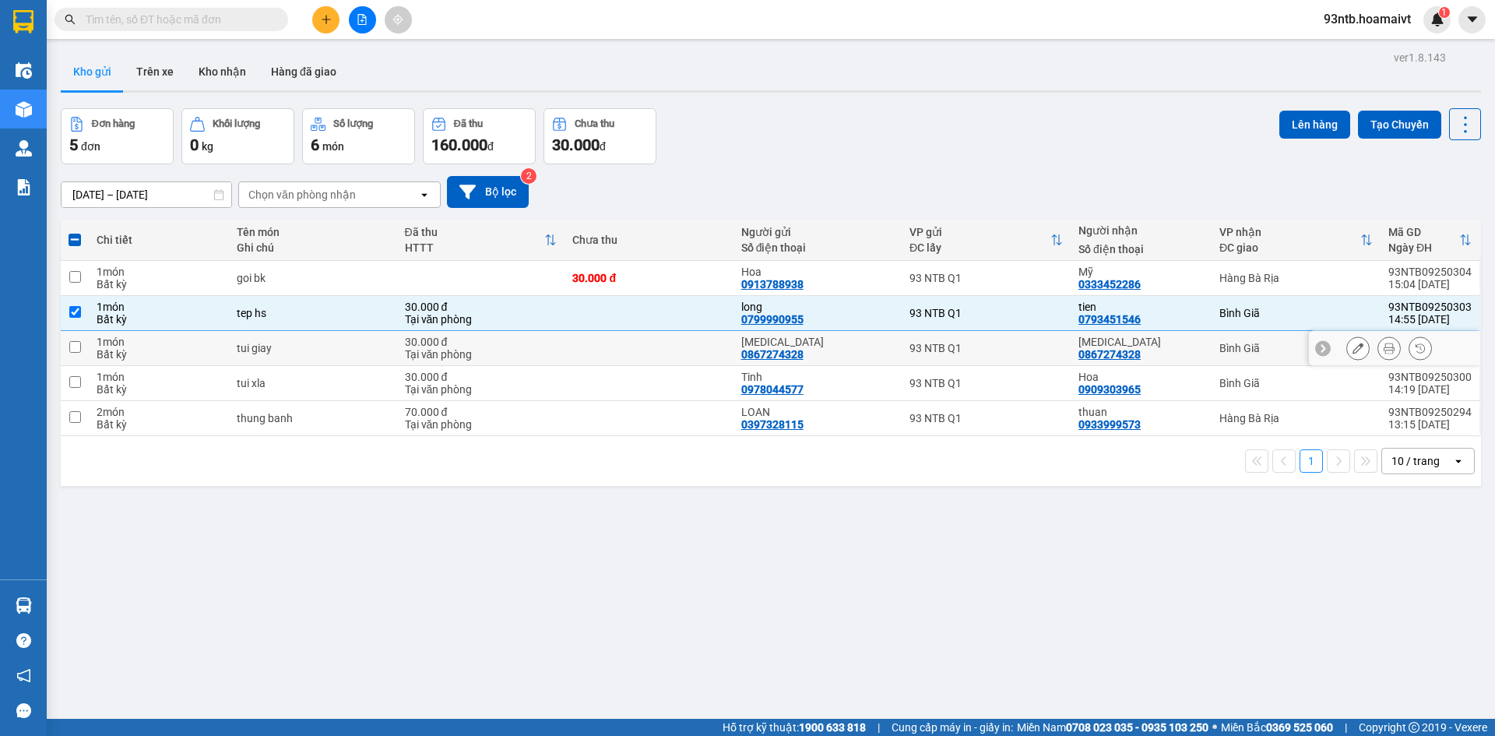
click at [77, 347] on input "checkbox" at bounding box center [75, 347] width 12 height 12
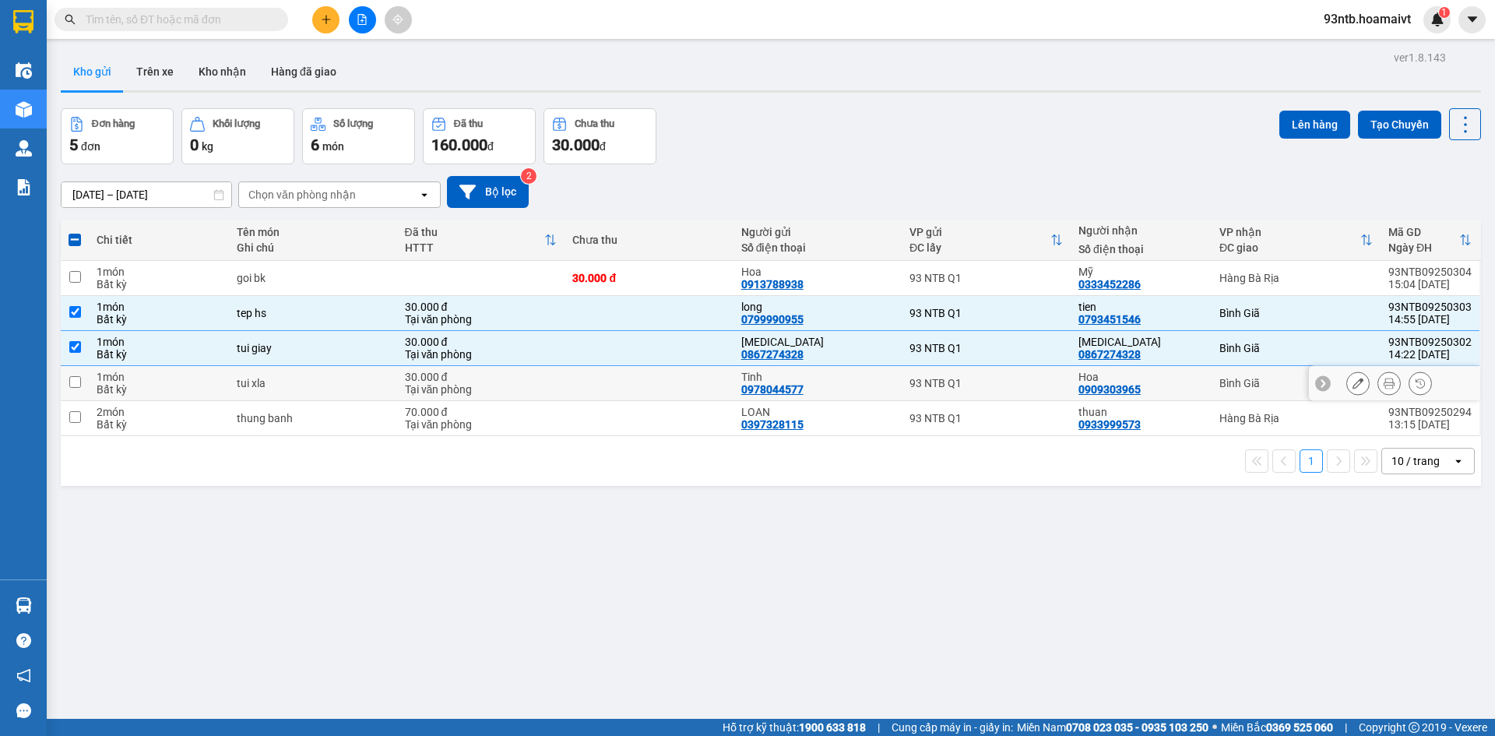
click at [72, 379] on input "checkbox" at bounding box center [75, 382] width 12 height 12
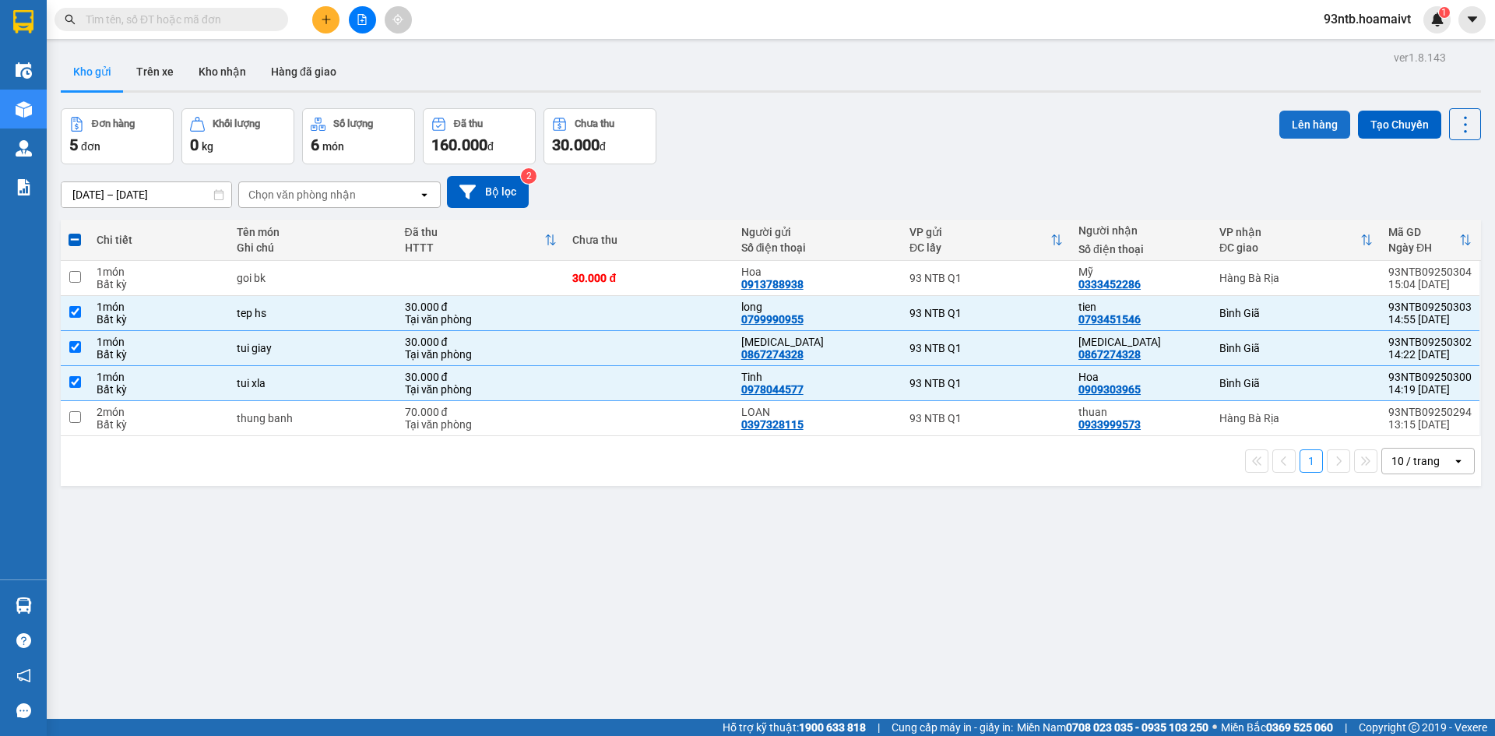
click at [1300, 125] on button "Lên hàng" at bounding box center [1314, 125] width 71 height 28
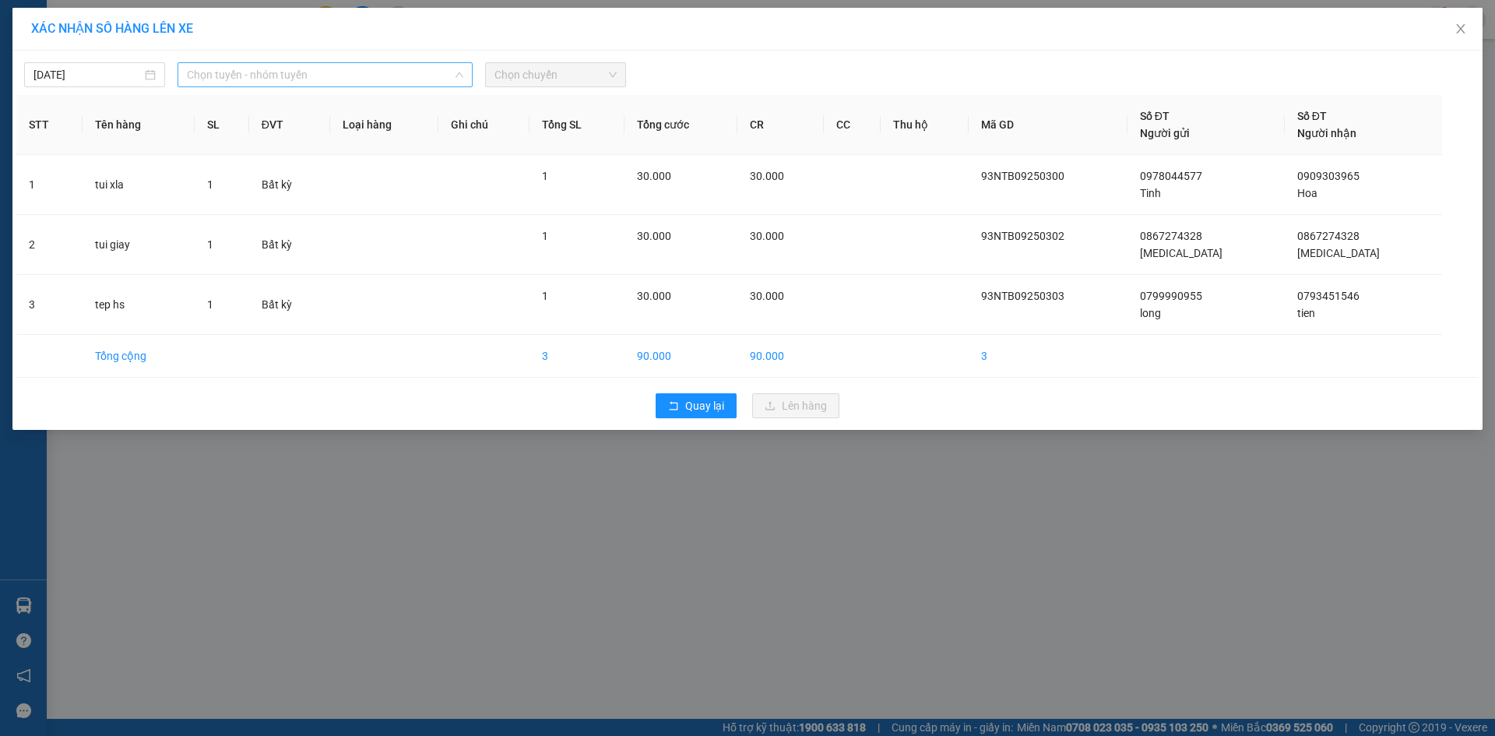
click at [267, 76] on span "Chọn tuyến - nhóm tuyến" at bounding box center [325, 74] width 276 height 23
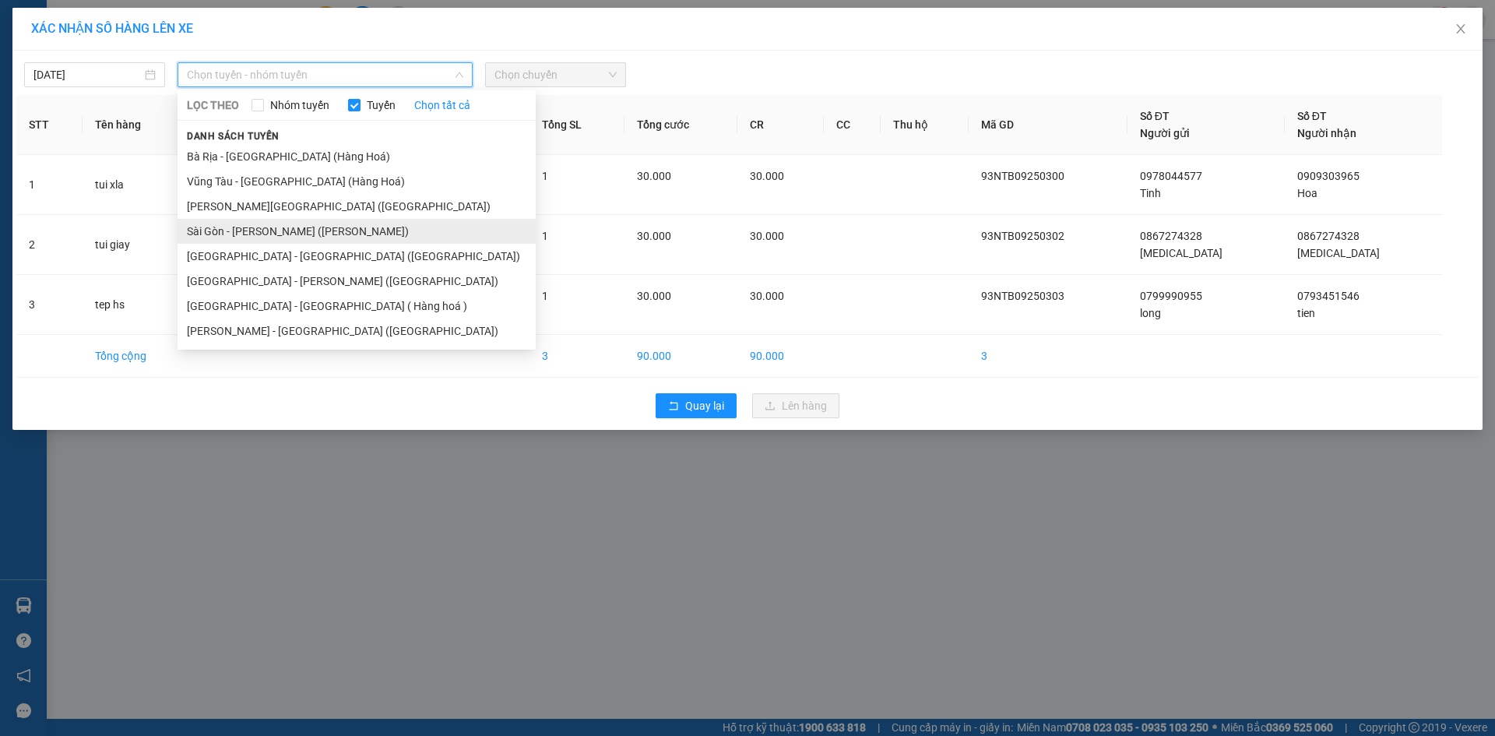
click at [245, 227] on li "Sài Gòn - [PERSON_NAME] ([PERSON_NAME])" at bounding box center [357, 231] width 358 height 25
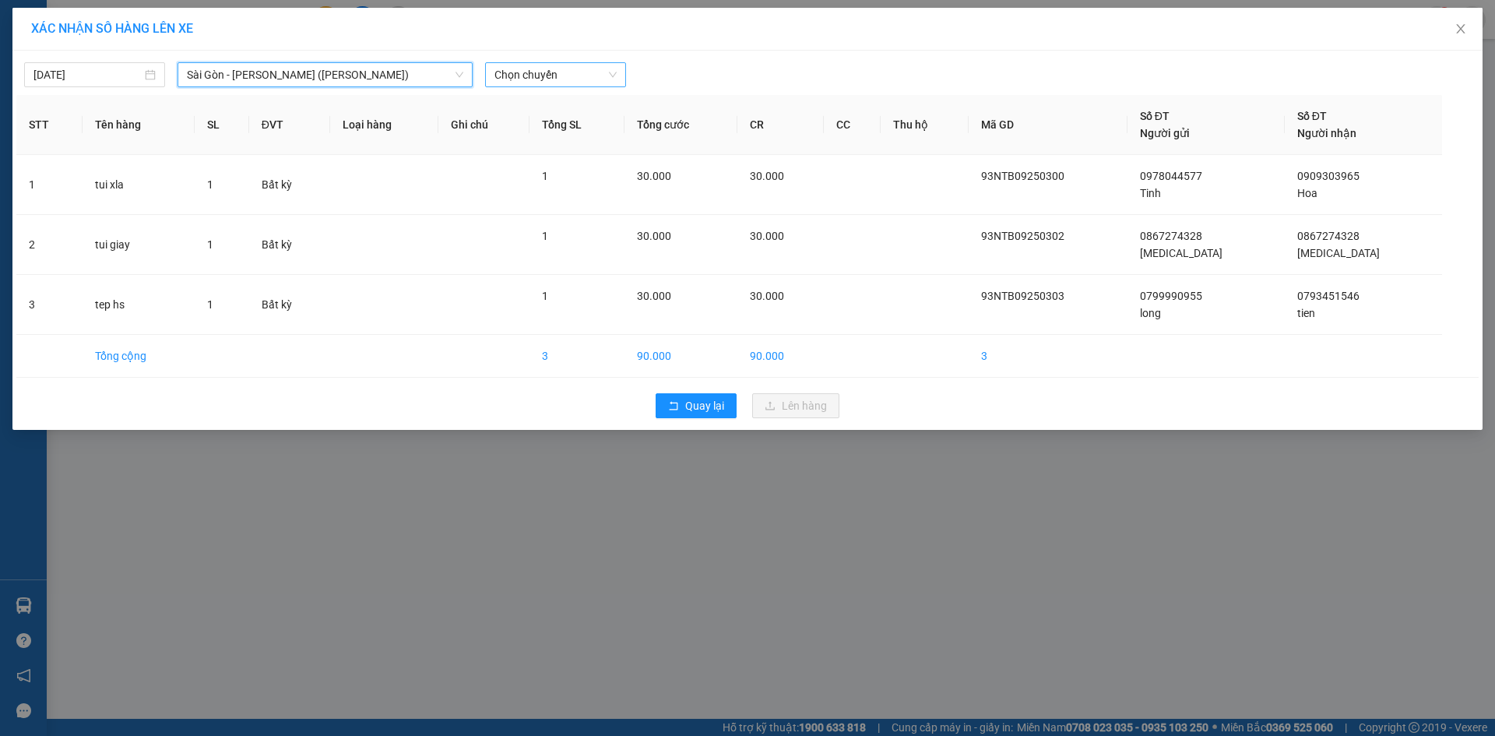
click at [558, 69] on span "Chọn chuyến" at bounding box center [555, 74] width 122 height 23
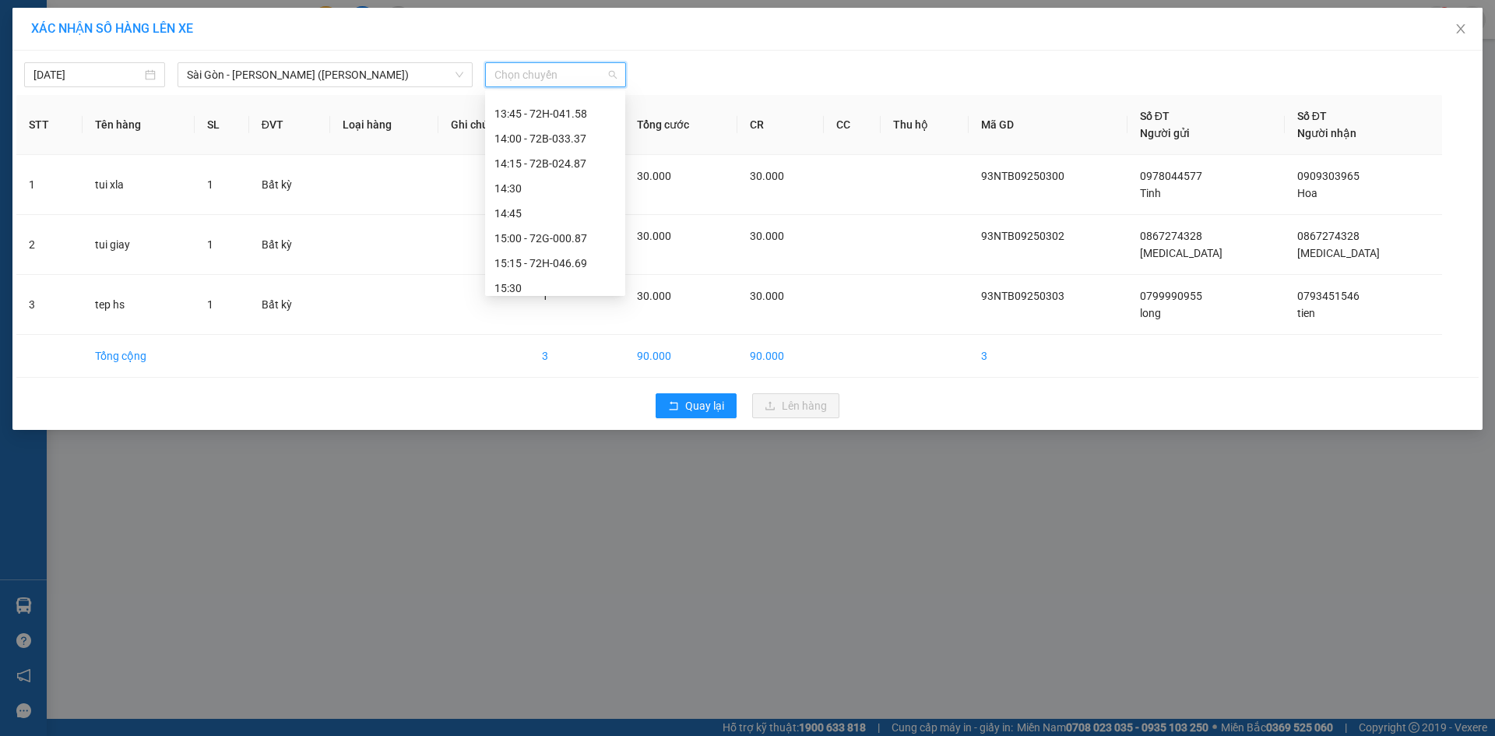
scroll to position [1012, 0]
click at [536, 266] on div "15:30" at bounding box center [554, 264] width 121 height 17
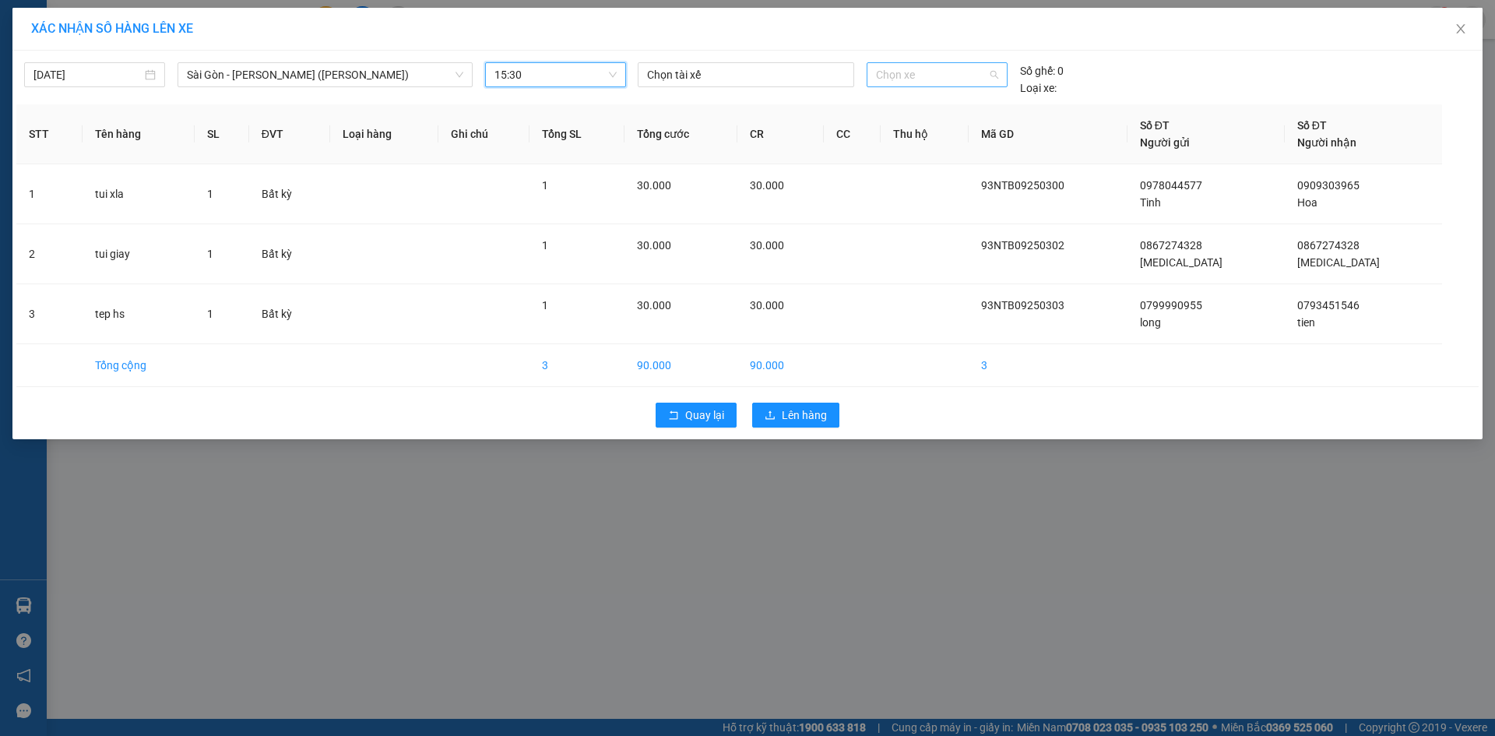
click at [939, 70] on span "Chọn xe" at bounding box center [936, 74] width 121 height 23
click at [947, 107] on div "72F-008.61" at bounding box center [936, 105] width 121 height 17
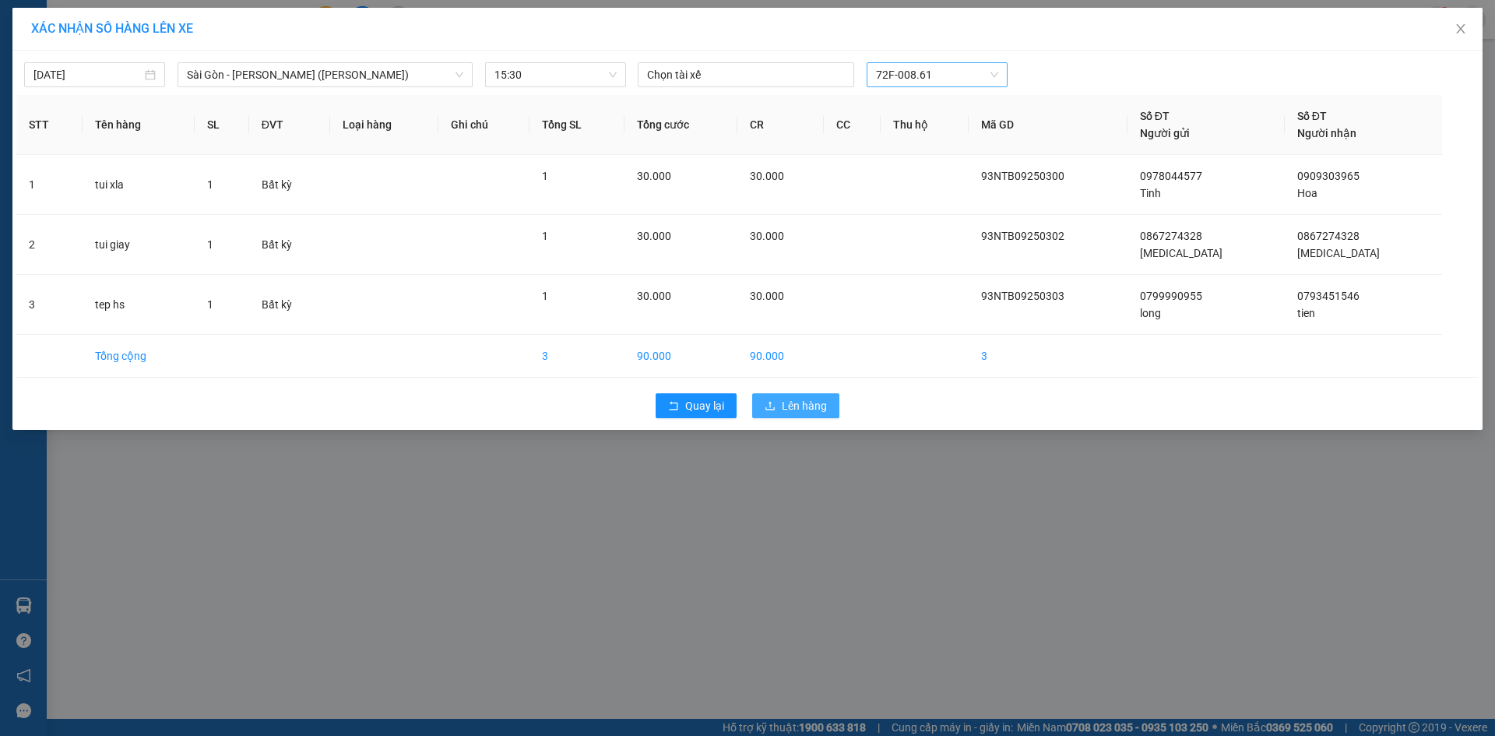
click at [796, 403] on span "Lên hàng" at bounding box center [804, 405] width 45 height 17
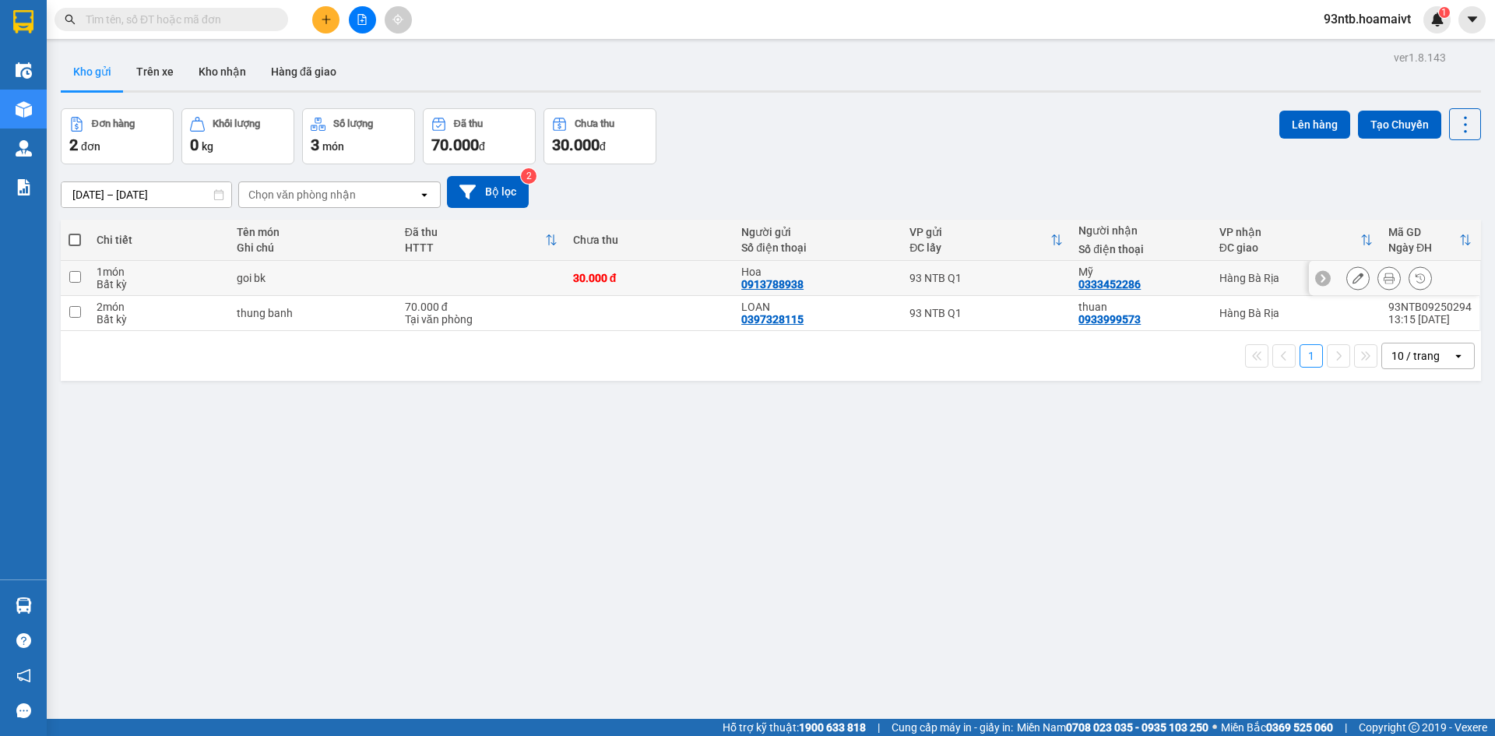
click at [76, 271] on input "checkbox" at bounding box center [75, 277] width 12 height 12
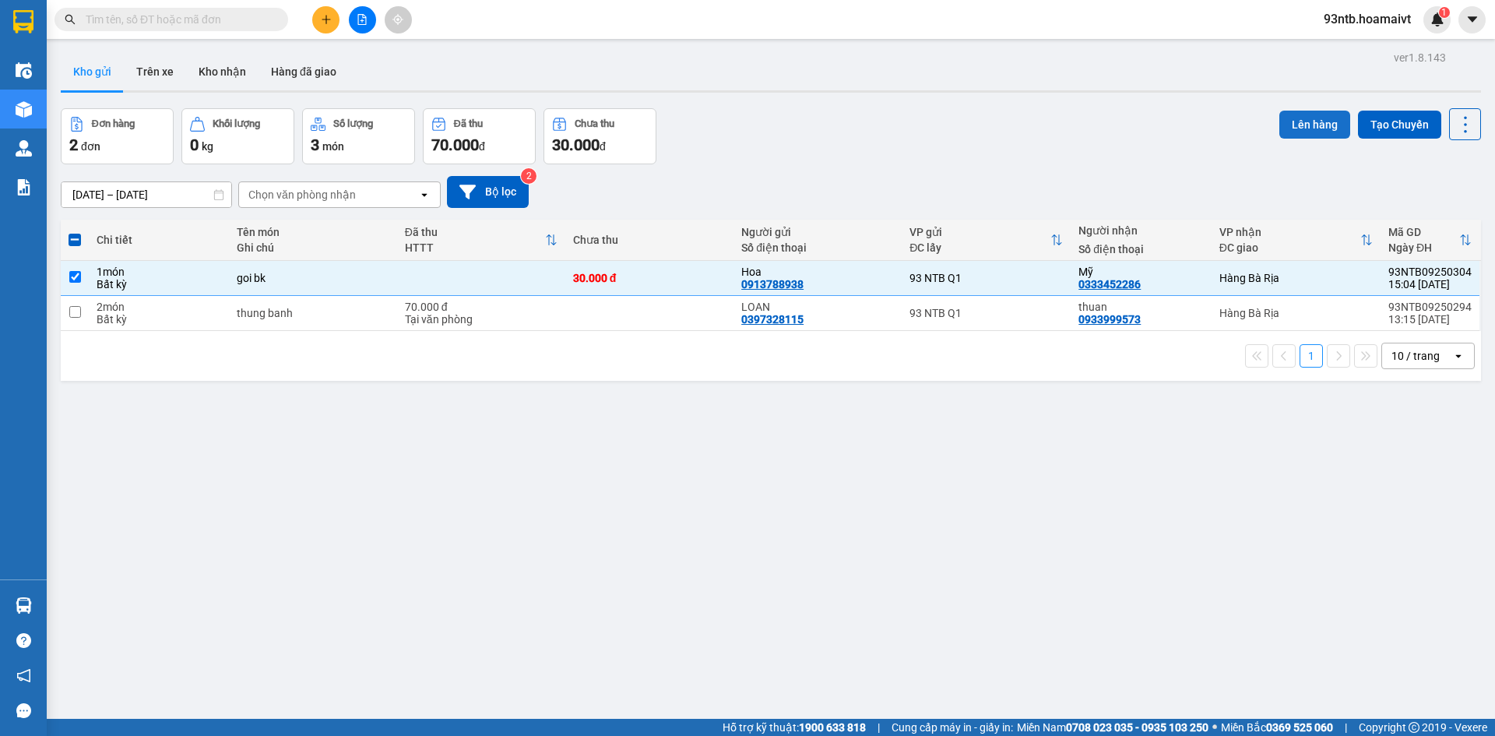
click at [1300, 119] on button "Lên hàng" at bounding box center [1314, 125] width 71 height 28
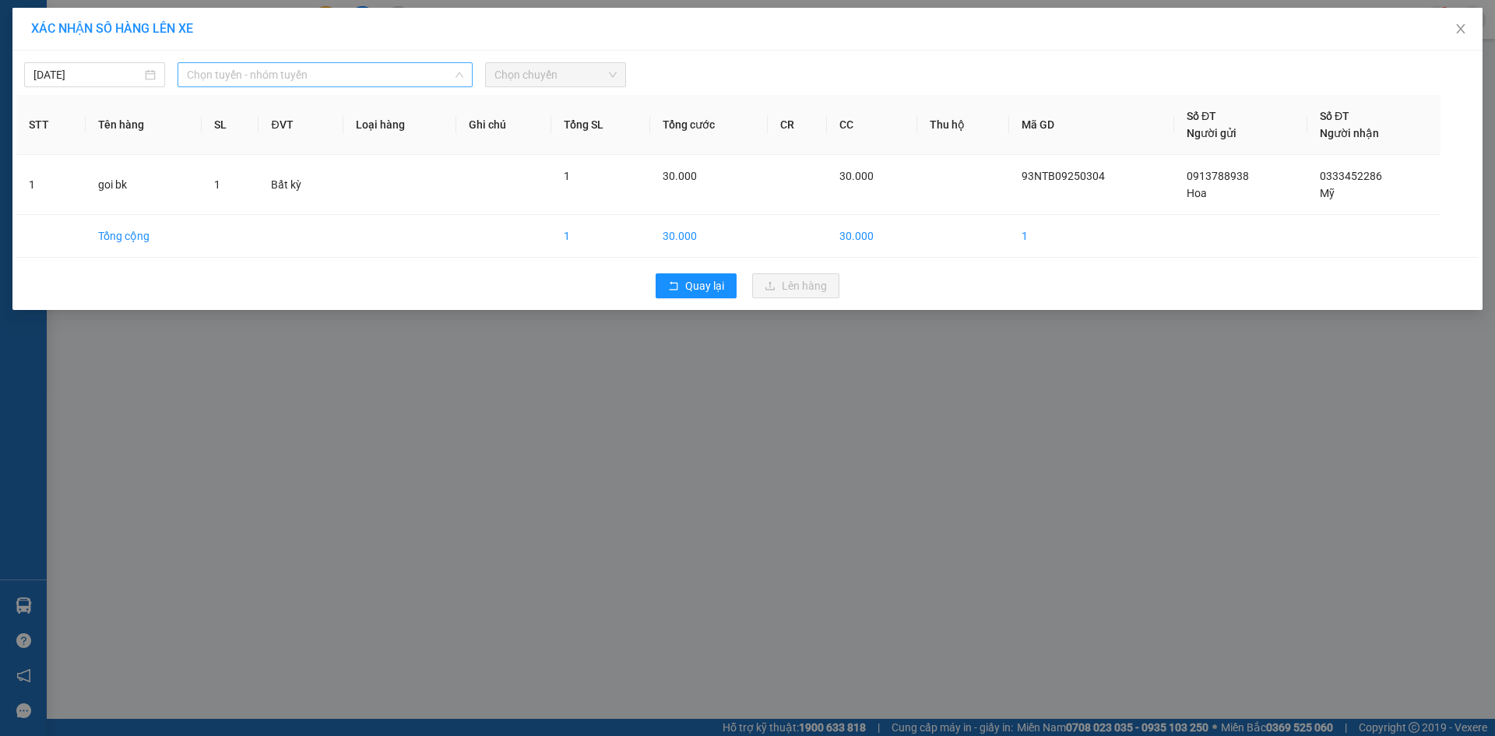
click at [284, 73] on span "Chọn tuyến - nhóm tuyến" at bounding box center [325, 74] width 276 height 23
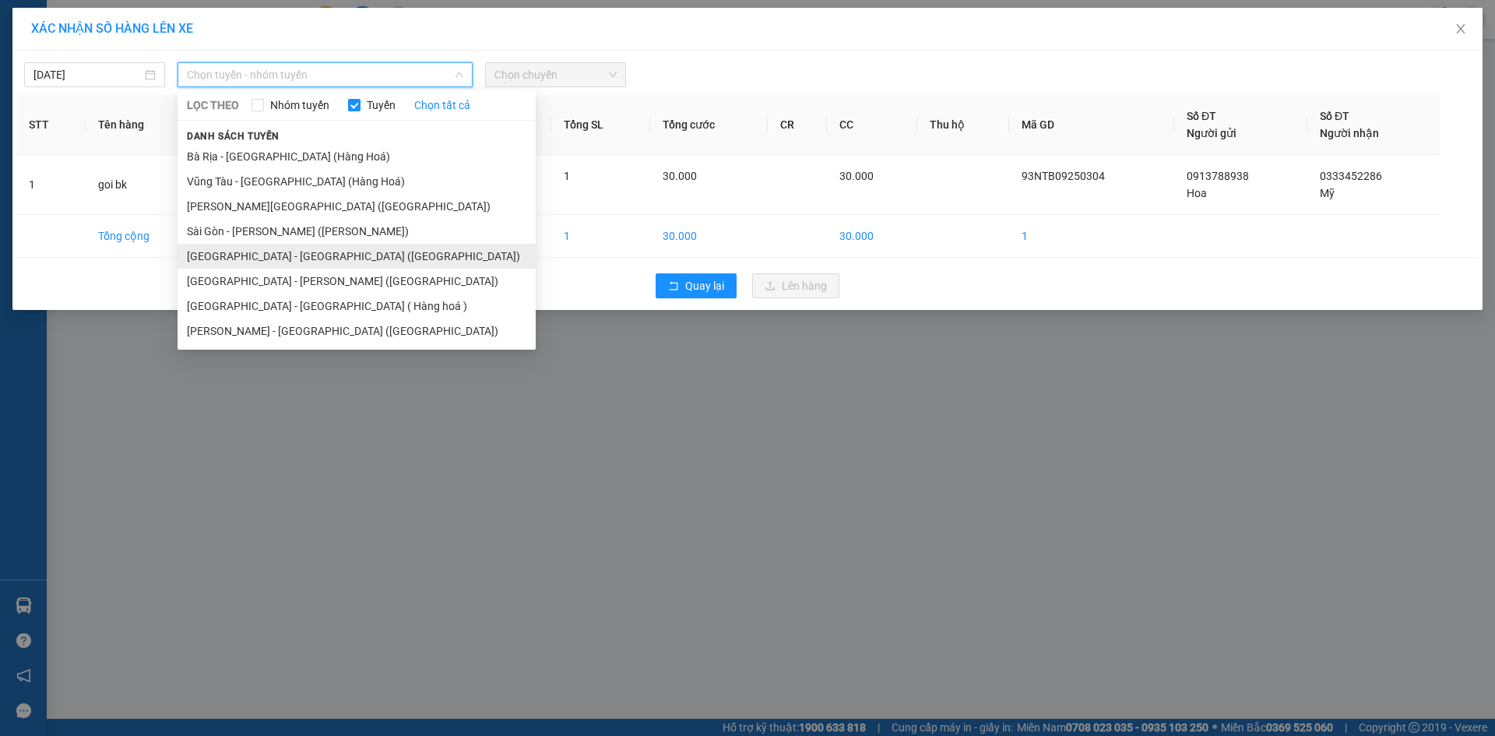
click at [242, 255] on li "[GEOGRAPHIC_DATA] - [GEOGRAPHIC_DATA] ([GEOGRAPHIC_DATA])" at bounding box center [357, 256] width 358 height 25
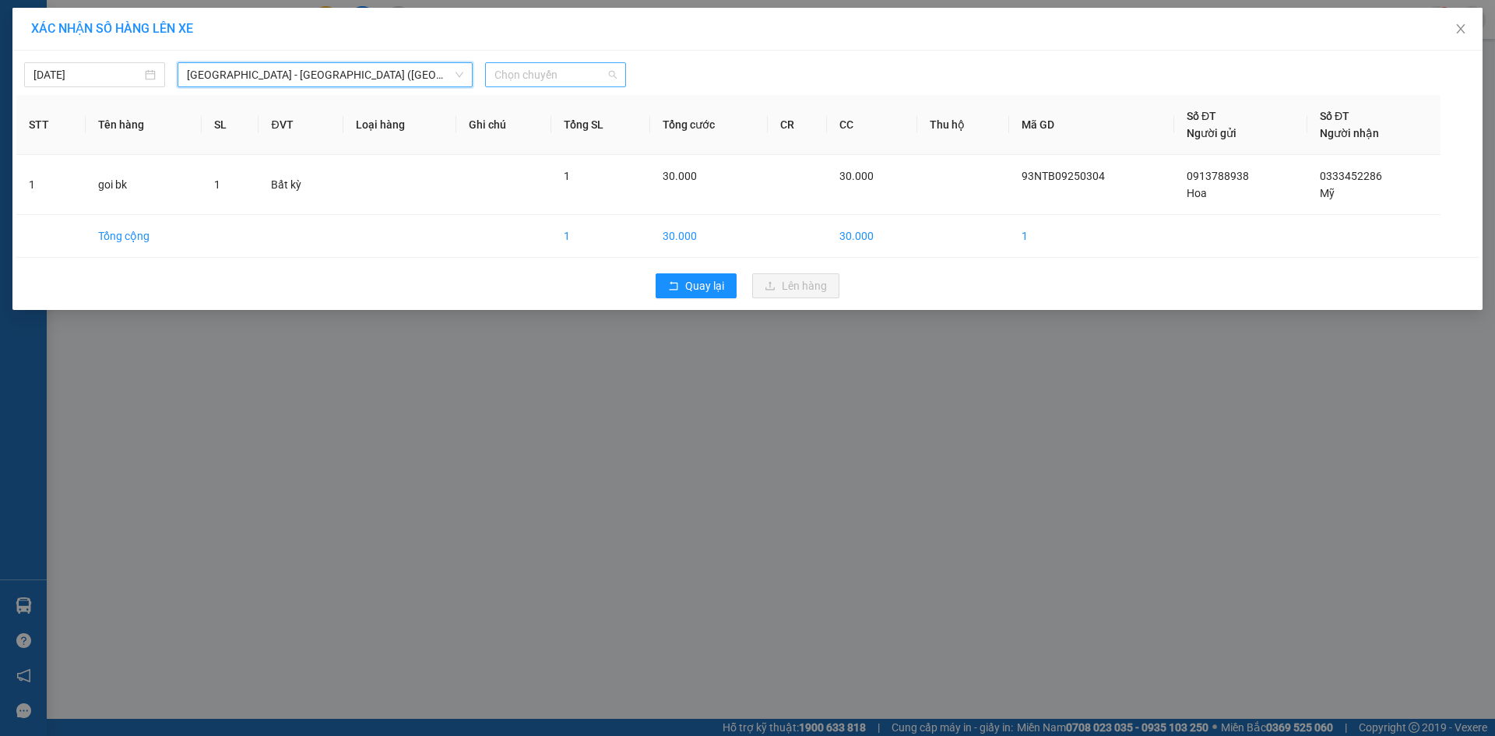
click at [549, 74] on span "Chọn chuyến" at bounding box center [555, 74] width 122 height 23
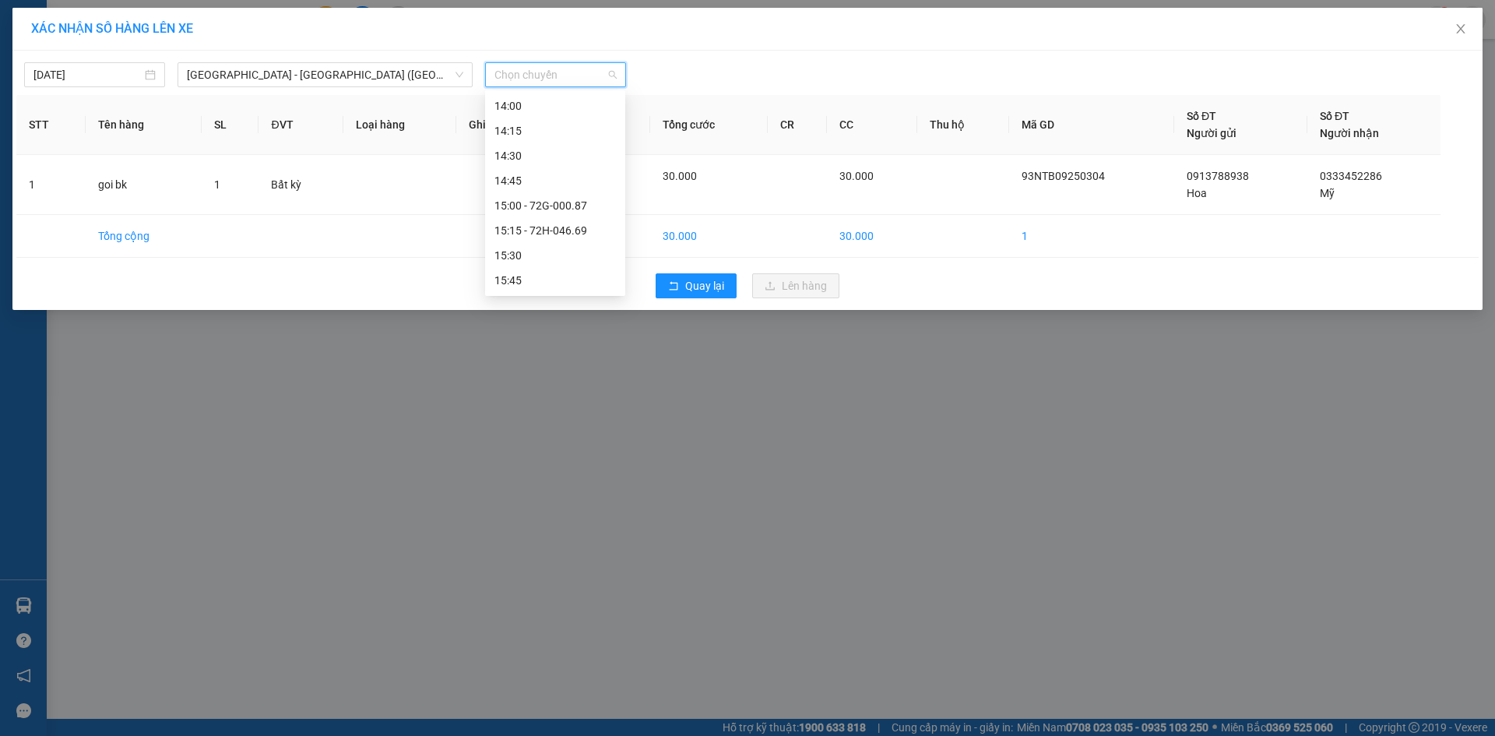
scroll to position [934, 0]
click at [536, 213] on div "15:30" at bounding box center [554, 217] width 121 height 17
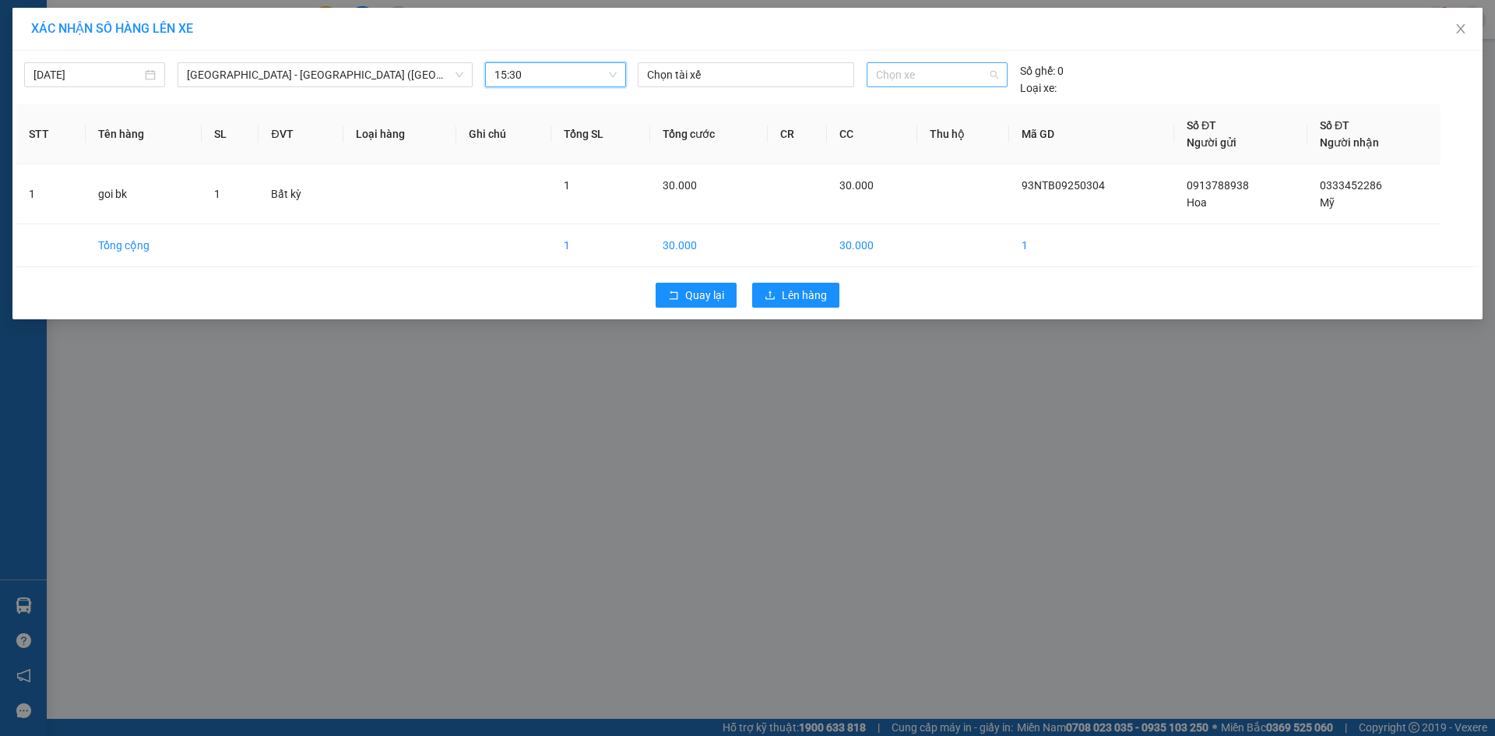
click at [947, 73] on span "Chọn xe" at bounding box center [936, 74] width 121 height 23
click at [934, 106] on div "72B-034.08" at bounding box center [936, 105] width 121 height 17
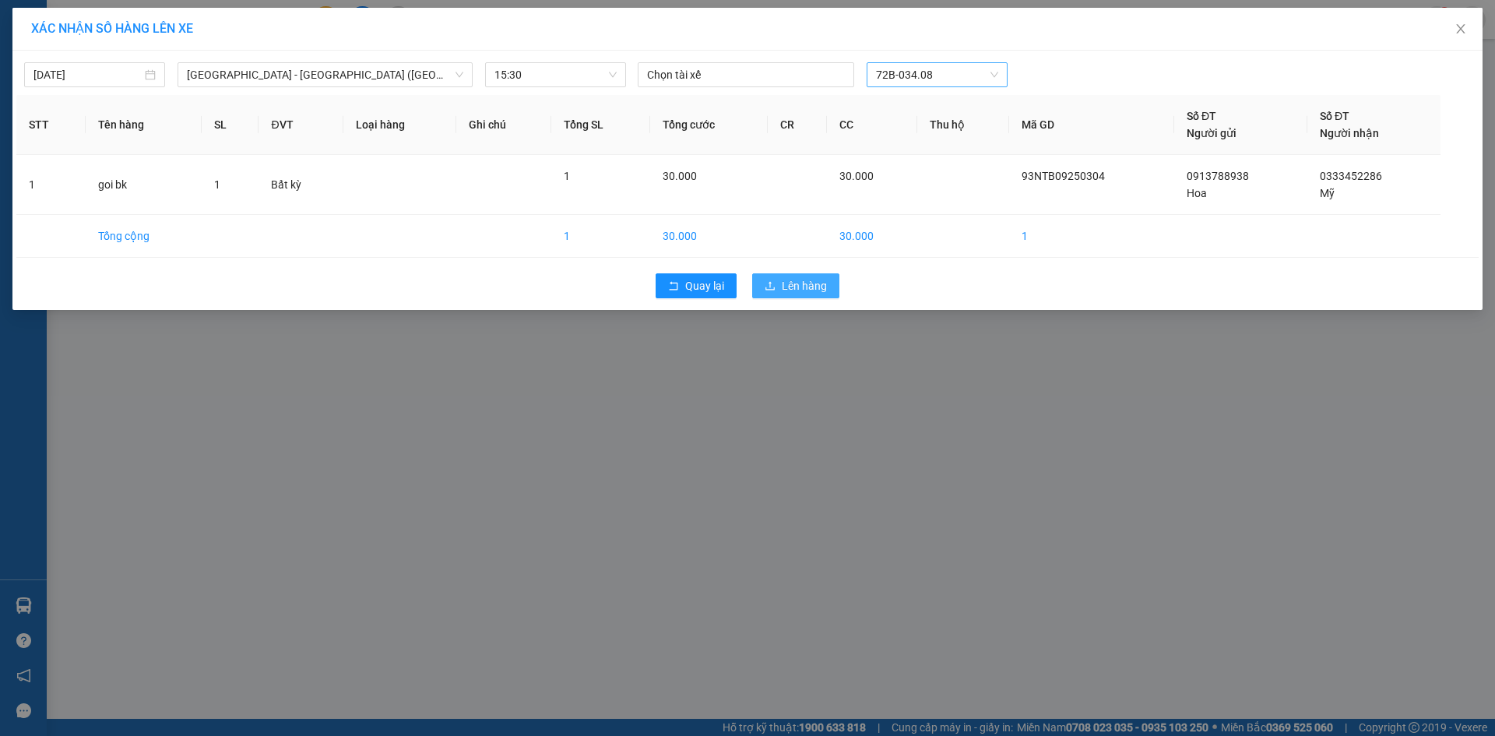
click at [792, 286] on span "Lên hàng" at bounding box center [804, 285] width 45 height 17
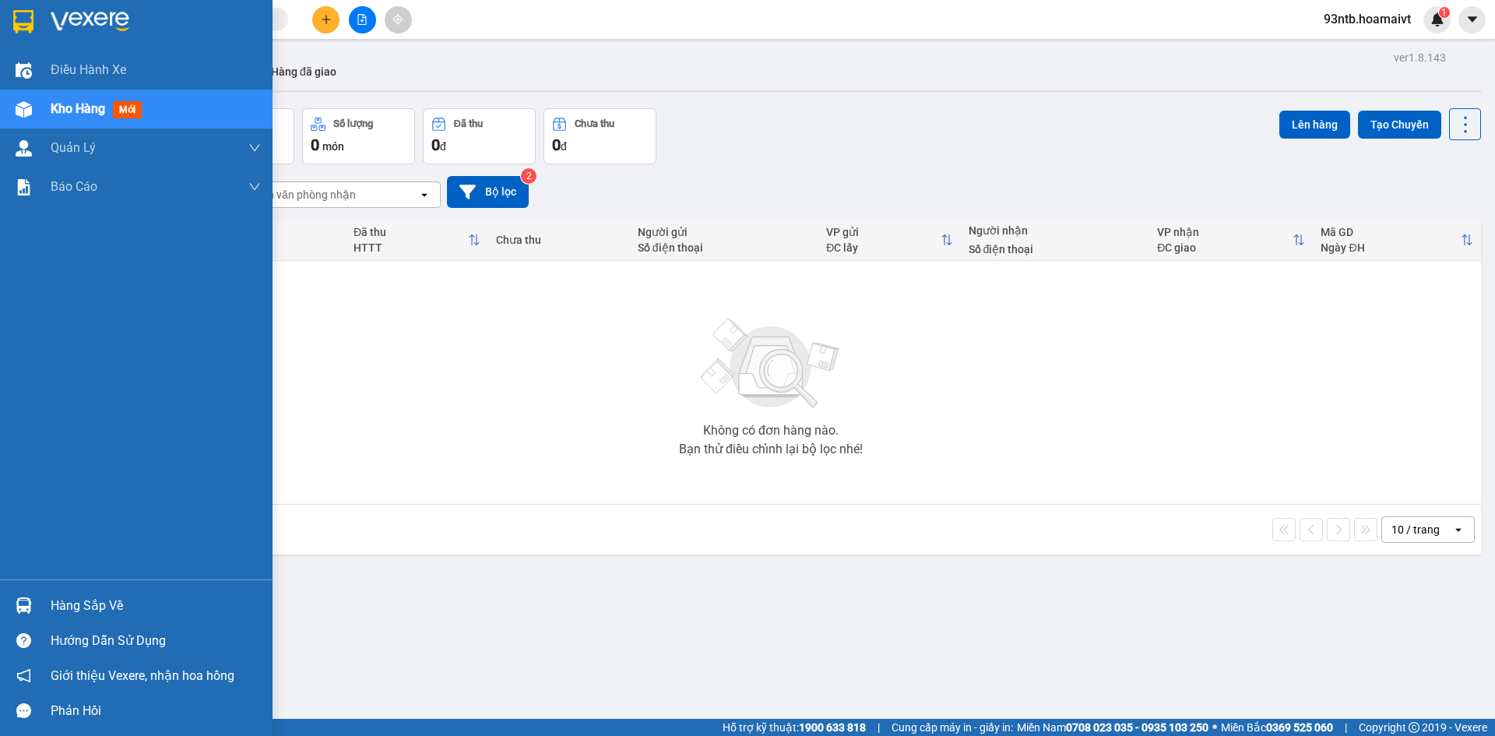
click at [23, 607] on img at bounding box center [24, 605] width 16 height 16
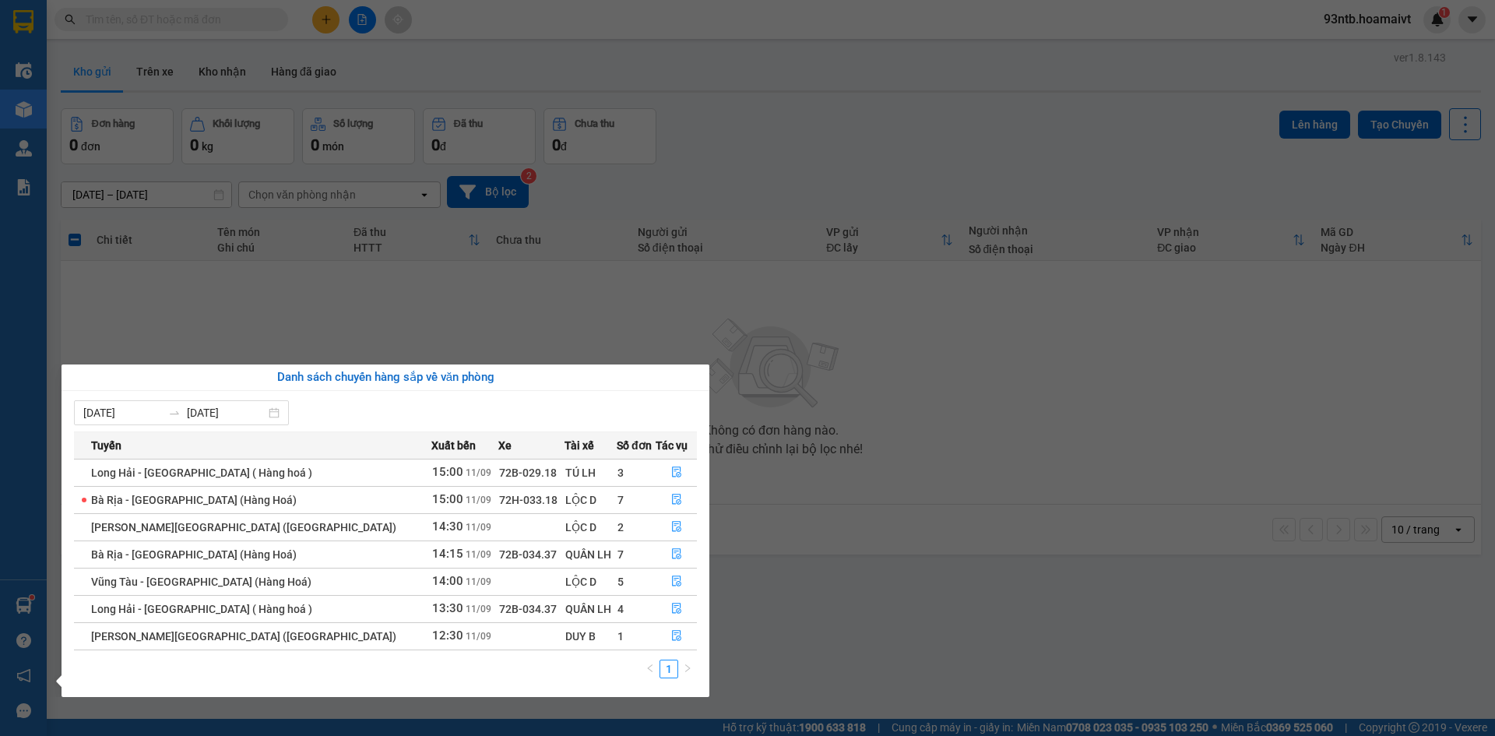
click at [757, 147] on section "Kết quả [PERSON_NAME] ( 16 ) Bộ lọc [PERSON_NAME] người gửi/[PERSON_NAME] [PERS…" at bounding box center [747, 368] width 1495 height 736
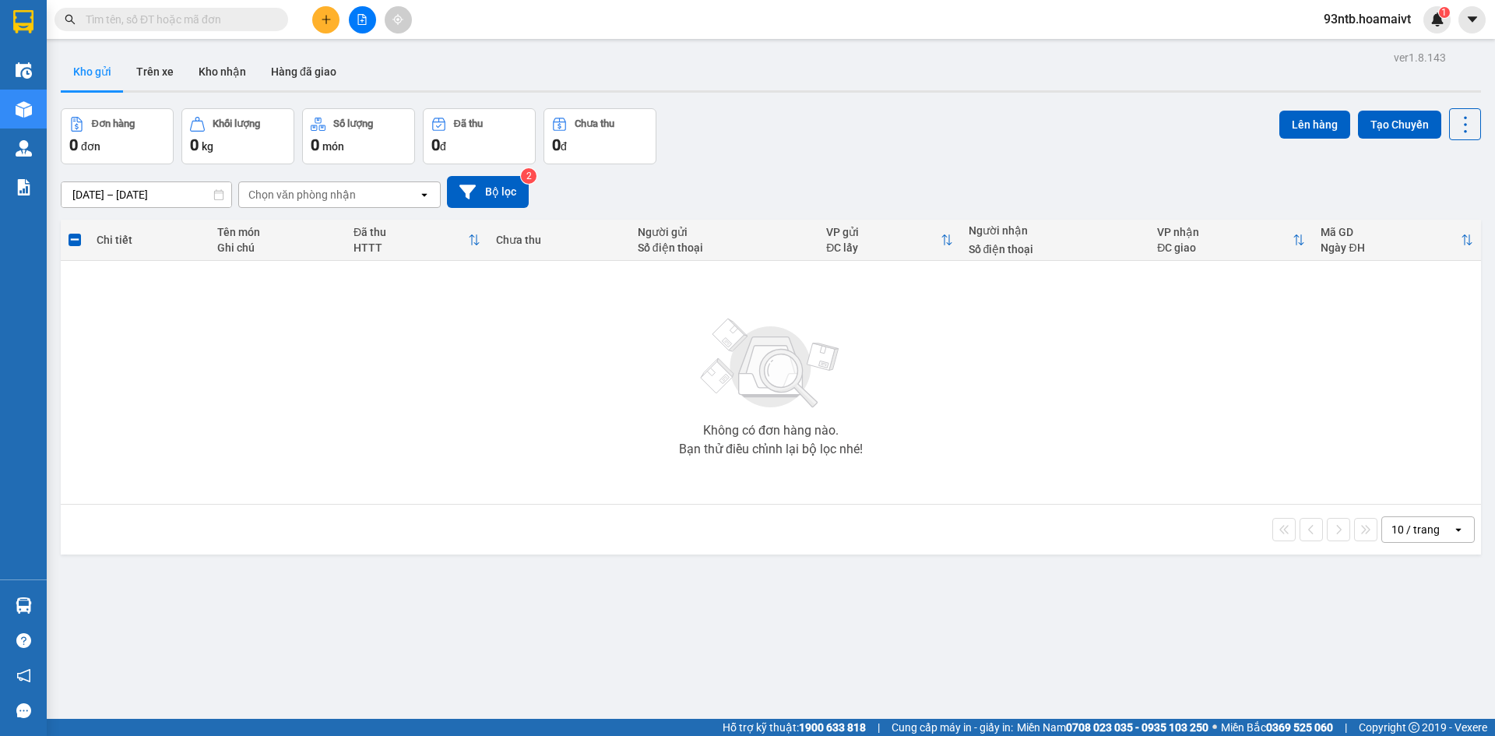
click at [117, 19] on input "text" at bounding box center [178, 19] width 184 height 17
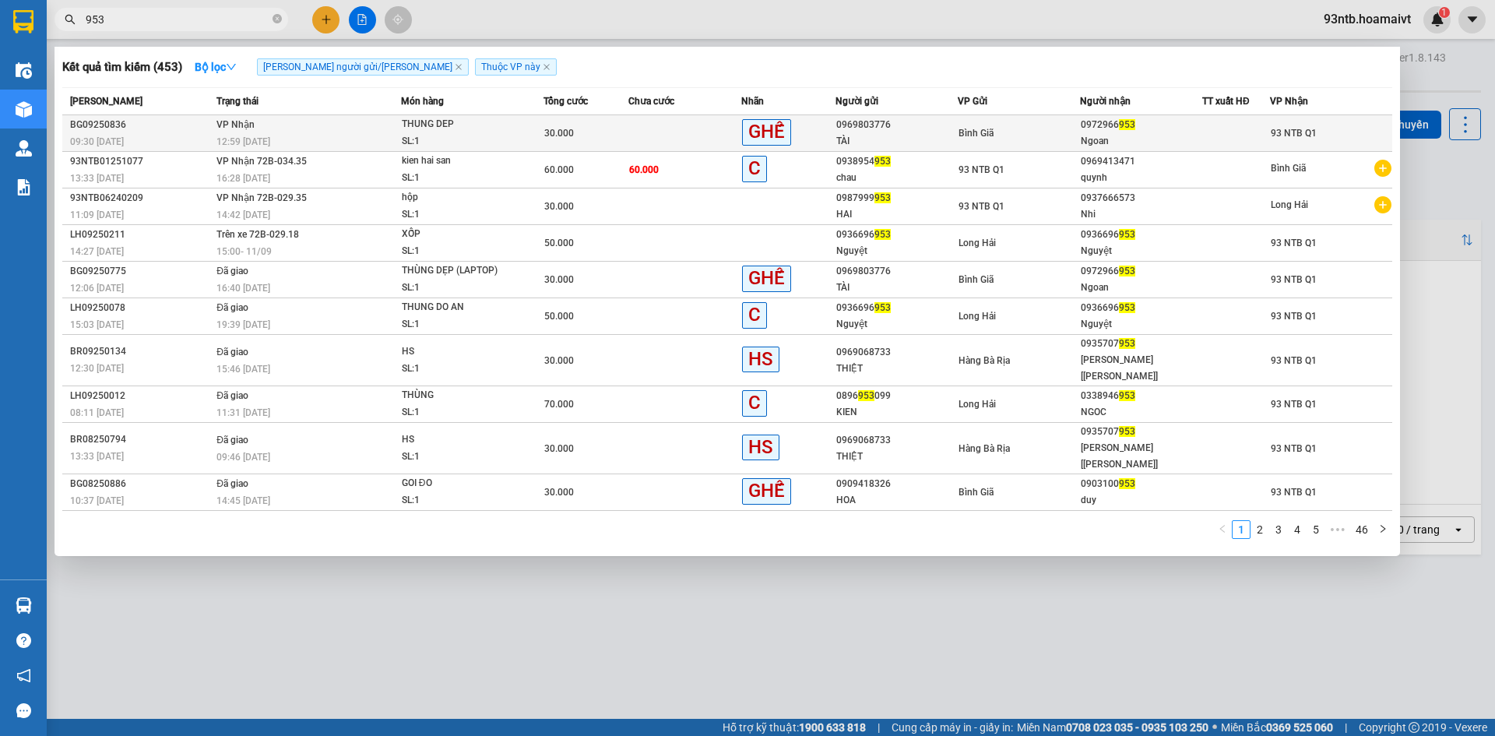
click at [673, 130] on td at bounding box center [684, 133] width 113 height 37
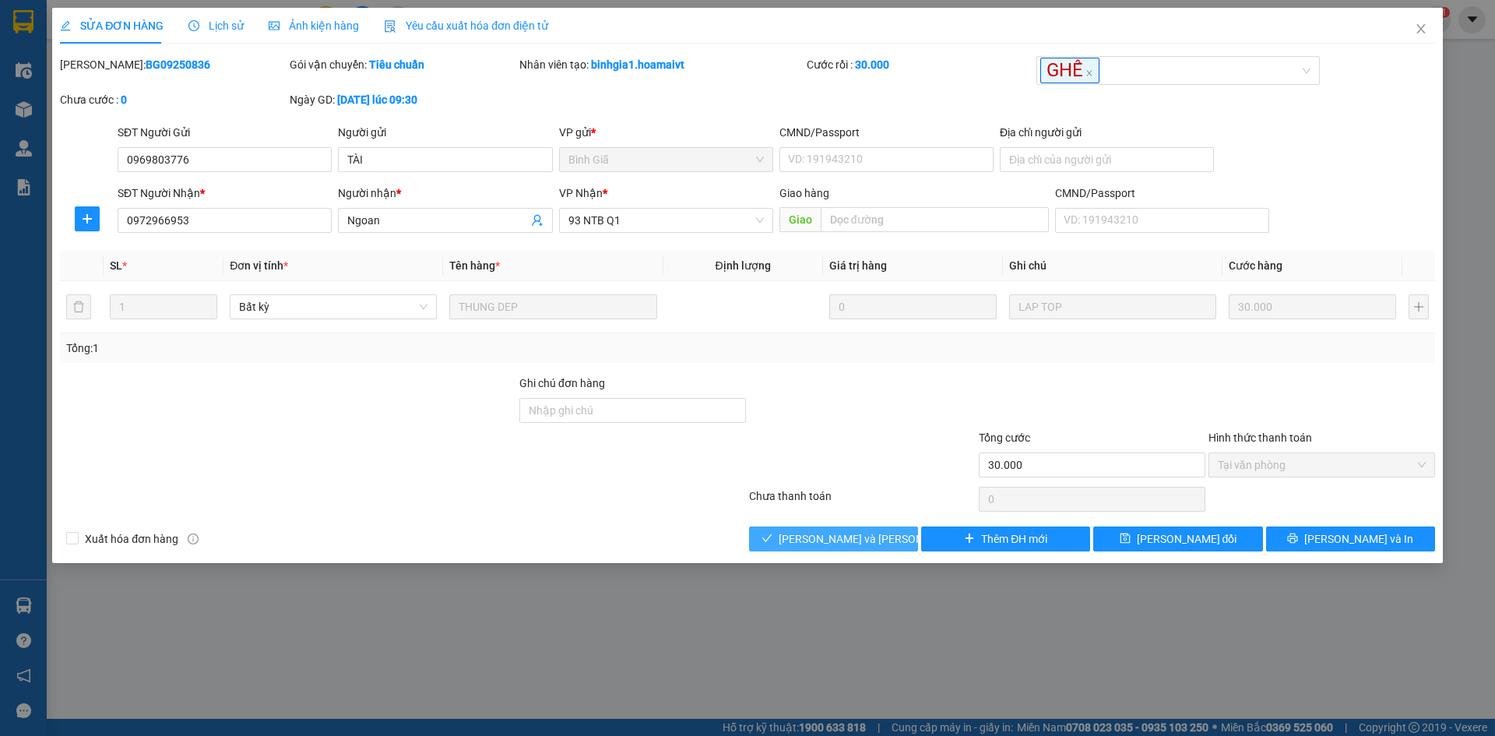
click at [816, 536] on span "[PERSON_NAME] và [PERSON_NAME] hàng" at bounding box center [884, 538] width 210 height 17
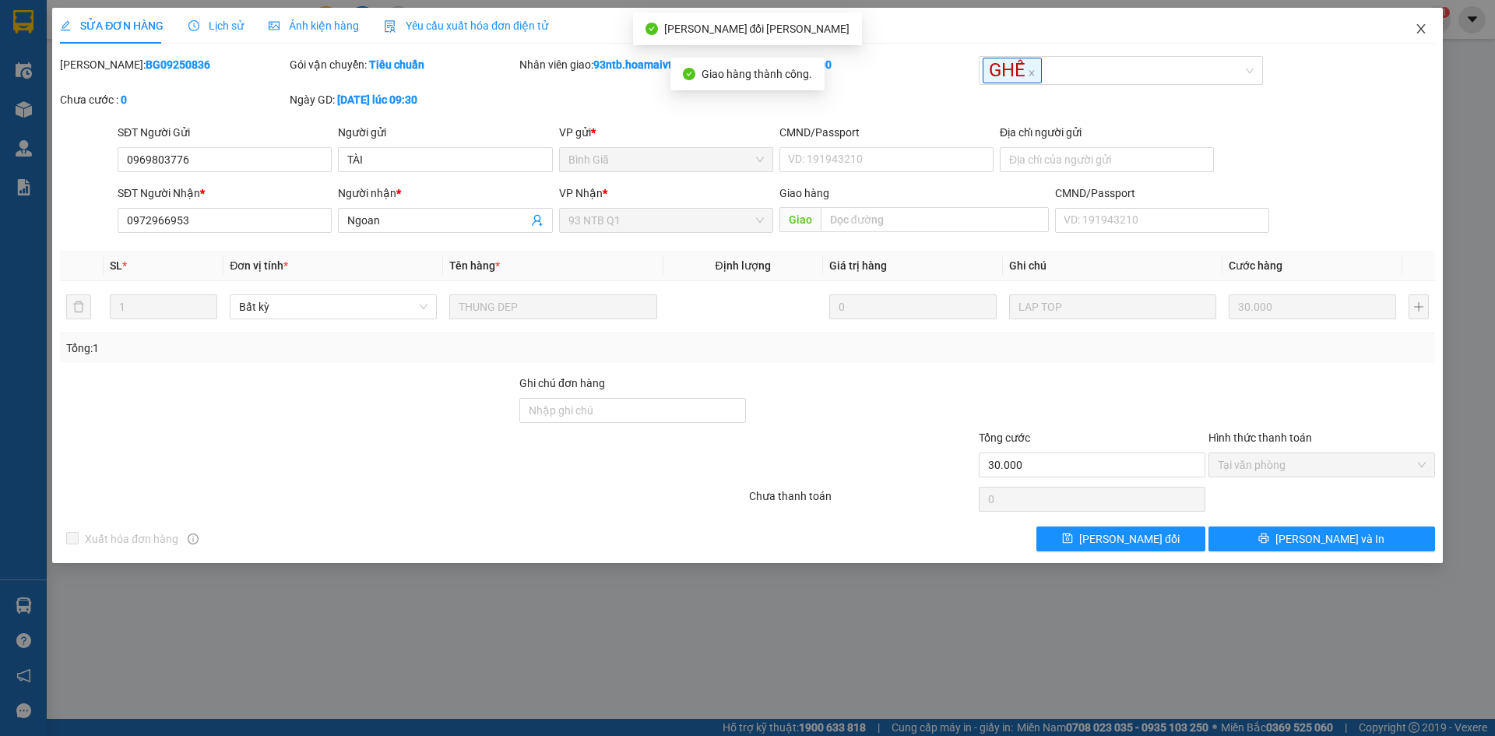
click at [1419, 27] on icon "close" at bounding box center [1420, 28] width 9 height 9
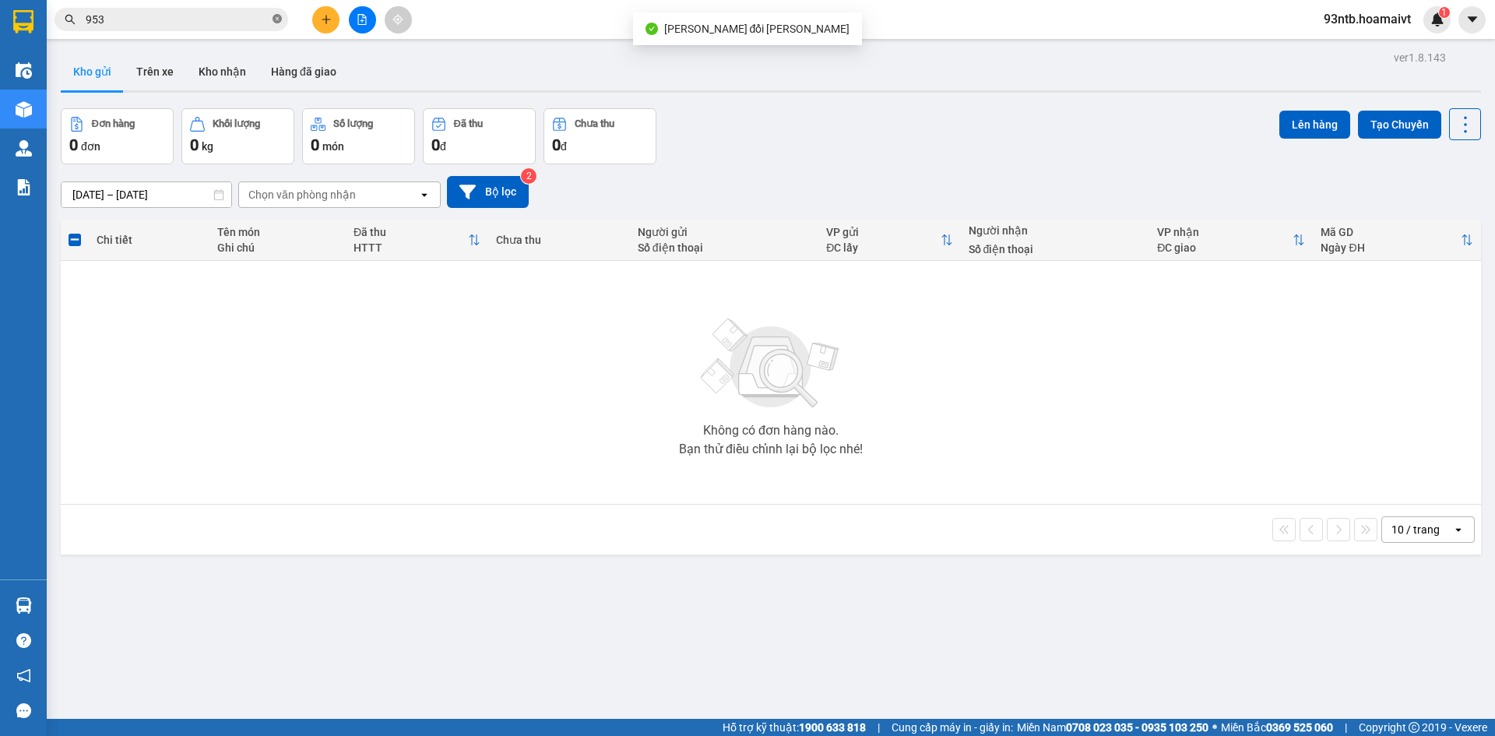
click at [274, 15] on icon "close-circle" at bounding box center [277, 18] width 9 height 9
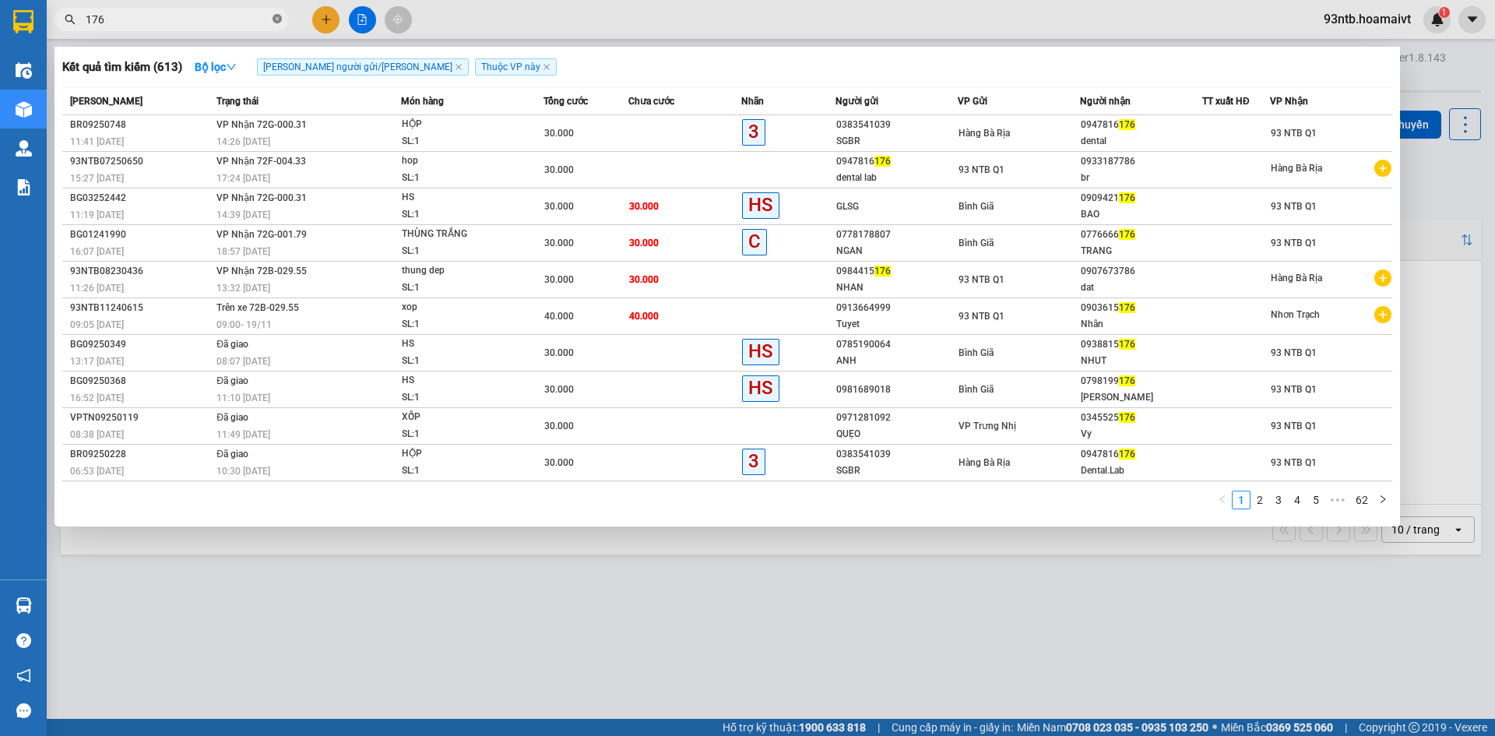
click at [273, 16] on icon "close-circle" at bounding box center [277, 18] width 9 height 9
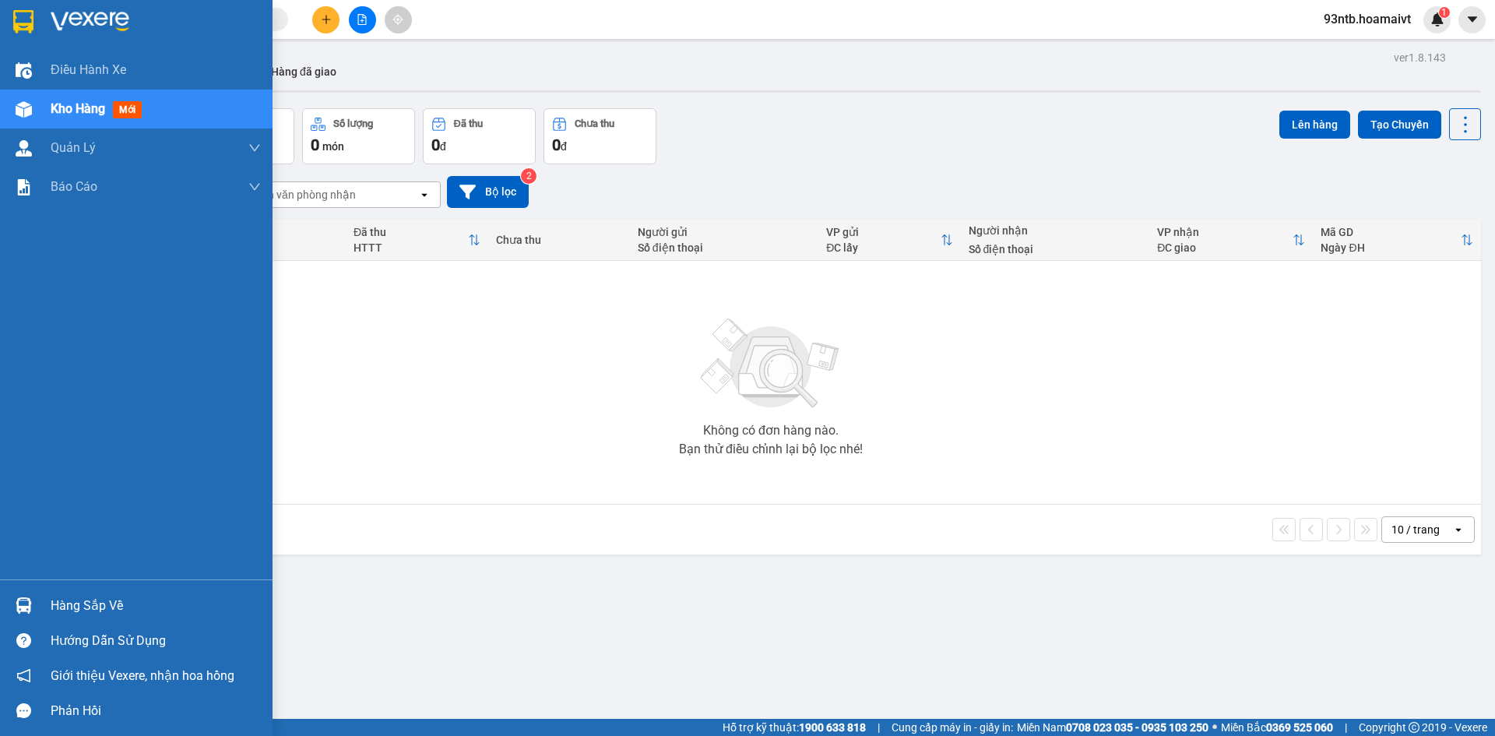
click at [23, 598] on img at bounding box center [24, 605] width 16 height 16
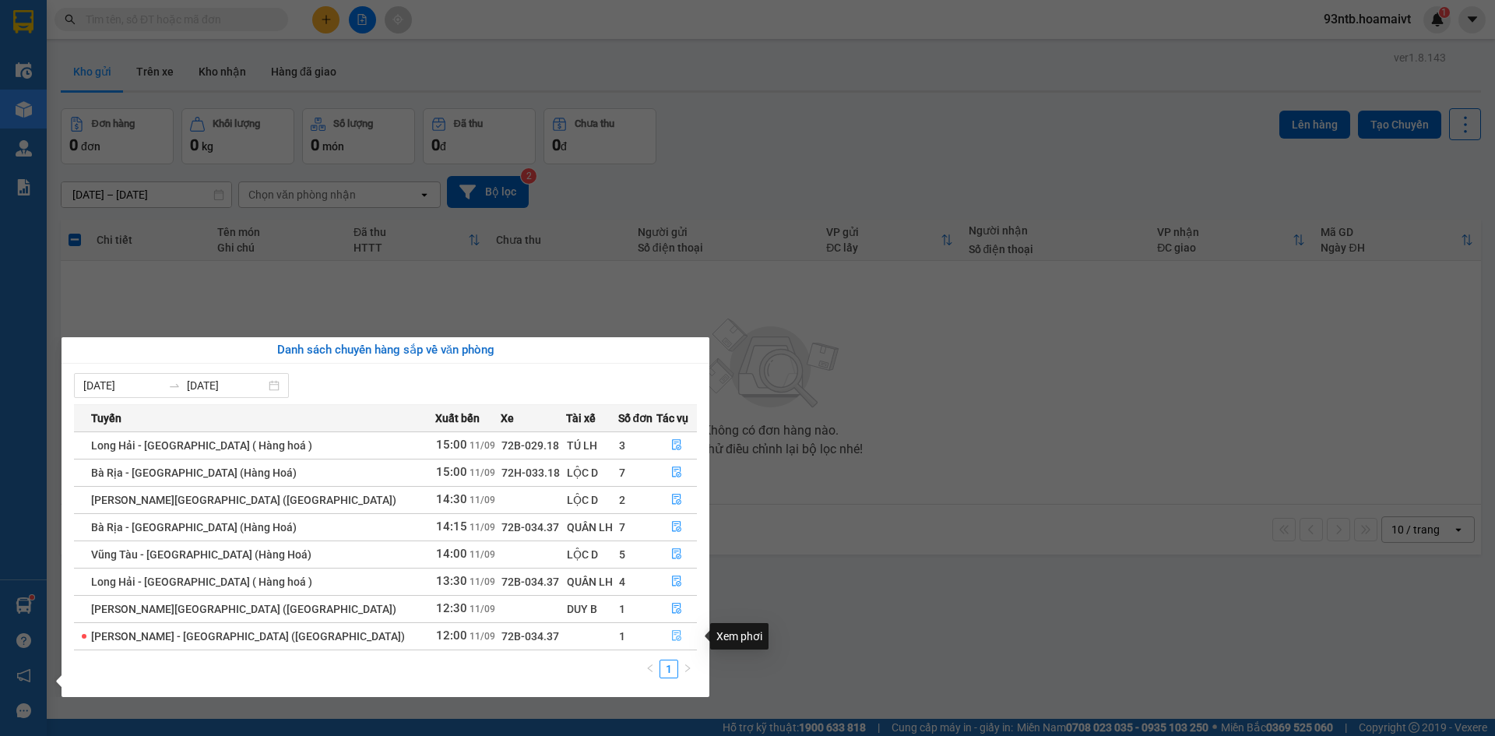
click at [672, 635] on icon "file-done" at bounding box center [676, 636] width 9 height 11
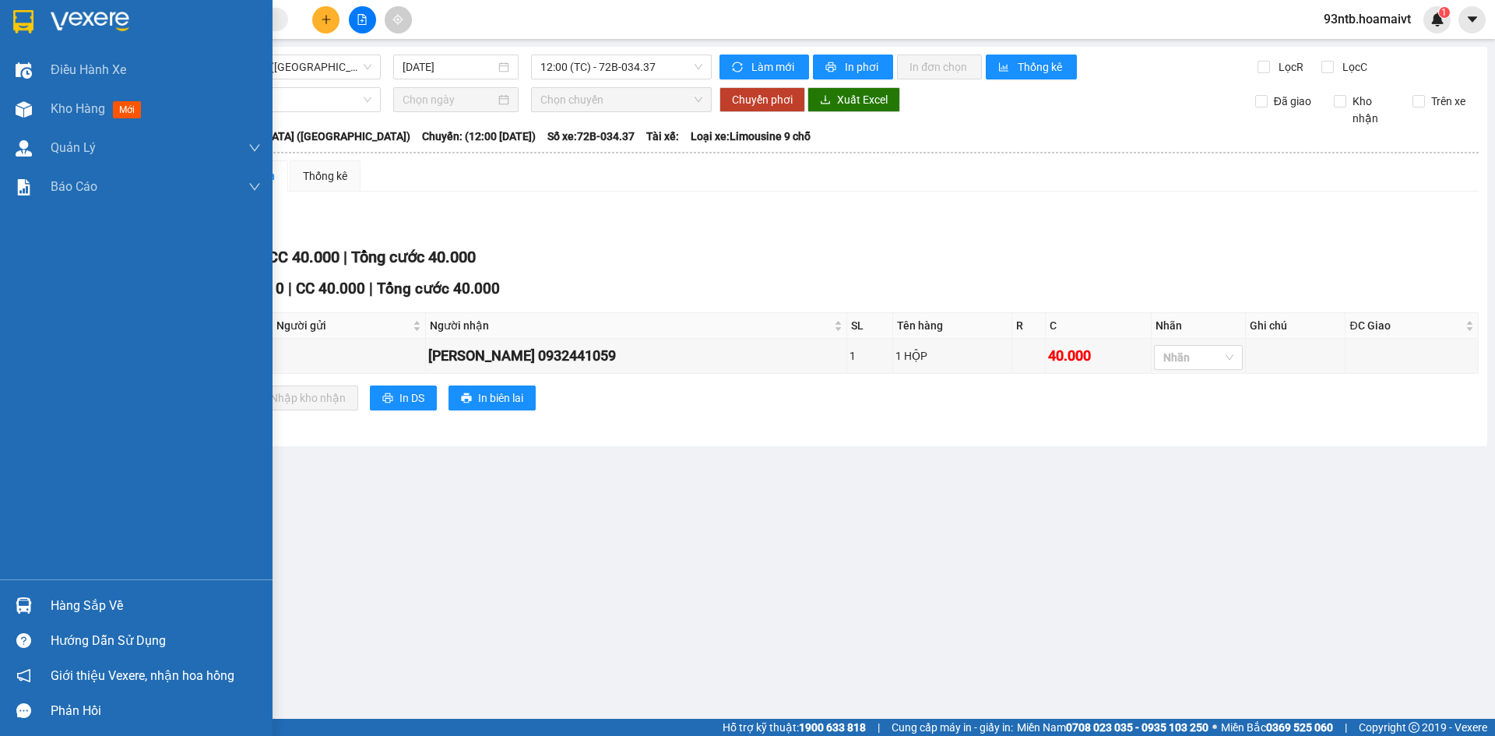
click at [23, 604] on img at bounding box center [24, 605] width 16 height 16
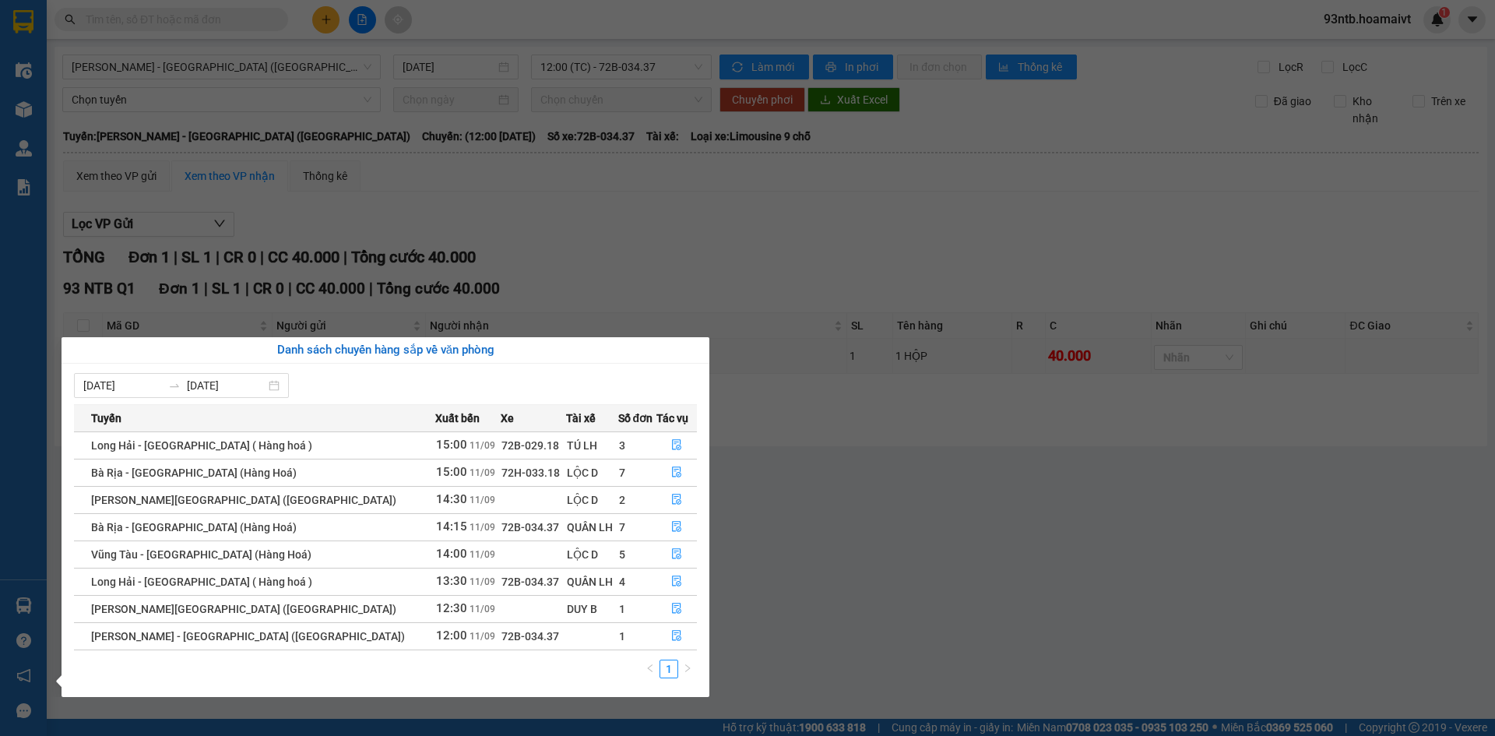
click at [762, 237] on section "Kết quả [PERSON_NAME] ( 613 ) Bộ lọc [PERSON_NAME] người gửi/[PERSON_NAME] [PER…" at bounding box center [747, 368] width 1495 height 736
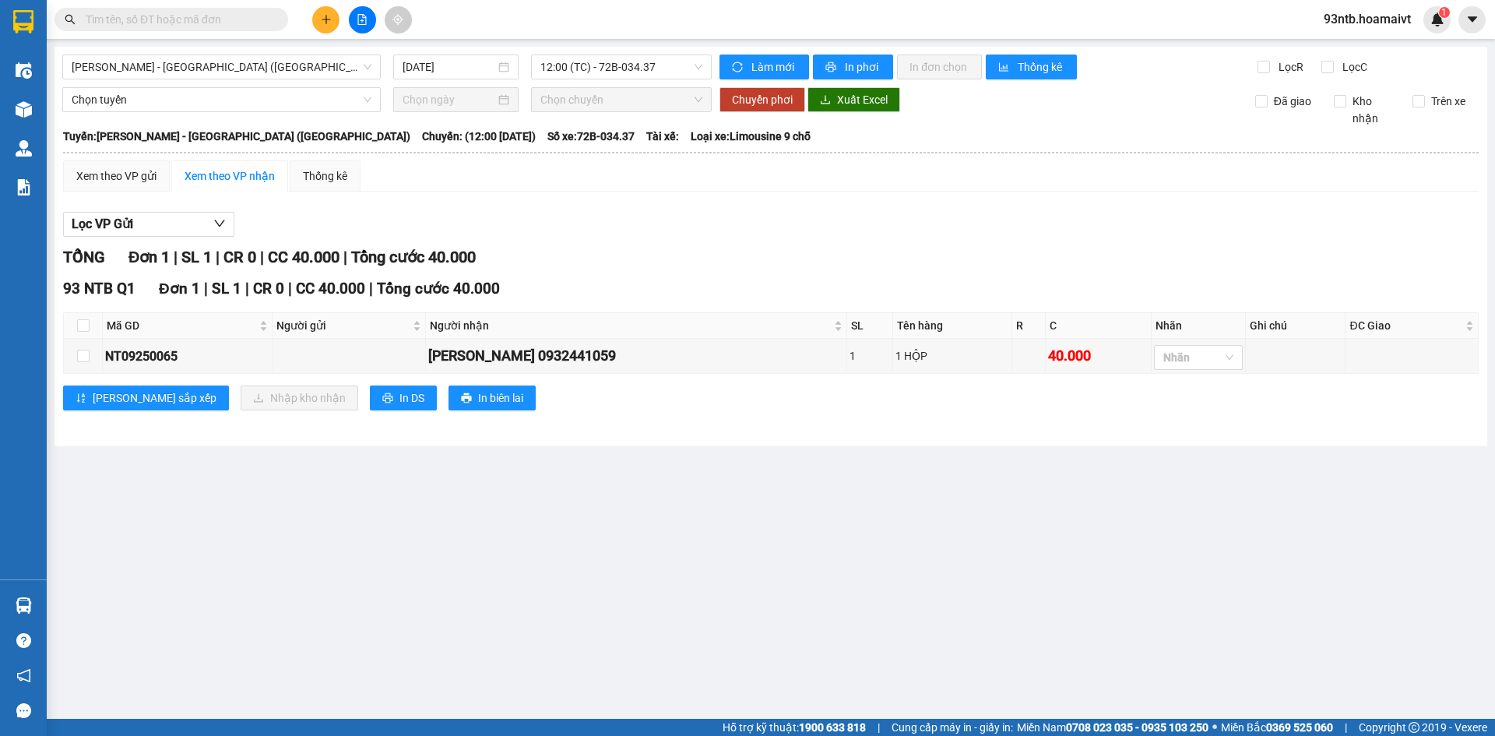
click at [131, 19] on input "text" at bounding box center [178, 19] width 184 height 17
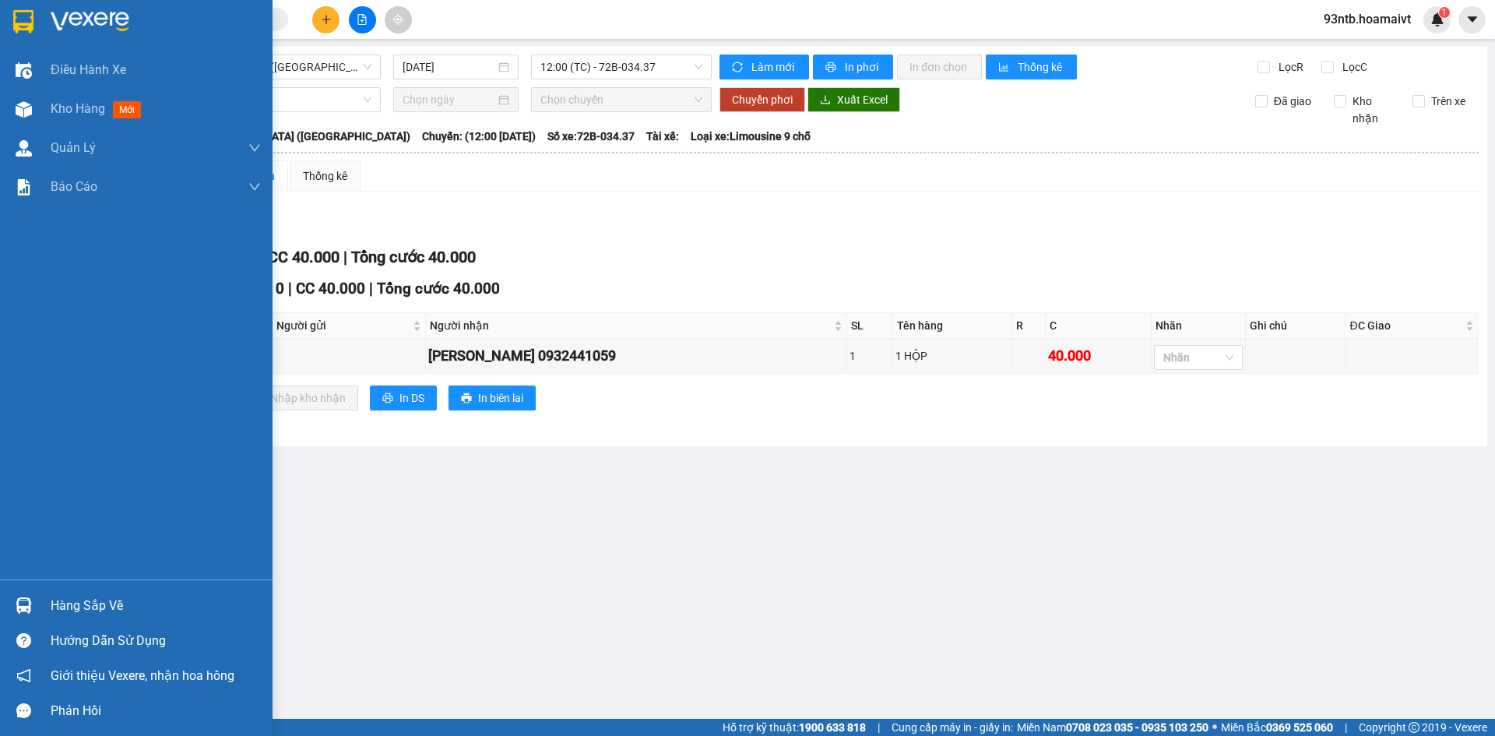
click at [25, 603] on img at bounding box center [24, 605] width 16 height 16
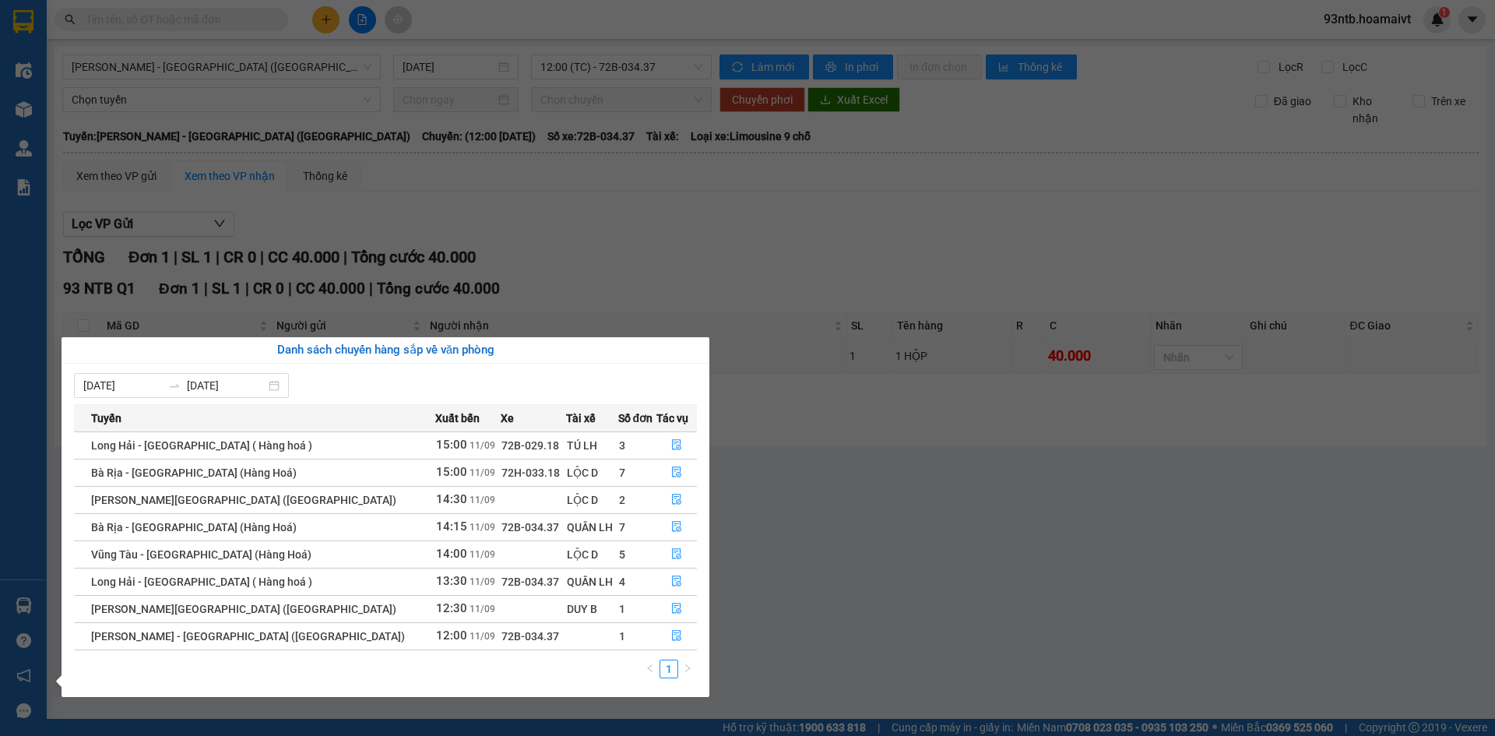
click at [624, 240] on section "Kết quả [PERSON_NAME] ( 613 ) Bộ lọc [PERSON_NAME] người gửi/[PERSON_NAME] [PER…" at bounding box center [747, 368] width 1495 height 736
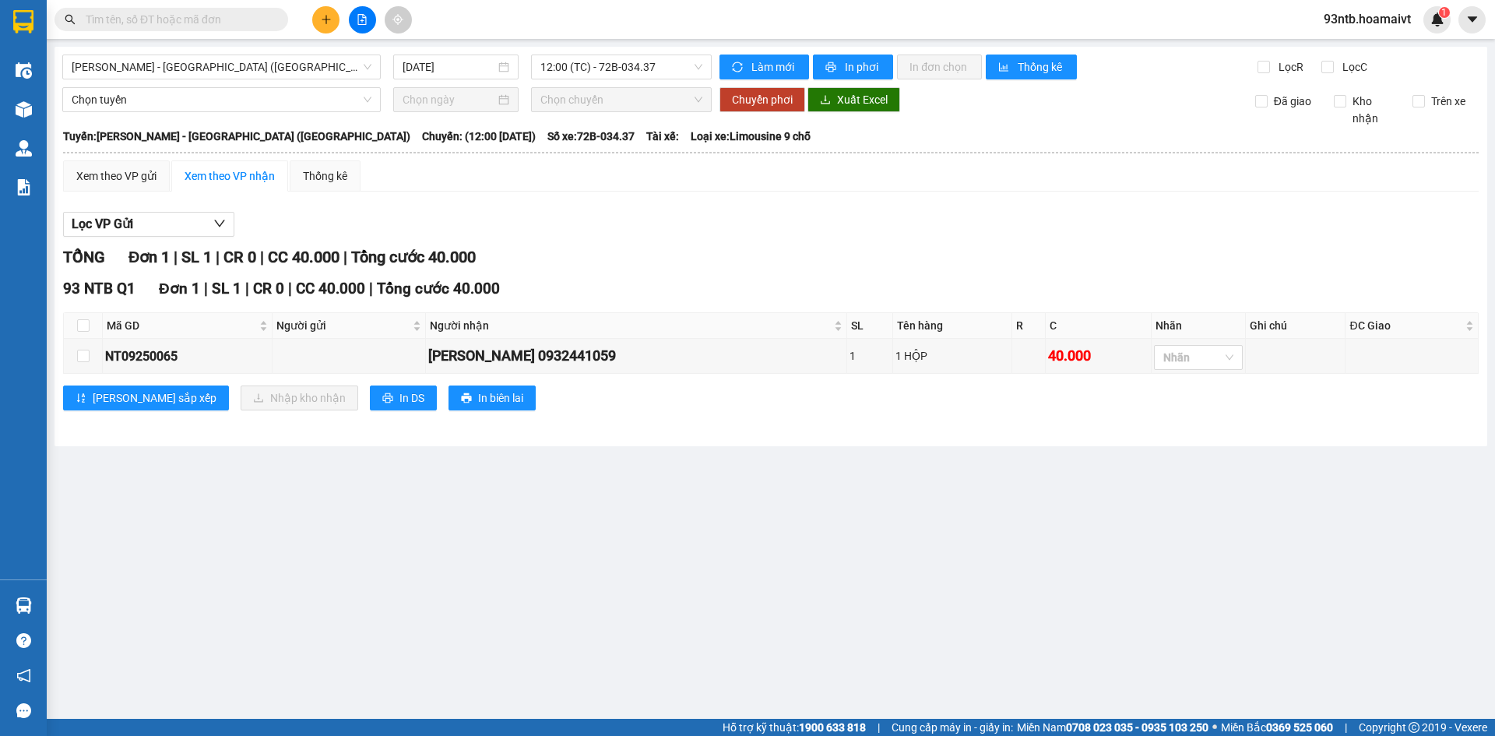
click at [164, 21] on input "text" at bounding box center [178, 19] width 184 height 17
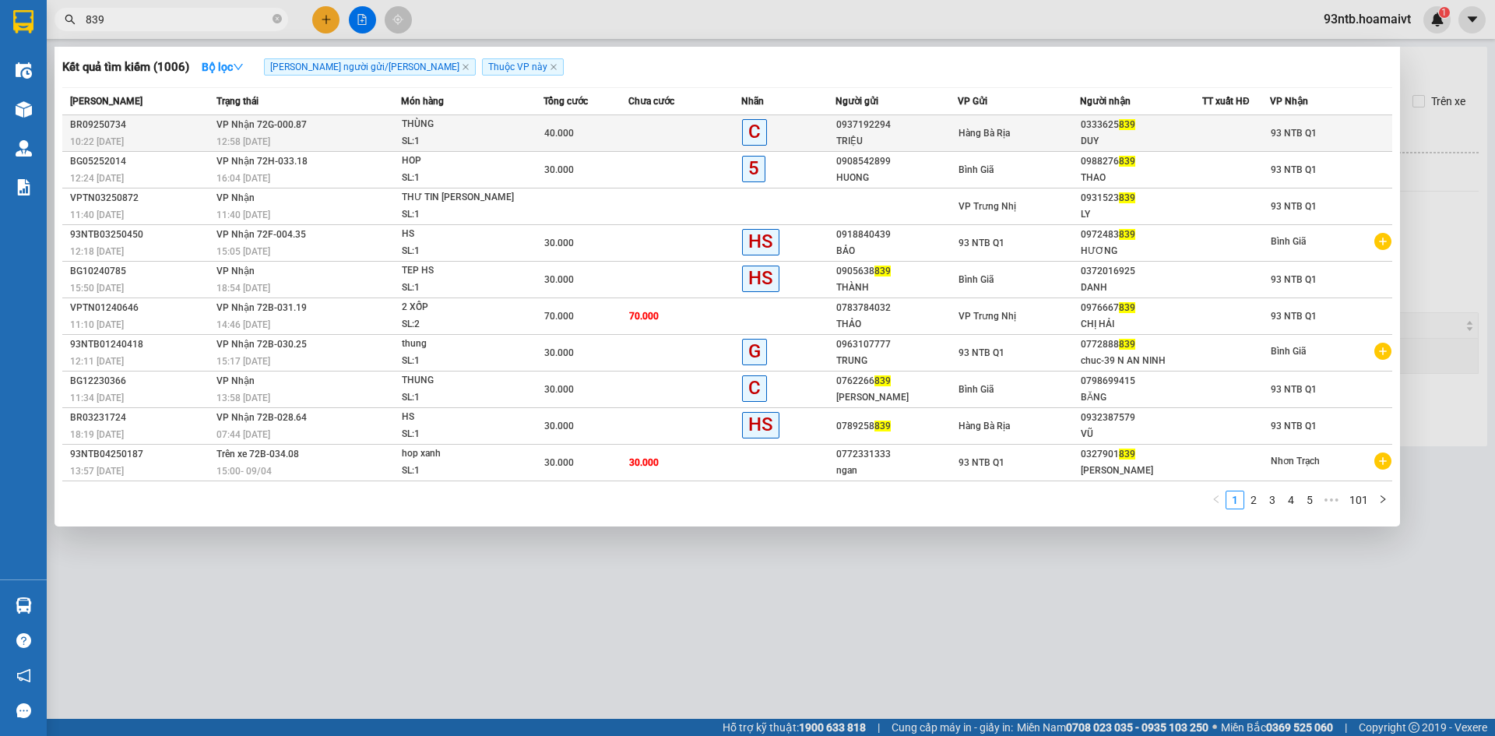
click at [638, 128] on td at bounding box center [684, 133] width 113 height 37
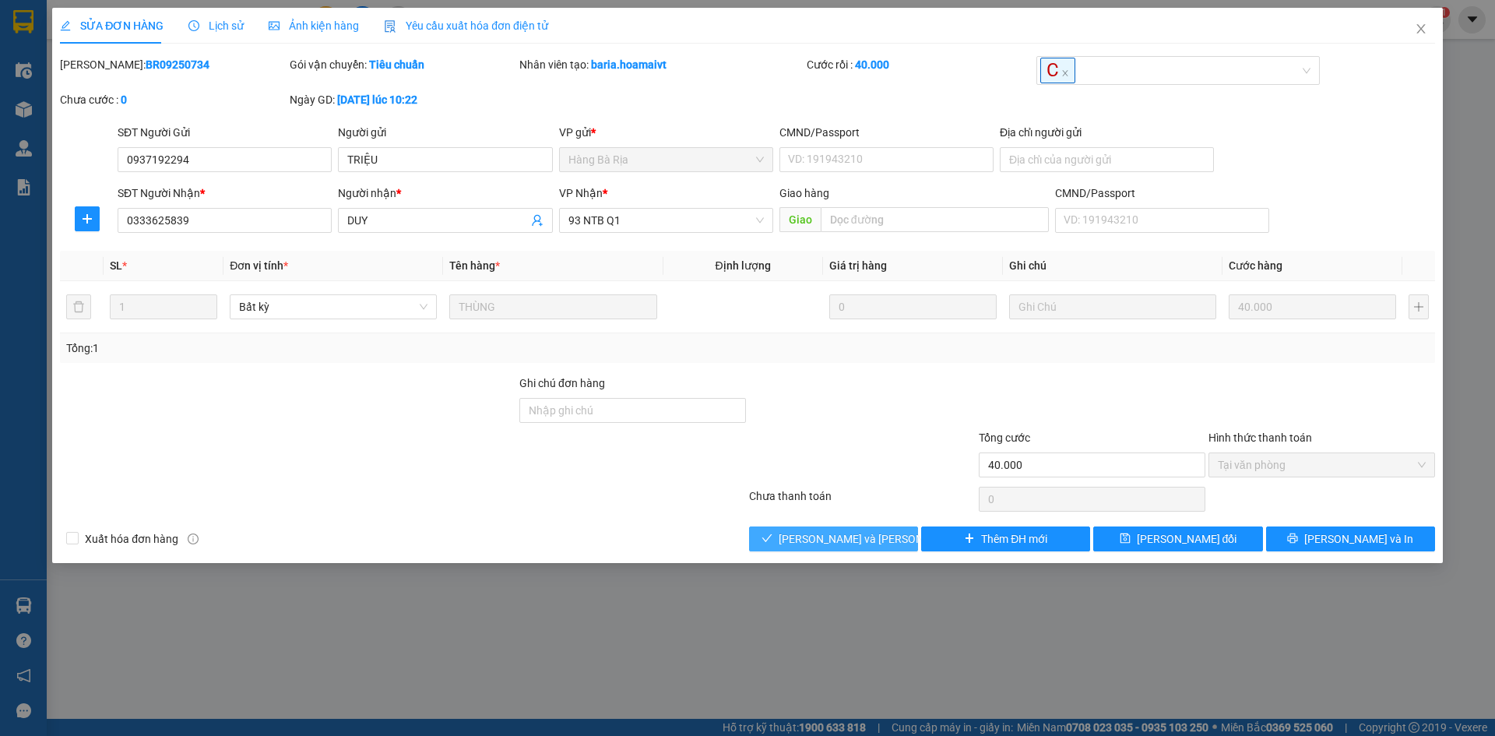
click at [811, 530] on span "[PERSON_NAME] và [PERSON_NAME] hàng" at bounding box center [884, 538] width 210 height 17
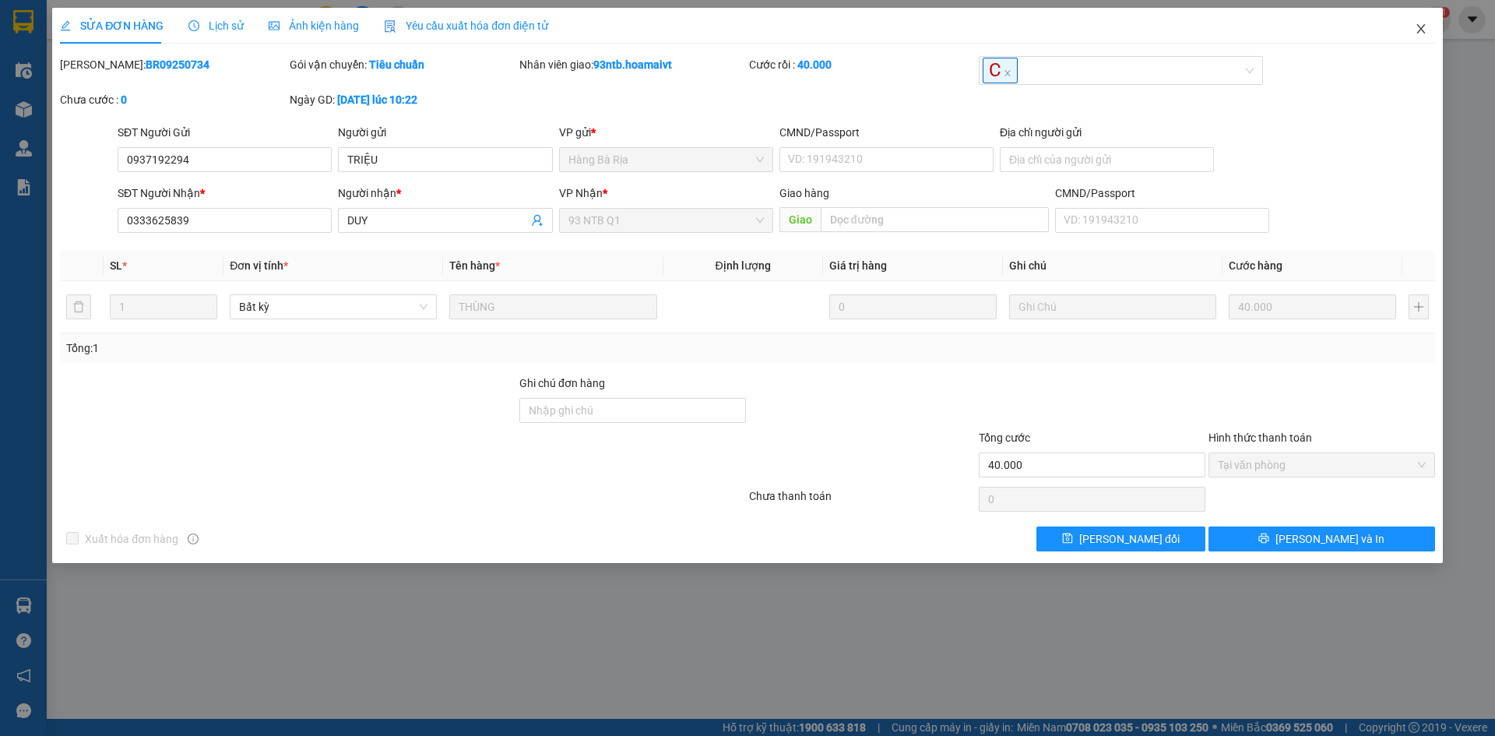
click at [1423, 23] on icon "close" at bounding box center [1421, 29] width 12 height 12
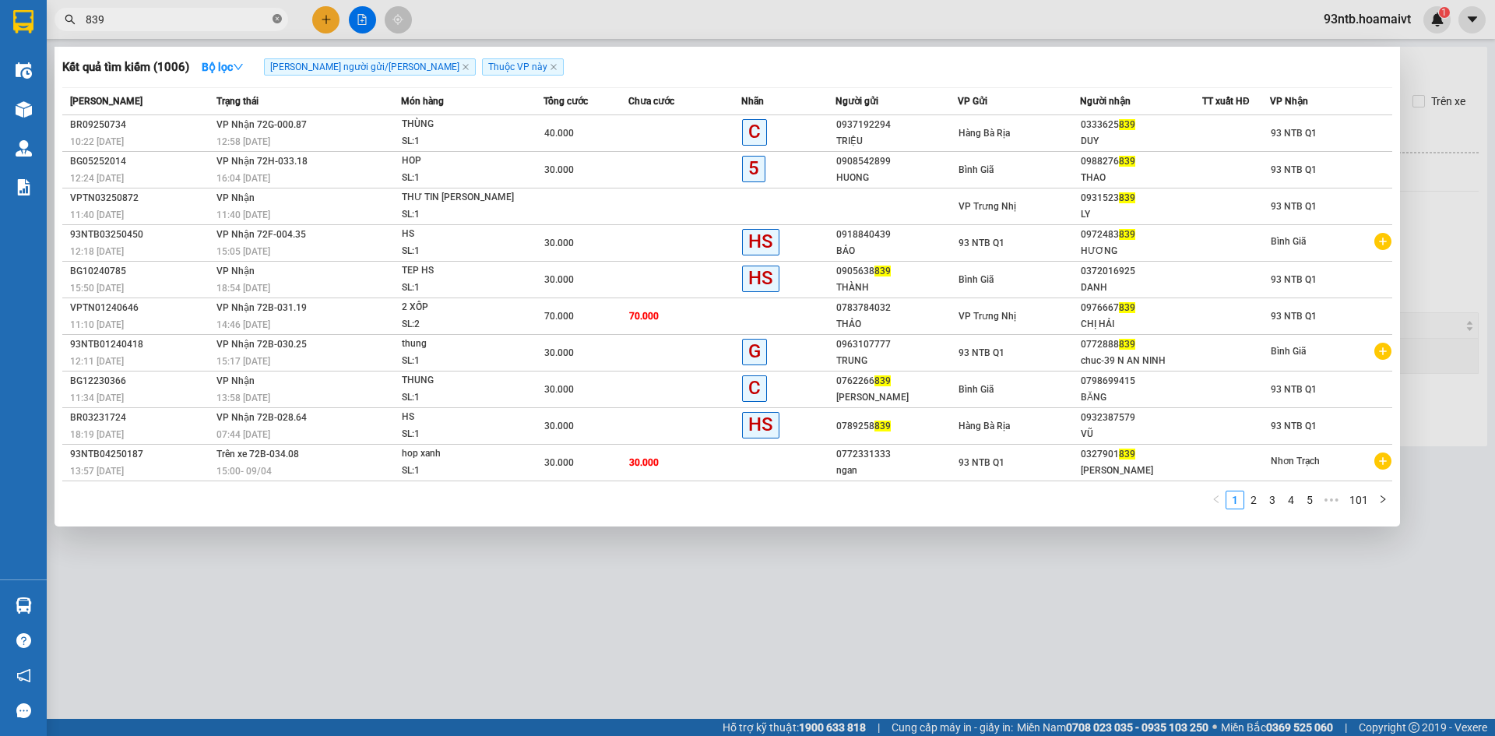
click at [276, 18] on icon "close-circle" at bounding box center [277, 18] width 9 height 9
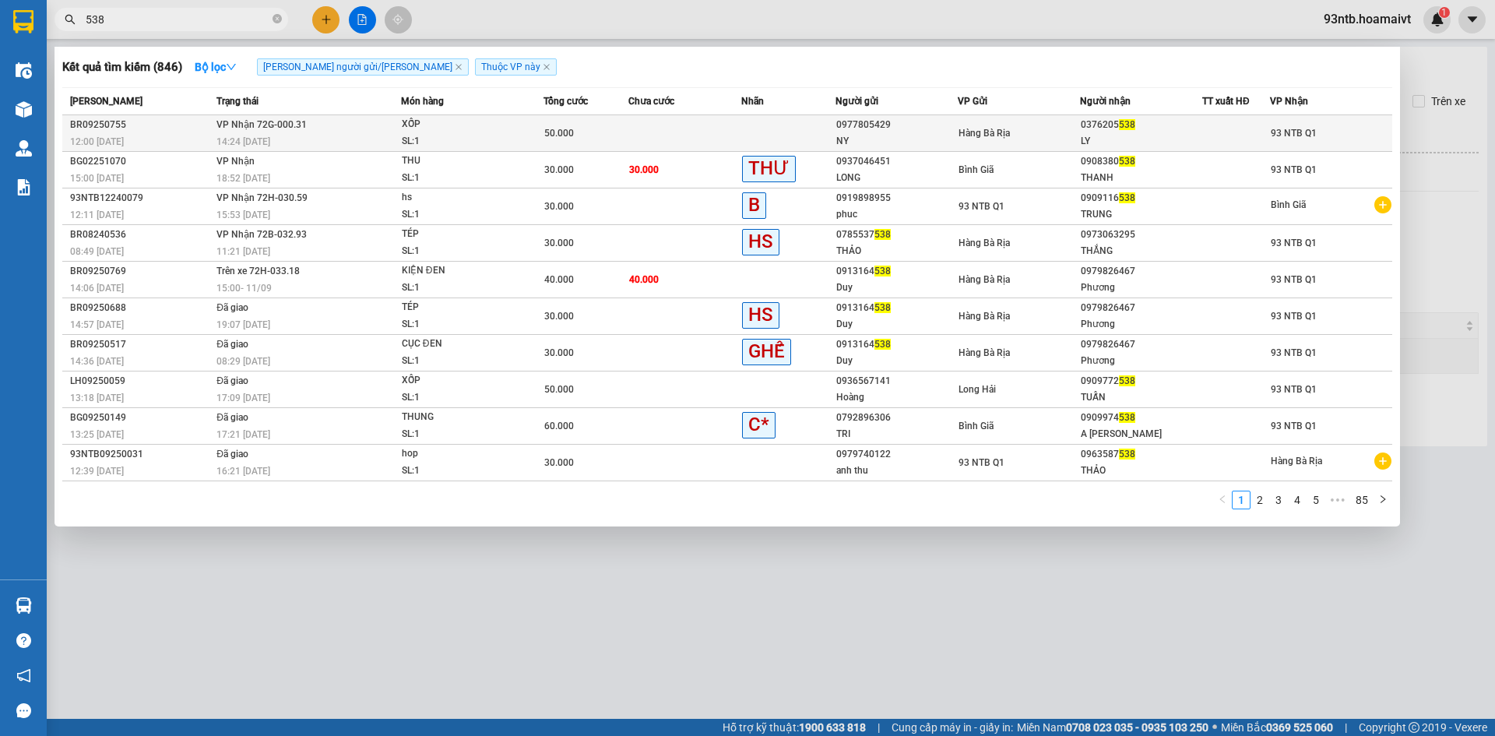
click at [674, 131] on td at bounding box center [684, 133] width 113 height 37
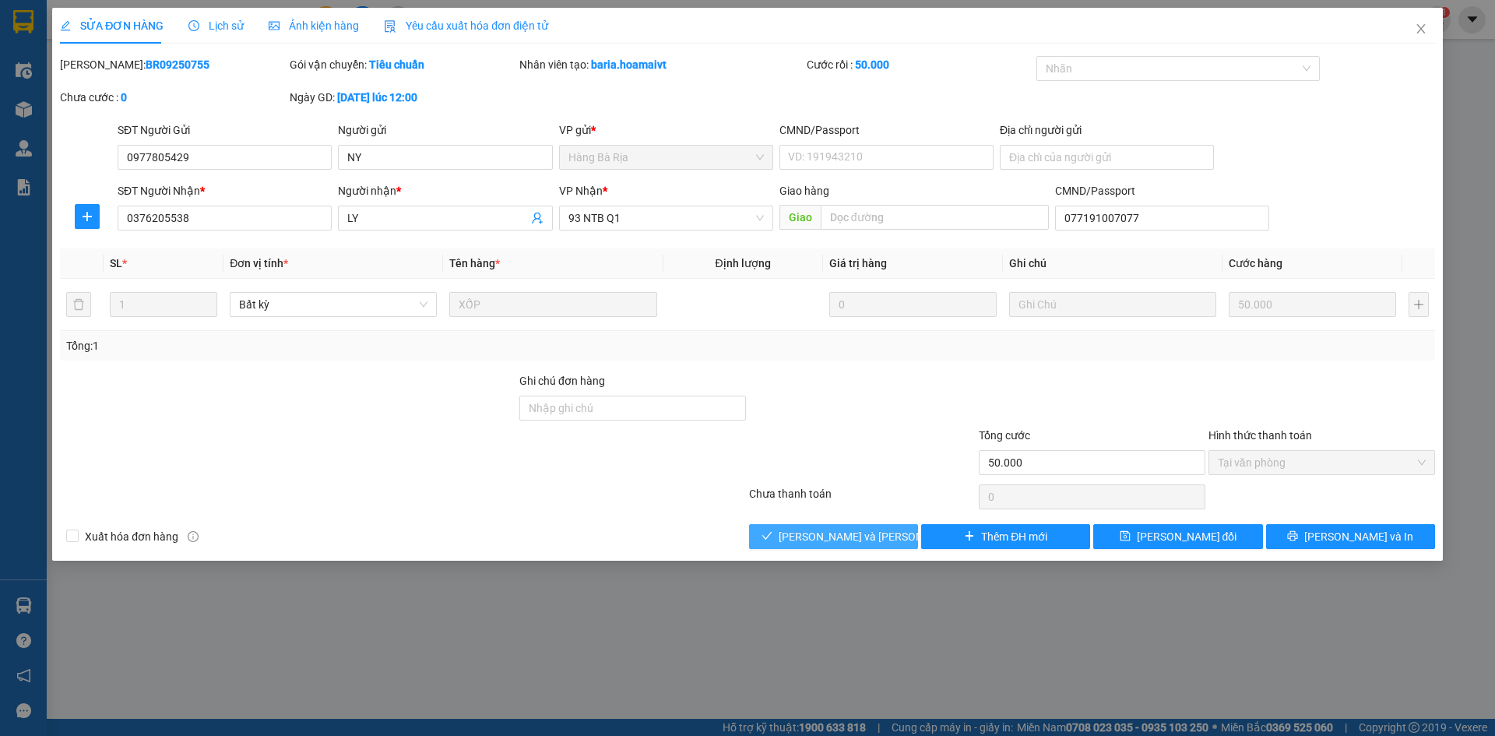
click at [782, 533] on button "[PERSON_NAME] và [PERSON_NAME] hàng" at bounding box center [833, 536] width 169 height 25
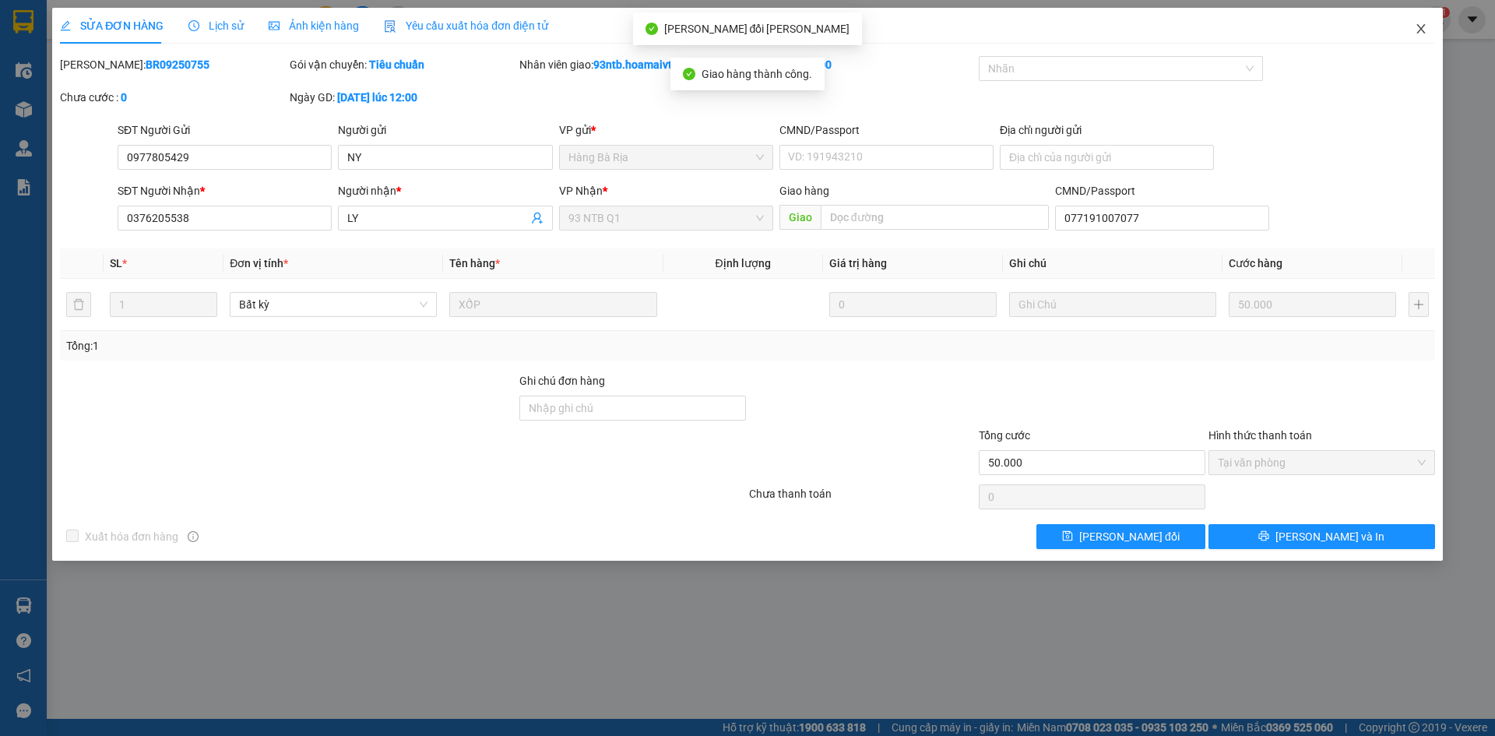
click at [1423, 27] on icon "close" at bounding box center [1420, 28] width 9 height 9
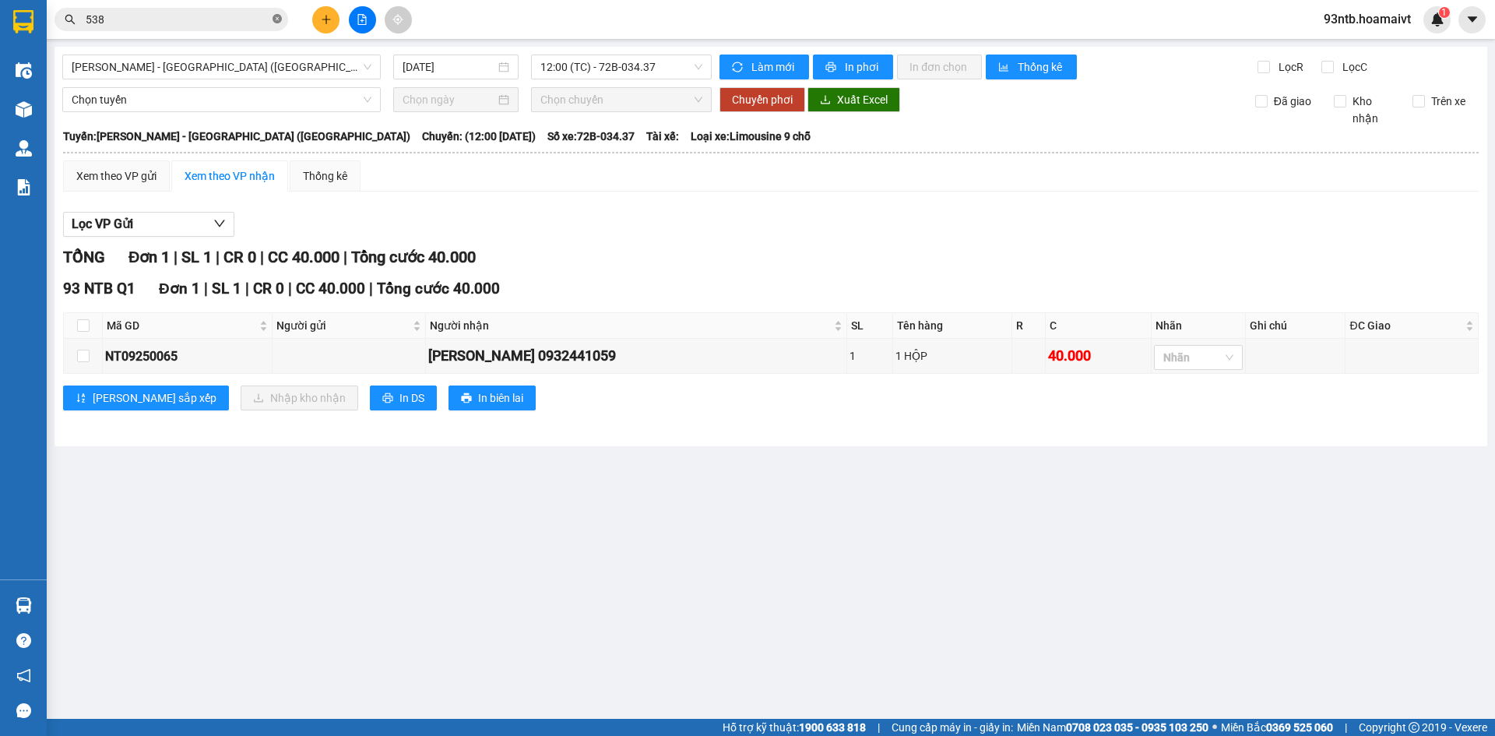
click at [274, 16] on icon "close-circle" at bounding box center [277, 18] width 9 height 9
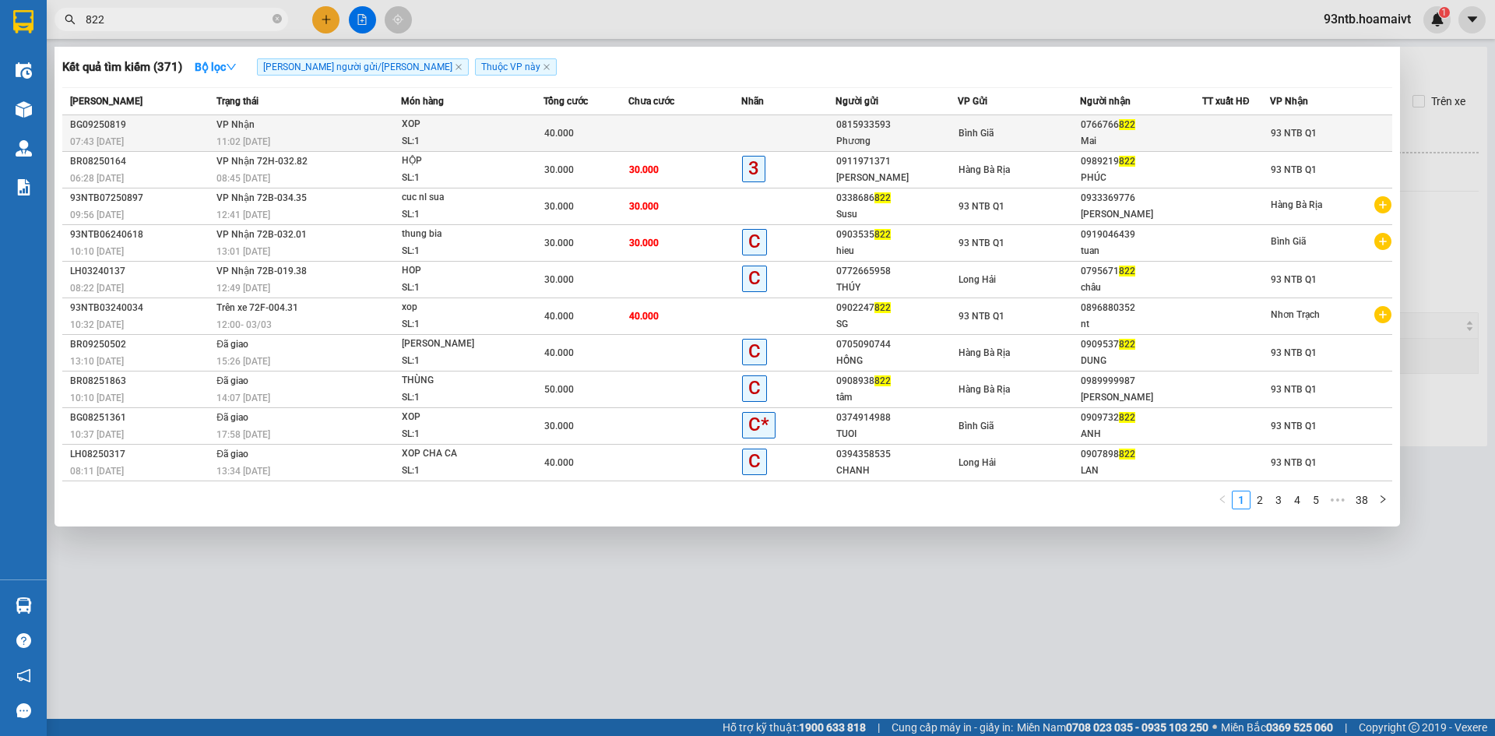
click at [685, 132] on td at bounding box center [684, 133] width 113 height 37
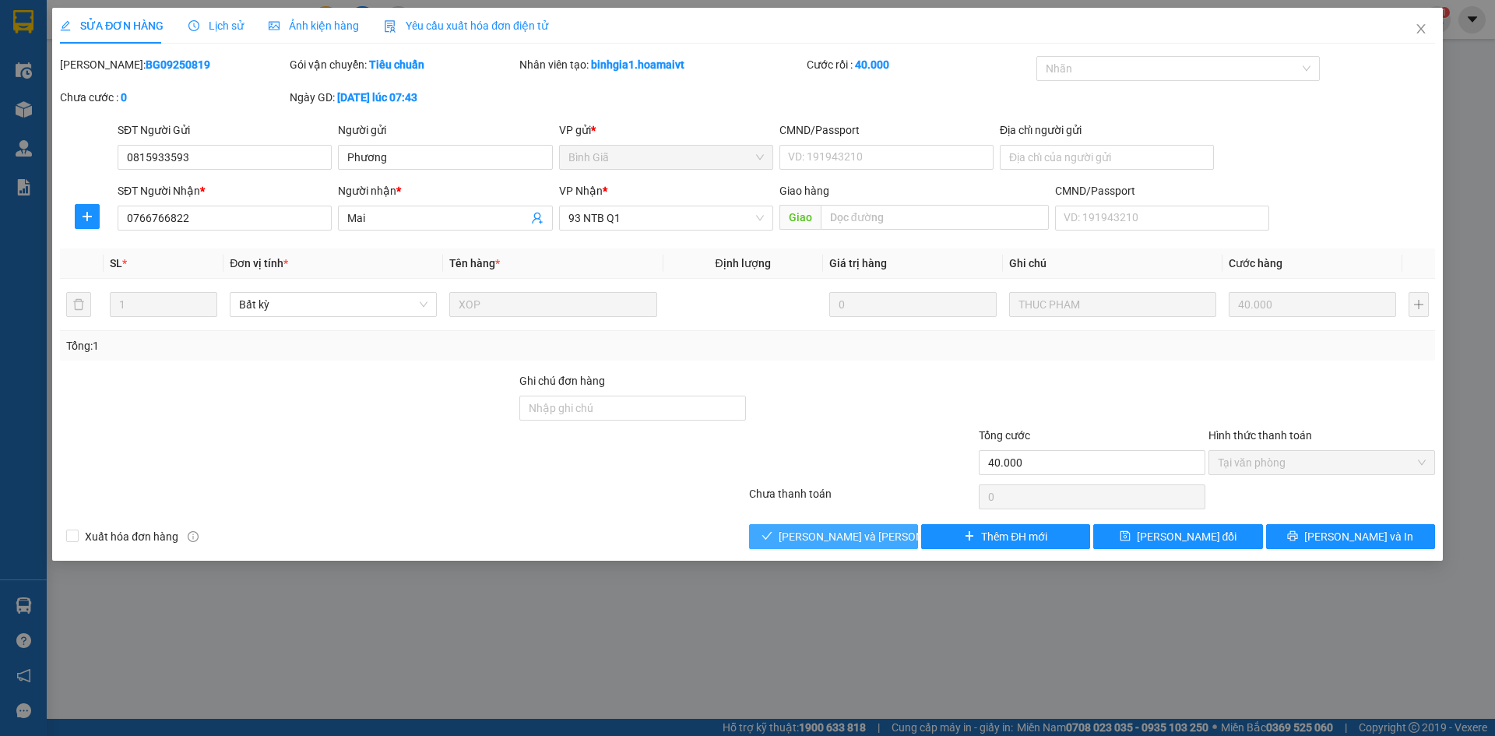
click at [772, 536] on icon "check" at bounding box center [767, 535] width 11 height 11
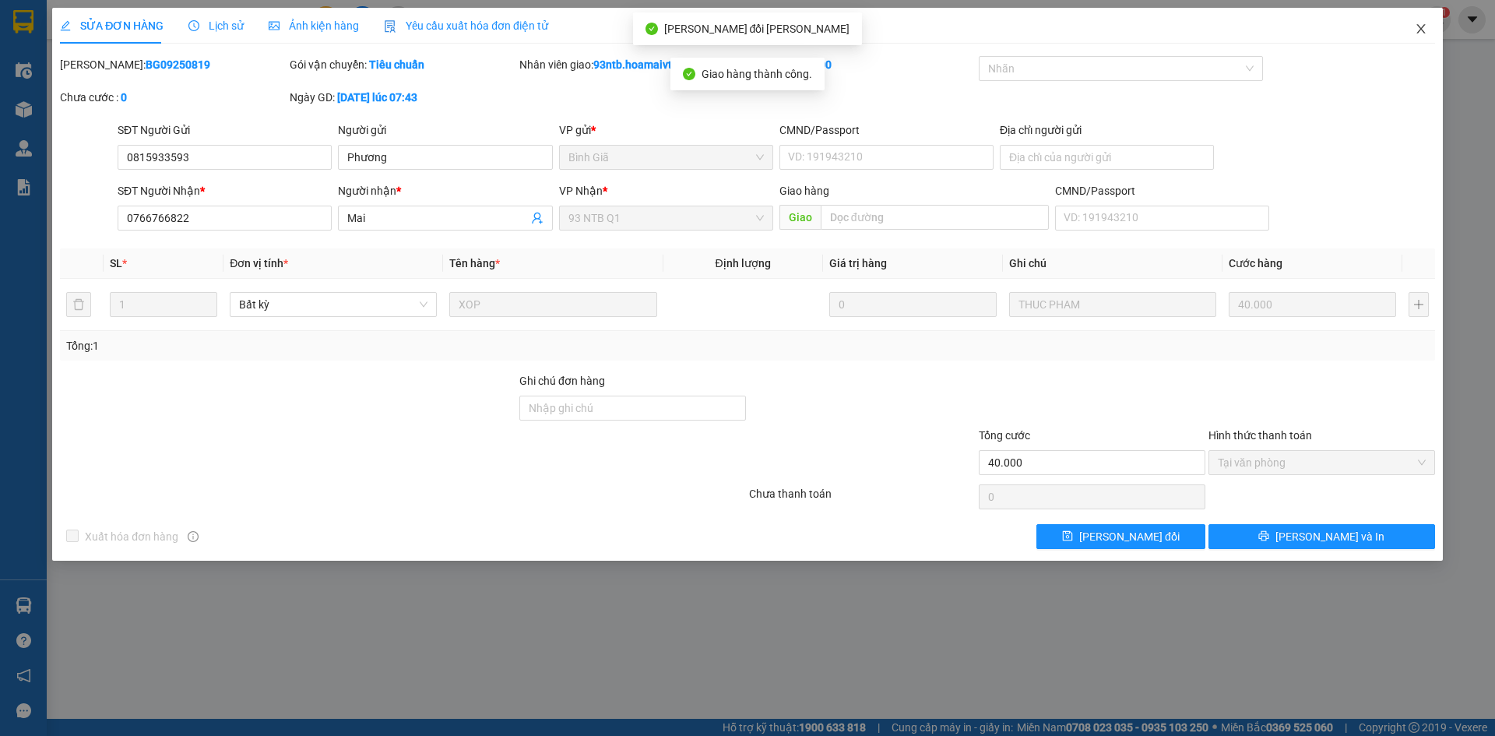
click at [1423, 26] on icon "close" at bounding box center [1420, 28] width 9 height 9
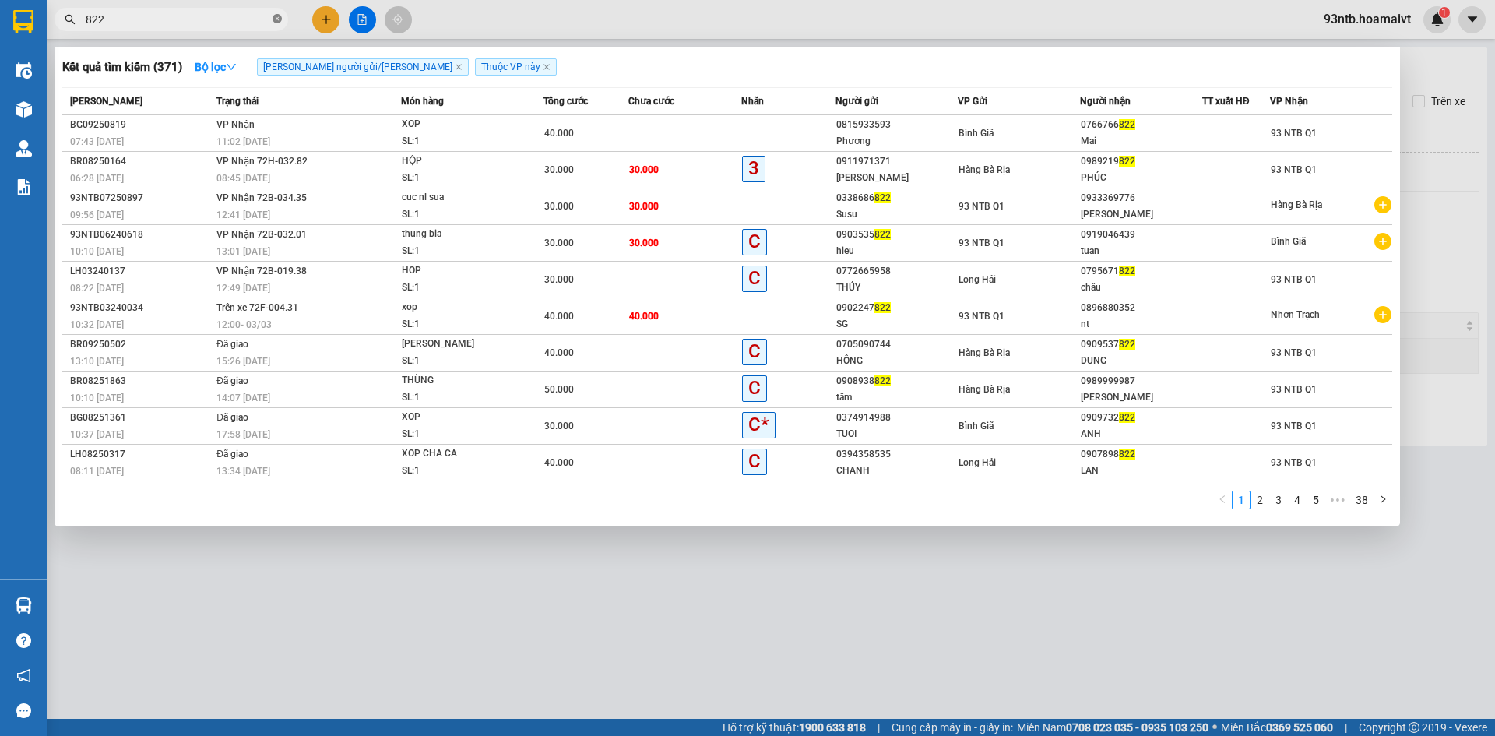
click at [278, 18] on icon "close-circle" at bounding box center [277, 18] width 9 height 9
